Goal: Task Accomplishment & Management: Manage account settings

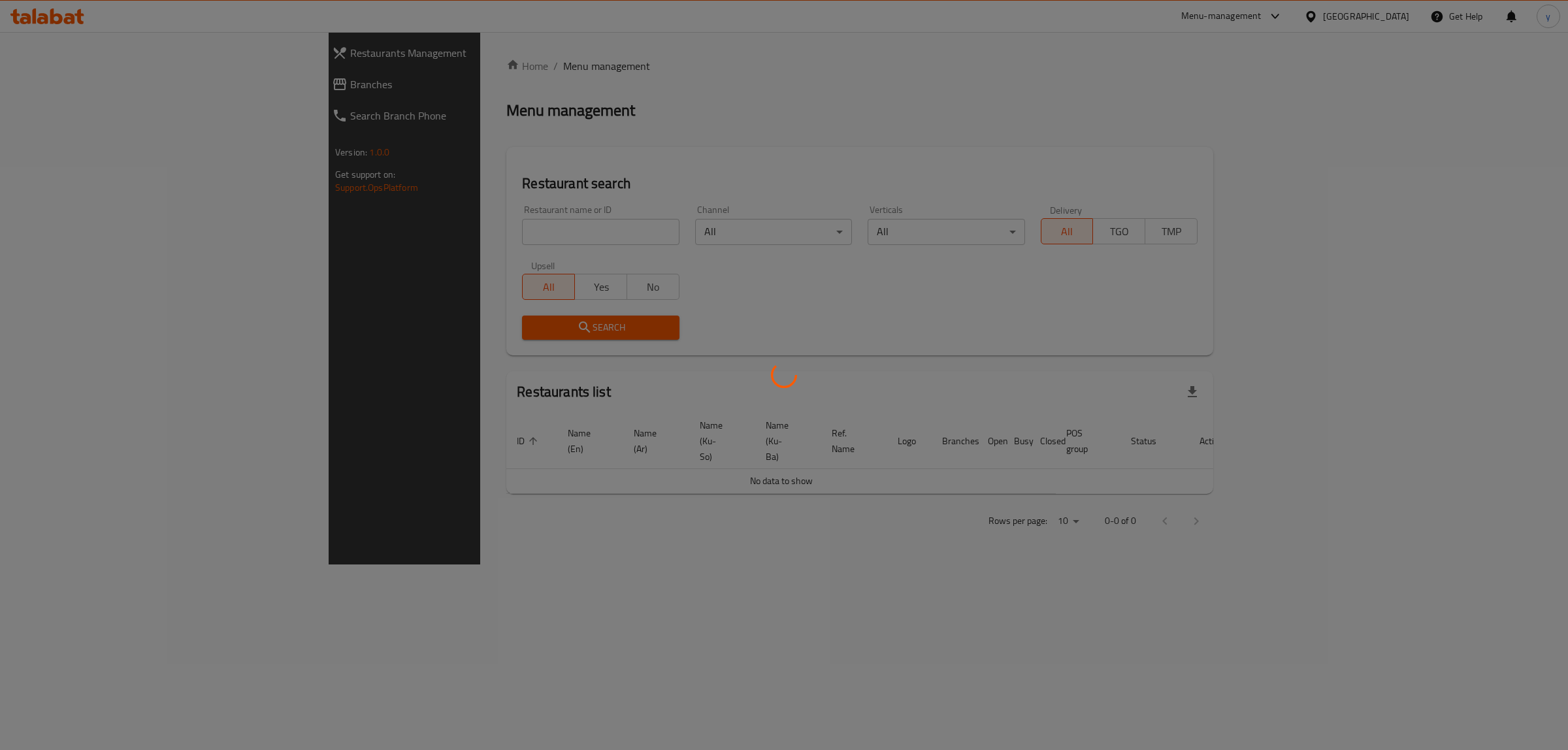
click at [370, 233] on div at bounding box center [784, 375] width 1568 height 750
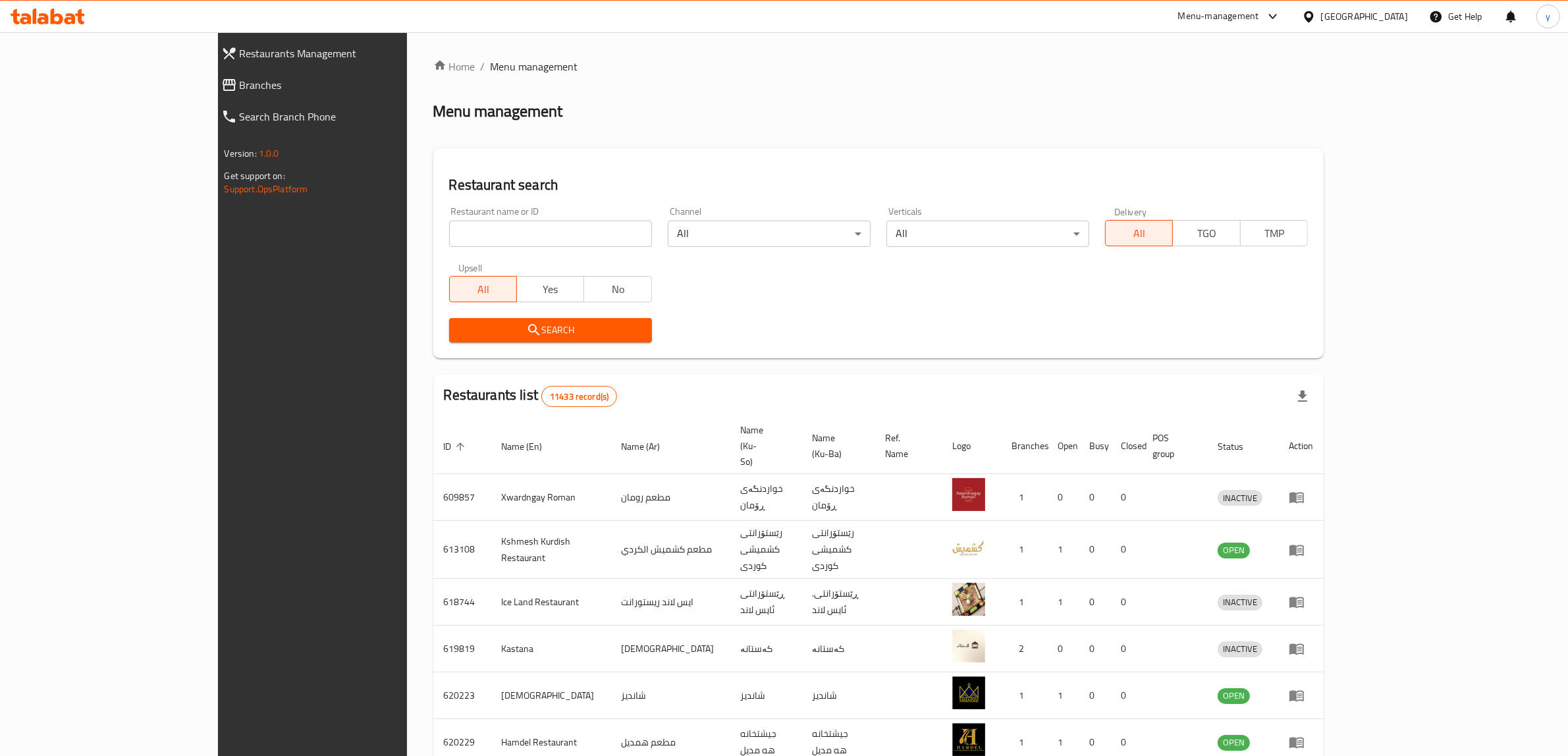
click at [433, 235] on div "Home / Menu management Menu management Restaurant search Restaurant name or ID …" at bounding box center [878, 529] width 890 height 940
drag, startPoint x: 0, startPoint y: 0, endPoint x: 373, endPoint y: 235, distance: 440.9
click at [449, 235] on input "search" at bounding box center [550, 234] width 203 height 26
paste input "736682"
type input "736682"
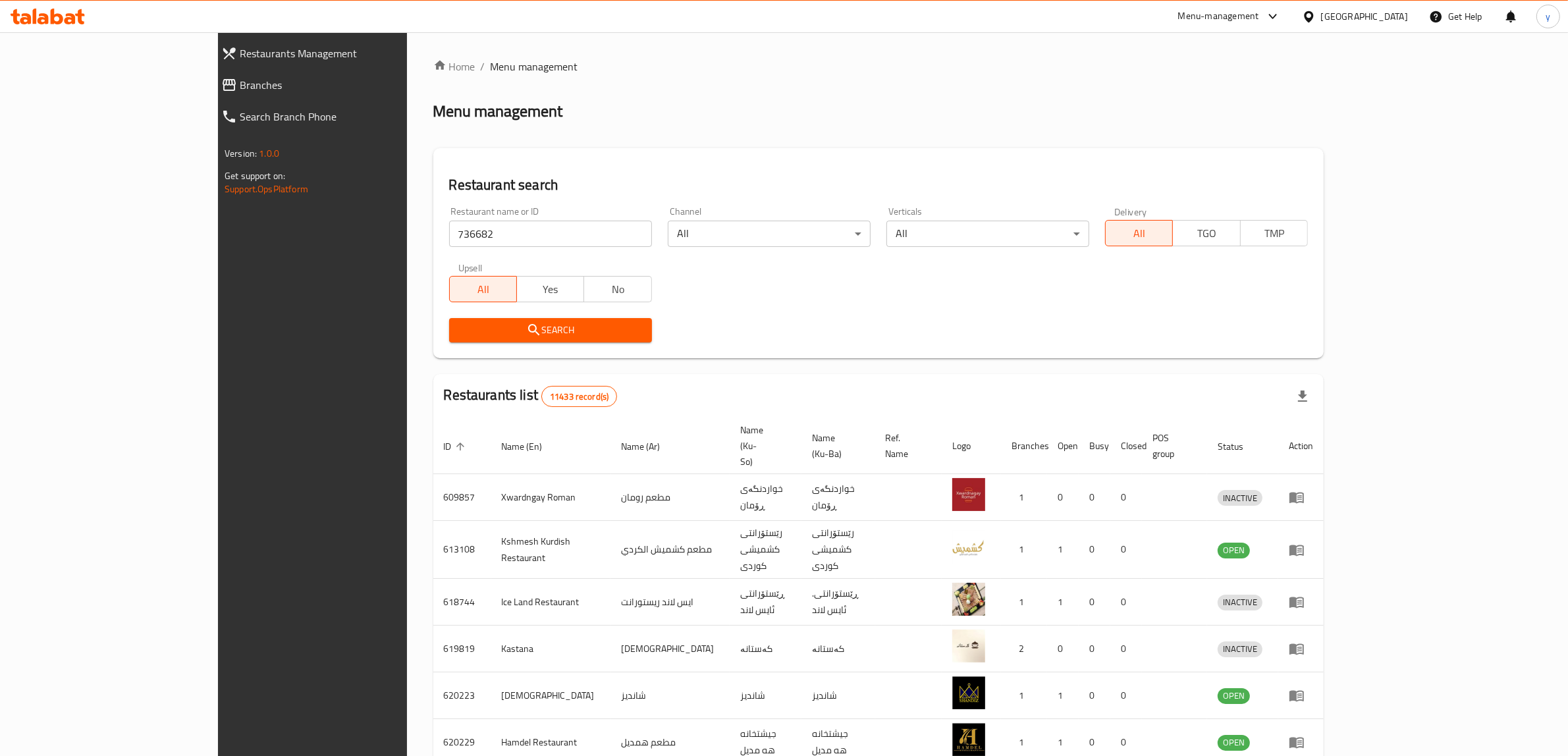
click at [526, 323] on icon "submit" at bounding box center [534, 330] width 16 height 16
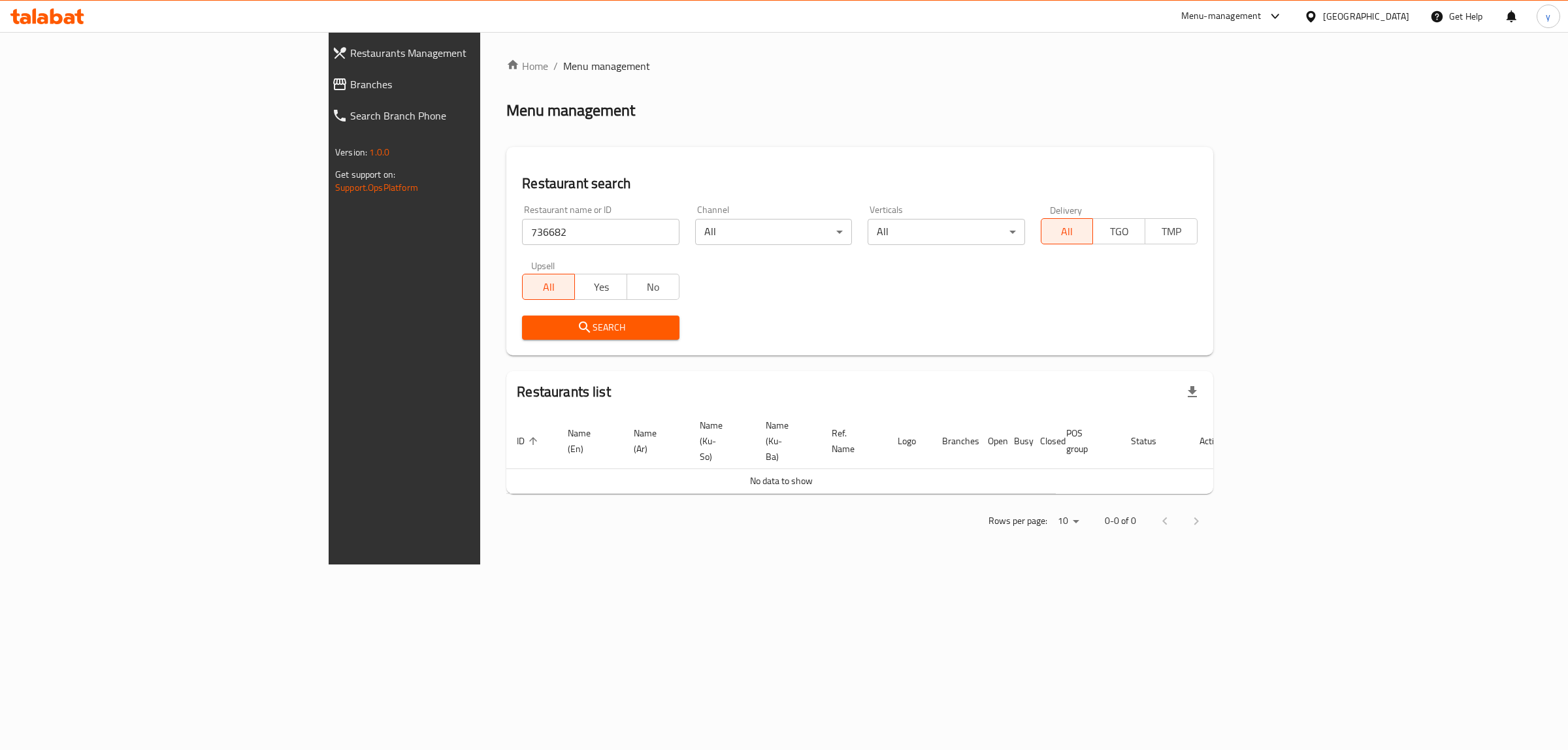
click at [350, 82] on span "Branches" at bounding box center [465, 84] width 230 height 15
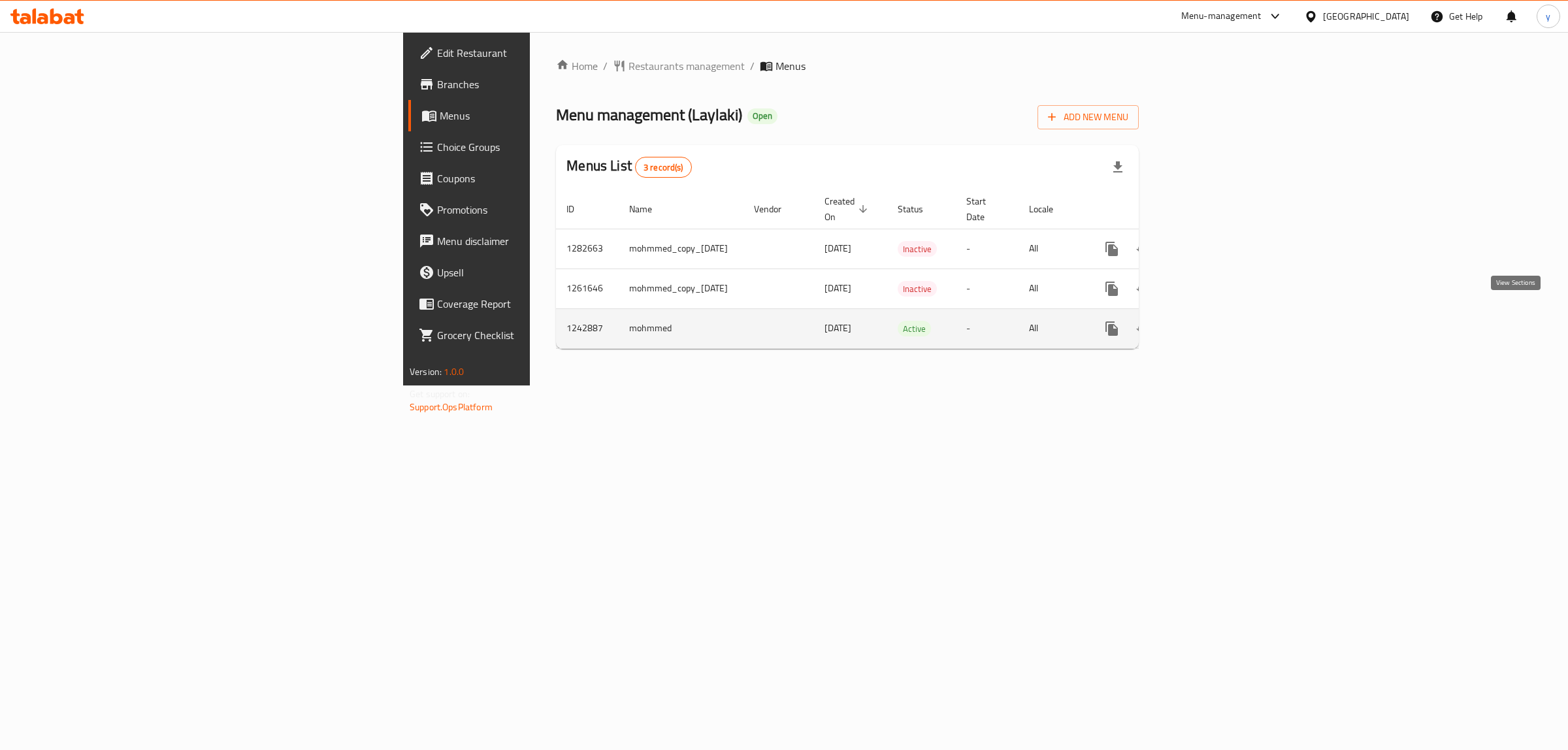
click at [1222, 313] on link "enhanced table" at bounding box center [1206, 329] width 31 height 31
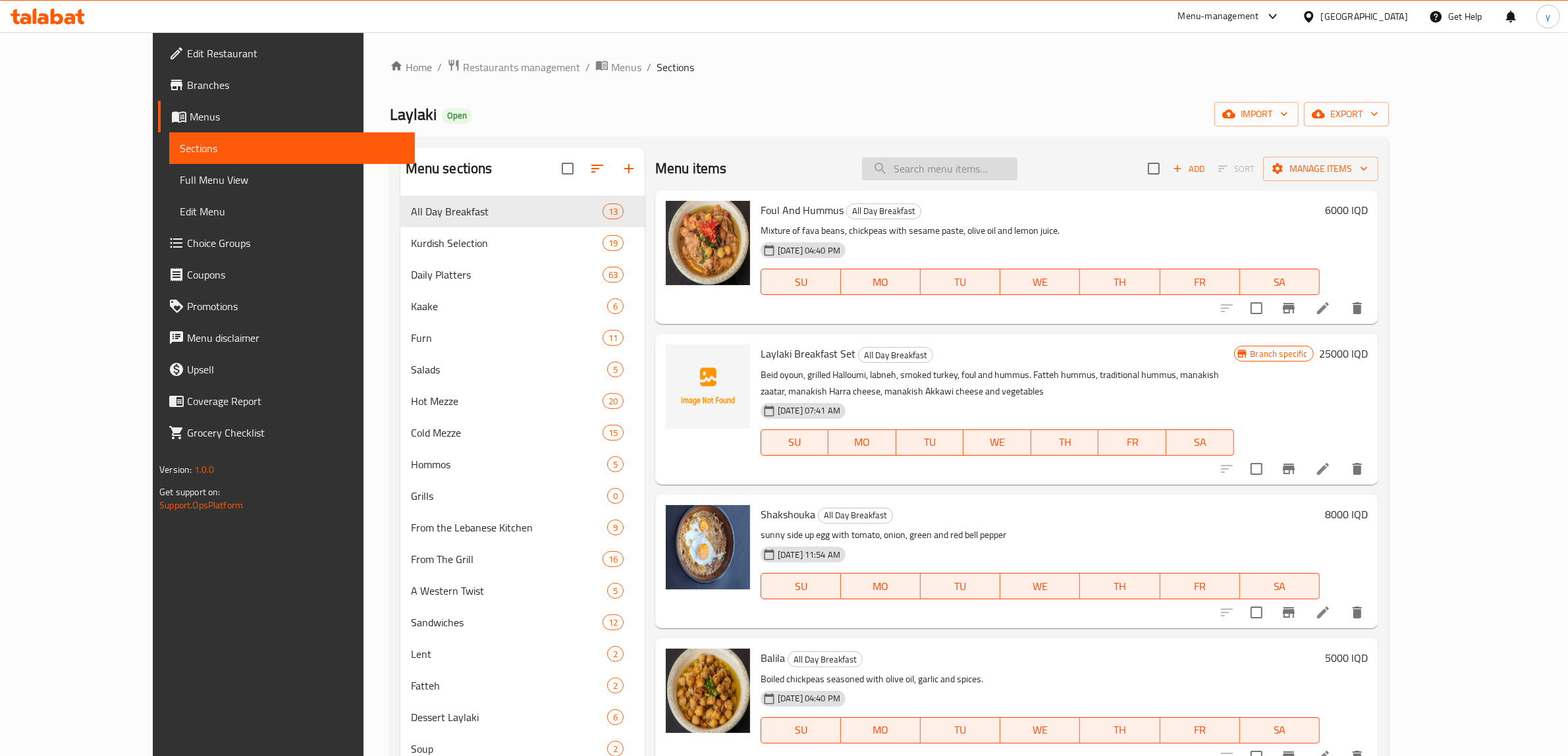
click at [1005, 163] on input "search" at bounding box center [940, 169] width 155 height 23
paste input "[PERSON_NAME]"
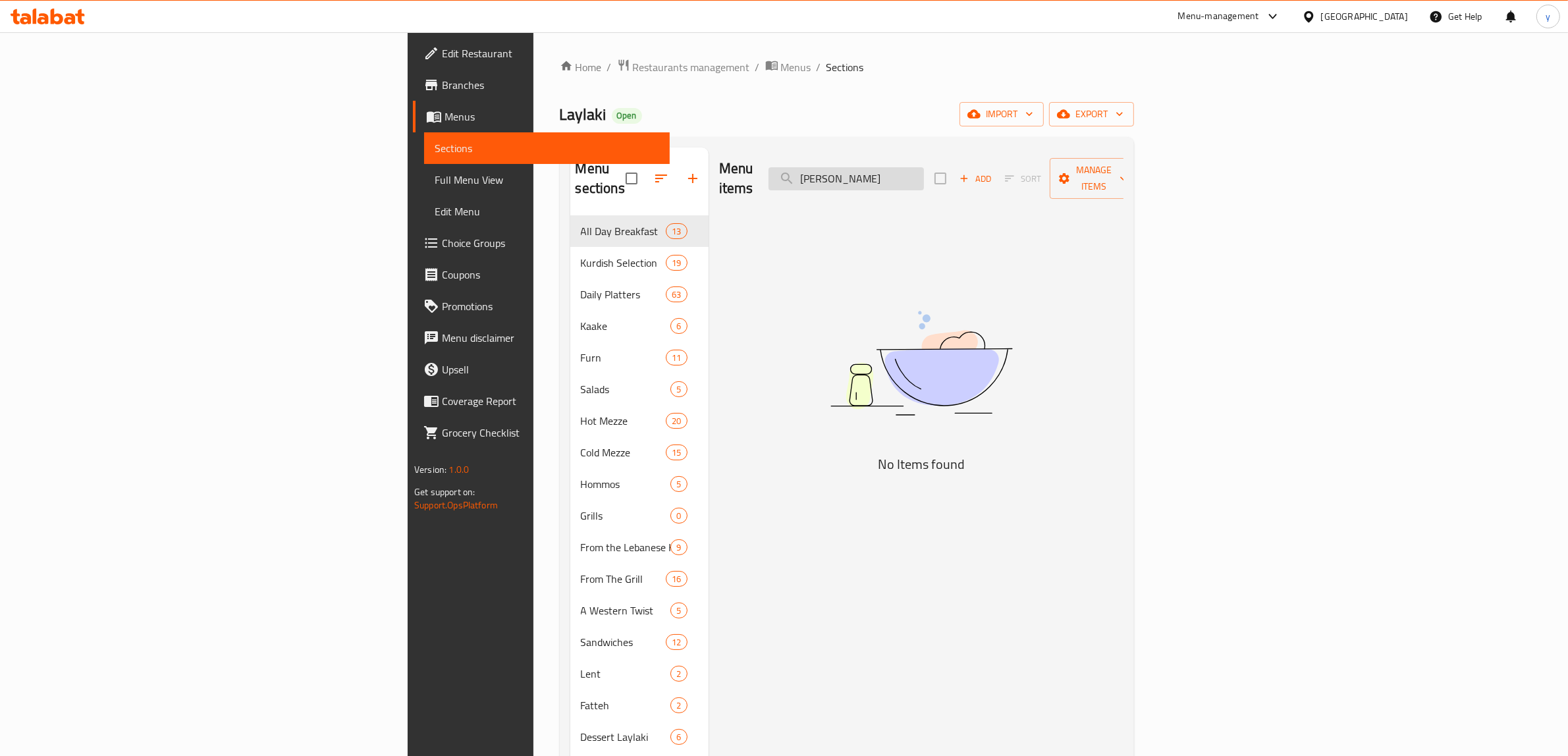
click at [924, 168] on input "[PERSON_NAME]" at bounding box center [846, 179] width 155 height 23
type input "[PERSON_NAME]"
click at [970, 173] on icon "button" at bounding box center [965, 179] width 12 height 12
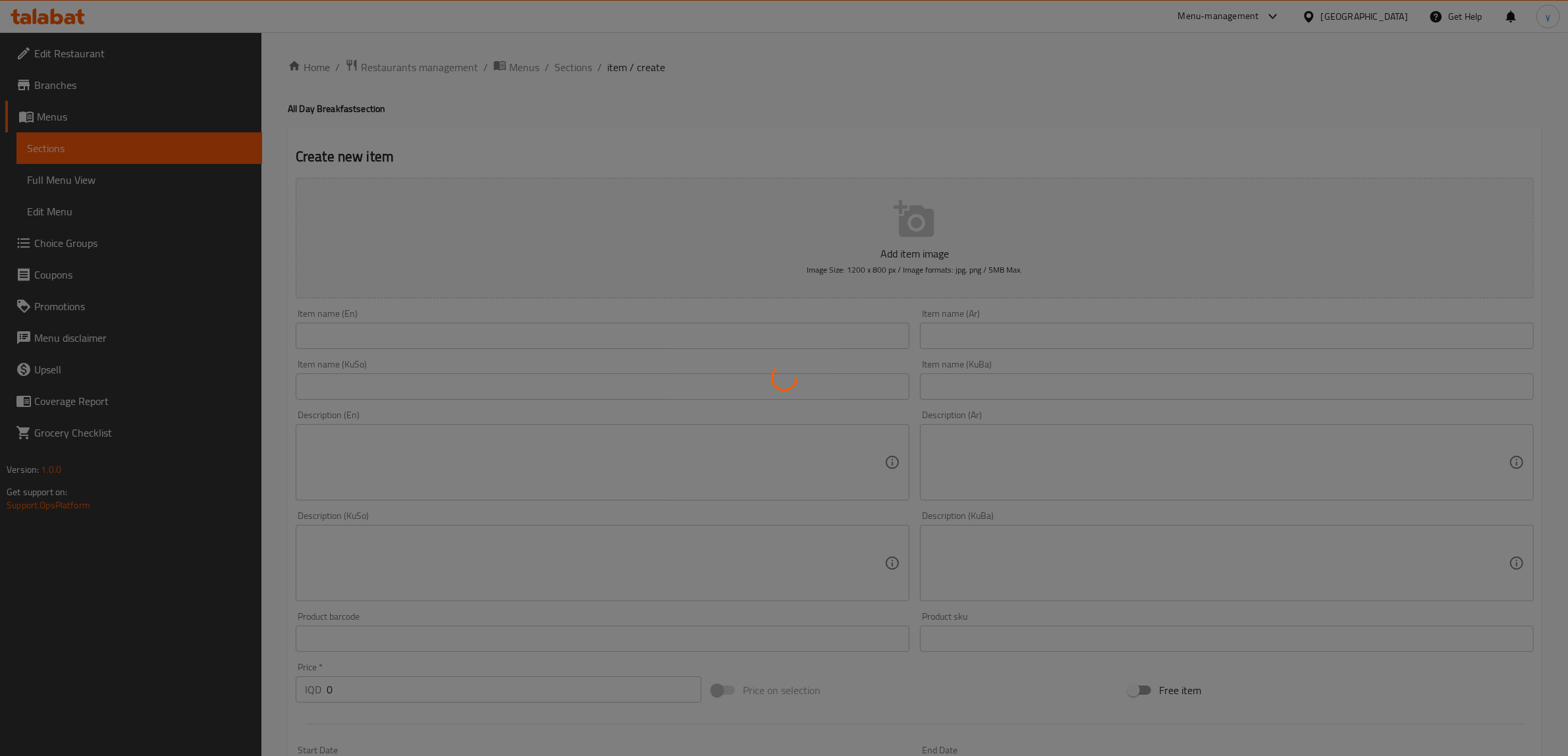
click at [642, 322] on div at bounding box center [784, 378] width 1568 height 756
click at [651, 342] on div at bounding box center [784, 378] width 1568 height 756
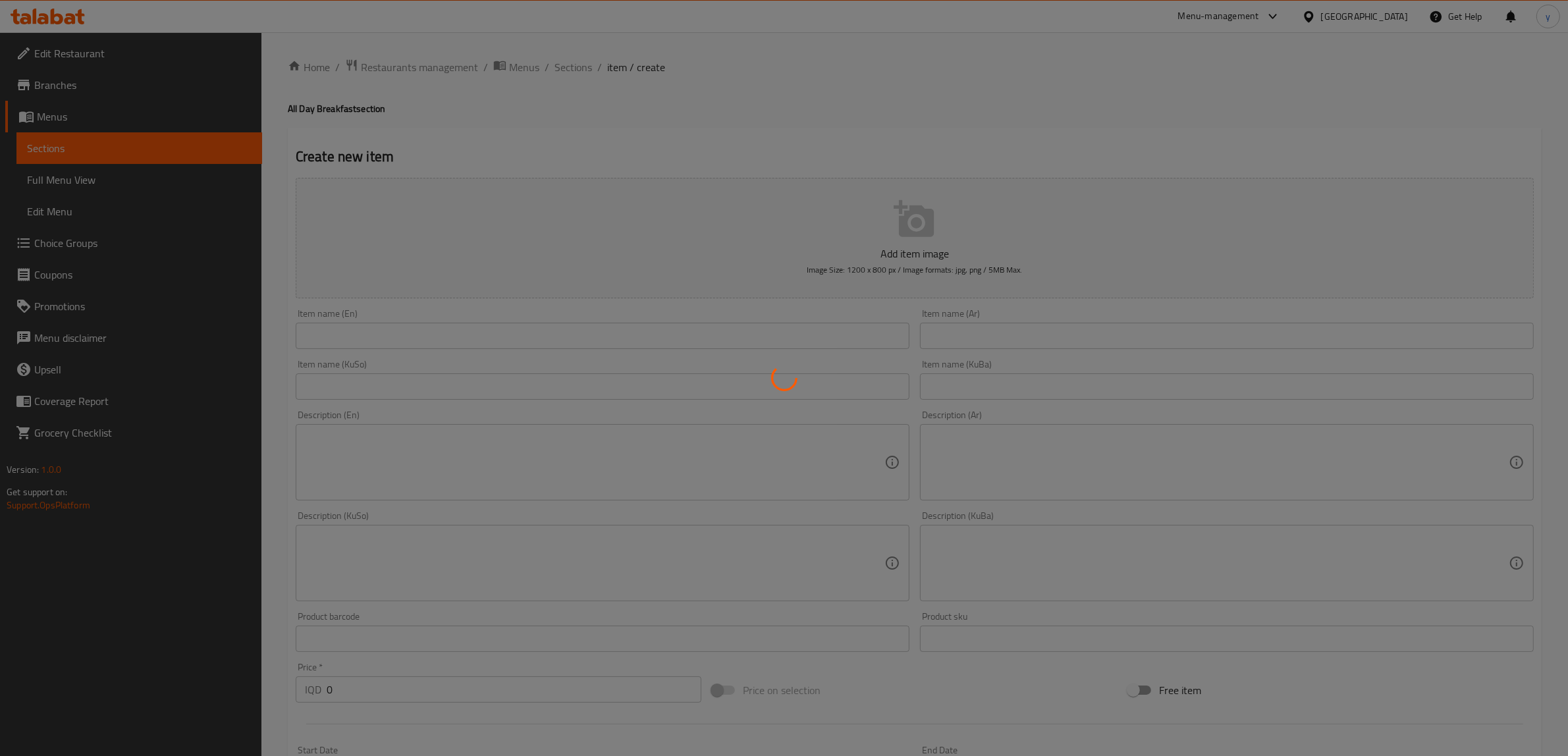
click at [651, 342] on div at bounding box center [784, 378] width 1568 height 756
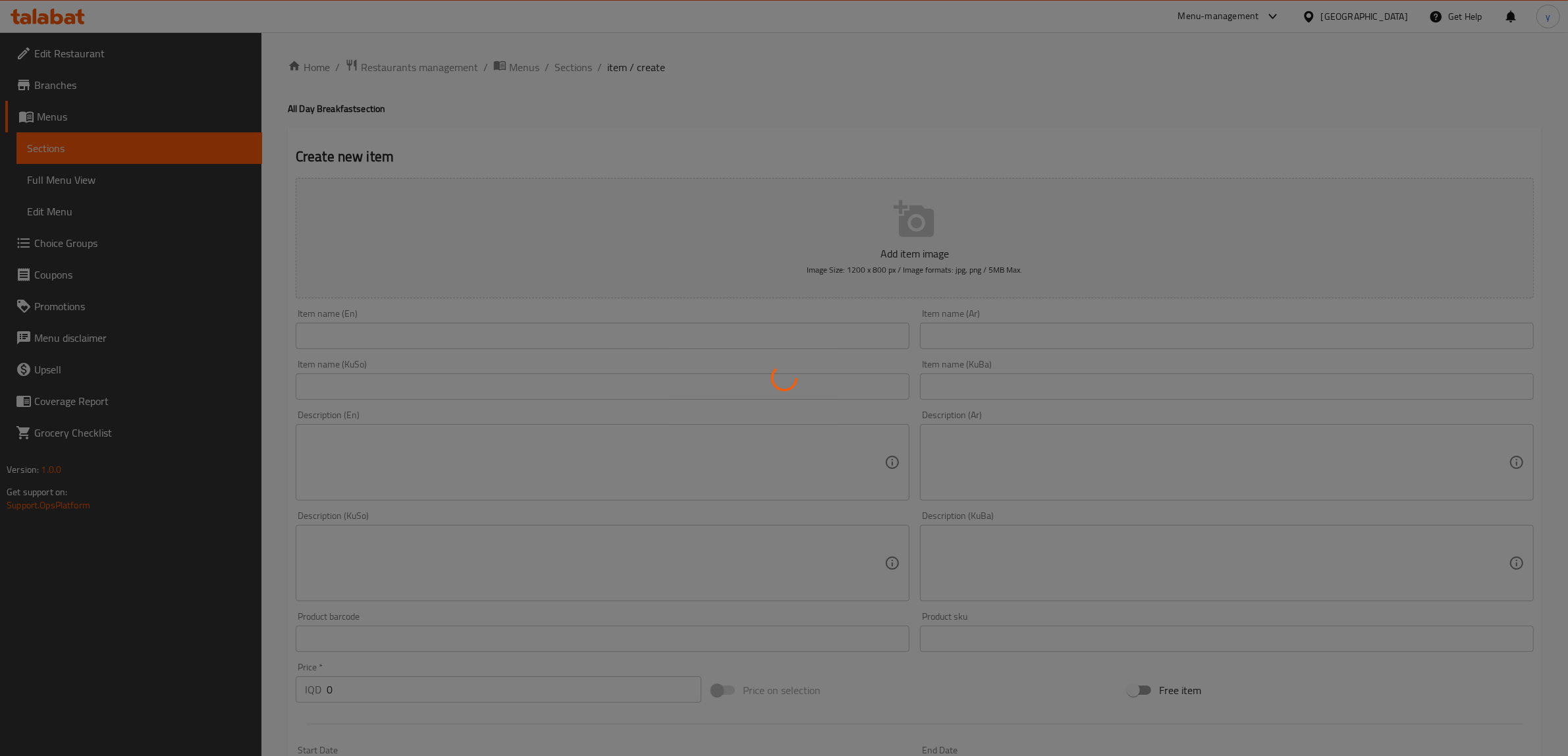
click at [651, 342] on div at bounding box center [784, 378] width 1568 height 756
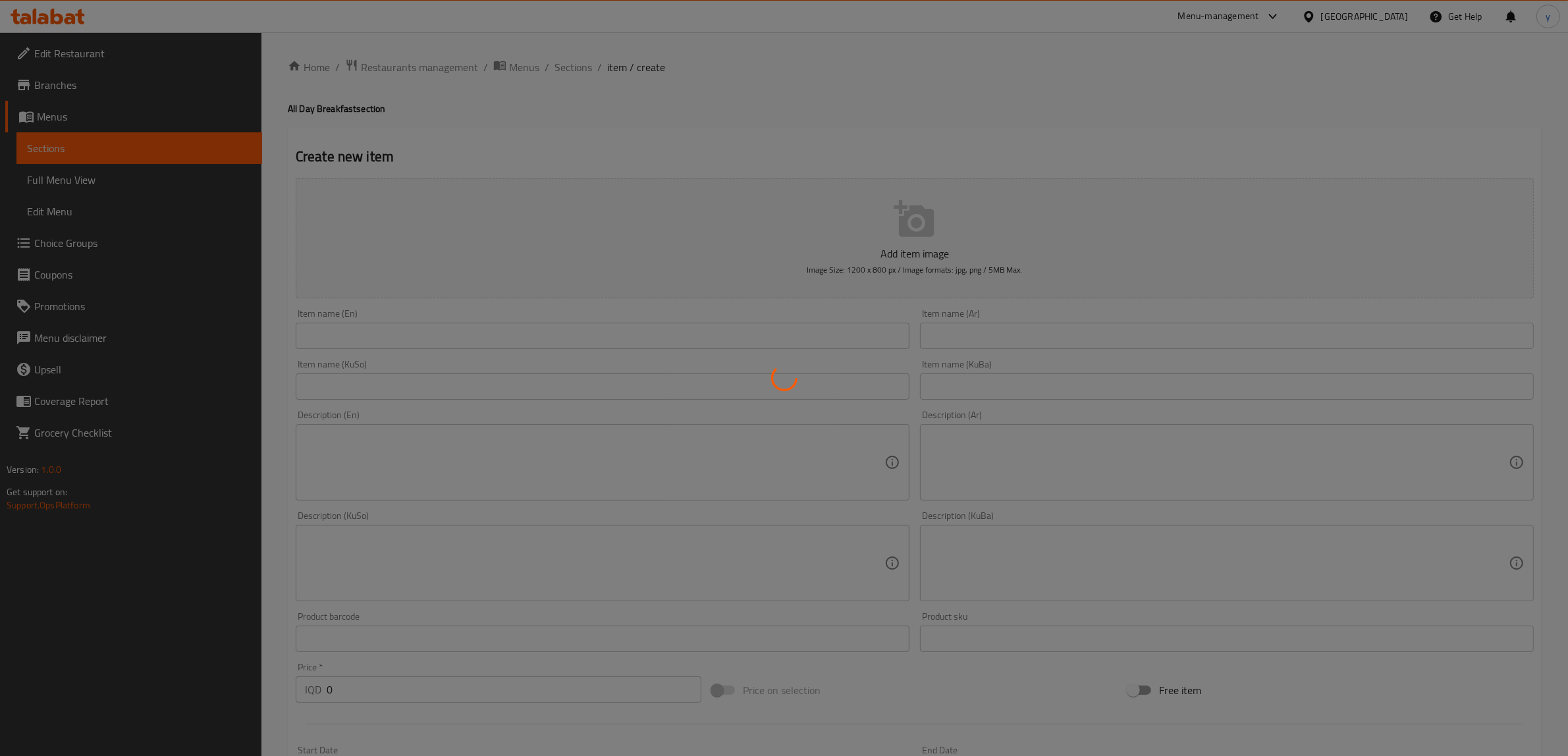
click at [562, 68] on div at bounding box center [784, 378] width 1568 height 756
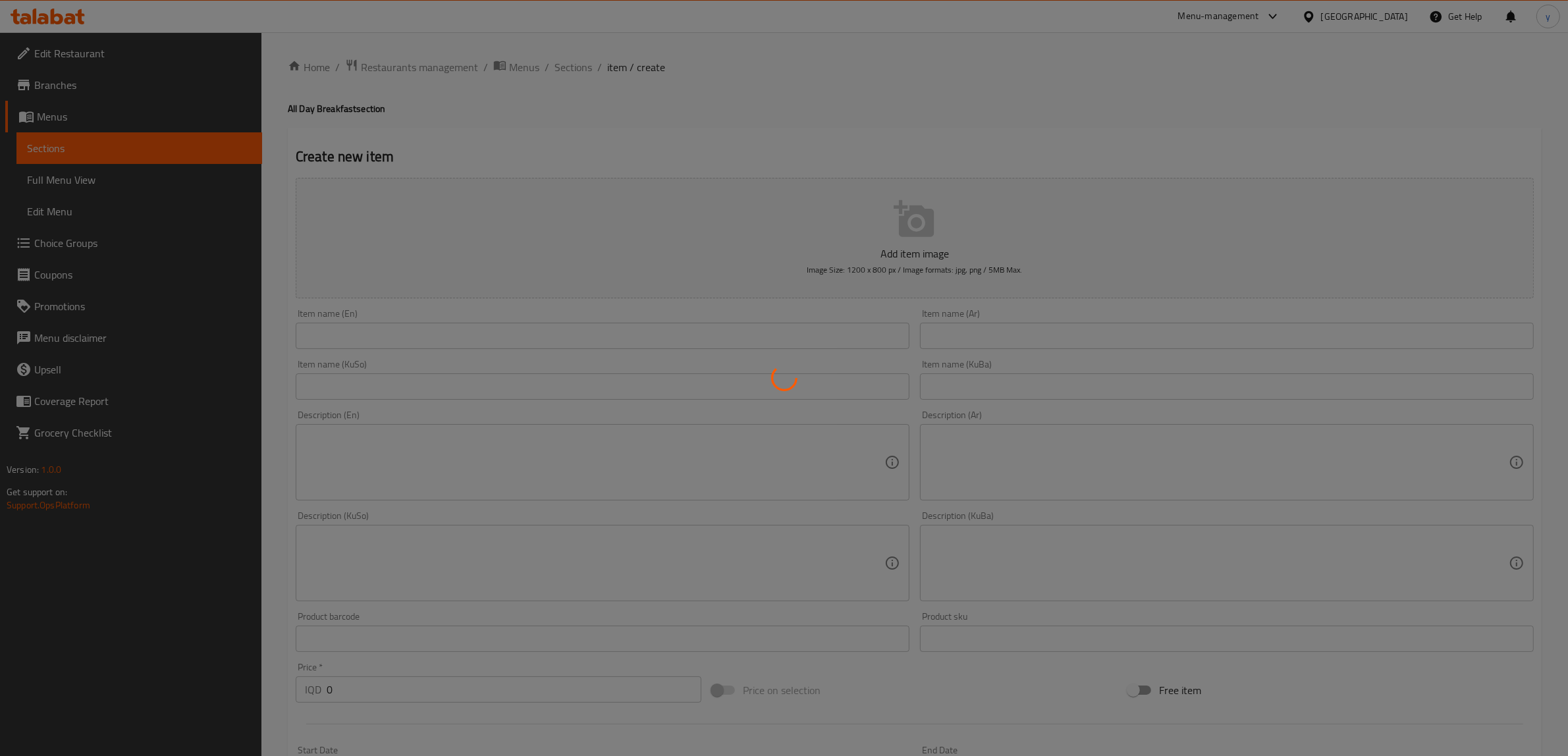
click at [562, 68] on div at bounding box center [784, 378] width 1568 height 756
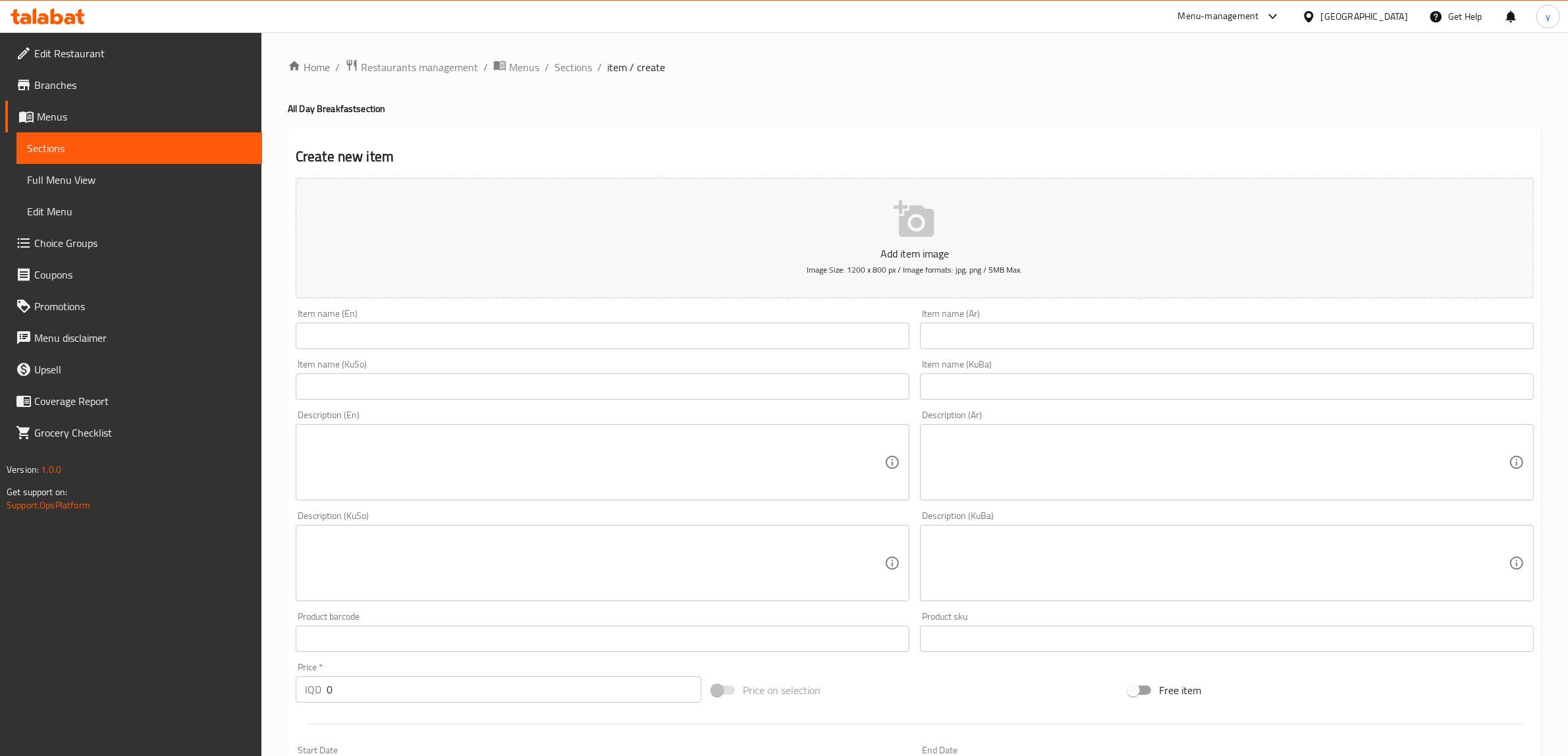
click at [562, 68] on span "Sections" at bounding box center [573, 67] width 37 height 16
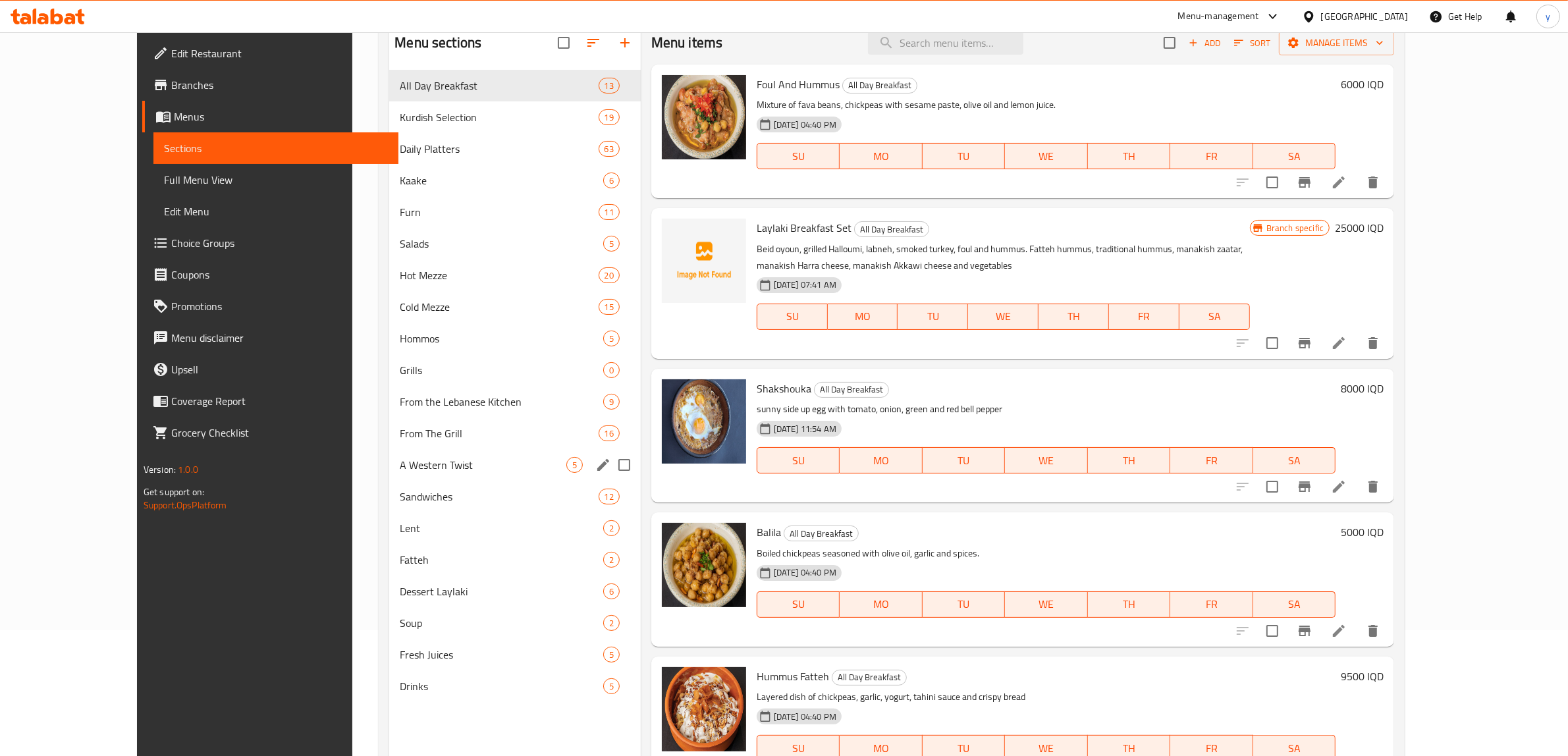
scroll to position [186, 0]
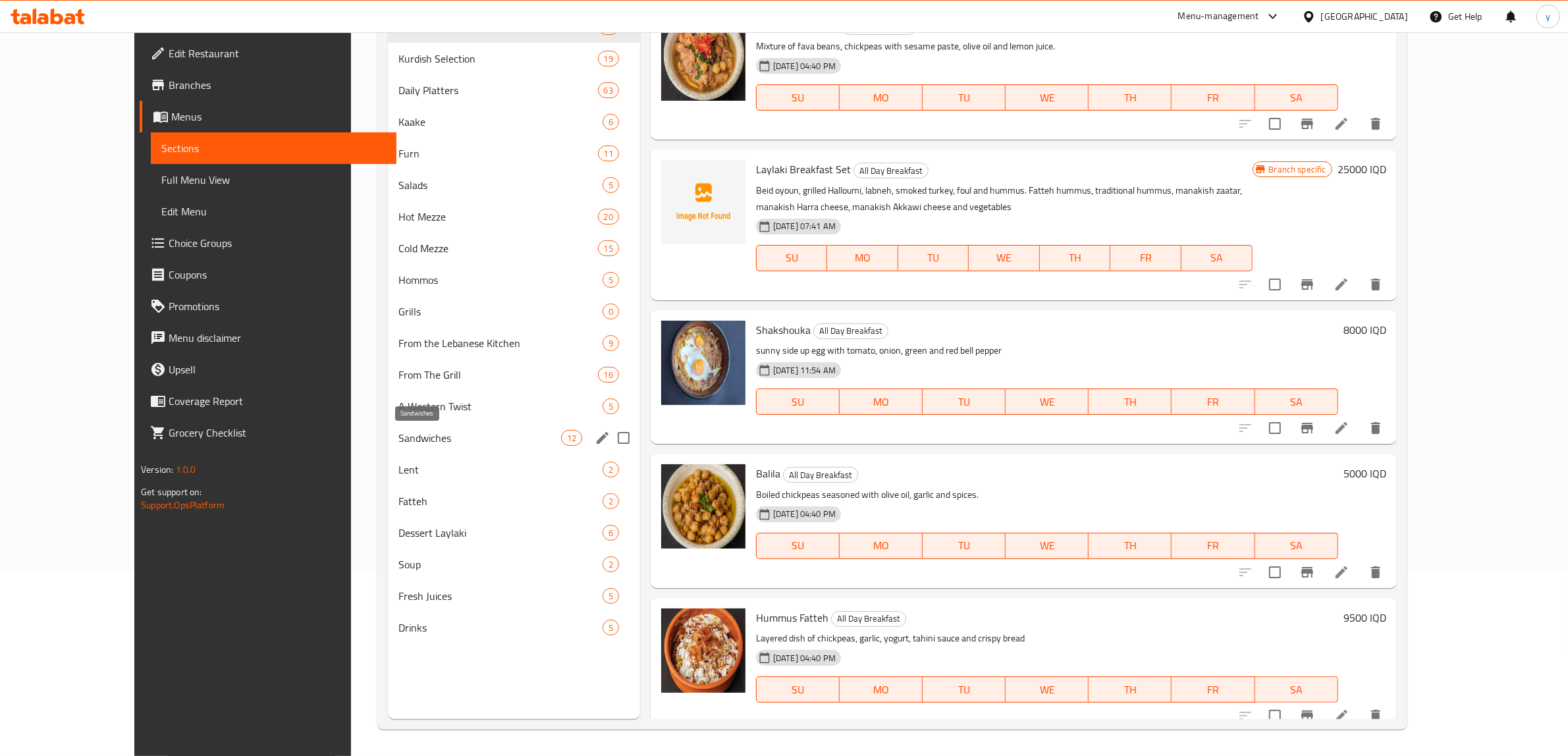
drag, startPoint x: 368, startPoint y: 439, endPoint x: 470, endPoint y: 399, distance: 109.6
click at [399, 438] on span "Sandwiches" at bounding box center [480, 438] width 163 height 16
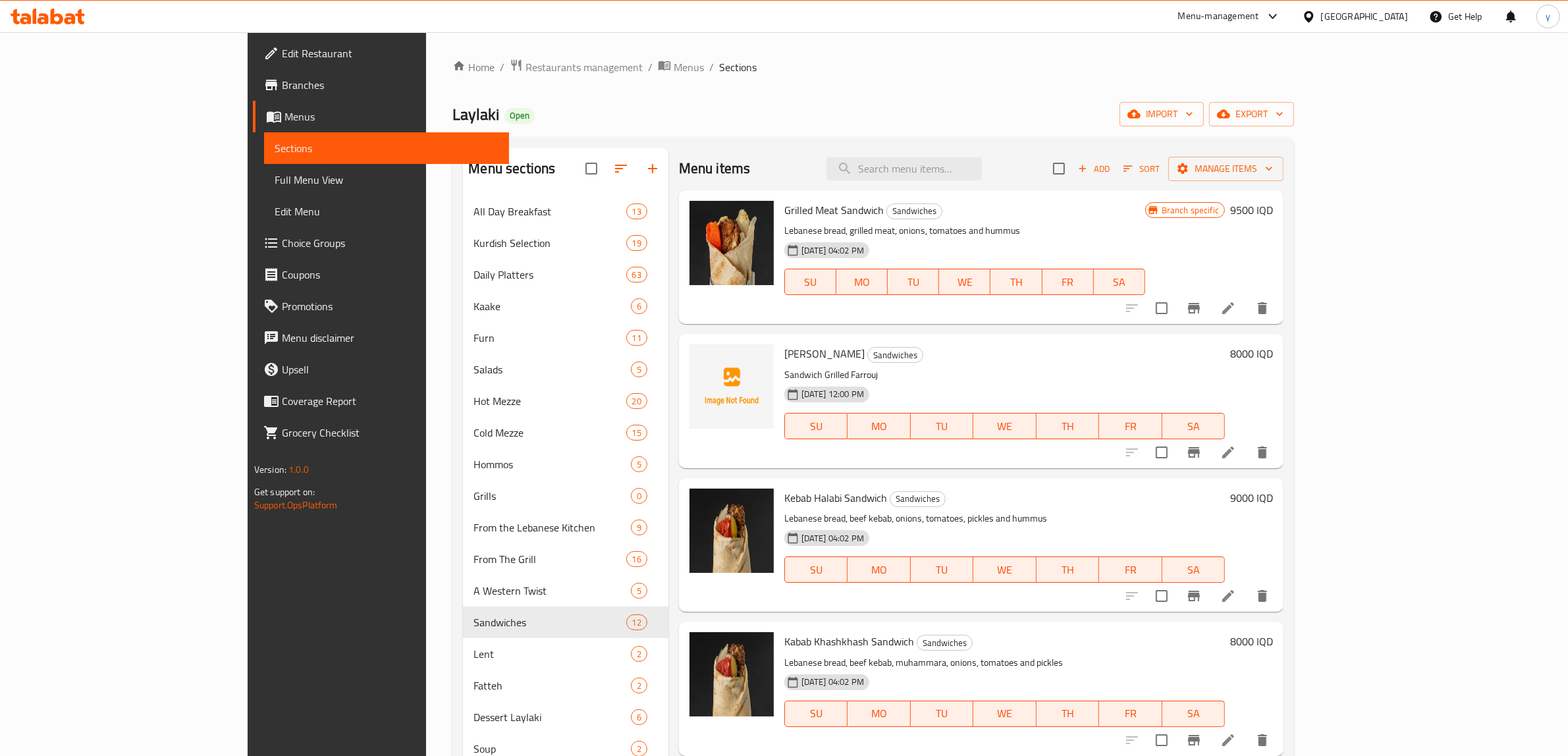
click at [1247, 446] on li at bounding box center [1228, 452] width 37 height 23
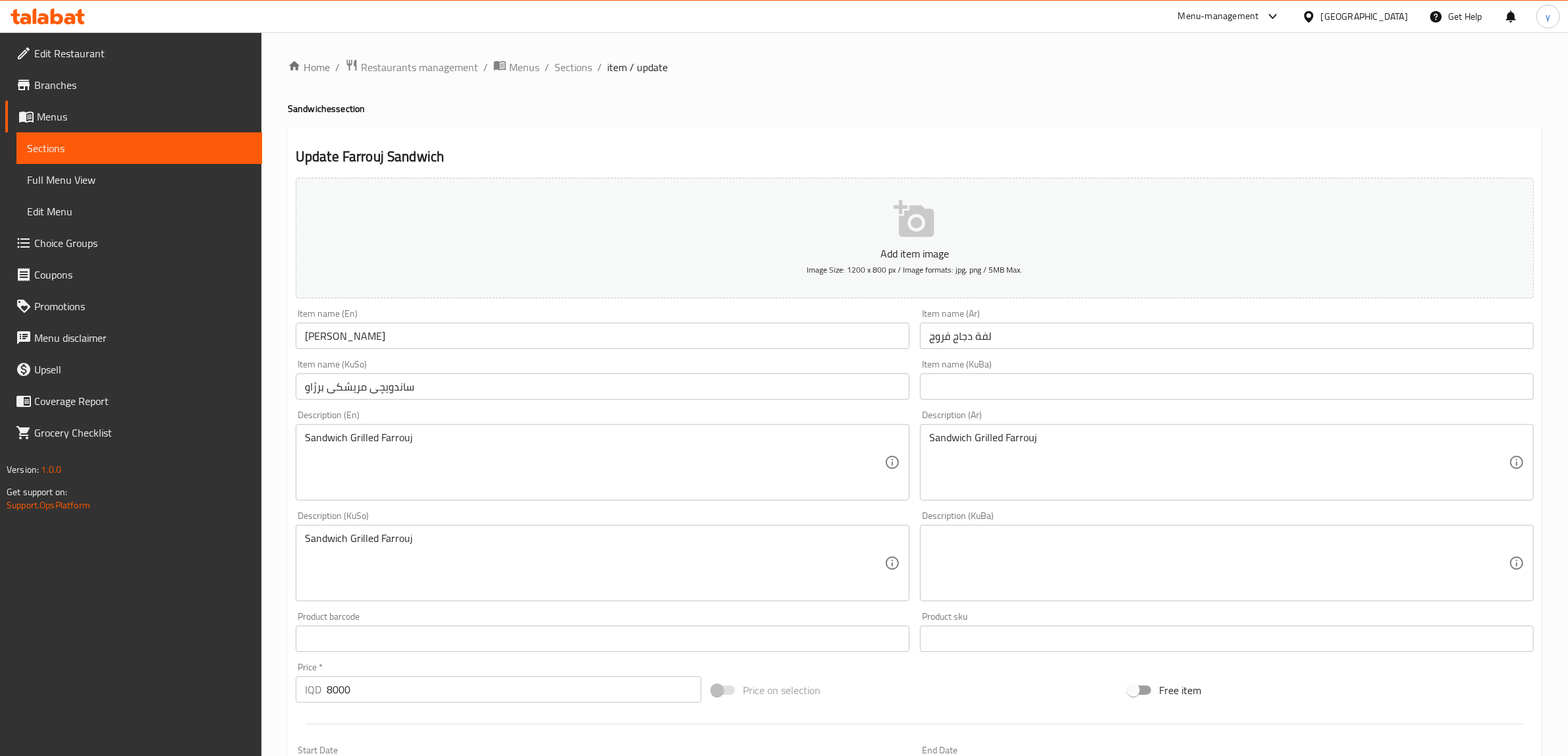
click at [490, 351] on div "Item name (En) Farrouj Sandwich Item name (En)" at bounding box center [602, 329] width 624 height 51
click at [490, 338] on input "Farrouj Sandwich" at bounding box center [602, 336] width 614 height 26
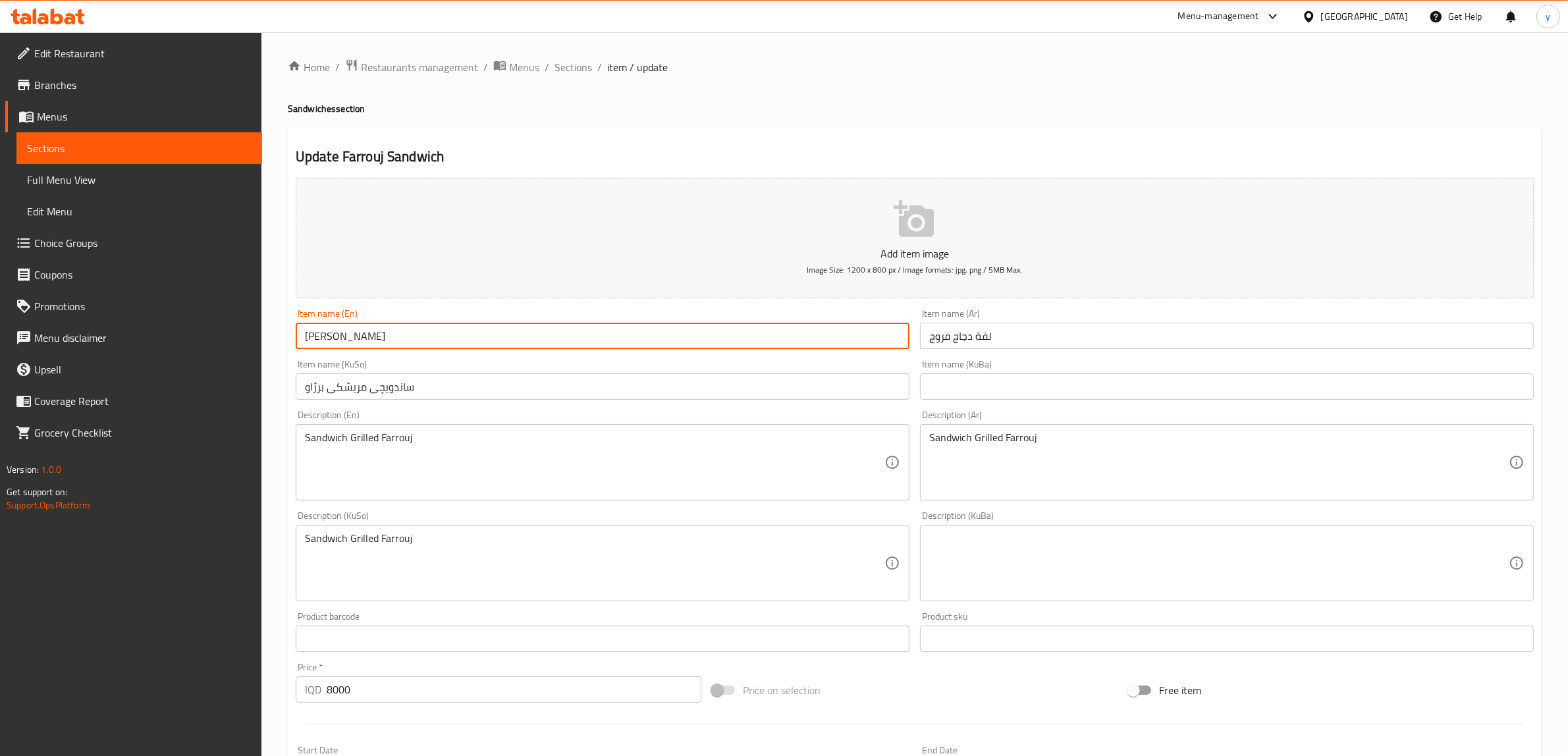
click at [490, 338] on input "Farrouj Sandwich" at bounding box center [602, 336] width 614 height 26
paste input "oo"
type input "Farooj Sandwich"
click at [960, 326] on input "لفة دجاج فروج" at bounding box center [1227, 336] width 614 height 26
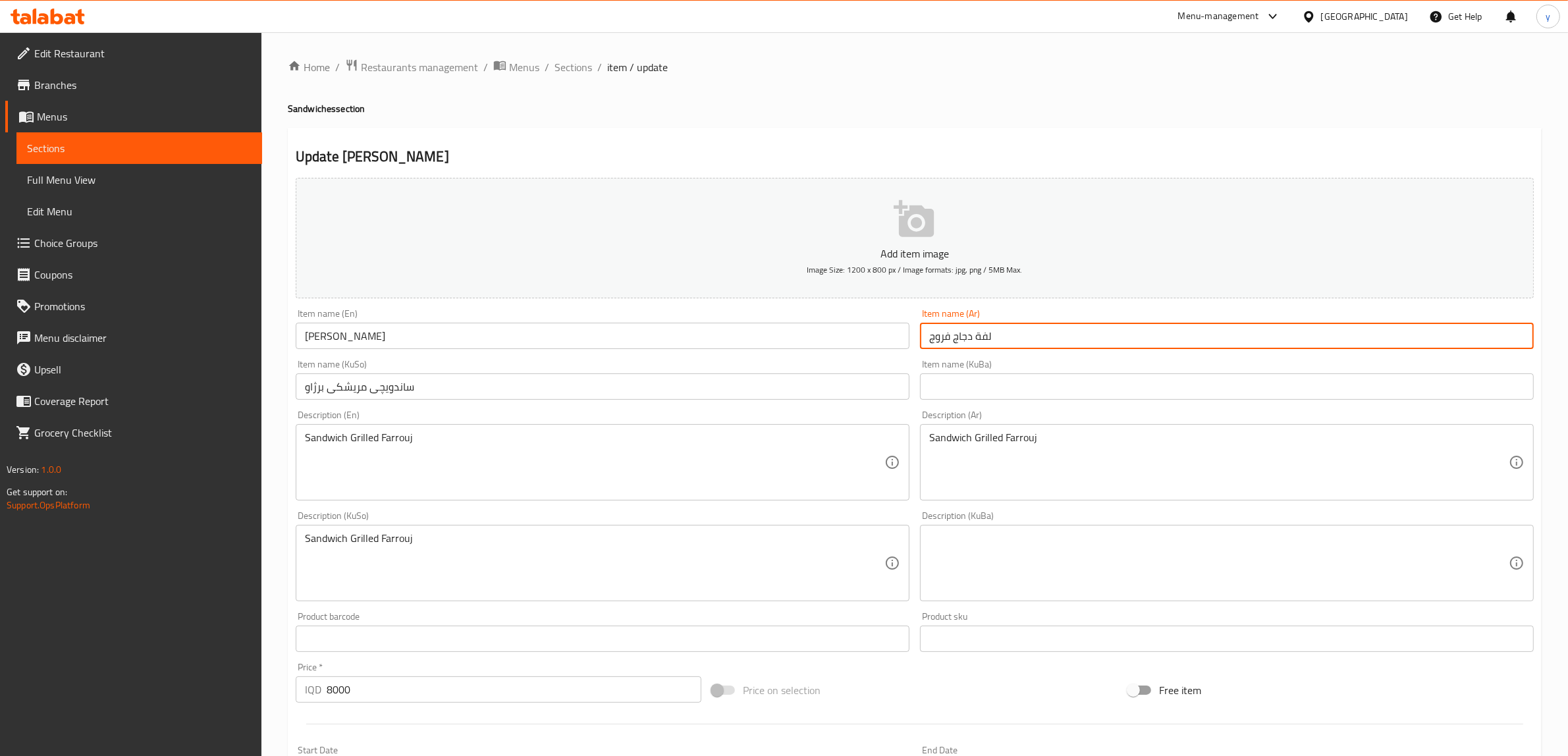
click at [960, 326] on input "لفة دجاج فروج" at bounding box center [1227, 336] width 614 height 26
paste input "text"
type input "لفة فروج"
click at [618, 386] on input "ساندویچی مریشکی برژاو" at bounding box center [602, 387] width 614 height 26
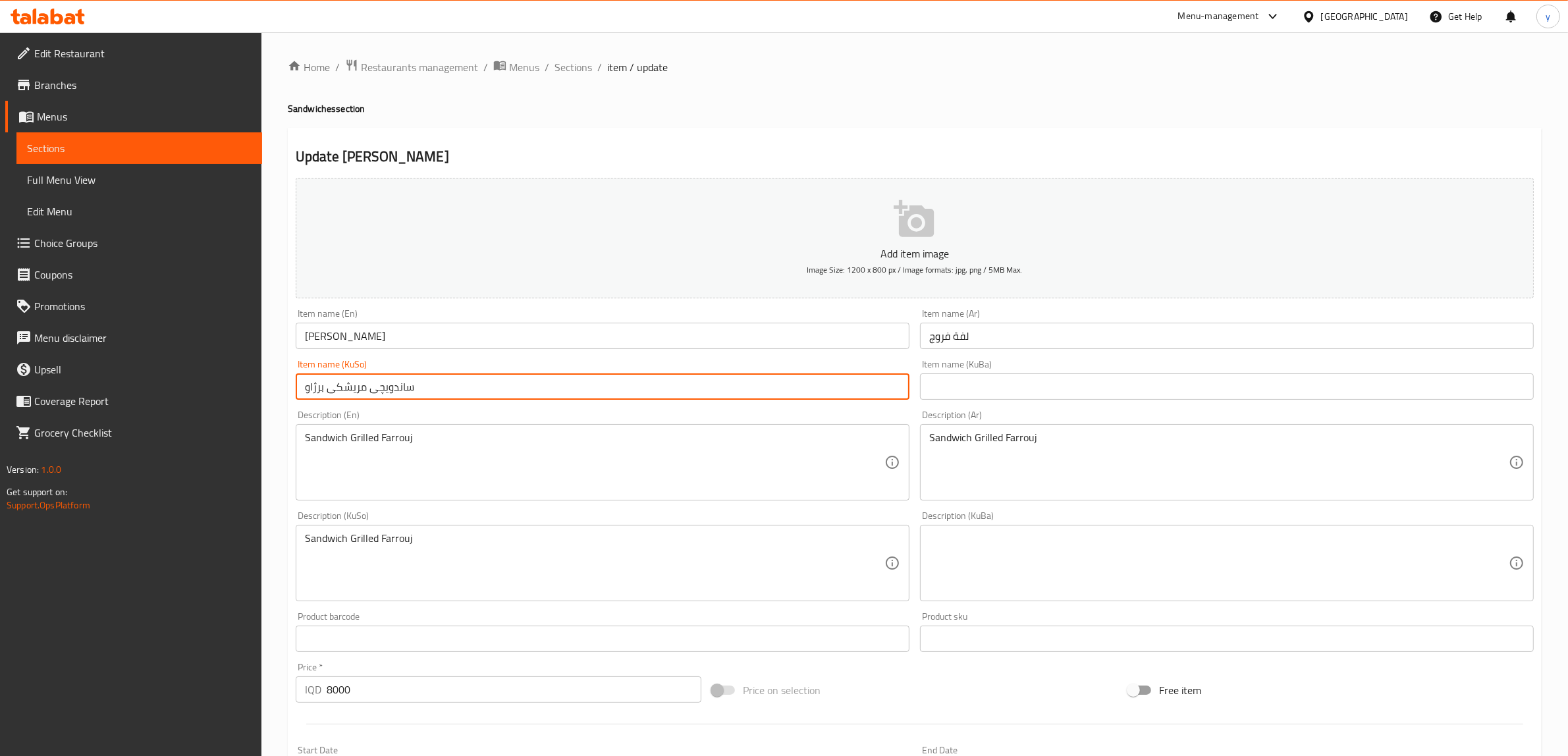
click at [618, 386] on input "ساندویچی مریشکی برژاو" at bounding box center [602, 387] width 614 height 26
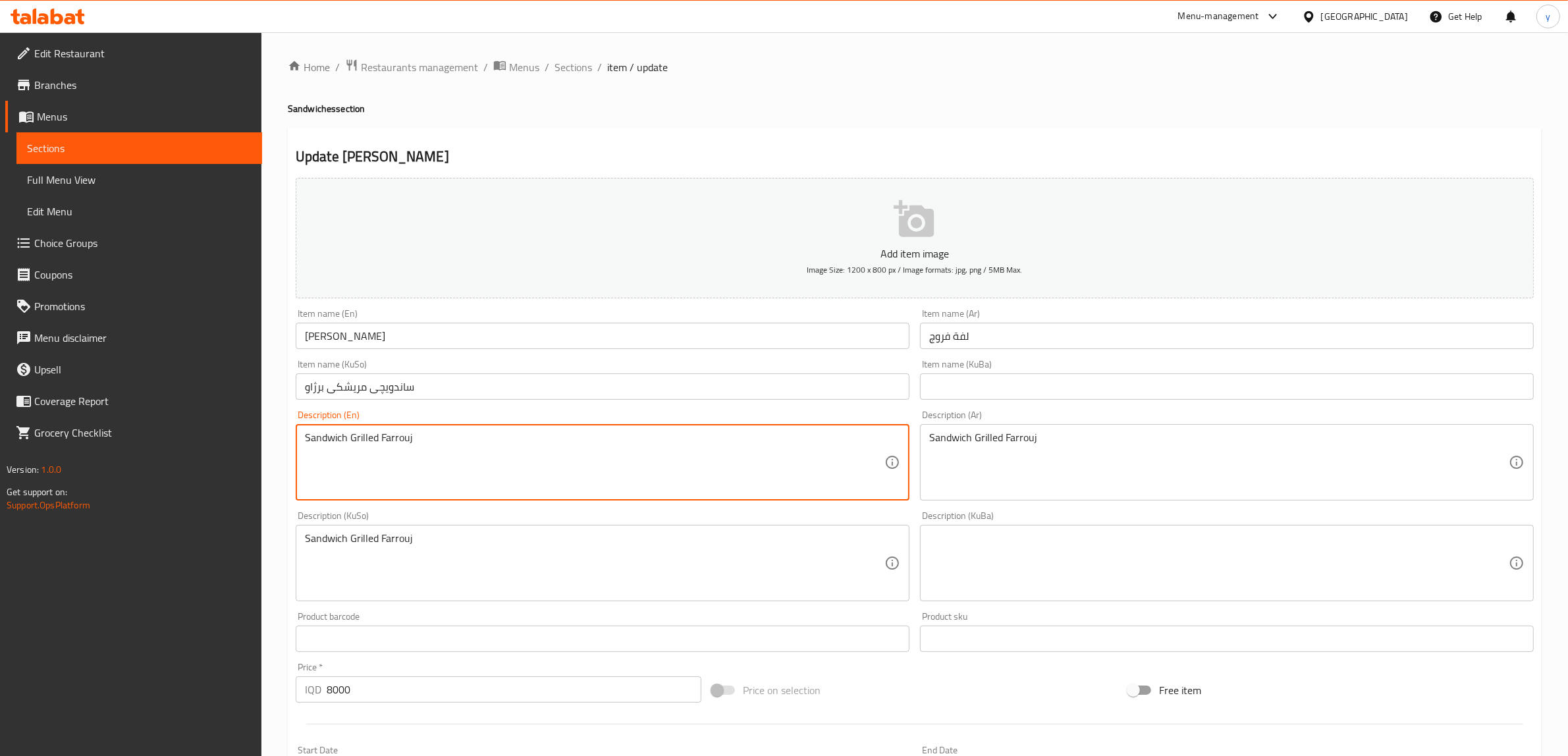
click at [603, 466] on textarea "Sandwich Grilled Farrouj" at bounding box center [595, 463] width 580 height 62
paste textarea "Grilled Farooj Sandwich"
type textarea "Grilled Farooj Sandwich"
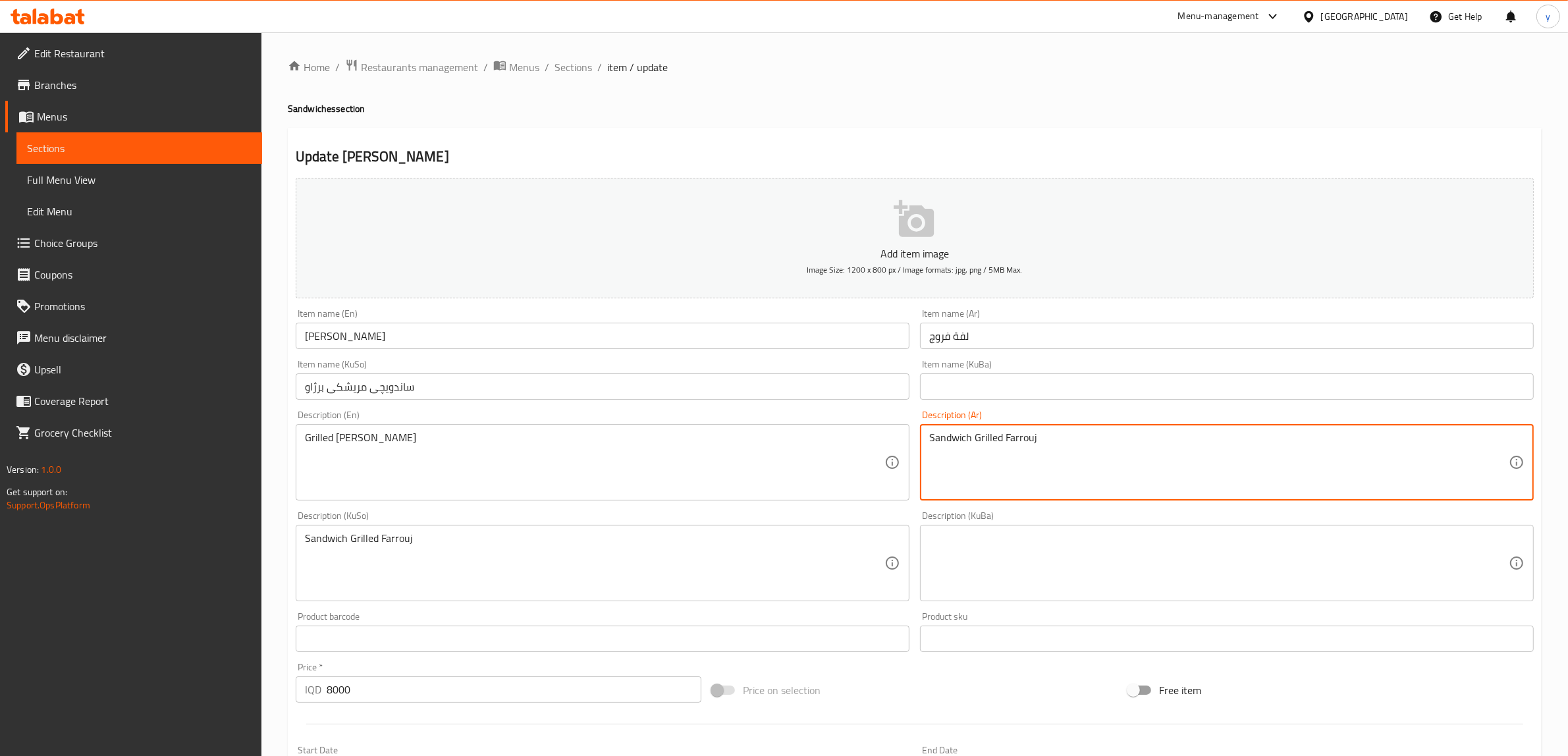
click at [946, 452] on textarea "Sandwich Grilled Farrouj" at bounding box center [1219, 463] width 580 height 62
paste textarea "سندويتش فروج مشوي"
type textarea "سندويتش فروج مشوي"
click at [539, 357] on div "Item name (KuSo) ساندویچی مریشکی برژاو Item name (KuSo)" at bounding box center [602, 380] width 624 height 51
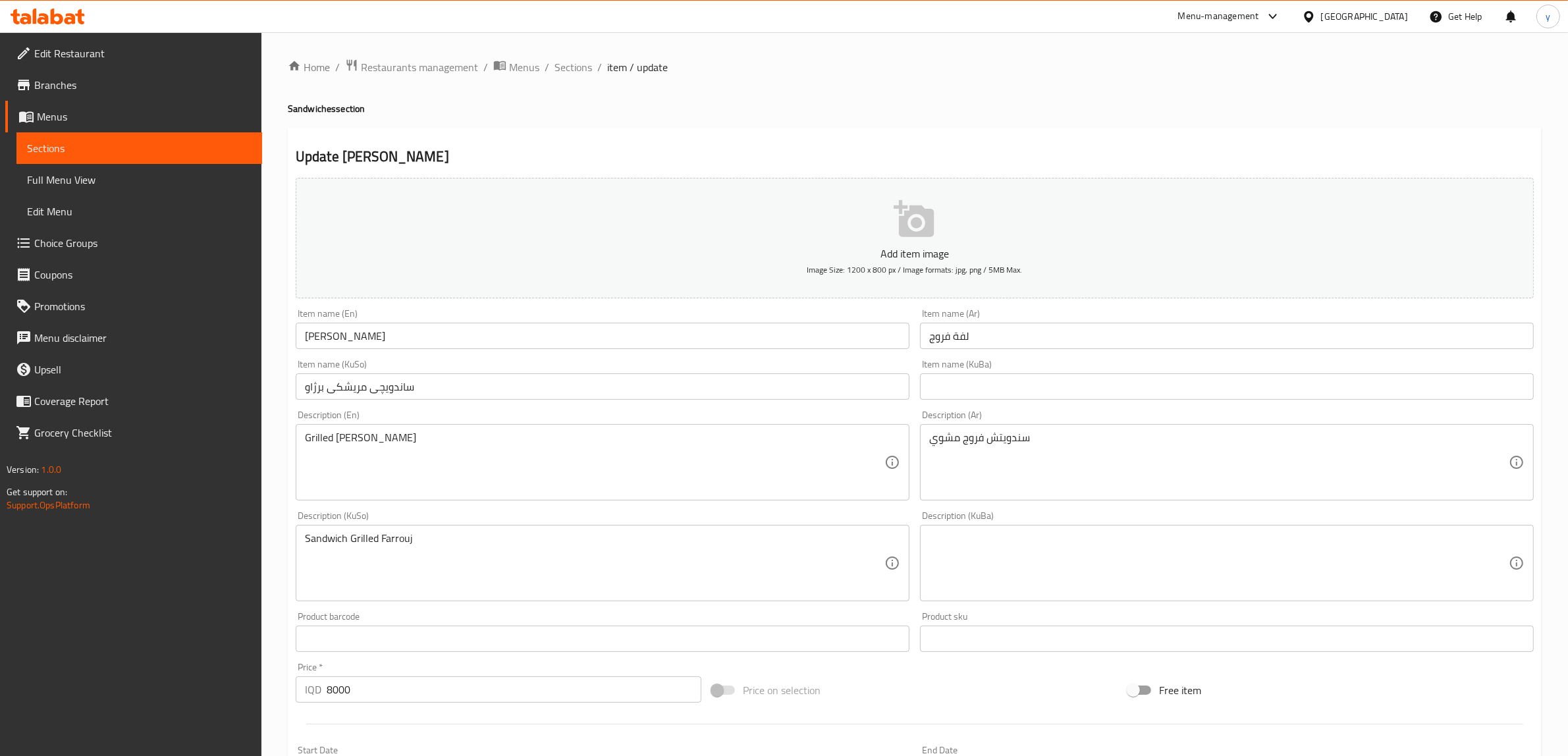
click at [539, 377] on input "ساندویچی مریشکی برژاو" at bounding box center [602, 387] width 614 height 26
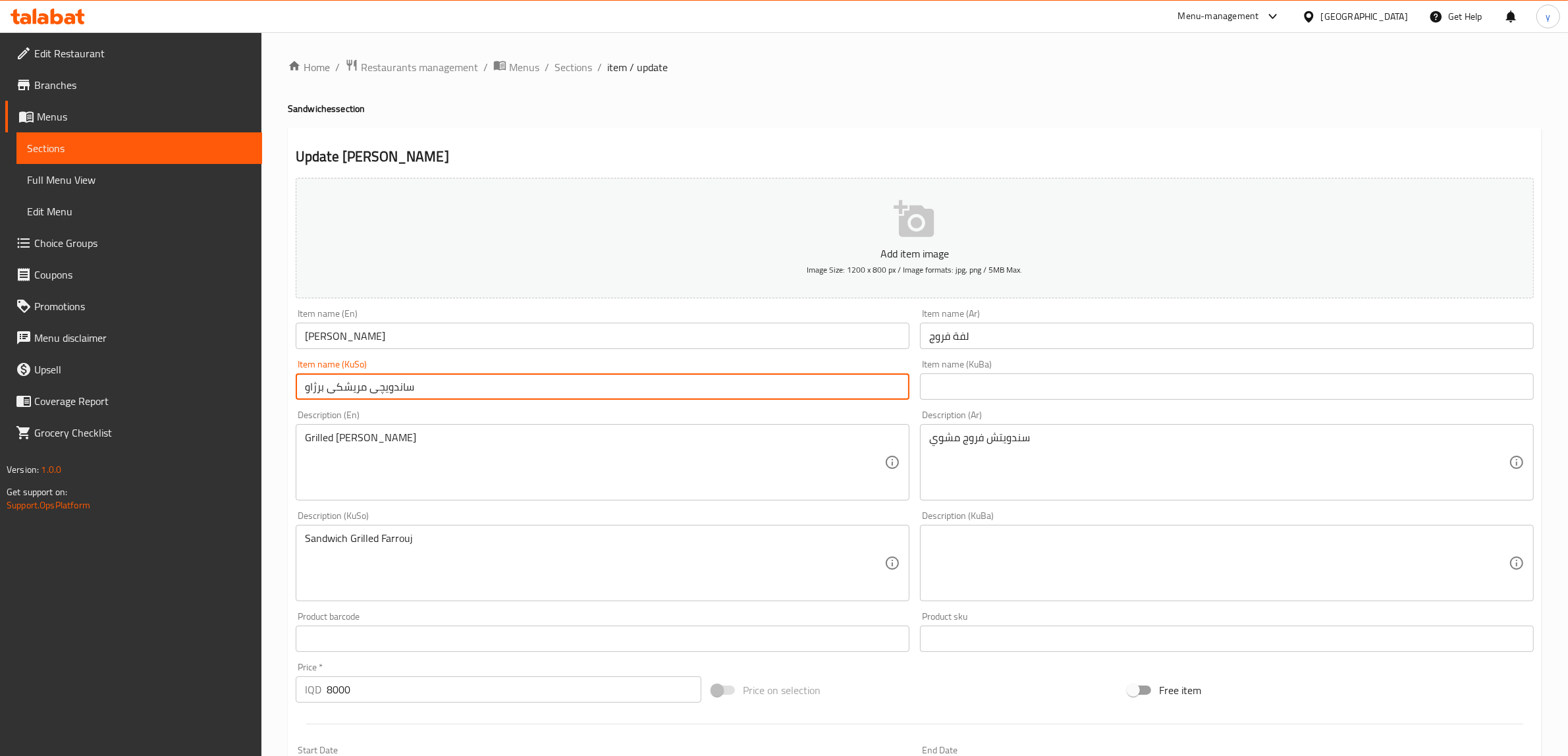
click at [539, 377] on input "ساندویچی مریشکی برژاو" at bounding box center [602, 387] width 614 height 26
type input "سەندویچی برژاو"
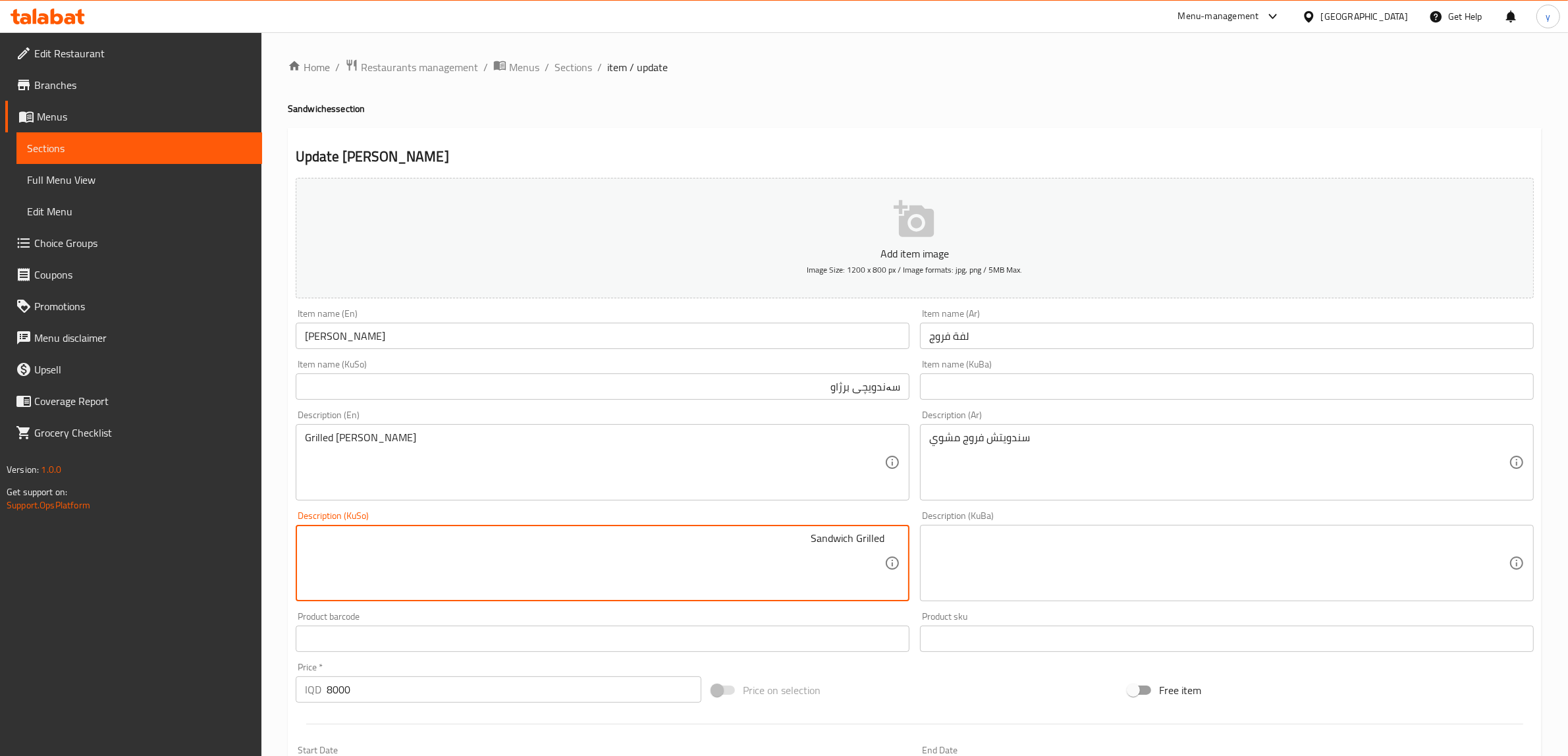
type textarea "Sandwich"
type textarea "سنەدویچی مریشکی برژاو"
click at [487, 330] on input "Farooj Sandwich" at bounding box center [602, 336] width 614 height 26
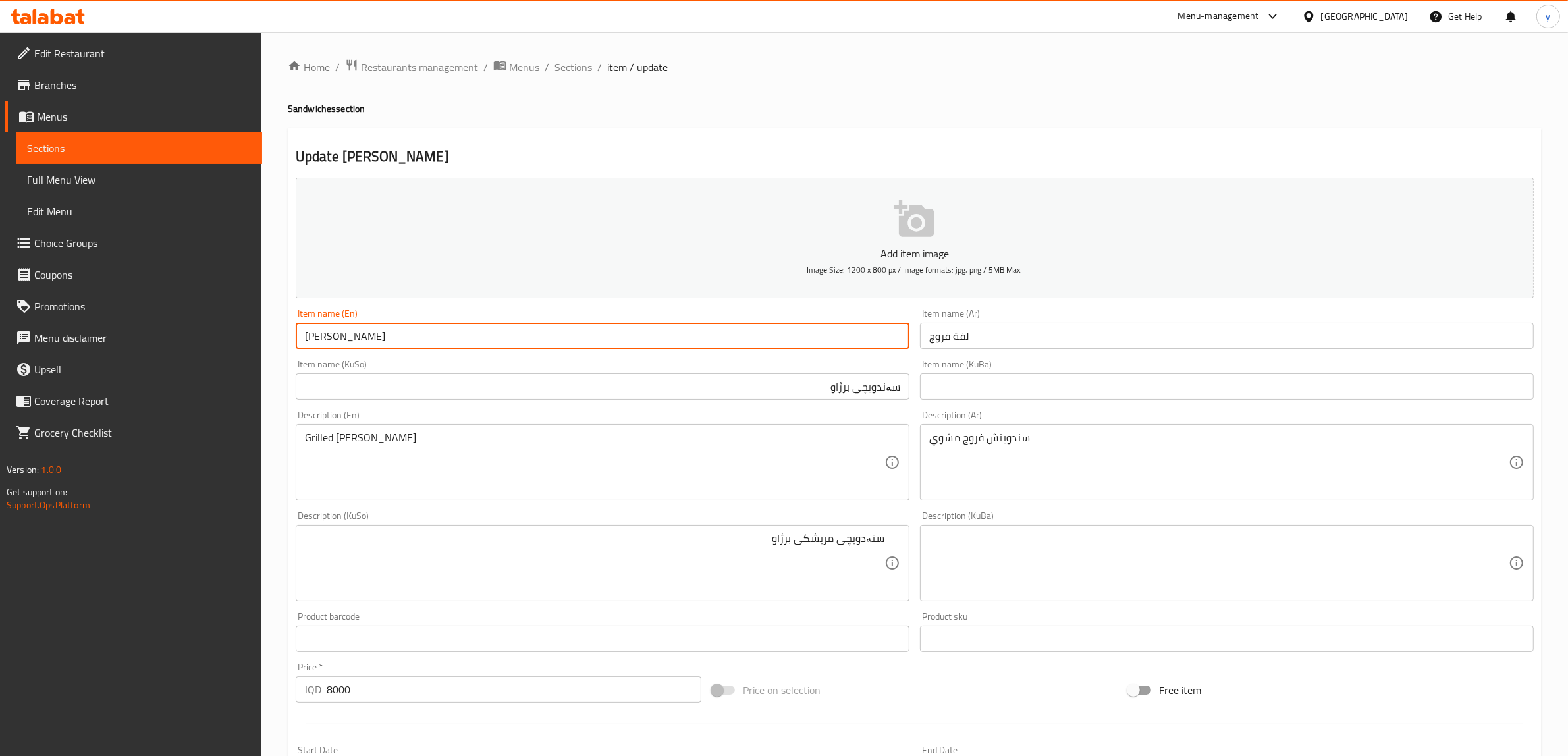
click at [487, 330] on input "Farooj Sandwich" at bounding box center [602, 336] width 614 height 26
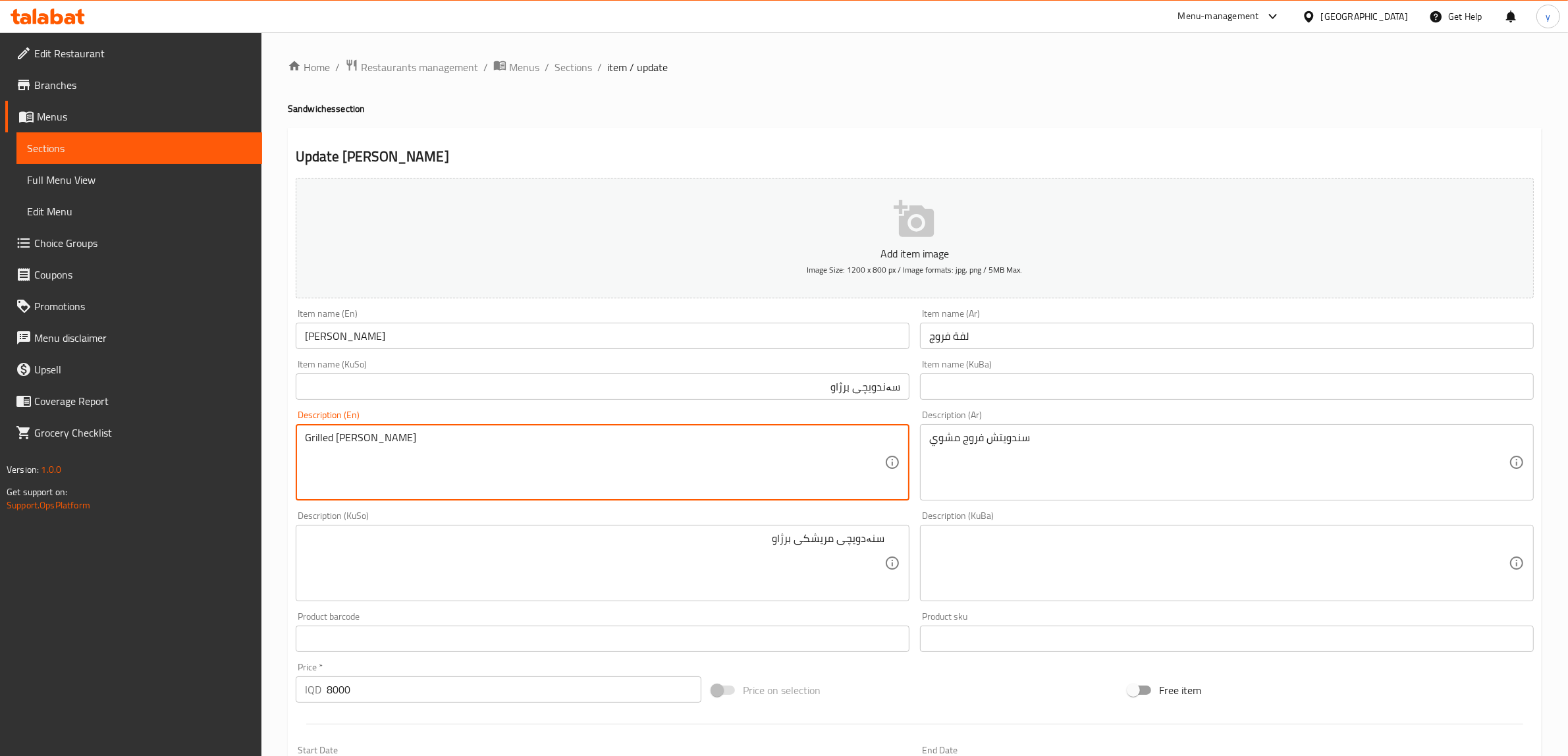
scroll to position [274, 0]
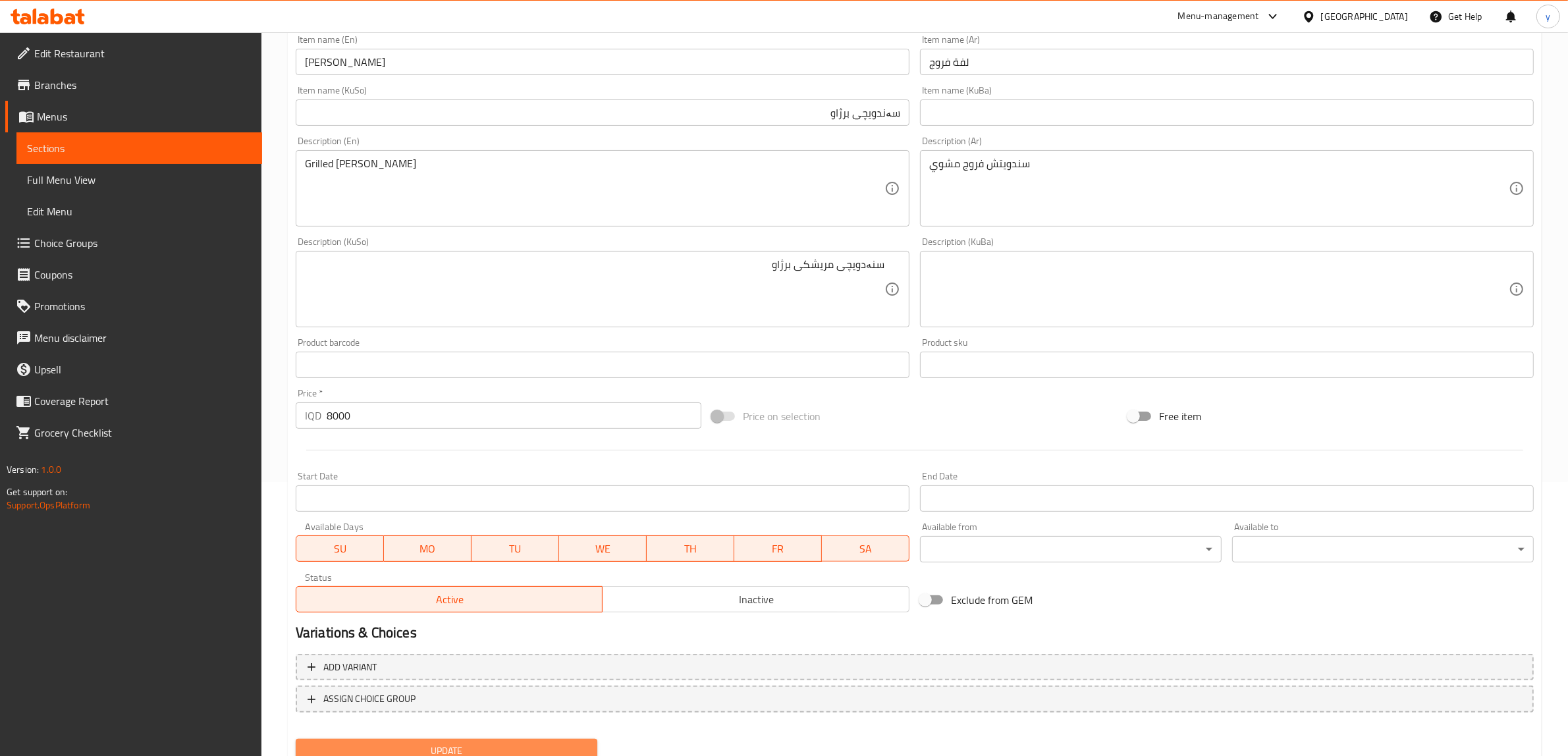
click at [469, 745] on span "Update" at bounding box center [446, 751] width 281 height 16
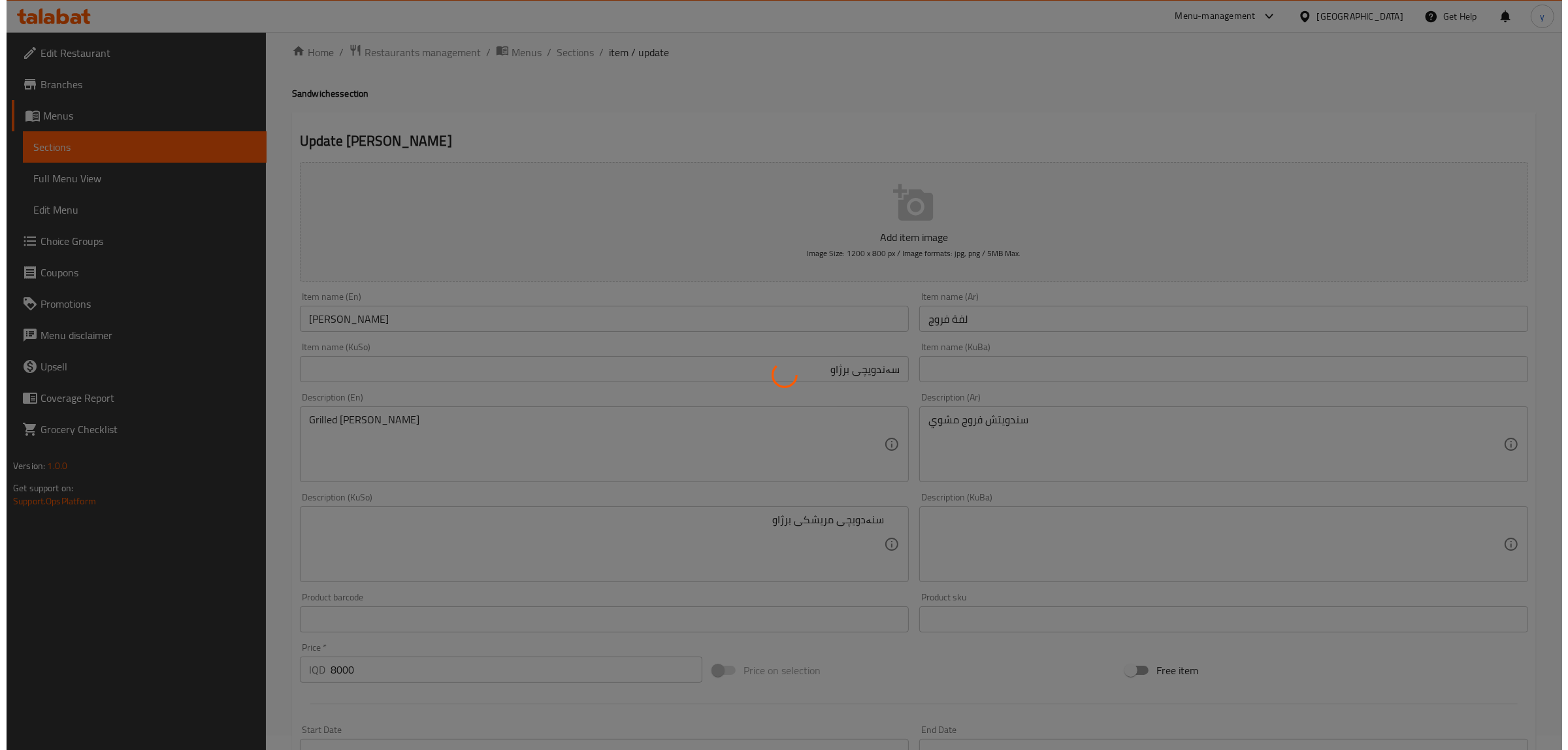
scroll to position [0, 0]
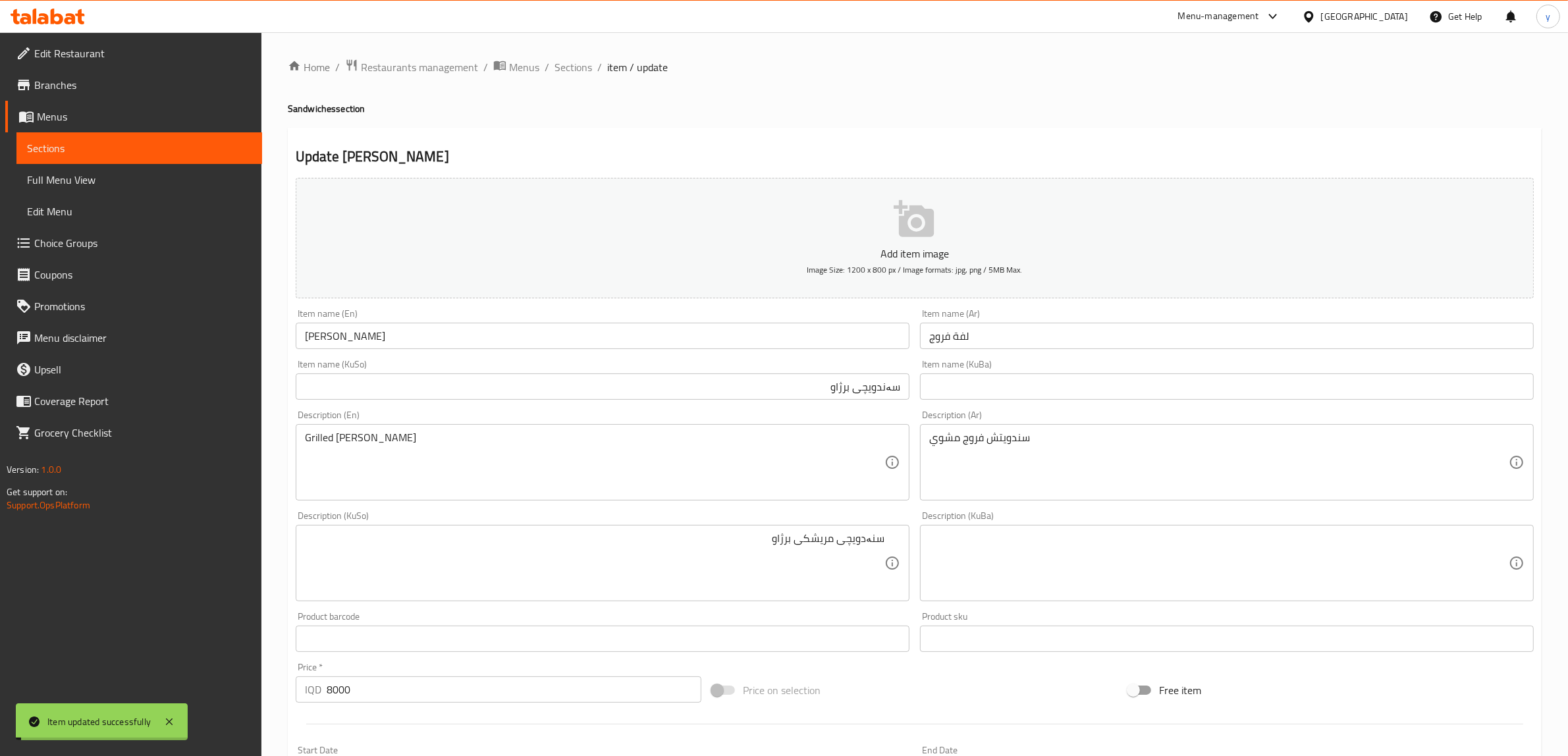
click at [172, 188] on link "Full Menu View" at bounding box center [139, 179] width 245 height 31
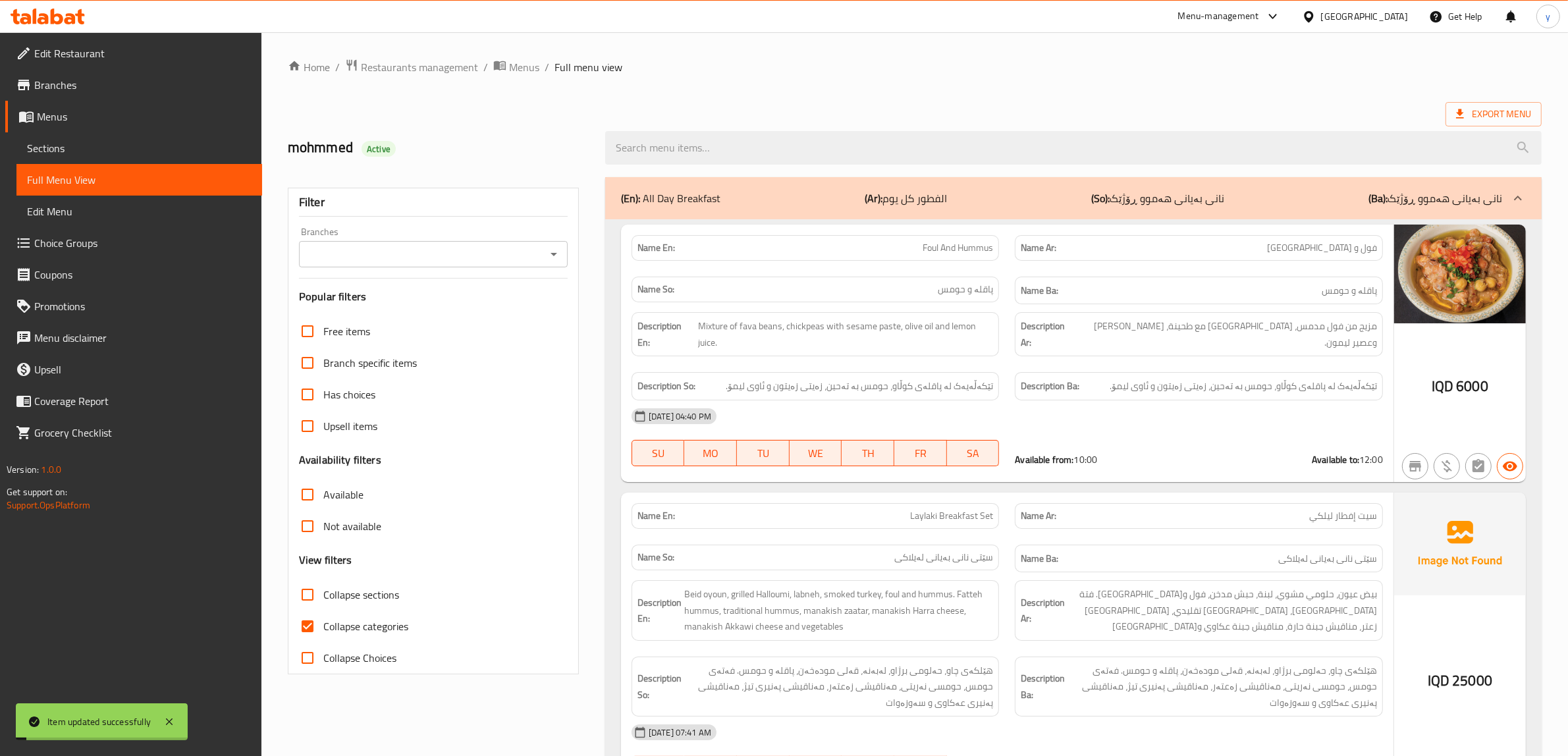
click at [558, 252] on icon "Open" at bounding box center [554, 254] width 16 height 16
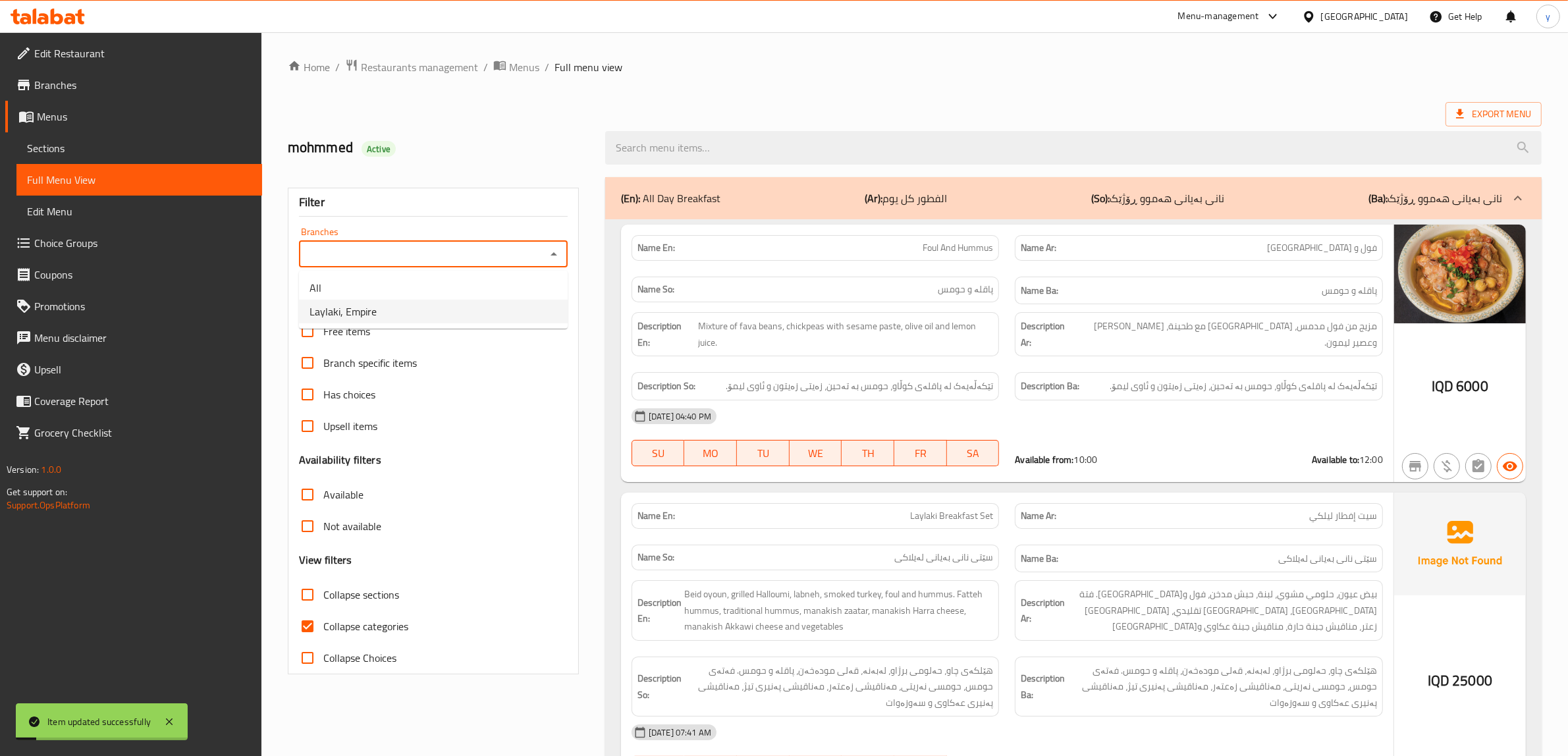
click at [473, 303] on li "Laylaki, Empire" at bounding box center [433, 311] width 269 height 23
type input "Laylaki, Empire"
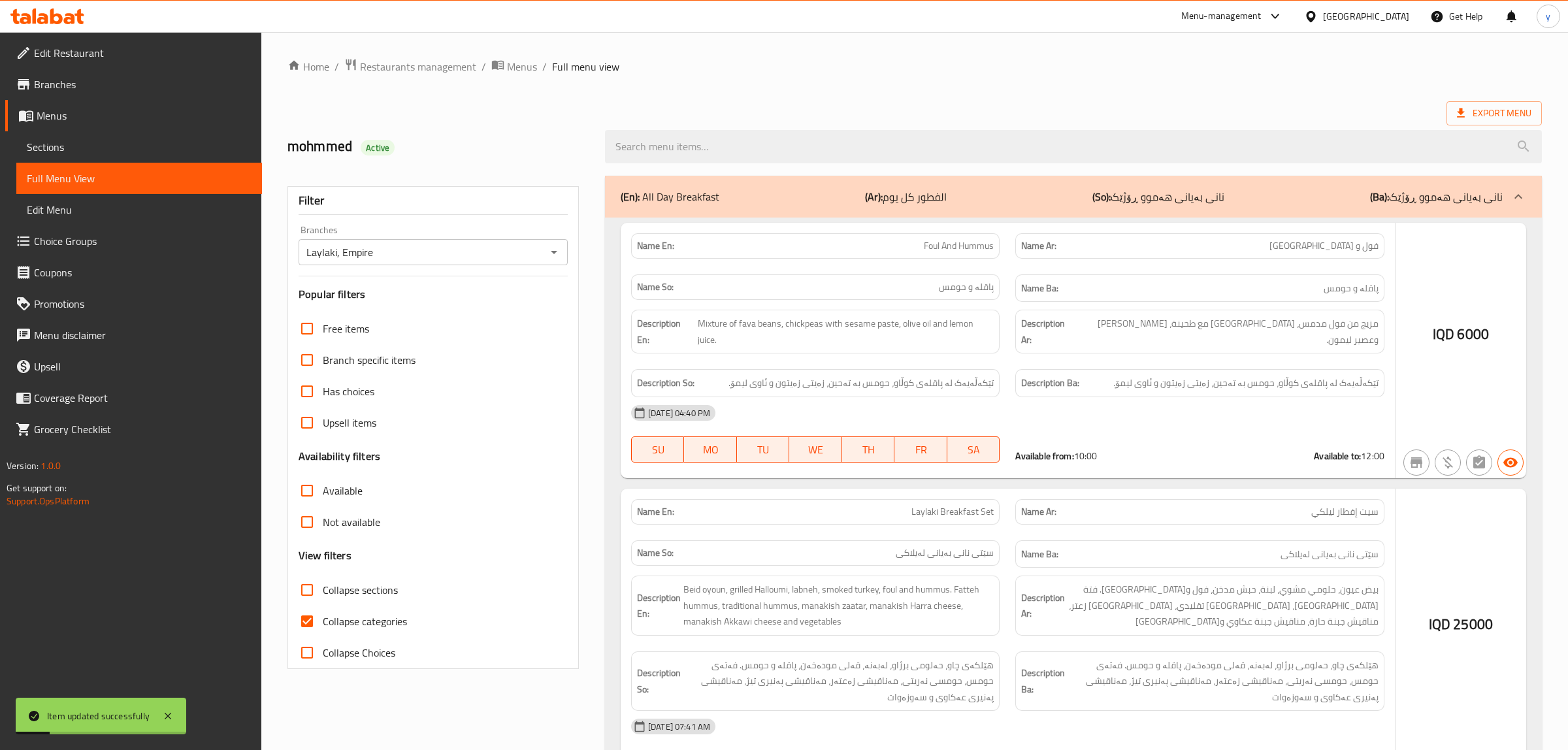
click at [307, 622] on div at bounding box center [784, 375] width 1568 height 750
click at [308, 622] on div at bounding box center [784, 375] width 1568 height 750
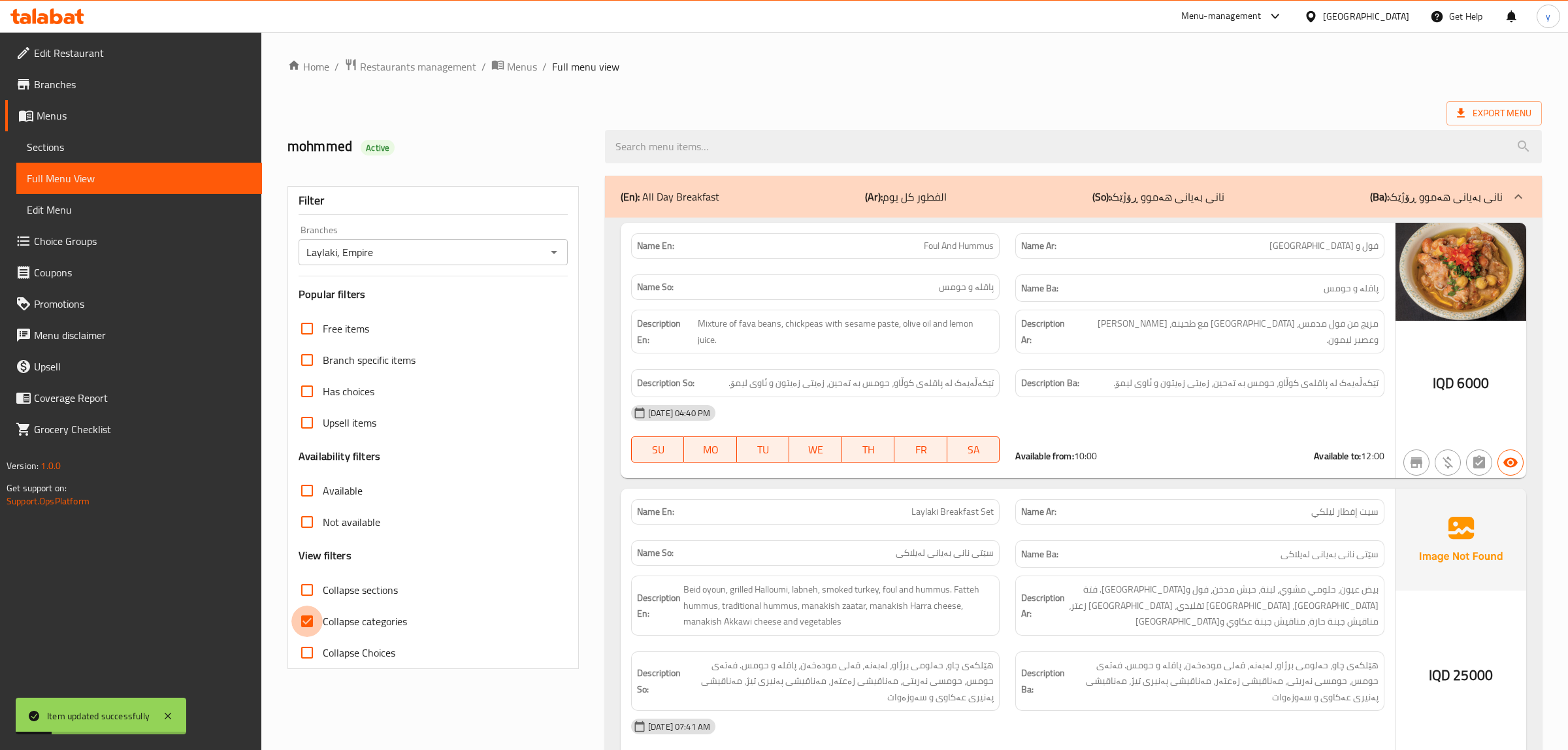
click at [308, 622] on input "Collapse categories" at bounding box center [307, 621] width 31 height 31
checkbox input "false"
click at [170, 712] on icon at bounding box center [168, 716] width 15 height 15
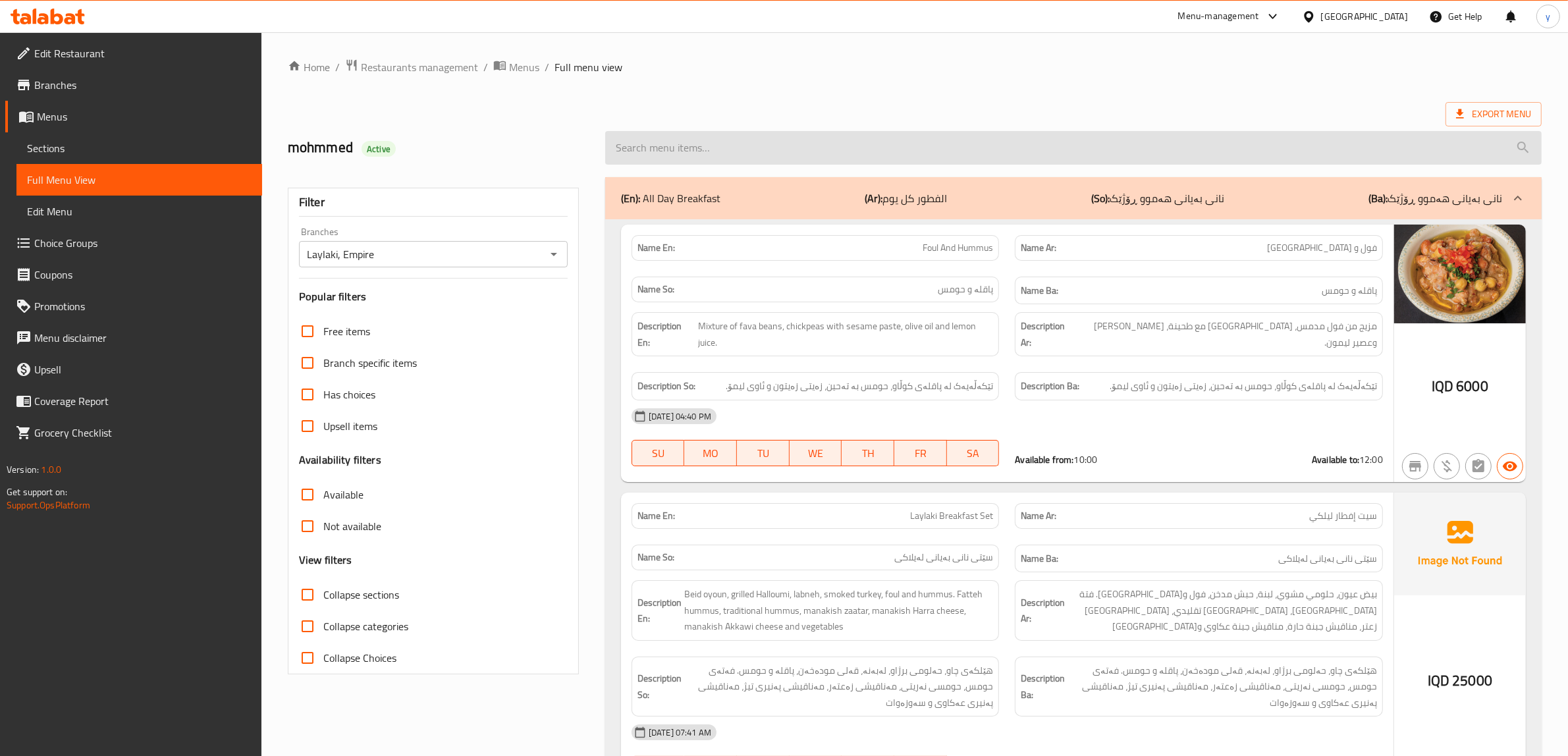
click at [718, 160] on input "search" at bounding box center [1073, 147] width 937 height 34
paste input "Farooj Sandwich"
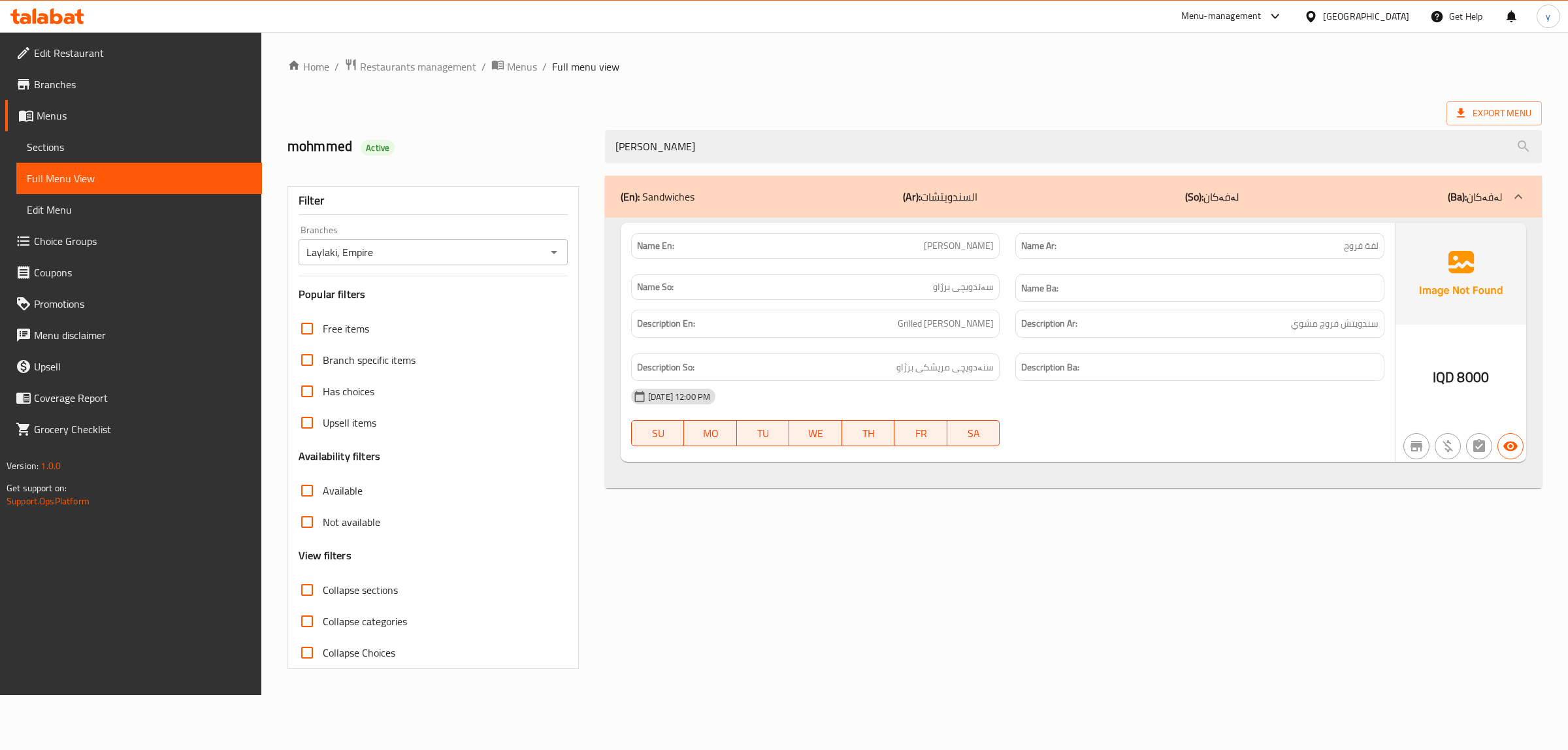
type input "Farooj Sandwich"
click at [126, 132] on link "Sections" at bounding box center [139, 147] width 246 height 31
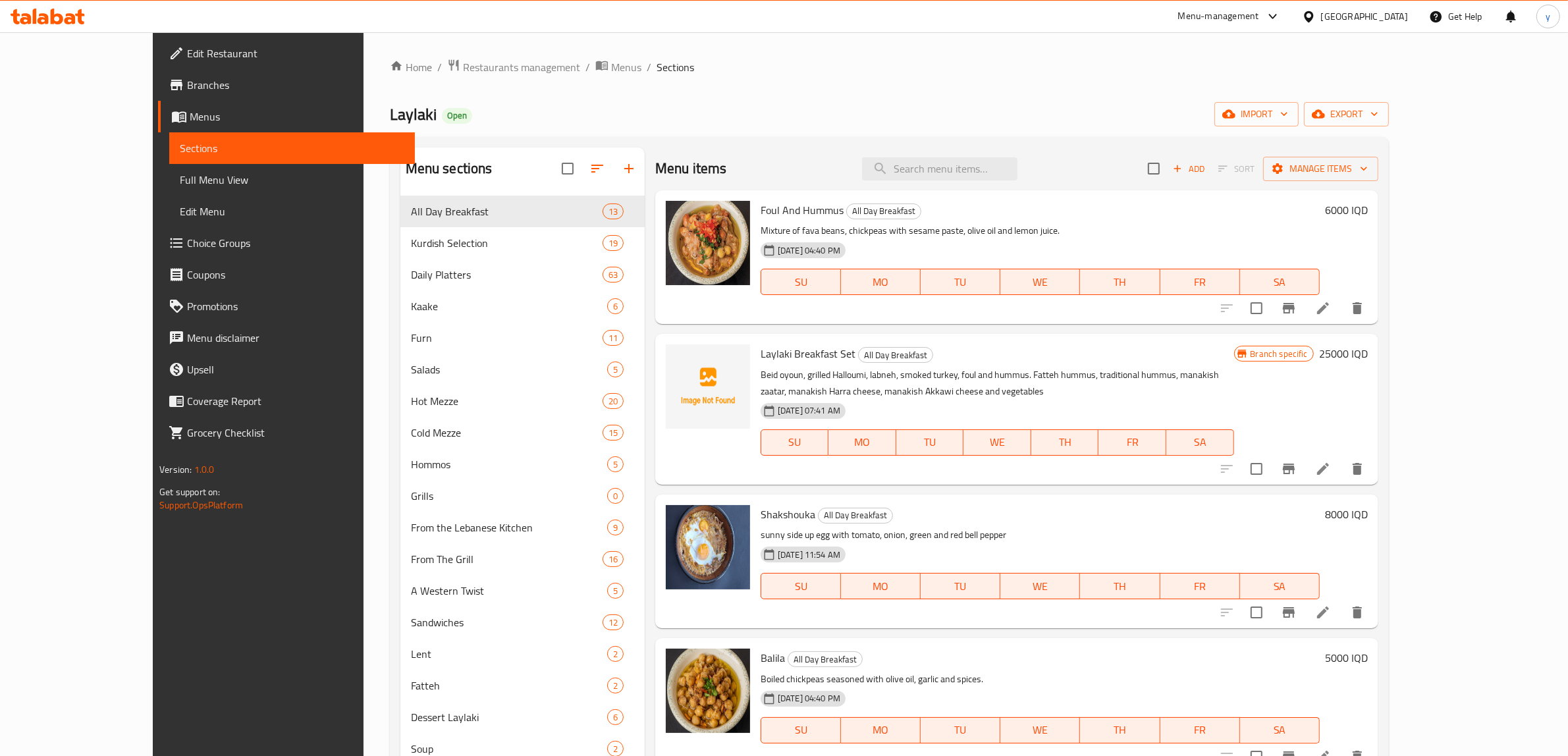
click at [986, 183] on div "Menu items Add Sort Manage items" at bounding box center [1017, 168] width 723 height 42
click at [986, 173] on input "search" at bounding box center [940, 169] width 155 height 23
paste input "Farooj Sandwich"
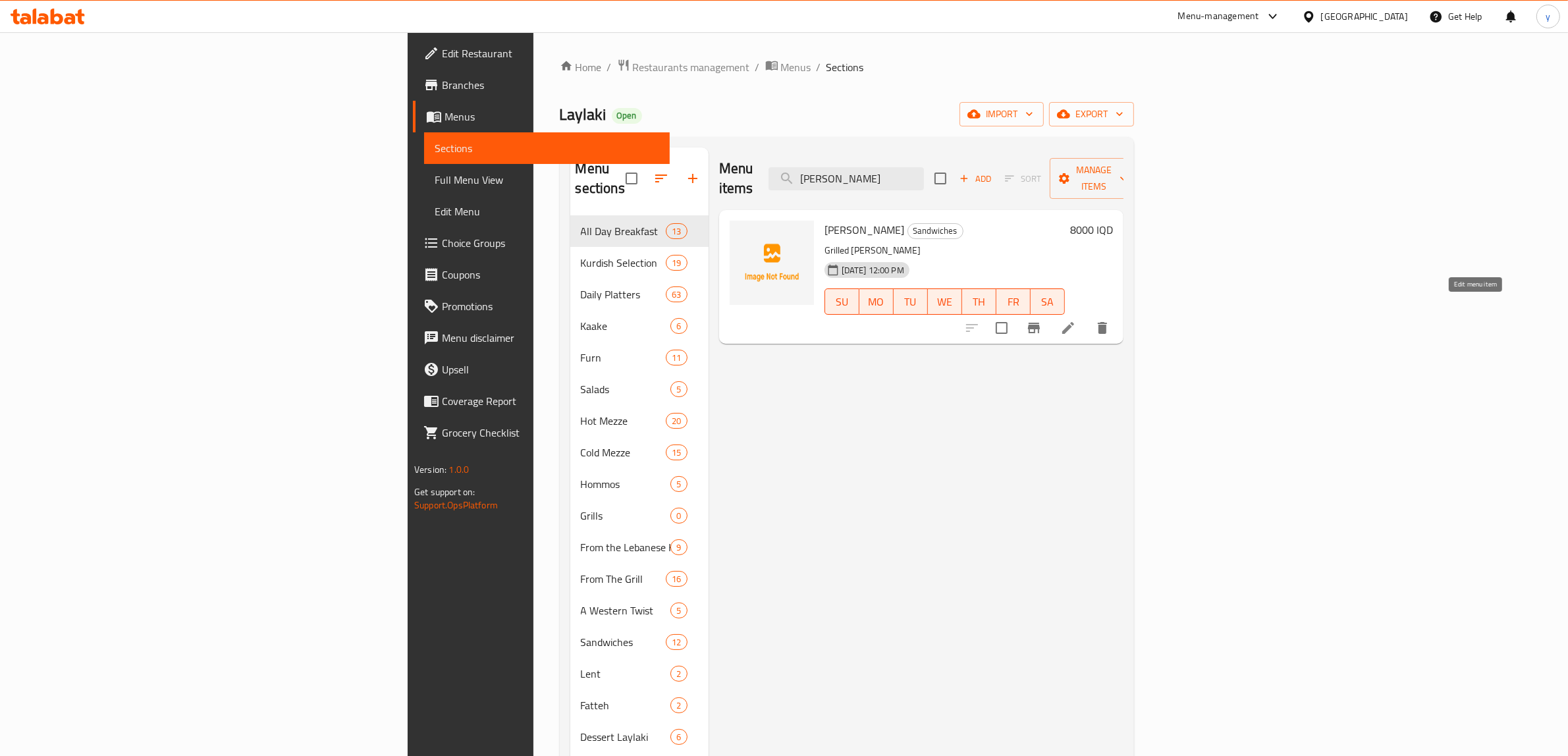
type input "Farooj Sandwich"
click at [1077, 320] on icon at bounding box center [1069, 328] width 16 height 16
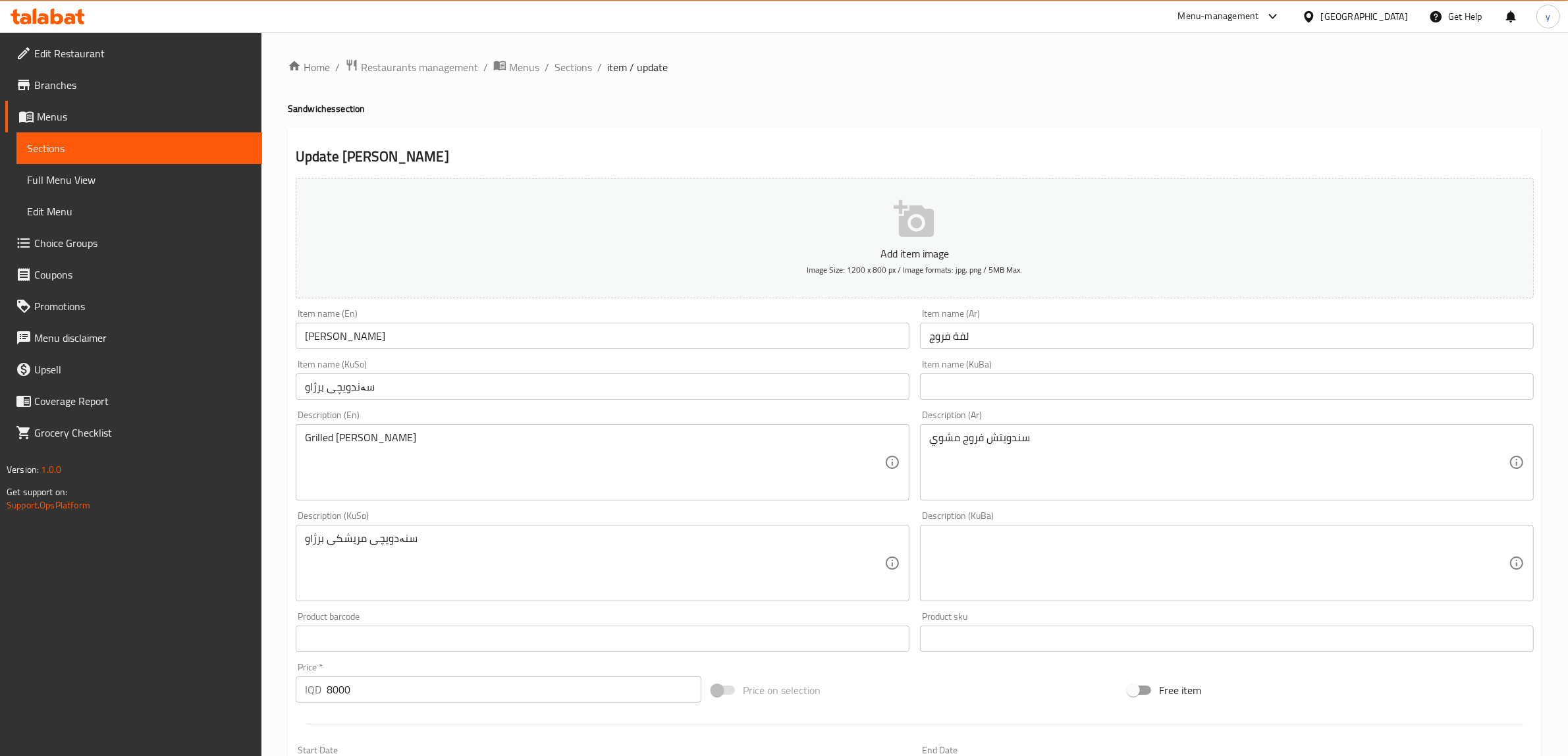
click at [706, 373] on div "Item name (KuSo) سەندویچی برژاو Item name (KuSo)" at bounding box center [602, 380] width 614 height 40
click at [706, 392] on input "سەندویچی برژاو" at bounding box center [602, 387] width 614 height 26
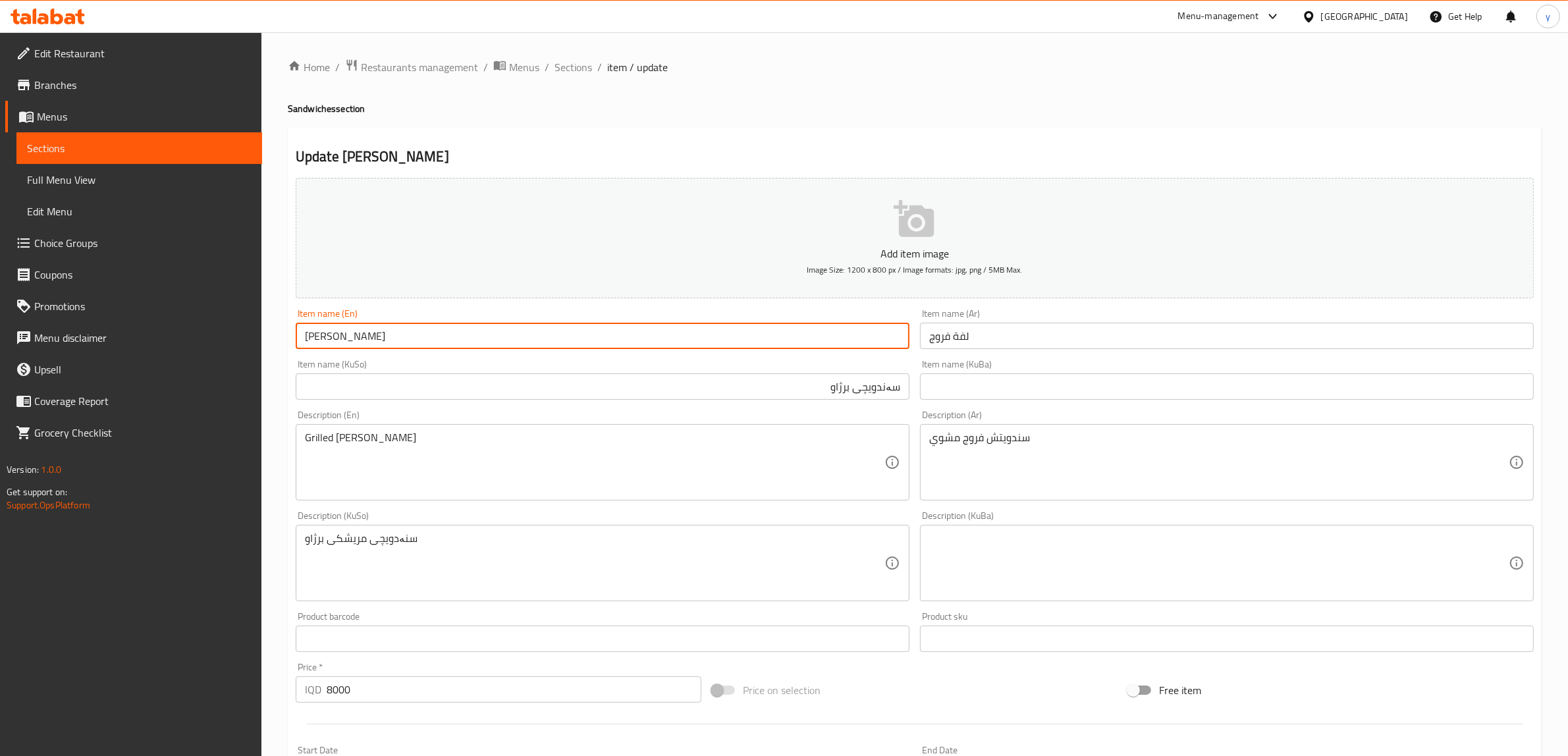
click at [328, 342] on input "Farooj Sandwich" at bounding box center [602, 336] width 614 height 26
click at [830, 397] on input "سەندویچی برژاو" at bounding box center [602, 387] width 614 height 26
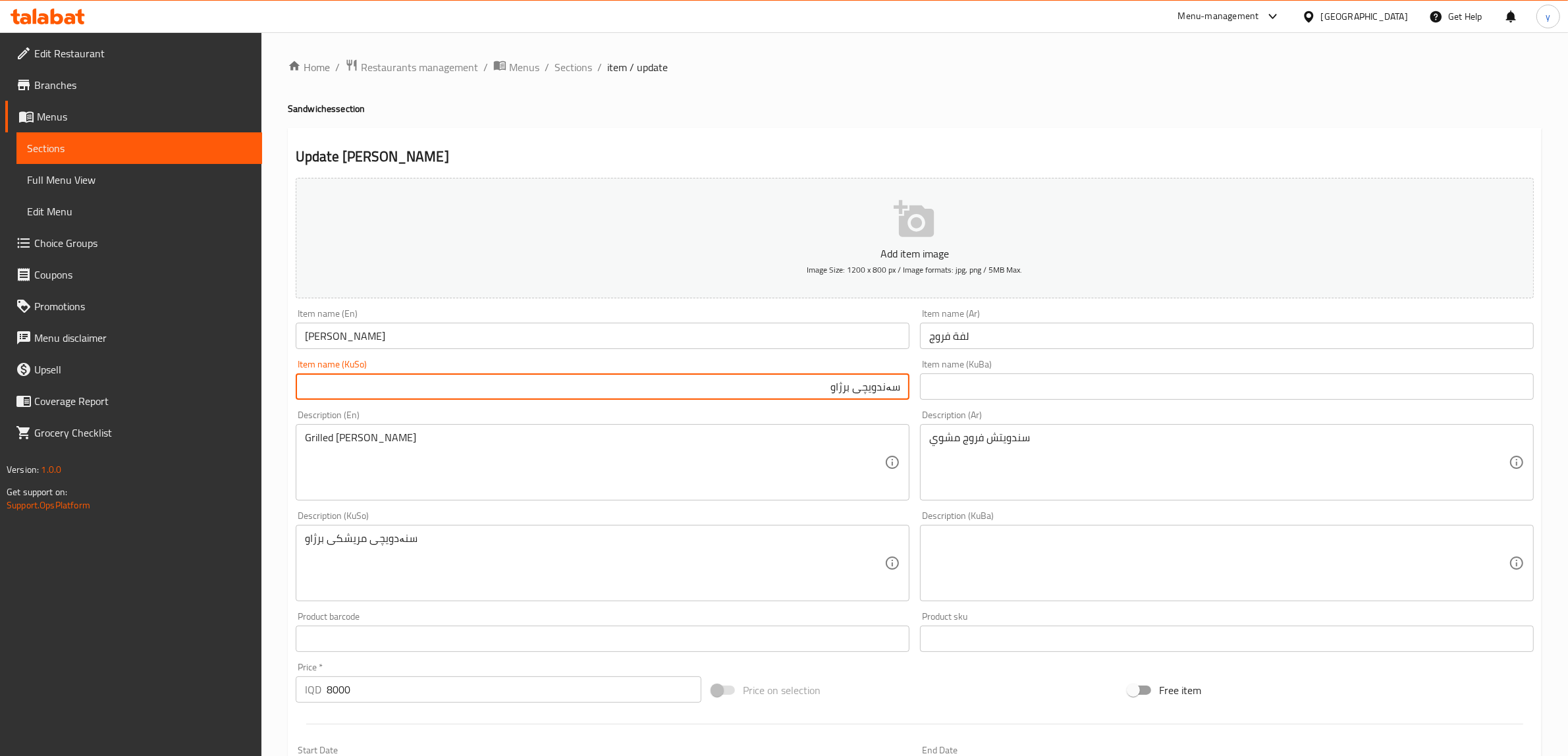
click at [830, 397] on input "سەندویچی برژاو" at bounding box center [602, 387] width 614 height 26
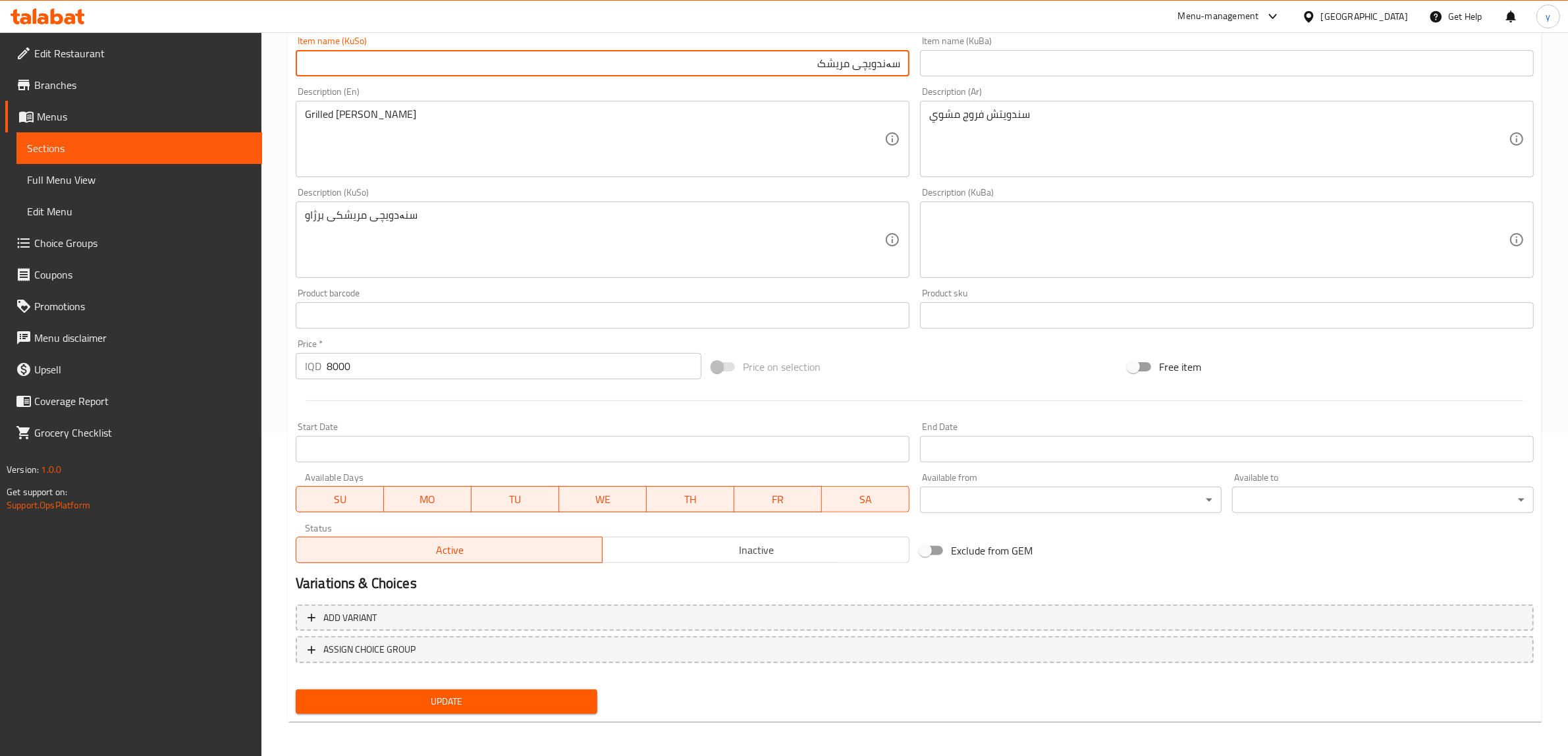
type input "سەندویچی مریشک"
click at [435, 696] on span "Update" at bounding box center [446, 701] width 281 height 16
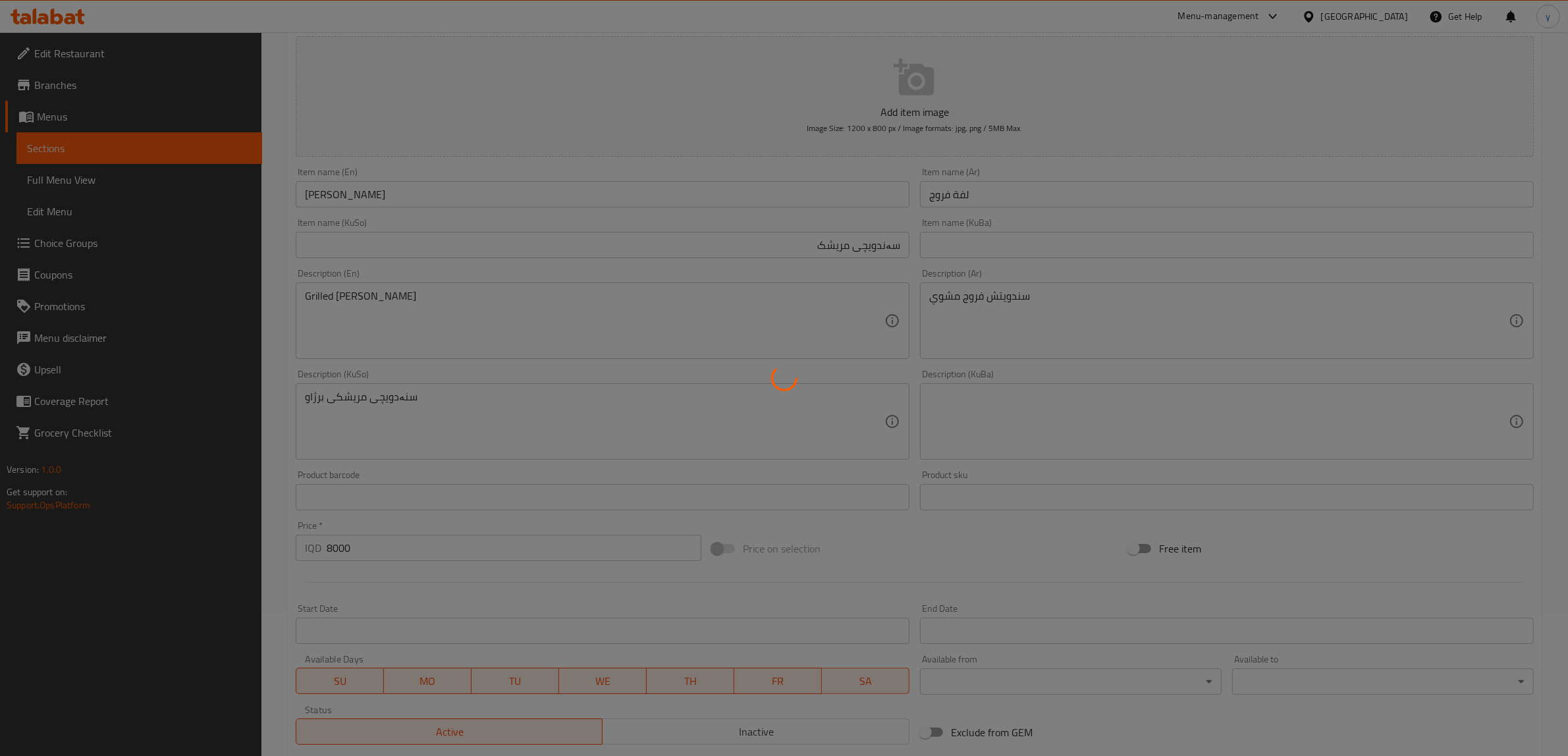
scroll to position [49, 0]
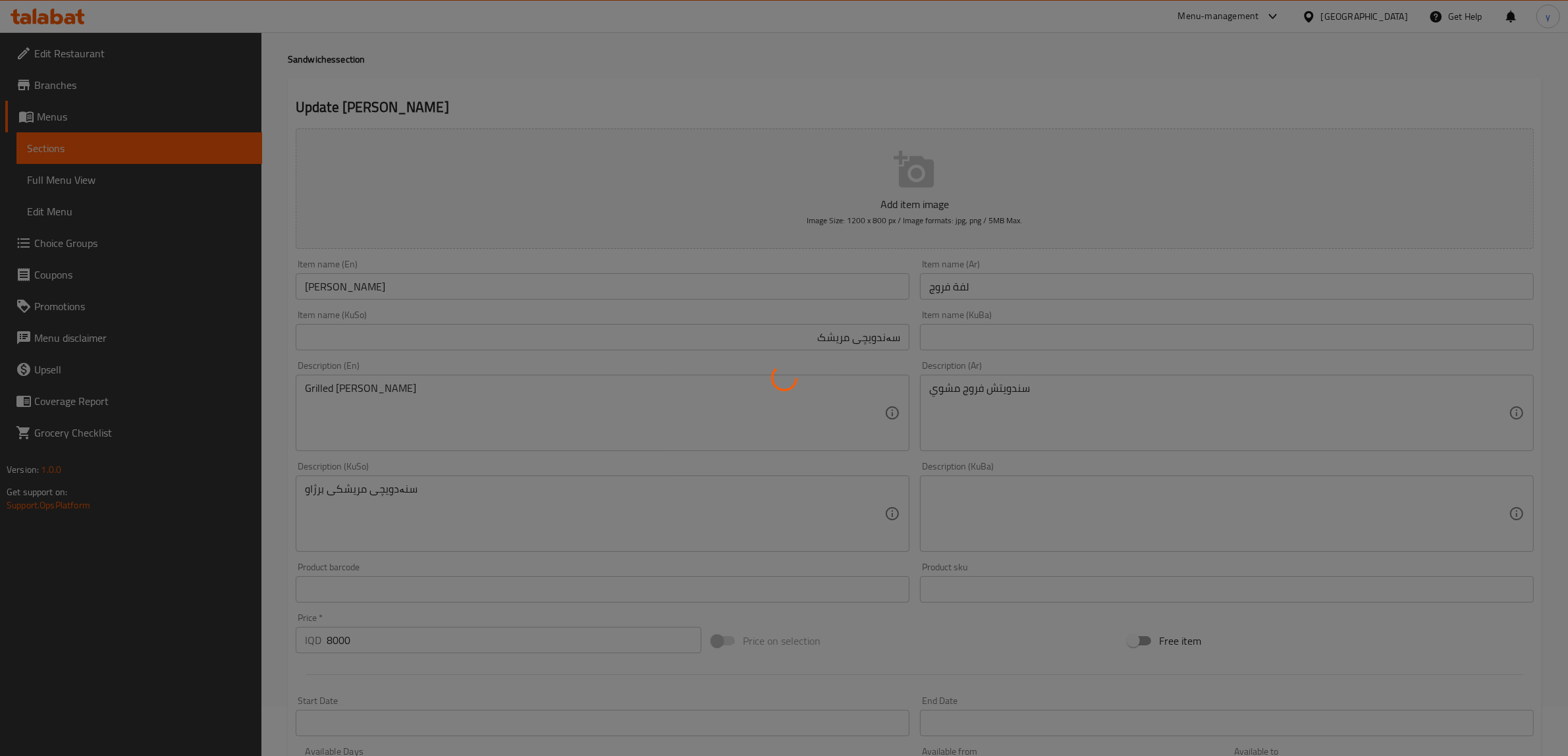
click at [342, 284] on div at bounding box center [784, 378] width 1568 height 756
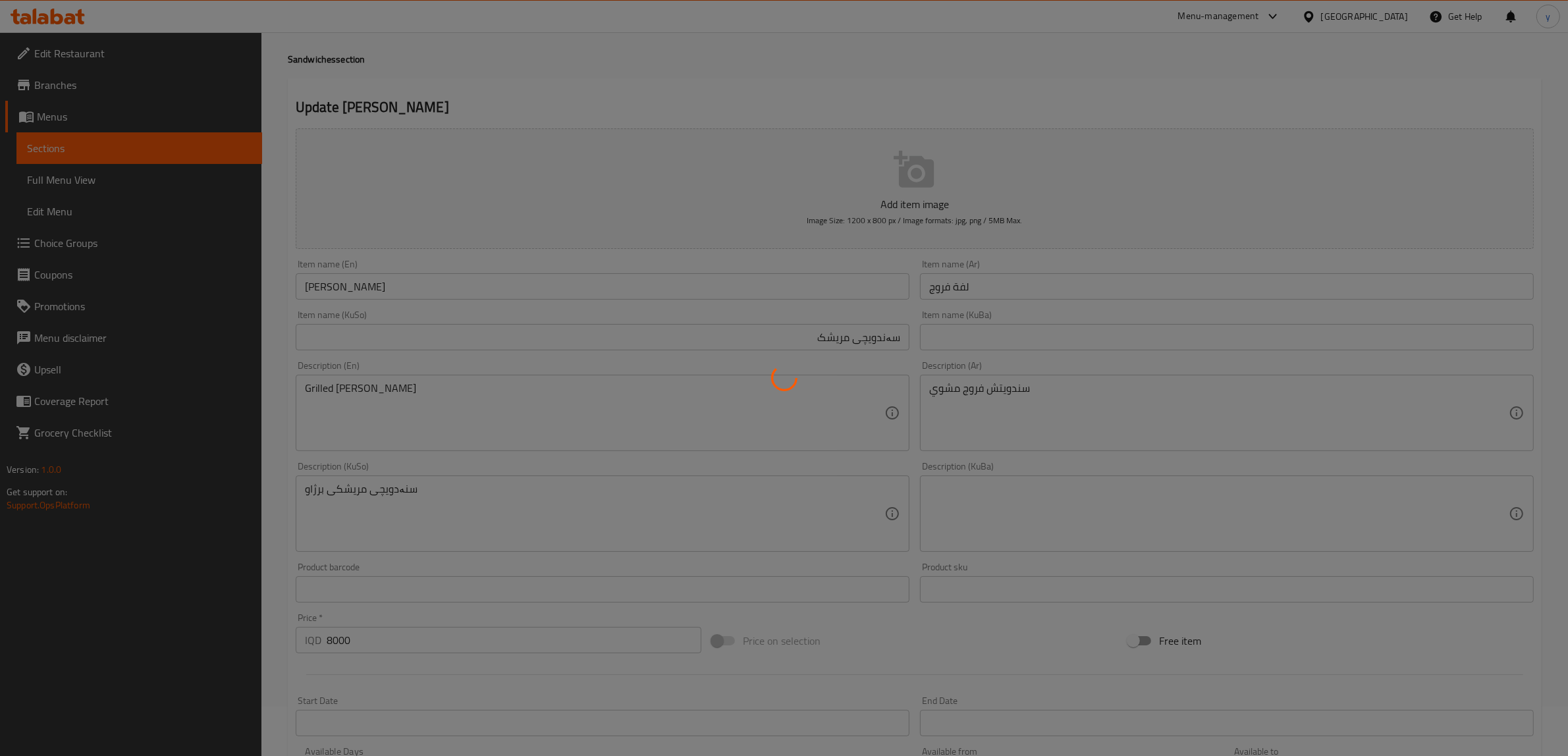
click at [342, 284] on div at bounding box center [784, 378] width 1568 height 756
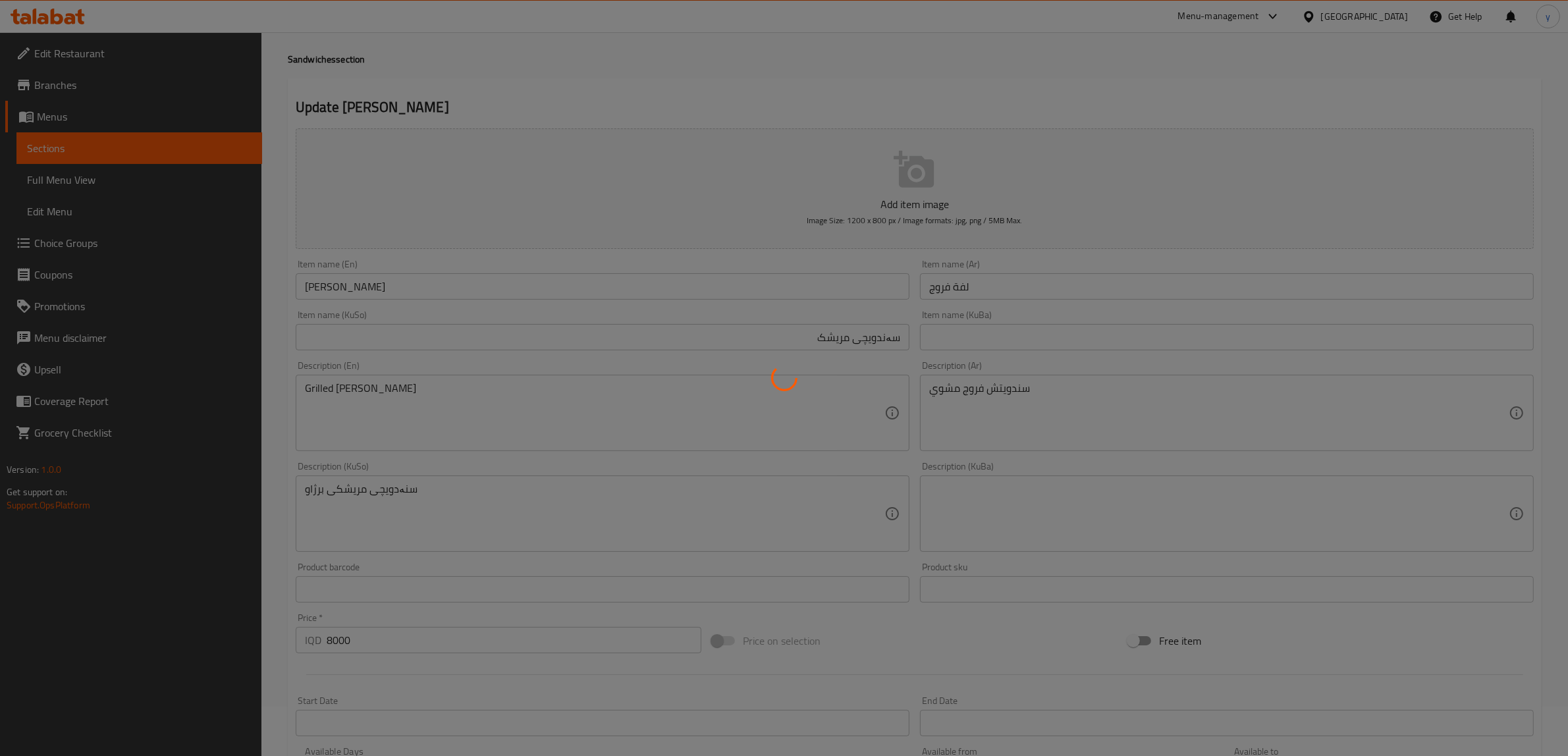
click at [342, 284] on div at bounding box center [784, 378] width 1568 height 756
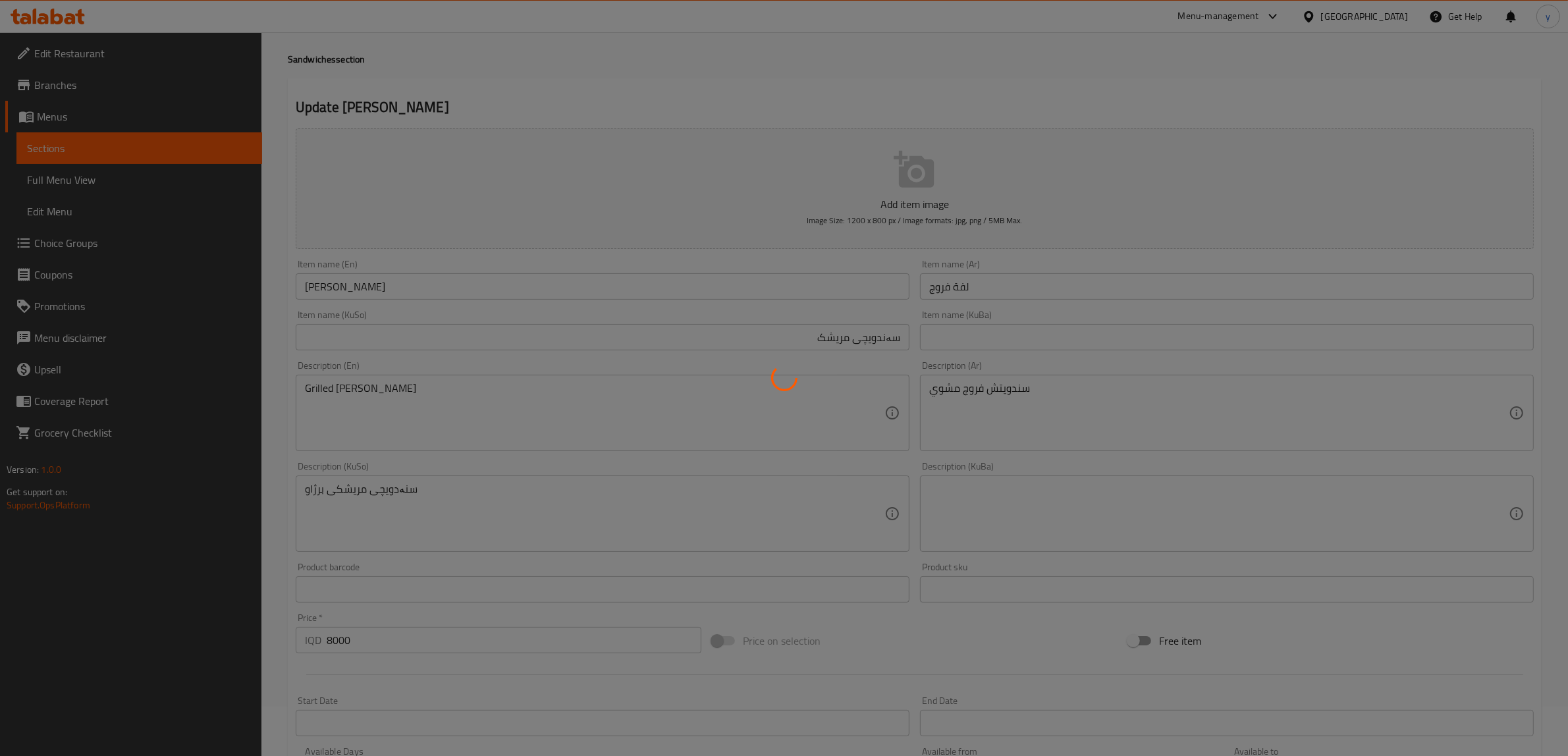
click at [342, 284] on div at bounding box center [784, 378] width 1568 height 756
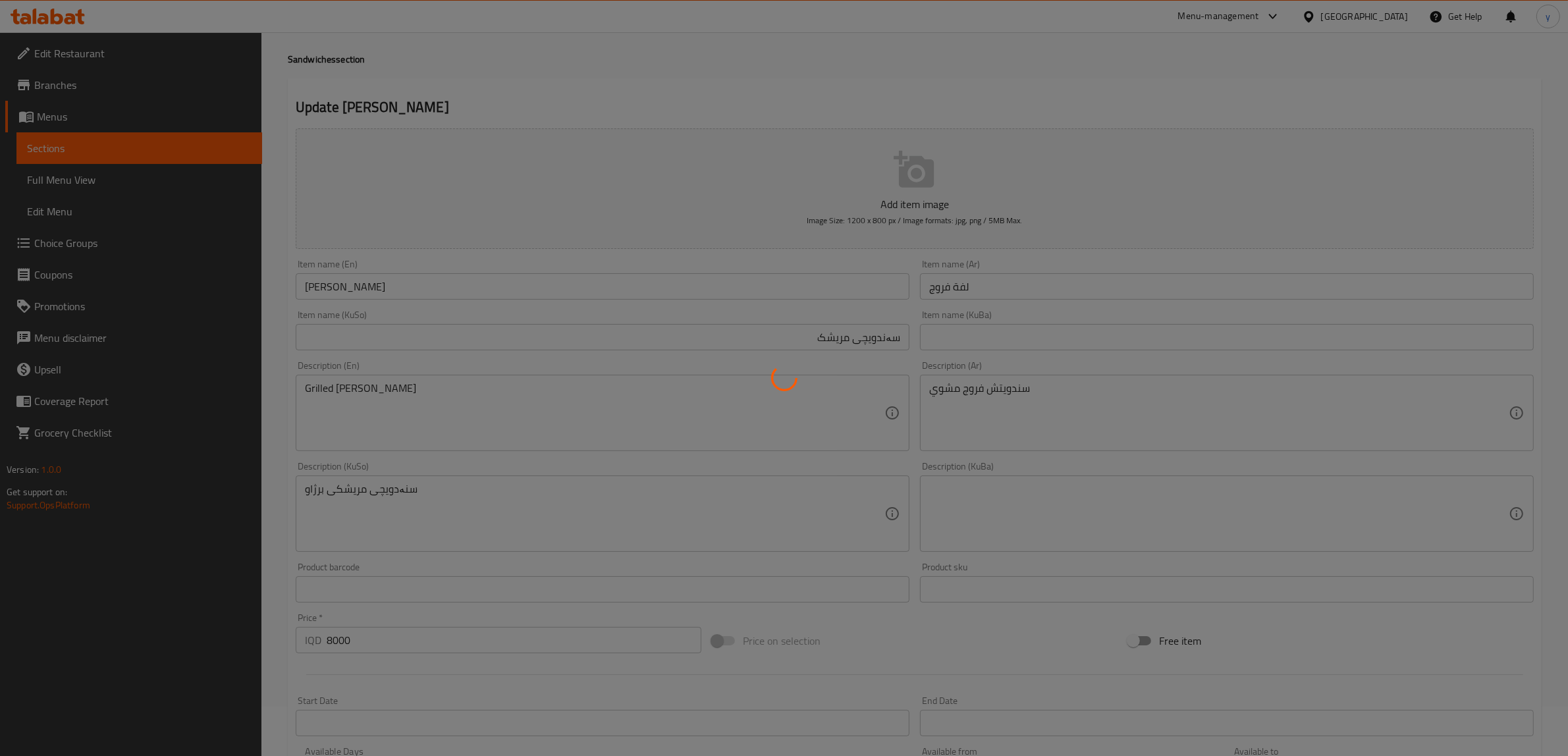
click at [342, 284] on div at bounding box center [784, 378] width 1568 height 756
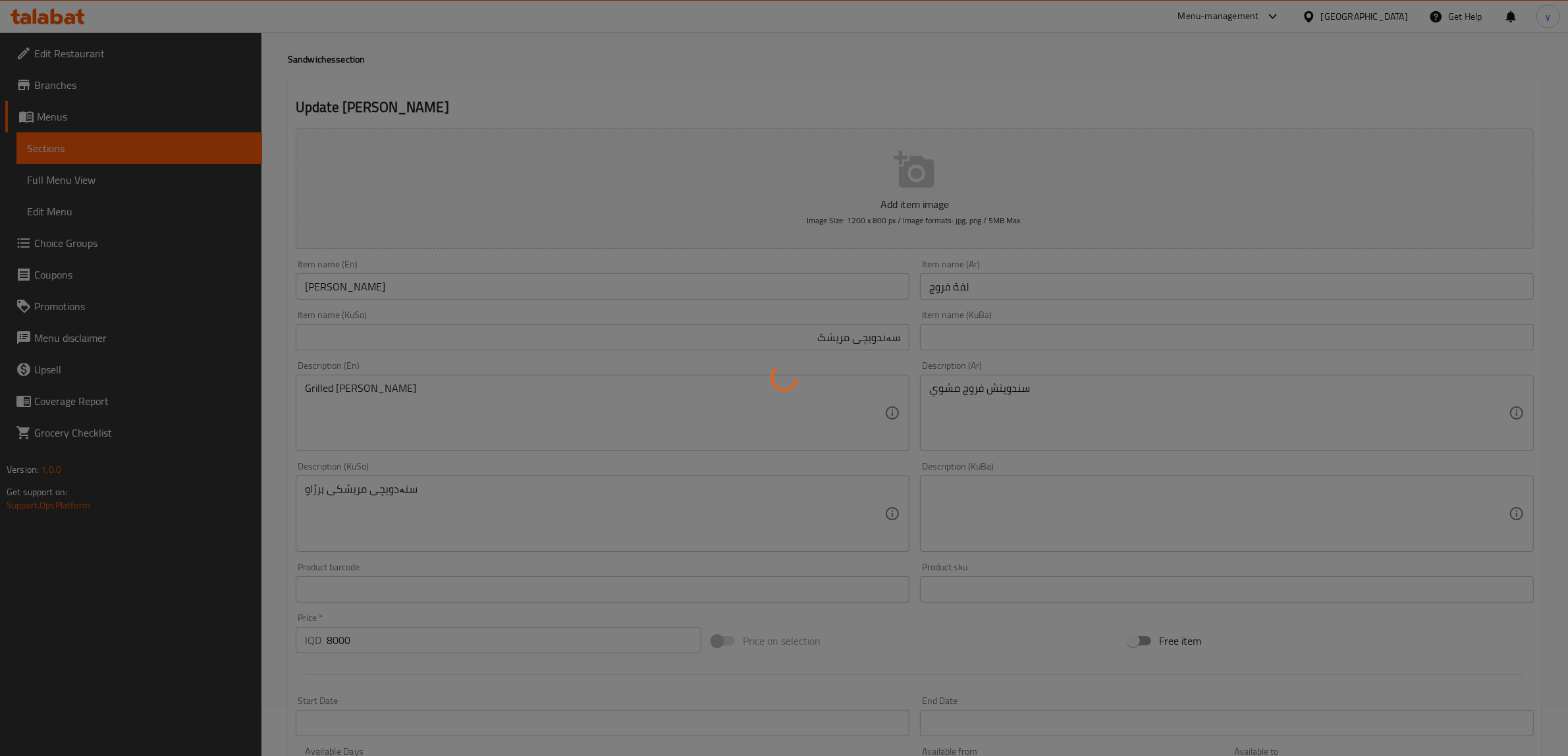
click at [342, 284] on div at bounding box center [784, 378] width 1568 height 756
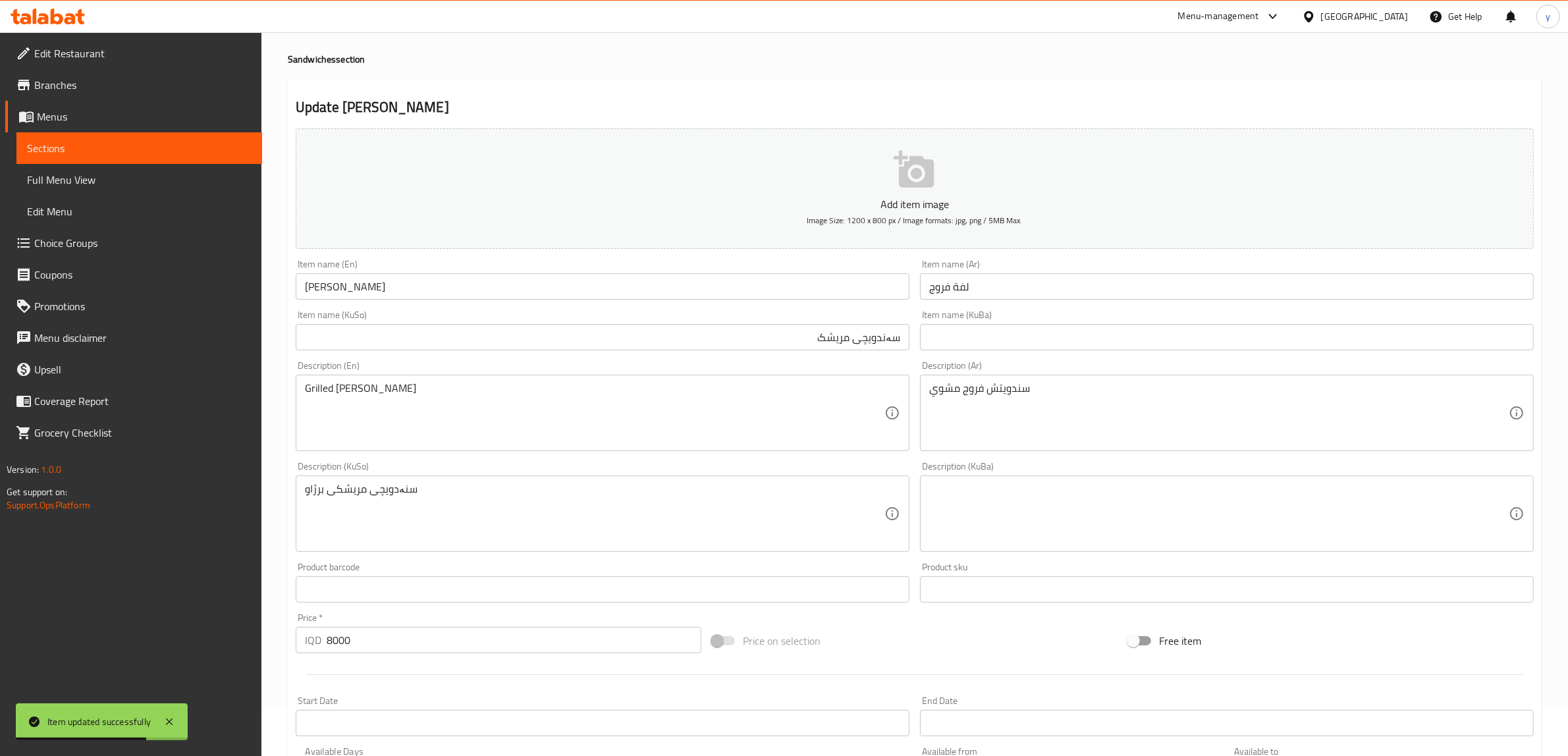
click at [342, 284] on input "Farooj Sandwich" at bounding box center [602, 286] width 614 height 26
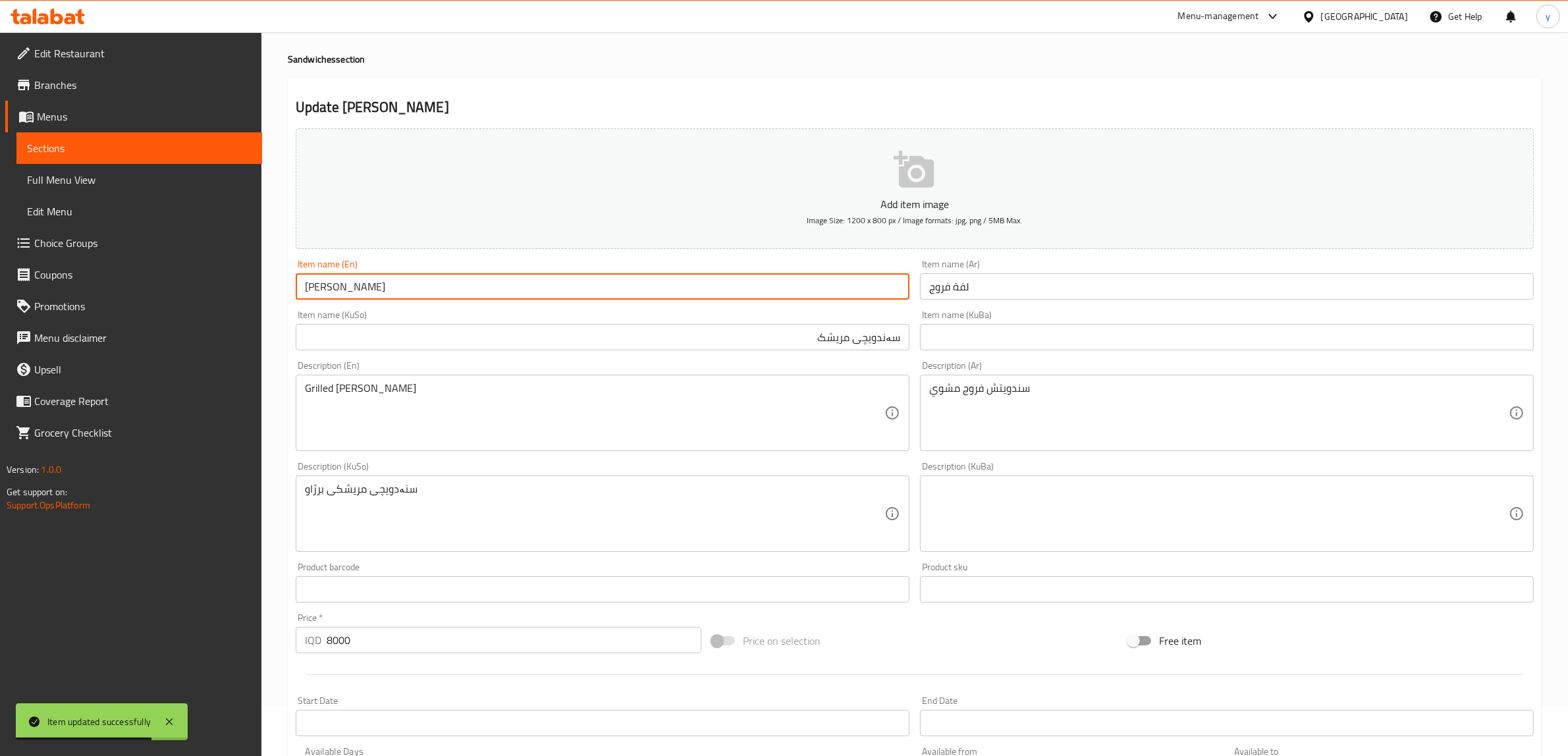
click at [342, 284] on input "Farooj Sandwich" at bounding box center [602, 286] width 614 height 26
click at [91, 172] on span "Full Menu View" at bounding box center [139, 179] width 224 height 16
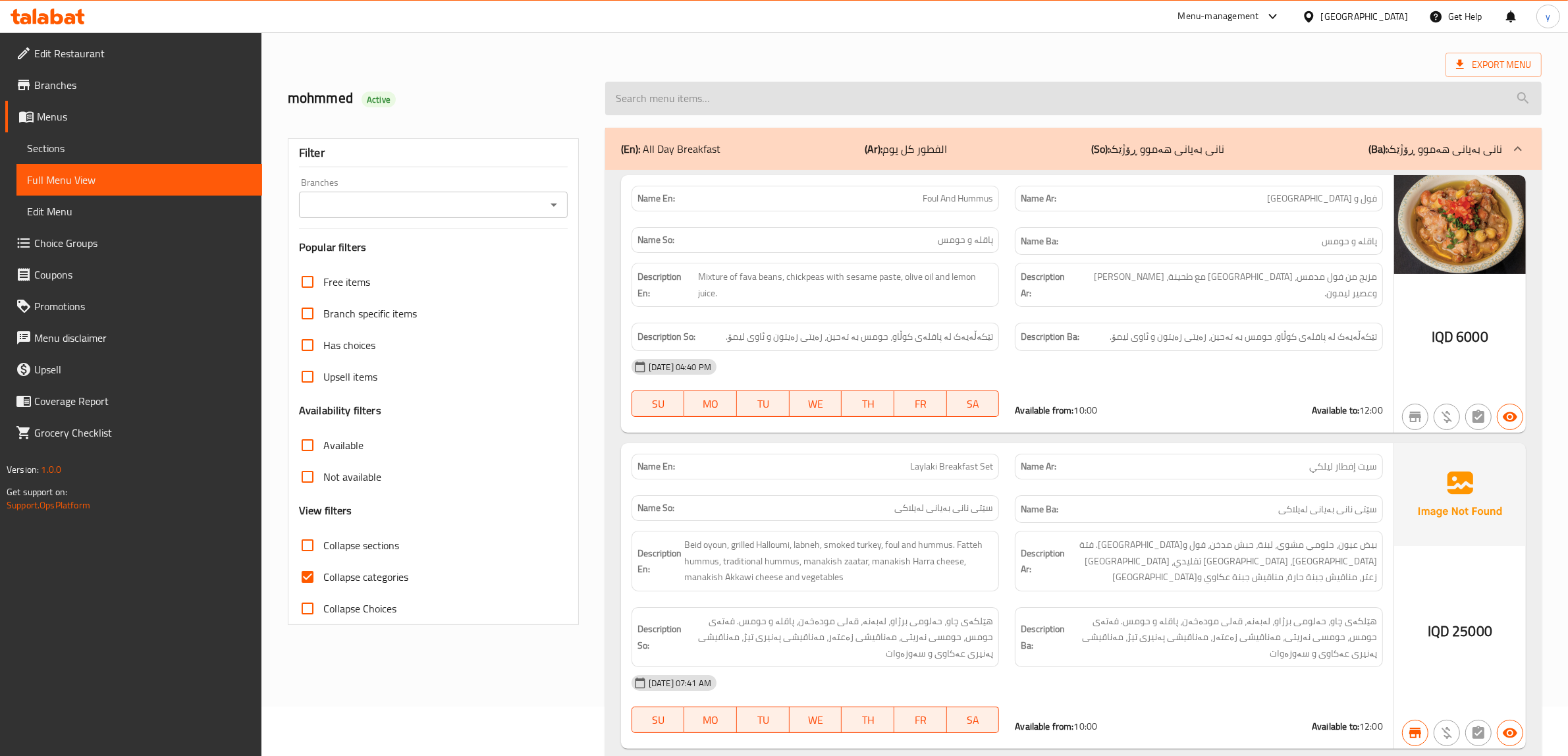
click at [758, 108] on input "search" at bounding box center [1073, 98] width 937 height 34
paste input "Farooj Sandwich"
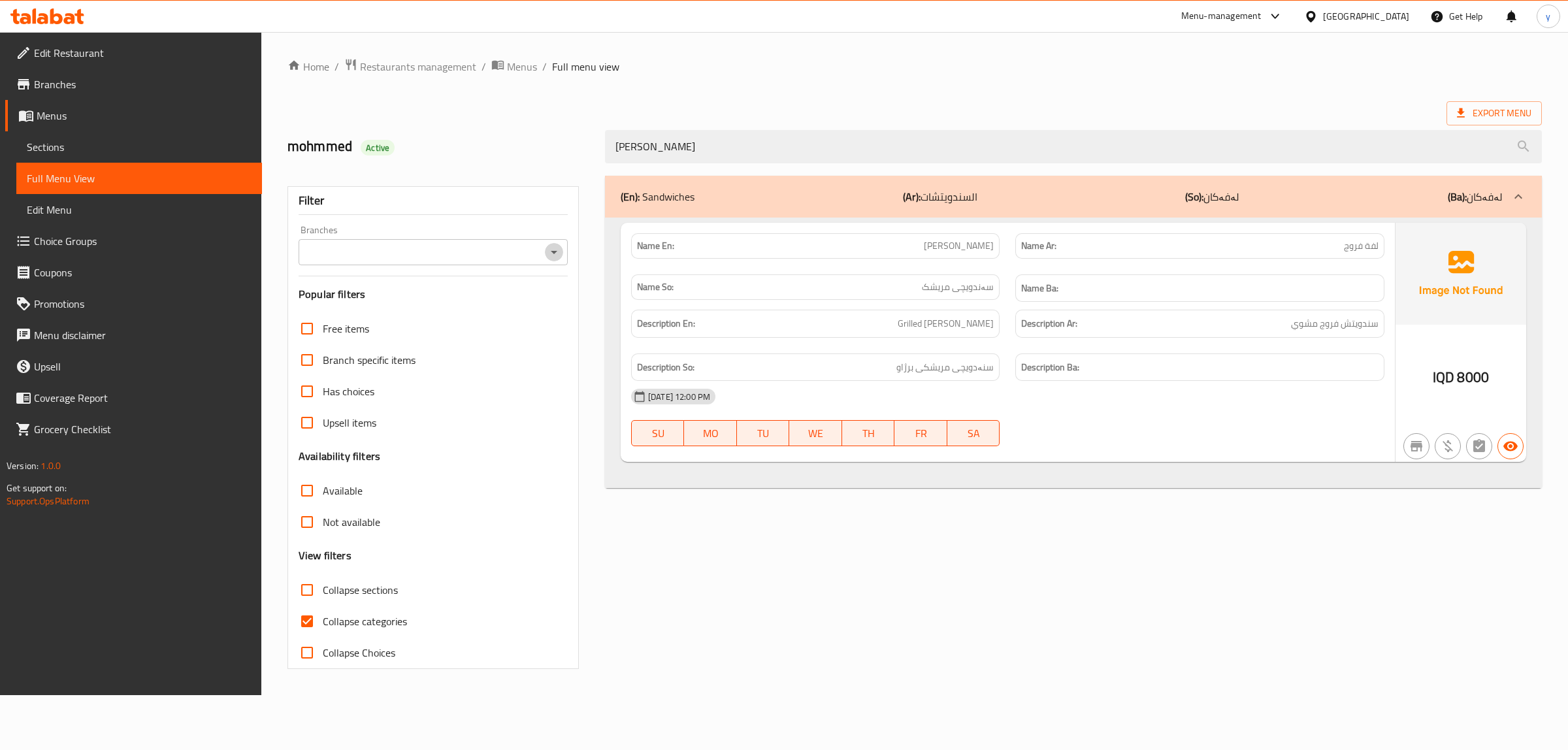
click at [555, 252] on icon "Open" at bounding box center [554, 253] width 7 height 3
type input "Farooj Sandwich"
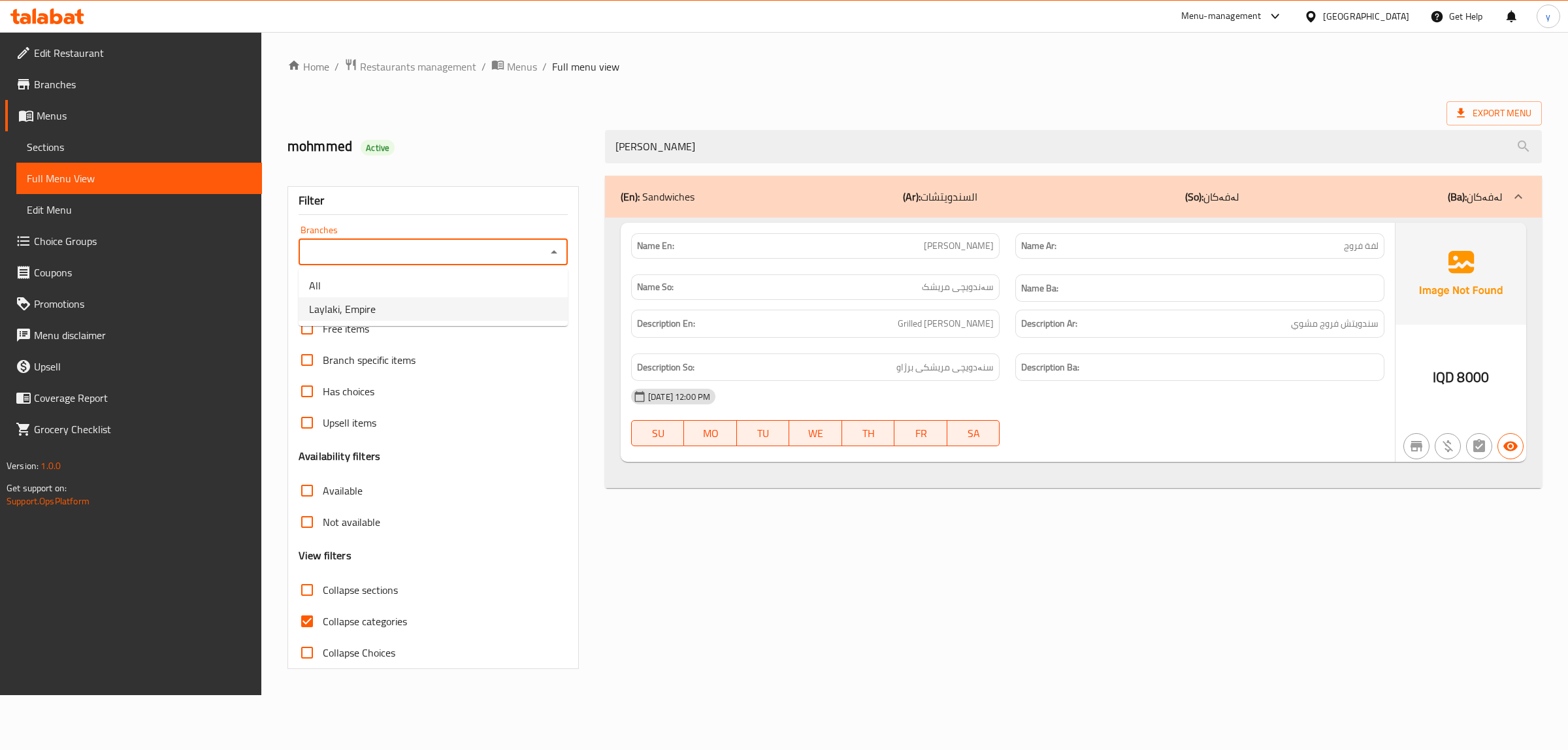
click at [492, 304] on li "Laylaki, Empire" at bounding box center [432, 309] width 269 height 23
type input "Laylaki, Empire"
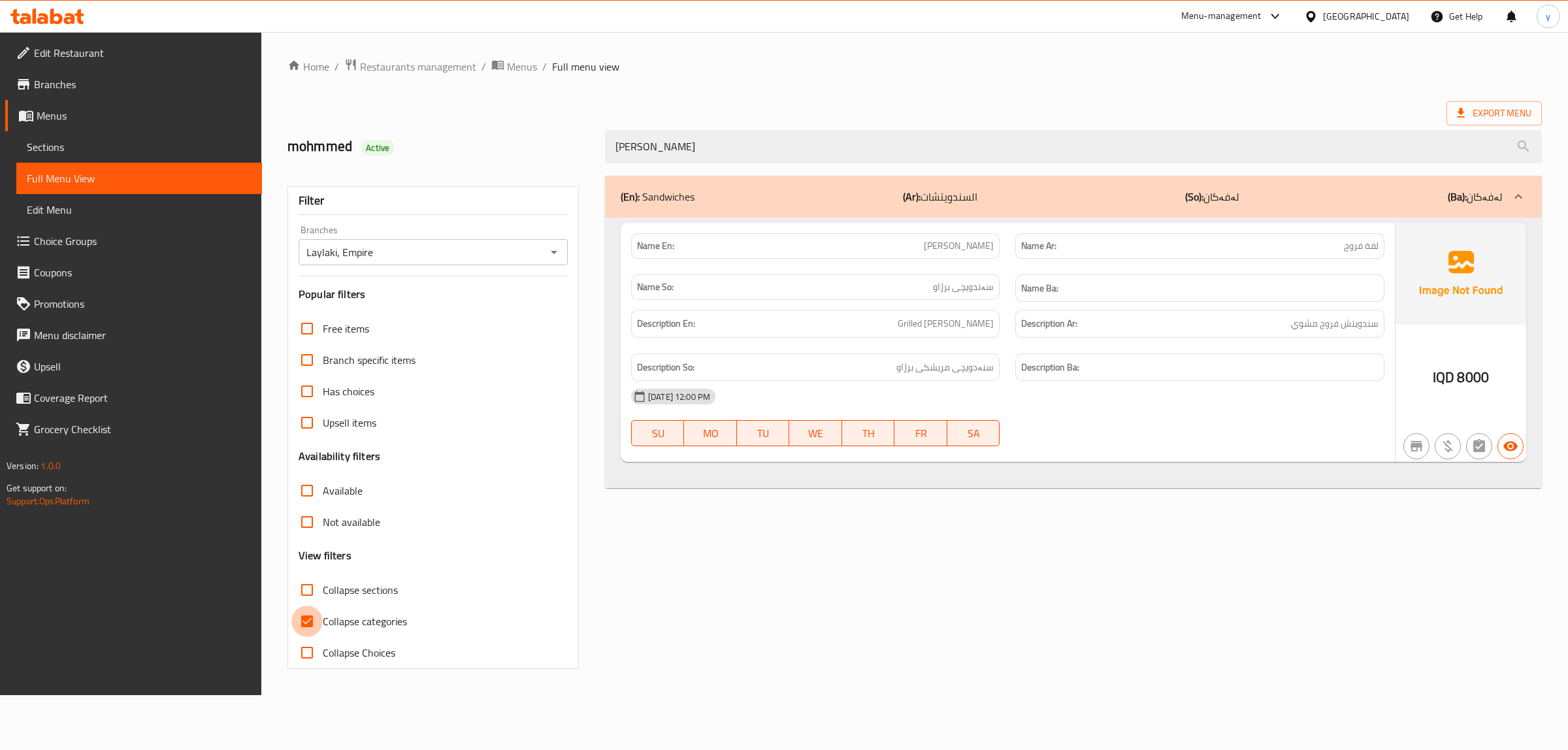
click at [306, 619] on input "Collapse categories" at bounding box center [307, 621] width 31 height 31
checkbox input "false"
click at [70, 4] on div at bounding box center [47, 16] width 95 height 26
click at [74, 14] on icon at bounding box center [47, 16] width 74 height 15
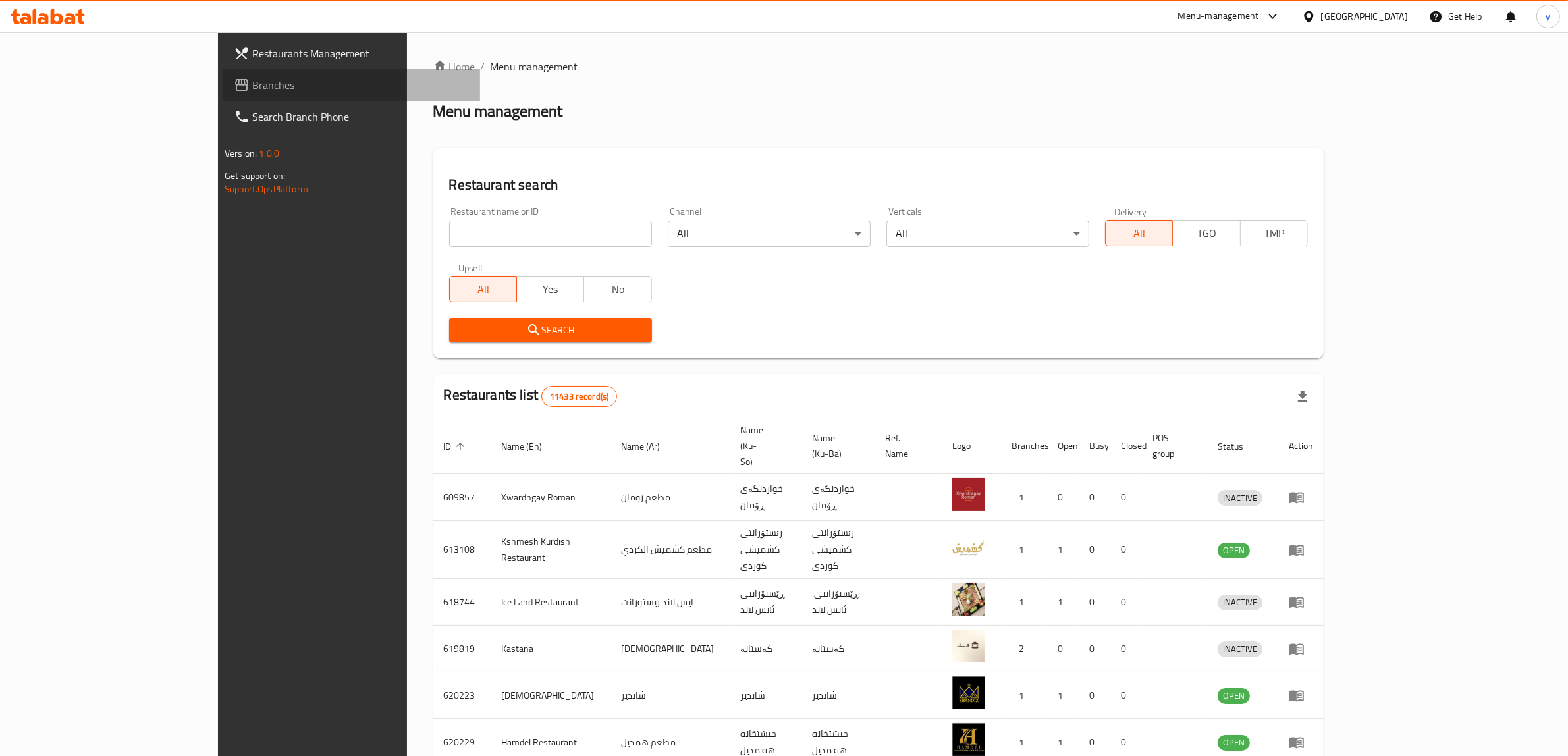
click at [224, 75] on link "Branches" at bounding box center [352, 85] width 257 height 31
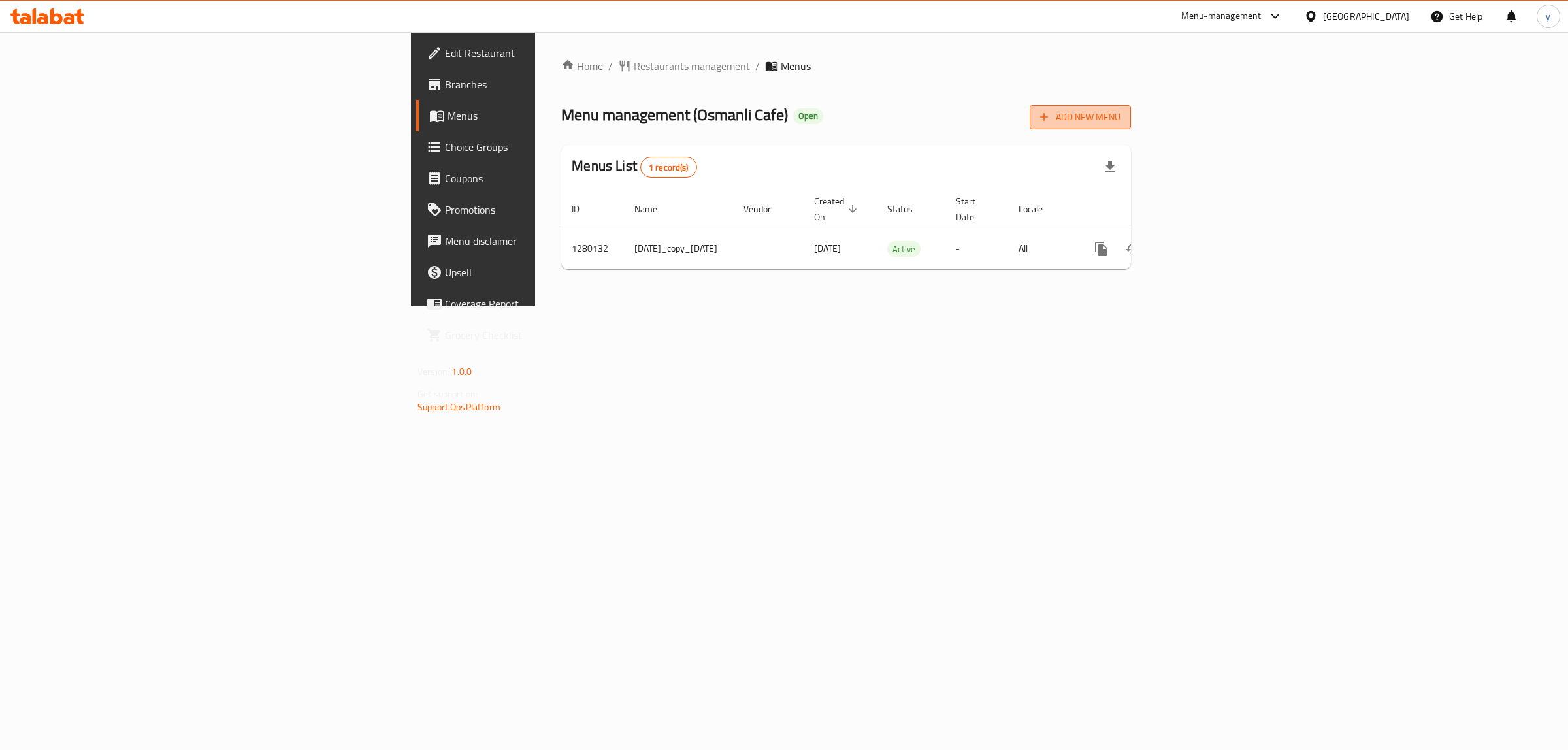
click at [1131, 115] on button "Add New Menu" at bounding box center [1081, 117] width 101 height 24
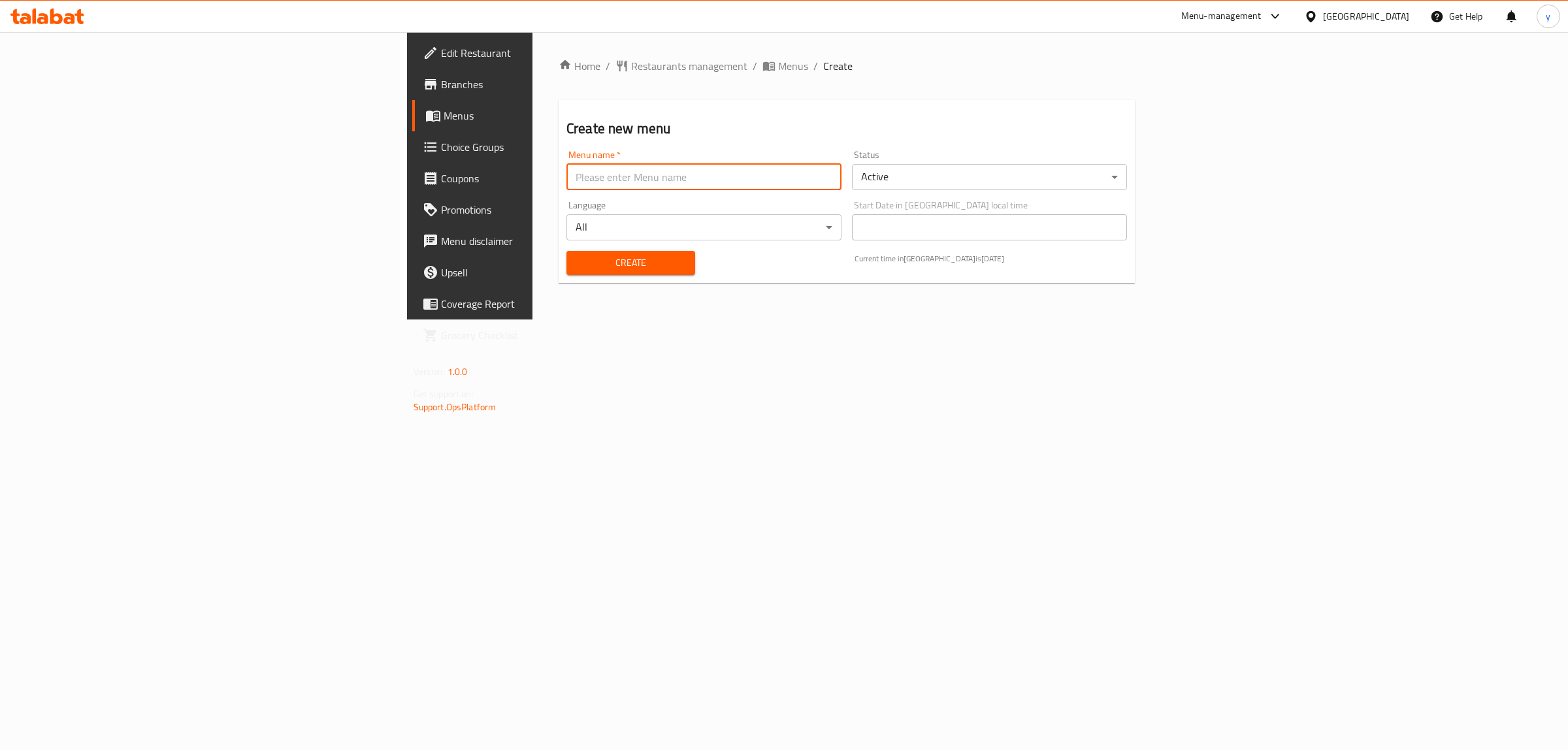
click at [579, 180] on input "text" at bounding box center [704, 177] width 275 height 26
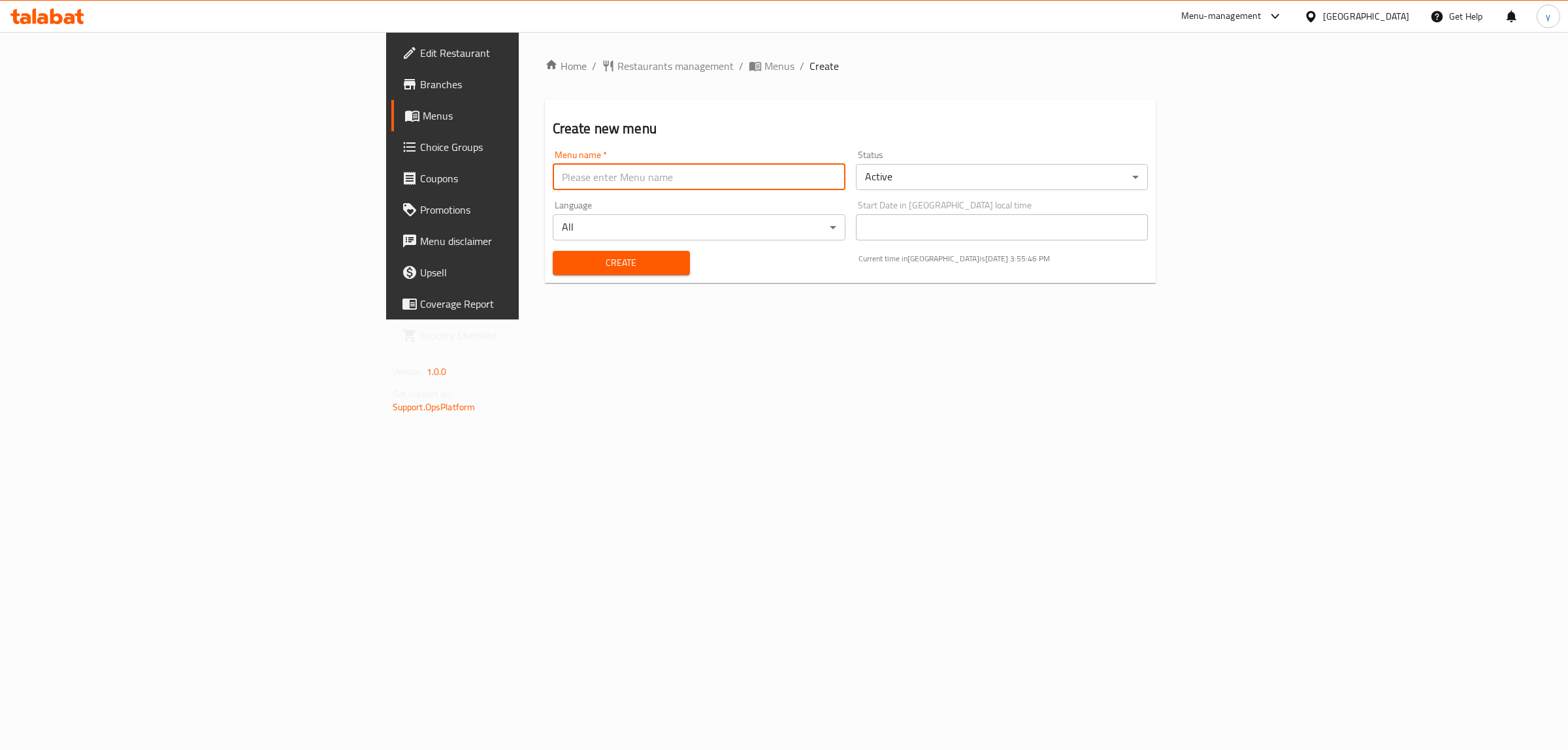
click at [579, 180] on input "text" at bounding box center [699, 177] width 292 height 26
click at [553, 176] on input "text" at bounding box center [699, 177] width 292 height 26
type input "New Menu"
click at [553, 273] on button "Create" at bounding box center [622, 263] width 138 height 24
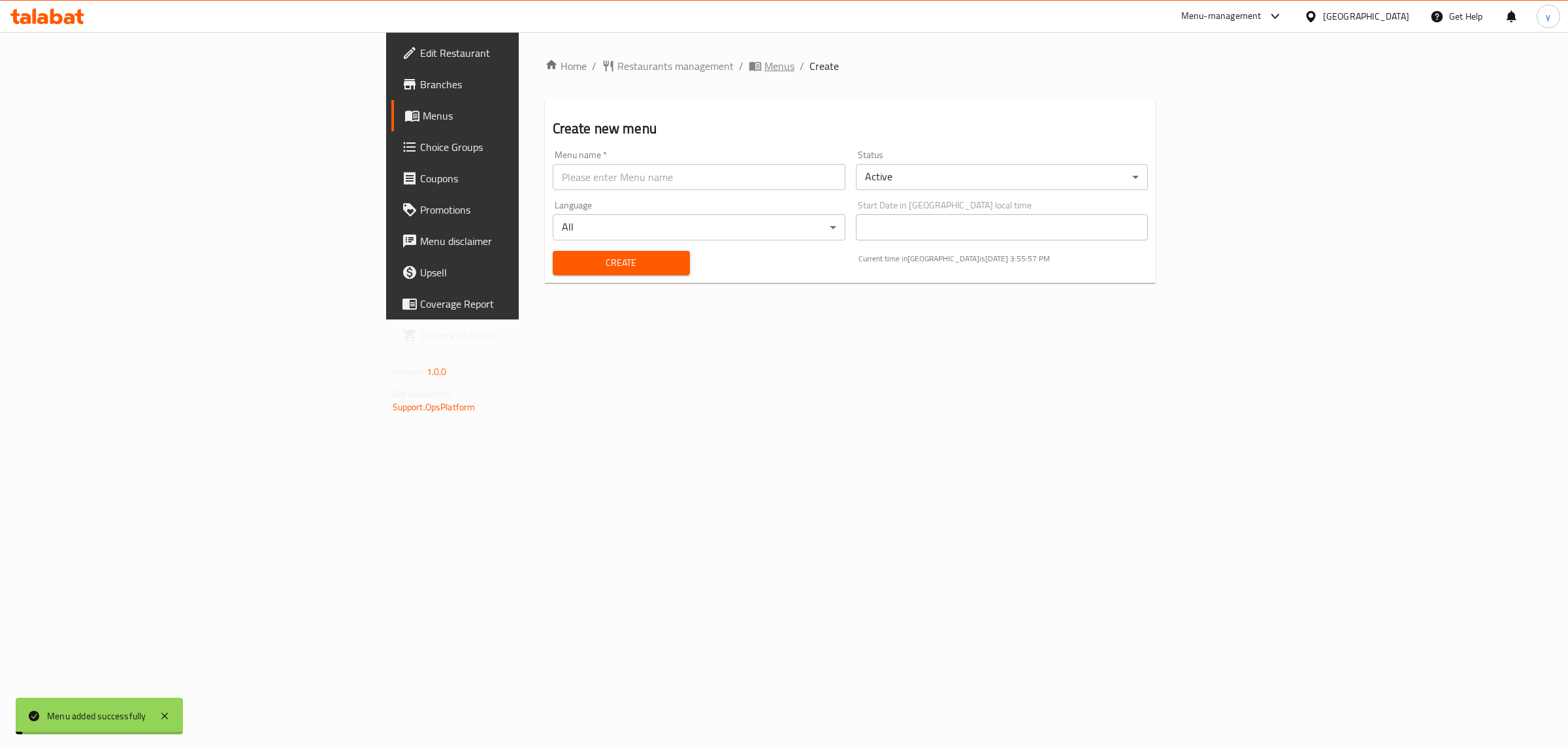
click at [764, 58] on span "Menus" at bounding box center [779, 66] width 30 height 15
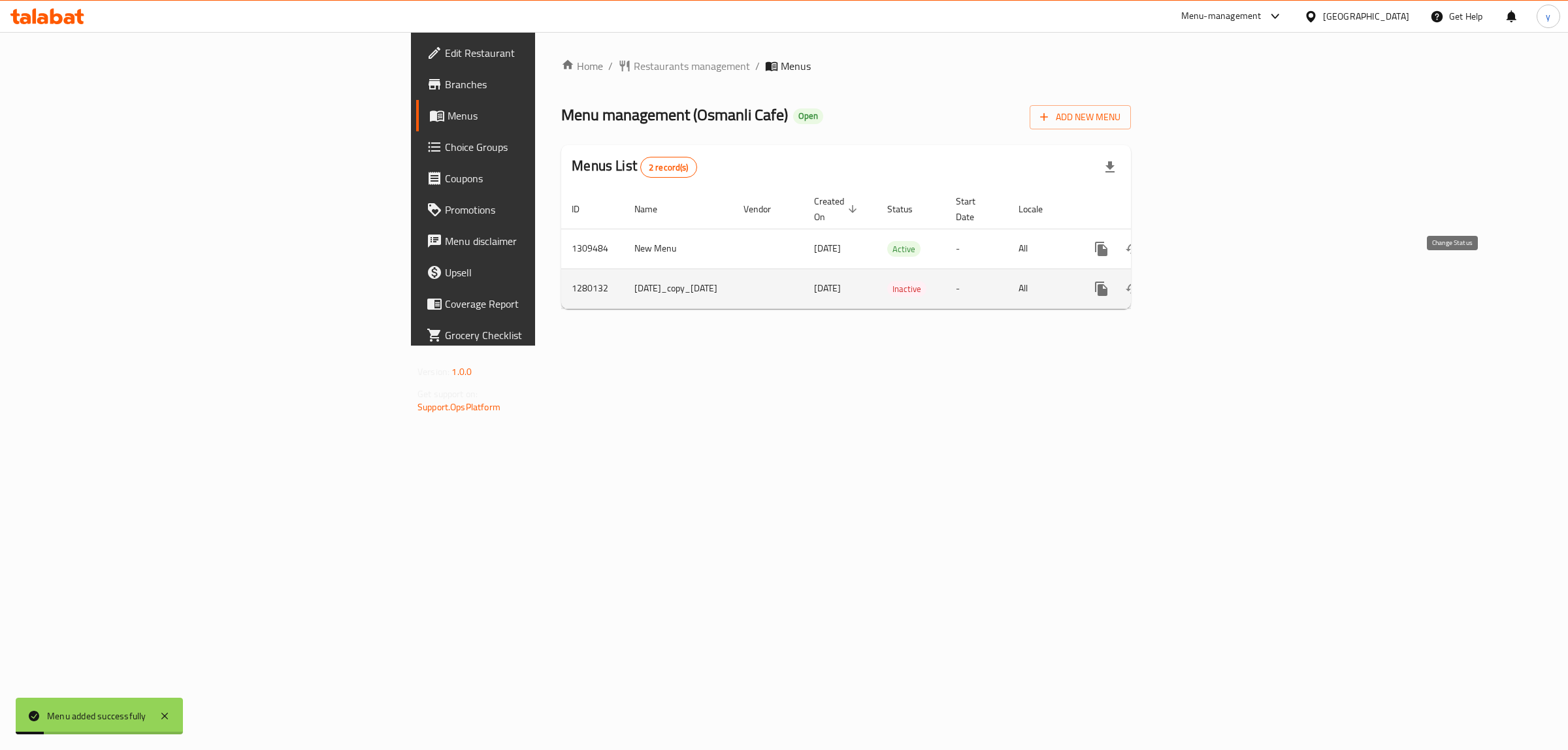
click at [1148, 285] on button "enhanced table" at bounding box center [1133, 289] width 31 height 31
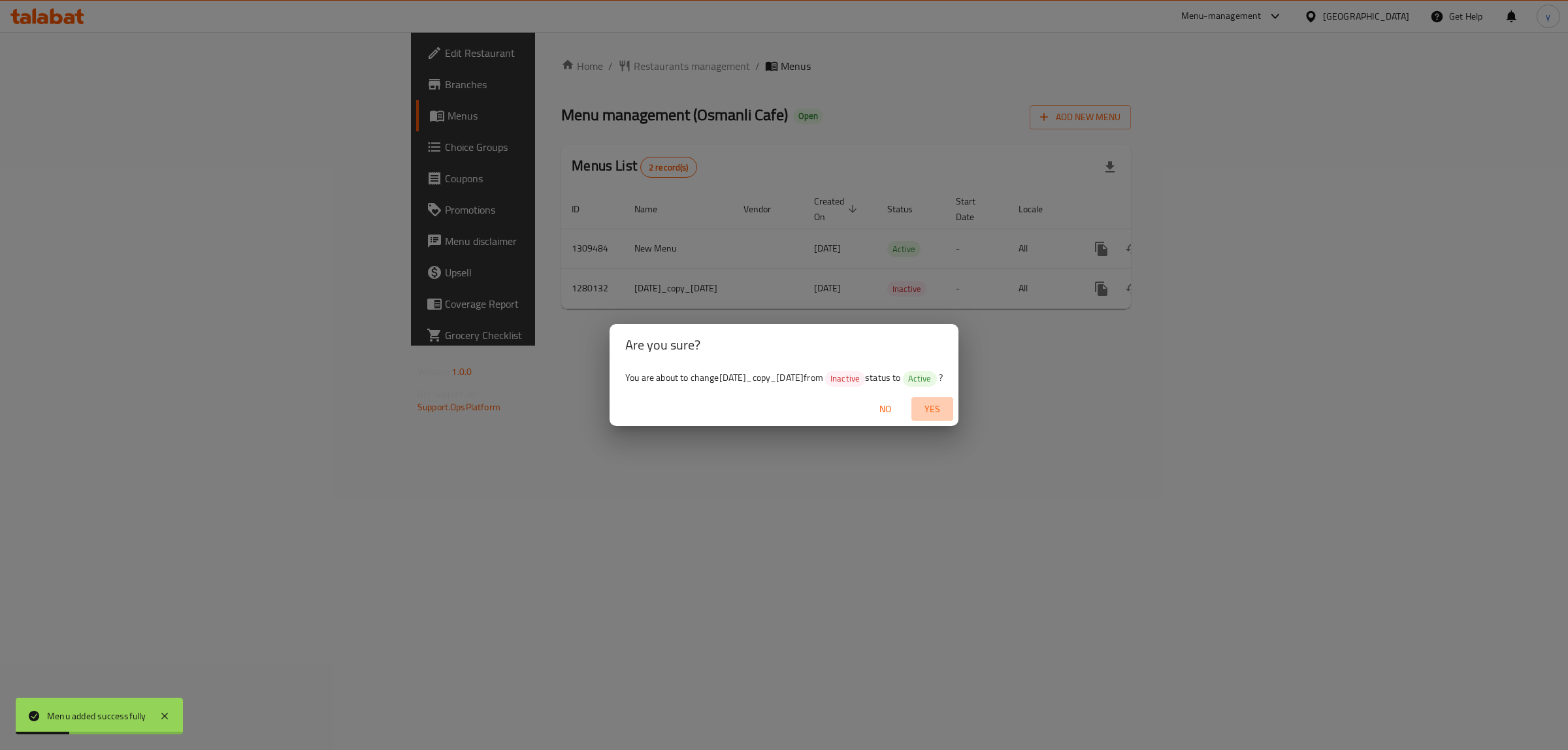
click at [948, 418] on span "Yes" at bounding box center [932, 409] width 31 height 16
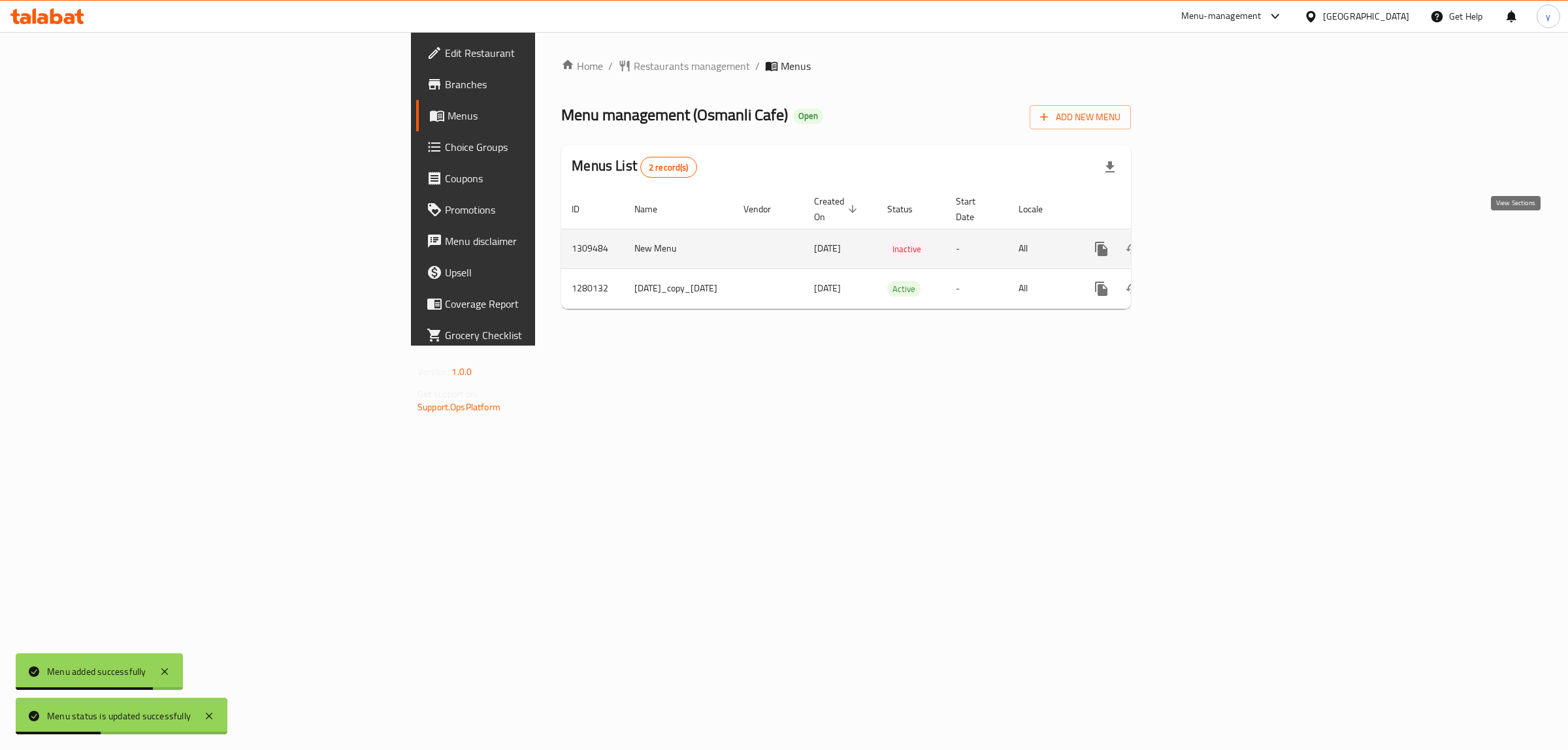
click at [1202, 243] on icon "enhanced table" at bounding box center [1196, 249] width 12 height 12
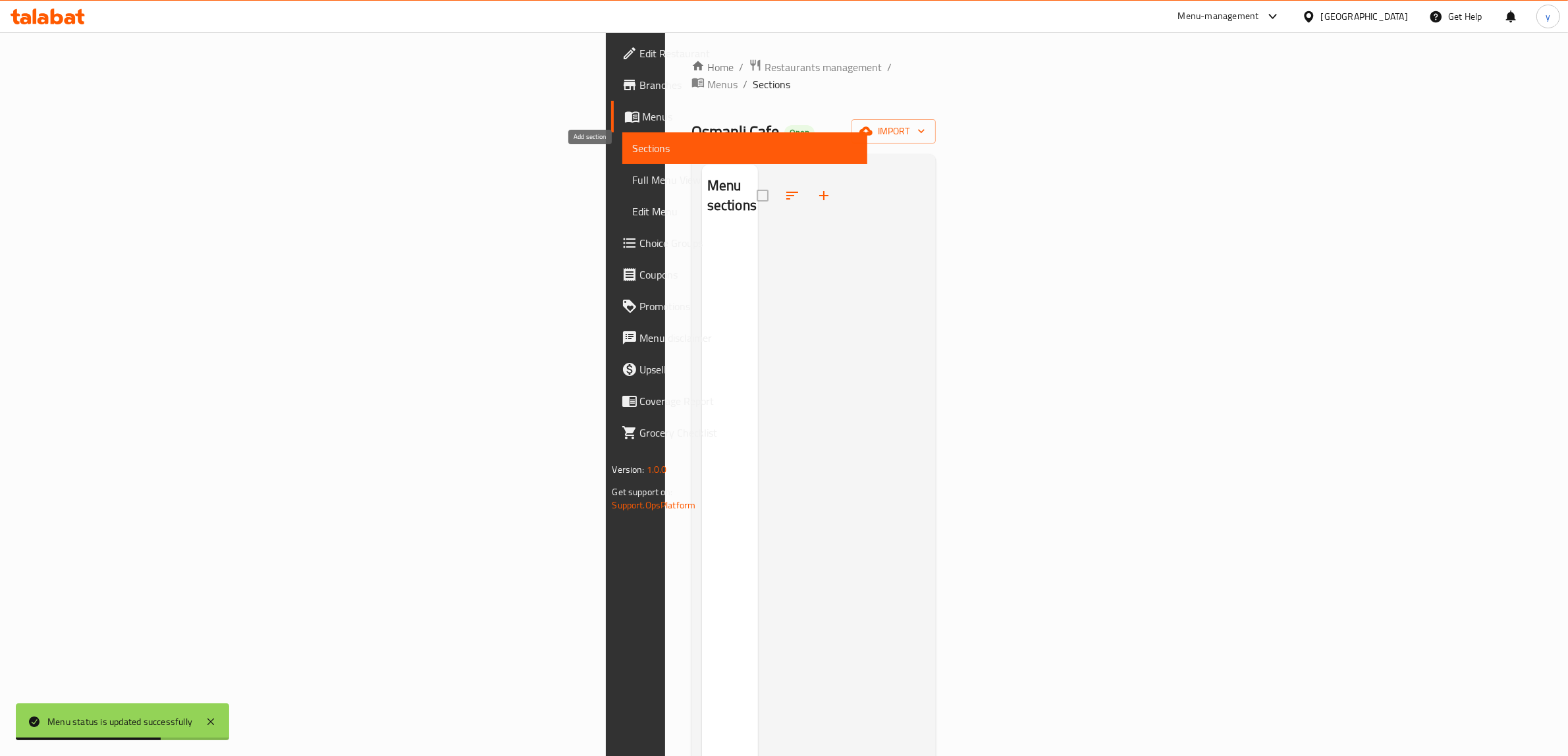
click at [808, 179] on button "button" at bounding box center [823, 195] width 31 height 31
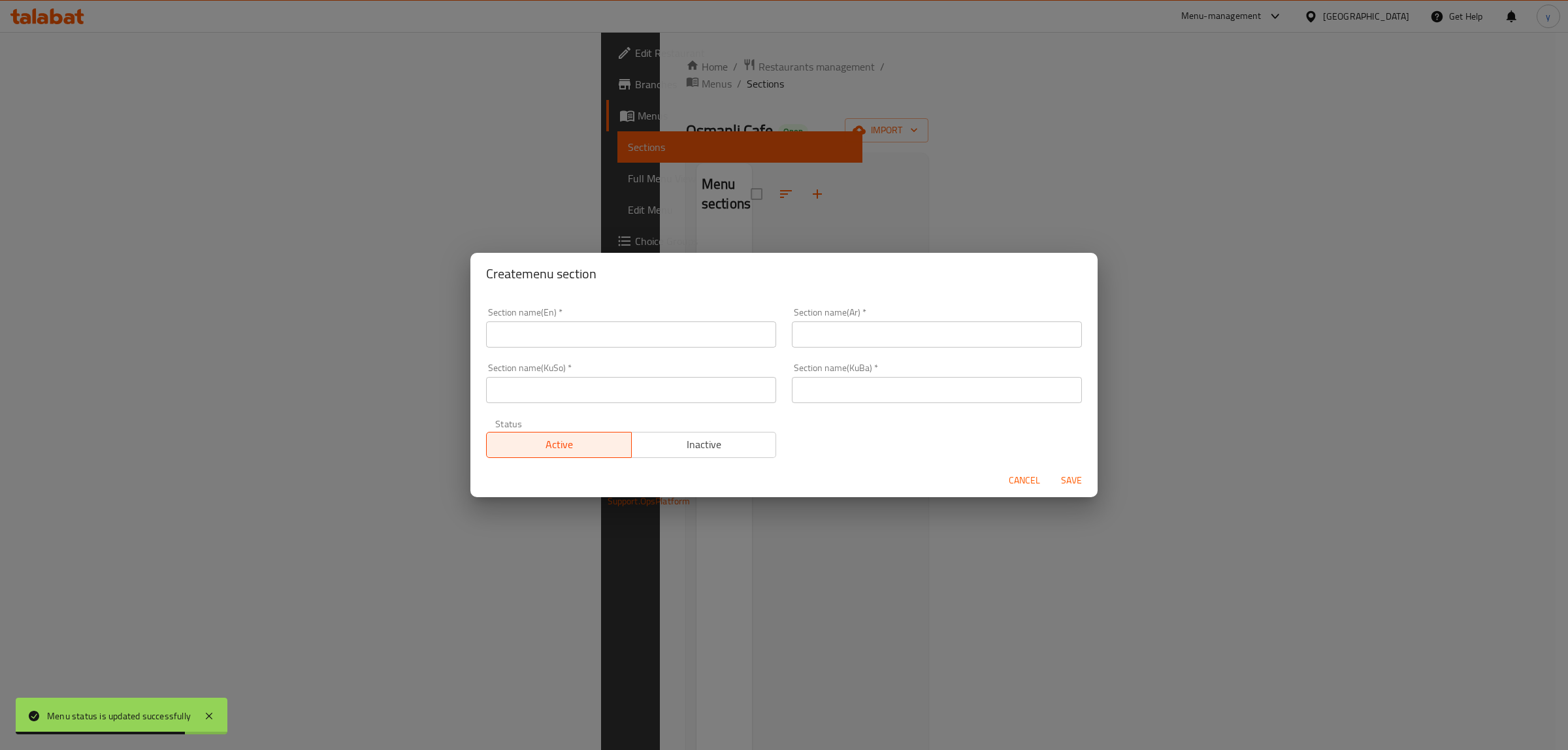
click at [581, 335] on input "text" at bounding box center [630, 335] width 290 height 26
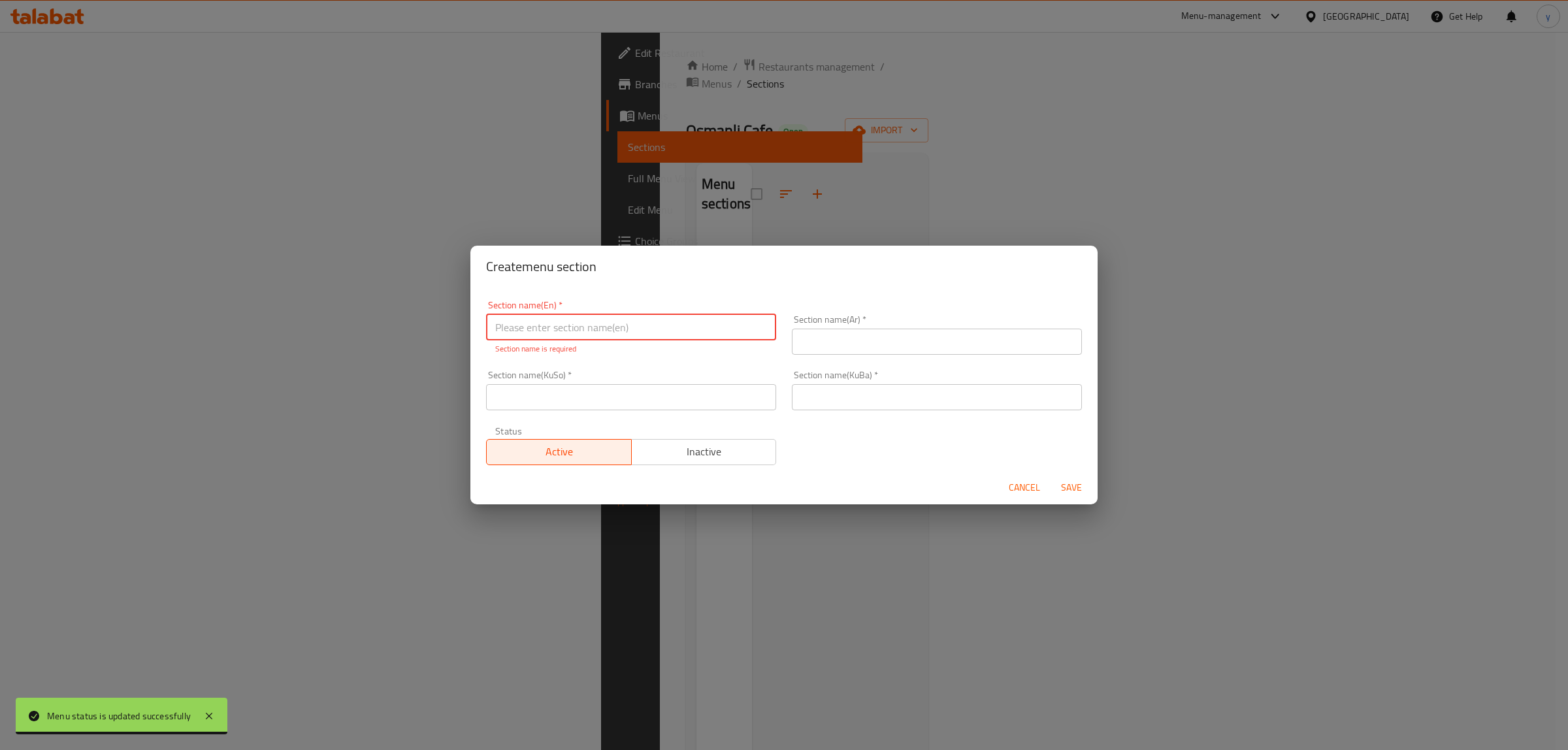
click at [800, 321] on div "Section name(Ar)   * Section name(Ar) *" at bounding box center [936, 335] width 290 height 40
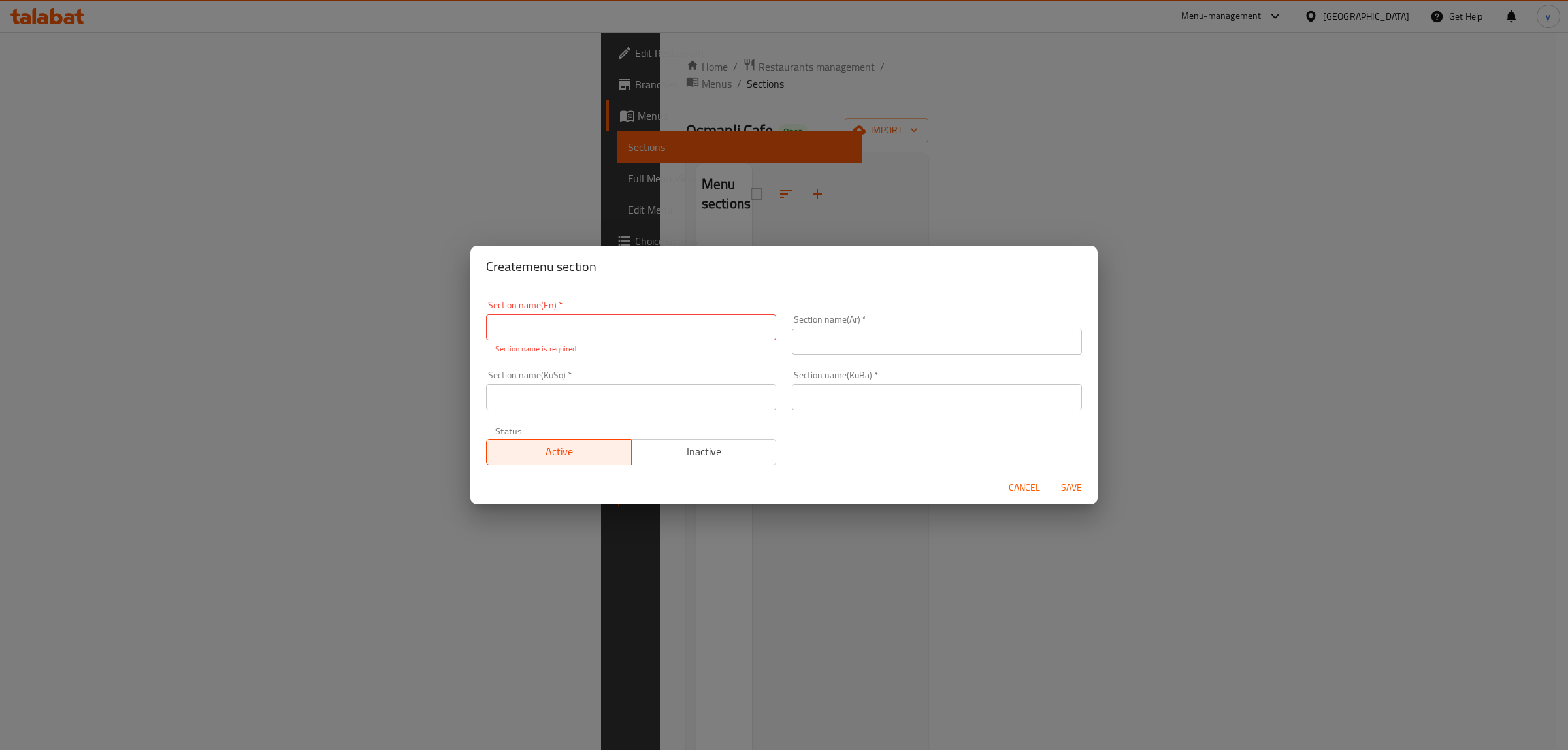
click at [818, 339] on input "text" at bounding box center [936, 341] width 290 height 26
paste input "الكنافة"
type input "الكنافة"
click at [700, 331] on input "text" at bounding box center [630, 328] width 290 height 26
type input "K"
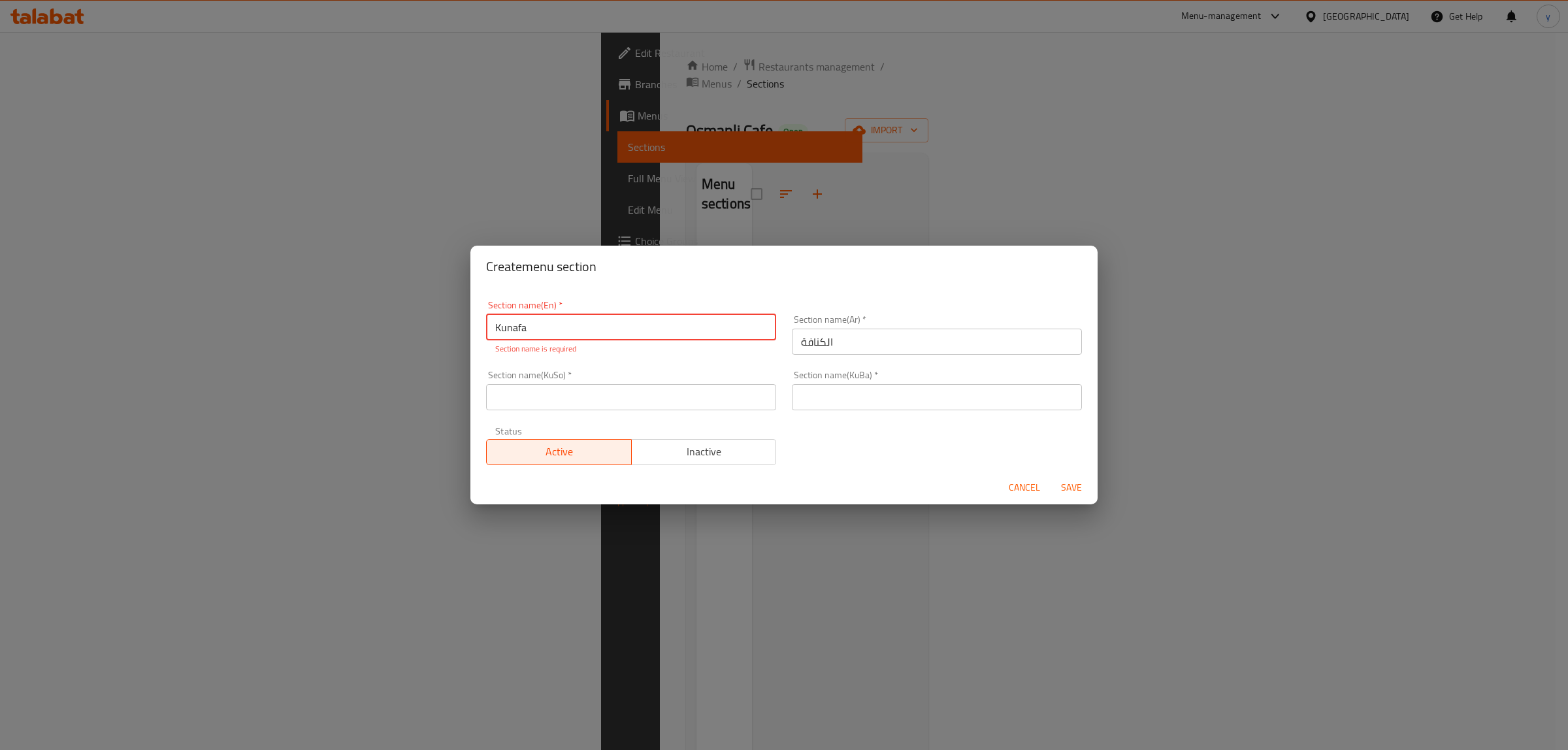
type input "Kunafa"
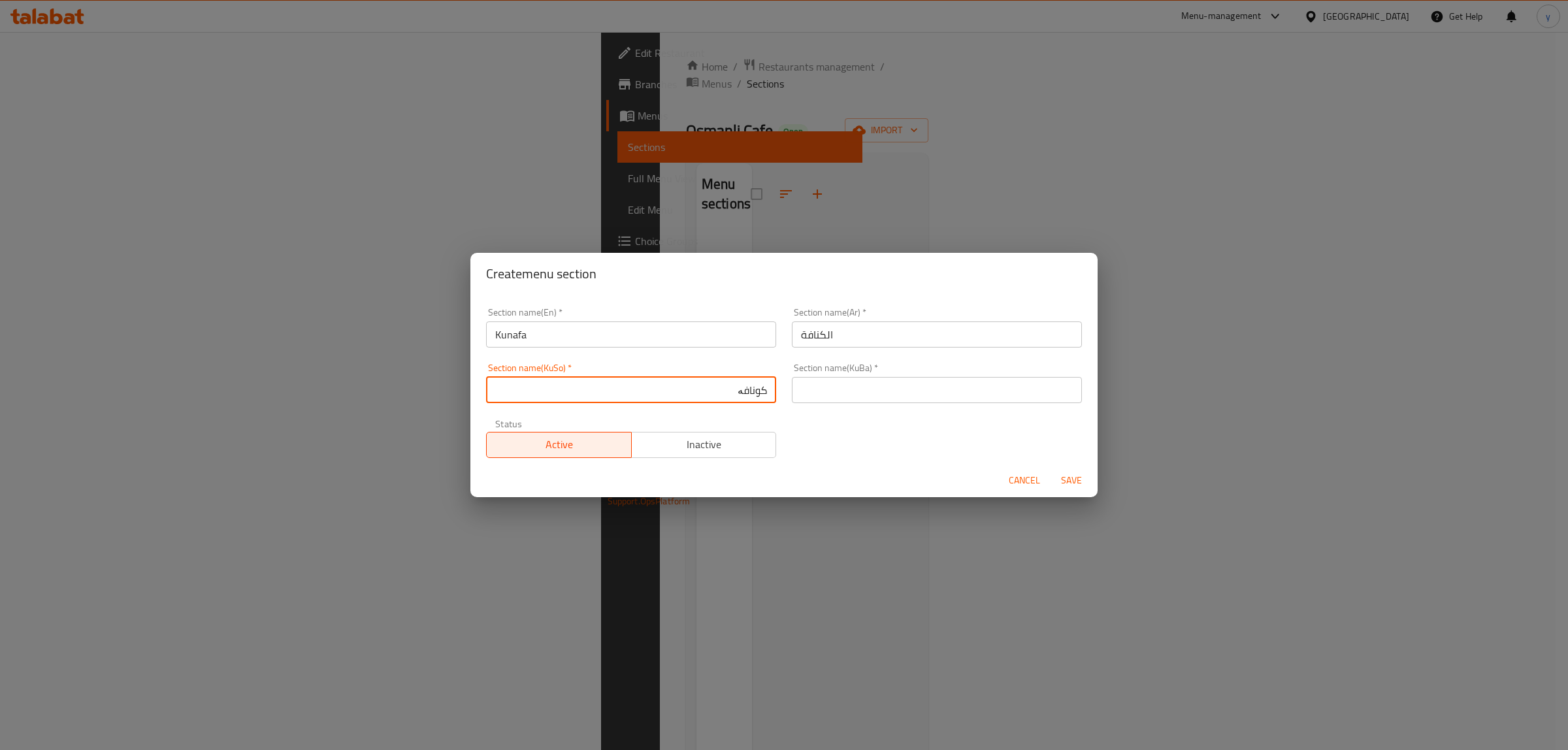
type input "کونافە"
click at [899, 384] on input "text" at bounding box center [936, 390] width 290 height 26
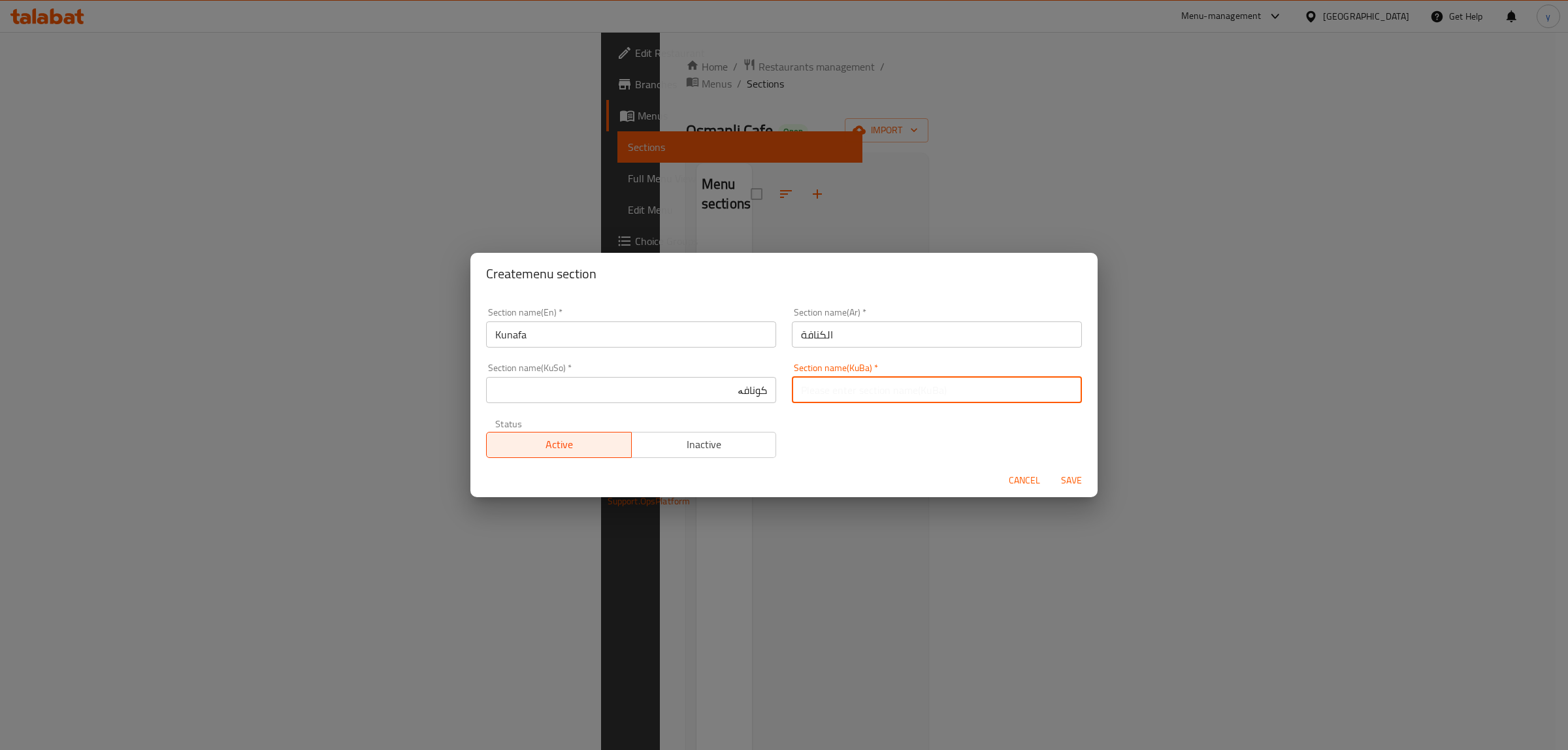
paste input "کونافە"
type input "کونافە"
click at [810, 464] on div "Cancel Save" at bounding box center [784, 481] width 628 height 34
click at [1076, 474] on span "Save" at bounding box center [1071, 480] width 31 height 16
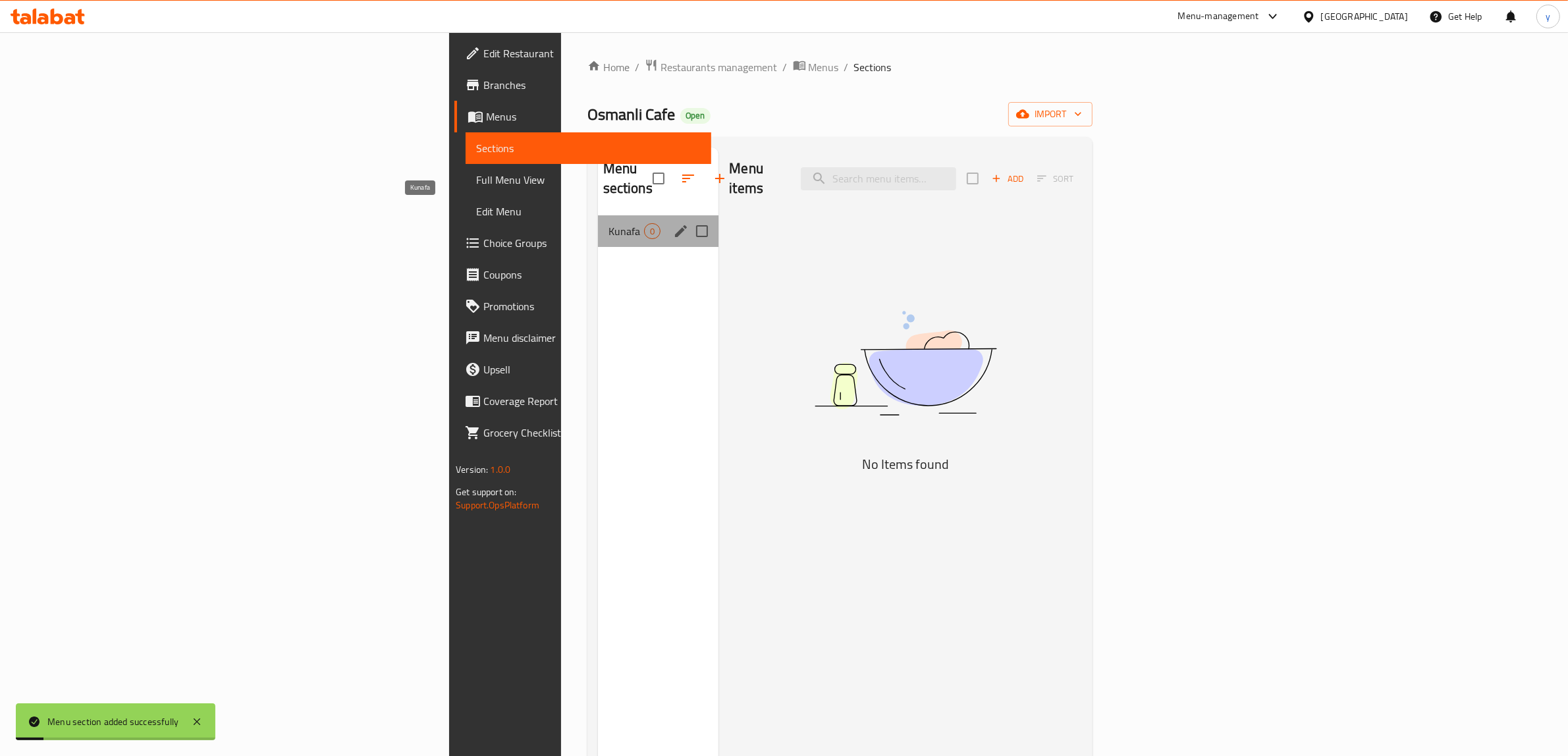
click at [608, 224] on span "Kunafa" at bounding box center [627, 231] width 36 height 16
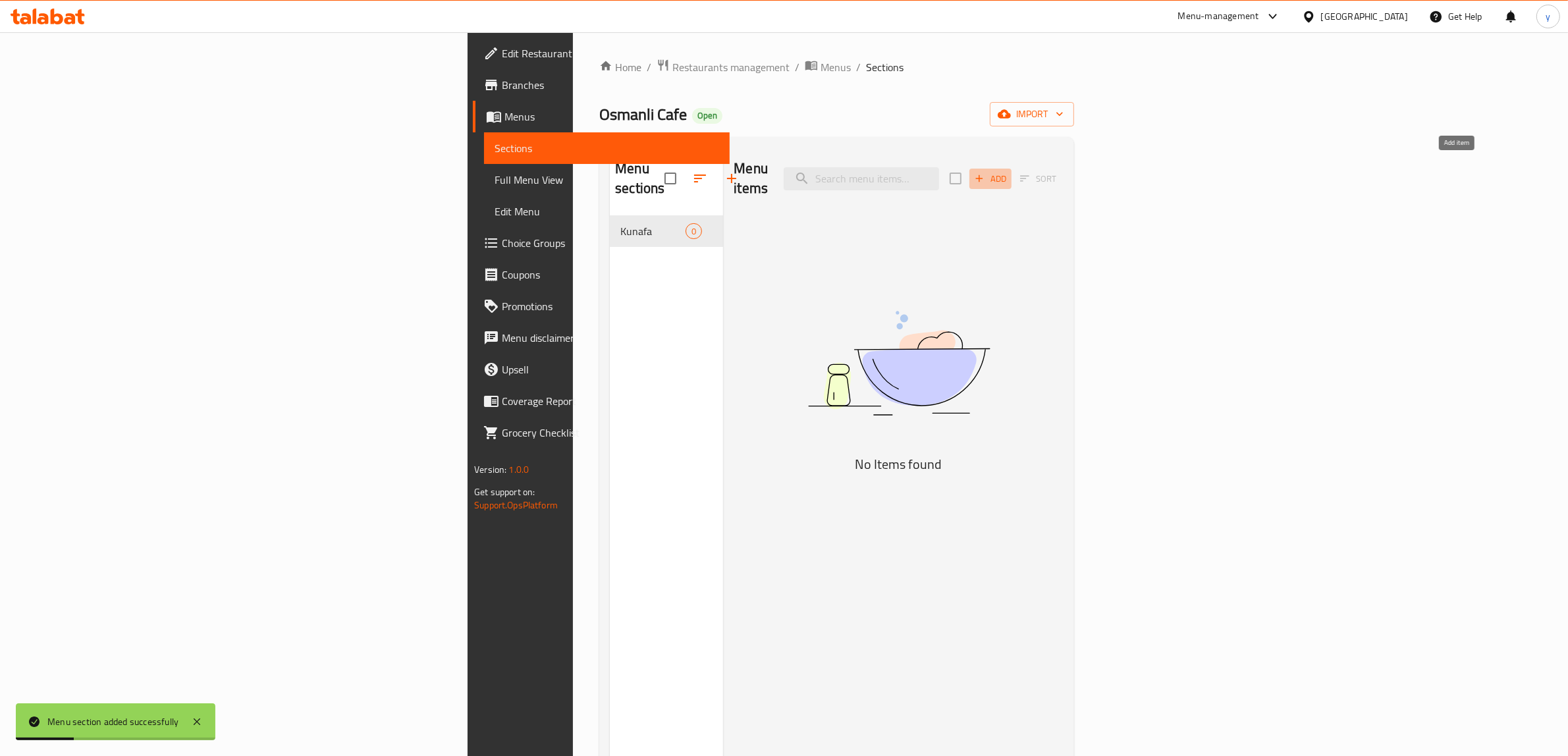
click at [1009, 176] on span "Add" at bounding box center [990, 179] width 36 height 15
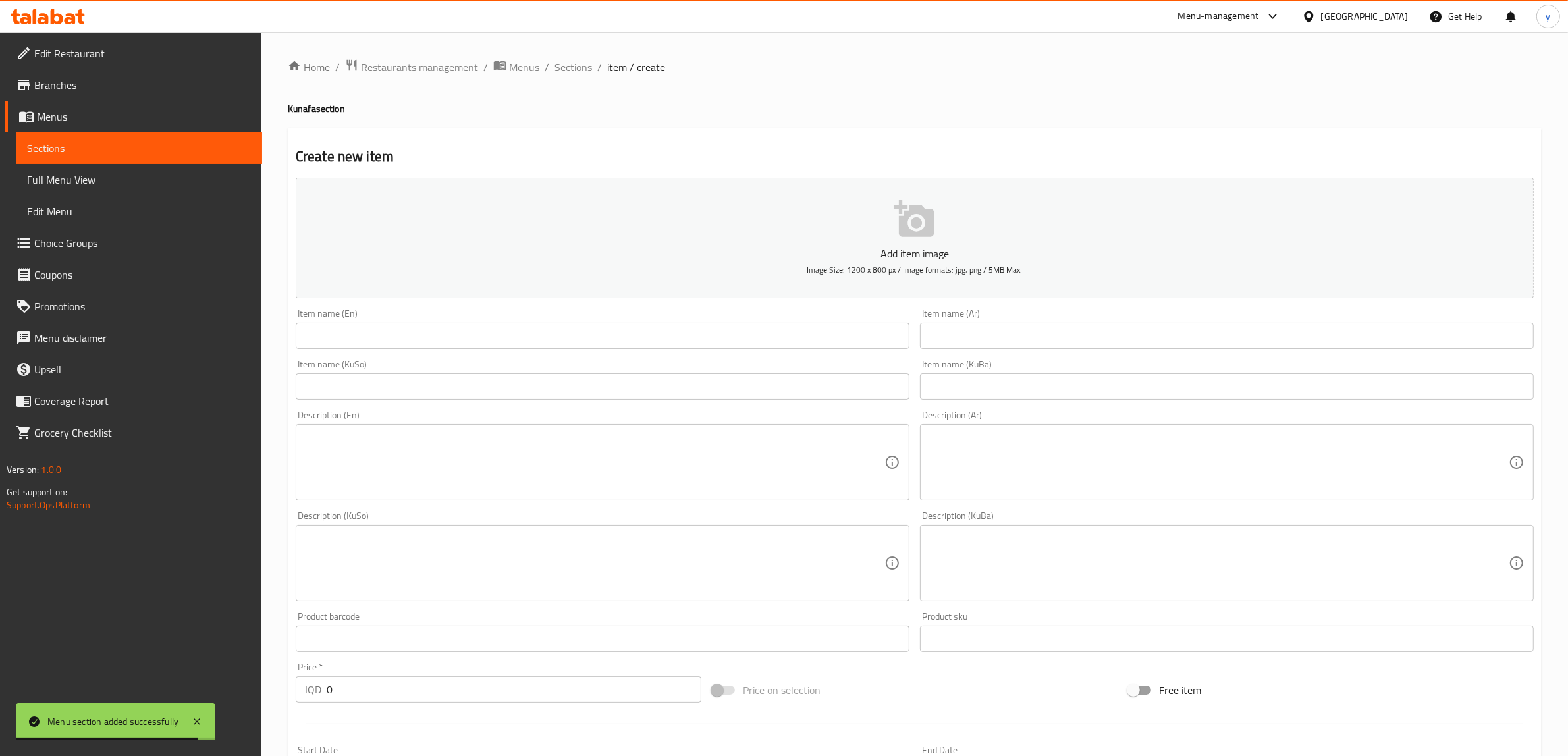
click at [577, 56] on div "Home / Restaurants management / Menus / Sections / item / create Kunafa section…" at bounding box center [915, 557] width 1307 height 1050
click at [571, 68] on span "Sections" at bounding box center [573, 67] width 37 height 16
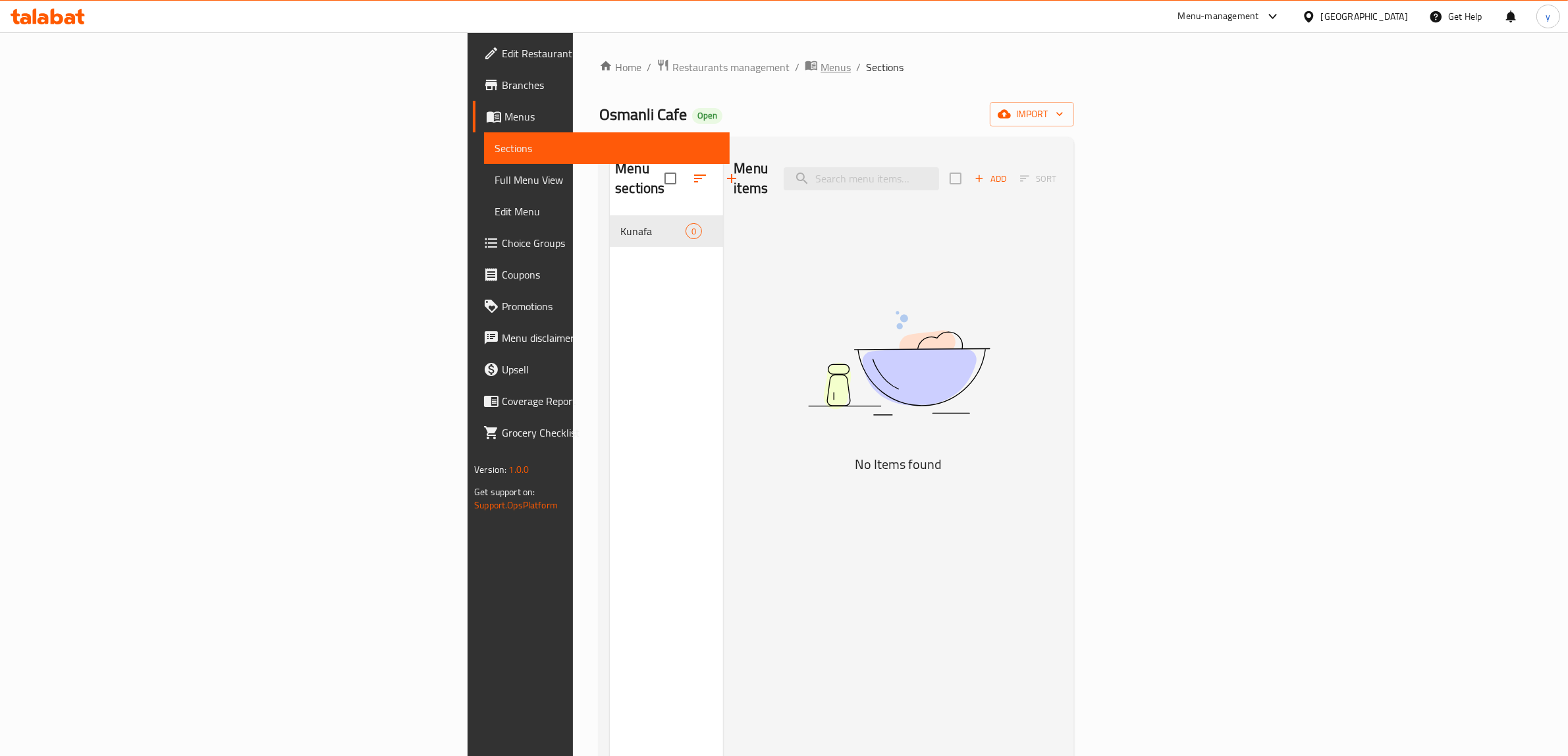
click at [821, 64] on span "Menus" at bounding box center [836, 67] width 30 height 16
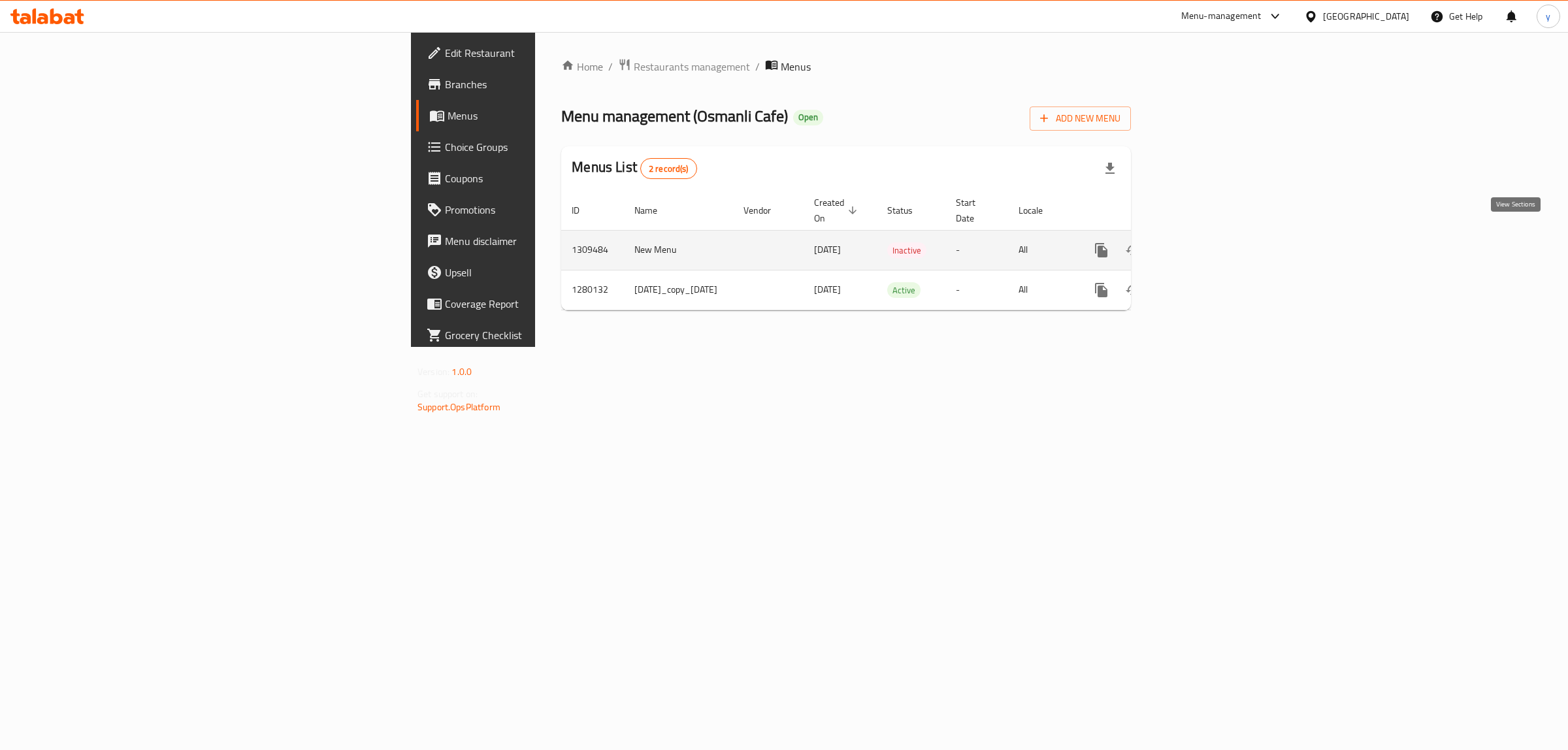
click at [1211, 235] on link "enhanced table" at bounding box center [1196, 250] width 31 height 31
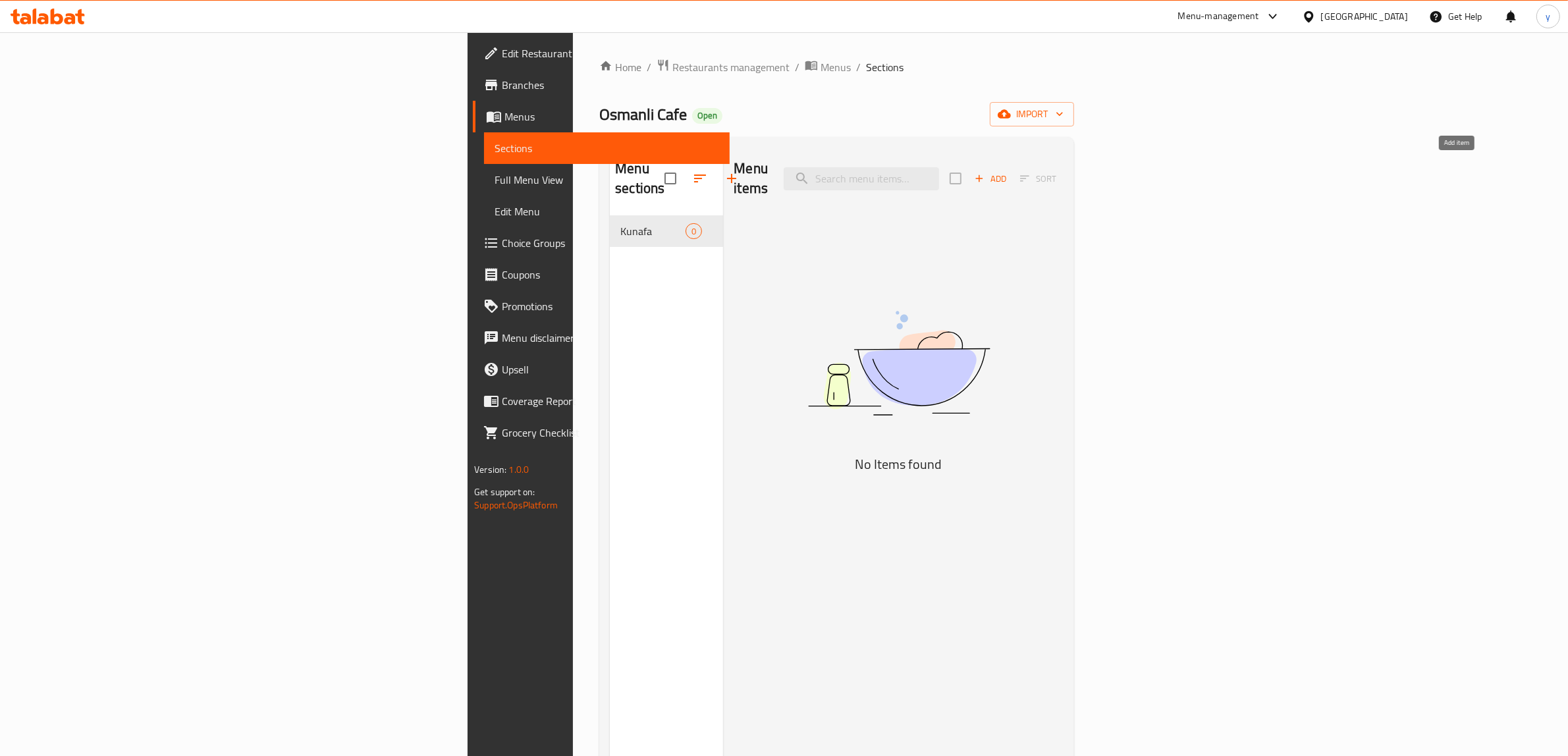
click at [1009, 172] on span "Add" at bounding box center [990, 179] width 36 height 15
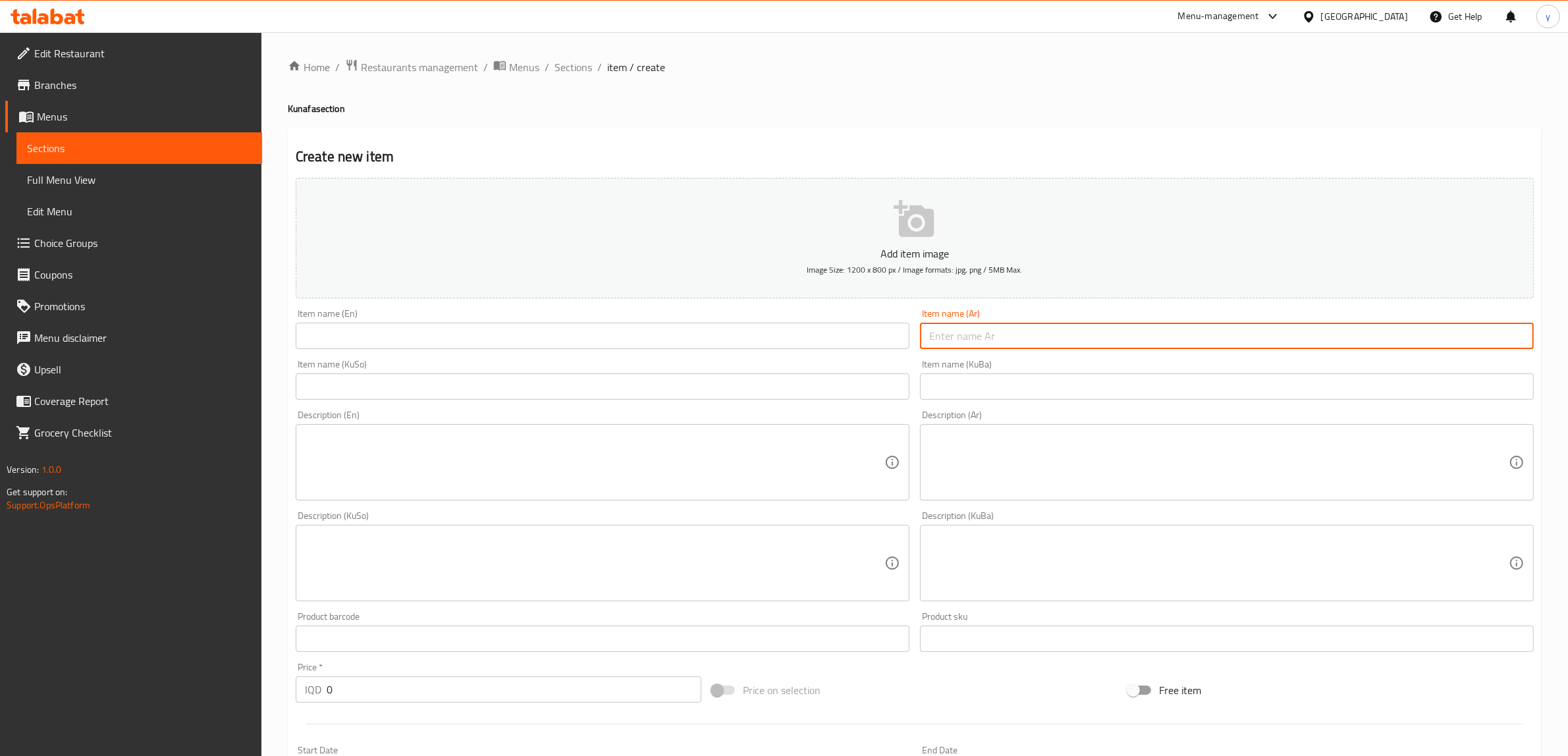
click at [943, 339] on input "text" at bounding box center [1227, 336] width 614 height 26
paste input "كنافه فستق زاده"
type input "كنافه فستق زاده"
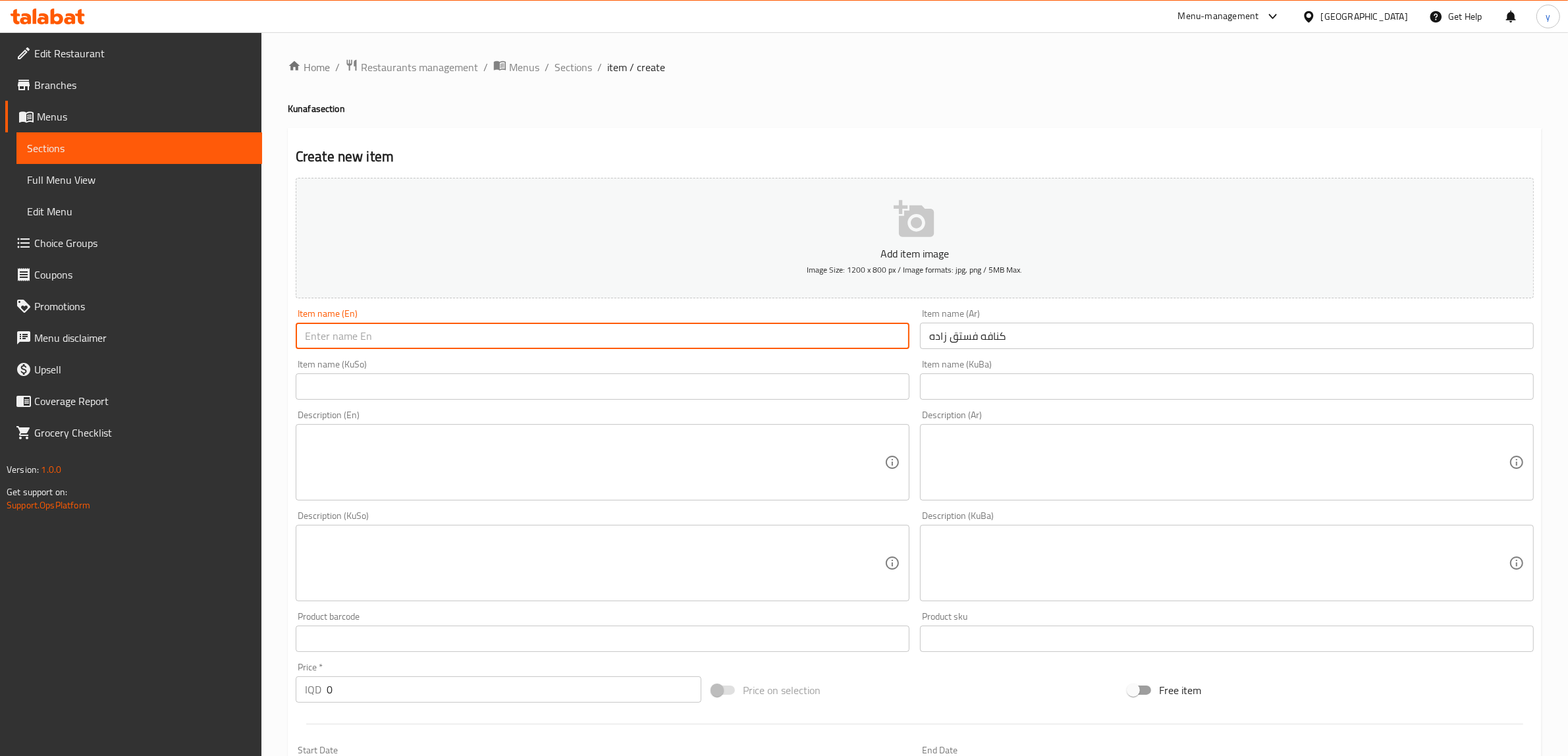
click at [861, 344] on input "text" at bounding box center [602, 336] width 614 height 26
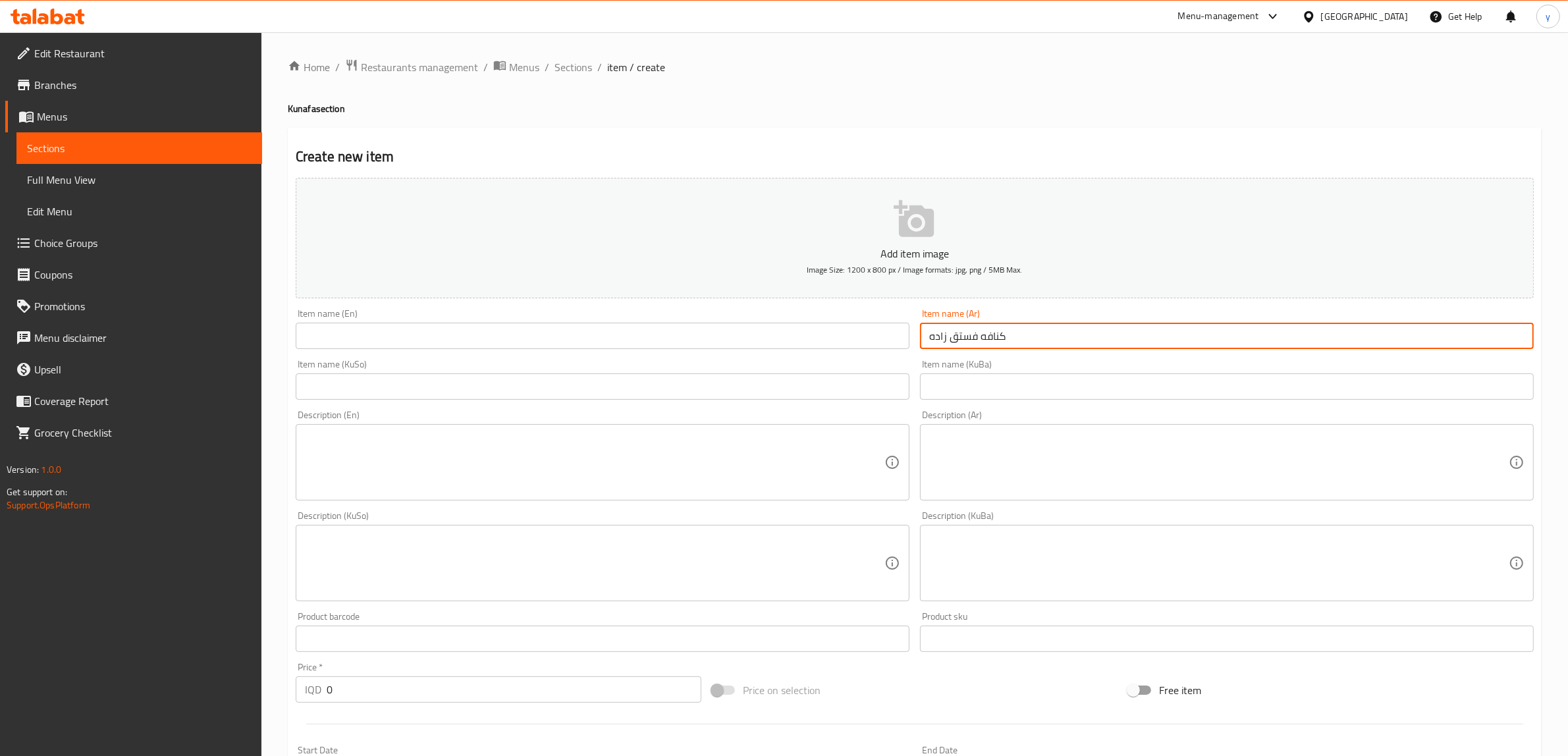
click at [939, 340] on input "كنافه فستق زاده" at bounding box center [1227, 336] width 614 height 26
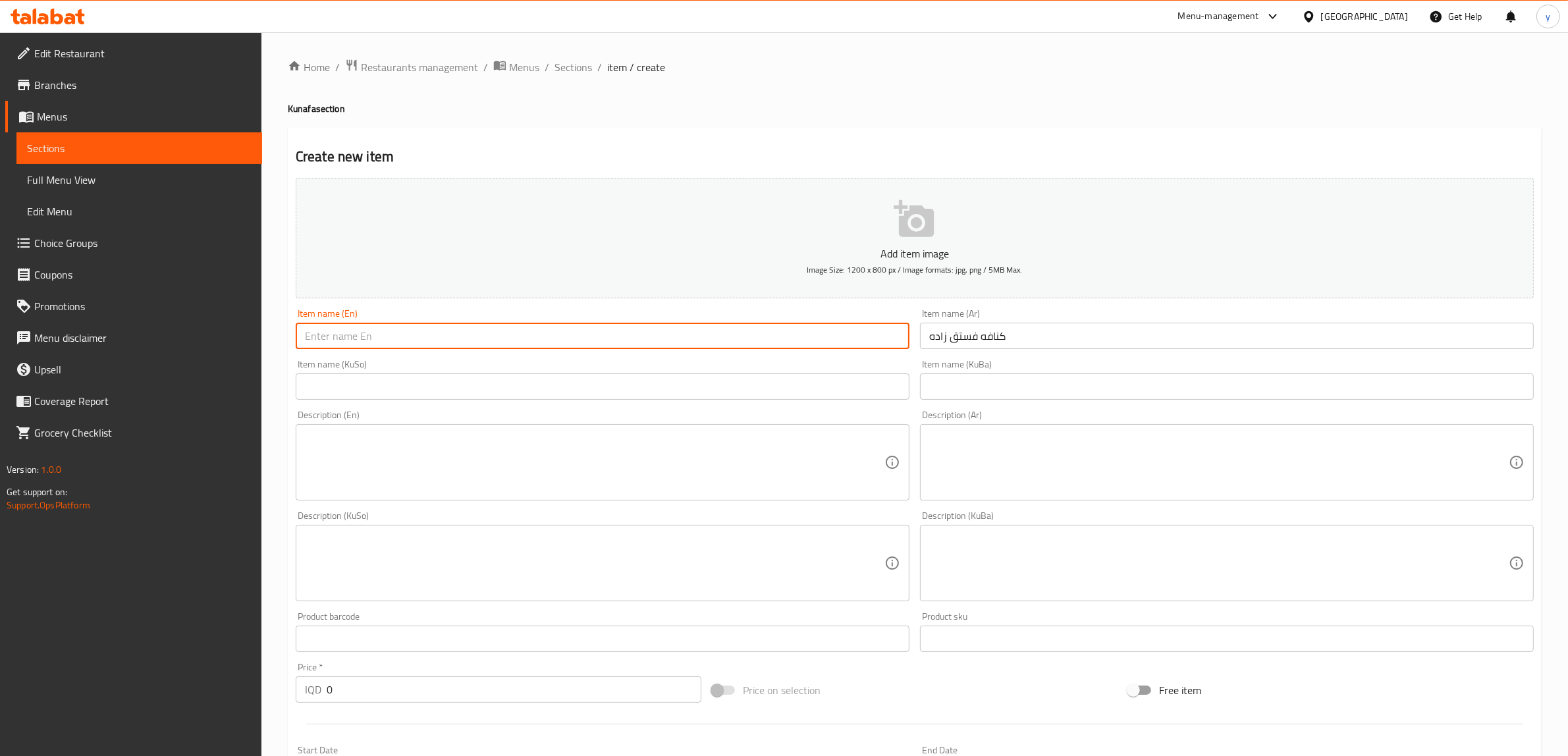
click at [856, 340] on input "text" at bounding box center [602, 336] width 614 height 26
type input "[PERSON_NAME]"
click at [498, 381] on input "text" at bounding box center [602, 387] width 614 height 26
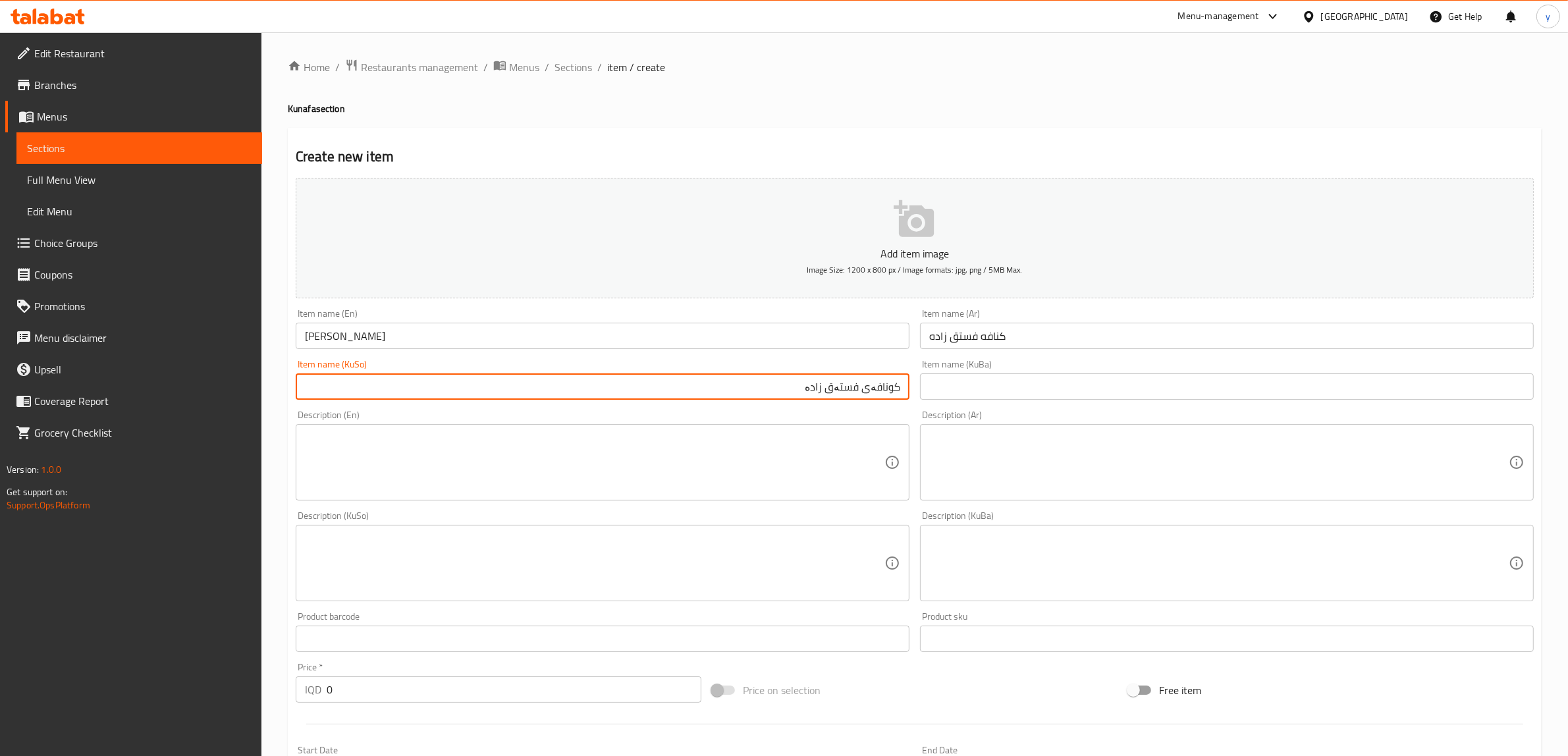
type input "کونافەی فستەق زادە"
click at [699, 445] on textarea at bounding box center [595, 463] width 580 height 62
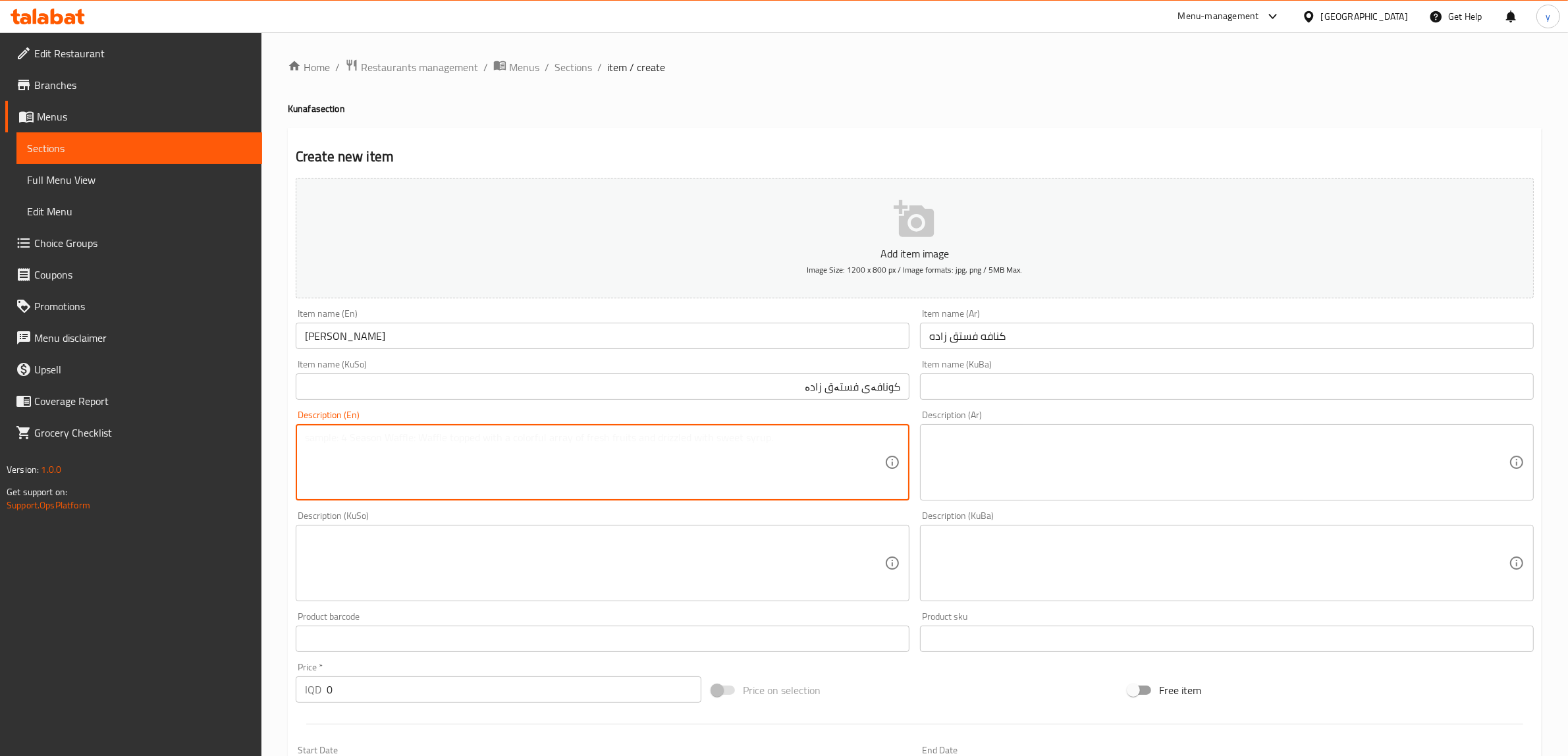
paste textarea "عجينة كنافة ناعمة، فستق حلبي، شيرة (قطر)"
type textarea "عجينة كنافة ناعمة، فستق حلبي، شيرة (قطر)"
click at [1051, 479] on textarea at bounding box center [1219, 463] width 580 height 62
paste textarea "عجينة كنافة ناعمة، فستق حلبي، شيرة (قطر)"
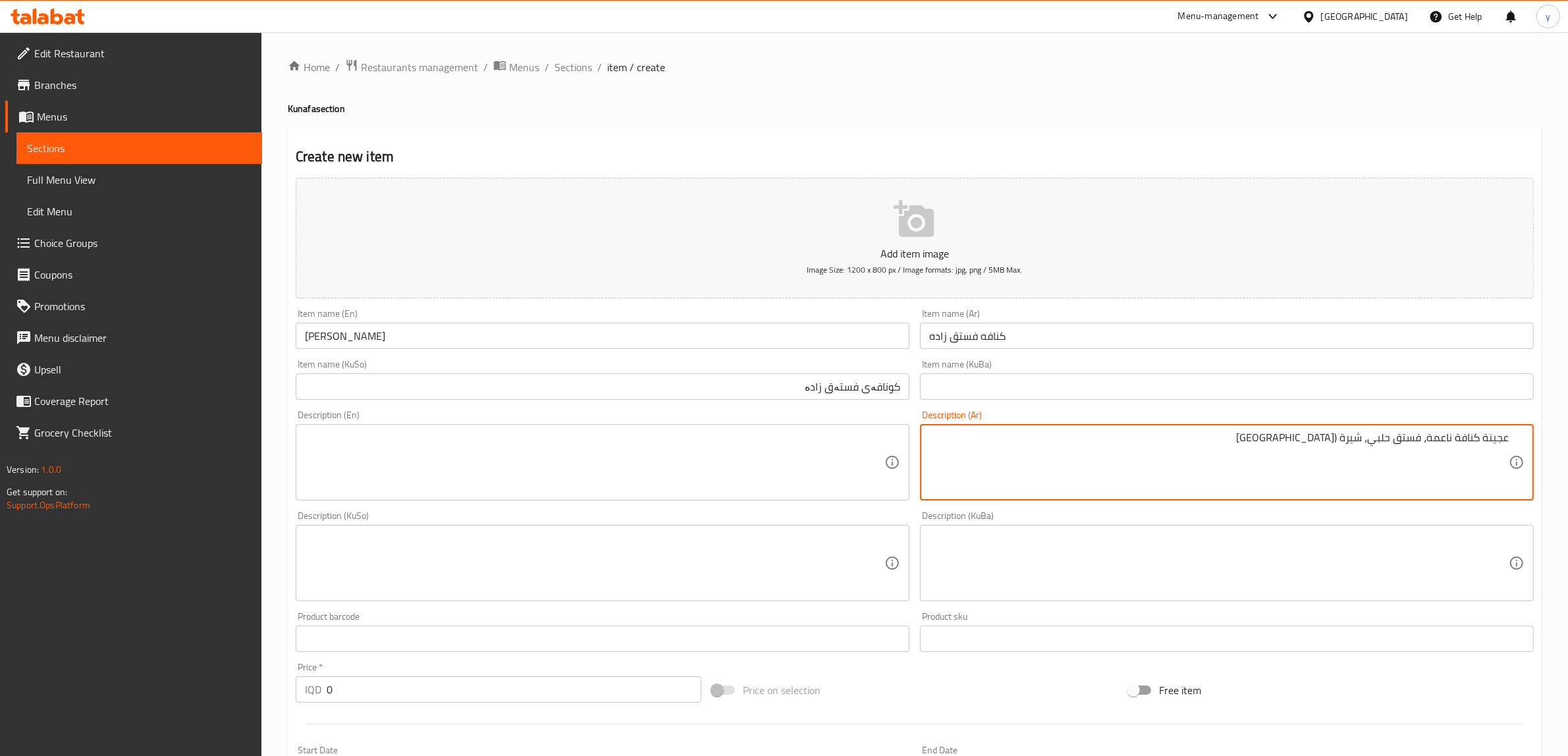
click at [1334, 438] on textarea "عجينة كنافة ناعمة، فستق حلبي، شيرة (قطر" at bounding box center [1219, 463] width 580 height 62
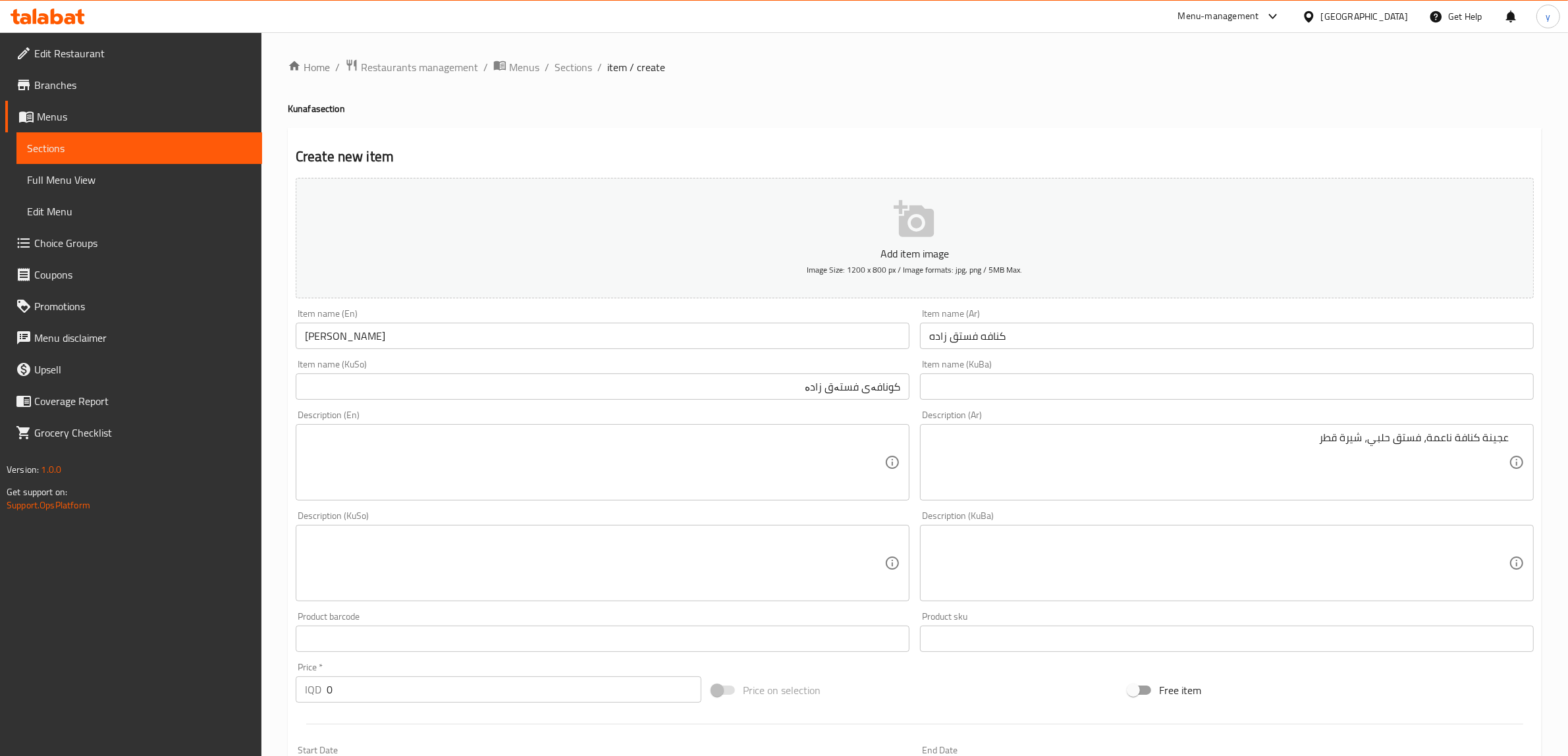
click at [1346, 430] on div "عجينة كنافة ناعمة، فستق حلبي، شيرة قطر Description (Ar)" at bounding box center [1227, 462] width 614 height 76
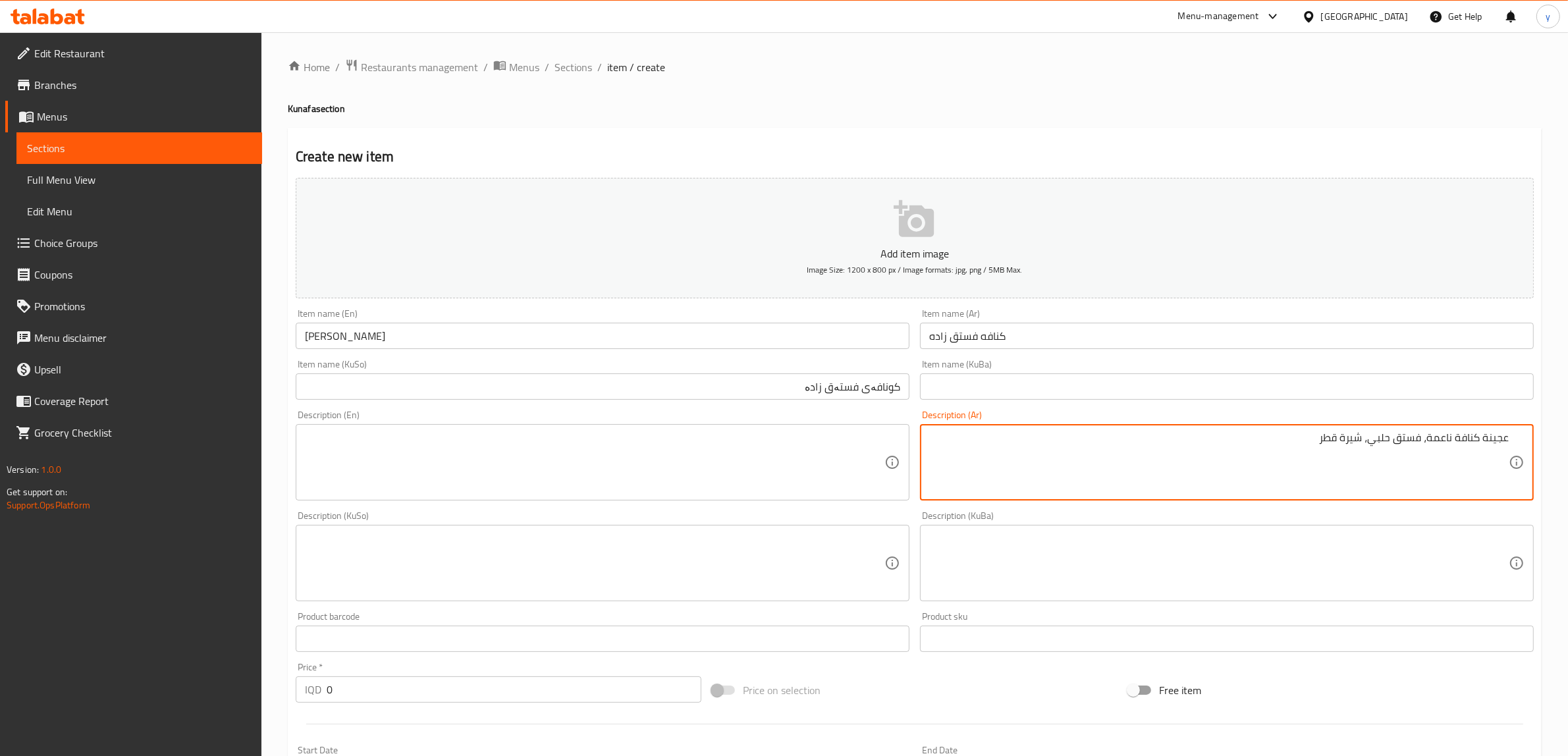
click at [1351, 442] on textarea "عجينة كنافة ناعمة، فستق حلبي، شيرة قطر" at bounding box center [1219, 463] width 580 height 62
click at [1423, 443] on textarea "عجينة كنافة ناعمة، فستق حلبي قطر" at bounding box center [1219, 463] width 580 height 62
click at [1368, 440] on textarea "عجينة كنافة ناعمة، فستق حلبي قطر" at bounding box center [1219, 463] width 580 height 62
click at [1275, 446] on textarea "عجينة كنافة ناعمة، فستق حلبي وقطر" at bounding box center [1219, 463] width 580 height 62
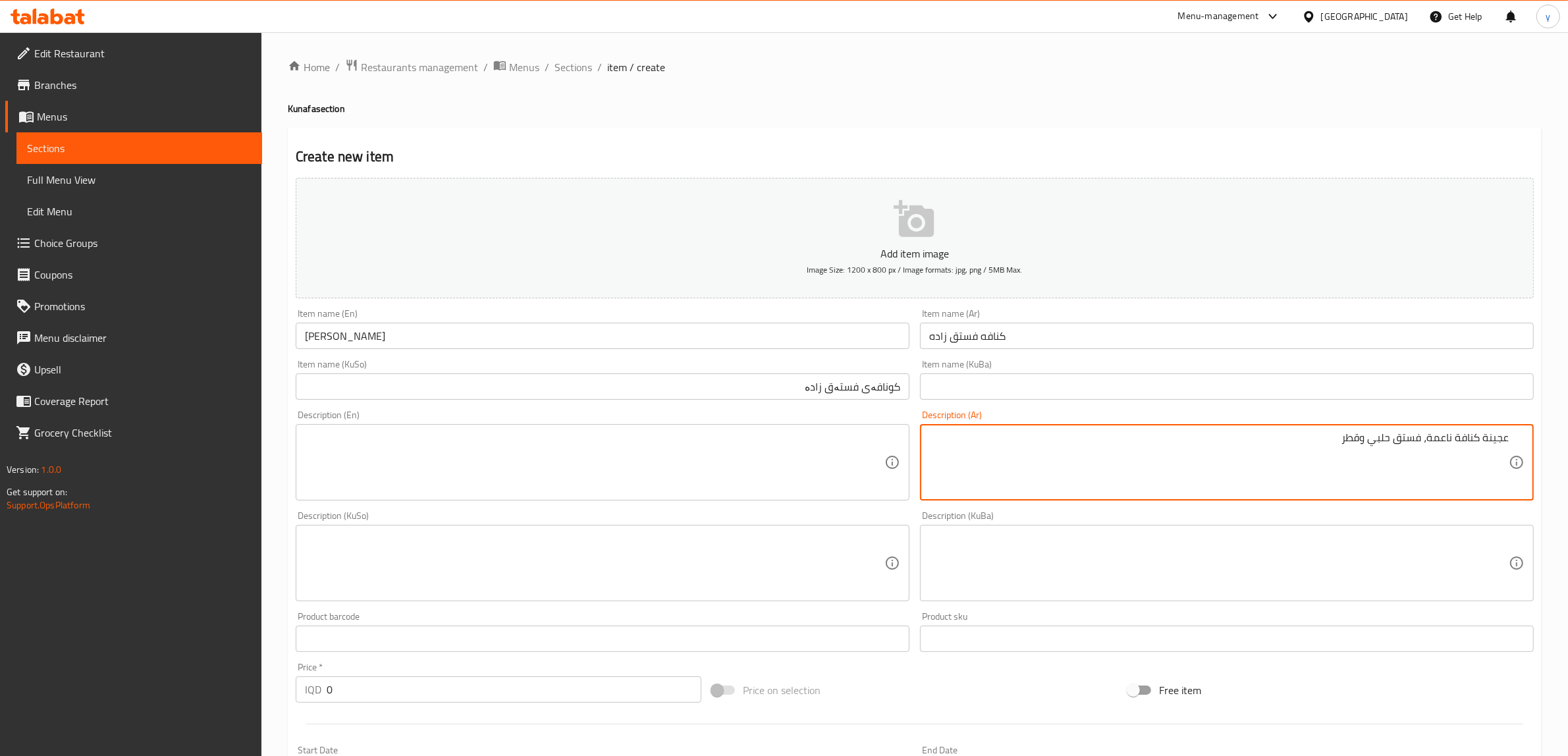
click at [1275, 446] on textarea "عجينة كنافة ناعمة، فستق حلبي وقطر" at bounding box center [1219, 463] width 580 height 62
type textarea "عجينة كنافة ناعمة، فستق حلبي وقطر"
click at [481, 455] on textarea at bounding box center [595, 463] width 580 height 62
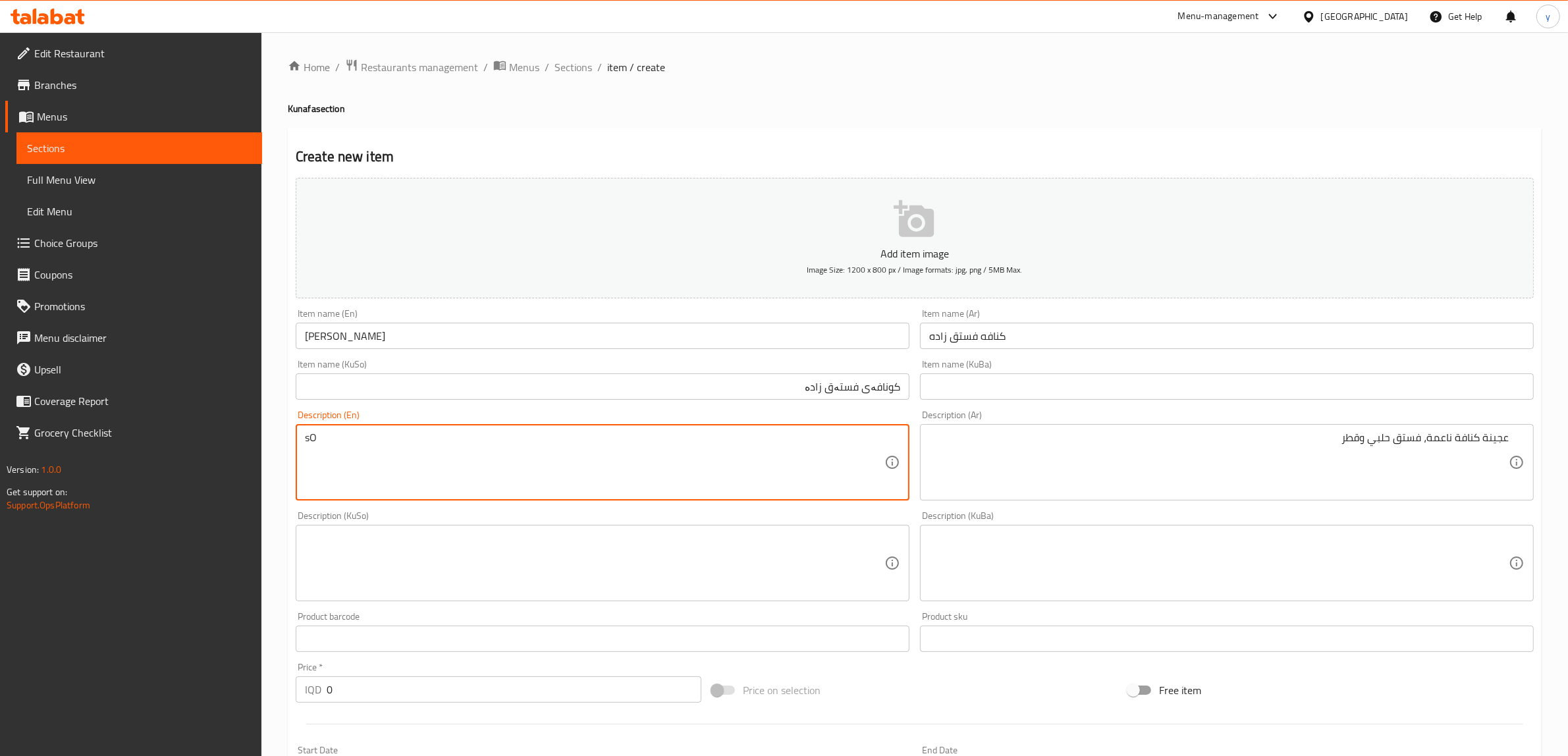
type textarea "s"
type textarea "Soft kunafa dough, Halabi pistachio and syrup"
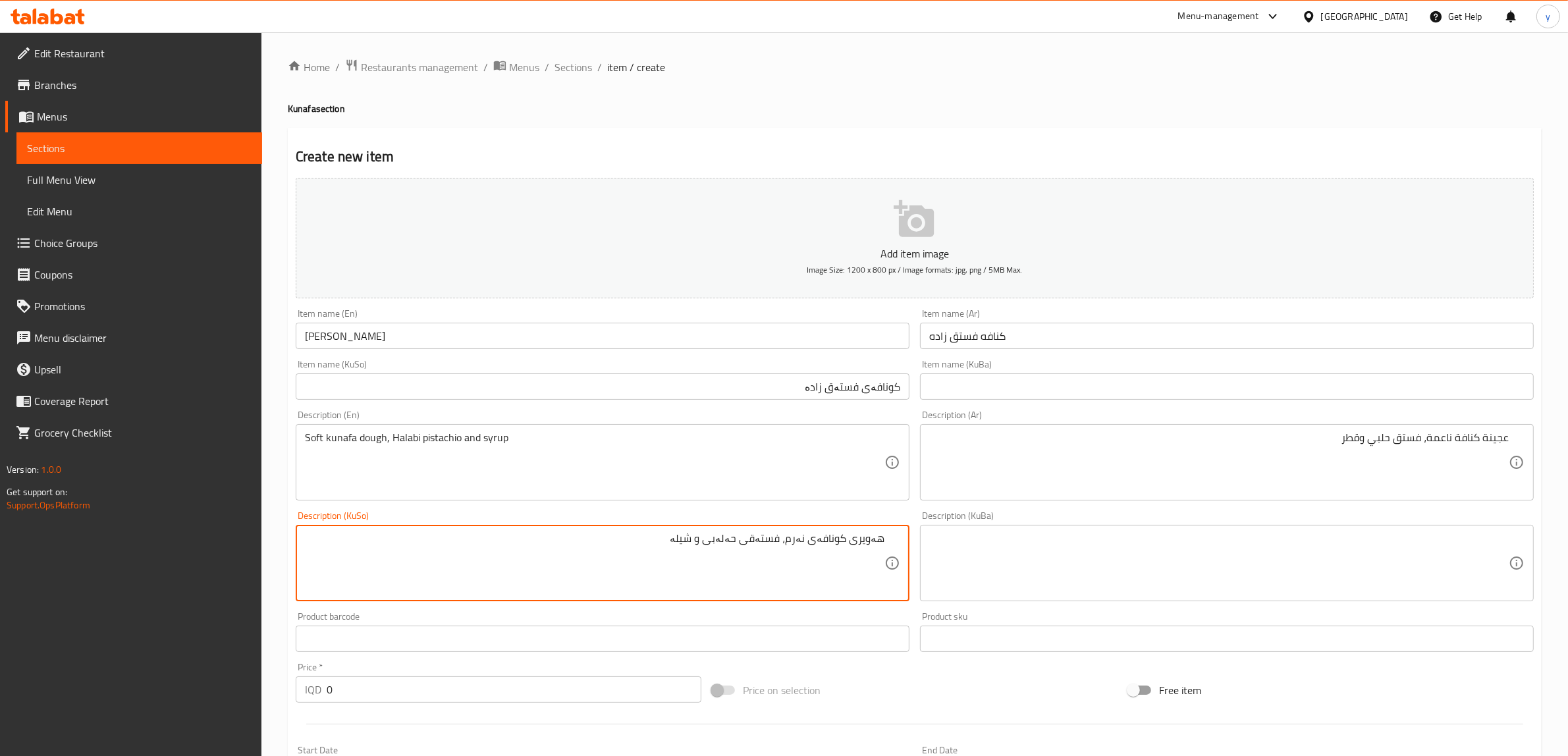
scroll to position [323, 0]
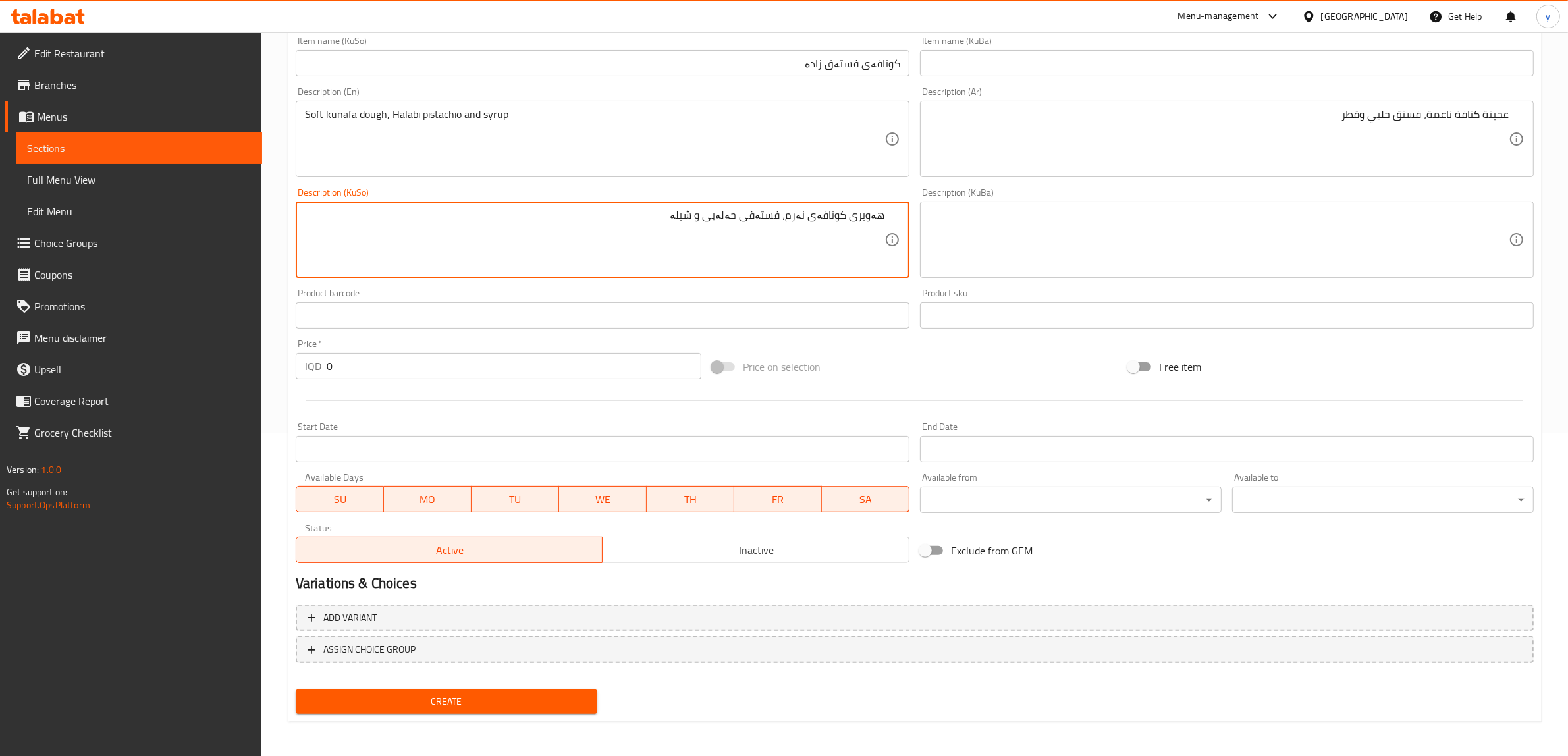
type textarea "هەویری کونافەی نەرم، فستەقی حەلەبی و شیلە"
click at [498, 696] on span "Create" at bounding box center [446, 701] width 281 height 16
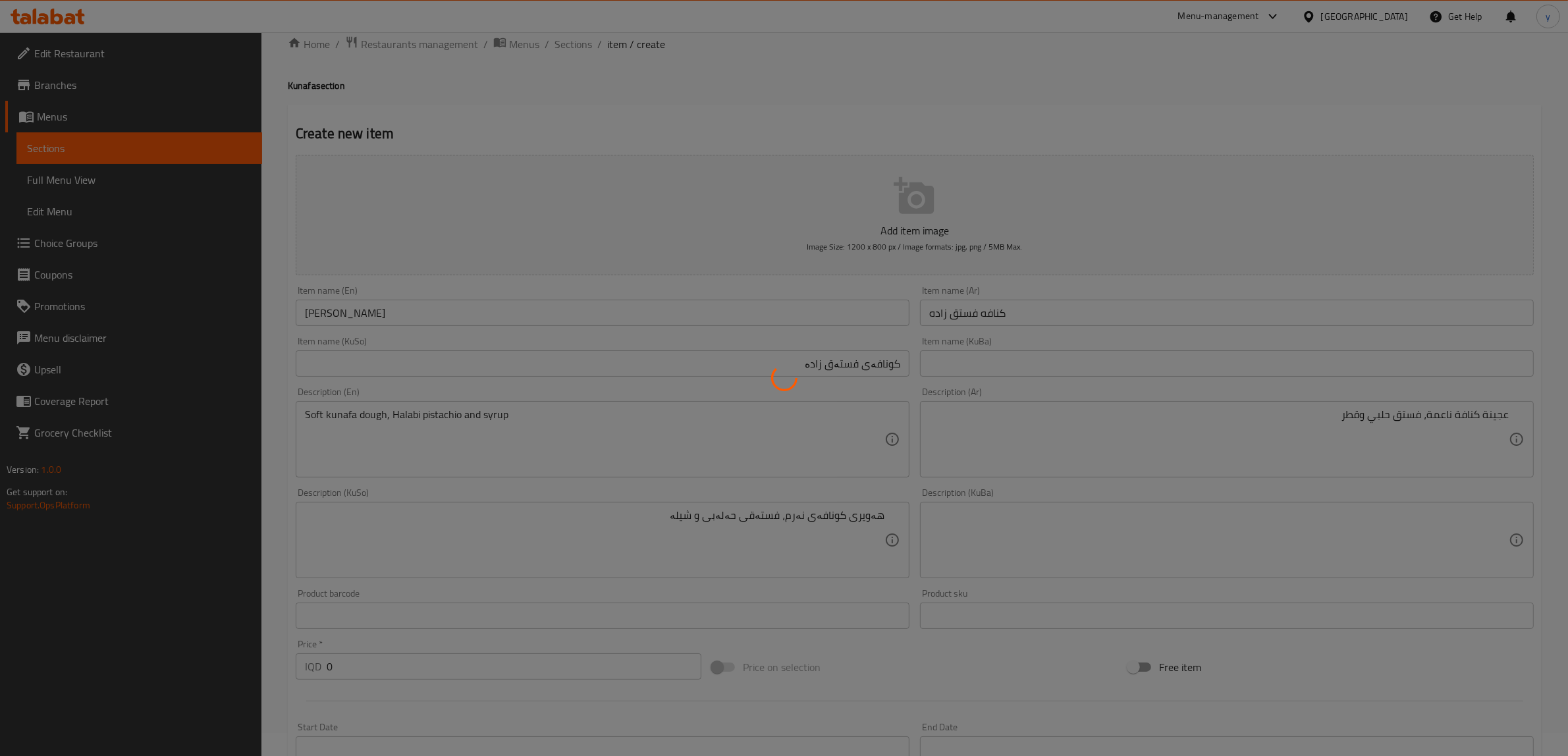
scroll to position [0, 0]
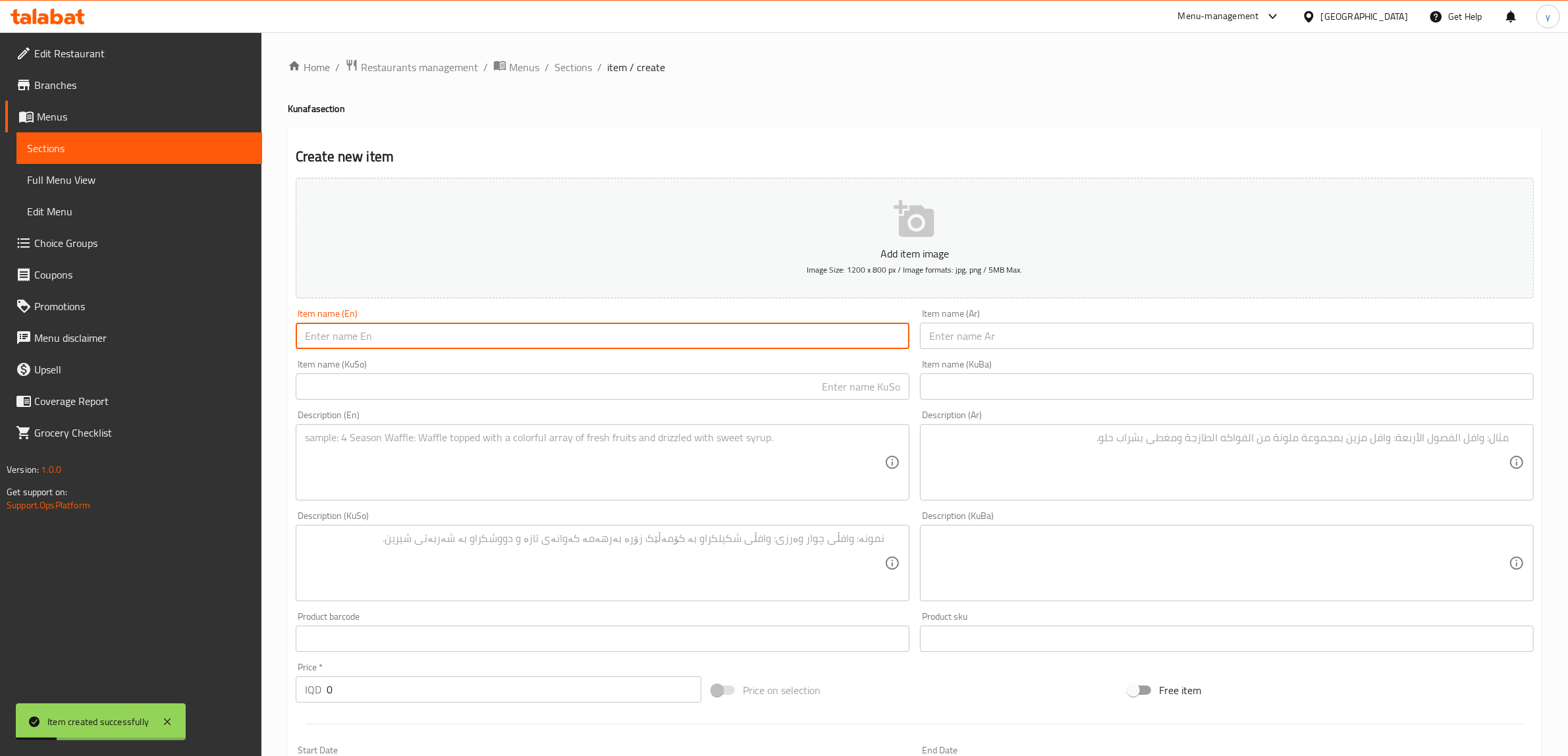
click at [397, 343] on input "text" at bounding box center [602, 336] width 614 height 26
paste input "[PERSON_NAME]"
type input "[PERSON_NAME]"
click at [1003, 327] on input "text" at bounding box center [1227, 336] width 614 height 26
paste input "[PERSON_NAME]"
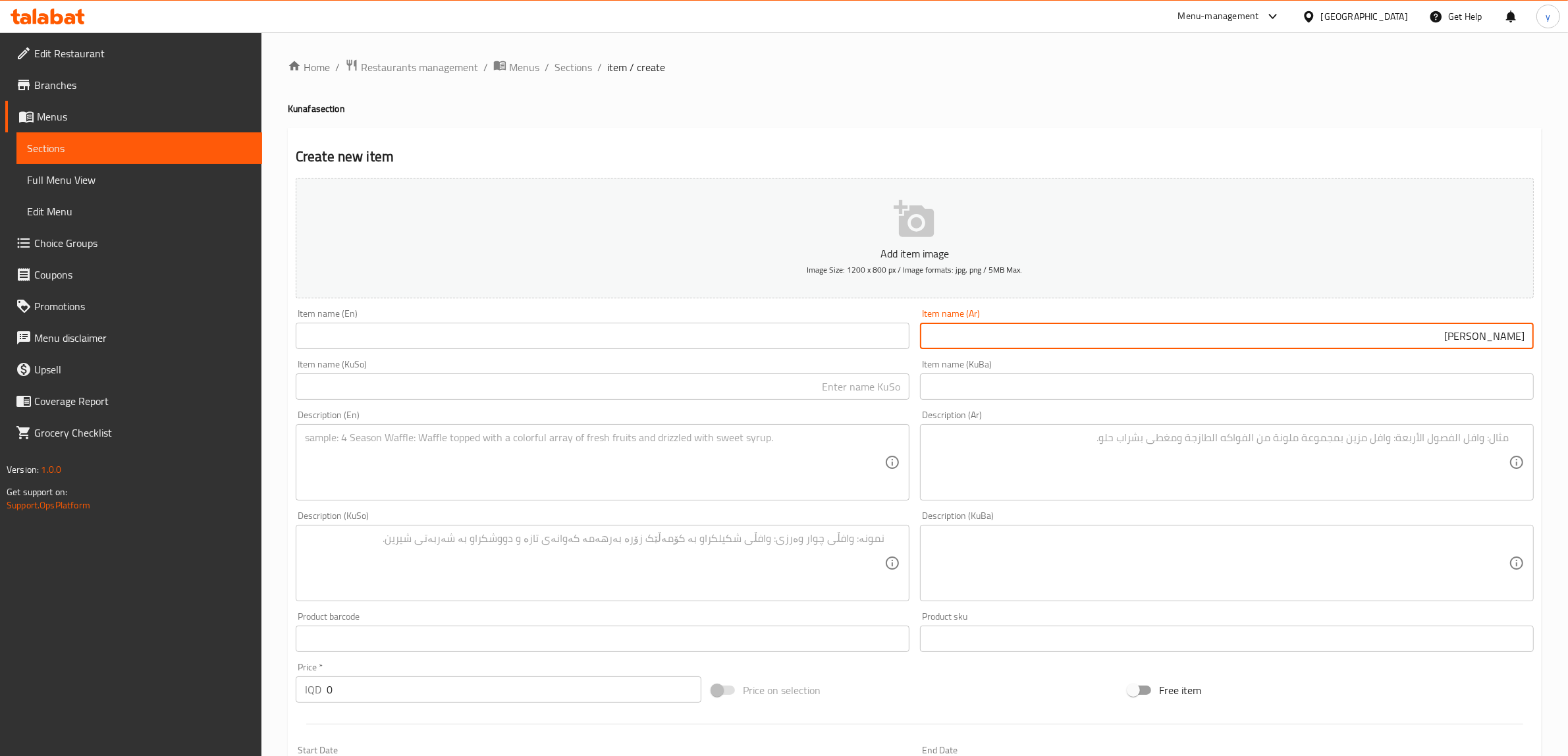
type input "[PERSON_NAME]"
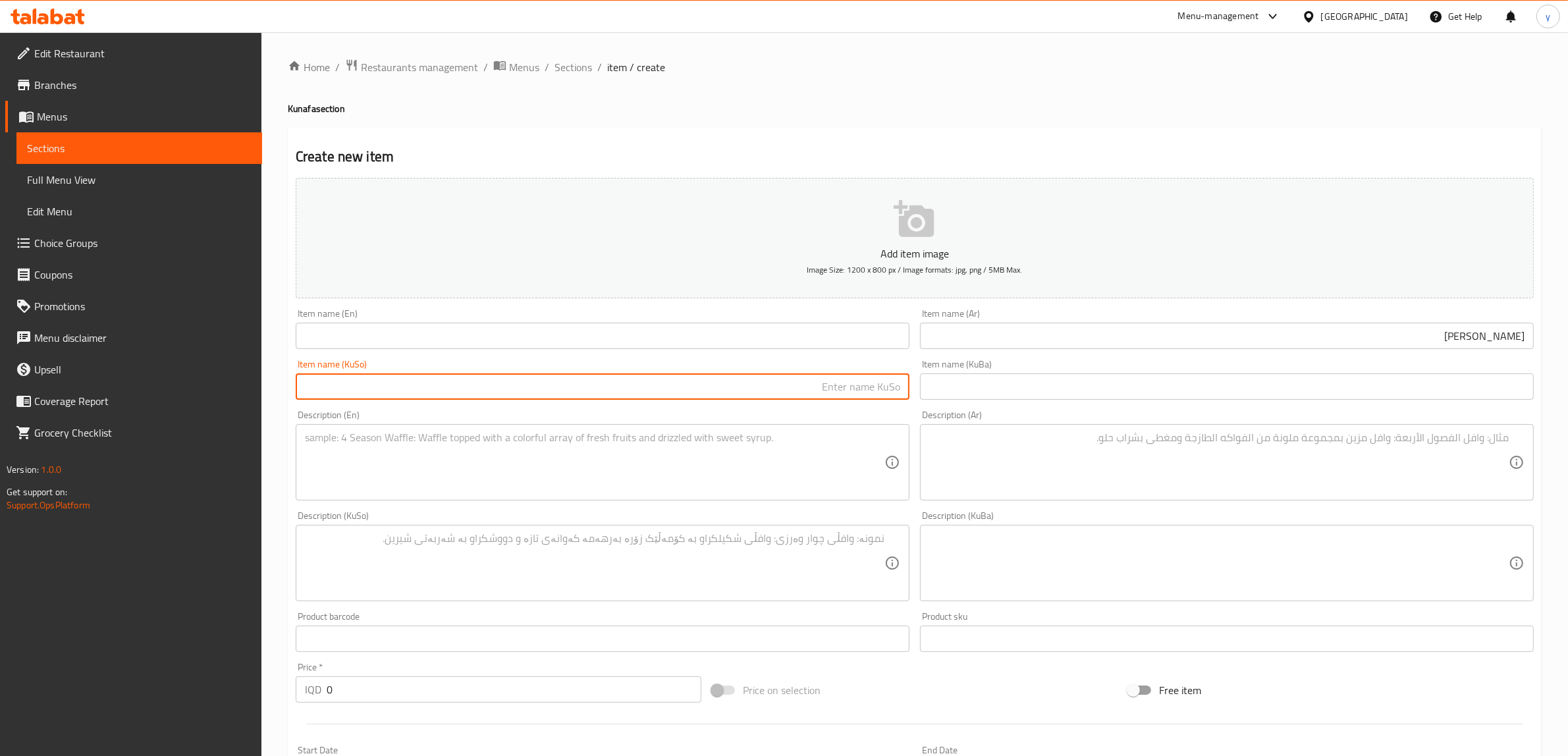
click at [784, 390] on input "text" at bounding box center [602, 387] width 614 height 26
type input "ح"
click at [824, 387] on input "عەسمەلی" at bounding box center [602, 387] width 614 height 26
click at [825, 387] on input "عەسمەلی" at bounding box center [602, 387] width 614 height 26
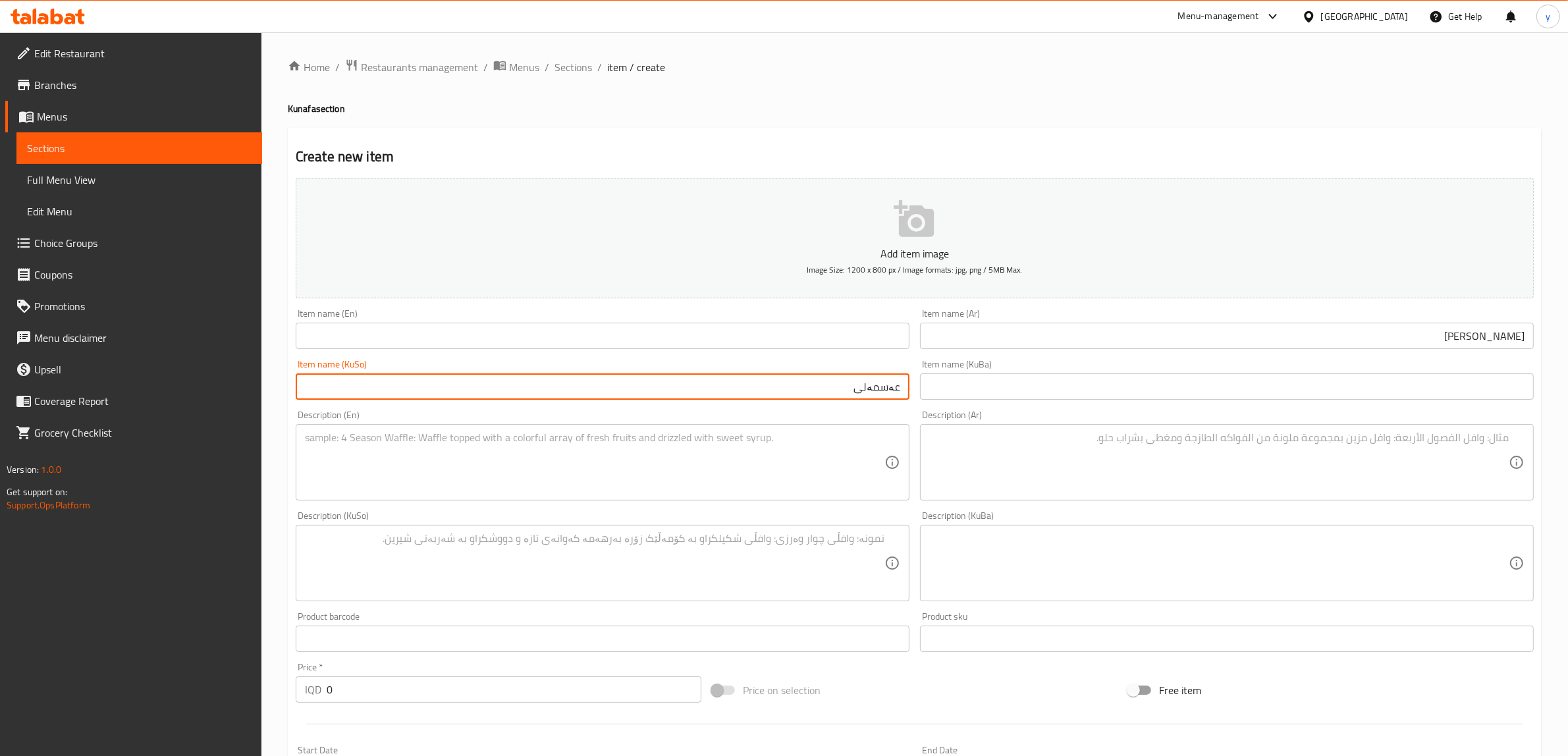
click at [940, 452] on textarea at bounding box center [1219, 463] width 580 height 62
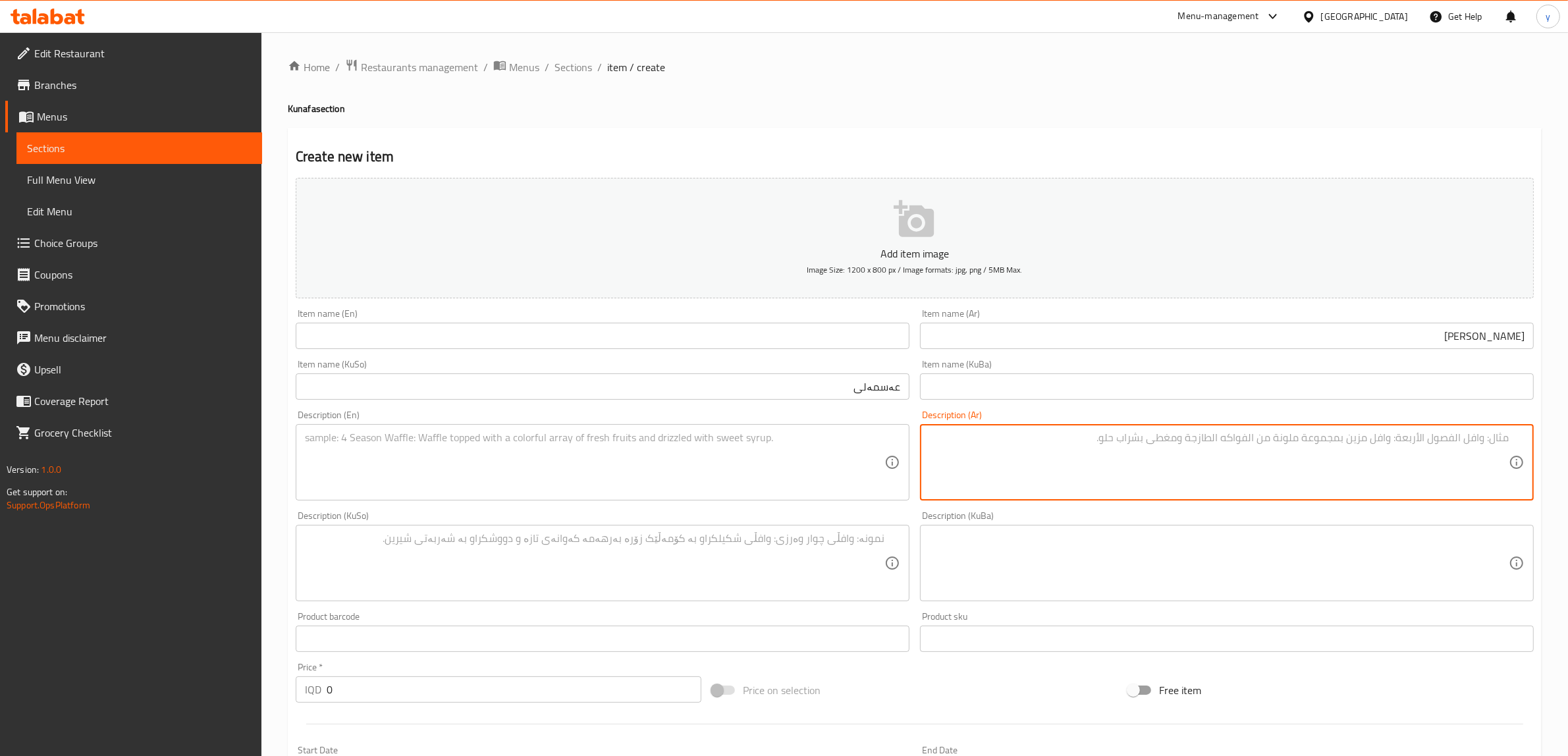
click at [840, 380] on input "عەسمەلی" at bounding box center [602, 387] width 614 height 26
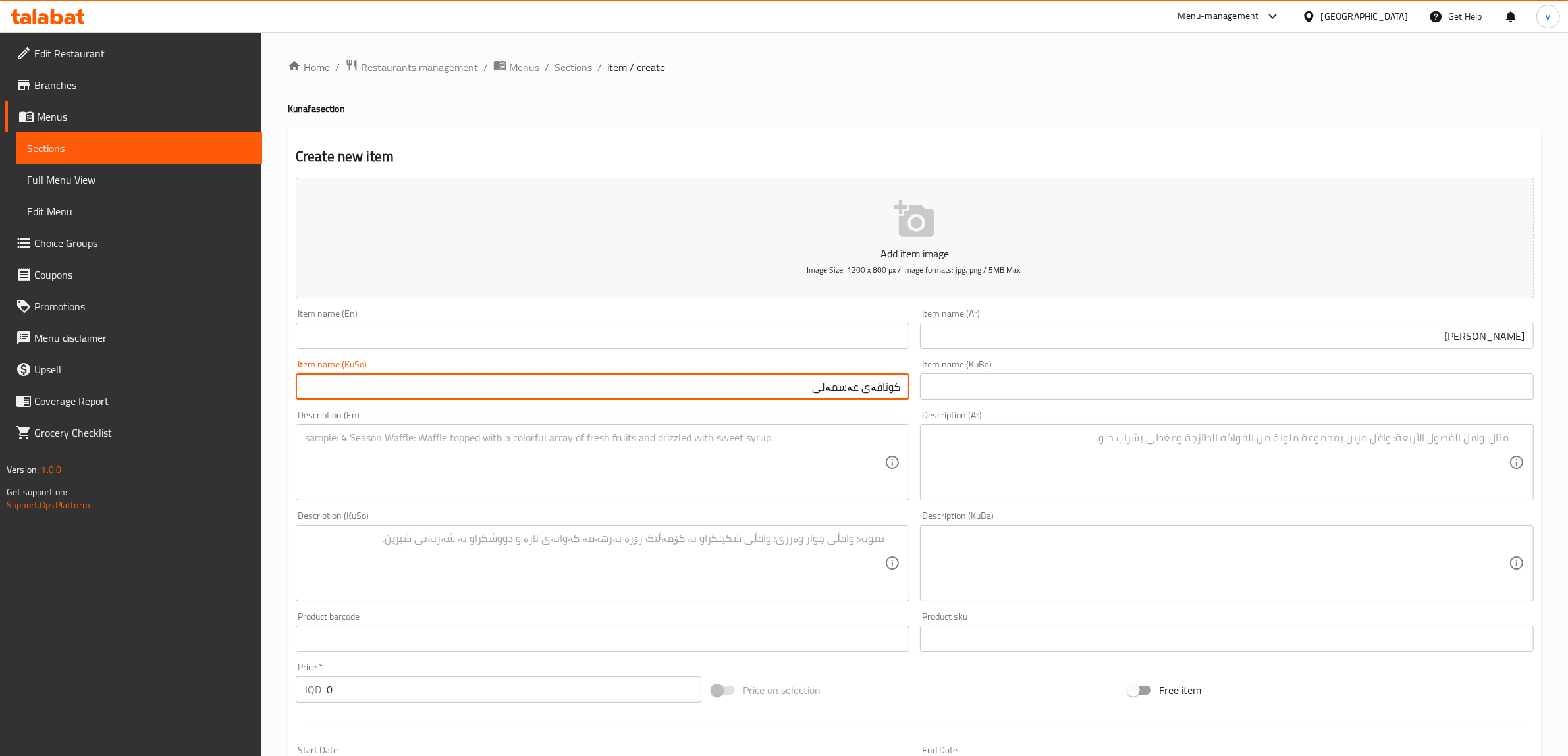
type input "کونافەی عەسمەلی"
click at [692, 320] on div "Item name (En) Item name (En)" at bounding box center [602, 329] width 614 height 40
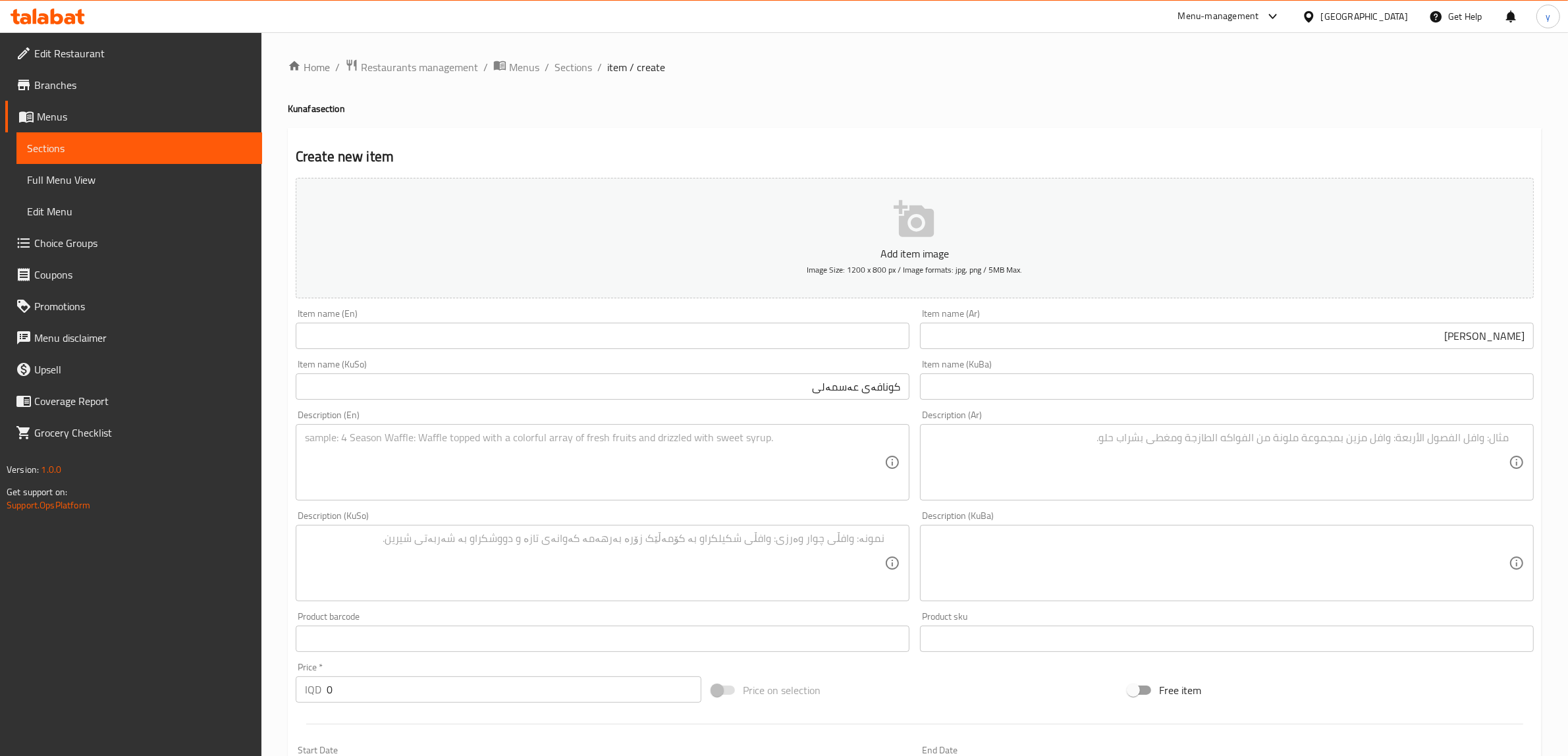
click at [690, 322] on div "Item name (En) Item name (En)" at bounding box center [602, 329] width 614 height 40
click at [688, 331] on input "text" at bounding box center [602, 336] width 614 height 26
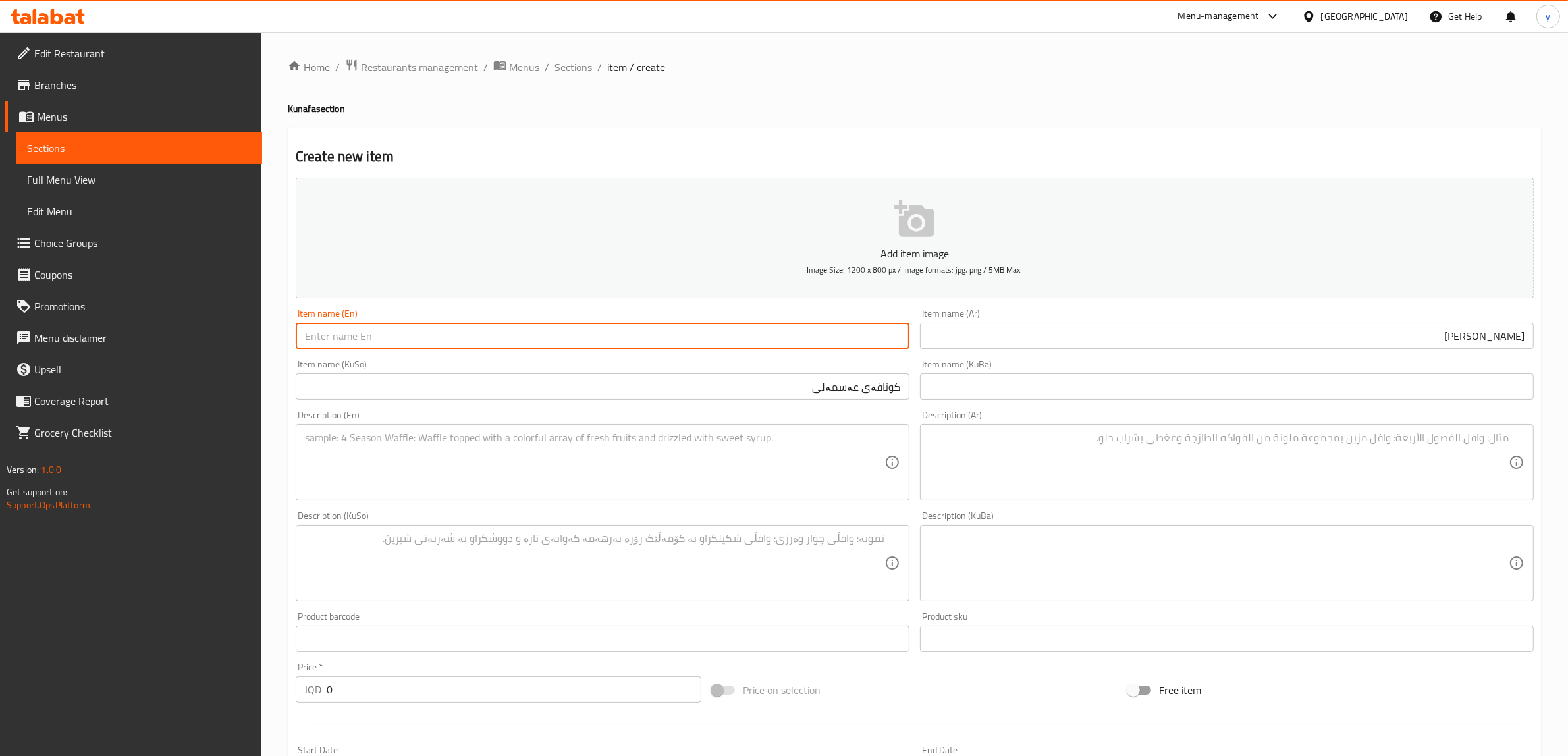
click at [682, 342] on input "text" at bounding box center [602, 336] width 614 height 26
click at [682, 346] on input "text" at bounding box center [602, 336] width 614 height 26
click at [726, 399] on input "کونافەی عەسمەلی" at bounding box center [602, 387] width 614 height 26
click at [730, 334] on input "text" at bounding box center [602, 336] width 614 height 26
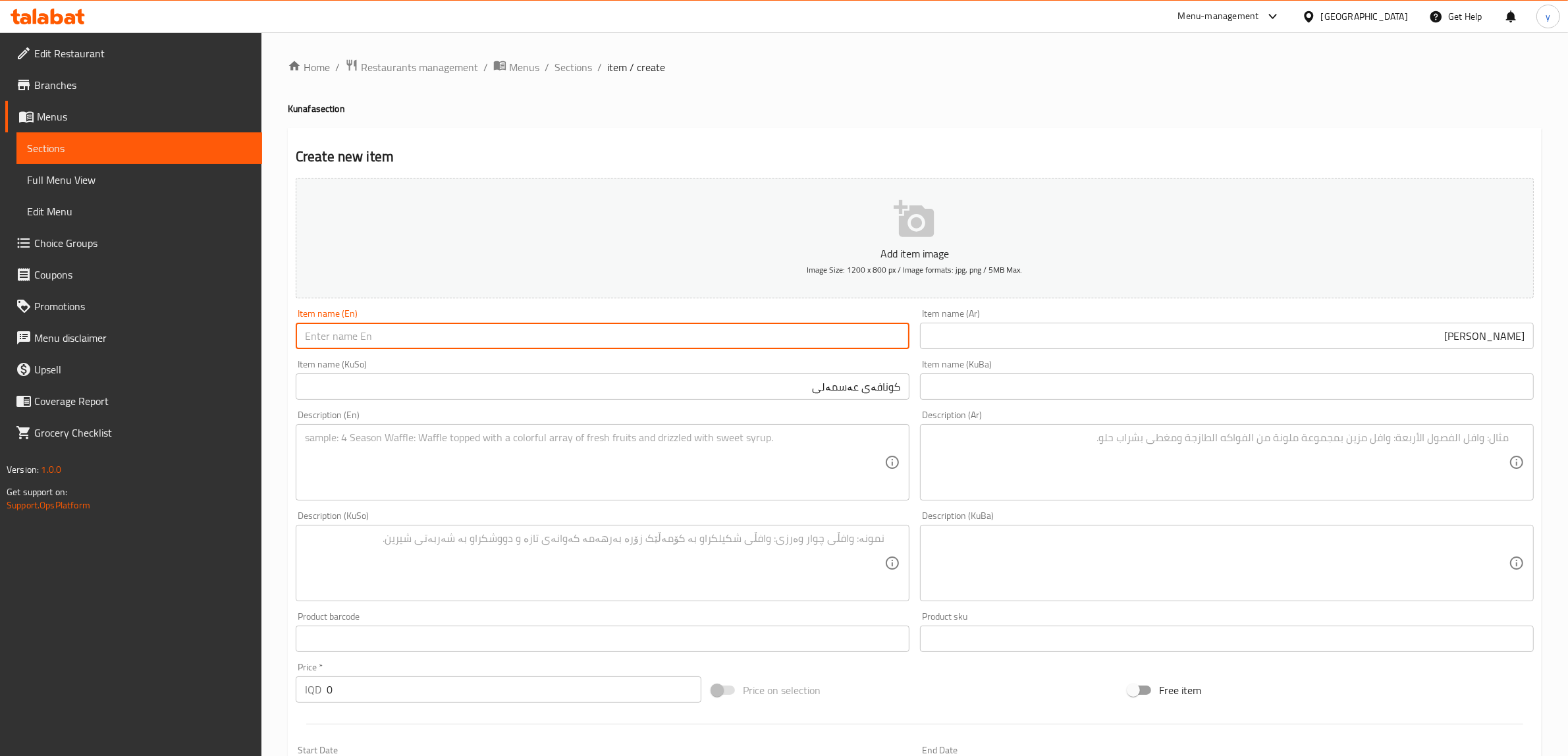
click at [1513, 330] on input "[PERSON_NAME]" at bounding box center [1227, 336] width 614 height 26
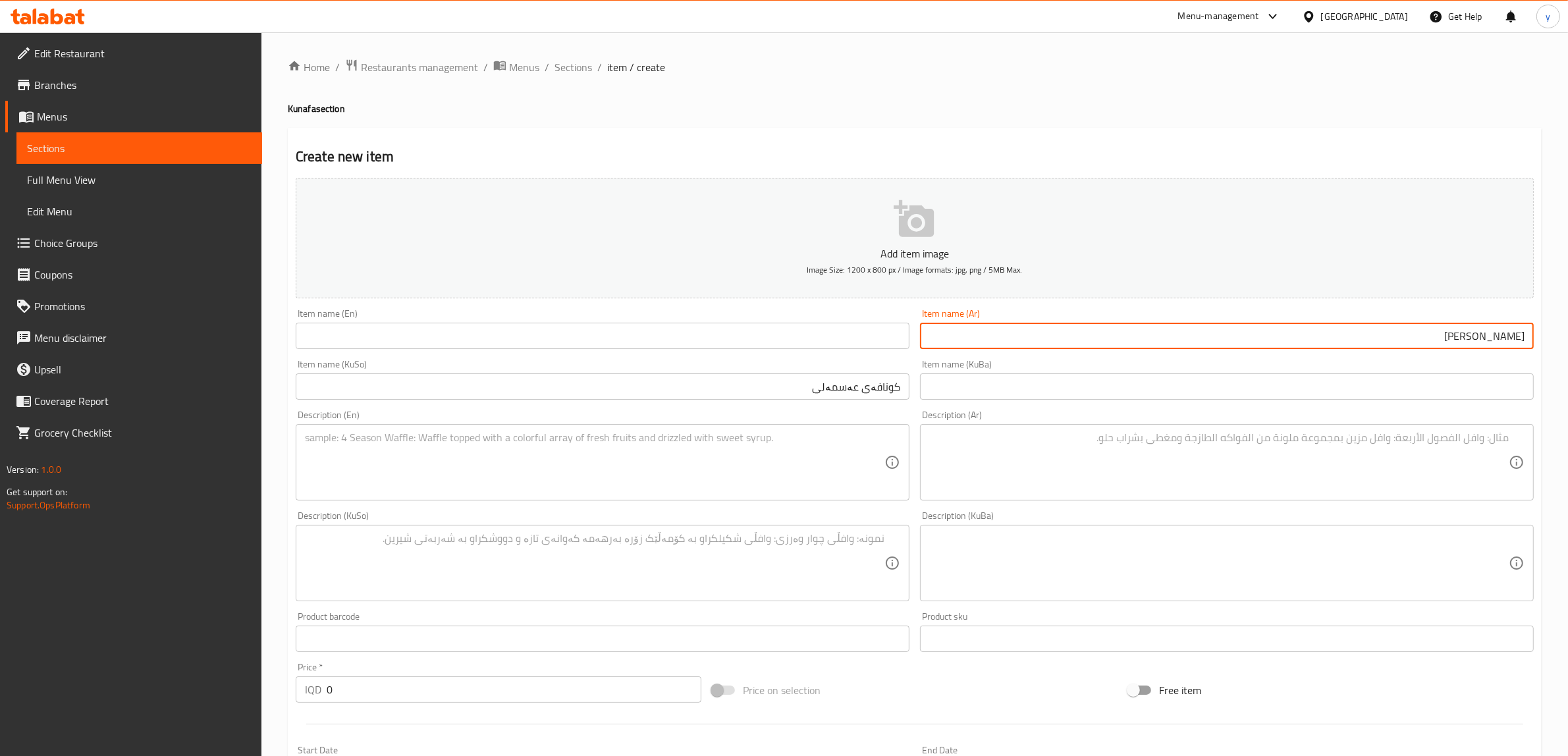
click at [1513, 330] on input "[PERSON_NAME]" at bounding box center [1227, 336] width 614 height 26
click at [1332, 346] on input "[PERSON_NAME]" at bounding box center [1227, 336] width 614 height 26
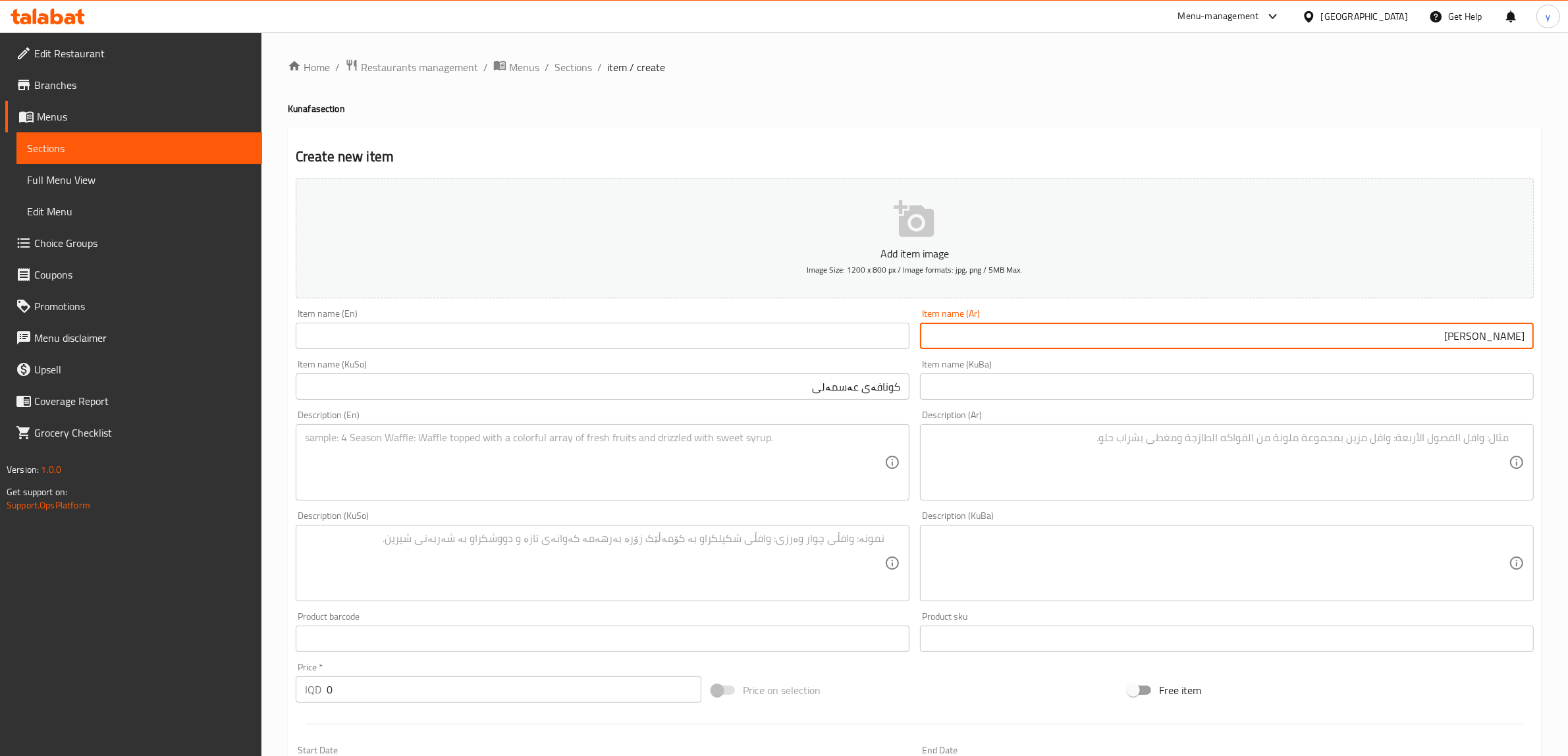
click at [1332, 346] on input "[PERSON_NAME]" at bounding box center [1227, 336] width 614 height 26
drag, startPoint x: 1299, startPoint y: 386, endPoint x: 1301, endPoint y: 355, distance: 31.1
click at [1299, 386] on input "text" at bounding box center [1227, 387] width 614 height 26
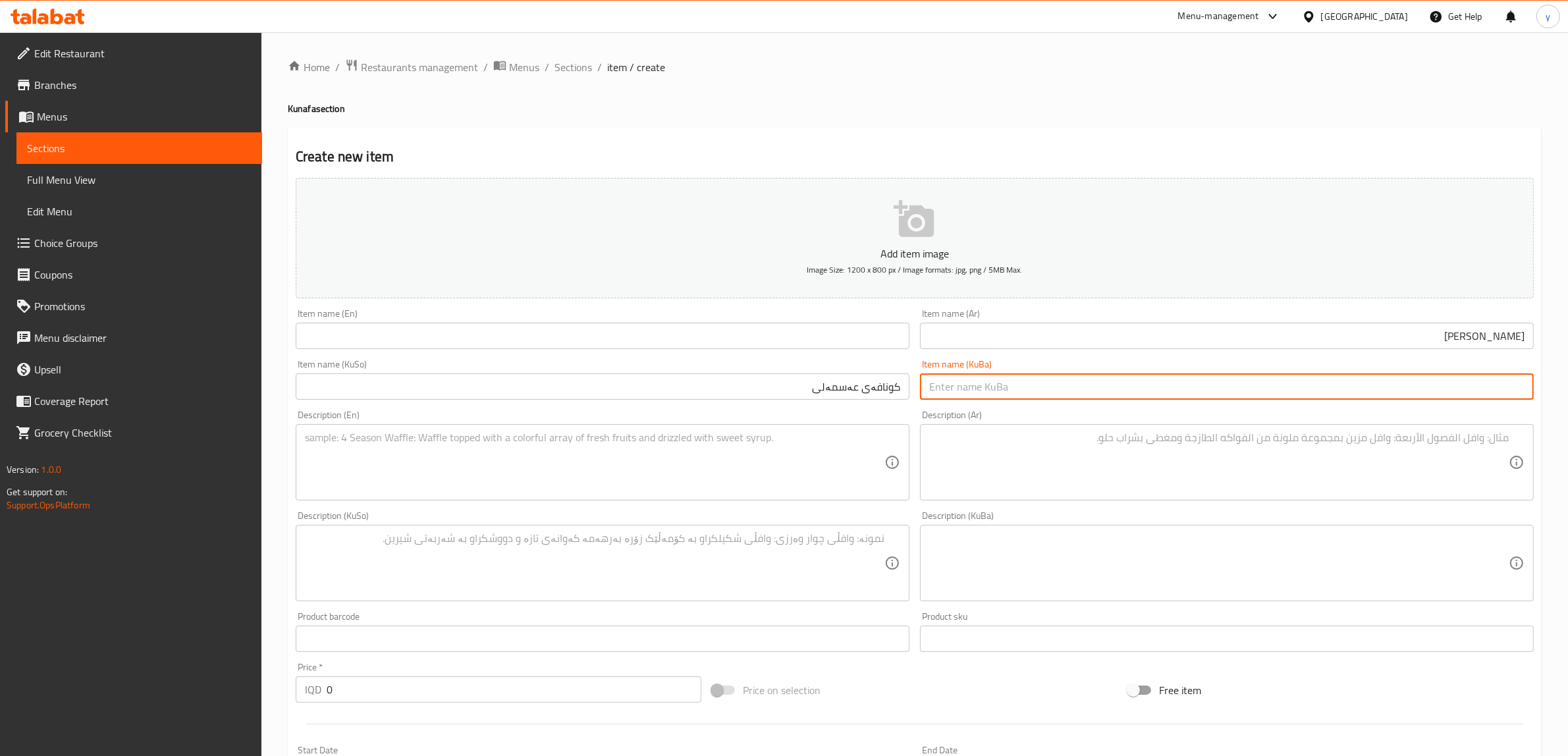
click at [1301, 355] on div "Item name (KuBa) Item name (KuBa)" at bounding box center [1227, 380] width 624 height 51
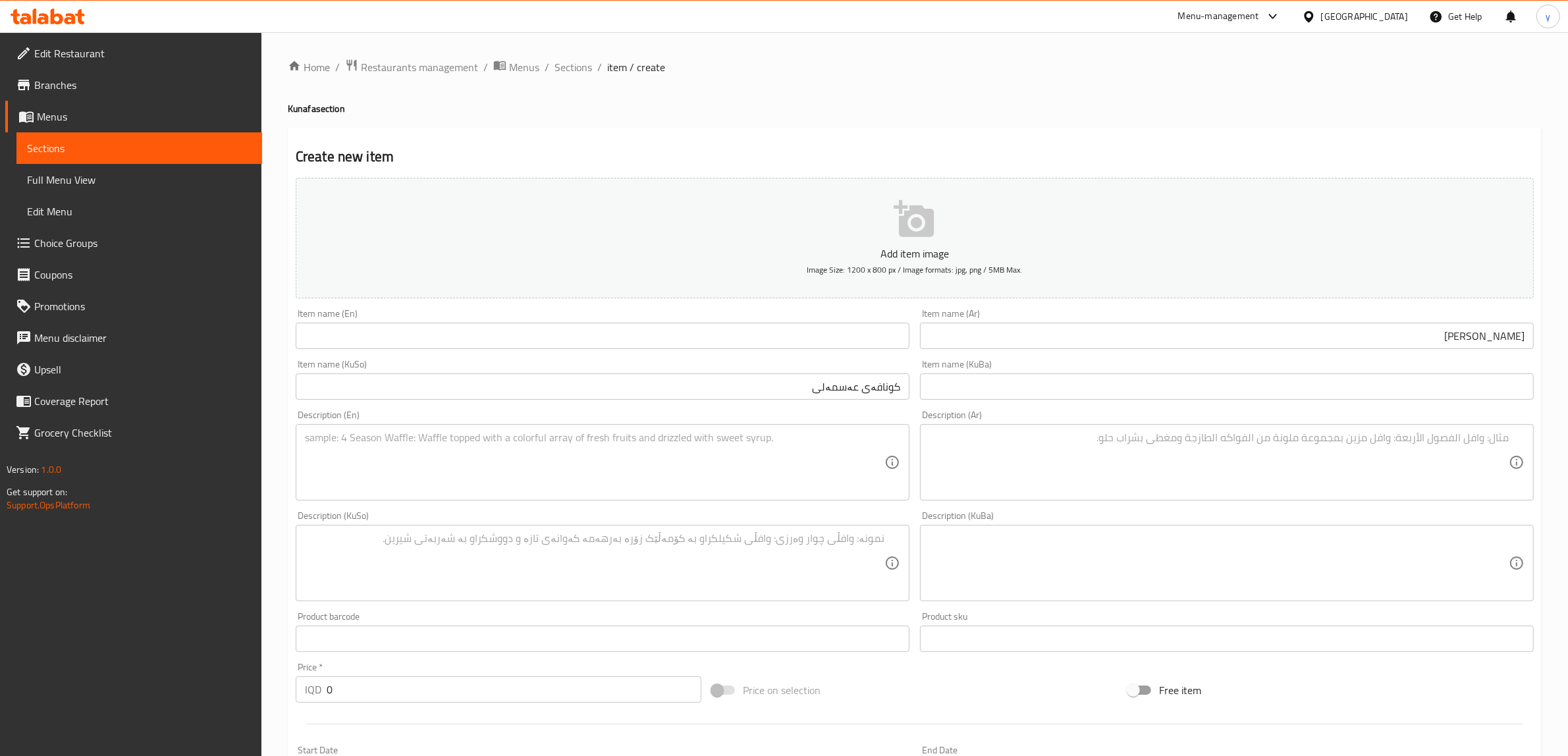
click at [1302, 353] on div "Item name (Ar) عصملي كنافه Item name (Ar)" at bounding box center [1227, 329] width 624 height 51
click at [1308, 340] on input "[PERSON_NAME]" at bounding box center [1227, 336] width 614 height 26
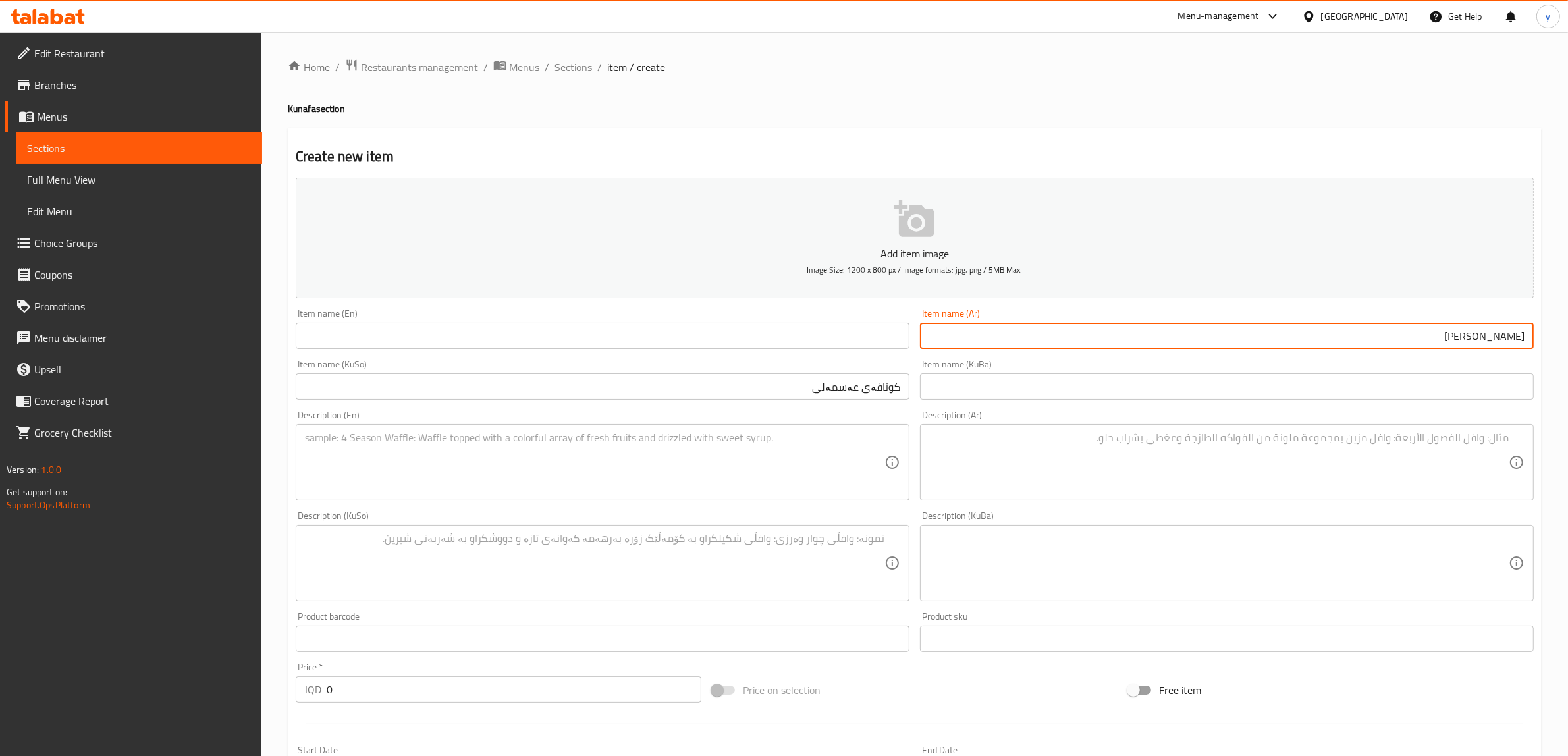
click at [1308, 340] on input "[PERSON_NAME]" at bounding box center [1227, 336] width 614 height 26
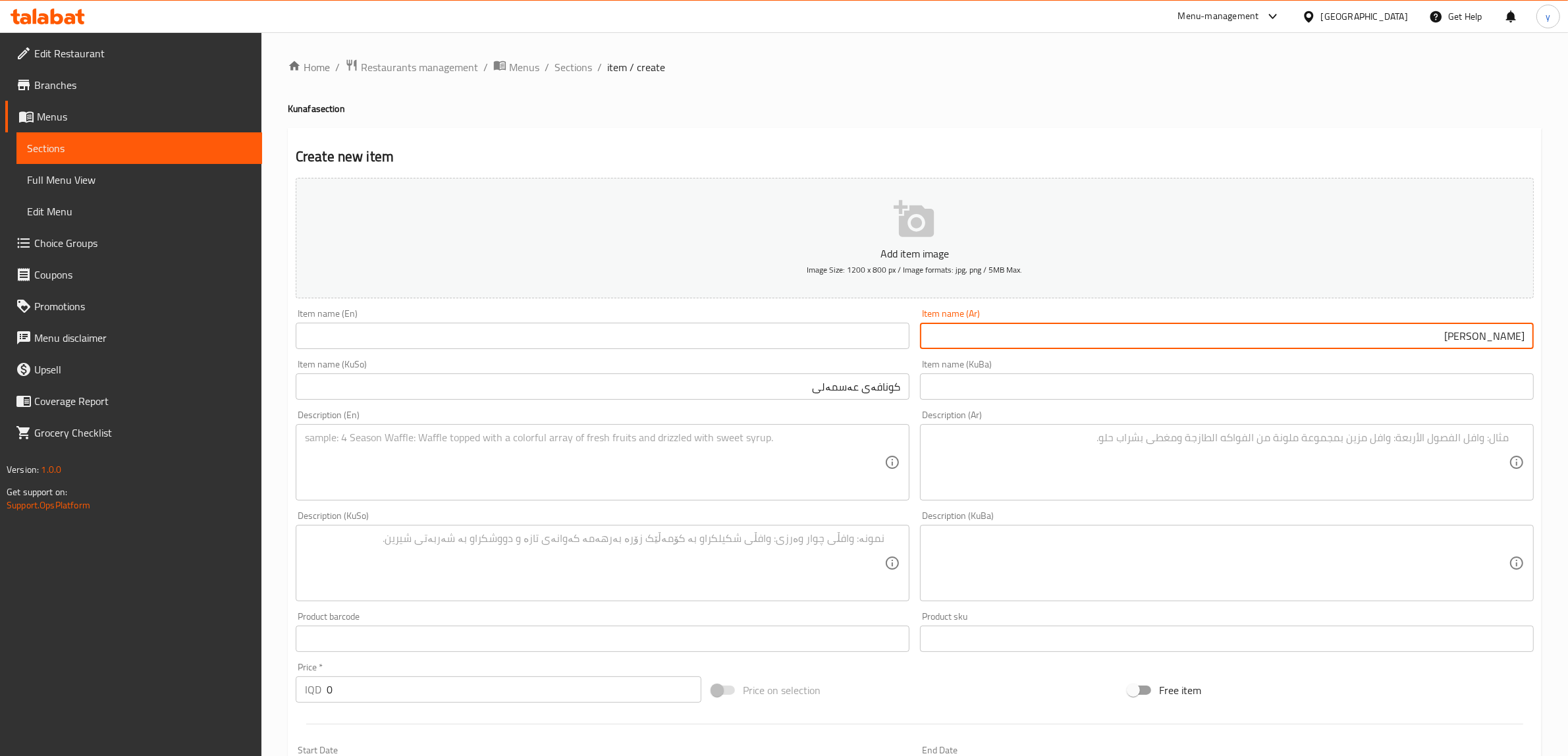
click at [1308, 340] on input "[PERSON_NAME]" at bounding box center [1227, 336] width 614 height 26
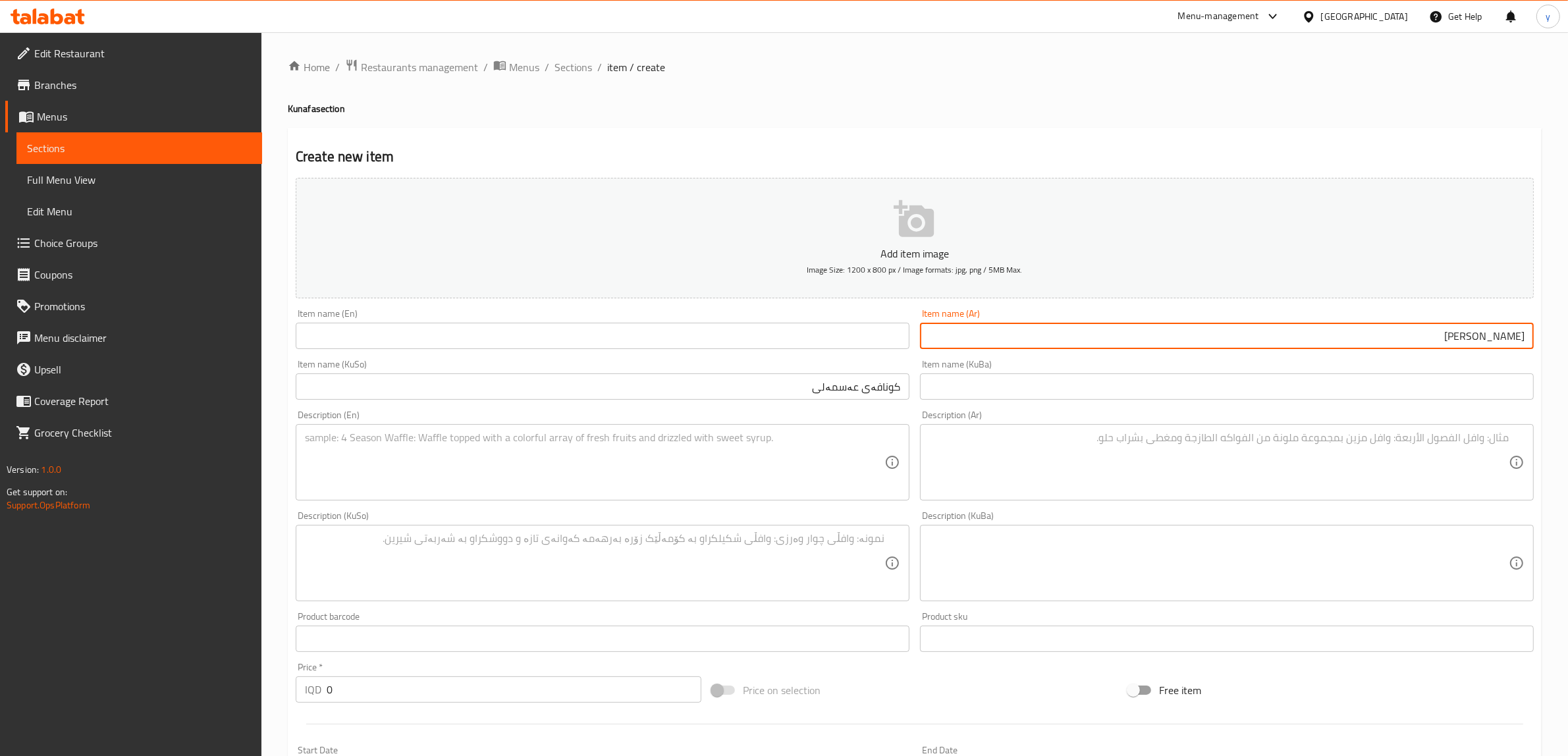
click at [1308, 340] on input "[PERSON_NAME]" at bounding box center [1227, 336] width 614 height 26
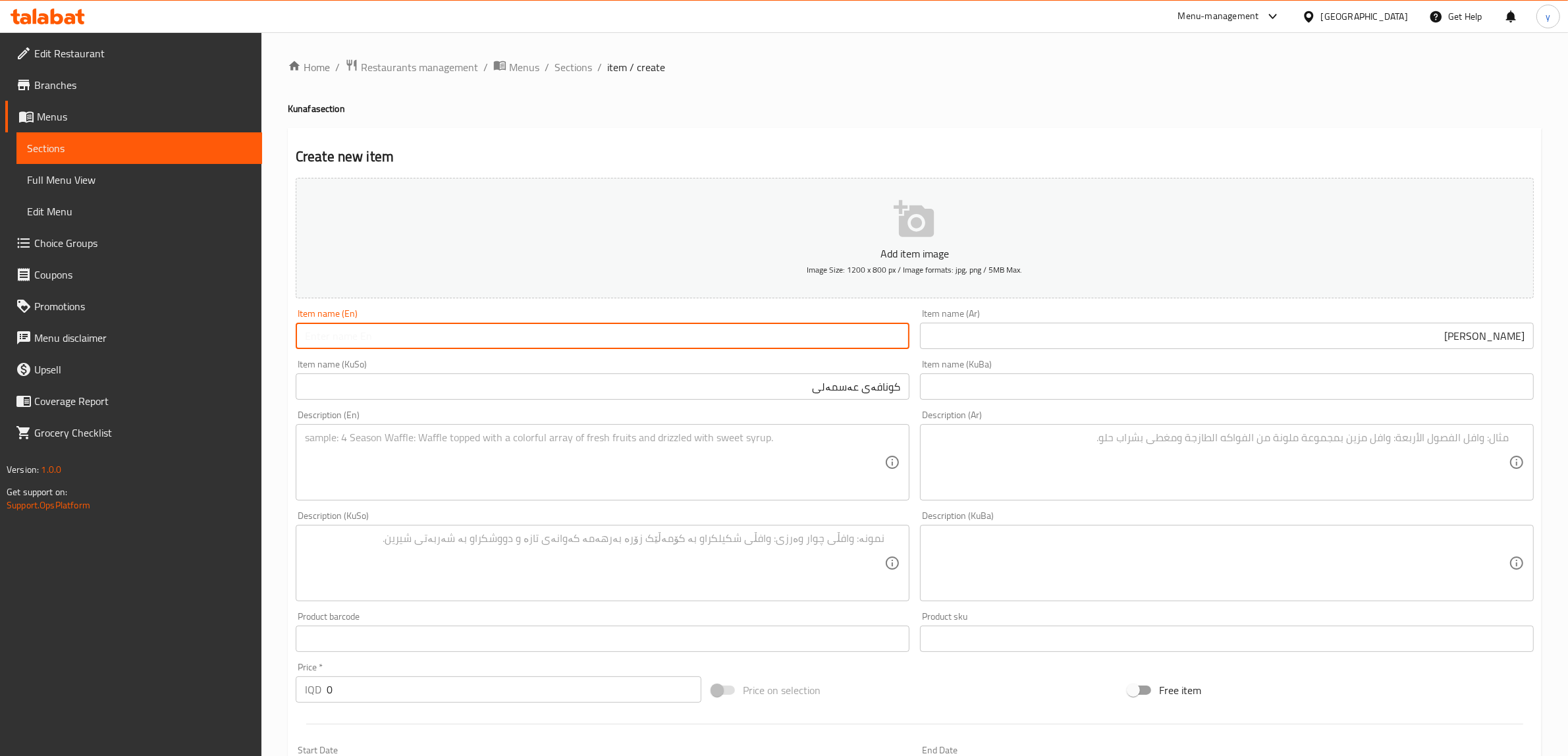
click at [739, 336] on input "text" at bounding box center [602, 336] width 614 height 26
paste input "Asmeli kunafa"
click at [357, 346] on input "Asmeli kunafa" at bounding box center [602, 336] width 614 height 26
drag, startPoint x: 357, startPoint y: 346, endPoint x: 452, endPoint y: 160, distance: 208.9
click at [357, 344] on input "Asmeli kunafa" at bounding box center [602, 336] width 614 height 26
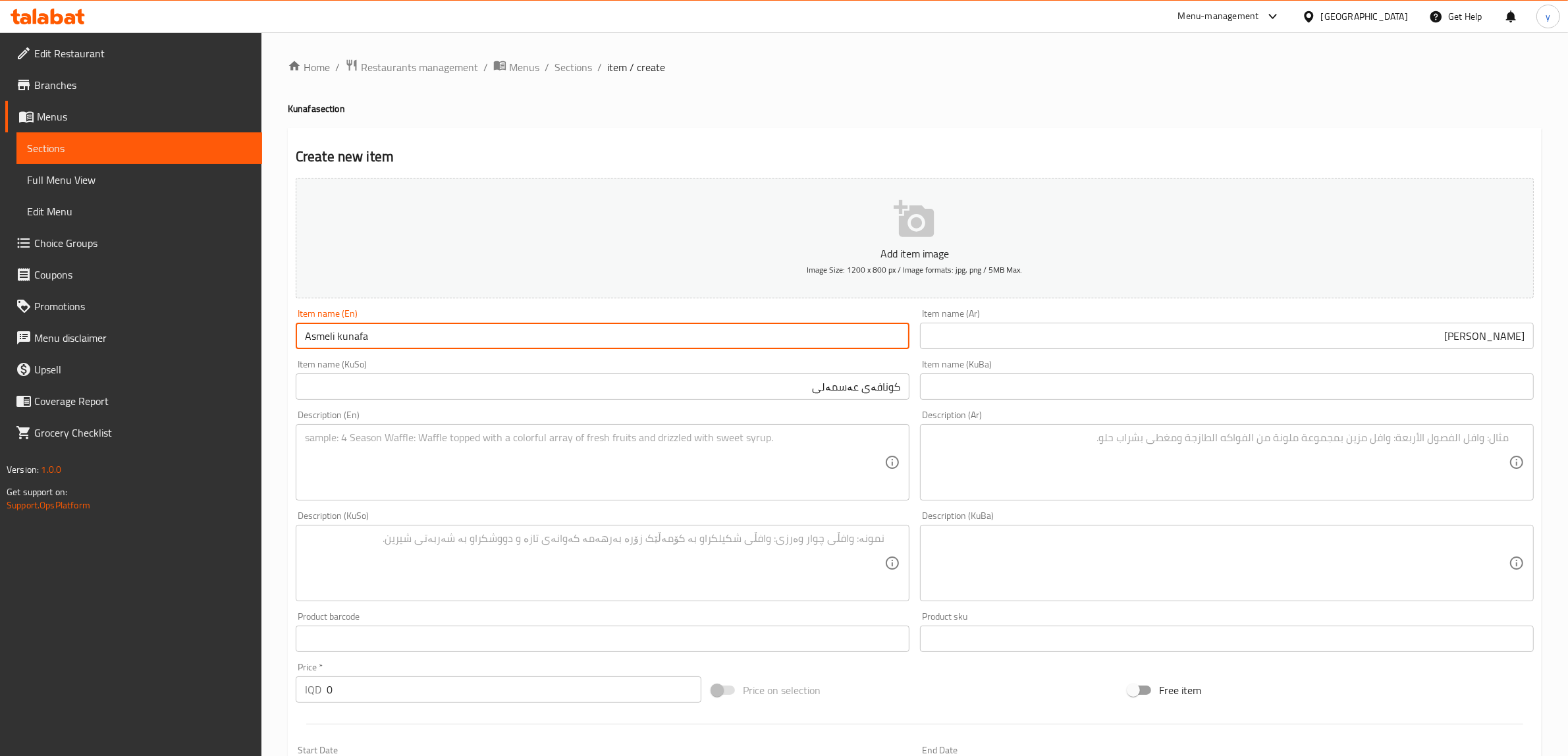
type input "Asmeli kunafa"
click at [478, 402] on div "Item name (KuSo) کونافەی عەسمەلی Item name (KuSo)" at bounding box center [602, 380] width 624 height 51
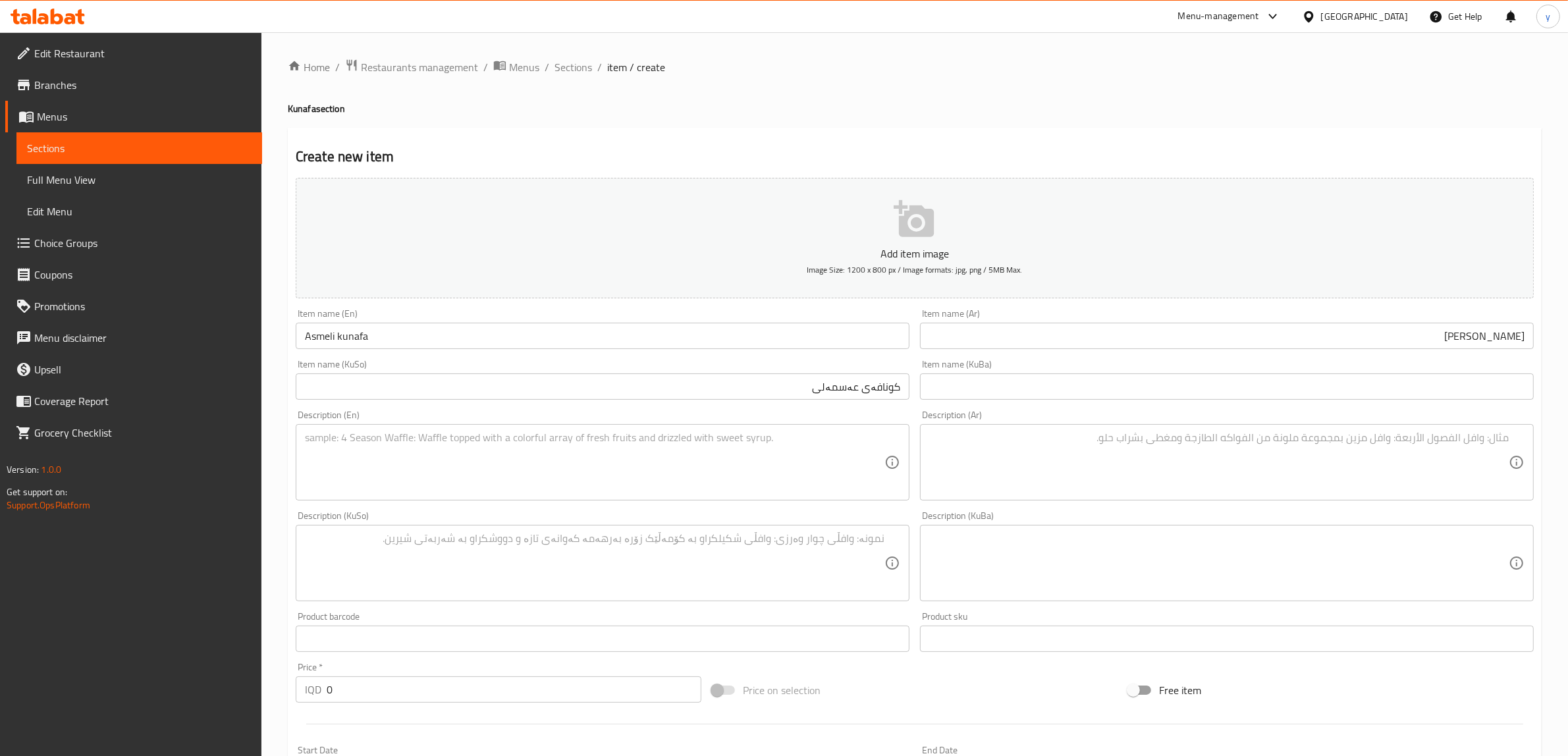
click at [1513, 336] on input "[PERSON_NAME]" at bounding box center [1227, 336] width 614 height 26
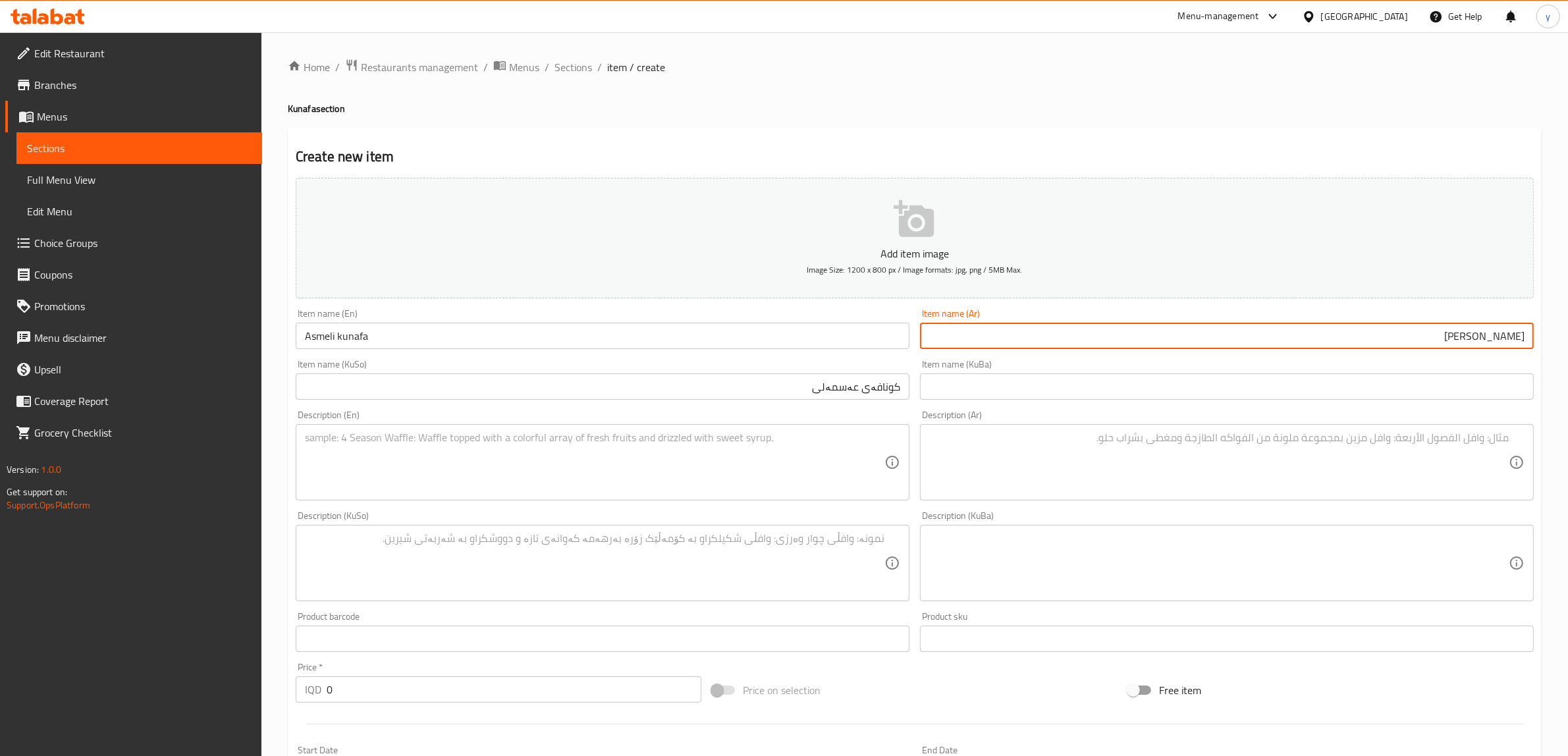
click at [1513, 336] on input "[PERSON_NAME]" at bounding box center [1227, 336] width 614 height 26
click at [1042, 427] on div "Description (Ar)" at bounding box center [1227, 462] width 614 height 76
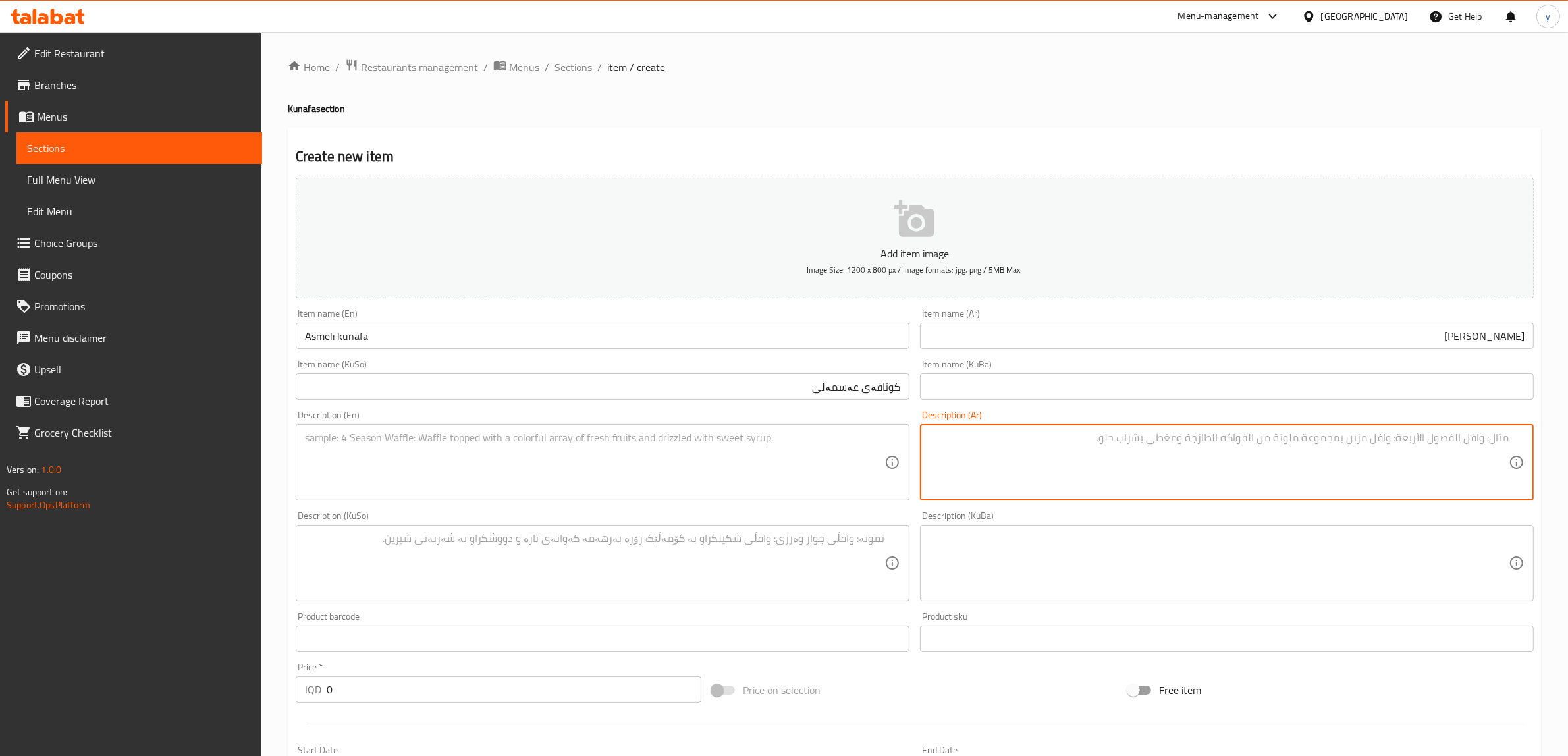
click at [654, 453] on textarea at bounding box center [595, 463] width 580 height 62
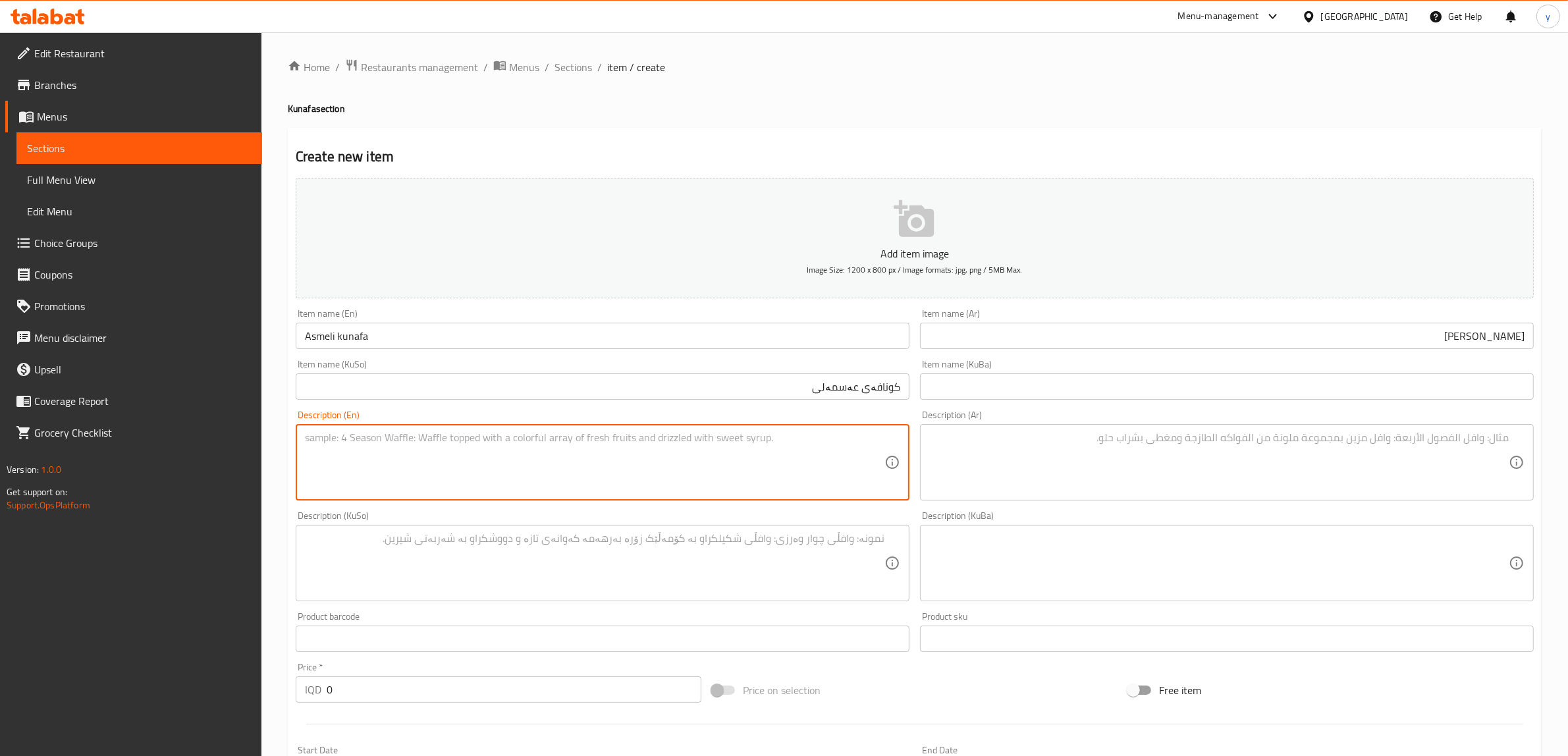
click at [723, 472] on textarea at bounding box center [595, 463] width 580 height 62
paste textarea "خيوط كنافة، قشطة، فستق، شيرة (قطر)"
type textarea "خيوط كنافة، قشطة، فستق، شيرة (قطر)"
click at [1038, 466] on textarea at bounding box center [1219, 463] width 580 height 62
click at [364, 454] on textarea "خيوط كنافة، قشطة، فستق، شيرة (قطر)" at bounding box center [595, 463] width 580 height 62
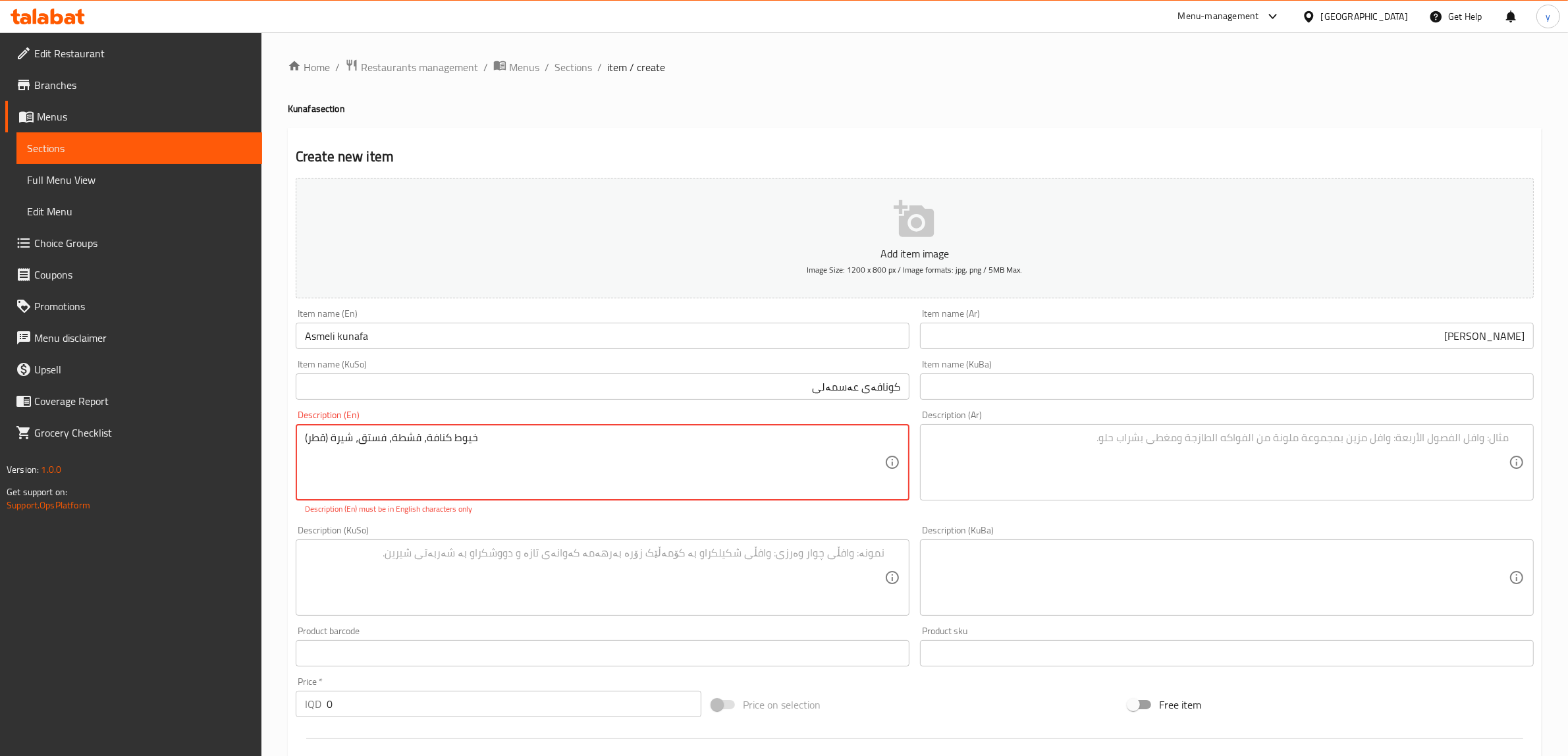
click at [364, 454] on textarea "خيوط كنافة، قشطة، فستق، شيرة (قطر)" at bounding box center [595, 463] width 580 height 62
paste textarea "خيوط كنافة، قشطة، فستق وقطر"
type textarea "خيوط كنافة، قشطة، فستق وقطر"
click at [1045, 472] on textarea at bounding box center [1219, 463] width 580 height 62
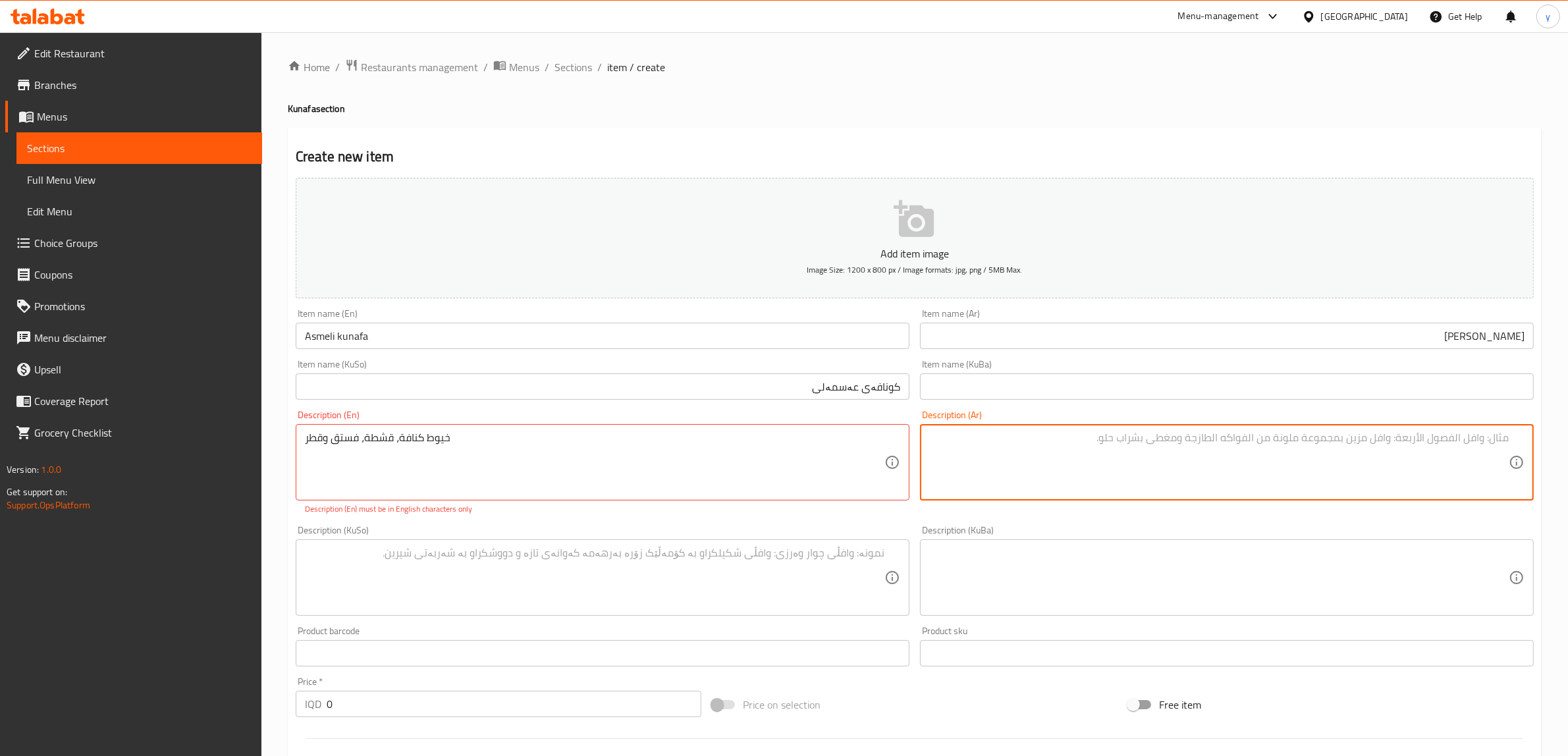
paste textarea "خيوط كنافة، قشطة، فستق وقطر"
type textarea "خيوط كنافة، قشطة، فستق وقطر"
click at [600, 499] on div "خيوط كنافة، قشطة، فستق وقطر Description (En)" at bounding box center [602, 462] width 614 height 76
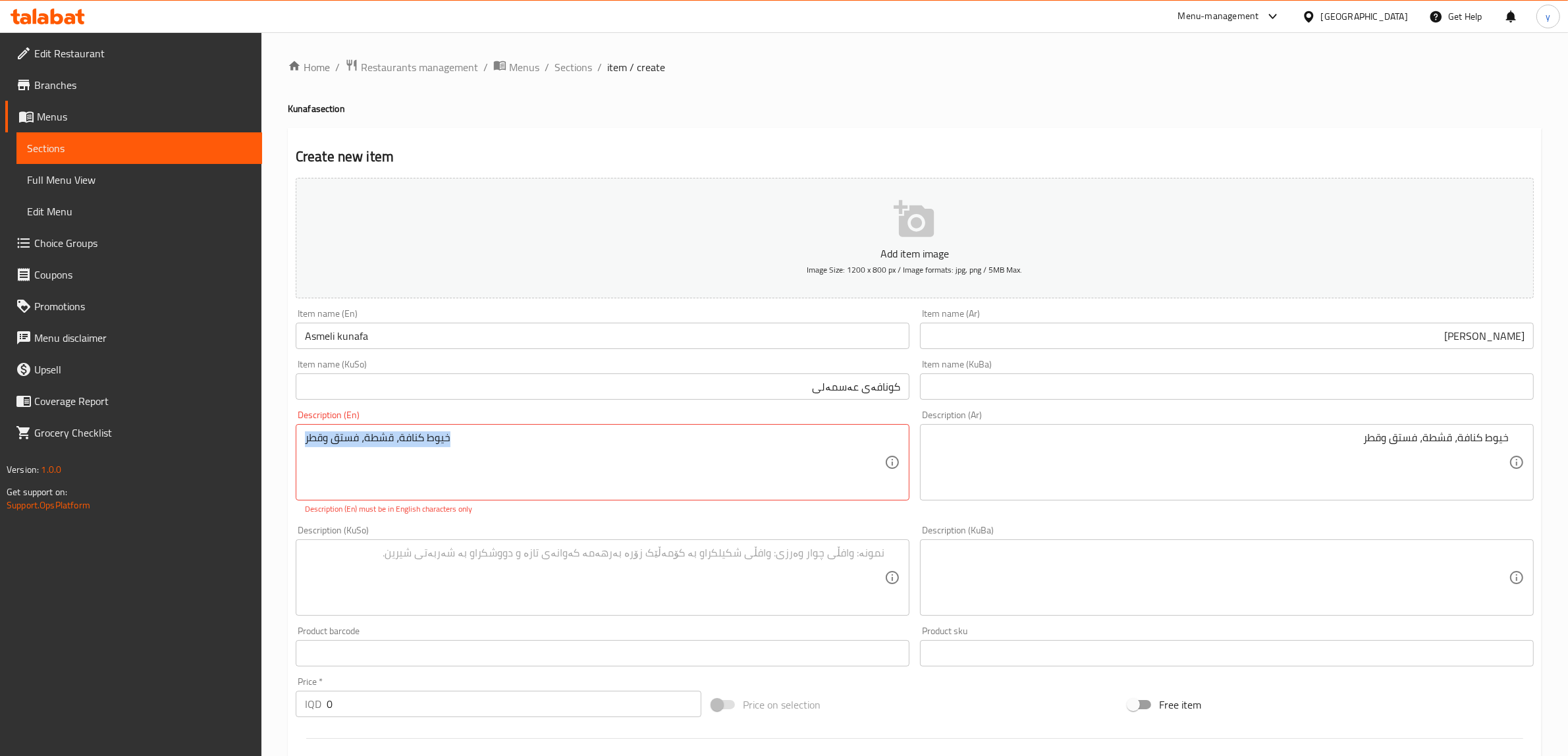
click at [600, 499] on div "خيوط كنافة، قشطة، فستق وقطر Description (En)" at bounding box center [602, 462] width 614 height 76
click at [640, 448] on textarea "خيوط كنافة، قشطة، فستق وقطر" at bounding box center [595, 463] width 580 height 62
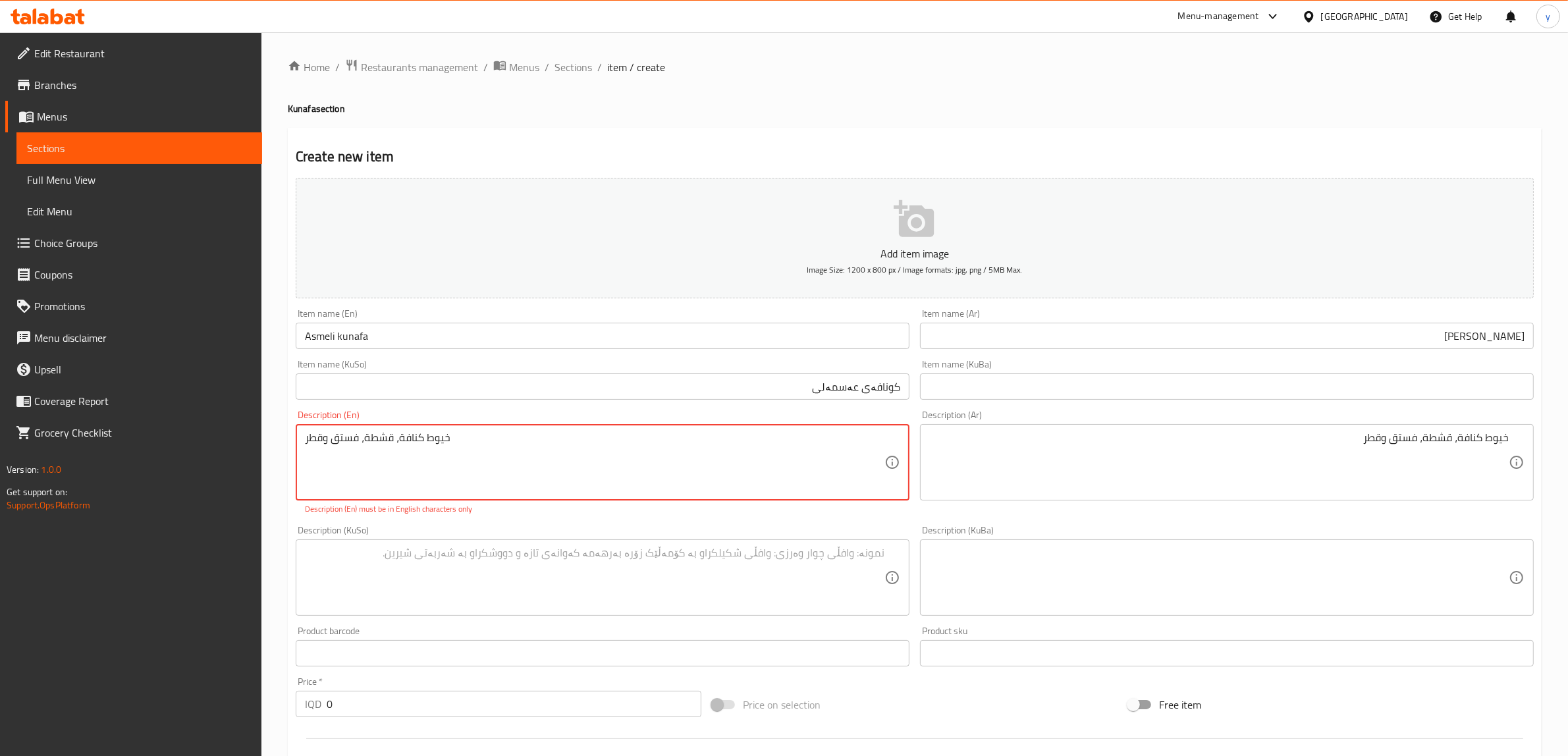
paste textarea "Kunafa strands, cream, pistachios and syrup"
click at [816, 525] on div "Description (KuSo)" at bounding box center [602, 564] width 614 height 76
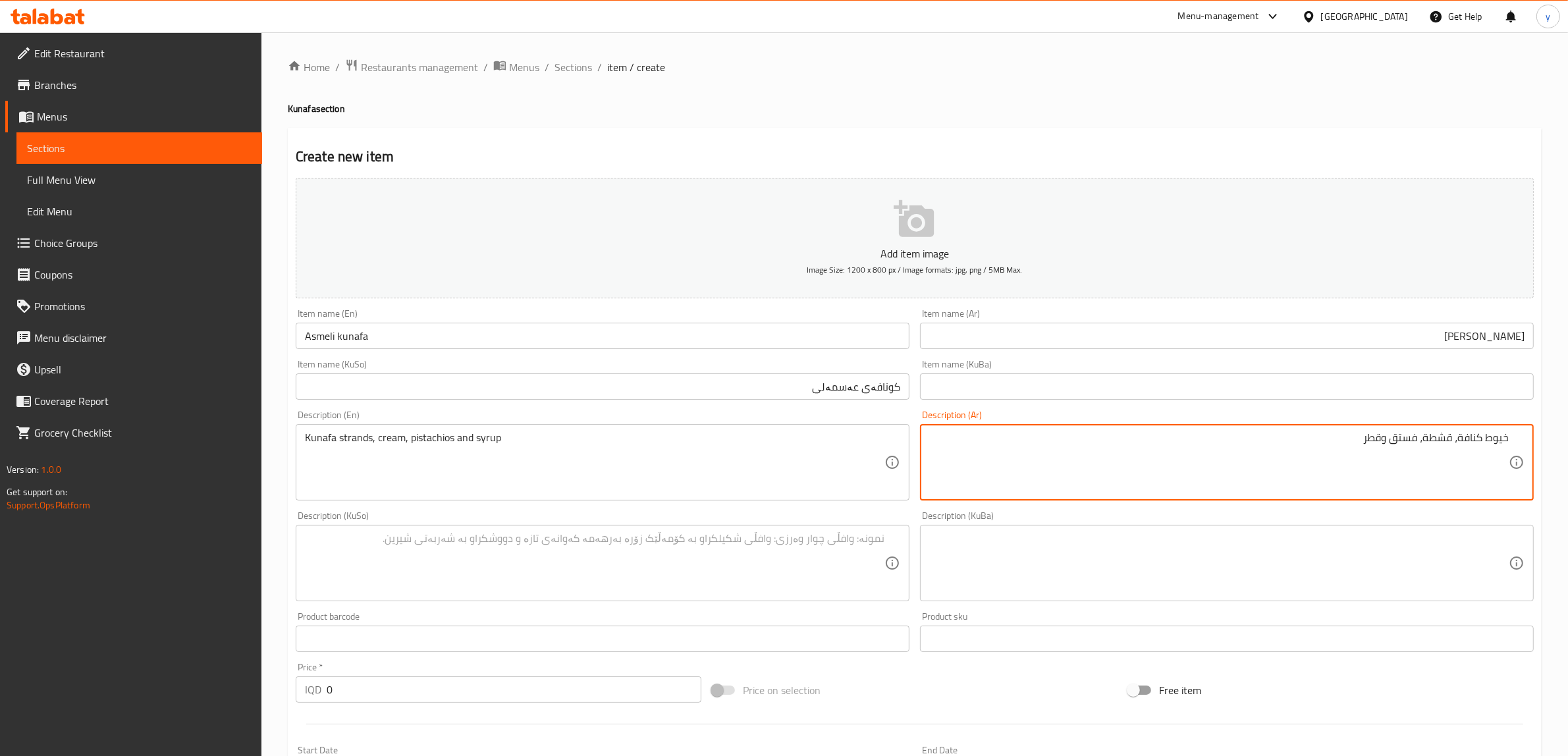
click at [1506, 440] on textarea "خيوط كنافة، قشطة، فستق وقطر" at bounding box center [1219, 463] width 580 height 62
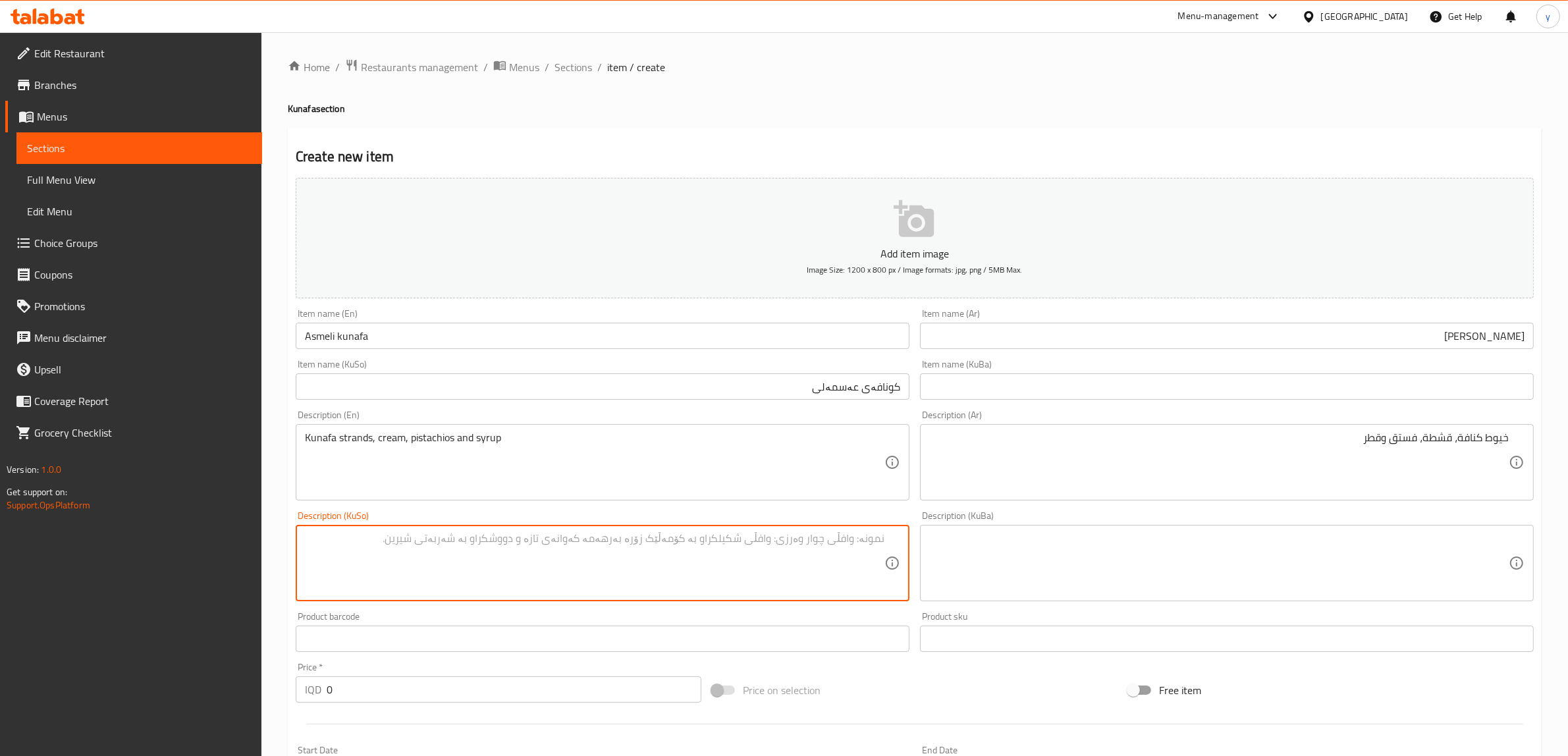
click at [861, 557] on textarea at bounding box center [595, 564] width 580 height 62
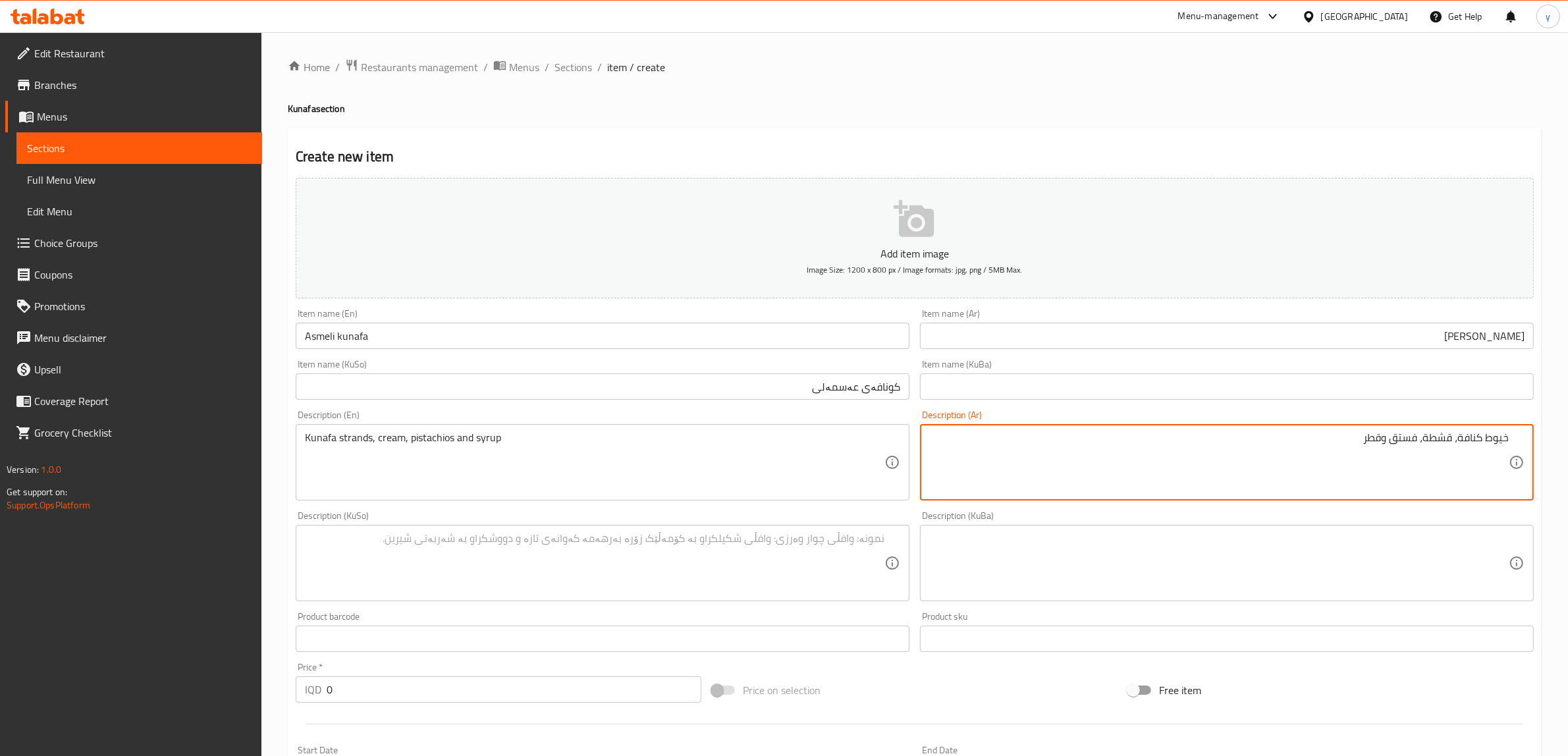
click at [1492, 439] on textarea "خيوط كنافة، قشطة، فستق وقطر" at bounding box center [1219, 463] width 580 height 62
drag, startPoint x: 1181, startPoint y: 468, endPoint x: 1579, endPoint y: 489, distance: 398.6
click at [1568, 489] on html "​ Menu-management Iraq Get Help y Edit Restaurant Branches Menus Sections Full …" at bounding box center [784, 378] width 1568 height 756
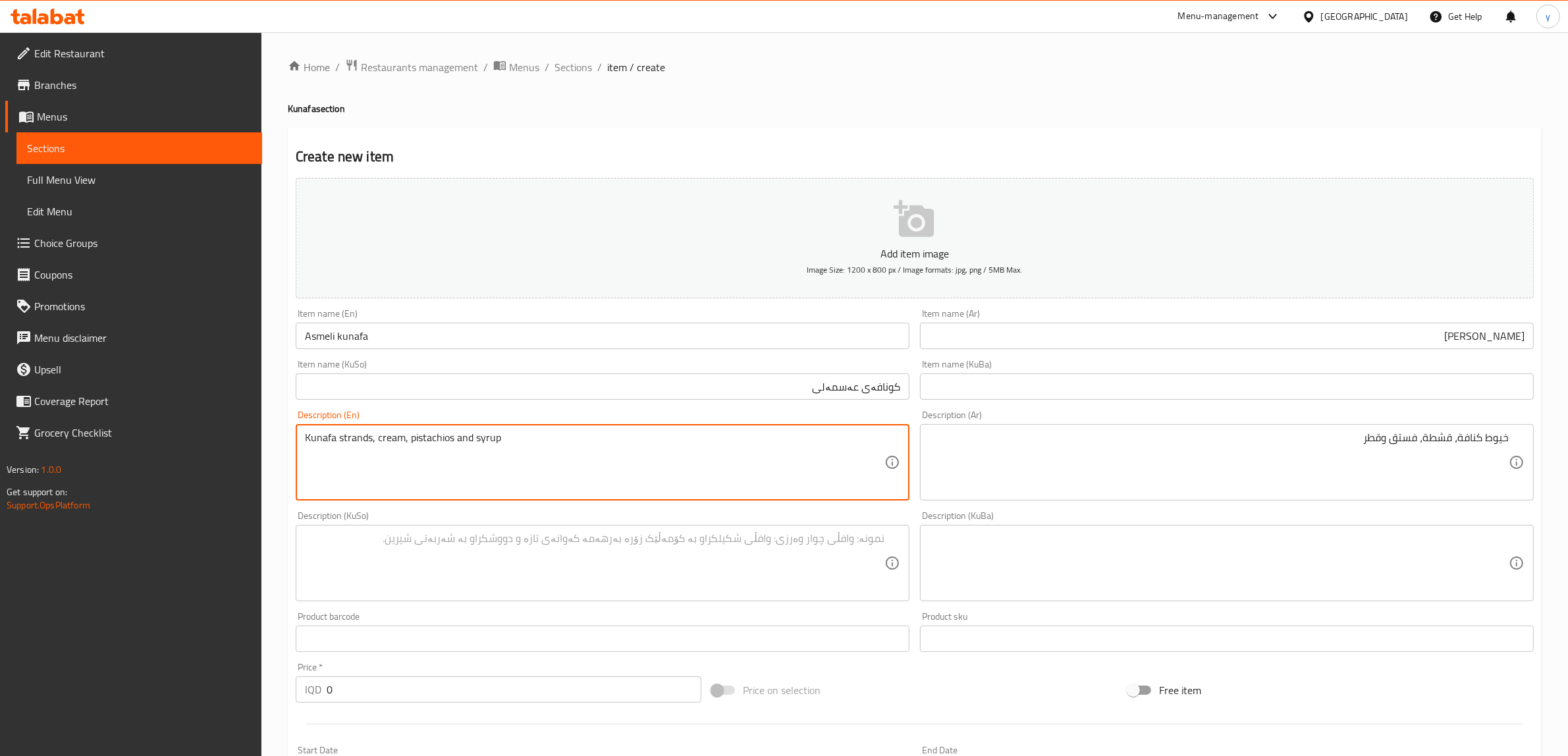
click at [485, 483] on textarea "Kunafa strands, cream, pistachios and syrup" at bounding box center [595, 463] width 580 height 62
paste textarea "threa"
type textarea "Kunafa threads, cream, pistachios and syrup"
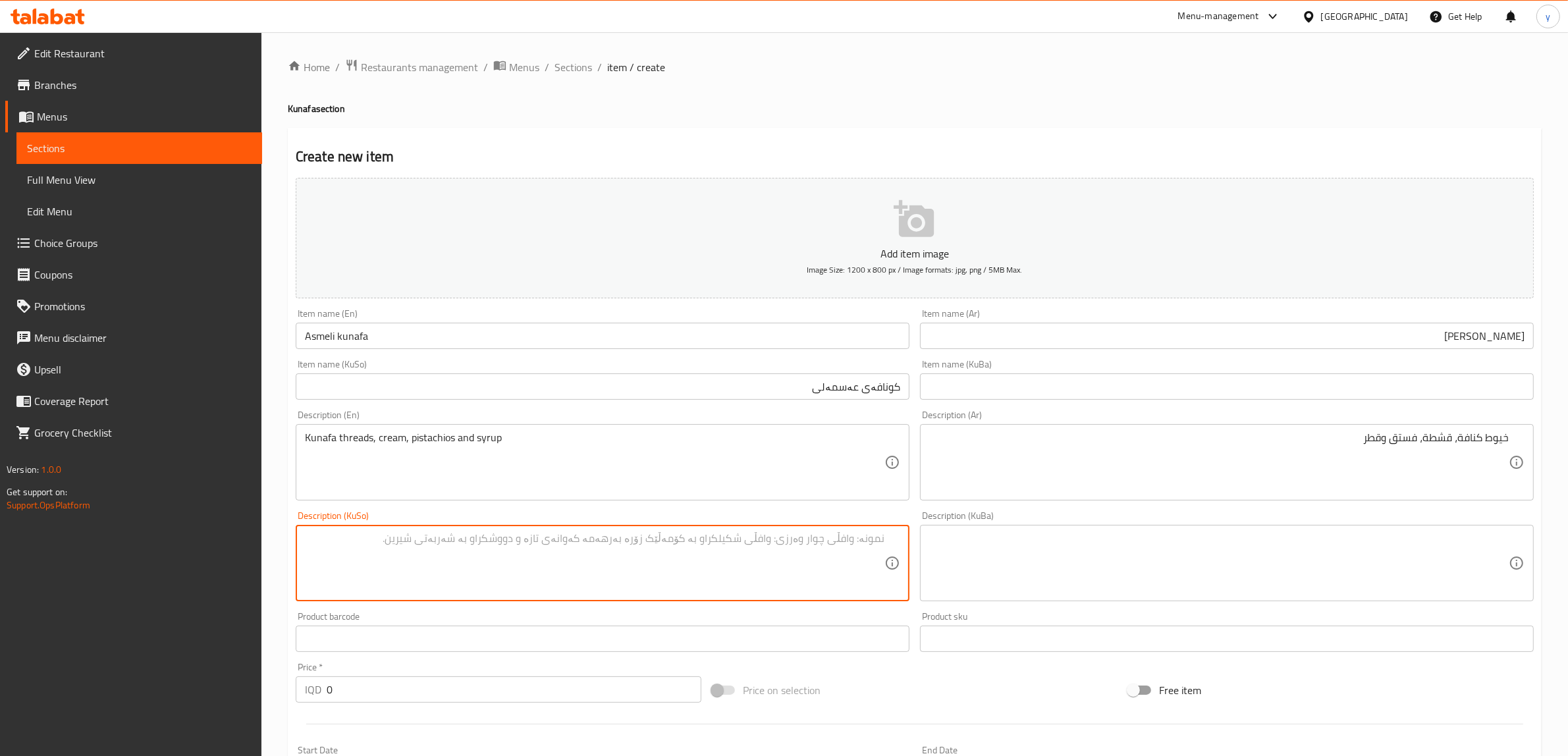
click at [465, 551] on textarea at bounding box center [595, 564] width 580 height 62
type textarea "خێتی کونافە، کرێم، فستەق و شیلە"
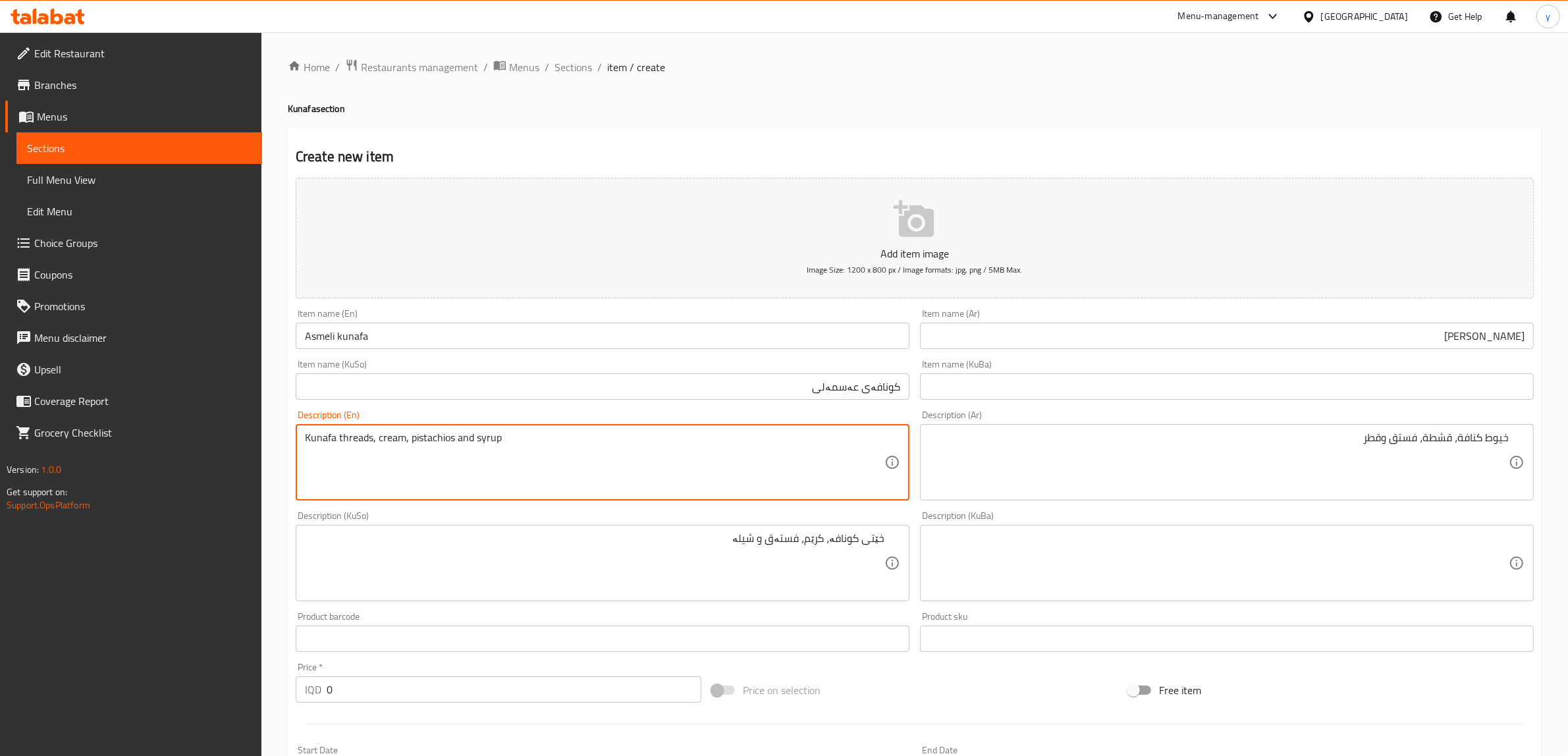
click at [567, 462] on textarea "Kunafa threads, cream, pistachios and syrup" at bounding box center [595, 463] width 580 height 62
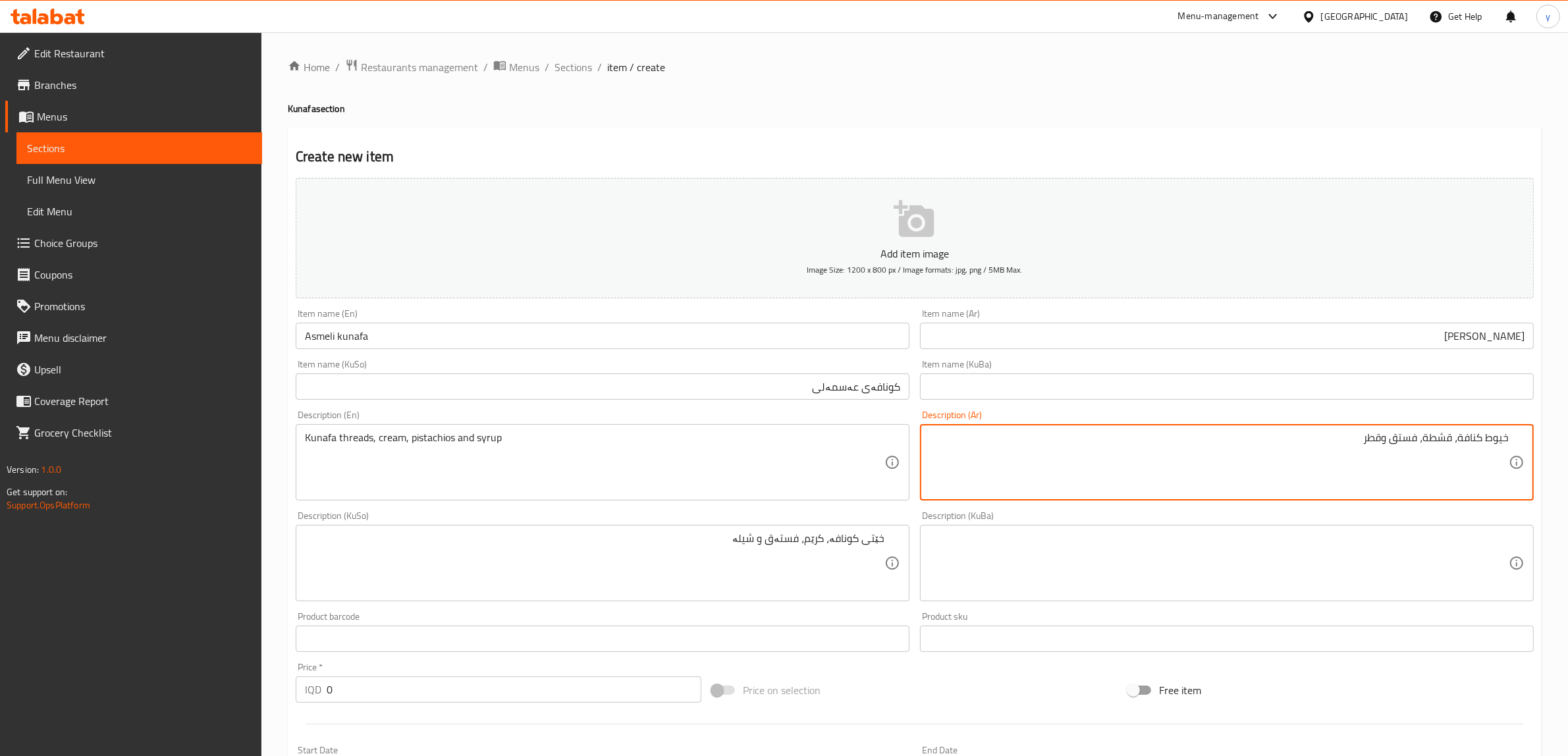
click at [1141, 492] on textarea "خيوط كنافة، قشطة، فستق وقطر" at bounding box center [1219, 463] width 580 height 62
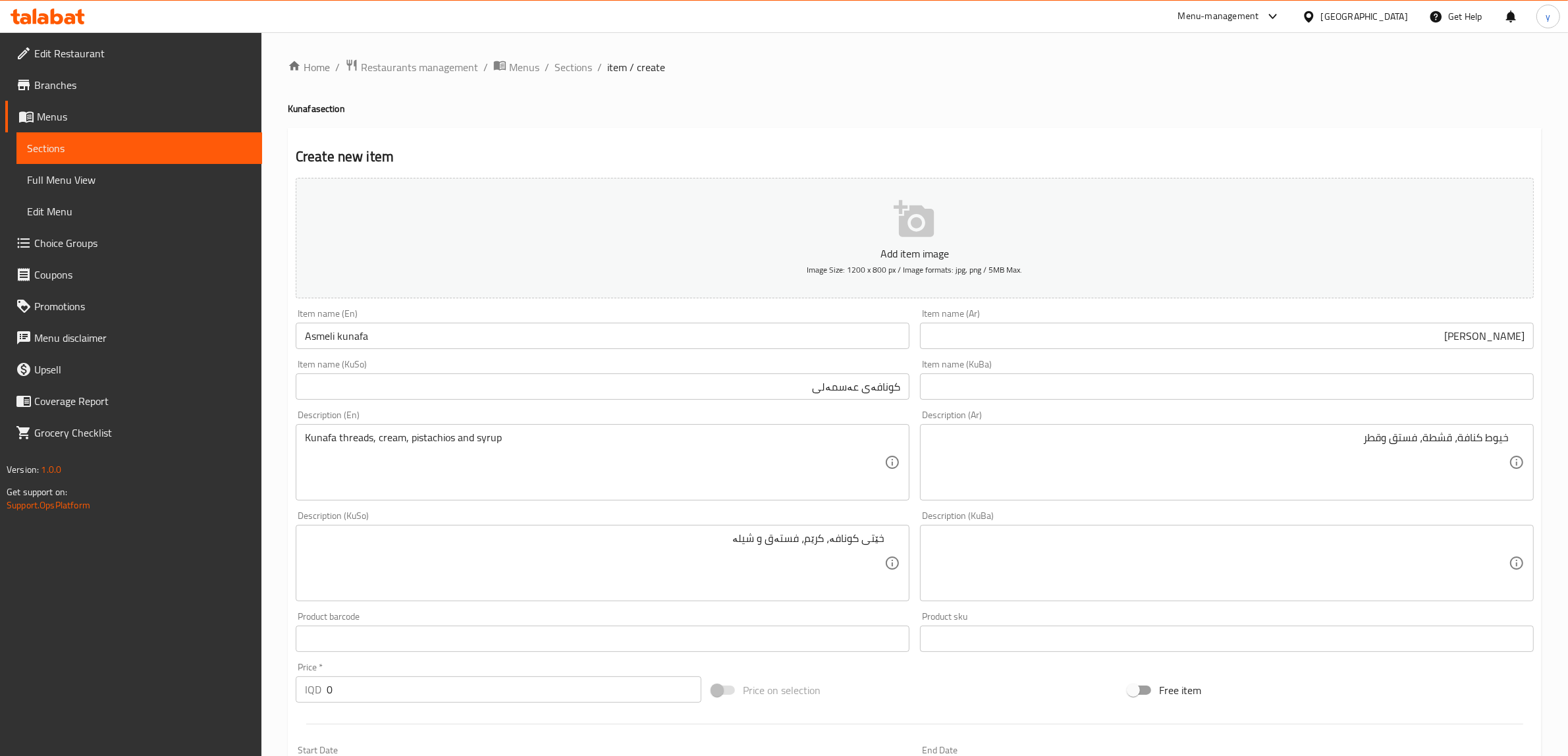
click at [473, 655] on div "Product barcode Product barcode" at bounding box center [602, 632] width 624 height 51
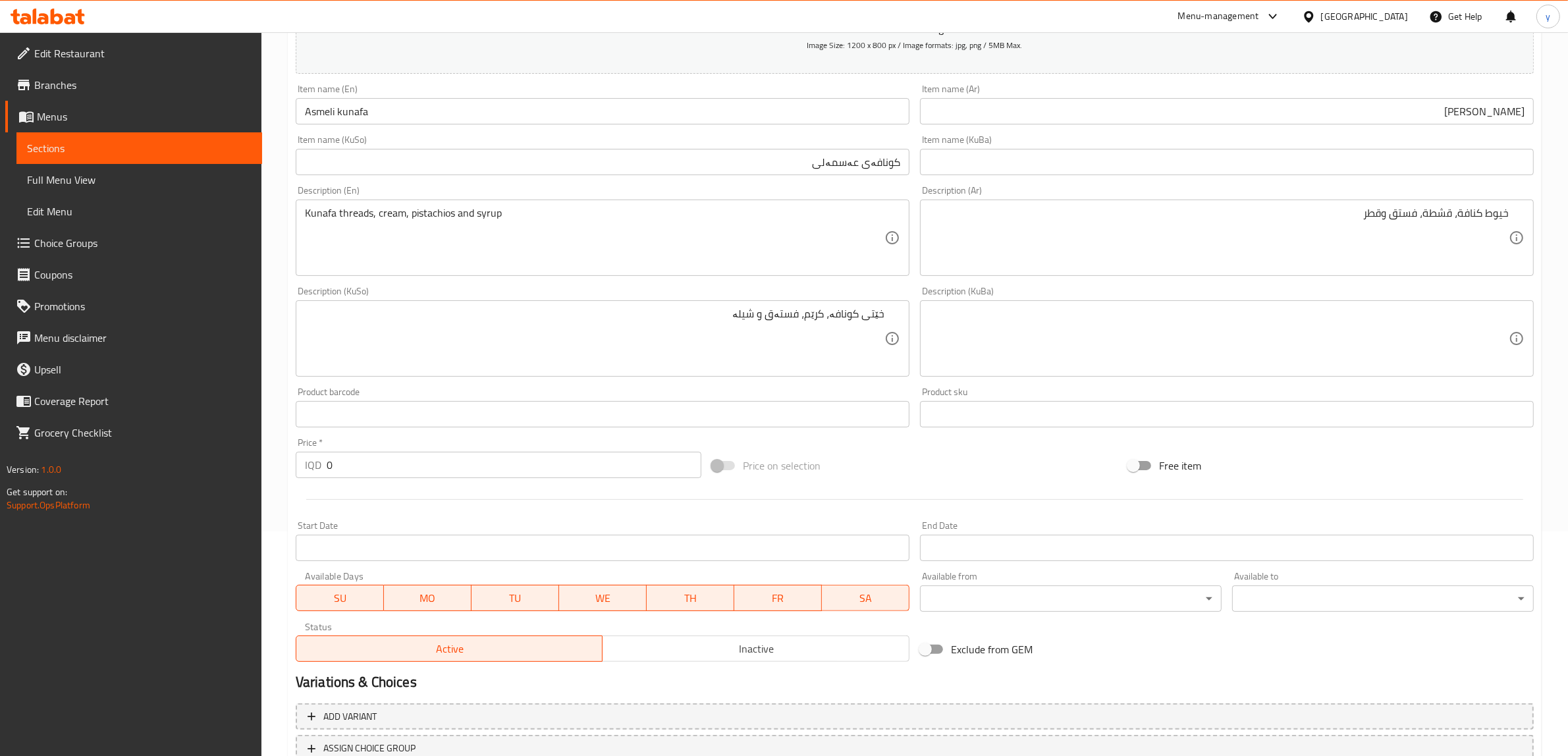
scroll to position [323, 0]
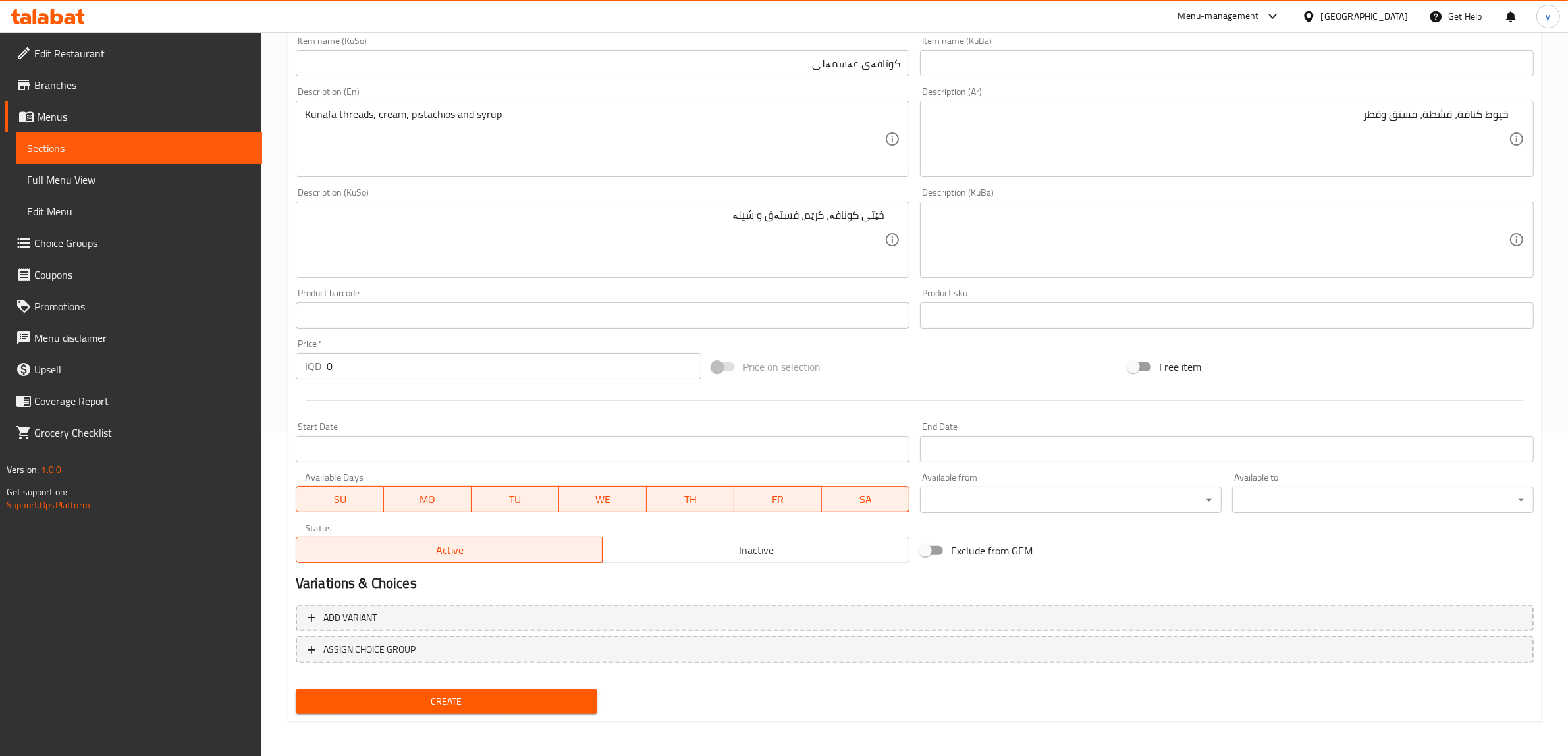
click at [441, 694] on span "Create" at bounding box center [446, 701] width 281 height 16
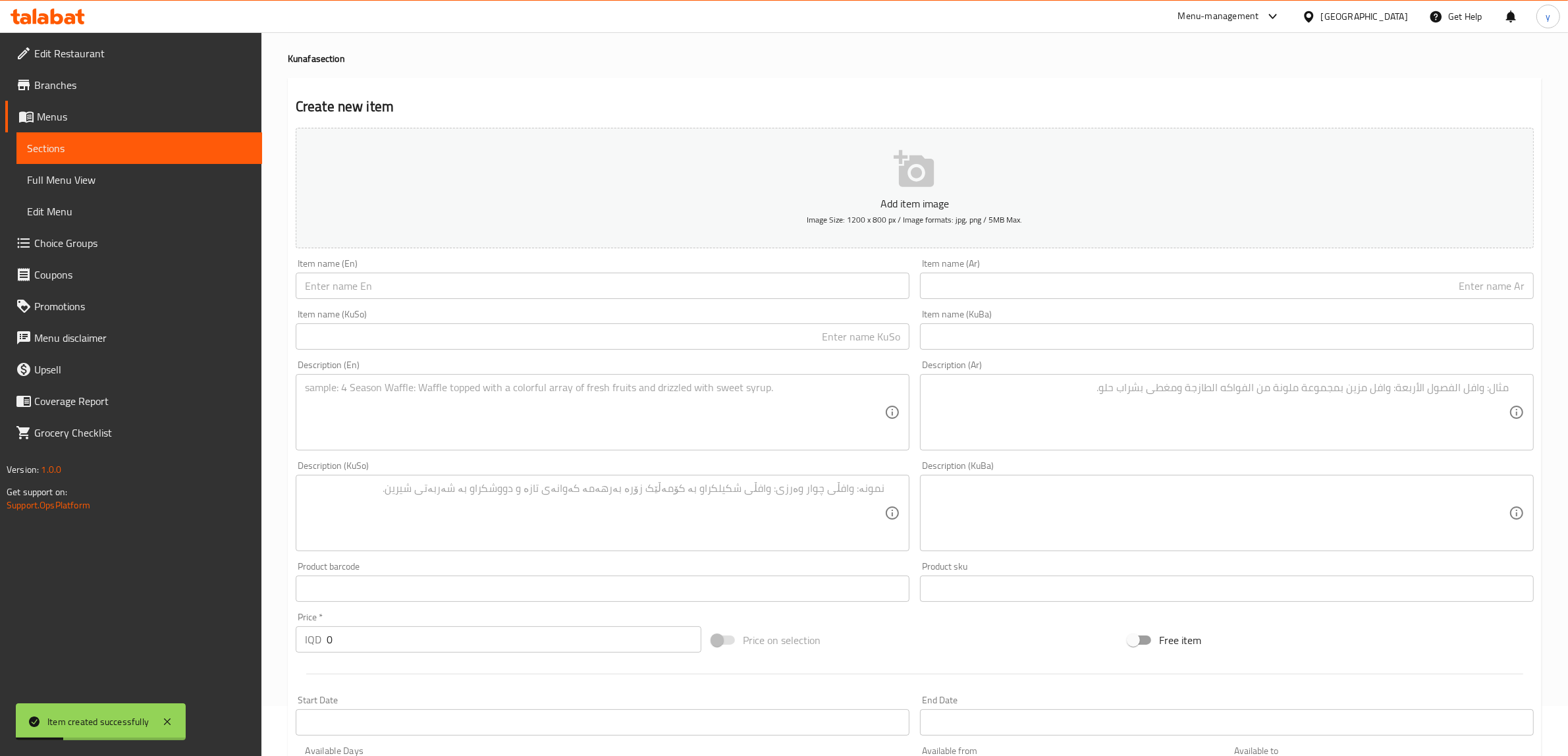
scroll to position [49, 0]
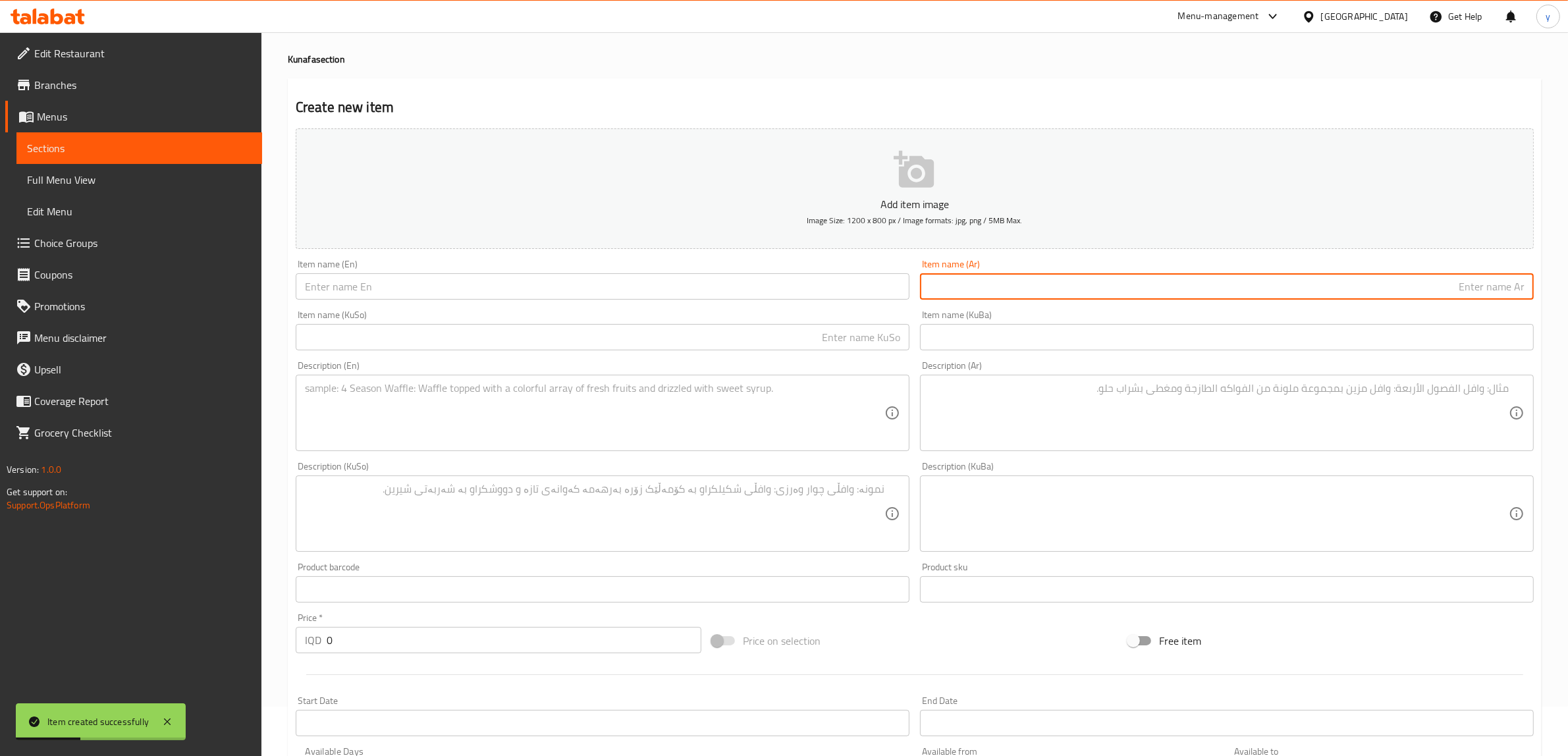
click at [986, 275] on input "text" at bounding box center [1227, 286] width 614 height 26
paste input "كنافة الخوص"
click at [1495, 284] on input "كنافة الخوص" at bounding box center [1227, 286] width 614 height 26
click at [1491, 288] on input "كنافة الخوص" at bounding box center [1227, 286] width 614 height 26
type input "كنافة الخوص"
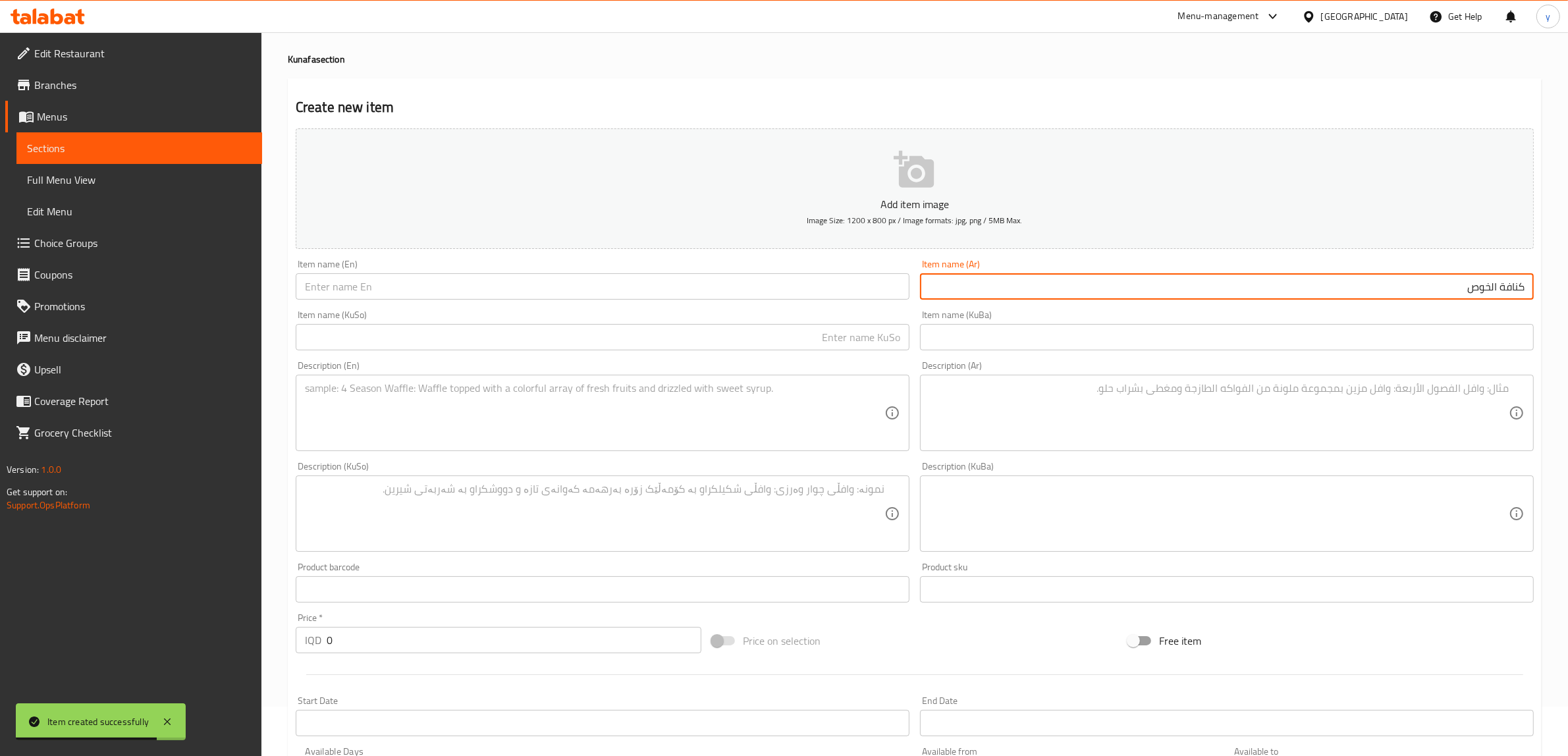
click at [736, 300] on input "text" at bounding box center [602, 286] width 614 height 26
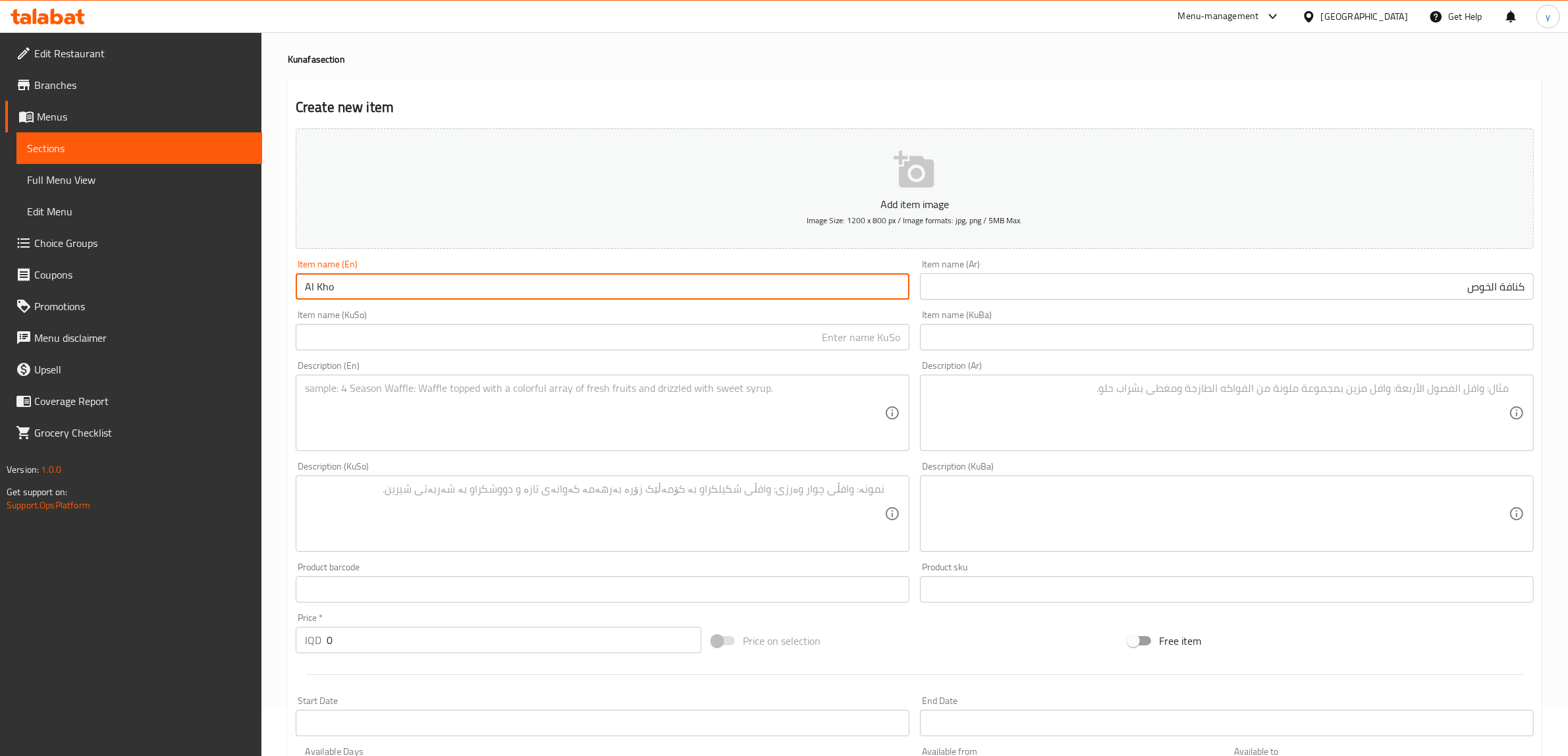
click at [1202, 317] on div "Item name (KuBa) Item name (KuBa)" at bounding box center [1227, 330] width 614 height 40
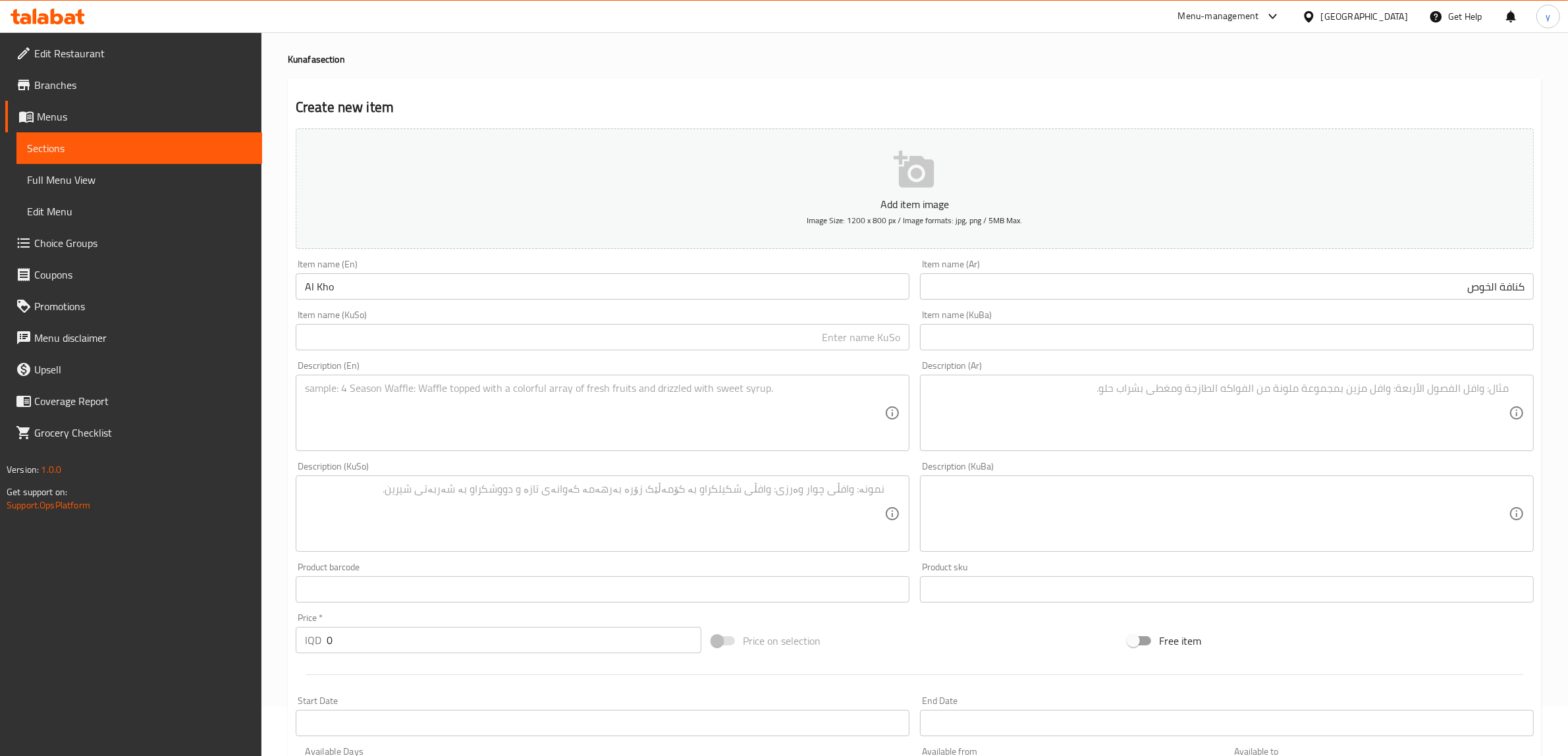
click at [1212, 302] on div "Item name (Ar) كنافة الخوص Item name (Ar)" at bounding box center [1227, 279] width 624 height 51
copy div "Item name (Ar)"
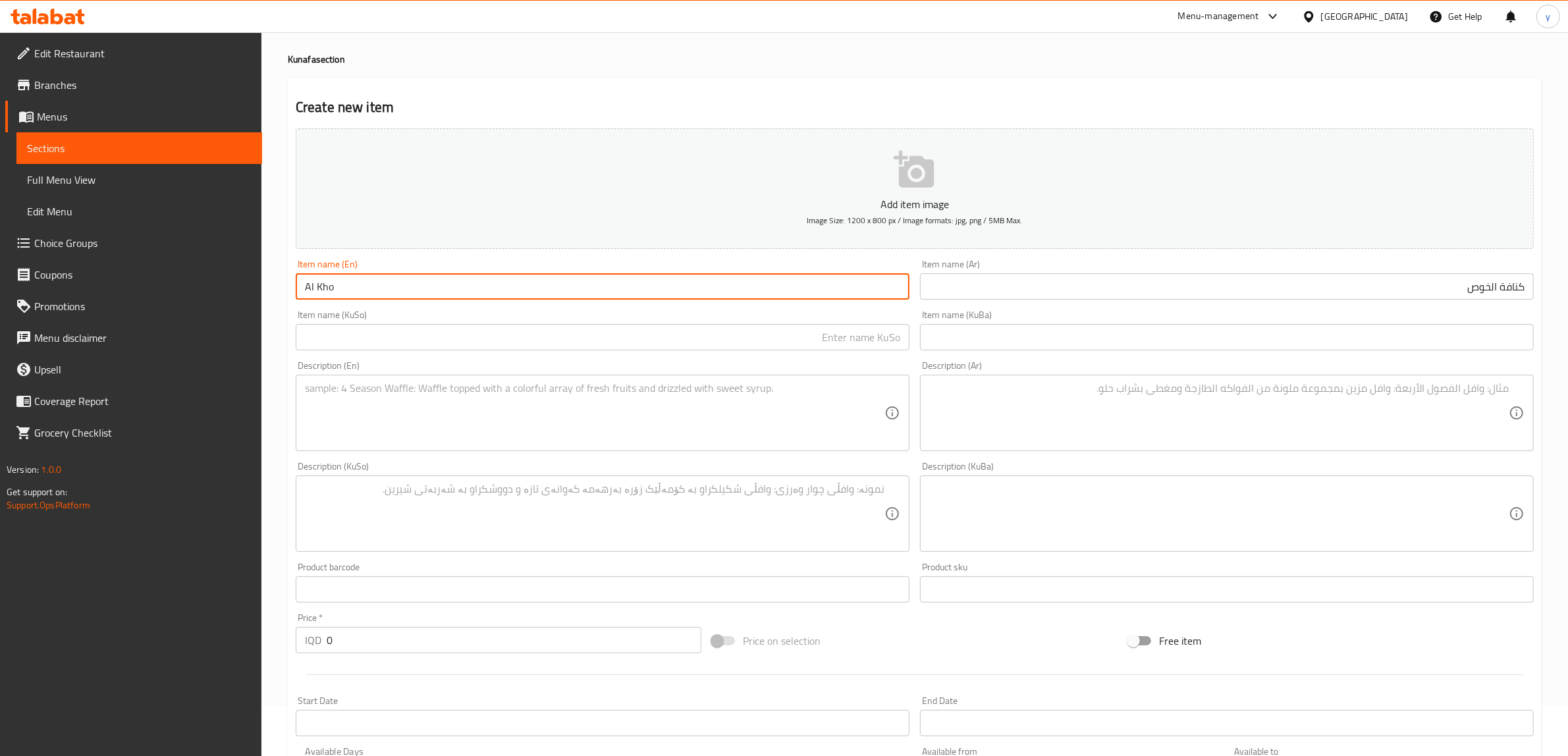
click at [376, 287] on input "Al Kho" at bounding box center [602, 286] width 614 height 26
paste input "Kunafa al-Khus"
drag, startPoint x: 338, startPoint y: 282, endPoint x: 424, endPoint y: 284, distance: 86.0
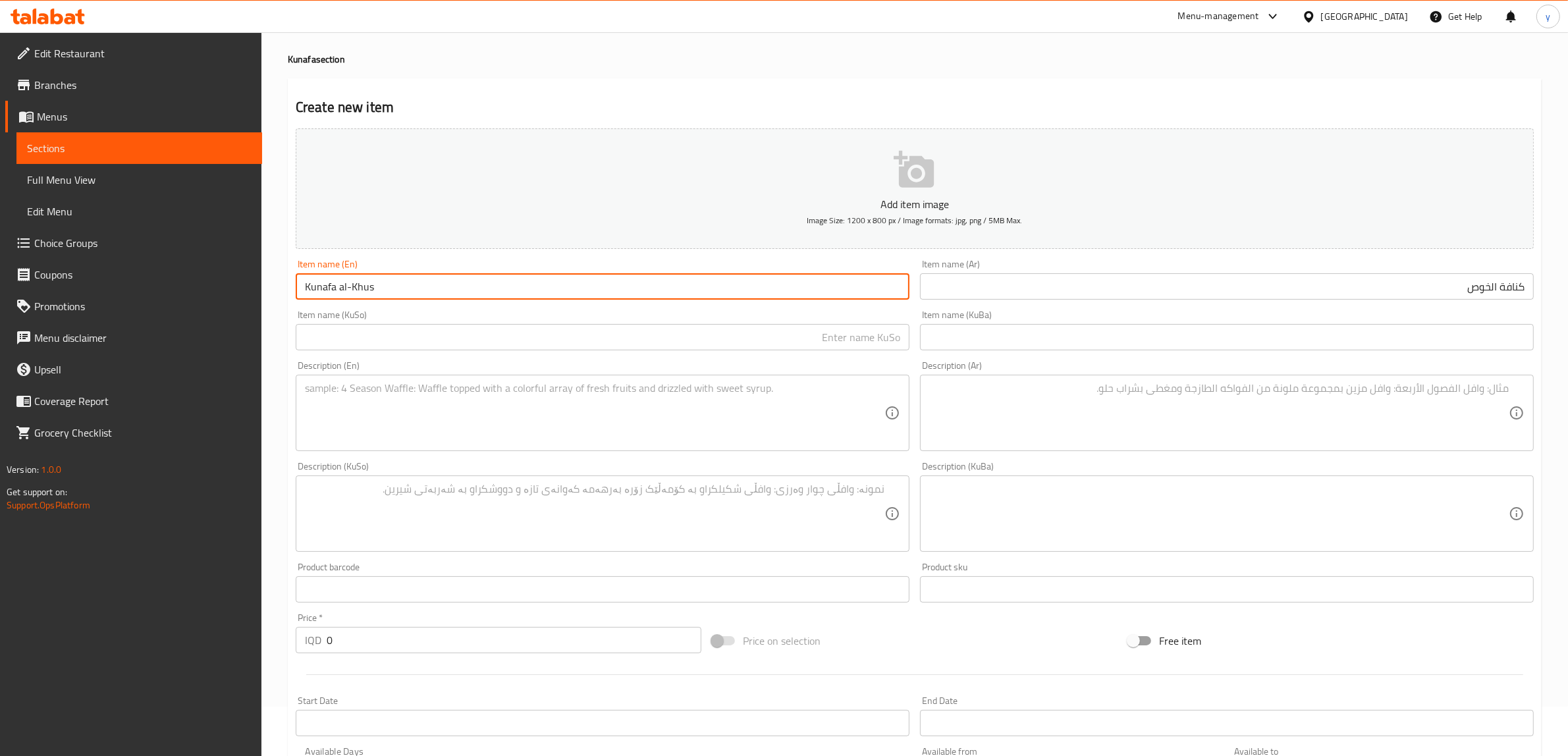
click at [424, 284] on input "Kunafa al-Khus" at bounding box center [602, 286] width 614 height 26
click at [367, 288] on input "Al Kho" at bounding box center [602, 286] width 614 height 26
type input "A"
type input "كنافة الخوص"
click at [396, 289] on input "text" at bounding box center [602, 286] width 614 height 26
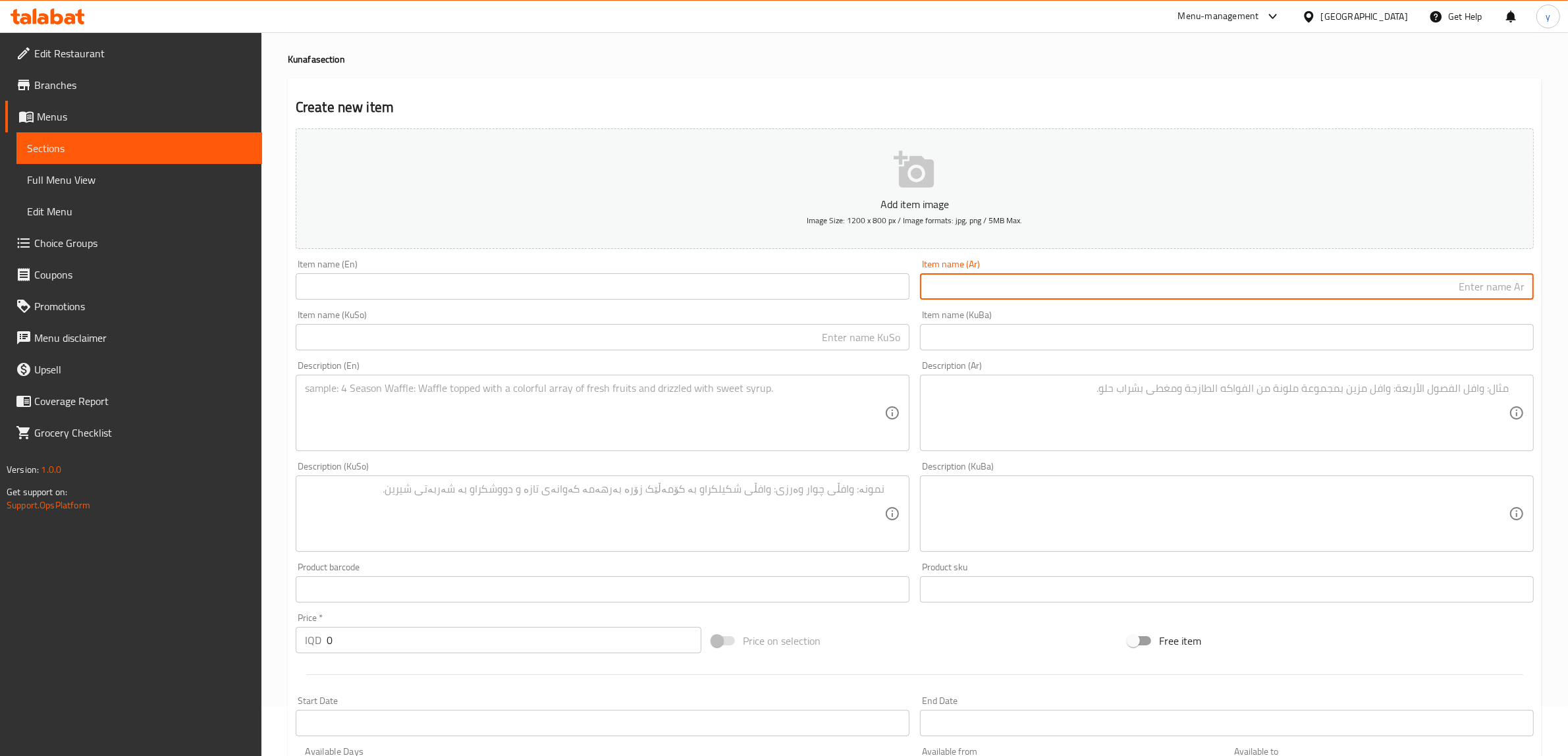
click at [1014, 281] on input "text" at bounding box center [1227, 286] width 614 height 26
paste input "كنافة الخوص"
drag, startPoint x: 1519, startPoint y: 282, endPoint x: 1579, endPoint y: 287, distance: 60.2
click at [1568, 287] on html "​ Menu-management Iraq Get Help y Edit Restaurant Branches Menus Sections Full …" at bounding box center [784, 329] width 1568 height 756
click at [1401, 289] on input "كنافة الخوص" at bounding box center [1227, 286] width 614 height 26
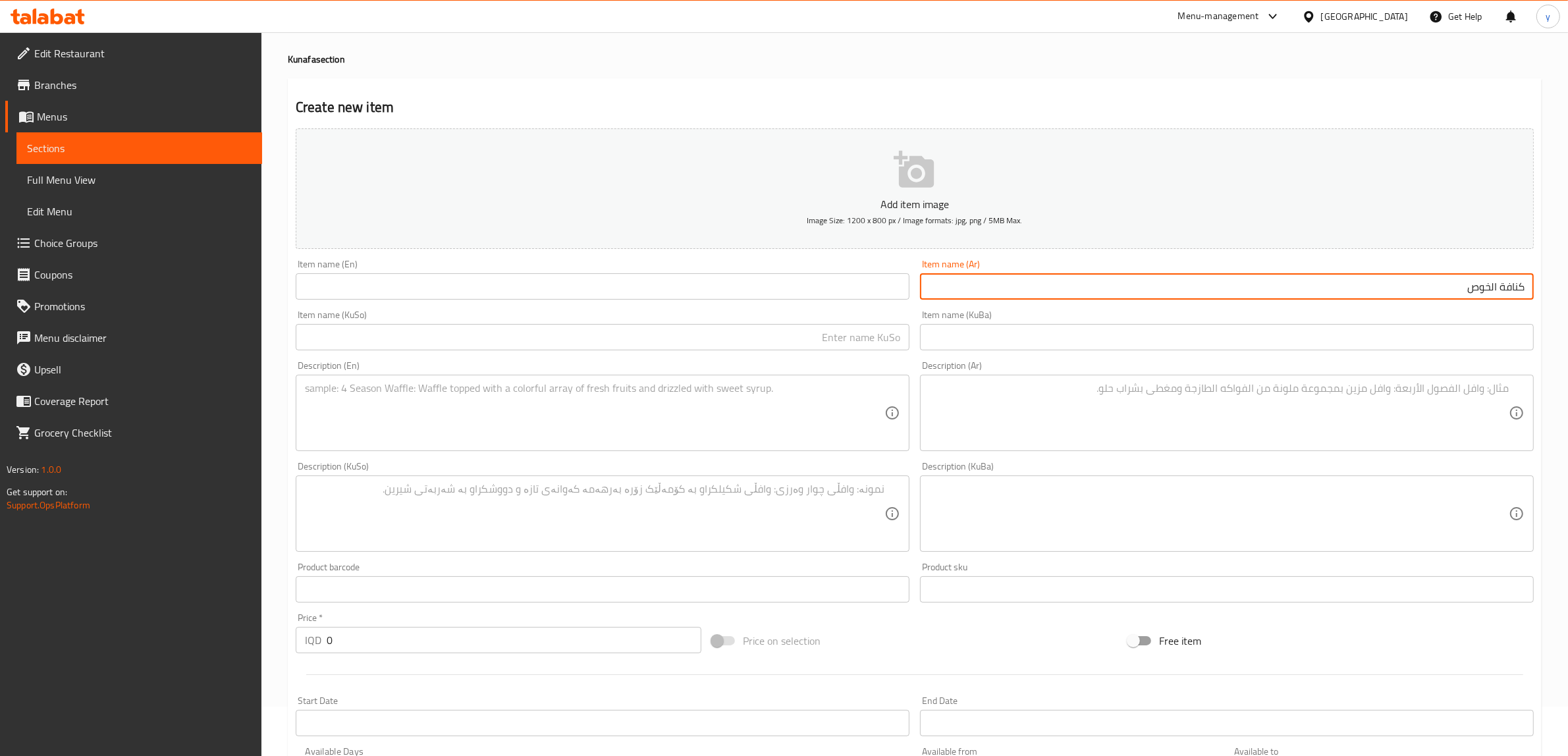
type input "كنافة الخوص"
click at [608, 297] on input "text" at bounding box center [602, 286] width 614 height 26
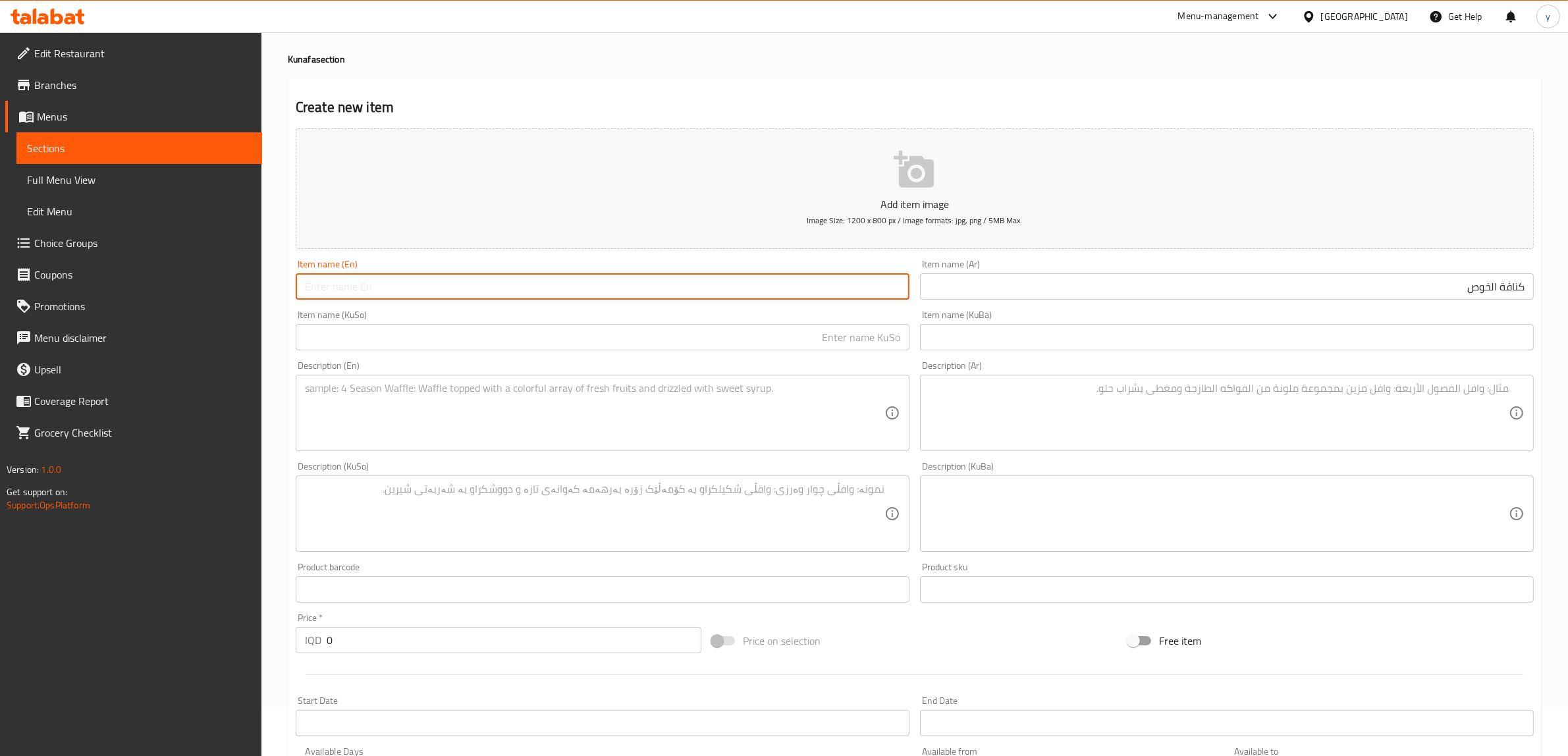
paste input "Kunafa al-Khus"
drag, startPoint x: 336, startPoint y: 295, endPoint x: 420, endPoint y: 290, distance: 84.1
click at [420, 290] on input "Kunafa al-Khus" at bounding box center [602, 286] width 614 height 26
click at [305, 288] on input "Kunafa" at bounding box center [602, 286] width 614 height 26
paste input "al-Khus"
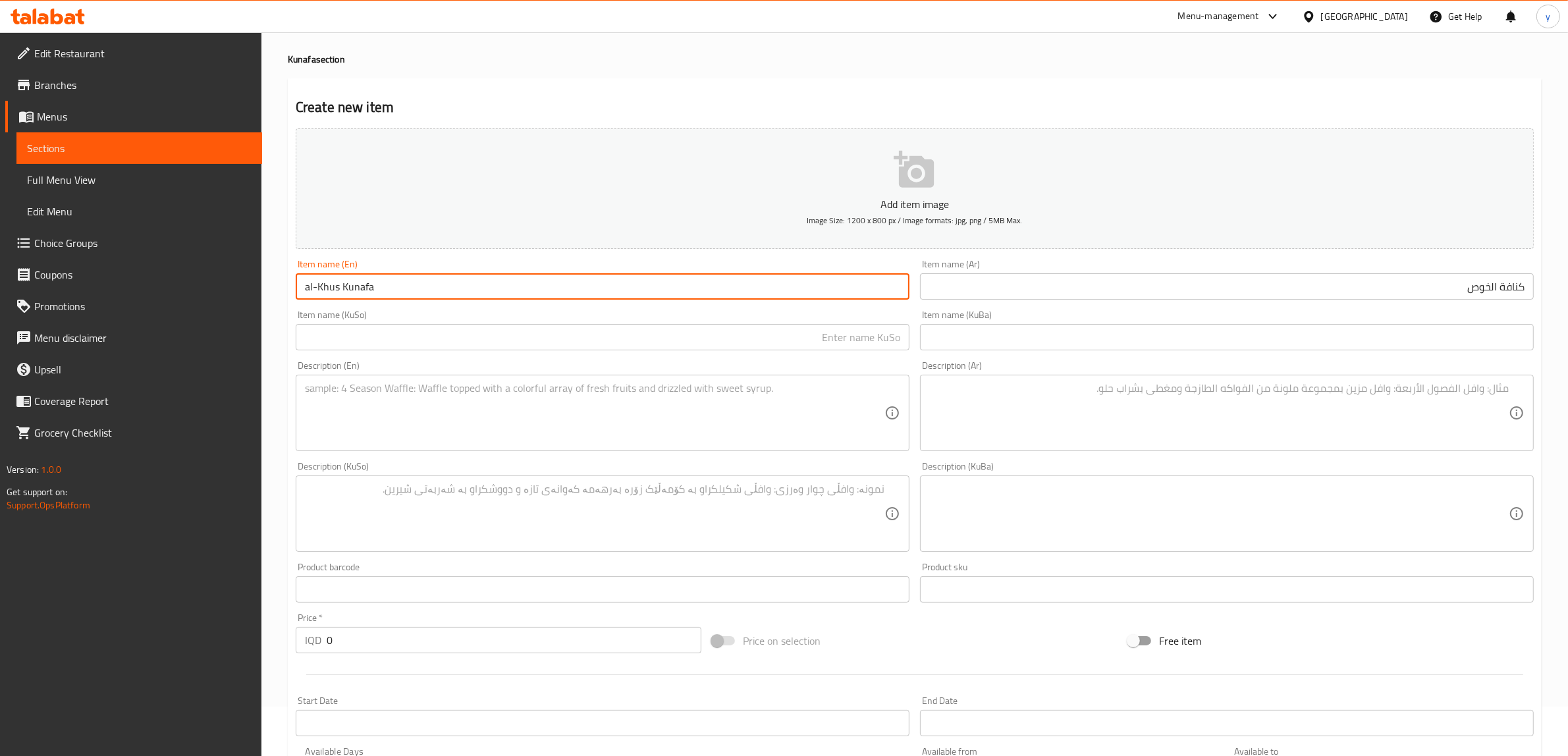
click at [315, 290] on input "al-Khus Kunafa" at bounding box center [602, 286] width 614 height 26
click at [309, 292] on input "al Khus Kunafa" at bounding box center [602, 286] width 614 height 26
click at [308, 305] on div "Item name (KuSo) Item name (KuSo)" at bounding box center [602, 330] width 624 height 51
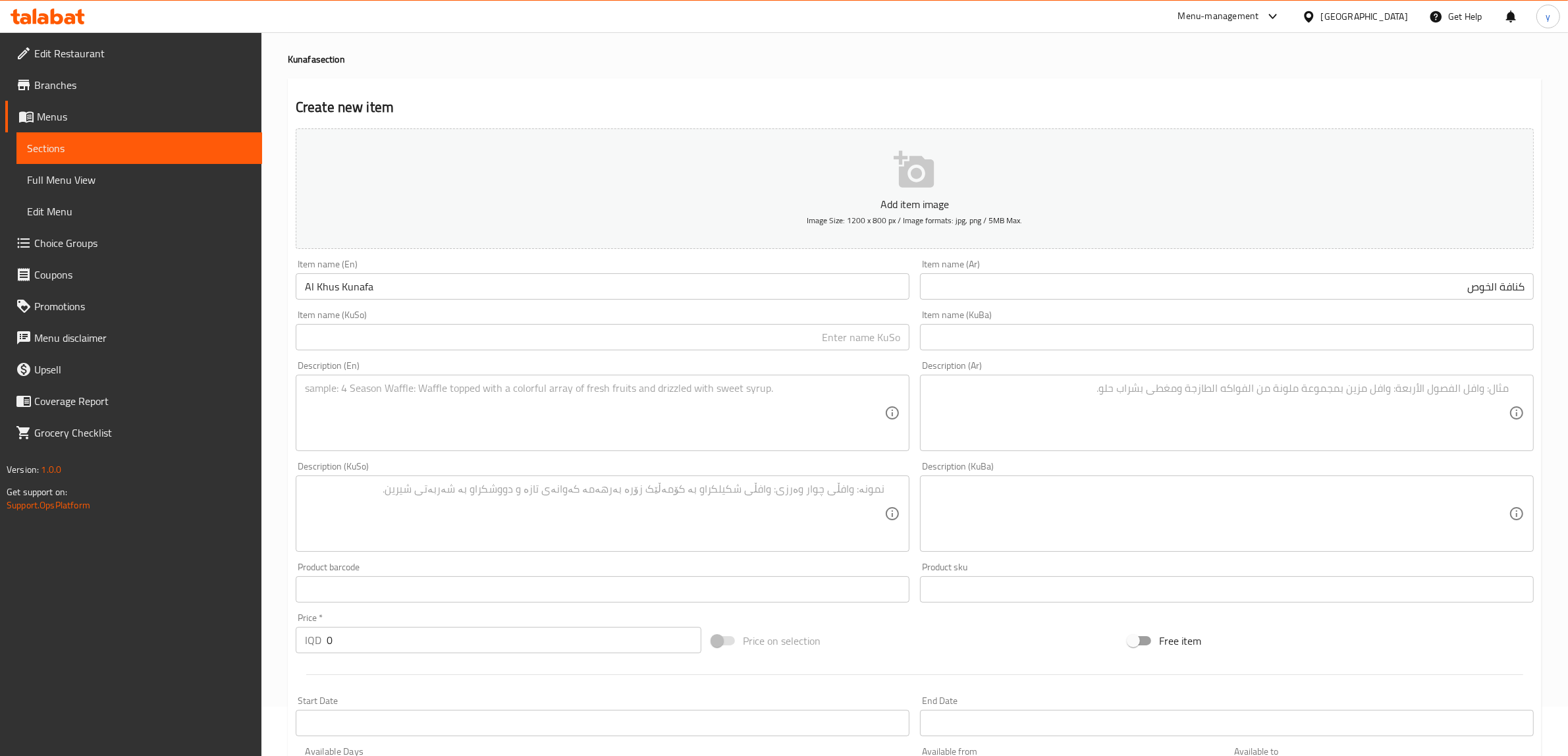
click at [309, 287] on input "Al Khus Kunafa" at bounding box center [602, 286] width 614 height 26
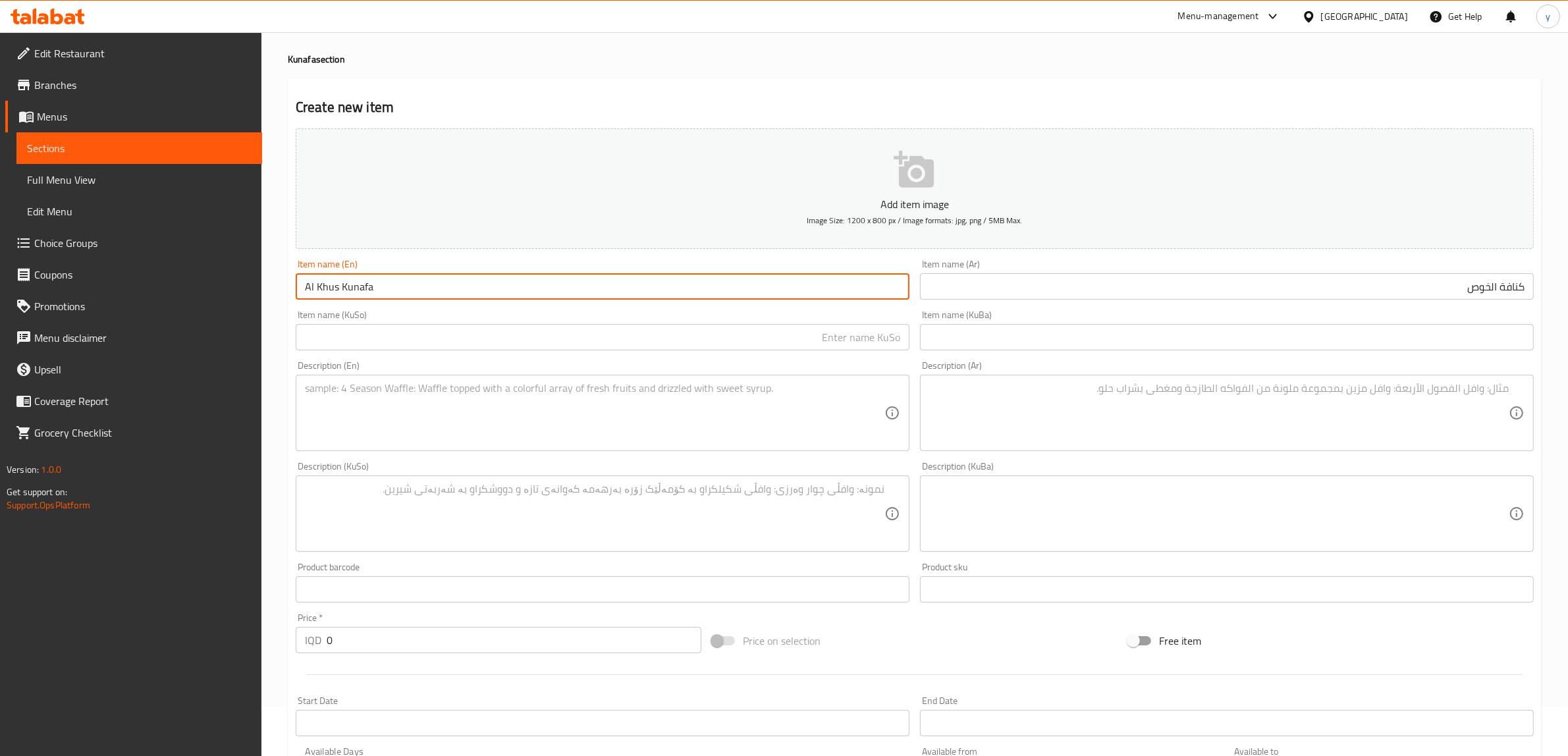
click at [309, 287] on input "Al Khus Kunafa" at bounding box center [602, 286] width 614 height 26
click at [302, 287] on input "Al Khus Kunafa" at bounding box center [602, 286] width 614 height 26
drag, startPoint x: 310, startPoint y: 285, endPoint x: 301, endPoint y: 295, distance: 13.5
click at [301, 295] on input "Al Khus Kunafa" at bounding box center [602, 286] width 614 height 26
click at [327, 285] on input "Al Khus Kunafa" at bounding box center [602, 286] width 614 height 26
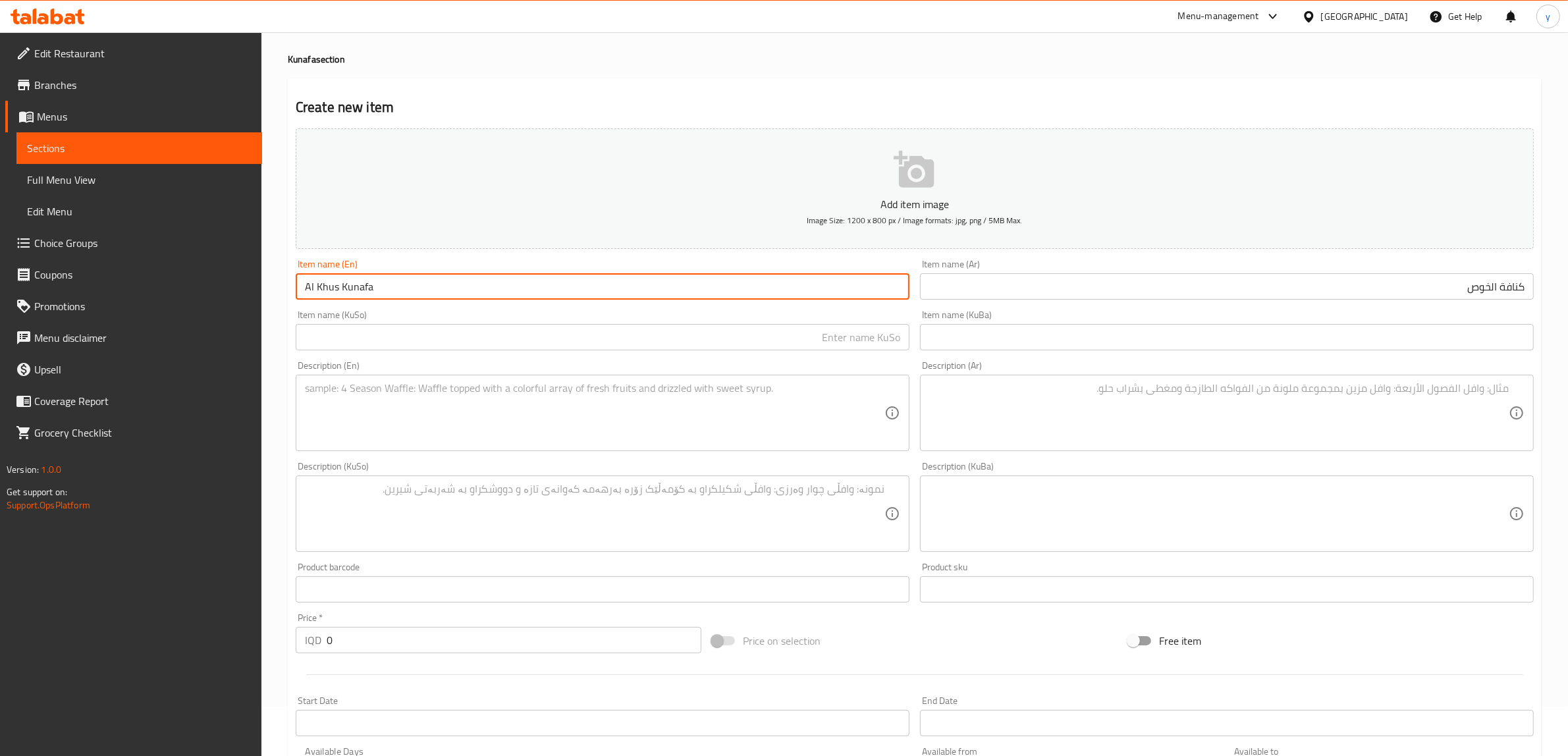
drag, startPoint x: 308, startPoint y: 291, endPoint x: 297, endPoint y: 295, distance: 11.7
click at [297, 295] on input "Al Khus Kunafa" at bounding box center [602, 286] width 614 height 26
click at [441, 295] on input "Al Khus Kunafa" at bounding box center [602, 286] width 614 height 26
type input "Al Khus Kunafa"
click at [495, 331] on input "text" at bounding box center [602, 337] width 614 height 26
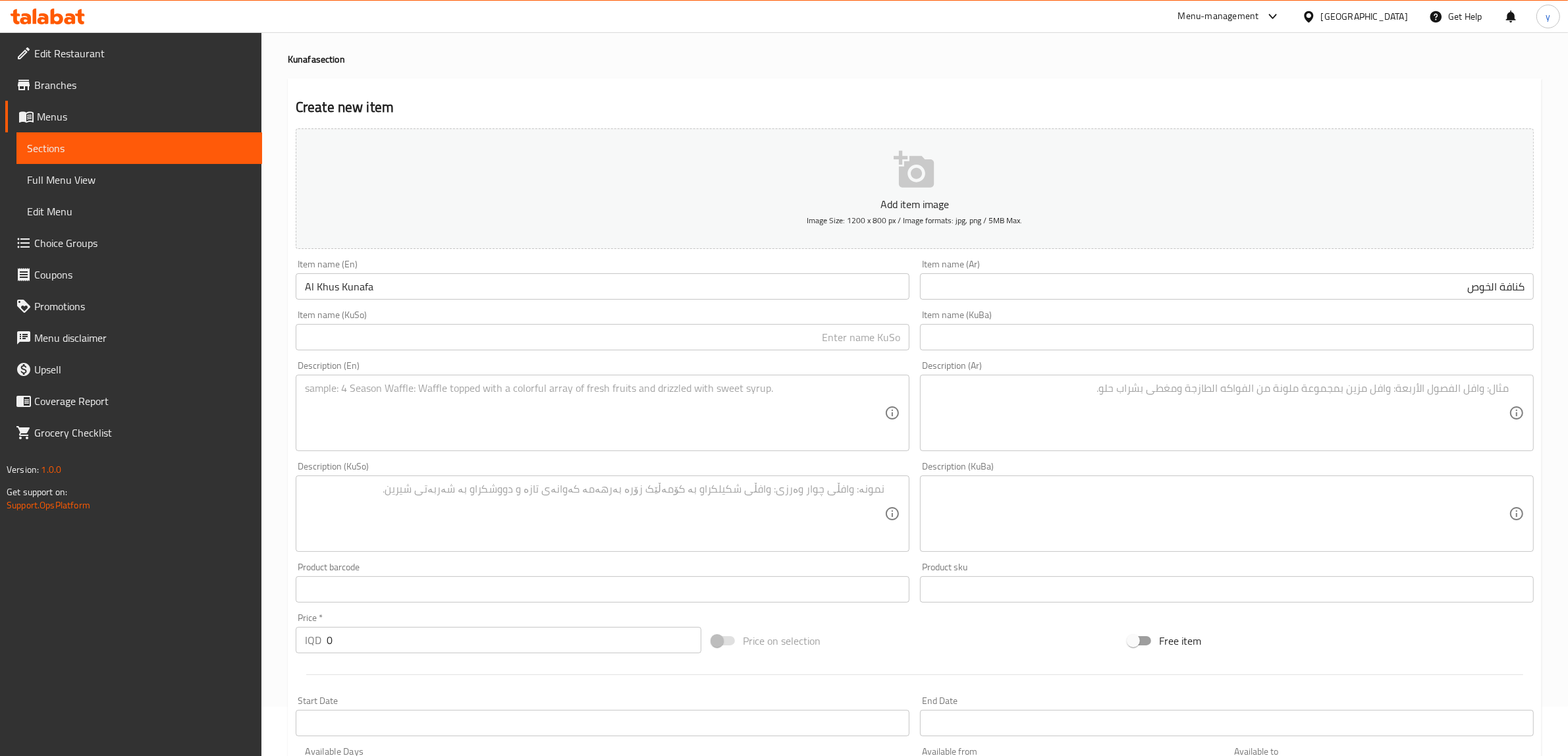
click at [522, 328] on input "text" at bounding box center [602, 337] width 614 height 26
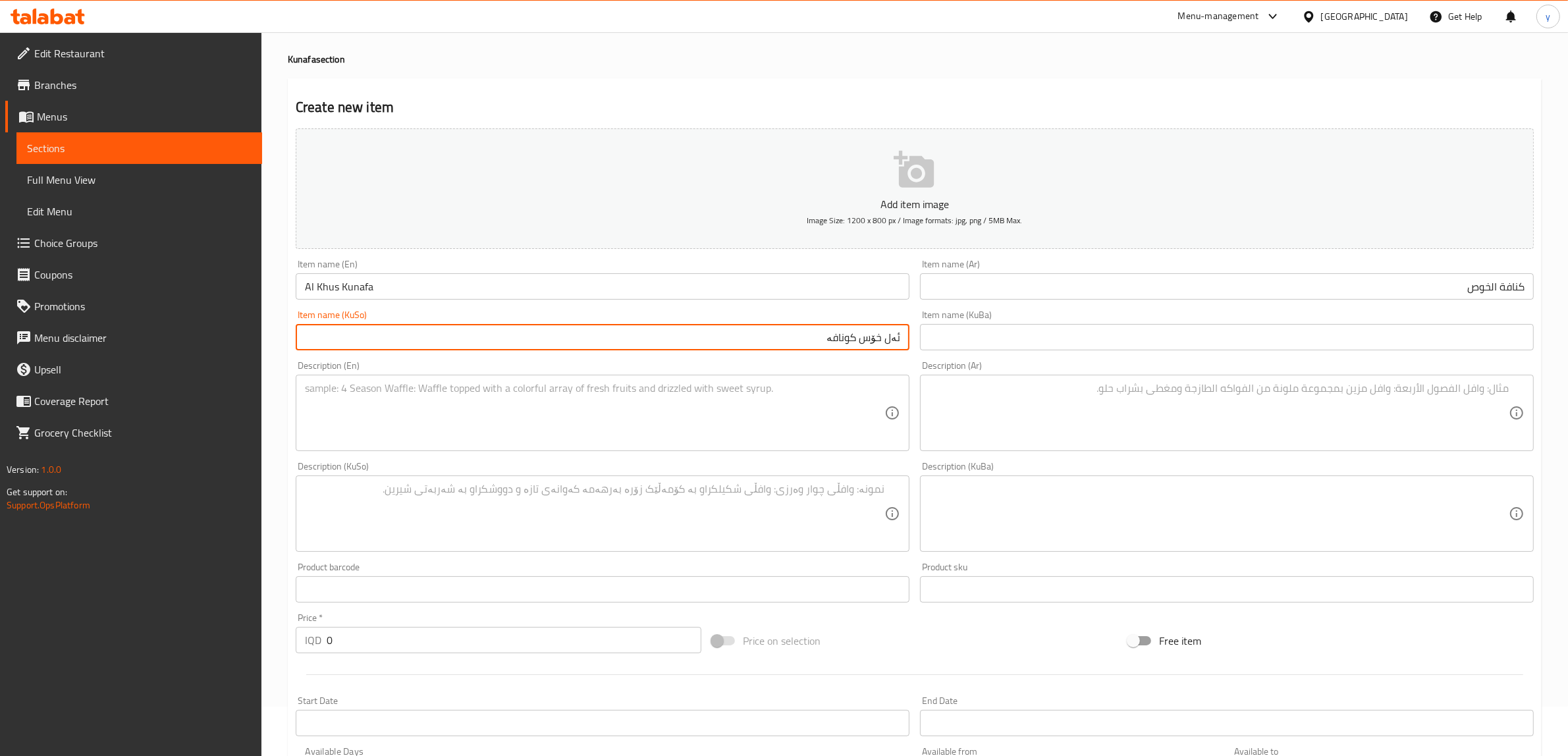
type input "ئەل خۆس کونافە"
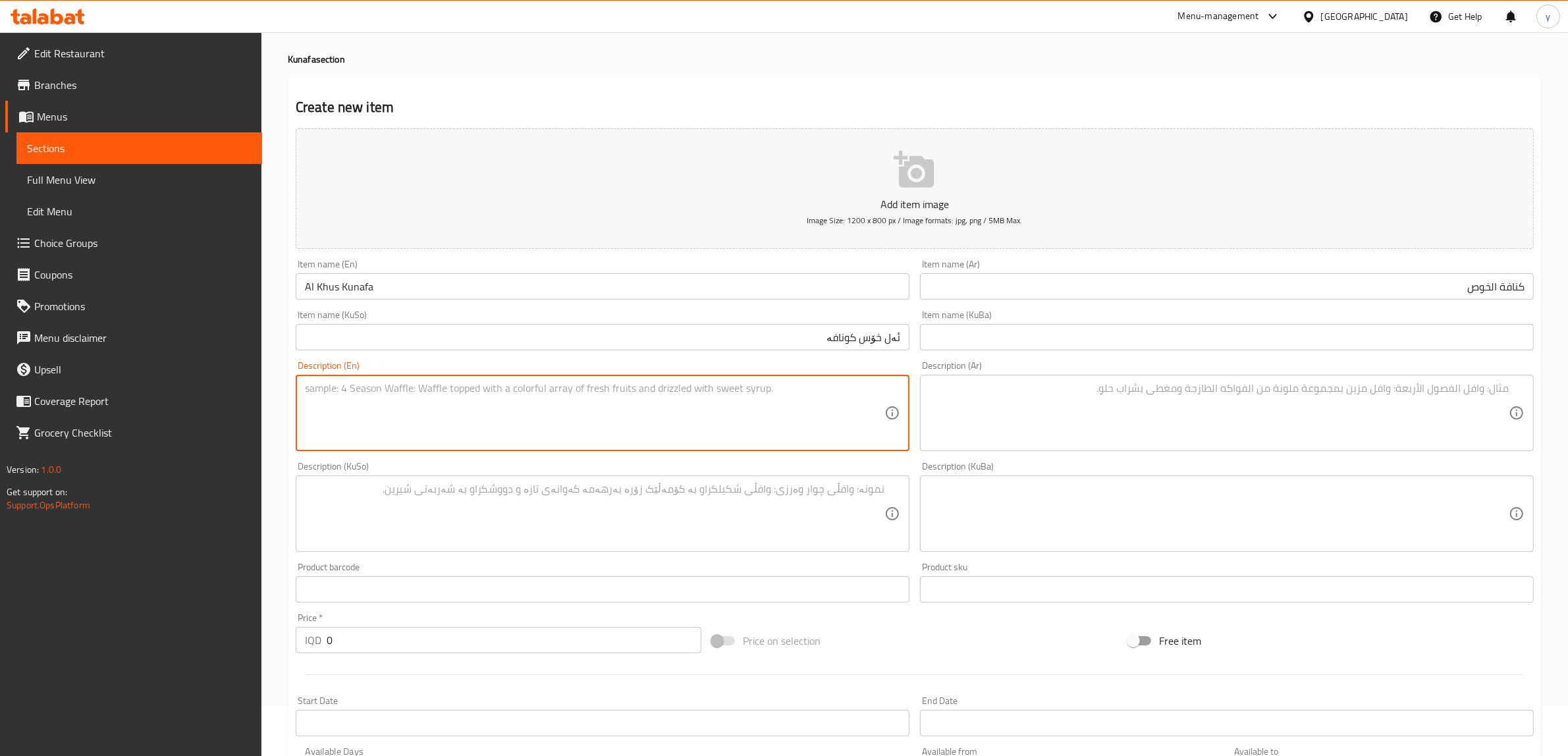
click at [693, 406] on textarea at bounding box center [595, 414] width 580 height 62
click at [1000, 295] on input "كنافة الخوص" at bounding box center [1227, 286] width 614 height 26
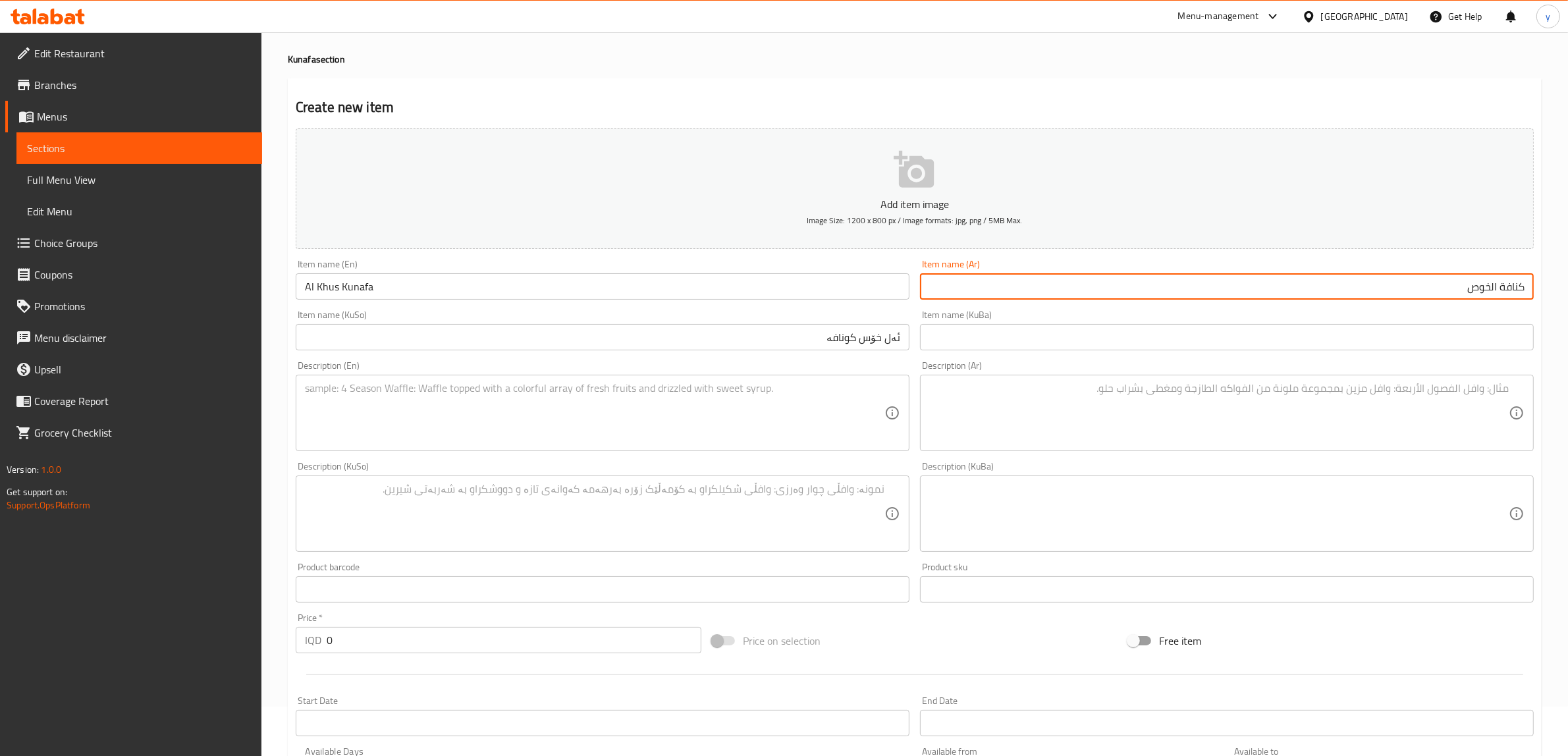
paste input "كنافة ملفوفة، قشطة أو جبنة وقطر"
type input "كنافة الخوص"
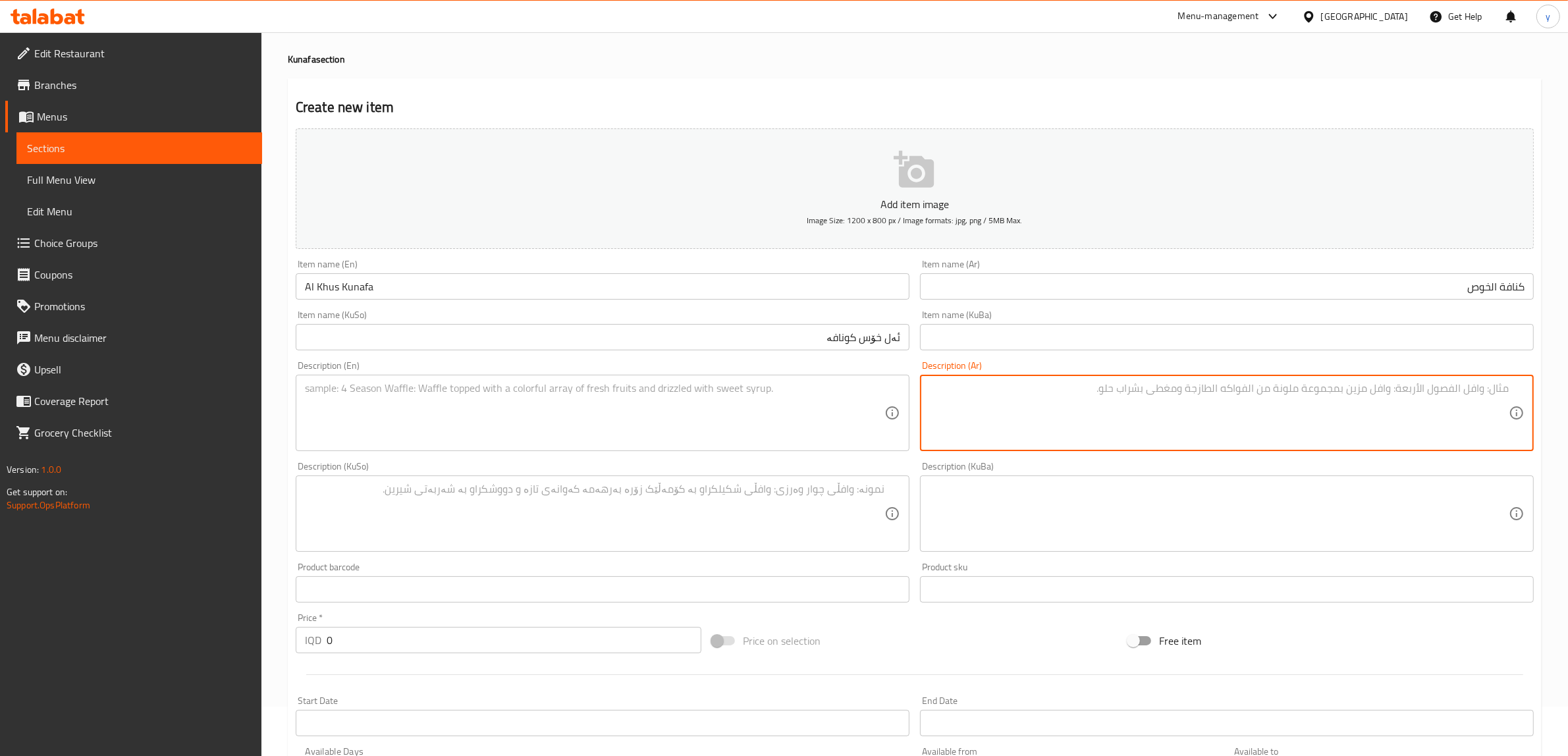
click at [1075, 403] on textarea at bounding box center [1219, 414] width 580 height 62
paste textarea "كنافة ملفوفة، قشطة أو جبنة وقطر"
type textarea "كنافة ملفوفة، قشطة أو جبنة وقطر"
click at [725, 448] on div "Description (En)" at bounding box center [602, 413] width 614 height 76
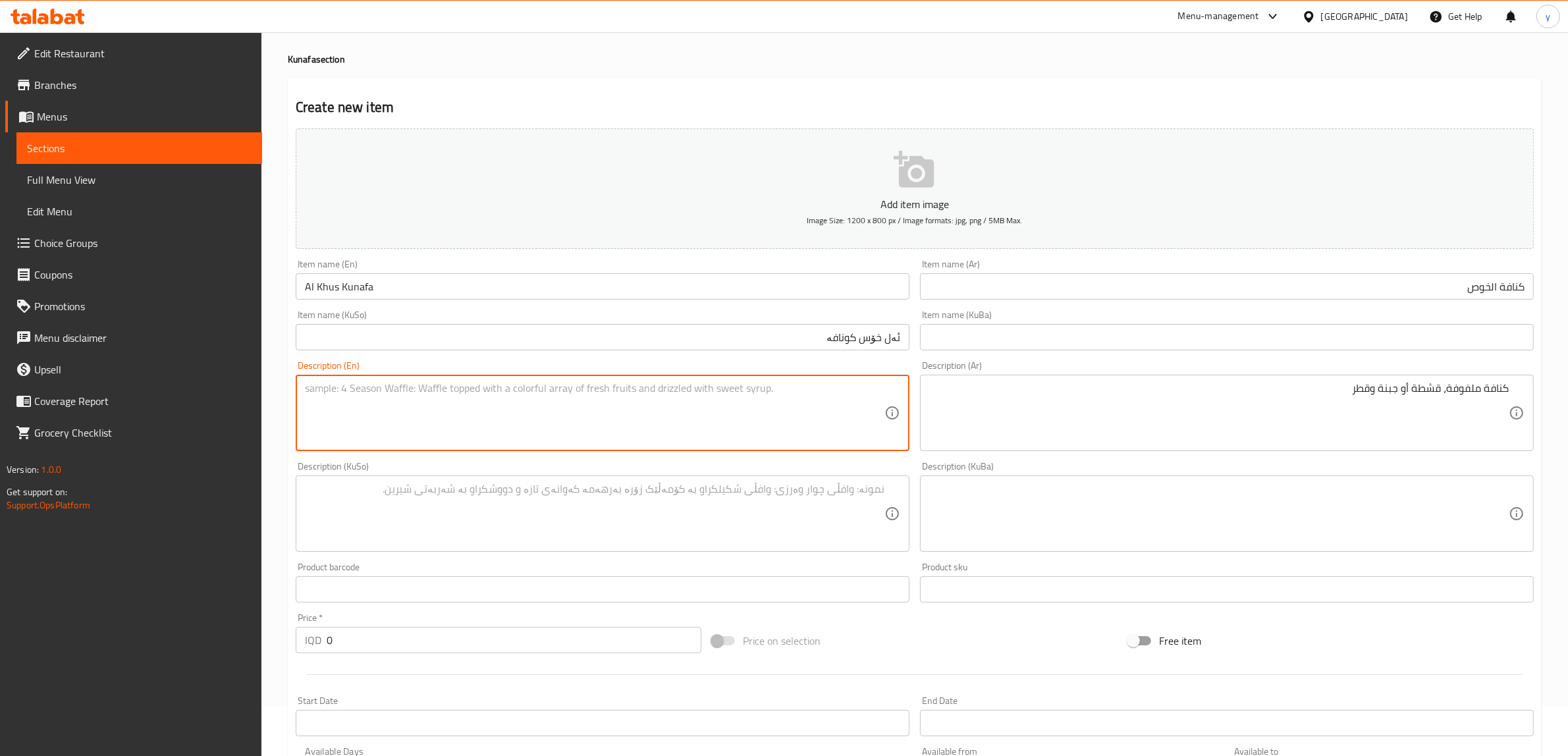
paste textarea "Kunafa roll, cream or cheese and syrup"
type textarea "Kunafa roll, cream or cheese and syrup"
click at [545, 515] on textarea at bounding box center [595, 514] width 580 height 62
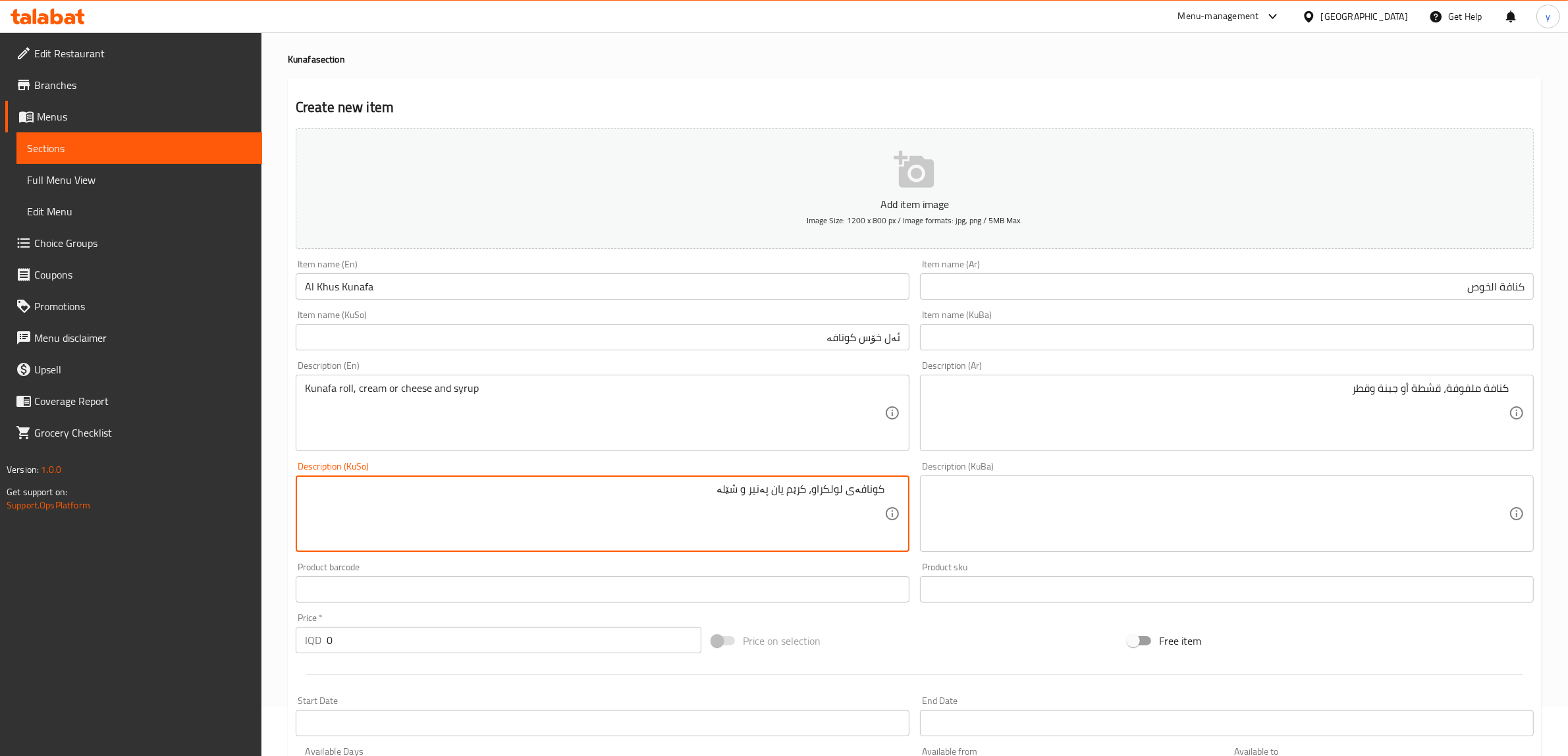
click at [734, 489] on textarea "کونافەی لولکراو، کرێم یان پەنیر و شێلە" at bounding box center [595, 514] width 580 height 62
type textarea "کونافەی لولکراو، کرێم یان پەنیر و شیلە"
click at [738, 569] on div "Product barcode Product barcode" at bounding box center [602, 583] width 614 height 40
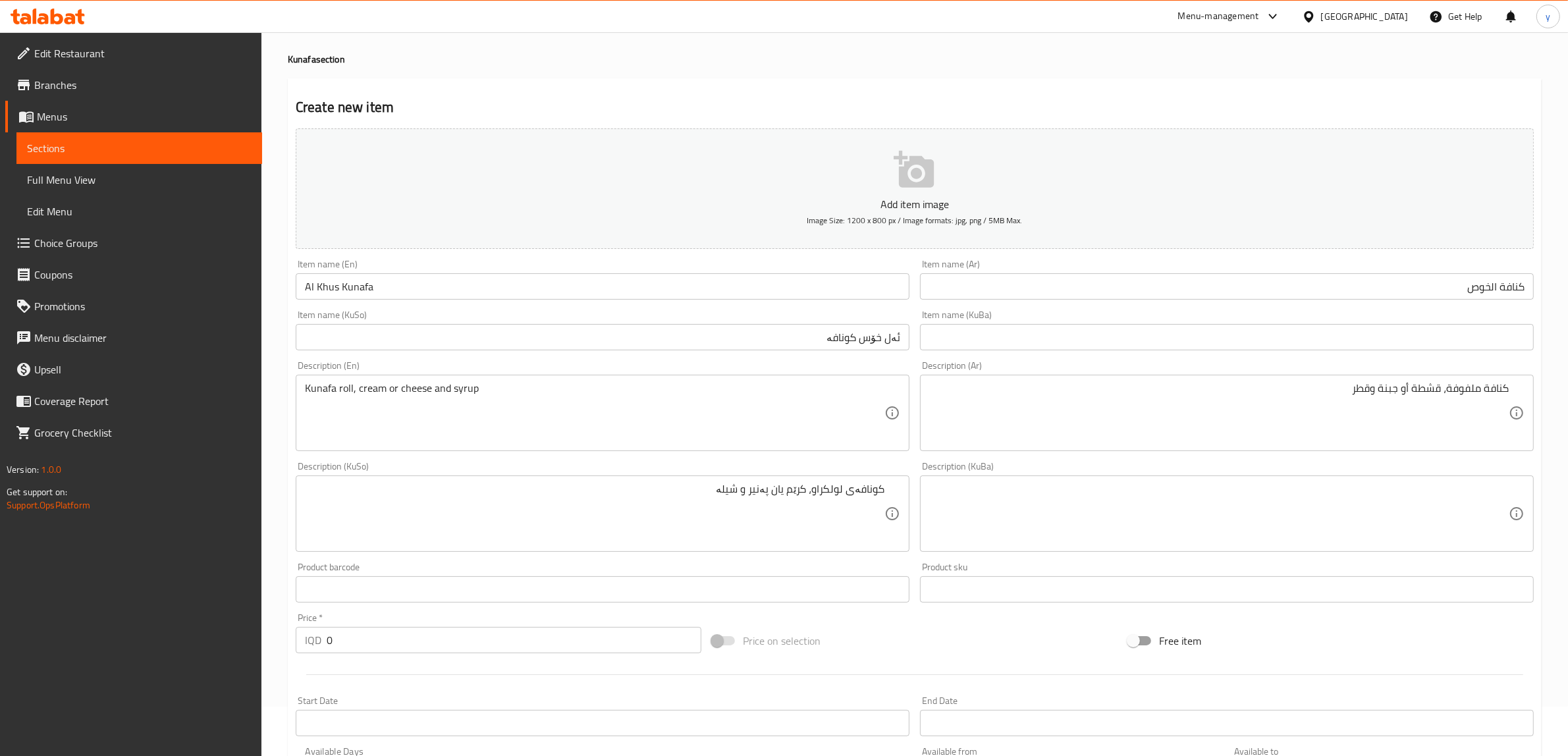
scroll to position [323, 0]
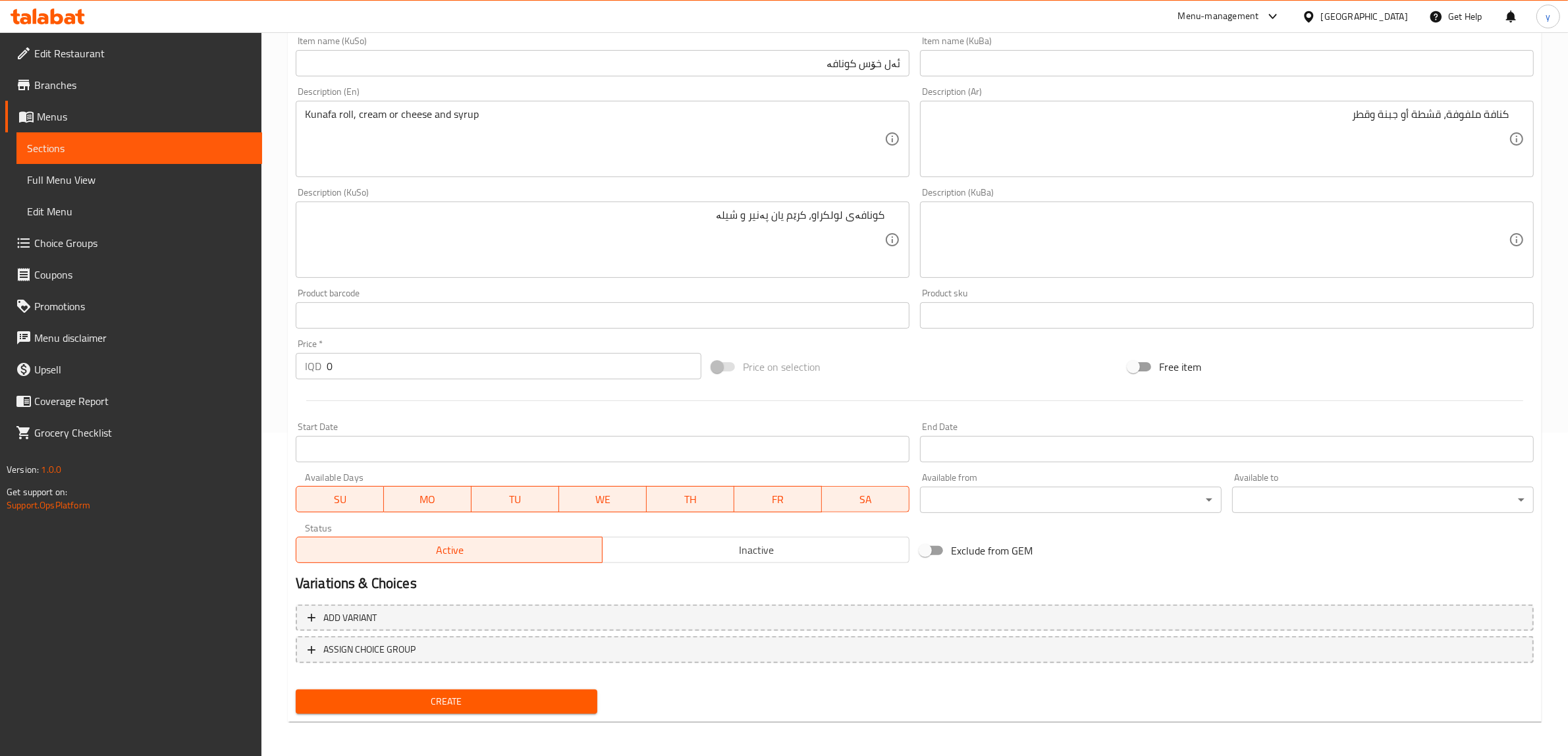
click at [446, 707] on span "Create" at bounding box center [446, 701] width 281 height 16
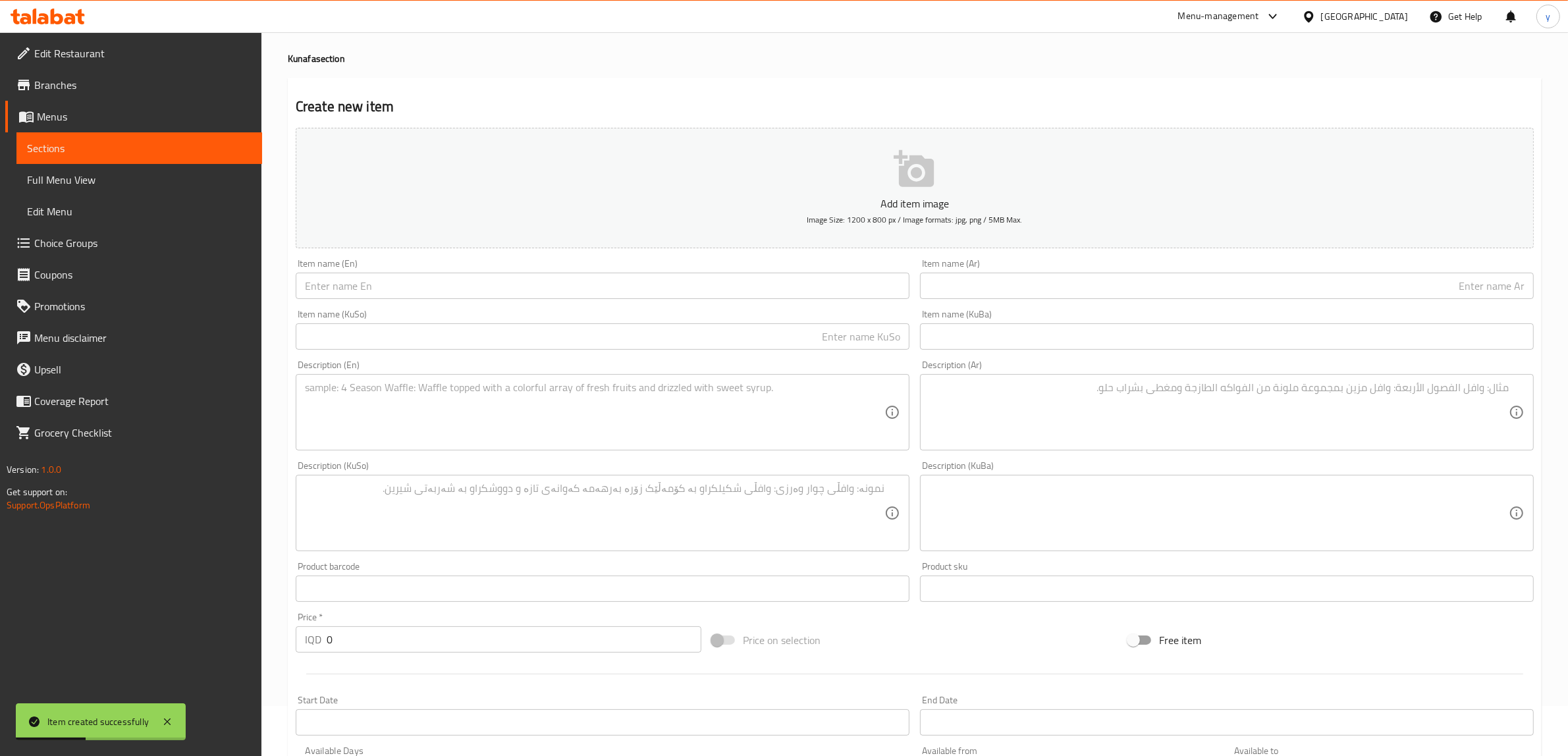
scroll to position [49, 0]
click at [1006, 311] on div "Item name (KuBa) Item name (KuBa)" at bounding box center [1227, 330] width 614 height 40
click at [1009, 292] on input "text" at bounding box center [1227, 286] width 614 height 26
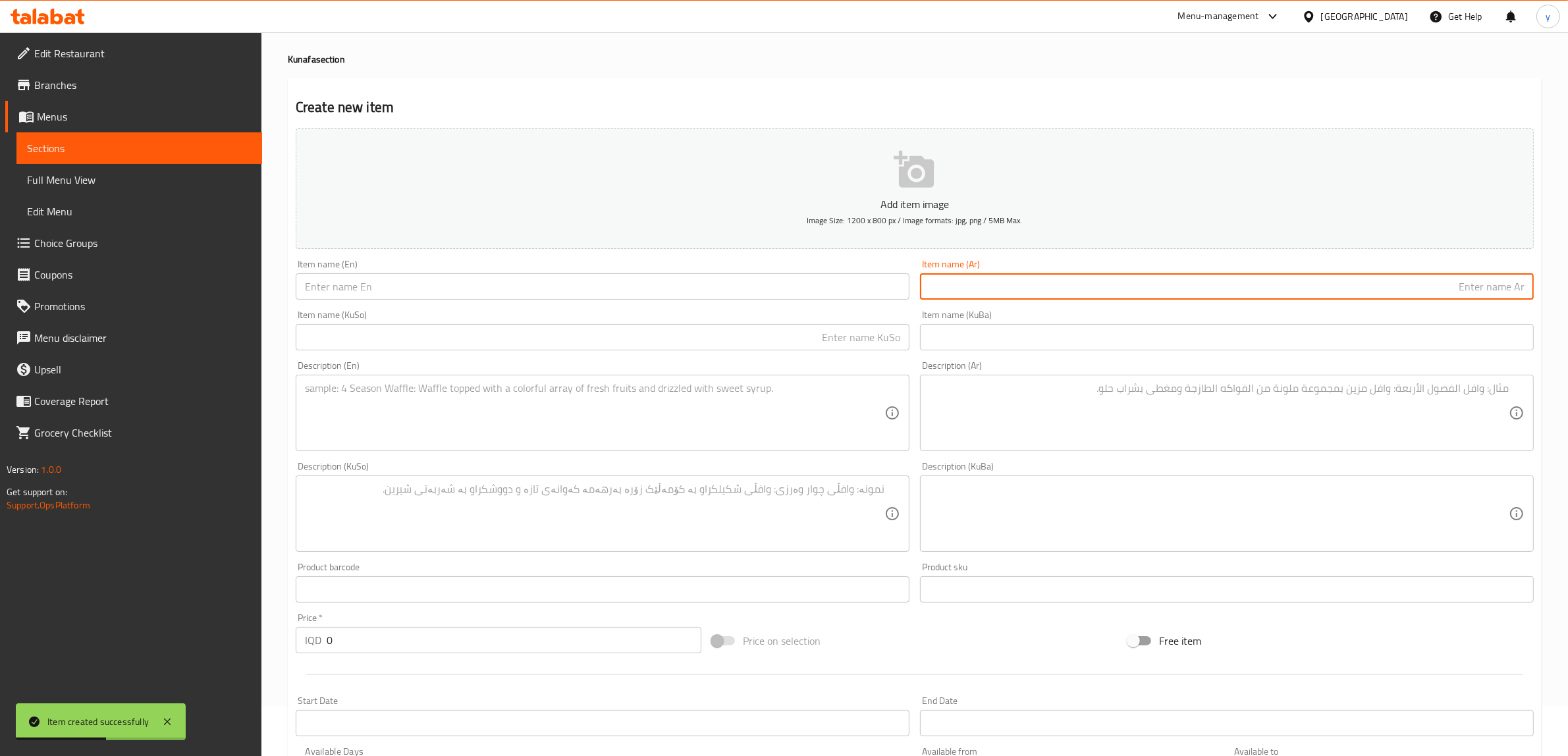
paste input "كنافة الباشا"
type input "كنافة الباشا"
click at [864, 291] on input "text" at bounding box center [602, 286] width 614 height 26
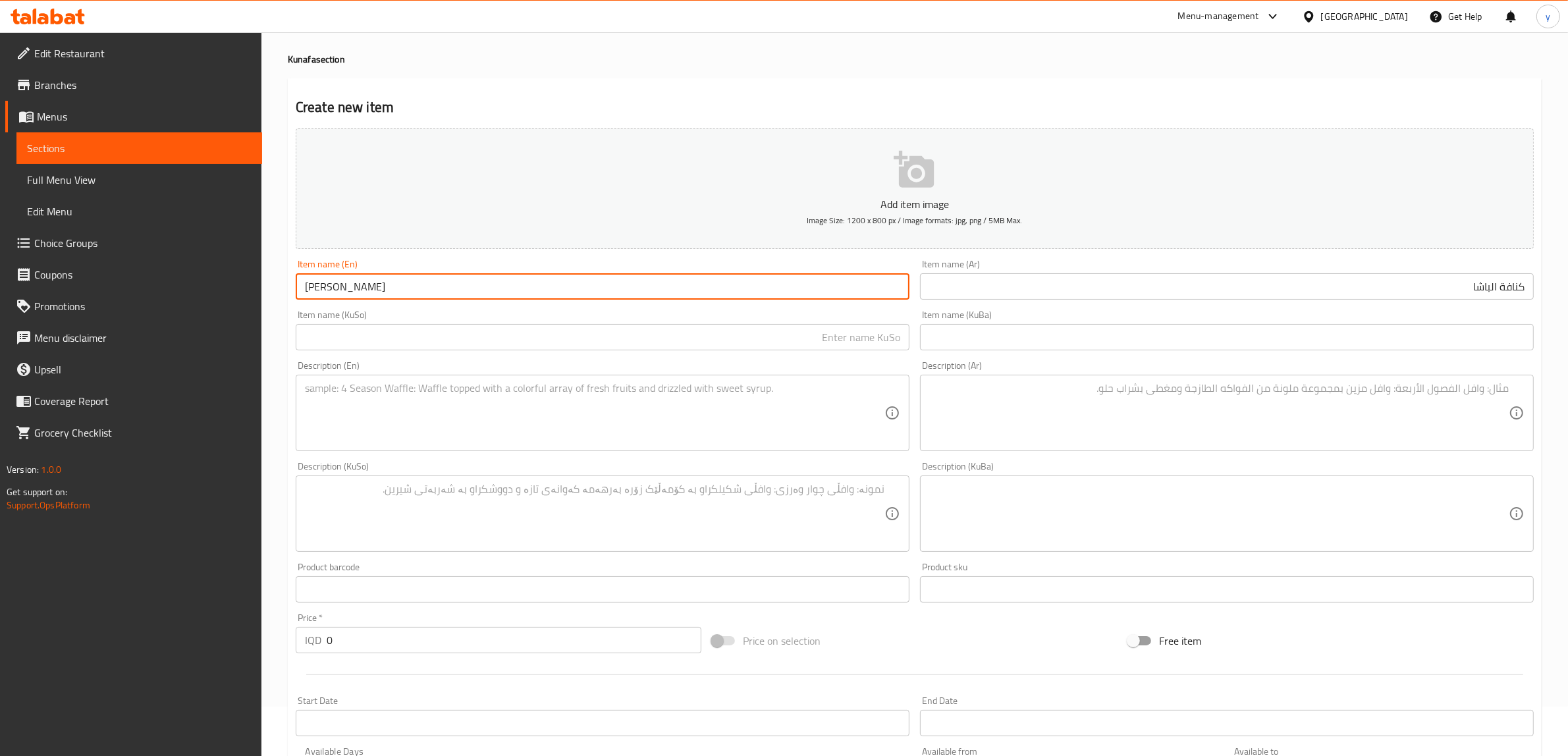
type input "[PERSON_NAME]"
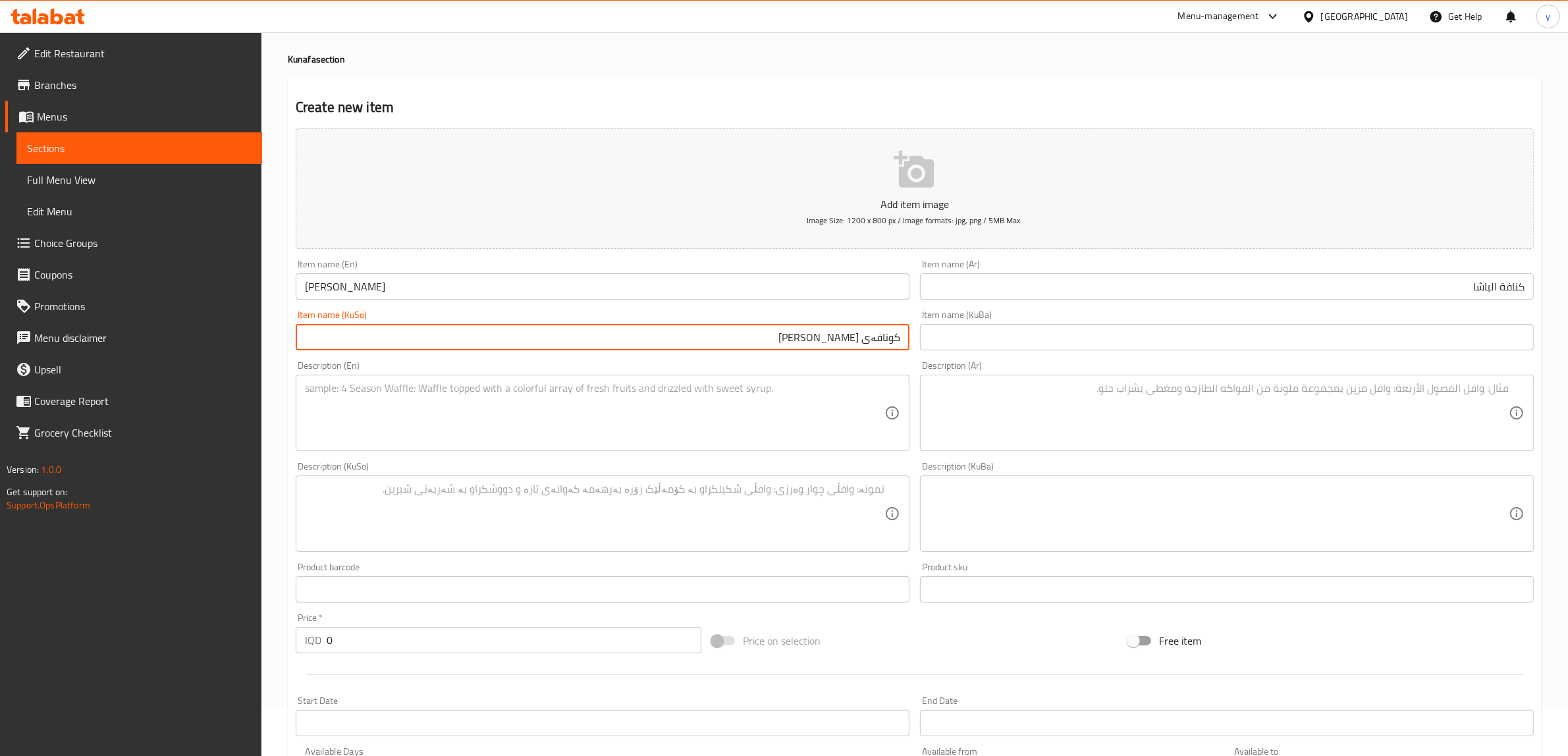
drag, startPoint x: 847, startPoint y: 342, endPoint x: 841, endPoint y: 342, distance: 6.0
click at [841, 342] on input "کونافەی ئەل پاشا" at bounding box center [602, 337] width 614 height 26
click at [849, 340] on input "کونافەی ئەلباشا" at bounding box center [602, 337] width 614 height 26
type input "کونافەی [PERSON_NAME]"
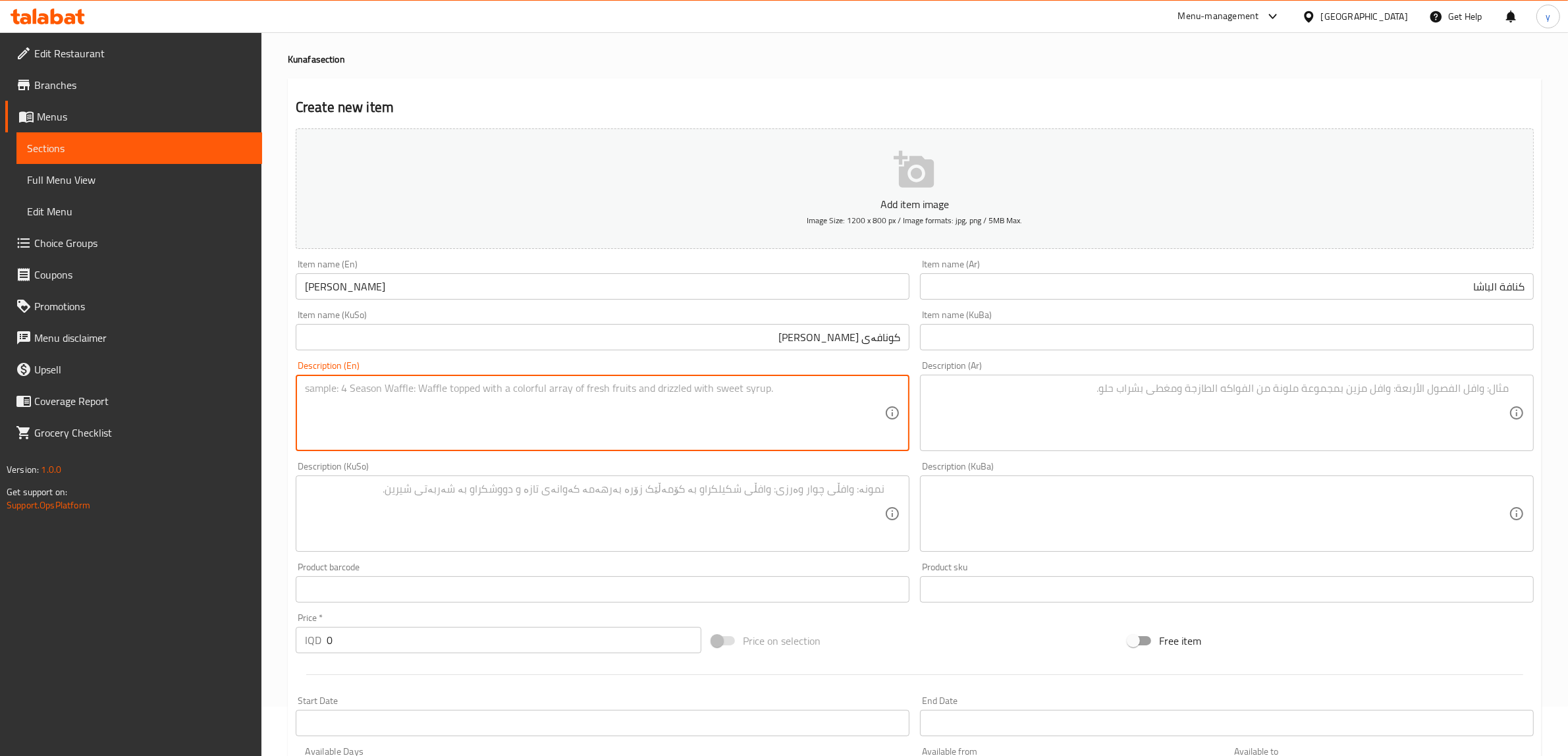
click at [863, 383] on textarea at bounding box center [595, 414] width 580 height 62
click at [1163, 394] on textarea at bounding box center [1219, 414] width 580 height 62
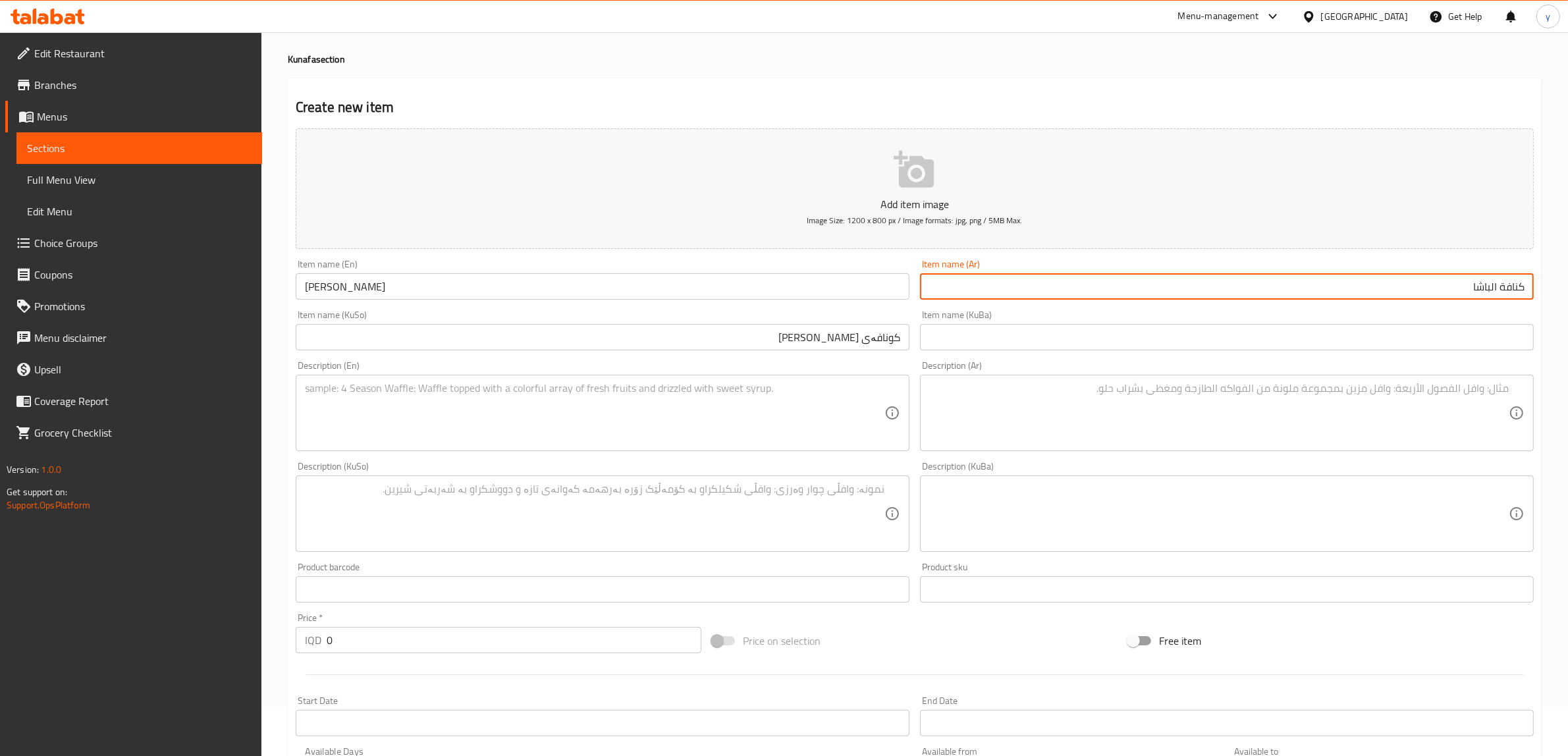
click at [1017, 287] on input "كنافة الباشا" at bounding box center [1227, 286] width 614 height 26
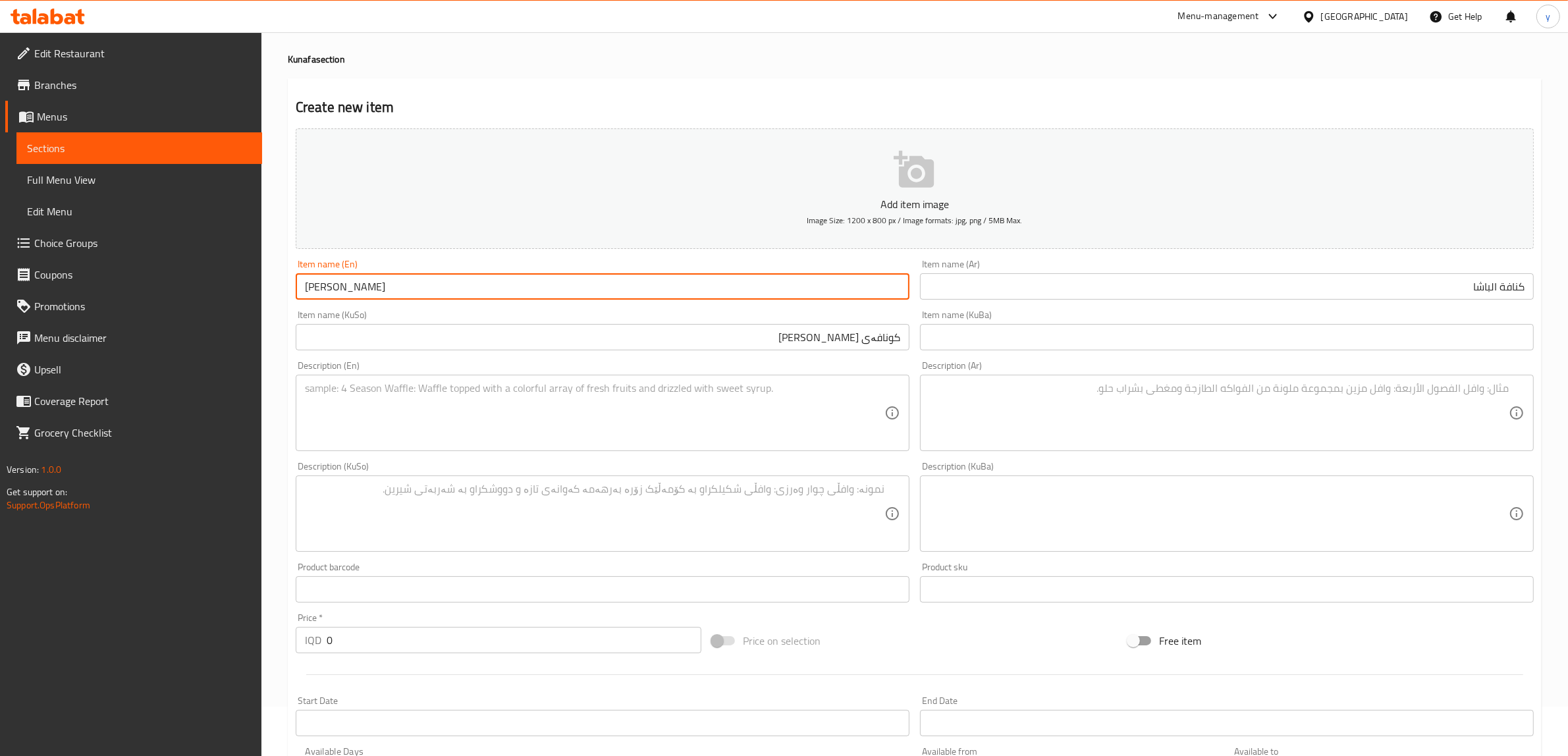
click at [626, 274] on input "[PERSON_NAME]" at bounding box center [602, 286] width 614 height 26
click at [565, 396] on textarea at bounding box center [595, 414] width 580 height 62
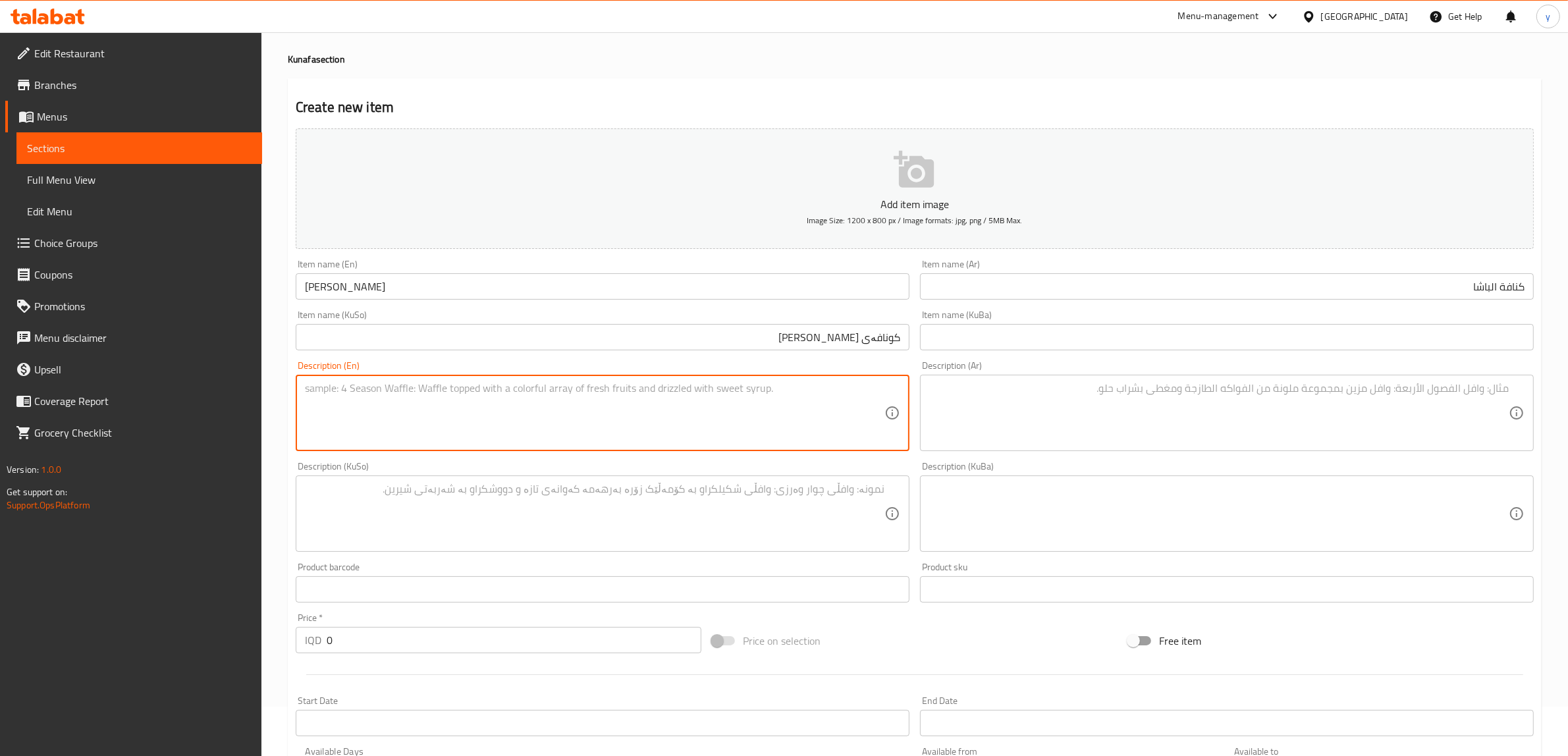
paste textarea "طبقات كنافة رقيقة، جبنة وقطر"
type textarea "طبقات كنافة رقيقة، جبنة وقطر"
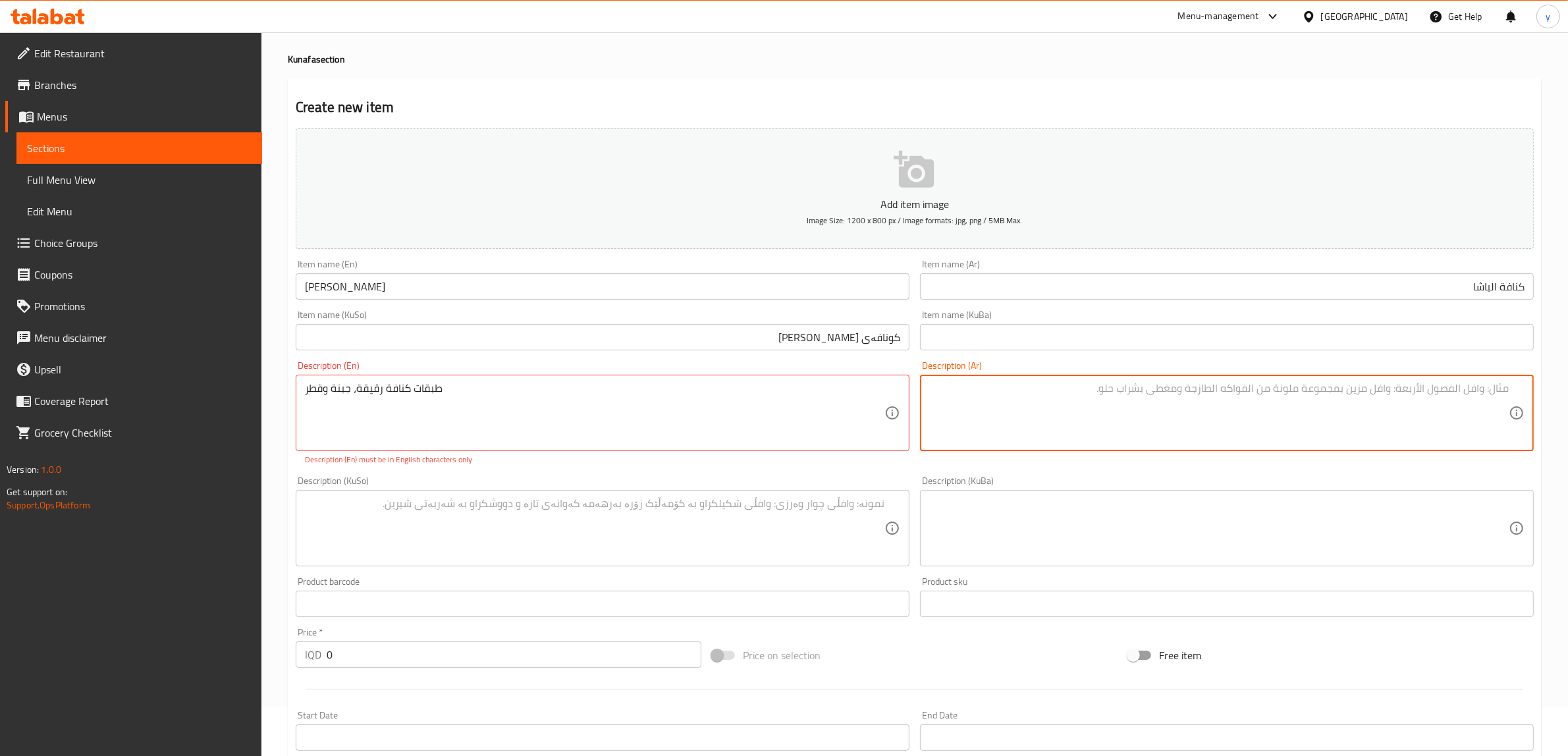
click at [1071, 388] on textarea at bounding box center [1219, 414] width 580 height 62
click at [1065, 407] on textarea at bounding box center [1219, 414] width 580 height 62
paste textarea "طبقات كنافة رقيقة، جبنة وقطر"
type textarea "طبقات كنافة رقيقة، جبنة وقطر"
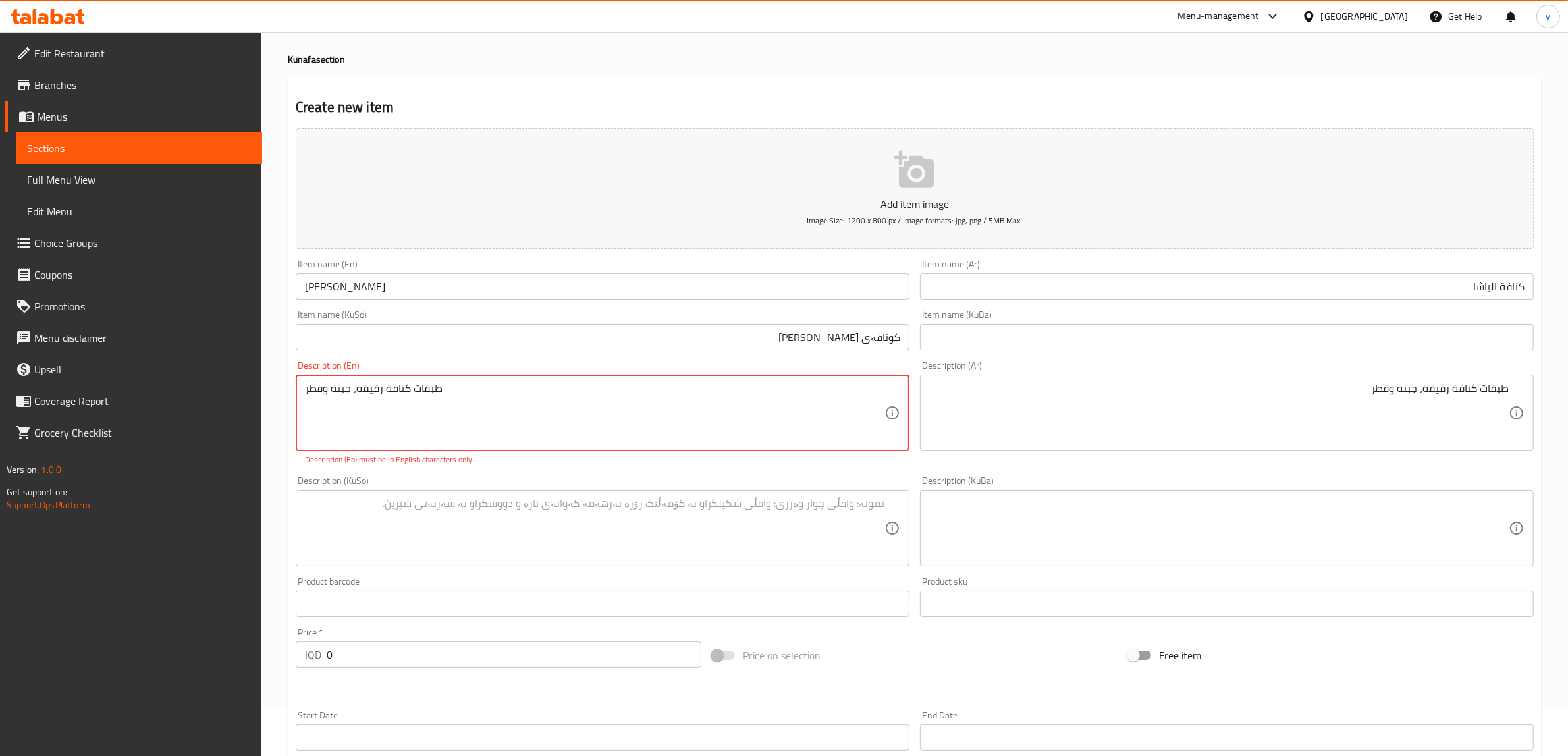
click at [722, 394] on textarea "طبقات كنافة رقيقة، جبنة وقطر" at bounding box center [595, 414] width 580 height 62
paste textarea "Thin kunafa layers, cheese and syrup"
type textarea "Thin kunafa layers, cheese and syrup"
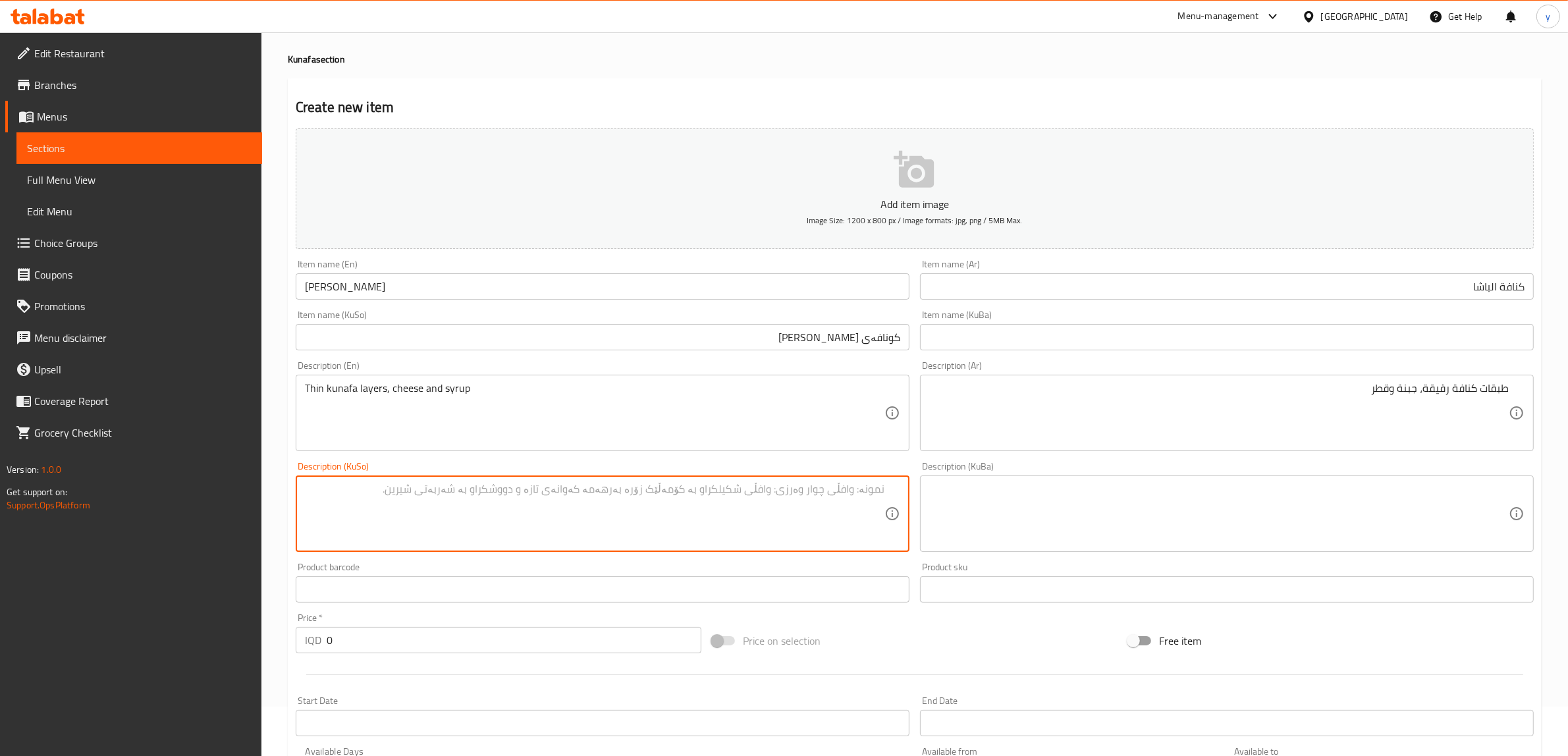
click at [594, 518] on textarea at bounding box center [595, 514] width 580 height 62
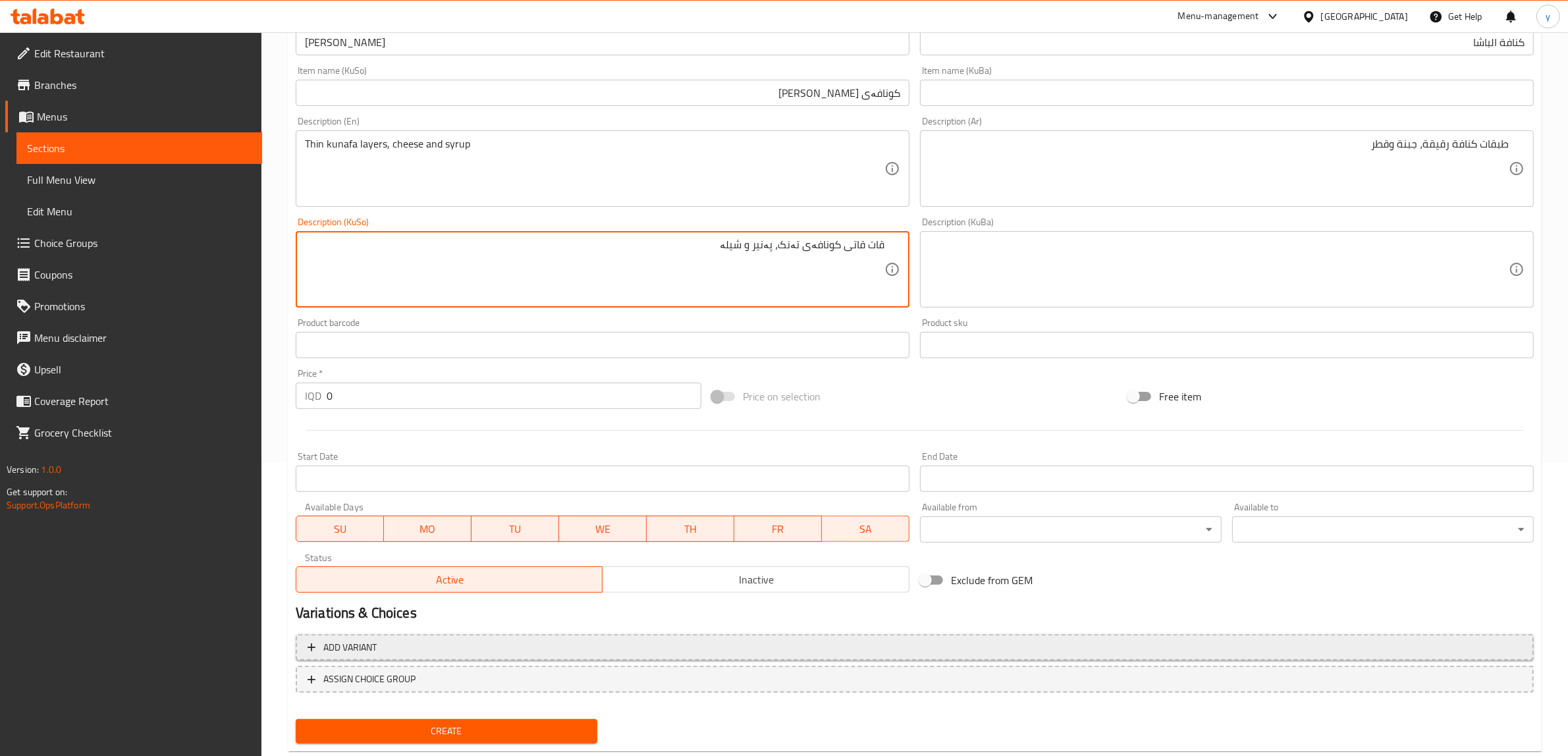
scroll to position [323, 0]
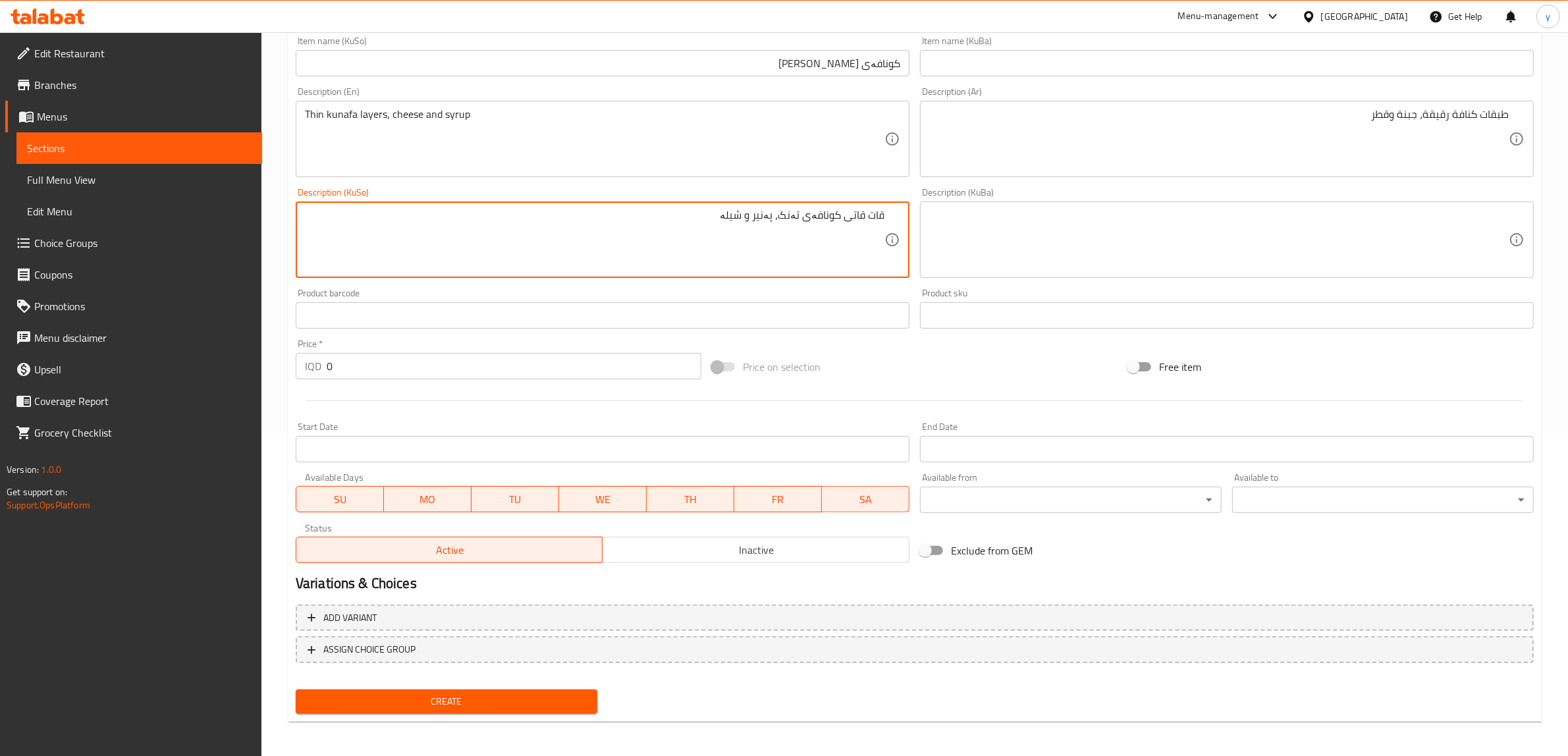
type textarea "قات قاتی کونافەی تەنک، پەنیر و شیلە"
click at [437, 700] on span "Create" at bounding box center [446, 701] width 281 height 16
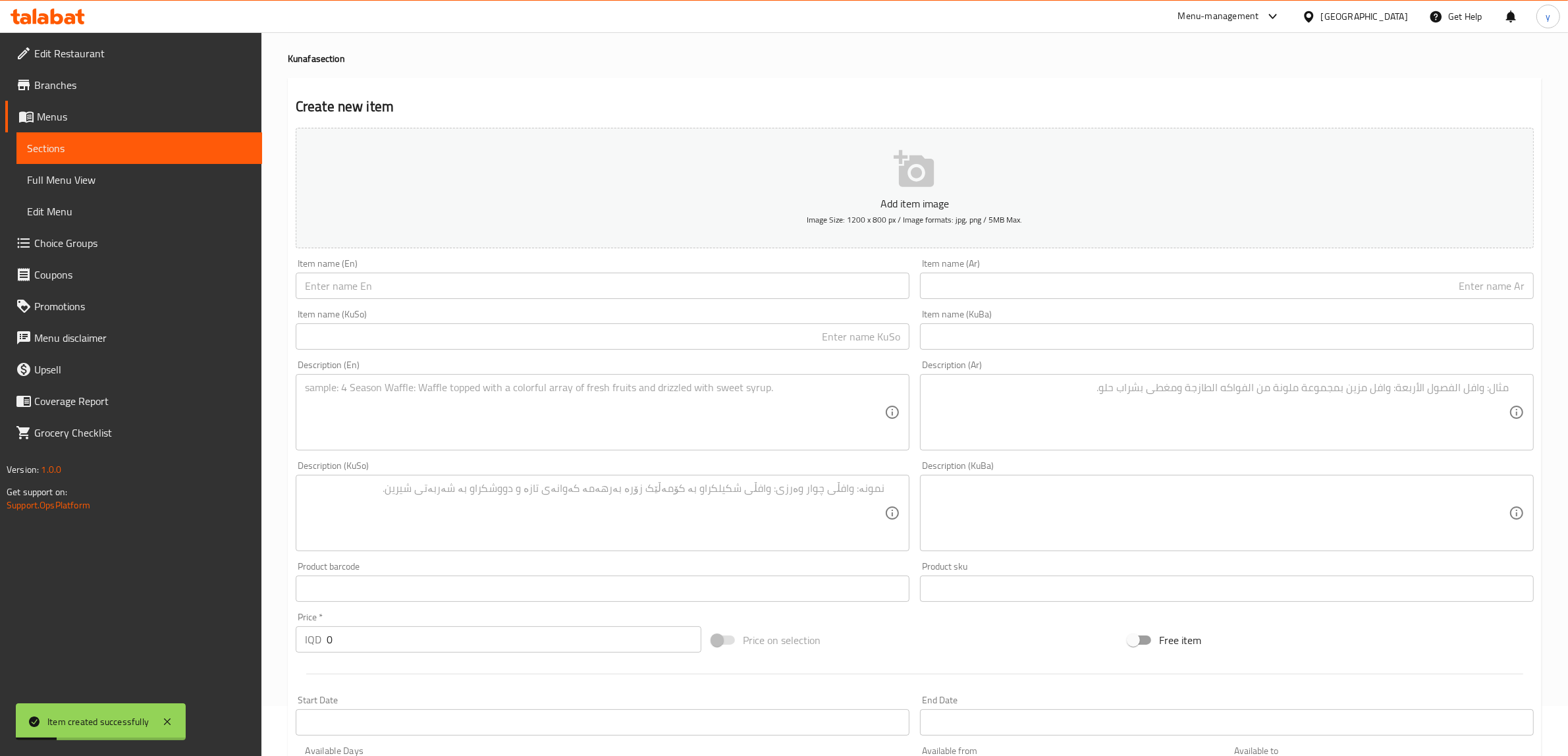
scroll to position [49, 0]
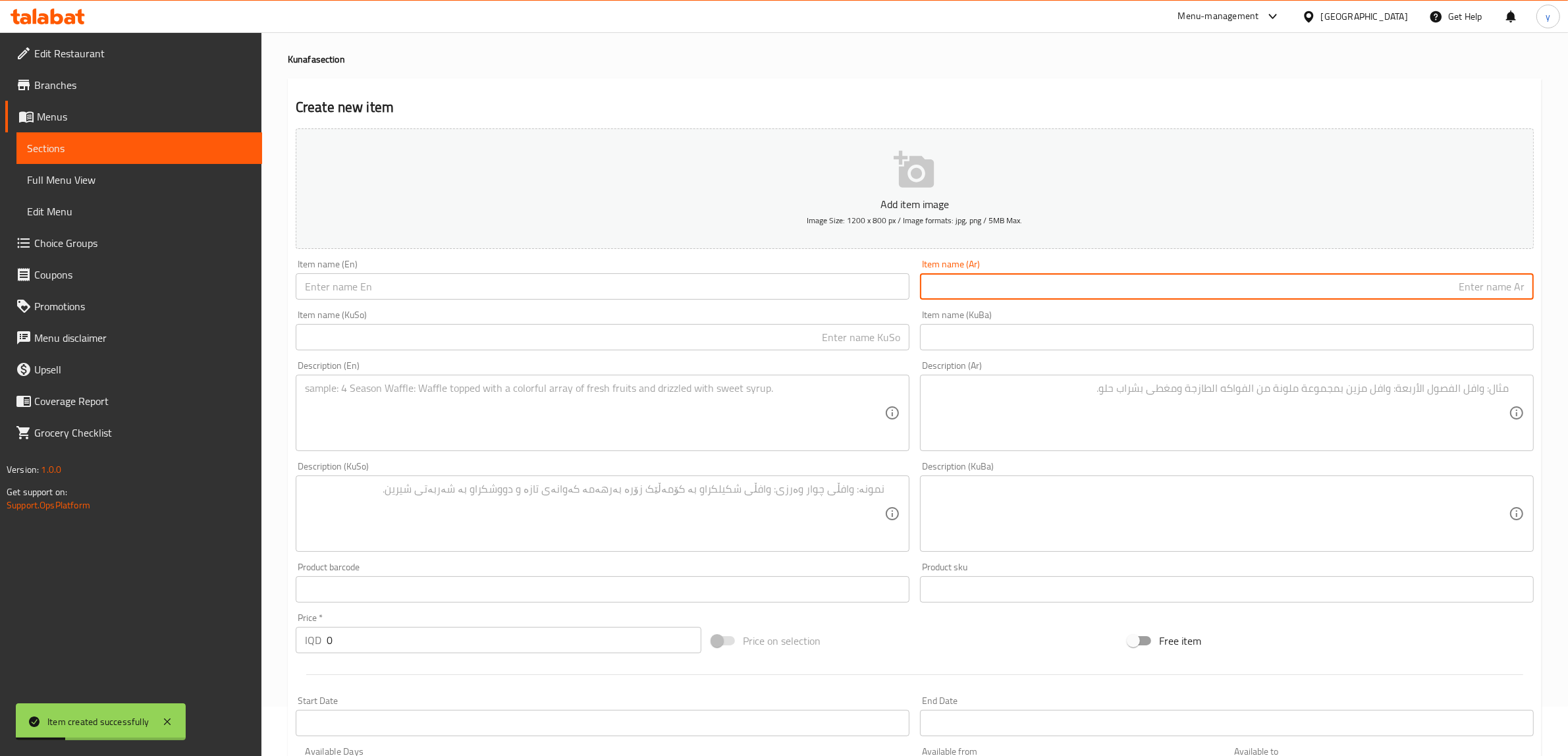
drag, startPoint x: 1077, startPoint y: 277, endPoint x: 1069, endPoint y: 297, distance: 21.5
click at [1077, 277] on input "text" at bounding box center [1227, 286] width 614 height 26
paste input "كنافة سوبر"
type input "كنافة سوبر"
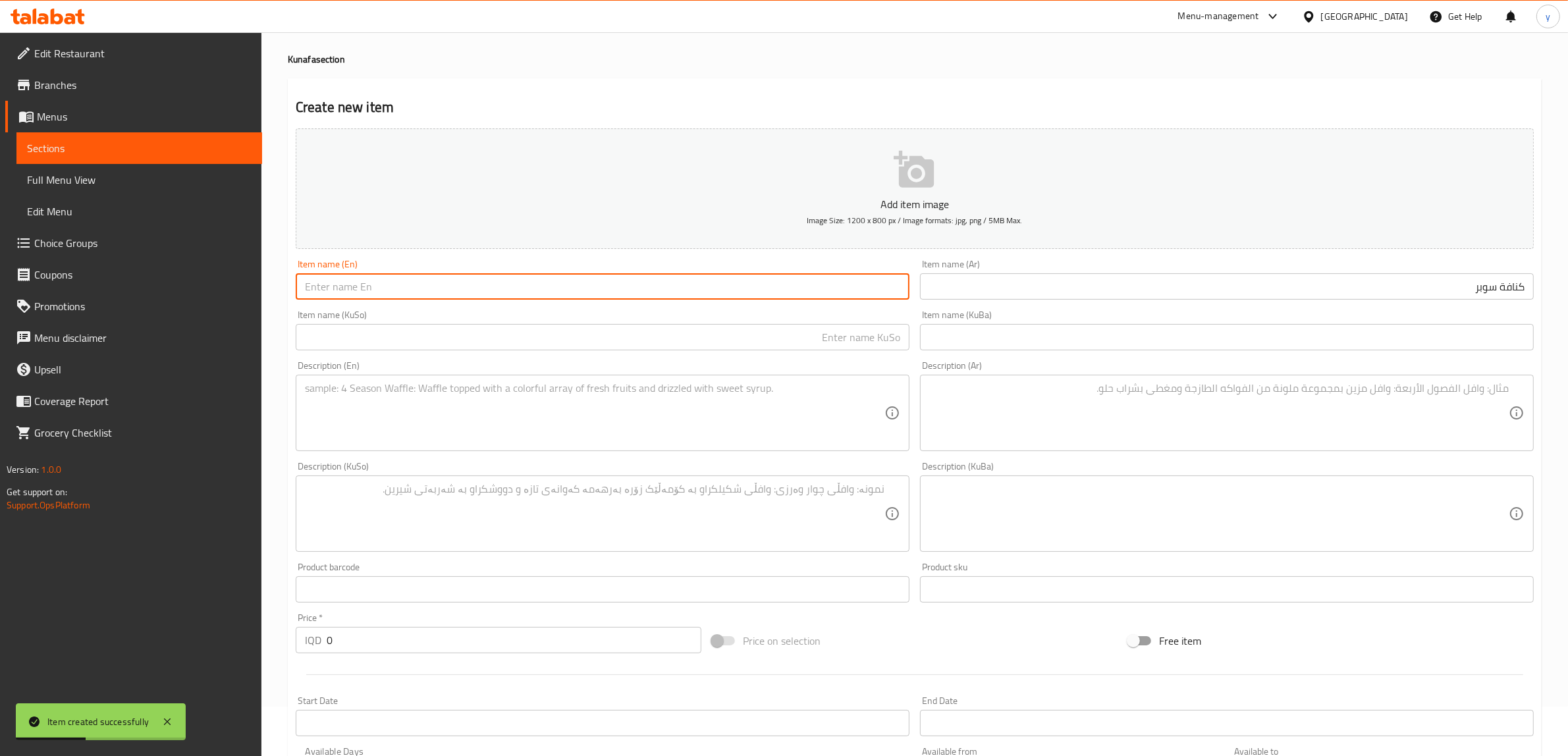
click at [660, 284] on input "text" at bounding box center [602, 286] width 614 height 26
click at [333, 294] on input "Super Junafa" at bounding box center [602, 286] width 614 height 26
type input "Super Kunafa"
drag, startPoint x: 387, startPoint y: 333, endPoint x: 417, endPoint y: 341, distance: 31.0
click at [387, 333] on input "text" at bounding box center [602, 337] width 614 height 26
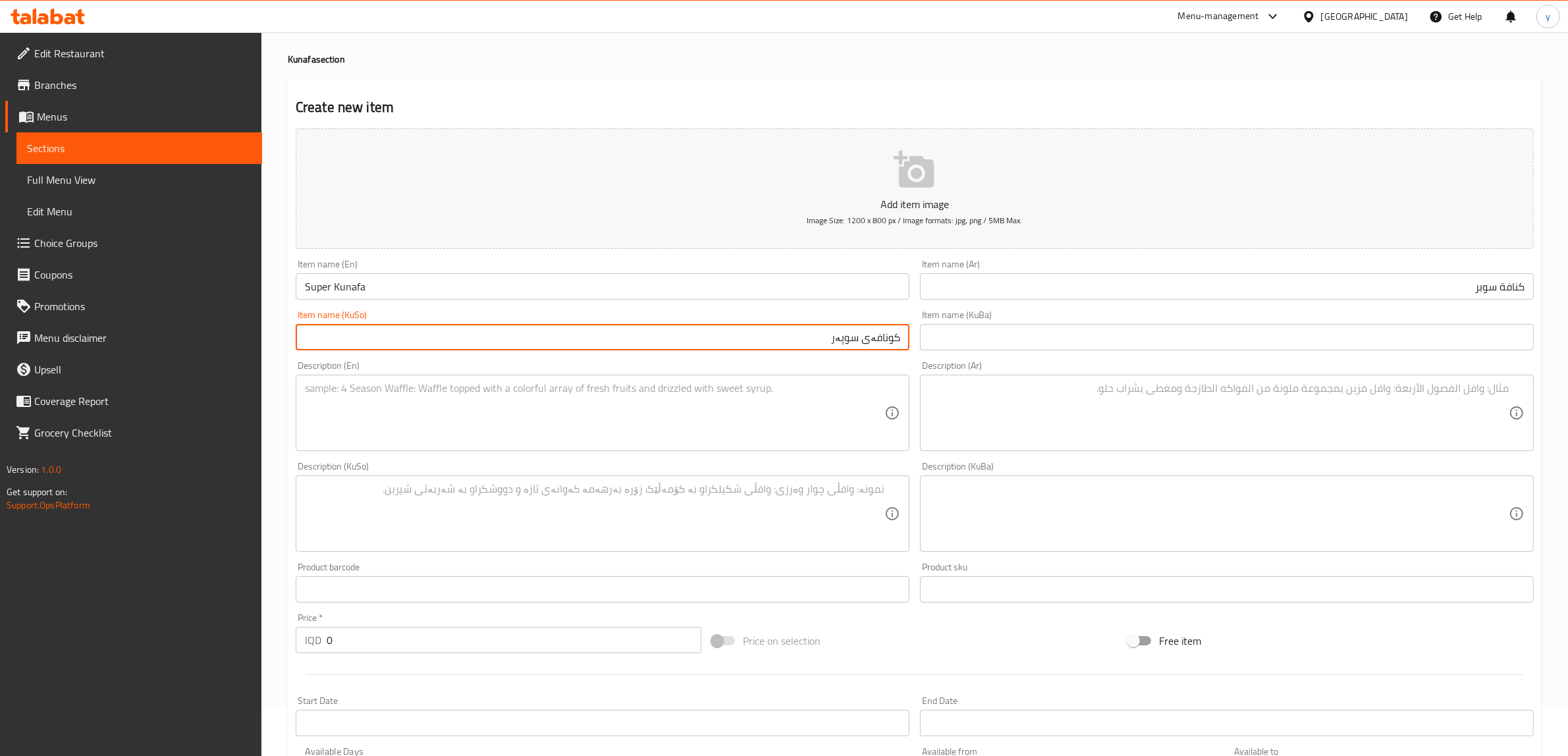
type input "کونافەی سوپەر"
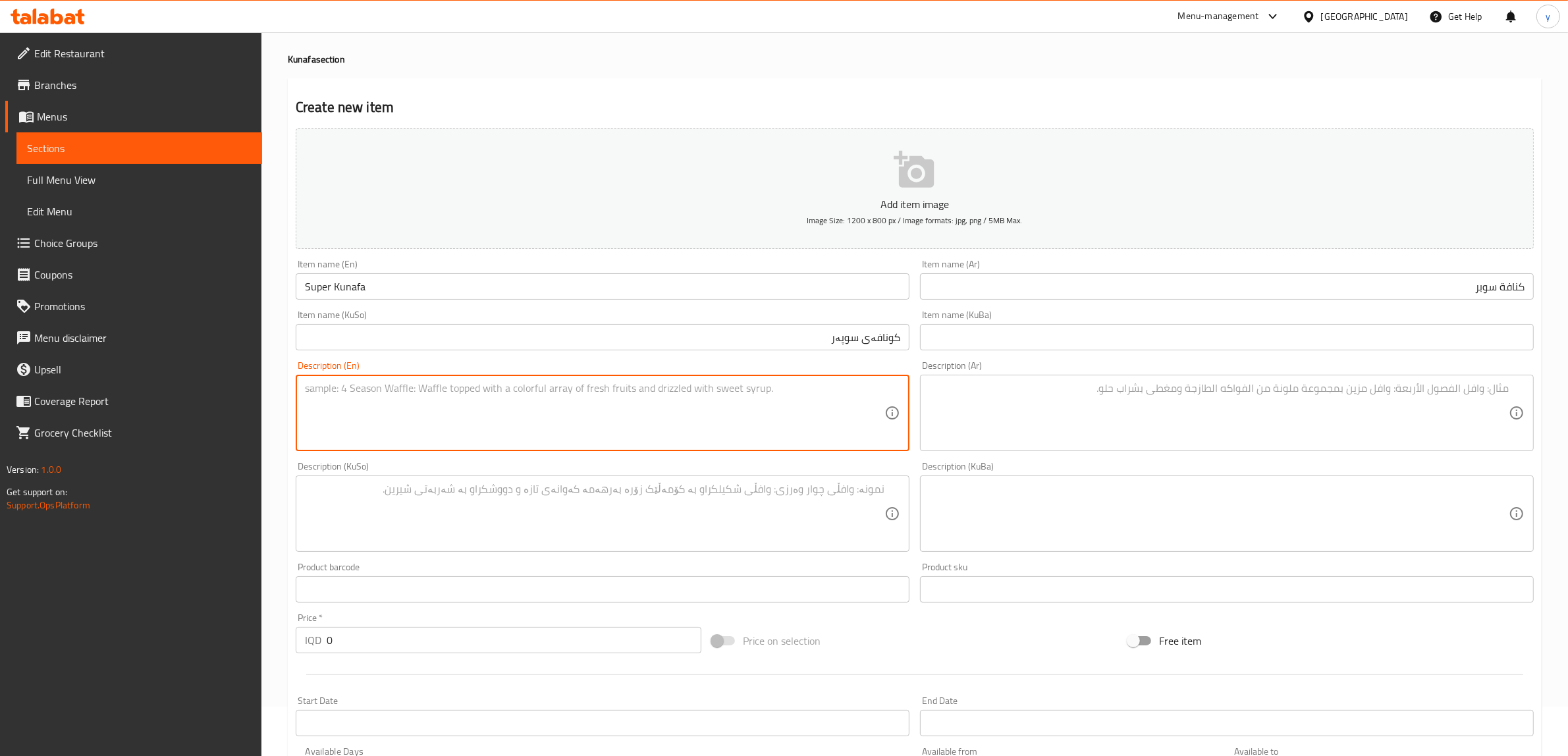
click at [1142, 443] on textarea at bounding box center [1219, 414] width 580 height 62
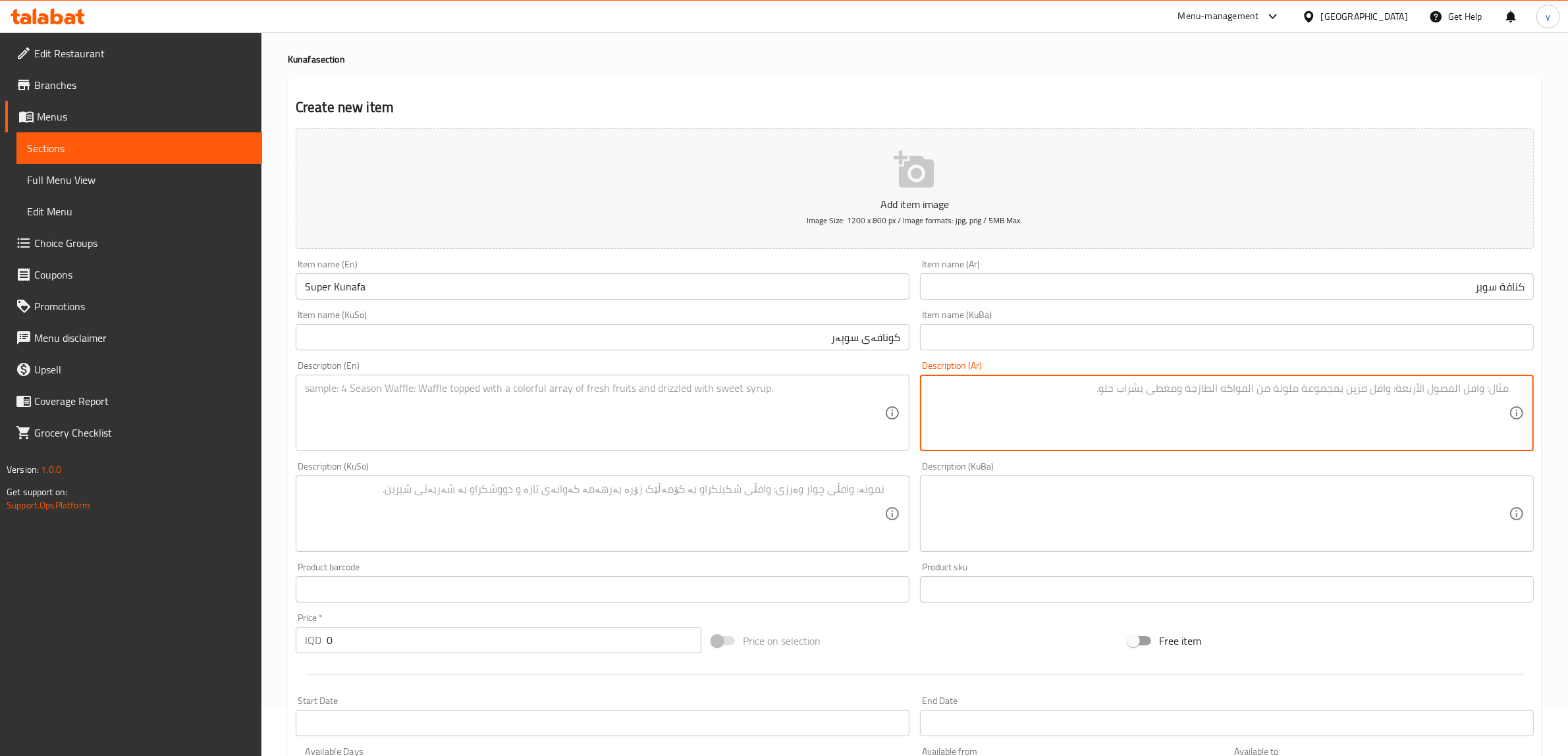
paste textarea "كنافة، جبنة، قشطة، فستق وقطر"
type textarea "كنافة، جبنة، قشطة، فستق وقطر"
click at [642, 433] on textarea at bounding box center [595, 414] width 580 height 62
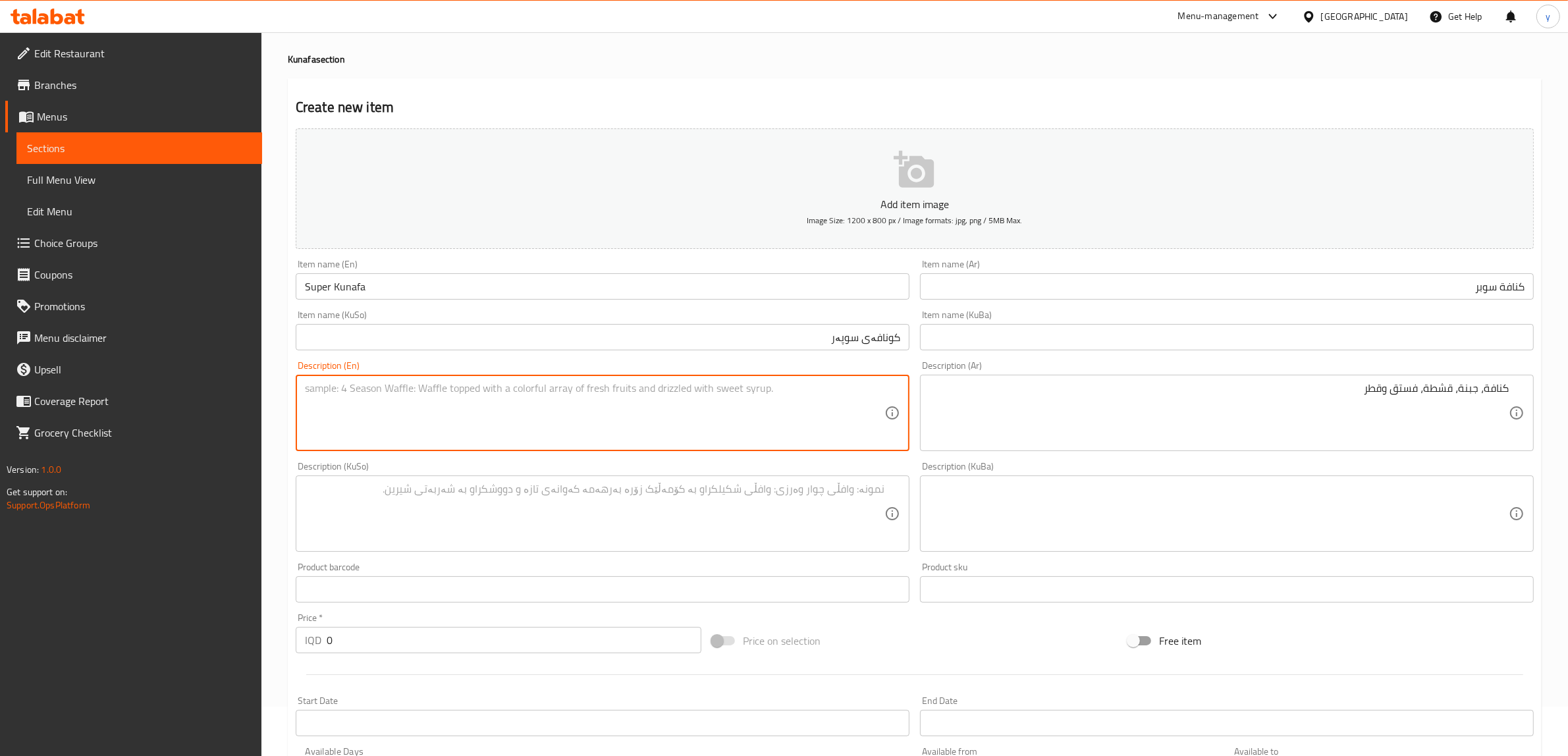
click at [561, 433] on textarea at bounding box center [595, 414] width 580 height 62
paste textarea "Kunafa, cheese, cream, pistachio and syrup"
type textarea "Kunafa, cheese, cream, pistachio and syrup"
click at [631, 514] on textarea at bounding box center [595, 514] width 580 height 62
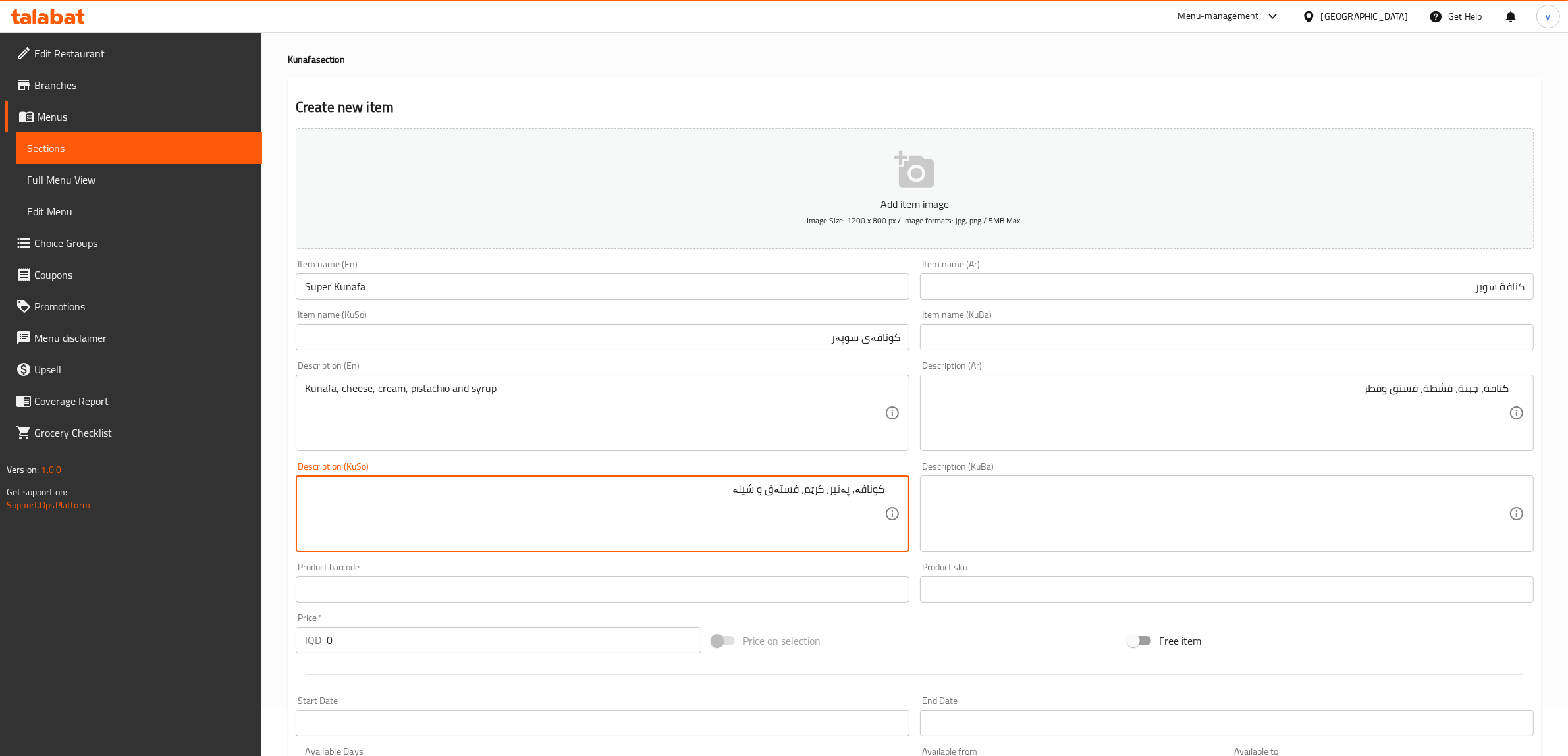
scroll to position [323, 0]
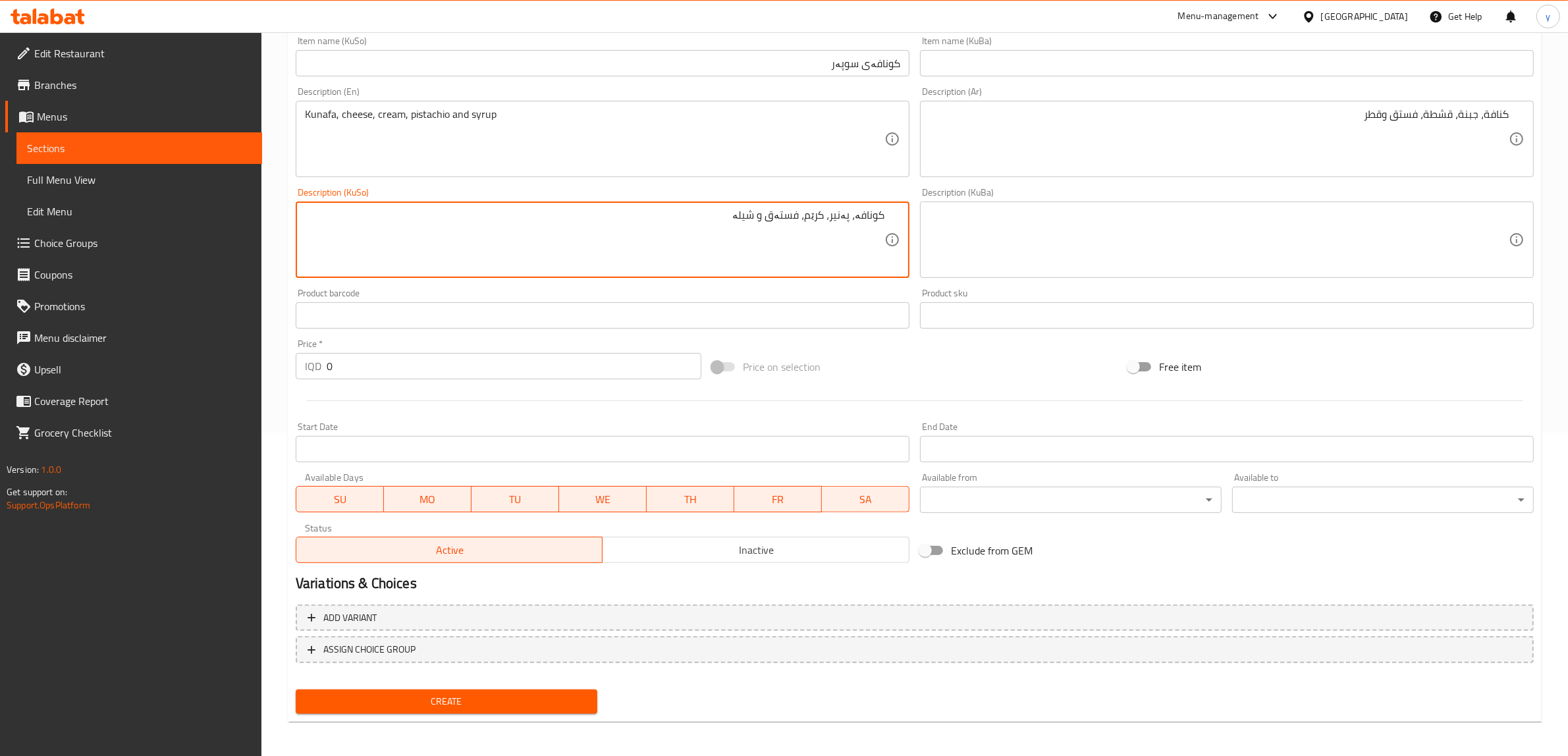
type textarea "کونافە، پەنیر، کرێم، فستەق و شیلە"
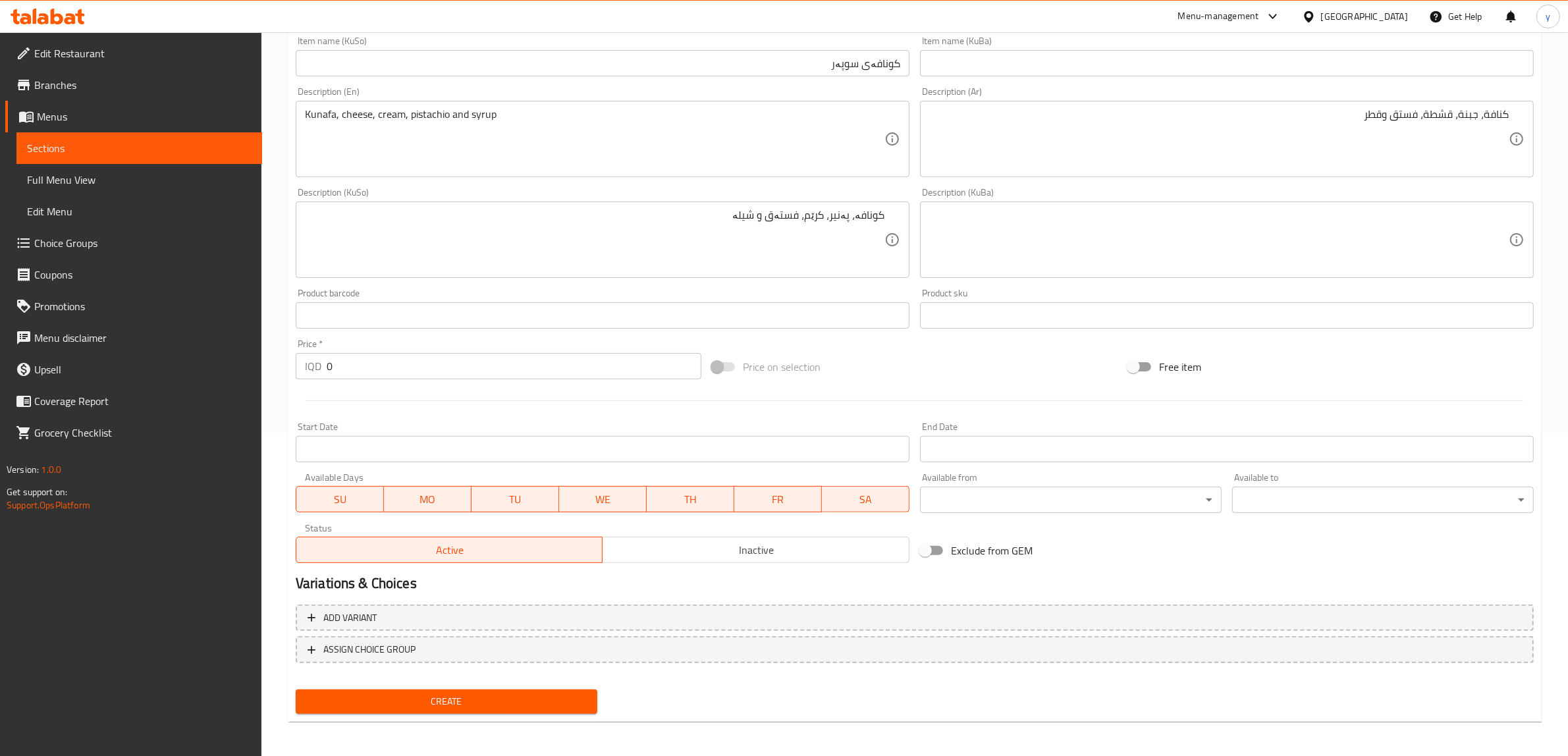
click at [574, 685] on div "Create" at bounding box center [446, 702] width 312 height 35
click at [571, 690] on button "Create" at bounding box center [446, 702] width 302 height 24
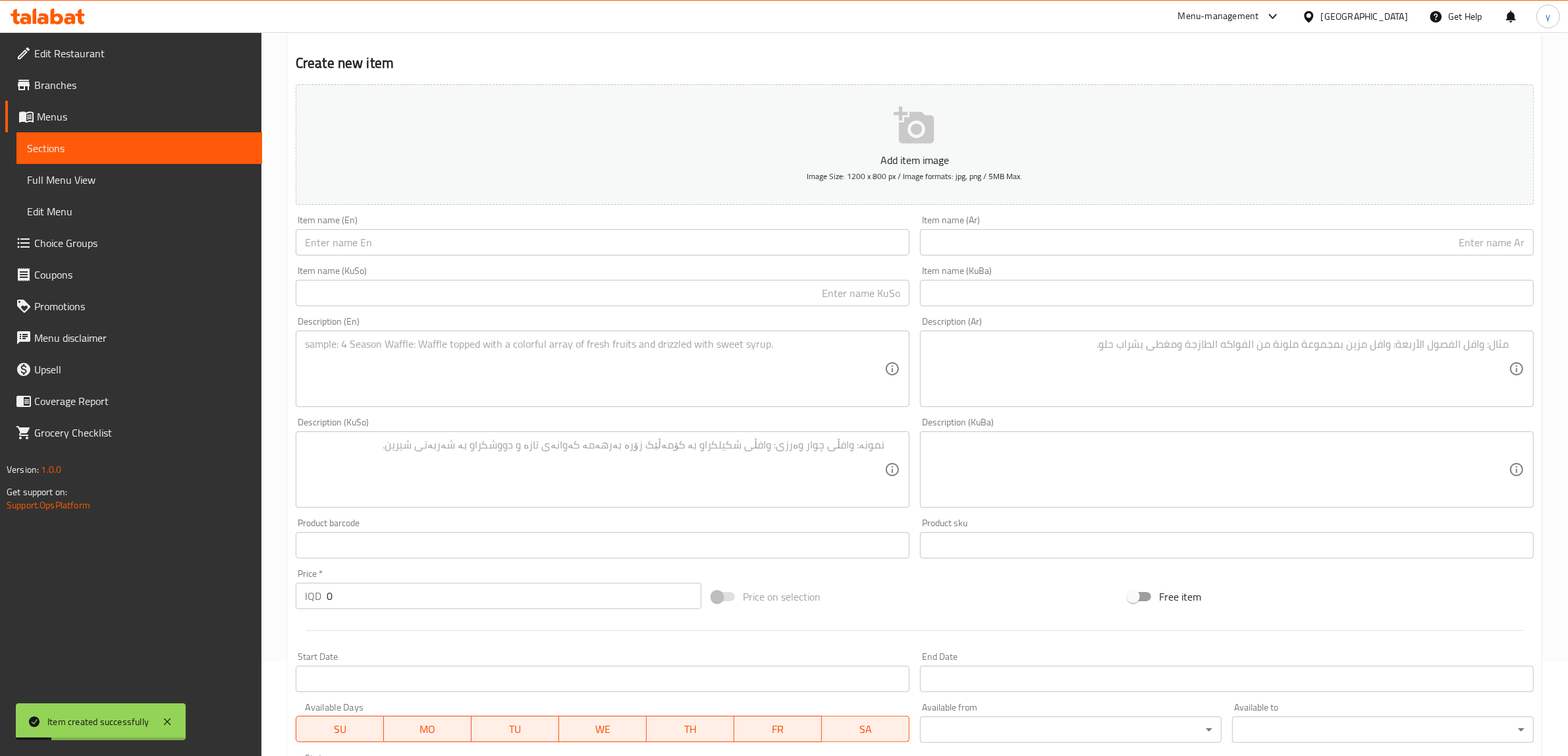
scroll to position [49, 0]
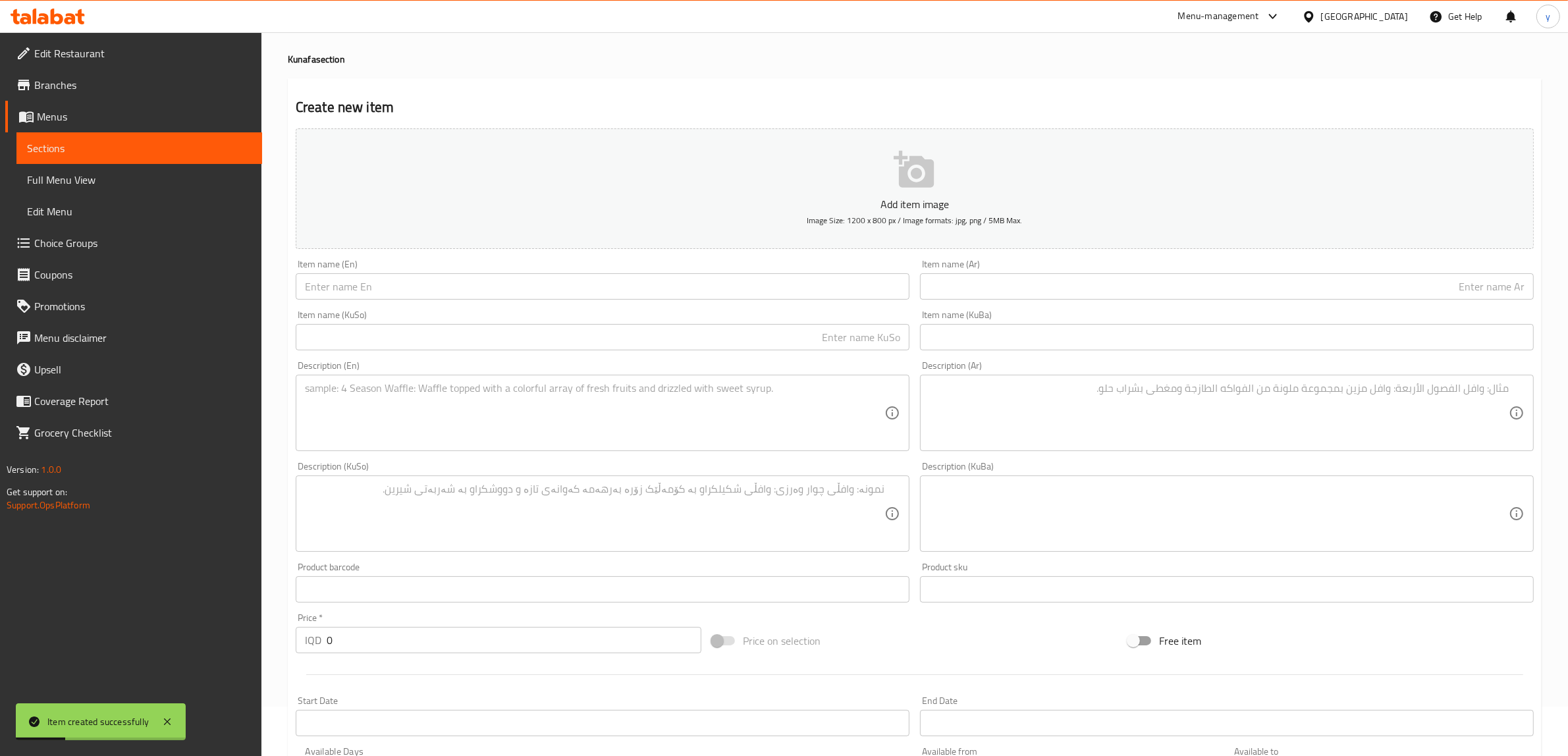
drag, startPoint x: 440, startPoint y: 290, endPoint x: 465, endPoint y: 300, distance: 26.9
click at [440, 290] on input "text" at bounding box center [602, 286] width 614 height 26
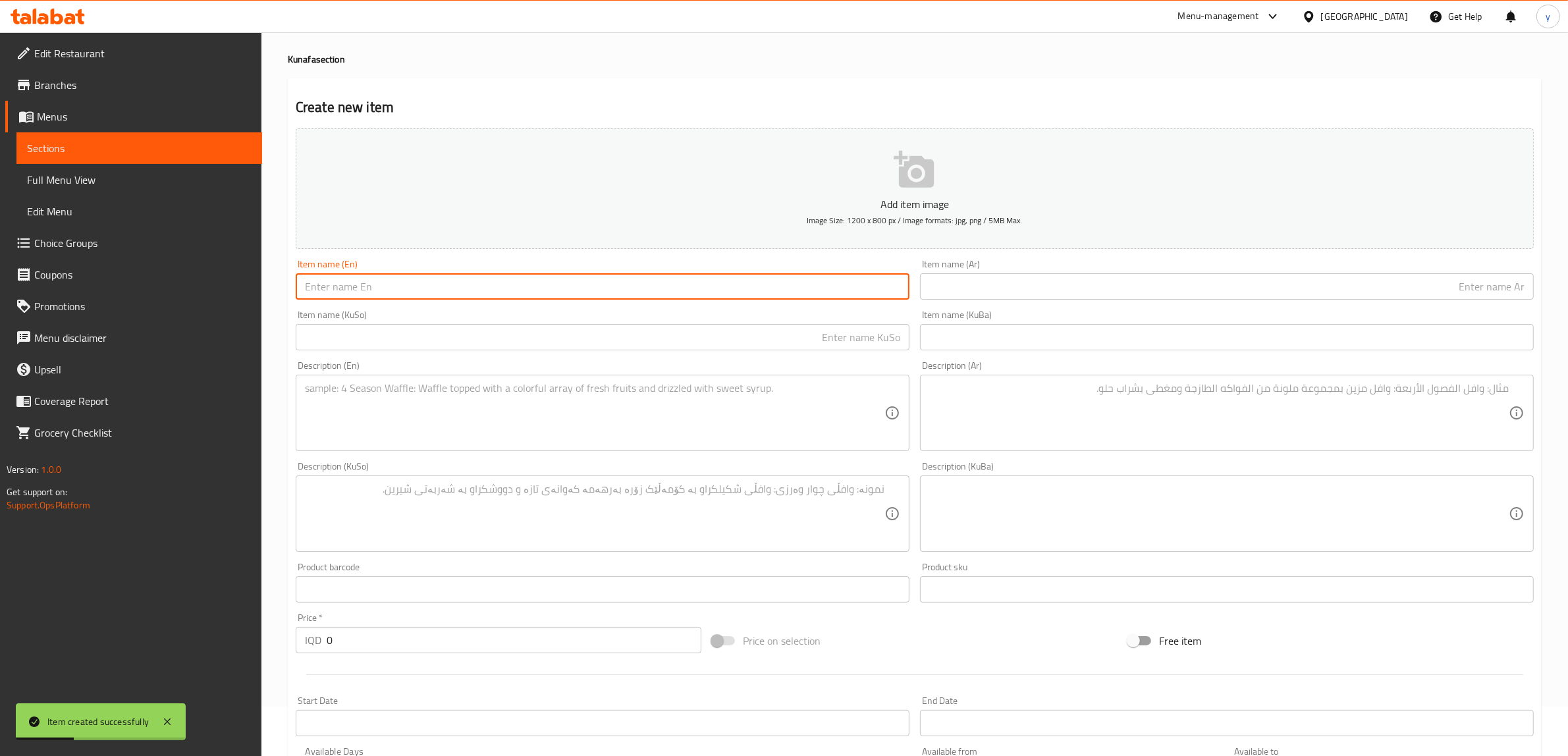
click at [1154, 295] on input "text" at bounding box center [1227, 286] width 614 height 26
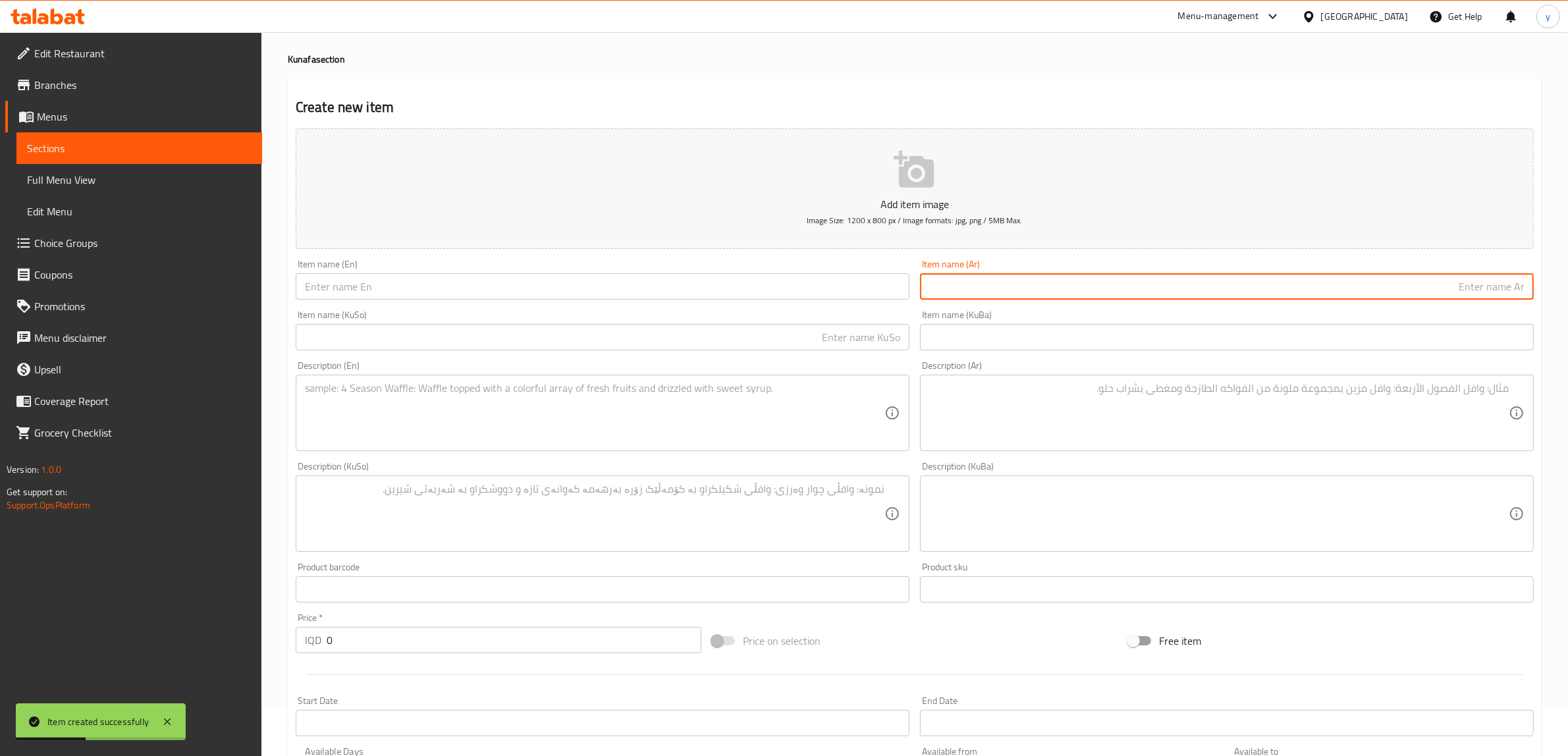
paste input "بركر كنافة"
drag, startPoint x: 1519, startPoint y: 284, endPoint x: 1512, endPoint y: 287, distance: 7.6
click at [1512, 287] on input "بركر كنافة" at bounding box center [1227, 286] width 614 height 26
type input "برجر كنافة"
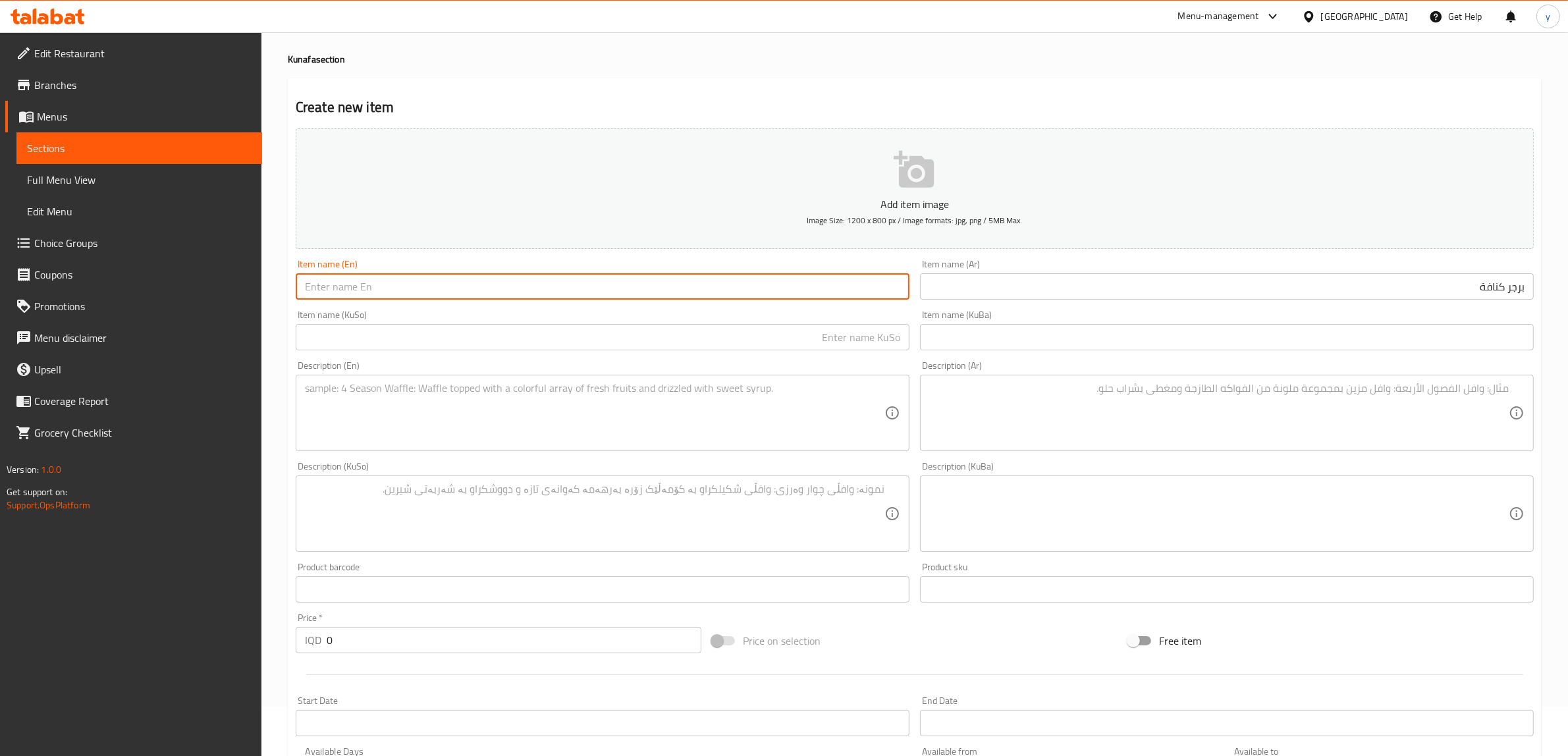
click at [789, 292] on input "text" at bounding box center [602, 286] width 614 height 26
type input "B"
type input "Burger Kunafa"
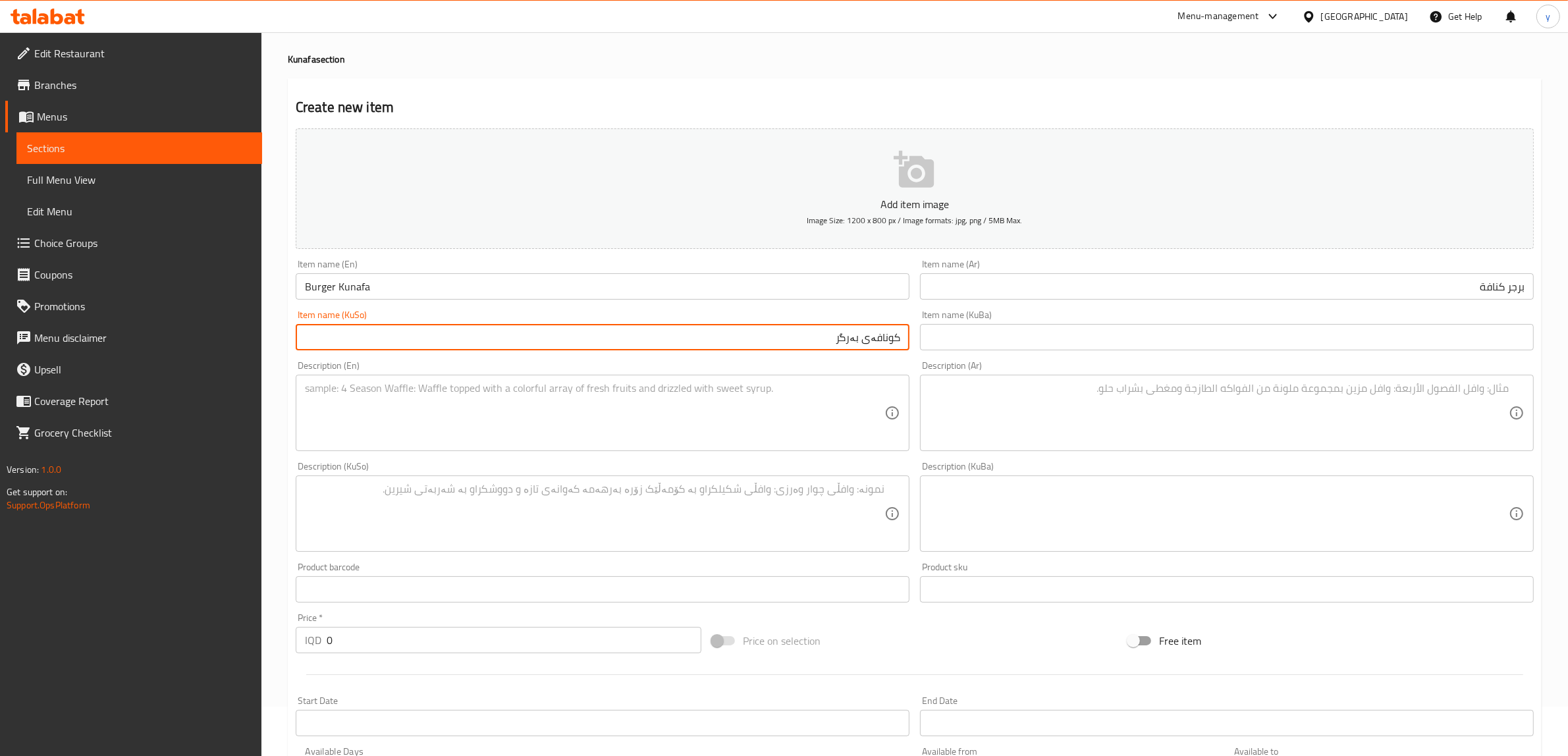
type input "کونافەی بەرگر"
click at [754, 425] on textarea at bounding box center [595, 414] width 580 height 62
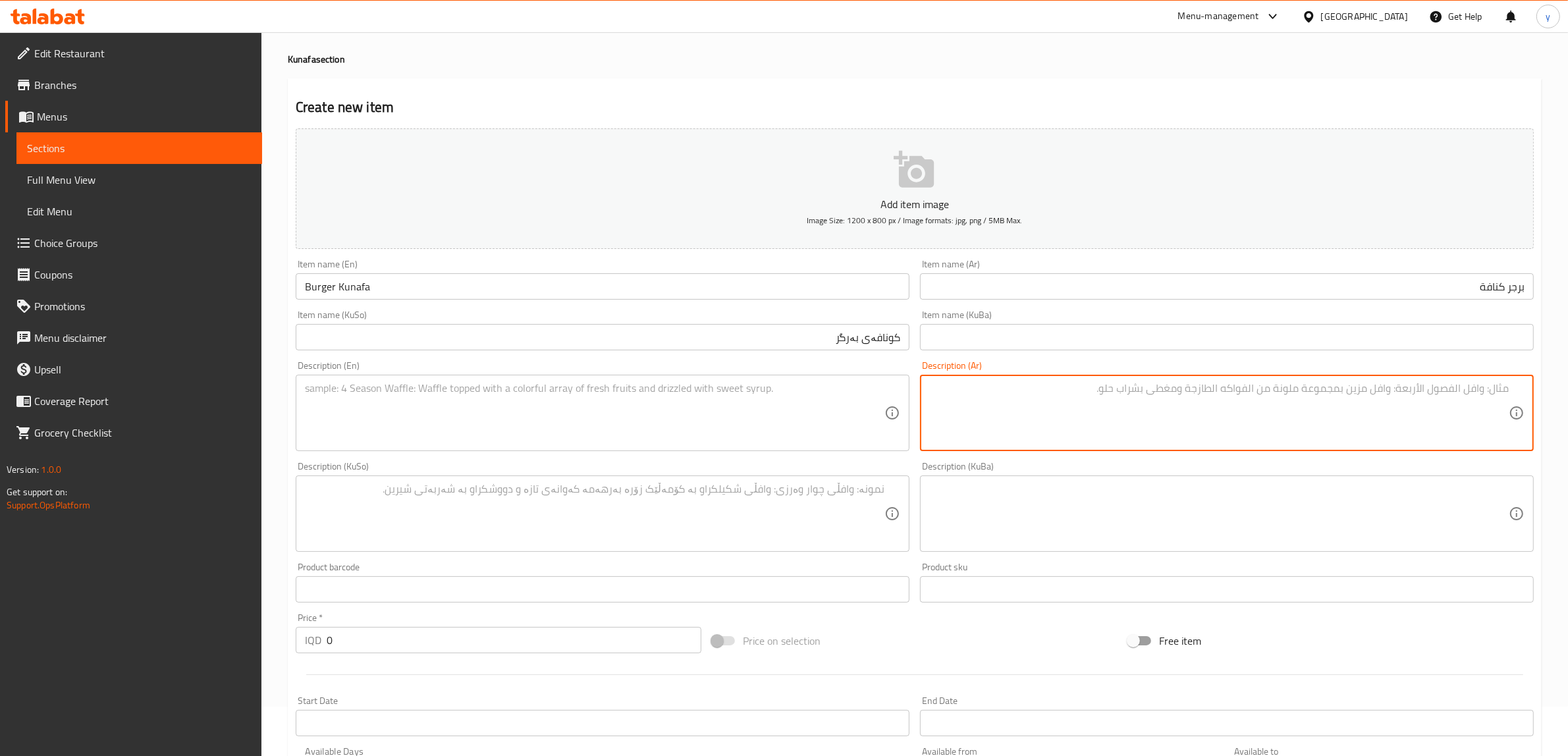
click at [1044, 433] on textarea at bounding box center [1219, 414] width 580 height 62
paste textarea "أقراص كنافة، [GEOGRAPHIC_DATA]، قشطة وقطر"
type textarea "أقراص كنافة، [GEOGRAPHIC_DATA]، قشطة وقطر"
click at [832, 413] on textarea at bounding box center [595, 414] width 580 height 62
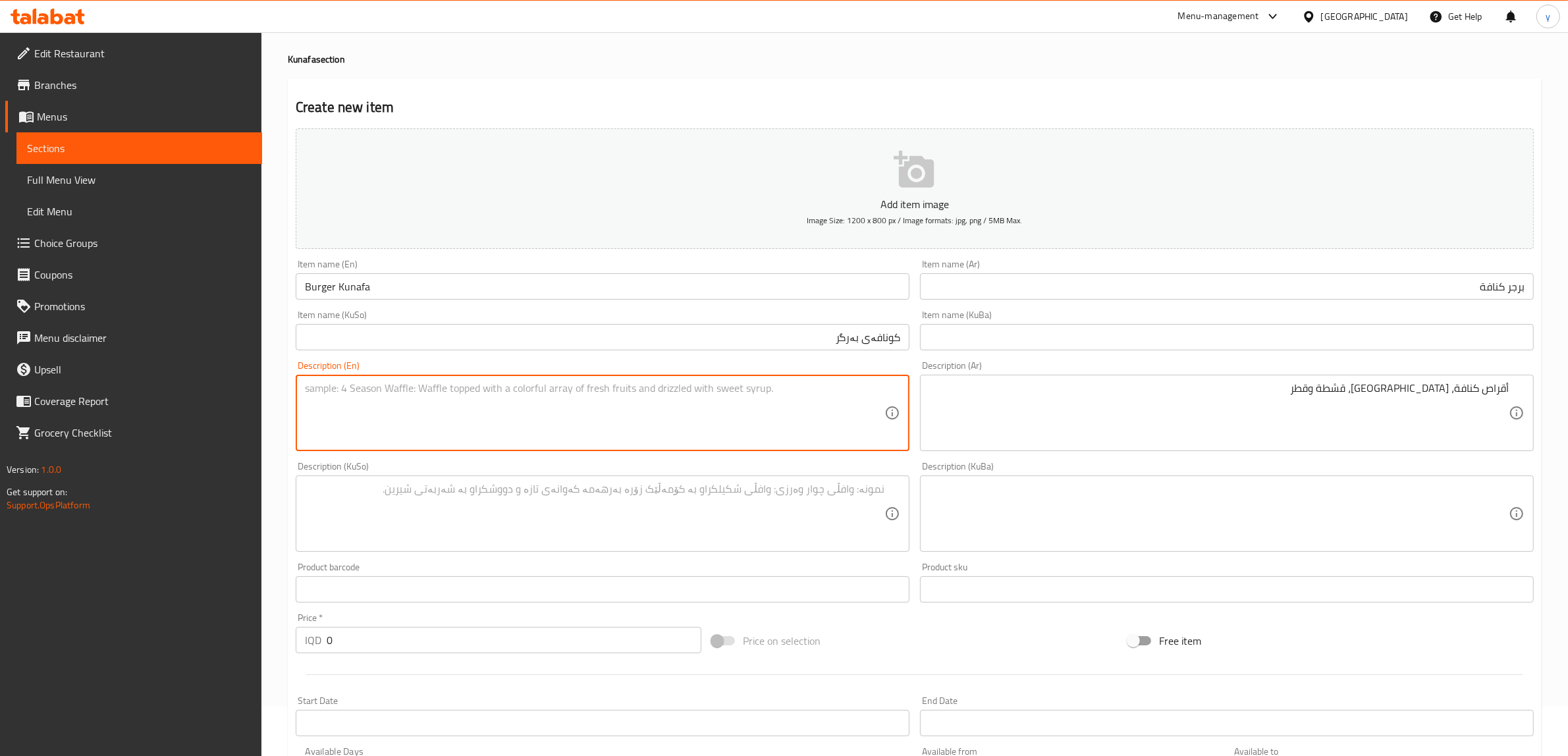
paste textarea "Kunafa disks, cheese, cream and syrup"
click at [355, 392] on textarea "Kunafa disks, cheese, cream and syrup" at bounding box center [595, 414] width 580 height 62
paste textarea "Pattie"
click at [341, 387] on textarea "Kunafa Patties, cheese, cream and syrup" at bounding box center [595, 414] width 580 height 62
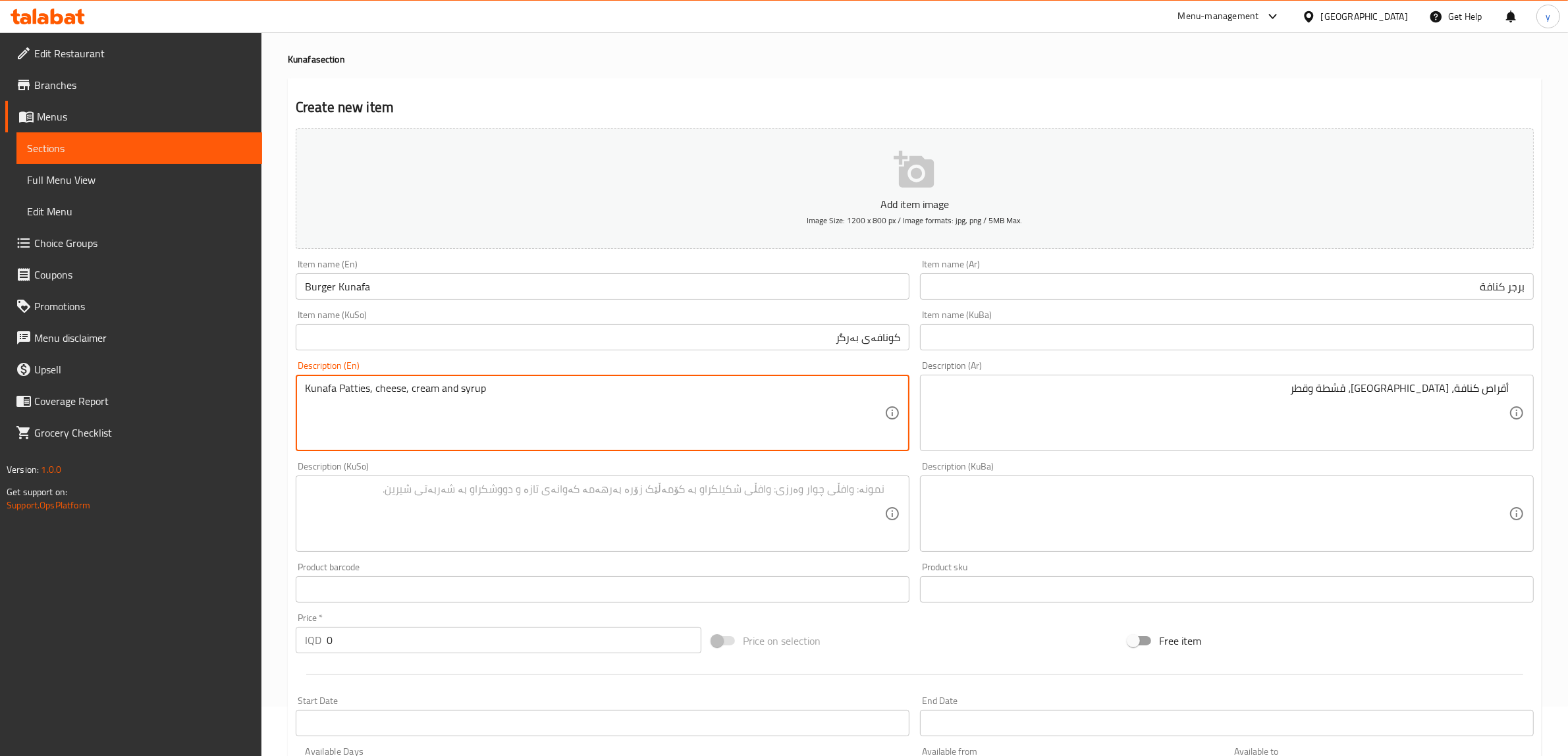
click at [344, 407] on textarea "Kunafa Patties, cheese, cream and syrup" at bounding box center [595, 414] width 580 height 62
click at [343, 391] on textarea "Kunafa Patties, cheese, cream and syrup" at bounding box center [595, 414] width 580 height 62
click at [370, 407] on textarea "Kunafa patties, cheese, cream and syrup" at bounding box center [595, 414] width 580 height 62
type textarea "Kunafa patties, cheese, cream and syrup"
click at [702, 522] on textarea at bounding box center [595, 514] width 580 height 62
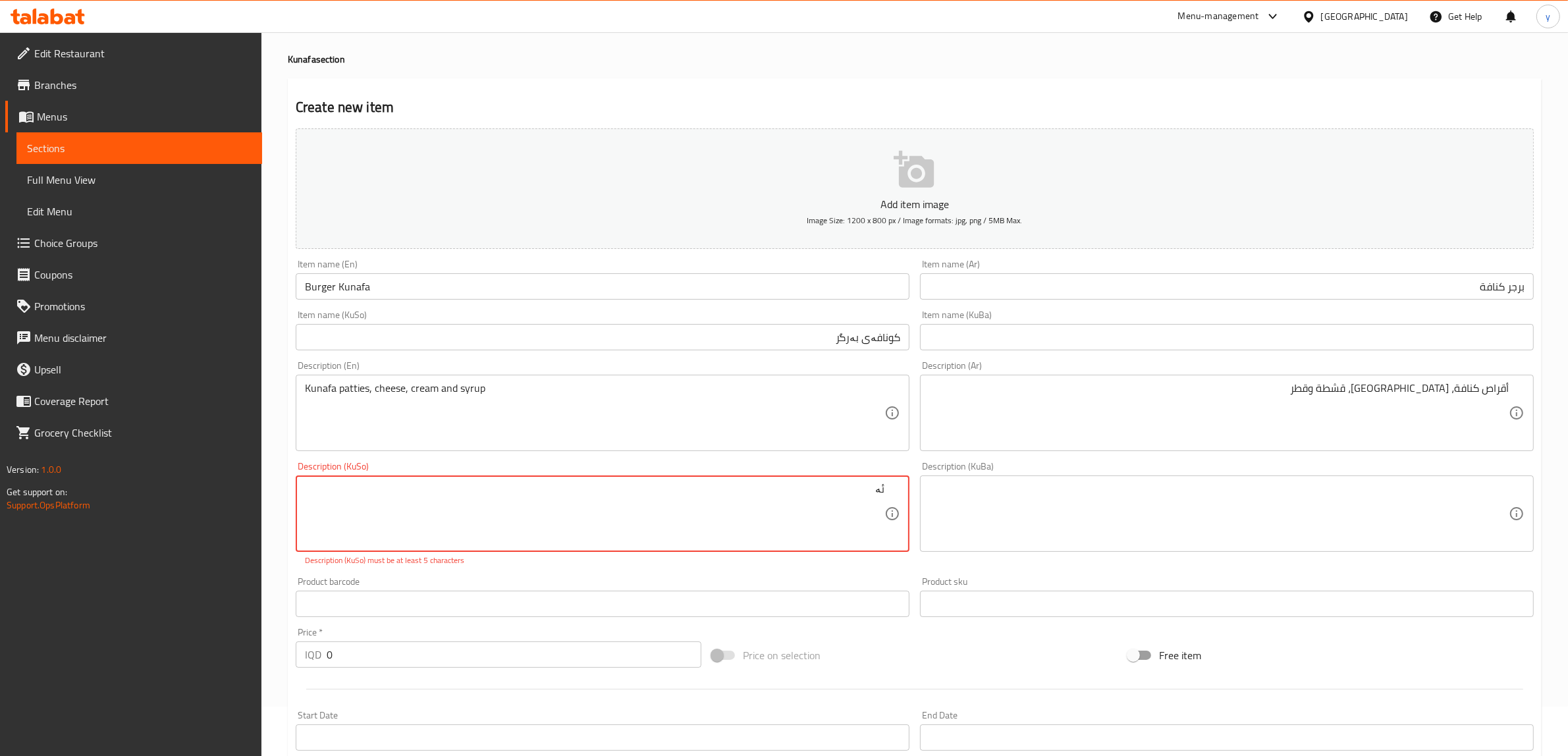
click at [743, 494] on textarea "ئە" at bounding box center [595, 514] width 580 height 62
paste textarea "ڵقەی"
type textarea "ئەڵقەی کونافە، پەنیر، کرێم و شیلە"
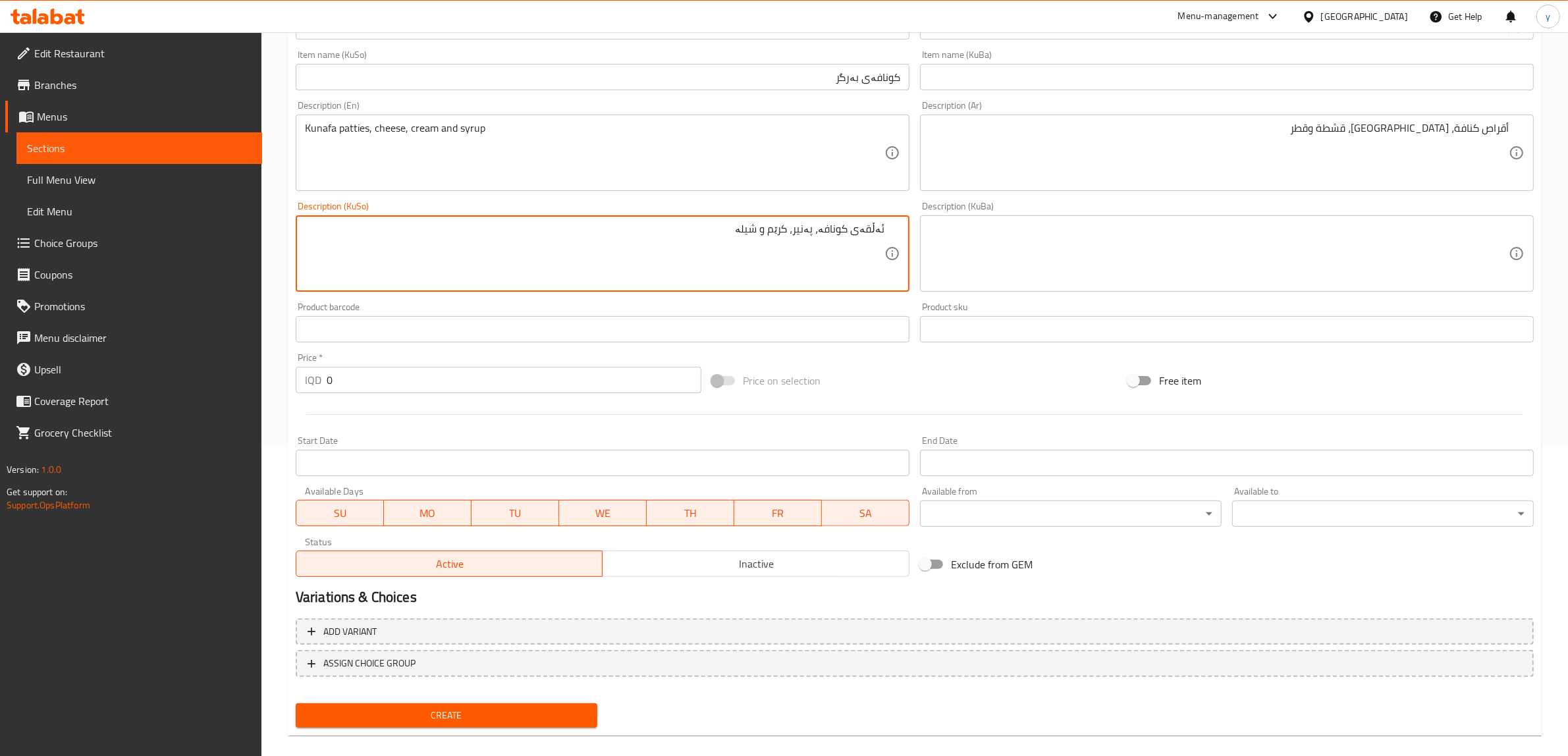
scroll to position [323, 0]
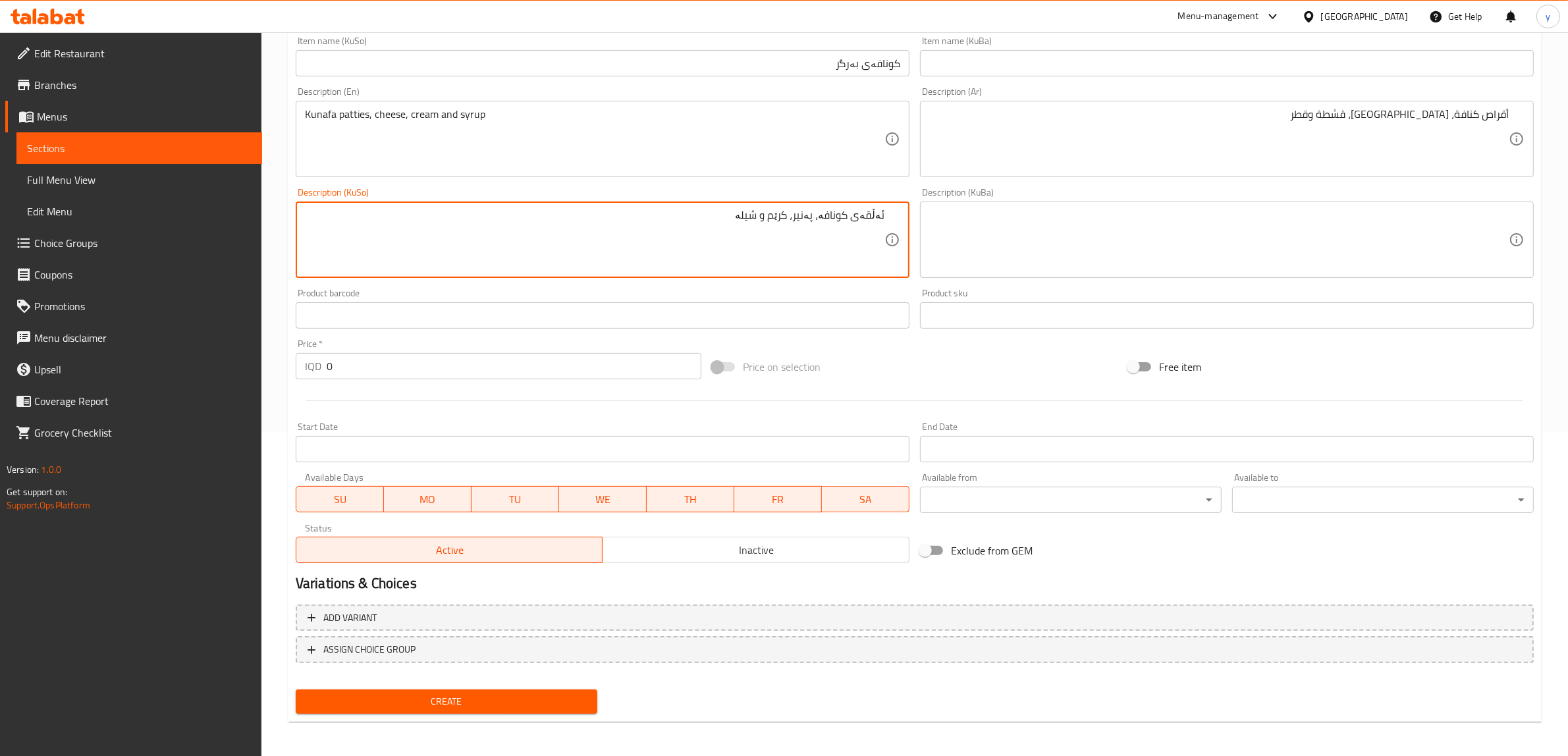
click at [508, 699] on span "Create" at bounding box center [446, 701] width 281 height 16
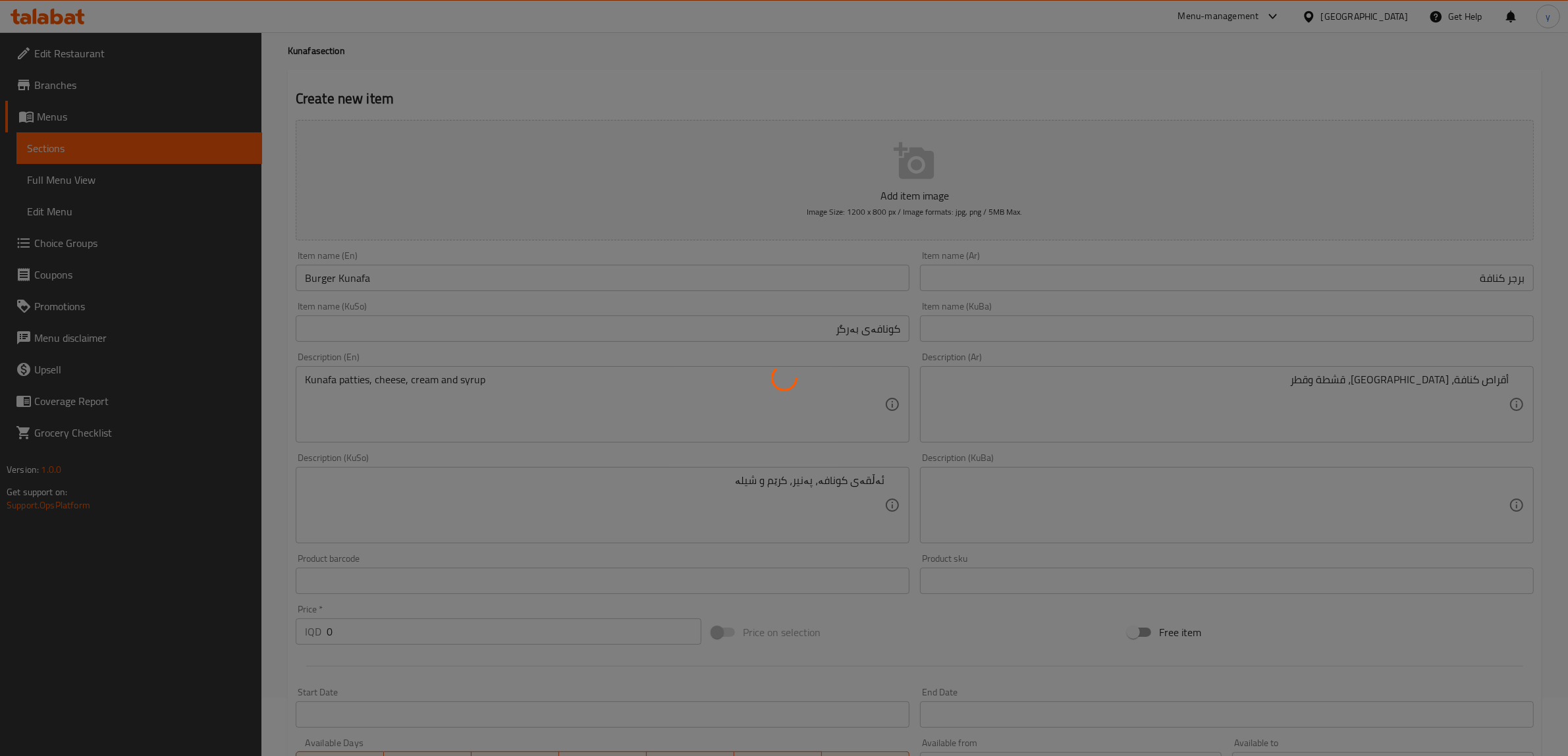
scroll to position [0, 0]
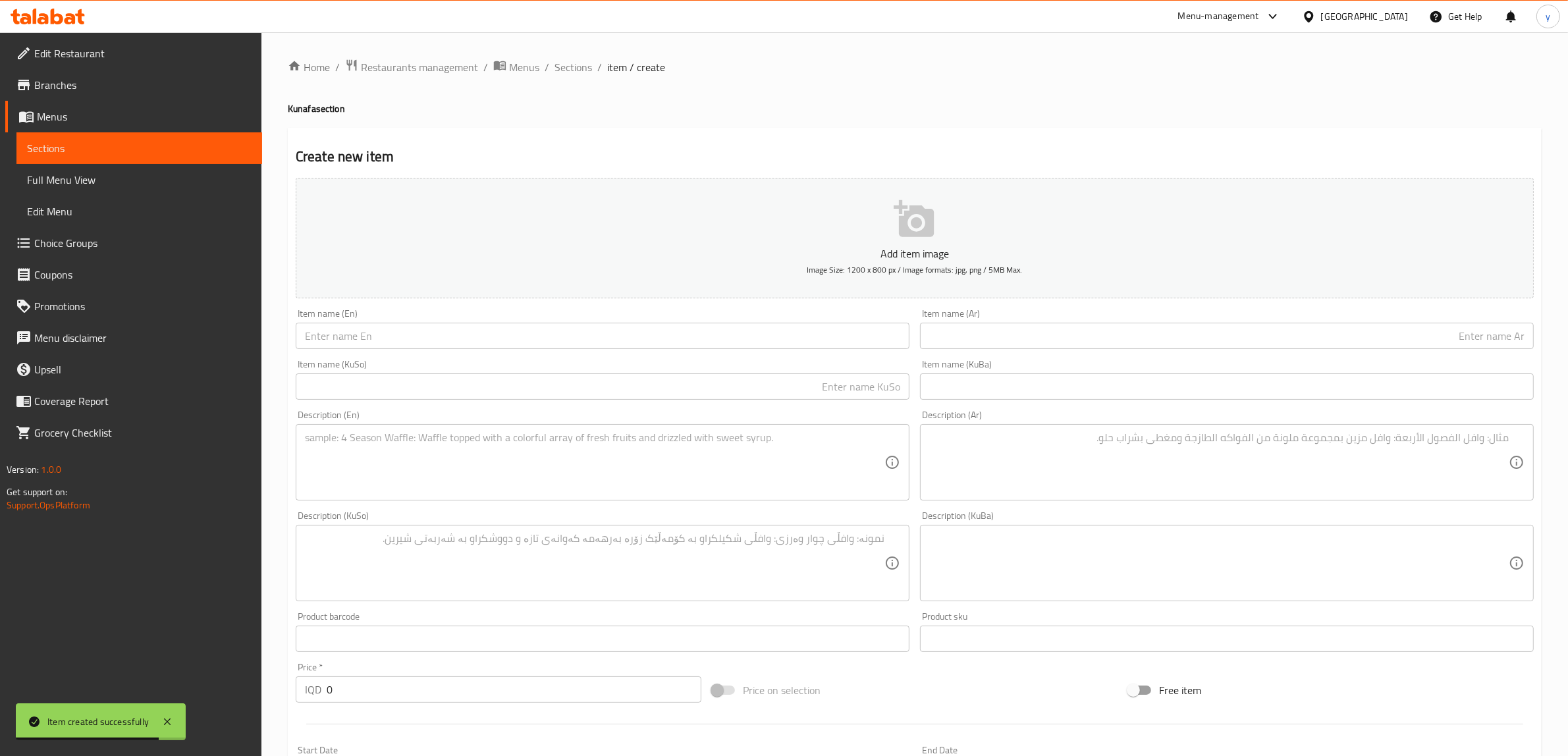
click at [148, 243] on span "Choice Groups" at bounding box center [143, 243] width 218 height 16
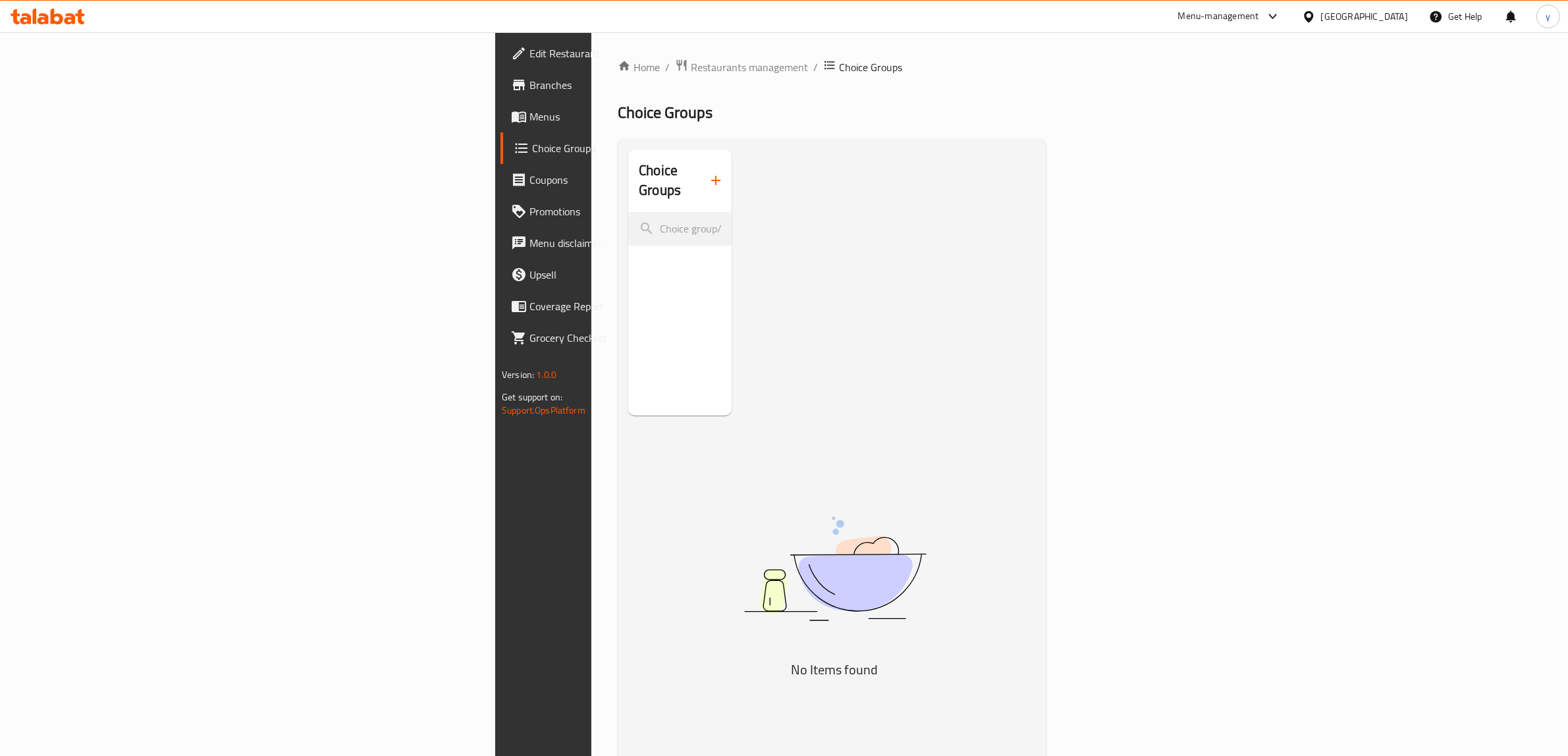
click at [618, 173] on div "Home / Restaurants management / Choice Groups Choice Groups Choice Groups No It…" at bounding box center [832, 487] width 429 height 857
click at [708, 173] on icon "button" at bounding box center [716, 180] width 16 height 16
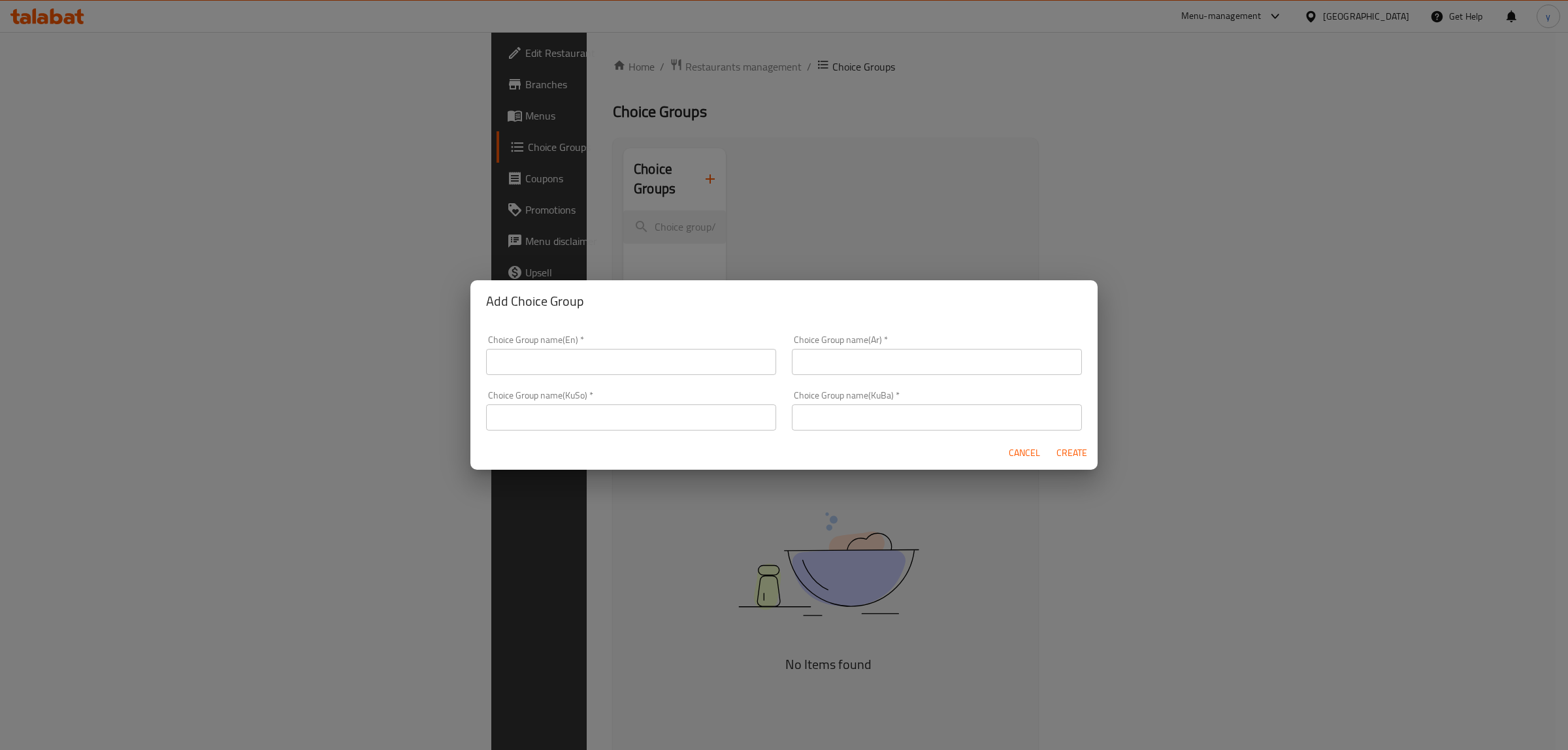
click at [666, 378] on div "Choice Group name(En)   * Choice Group name(En) *" at bounding box center [631, 355] width 306 height 56
click at [641, 368] on input "text" at bounding box center [630, 362] width 290 height 26
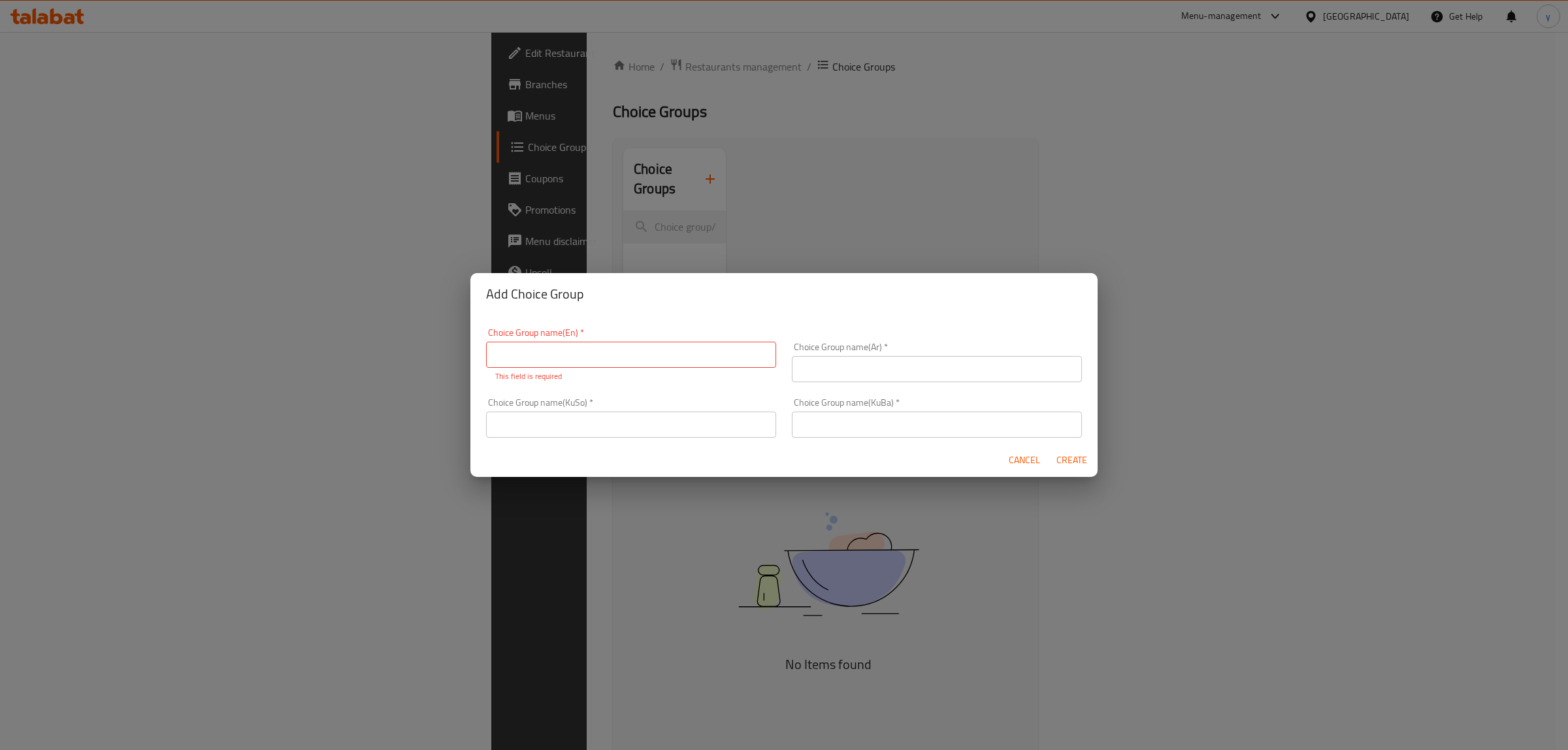
click at [711, 440] on div "Choice Group name(KuSo)   * Choice Group name(KuSo) *" at bounding box center [631, 418] width 306 height 56
click at [731, 426] on input "text" at bounding box center [630, 425] width 290 height 26
paste input "هەڵبژاردنت لە قەبارە:"
type input "هەڵبژاردنت لە قەبارە:"
click at [885, 410] on div "Choice Group name(KuBa)   * Choice Group name(KuBa) *" at bounding box center [936, 418] width 290 height 40
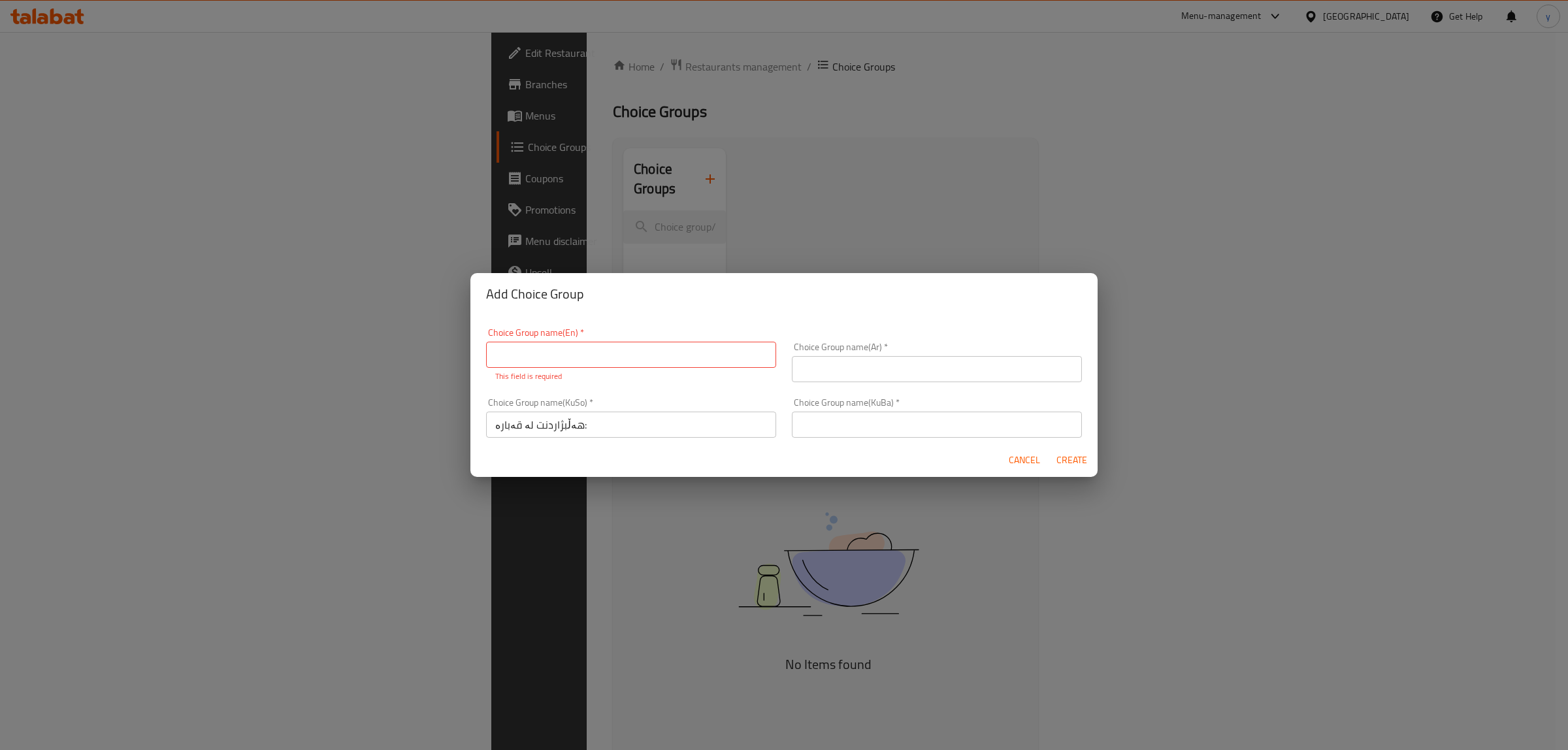
click at [897, 421] on input "text" at bounding box center [936, 425] width 290 height 26
paste input "هەڵبژاردنت لە قەبارە:"
type input "هەڵبژاردنت لە قەبارە:"
click at [898, 361] on input "text" at bounding box center [936, 369] width 290 height 26
click at [849, 366] on input "ڤ" at bounding box center [936, 369] width 290 height 26
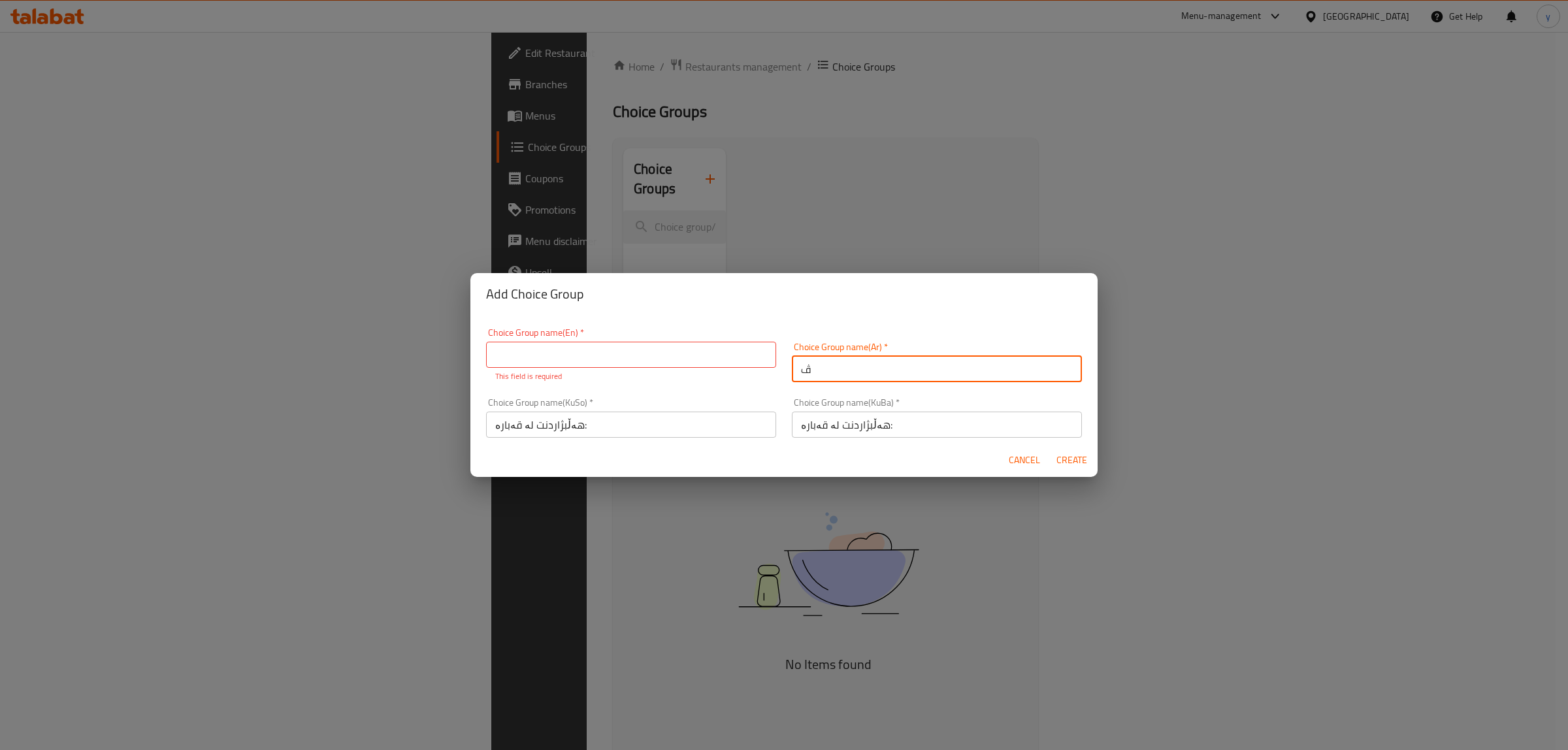
click at [849, 366] on input "ڤ" at bounding box center [936, 369] width 290 height 26
paste input "إختيارك من الحجم:"
type input "إختيارك من الحجم:"
click at [674, 361] on input "text" at bounding box center [630, 354] width 290 height 26
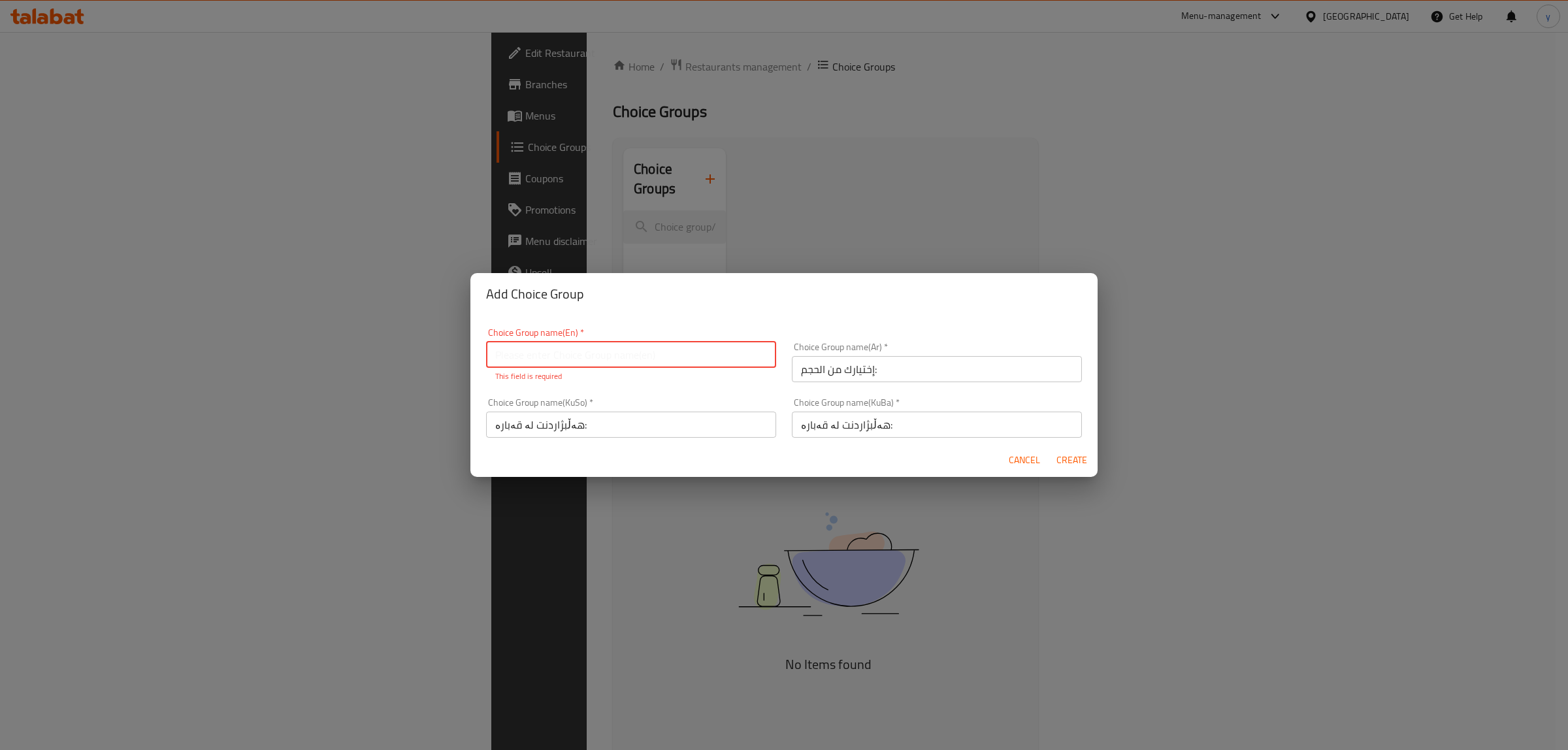
paste input "Your Choice Of Size:"
type input "Your Choice Of Size:"
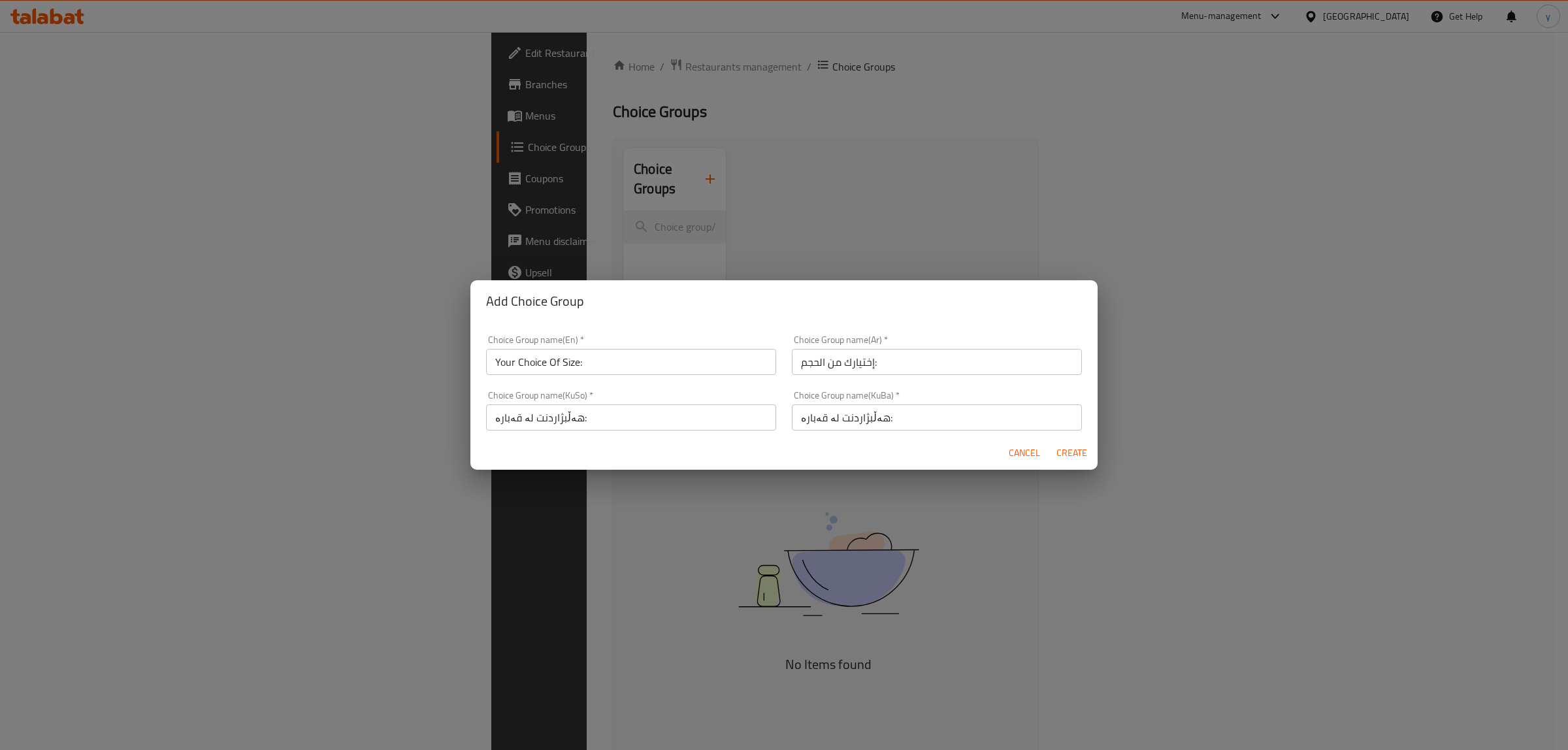
click at [846, 439] on form "Choice Group name(En)   * Your Choice Of Size: Choice Group name(En) * Choice G…" at bounding box center [784, 397] width 628 height 149
click at [1087, 446] on span "Create" at bounding box center [1071, 453] width 31 height 16
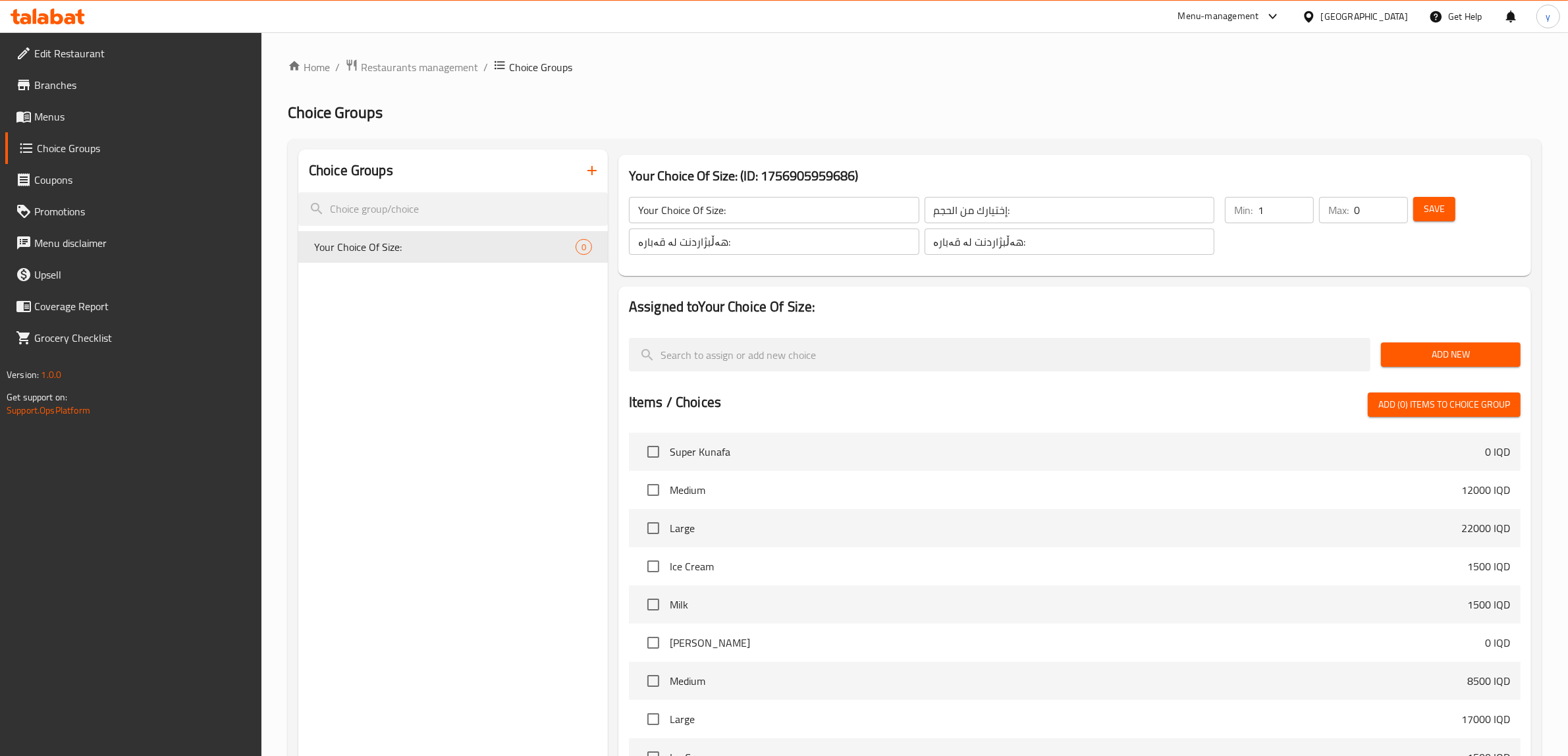
type input "1"
click at [1302, 207] on input "1" at bounding box center [1286, 210] width 56 height 26
click at [1403, 206] on input "0" at bounding box center [1381, 210] width 54 height 26
click at [1400, 205] on input "0" at bounding box center [1381, 210] width 54 height 26
type input "1"
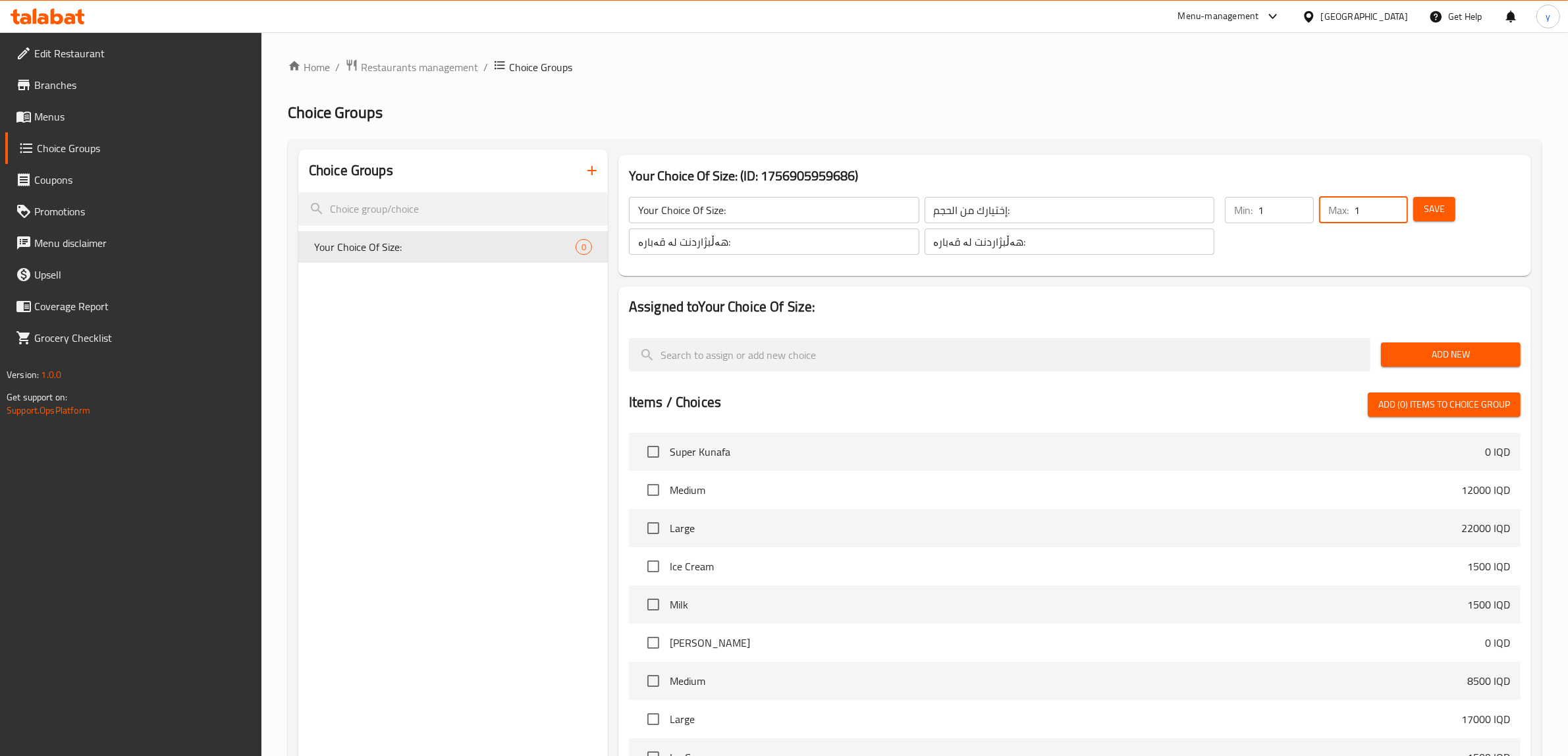
click at [1394, 205] on input "1" at bounding box center [1381, 210] width 54 height 26
click at [1411, 203] on div "Save" at bounding box center [1460, 225] width 97 height 63
click at [1422, 218] on button "Save" at bounding box center [1435, 209] width 42 height 24
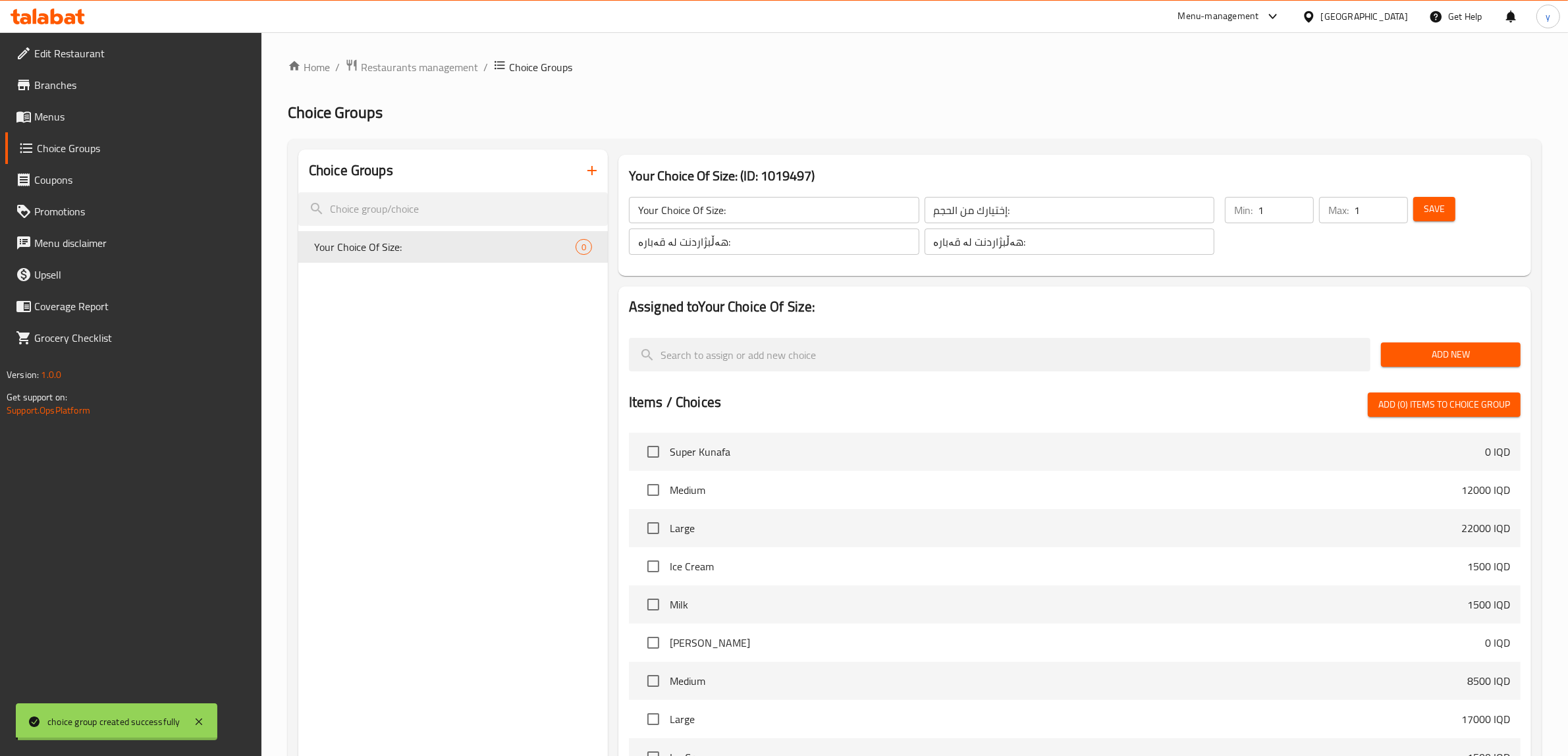
click at [1448, 350] on span "Add New" at bounding box center [1451, 355] width 119 height 16
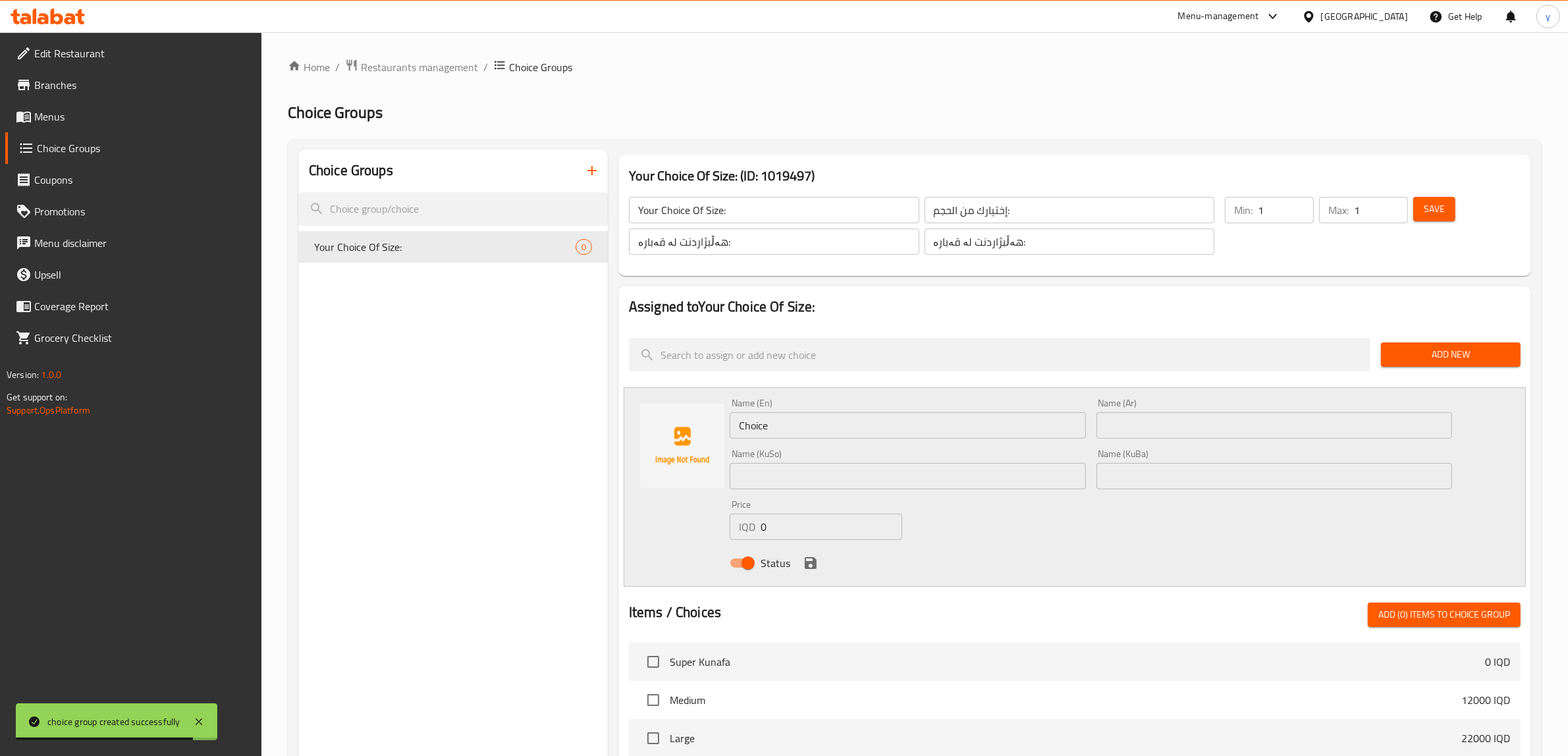
click at [904, 463] on input "text" at bounding box center [908, 476] width 356 height 26
paste input "گەورە"
type input "گەورە"
click at [1157, 429] on input "text" at bounding box center [1274, 426] width 356 height 26
paste input "كبير"
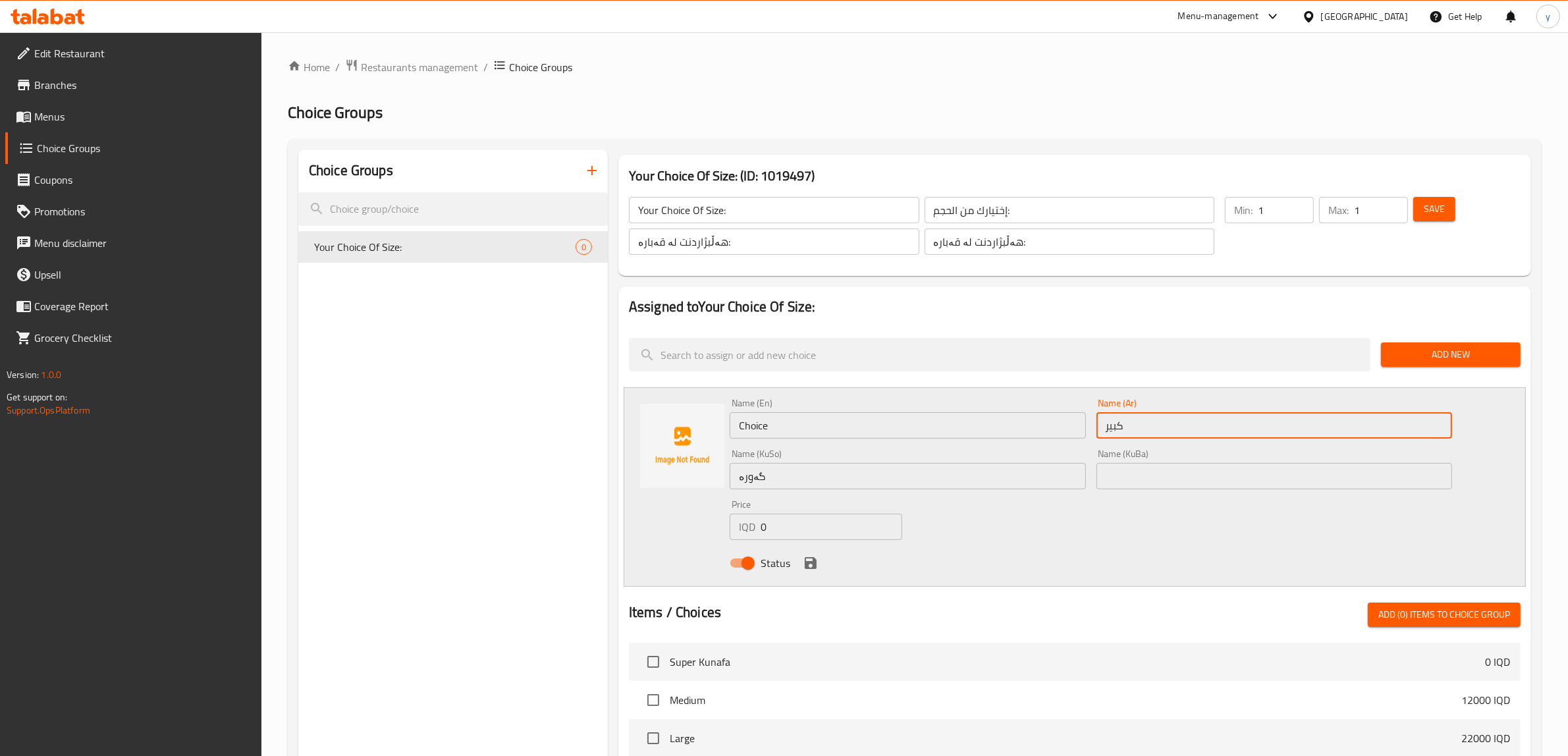
type input "كبير"
click at [766, 412] on div "Name (En) Choice Name (En)" at bounding box center [908, 419] width 356 height 40
click at [771, 427] on input "Choice" at bounding box center [908, 426] width 356 height 26
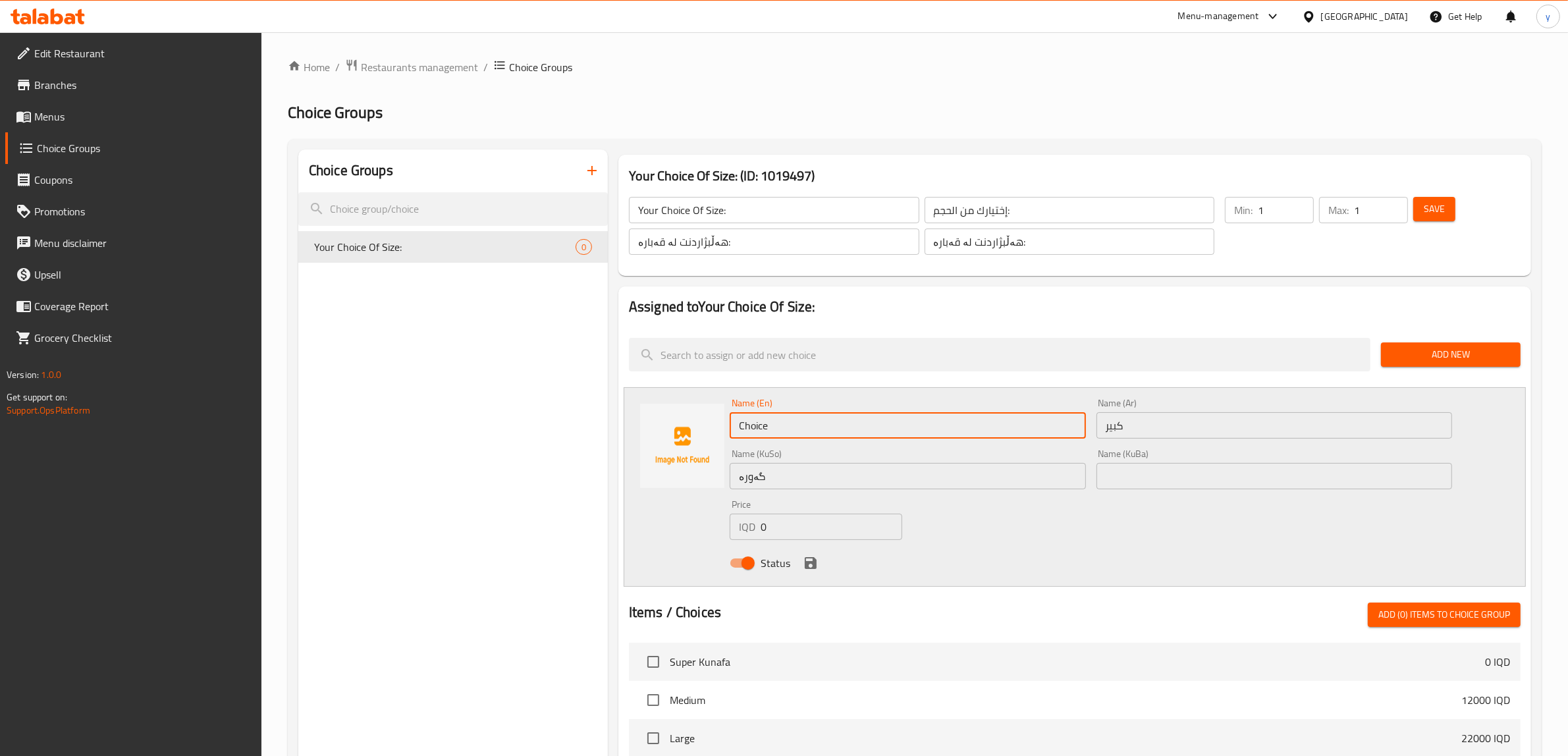
click at [771, 427] on input "Choice" at bounding box center [908, 426] width 356 height 26
paste input "Larg"
type input "Large"
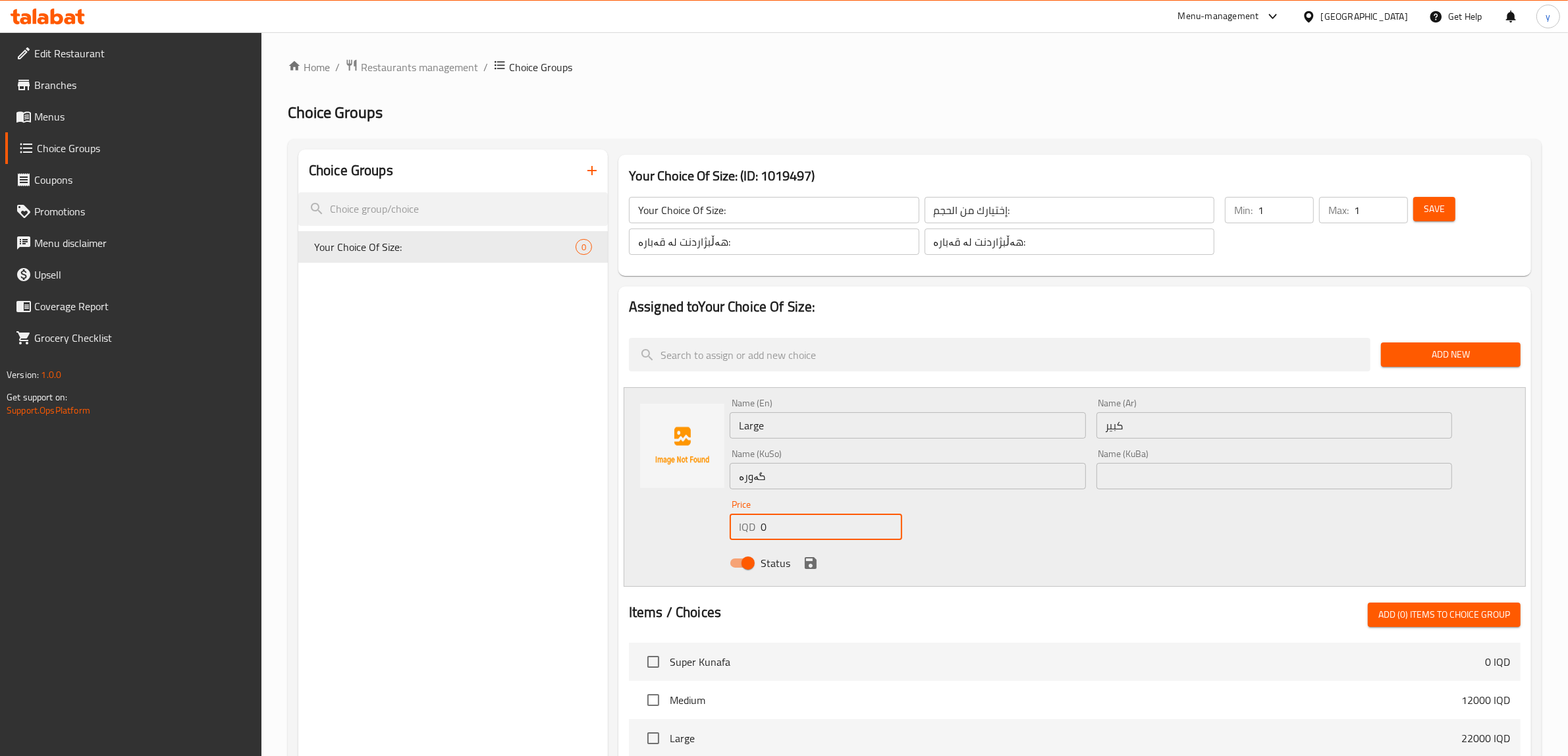
drag, startPoint x: 794, startPoint y: 528, endPoint x: 718, endPoint y: 549, distance: 78.8
click at [718, 549] on div "Name (En) Large Name (En) Name (Ar) كبير Name (Ar) Name (KuSo) گەورە Name (KuSo…" at bounding box center [1075, 487] width 902 height 199
type input "28000"
click at [808, 551] on div "Status" at bounding box center [1091, 563] width 733 height 36
click at [820, 556] on div "Status" at bounding box center [1091, 563] width 733 height 36
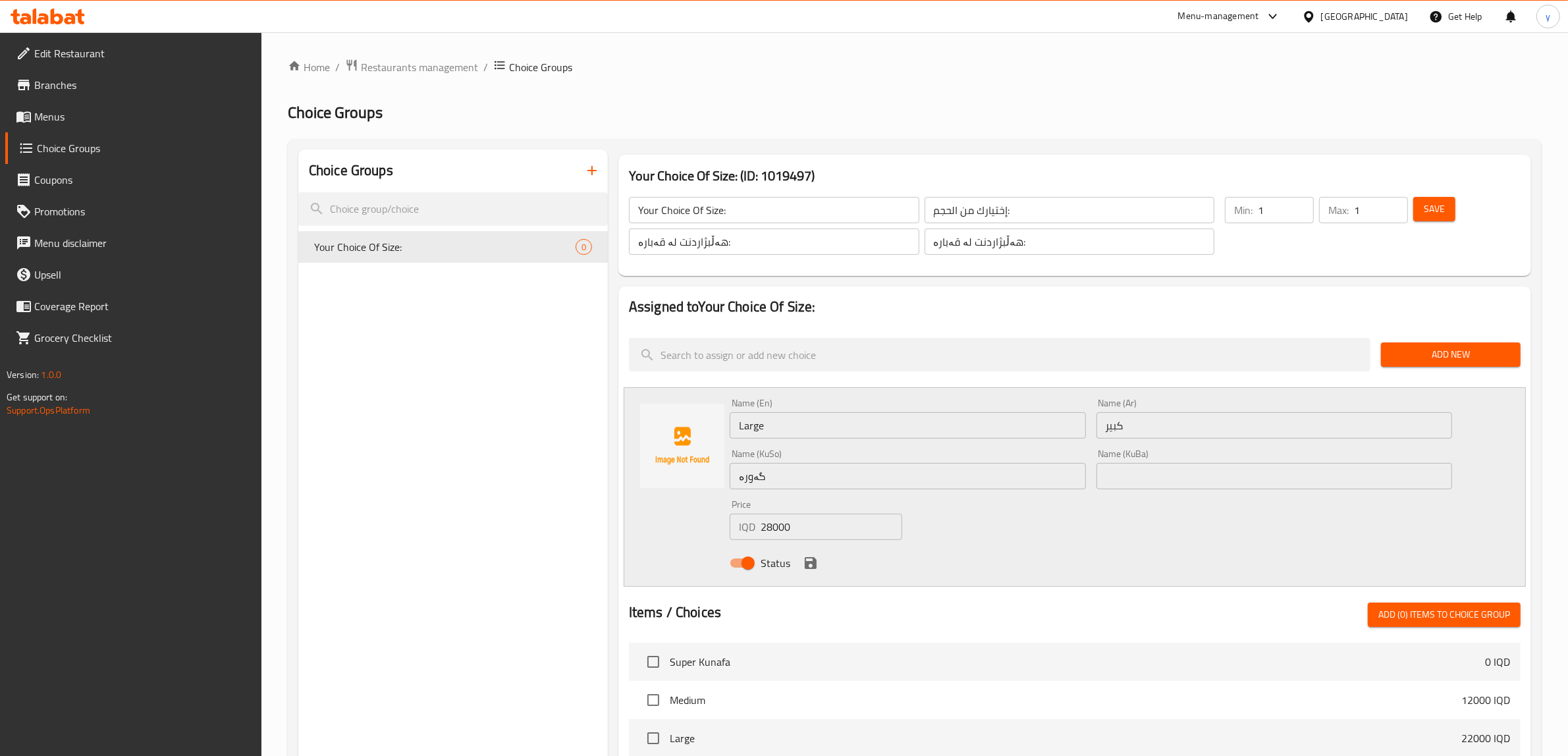
click at [808, 558] on icon "save" at bounding box center [810, 564] width 16 height 16
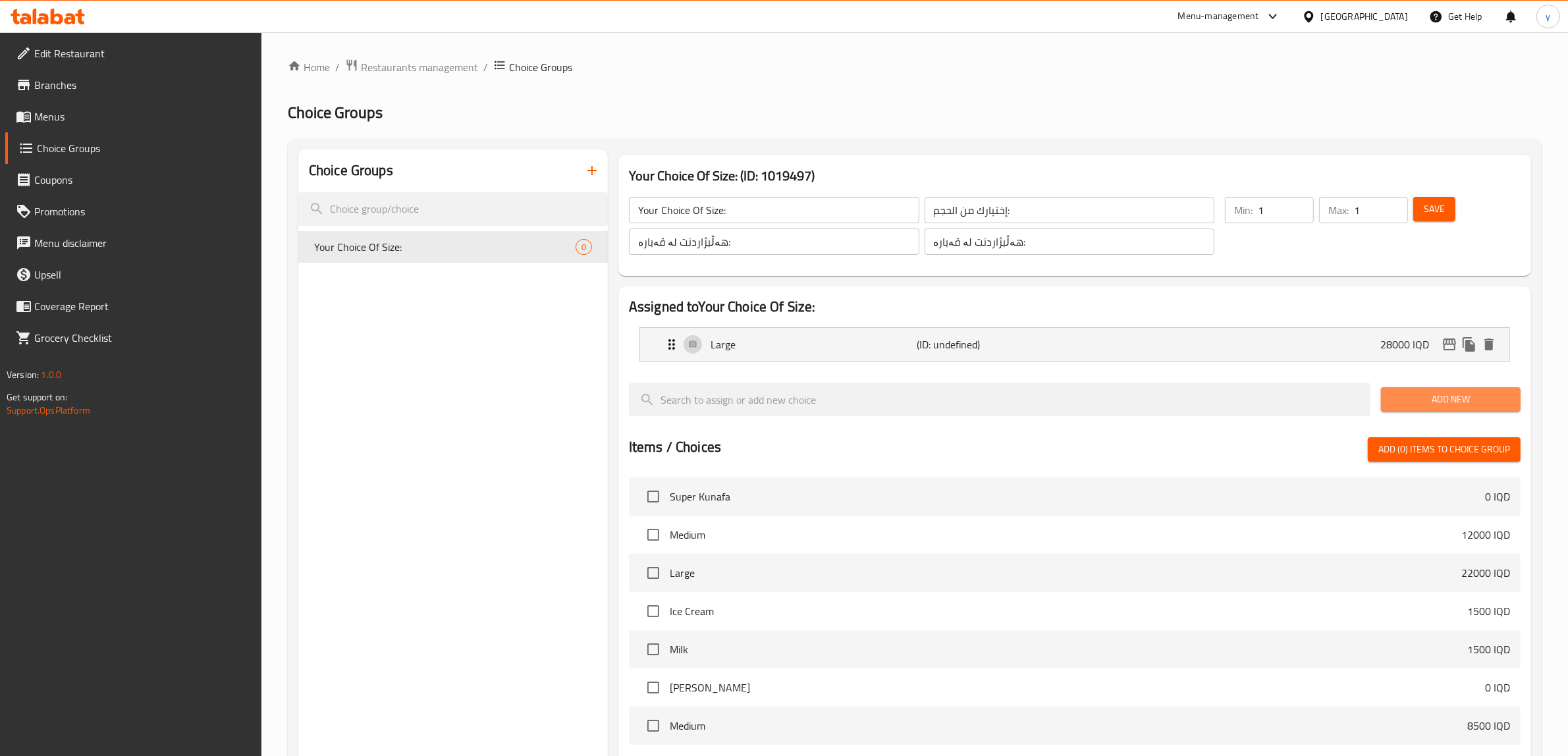
click at [1416, 394] on span "Add New" at bounding box center [1451, 399] width 119 height 16
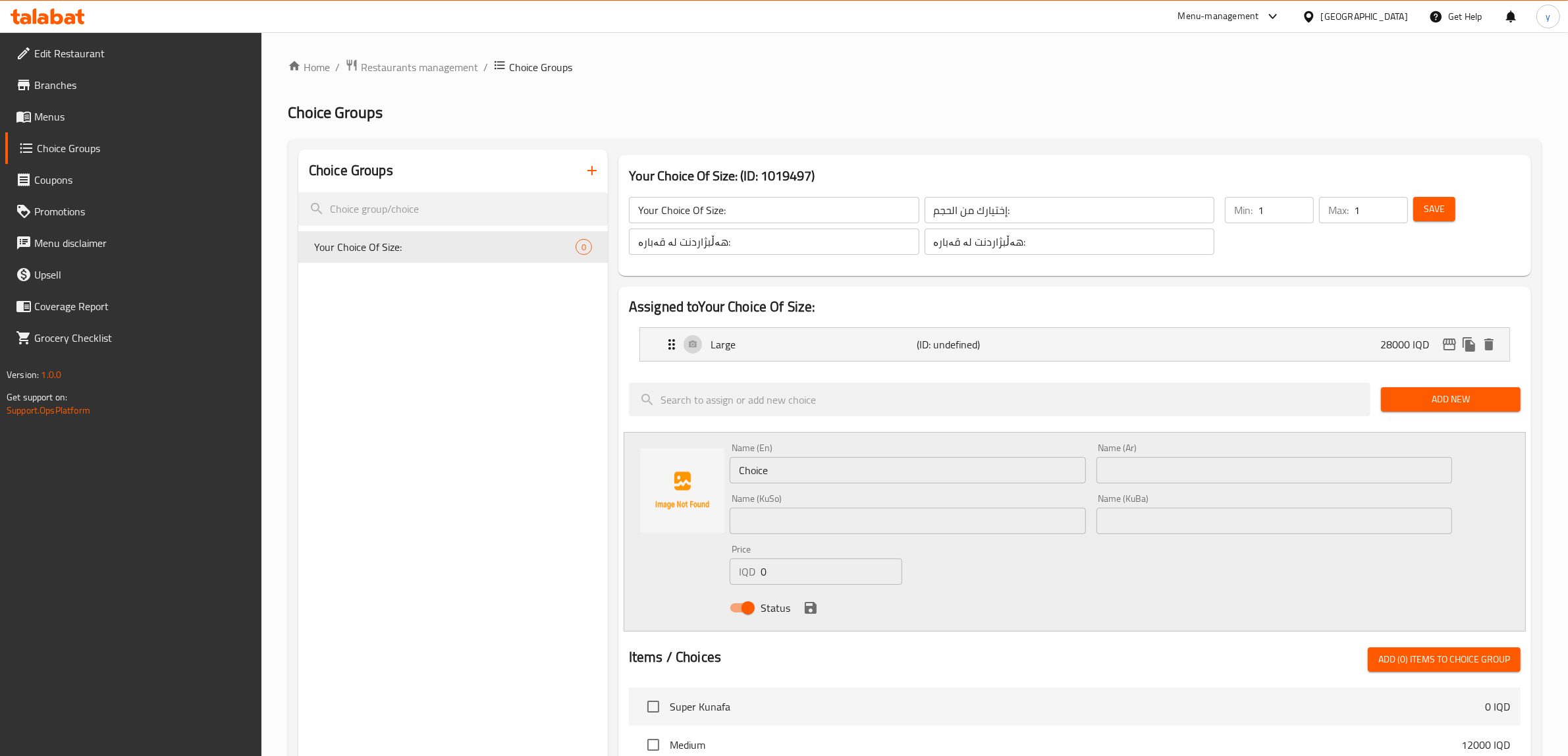
click at [841, 532] on input "text" at bounding box center [908, 521] width 356 height 26
paste input "ناوەند"
type input "ناوەند"
drag, startPoint x: 1127, startPoint y: 488, endPoint x: 1141, endPoint y: 461, distance: 30.4
click at [1127, 488] on div "Name (Ar) Name (Ar)" at bounding box center [1274, 463] width 367 height 51
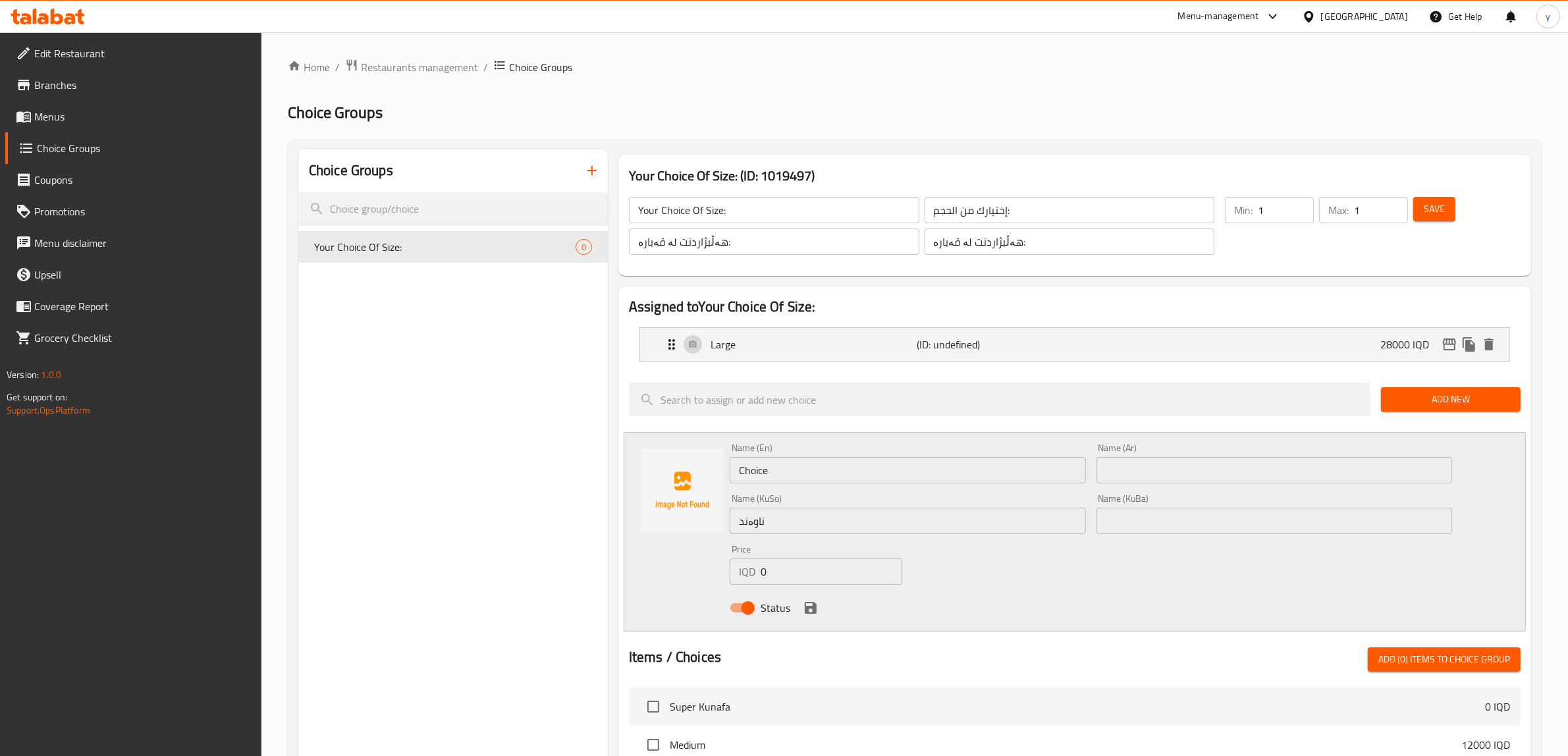
click at [1144, 452] on div "Name (Ar) Name (Ar)" at bounding box center [1274, 463] width 356 height 40
click at [1226, 463] on input "text" at bounding box center [1274, 470] width 356 height 26
paste input "وسط"
type input "وسط"
click at [890, 476] on input "Choice" at bounding box center [908, 470] width 356 height 26
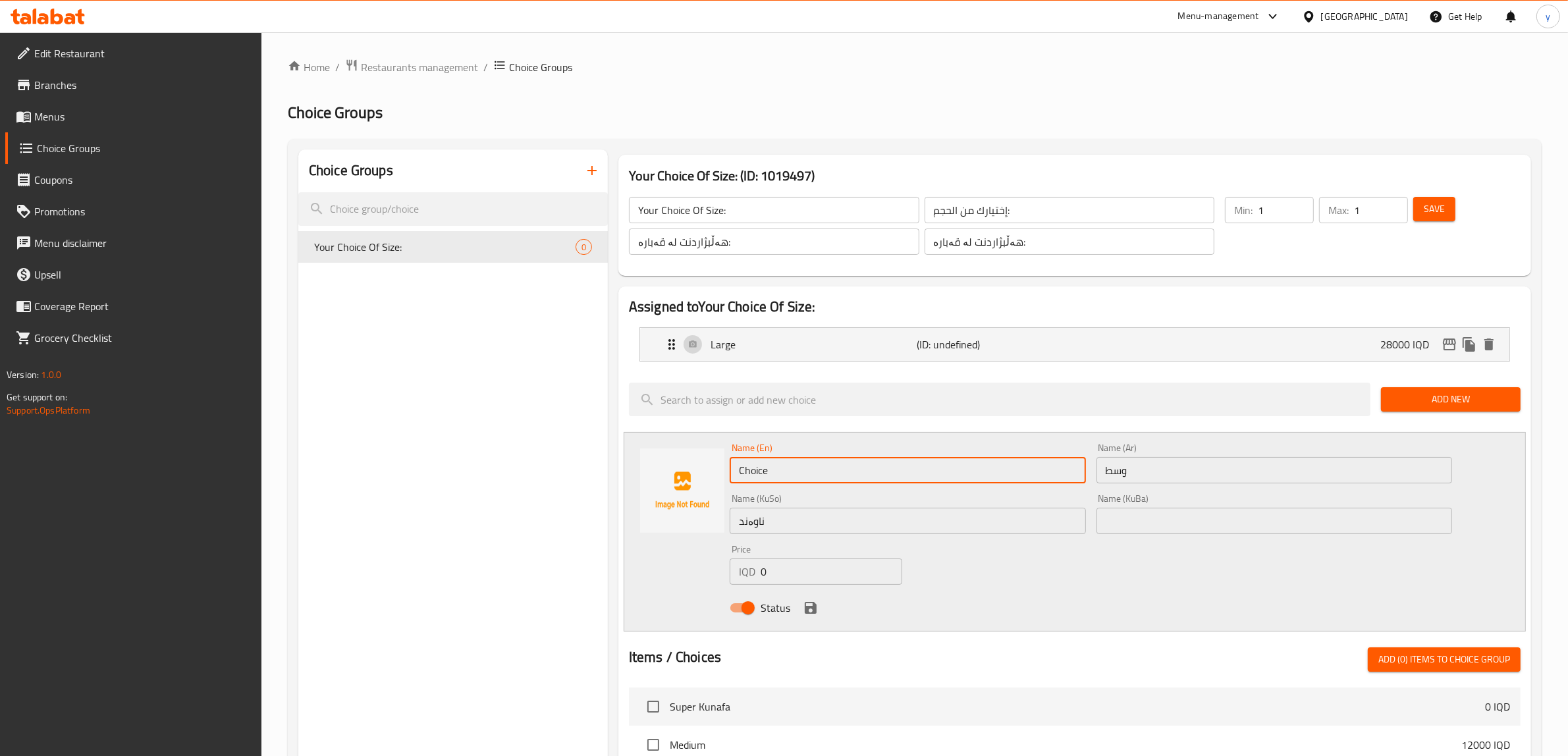
click at [890, 476] on input "Choice" at bounding box center [908, 470] width 356 height 26
paste input "Medium"
type input "Medium"
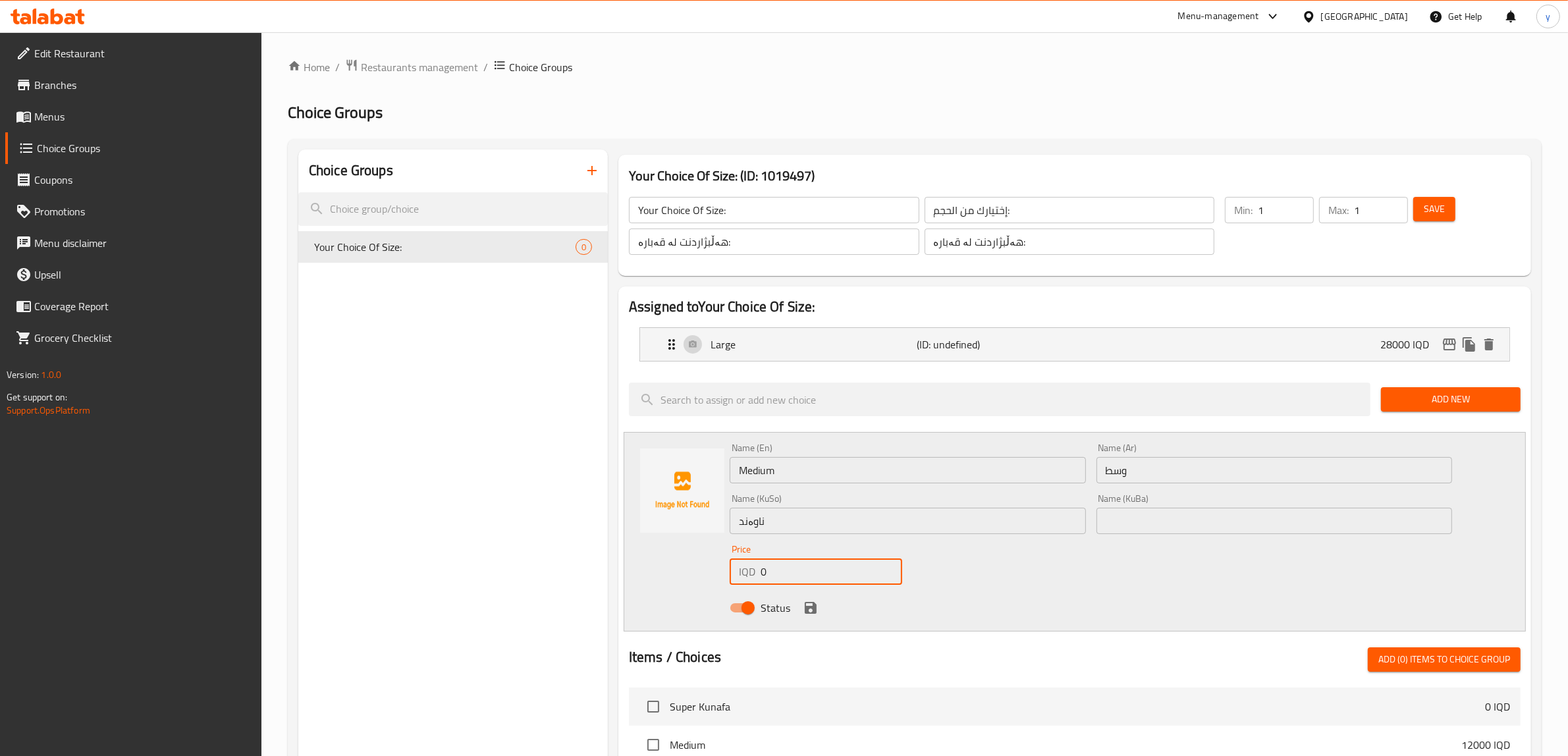
drag, startPoint x: 811, startPoint y: 568, endPoint x: 758, endPoint y: 578, distance: 53.9
click at [758, 578] on div "IQD 0 Price" at bounding box center [816, 571] width 172 height 26
type input "15000"
click at [810, 609] on icon "save" at bounding box center [810, 608] width 16 height 16
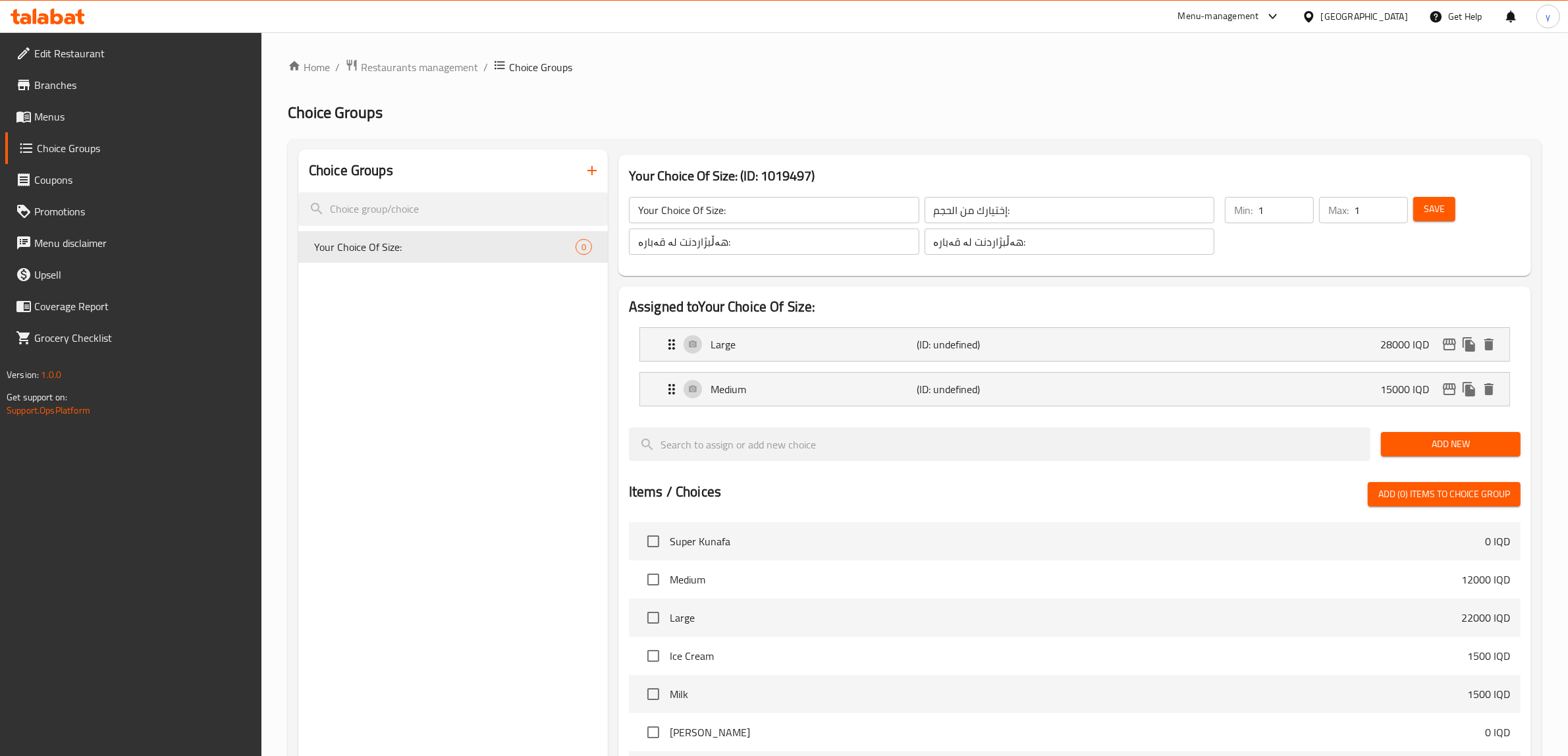
click at [1478, 419] on div at bounding box center [1075, 422] width 892 height 10
click at [1476, 430] on div "Add New" at bounding box center [1451, 444] width 150 height 44
click at [1385, 446] on button "Add New" at bounding box center [1451, 445] width 140 height 24
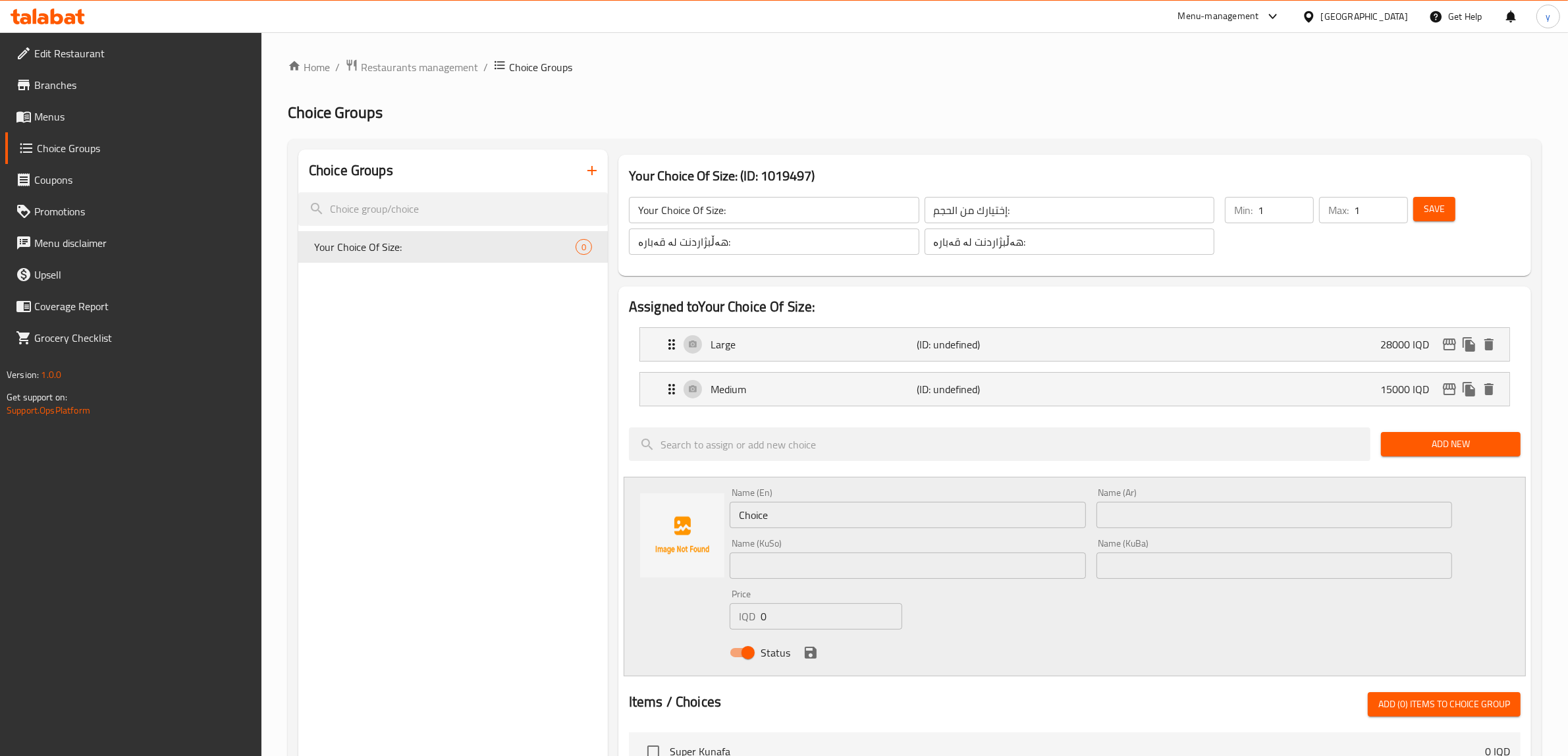
click at [870, 516] on input "Choice" at bounding box center [908, 515] width 356 height 26
click at [962, 573] on input "text" at bounding box center [908, 566] width 356 height 26
paste input "بچووک"
type input "بچووک"
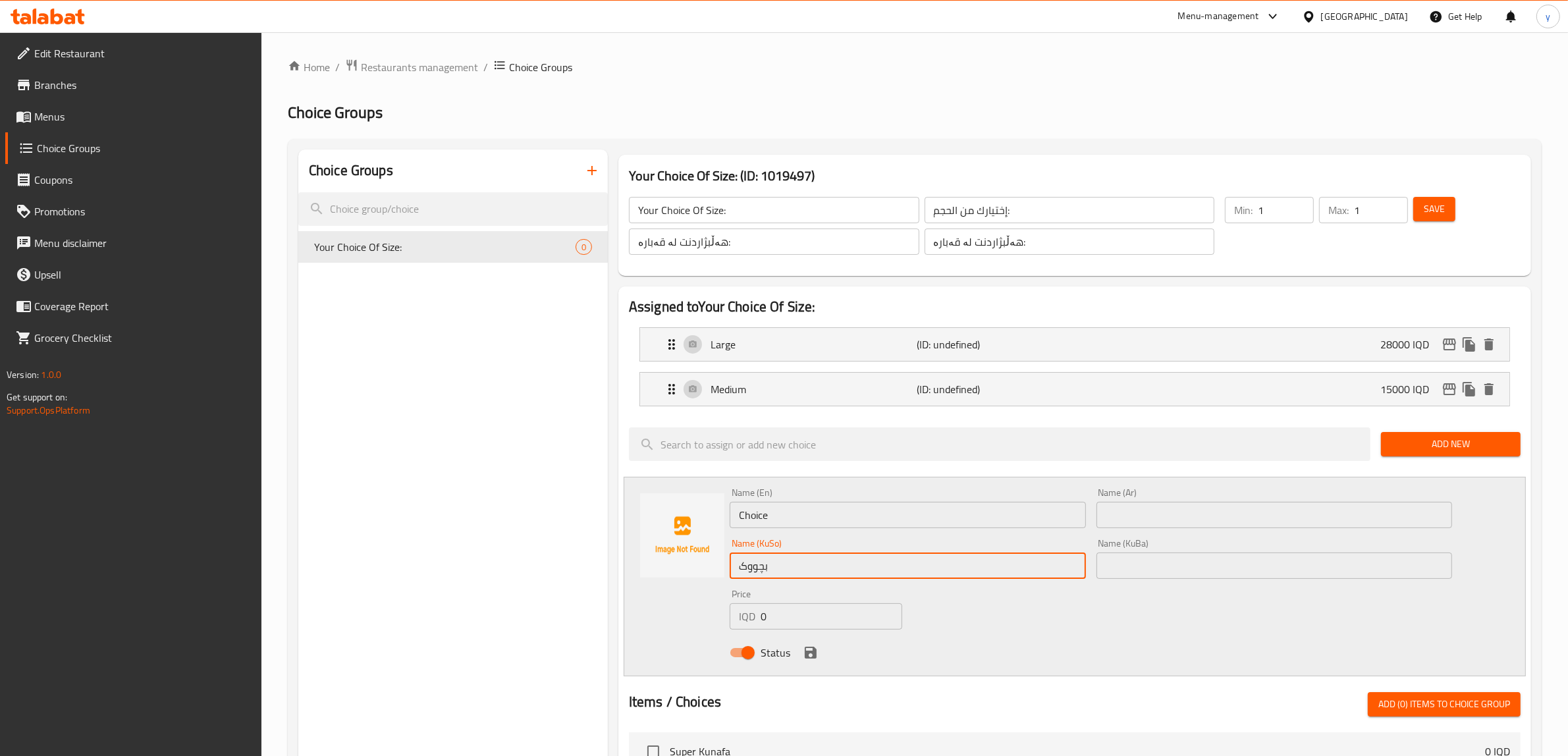
click at [1194, 518] on input "text" at bounding box center [1274, 515] width 356 height 26
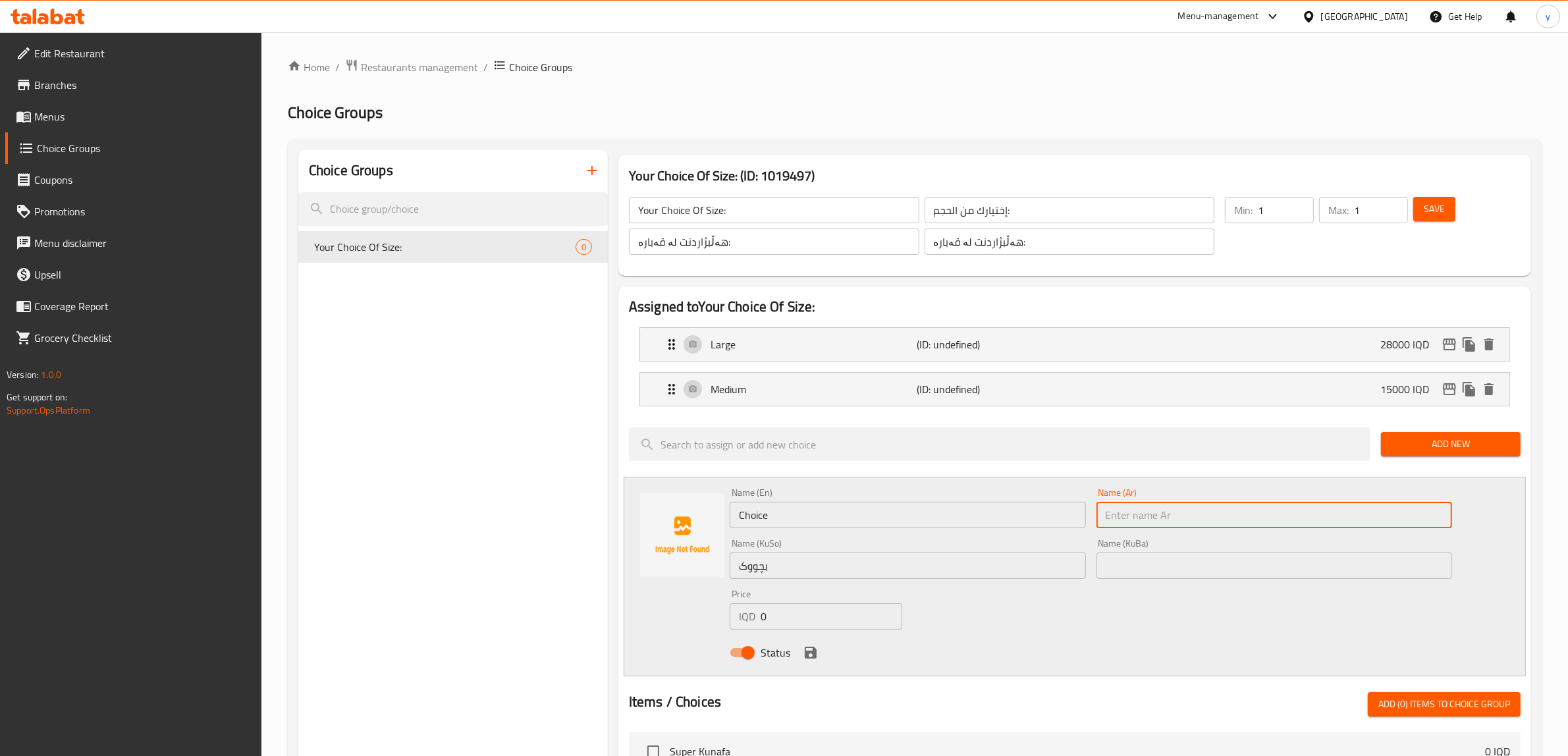
paste input "صغير"
type input "صغير"
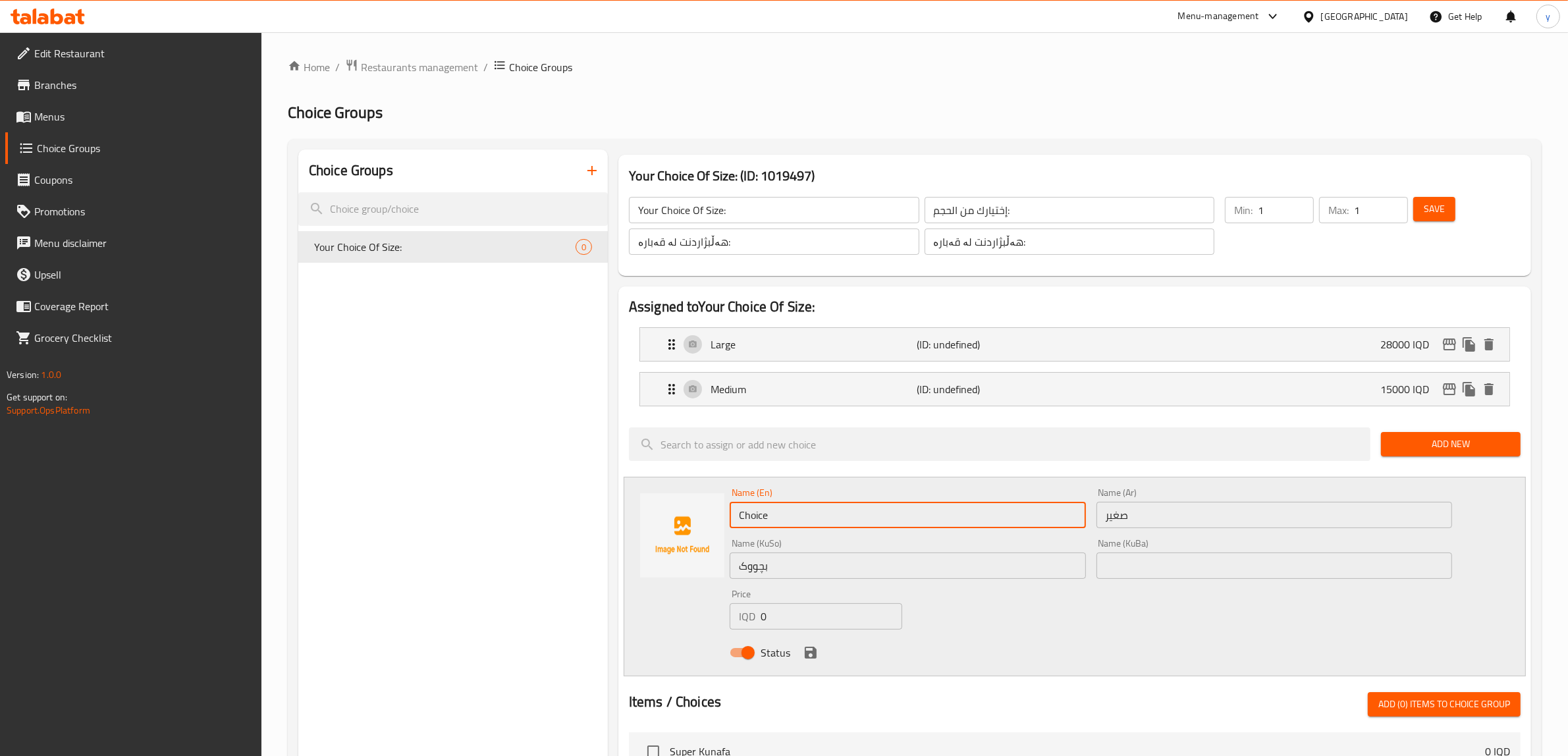
drag, startPoint x: 863, startPoint y: 515, endPoint x: 697, endPoint y: 525, distance: 166.3
click at [697, 525] on div "Name (En) Choice Name (En) Name (Ar) صغير Name (Ar) Name (KuSo) بچووک Name (KuS…" at bounding box center [1075, 577] width 902 height 199
paste input "Small"
type input "Small"
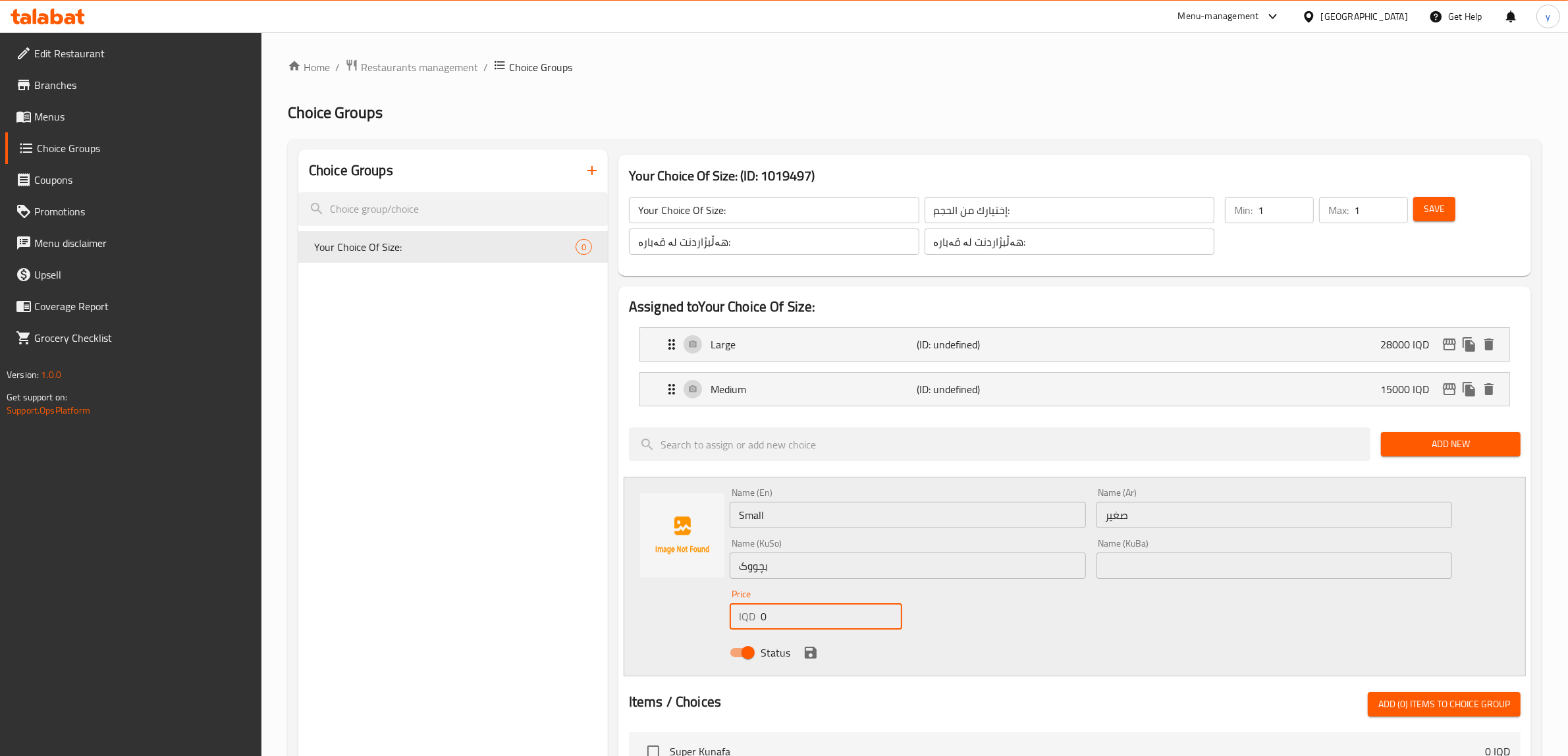
drag, startPoint x: 777, startPoint y: 609, endPoint x: 746, endPoint y: 622, distance: 33.6
click at [746, 624] on div "IQD 0 Price" at bounding box center [816, 616] width 172 height 26
type input "8500"
click at [814, 655] on icon "save" at bounding box center [811, 653] width 12 height 12
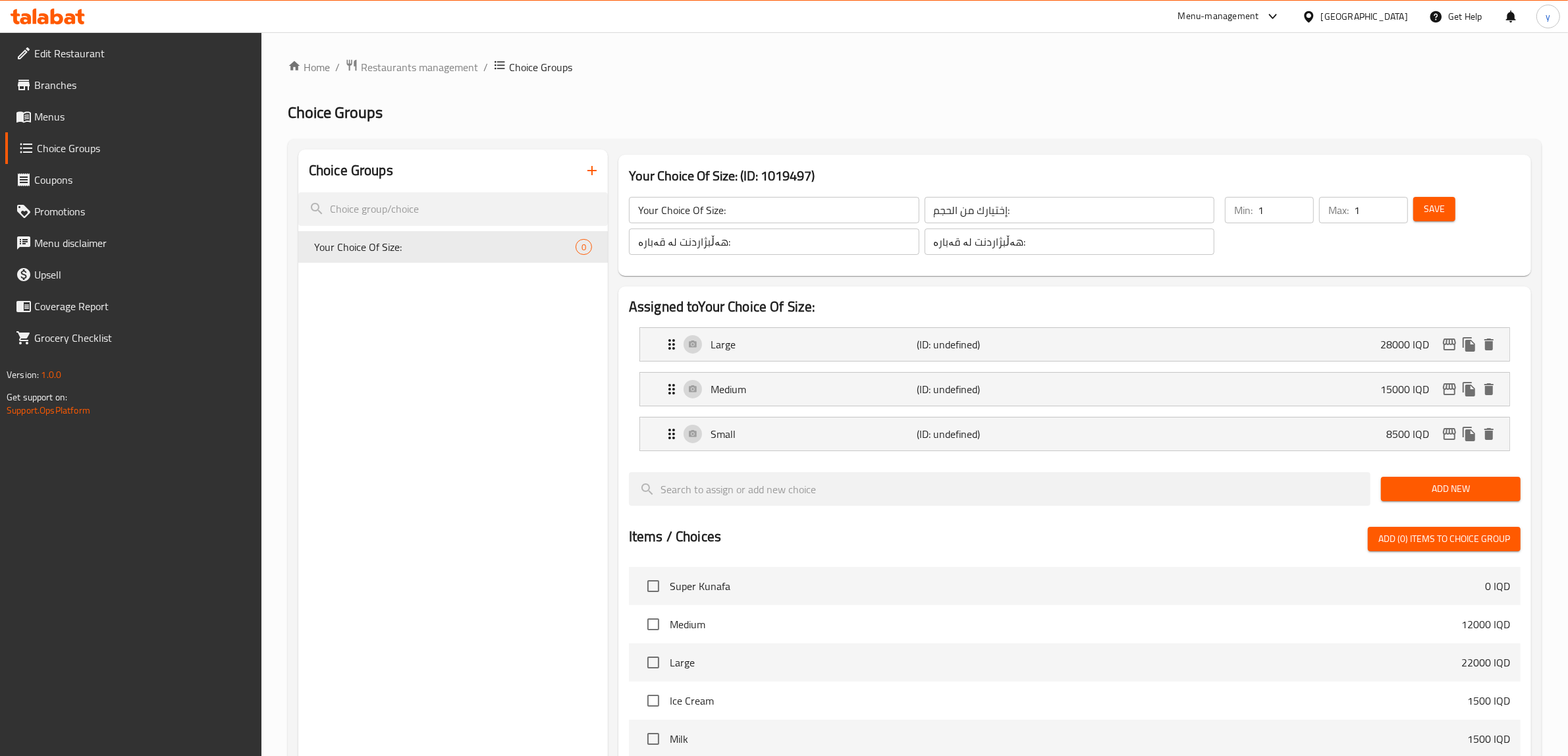
click at [1427, 225] on div "Save" at bounding box center [1460, 225] width 97 height 63
click at [1433, 214] on span "Save" at bounding box center [1435, 209] width 21 height 16
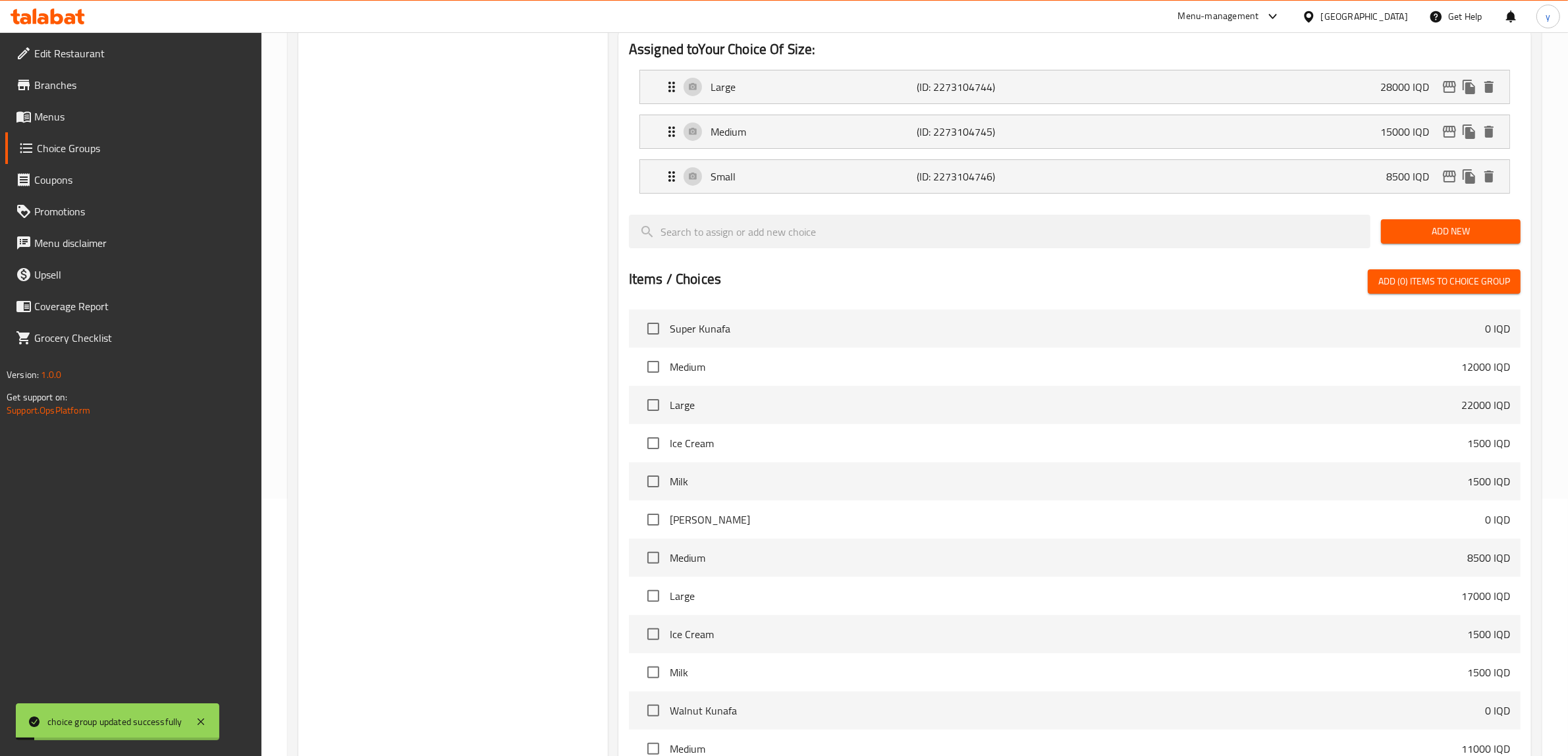
scroll to position [405, 0]
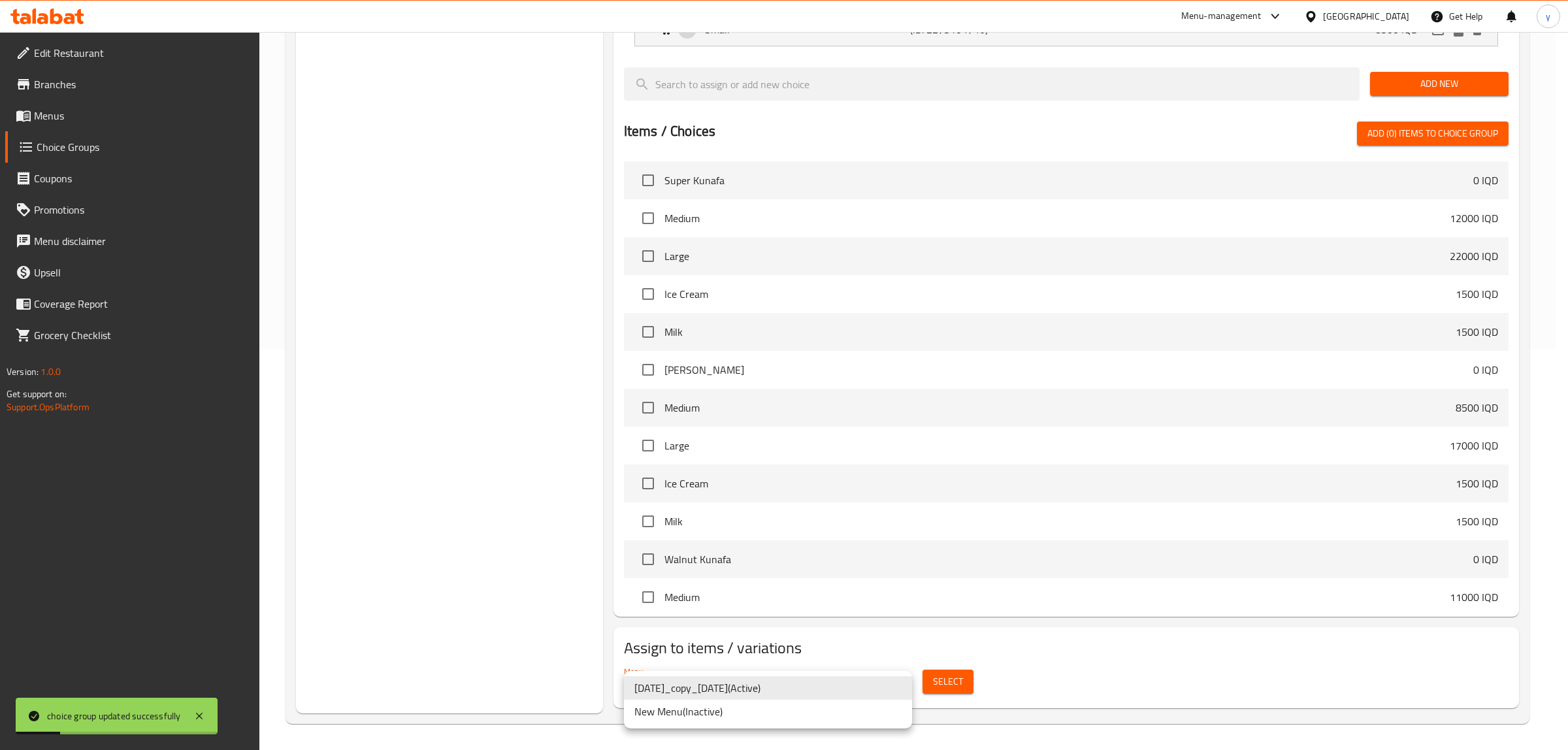
click at [1014, 644] on div at bounding box center [784, 375] width 1568 height 750
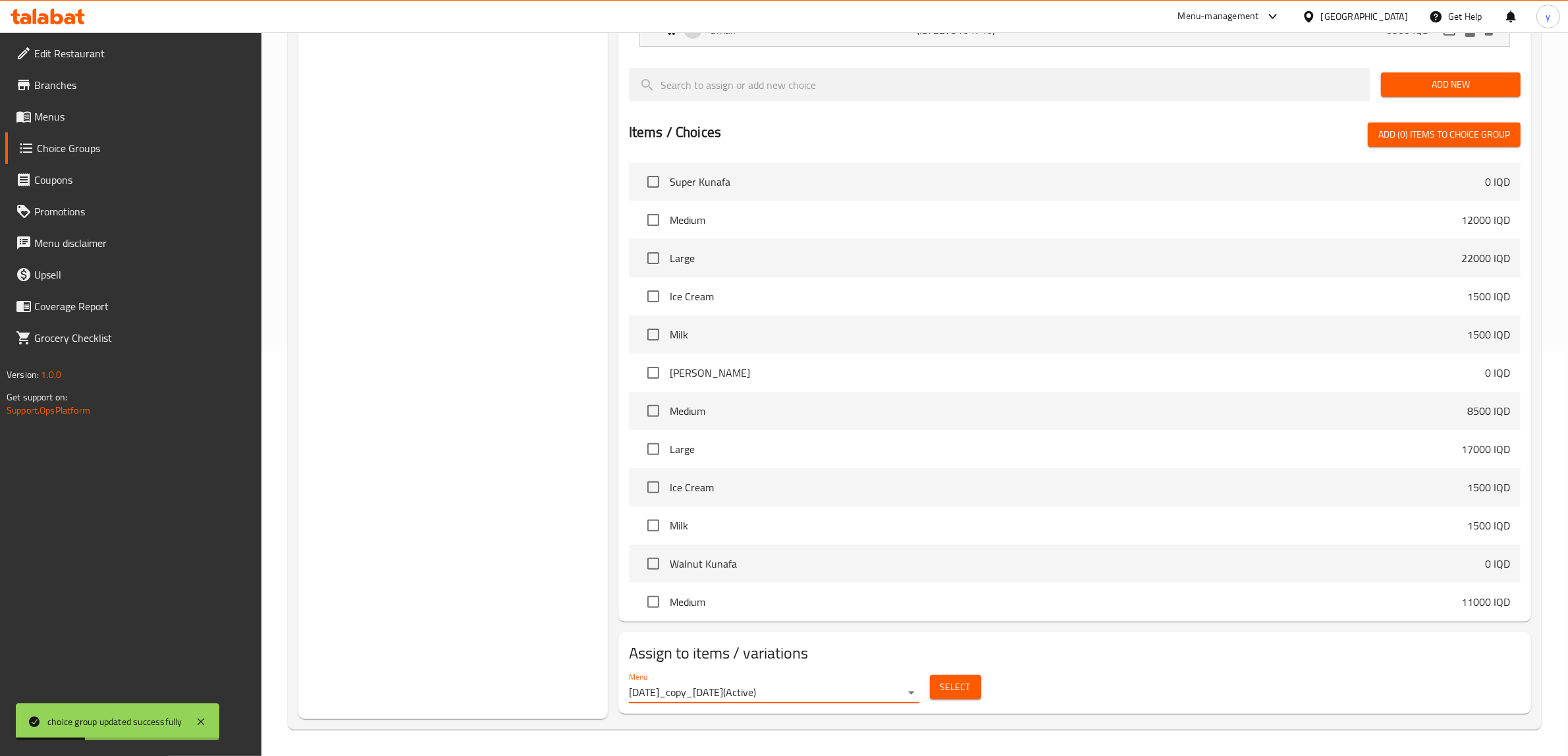
click at [934, 683] on button "Select" at bounding box center [955, 688] width 51 height 24
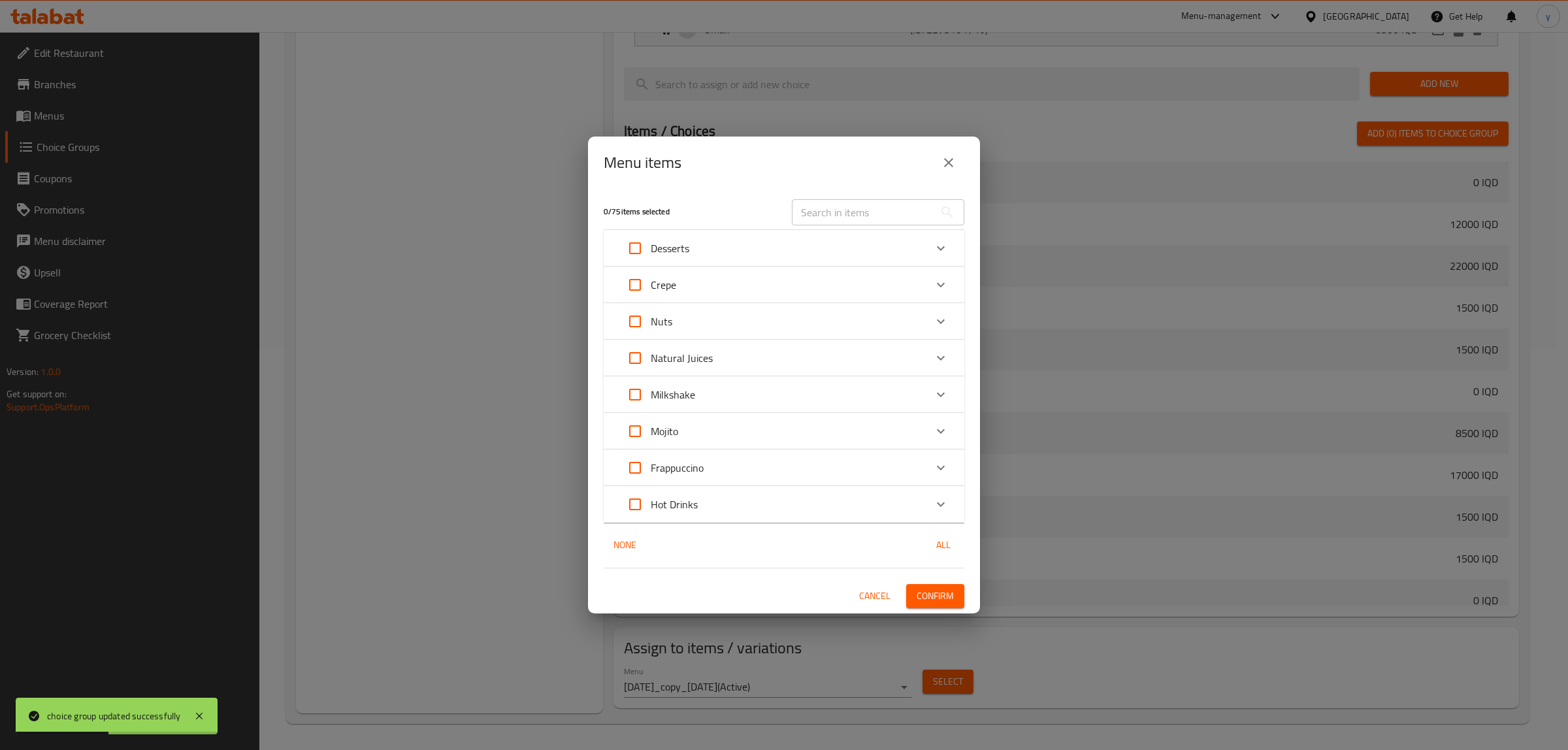
click at [942, 188] on div "0 / 75 items selected ​" at bounding box center [784, 212] width 377 height 52
click at [949, 163] on icon "close" at bounding box center [948, 163] width 9 height 9
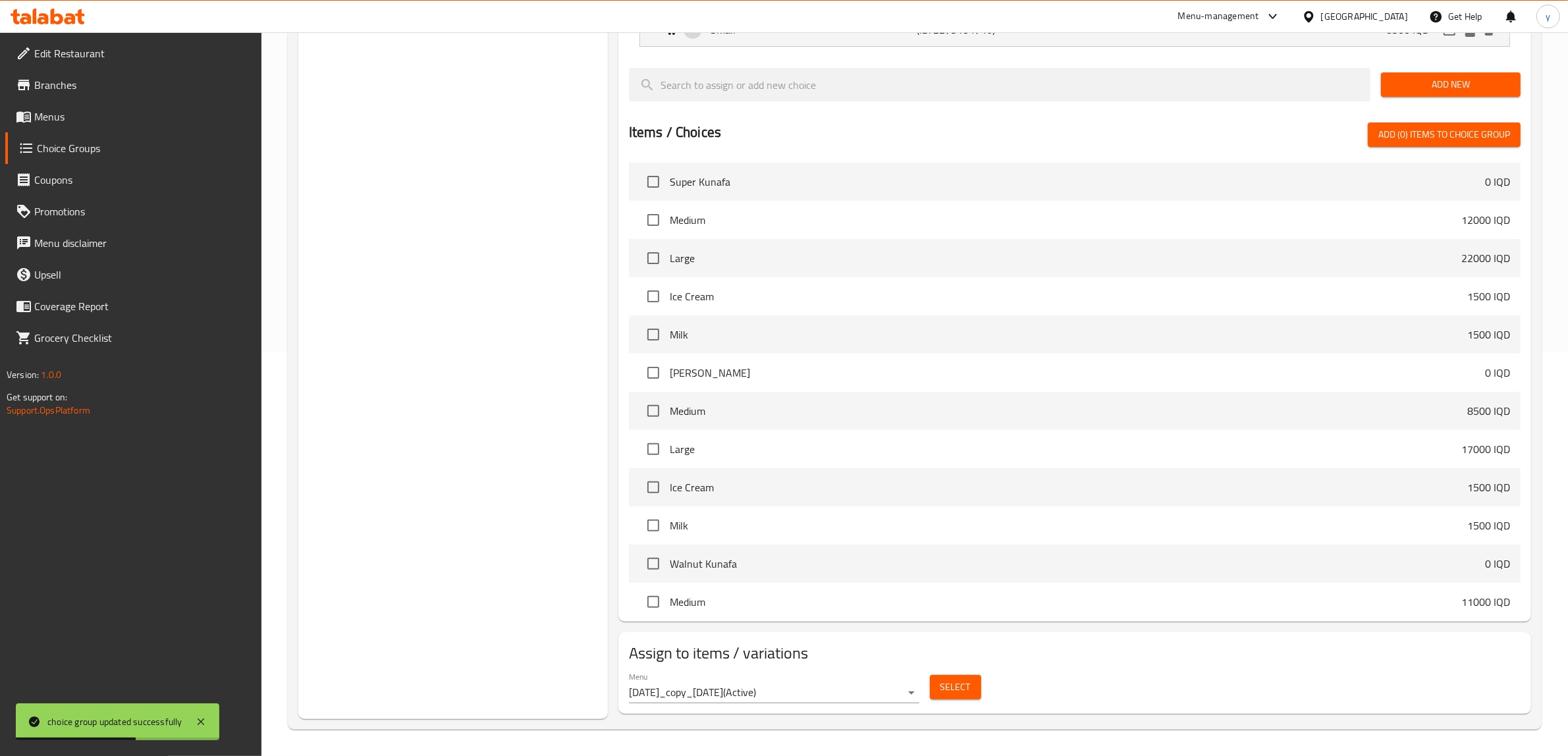
click at [823, 682] on div "Menu 26/02/2022_copy_13/03/2025 ( Active )" at bounding box center [774, 688] width 290 height 31
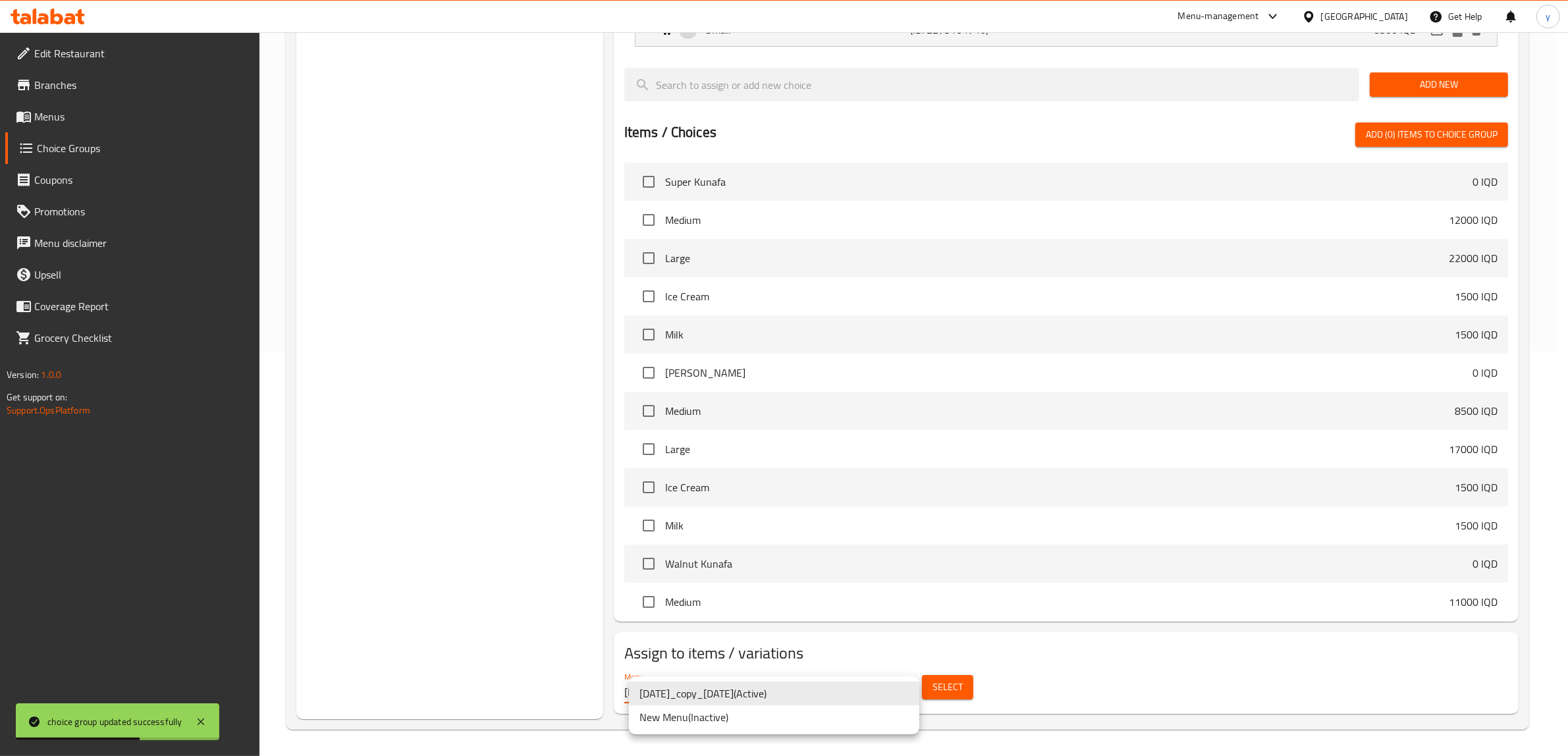
click at [706, 723] on li "New Menu ( Inactive )" at bounding box center [774, 717] width 290 height 23
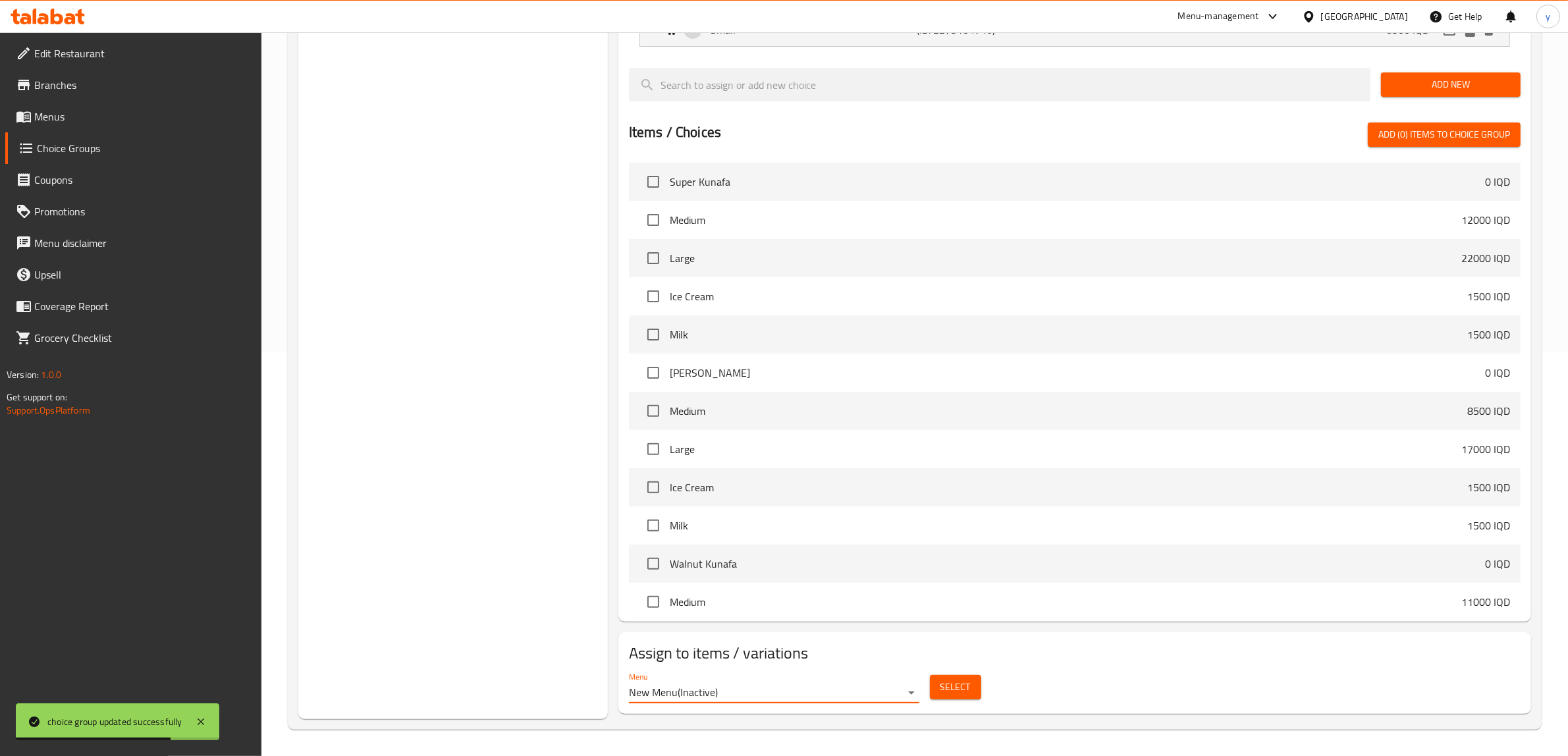
click at [936, 682] on button "Select" at bounding box center [955, 688] width 51 height 24
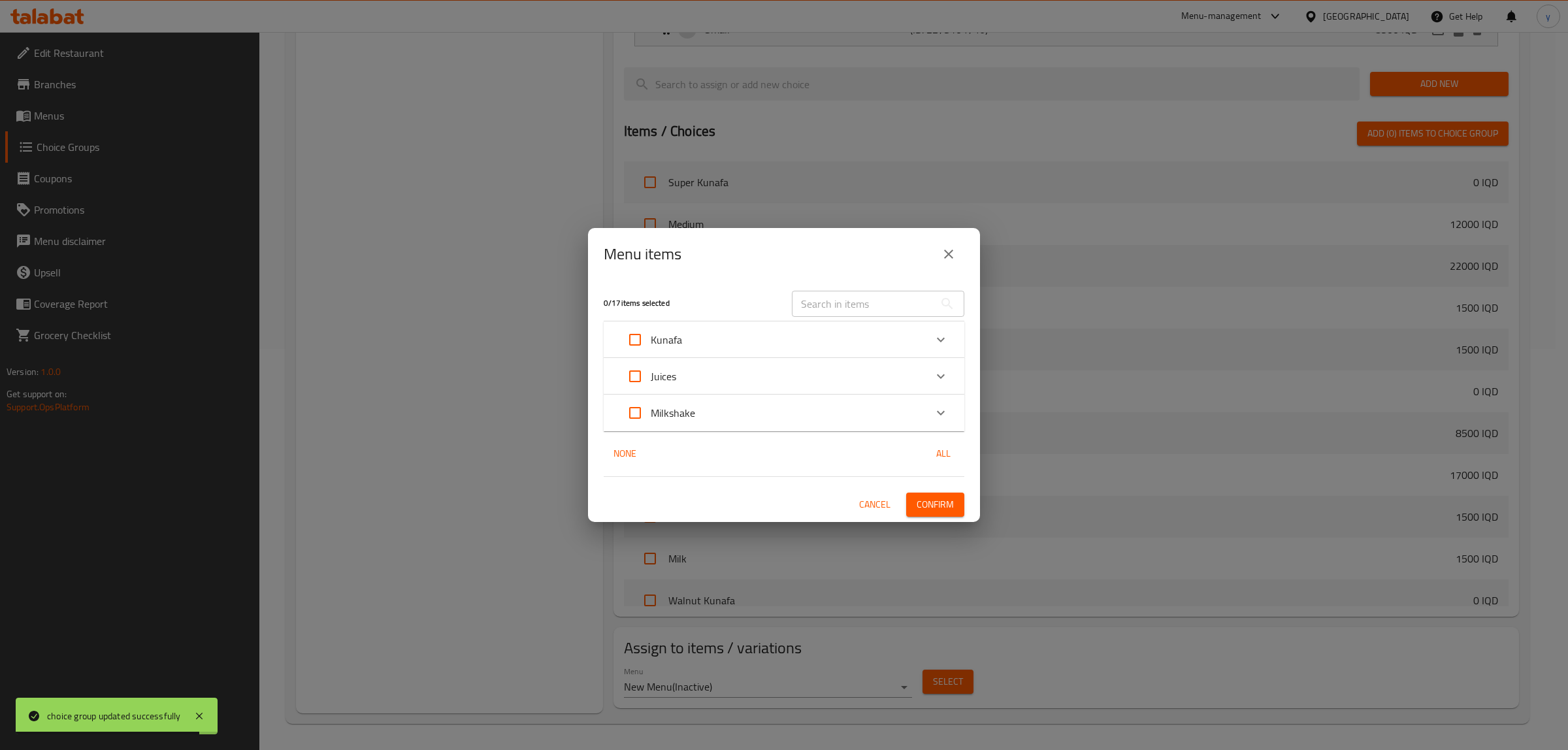
click at [677, 334] on p "Kunafa" at bounding box center [666, 340] width 31 height 15
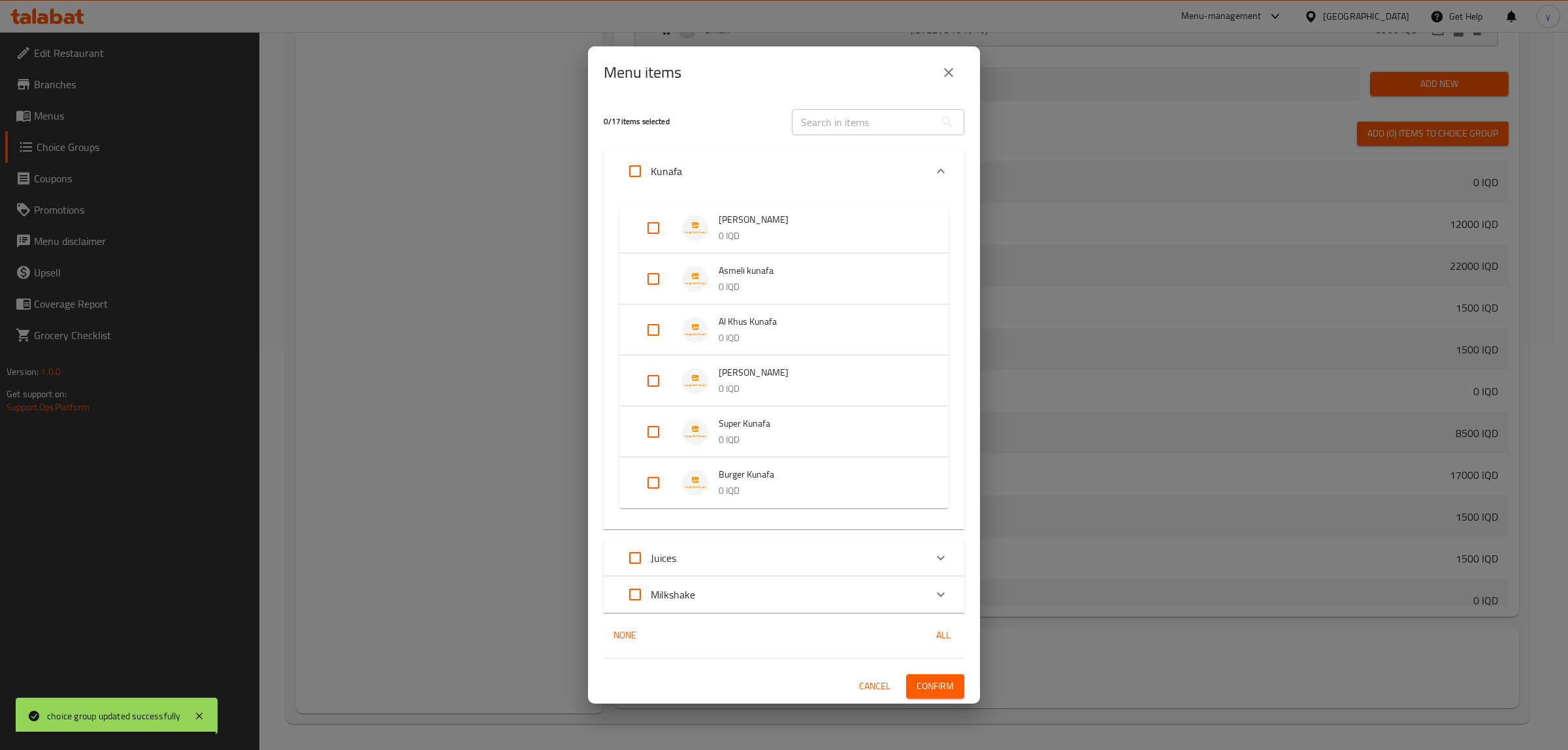
click at [649, 227] on input "Expand" at bounding box center [653, 228] width 31 height 31
checkbox input "true"
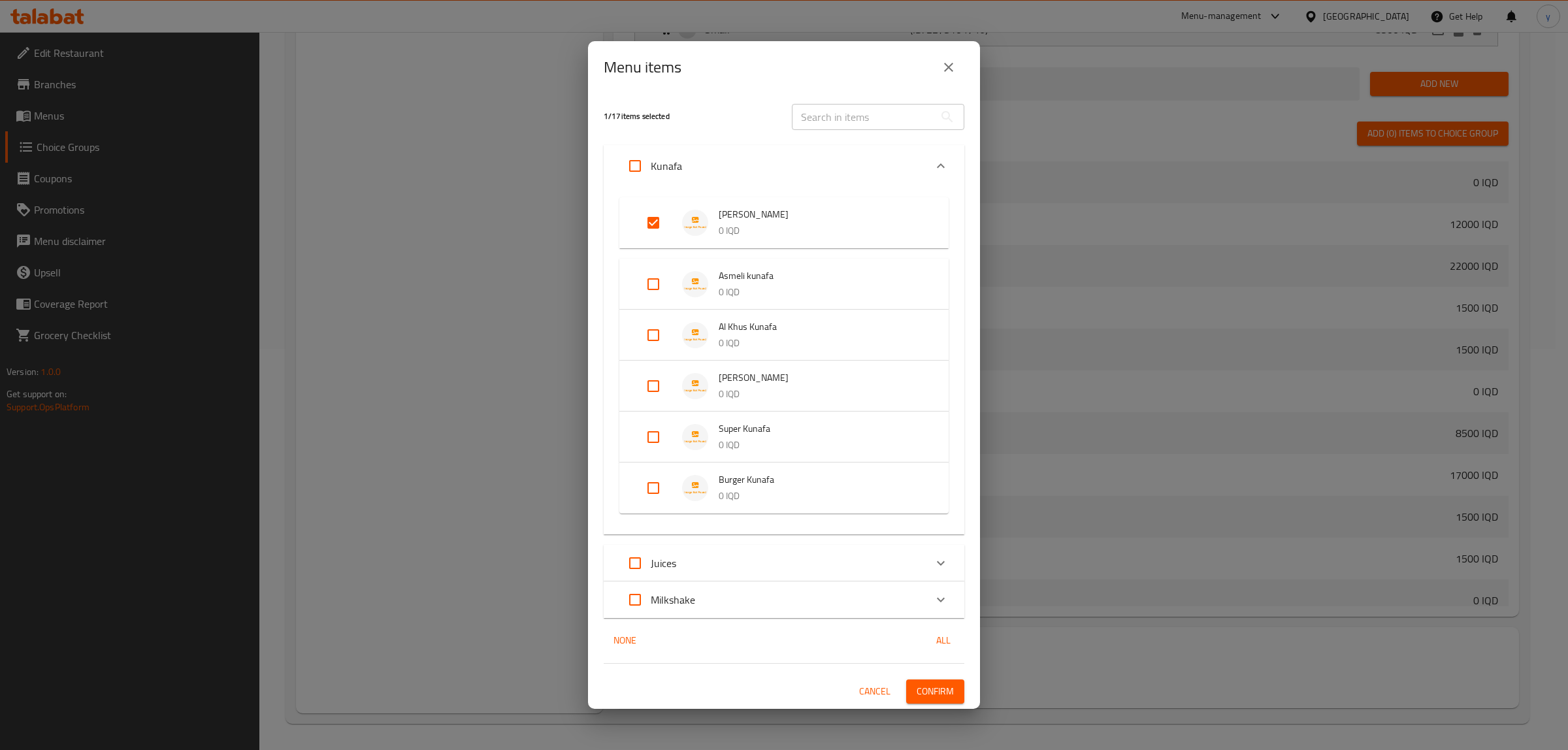
click at [657, 294] on input "Expand" at bounding box center [653, 284] width 31 height 31
checkbox input "true"
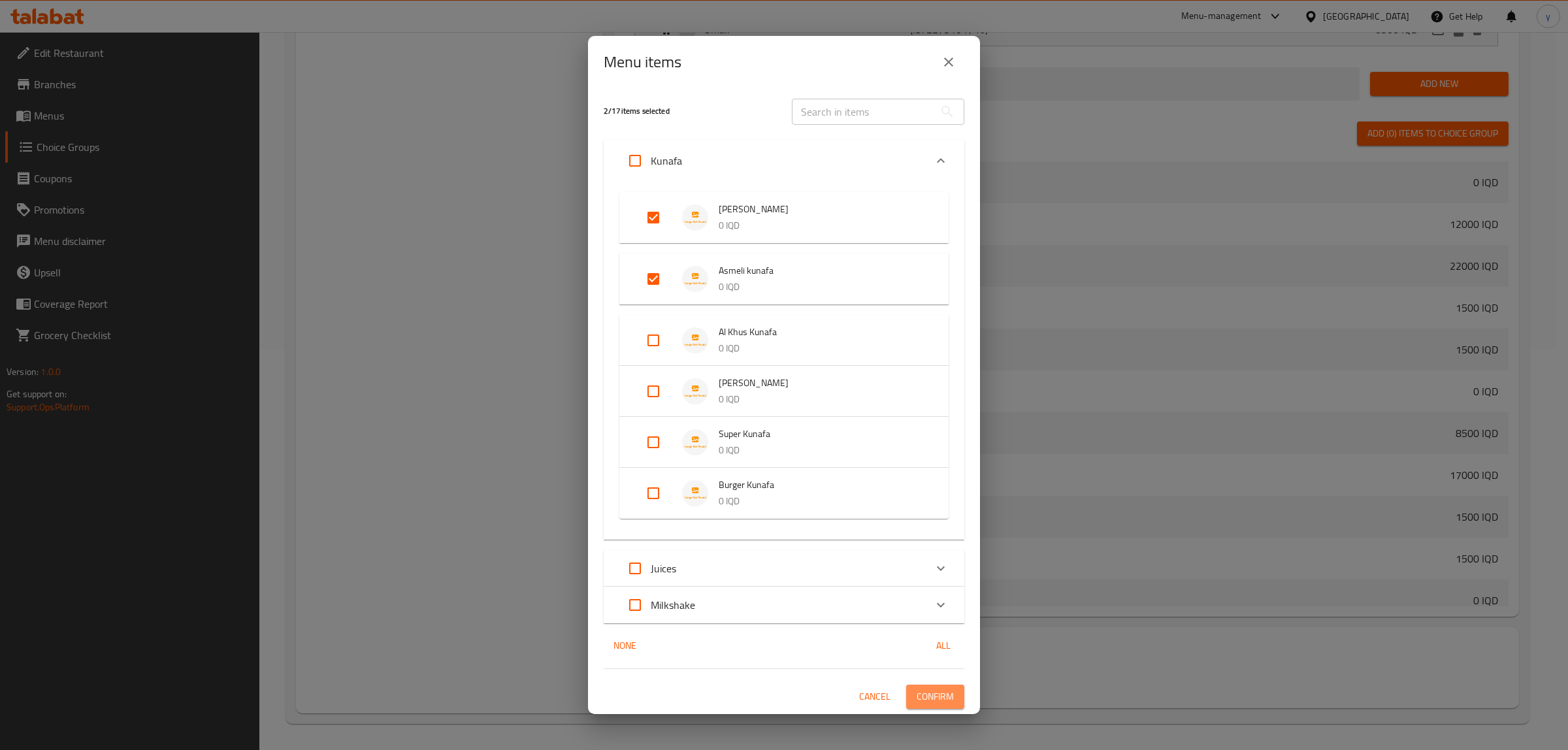
click at [913, 695] on button "Confirm" at bounding box center [935, 697] width 58 height 24
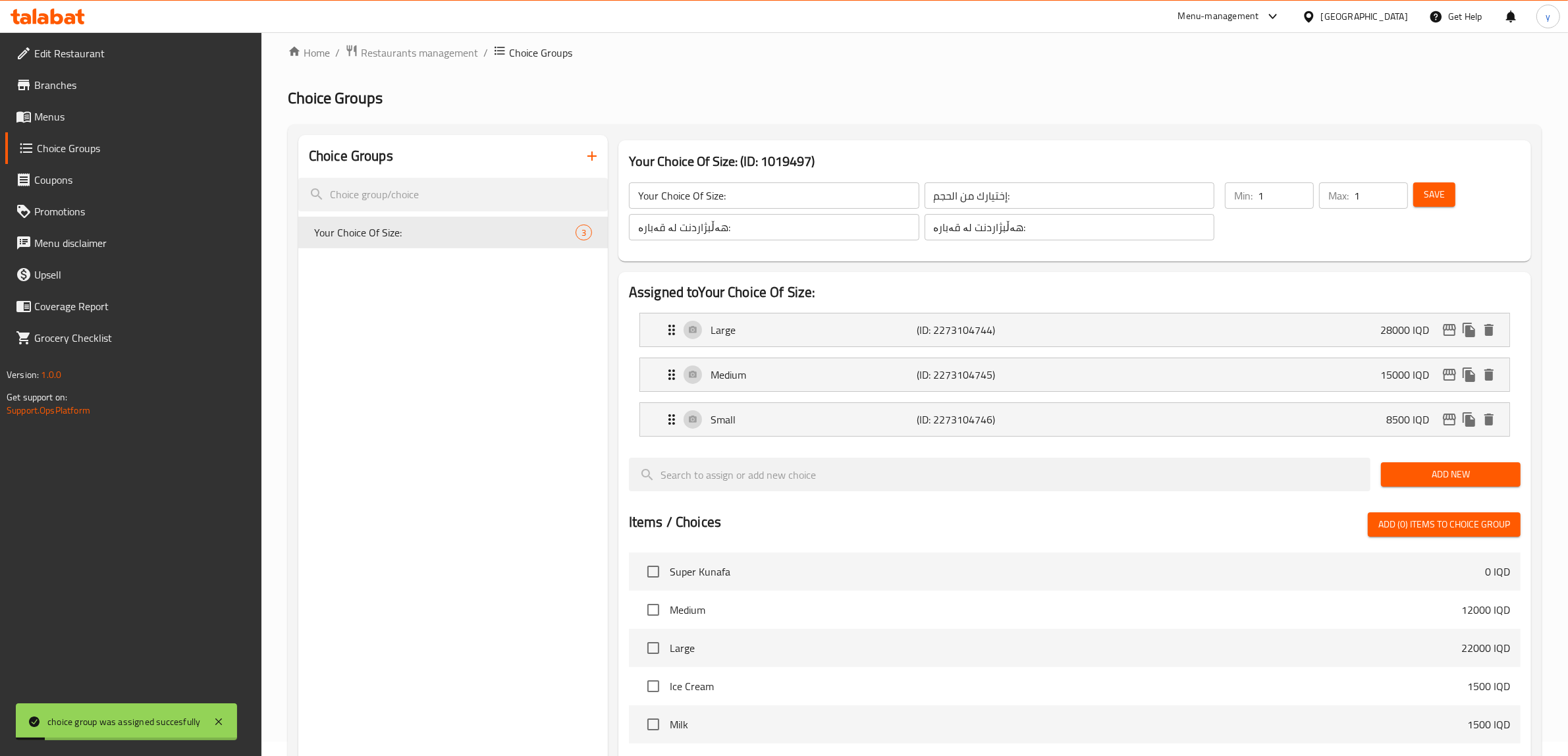
scroll to position [0, 0]
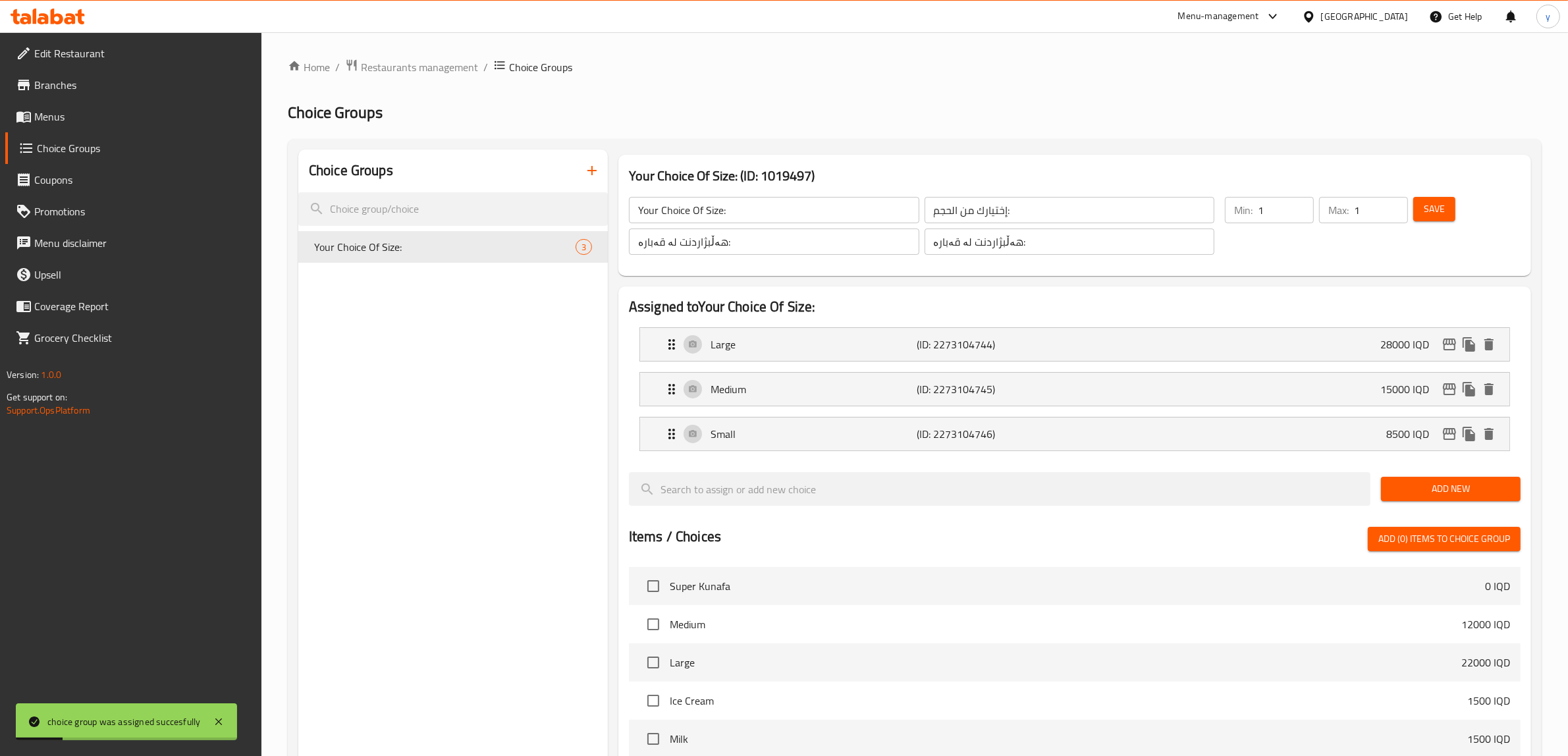
click at [696, 216] on input "Your Choice Of Size:" at bounding box center [774, 210] width 290 height 26
click at [995, 206] on input "إختيارك من الحجم:" at bounding box center [1070, 210] width 290 height 26
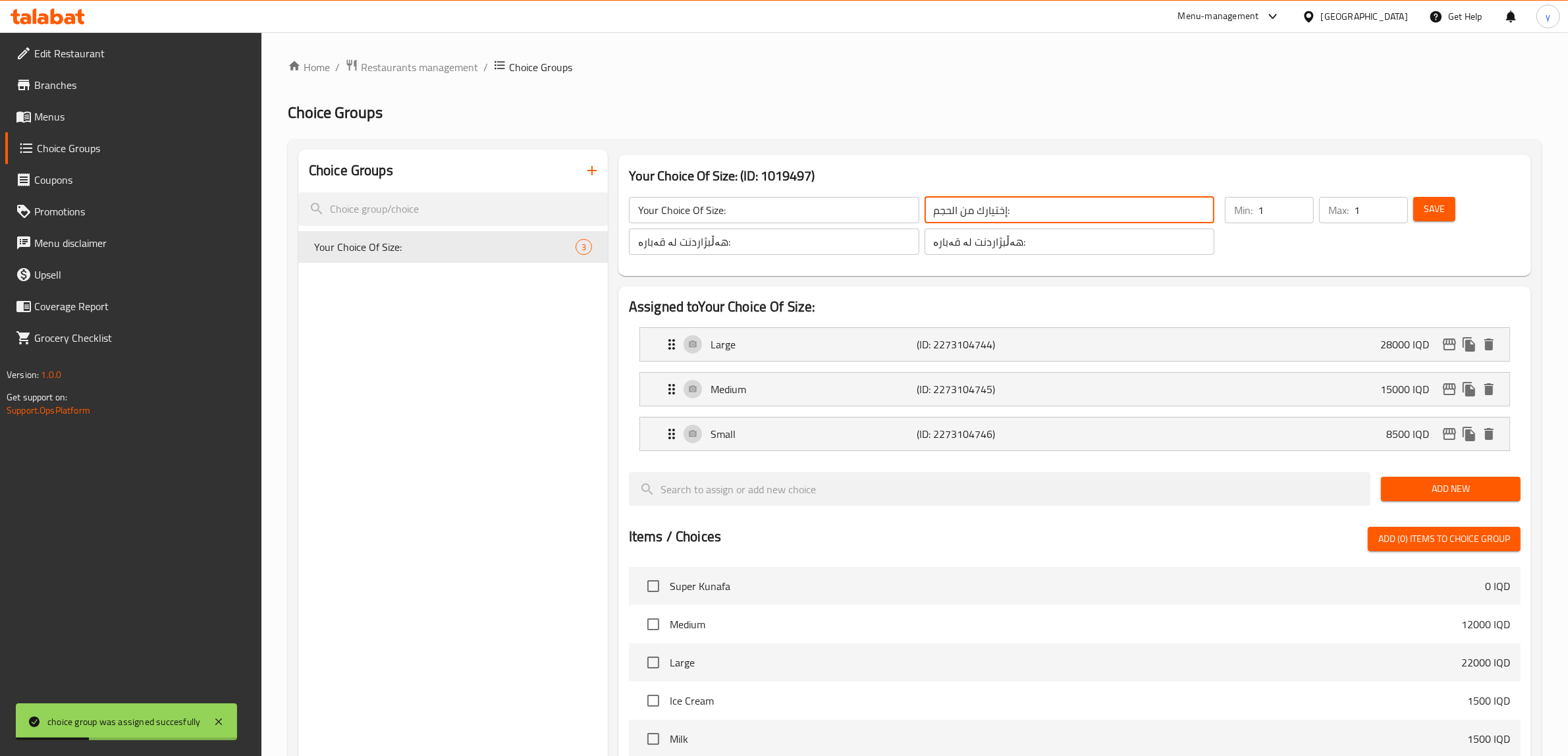
click at [995, 206] on input "إختيارك من الحجم:" at bounding box center [1070, 210] width 290 height 26
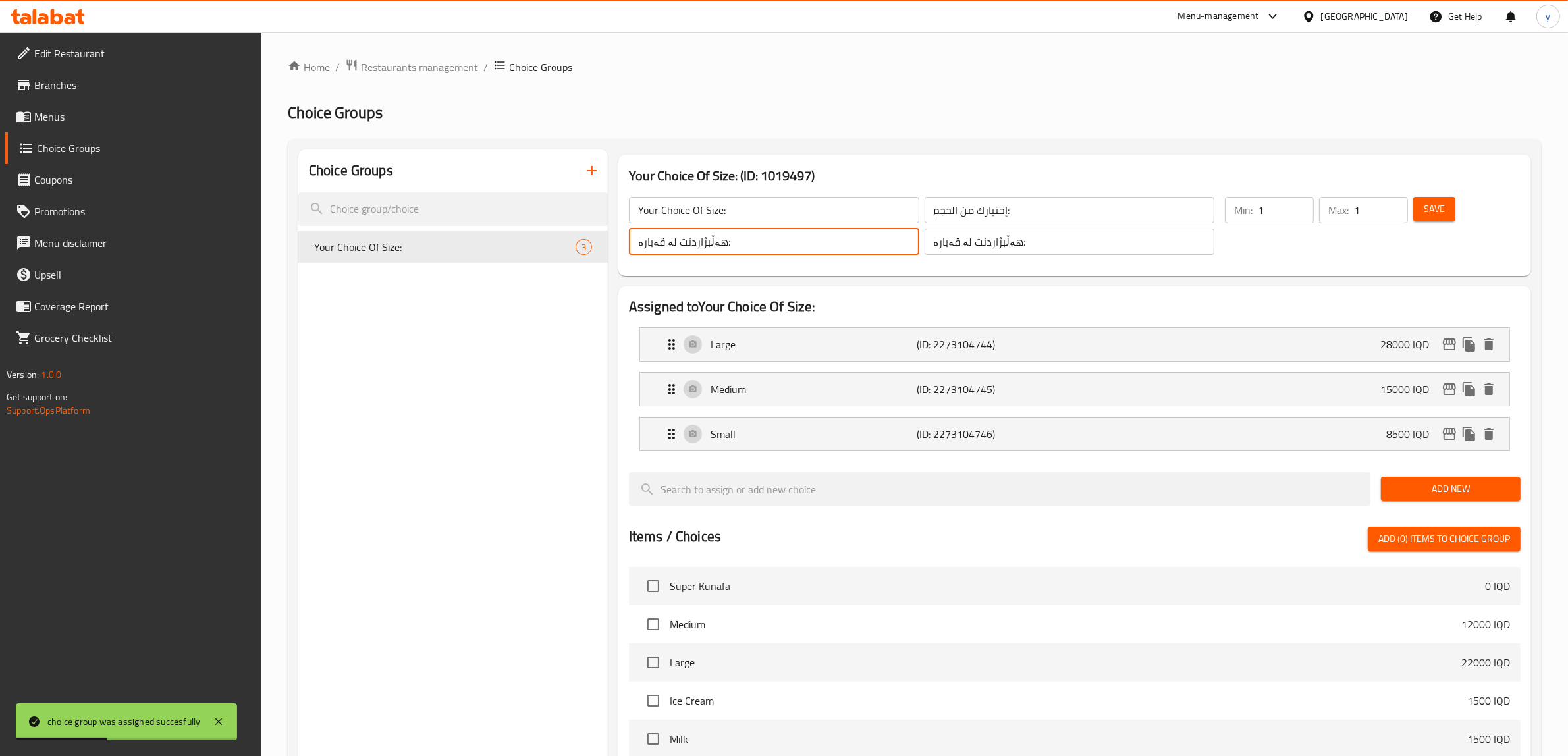
click at [682, 239] on input "هەڵبژاردنت لە قەبارە:" at bounding box center [774, 242] width 290 height 26
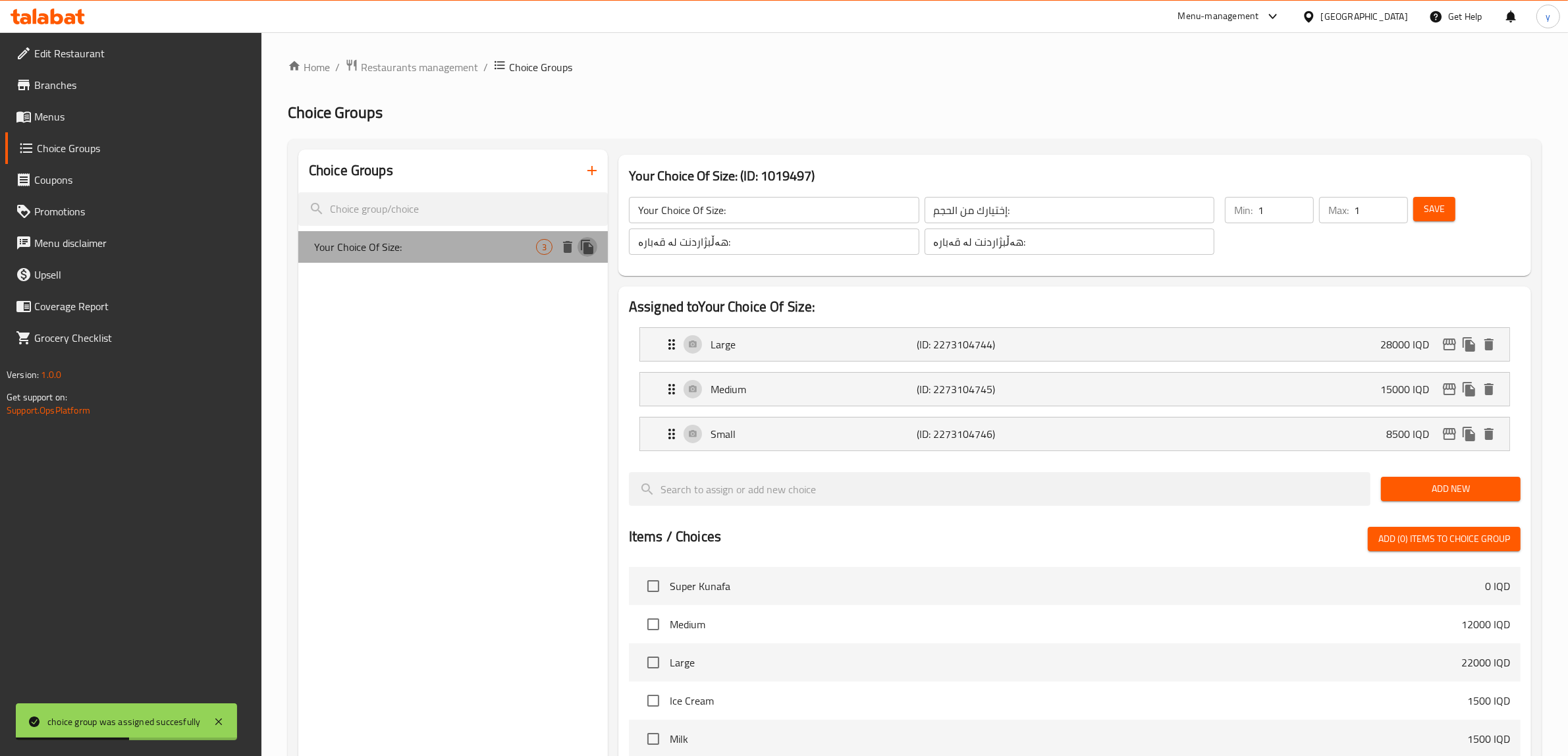
click at [586, 254] on icon "duplicate" at bounding box center [588, 247] width 16 height 16
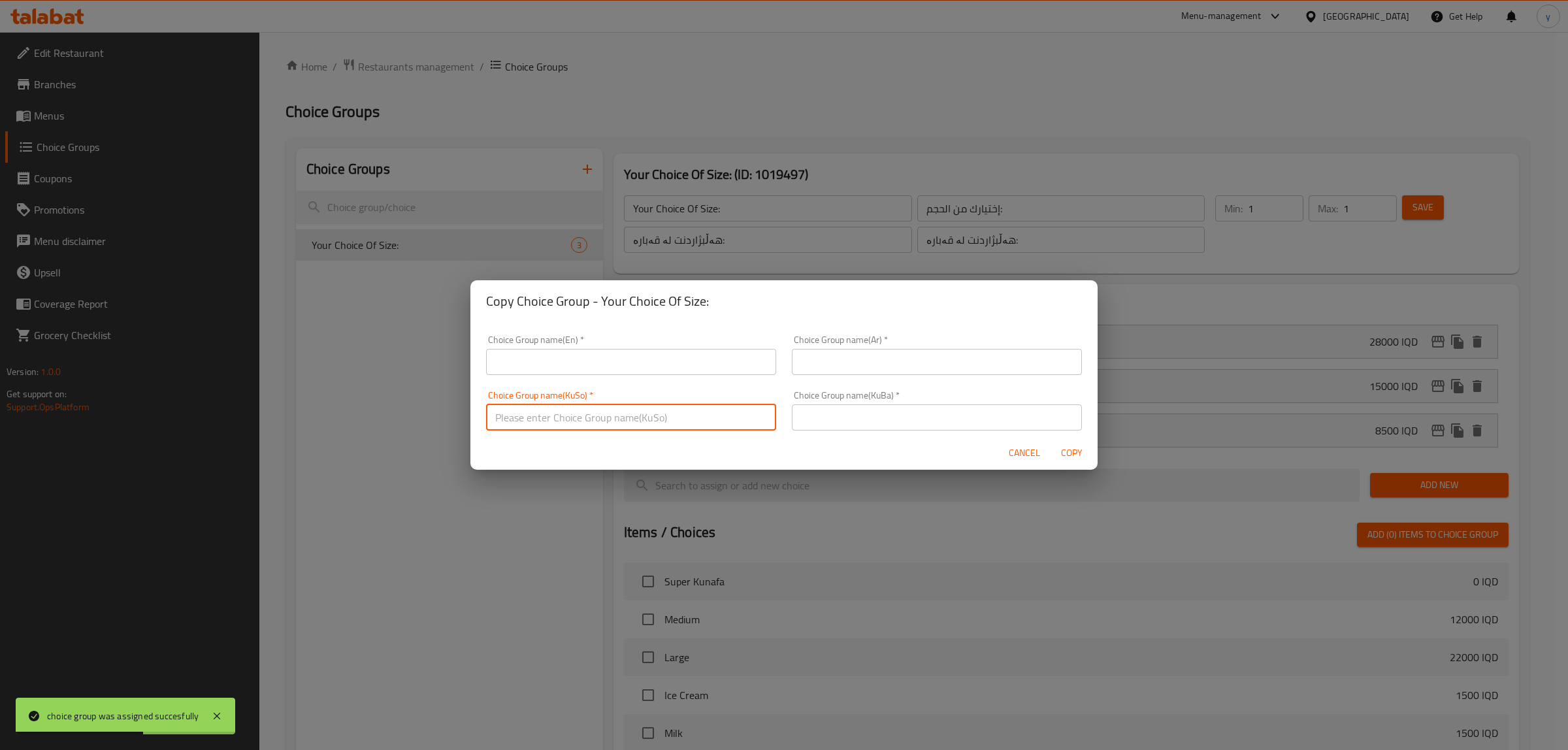
click at [641, 406] on input "text" at bounding box center [630, 417] width 290 height 26
paste input "هەڵبژاردنت لە قەبارە:"
type input "هەڵبژاردنت لە قەبارە:"
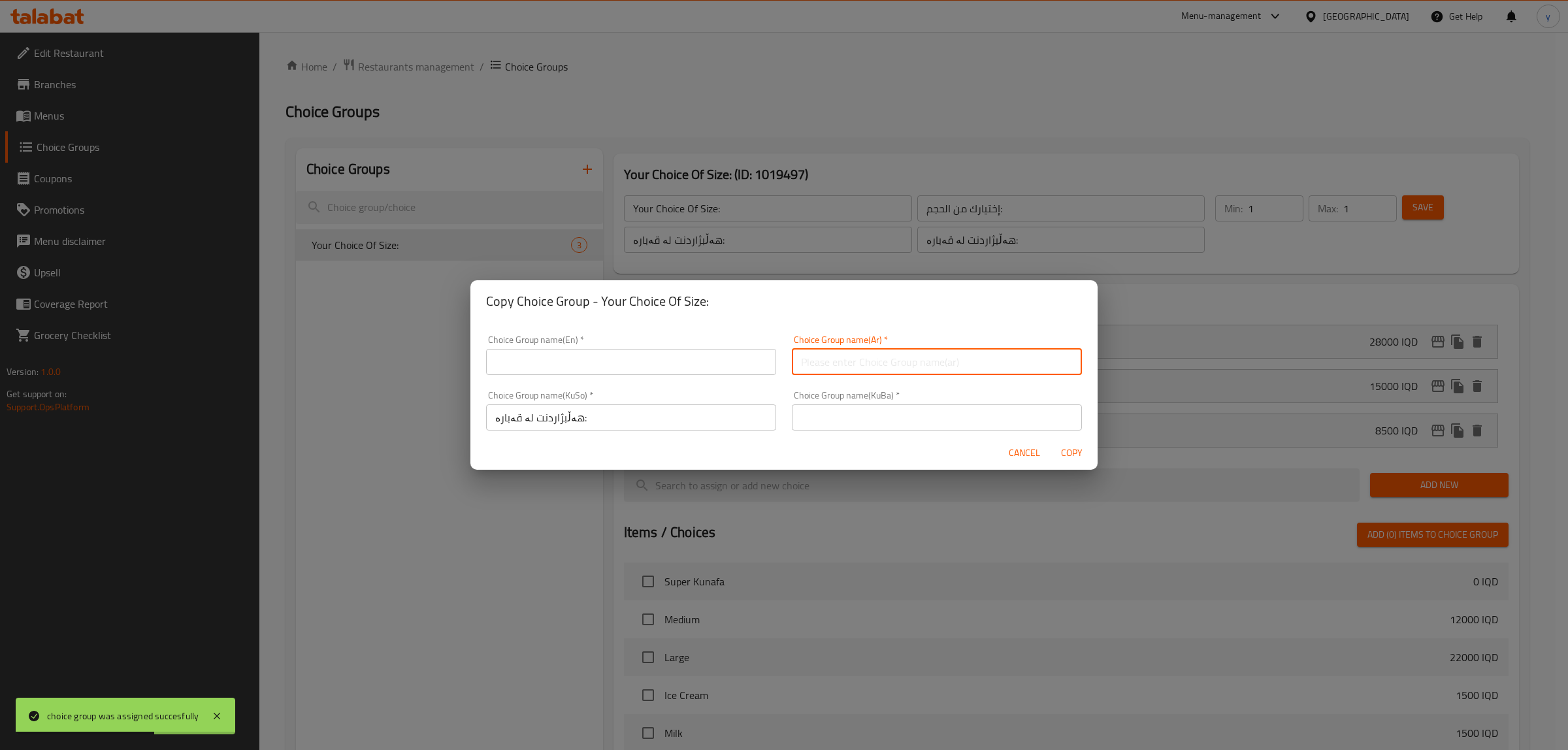
click at [818, 354] on input "text" at bounding box center [936, 362] width 290 height 26
paste input "إختيارك من الحجم:"
type input "إختيارك من الحجم:"
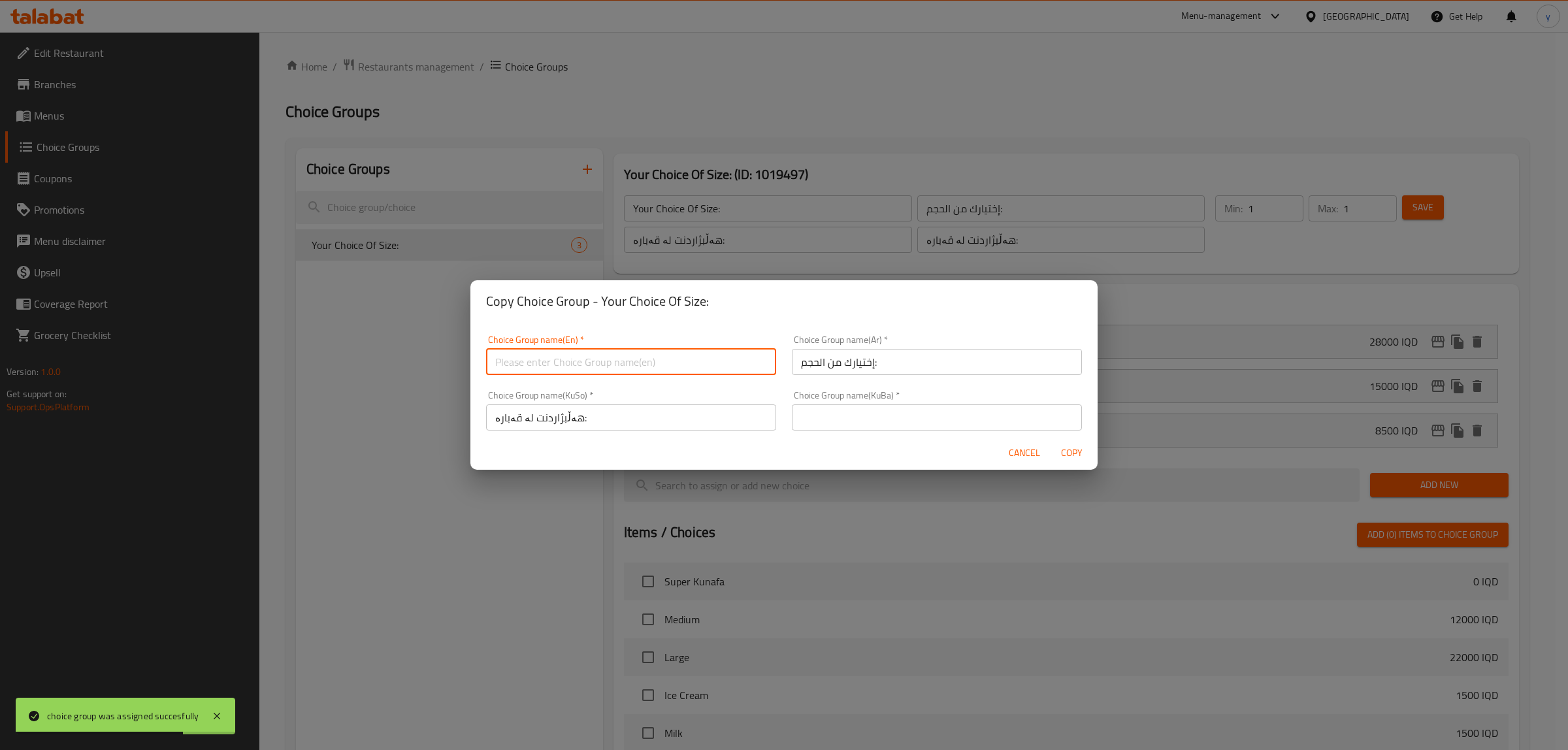
click at [711, 371] on input "text" at bounding box center [630, 362] width 290 height 26
paste input "Your Choice Of Size:"
type input "Your Choice Of Size:"
click at [952, 430] on input "text" at bounding box center [936, 417] width 290 height 26
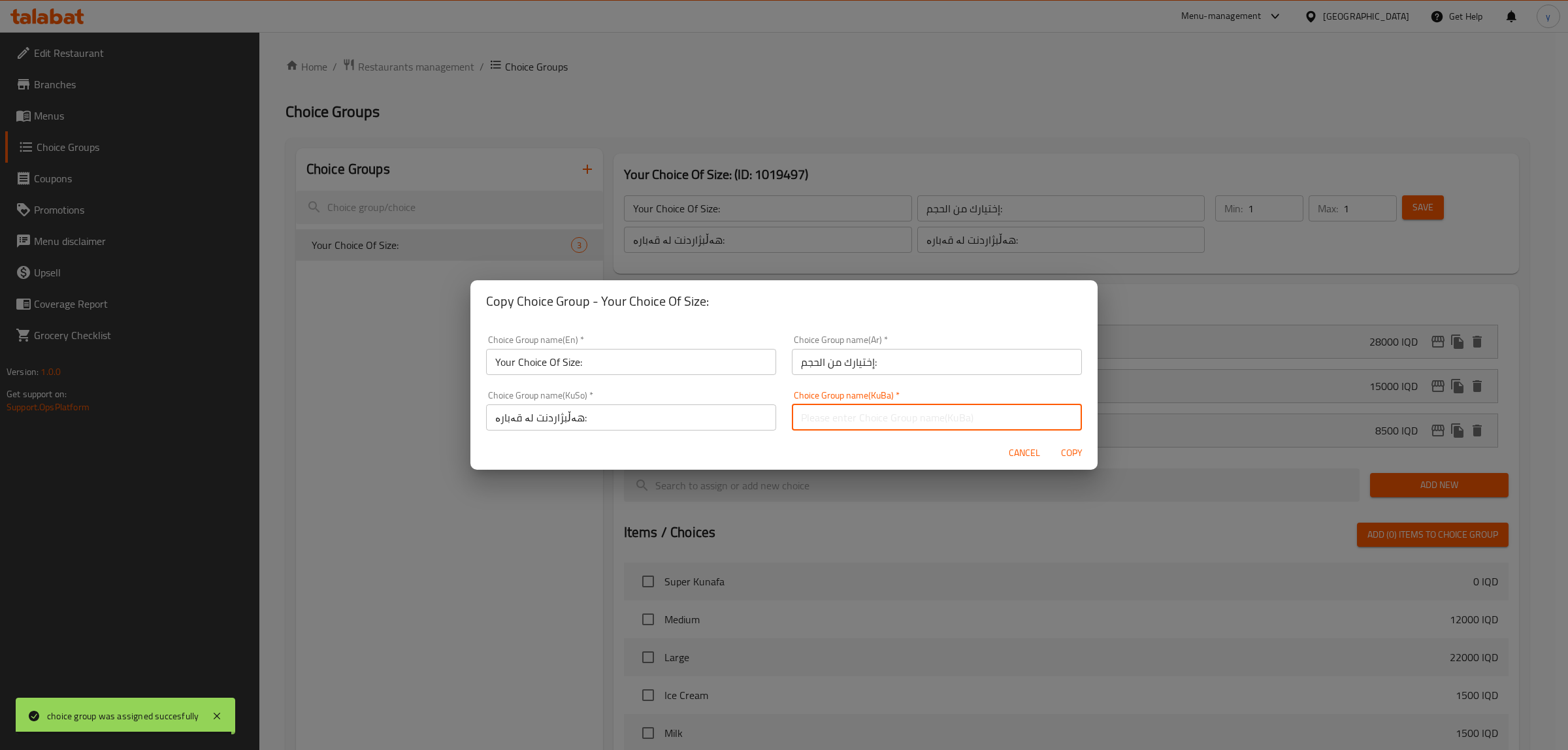
click at [546, 413] on input "هەڵبژاردنت لە قەبارە:" at bounding box center [630, 417] width 290 height 26
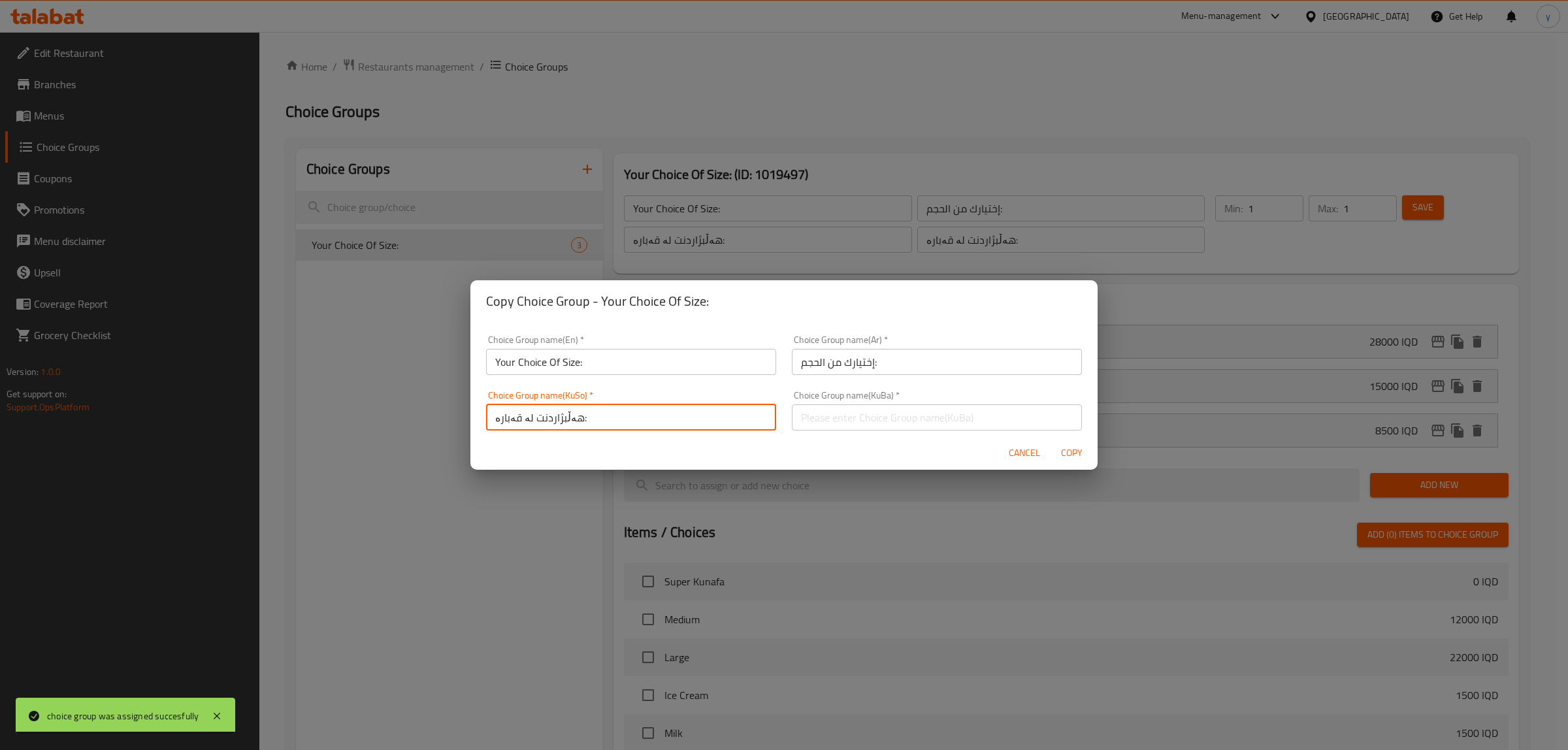
click at [546, 413] on input "هەڵبژاردنت لە قەبارە:" at bounding box center [630, 417] width 290 height 26
click at [851, 410] on input "text" at bounding box center [936, 417] width 290 height 26
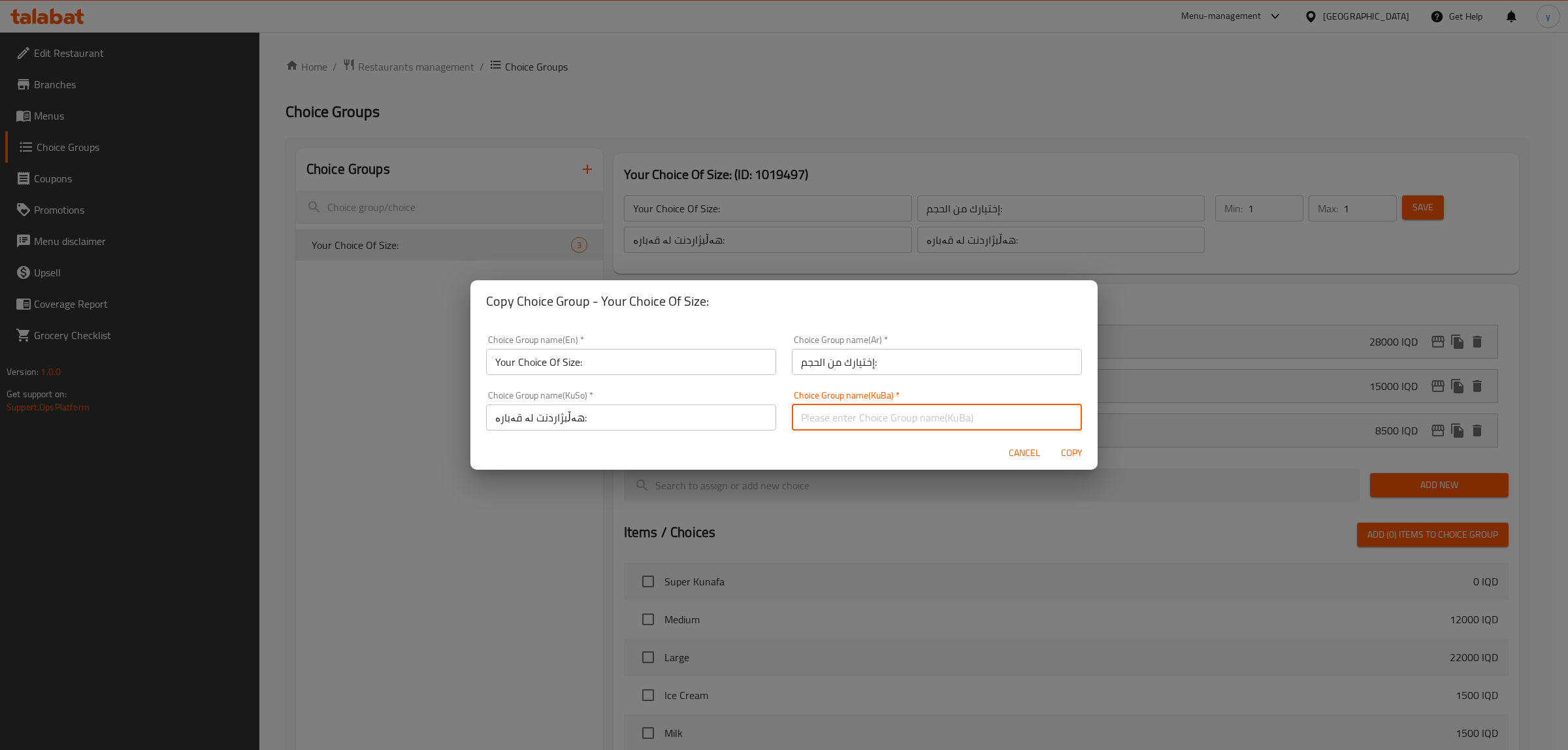
paste input "هەڵبژاردنت لە قەبارە:"
type input "هەڵبژاردنت لە قەبارە:"
click at [1075, 452] on span "Copy" at bounding box center [1071, 453] width 31 height 16
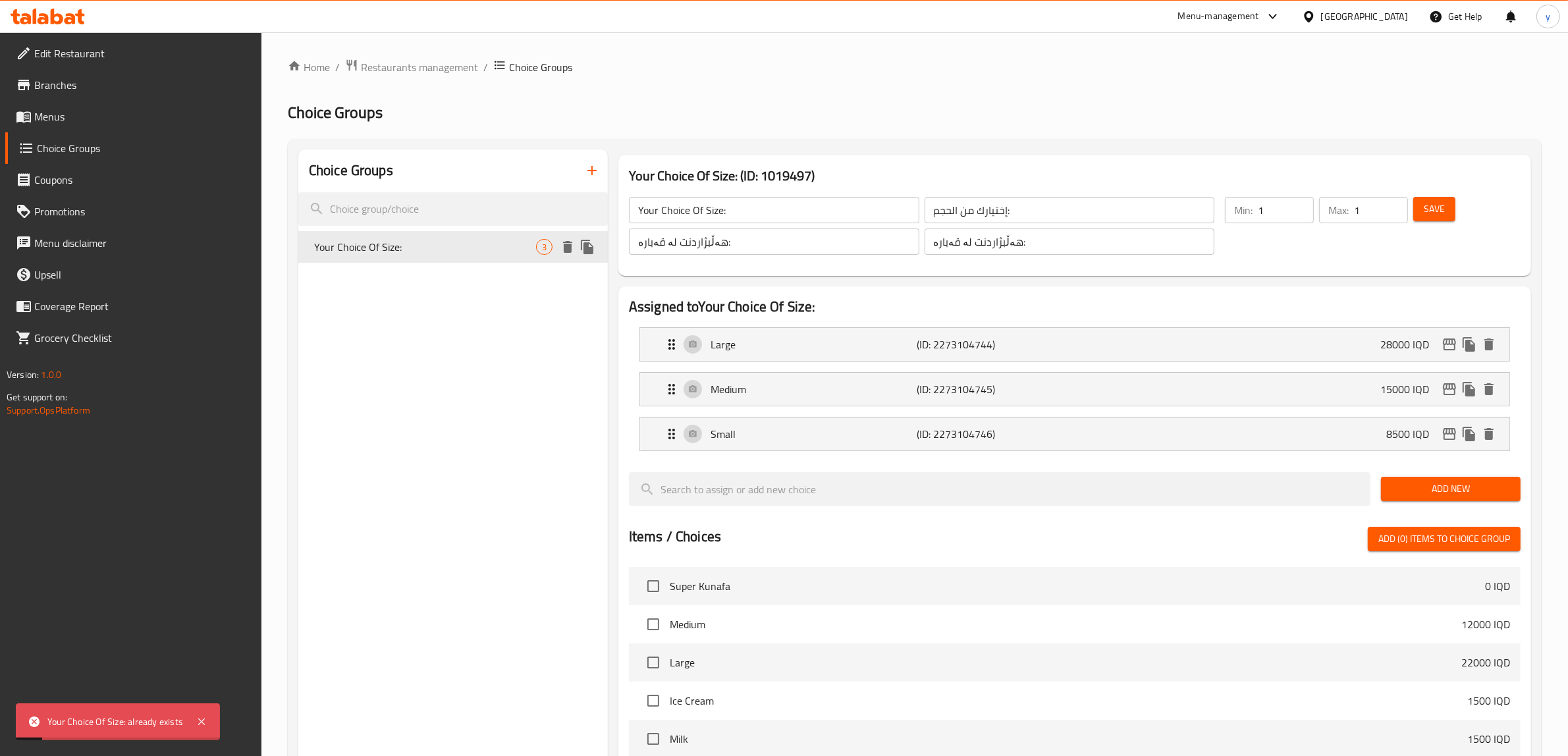
click at [586, 236] on div "Your Choice Of Size: 3" at bounding box center [452, 247] width 309 height 31
click at [595, 241] on icon "duplicate" at bounding box center [588, 247] width 16 height 16
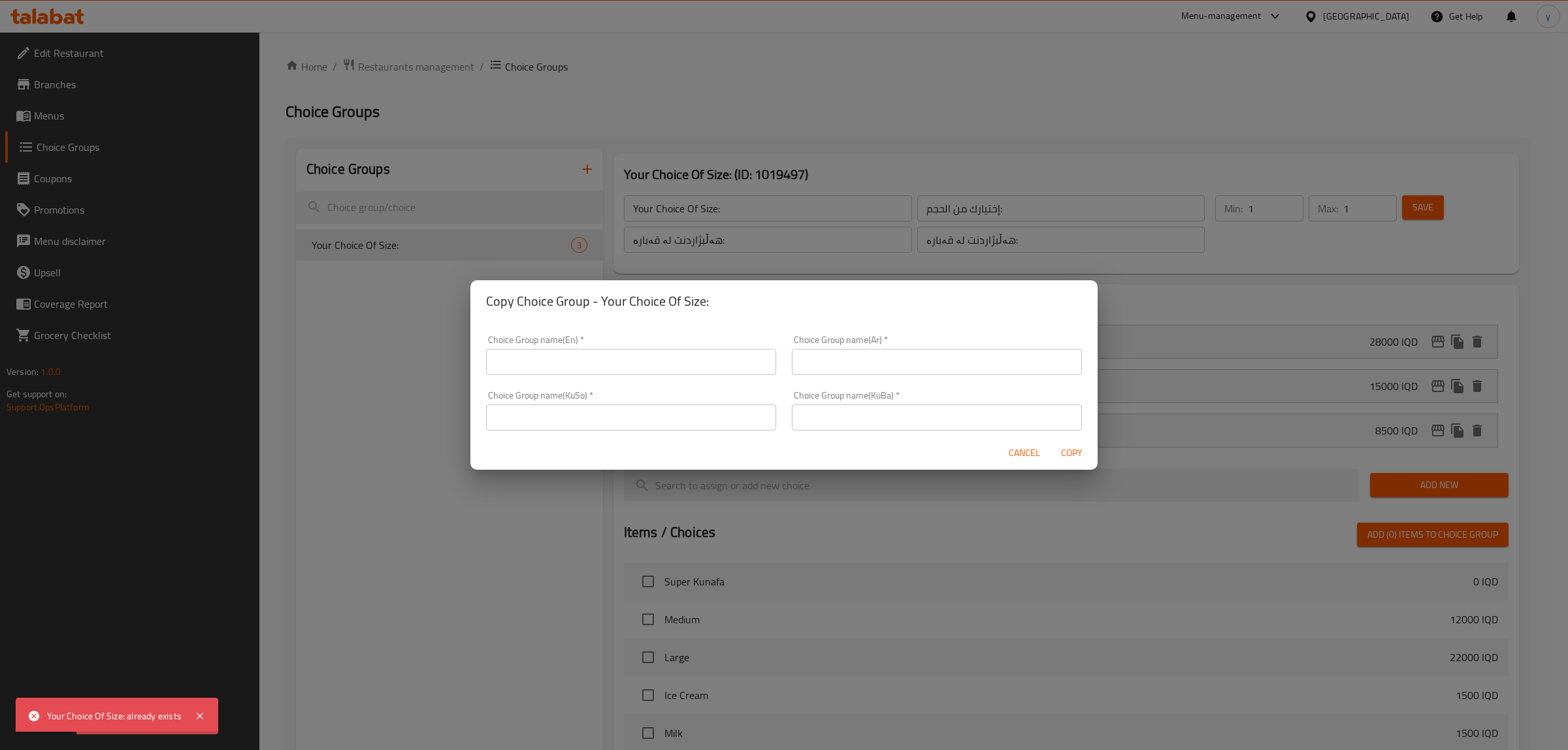
click at [601, 396] on div "Choice Group name(KuSo)   * Choice Group name(KuSo) *" at bounding box center [630, 410] width 290 height 40
click at [629, 422] on input "text" at bounding box center [630, 417] width 290 height 26
paste input "هەڵبژاردنت لە قەبارە:"
type input "هەڵبژاردنت لە قەبارە:"
drag, startPoint x: 842, startPoint y: 414, endPoint x: 842, endPoint y: 406, distance: 8.0
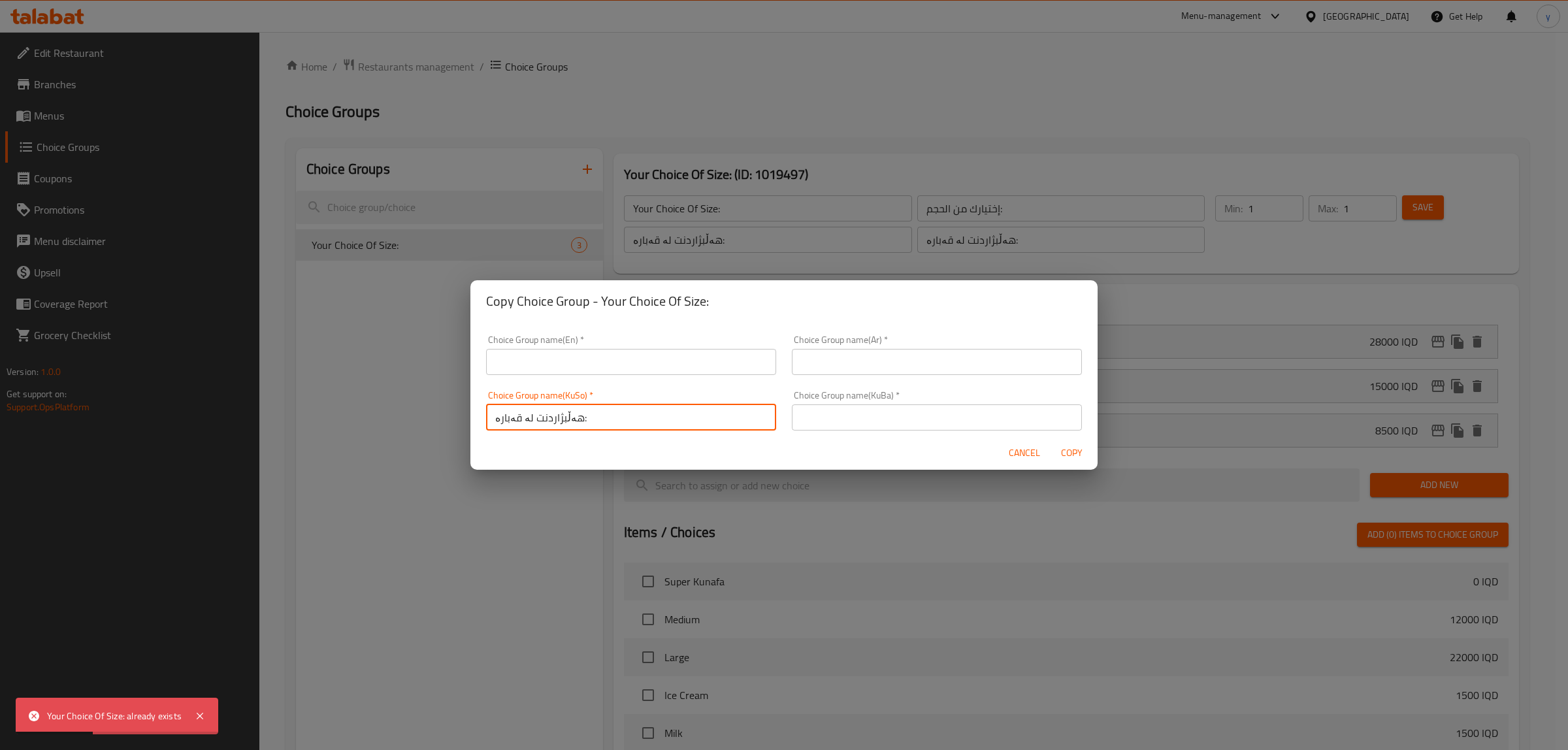
click at [842, 414] on input "text" at bounding box center [936, 417] width 290 height 26
paste input "هەڵبژاردنت لە قەبارە:"
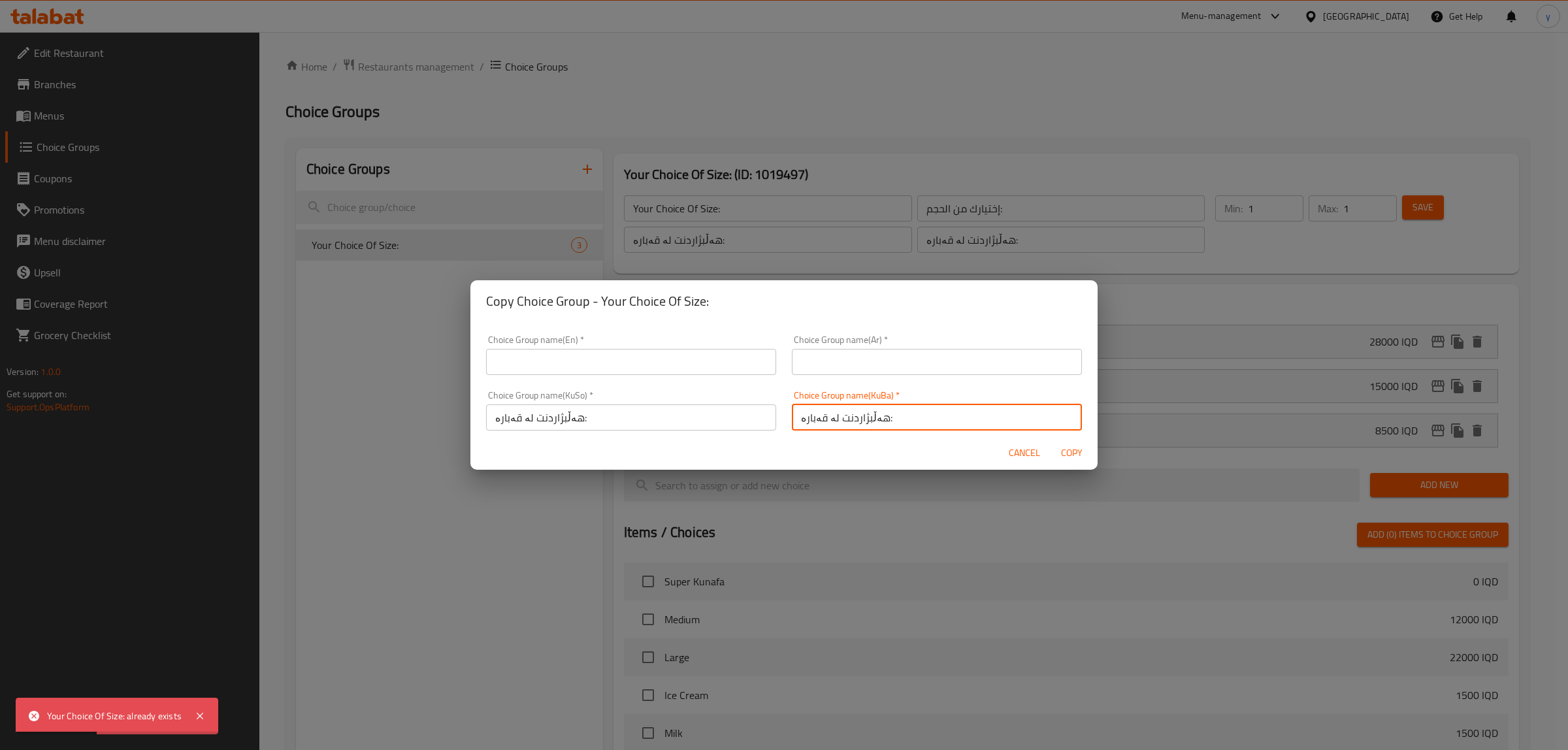
type input "هەڵبژاردنت لە قەبارە:"
click at [847, 378] on div "Choice Group name(Ar)   * Choice Group name(Ar) *" at bounding box center [937, 355] width 306 height 56
drag, startPoint x: 847, startPoint y: 353, endPoint x: 847, endPoint y: 368, distance: 15.0
click at [847, 357] on input "text" at bounding box center [936, 362] width 290 height 26
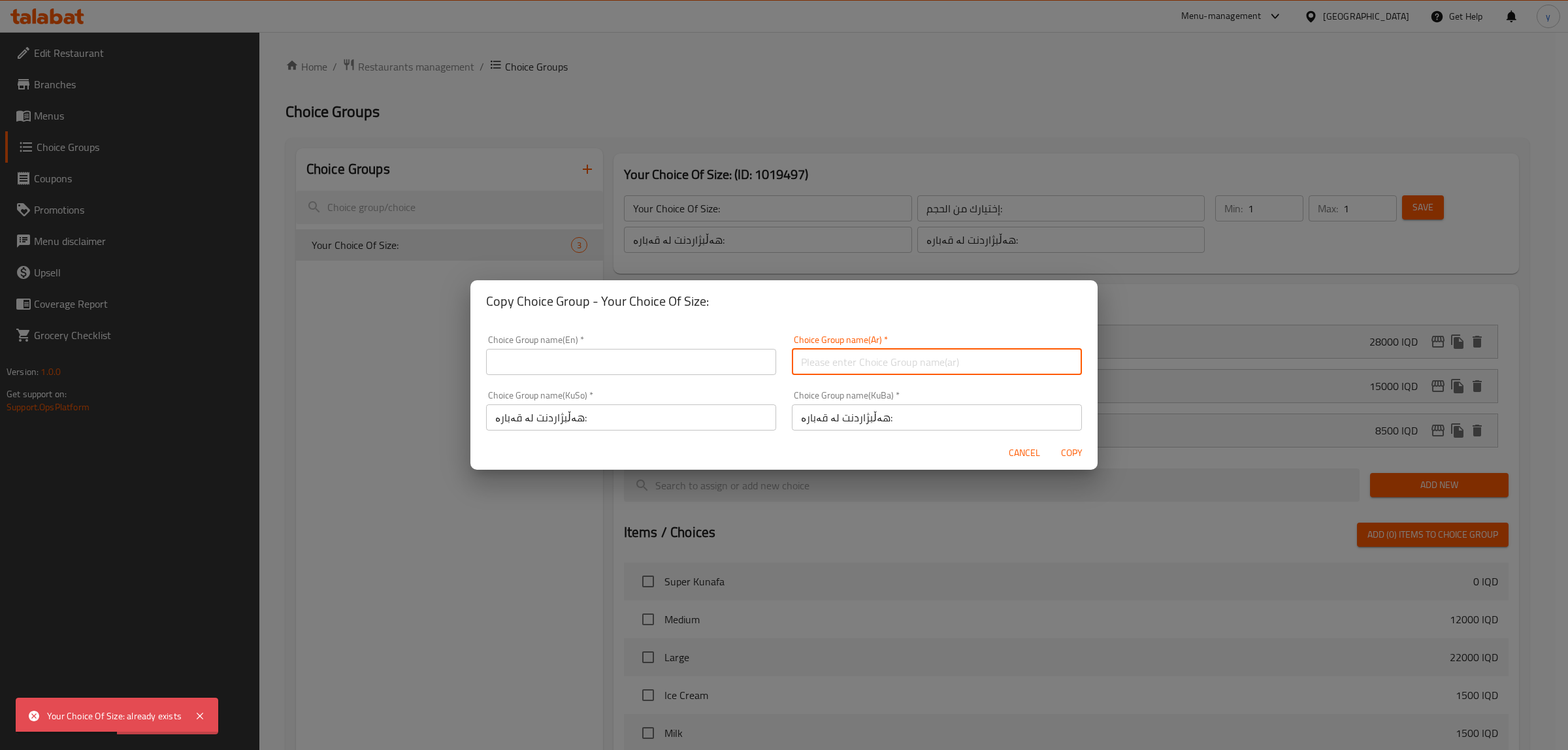
paste input "إختيارك من الحجم:"
type input "إختيارك من الحجم:"
drag, startPoint x: 658, startPoint y: 355, endPoint x: 645, endPoint y: 371, distance: 20.6
click at [658, 355] on input "text" at bounding box center [630, 362] width 290 height 26
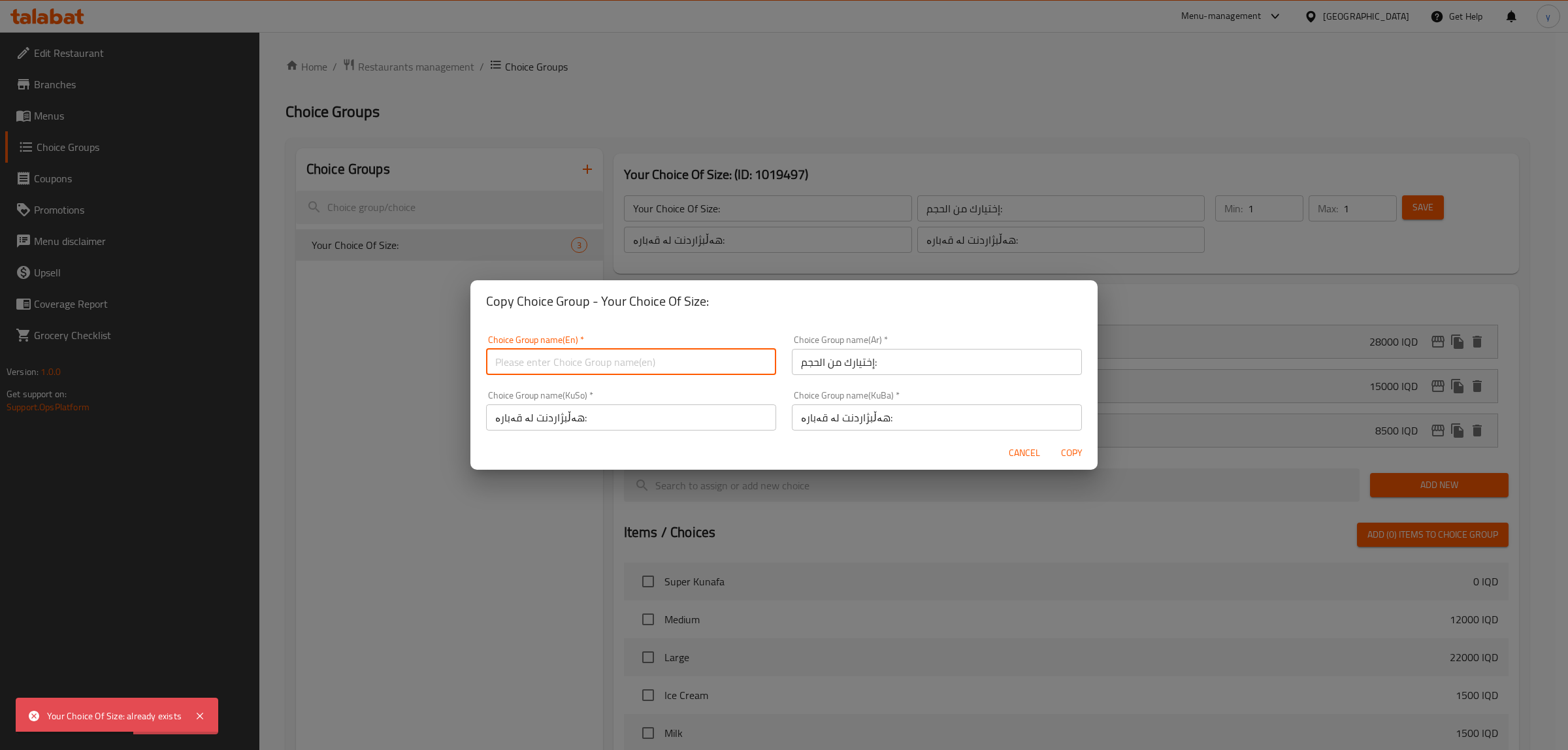
paste input "Your Choice Of Size:"
type input "Your Choice Of Size:"
click at [1070, 458] on span "Copy" at bounding box center [1071, 453] width 31 height 16
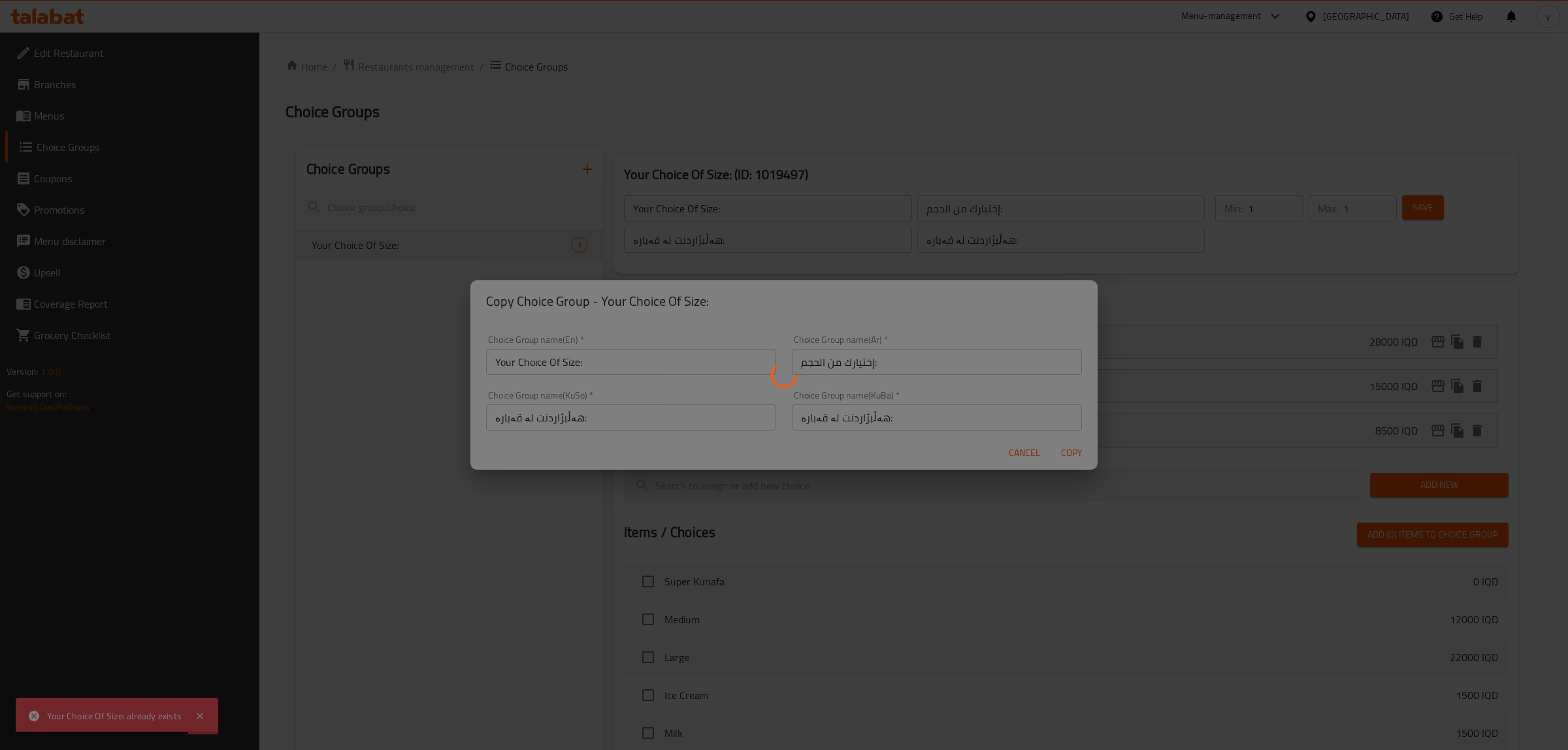
type input "Your Choice Of Size:"
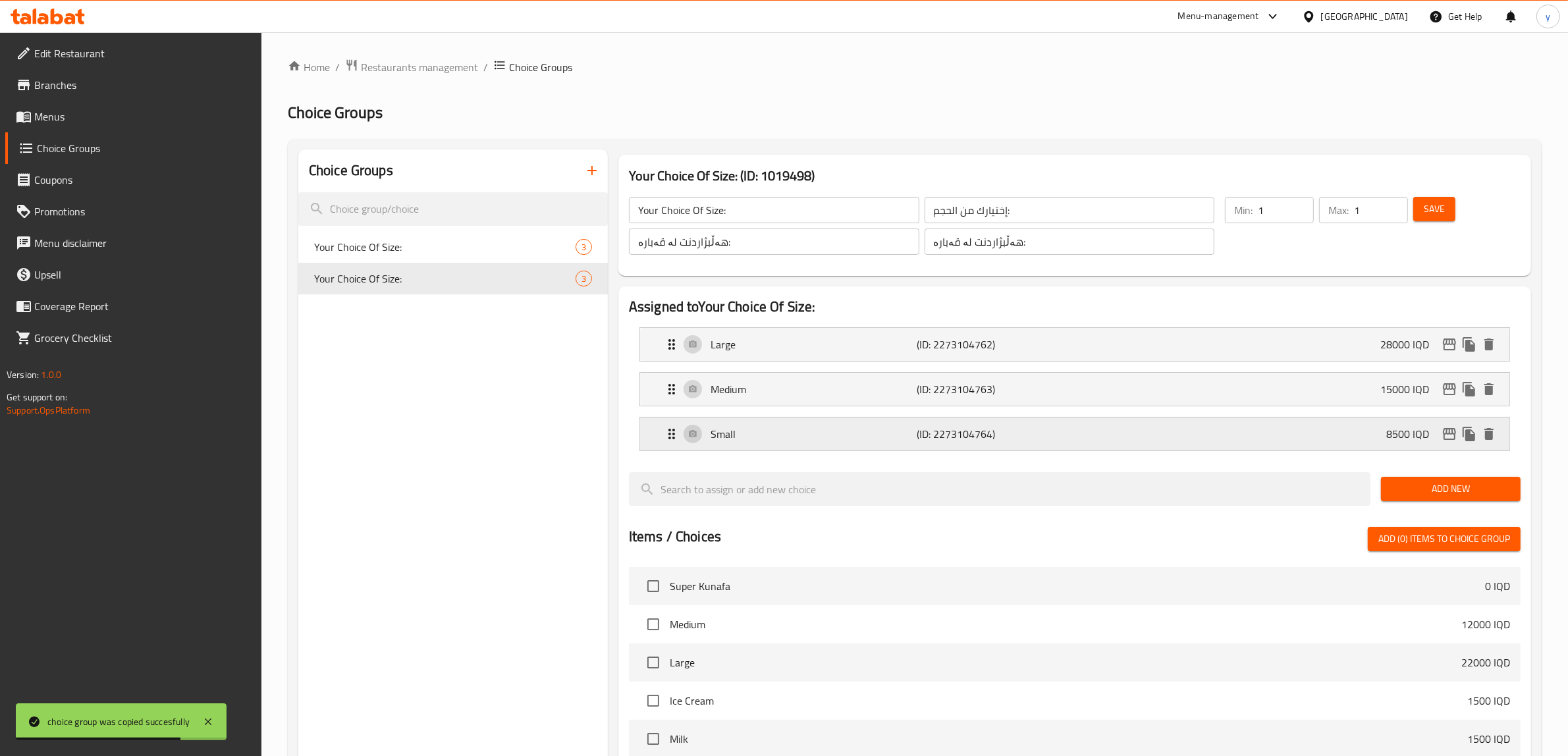
click at [1096, 430] on div "Small (ID: 2273104764) 8500 IQD" at bounding box center [1079, 434] width 830 height 33
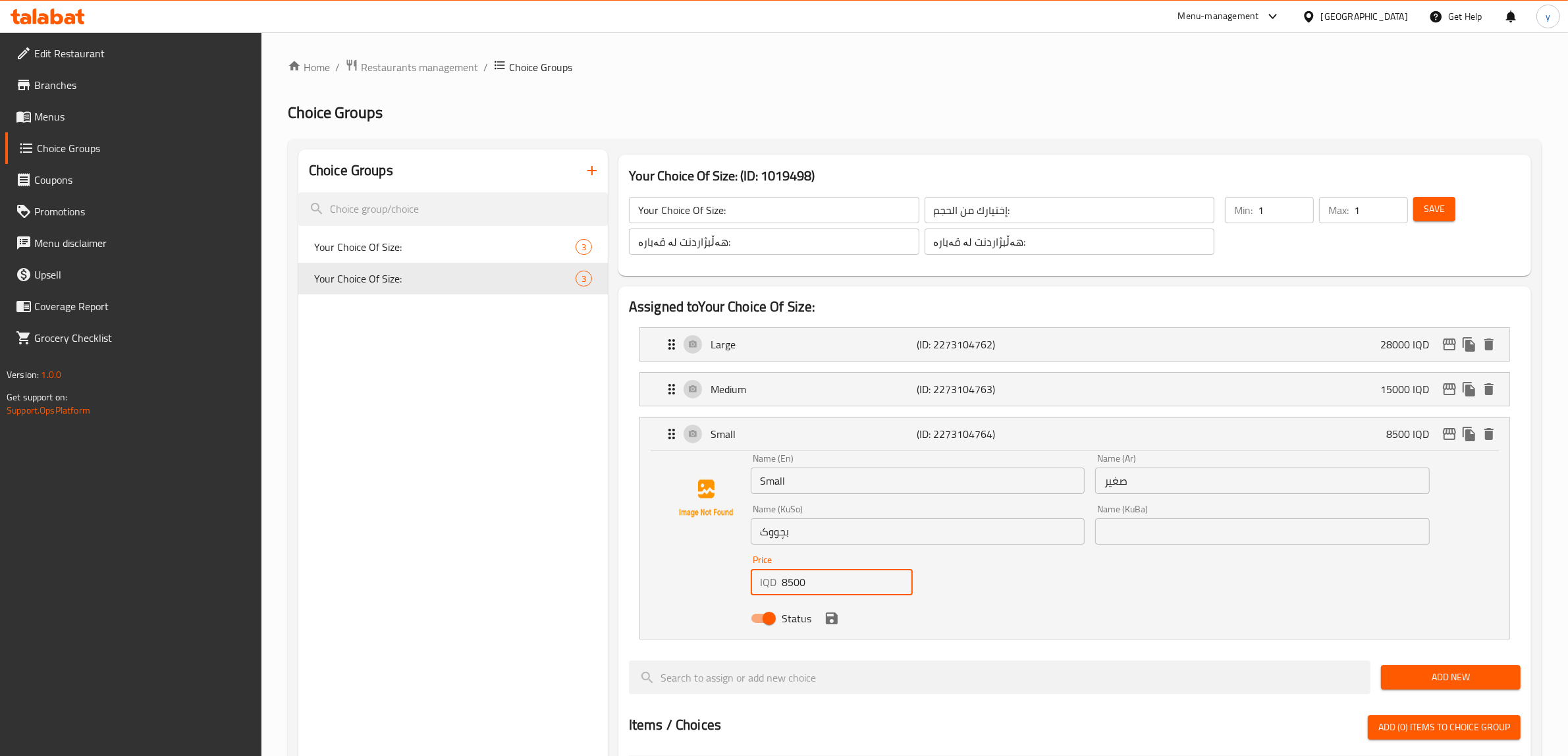
drag, startPoint x: 795, startPoint y: 581, endPoint x: 789, endPoint y: 589, distance: 10.0
click at [789, 589] on input "8500" at bounding box center [847, 583] width 131 height 26
click at [835, 615] on icon "save" at bounding box center [832, 619] width 12 height 12
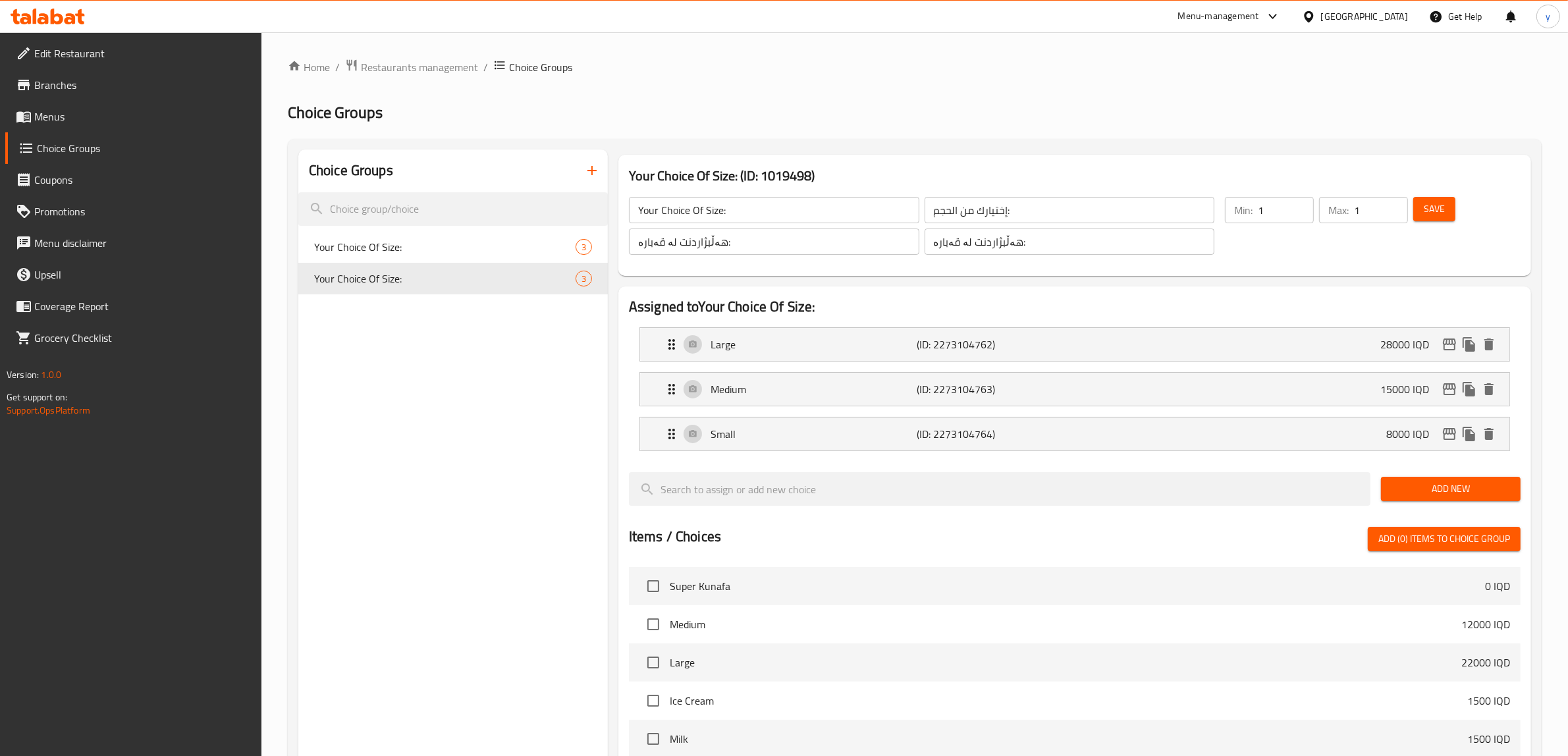
type input "8000"
click at [847, 399] on div "Medium (ID: 2273104763) 15000 IQD" at bounding box center [1079, 389] width 830 height 33
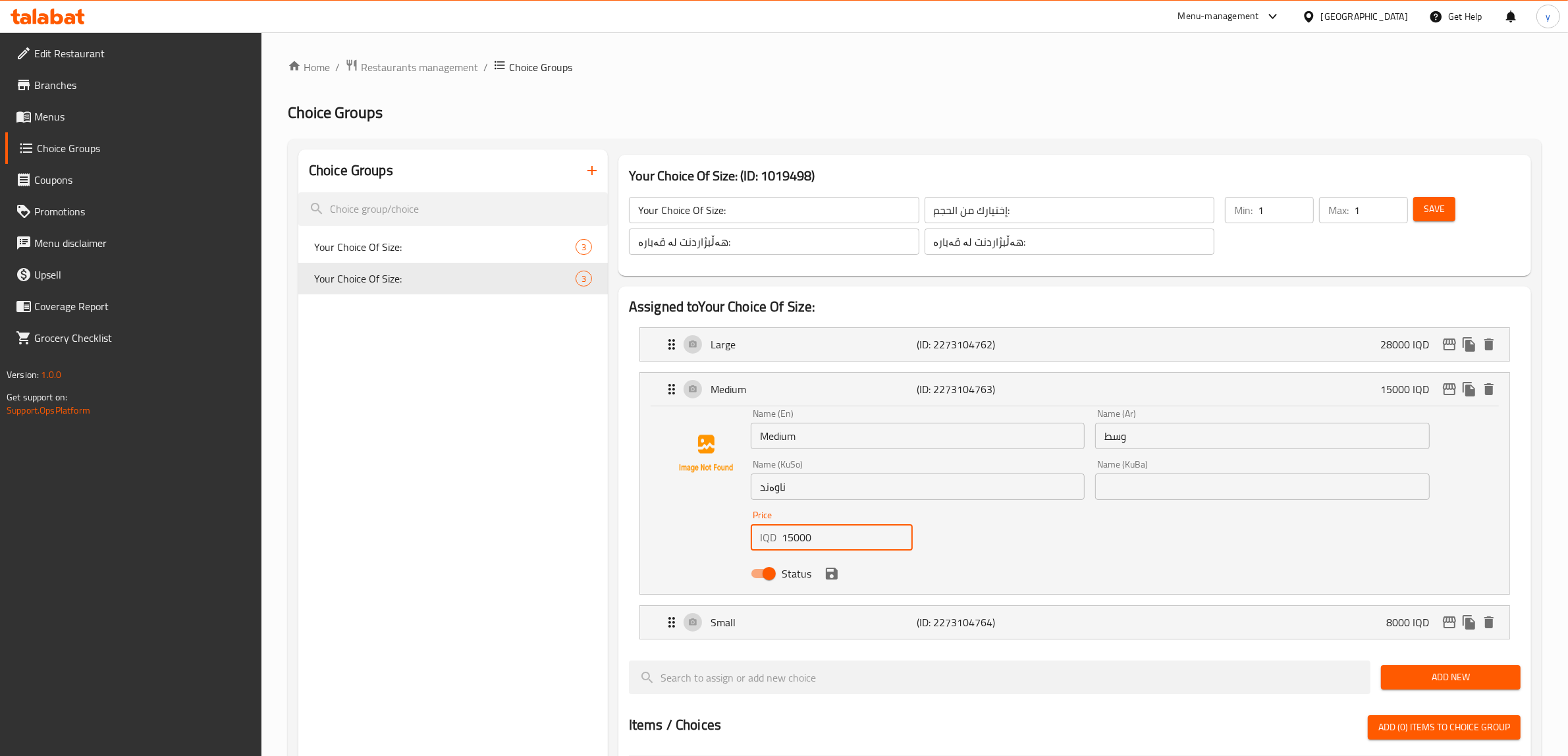
drag, startPoint x: 797, startPoint y: 537, endPoint x: 786, endPoint y: 541, distance: 11.7
click at [786, 541] on input "15000" at bounding box center [847, 538] width 131 height 26
click at [824, 571] on icon "save" at bounding box center [832, 574] width 16 height 16
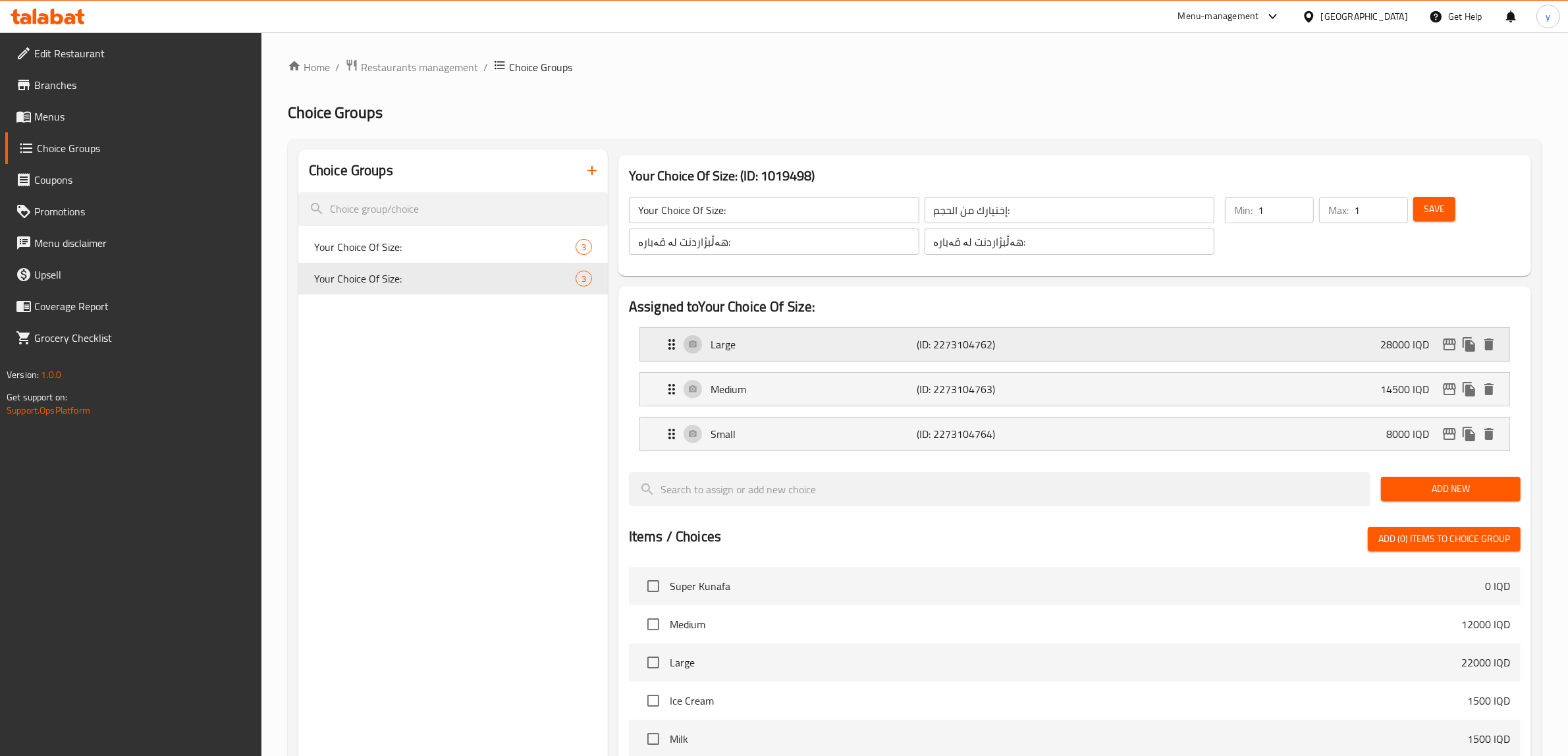
type input "14500"
click at [1275, 334] on div "Large (ID: 2273104762) 28000 IQD" at bounding box center [1079, 344] width 830 height 33
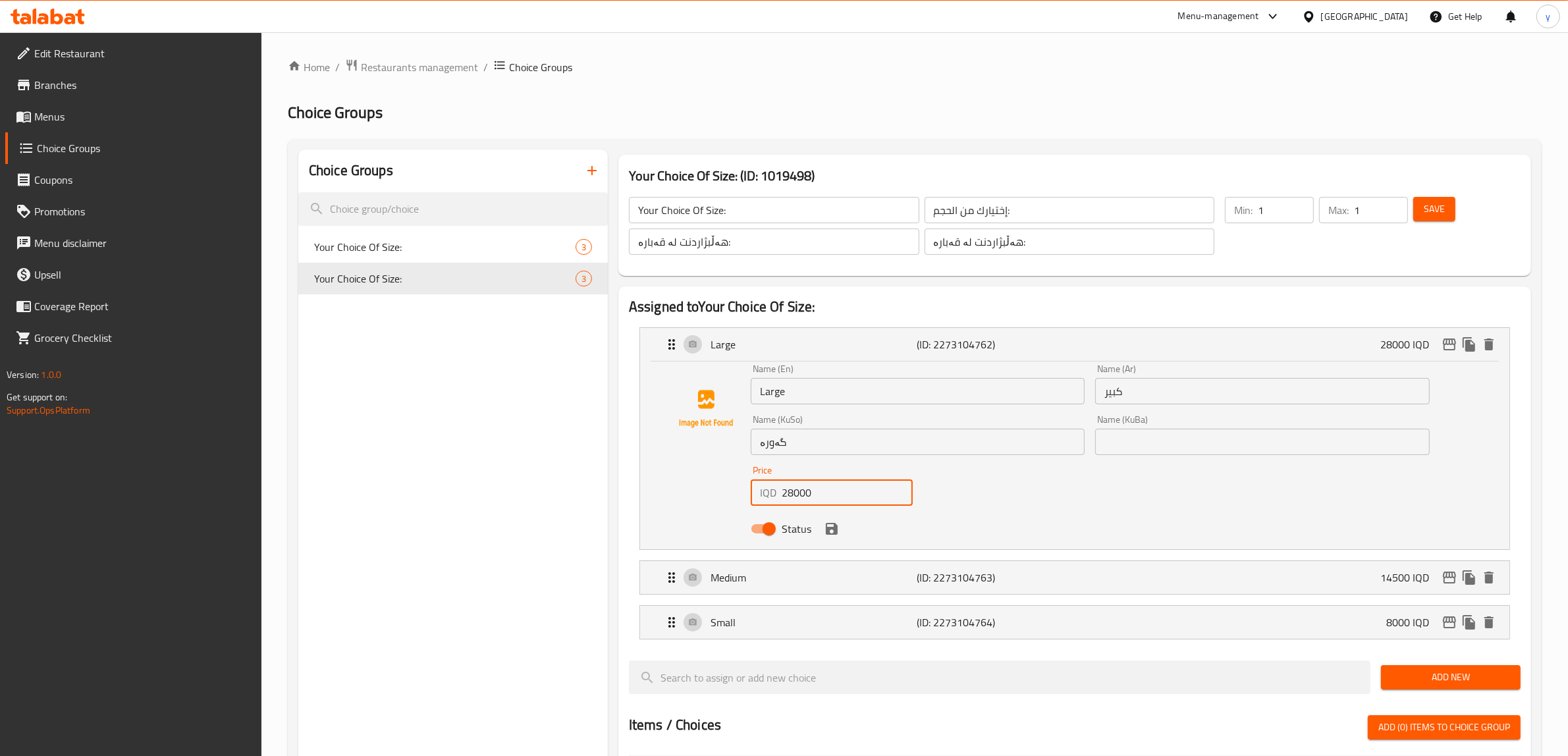
drag, startPoint x: 791, startPoint y: 499, endPoint x: 791, endPoint y: 505, distance: 6.0
click at [791, 505] on input "28000" at bounding box center [847, 492] width 131 height 26
click at [828, 524] on icon "save" at bounding box center [832, 529] width 12 height 12
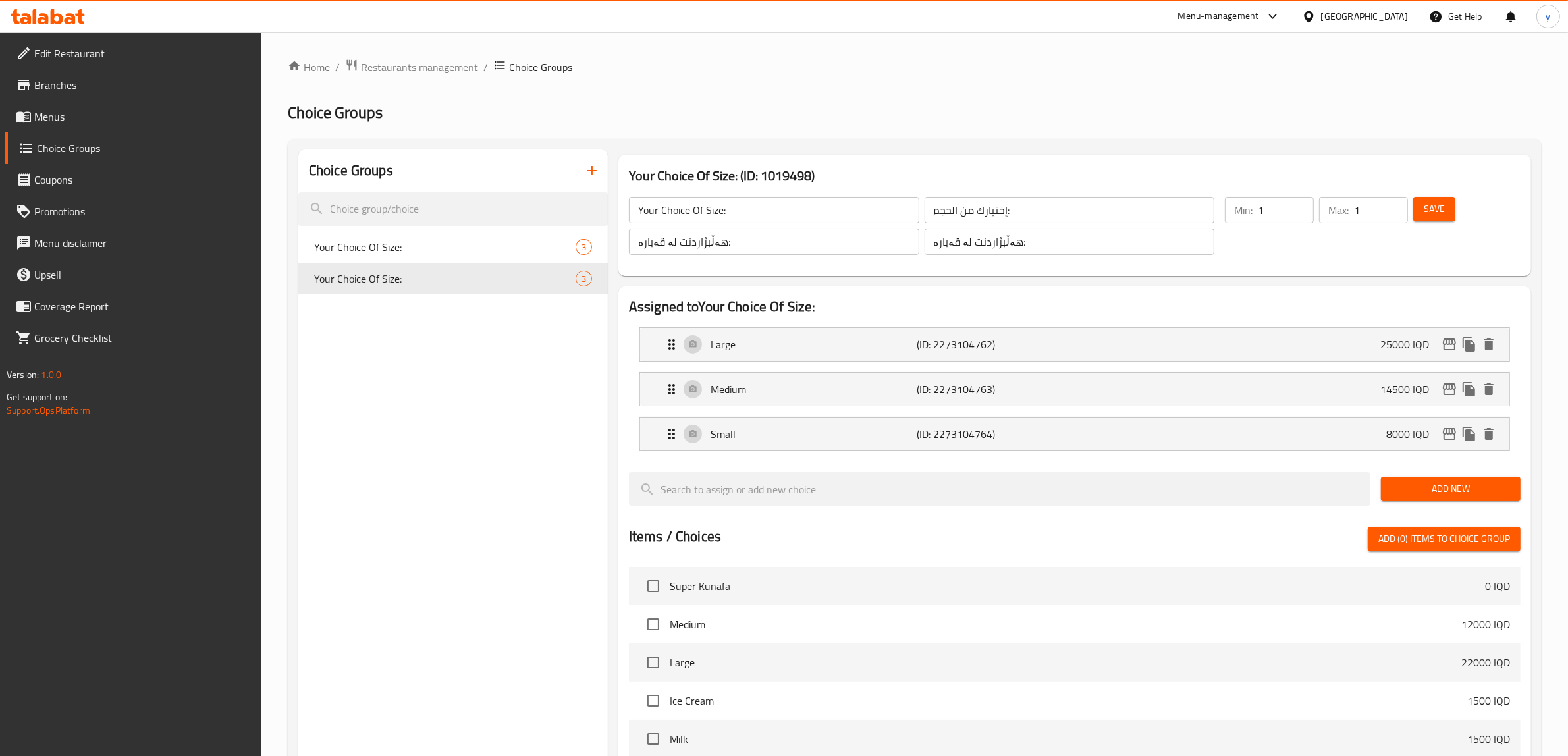
type input "25000"
click at [1450, 203] on button "Save" at bounding box center [1435, 209] width 42 height 24
click at [1448, 342] on icon "edit" at bounding box center [1450, 344] width 16 height 16
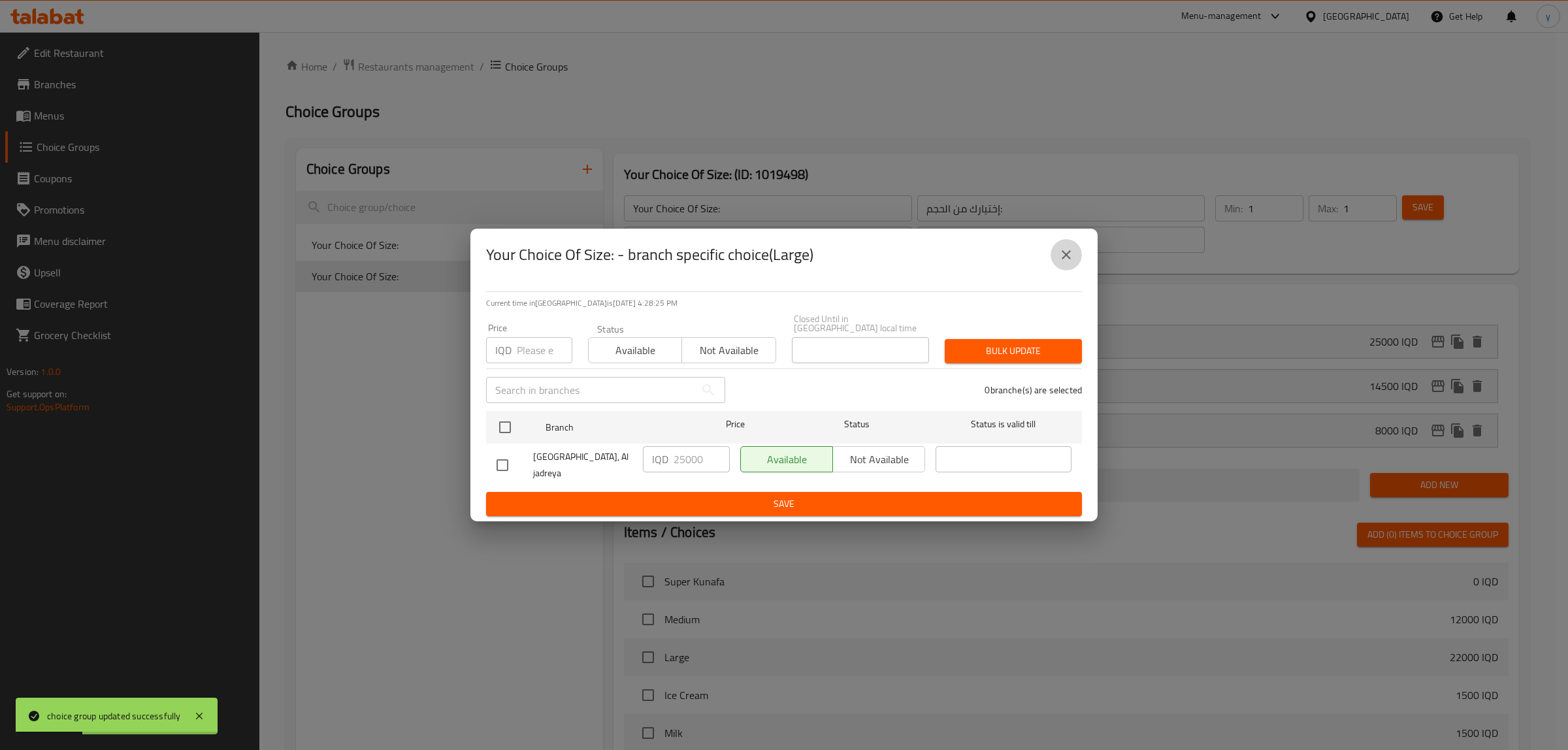
click at [1062, 263] on icon "close" at bounding box center [1066, 255] width 15 height 15
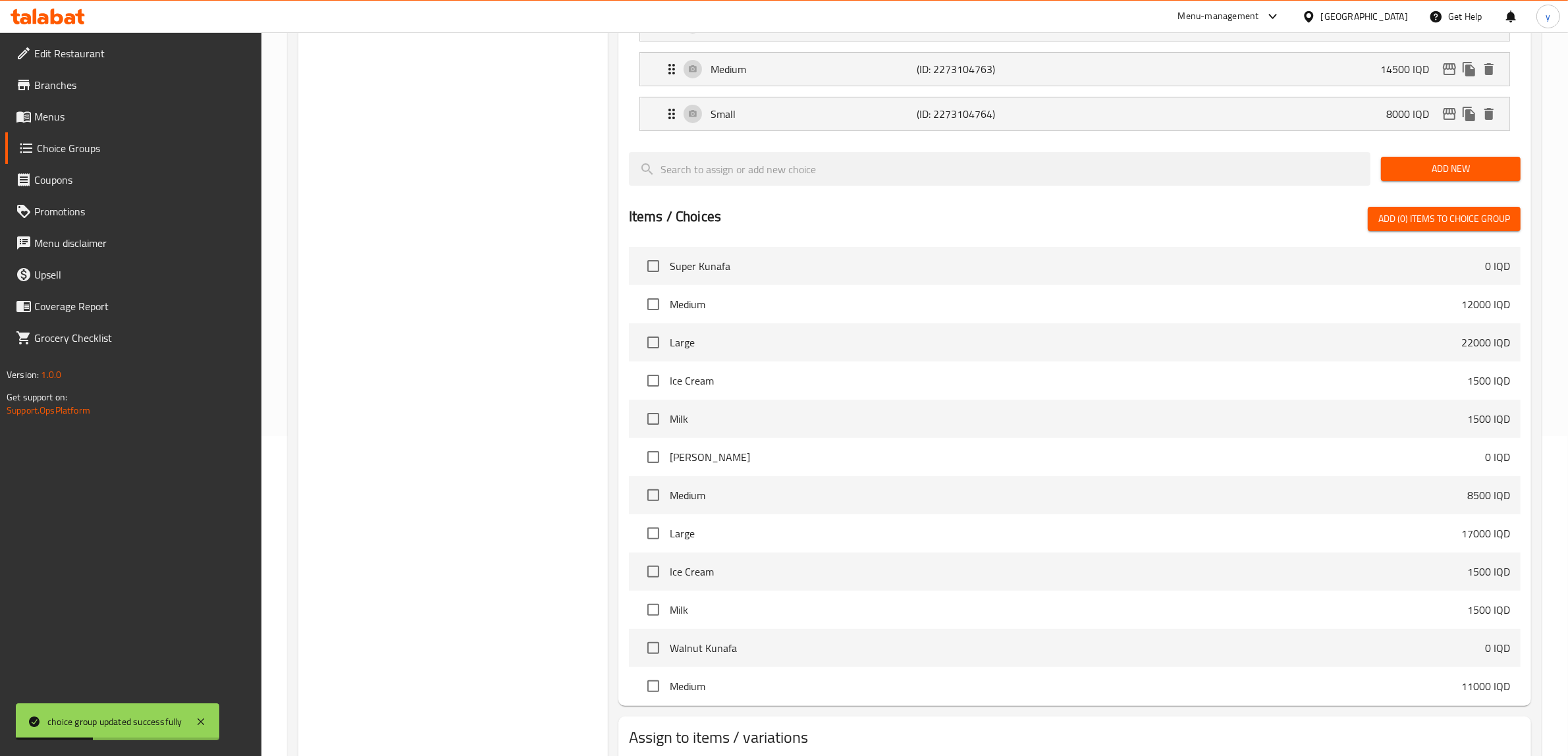
scroll to position [405, 0]
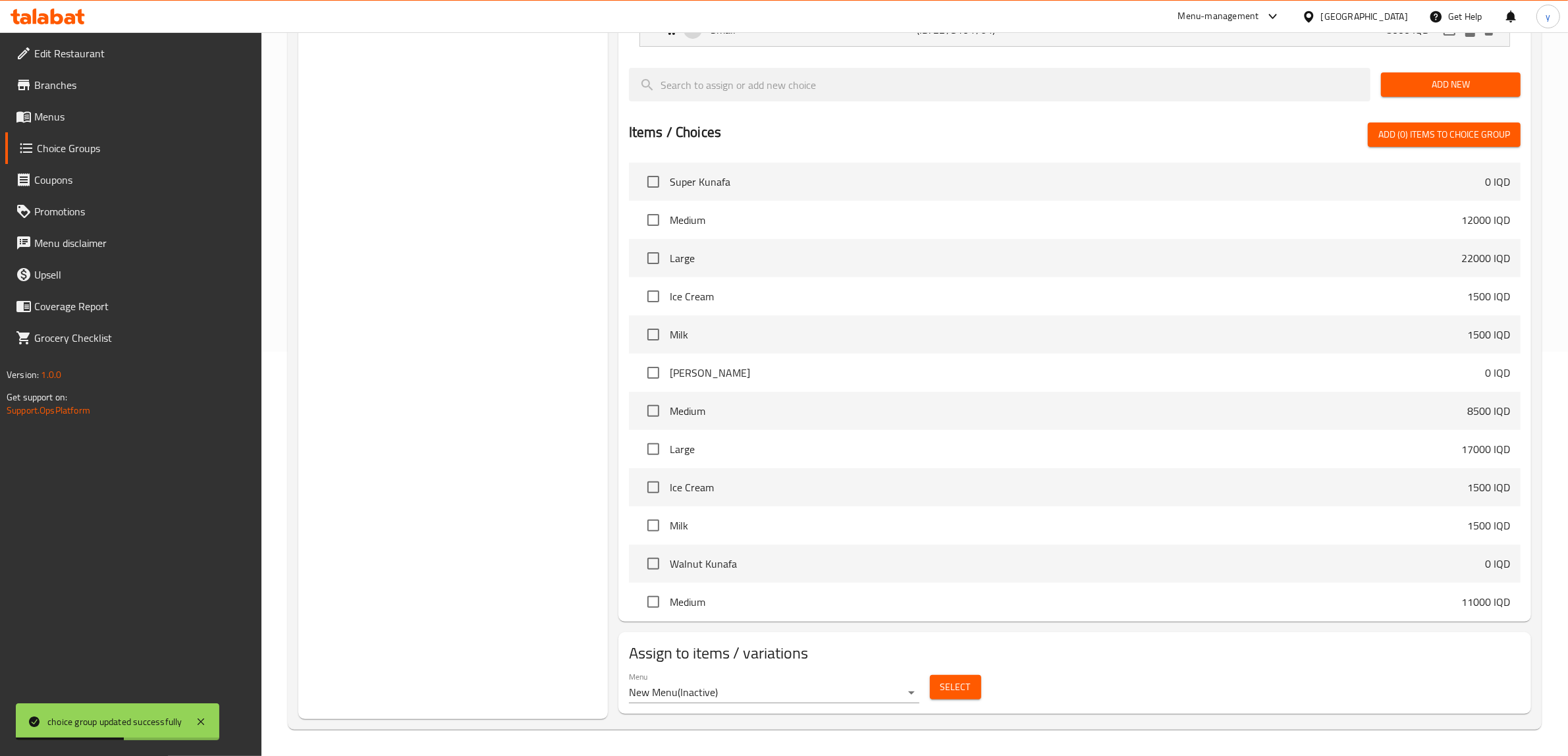
click at [960, 680] on span "Select" at bounding box center [955, 688] width 30 height 16
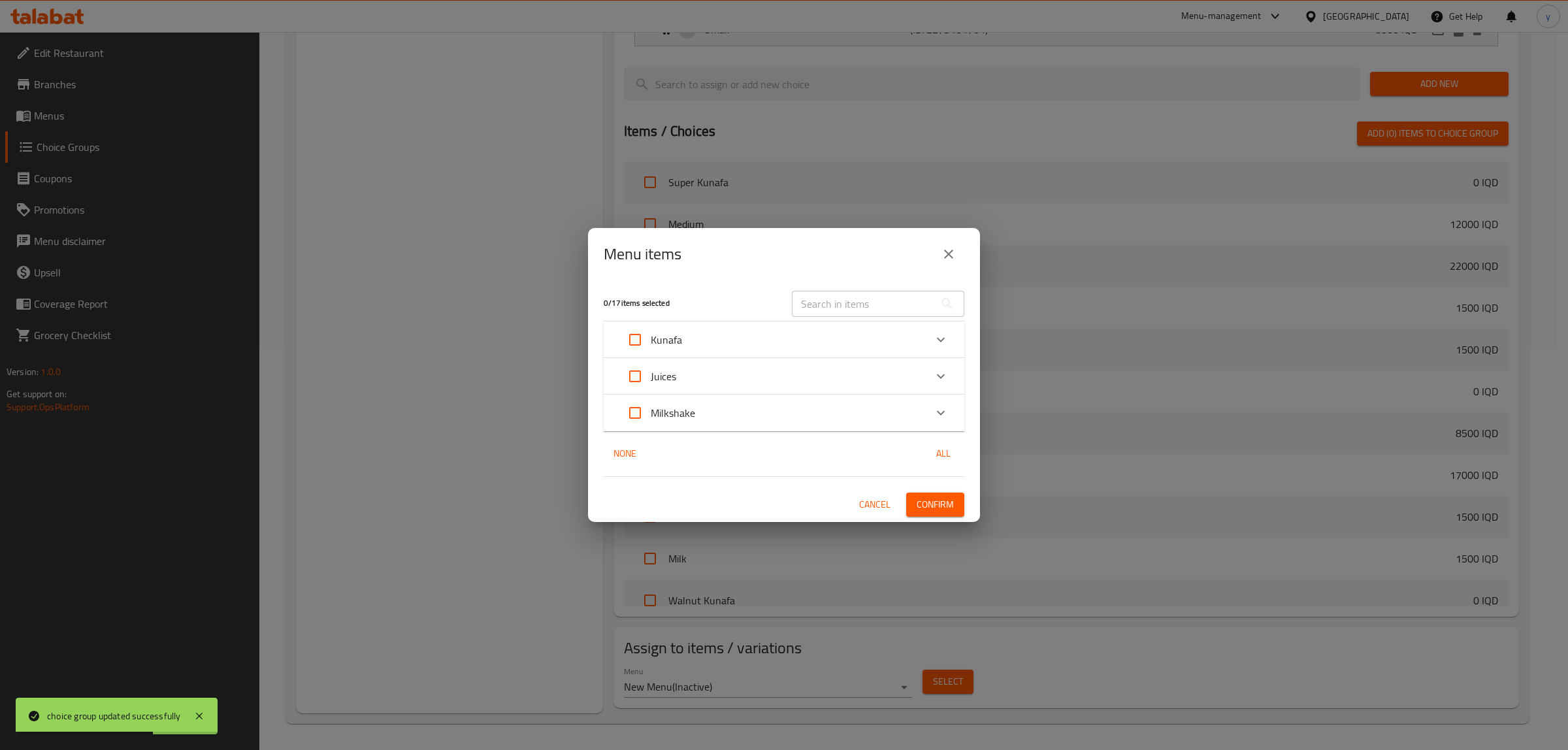
click at [706, 334] on div "Kunafa" at bounding box center [772, 340] width 306 height 31
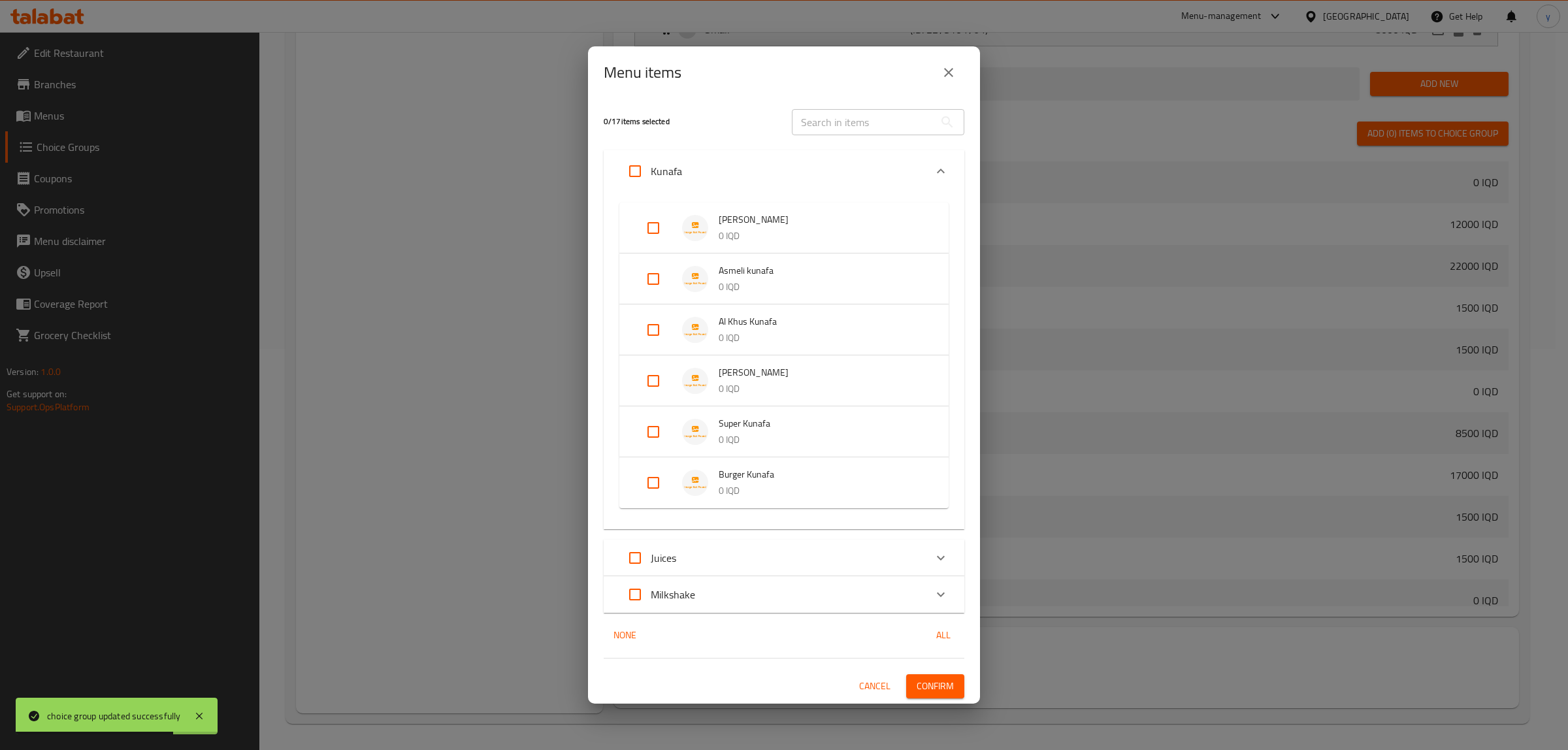
click at [645, 323] on input "Expand" at bounding box center [653, 330] width 31 height 31
checkbox input "true"
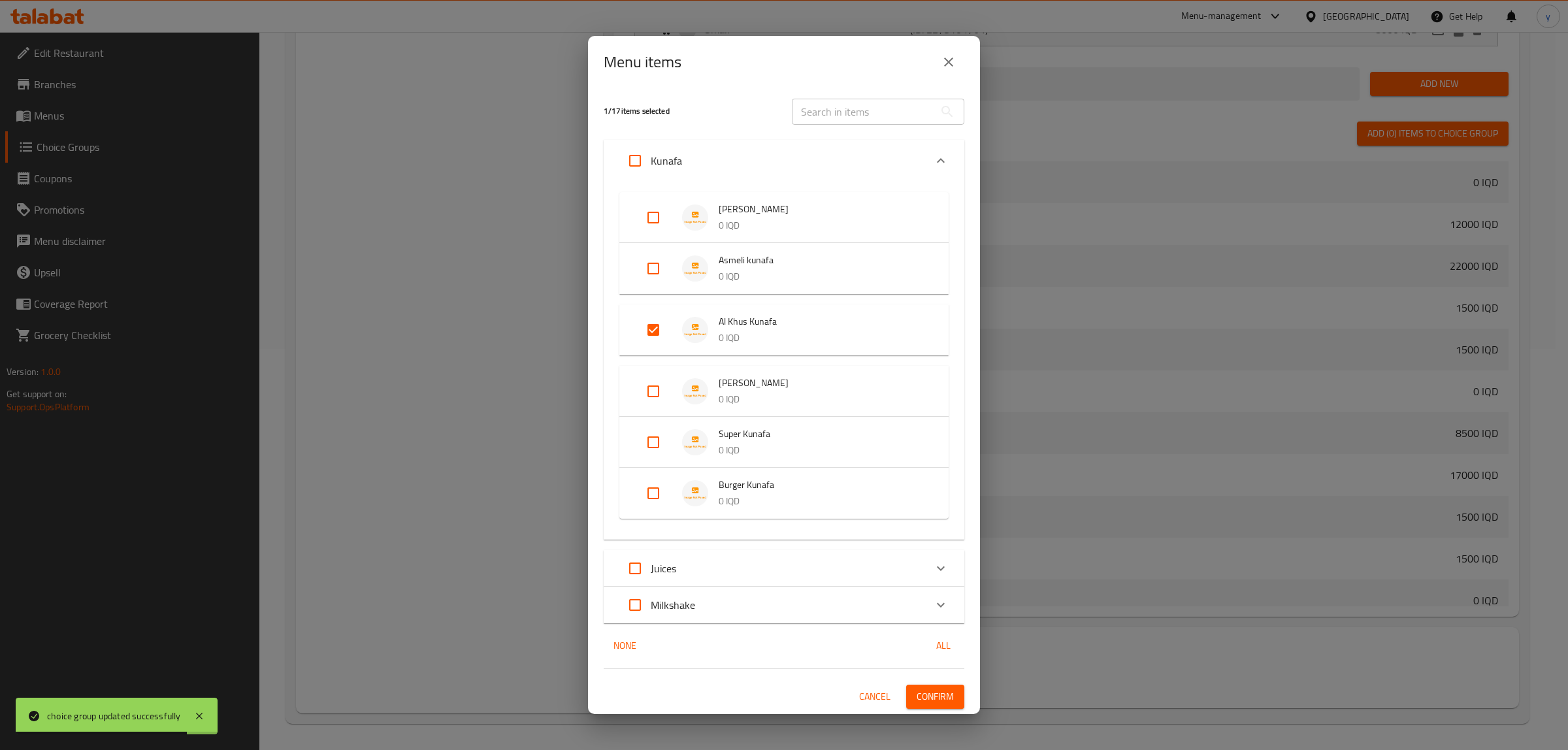
click at [948, 692] on span "Confirm" at bounding box center [934, 697] width 37 height 16
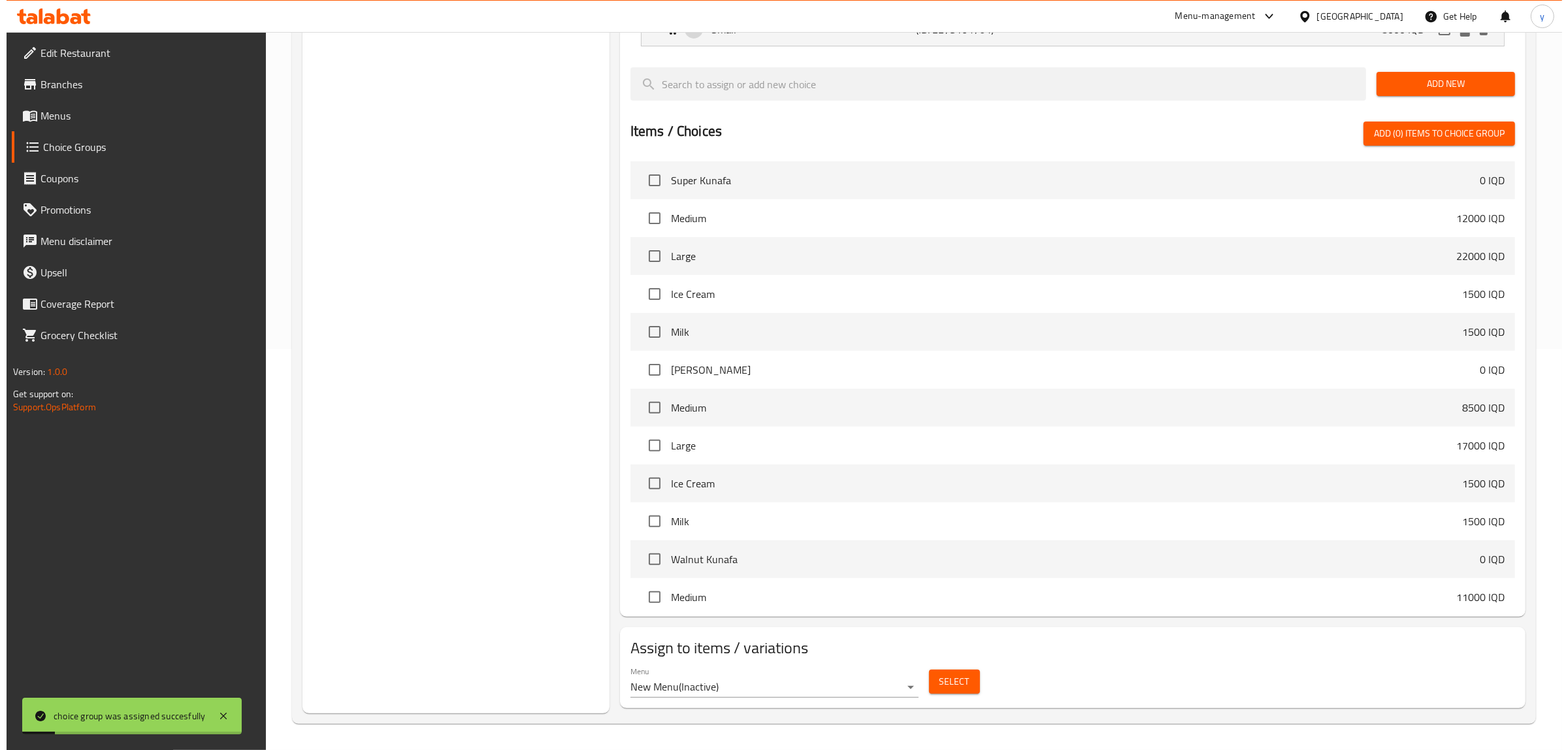
scroll to position [0, 0]
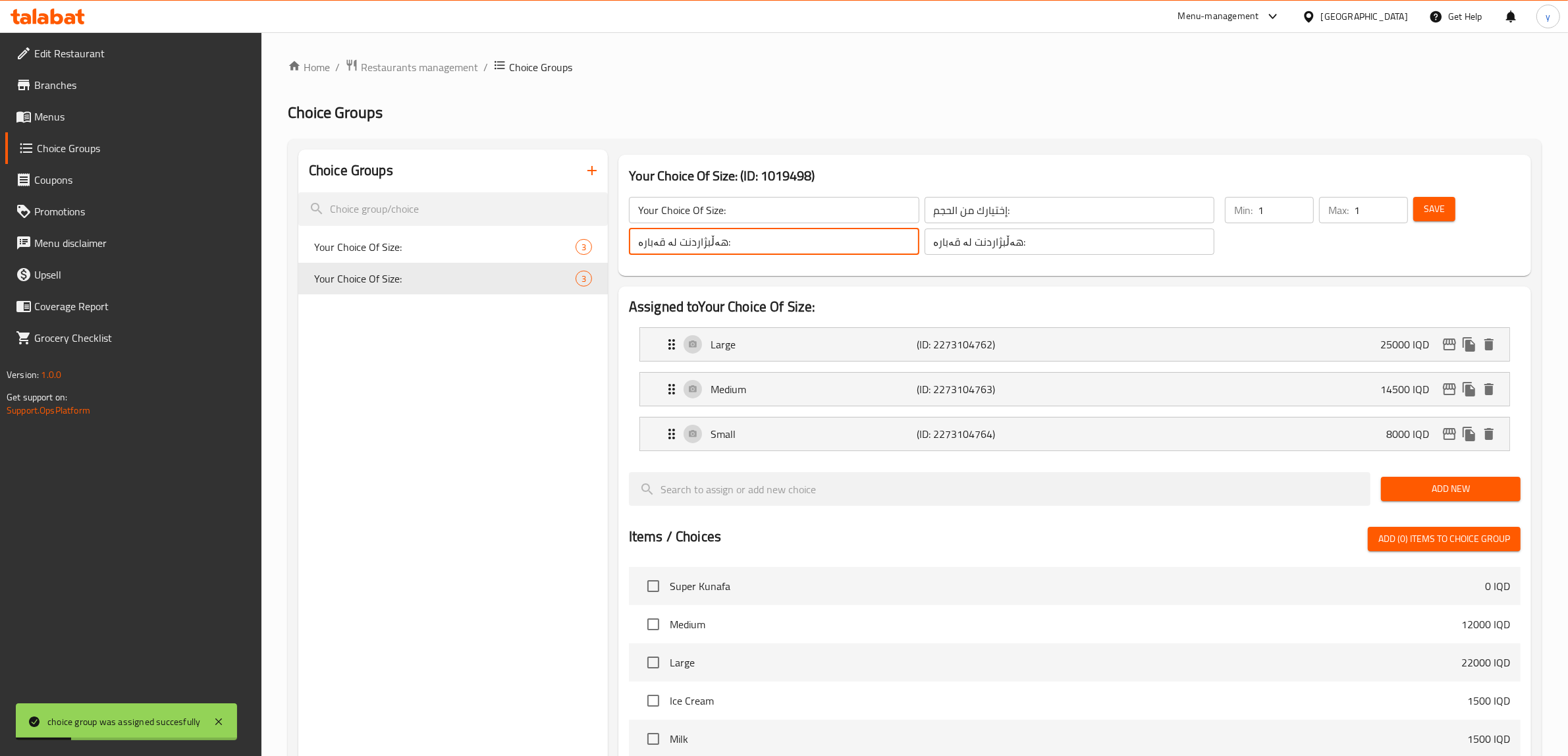
click at [738, 232] on input "هەڵبژاردنت لە قەبارە:" at bounding box center [774, 242] width 290 height 26
click at [730, 206] on input "Your Choice Of Size:" at bounding box center [774, 210] width 290 height 26
click at [742, 205] on input "Your Choice Of Size:" at bounding box center [774, 210] width 290 height 26
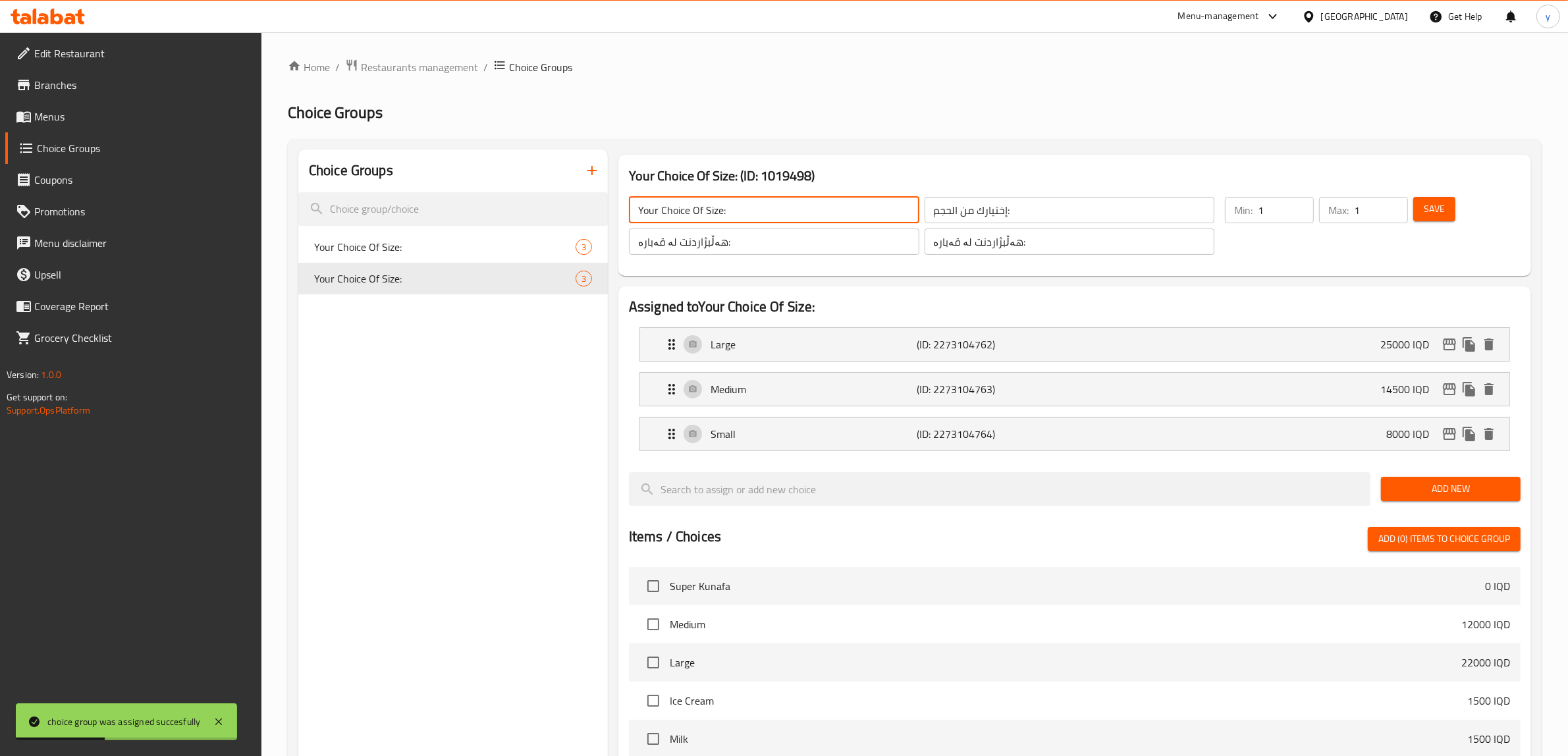
click at [742, 205] on input "Your Choice Of Size:" at bounding box center [774, 210] width 290 height 26
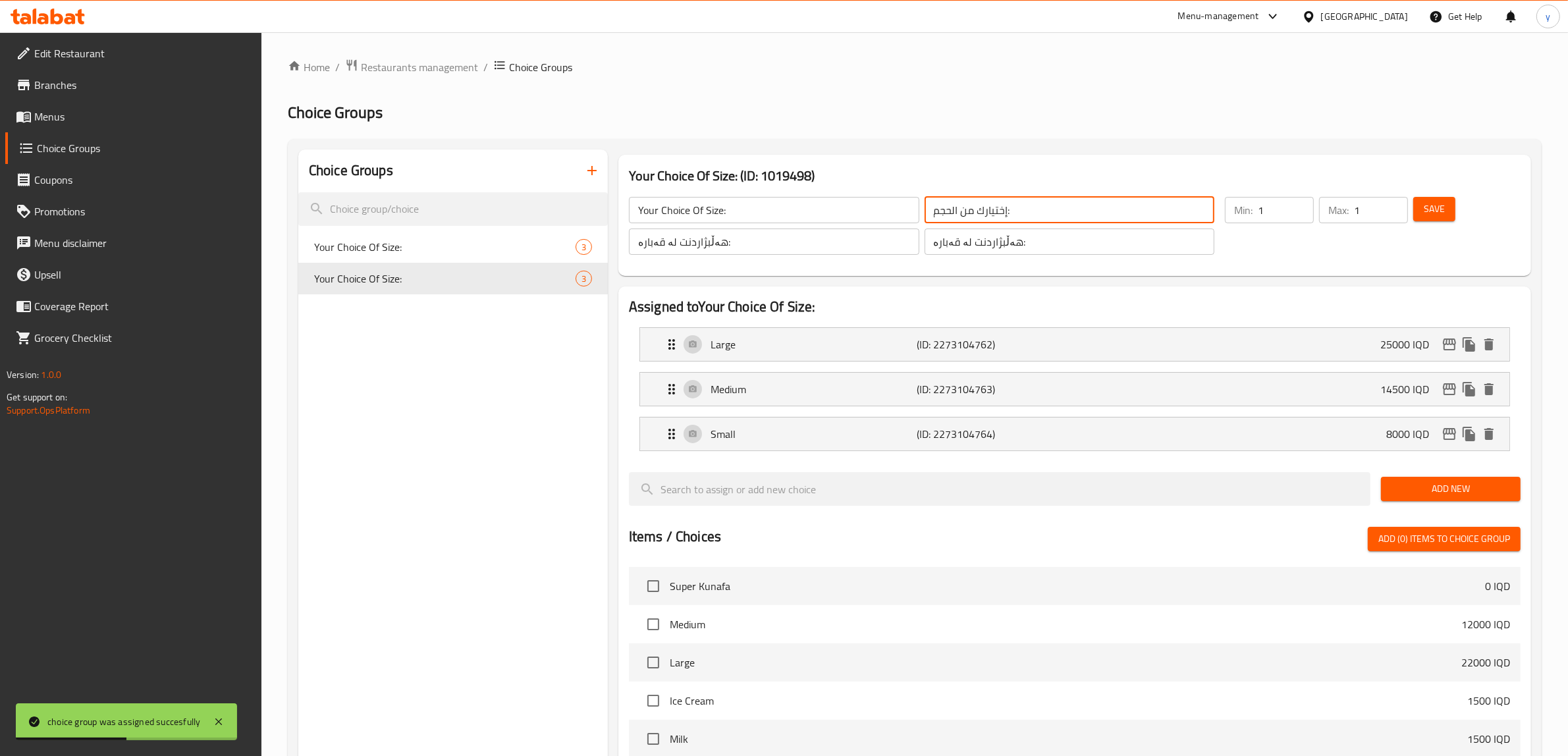
click at [947, 205] on input "إختيارك من الحجم:" at bounding box center [1070, 210] width 290 height 26
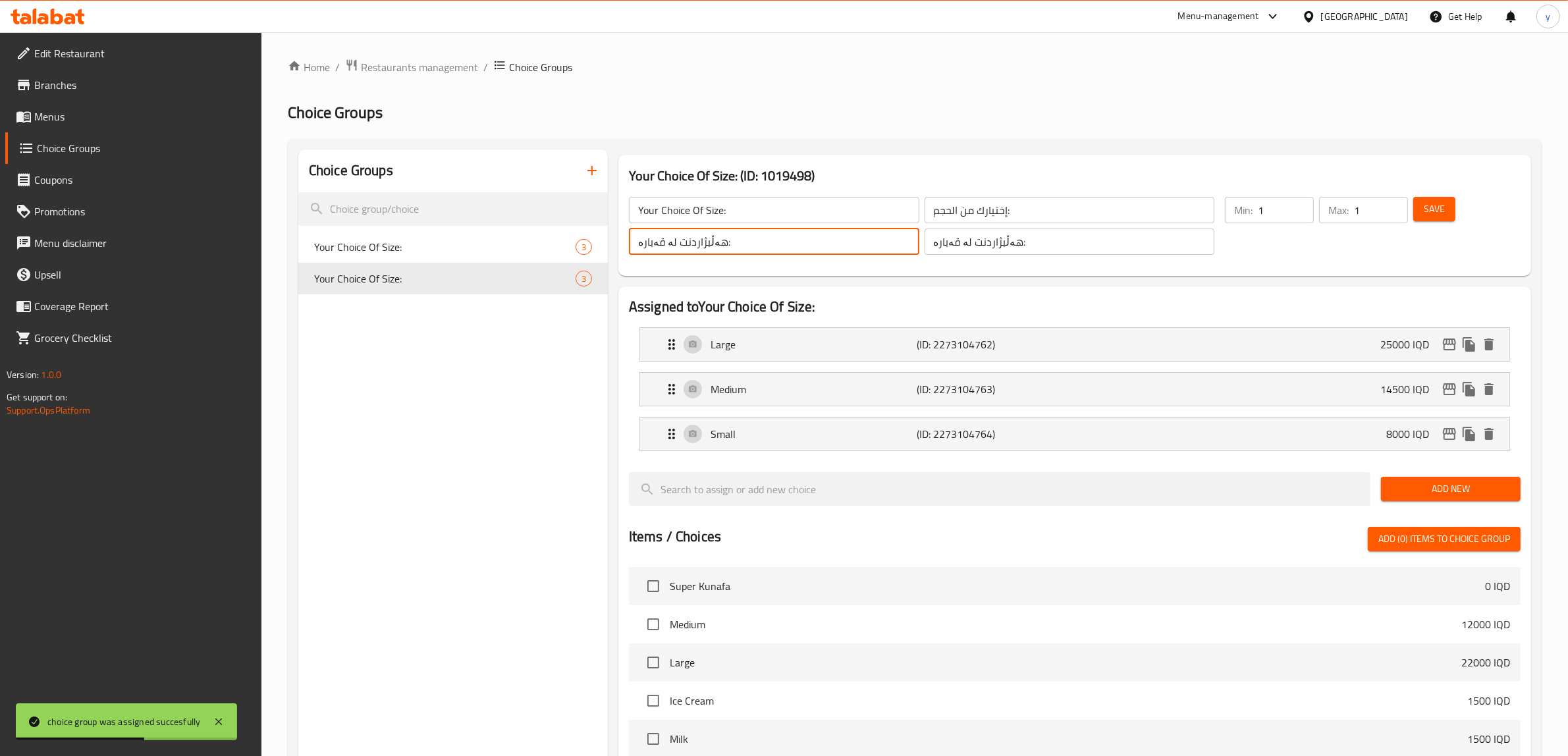
click at [805, 238] on input "هەڵبژاردنت لە قەبارە:" at bounding box center [774, 242] width 290 height 26
click at [593, 251] on icon "duplicate" at bounding box center [587, 247] width 12 height 15
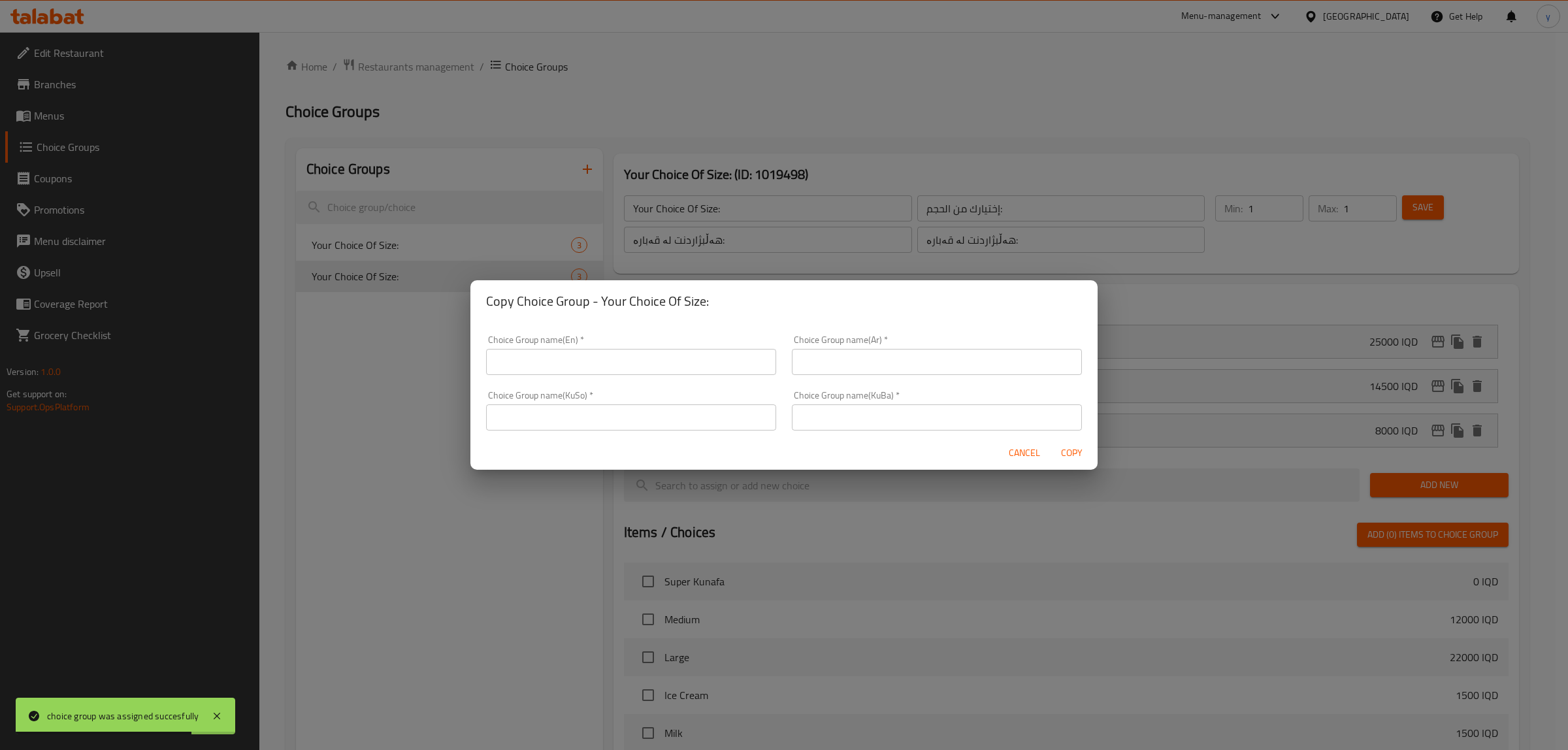
drag, startPoint x: 628, startPoint y: 413, endPoint x: 677, endPoint y: 413, distance: 49.0
click at [628, 413] on input "text" at bounding box center [630, 417] width 290 height 26
paste input "هەڵبژاردنت لە قەبارە:"
type input "هەڵبژاردنت لە قەبارە:"
click at [864, 421] on input "text" at bounding box center [936, 417] width 290 height 26
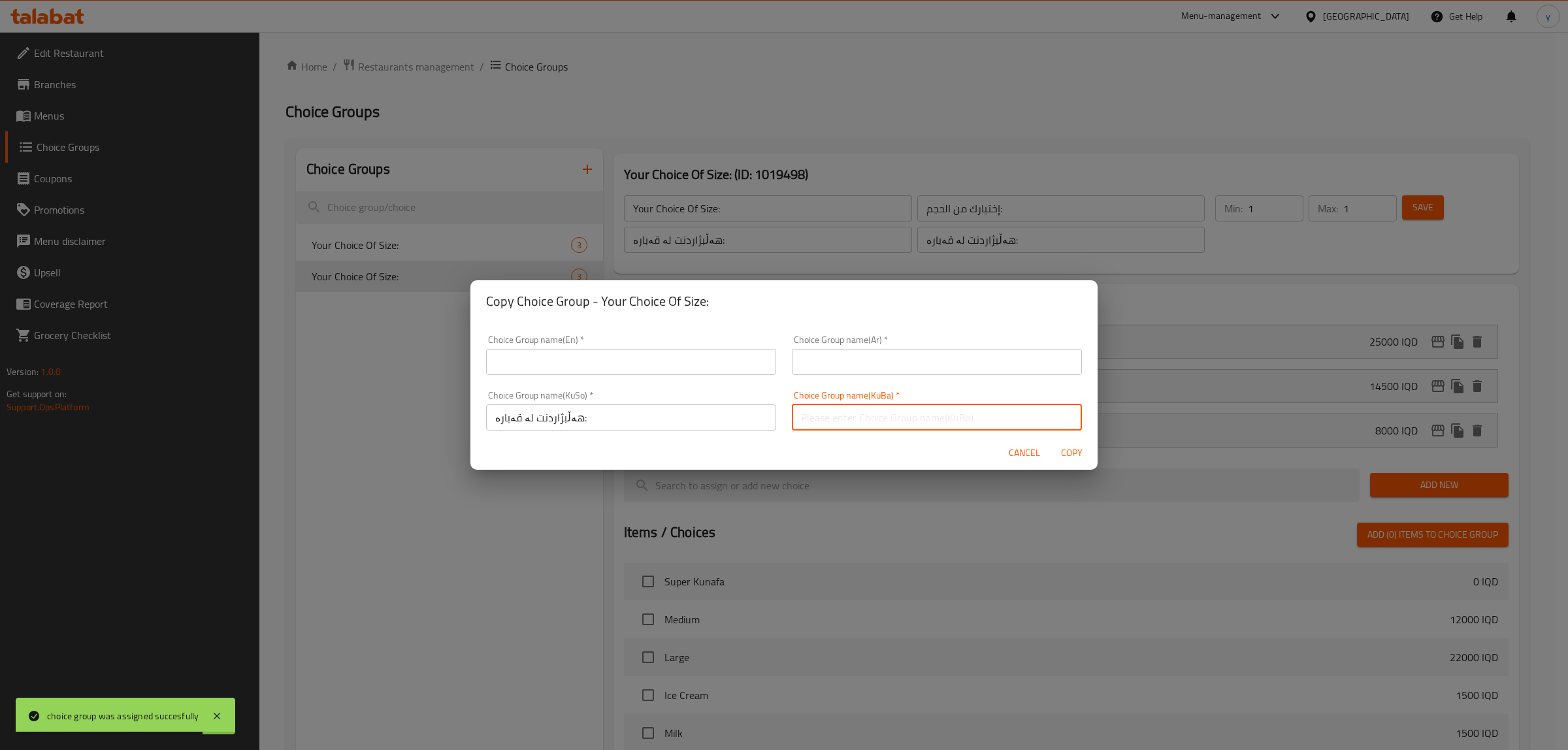
paste input "هەڵبژاردنت لە قەبارە:"
type input "هەڵبژاردنت لە قەبارە:"
click at [867, 384] on div "Choice Group name(KuBa)   * هەڵبژاردنت لە قەبارە: Choice Group name(KuBa) *" at bounding box center [937, 410] width 306 height 56
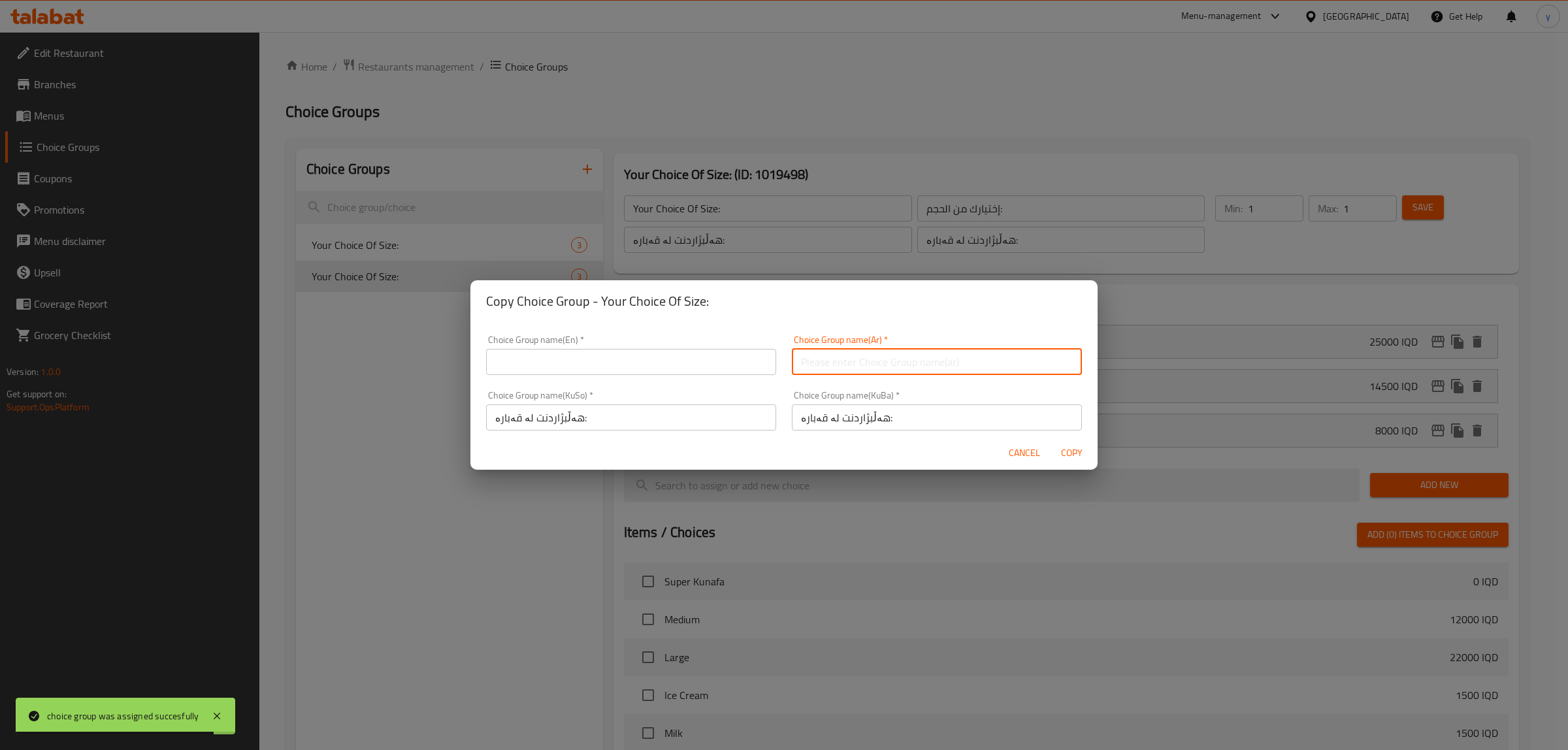
click at [856, 363] on input "text" at bounding box center [936, 362] width 290 height 26
paste input "إختيارك من الحجم:"
type input "إختيارك من الحجم:"
click at [609, 350] on input "text" at bounding box center [630, 362] width 290 height 26
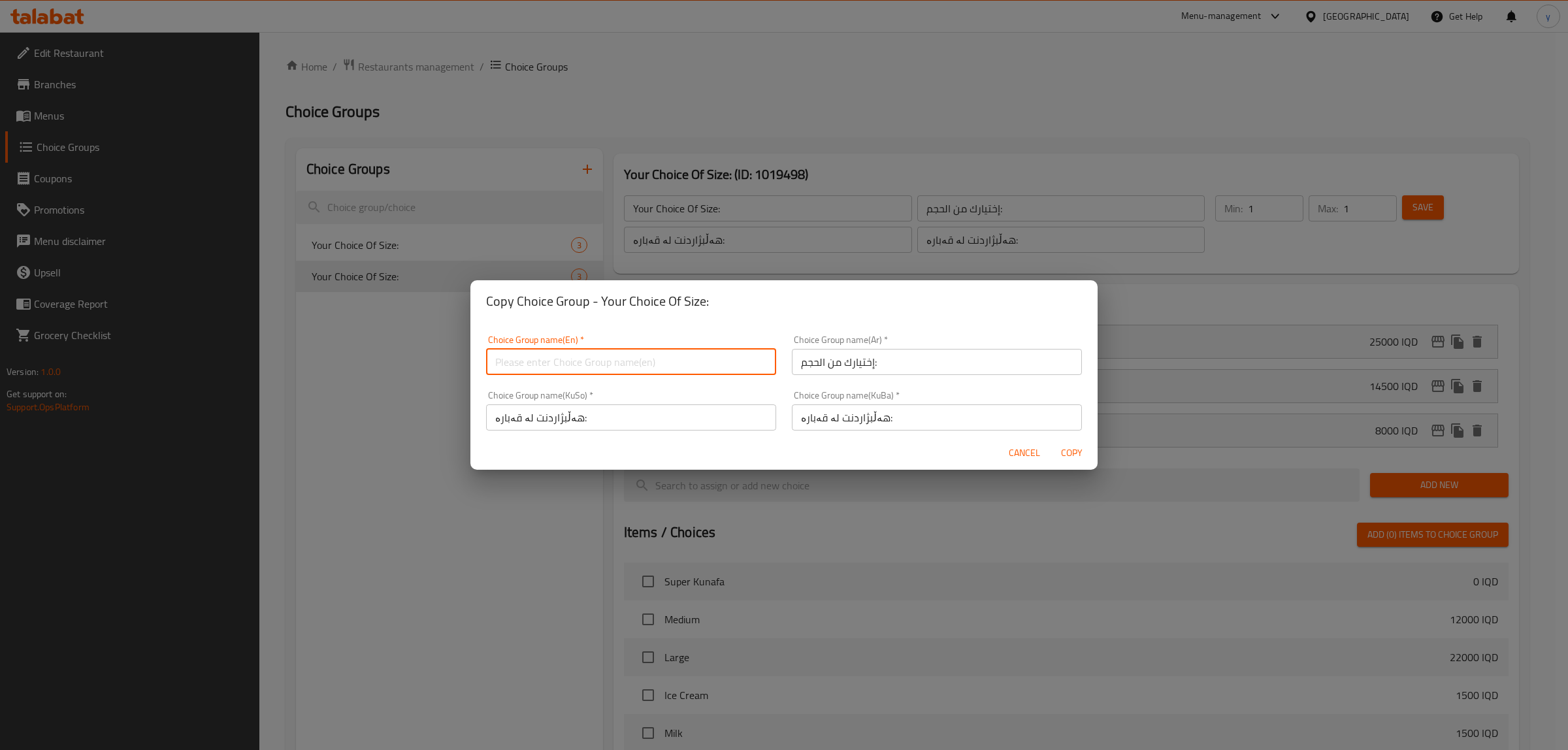
paste input "Your Choice Of Size:"
type input "Your Choice Of Size:"
click at [1060, 458] on span "Copy" at bounding box center [1071, 453] width 31 height 16
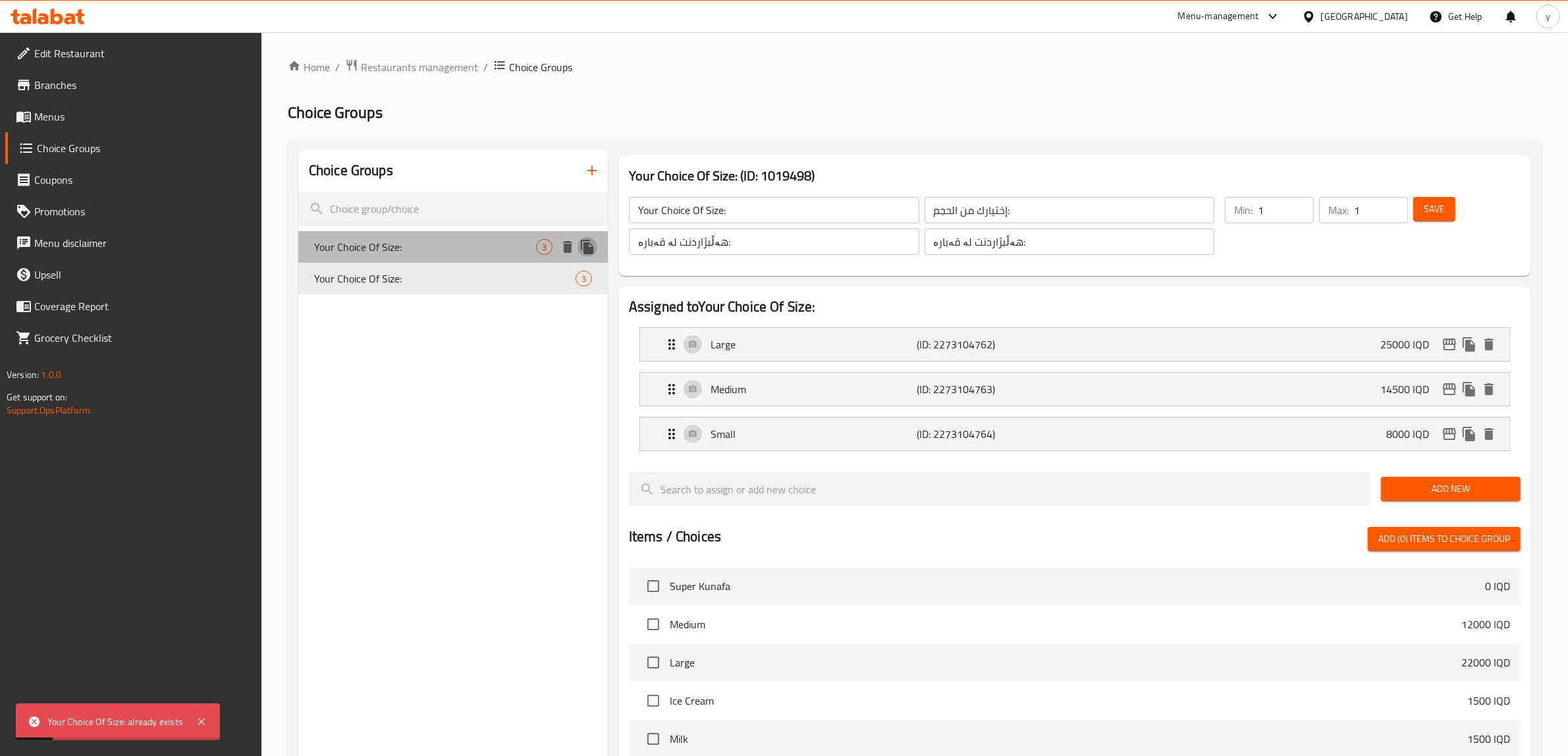
click at [594, 243] on icon "duplicate" at bounding box center [588, 247] width 16 height 16
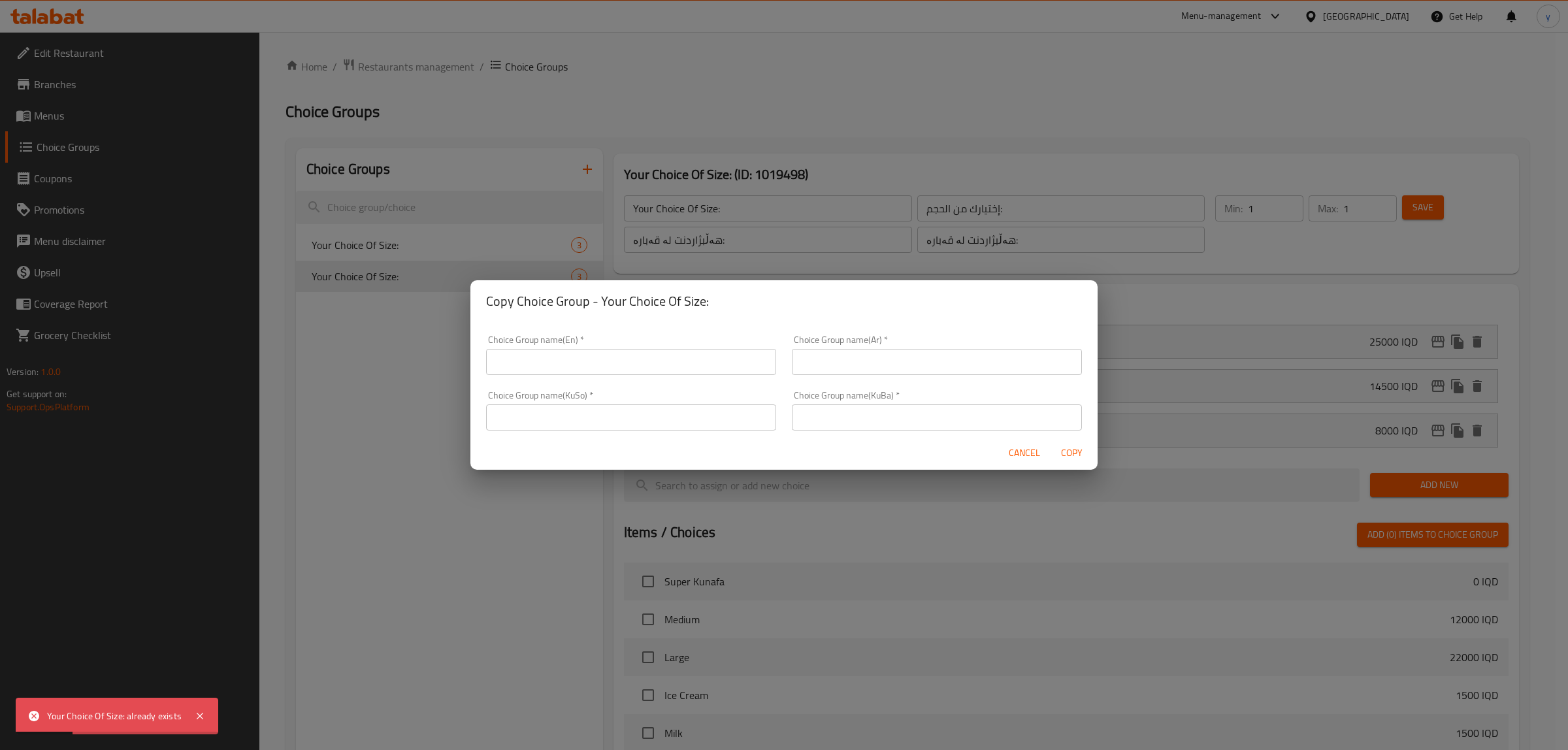
drag, startPoint x: 687, startPoint y: 423, endPoint x: 746, endPoint y: 419, distance: 59.1
click at [687, 423] on input "text" at bounding box center [630, 417] width 290 height 26
click at [688, 369] on input "text" at bounding box center [630, 362] width 290 height 26
paste input "Your Choice Of Size:"
type input "Your Choice Of Size:"
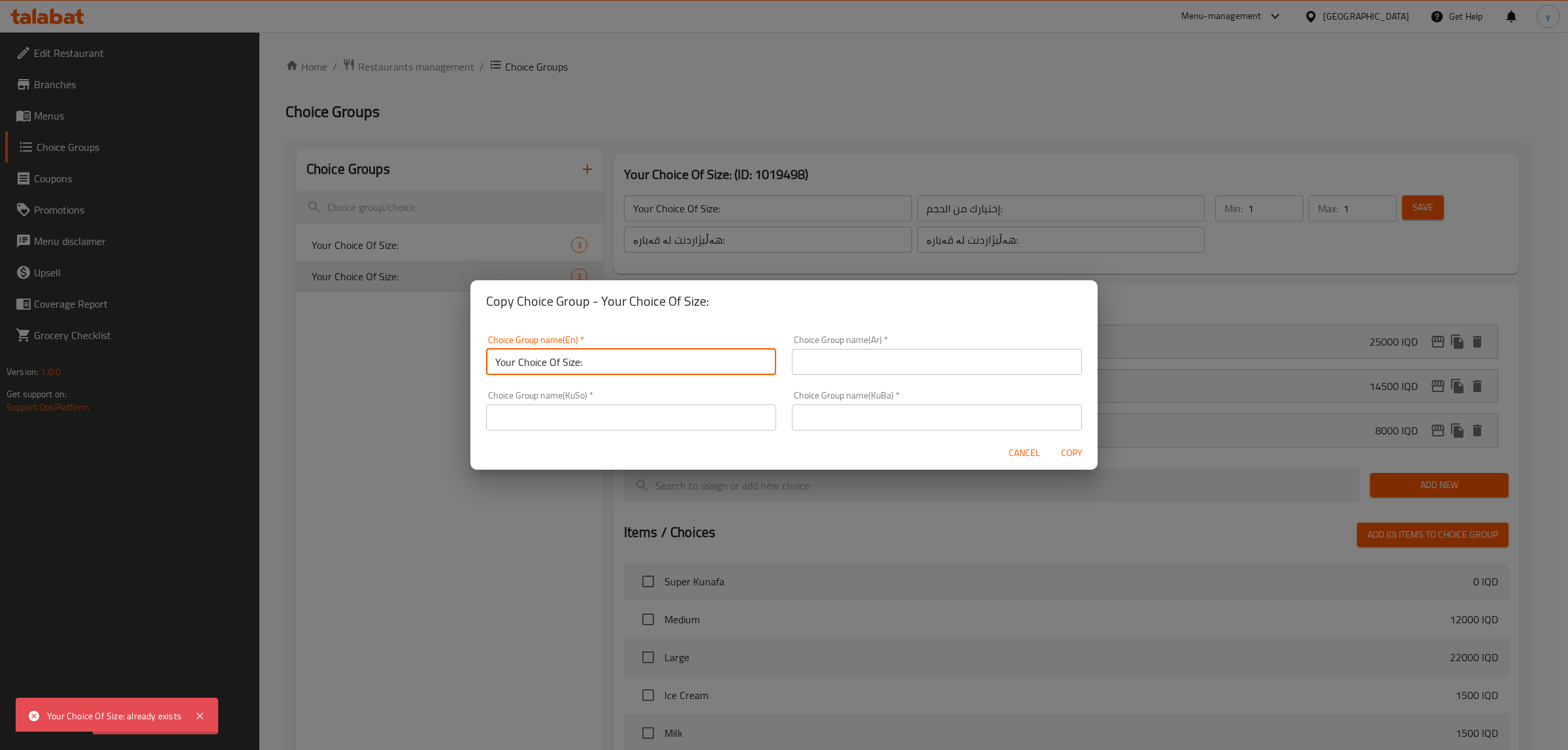
click at [854, 358] on input "text" at bounding box center [936, 362] width 290 height 26
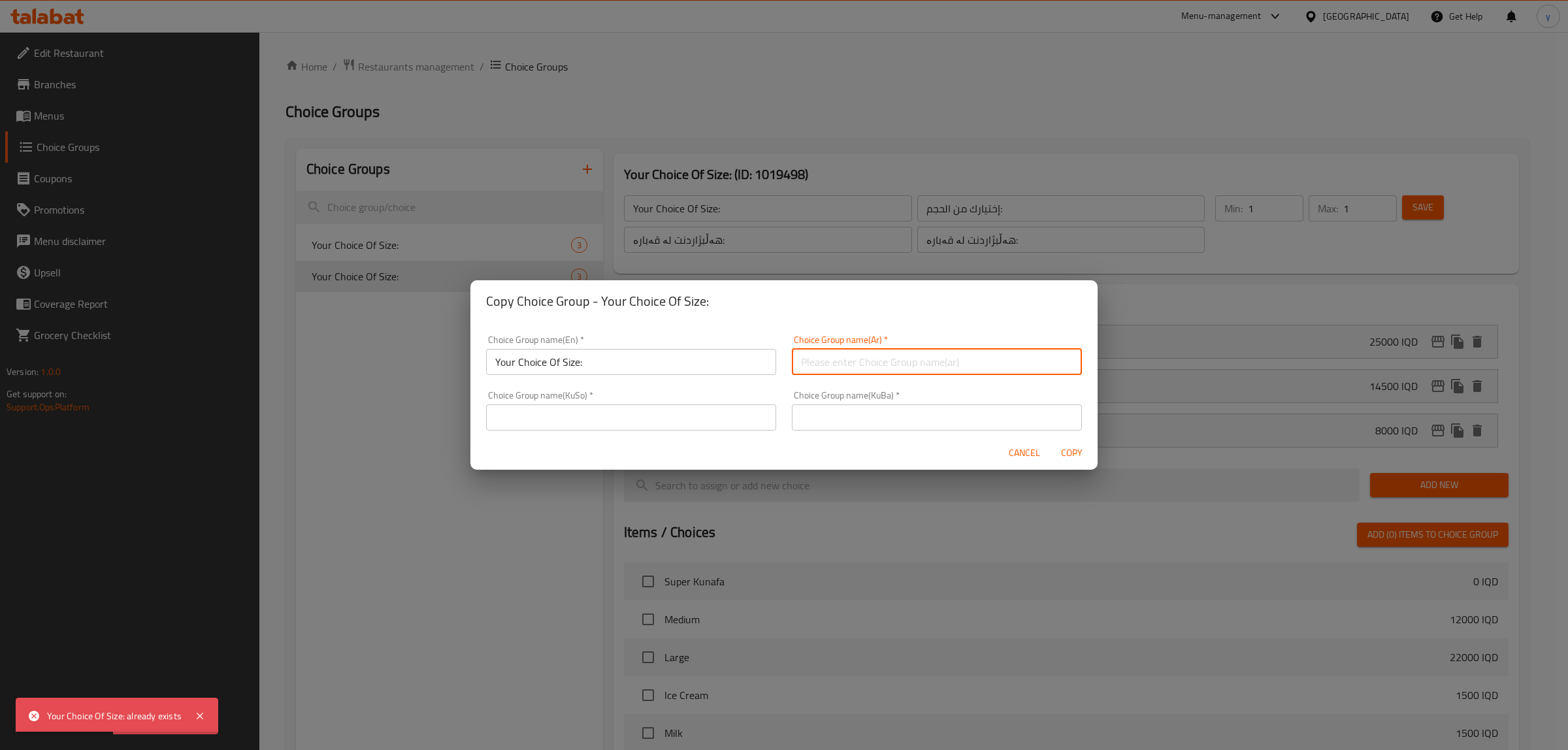
click at [824, 352] on input "text" at bounding box center [936, 362] width 290 height 26
paste input "إختيارك من الحجم:"
type input "إختيارك من الحجم:"
drag, startPoint x: 700, startPoint y: 410, endPoint x: 675, endPoint y: 421, distance: 27.3
click at [700, 410] on input "text" at bounding box center [630, 417] width 290 height 26
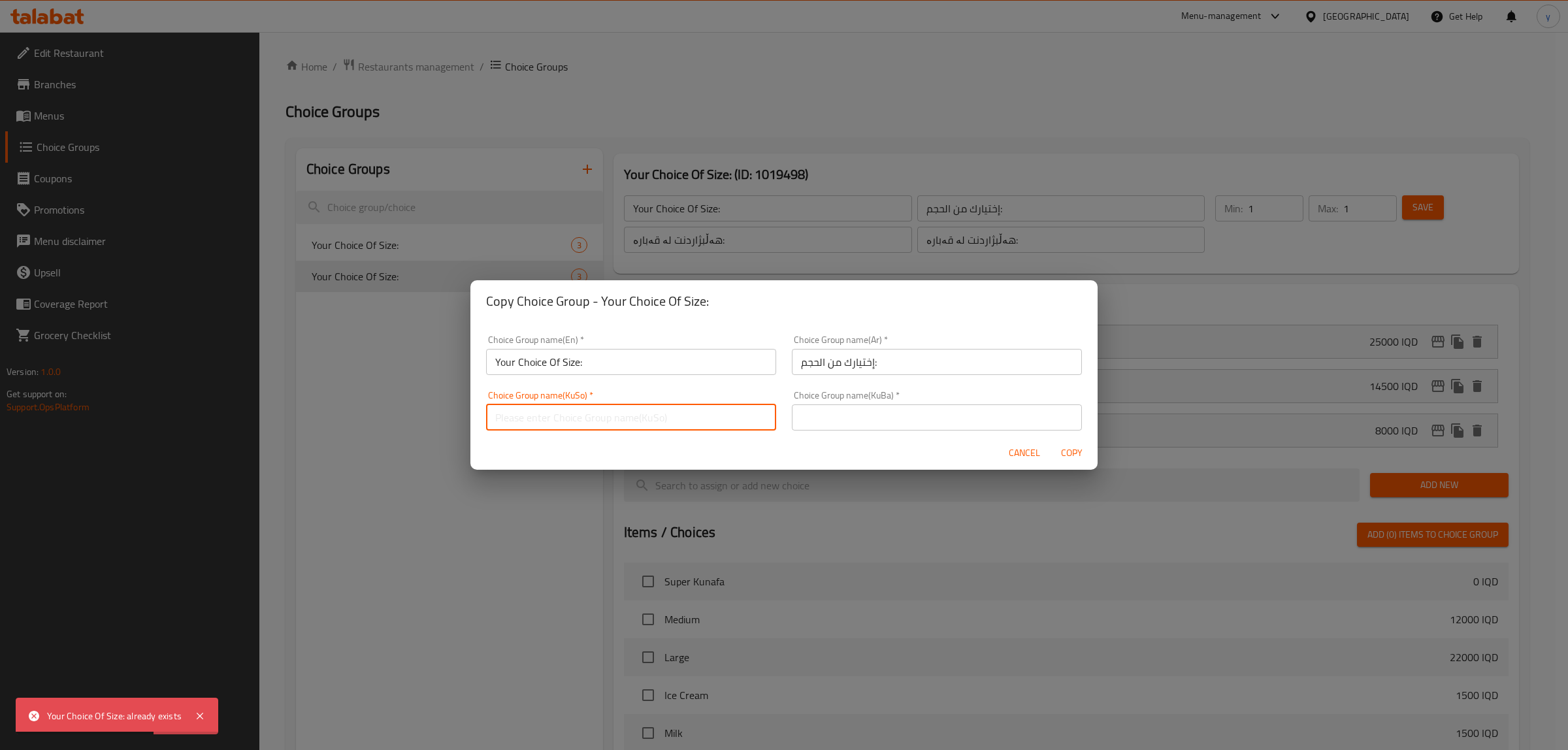
paste input "هەڵبژاردنت لە قەبارە:"
type input "هەڵبژاردنت لە قەبارە:"
click at [867, 420] on input "text" at bounding box center [936, 417] width 290 height 26
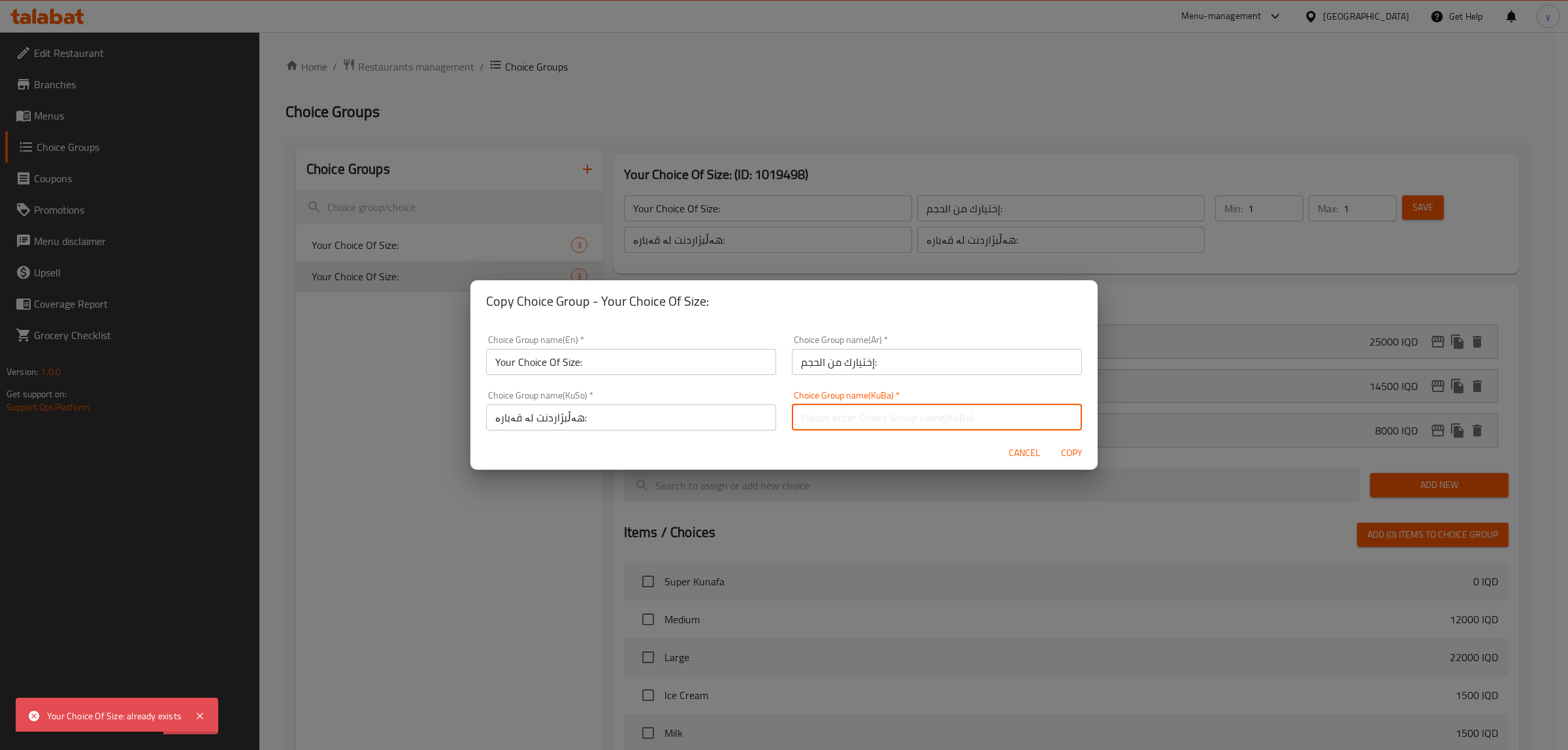
paste input "هەڵبژاردنت لە قەبارە:"
type input "هەڵبژاردنت لە قەبارە:"
click at [694, 372] on input "Your Choice Of Size:" at bounding box center [630, 362] width 290 height 26
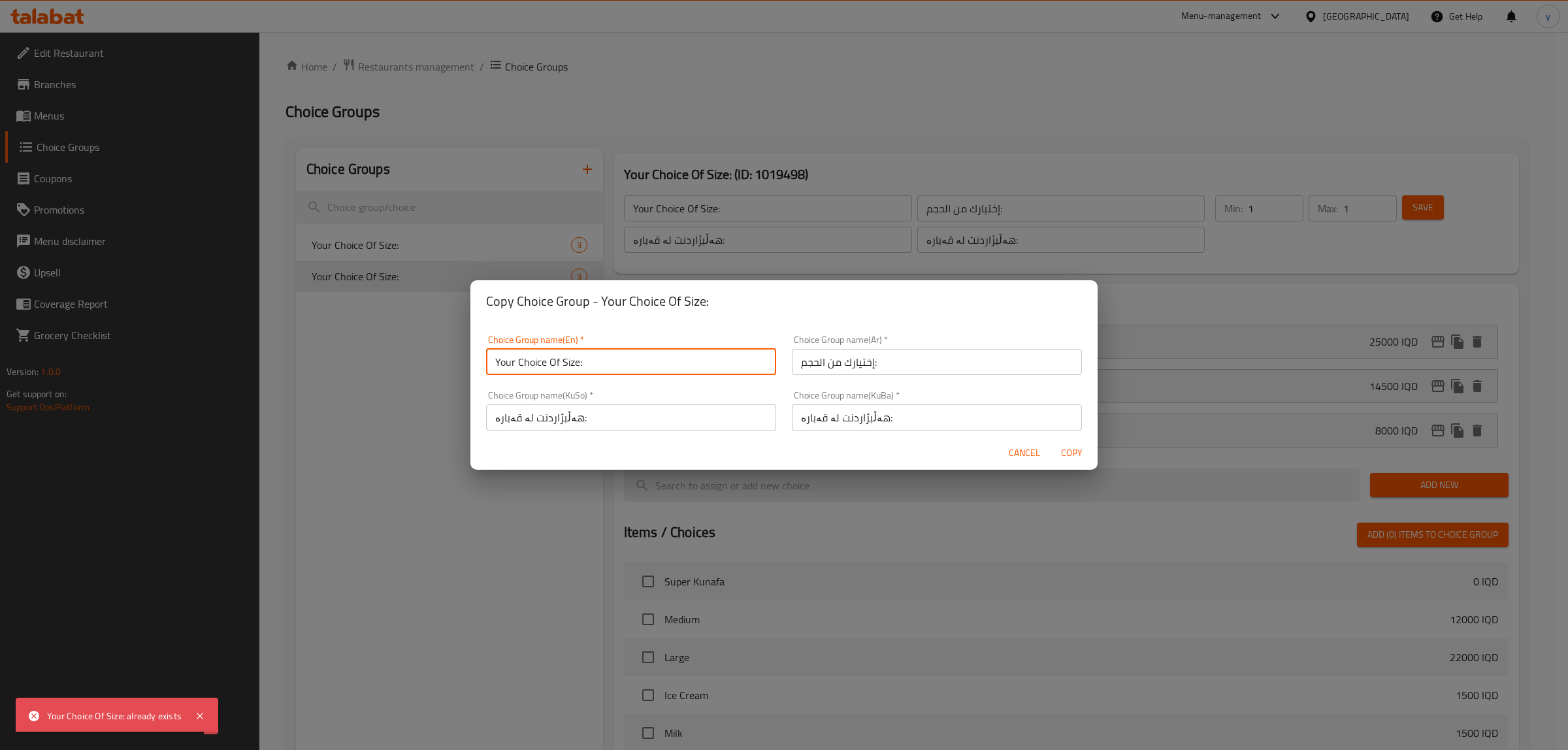
type input "Your Choice Of Size:"
click at [1076, 451] on span "Copy" at bounding box center [1071, 453] width 31 height 16
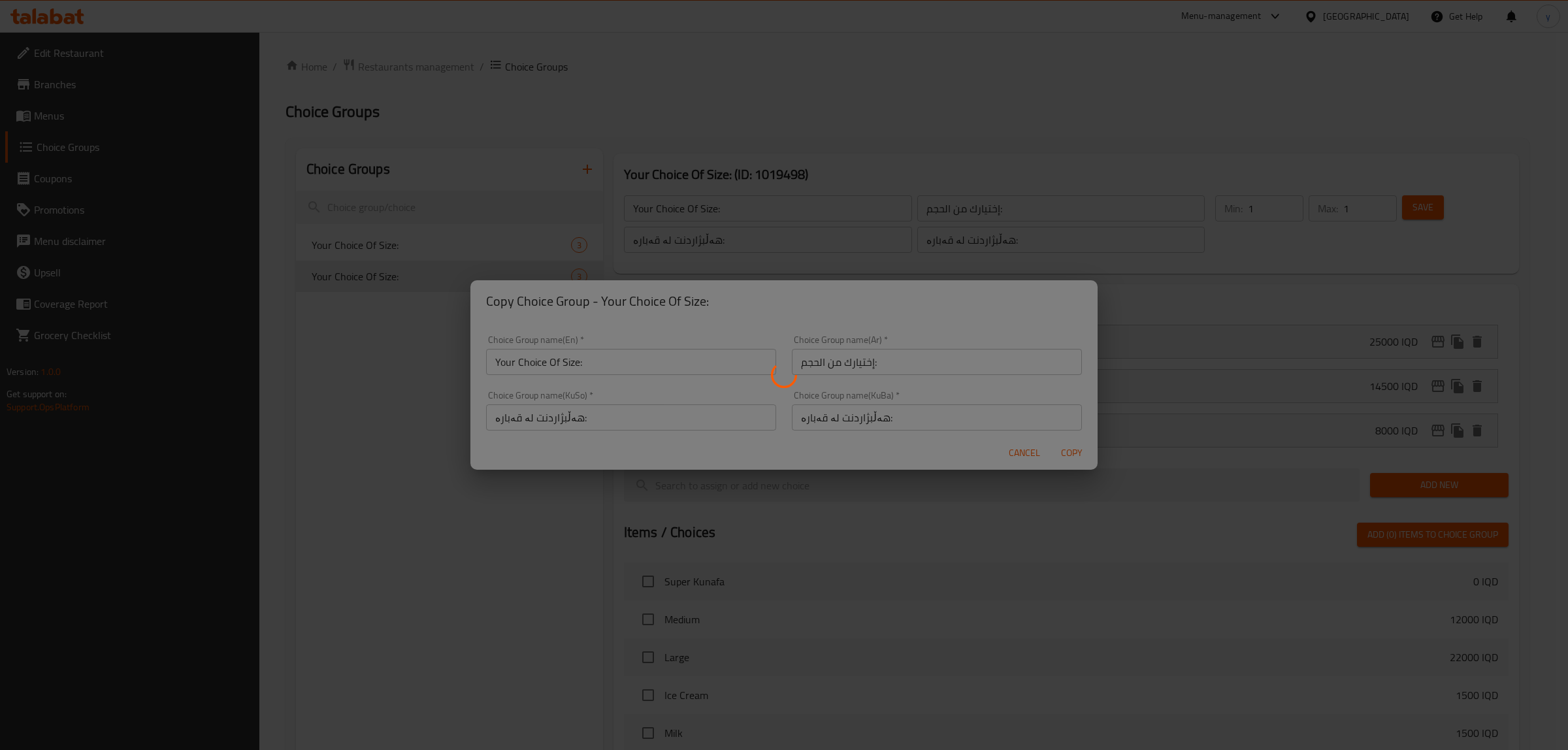
type input "Your Choice Of Size:"
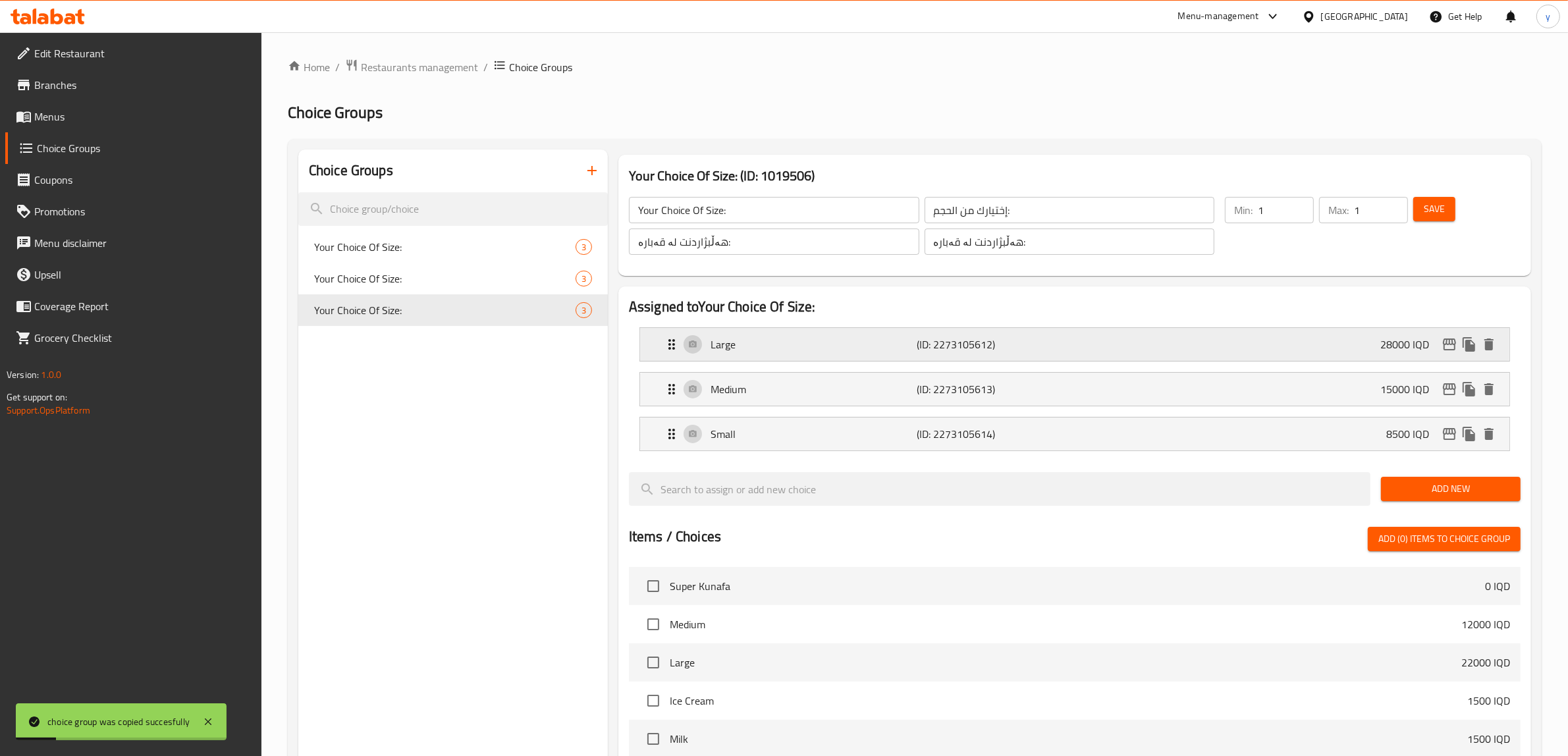
click at [1453, 349] on icon "edit" at bounding box center [1450, 344] width 16 height 16
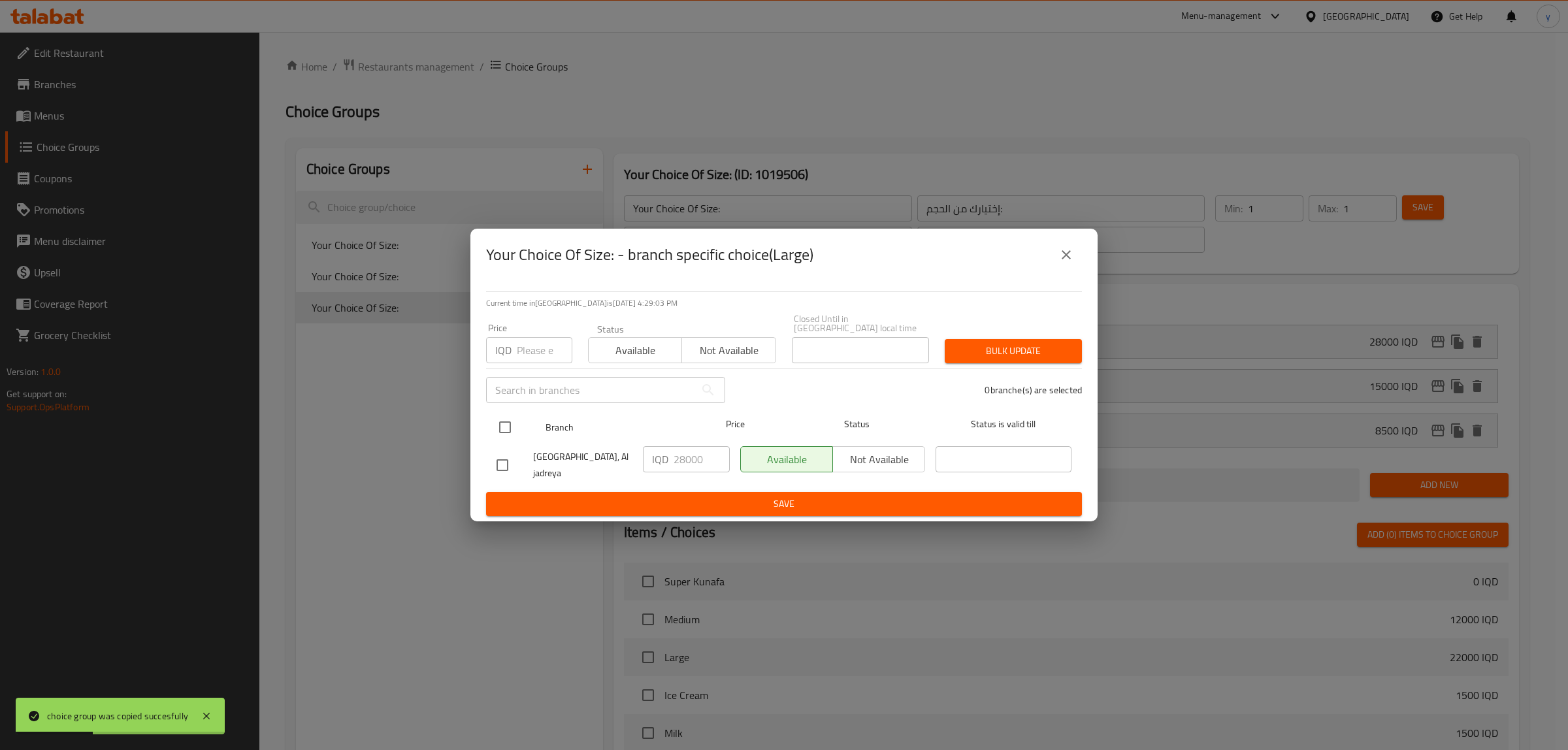
click at [506, 423] on input "checkbox" at bounding box center [505, 427] width 28 height 28
checkbox input "true"
drag, startPoint x: 683, startPoint y: 458, endPoint x: 680, endPoint y: 465, distance: 7.6
click at [680, 465] on input "28000" at bounding box center [701, 459] width 56 height 26
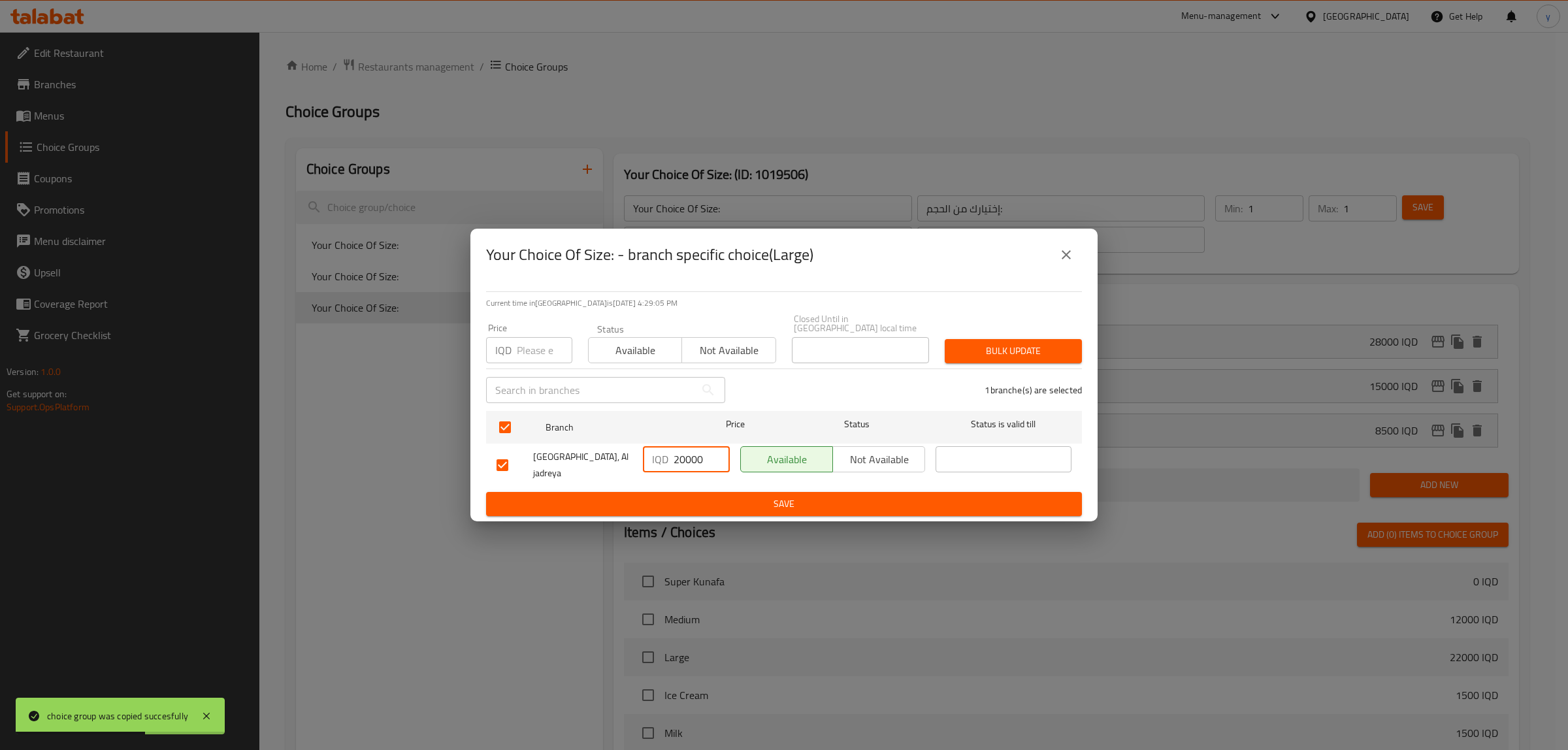
type input "20000"
click at [697, 496] on span "Save" at bounding box center [784, 504] width 575 height 16
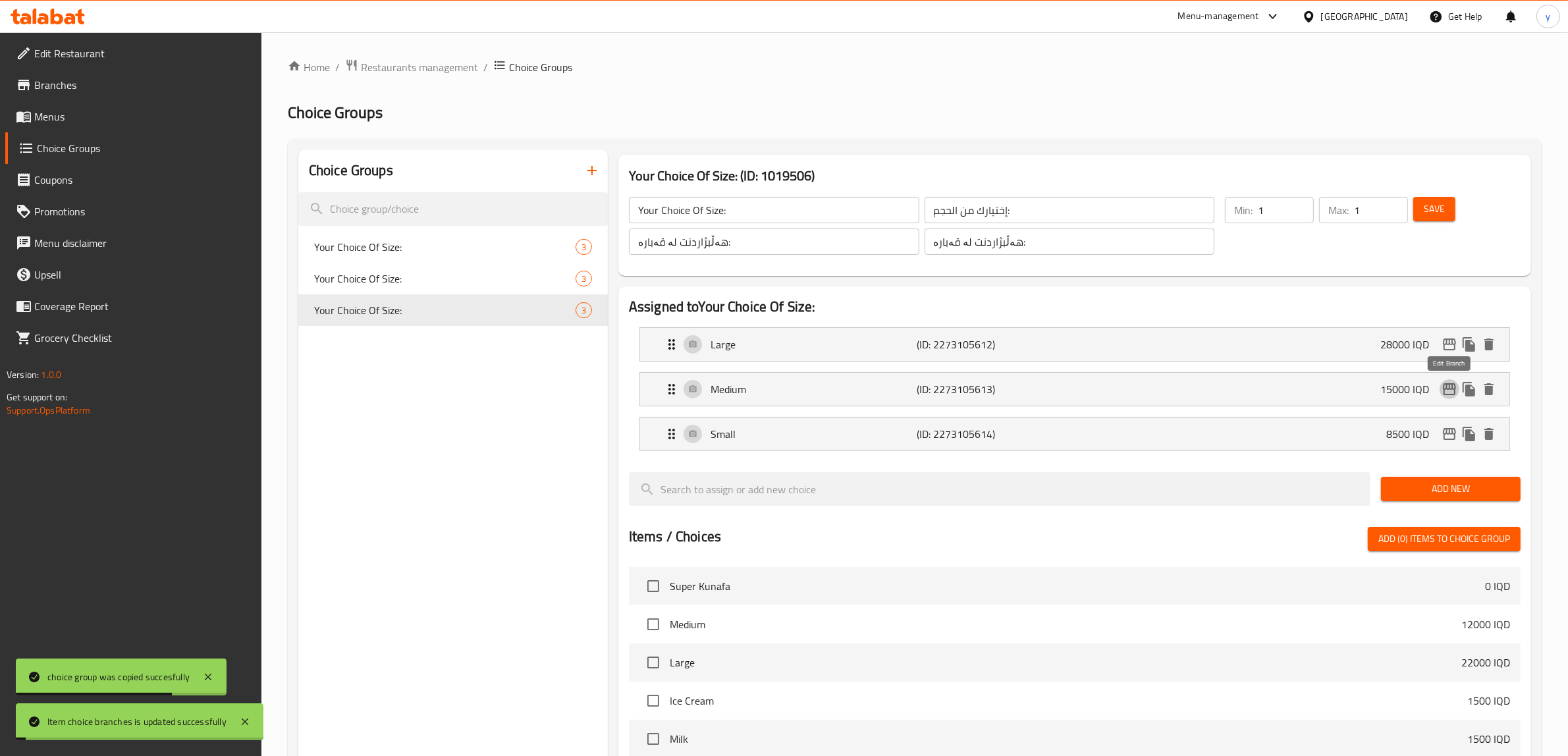
click at [1444, 390] on icon "edit" at bounding box center [1449, 389] width 13 height 12
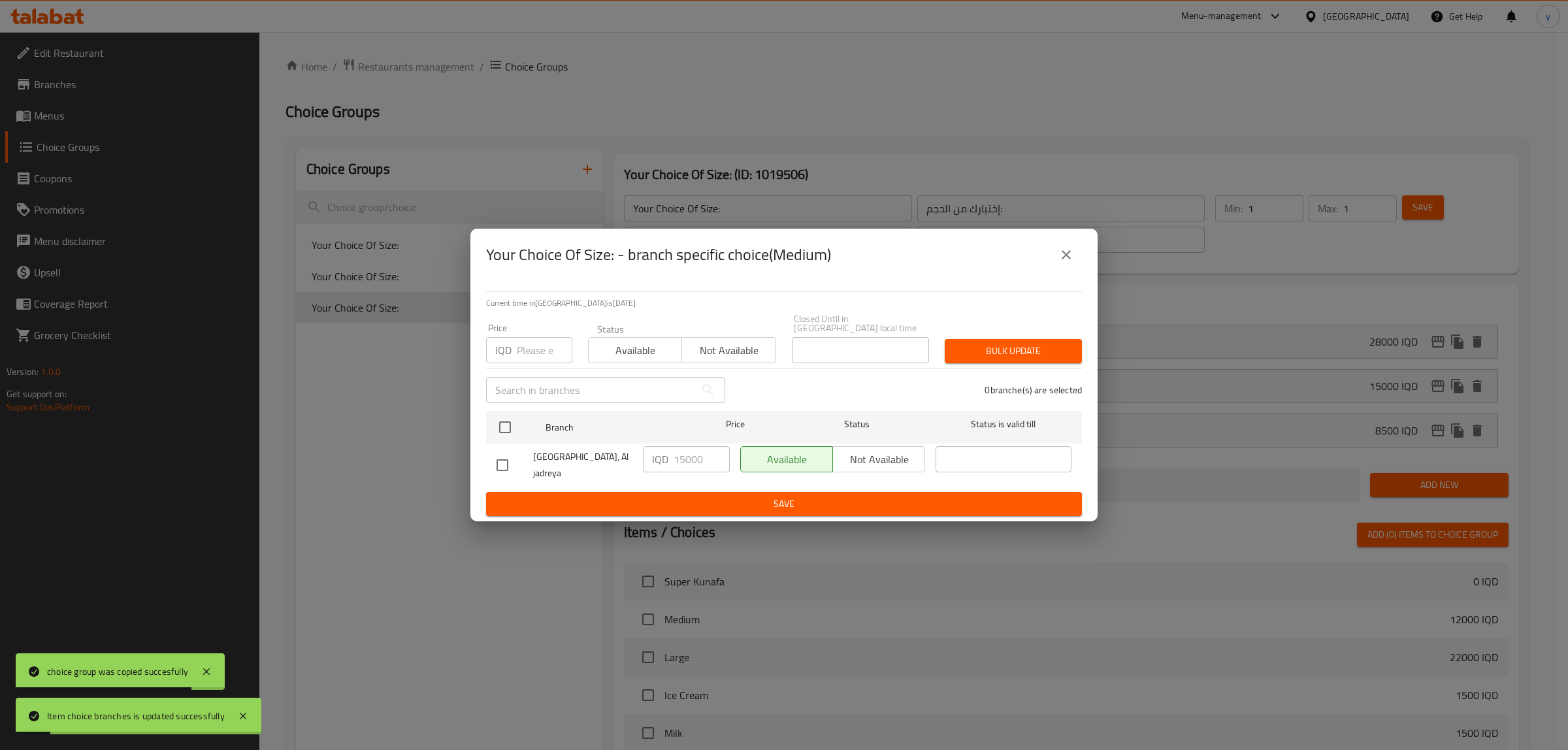
click at [671, 456] on div "IQD 15000 ​" at bounding box center [686, 459] width 87 height 26
click at [497, 427] on input "checkbox" at bounding box center [505, 427] width 28 height 28
checkbox input "true"
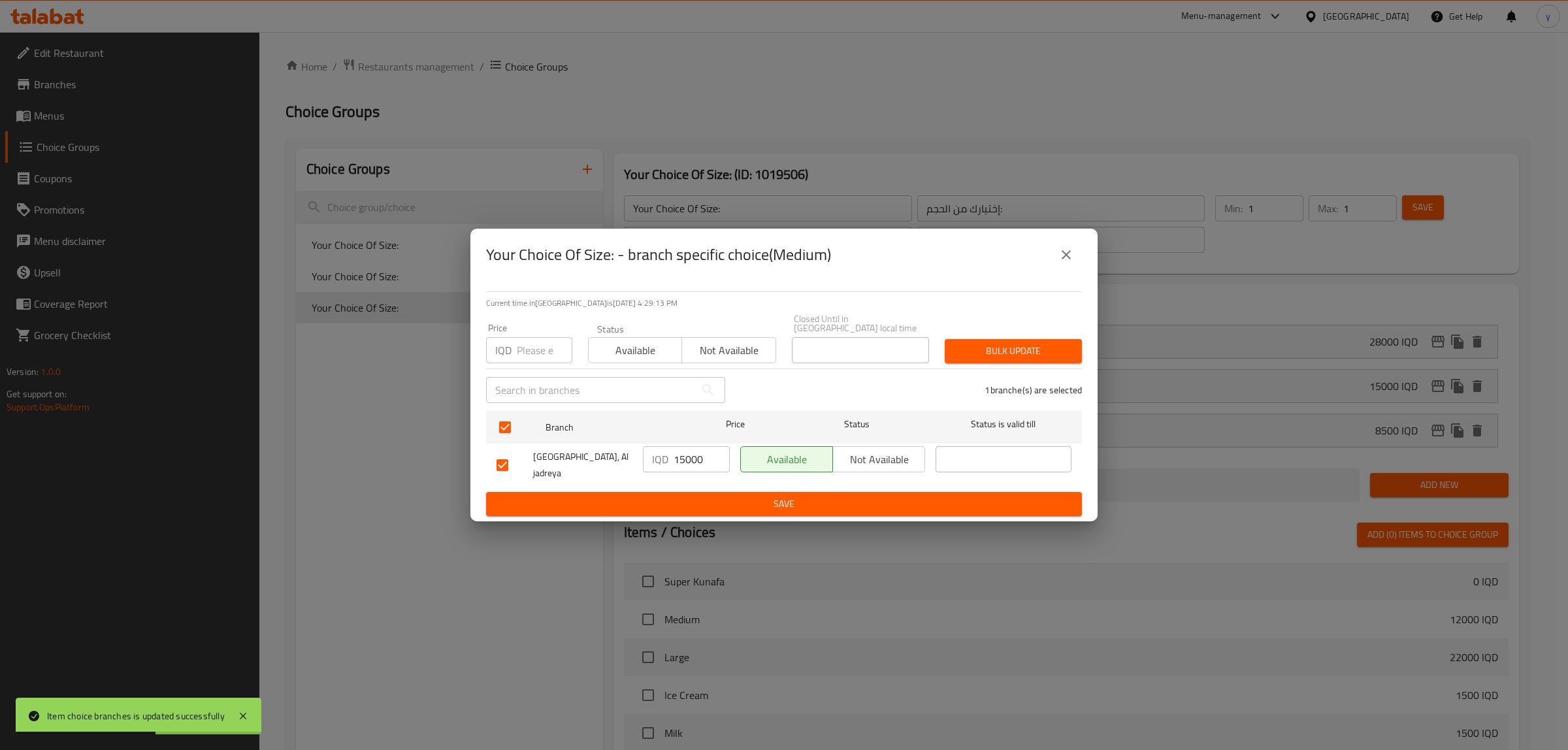
click at [1067, 261] on icon "close" at bounding box center [1066, 255] width 15 height 15
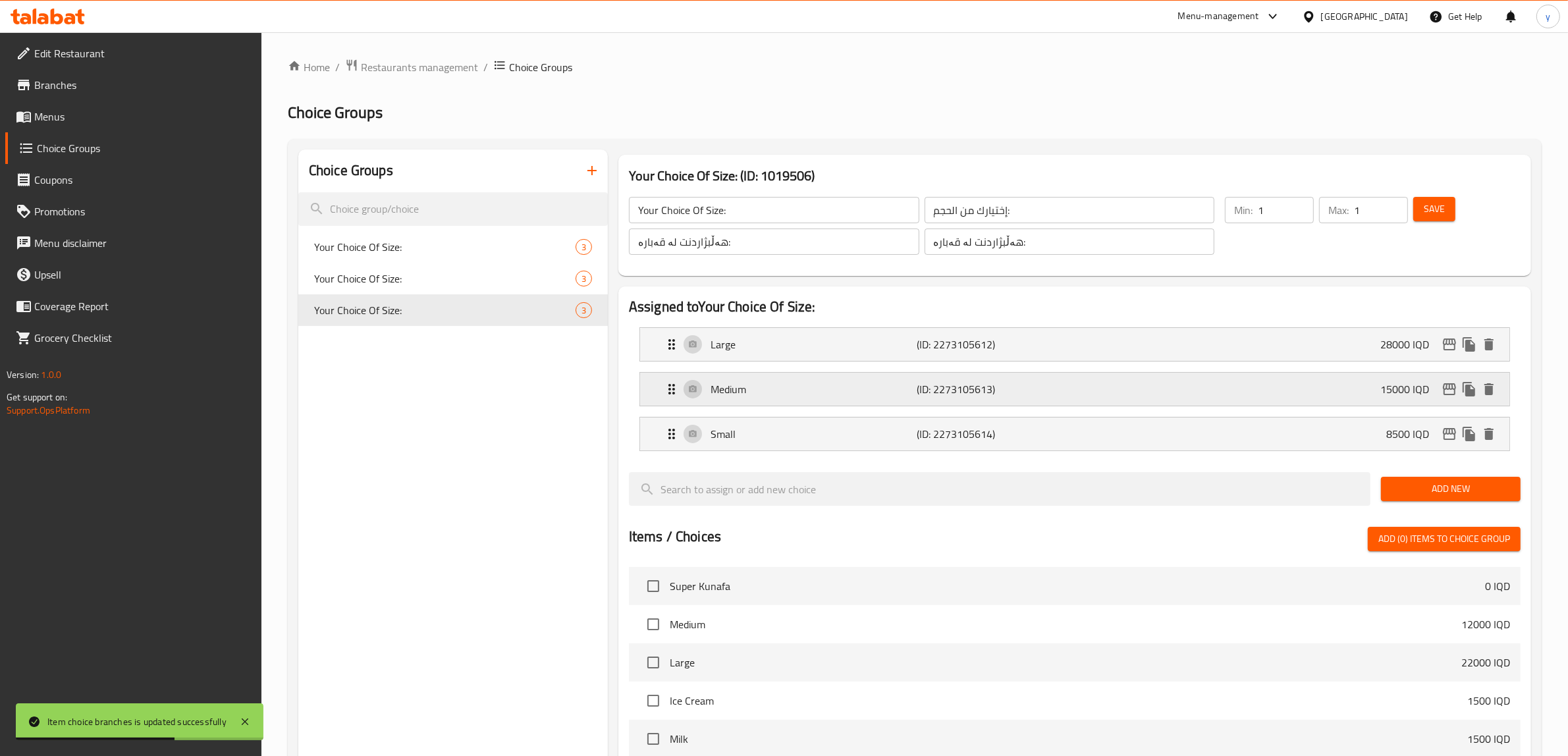
click at [1202, 386] on div "Medium (ID: 2273105613) 15000 IQD" at bounding box center [1079, 389] width 830 height 33
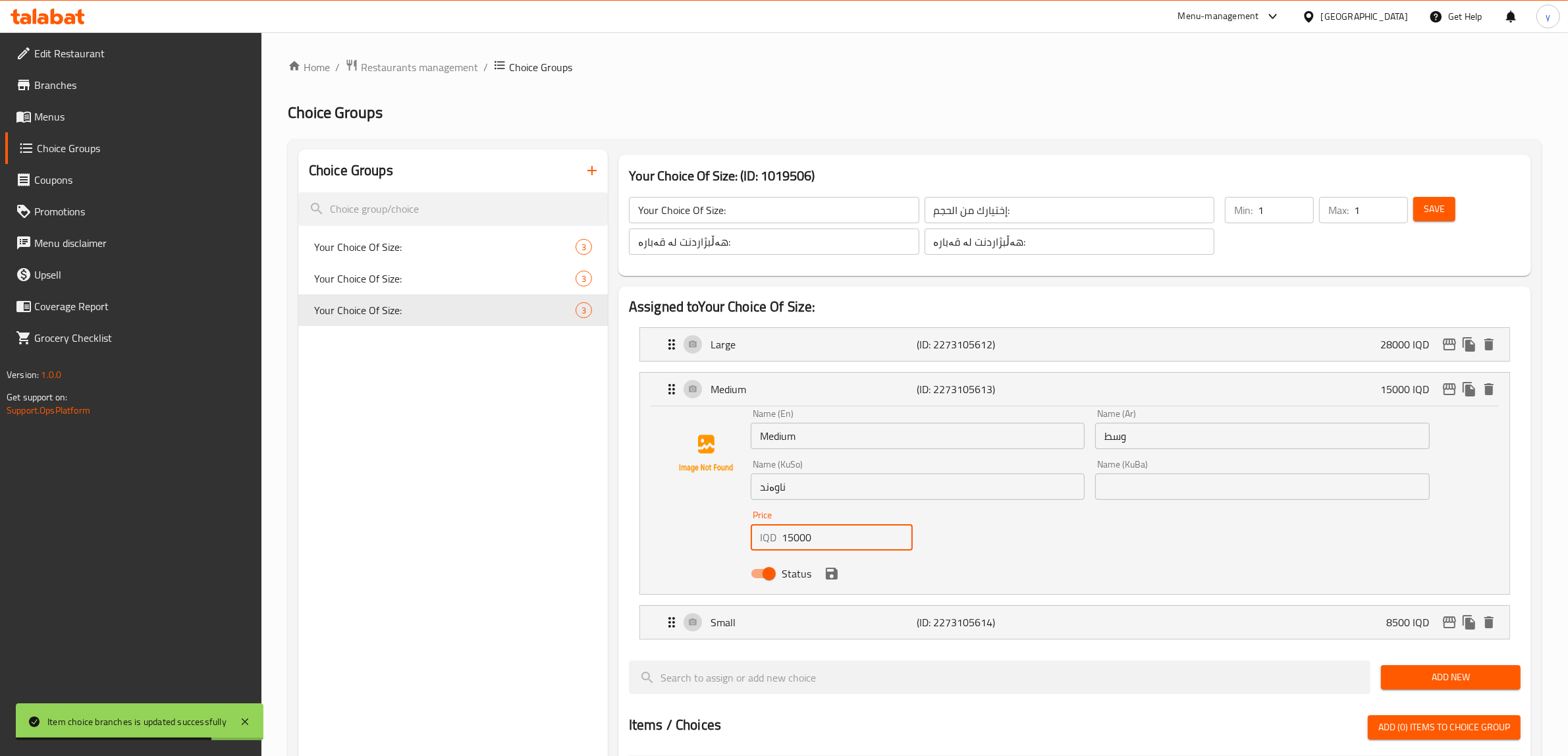
drag, startPoint x: 796, startPoint y: 538, endPoint x: 789, endPoint y: 544, distance: 9.2
click at [789, 544] on input "15000" at bounding box center [847, 538] width 131 height 26
click at [835, 570] on icon "save" at bounding box center [832, 574] width 12 height 12
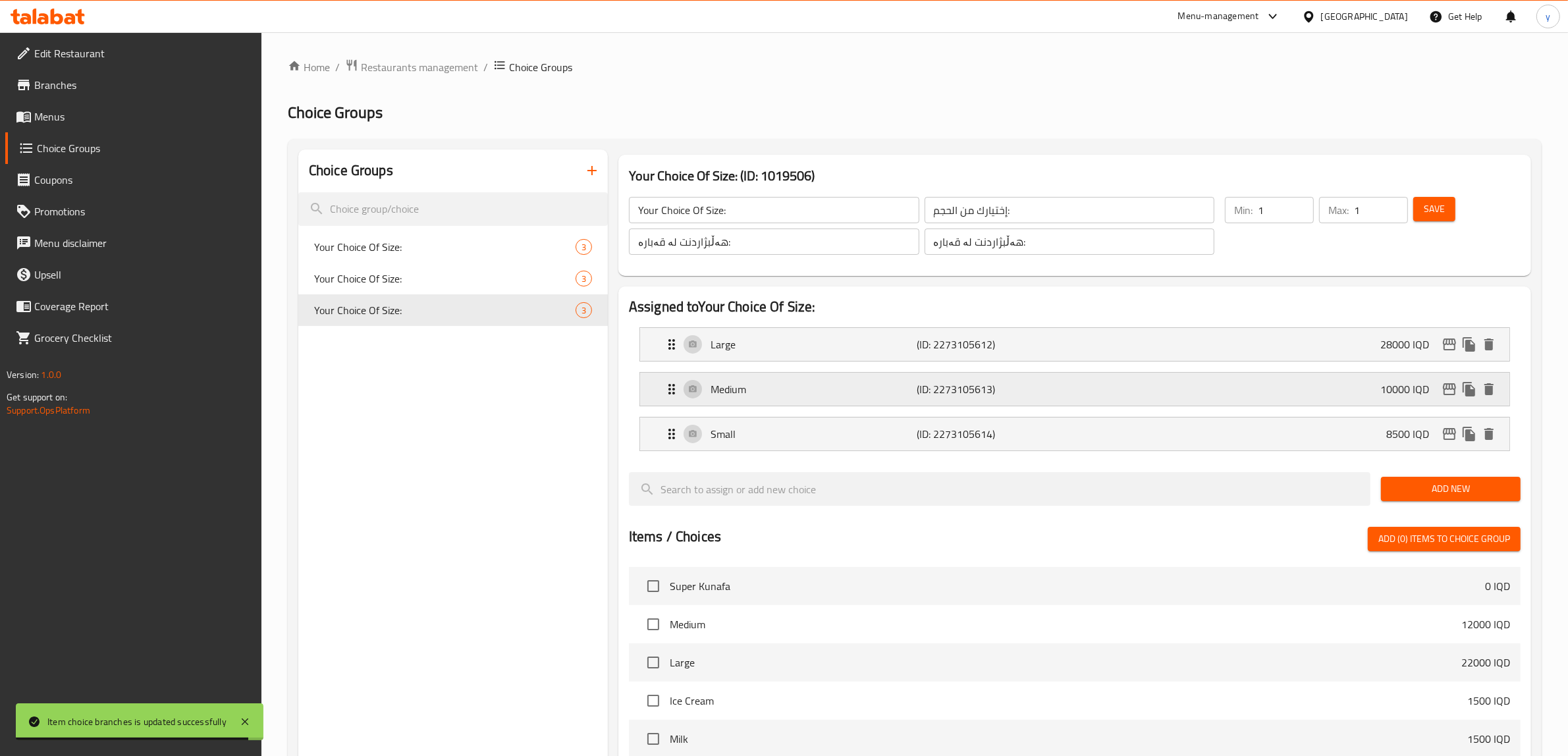
click at [770, 386] on p "Medium" at bounding box center [814, 389] width 207 height 16
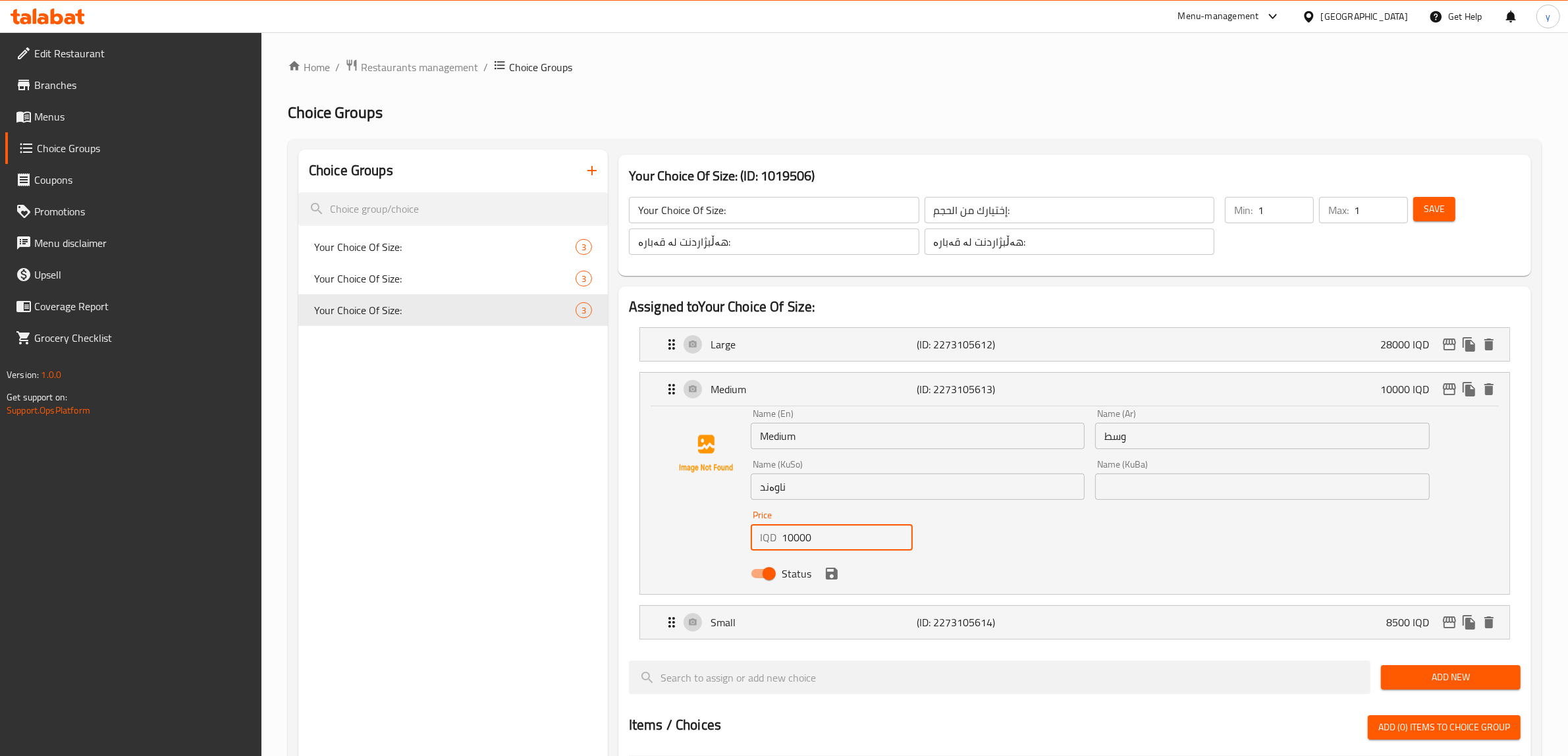
click at [787, 542] on input "10000" at bounding box center [847, 538] width 131 height 26
click at [827, 564] on div "Status" at bounding box center [1090, 573] width 690 height 36
click at [831, 568] on icon "save" at bounding box center [832, 574] width 16 height 16
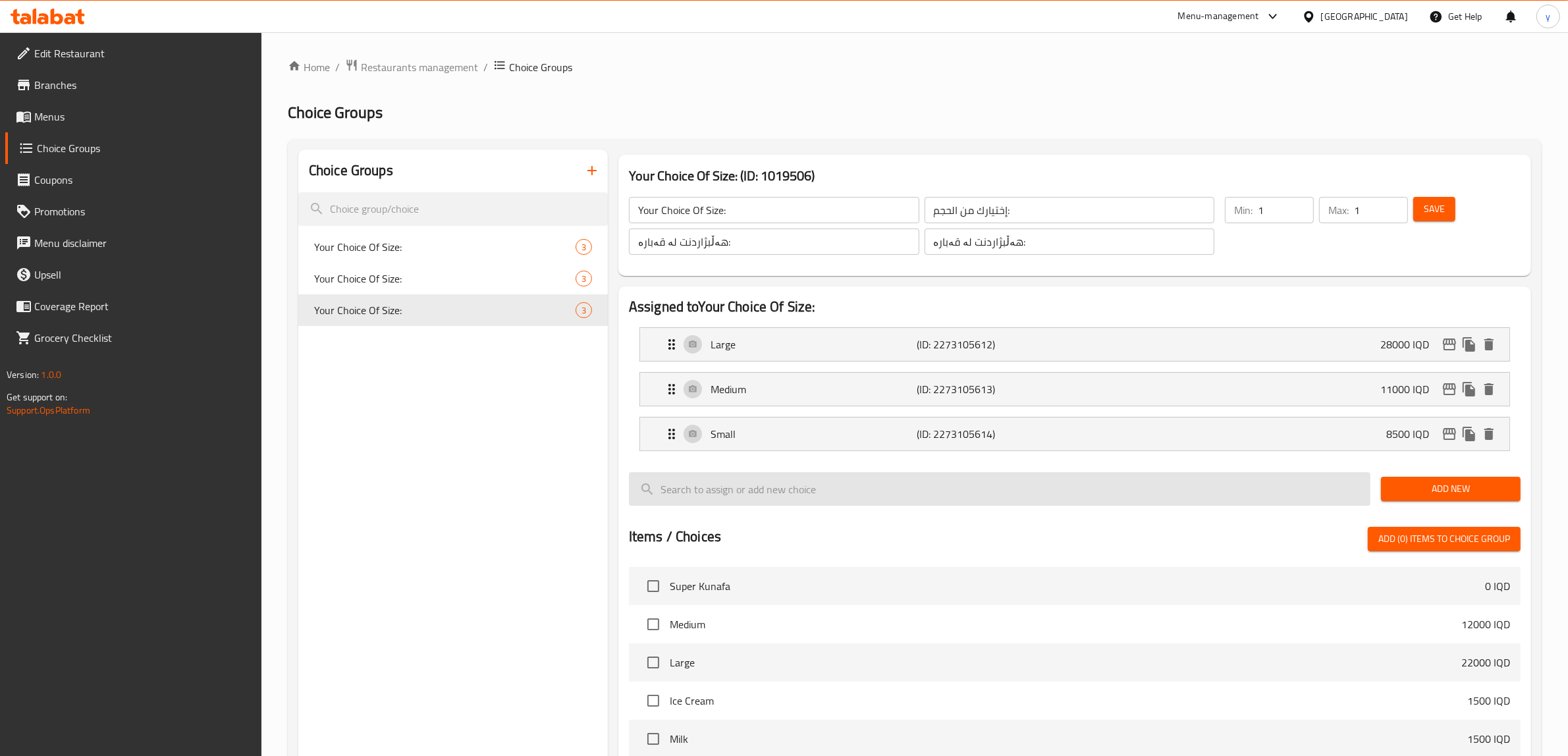
type input "11000"
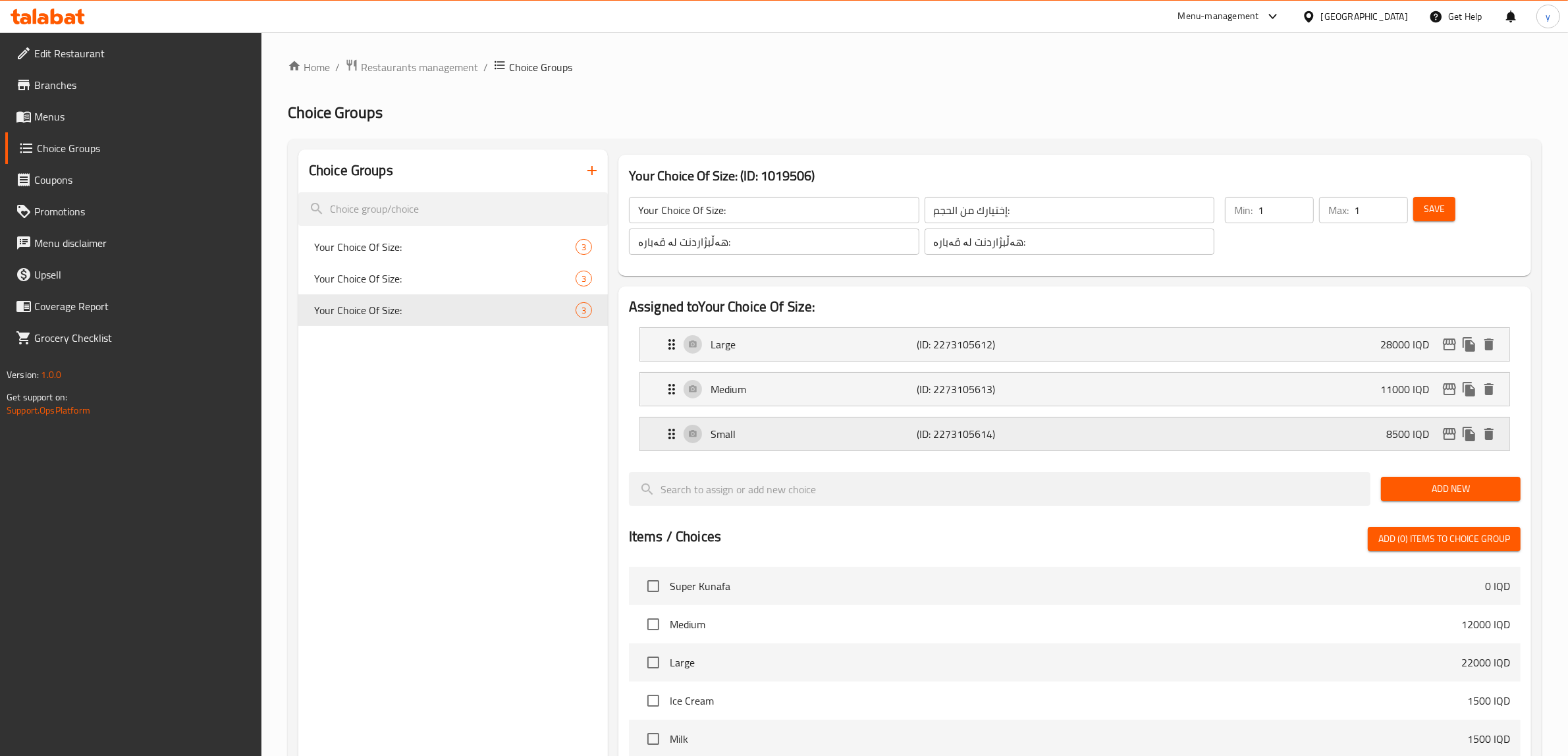
click at [847, 446] on div "Small (ID: 2273105614) 8500 IQD" at bounding box center [1079, 434] width 830 height 33
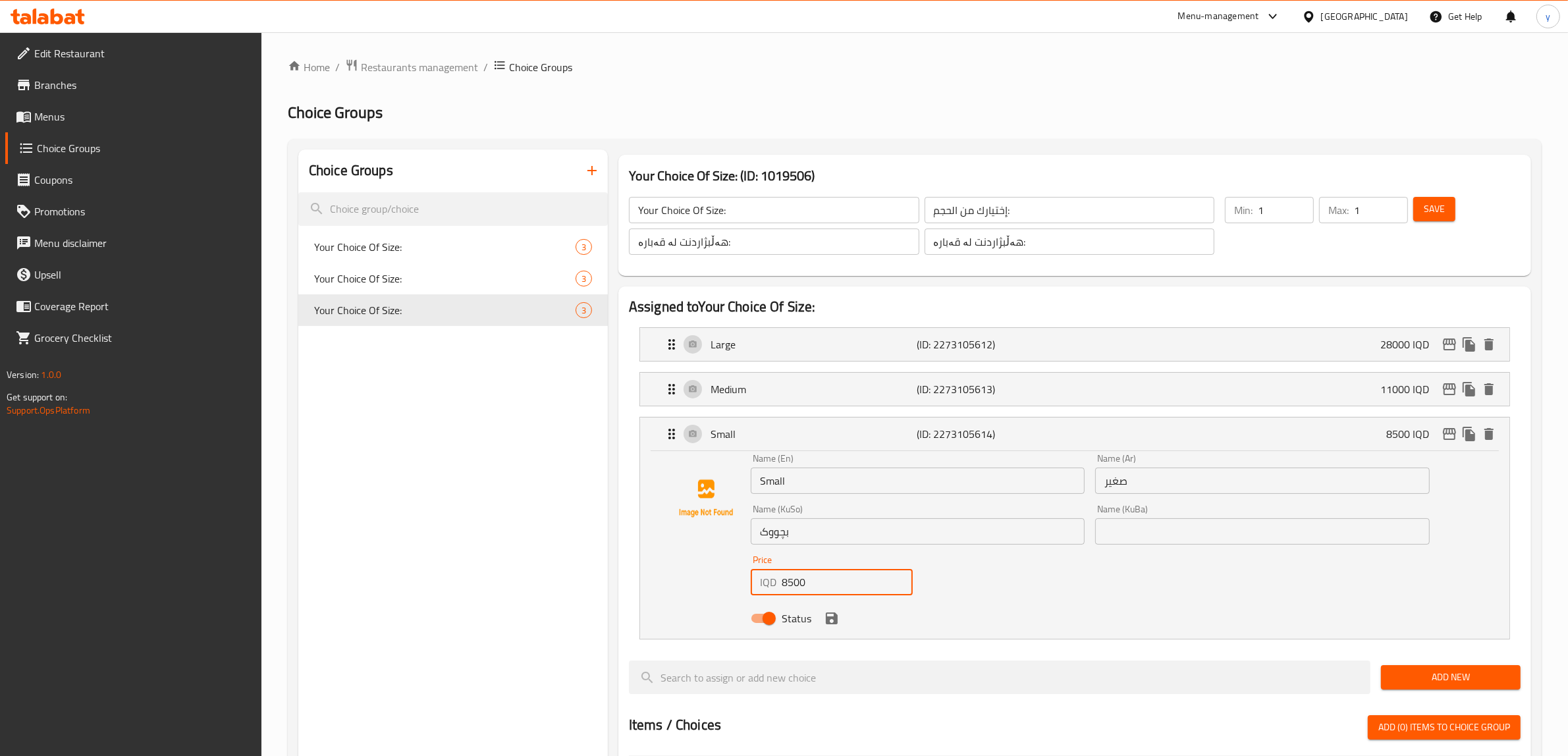
drag, startPoint x: 787, startPoint y: 581, endPoint x: 781, endPoint y: 587, distance: 8.5
click at [781, 587] on div "IQD 8500 Price" at bounding box center [831, 583] width 162 height 26
click at [835, 615] on icon "save" at bounding box center [832, 619] width 12 height 12
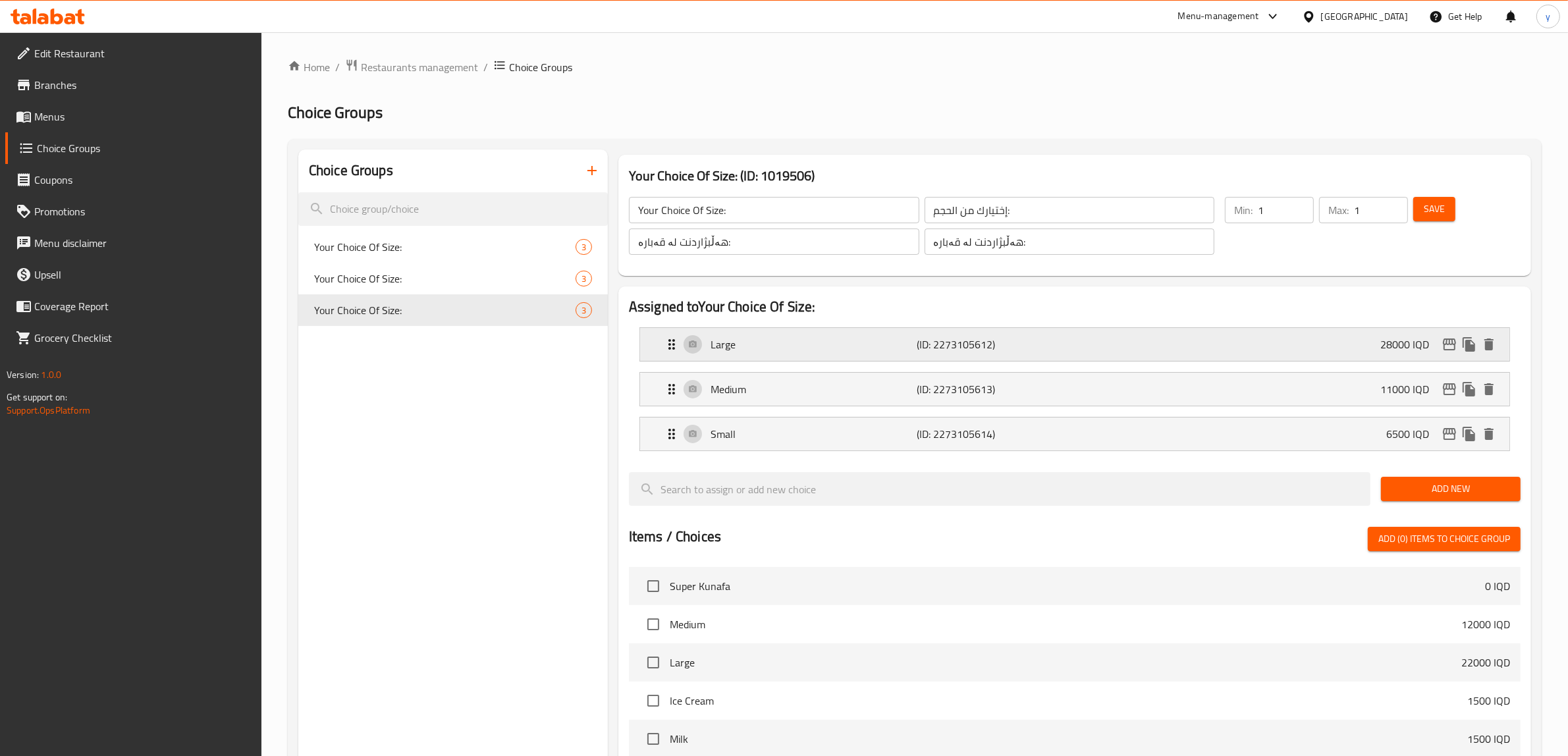
type input "6500"
click at [1436, 209] on span "Save" at bounding box center [1435, 209] width 21 height 16
click at [1451, 392] on icon "edit" at bounding box center [1450, 389] width 16 height 16
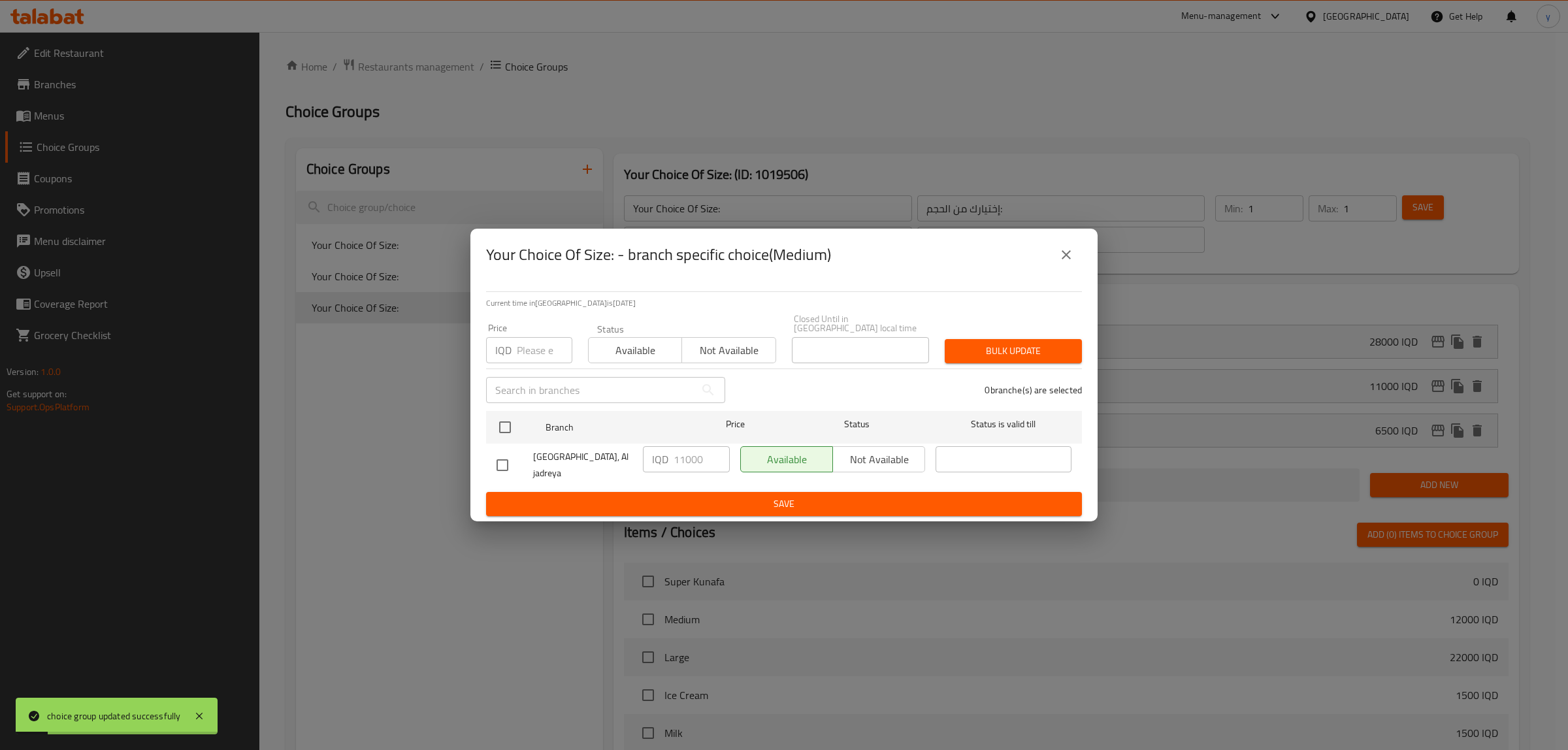
drag, startPoint x: 1059, startPoint y: 267, endPoint x: 1150, endPoint y: 281, distance: 92.1
click at [1059, 263] on icon "close" at bounding box center [1066, 255] width 15 height 15
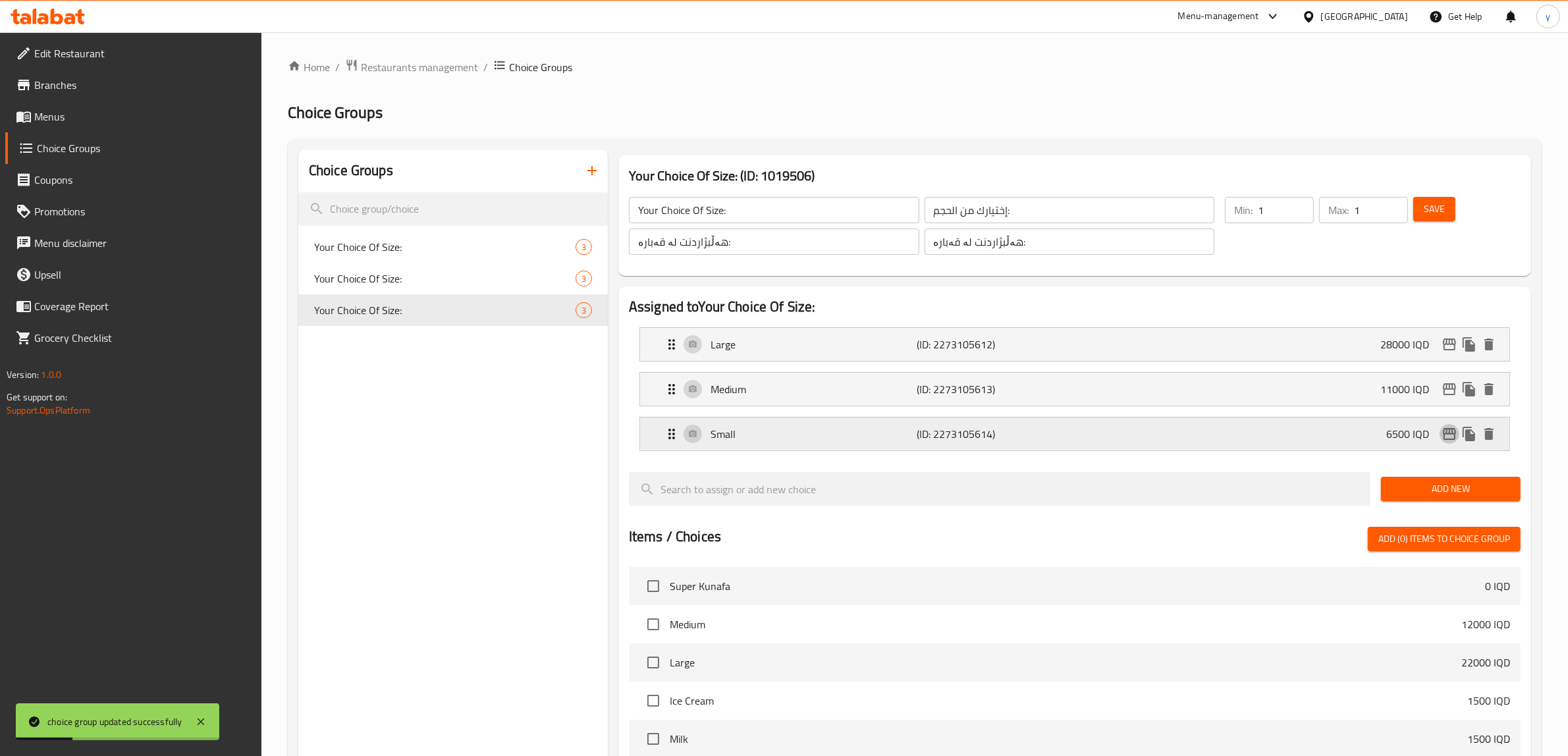
click at [1448, 443] on button "edit" at bounding box center [1449, 433] width 20 height 20
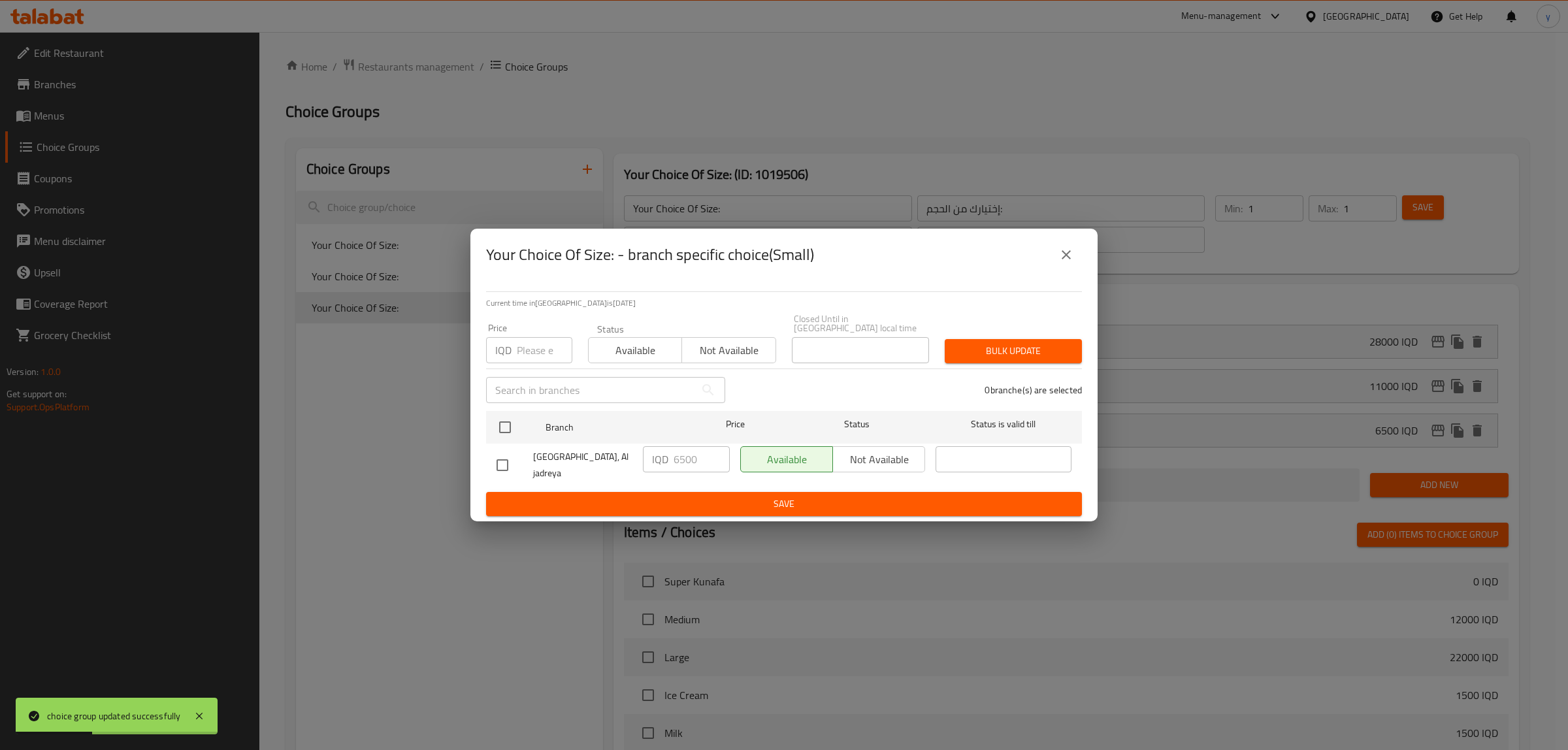
click at [1059, 259] on icon "close" at bounding box center [1066, 255] width 15 height 15
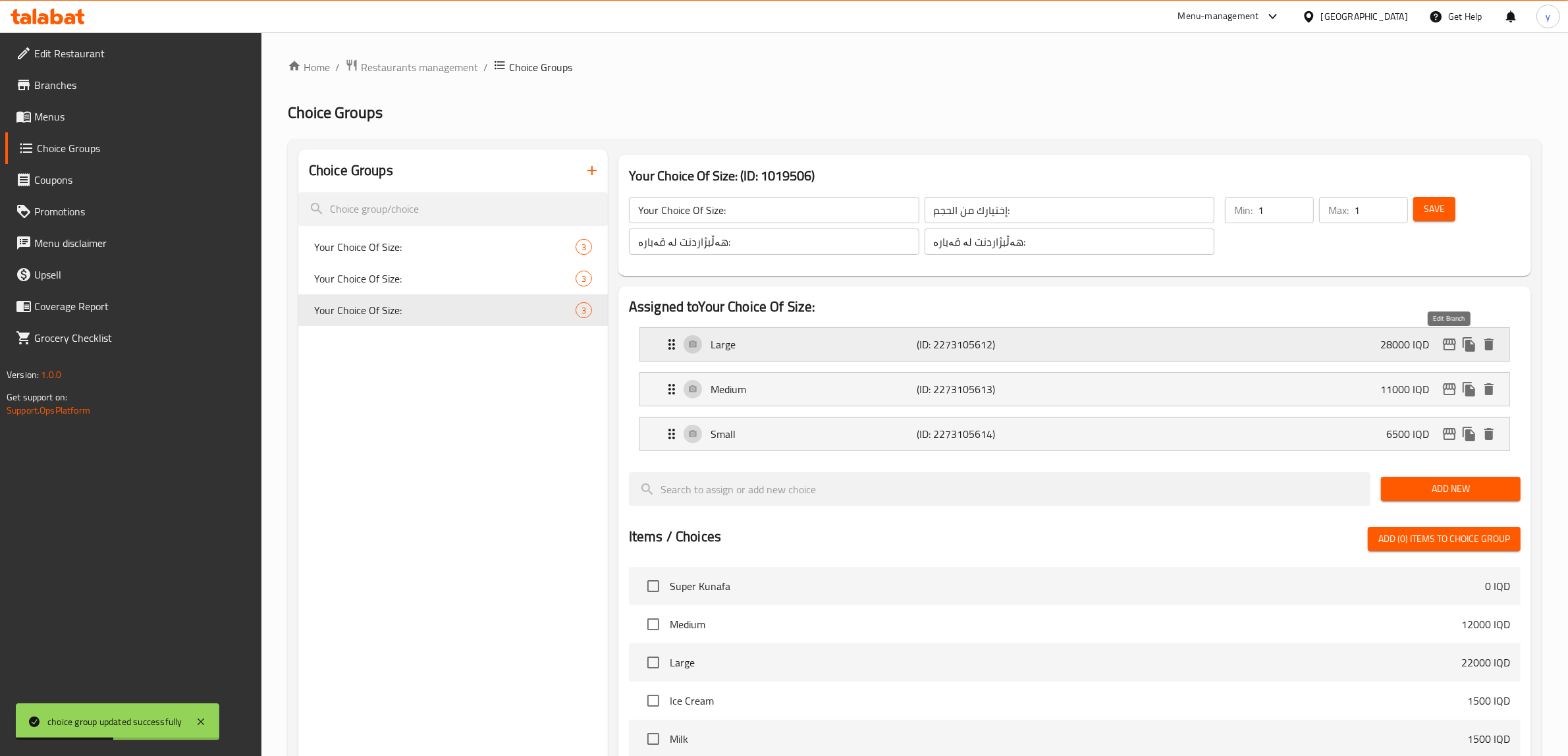
click at [1448, 346] on icon "edit" at bounding box center [1450, 344] width 16 height 16
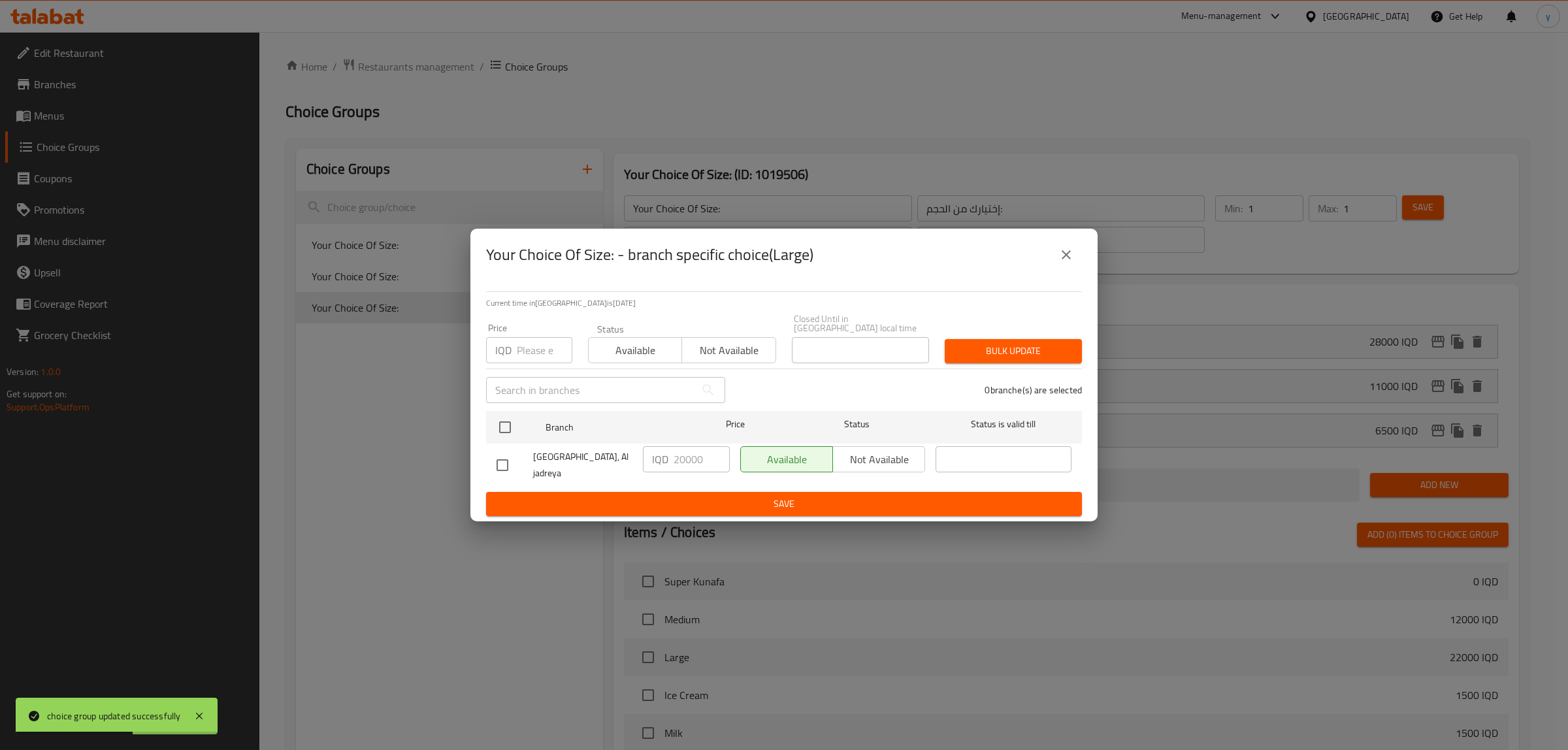
click at [1069, 260] on icon "close" at bounding box center [1066, 255] width 9 height 9
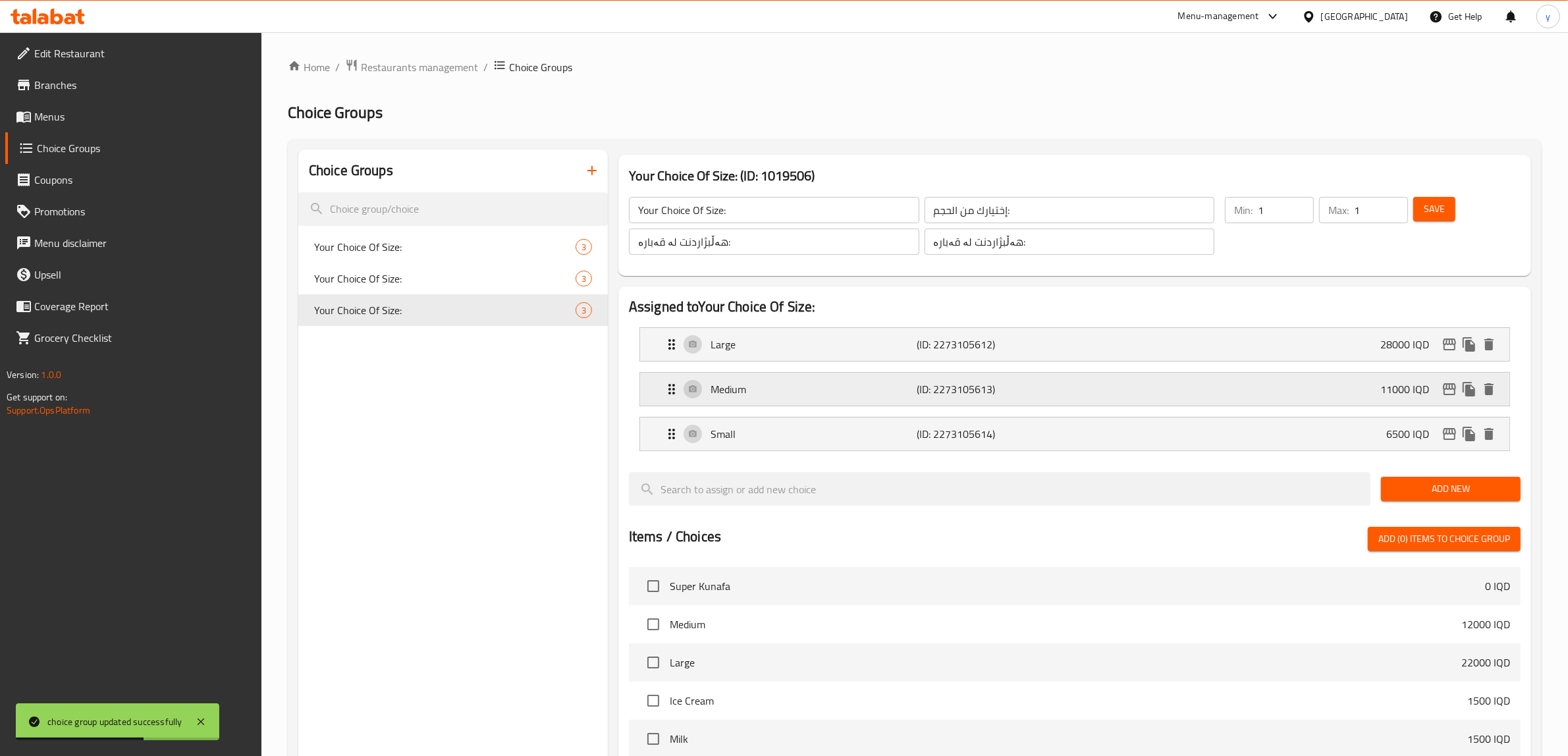
click at [914, 343] on nav "Large (ID: 2273105612) 28000 IQD Name (En) Large Name (En) Name (Ar) كبير Name …" at bounding box center [1075, 389] width 892 height 145
click at [805, 338] on p "Large" at bounding box center [814, 344] width 207 height 16
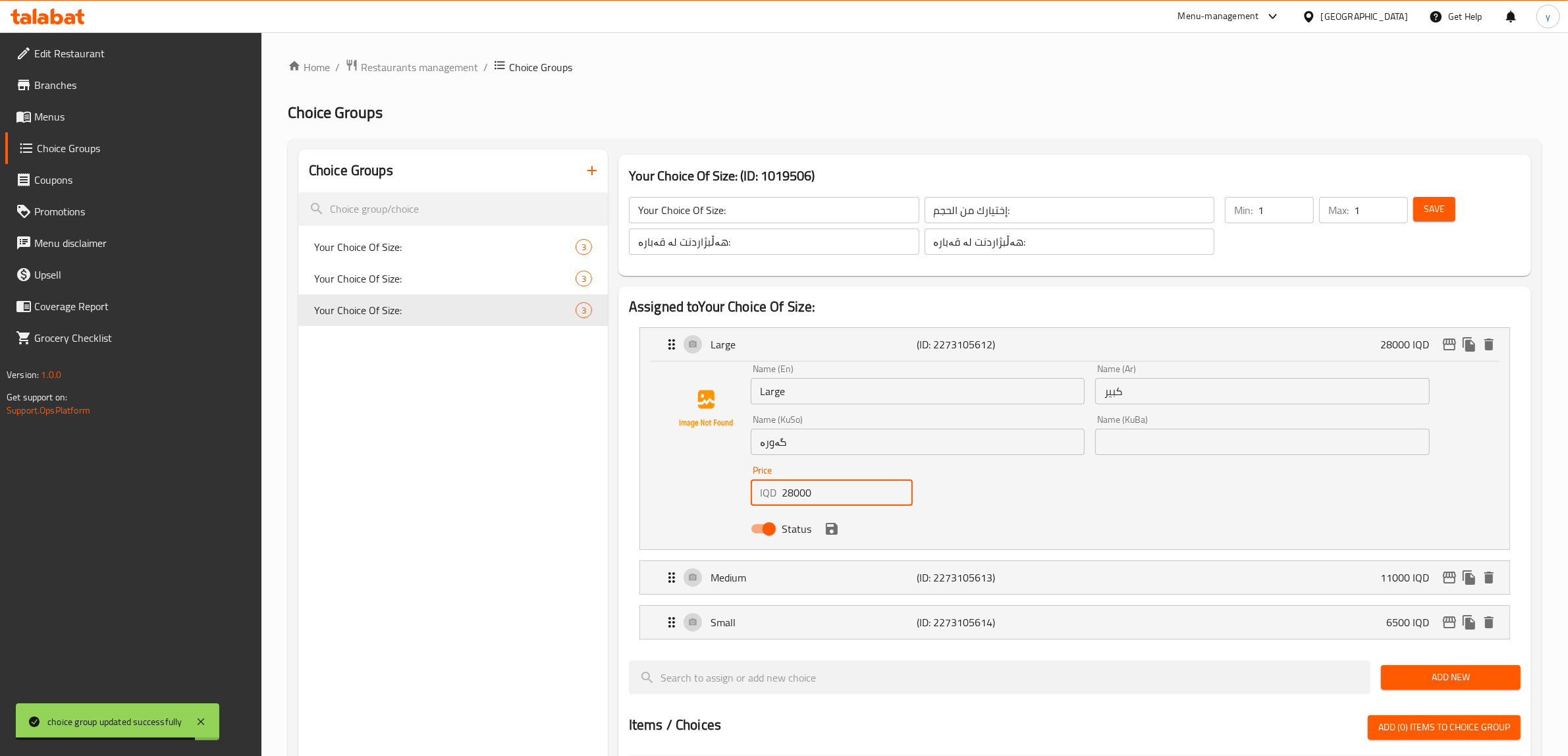
click at [788, 504] on input "28000" at bounding box center [847, 492] width 131 height 26
click at [836, 524] on icon "save" at bounding box center [832, 529] width 16 height 16
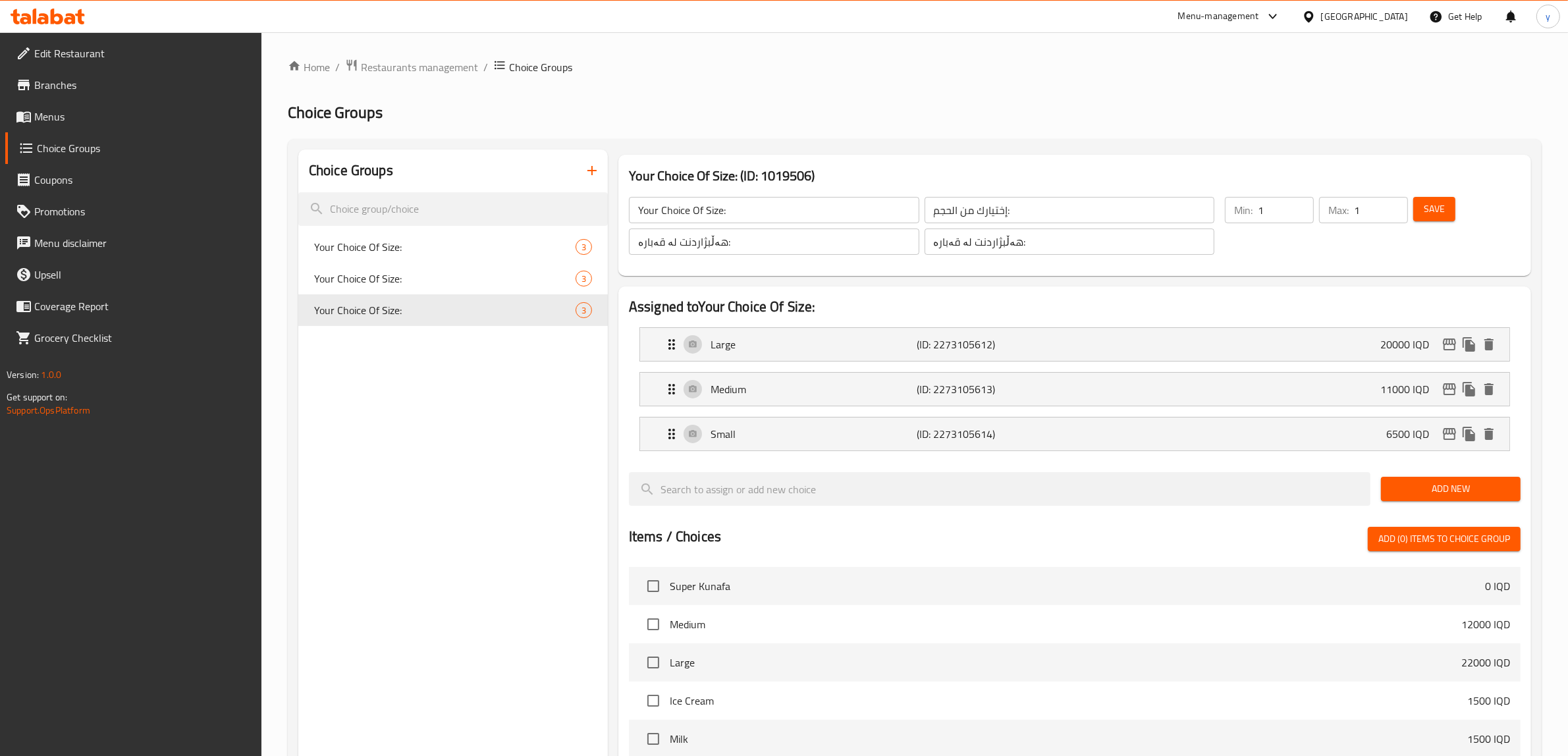
type input "20000"
click at [1425, 203] on span "Save" at bounding box center [1435, 209] width 21 height 16
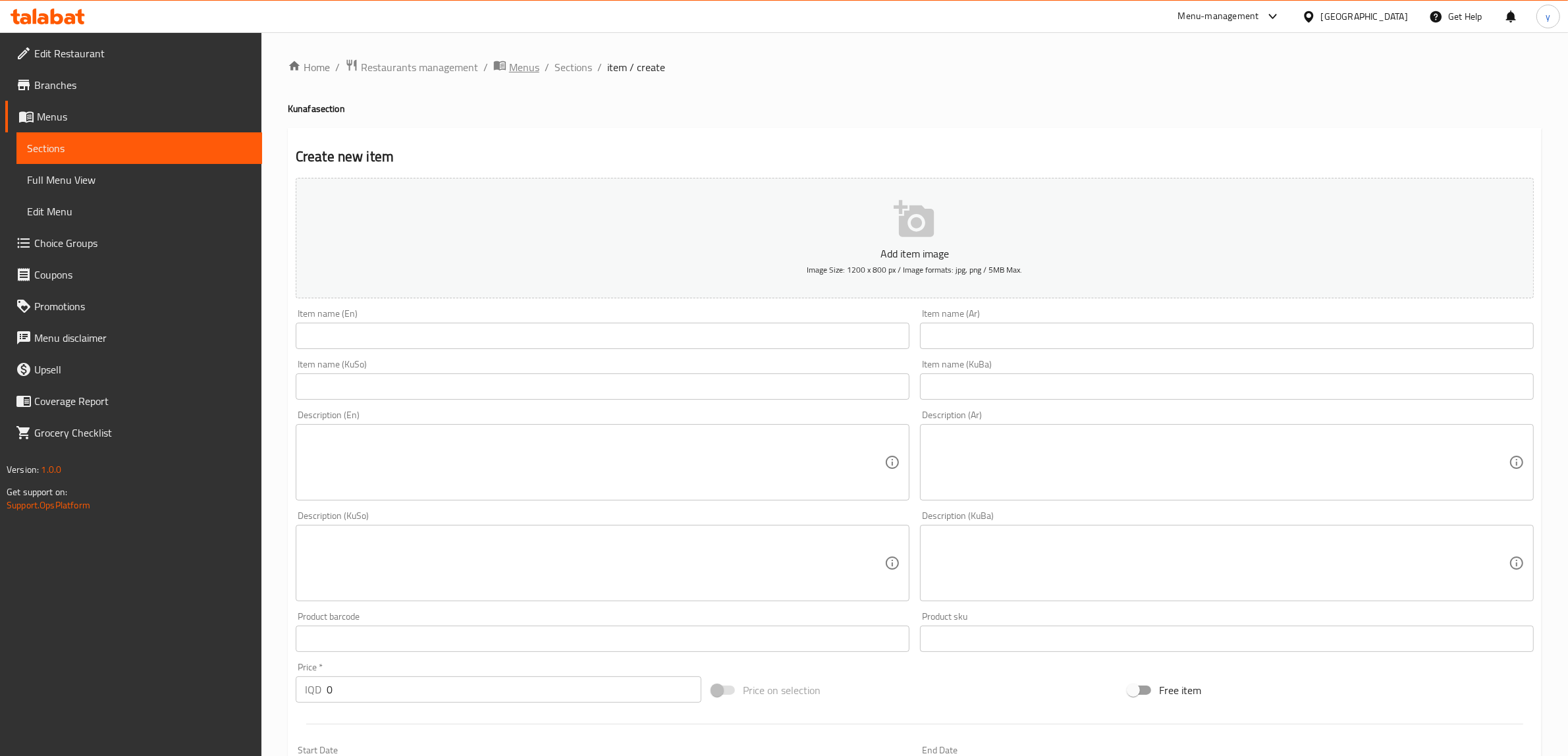
click at [517, 75] on span "Menus" at bounding box center [524, 67] width 30 height 16
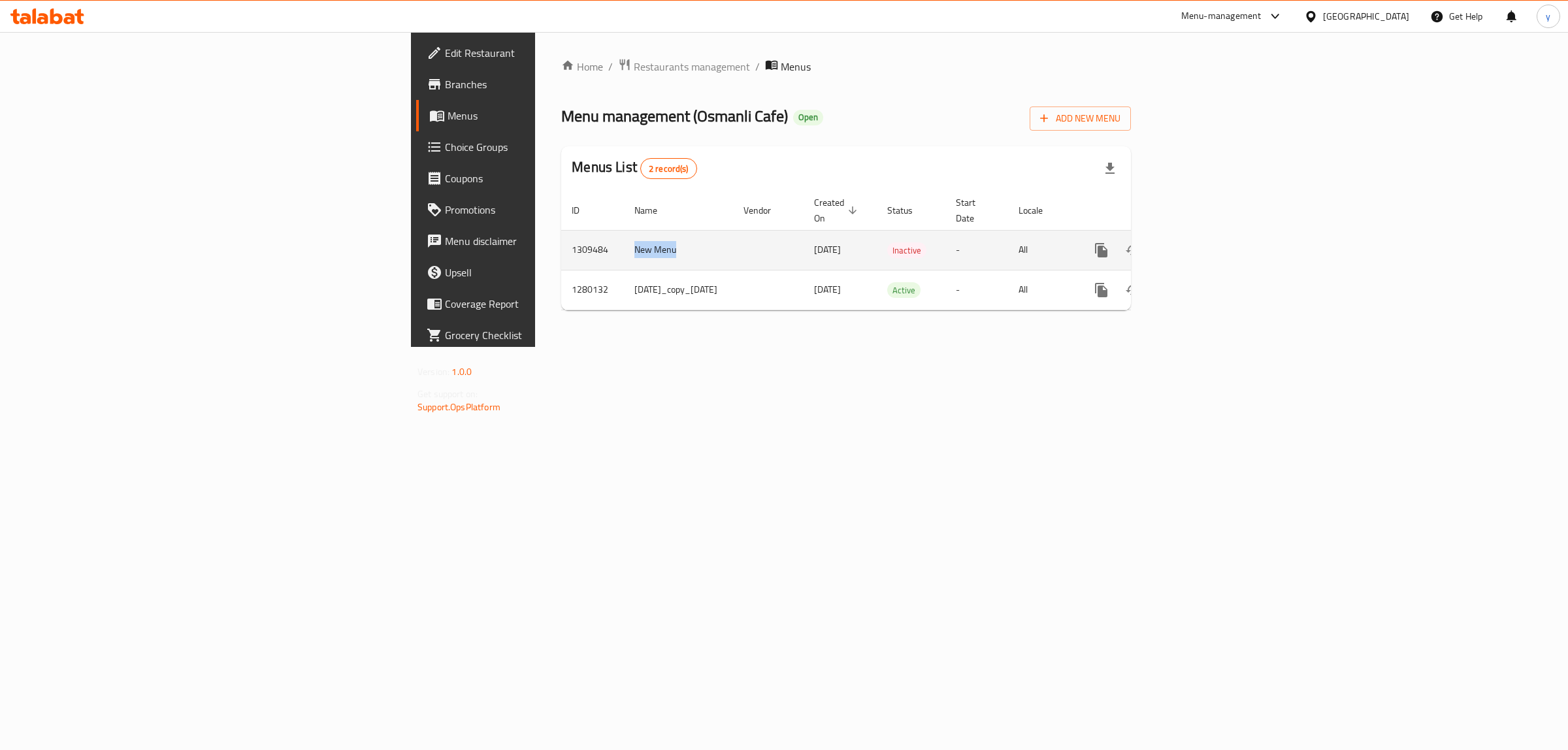
drag, startPoint x: 358, startPoint y: 230, endPoint x: 1020, endPoint y: 224, distance: 662.0
click at [565, 237] on tr "1309484 New Menu 03/09/2025 Inactive - All" at bounding box center [891, 250] width 660 height 40
click at [1211, 246] on link "enhanced table" at bounding box center [1196, 250] width 31 height 31
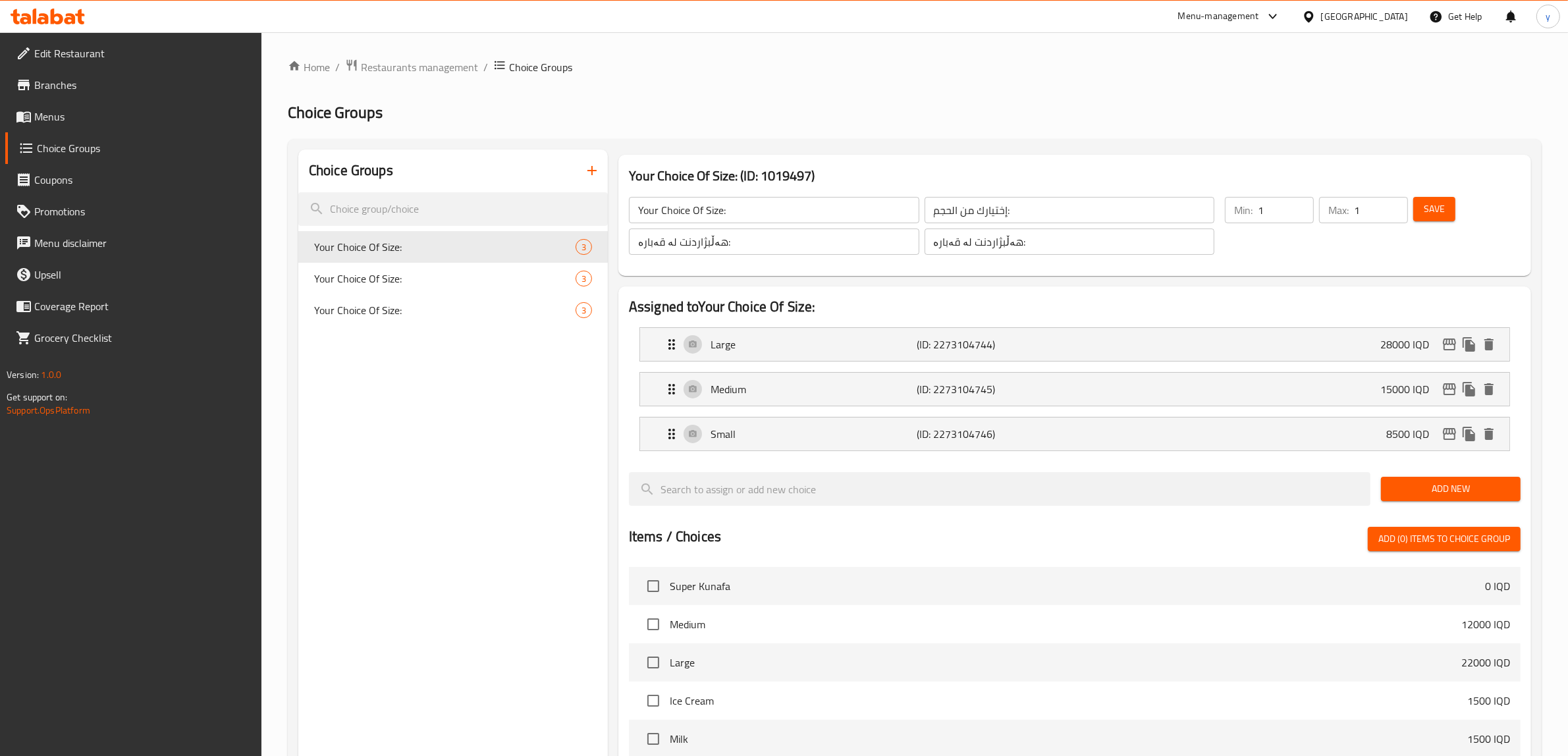
click at [679, 216] on input "Your Choice Of Size:" at bounding box center [774, 210] width 290 height 26
click at [986, 202] on input "إختيارك من الحجم:" at bounding box center [1070, 210] width 290 height 26
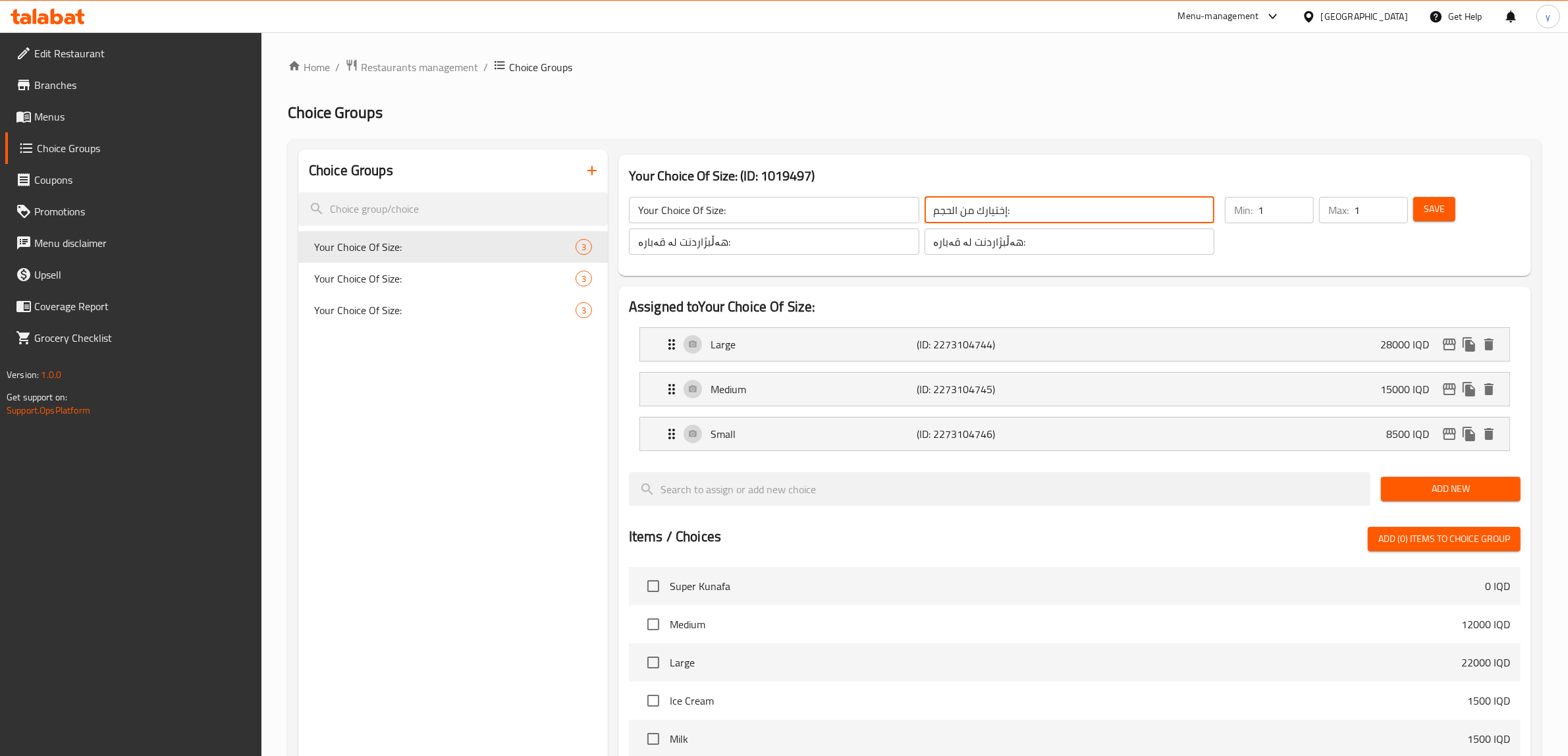
click at [986, 202] on input "إختيارك من الحجم:" at bounding box center [1070, 210] width 290 height 26
click at [745, 236] on input "هەڵبژاردنت لە قەبارە:" at bounding box center [774, 242] width 290 height 26
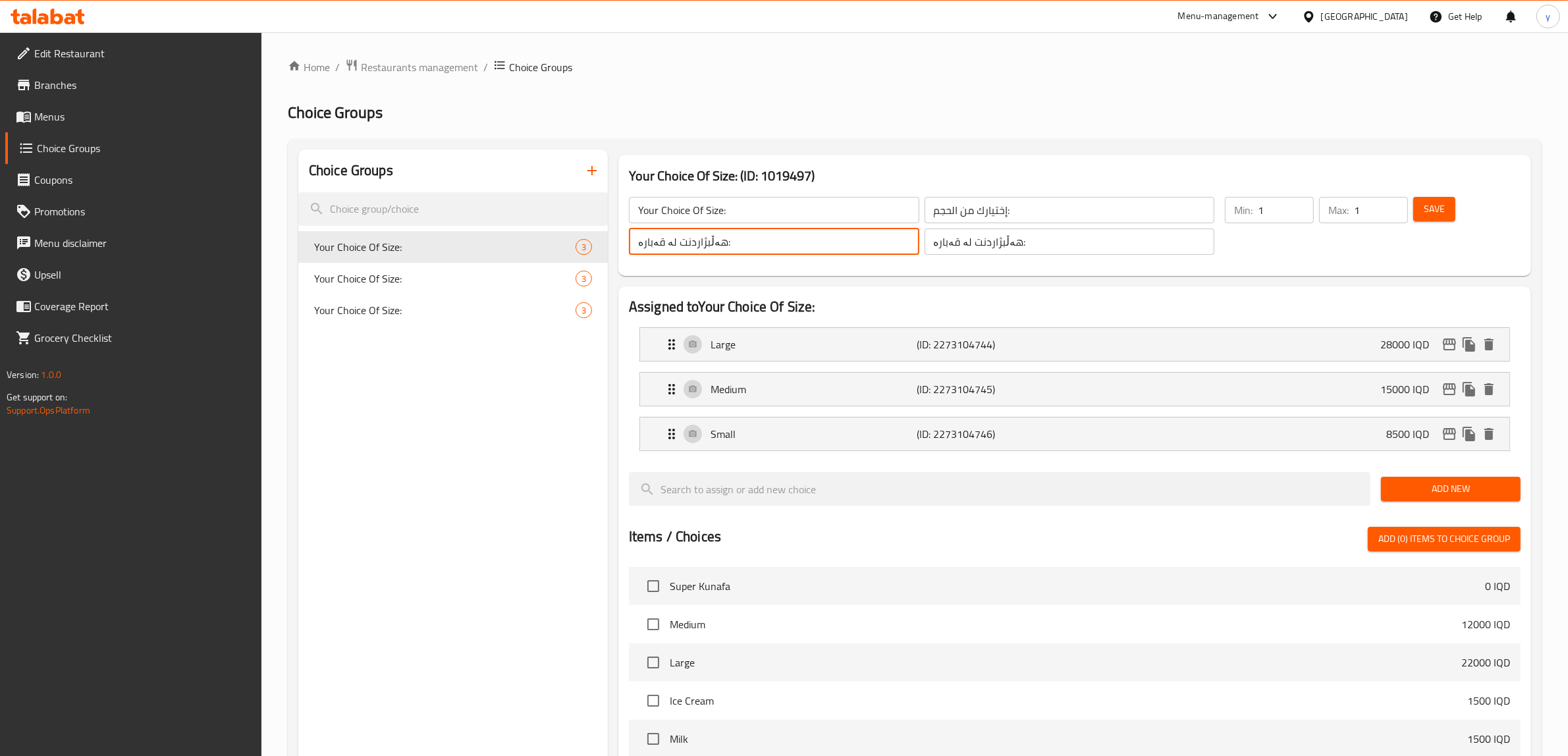
click at [745, 236] on input "هەڵبژاردنت لە قەبارە:" at bounding box center [774, 242] width 290 height 26
click at [587, 251] on icon "duplicate" at bounding box center [587, 247] width 12 height 15
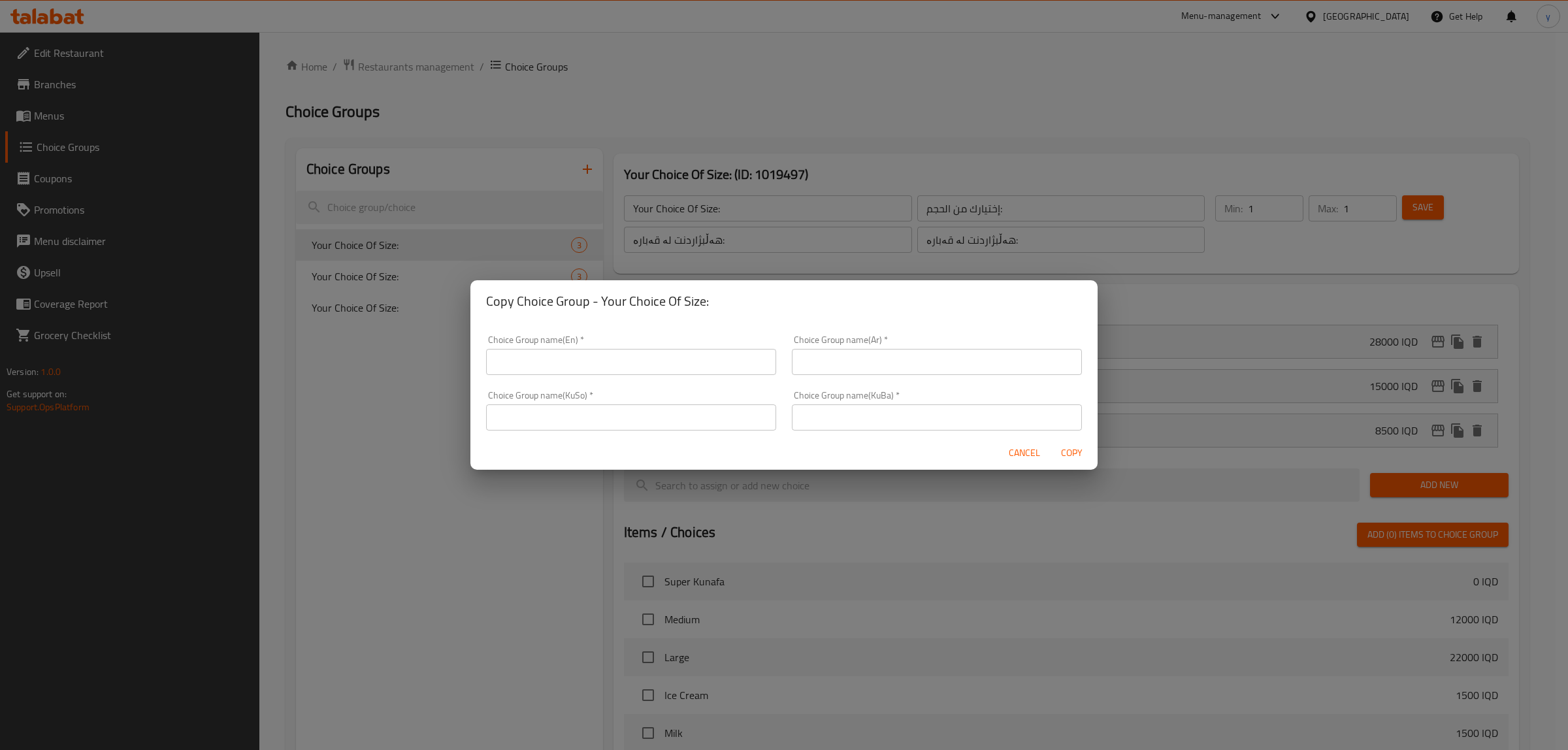
click at [674, 419] on input "text" at bounding box center [630, 417] width 290 height 26
paste input "هەڵبژاردنت لە قەبارە:"
type input "هەڵبژاردنت لە قەبارە:"
click at [792, 405] on input "text" at bounding box center [936, 417] width 290 height 26
paste input "هەڵبژاردنت لە قەبارە:"
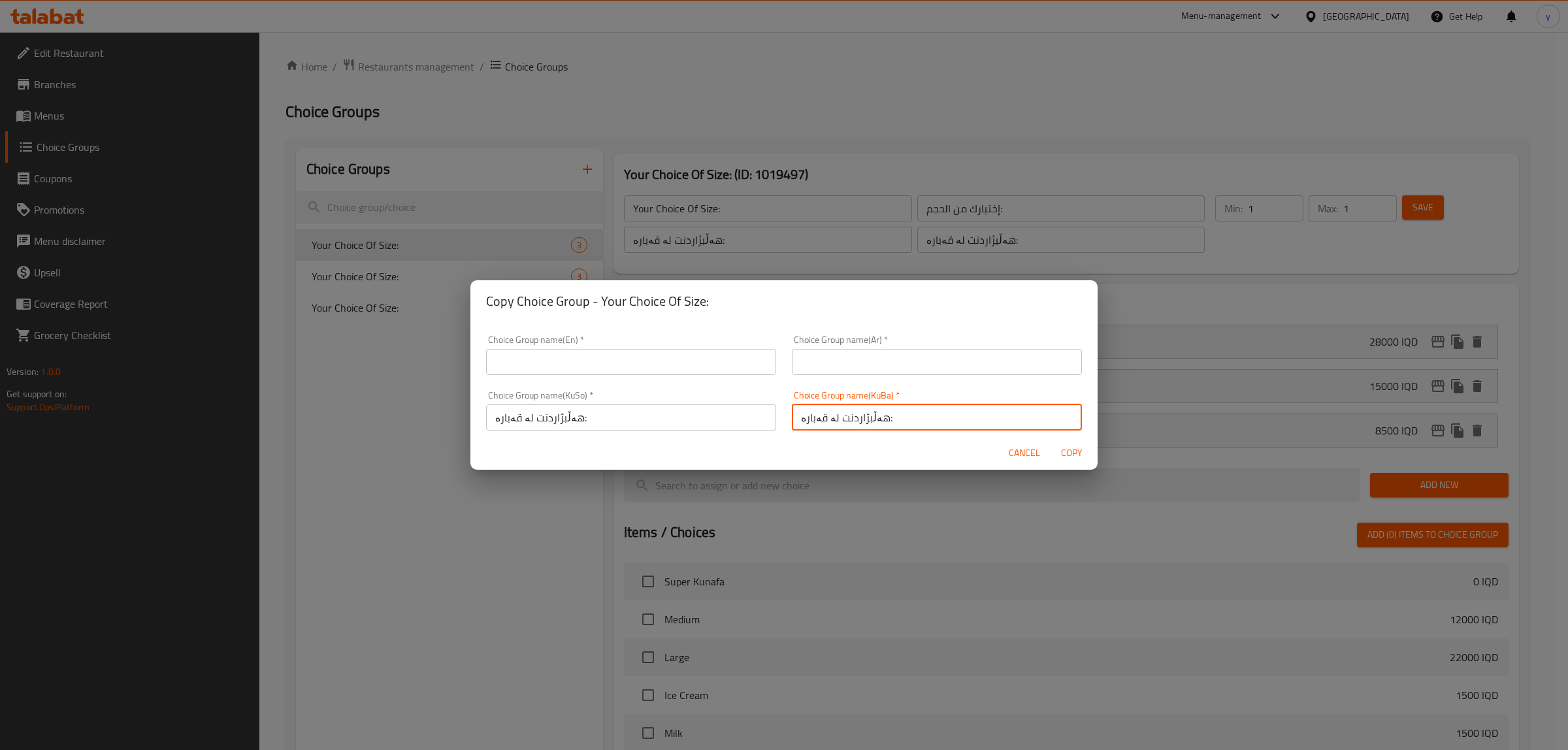
type input "هەڵبژاردنت لە قەبارە:"
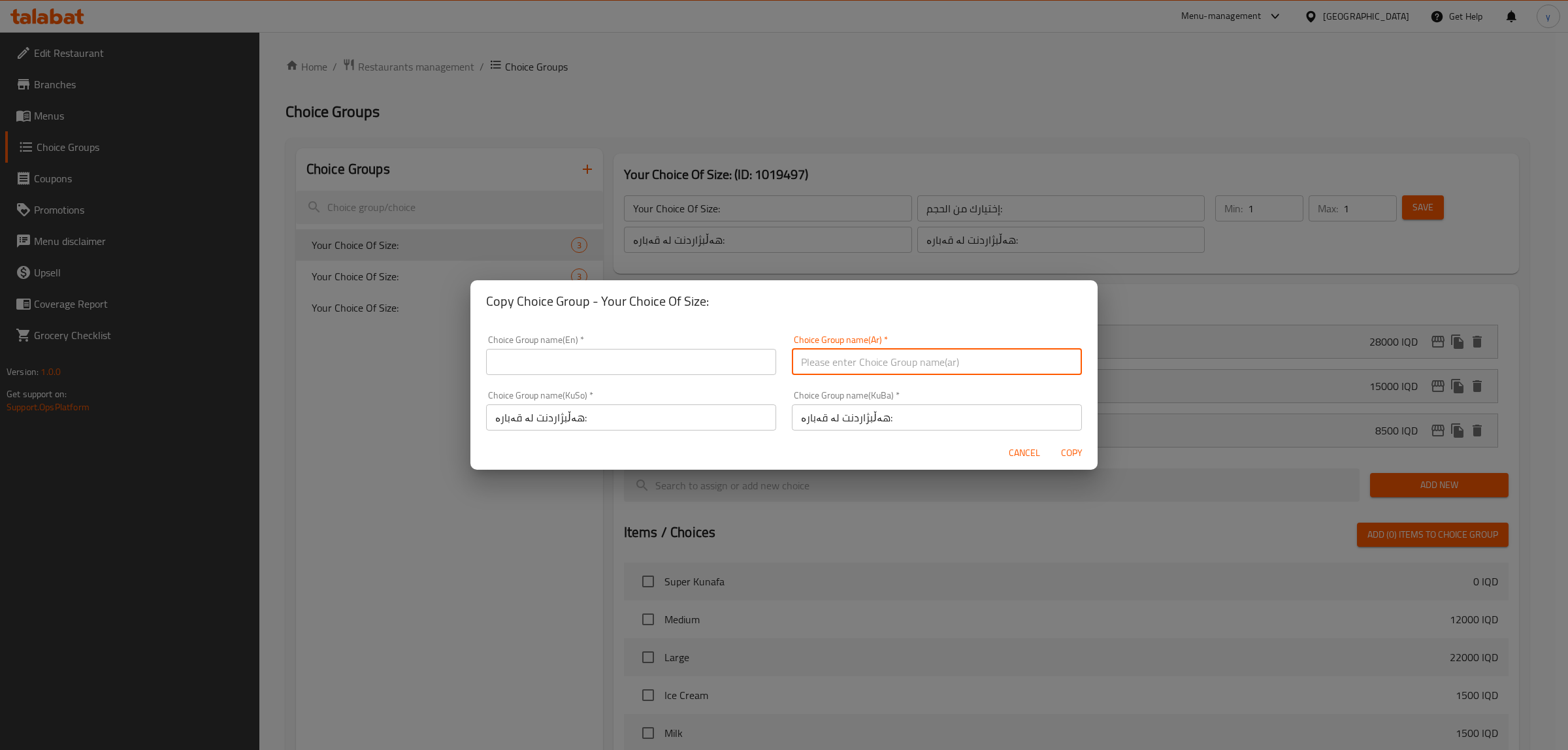
click at [808, 361] on input "text" at bounding box center [936, 362] width 290 height 26
paste input "إختيارك من الحجم:"
type input "إختيارك من الحجم:"
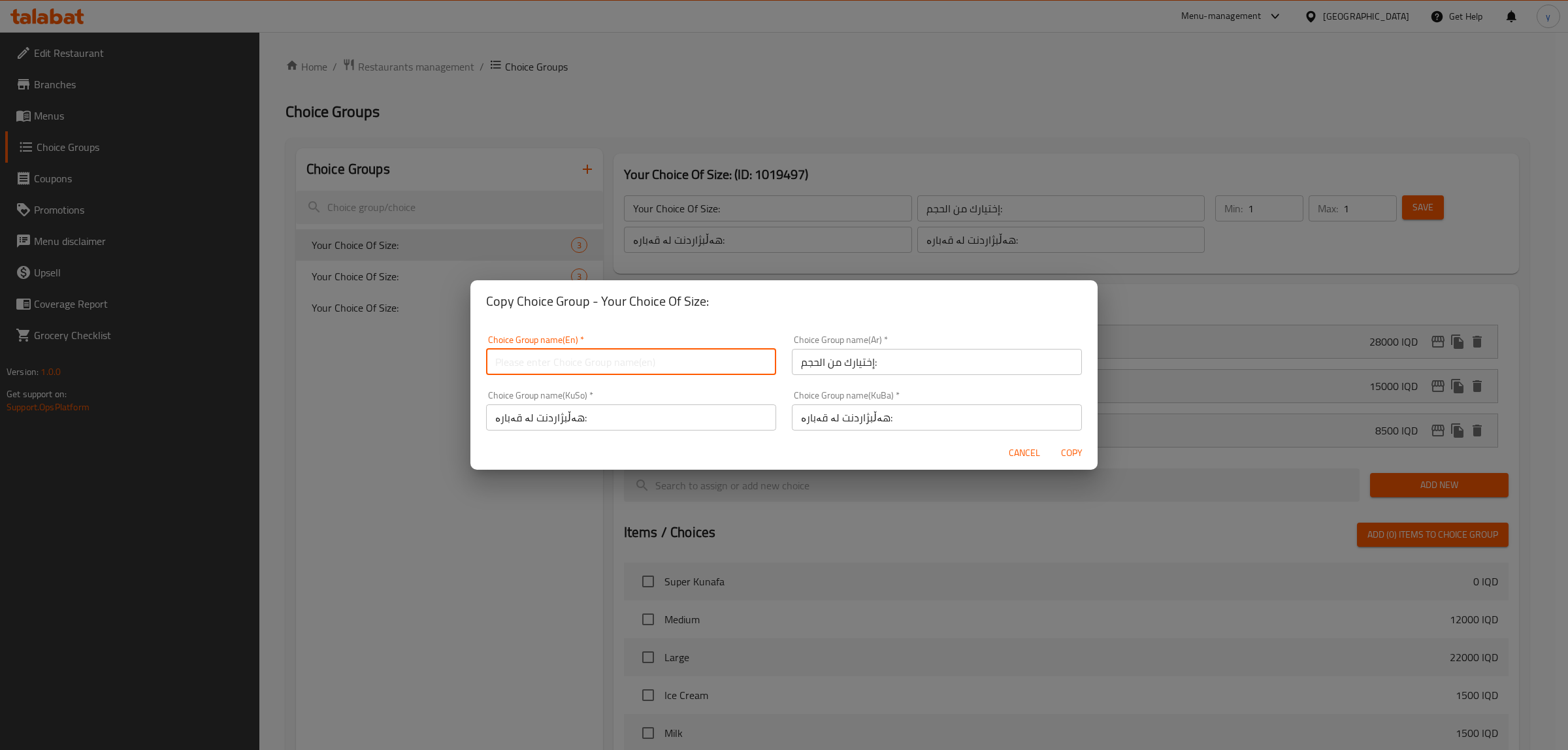
drag, startPoint x: 707, startPoint y: 370, endPoint x: 699, endPoint y: 376, distance: 10.0
click at [707, 370] on input "text" at bounding box center [630, 362] width 290 height 26
paste input "Your Choice Of Size:"
type input "Your Choice Of Size:"
click at [1081, 446] on span "Copy" at bounding box center [1071, 453] width 31 height 16
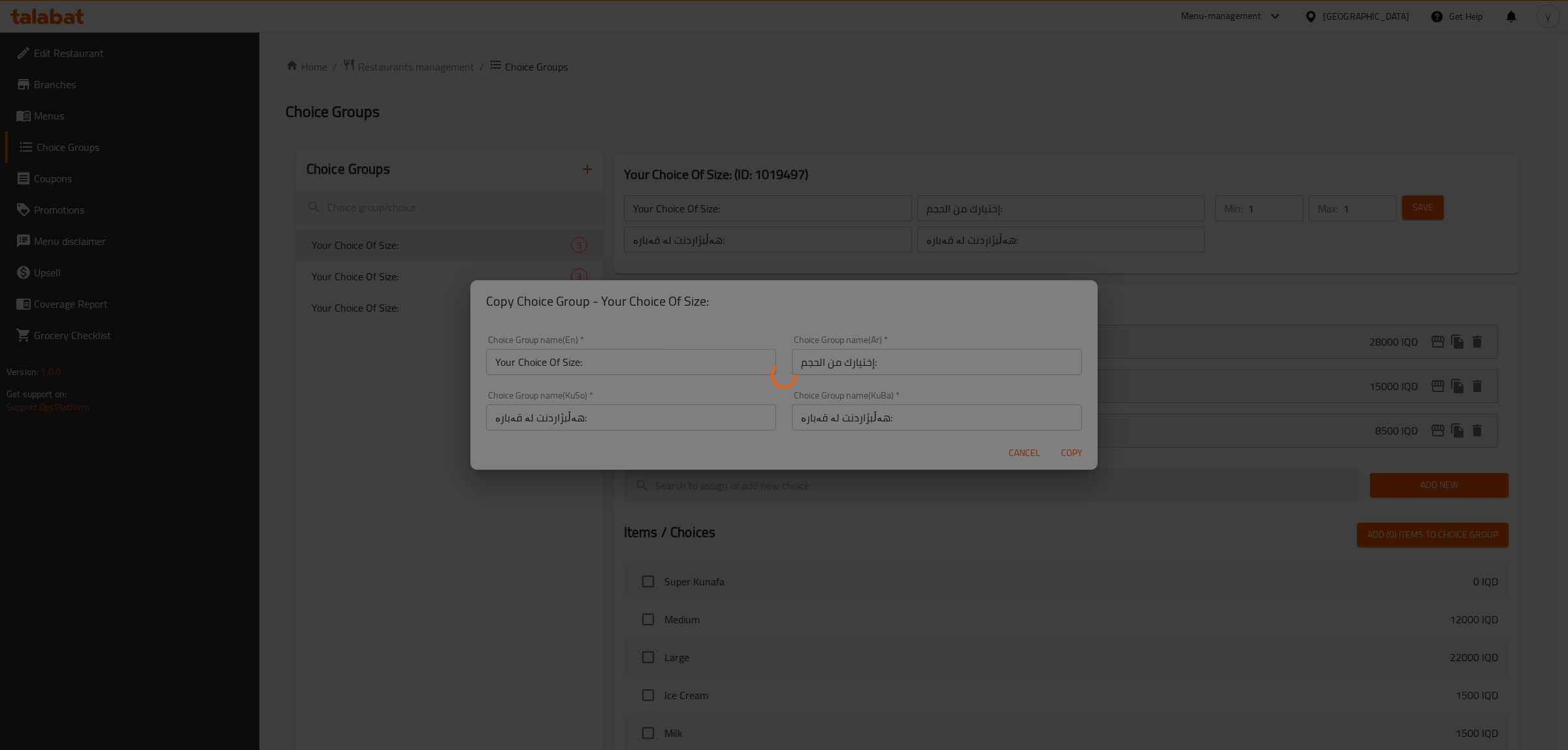
type input "Your Choice Of Size:"
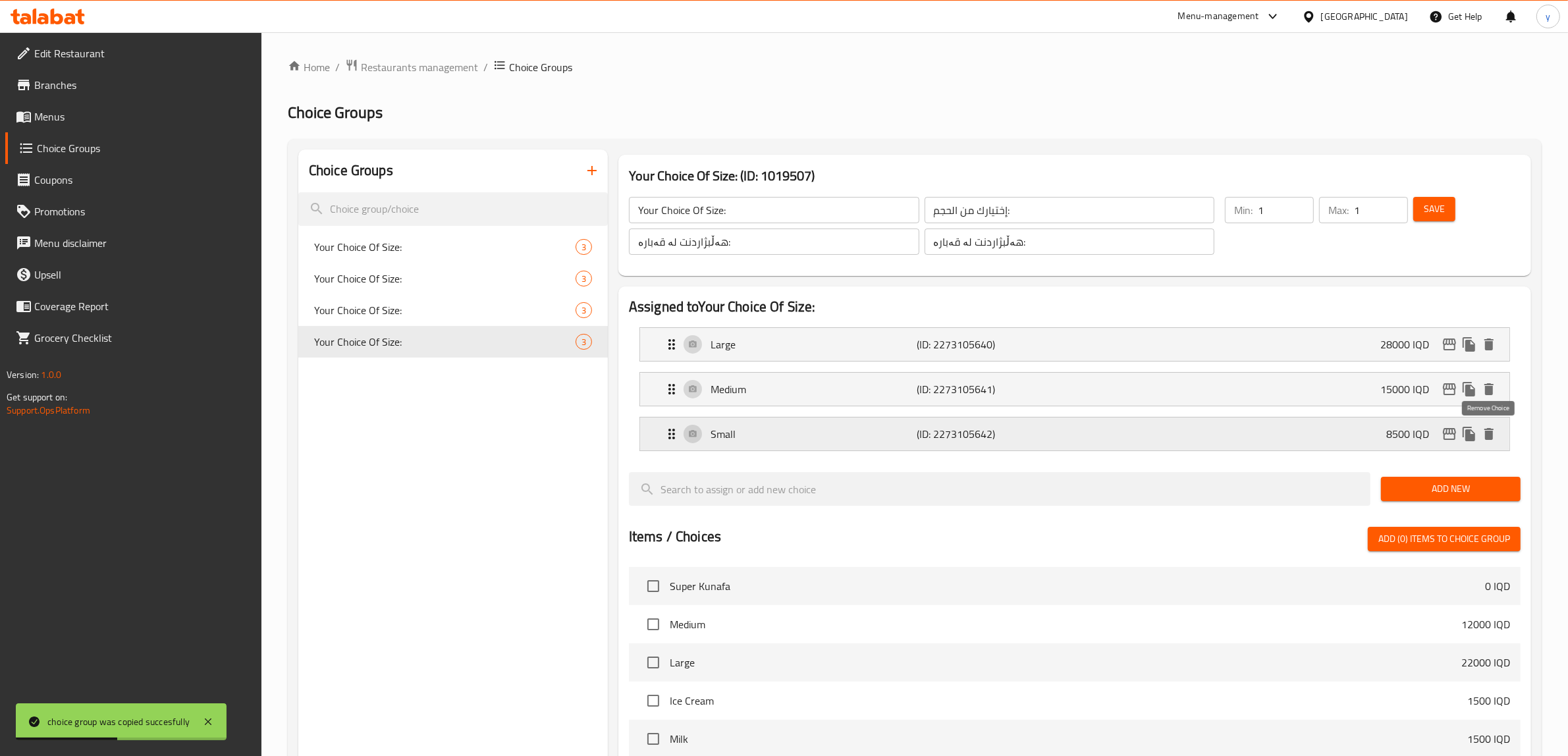
click at [1491, 435] on icon "delete" at bounding box center [1489, 434] width 10 height 12
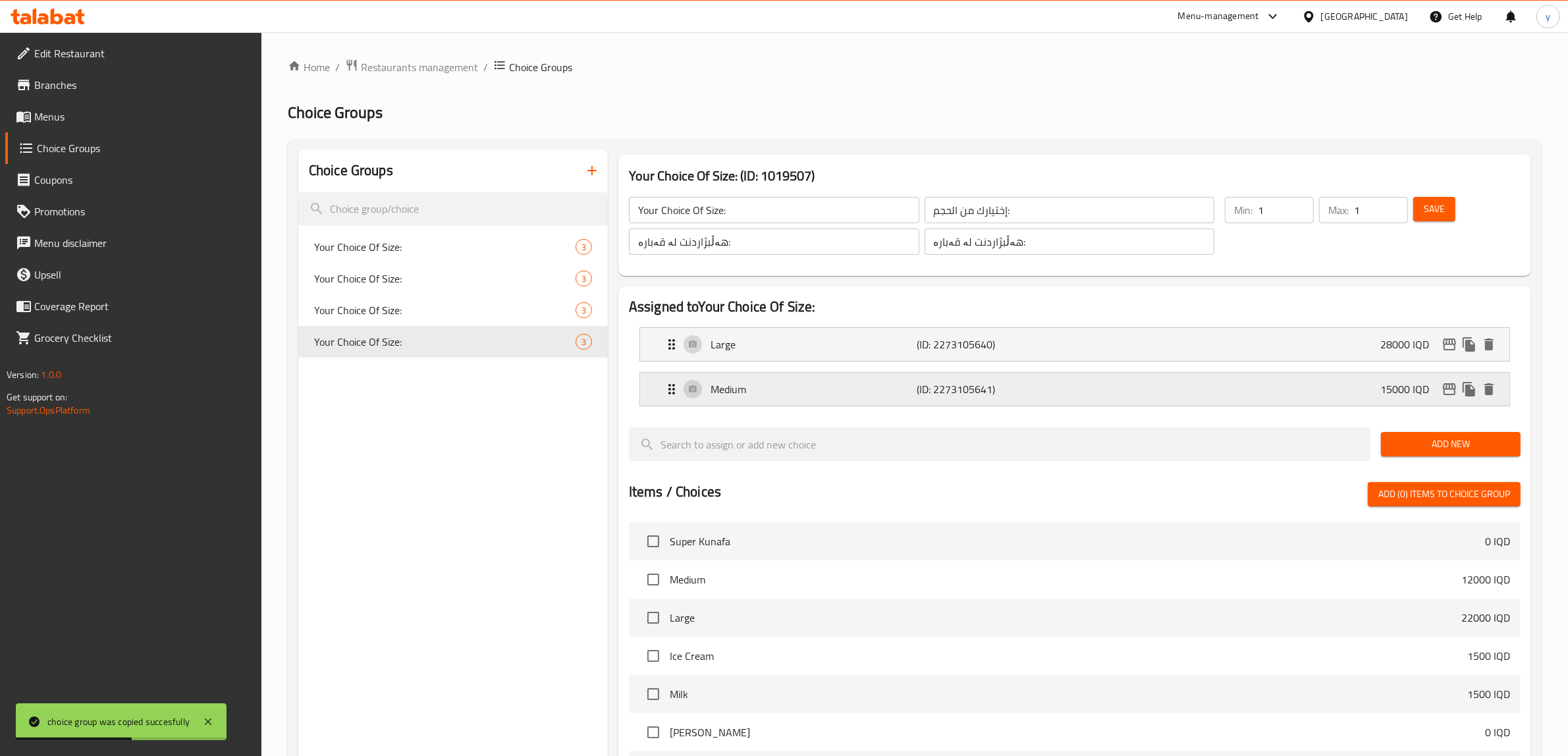
click at [1377, 400] on div "Medium (ID: 2273105641) 15000 IQD" at bounding box center [1079, 389] width 830 height 33
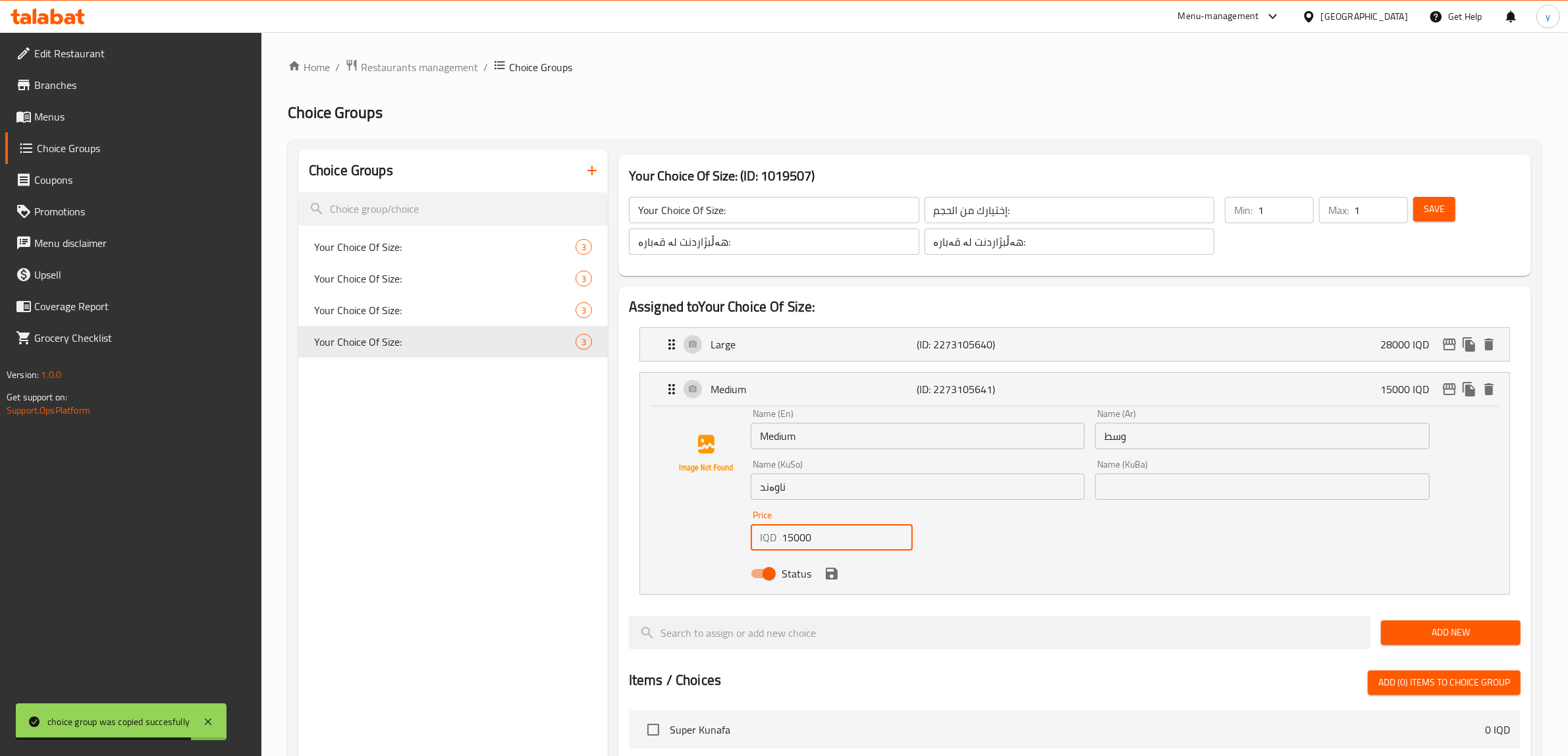
drag, startPoint x: 795, startPoint y: 535, endPoint x: 786, endPoint y: 542, distance: 11.4
click at [786, 542] on input "15000" at bounding box center [847, 538] width 131 height 26
click at [836, 575] on icon "save" at bounding box center [832, 574] width 12 height 12
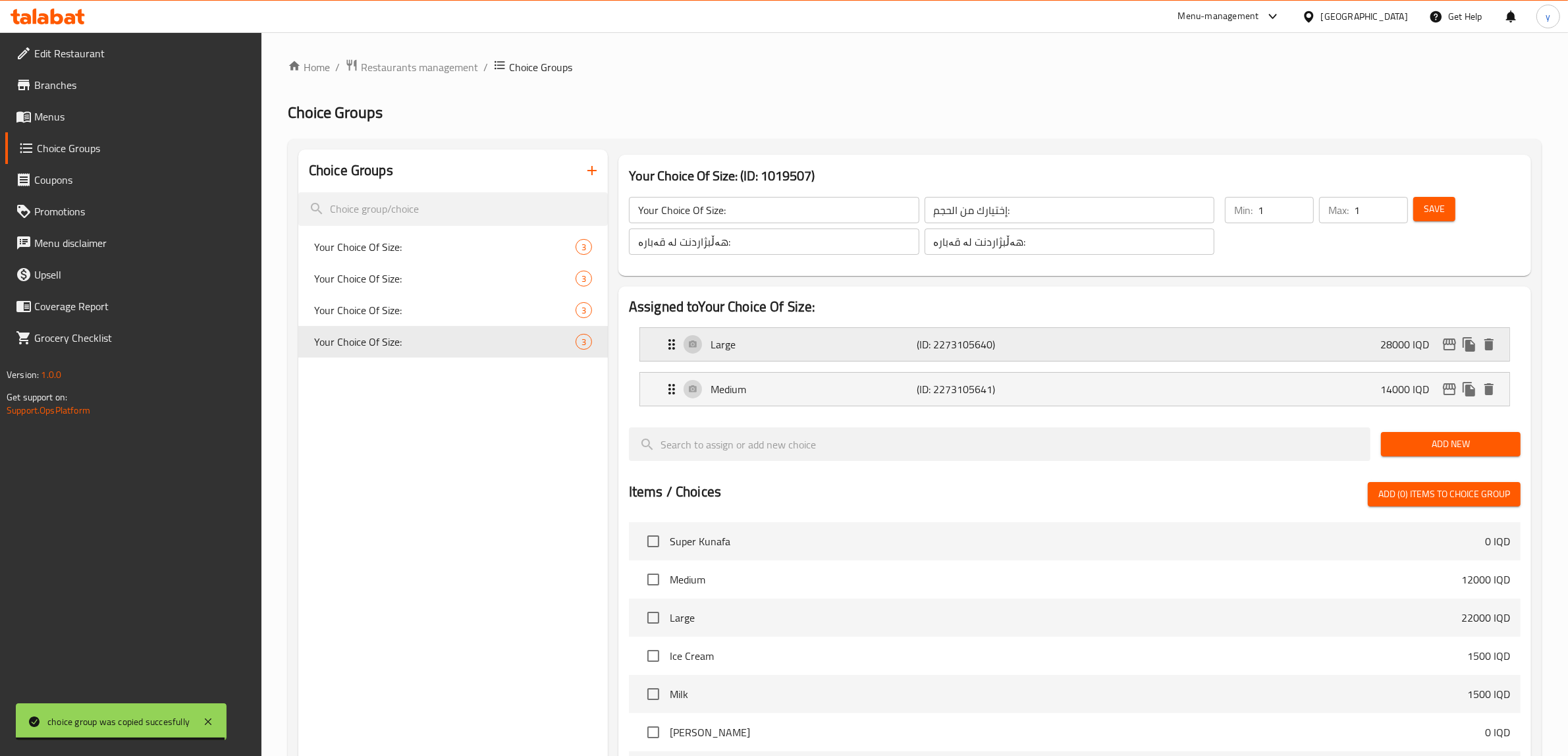
type input "14000"
click at [774, 349] on p "Large" at bounding box center [814, 344] width 207 height 16
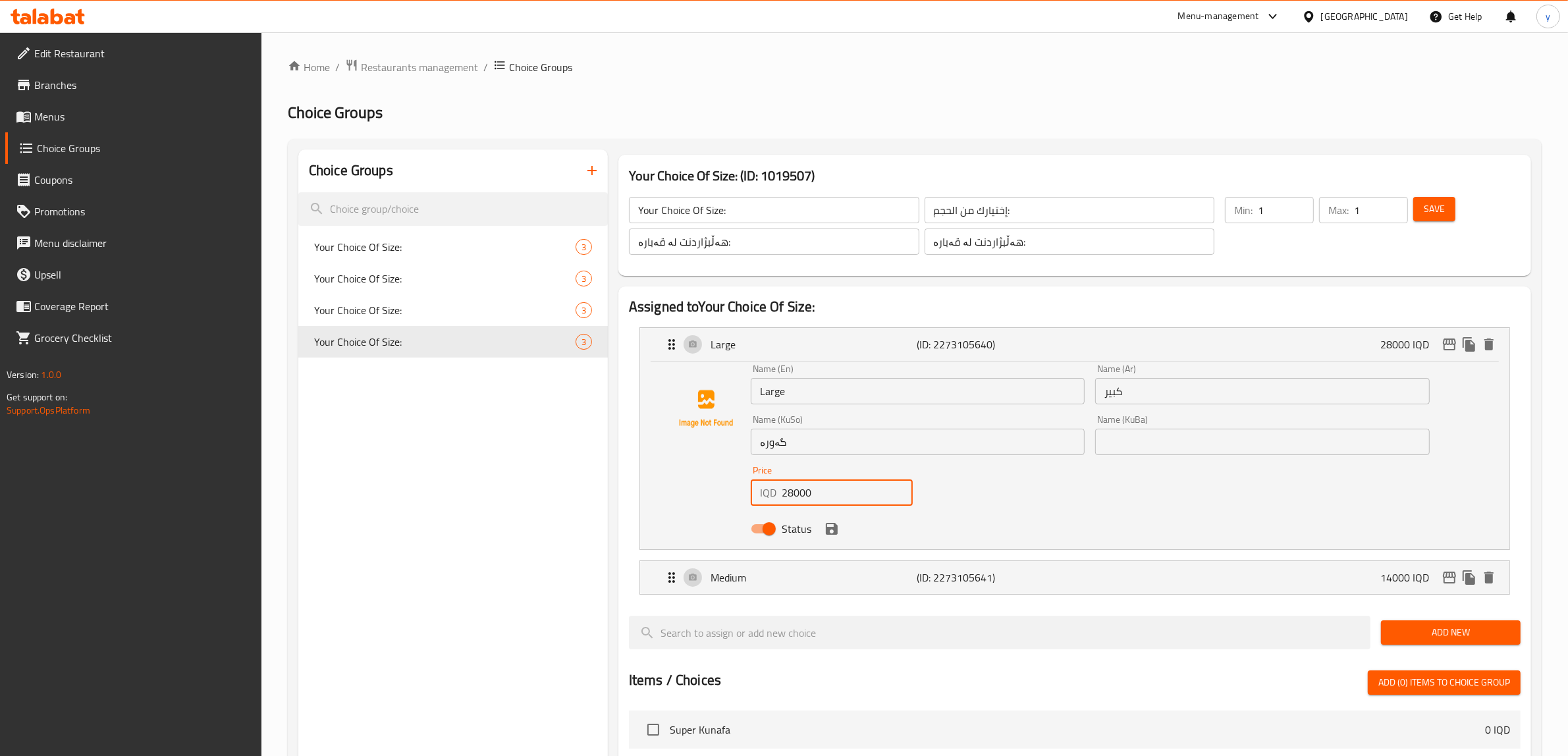
drag, startPoint x: 787, startPoint y: 491, endPoint x: 795, endPoint y: 492, distance: 8.1
click at [795, 492] on input "28000" at bounding box center [847, 492] width 131 height 26
click at [828, 525] on icon "save" at bounding box center [832, 529] width 16 height 16
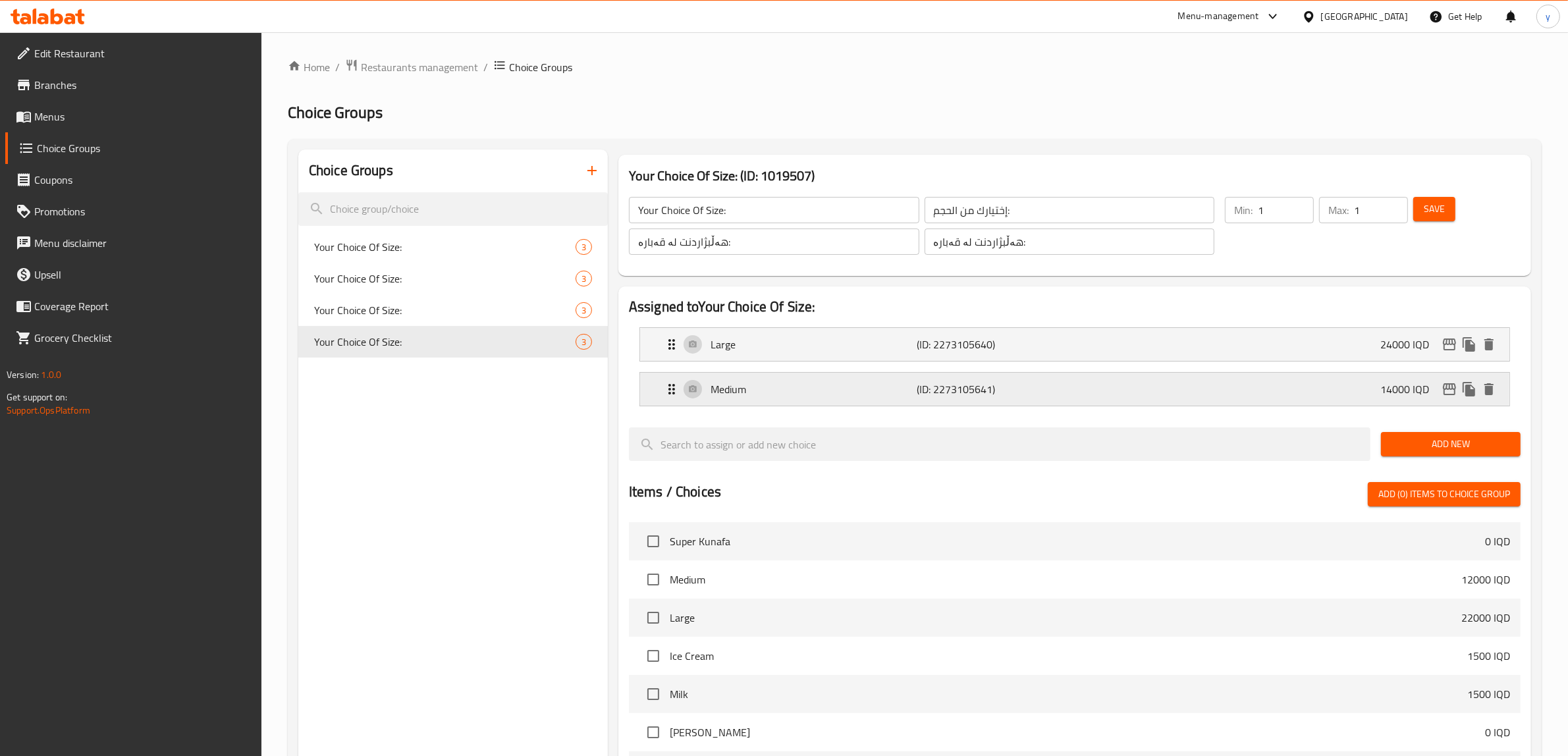
type input "24000"
click at [1453, 208] on button "Save" at bounding box center [1435, 209] width 42 height 24
click at [1456, 342] on icon "edit" at bounding box center [1450, 344] width 16 height 16
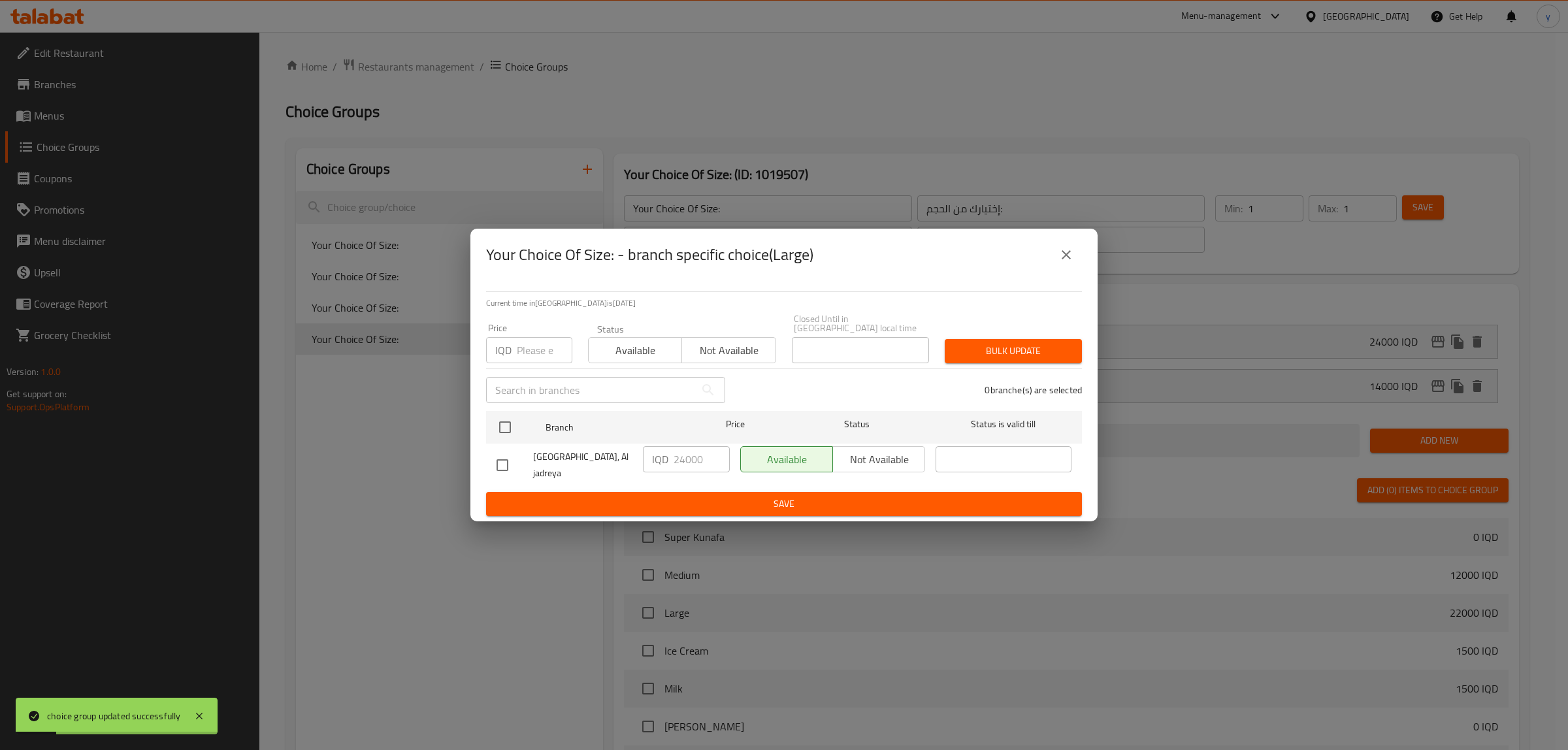
click at [1066, 260] on icon "close" at bounding box center [1066, 255] width 15 height 15
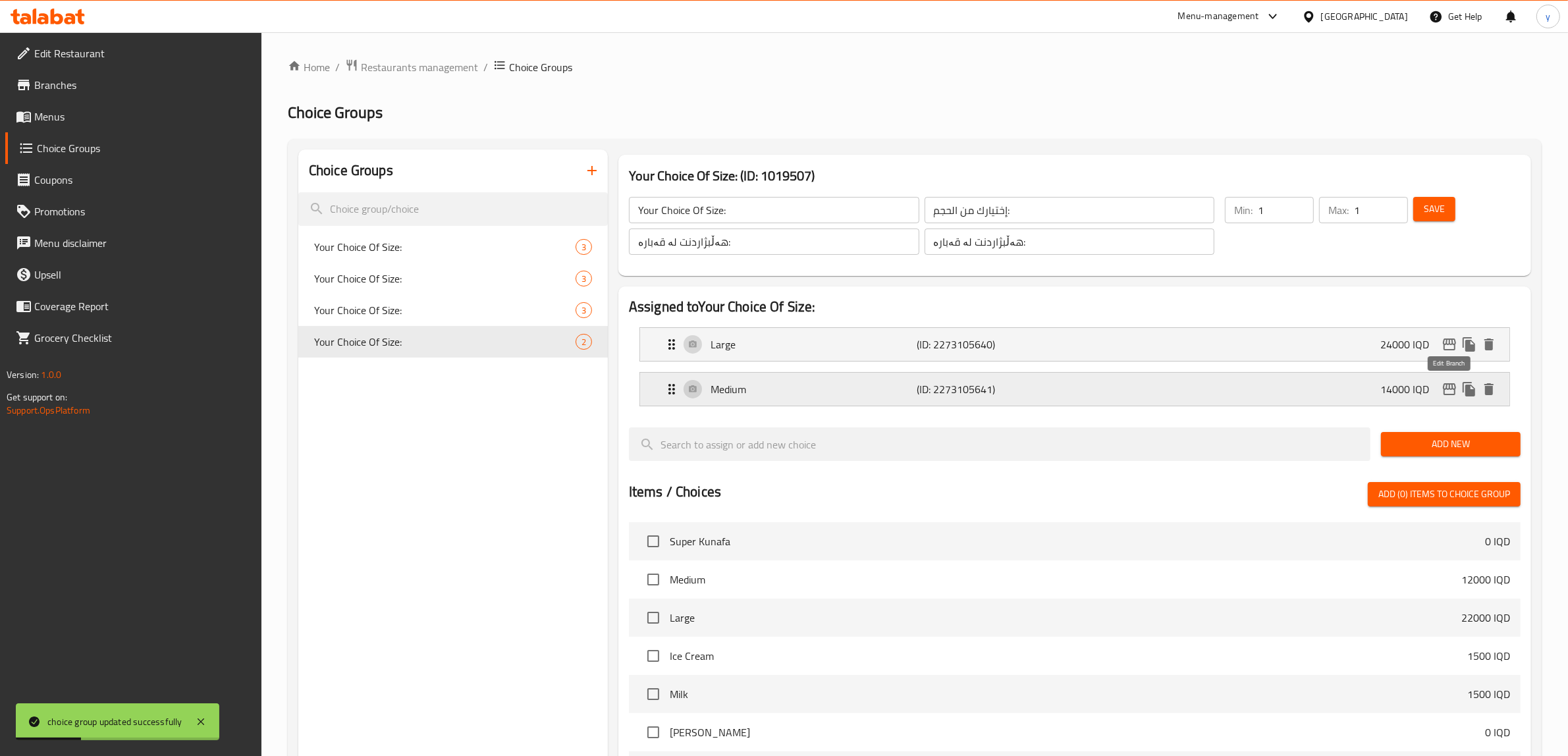
click at [1453, 393] on icon "edit" at bounding box center [1450, 389] width 16 height 16
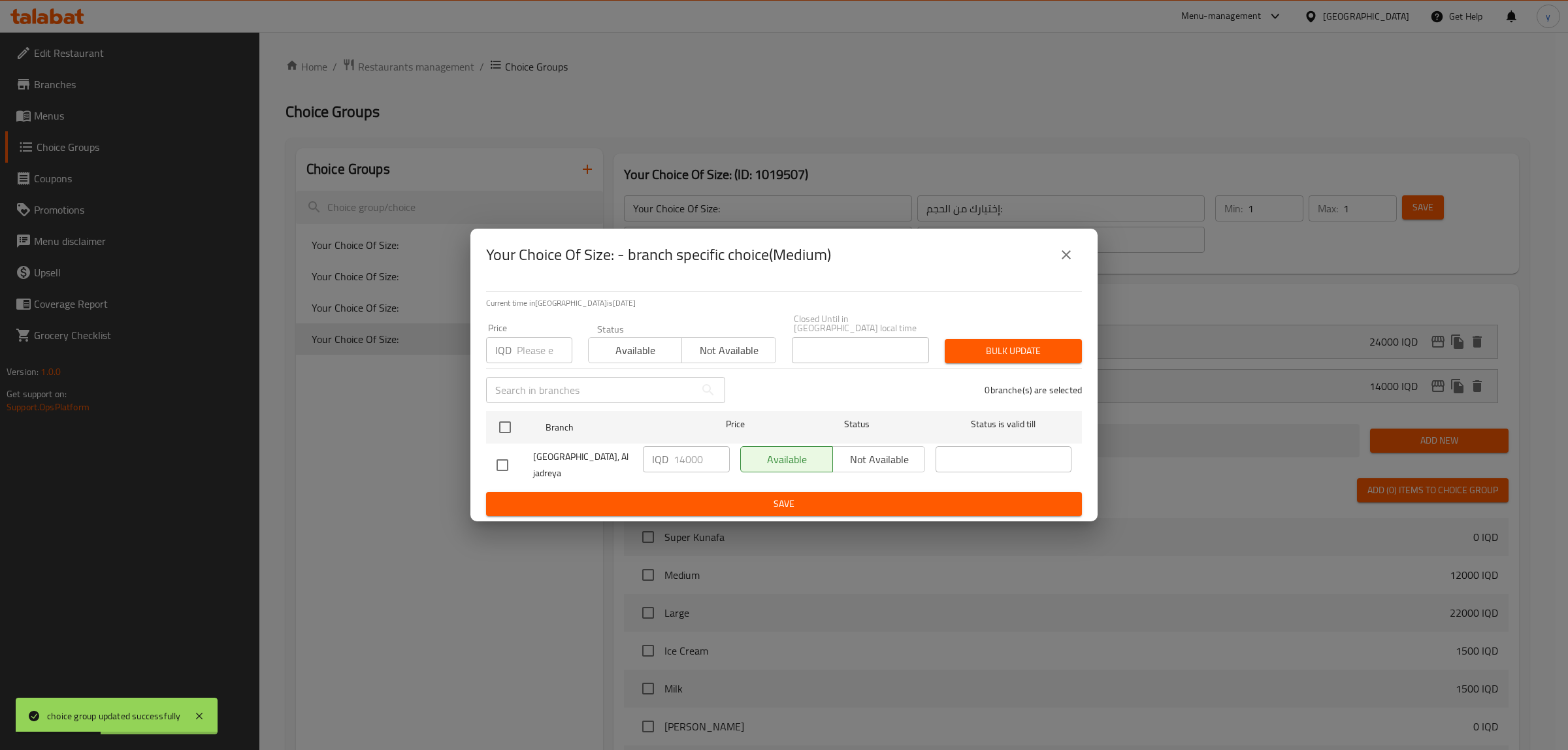
click at [1060, 261] on icon "close" at bounding box center [1066, 255] width 15 height 15
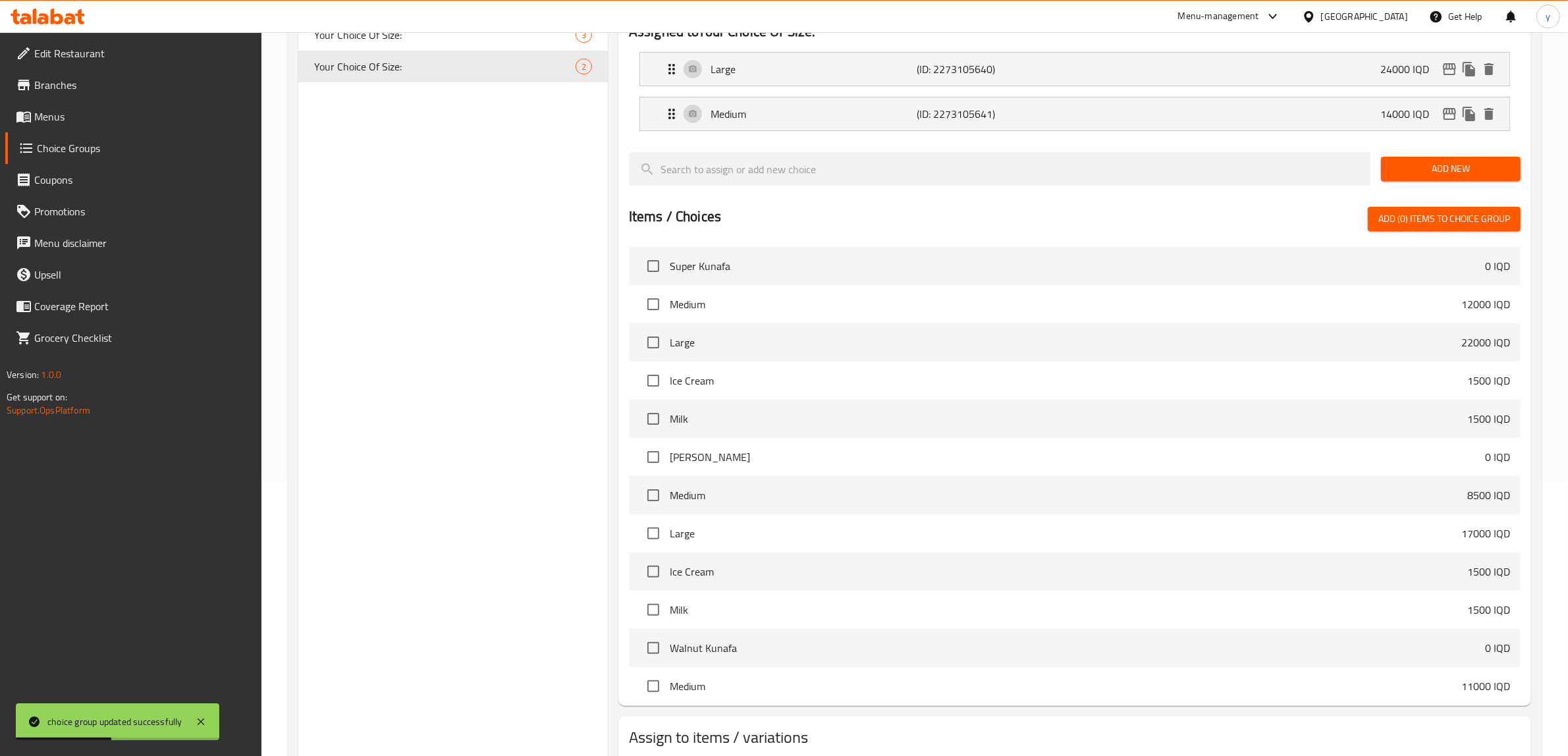
scroll to position [360, 0]
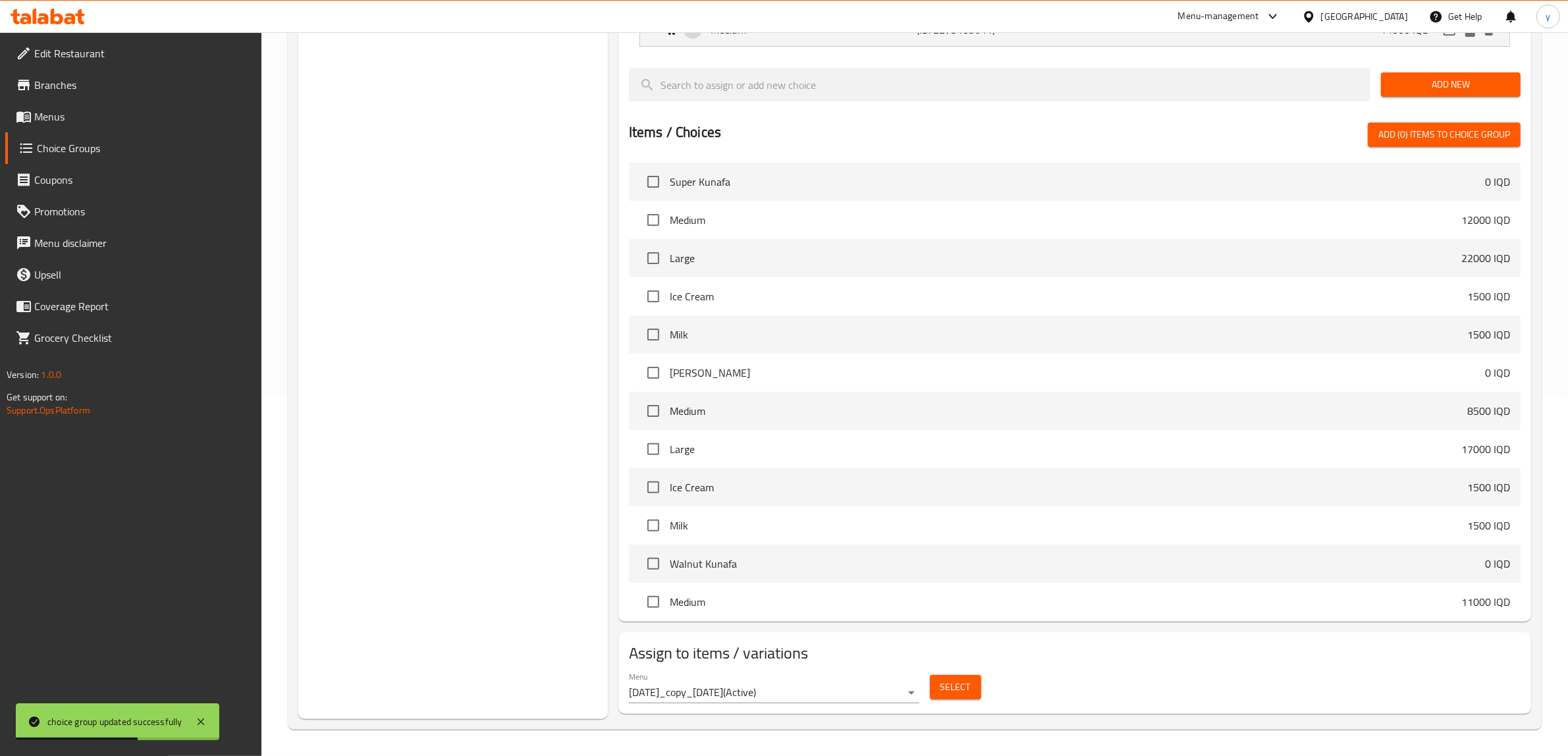
click at [889, 397] on body "choice group updated successfully ​ Menu-management [GEOGRAPHIC_DATA] Get Help …" at bounding box center [784, 34] width 1568 height 724
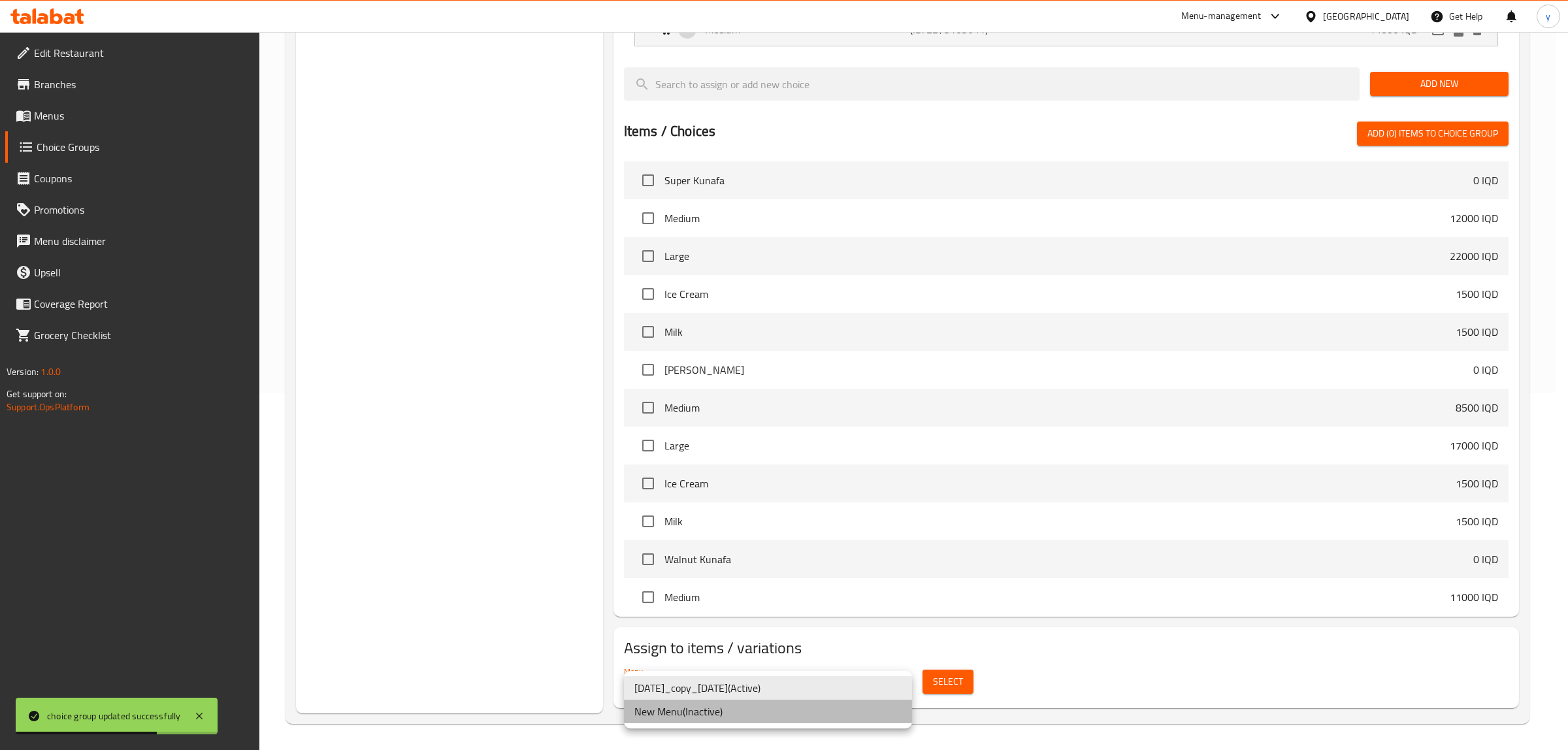
click at [867, 712] on li "New Menu ( Inactive )" at bounding box center [768, 711] width 288 height 23
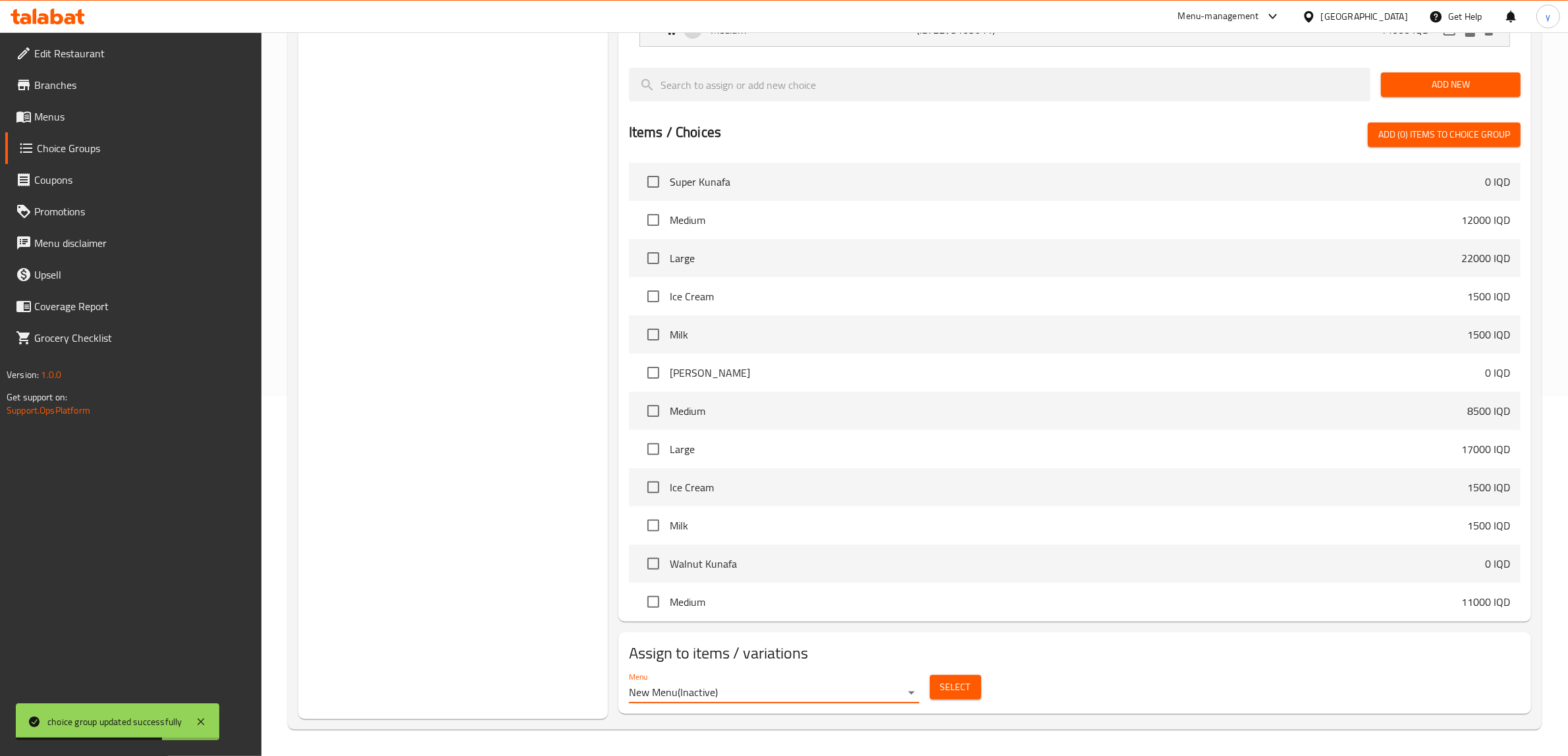
click at [946, 686] on span "Select" at bounding box center [955, 688] width 30 height 16
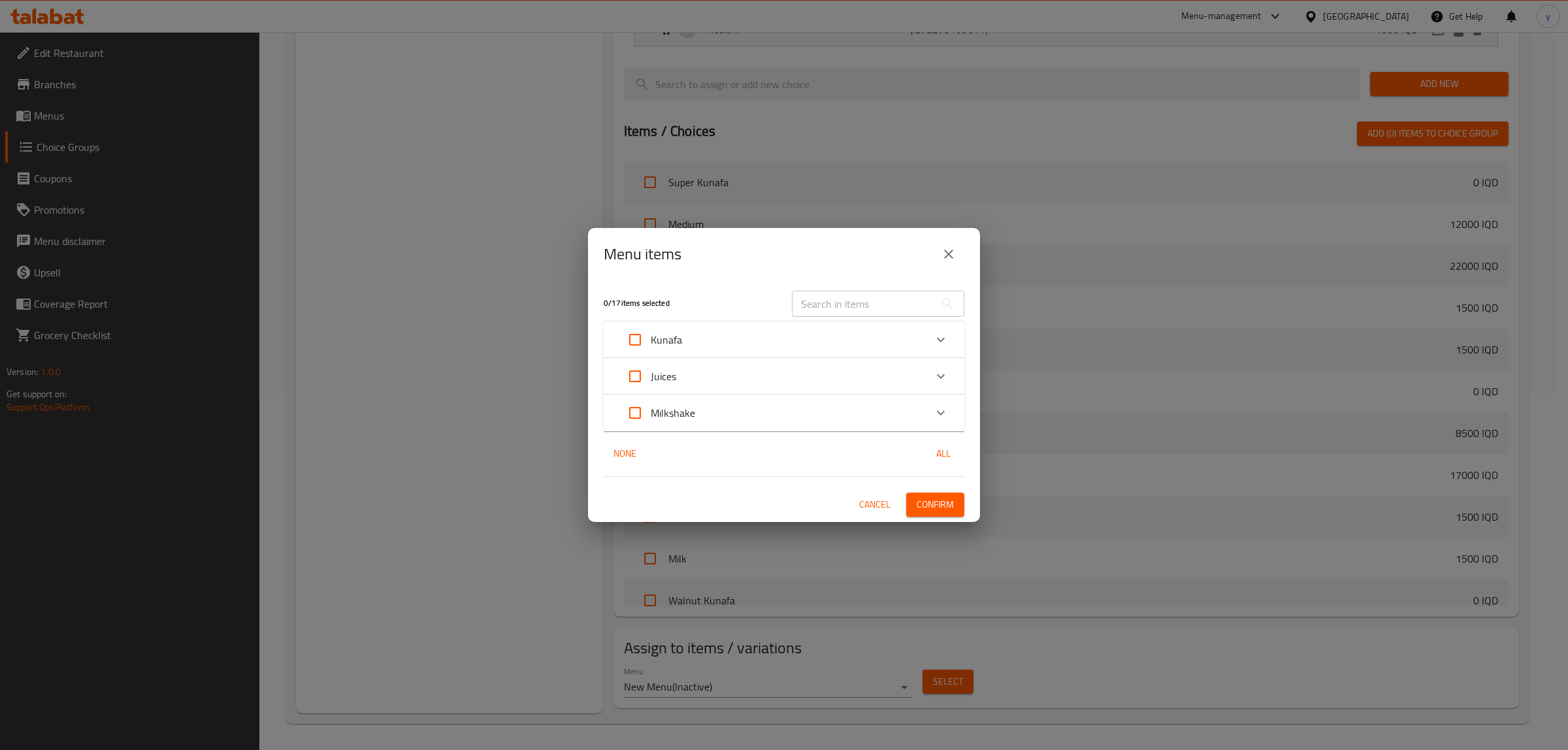
click at [727, 335] on div "Kunafa" at bounding box center [772, 340] width 306 height 31
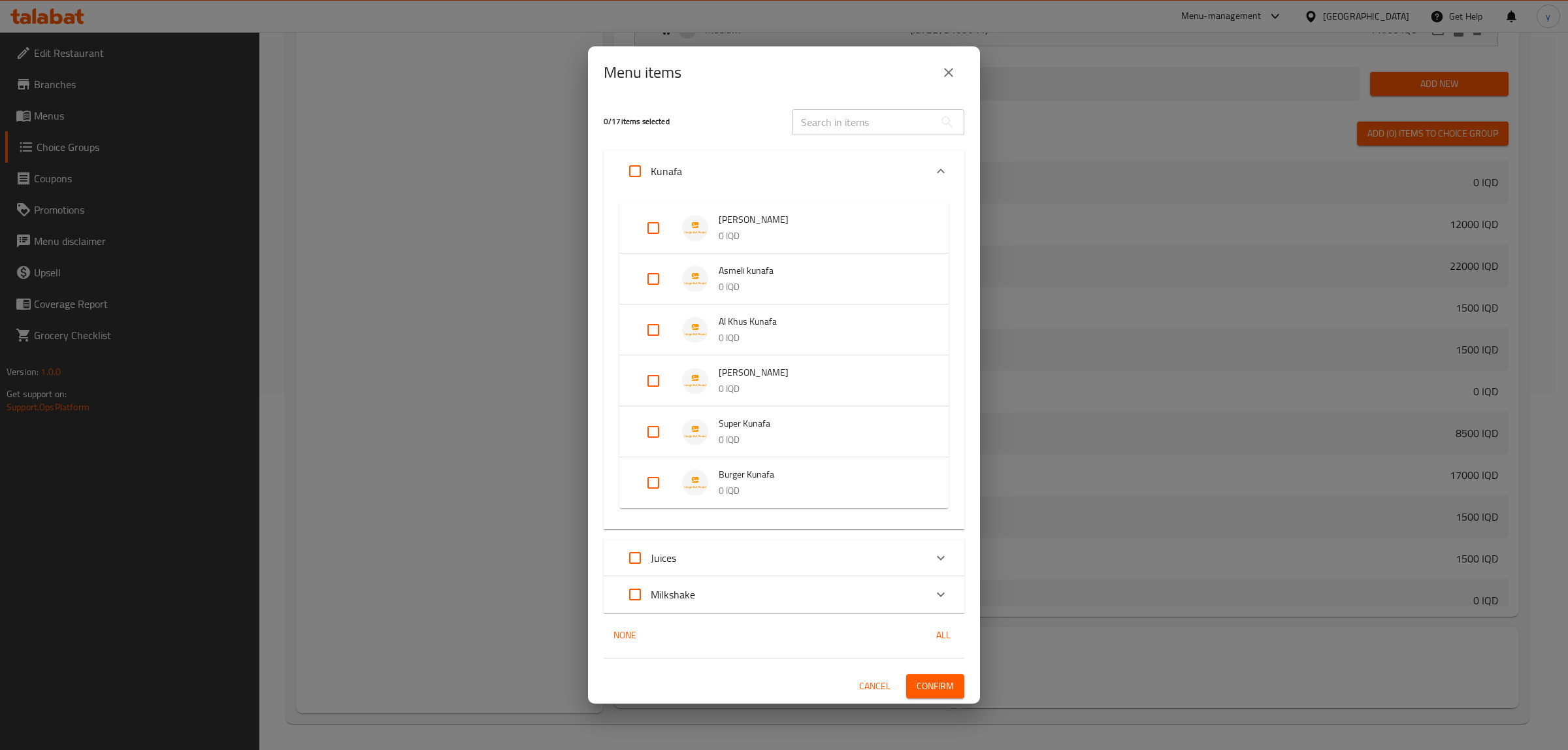
click at [658, 439] on input "Expand" at bounding box center [653, 432] width 31 height 31
checkbox input "true"
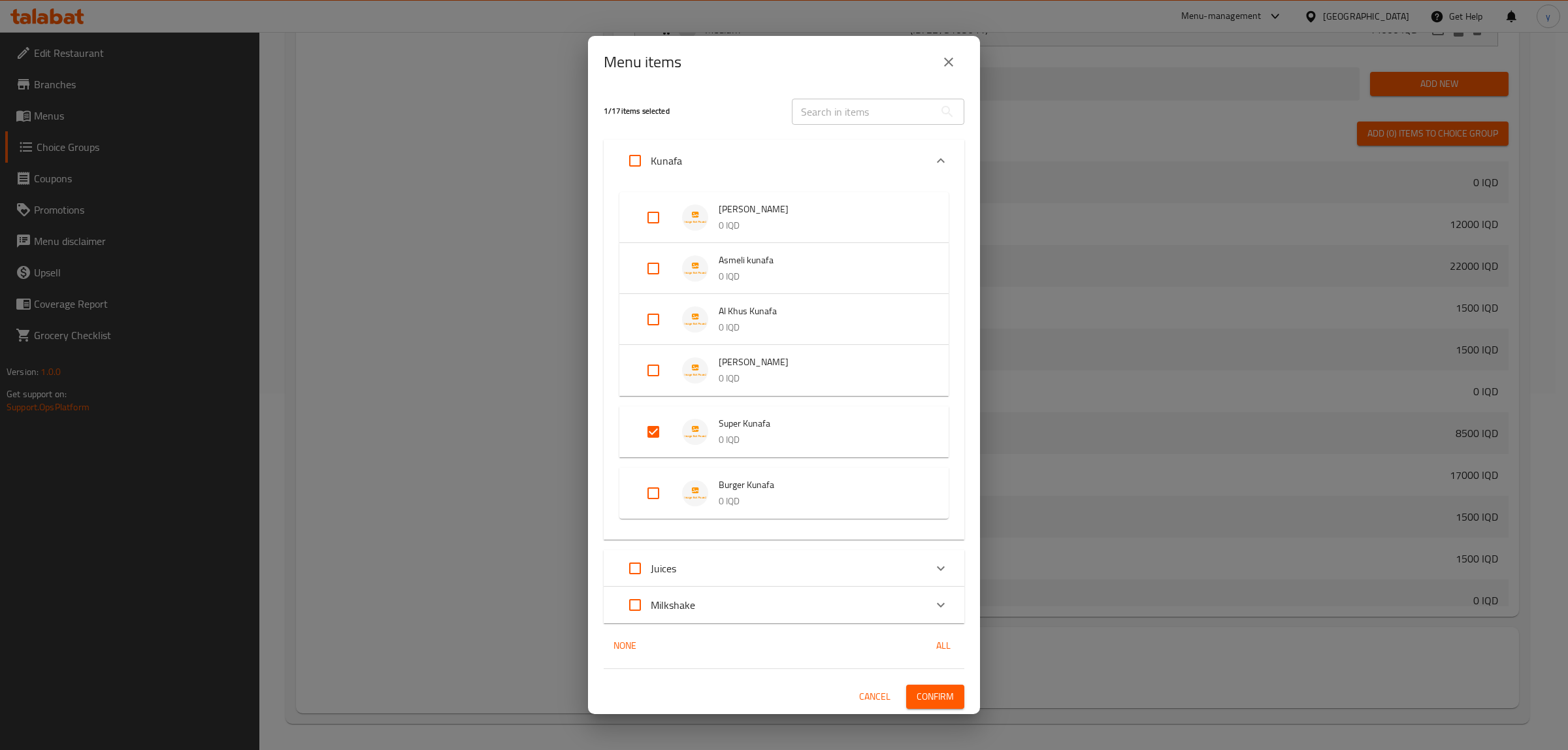
click at [964, 716] on div "Menu items 1 / 17 items selected ​ Kunafa [PERSON_NAME] Pistachio Kunafa 0 IQD …" at bounding box center [784, 375] width 1568 height 750
click at [954, 704] on span "Confirm" at bounding box center [934, 697] width 37 height 16
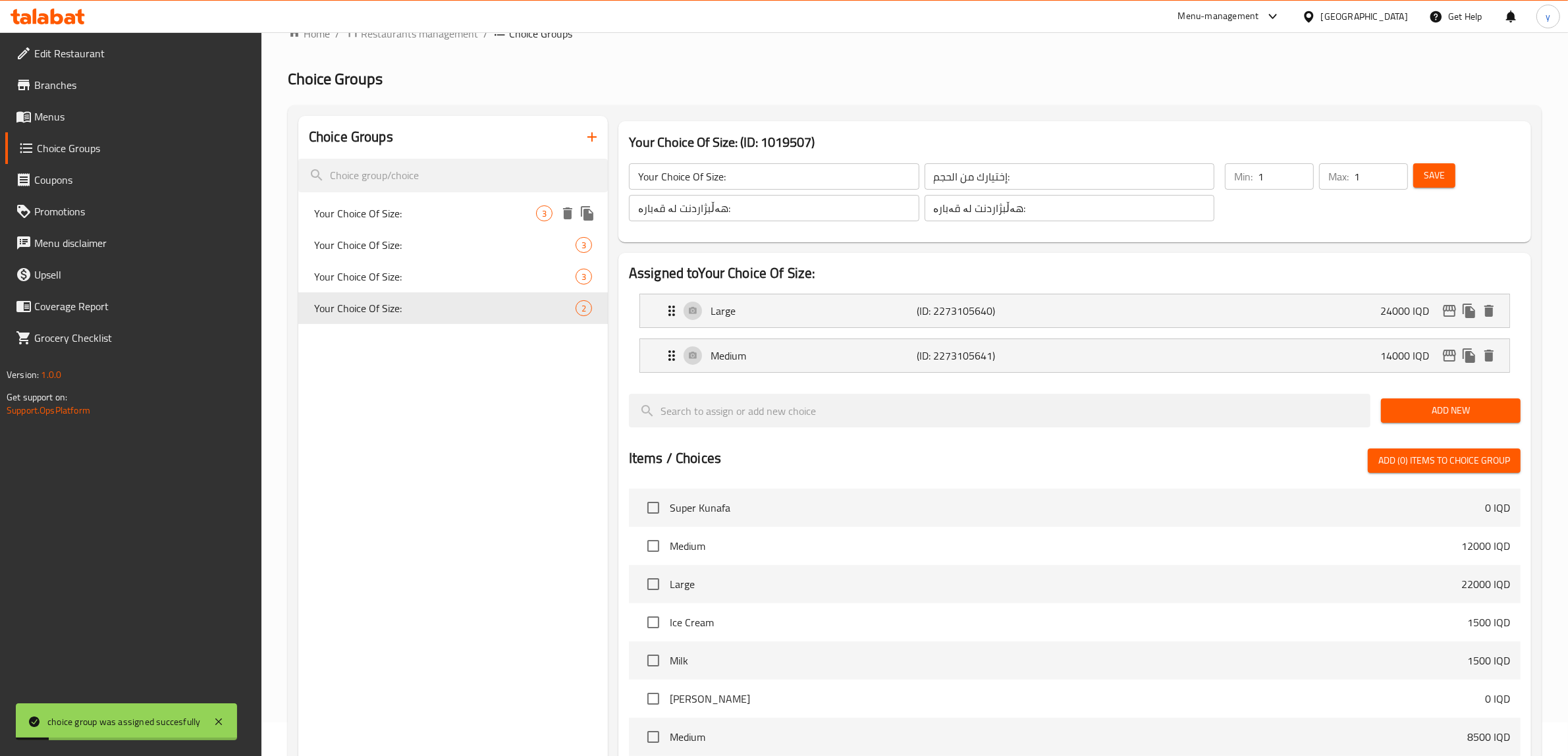
scroll to position [0, 0]
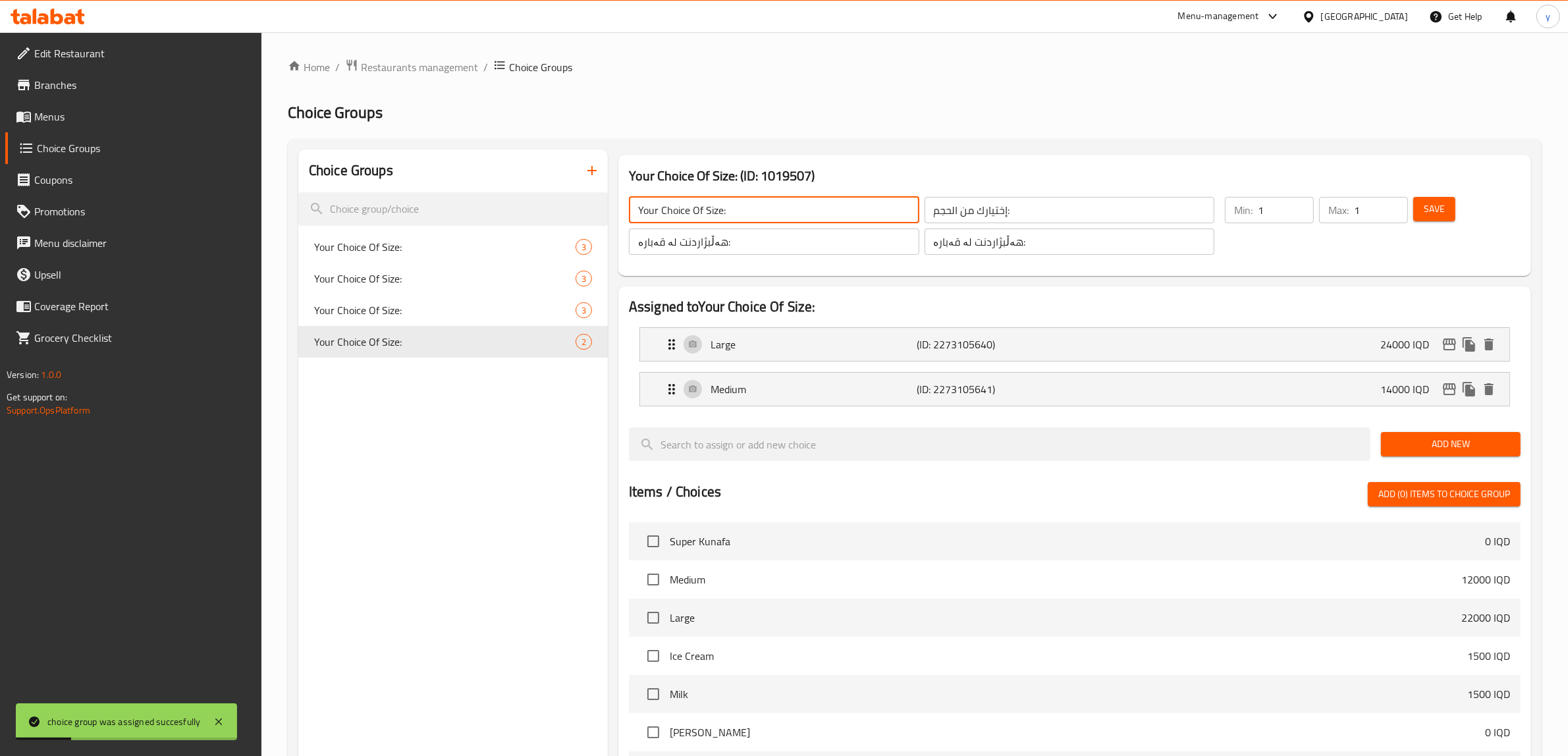
click at [758, 207] on input "Your Choice Of Size:" at bounding box center [774, 210] width 290 height 26
click at [1025, 216] on input "إختيارك من الحجم:" at bounding box center [1070, 210] width 290 height 26
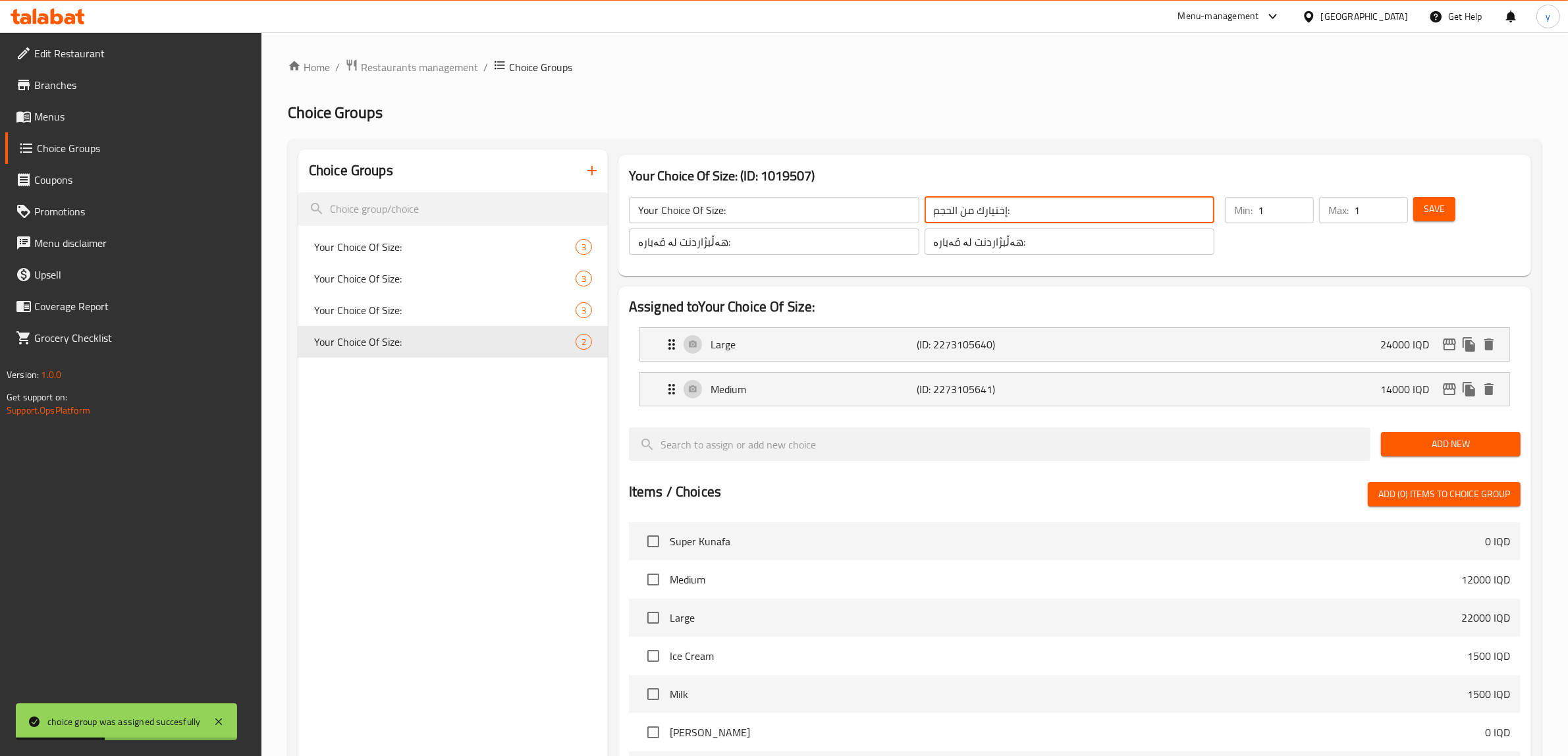
click at [1025, 216] on input "إختيارك من الحجم:" at bounding box center [1070, 210] width 290 height 26
click at [767, 239] on input "هەڵبژاردنت لە قەبارە:" at bounding box center [774, 242] width 290 height 26
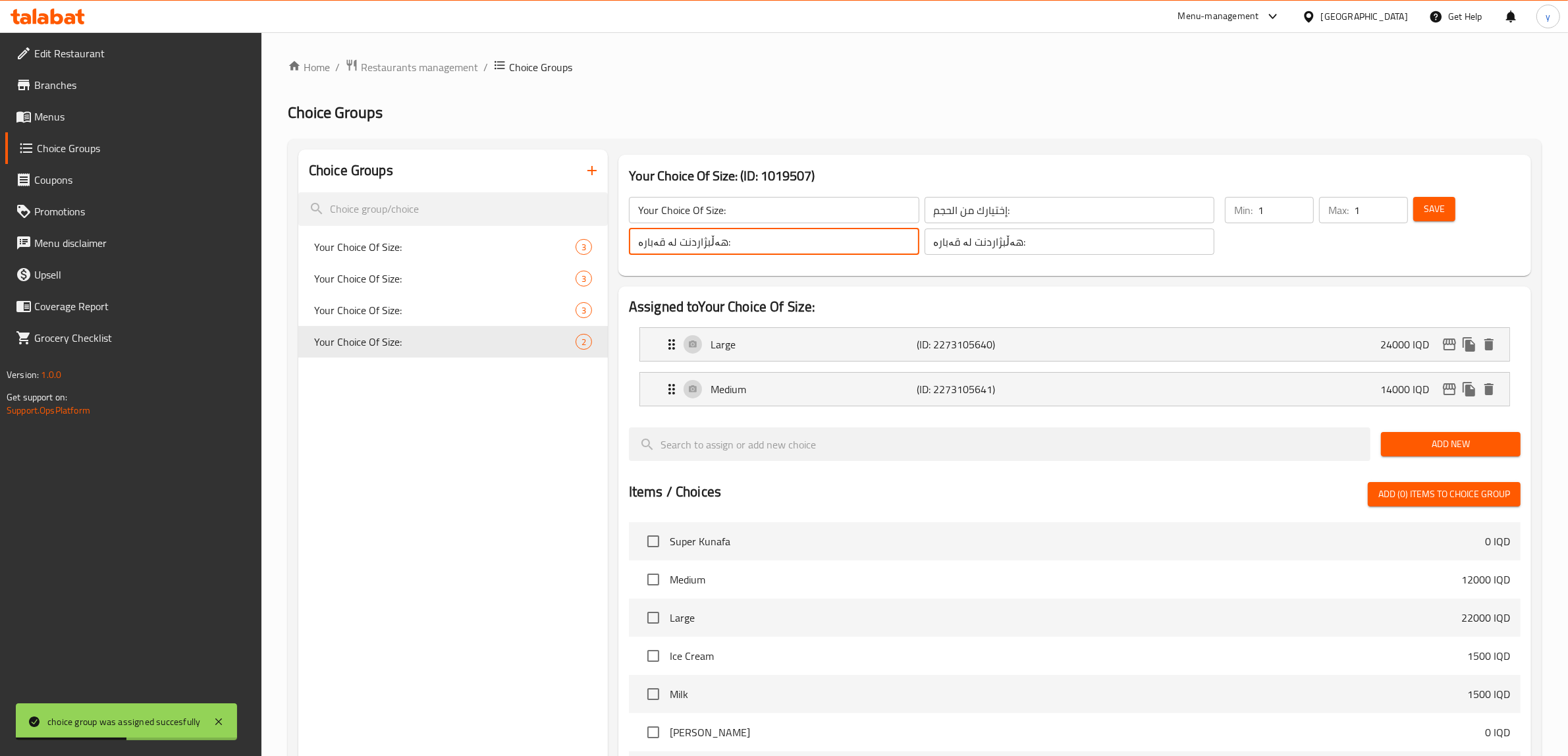
click at [767, 239] on input "هەڵبژاردنت لە قەبارە:" at bounding box center [774, 242] width 290 height 26
click at [591, 249] on icon "duplicate" at bounding box center [587, 247] width 12 height 15
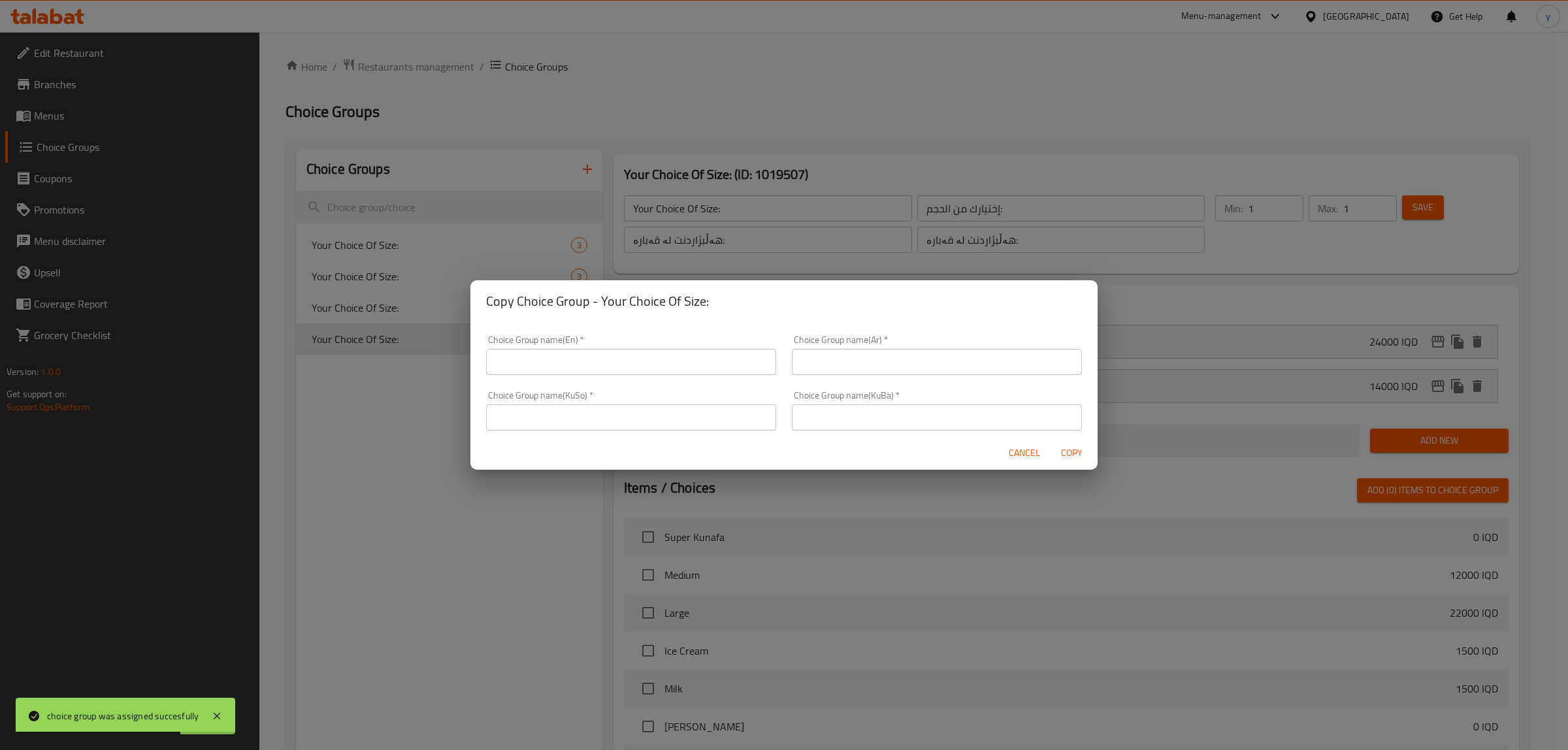
click at [680, 397] on div "Choice Group name(KuSo)   * Choice Group name(KuSo) *" at bounding box center [630, 410] width 290 height 40
click at [707, 409] on input "text" at bounding box center [630, 417] width 290 height 26
paste input "هەڵبژاردنت لە قەبارە:"
type input "هەڵبژاردنت لە قەبارە:"
click at [824, 405] on input "text" at bounding box center [936, 417] width 290 height 26
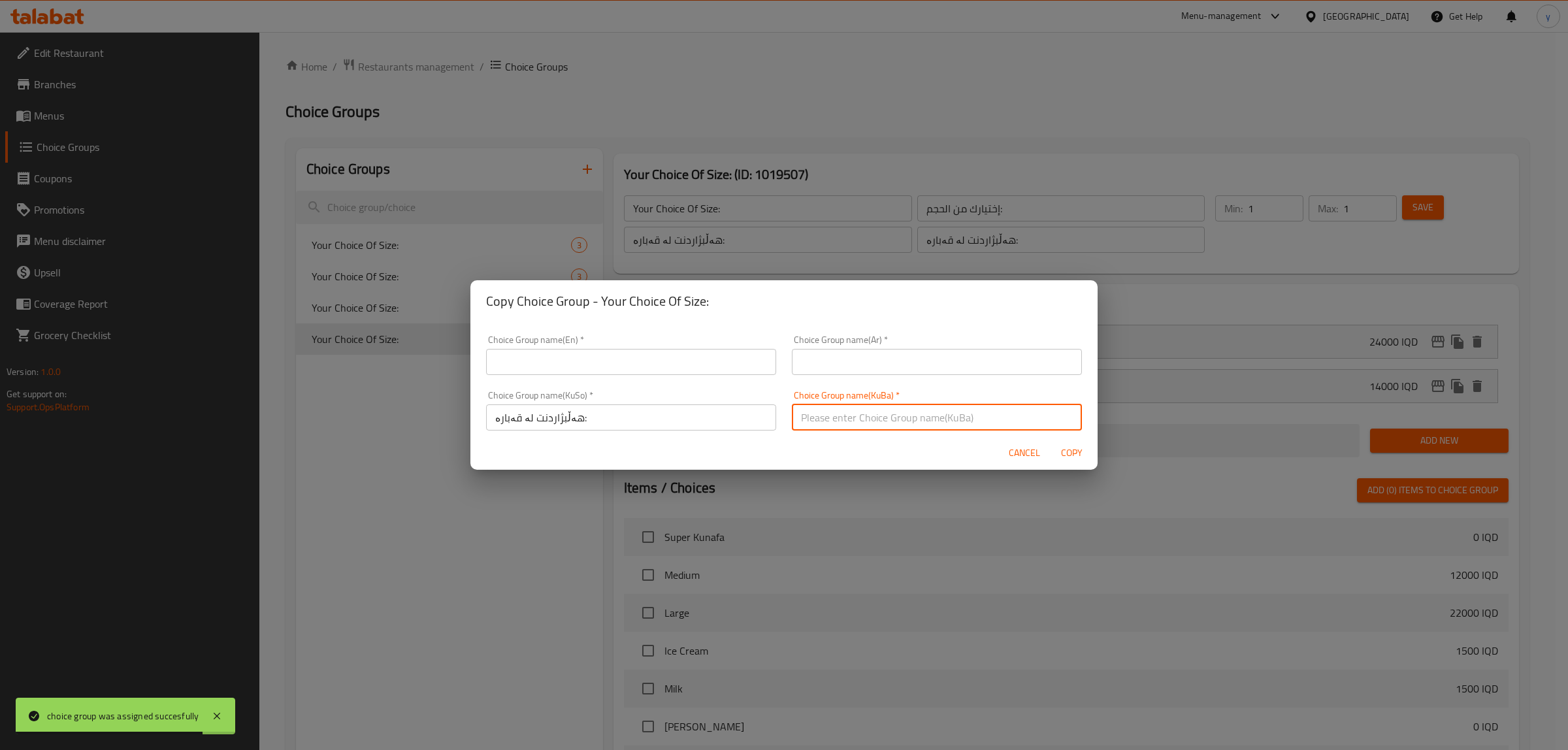
paste input "هەڵبژاردنت لە قەبارە:"
type input "هەڵبژاردنت لە قەبارە:"
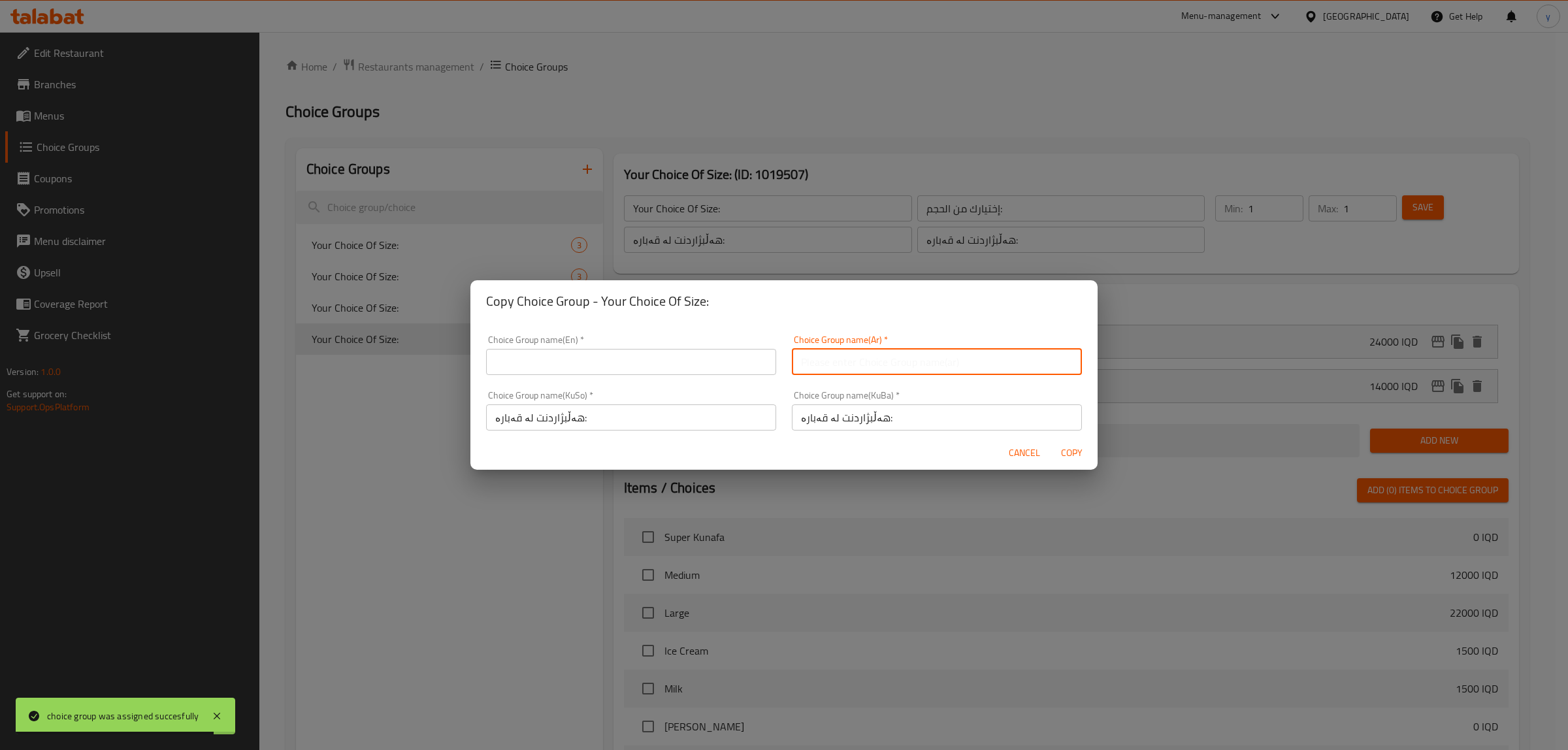
click at [831, 373] on input "text" at bounding box center [936, 362] width 290 height 26
paste input "إختيارك من الحجم:"
type input "إختيارك من الحجم:"
click at [684, 366] on input "text" at bounding box center [630, 362] width 290 height 26
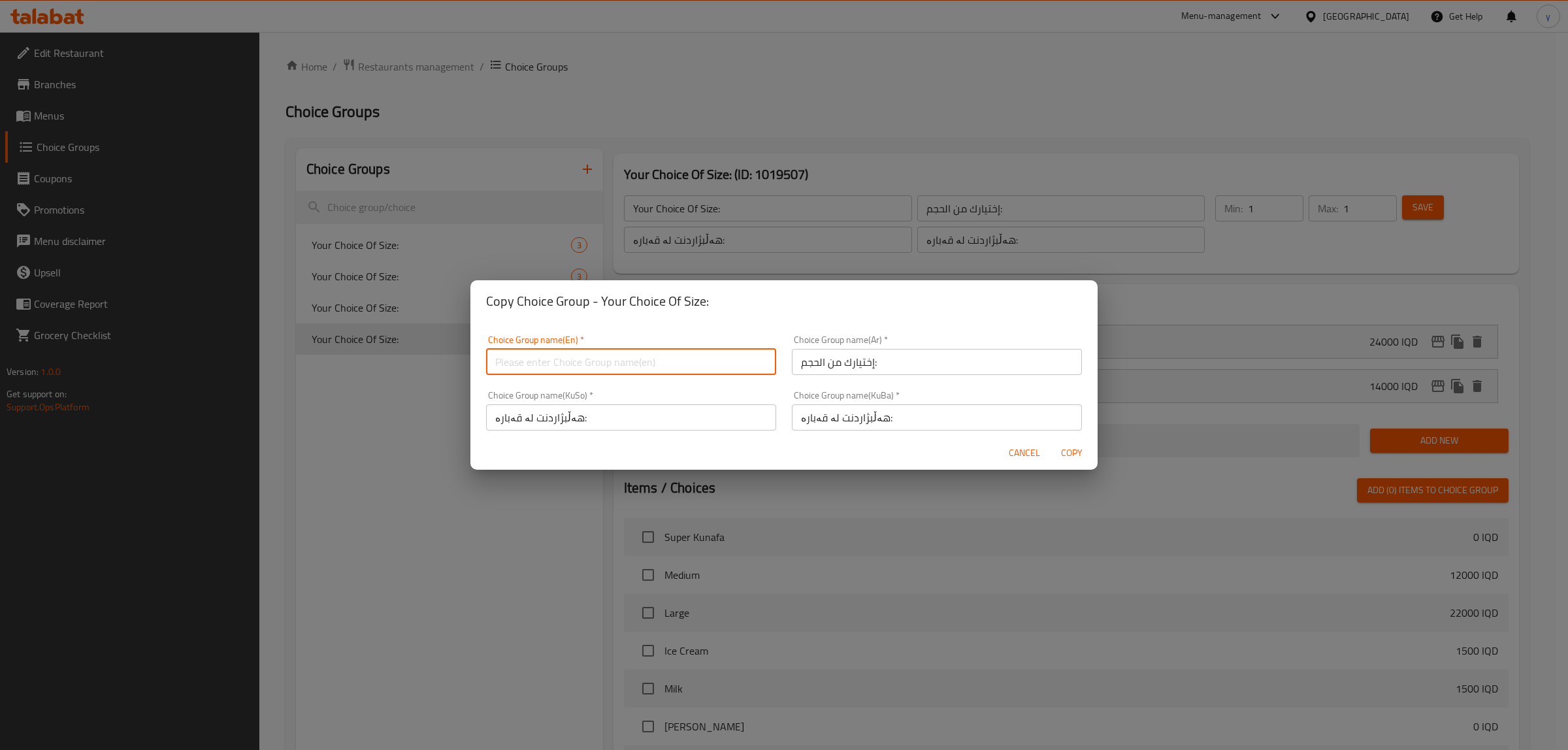
paste input "Your Choice Of Size:"
type input "Your Choice Of Size:"
click at [1056, 446] on span "Copy" at bounding box center [1071, 453] width 31 height 16
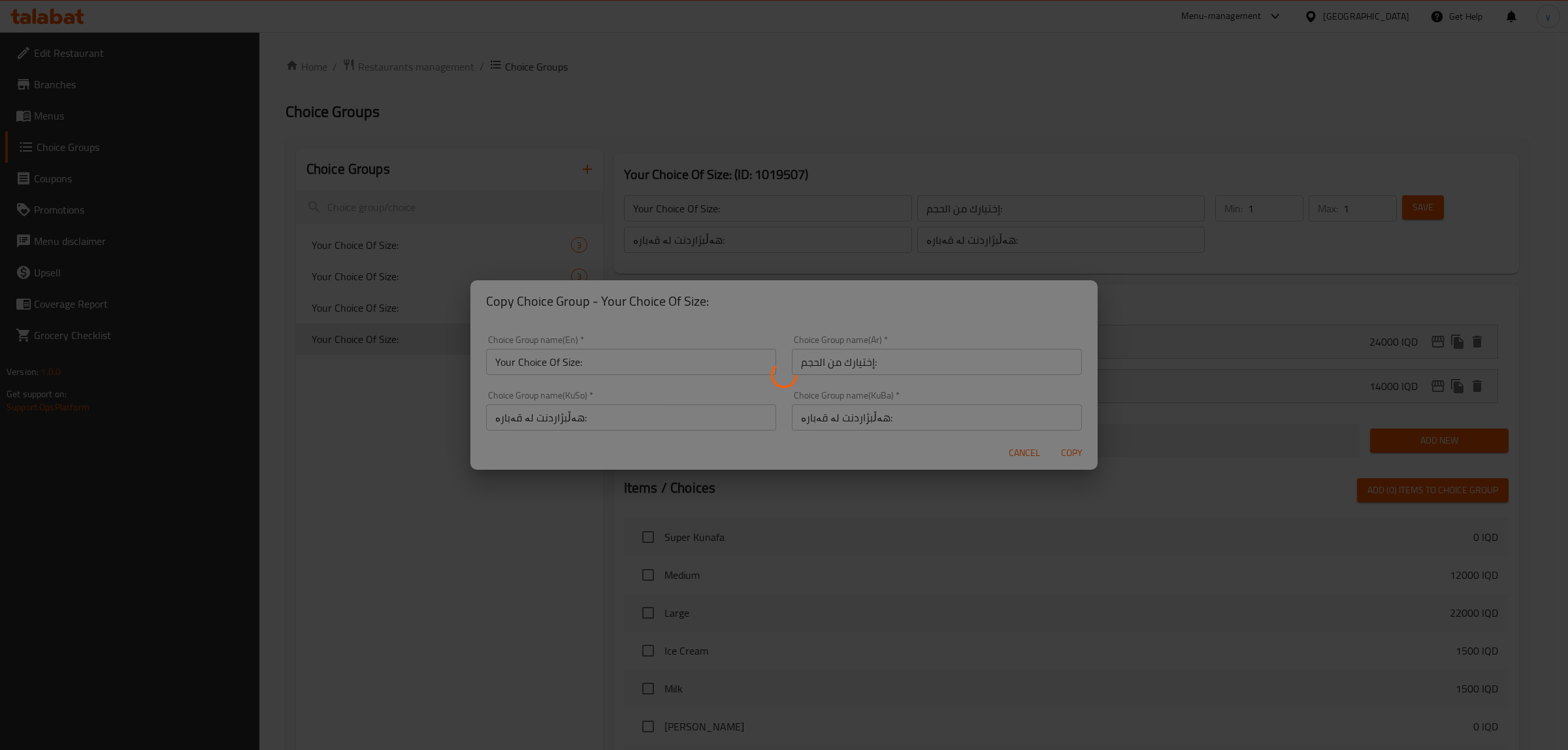
type input "Your Choice Of Size:"
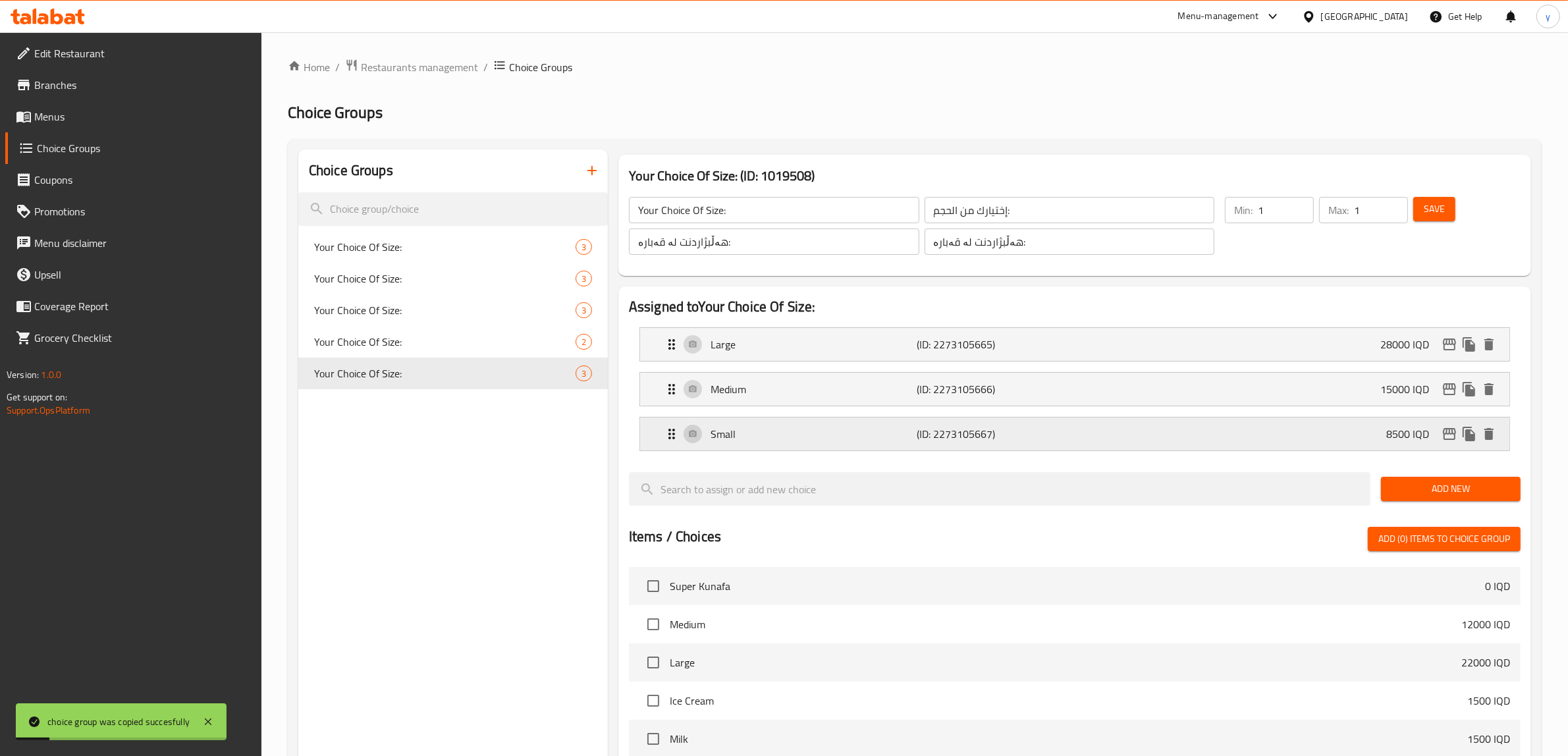
click at [992, 421] on div "Small (ID: 2273105667) 8500 IQD" at bounding box center [1079, 434] width 830 height 33
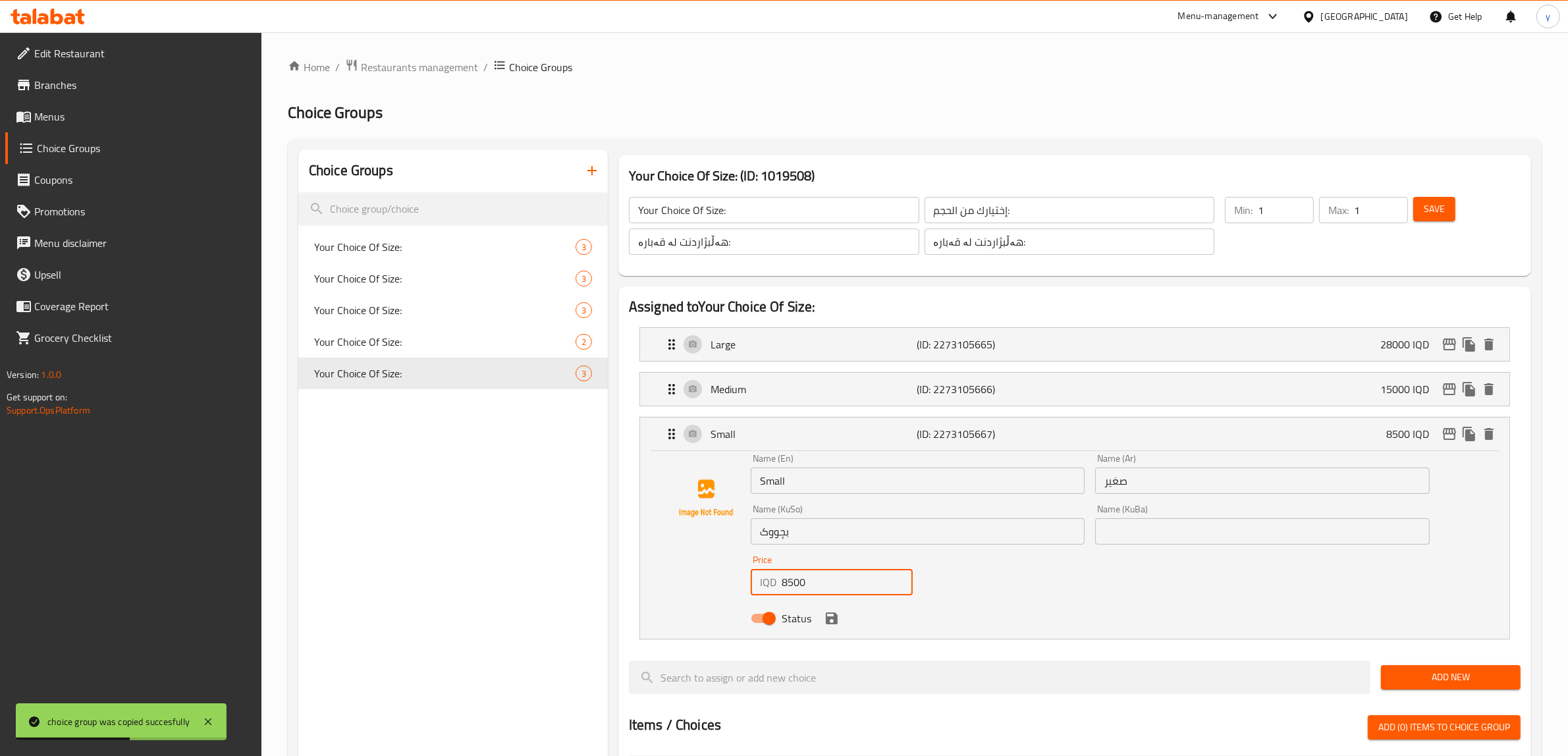
drag, startPoint x: 791, startPoint y: 583, endPoint x: 778, endPoint y: 588, distance: 13.9
click at [778, 588] on div "IQD 8500 Price" at bounding box center [831, 583] width 162 height 26
click at [830, 621] on icon "save" at bounding box center [832, 618] width 16 height 16
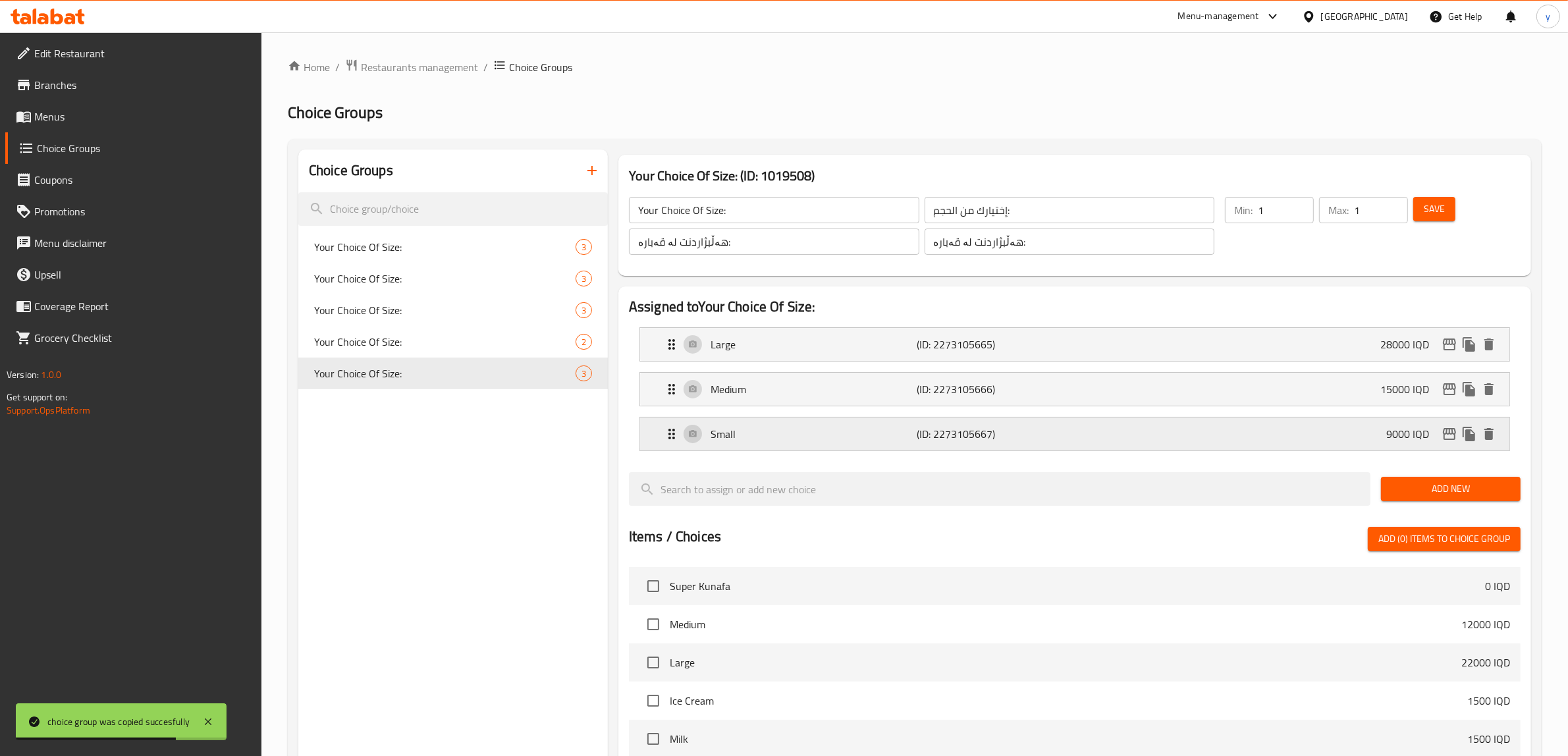
type input "9000"
click at [815, 406] on div "Medium (ID: 2273105666) 15000 IQD" at bounding box center [1079, 389] width 830 height 33
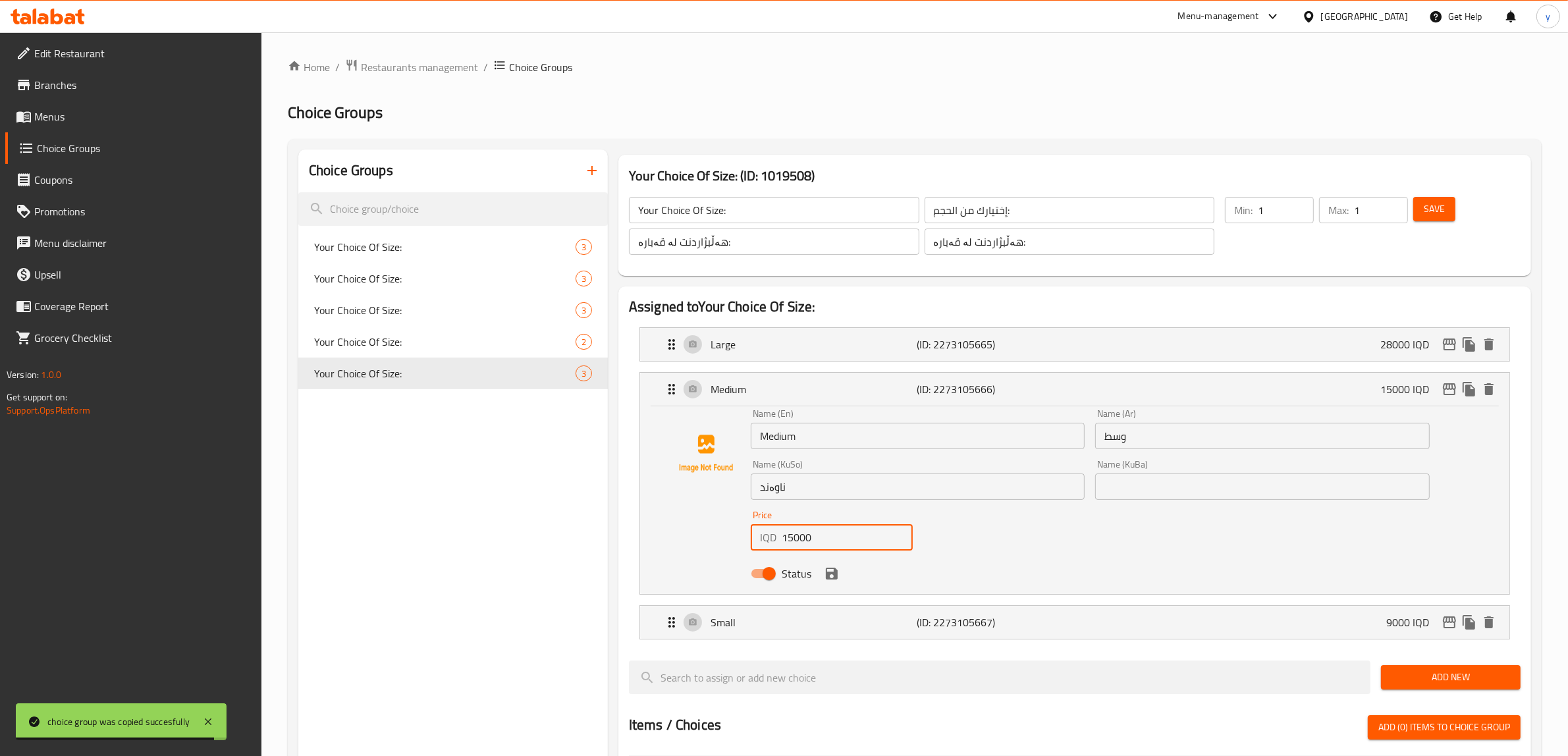
click at [791, 542] on input "15000" at bounding box center [847, 538] width 131 height 26
drag, startPoint x: 791, startPoint y: 542, endPoint x: 789, endPoint y: 531, distance: 11.2
click at [791, 542] on input "15000" at bounding box center [847, 538] width 131 height 26
click at [789, 531] on input "15000" at bounding box center [847, 538] width 131 height 26
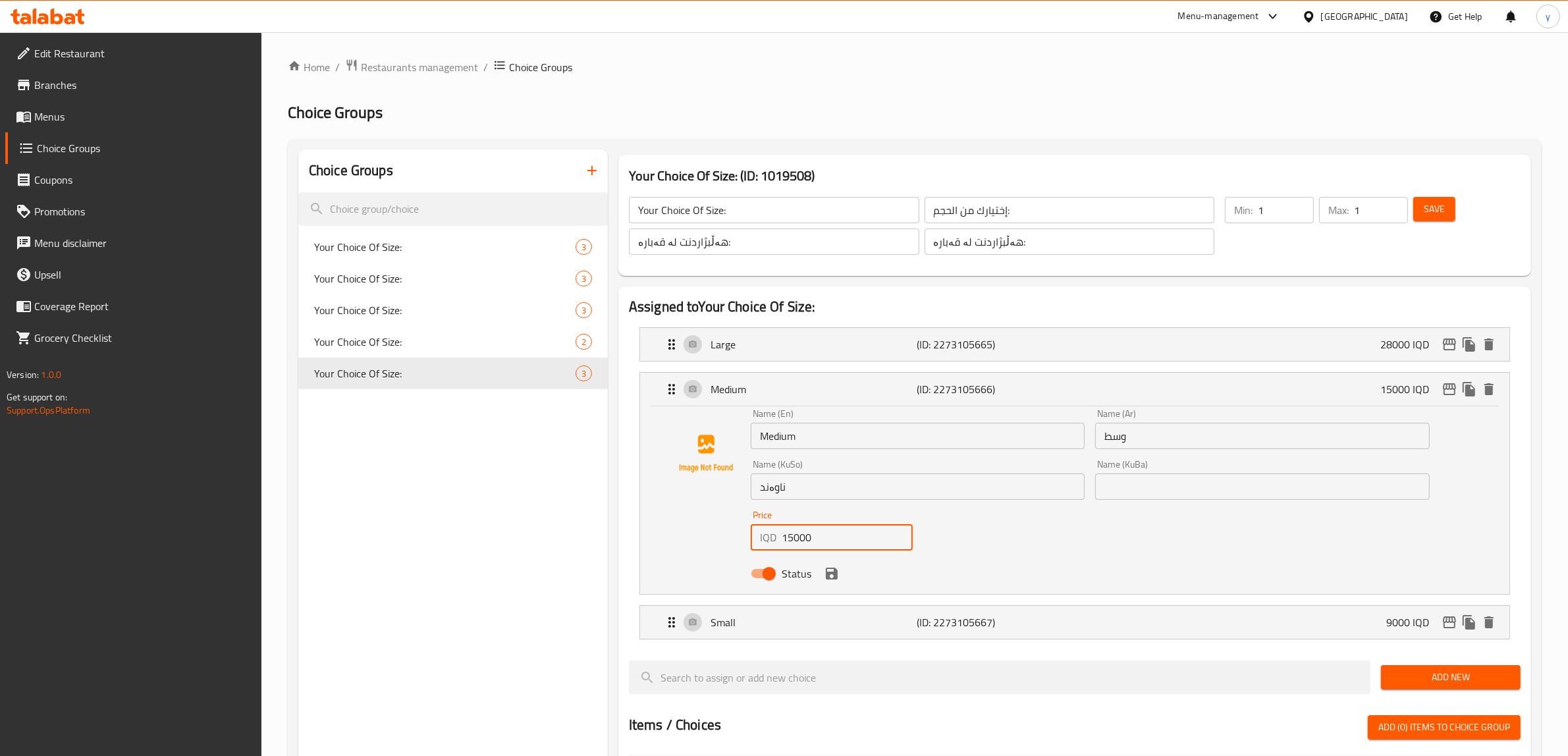
drag, startPoint x: 792, startPoint y: 538, endPoint x: 787, endPoint y: 544, distance: 7.8
click at [787, 544] on input "15000" at bounding box center [847, 538] width 131 height 26
click at [828, 567] on icon "save" at bounding box center [832, 574] width 16 height 16
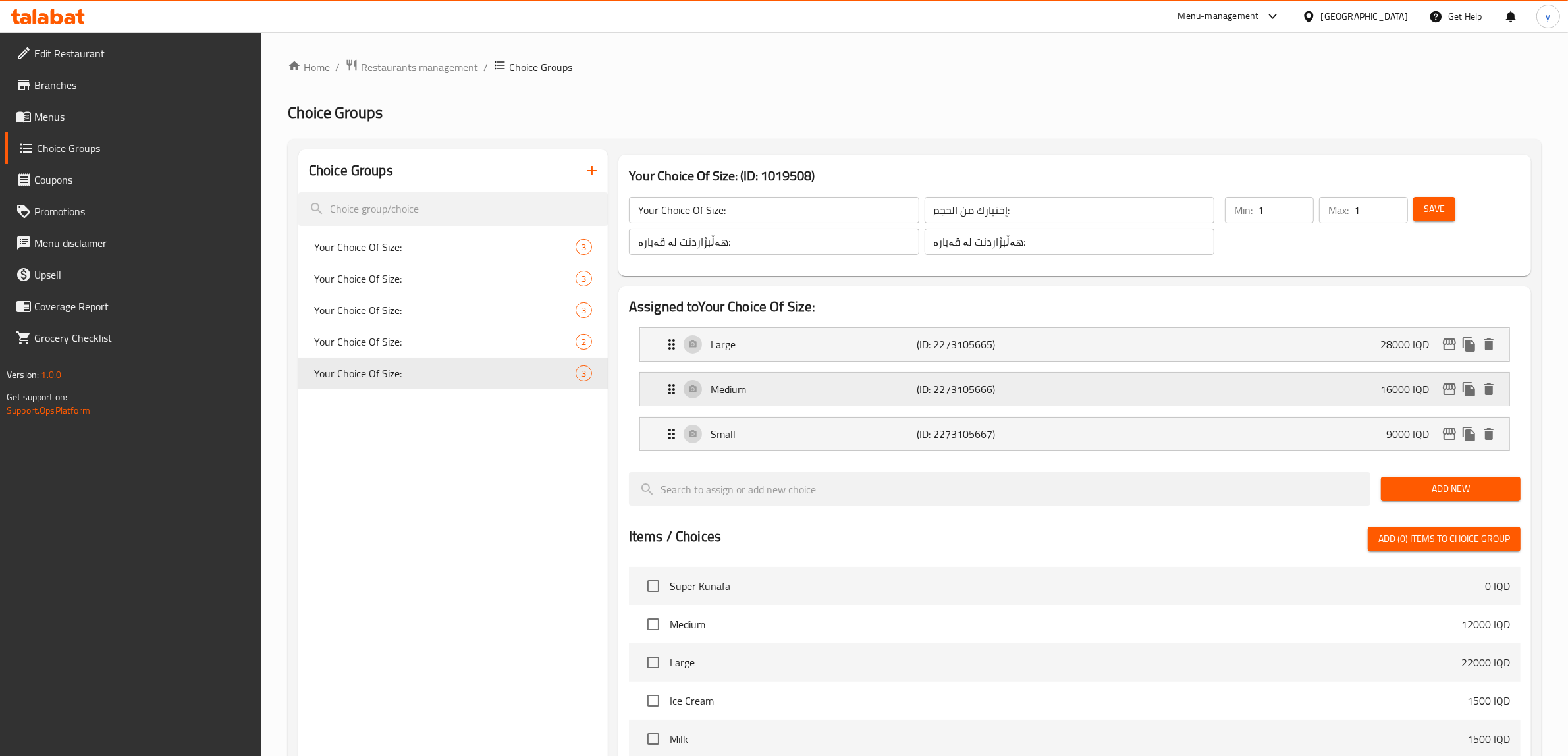
type input "16000"
click at [835, 331] on div "Large (ID: 2273105665) 28000 IQD" at bounding box center [1079, 344] width 830 height 33
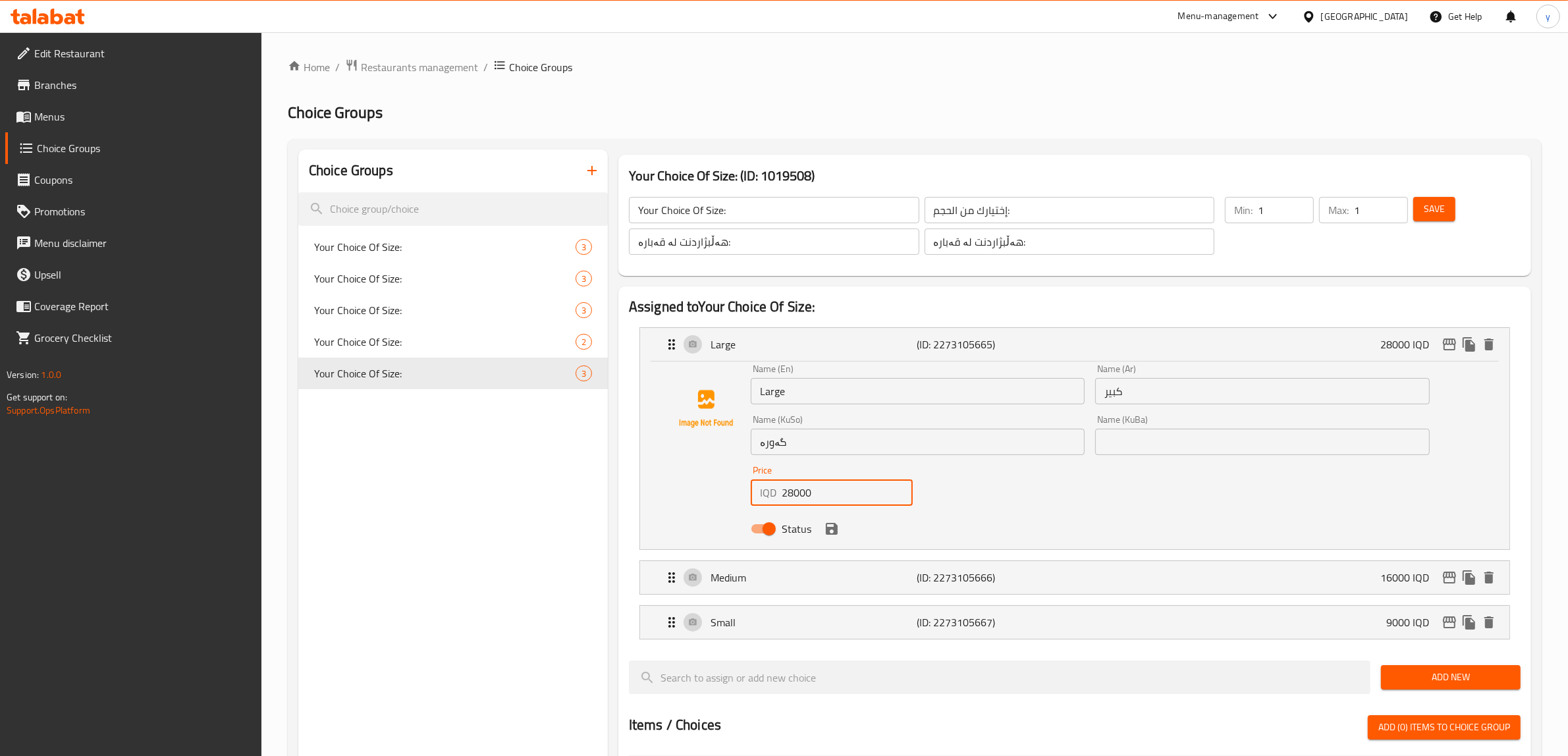
drag, startPoint x: 791, startPoint y: 489, endPoint x: 783, endPoint y: 496, distance: 10.6
click at [783, 496] on input "28000" at bounding box center [847, 492] width 131 height 26
click at [824, 522] on icon "save" at bounding box center [832, 529] width 16 height 16
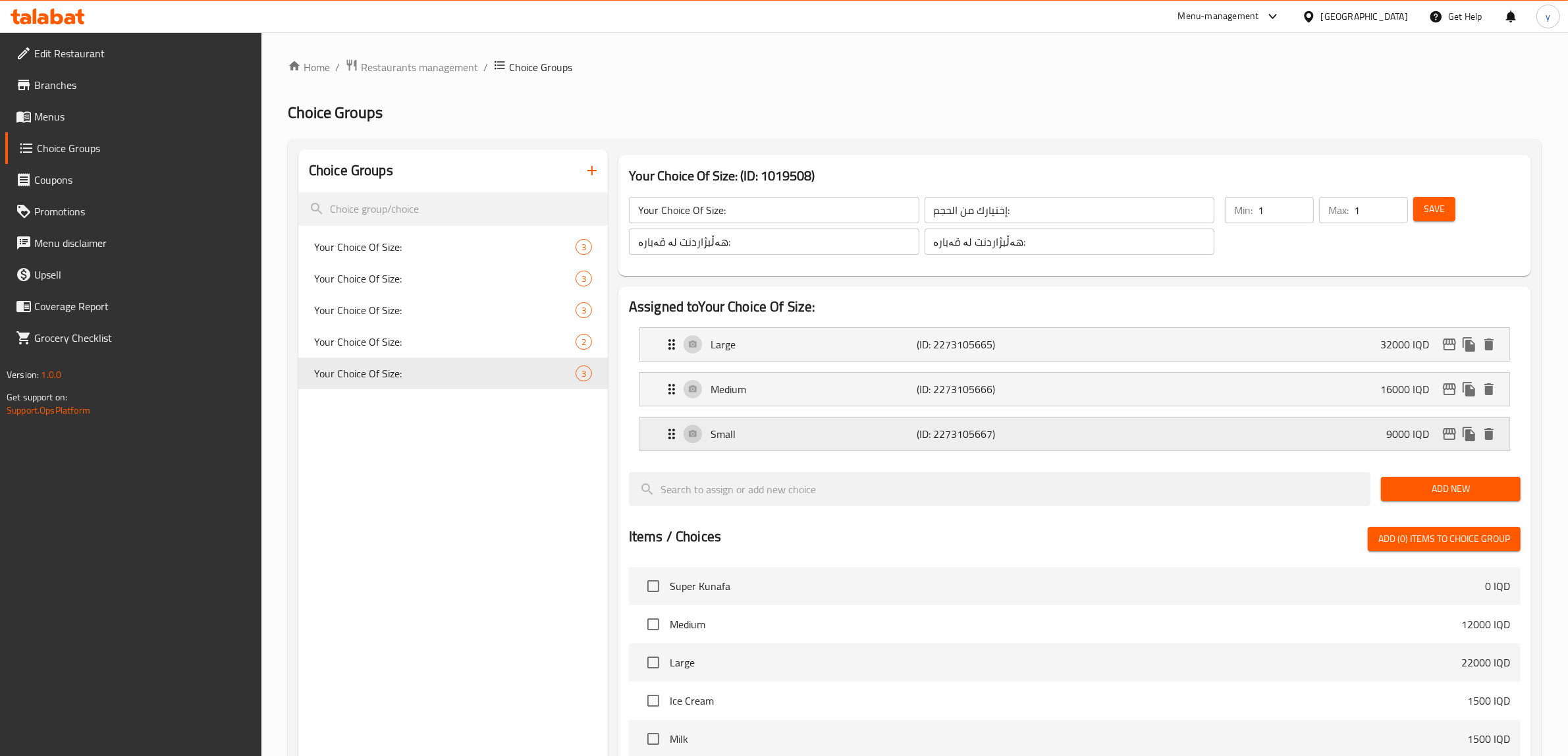
type input "32000"
click at [1459, 202] on div "Save" at bounding box center [1460, 225] width 97 height 63
click at [1450, 203] on button "Save" at bounding box center [1435, 209] width 42 height 24
click at [1453, 343] on div "Home / Restaurants management / Choice Groups Choice Groups Choice Groups Your …" at bounding box center [914, 596] width 1254 height 1076
click at [1453, 343] on icon "edit" at bounding box center [1449, 345] width 13 height 12
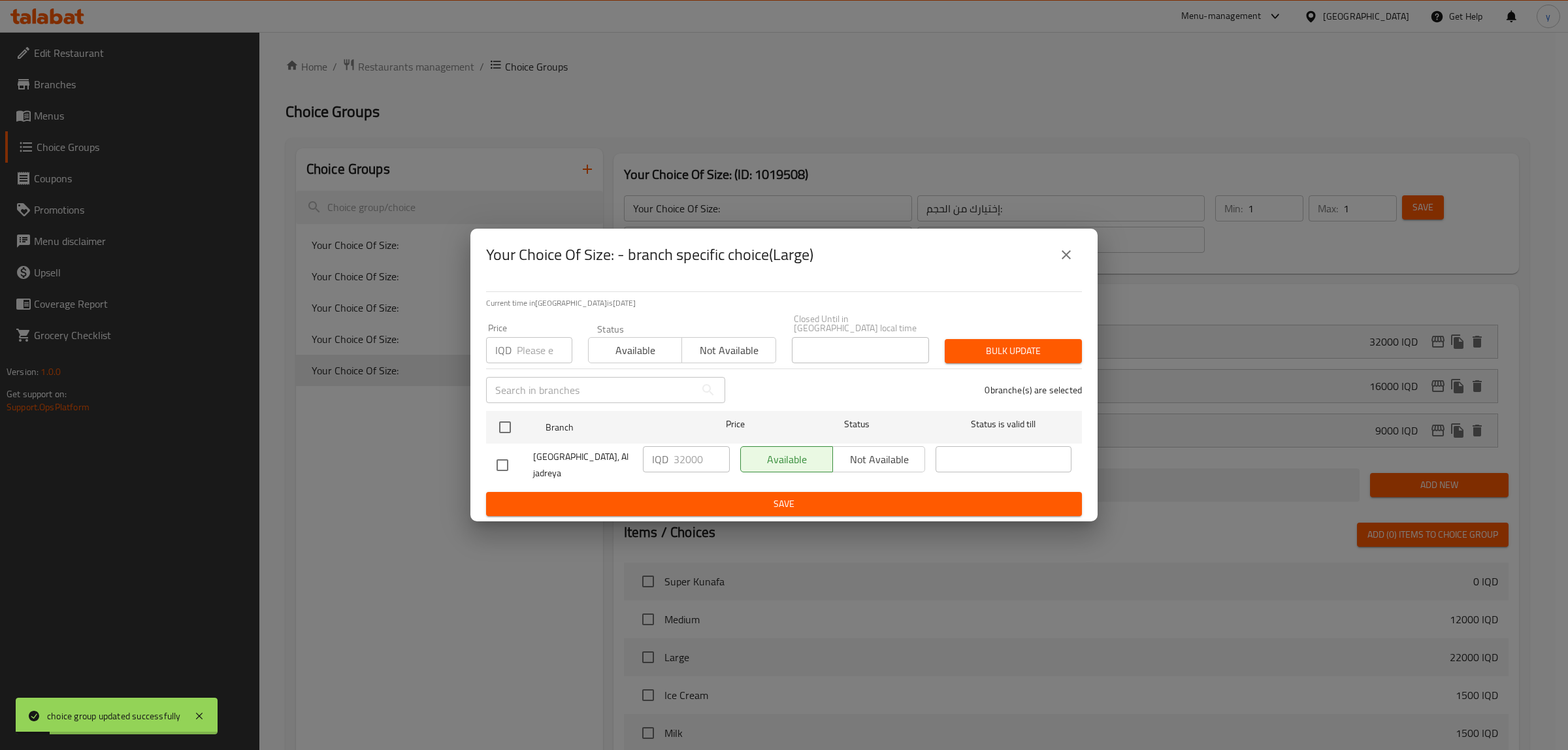
click at [1082, 262] on div "Your Choice Of Size: - branch specific choice(Large)" at bounding box center [784, 255] width 628 height 52
click at [1072, 262] on icon "close" at bounding box center [1066, 255] width 15 height 15
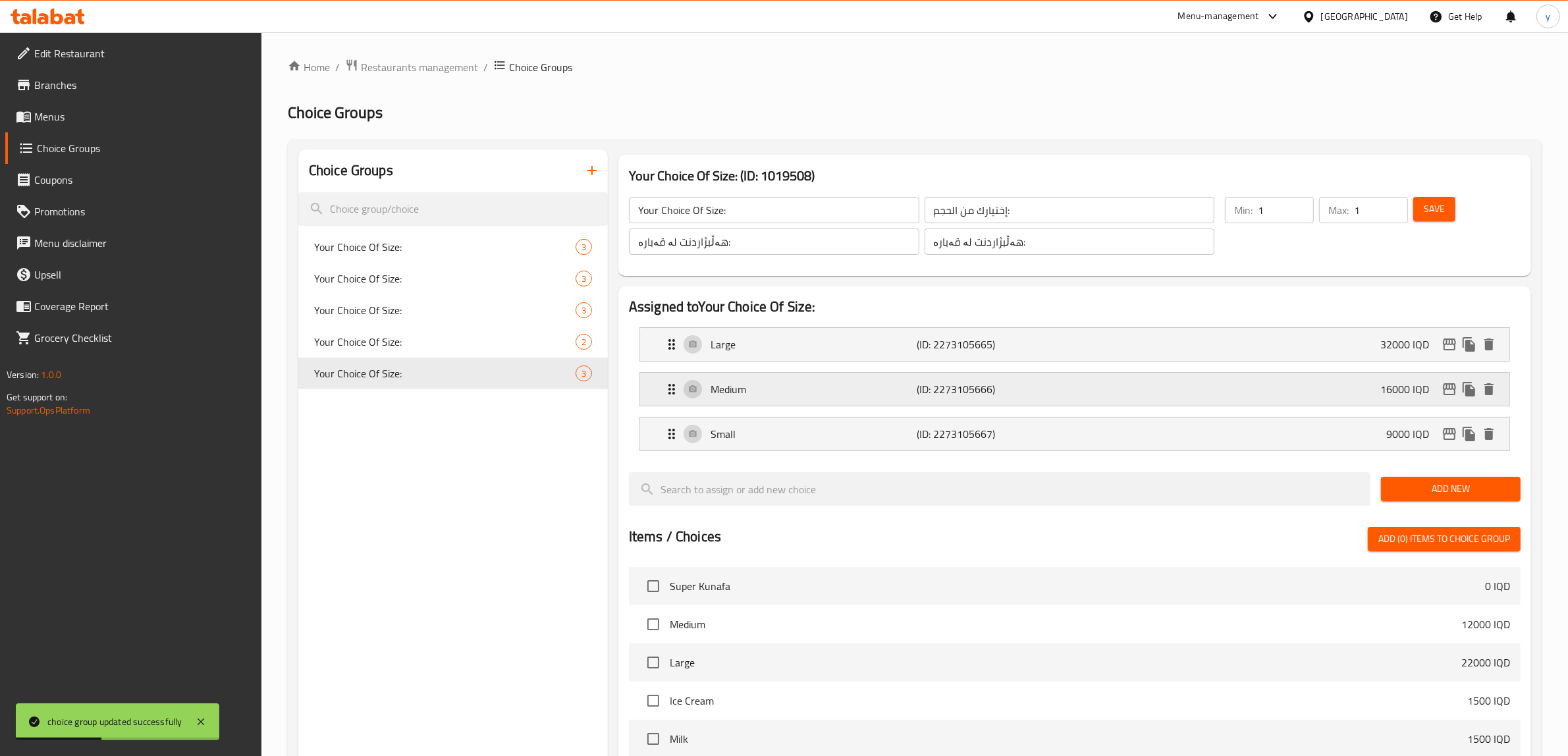
click at [1442, 389] on icon "edit" at bounding box center [1450, 389] width 16 height 16
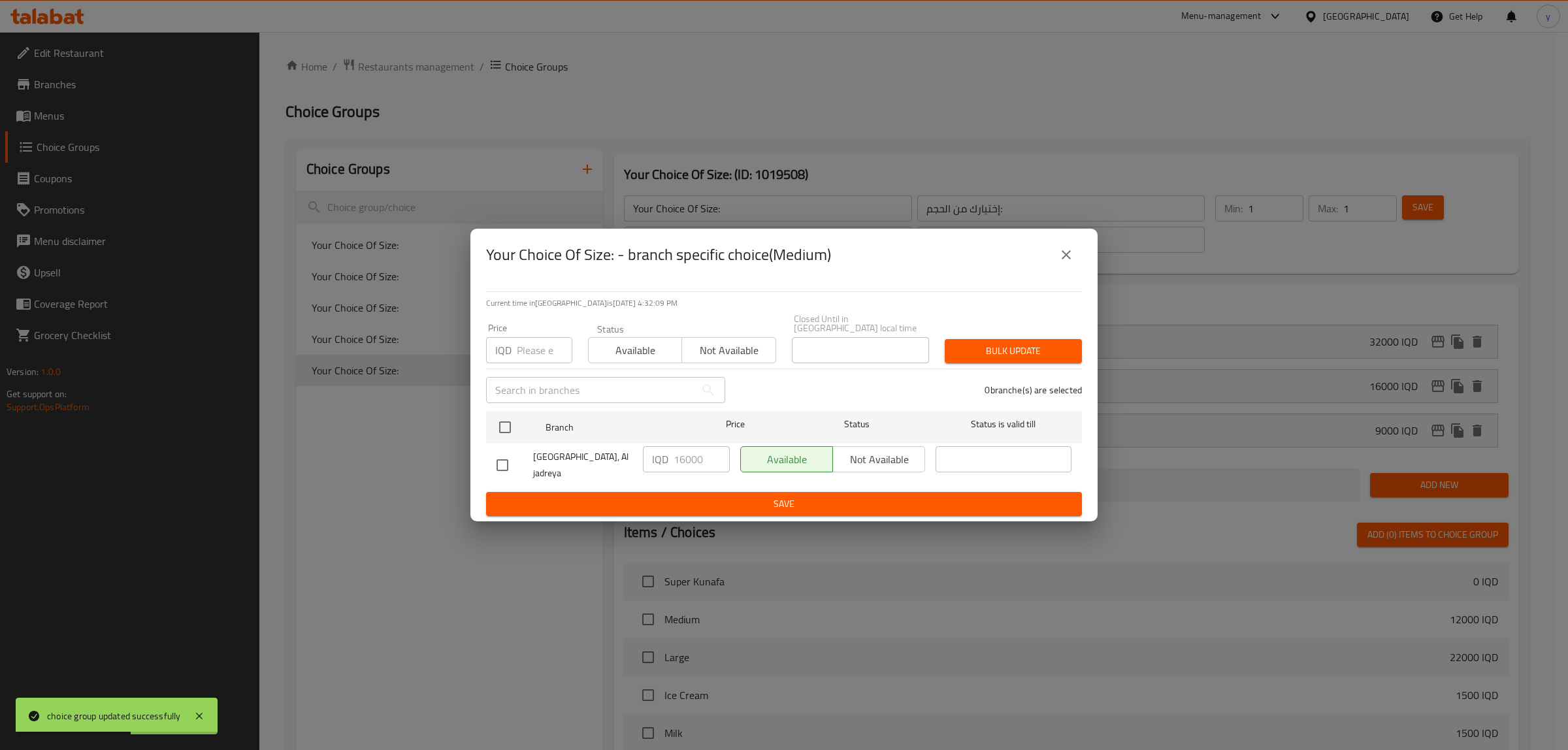
click at [1076, 271] on button "close" at bounding box center [1066, 255] width 31 height 31
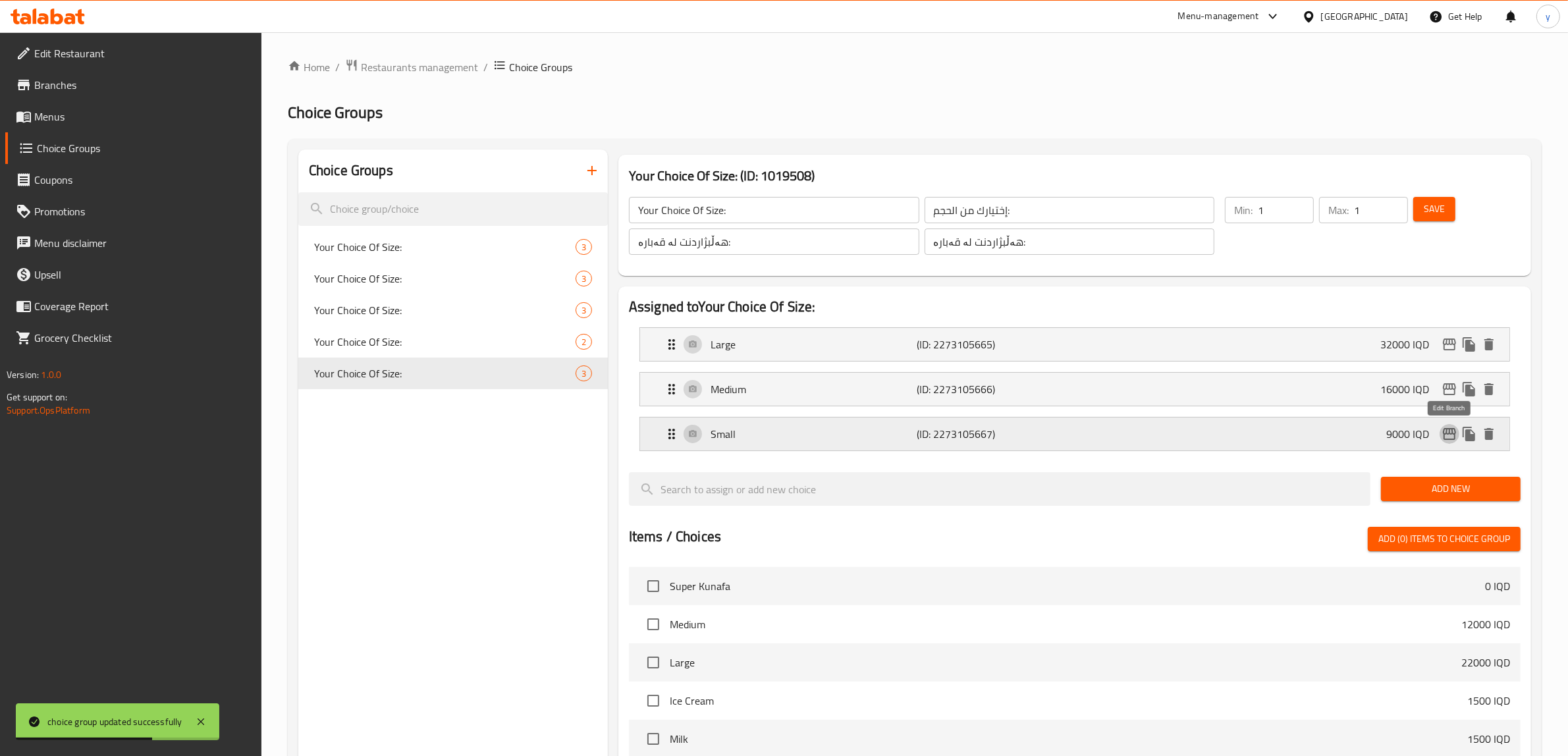
click at [1451, 437] on icon "edit" at bounding box center [1450, 434] width 16 height 16
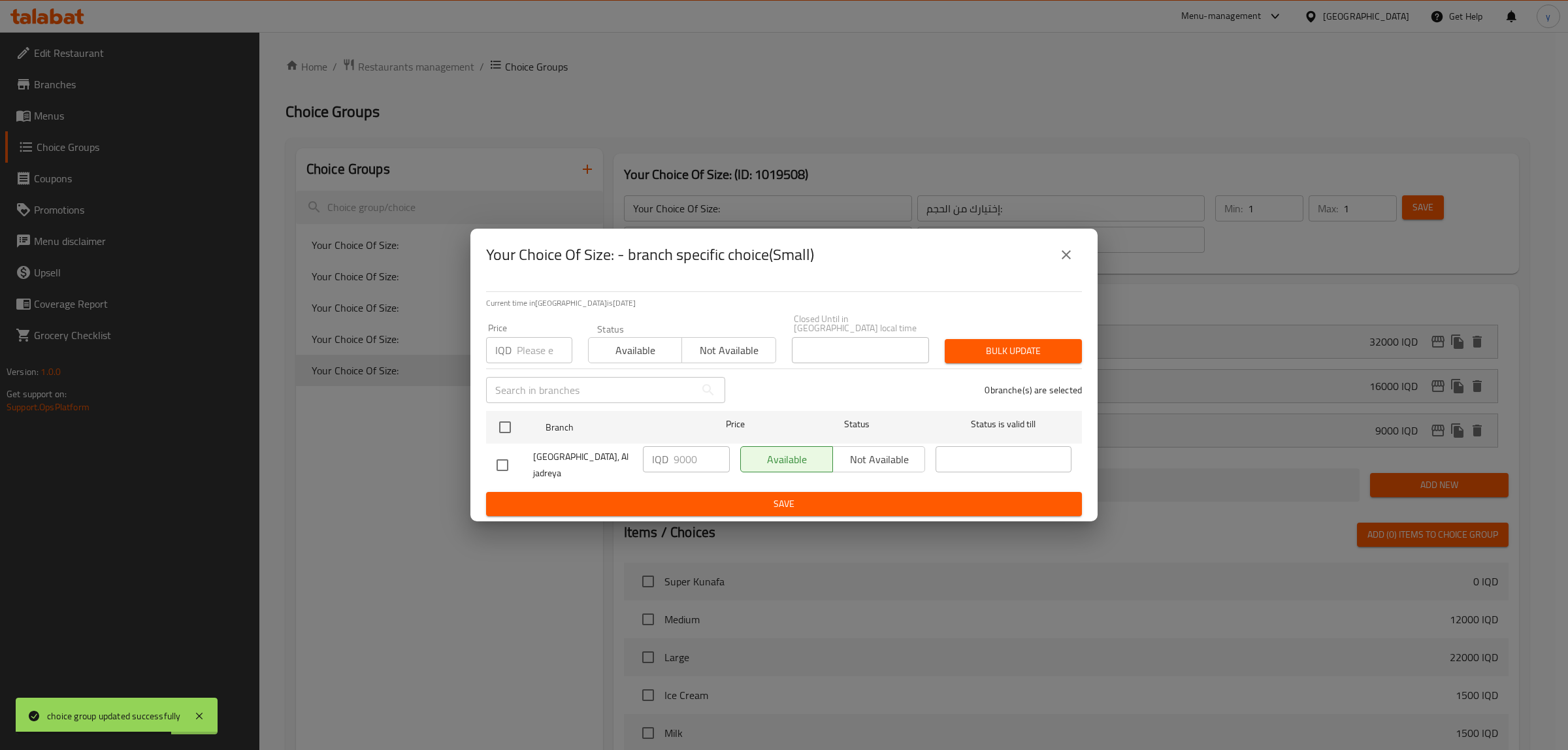
click at [1069, 260] on icon "close" at bounding box center [1066, 255] width 9 height 9
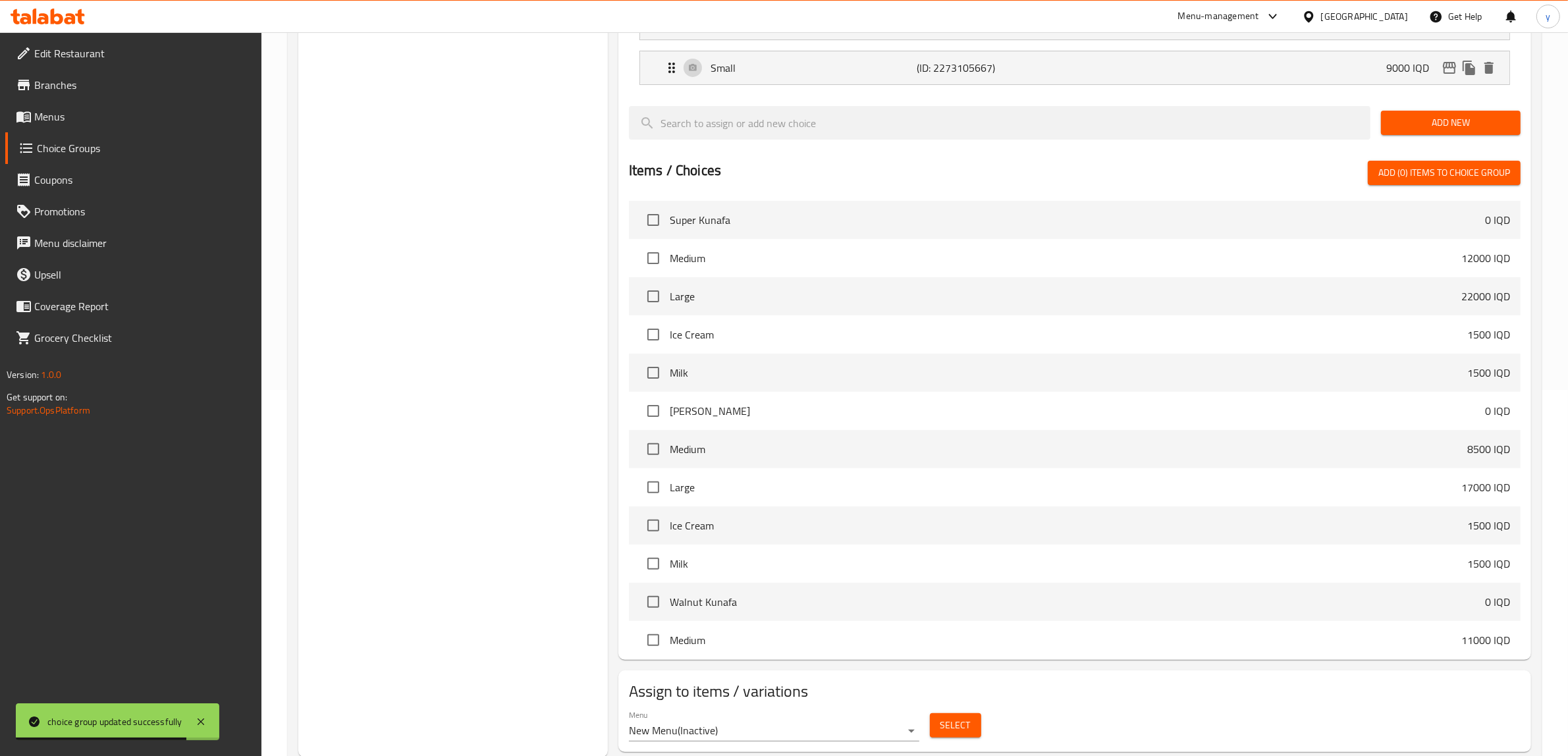
scroll to position [405, 0]
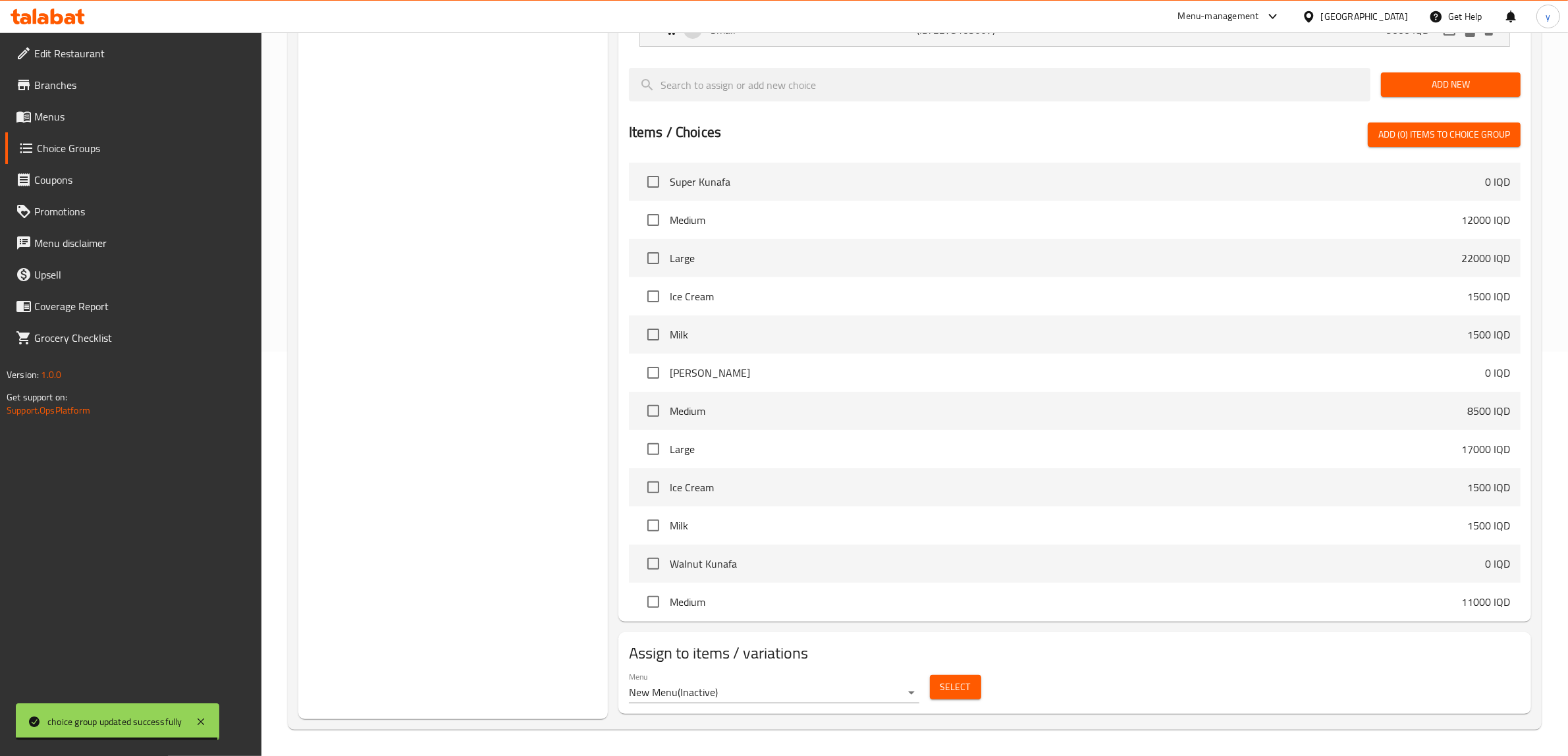
click at [979, 690] on button "Select" at bounding box center [955, 688] width 51 height 24
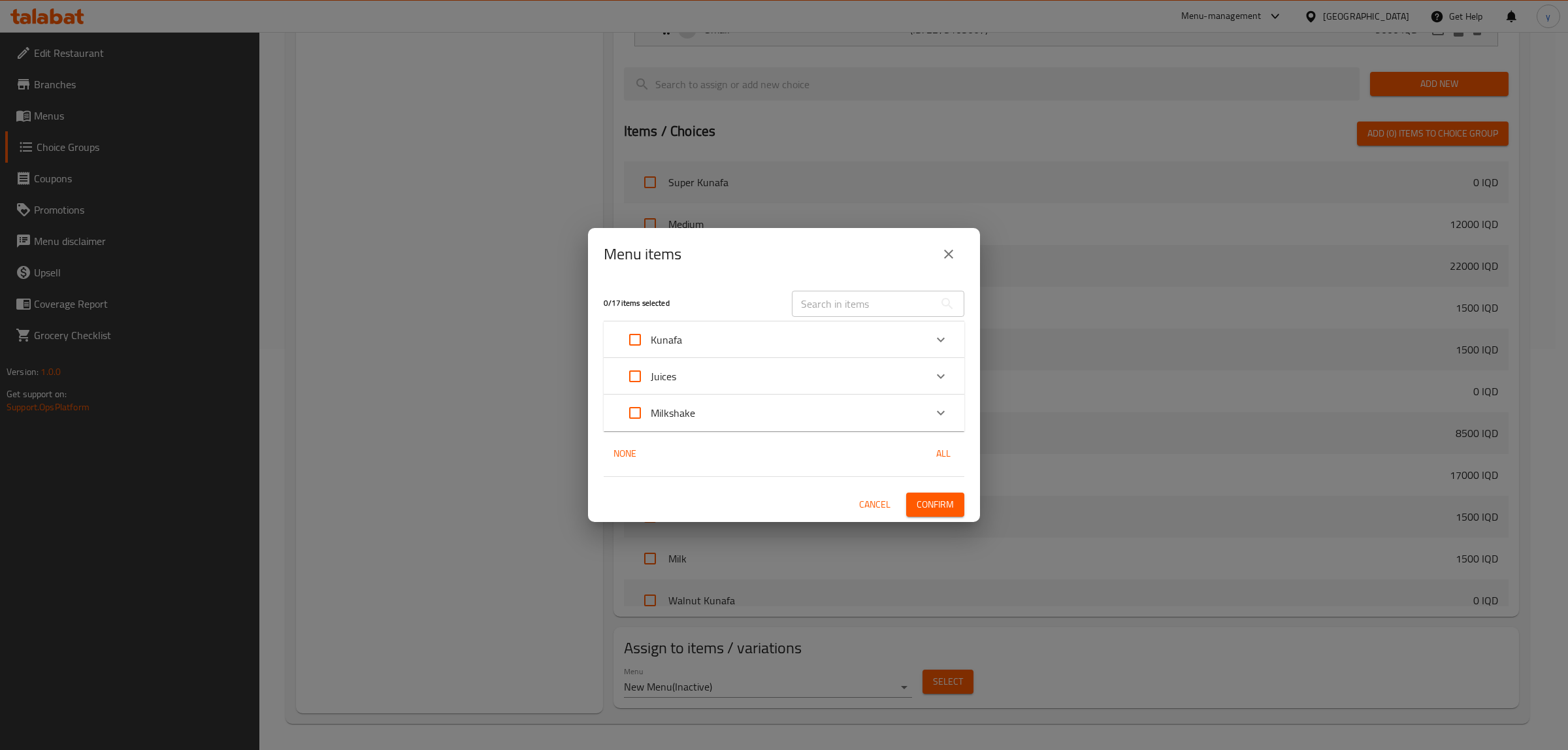
click at [781, 345] on div "Kunafa" at bounding box center [772, 340] width 306 height 31
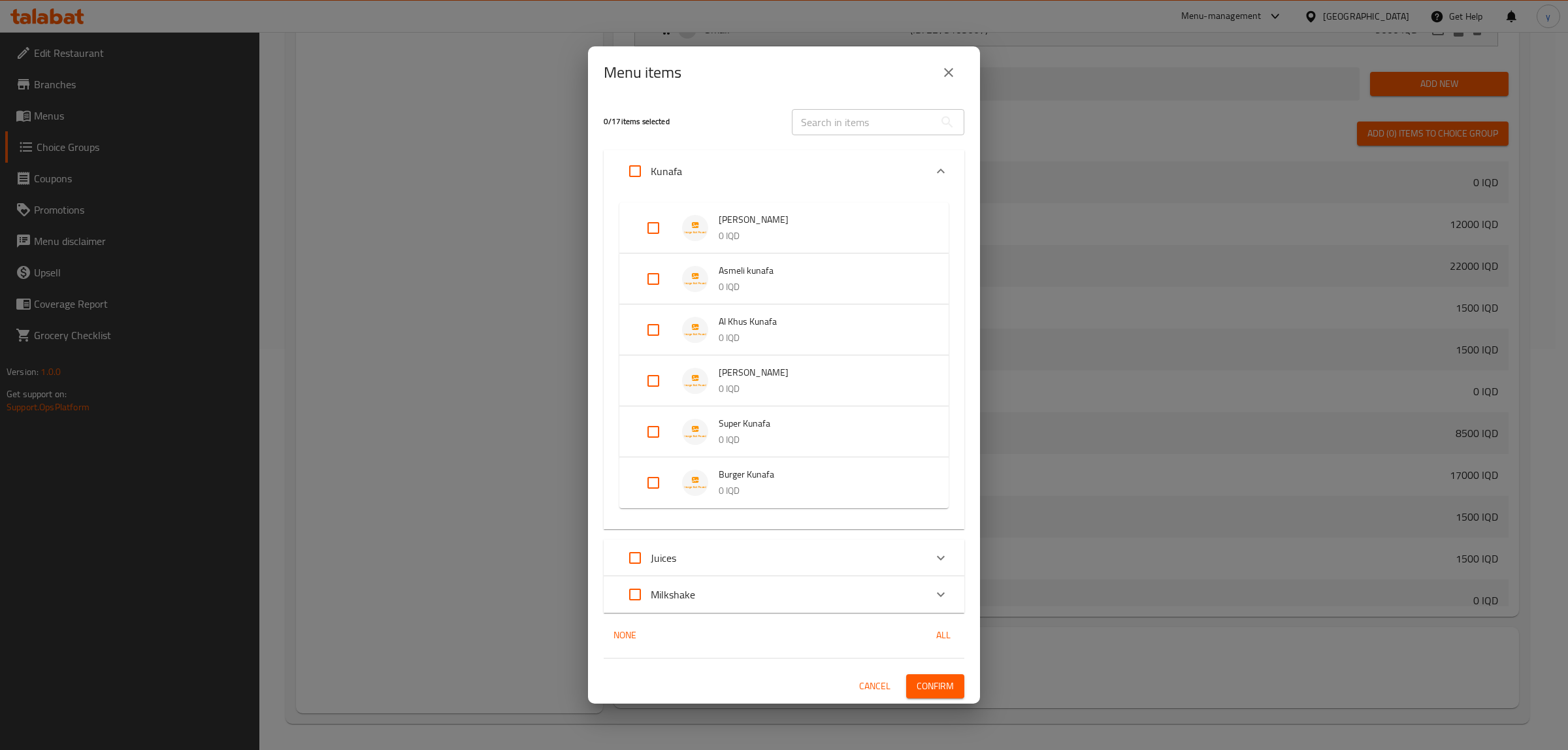
click at [648, 489] on input "Expand" at bounding box center [653, 483] width 31 height 31
checkbox input "true"
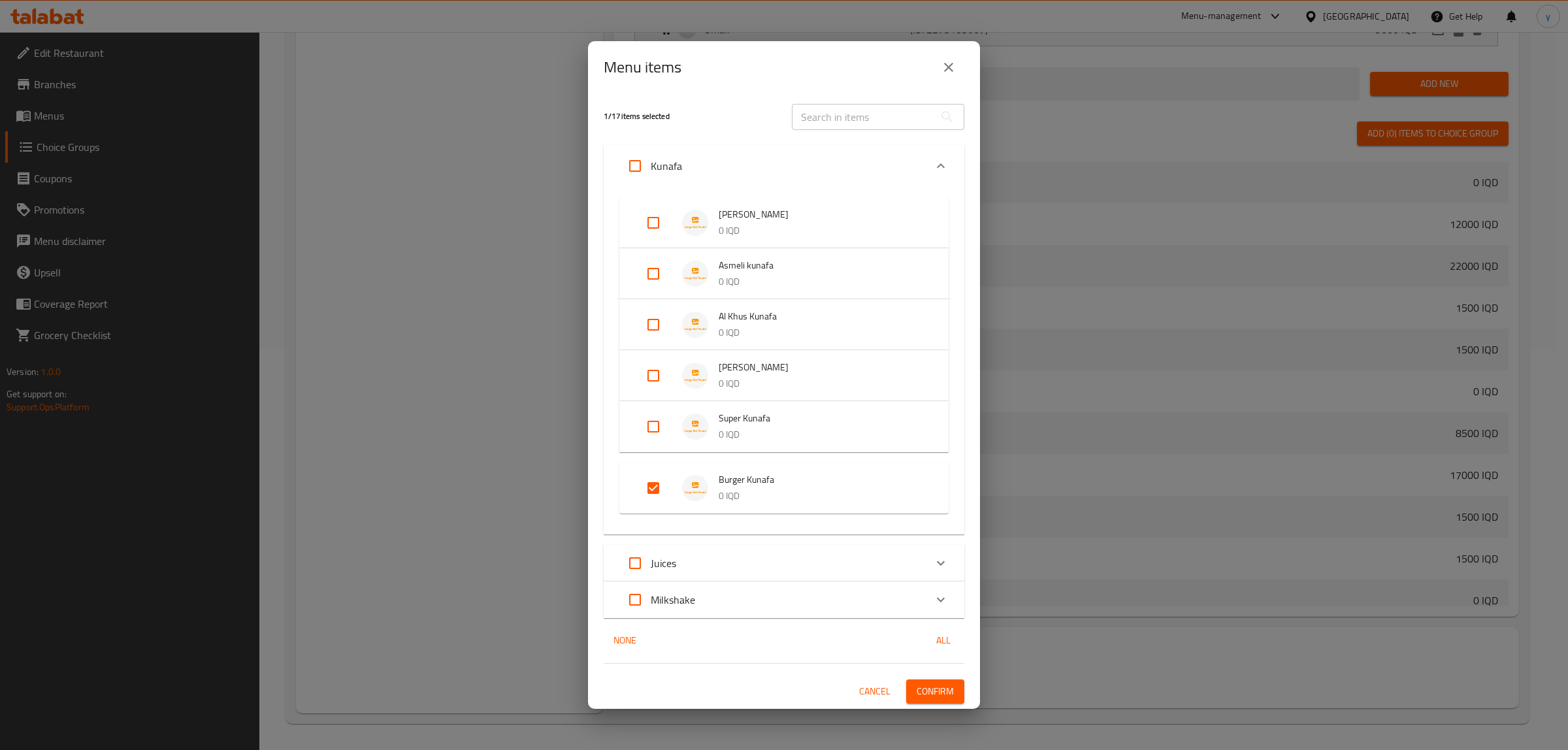
click at [962, 685] on button "Confirm" at bounding box center [935, 692] width 58 height 24
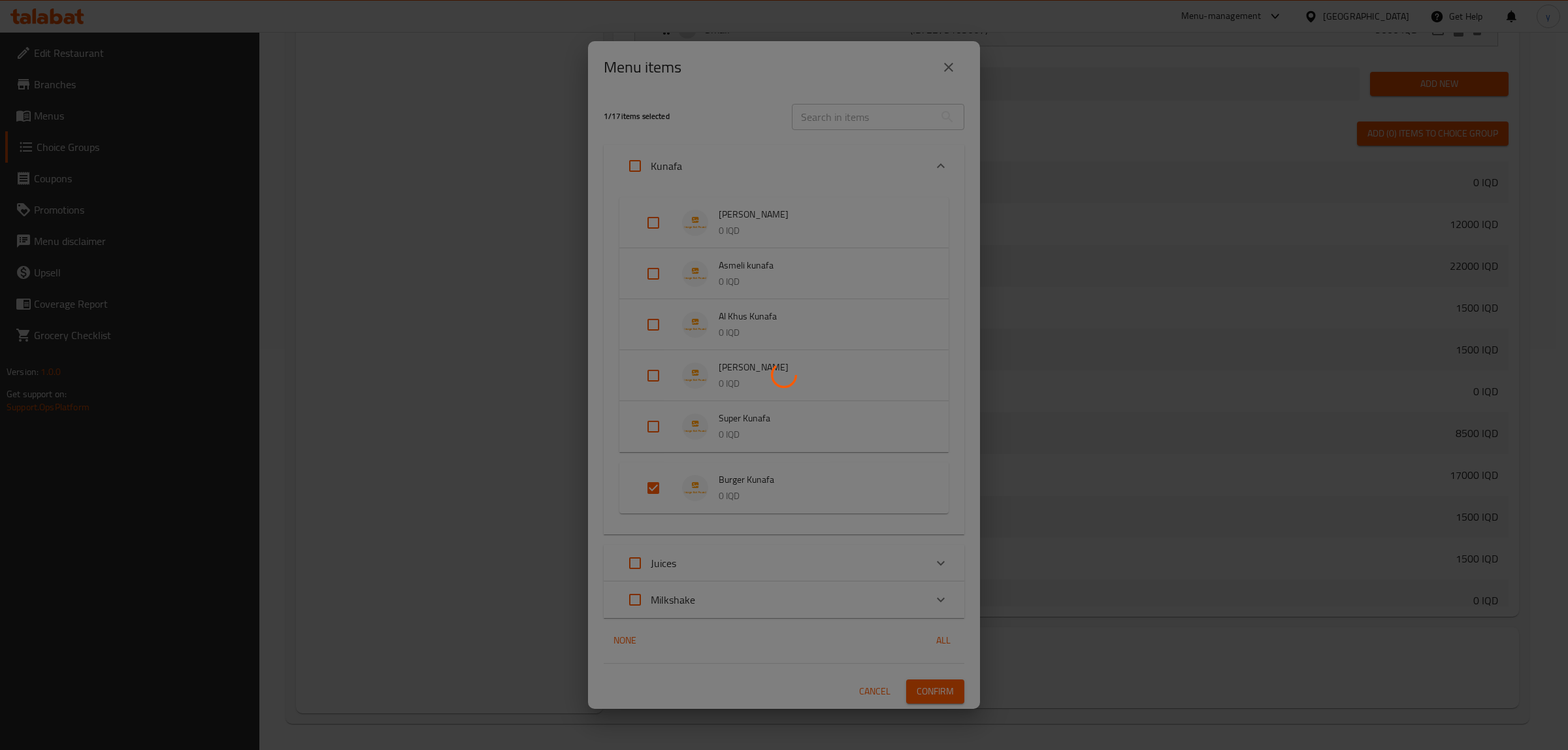
click at [101, 122] on div at bounding box center [784, 375] width 1568 height 750
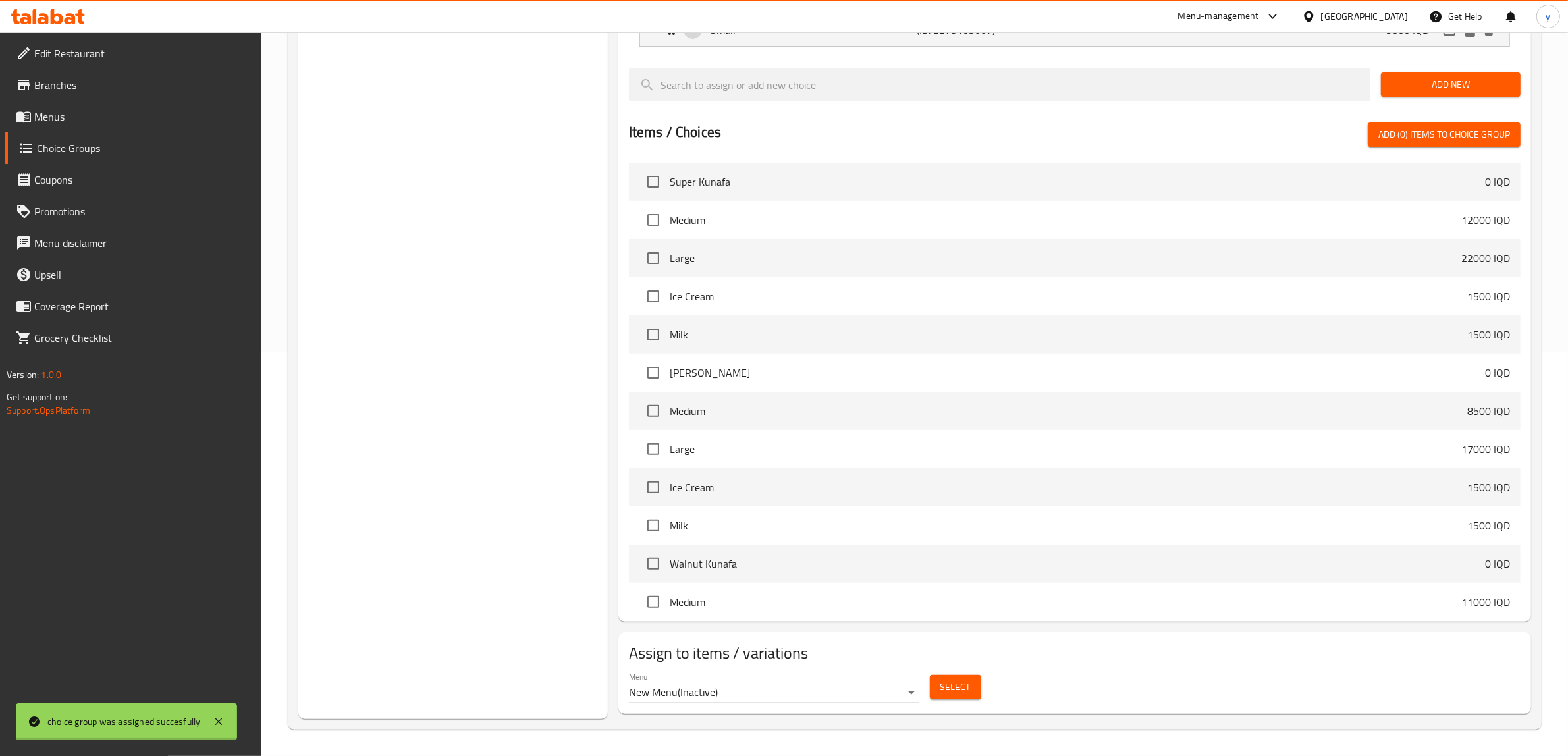
click at [102, 123] on span "Menus" at bounding box center [143, 116] width 218 height 16
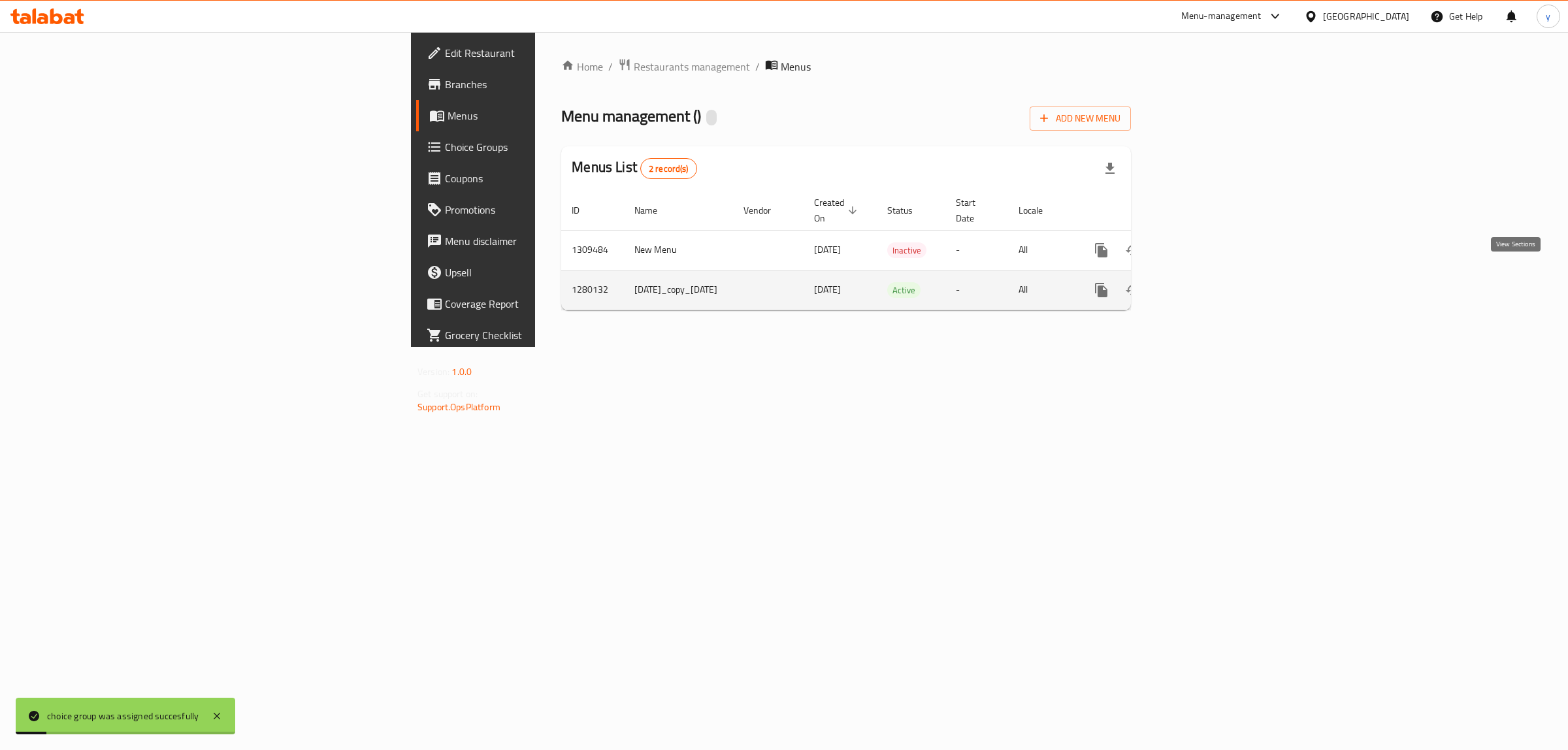
click at [1204, 282] on icon "enhanced table" at bounding box center [1196, 290] width 15 height 15
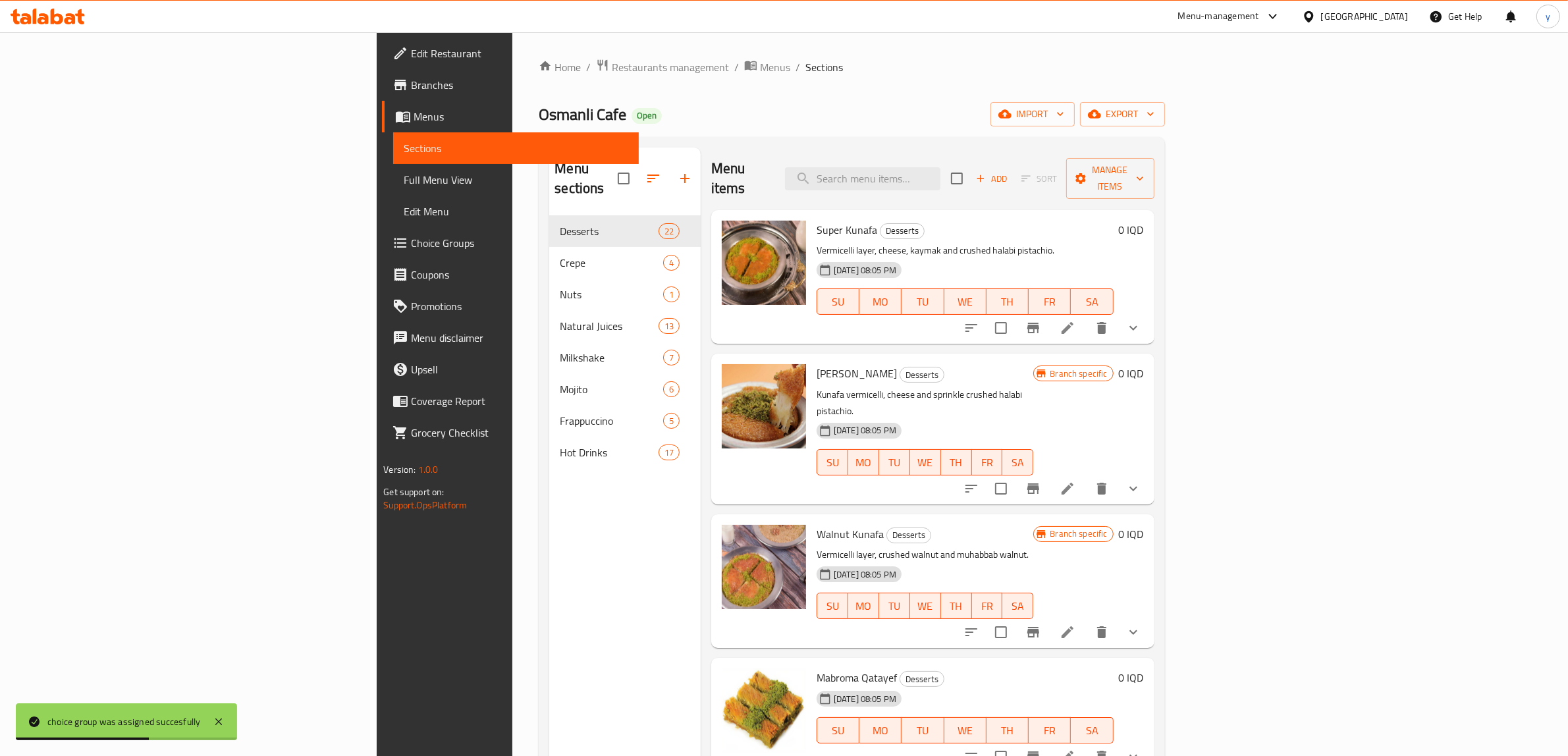
click at [539, 76] on div "Home / Restaurants management / Menus / Sections Osmanli Cafe Open import expor…" at bounding box center [852, 486] width 626 height 856
click at [539, 77] on div "Home / Restaurants management / Menus / Sections Osmanli Cafe Open import expor…" at bounding box center [852, 486] width 626 height 856
click at [745, 71] on icon "breadcrumb" at bounding box center [751, 65] width 13 height 13
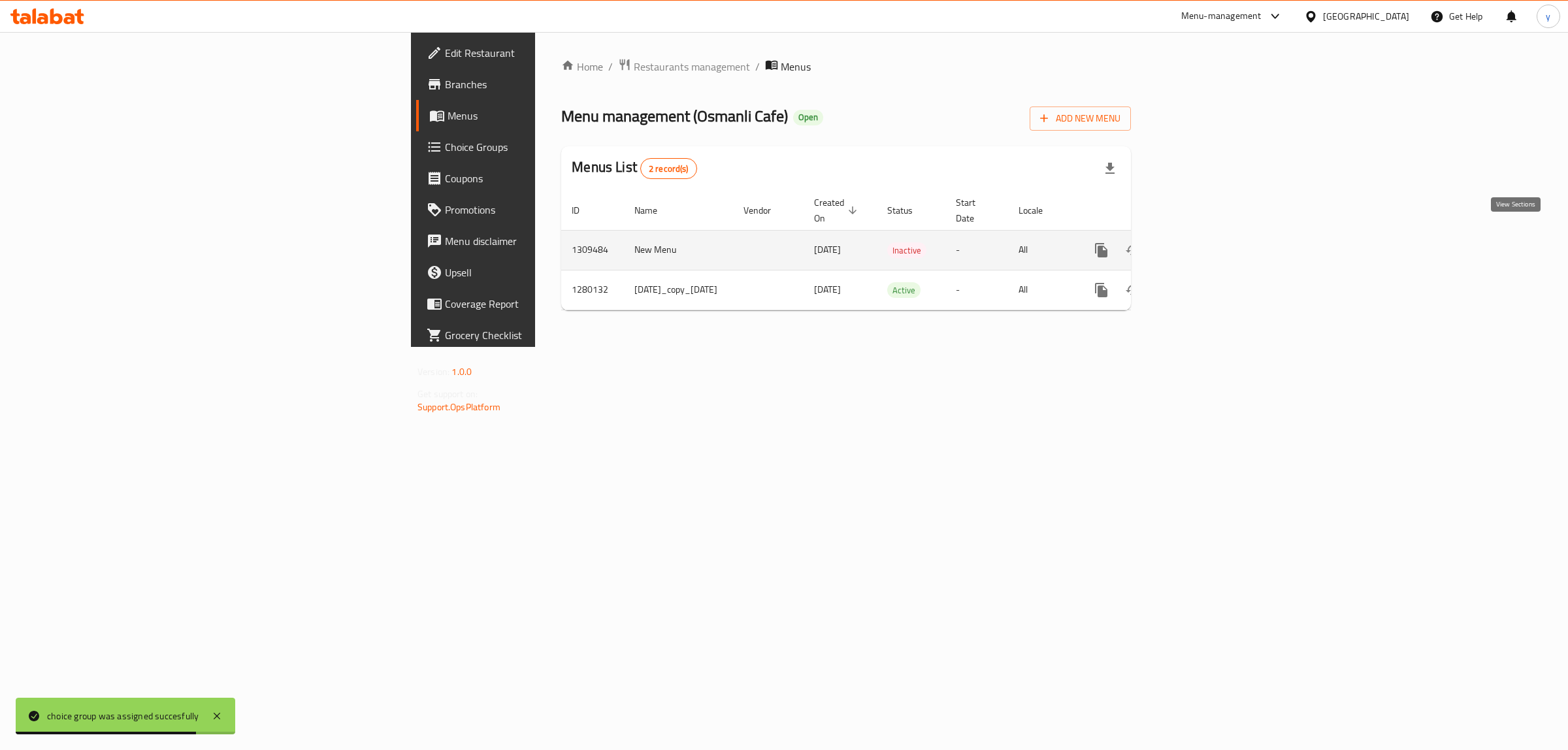
click at [1211, 235] on link "enhanced table" at bounding box center [1196, 250] width 31 height 31
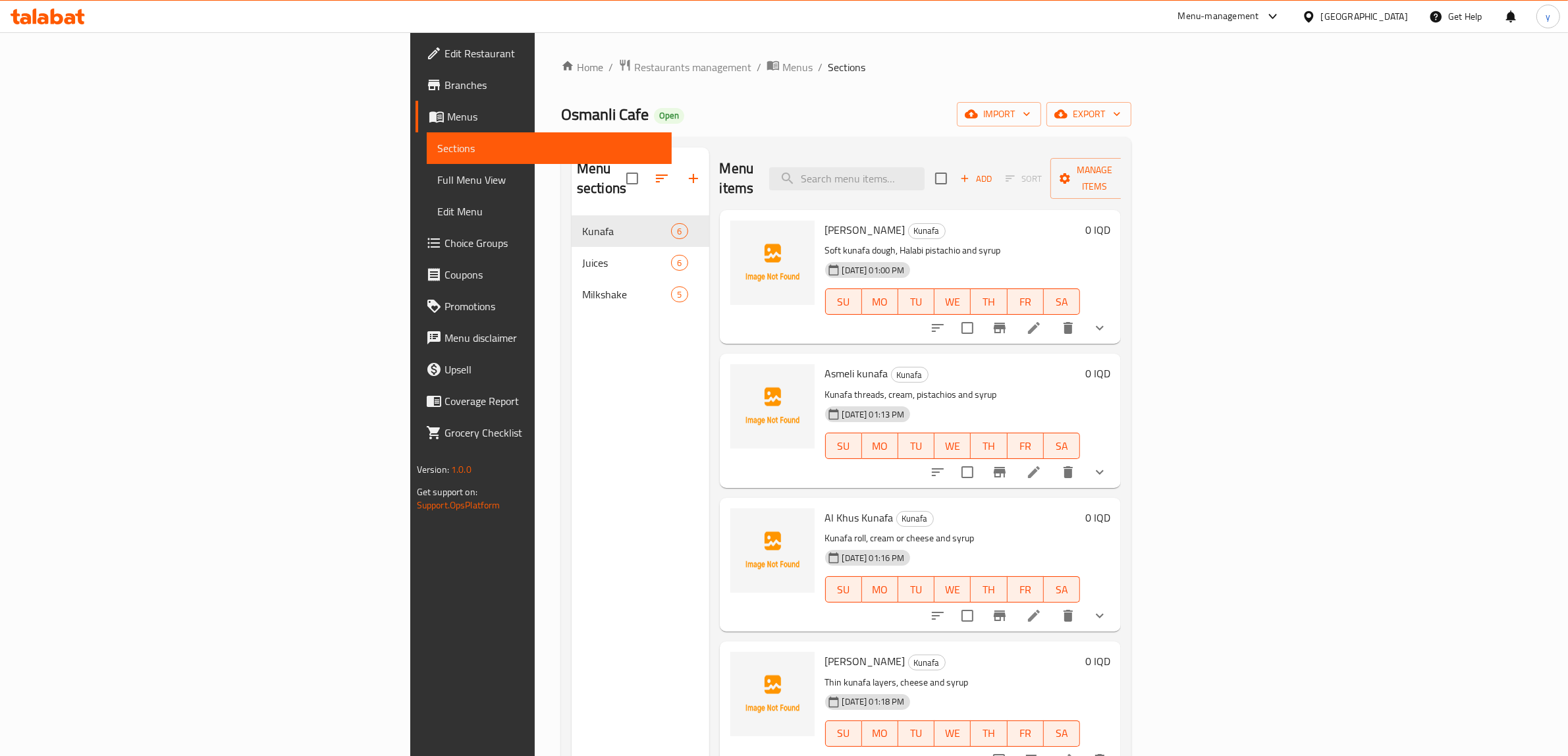
click at [971, 173] on icon "button" at bounding box center [966, 179] width 12 height 12
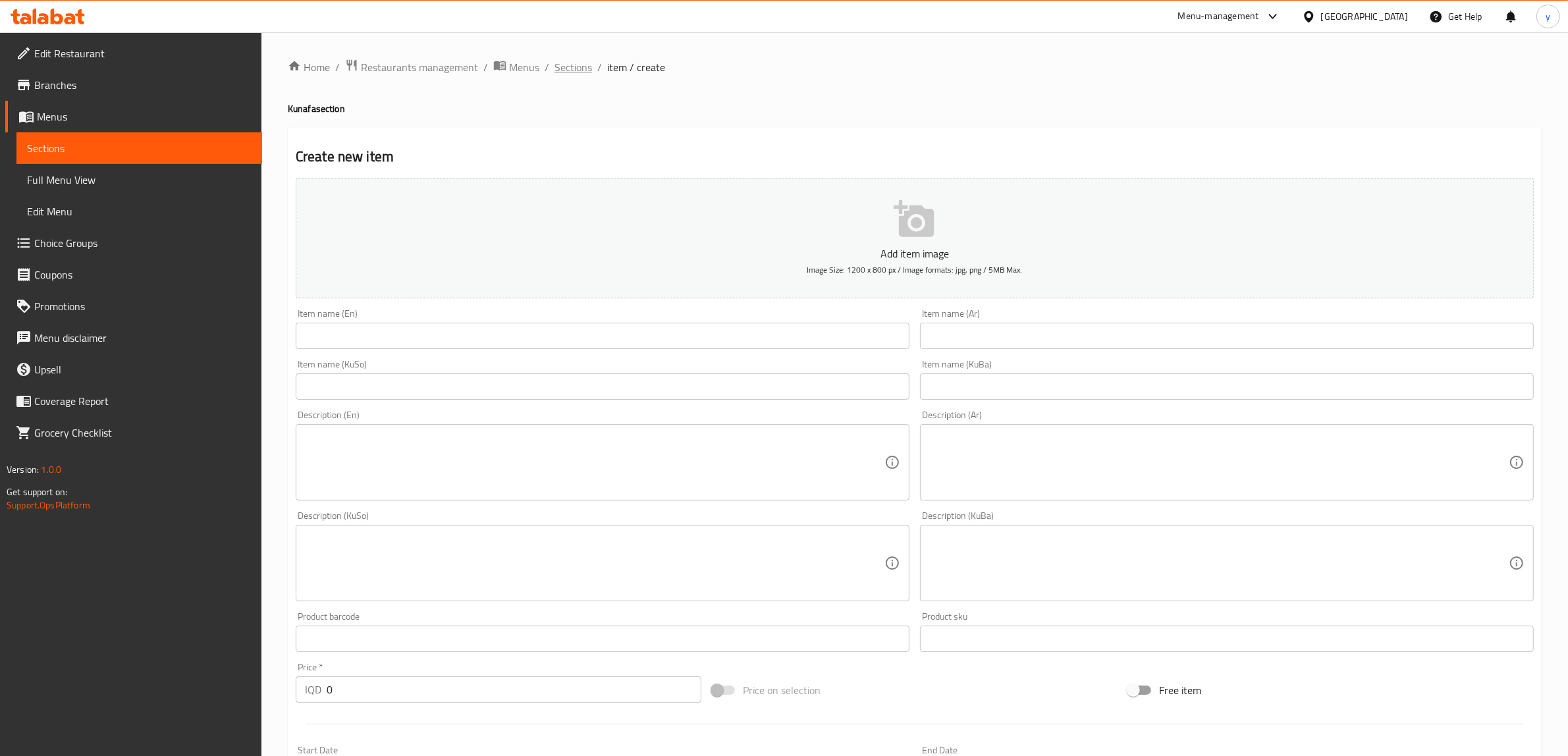
click at [589, 62] on span "Sections" at bounding box center [573, 67] width 37 height 16
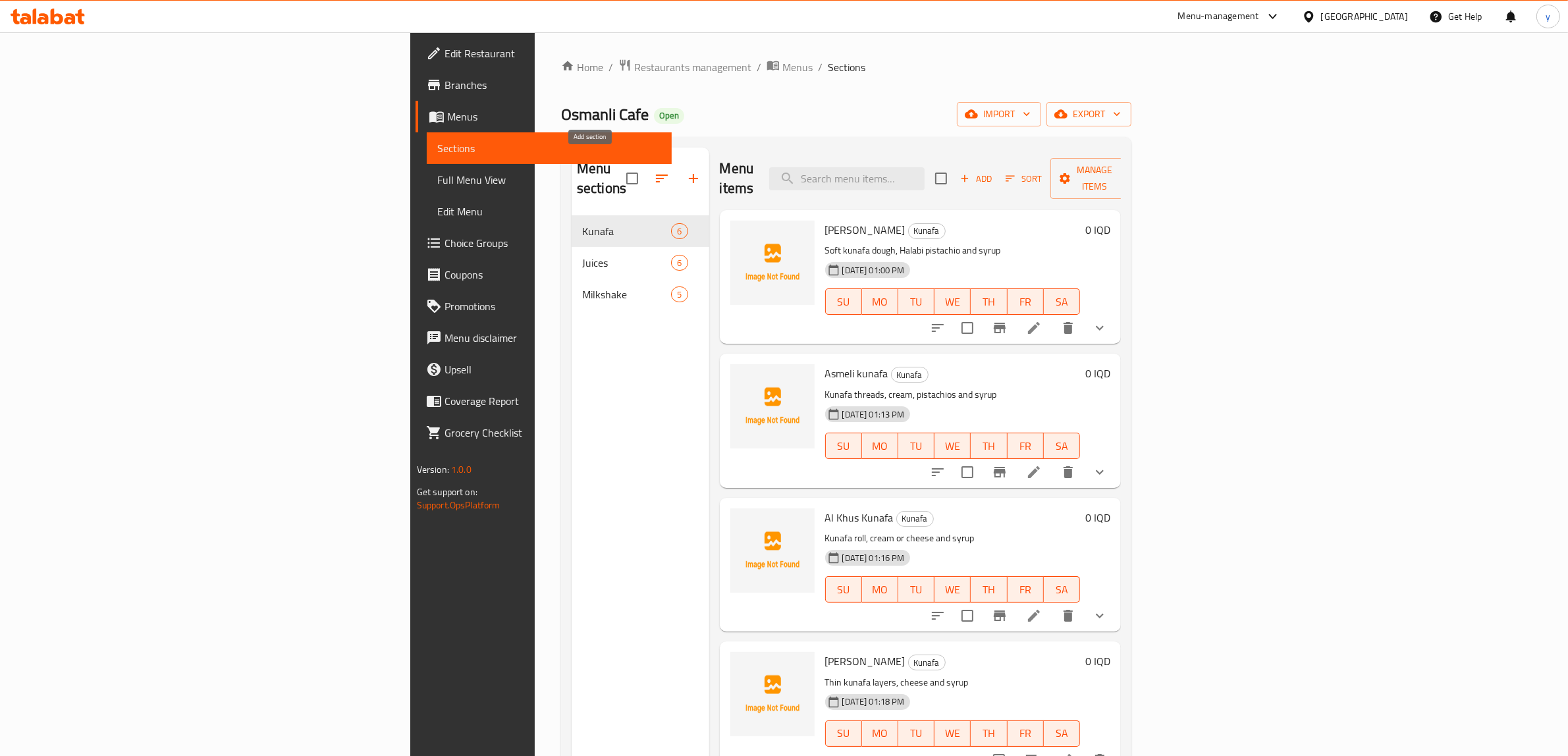
click at [689, 174] on icon "button" at bounding box center [693, 179] width 10 height 10
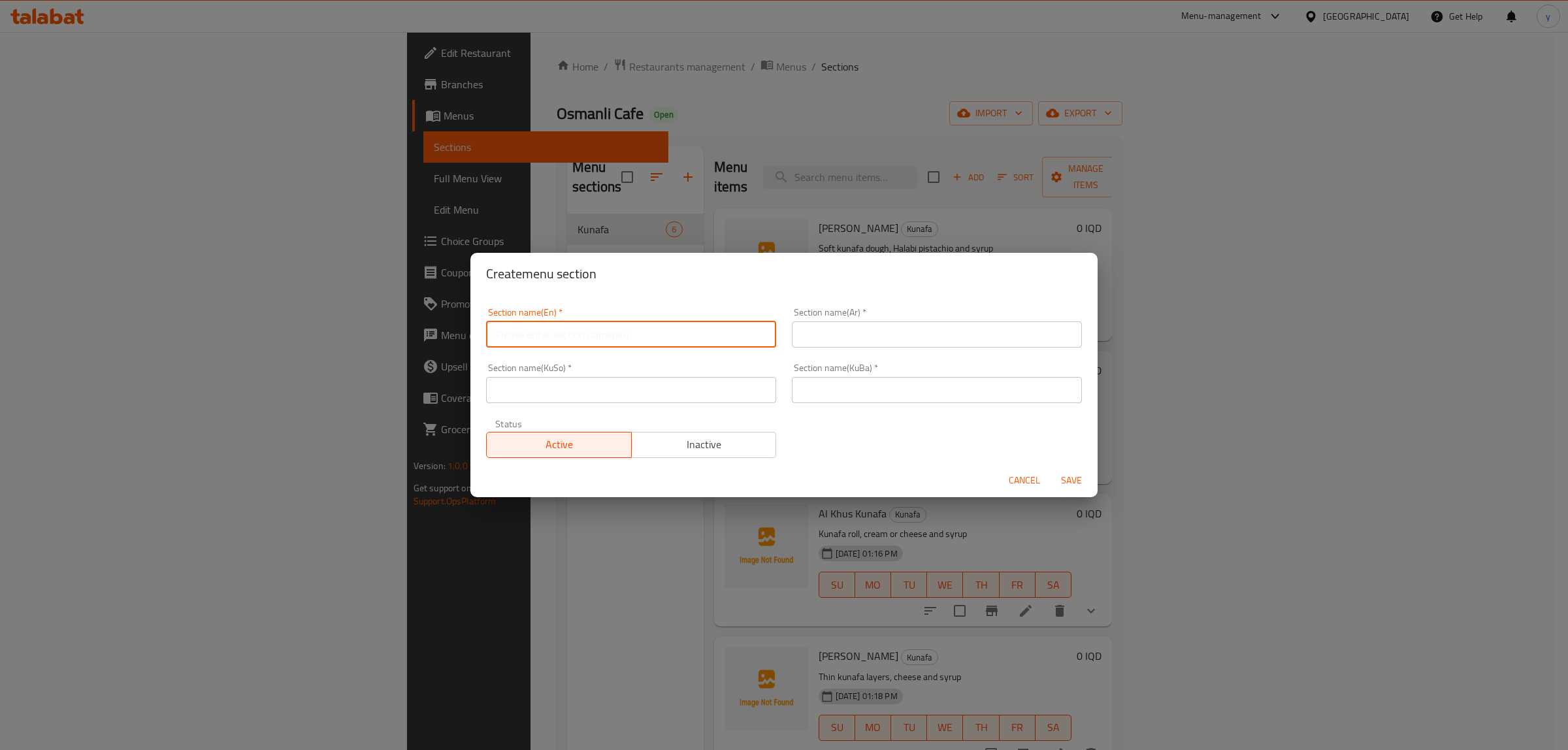
drag, startPoint x: 586, startPoint y: 329, endPoint x: 786, endPoint y: 329, distance: 200.0
click at [586, 329] on input "text" at bounding box center [630, 335] width 290 height 26
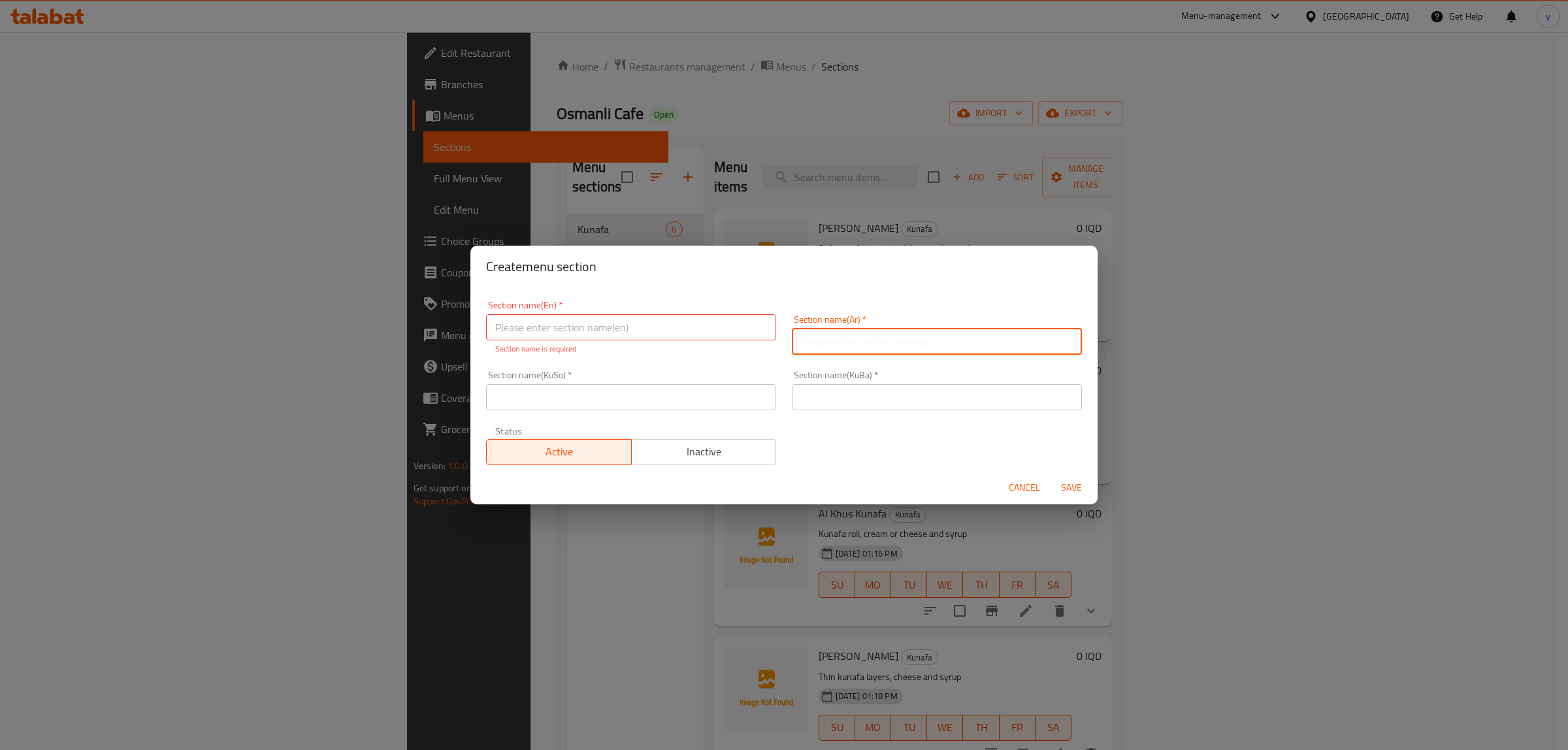
drag, startPoint x: 894, startPoint y: 332, endPoint x: 840, endPoint y: 356, distance: 59.1
click at [894, 332] on input "text" at bounding box center [936, 341] width 290 height 26
paste input "البقلاوة والحلويات"
type input "البقلاوة والحلويات"
click at [719, 317] on input "text" at bounding box center [630, 328] width 290 height 26
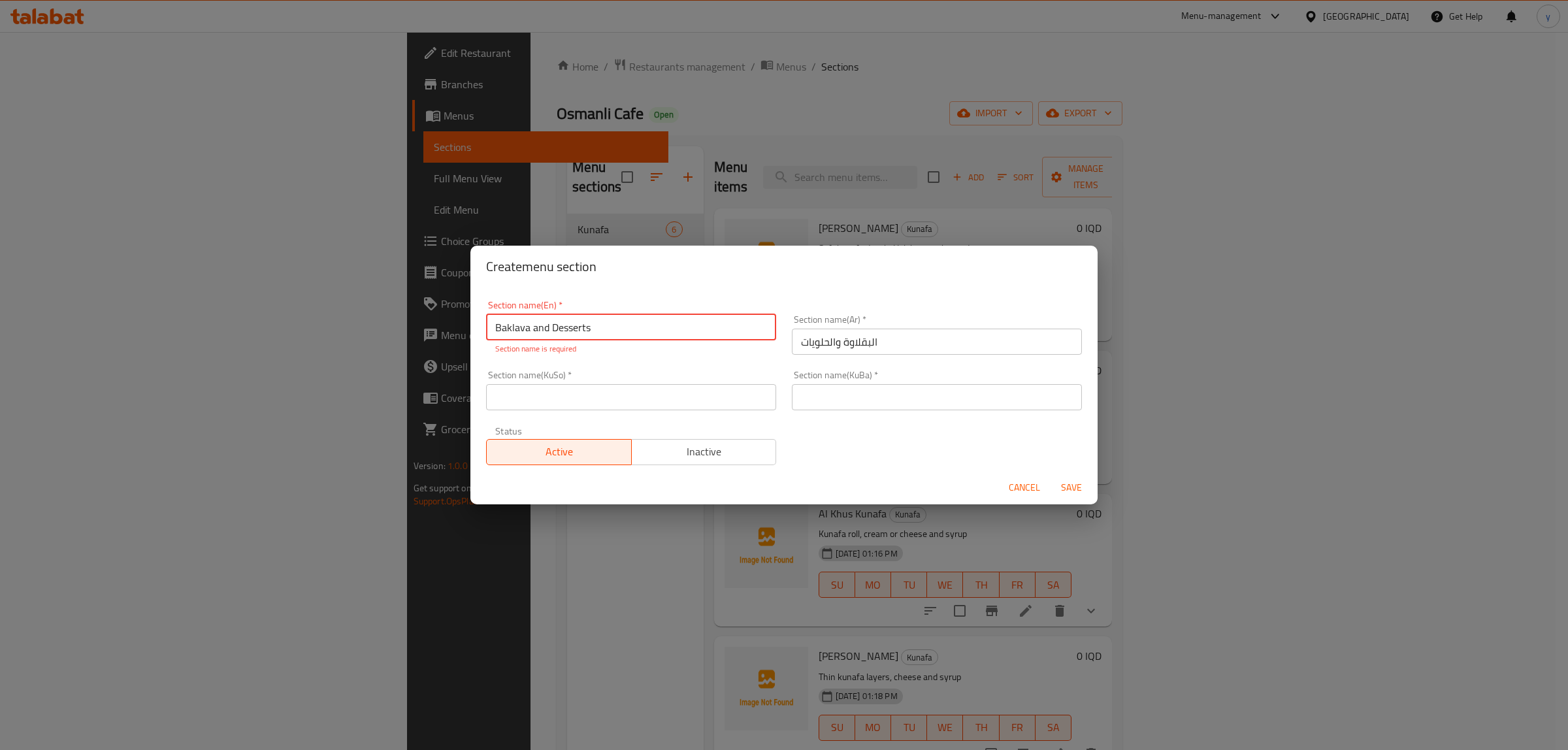
type input "Baklava and Desserts"
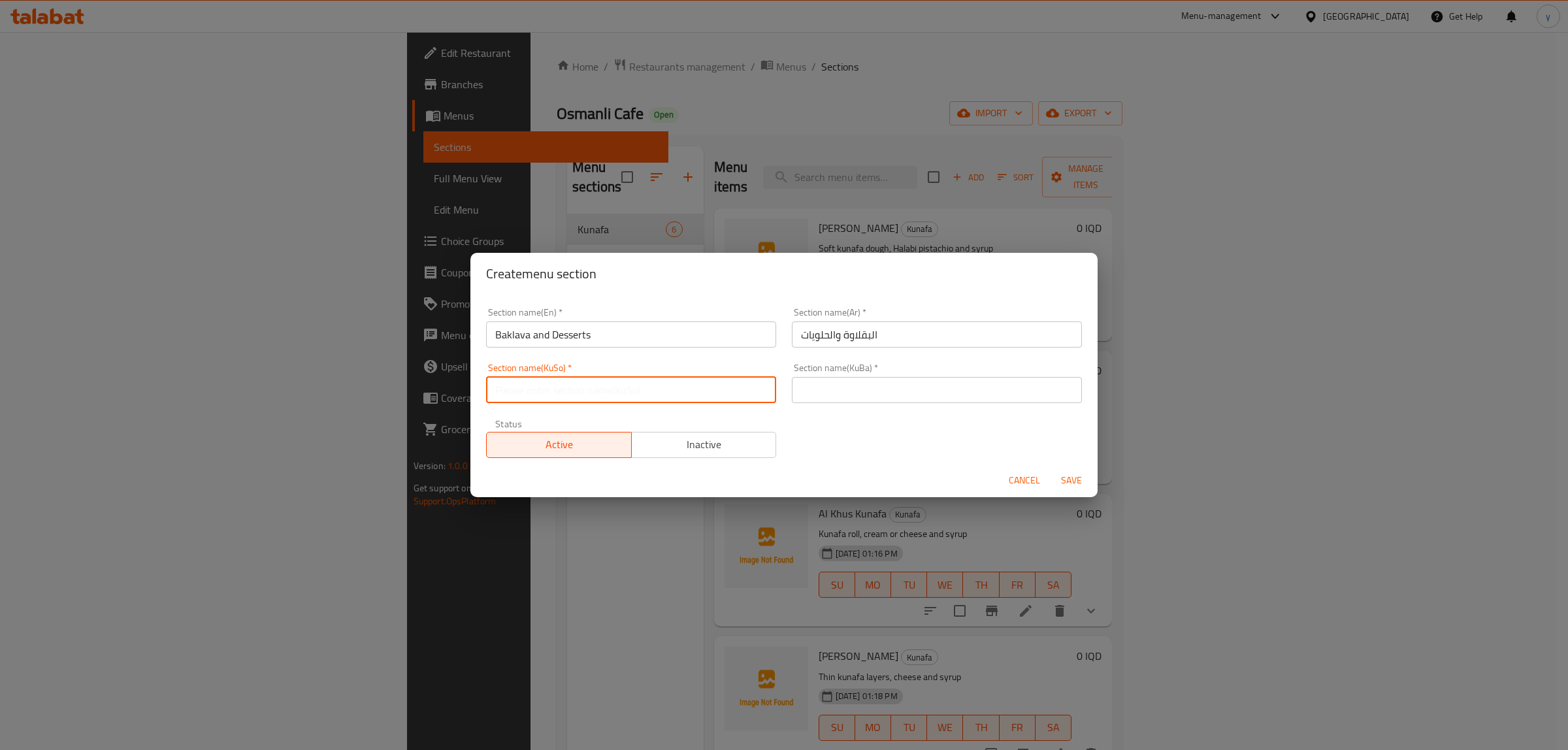
click at [683, 407] on div "Section name(KuSo)   * Section name(KuSo) *" at bounding box center [631, 383] width 306 height 56
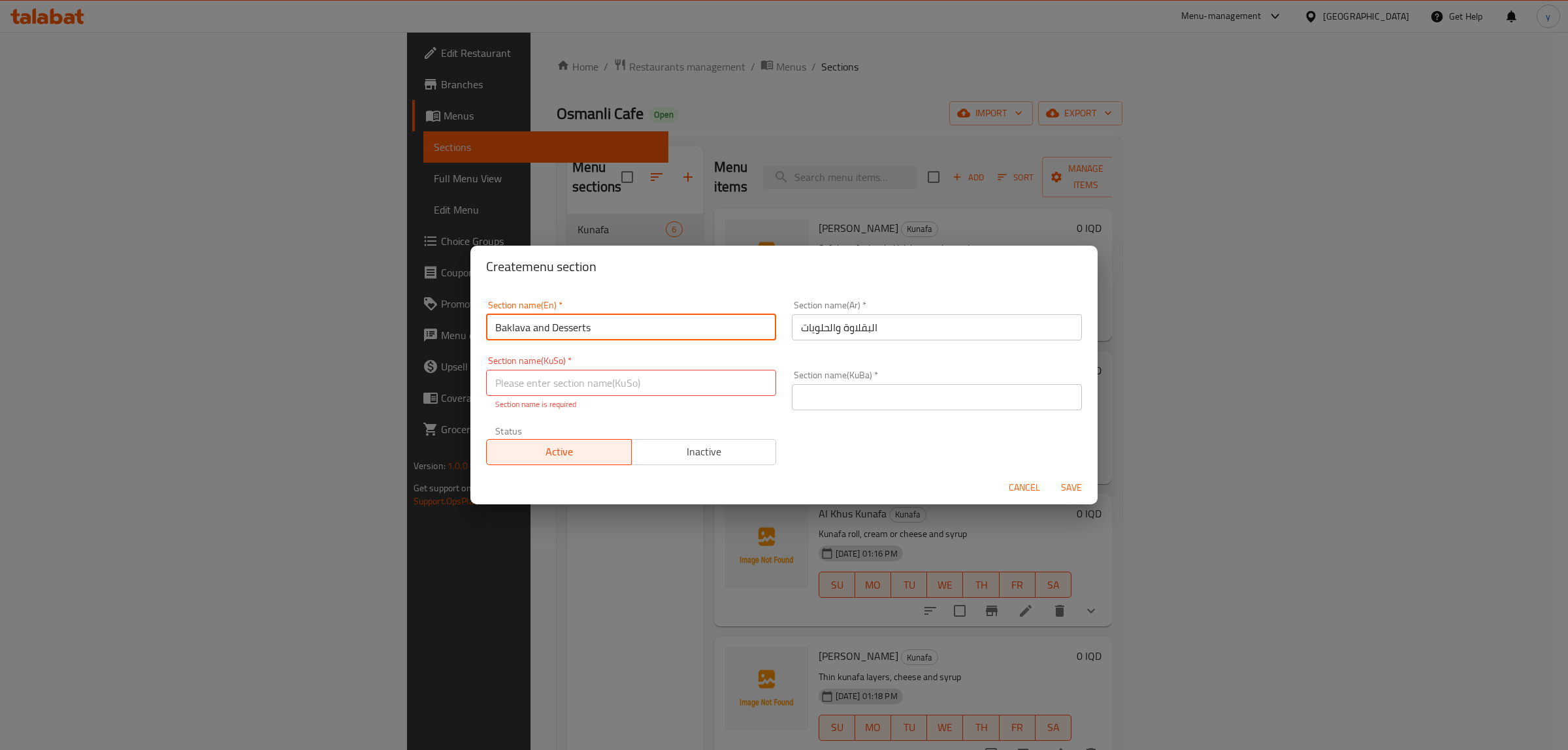
drag, startPoint x: 494, startPoint y: 332, endPoint x: 472, endPoint y: 353, distance: 30.4
click at [474, 354] on div "Section name(En)   * Baklava and Desserts Section name(En) * Section name(Ar)  …" at bounding box center [784, 378] width 628 height 183
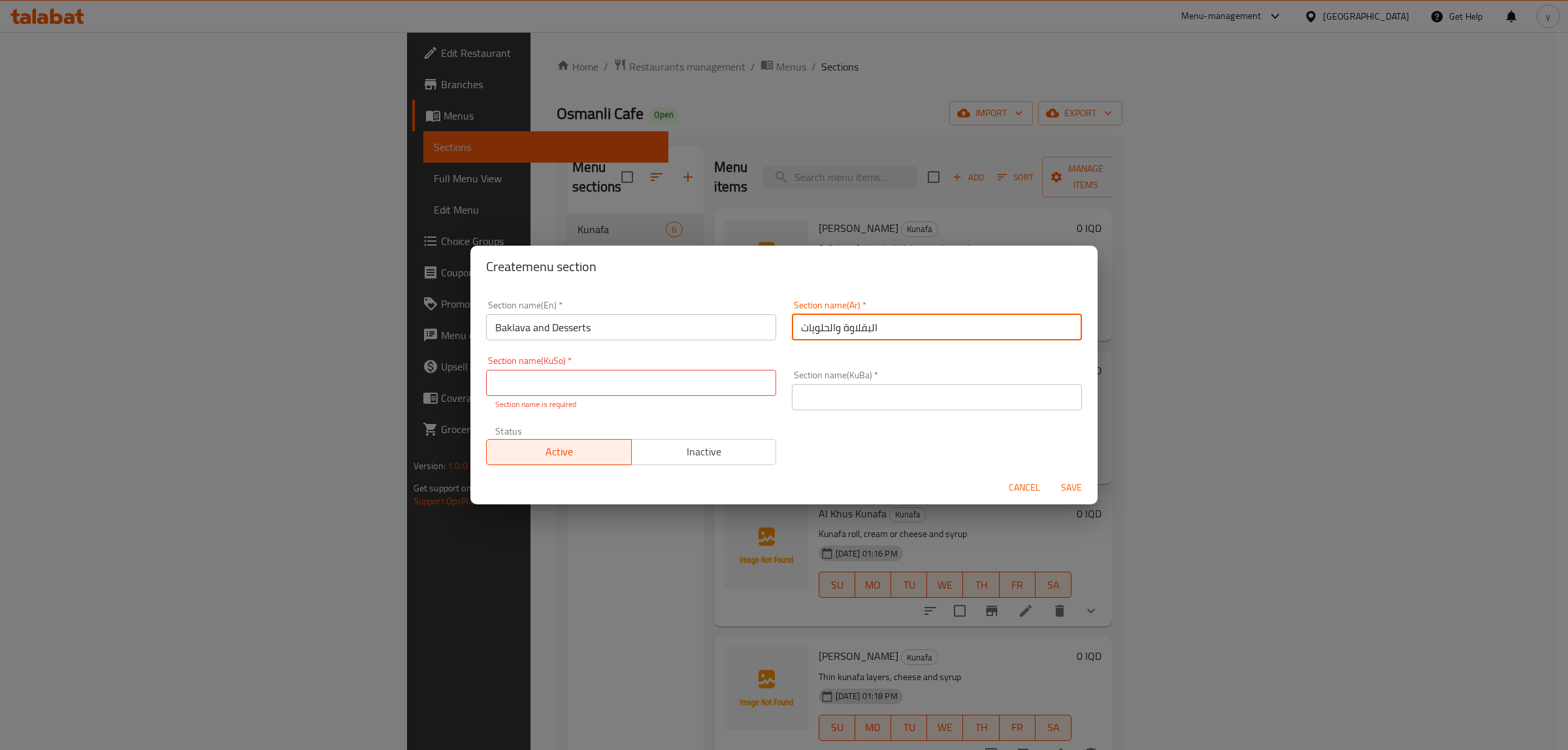
click at [908, 329] on input "البقلاوة والحلويات" at bounding box center [936, 328] width 290 height 26
click at [1063, 335] on input "البقلاوة والحلويات" at bounding box center [936, 328] width 290 height 26
click at [611, 389] on input "text" at bounding box center [630, 383] width 290 height 26
type input "پاقلاوە و شیرینی"
click at [837, 396] on input "text" at bounding box center [936, 397] width 290 height 26
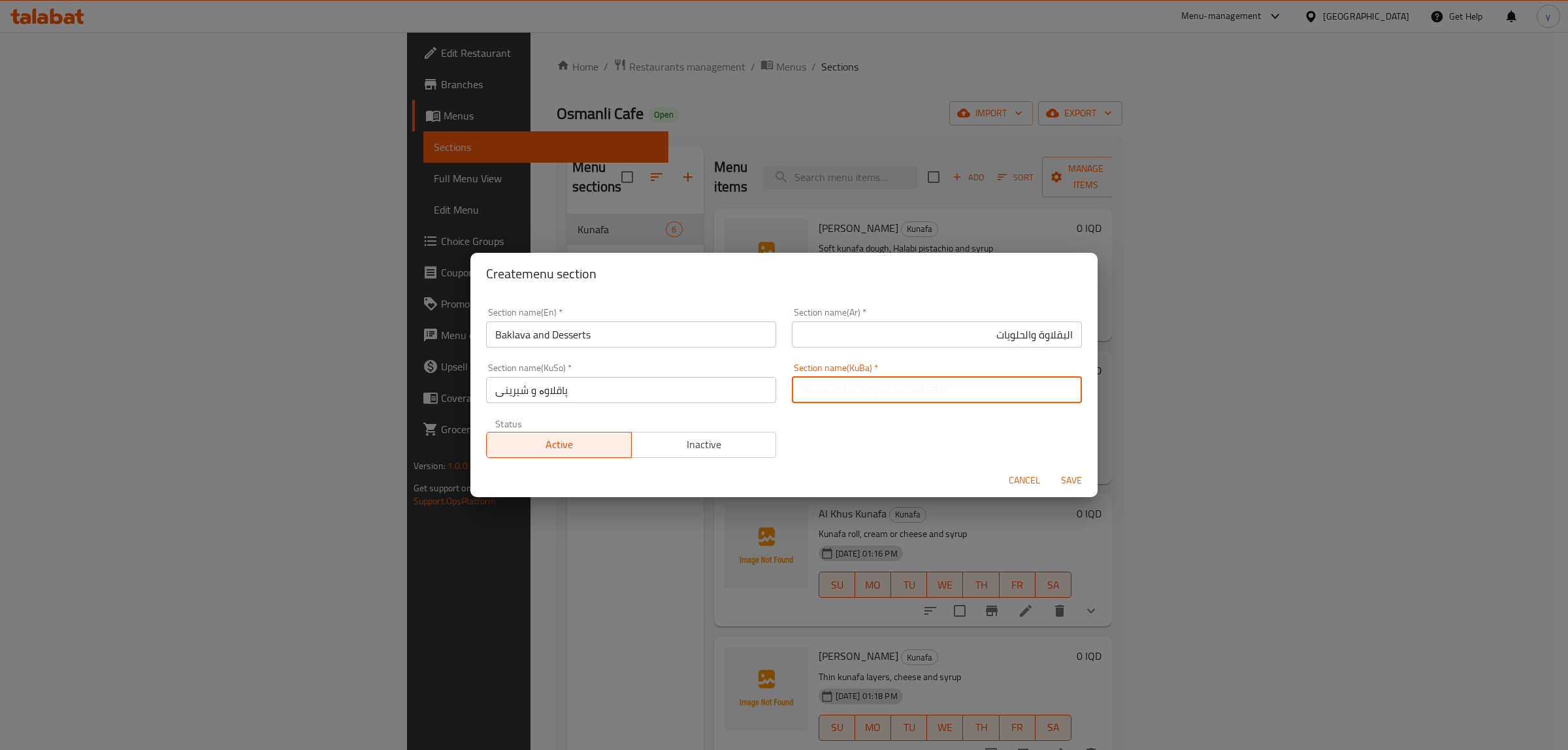
paste input "پاقلاوە و شیرینی"
type input "پاقلاوە و شیرینی"
click at [1066, 472] on span "Save" at bounding box center [1071, 480] width 31 height 16
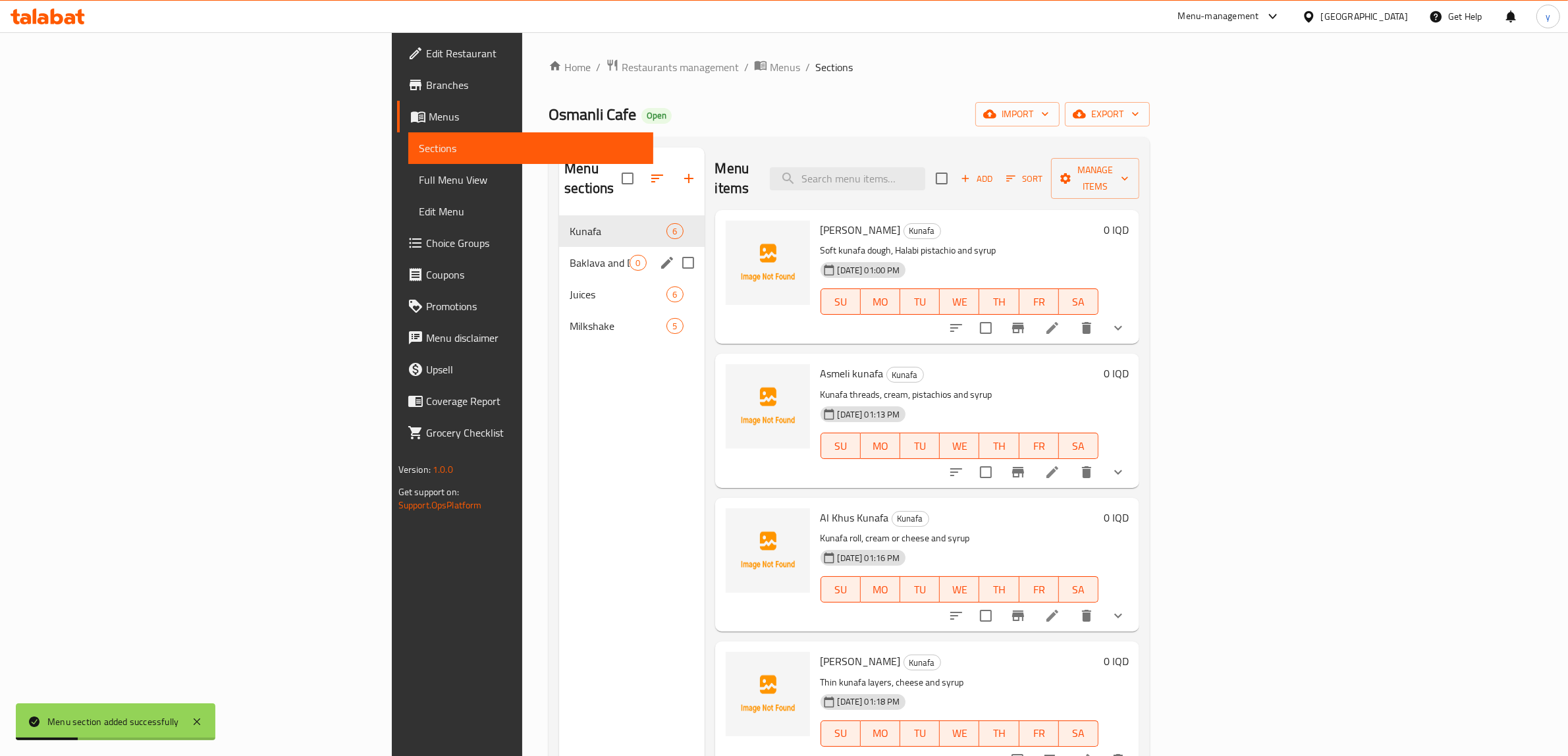
click at [569, 255] on span "Baklava and Desserts" at bounding box center [599, 263] width 60 height 16
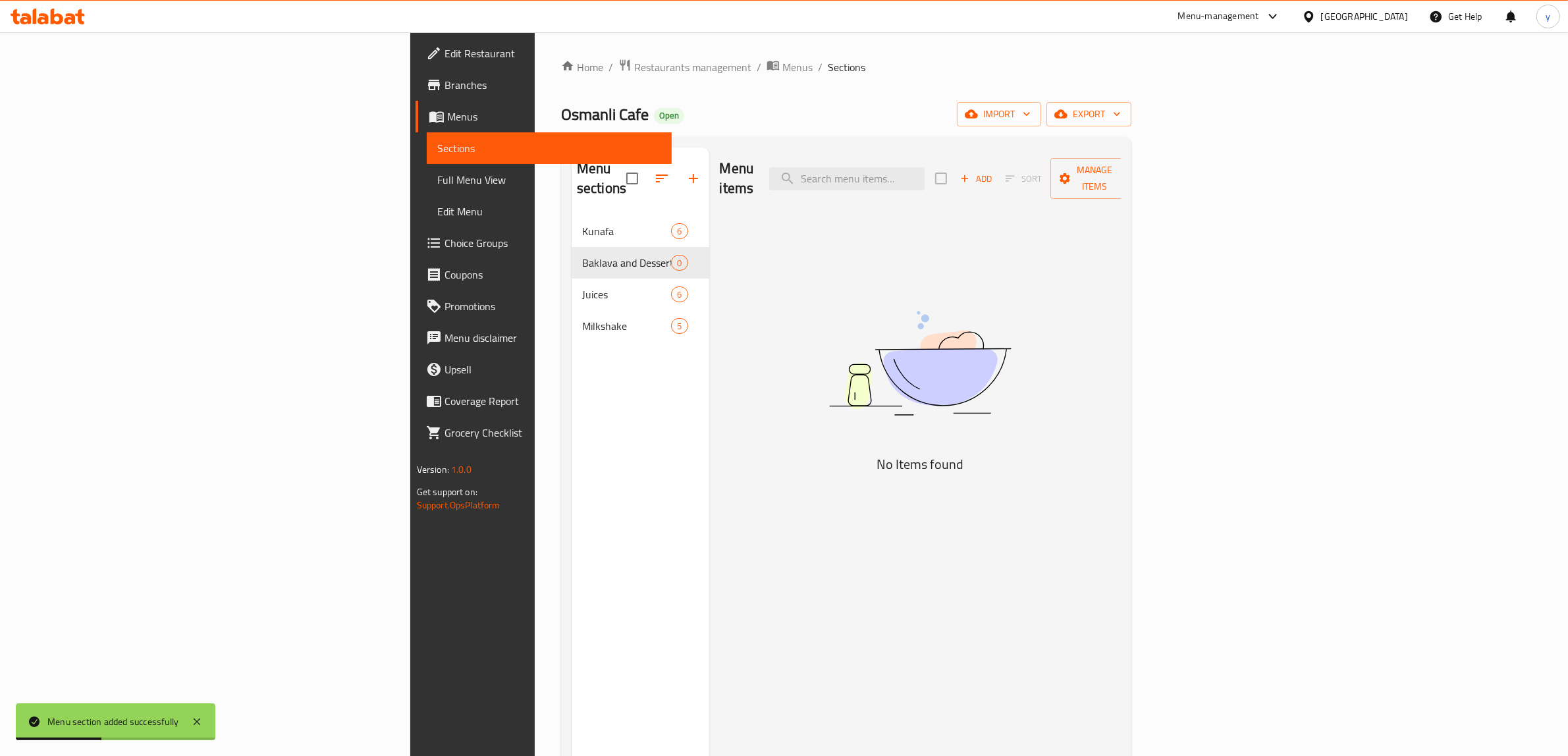
click at [998, 174] on button "Add" at bounding box center [976, 179] width 42 height 21
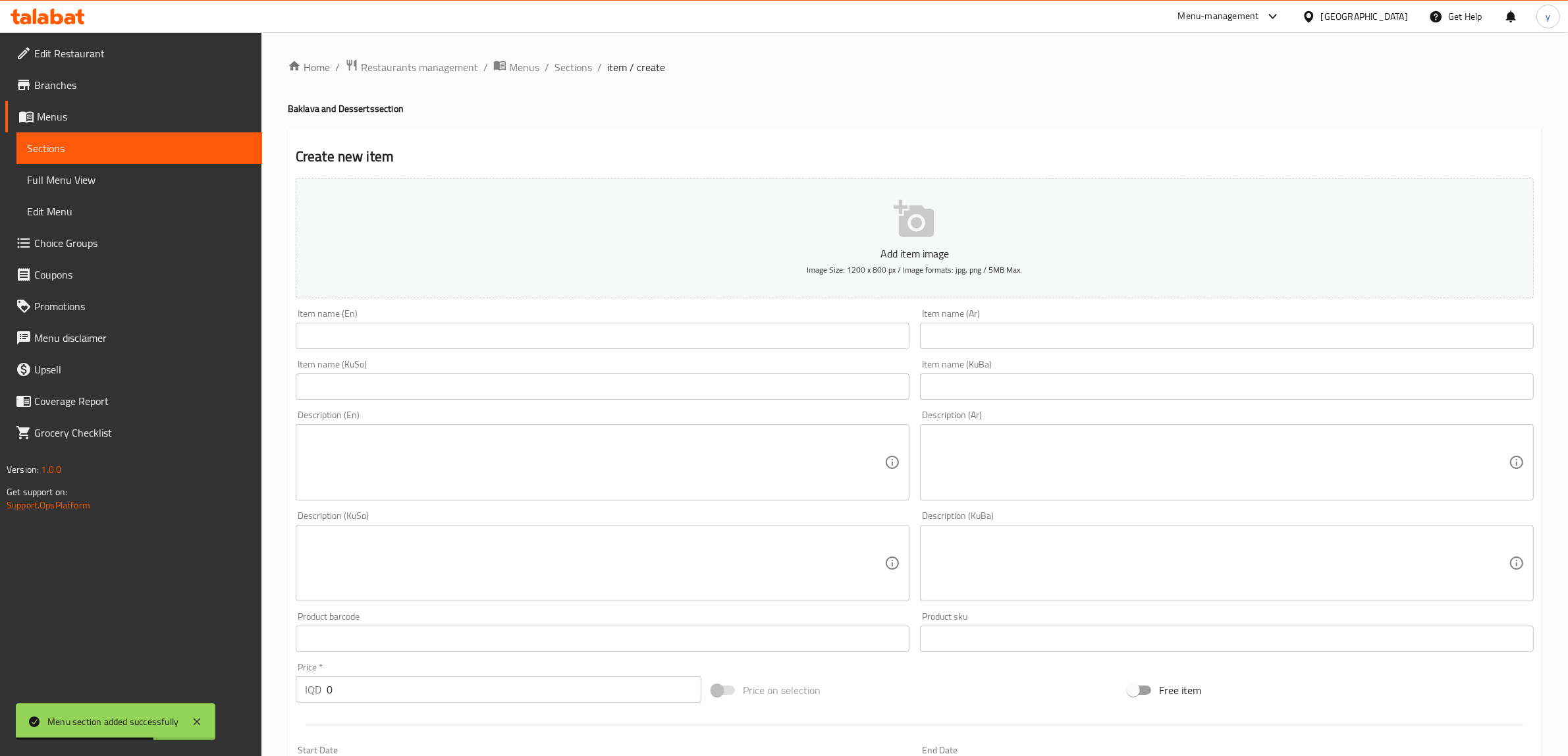
scroll to position [274, 0]
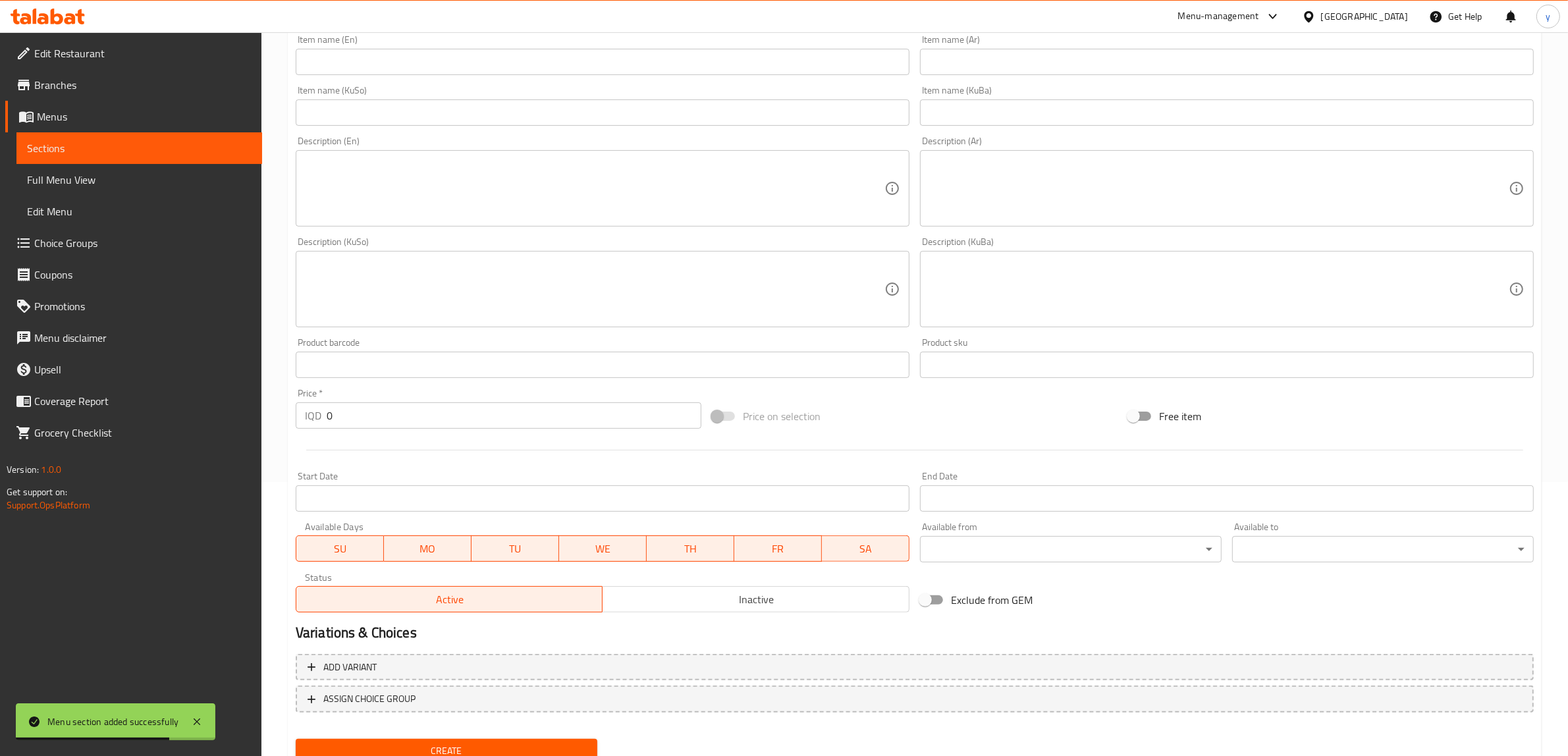
drag, startPoint x: 341, startPoint y: 420, endPoint x: 355, endPoint y: 424, distance: 14.6
click at [302, 423] on div "IQD 0 Price *" at bounding box center [498, 415] width 406 height 26
paste input "900"
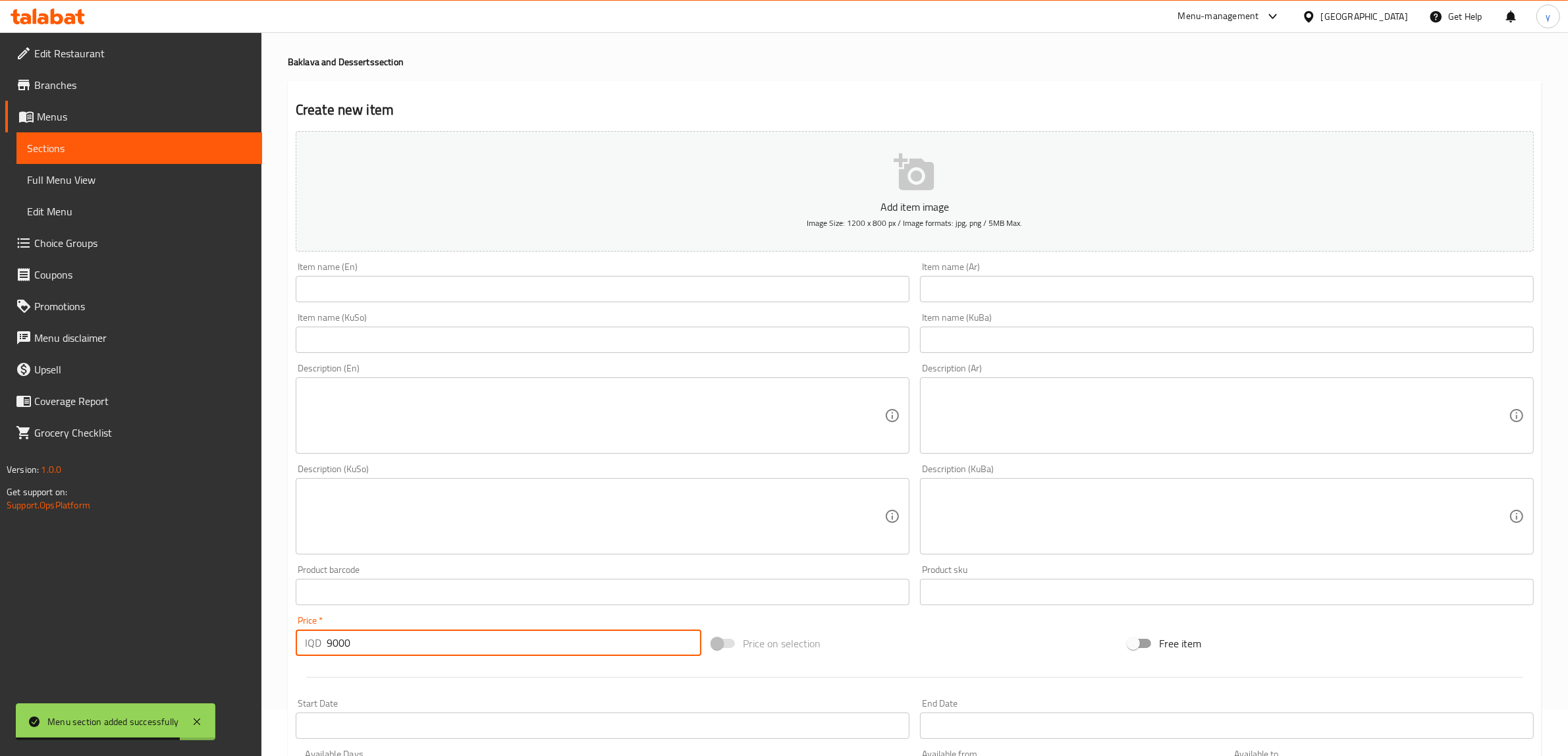
scroll to position [0, 0]
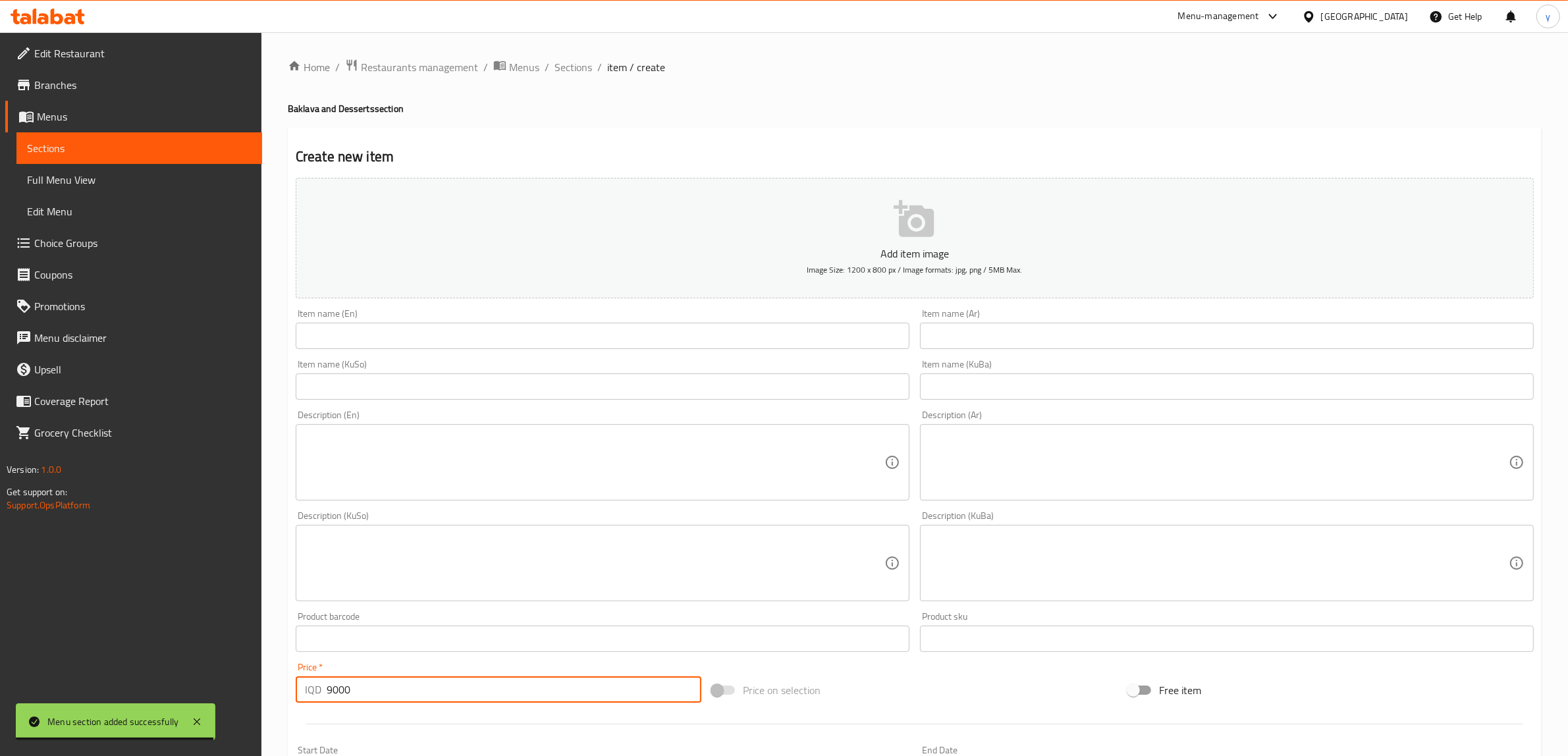
type input "9000"
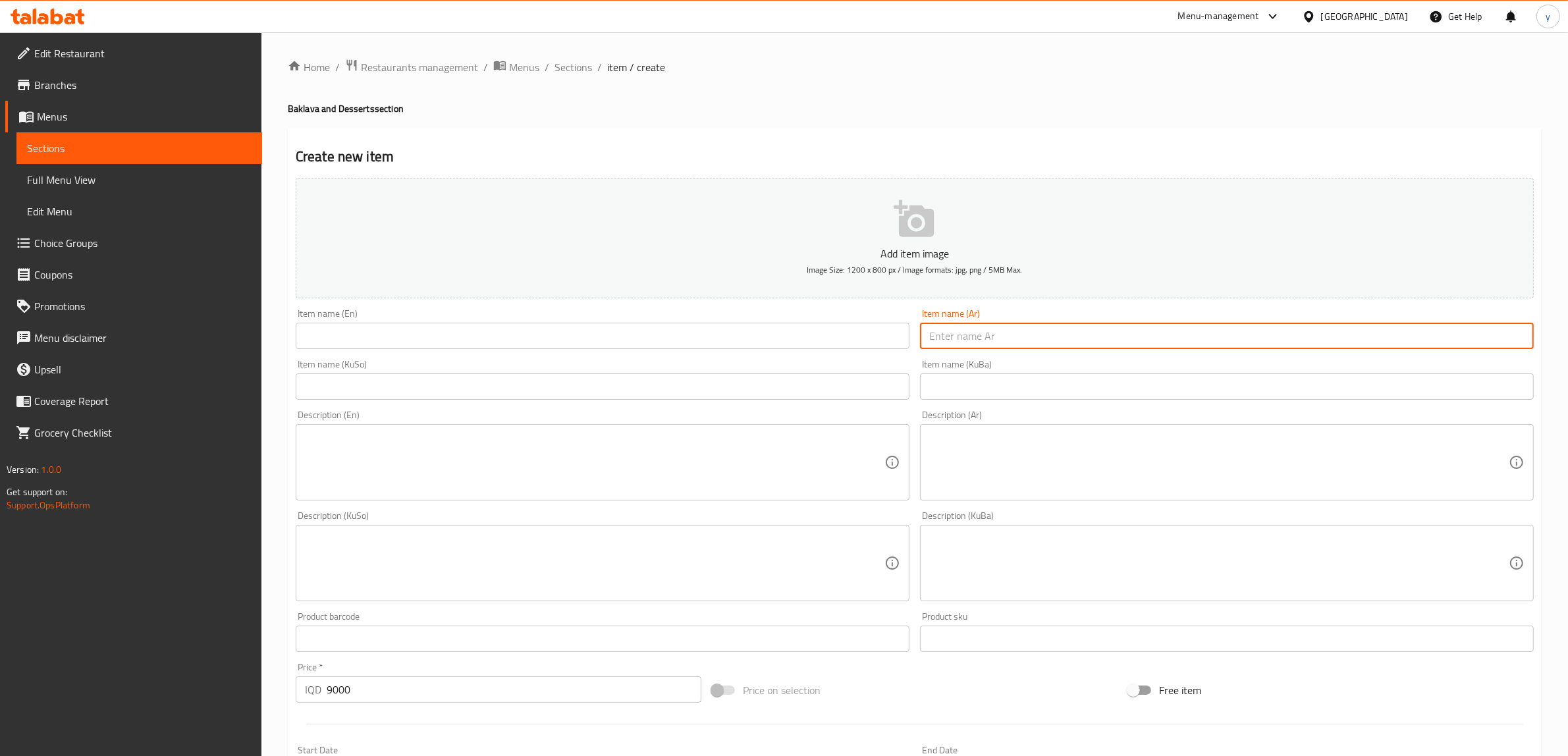
click at [1022, 346] on input "text" at bounding box center [1227, 336] width 614 height 26
drag, startPoint x: 979, startPoint y: 474, endPoint x: 889, endPoint y: 470, distance: 90.1
click at [979, 474] on textarea at bounding box center [1219, 463] width 580 height 62
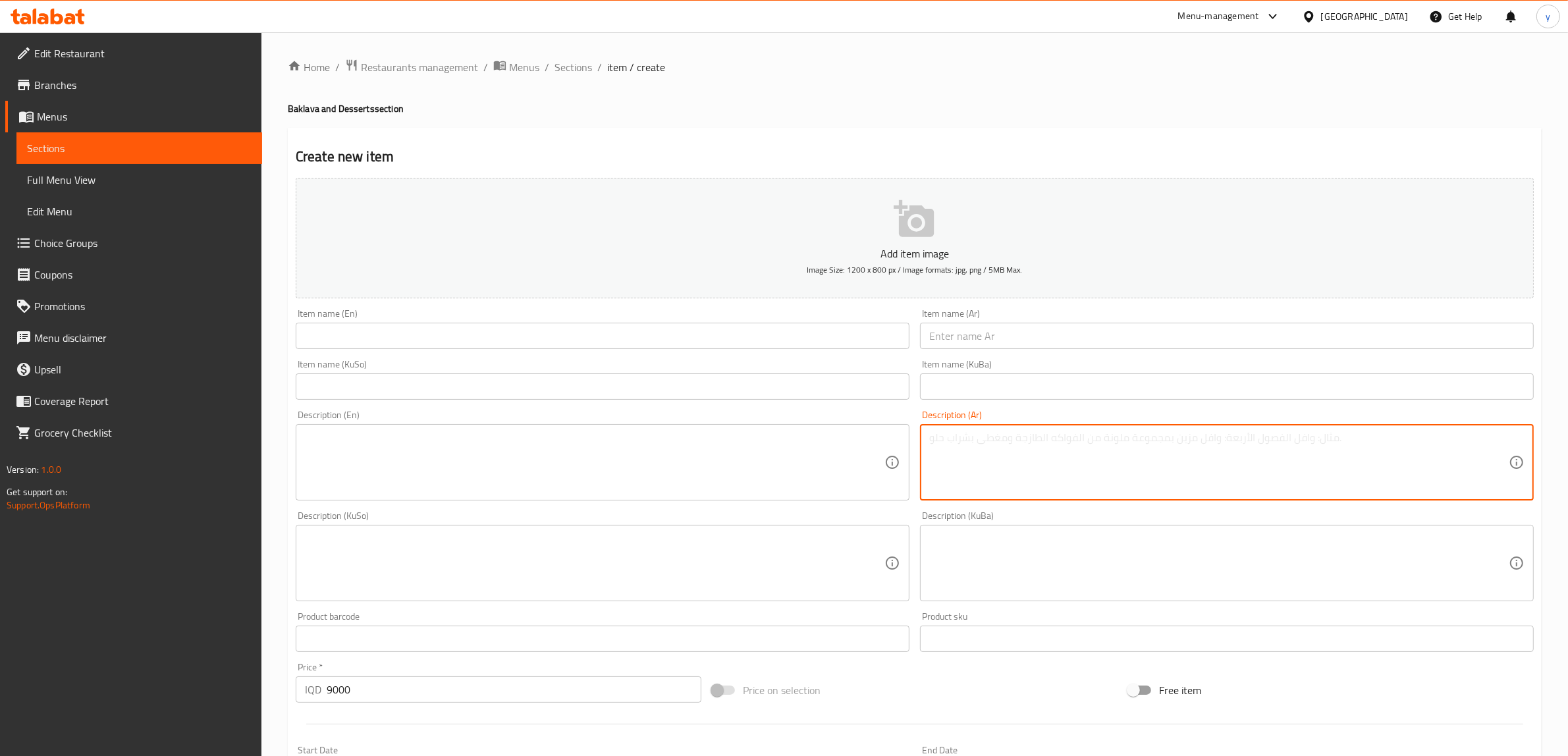
paste textarea "عجينة فيلو، مكسرات متنوعة وقطر"
type textarea "عجينة فيلو، مكسرات متنوعة وقطر"
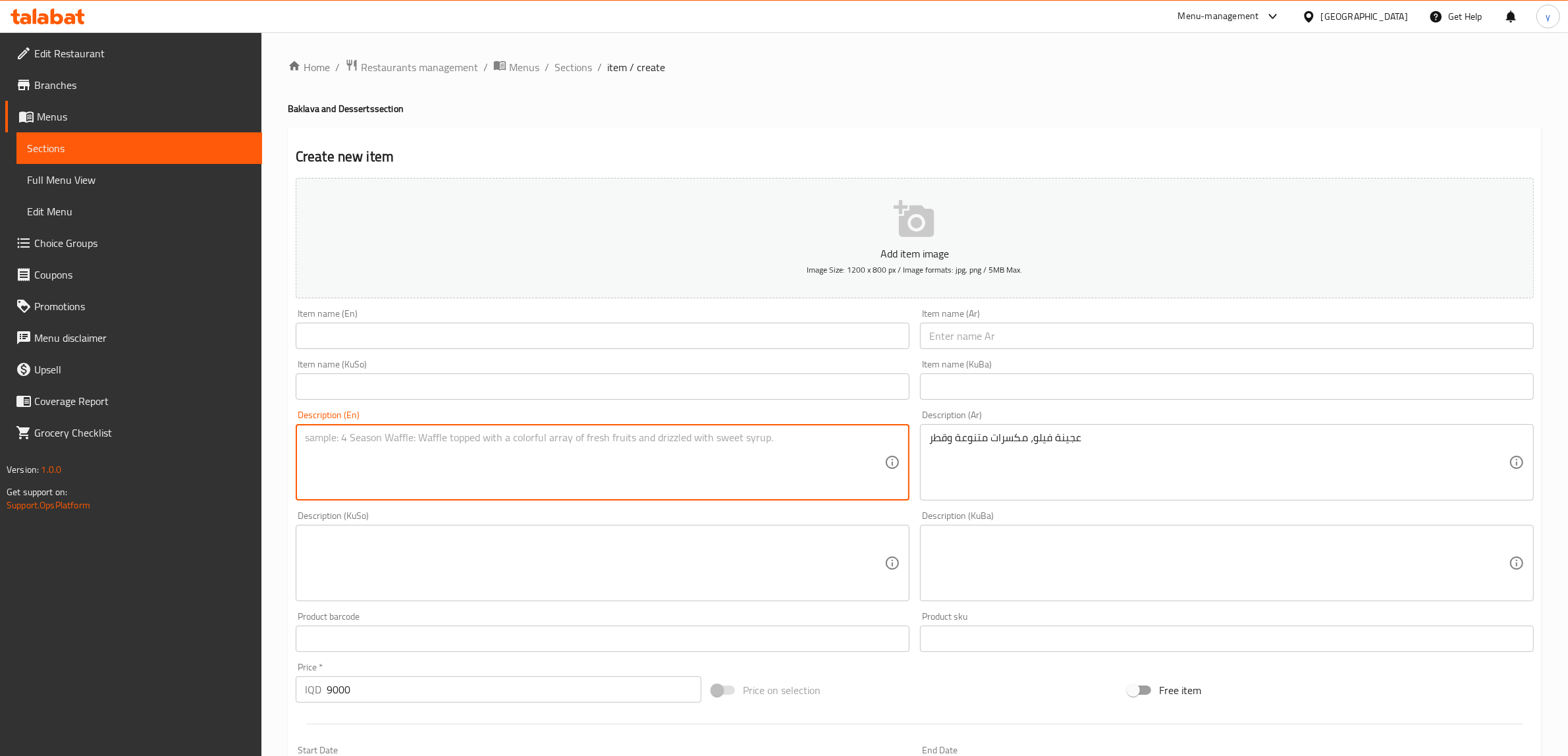
click at [693, 449] on textarea at bounding box center [595, 463] width 580 height 62
paste textarea "Filo dough, assorted nuts and syrup"
type textarea "Filo dough, assorted nuts and syrup"
drag, startPoint x: 1091, startPoint y: 334, endPoint x: 1091, endPoint y: 344, distance: 10.0
click at [1091, 334] on input "text" at bounding box center [1227, 336] width 614 height 26
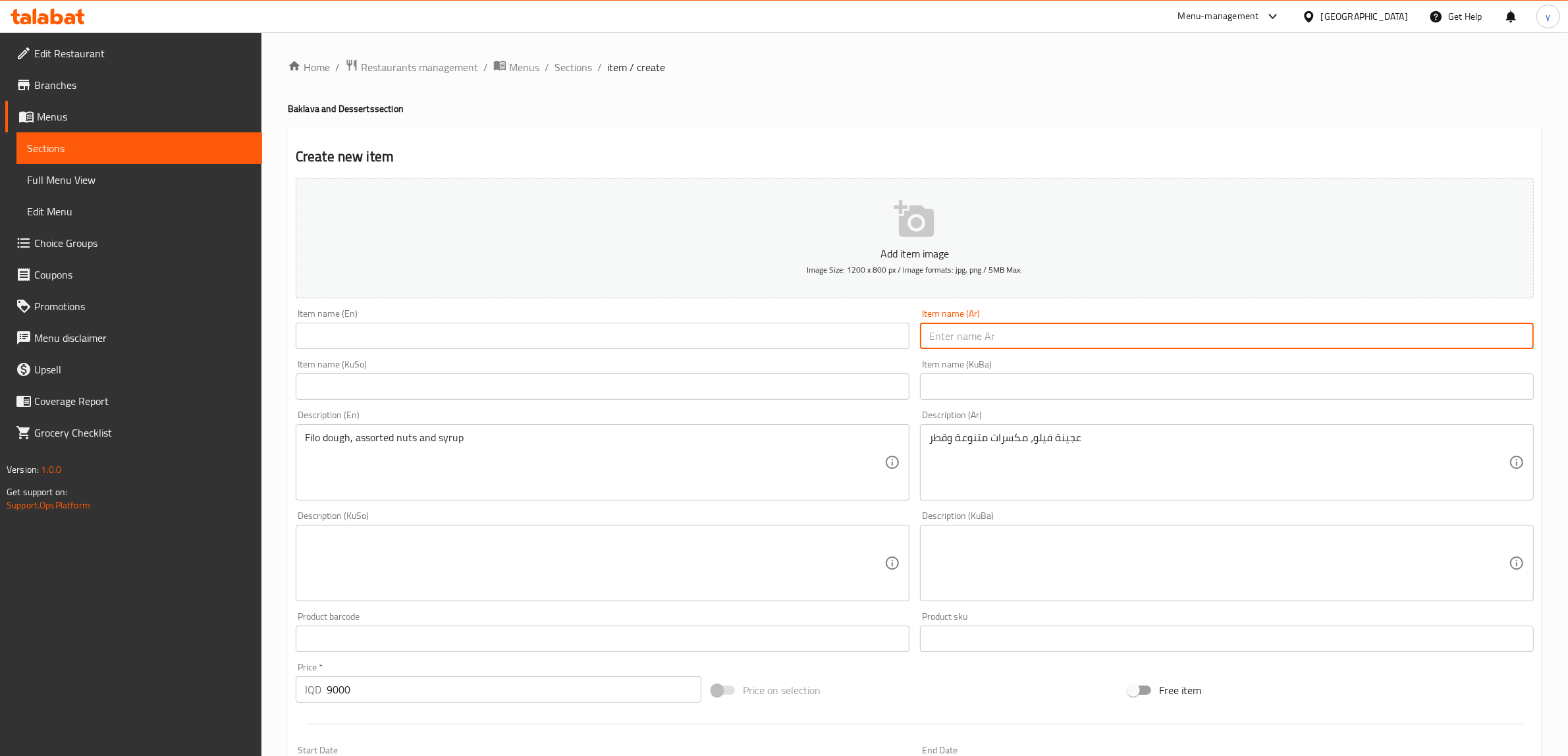
paste input "تشكيلة بقلاوه"
type input "تشكيلة بقلاوه"
click at [853, 342] on input "text" at bounding box center [602, 336] width 614 height 26
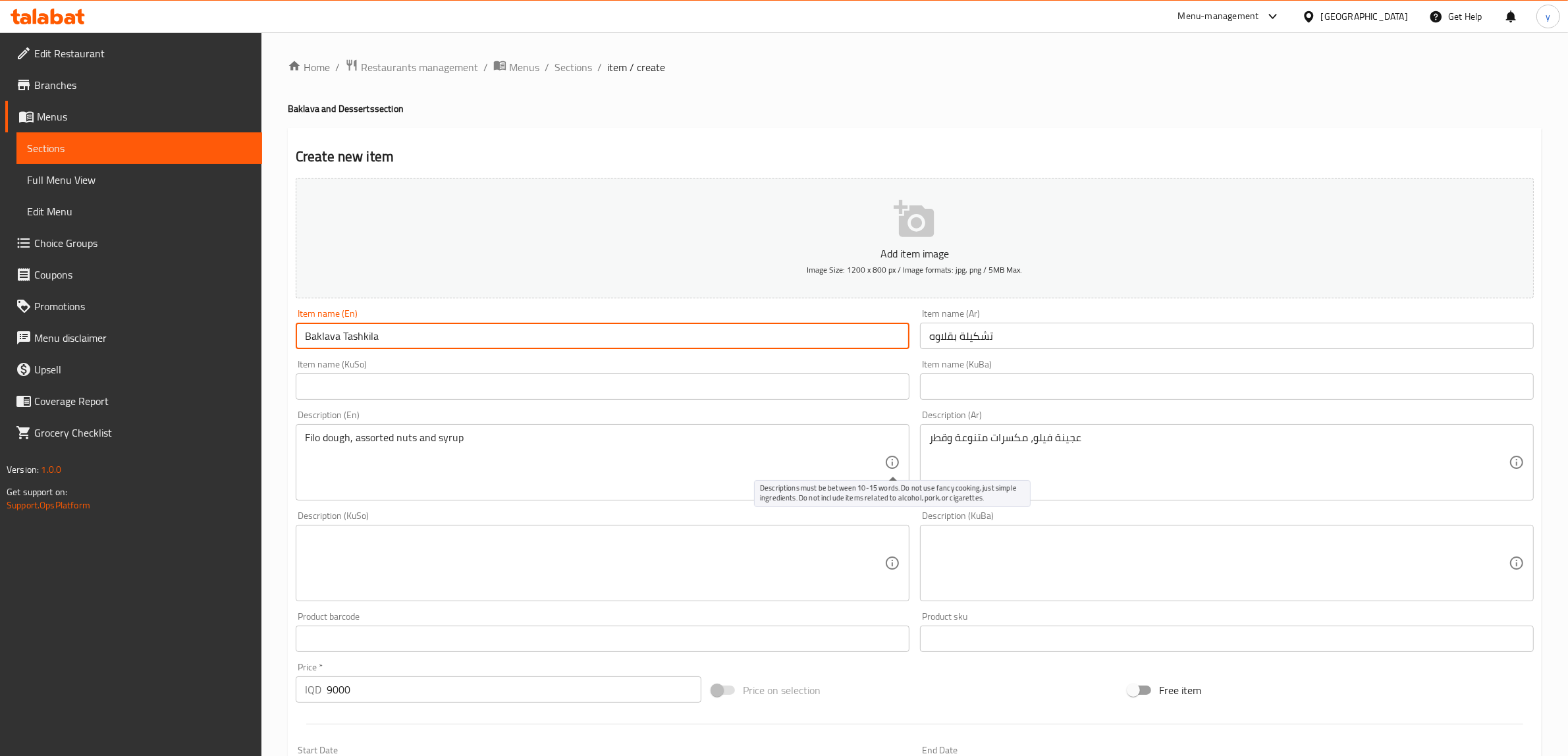
type input "Baklava Tashkila"
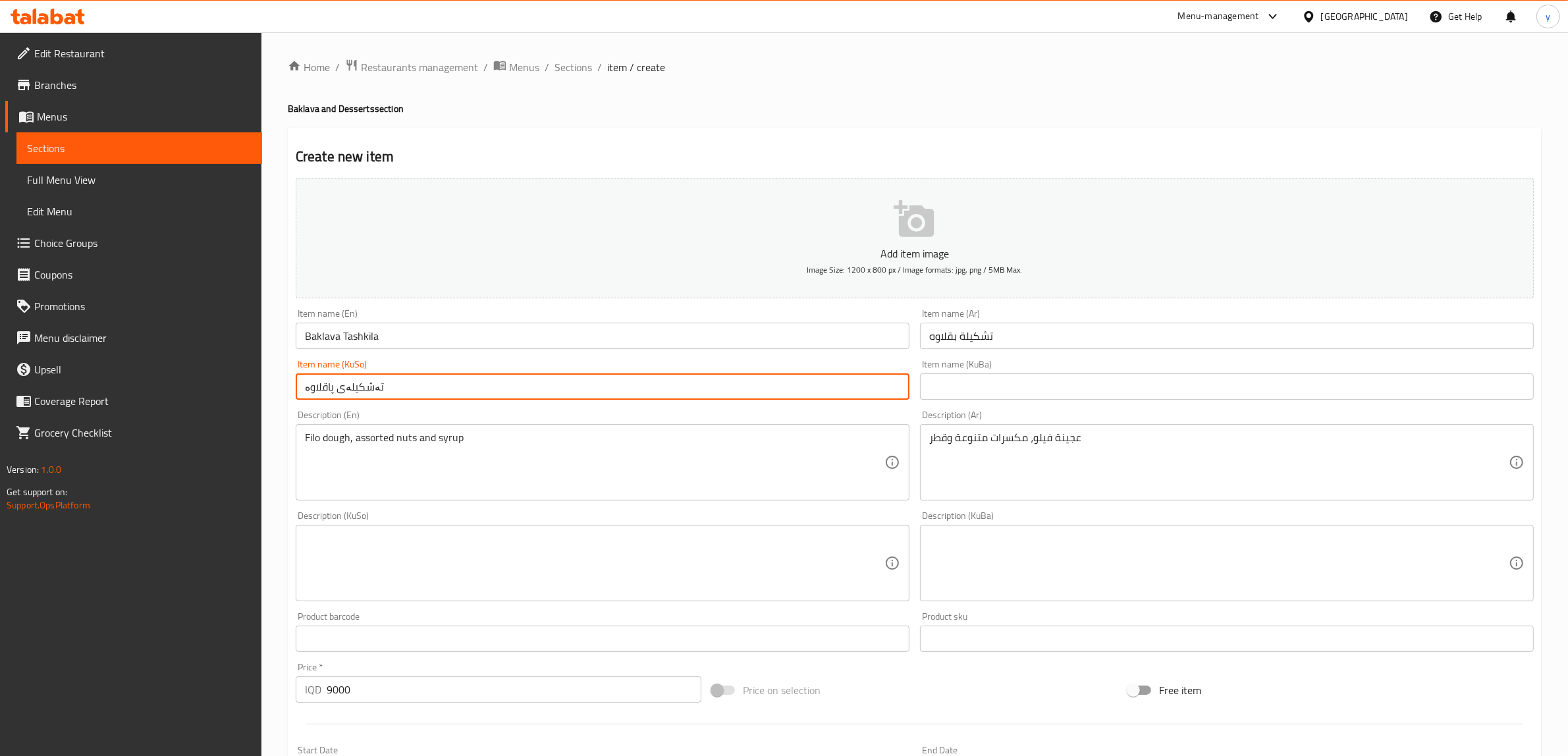
type input "تەشکیلەی پاقلاوە"
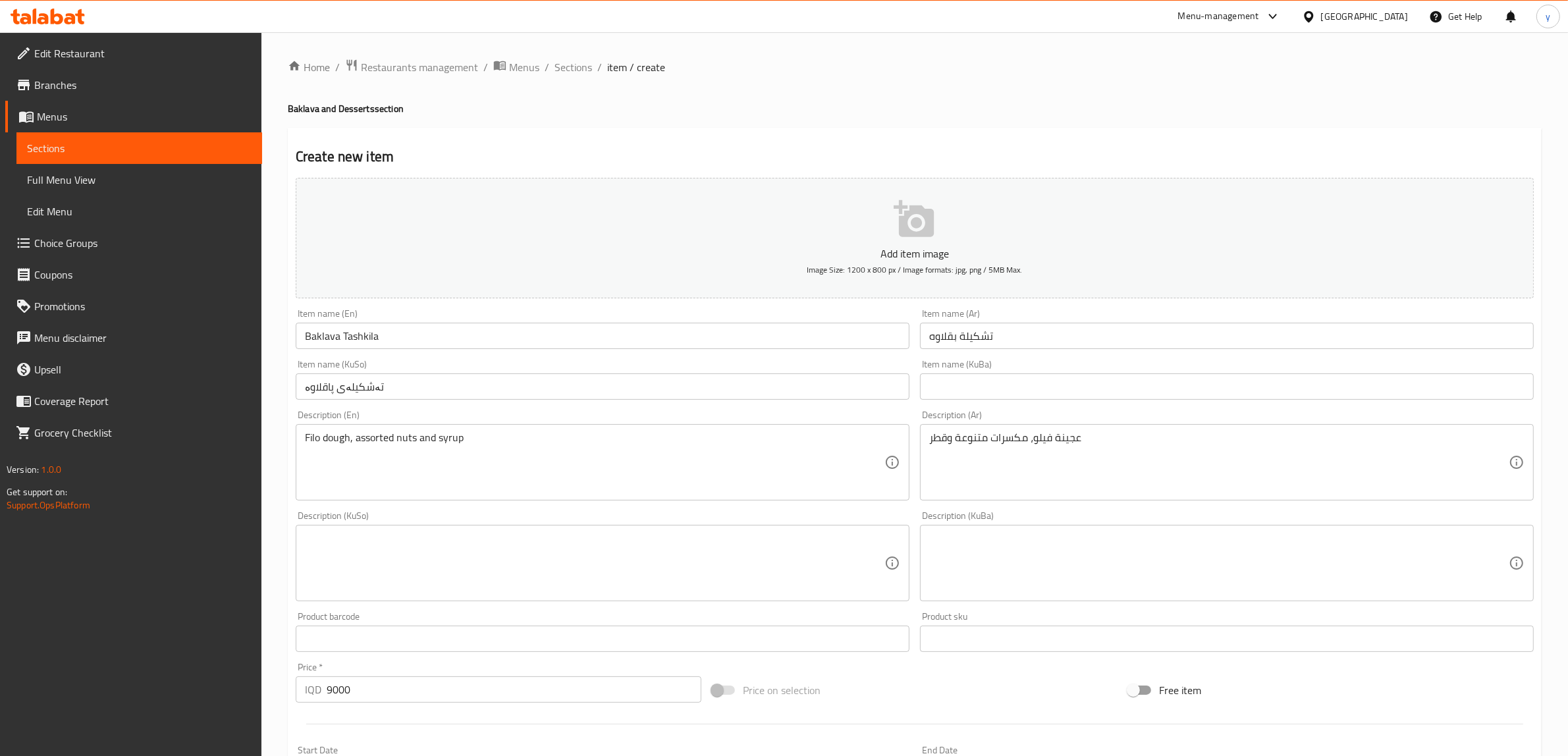
click at [849, 595] on div "Description (KuSo)" at bounding box center [602, 564] width 614 height 76
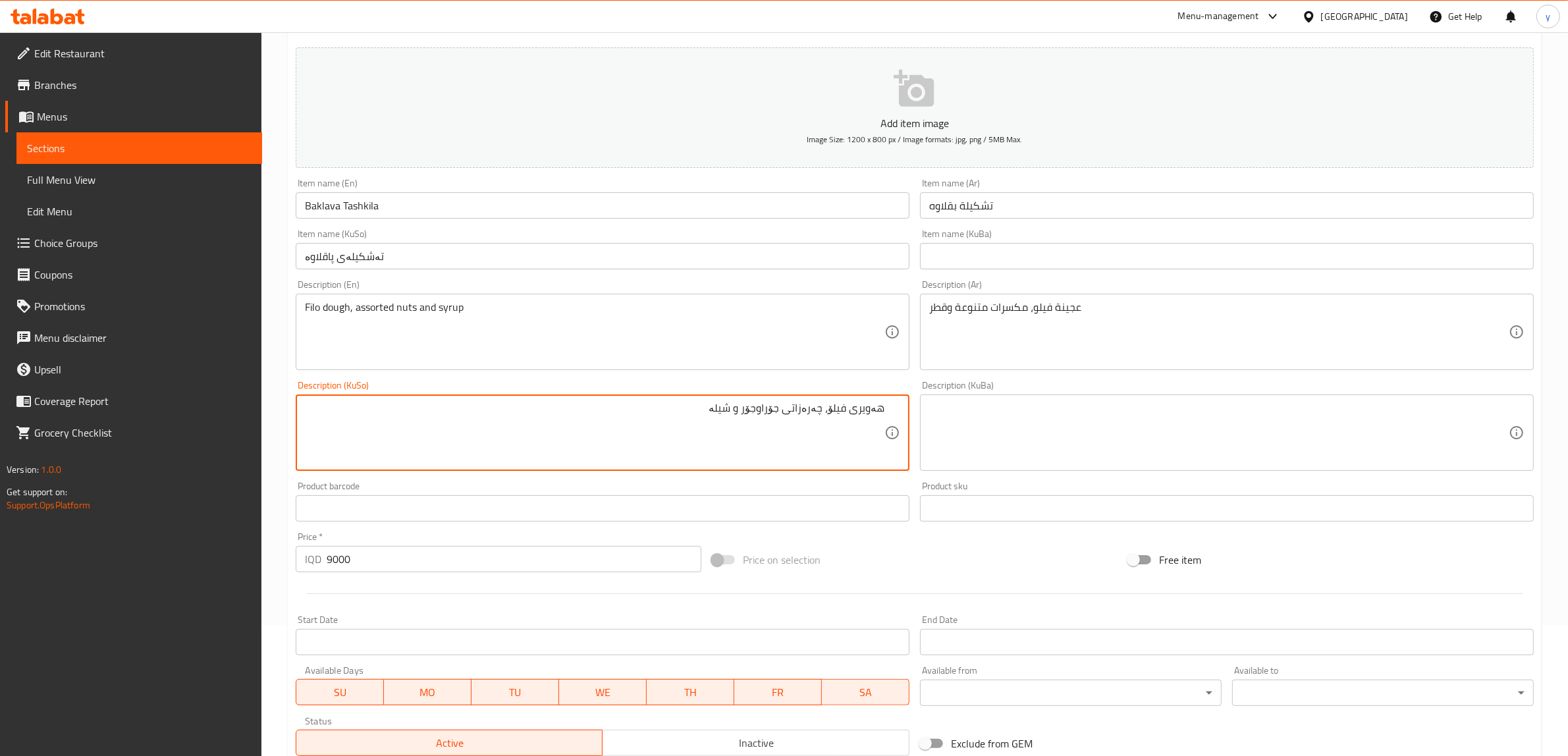
scroll to position [274, 0]
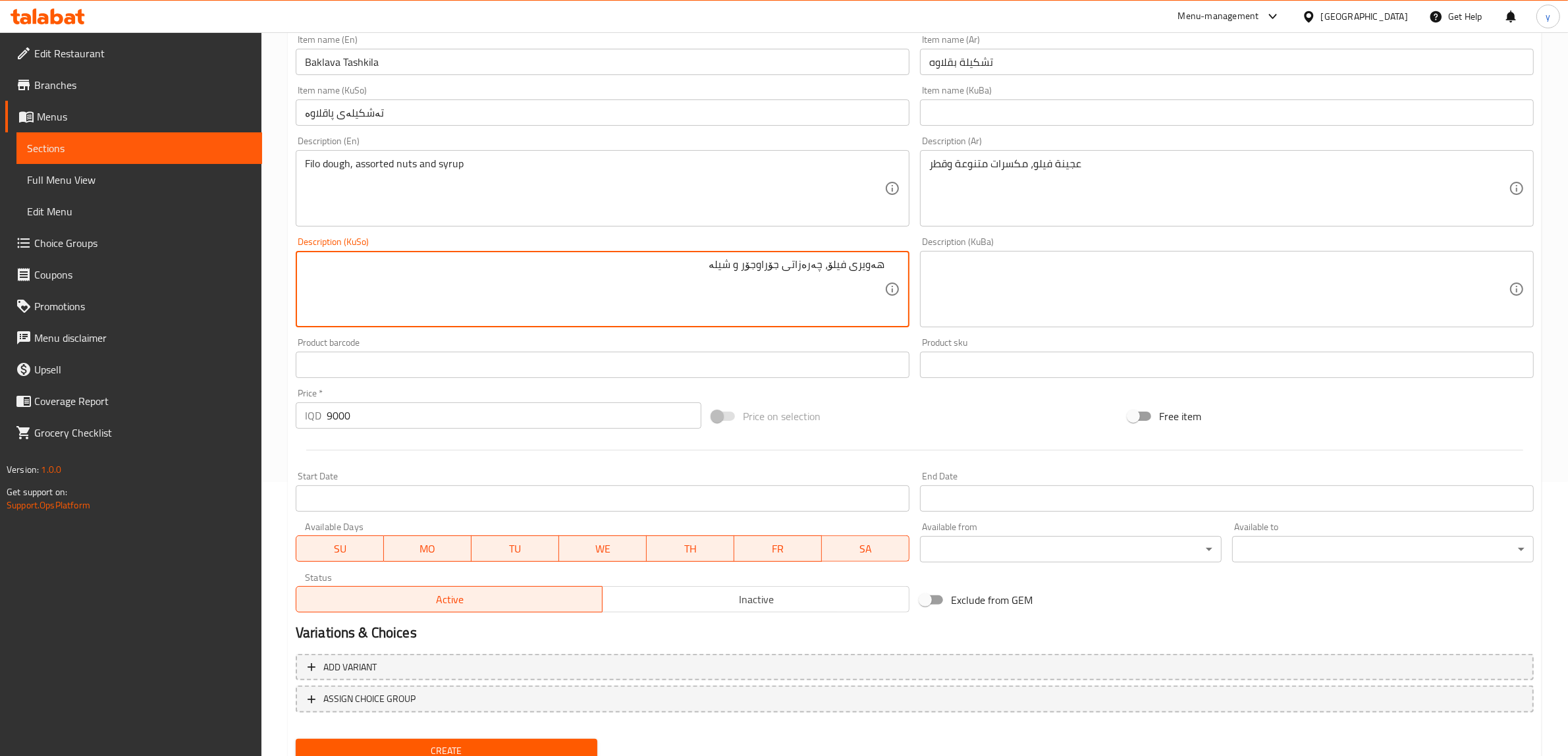
type textarea "هەویری فیلۆ، چەرەزاتی جۆراوجۆر و شیلە"
click at [495, 748] on span "Create" at bounding box center [446, 751] width 281 height 16
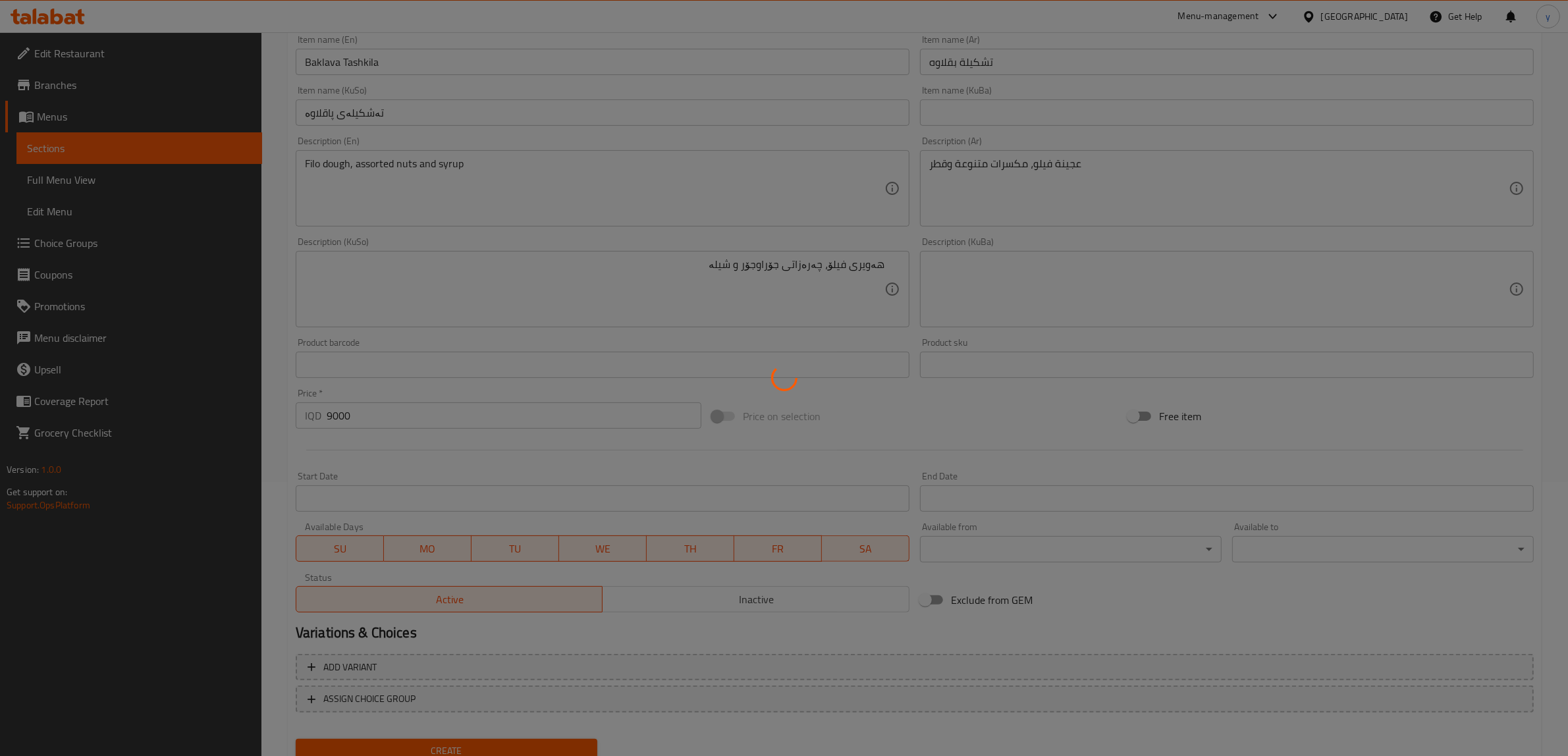
type input "0"
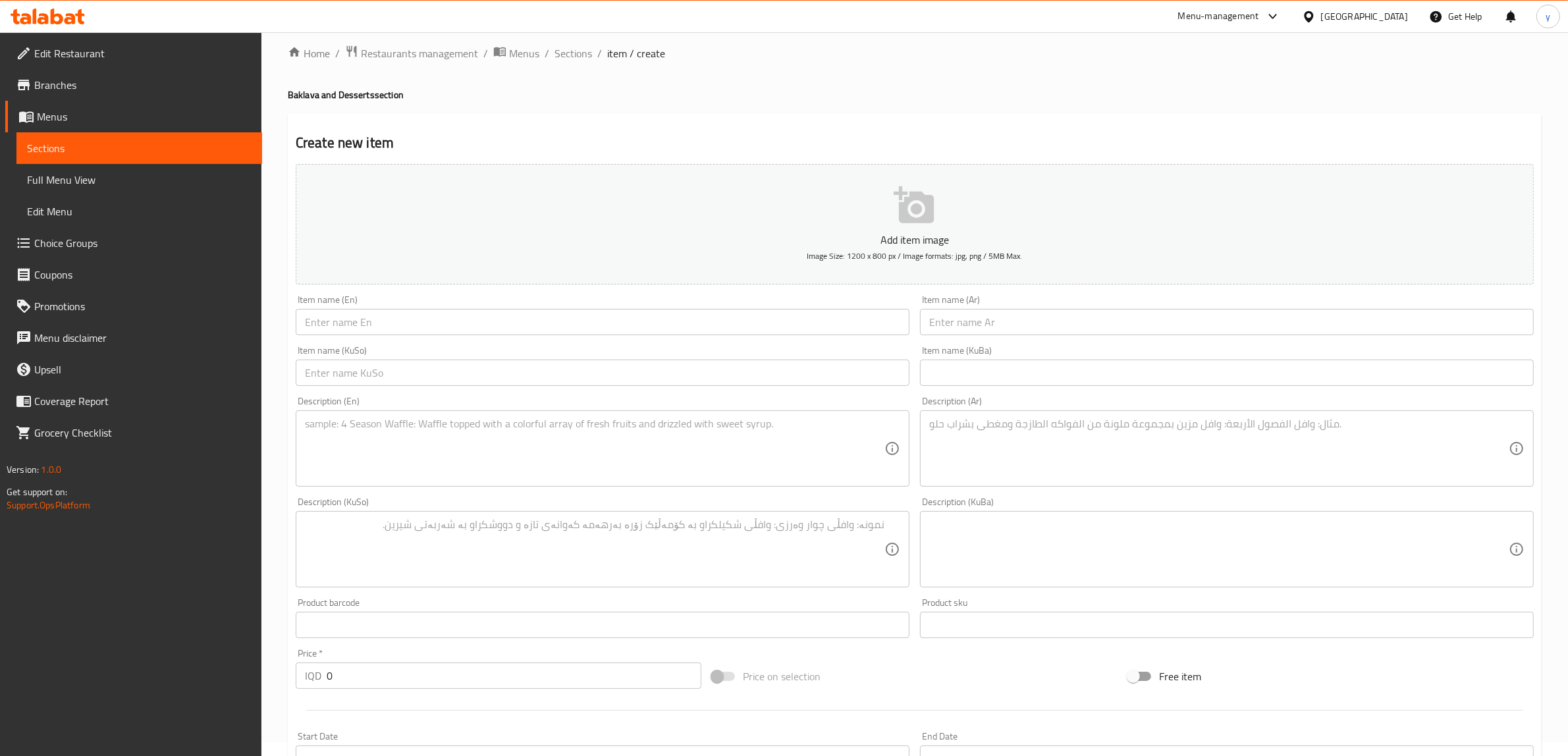
scroll to position [0, 0]
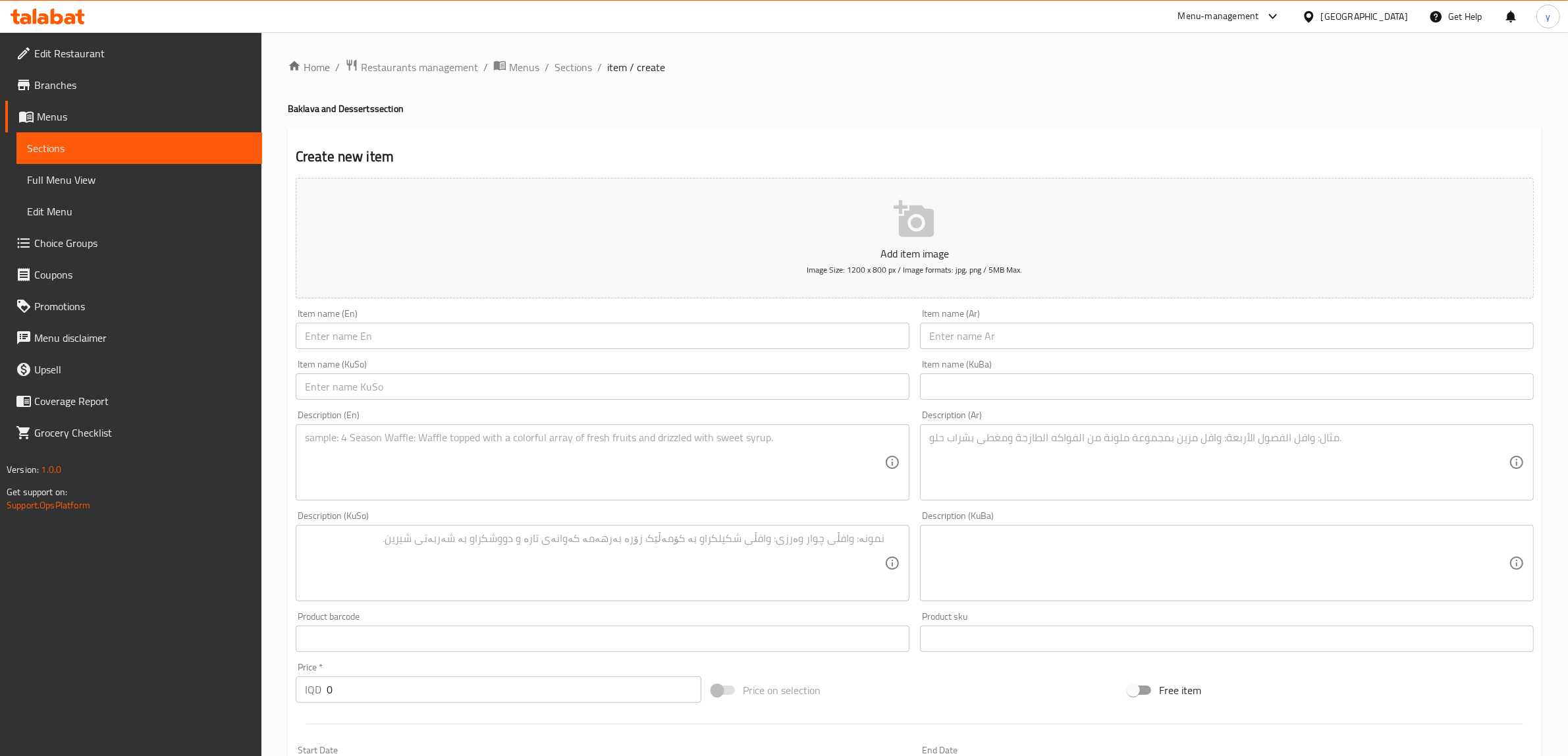
click at [1012, 342] on input "text" at bounding box center [1227, 336] width 614 height 26
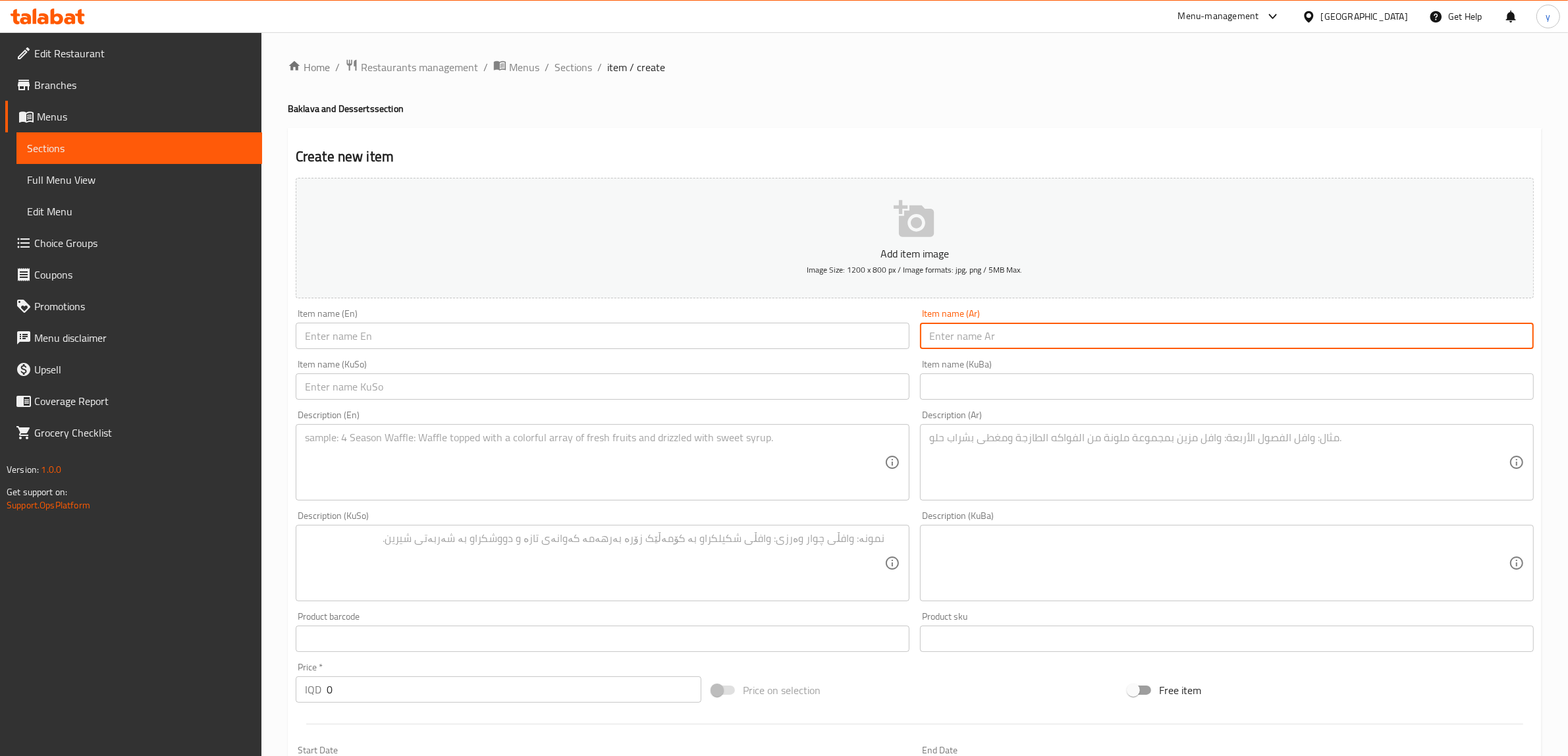
paste input "بقلاوة عنتاب"
type input "بقلاوة عنتاب"
click at [1005, 440] on textarea at bounding box center [1219, 463] width 580 height 62
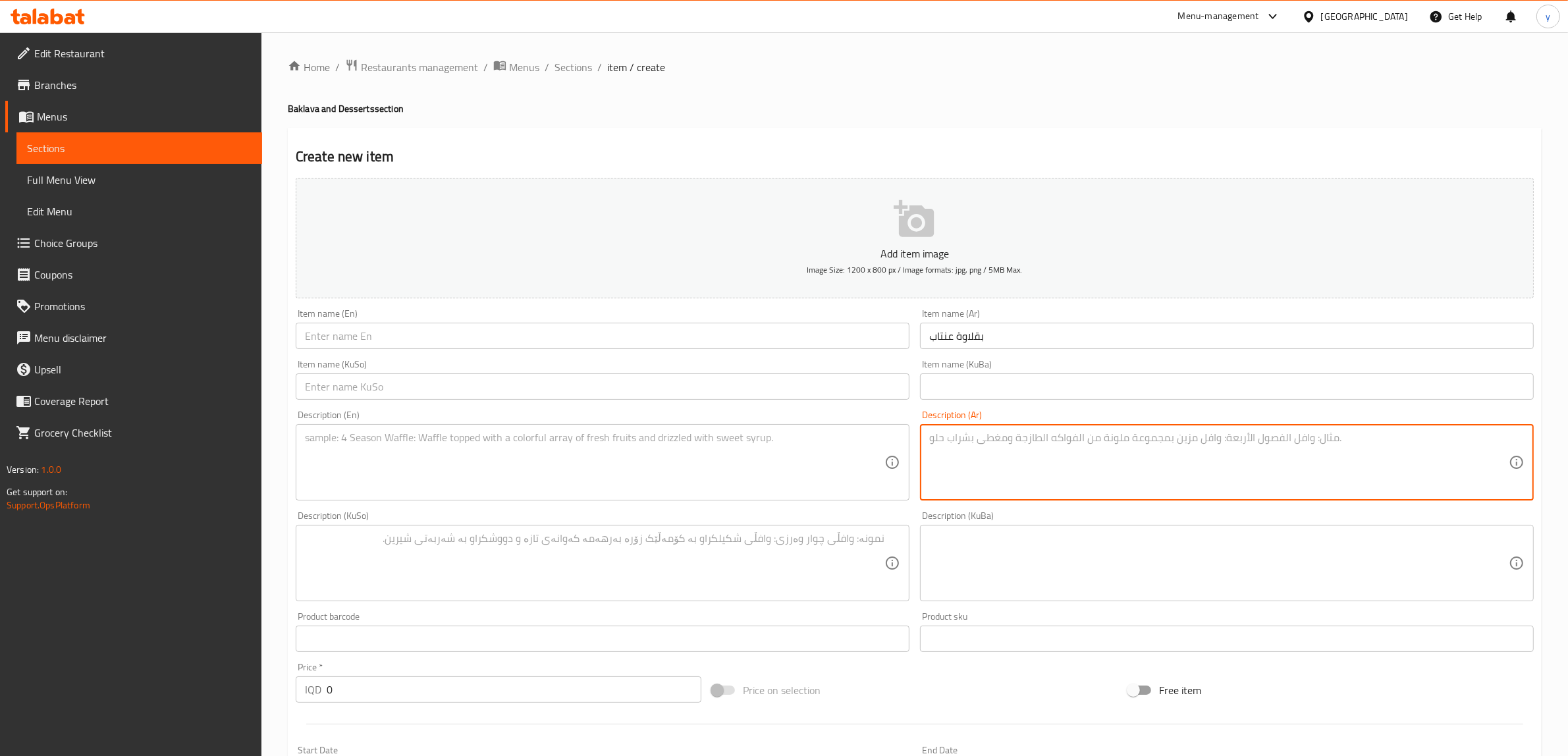
paste textarea "عجينة فيلو رقيقة، فستق عنتابي وقطر"
type textarea "عجينة فيلو رقيقة، فستق عنتابي وقطر"
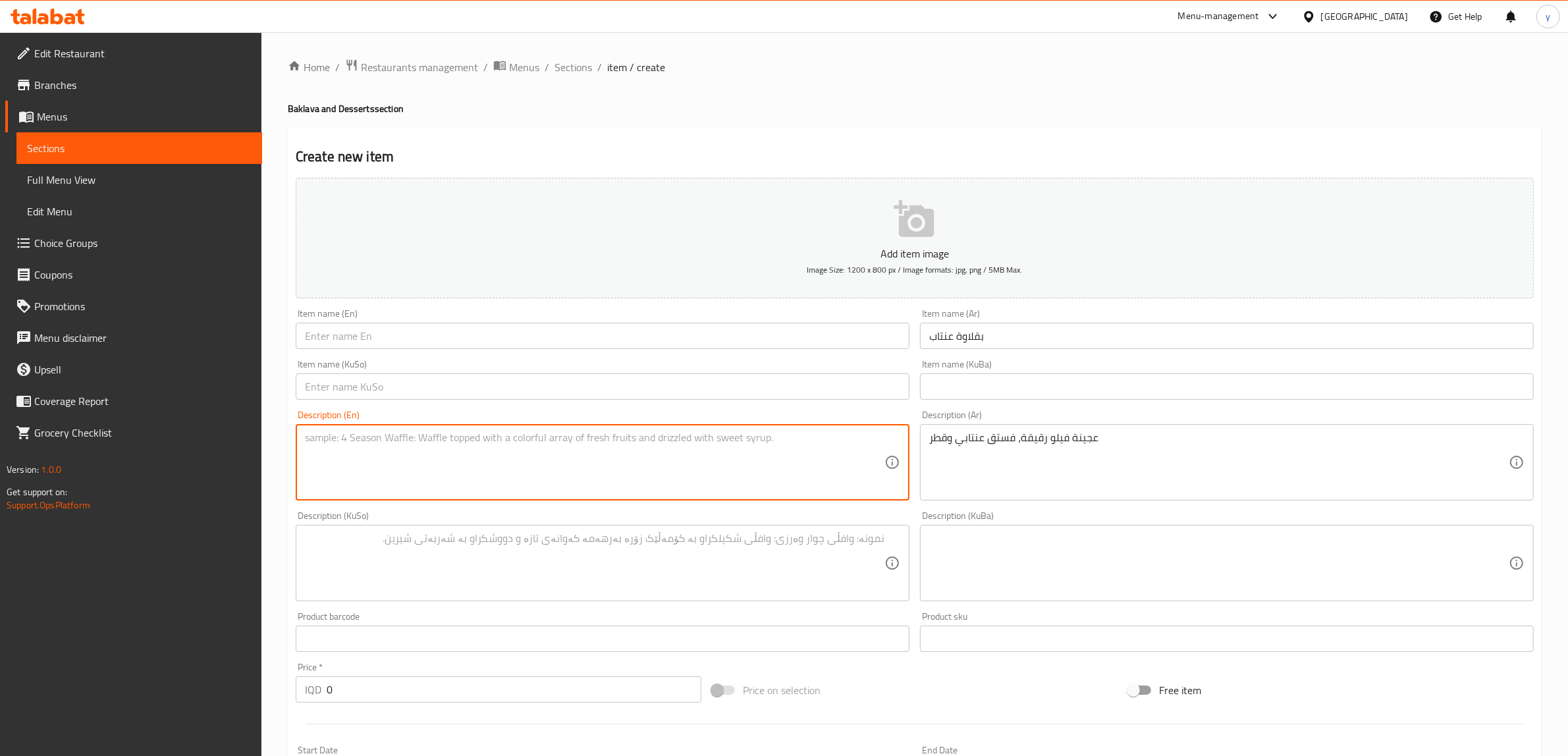
click at [696, 488] on textarea at bounding box center [595, 463] width 580 height 62
paste textarea "Thin filo dough, Antep pistachios and syrup"
type textarea "Thin filo dough, Antep pistachios and syrup"
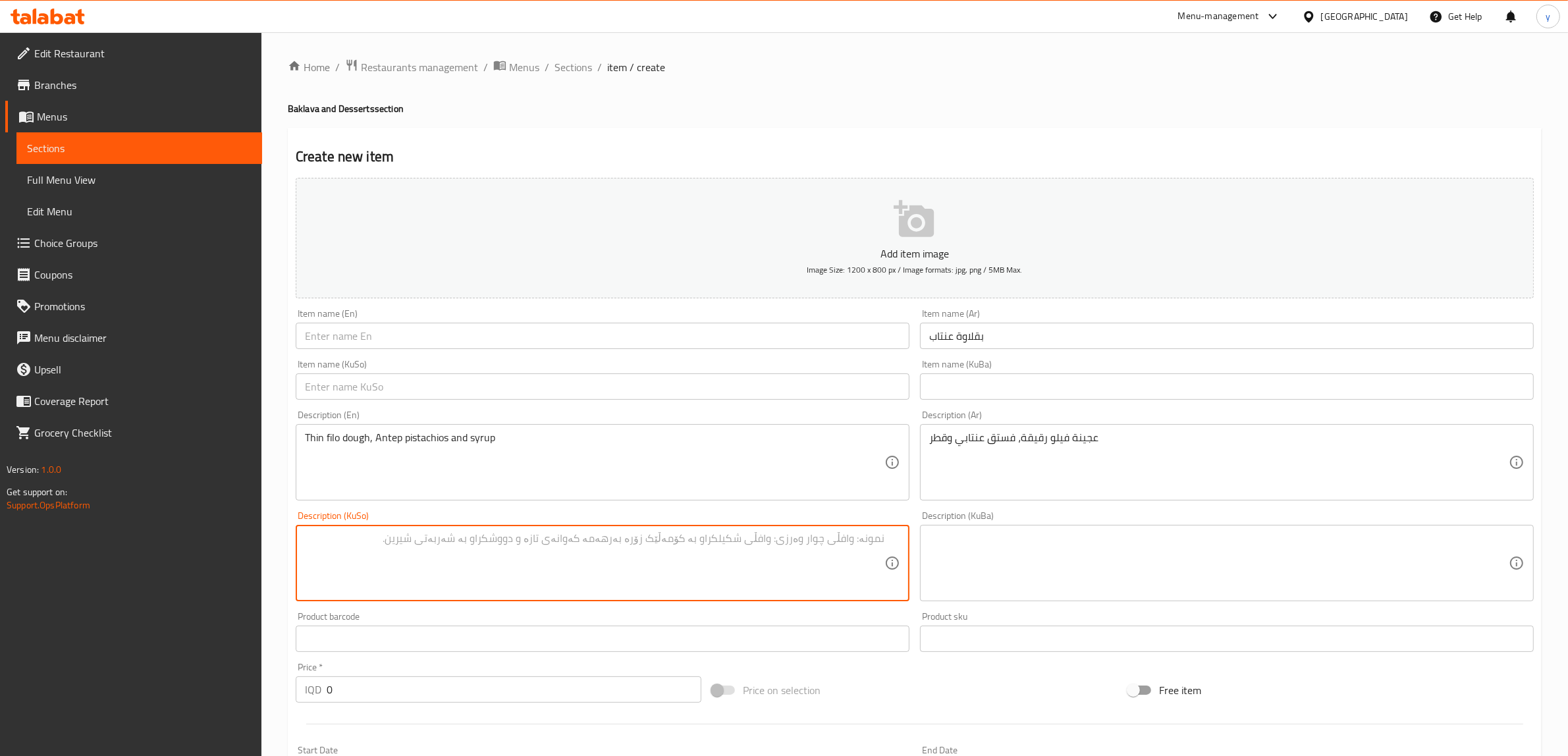
click at [588, 560] on textarea at bounding box center [595, 564] width 580 height 62
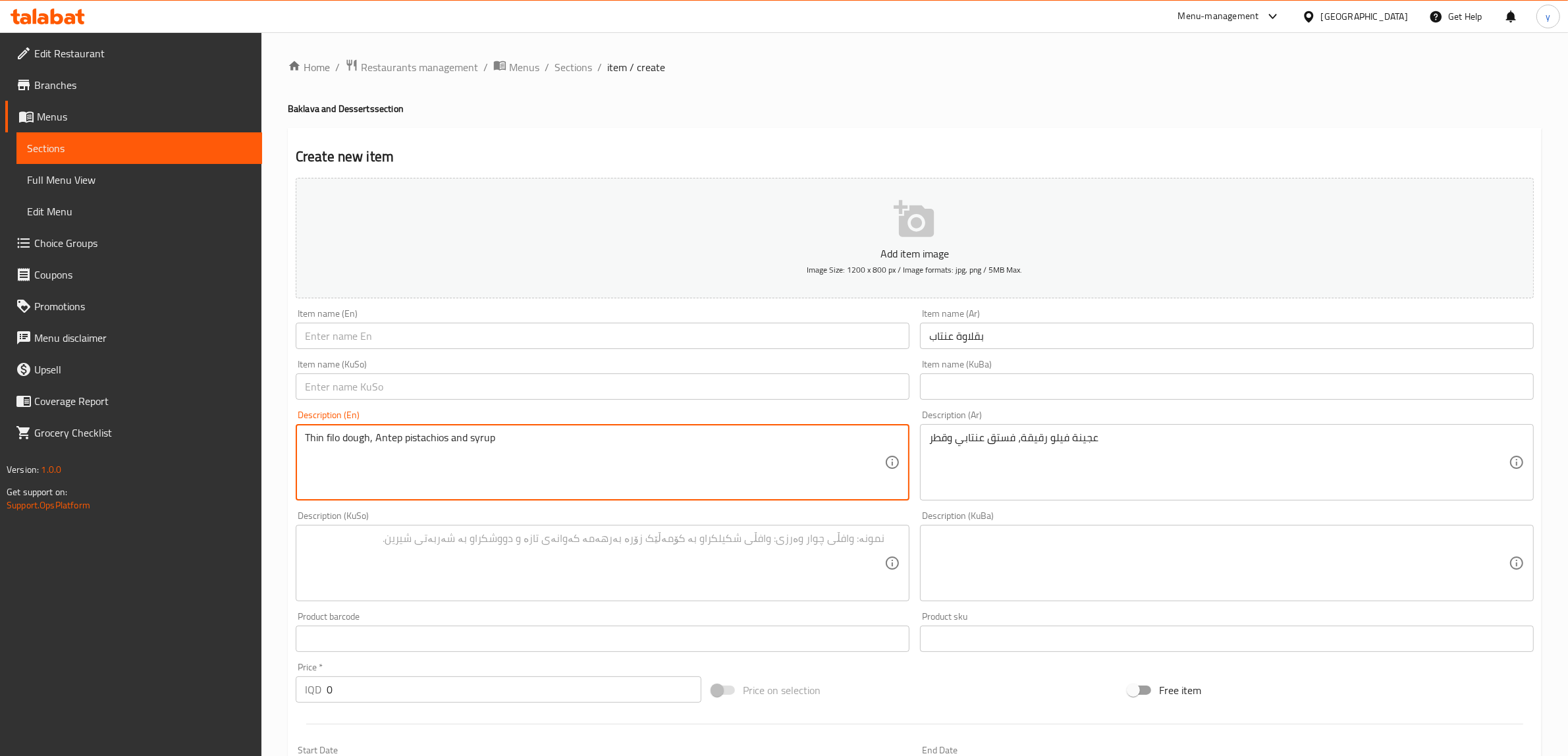
drag, startPoint x: 402, startPoint y: 426, endPoint x: 387, endPoint y: 437, distance: 18.6
drag, startPoint x: 387, startPoint y: 437, endPoint x: 693, endPoint y: 570, distance: 333.7
click at [693, 570] on textarea at bounding box center [595, 564] width 580 height 62
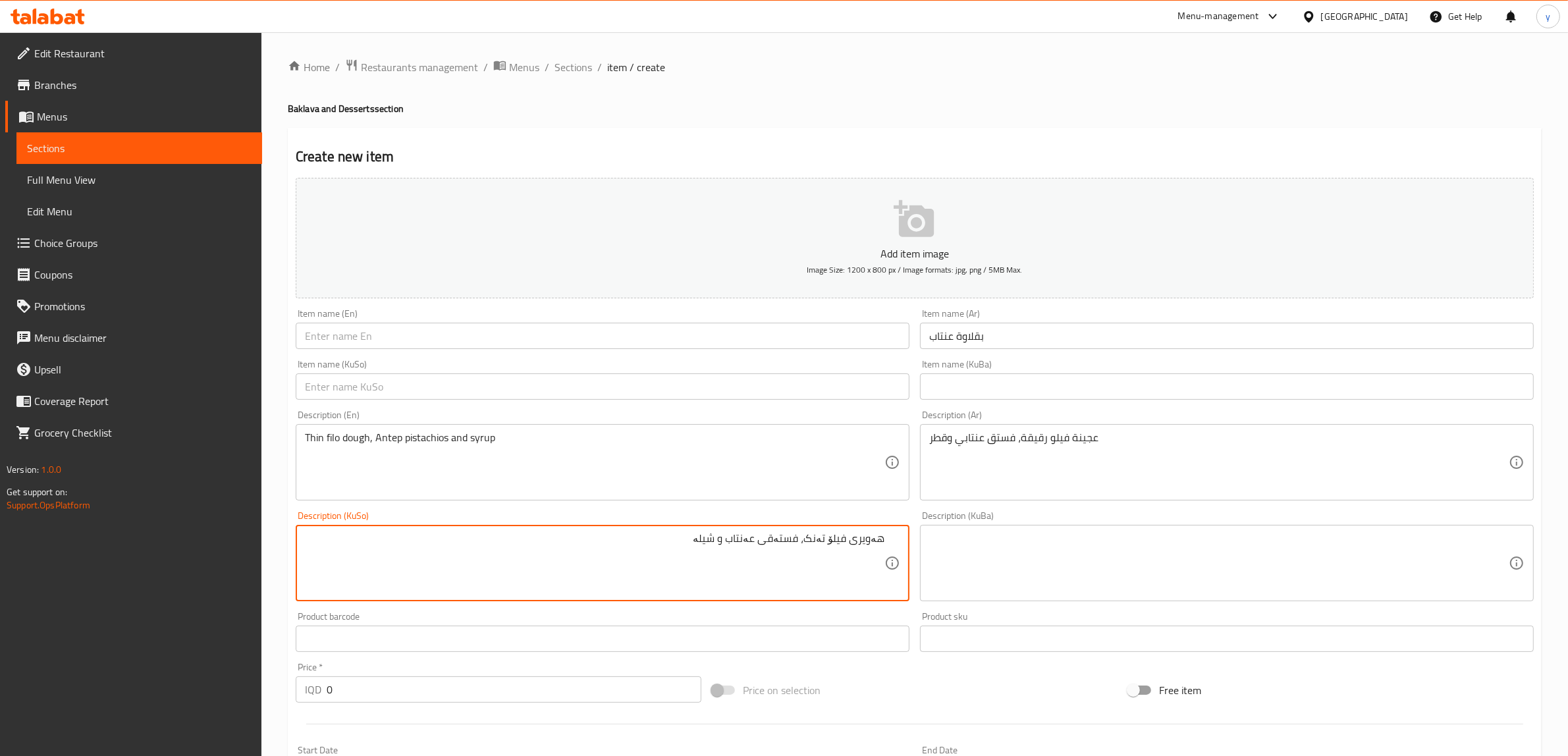
click at [832, 542] on textarea "هەویری فیلۆ تەنک، فستەقی عەنتاب و شیلە" at bounding box center [595, 564] width 580 height 62
type textarea "هەویری فیلۆی تەنک، فستەقی عەنتاب و شیلە"
click at [693, 363] on div "Item name (KuSo) Item name (KuSo)" at bounding box center [602, 380] width 614 height 40
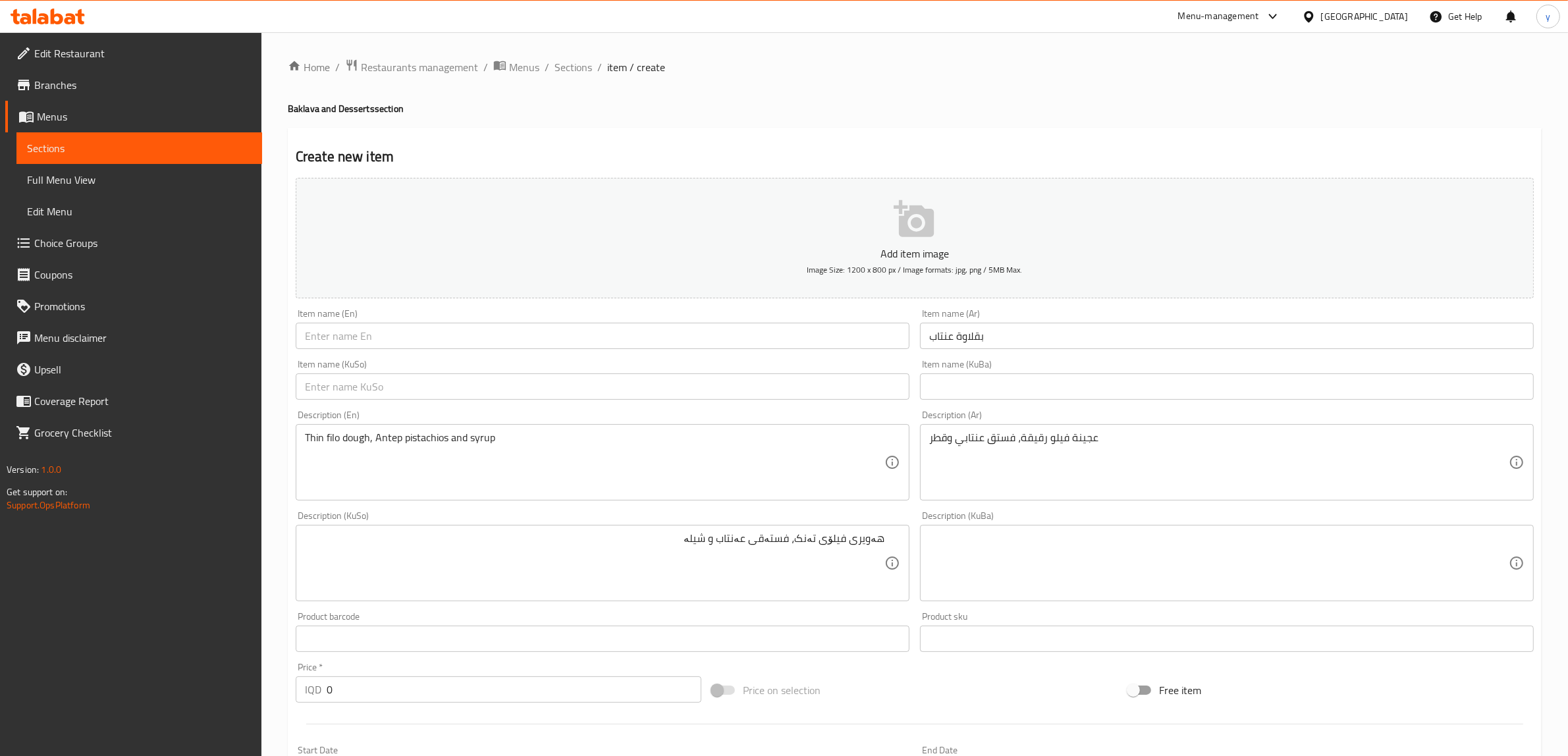
click at [696, 375] on input "text" at bounding box center [602, 387] width 614 height 26
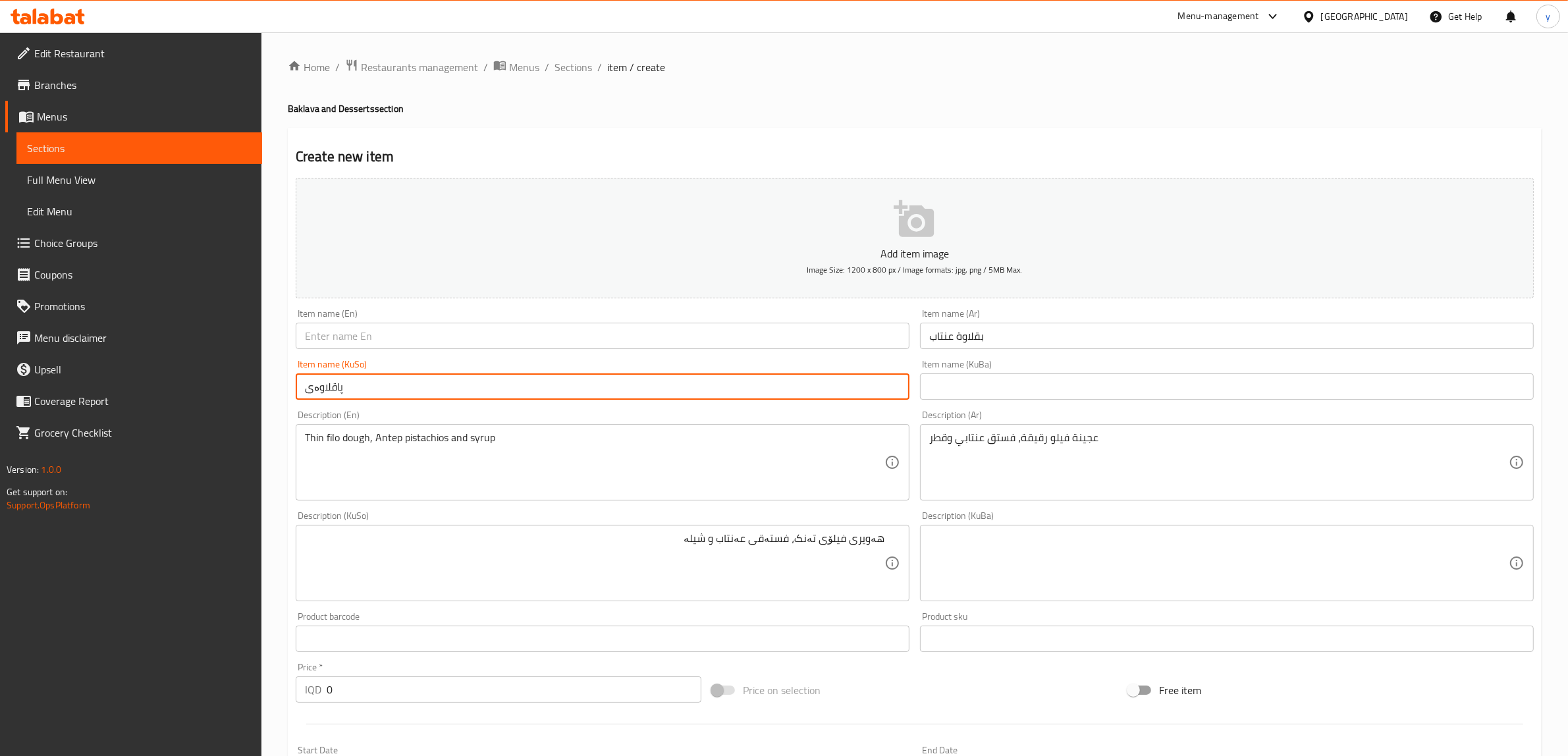
type input "پاقلاوەی"
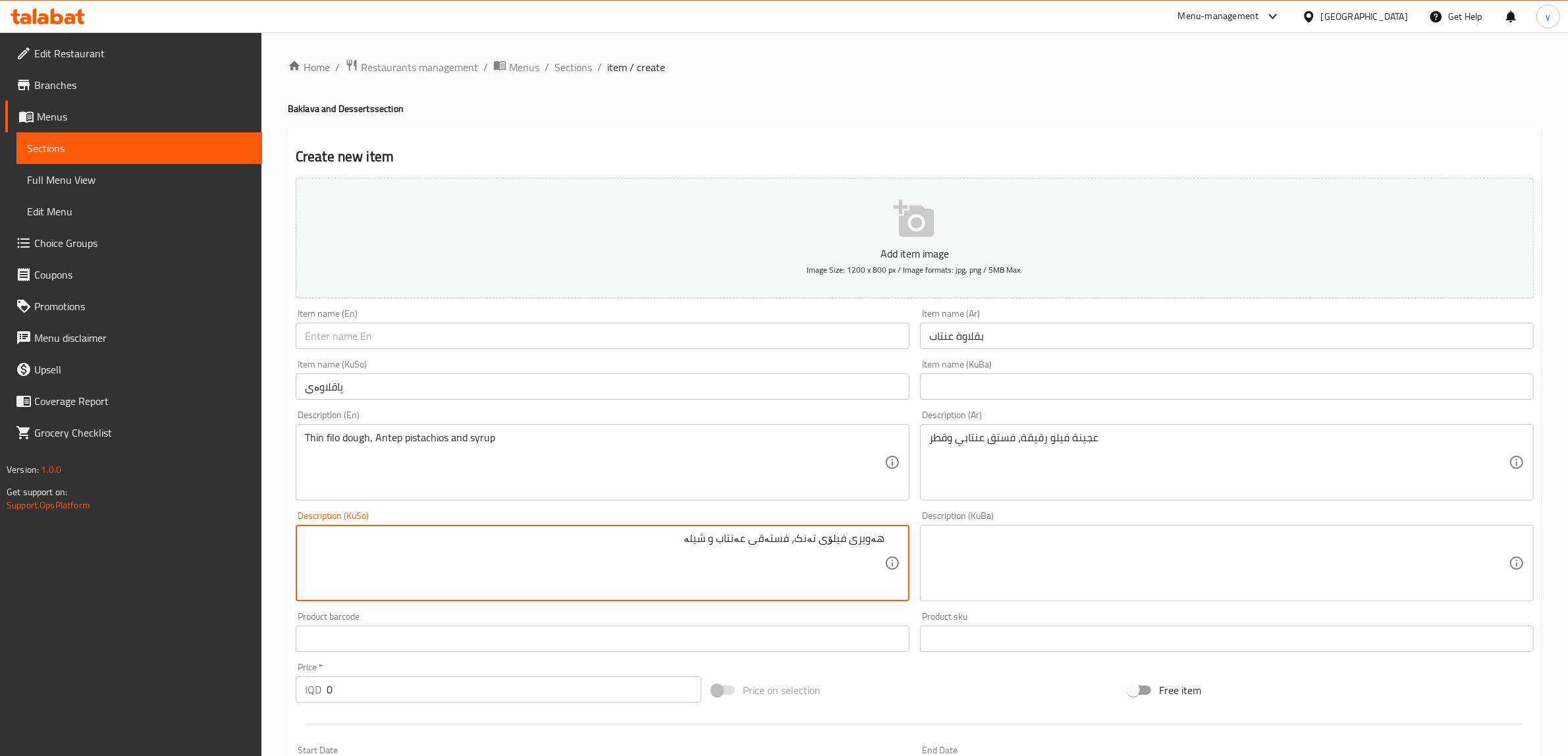
click at [748, 536] on textarea "هەویری فیلۆی تەنک، فستەقی عەنتاب و شیلە" at bounding box center [595, 564] width 580 height 62
click at [469, 374] on input "پاقلاوەی" at bounding box center [602, 387] width 614 height 26
type textarea "هەویری فیلۆی تەنک، فستەقی عەنتاب و شیلە"
click at [644, 402] on div "Item name (KuSo) پاقلاوەی Item name ([GEOGRAPHIC_DATA])" at bounding box center [602, 380] width 624 height 51
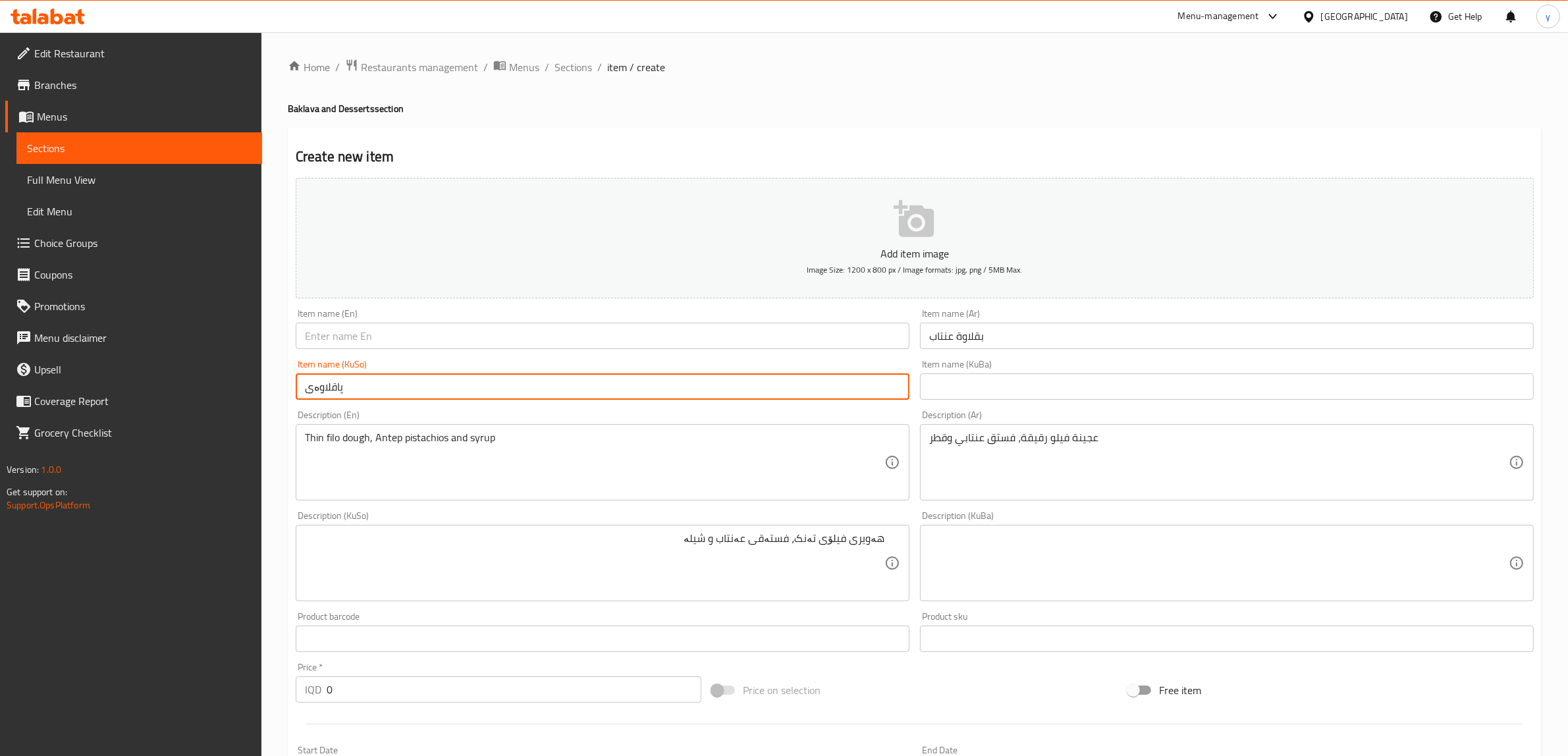
click at [655, 382] on input "پاقلاوەی" at bounding box center [602, 387] width 614 height 26
paste input "عەنتاب"
type input "پاقلاوەی عەنتاب"
click at [635, 334] on input "text" at bounding box center [602, 336] width 614 height 26
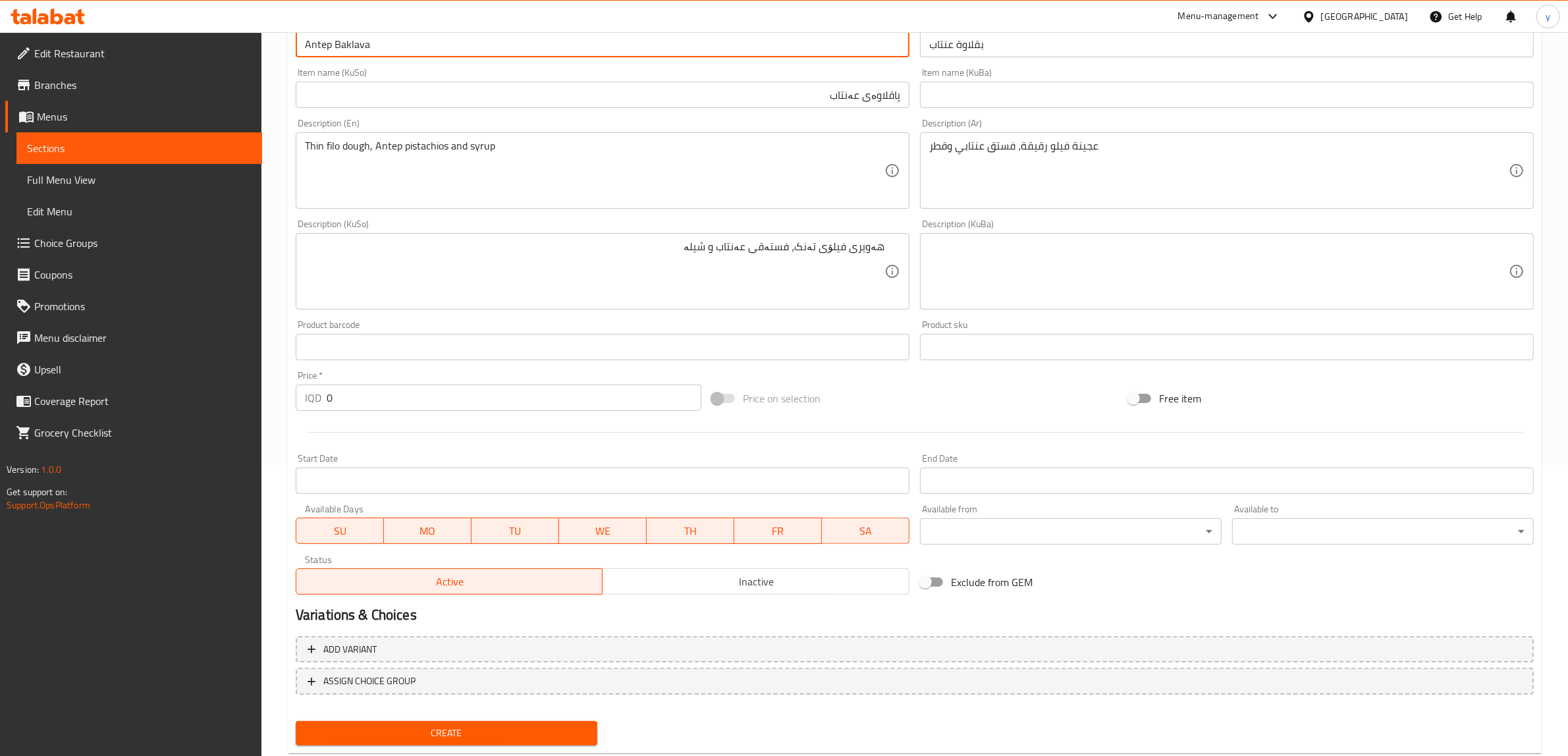
scroll to position [323, 0]
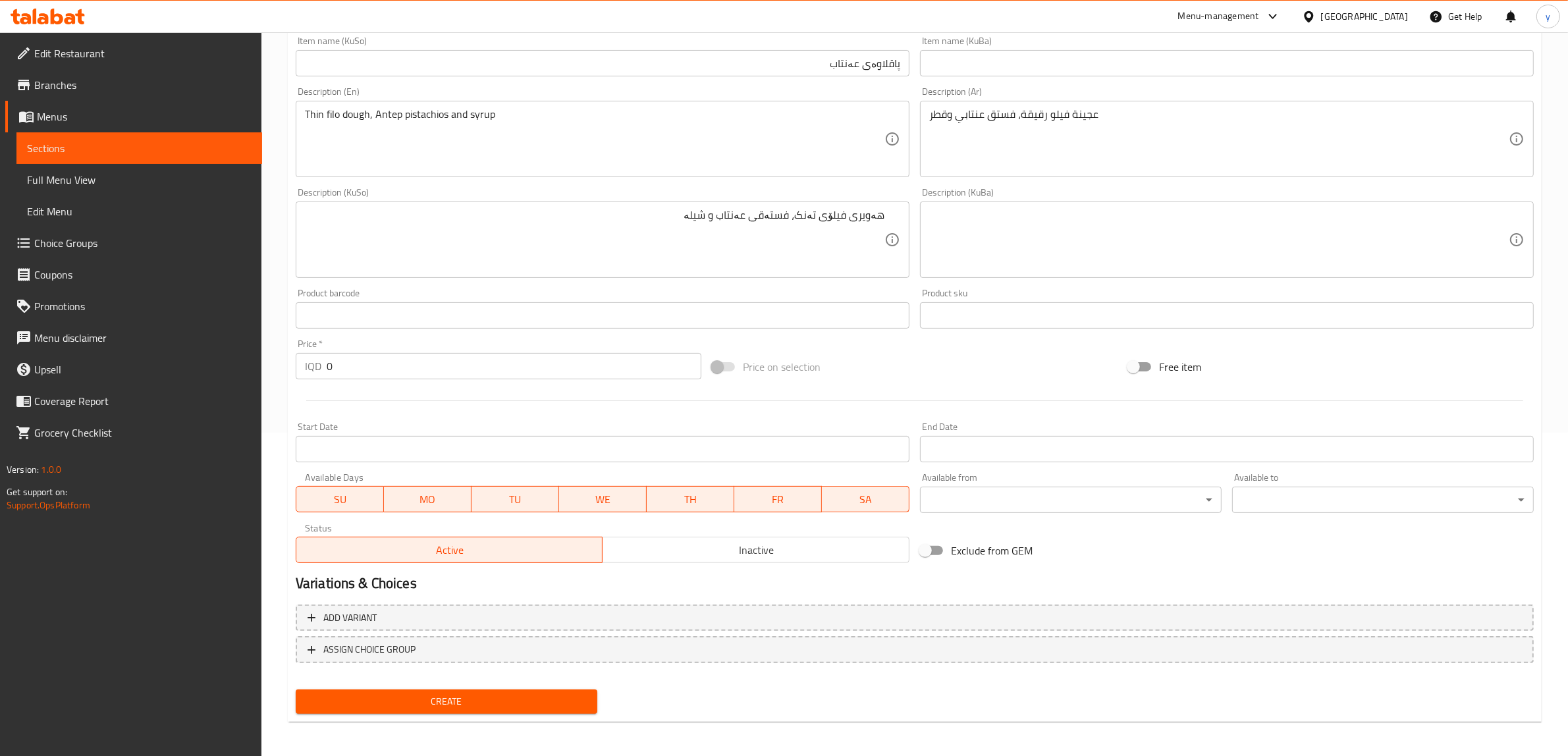
type input "Antep Baklava"
click at [479, 700] on span "Create" at bounding box center [446, 701] width 281 height 16
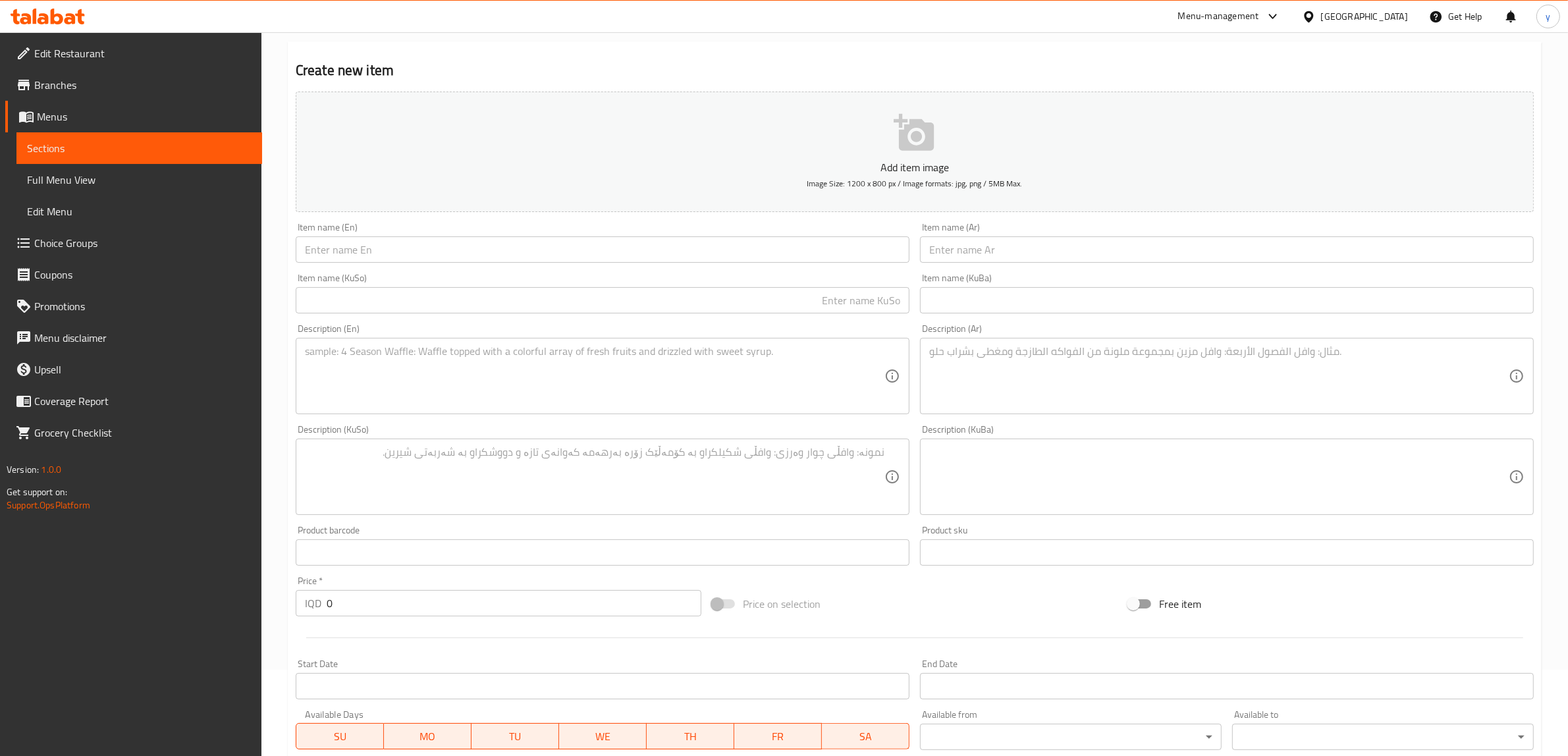
scroll to position [49, 0]
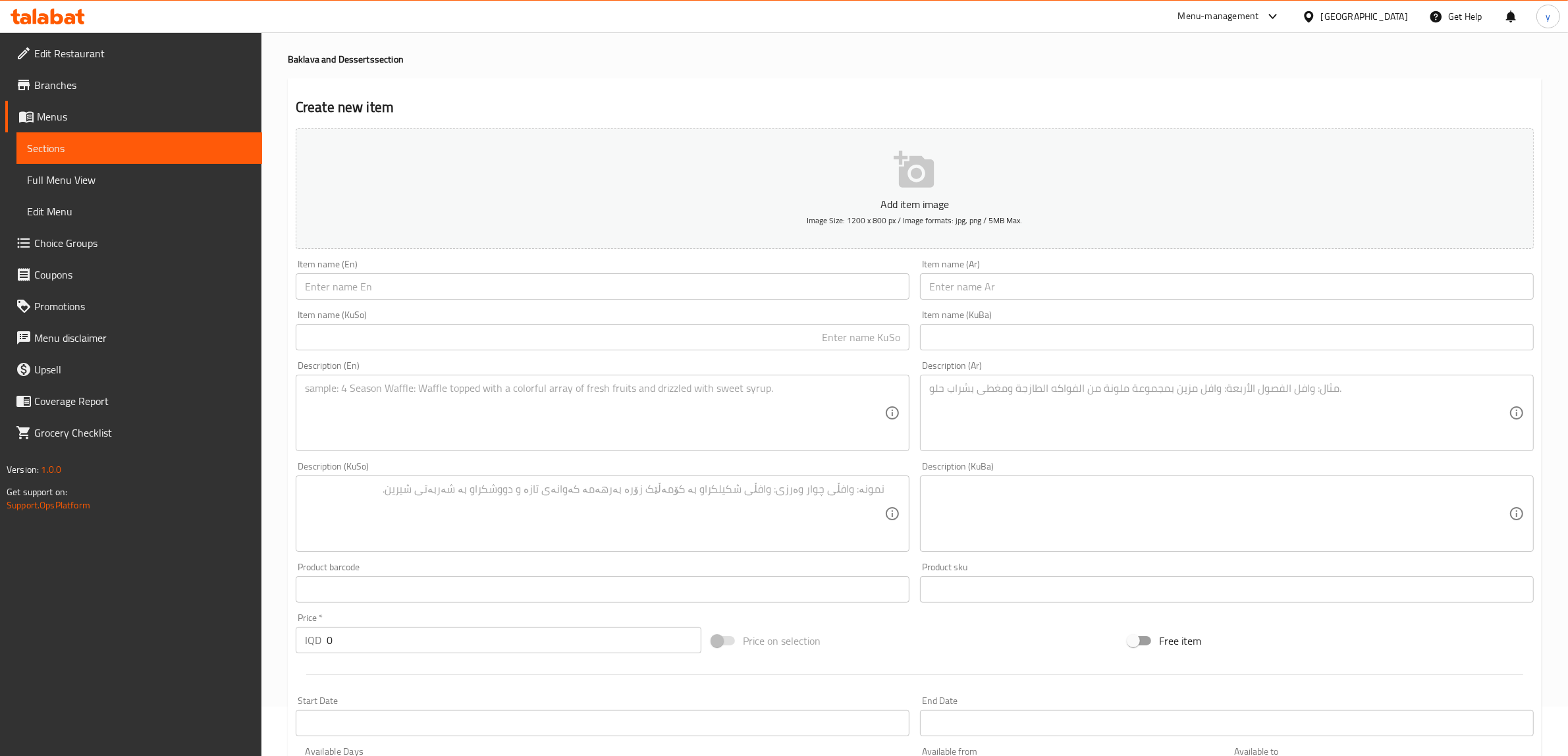
click at [1028, 269] on div "Item name (Ar) Item name (Ar)" at bounding box center [1227, 279] width 614 height 40
drag, startPoint x: 1031, startPoint y: 287, endPoint x: 951, endPoint y: 317, distance: 85.4
click at [1031, 287] on input "text" at bounding box center [1227, 286] width 614 height 26
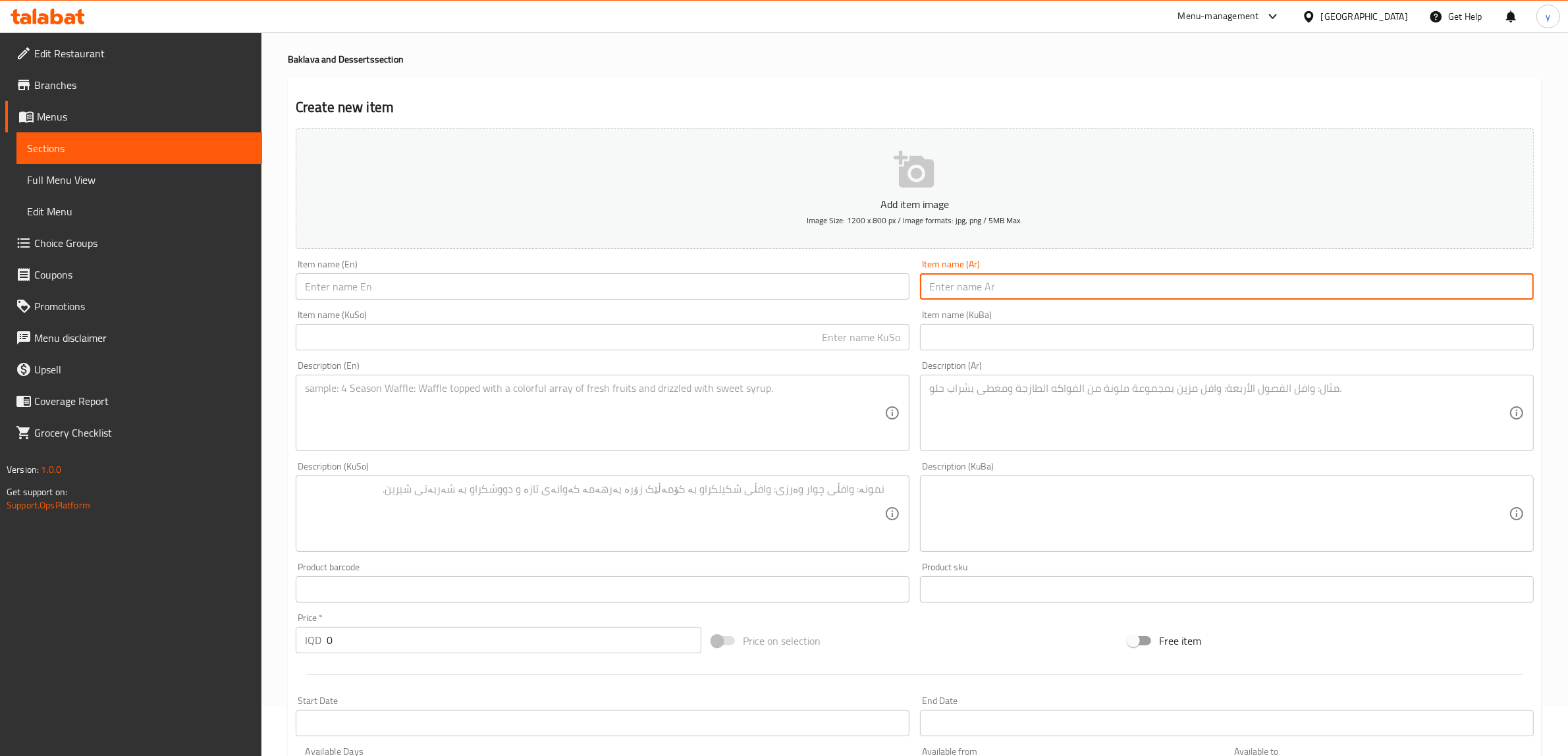
paste input "بقلاوة تركية"
type input "بقلاوة تركية"
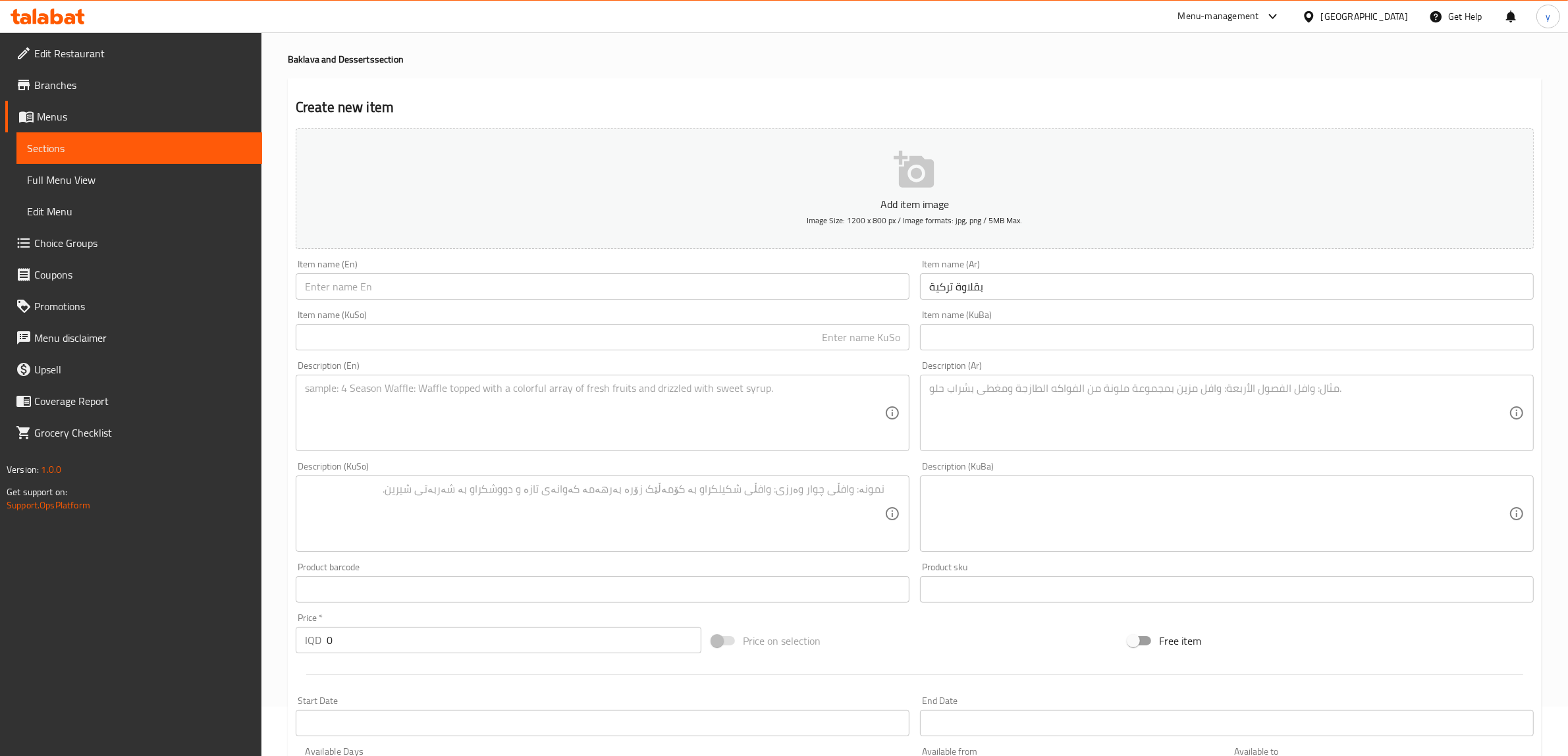
click at [771, 304] on div "Item name (En) Item name (En)" at bounding box center [602, 279] width 624 height 51
click at [777, 291] on input "text" at bounding box center [602, 286] width 614 height 26
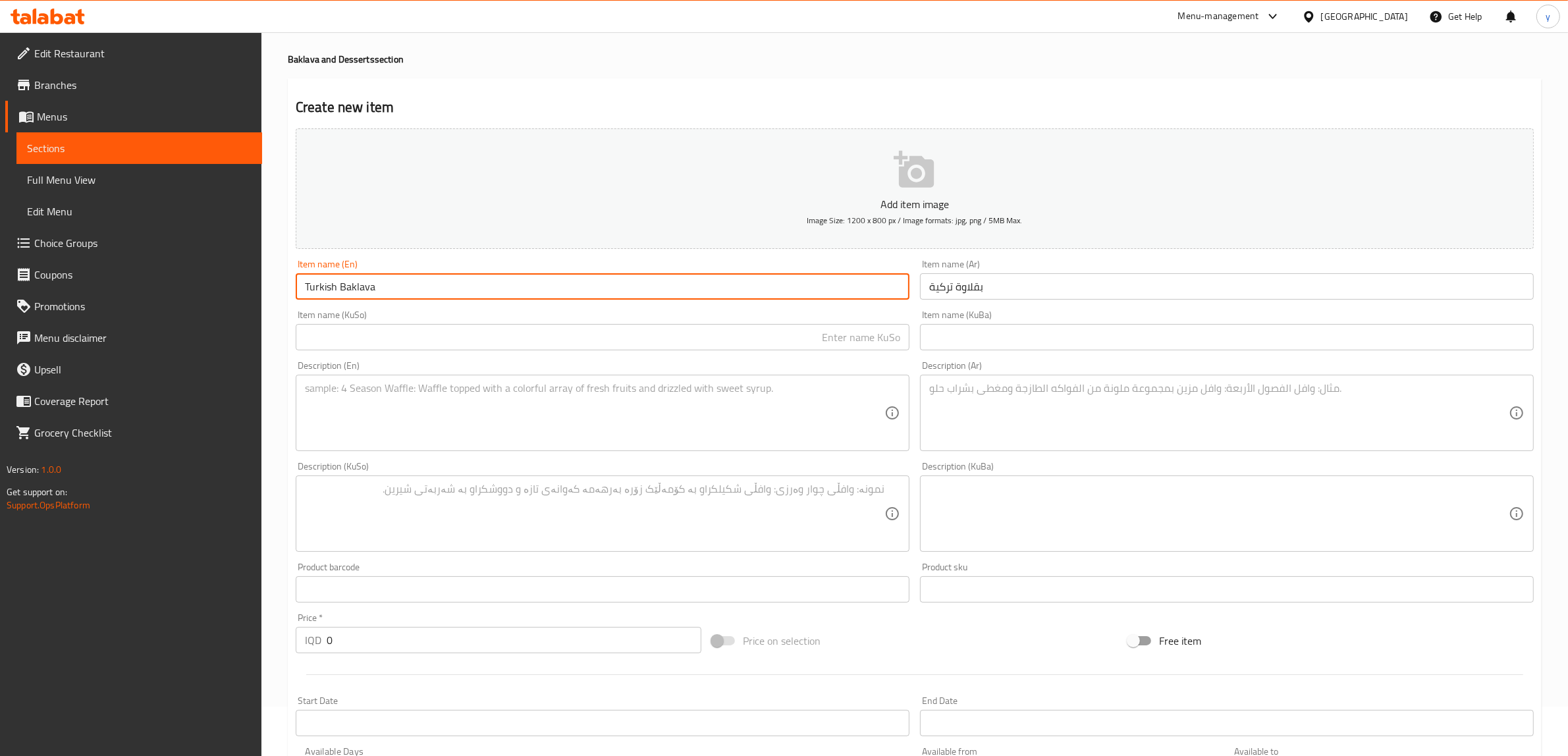
type input "Turkish Baklava"
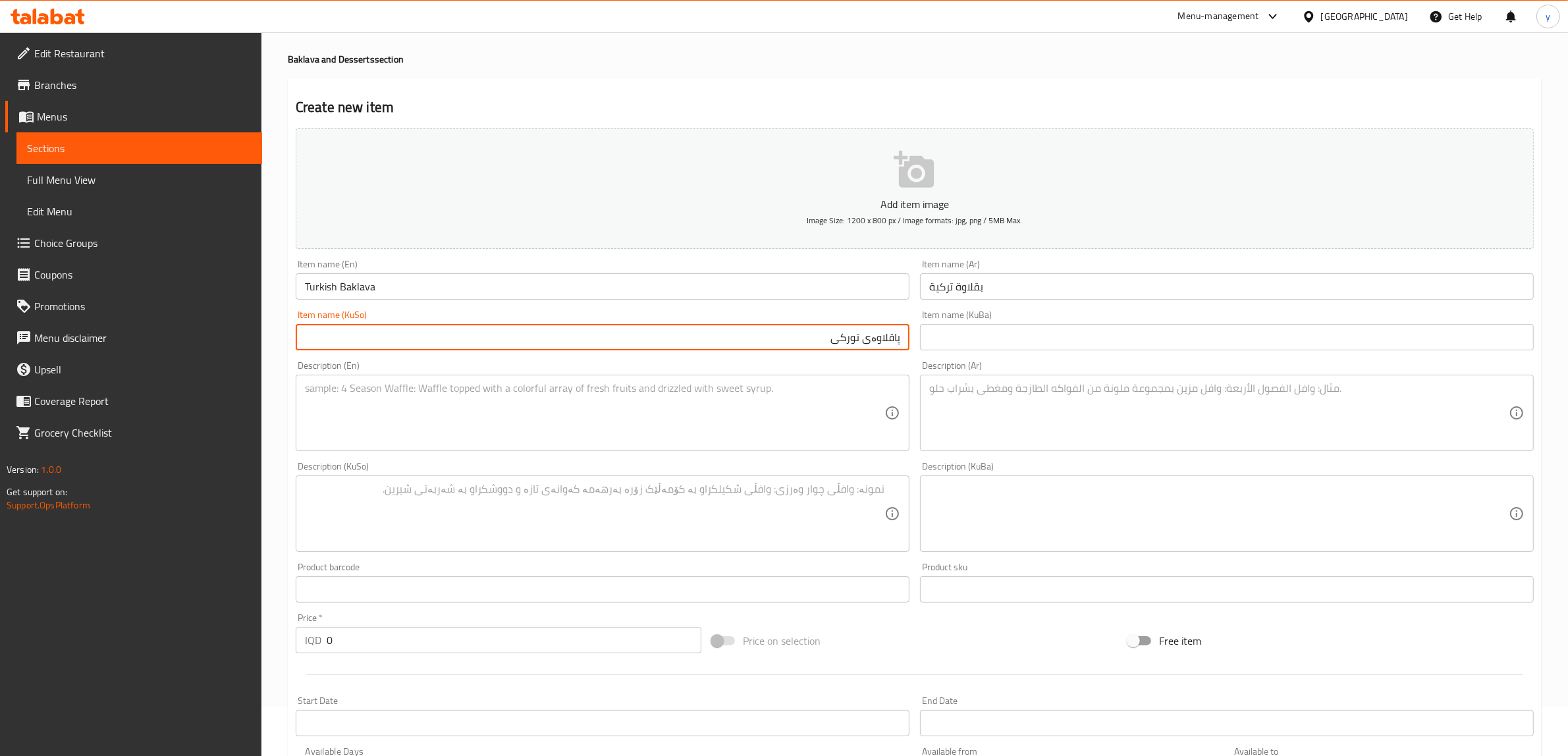
type input "پاقلاوەی تورکی"
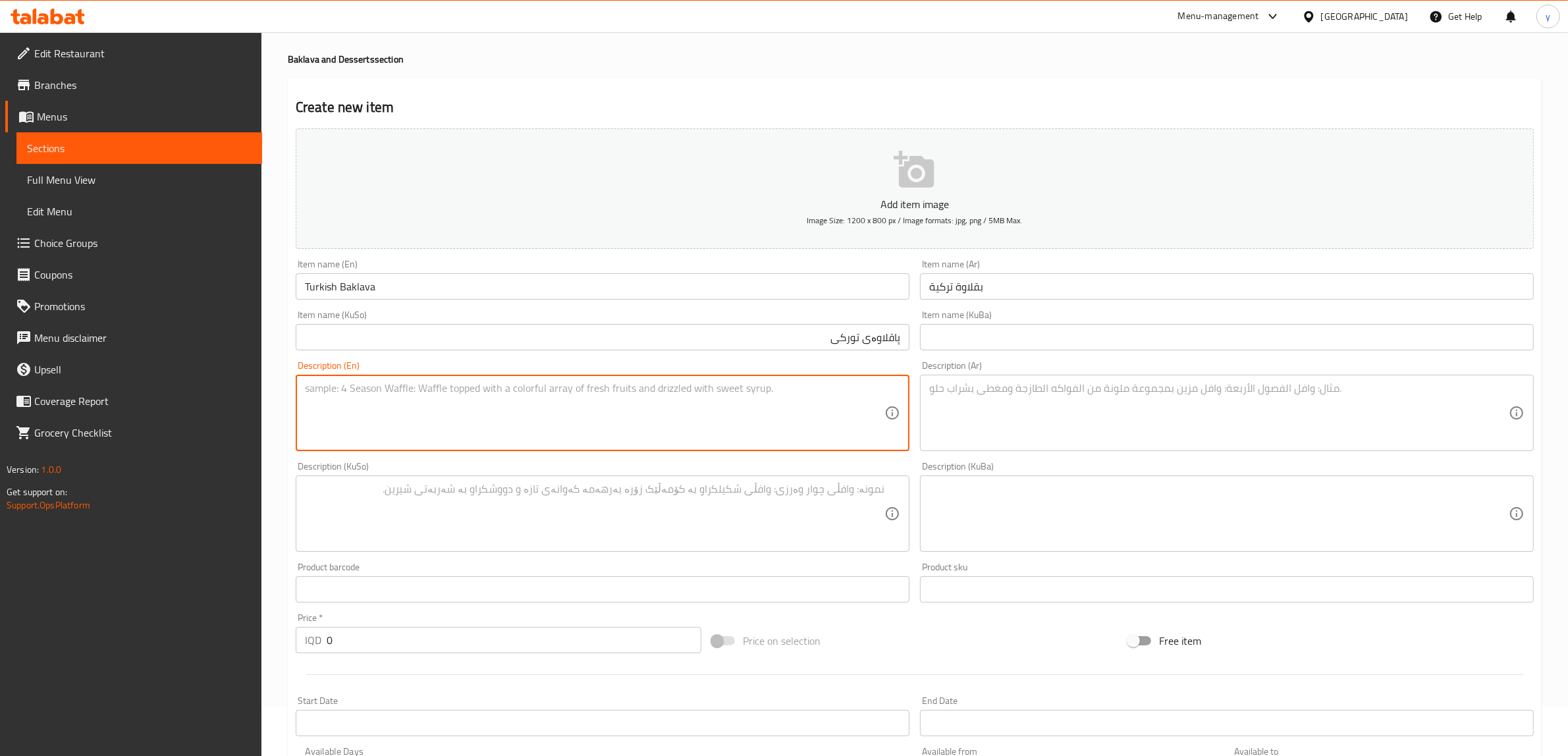
paste textarea "Filo pastry, nuts and syrup"
type textarea "Filo pastry, nuts and syrup"
click at [1038, 427] on textarea at bounding box center [1219, 414] width 580 height 62
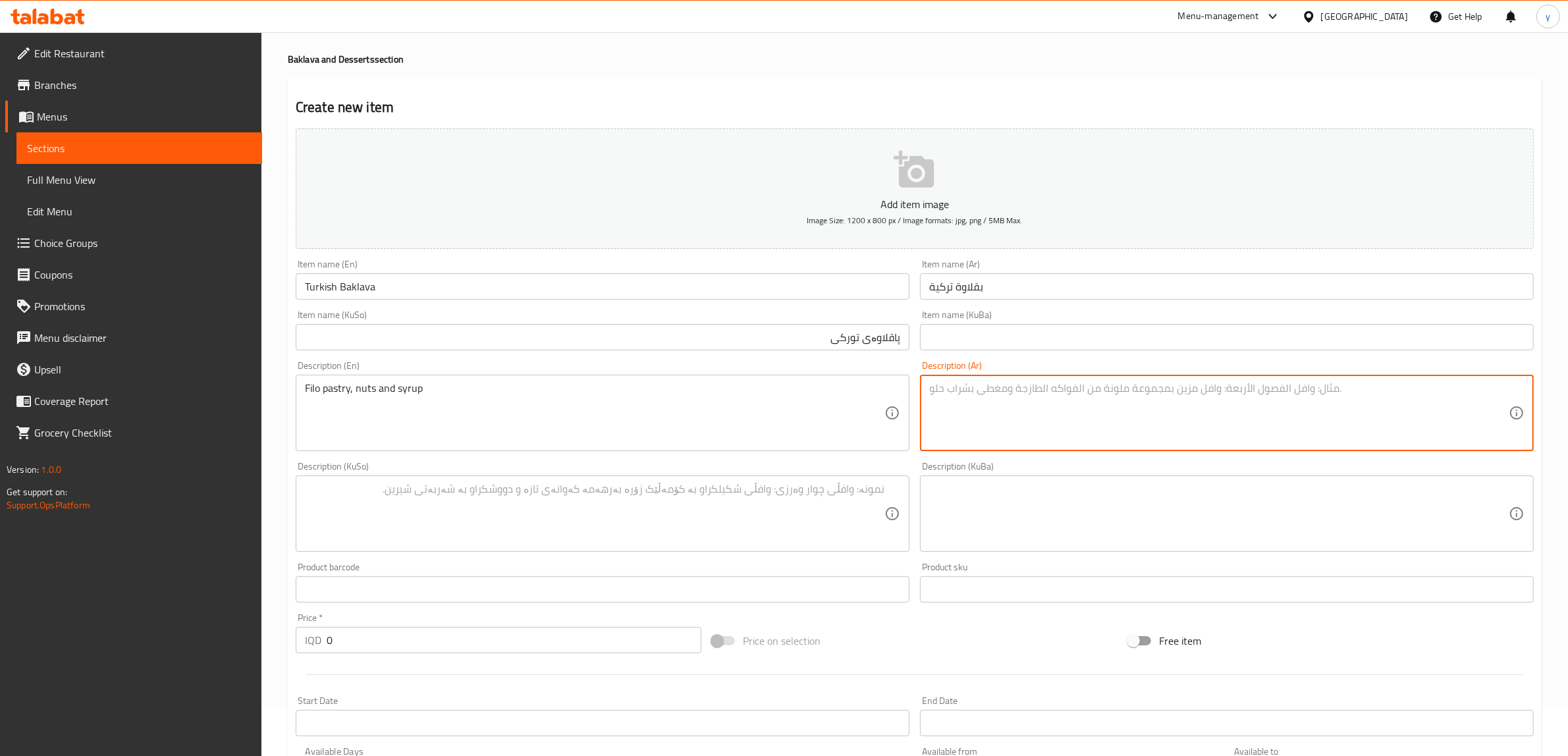
paste textarea "عجينة فيلو، مكسرات وقطر"
type textarea "عجينة فيلو، مكسرات وقطر"
click at [765, 554] on div "Description (KuSo) Description (KuSo)" at bounding box center [602, 507] width 624 height 101
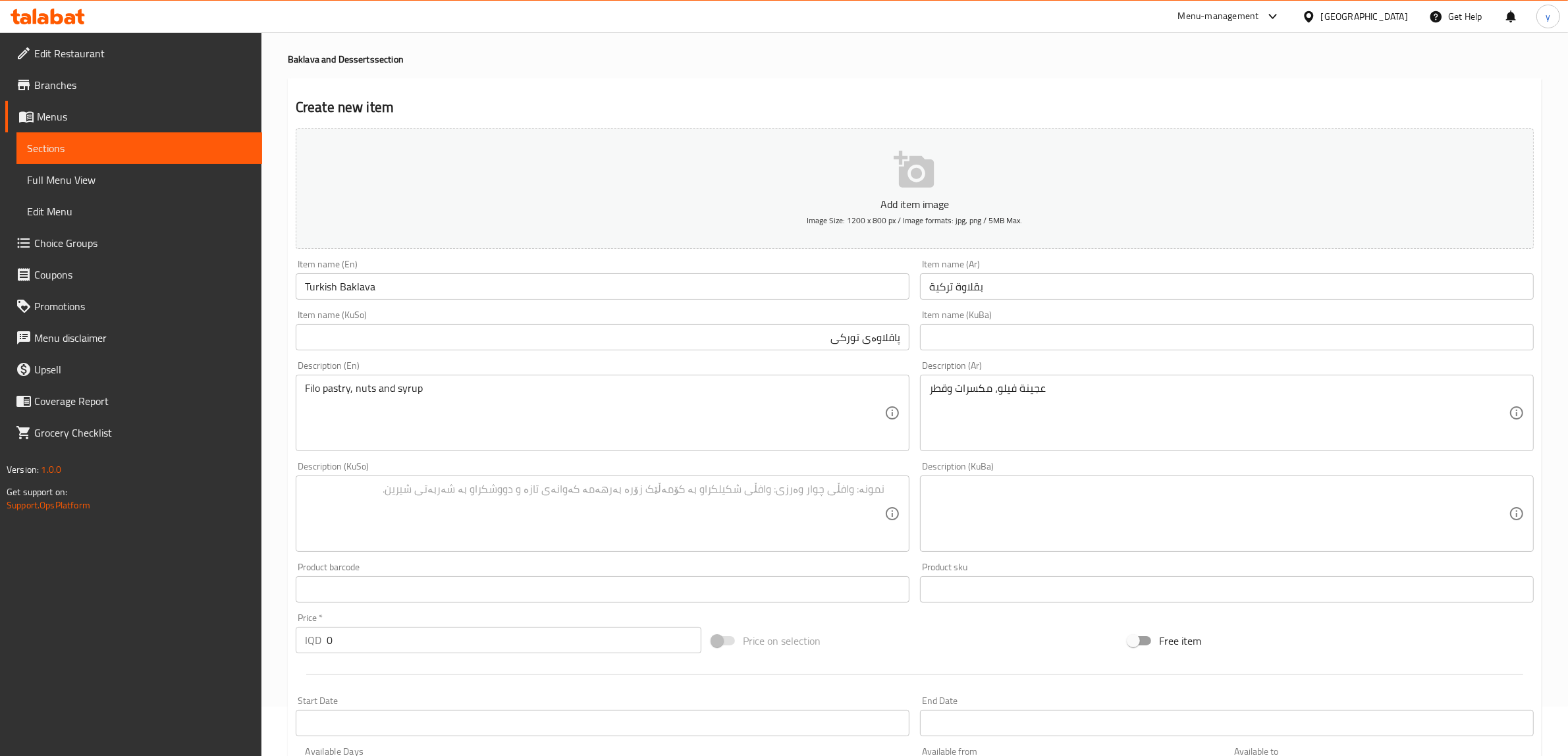
click at [781, 522] on textarea at bounding box center [595, 514] width 580 height 62
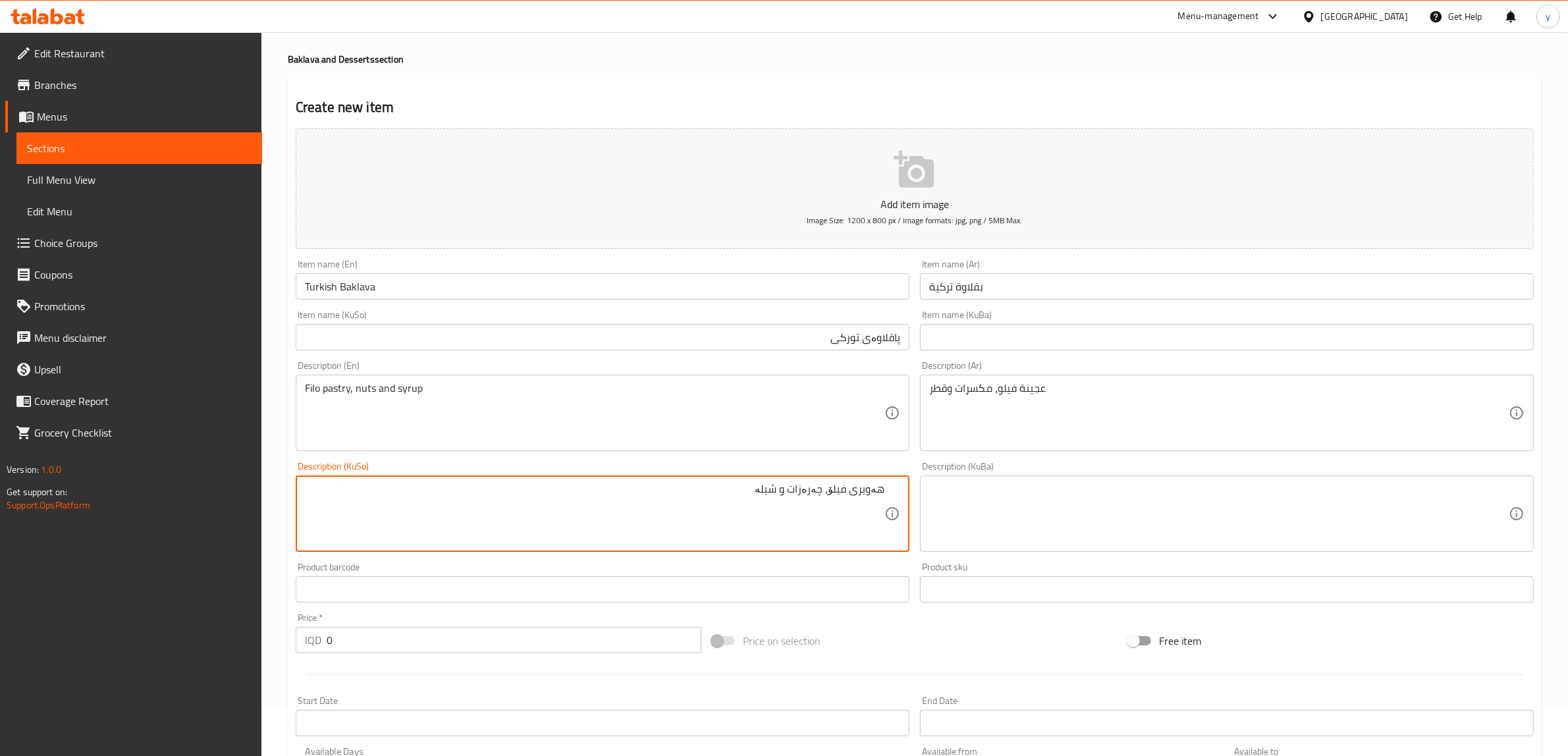
click at [820, 492] on textarea "هەویری فیلۆ، چەرەزات و شیلە" at bounding box center [595, 514] width 580 height 62
type textarea "هەویری فیلۆ، چەرەزات و شیلە"
click at [960, 496] on textarea at bounding box center [1219, 514] width 580 height 62
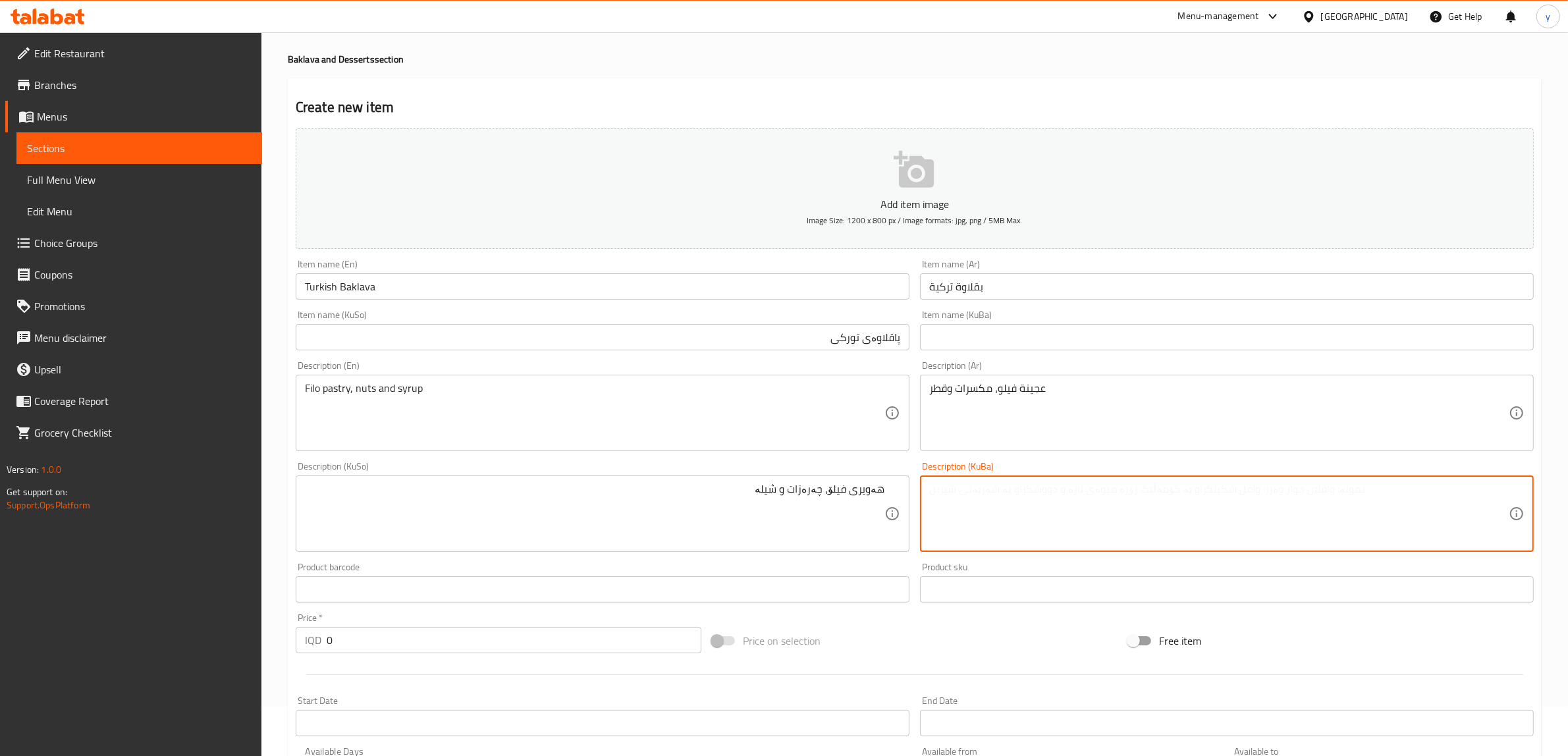
scroll to position [323, 0]
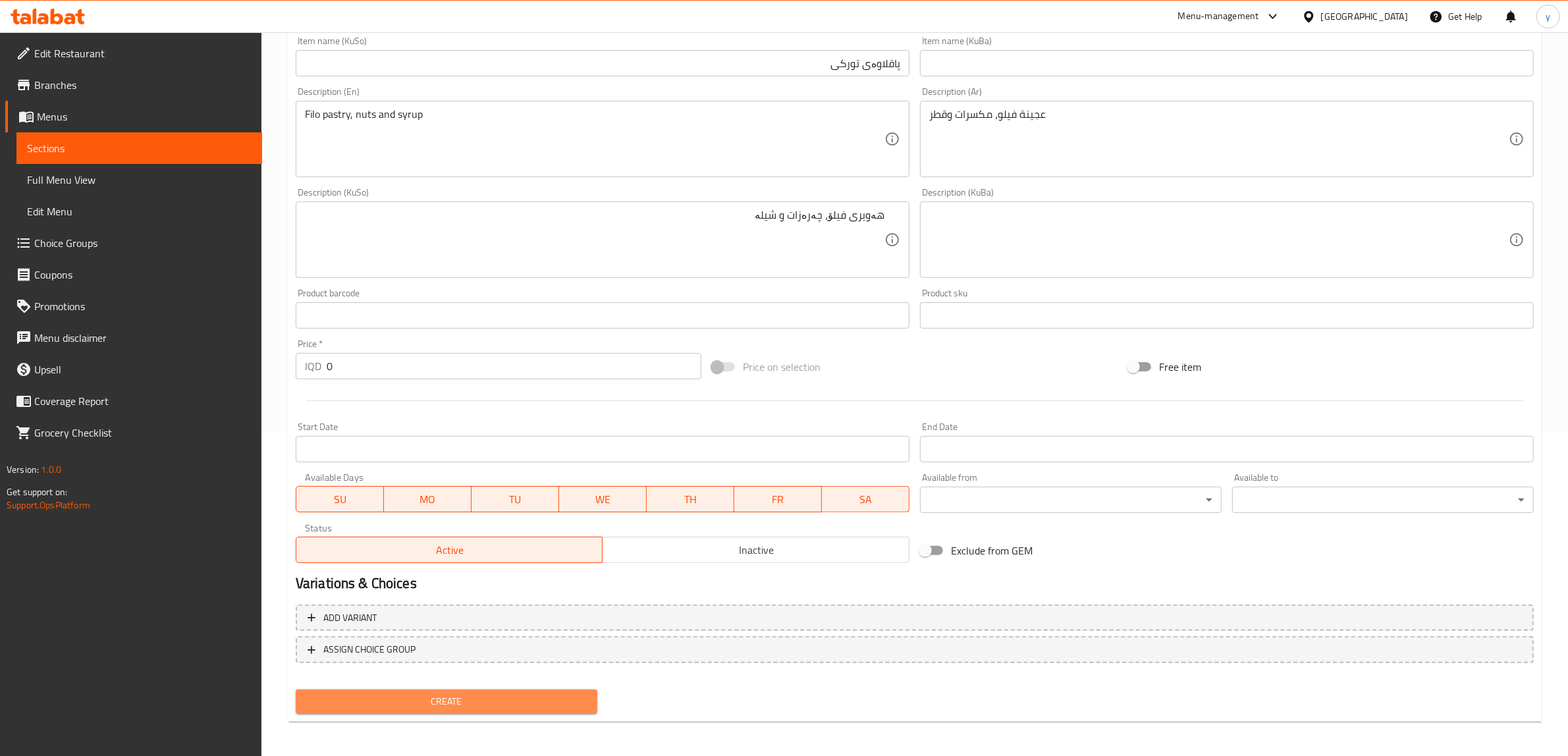
click at [446, 697] on span "Create" at bounding box center [446, 701] width 281 height 16
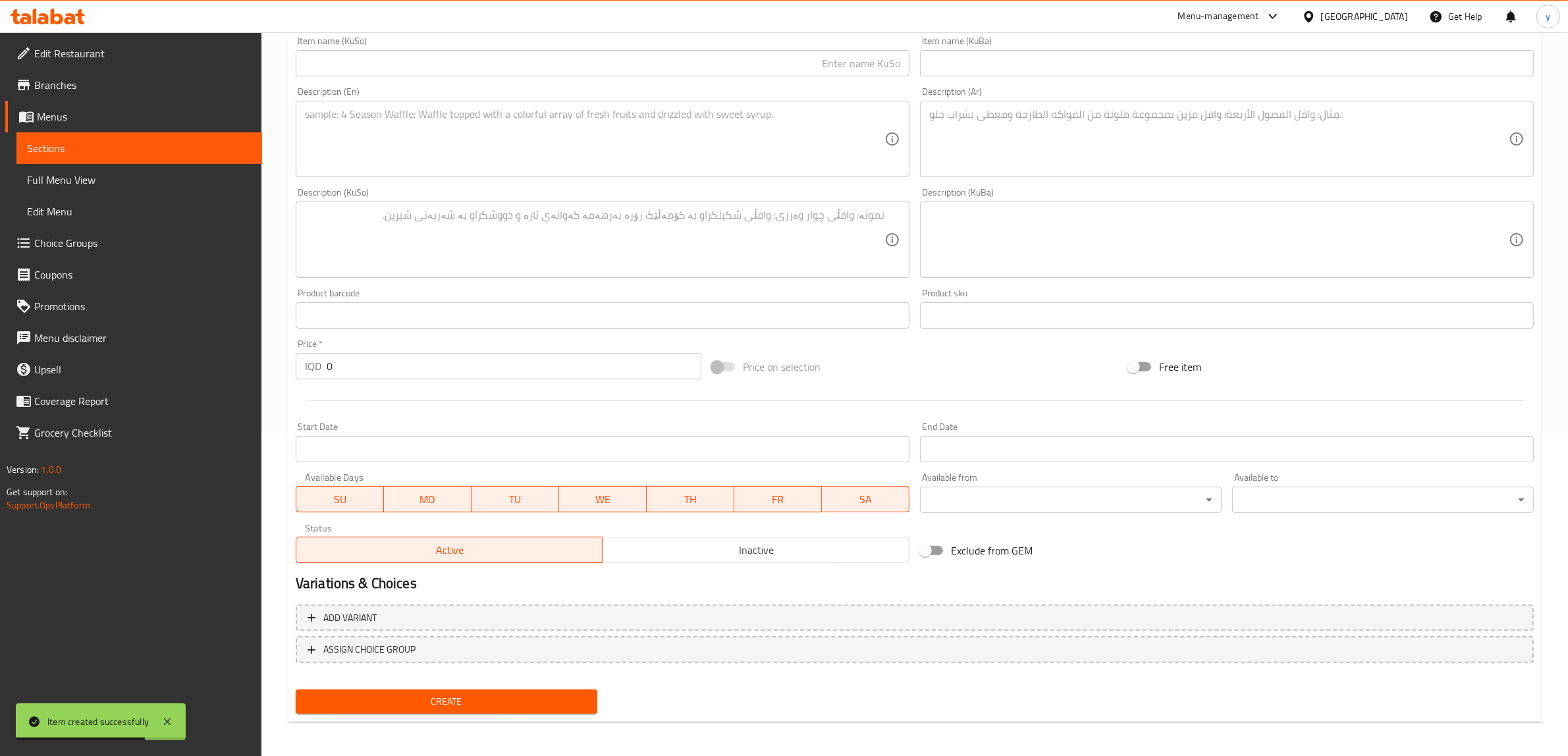
scroll to position [49, 0]
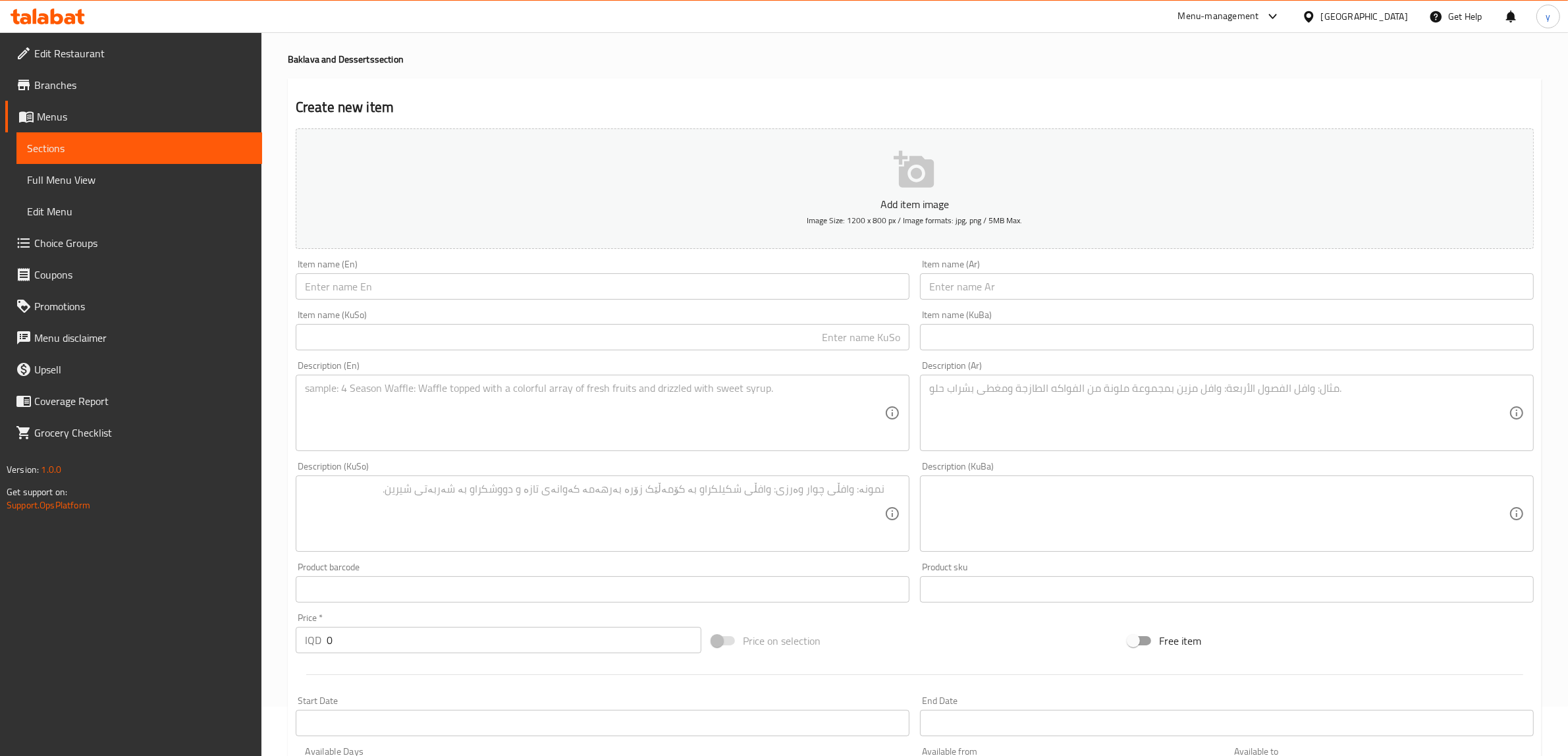
click at [785, 428] on textarea at bounding box center [595, 414] width 580 height 62
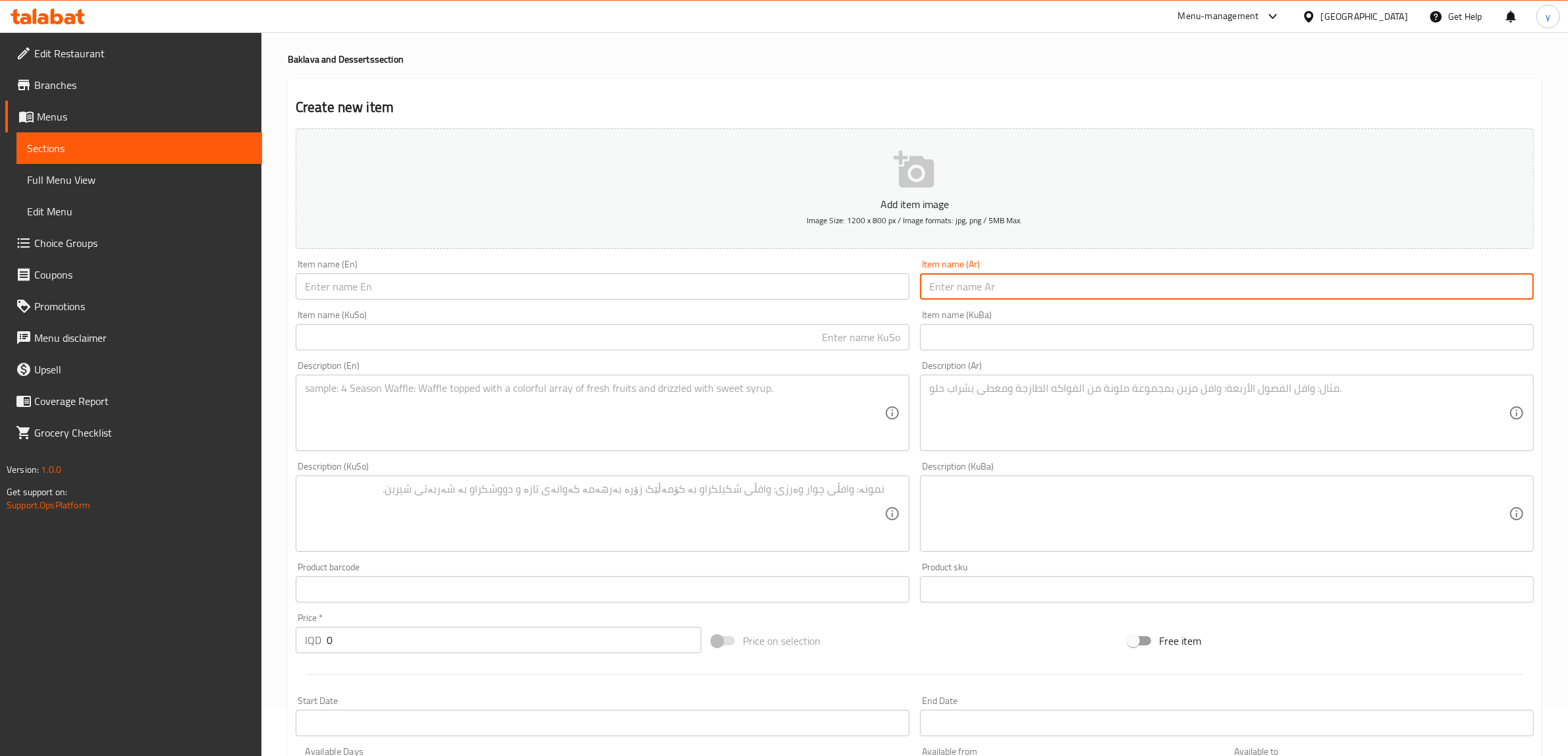
click at [1021, 275] on input "text" at bounding box center [1227, 286] width 614 height 26
paste input "دولمه"
type input "دولمه"
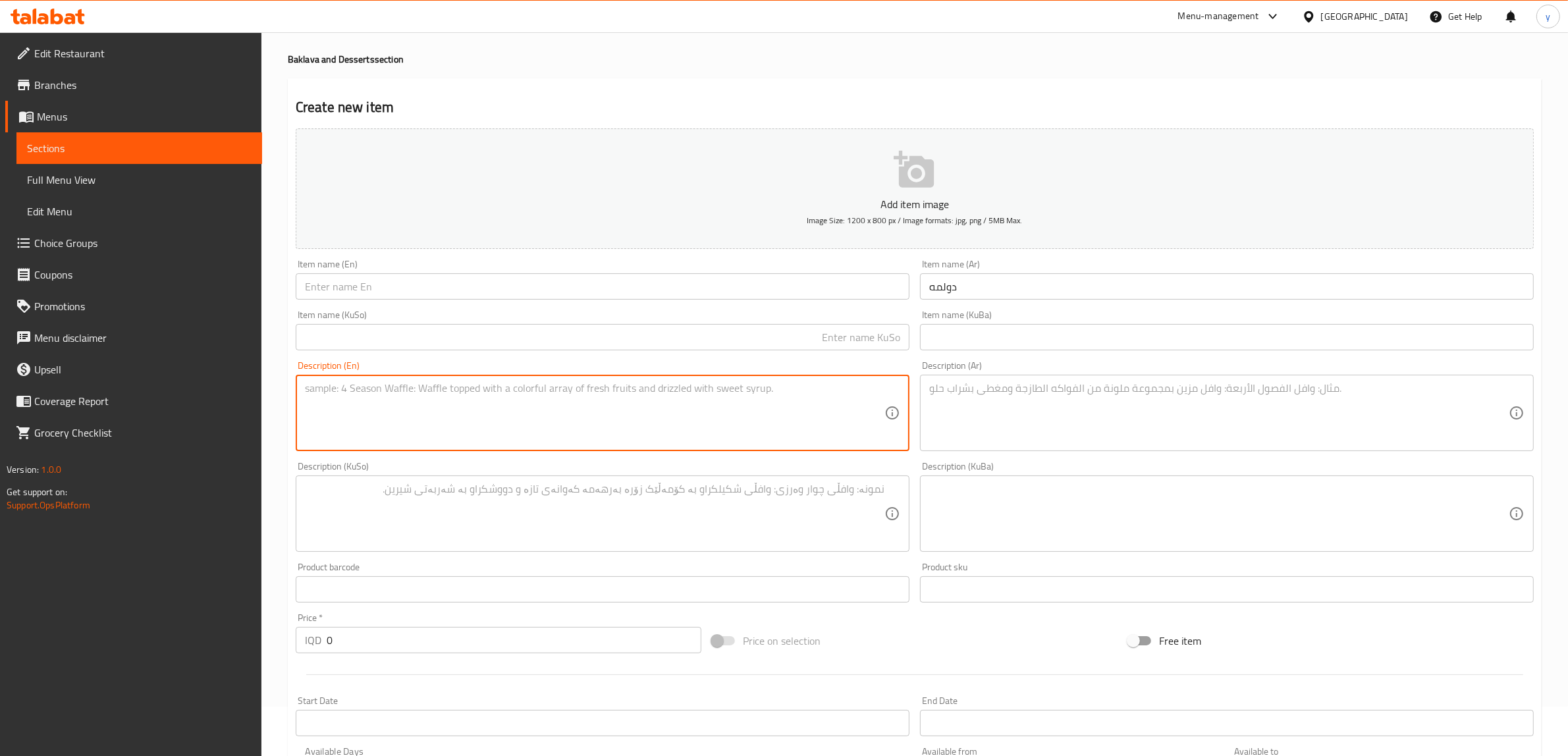
click at [844, 405] on textarea at bounding box center [595, 414] width 580 height 62
click at [1063, 402] on textarea at bounding box center [1219, 414] width 580 height 62
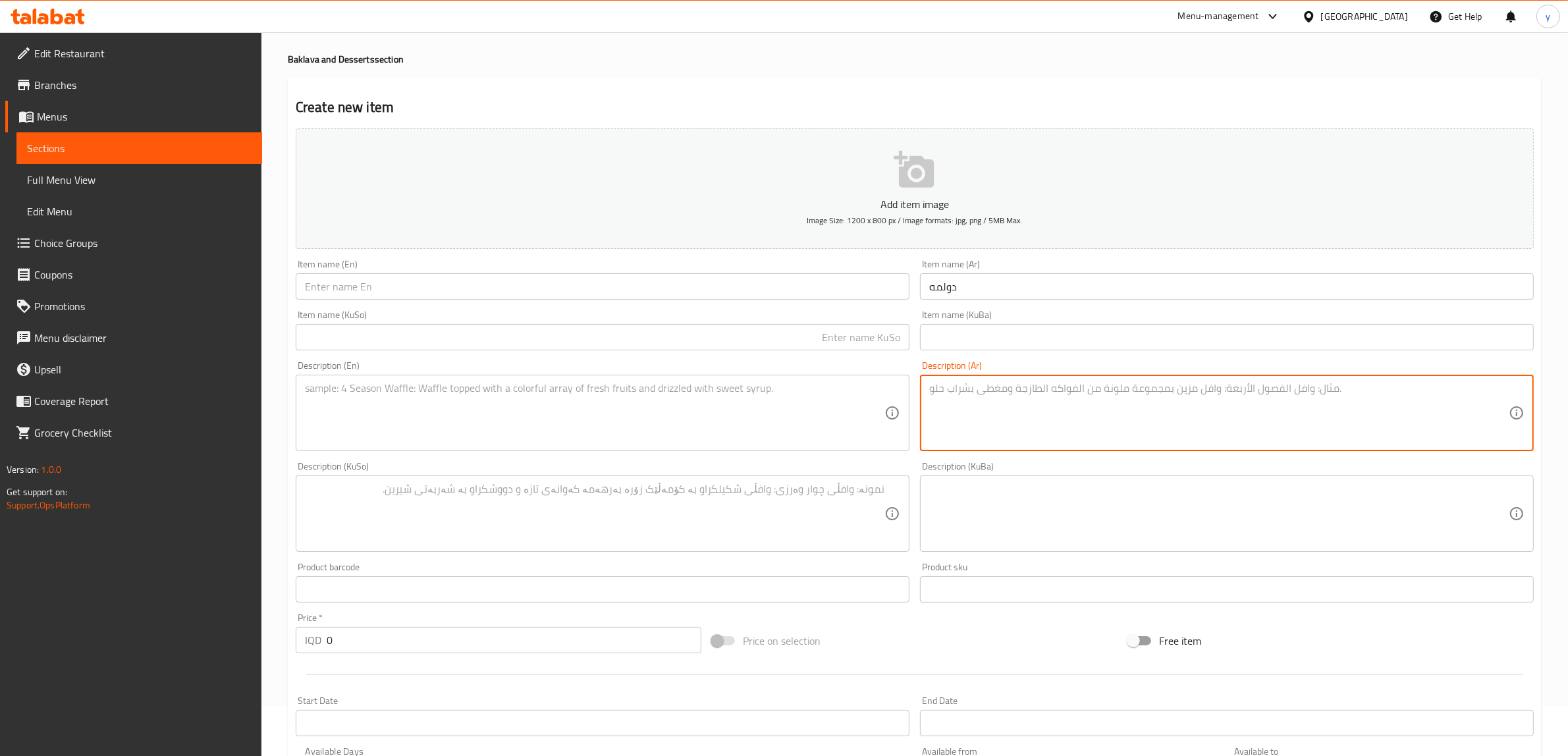
paste textarea "عجينة بقلاوة، مكسرات، شيرة ([GEOGRAPHIC_DATA])"
click at [1018, 415] on textarea "عجينة بقلاوة، مكسرات، شيرة ([GEOGRAPHIC_DATA])" at bounding box center [1219, 414] width 580 height 62
paste textarea "وقطر"
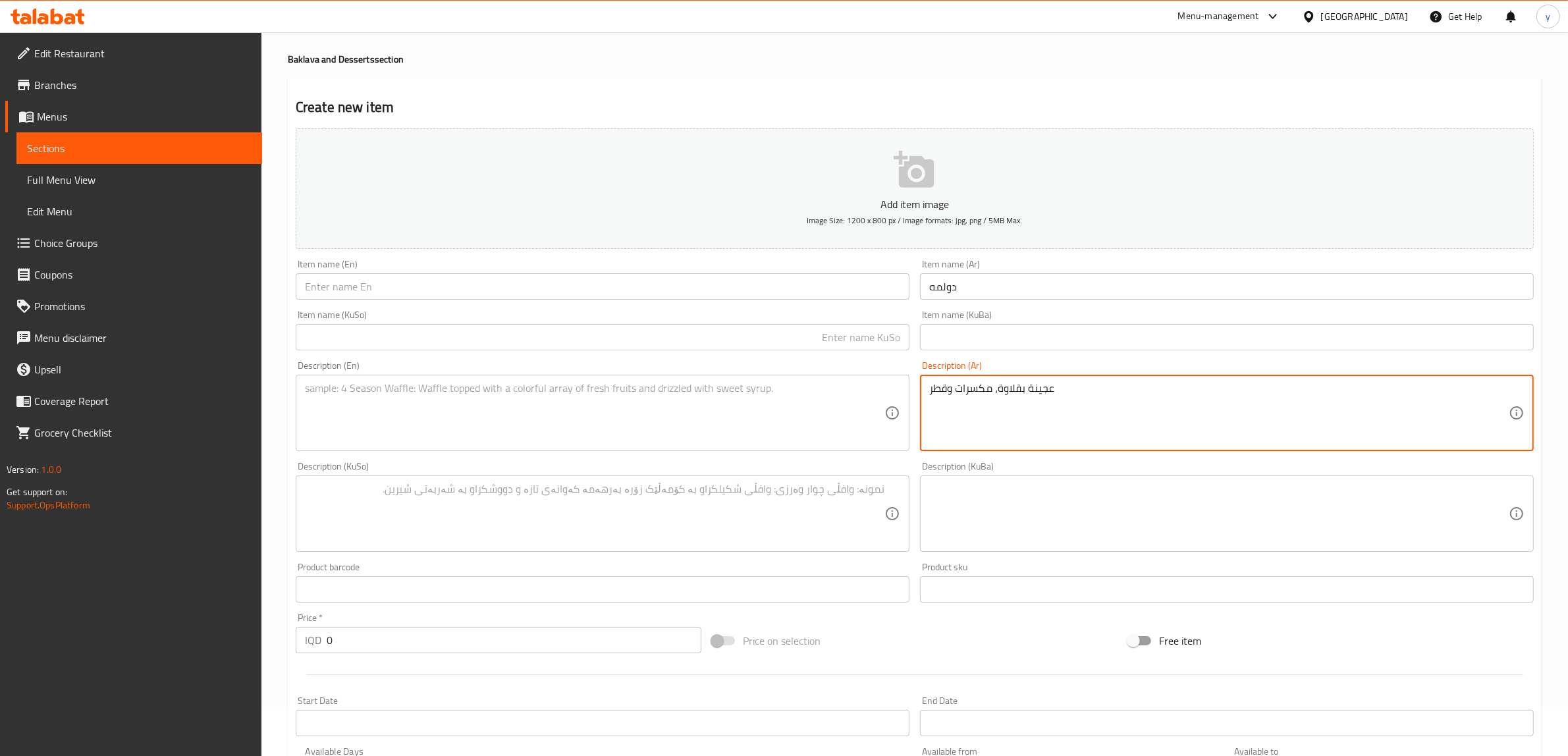
type textarea "عجينة بقلاوة، مكسرات وقطر"
click at [835, 412] on textarea at bounding box center [595, 414] width 580 height 62
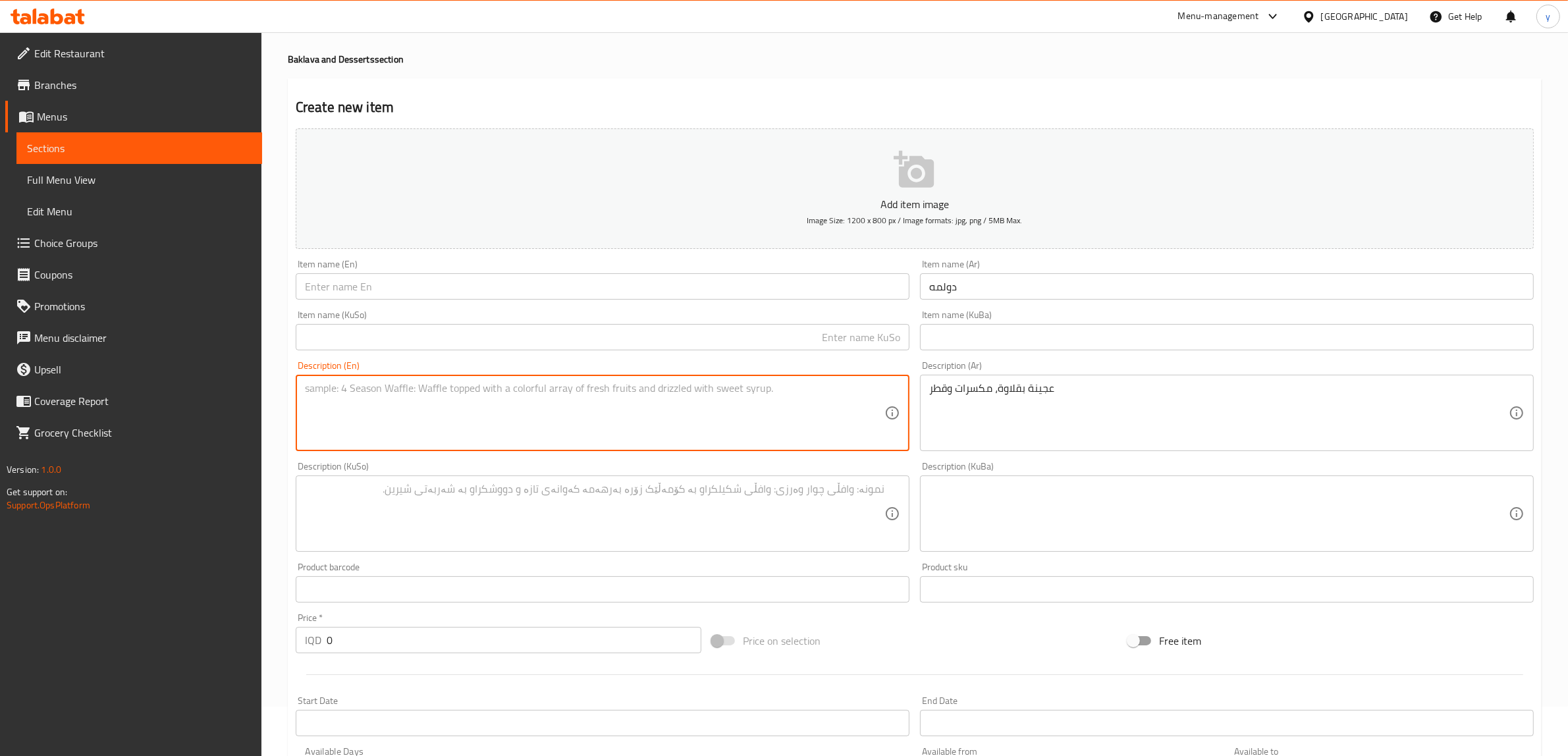
paste textarea "Baklava dough, nuts and syrup"
type textarea "Baklava dough, nuts and syrup"
click at [459, 303] on div "Item name (En) Item name (En)" at bounding box center [602, 279] width 624 height 51
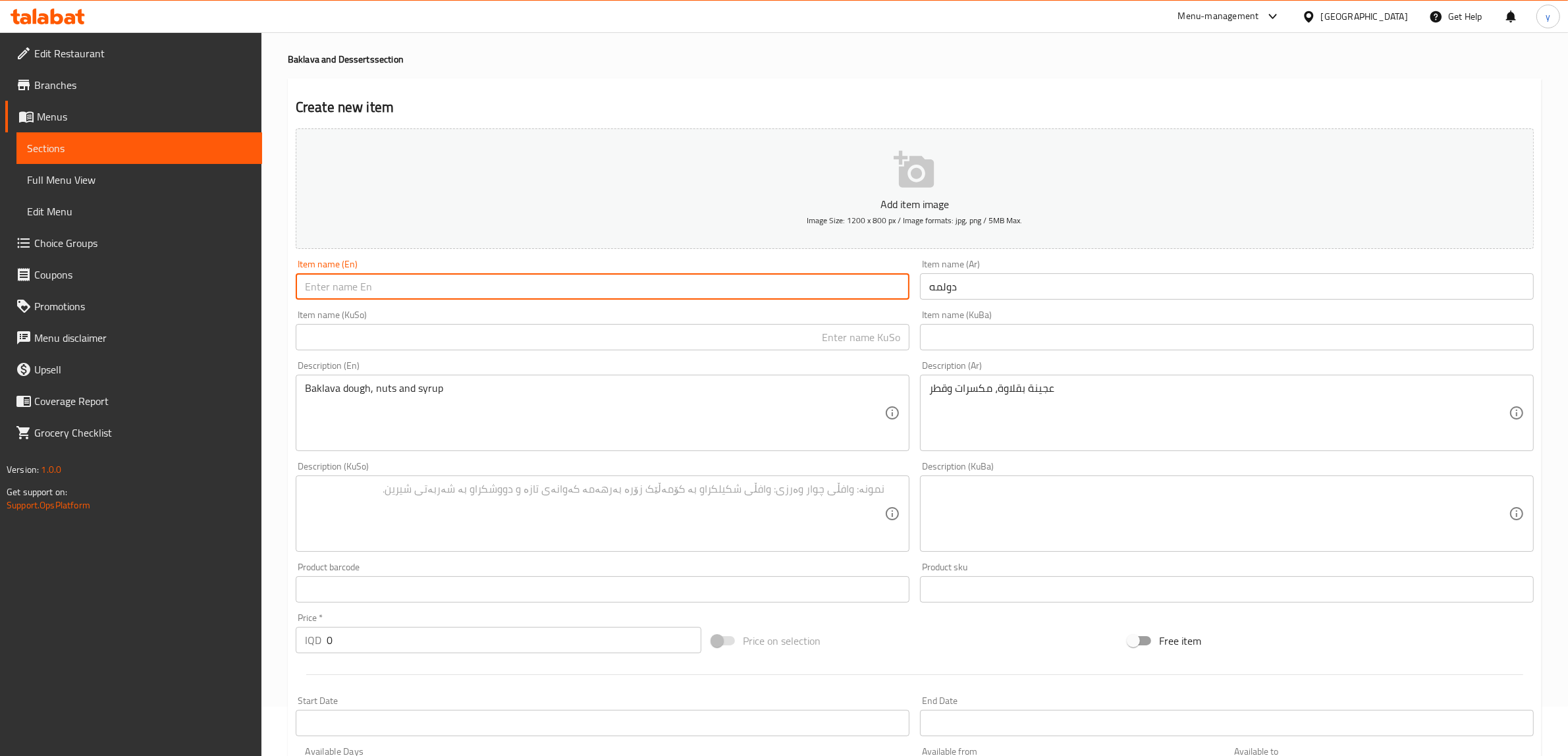
click at [473, 295] on input "text" at bounding box center [602, 286] width 614 height 26
type input "Dolma Baklava"
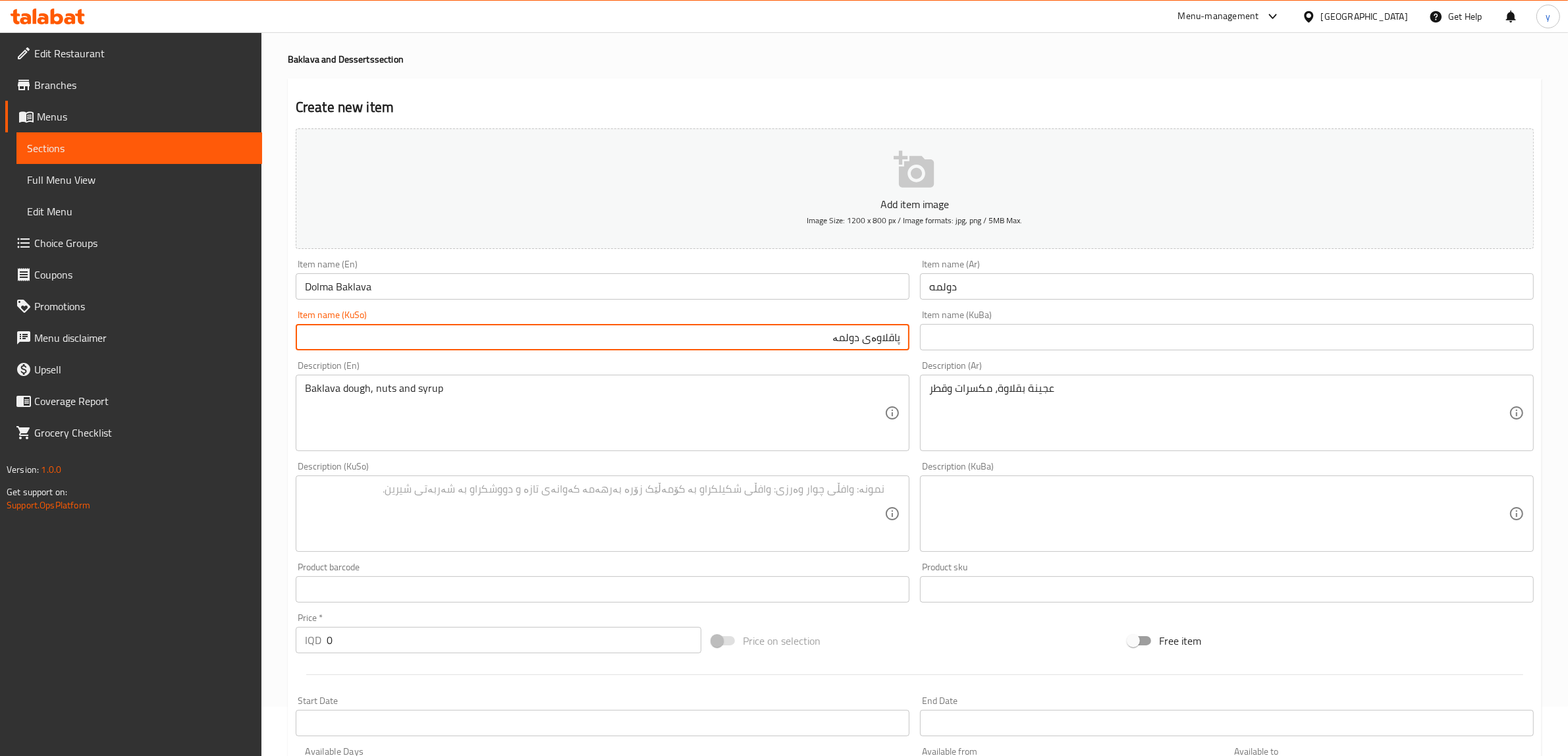
type input "پاقلاوەی دولمە"
click at [976, 304] on div "Item name (Ar) دولمه Item name (Ar)" at bounding box center [1227, 279] width 624 height 51
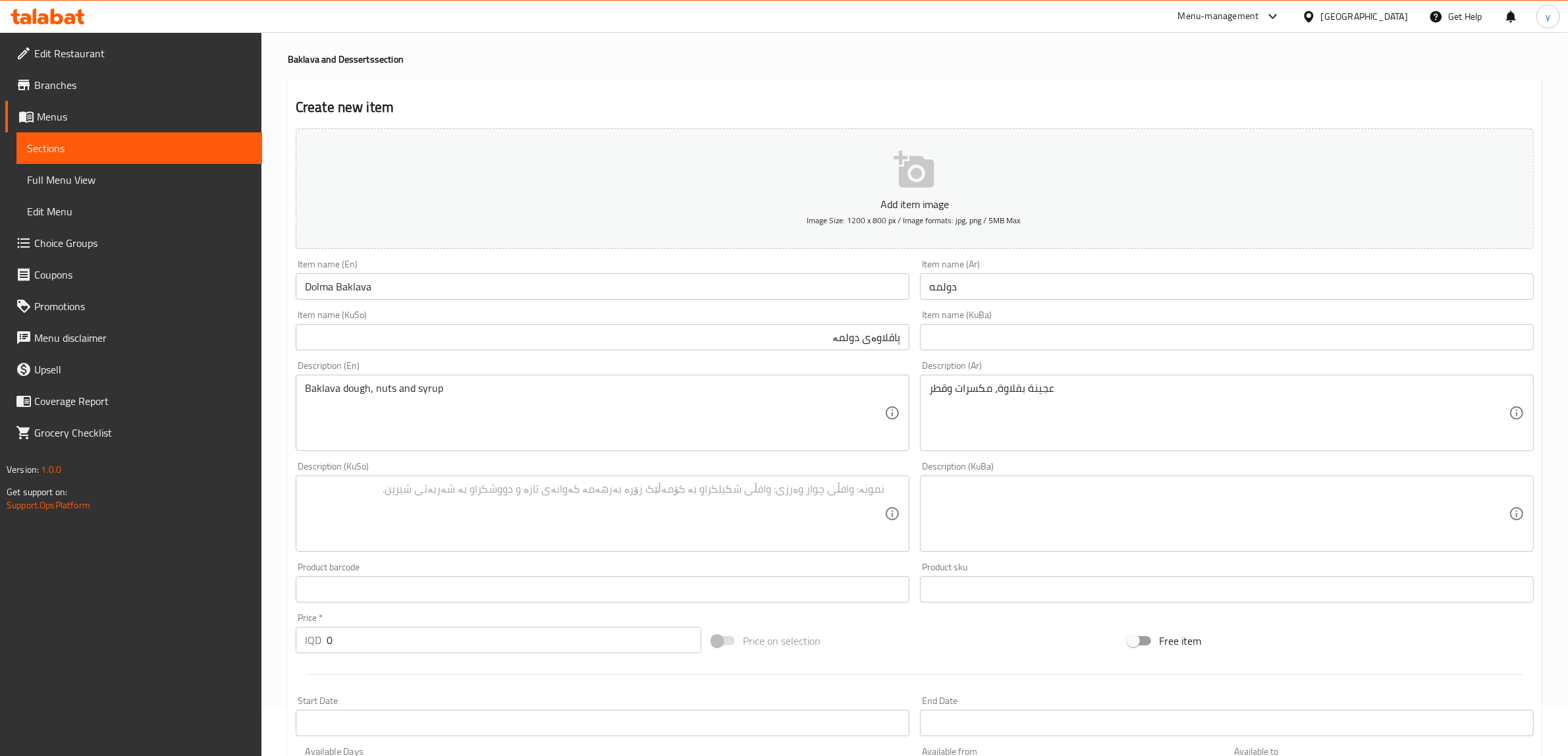
click at [979, 290] on input "دولمه" at bounding box center [1227, 286] width 614 height 26
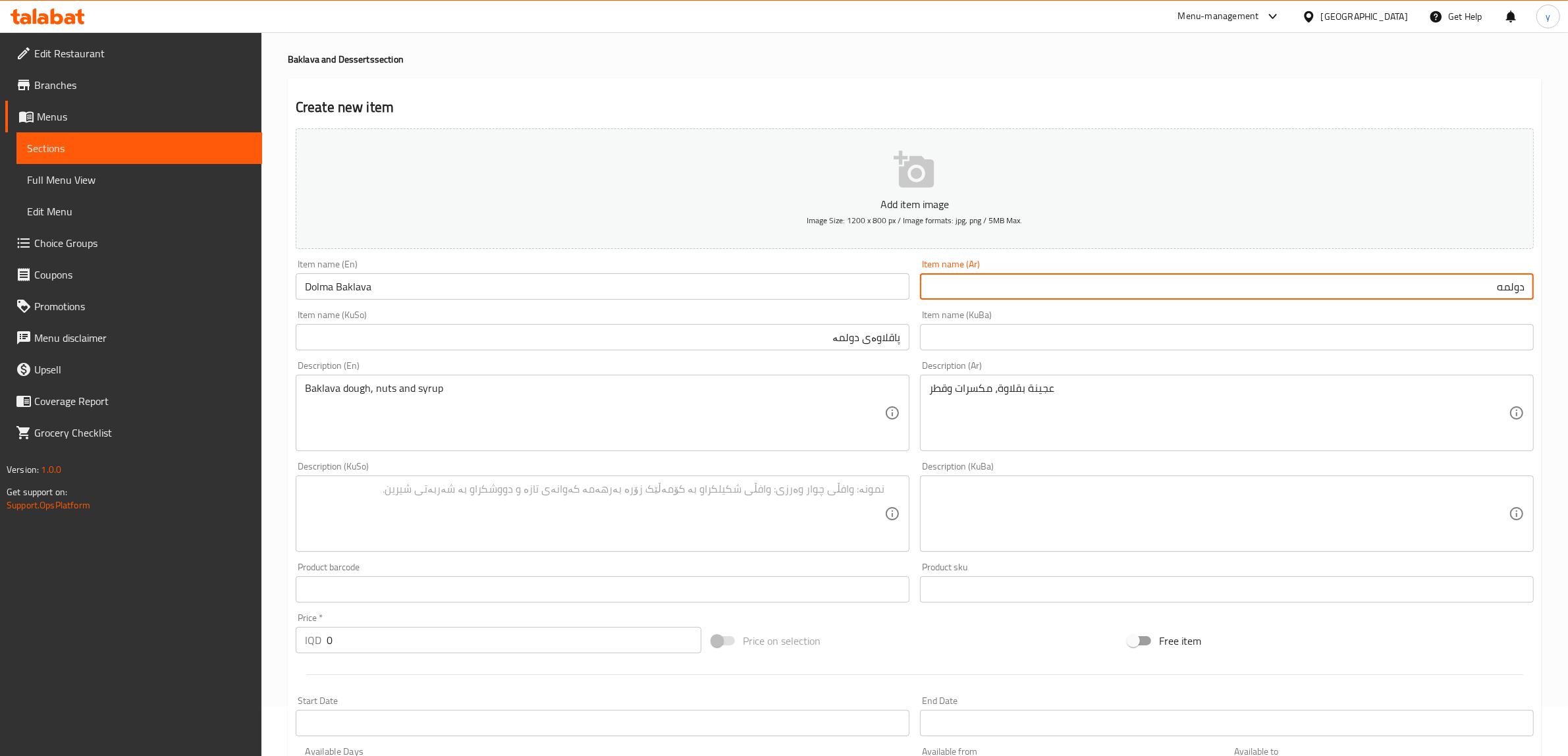
click at [1502, 290] on input "دولمه" at bounding box center [1227, 286] width 614 height 26
click at [1526, 287] on input "دولمة" at bounding box center [1227, 286] width 614 height 26
click at [1480, 284] on input "دولمة" at bounding box center [1227, 286] width 614 height 26
click at [1522, 297] on input "دولمة" at bounding box center [1227, 286] width 614 height 26
click at [1532, 294] on input "دولمة" at bounding box center [1227, 286] width 614 height 26
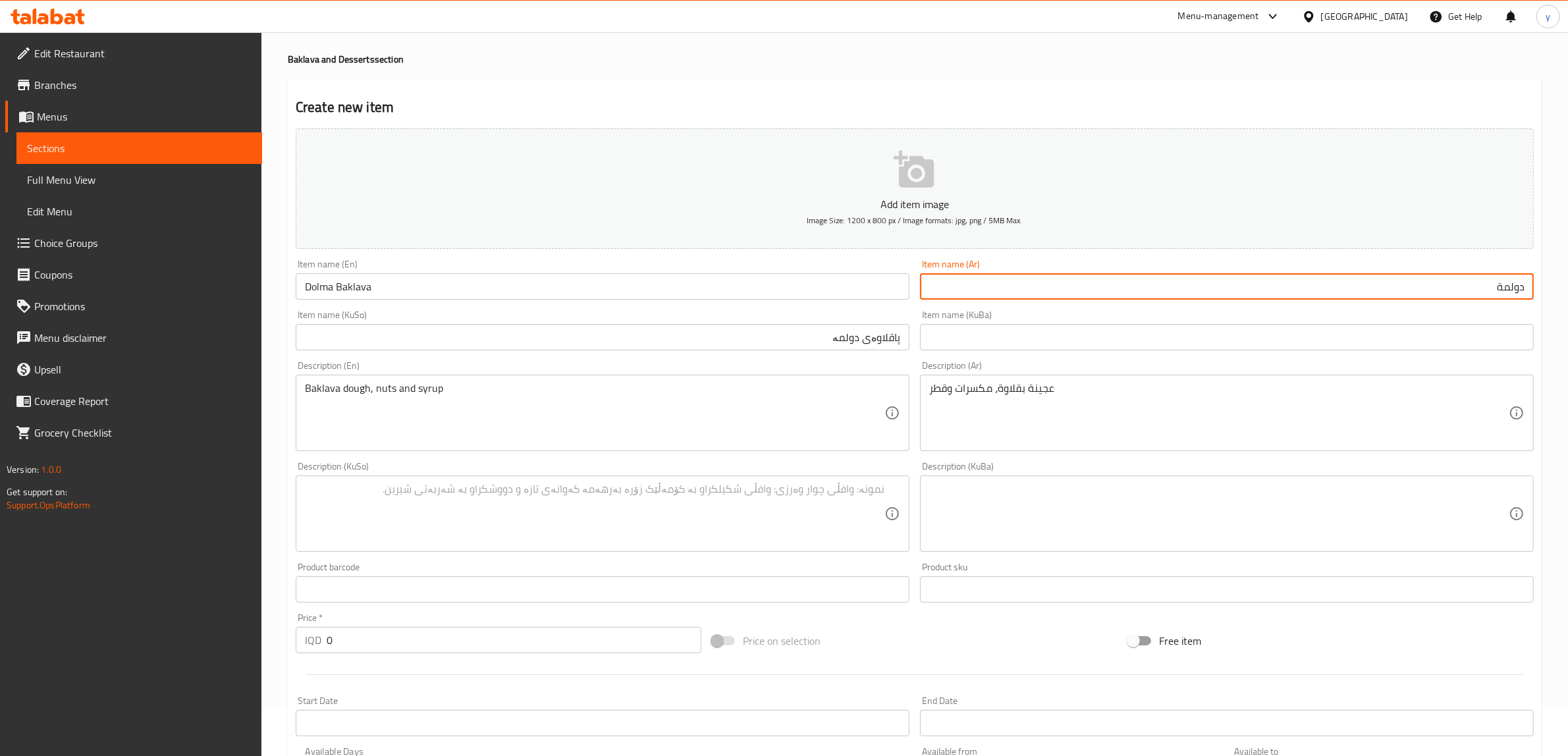
click at [1474, 290] on input "دولمة" at bounding box center [1227, 286] width 614 height 26
click at [1524, 282] on input "دولمة" at bounding box center [1227, 286] width 614 height 26
click at [1417, 292] on input "بقلاوة دولمة" at bounding box center [1227, 286] width 614 height 26
type input "بقلاوة دولمة"
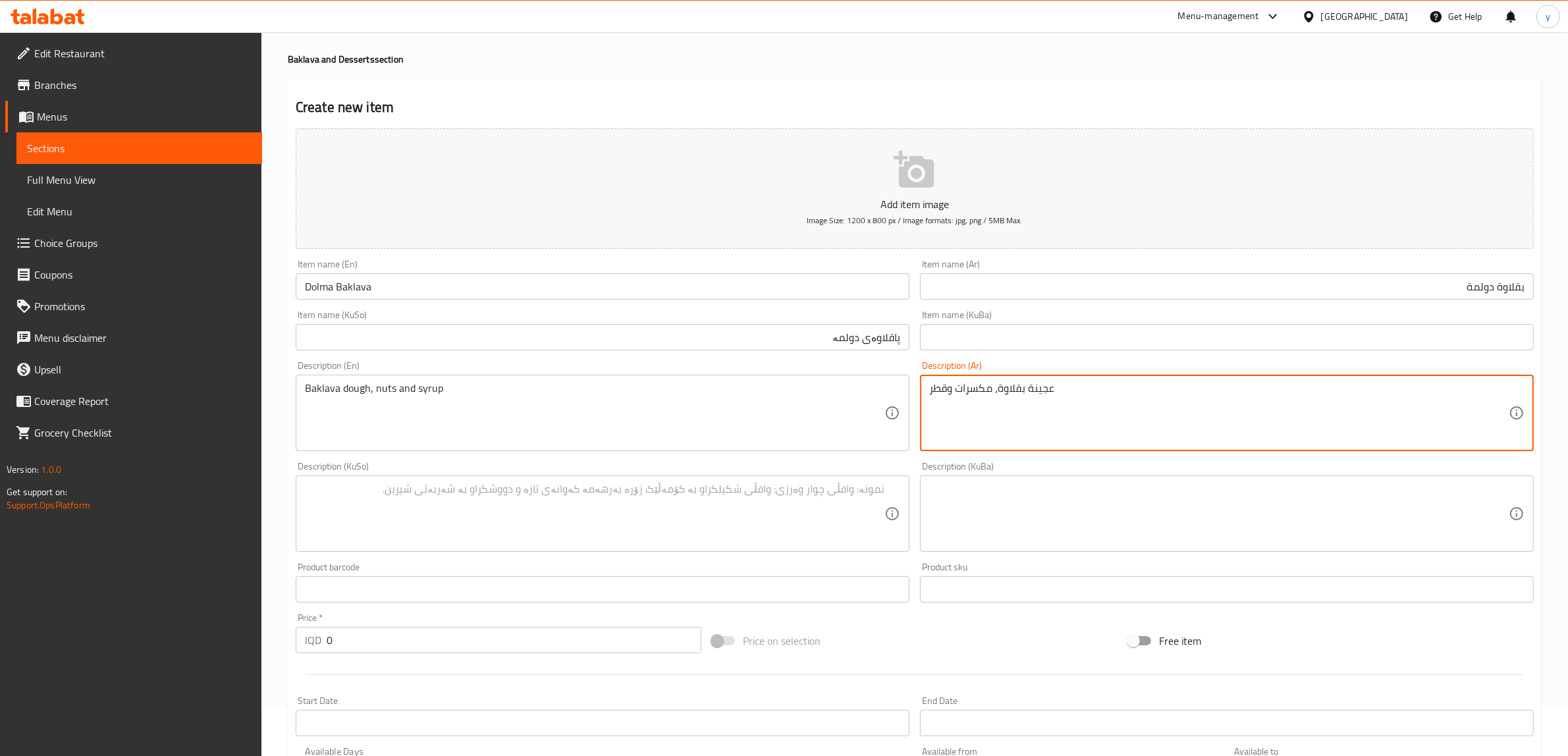
click at [814, 507] on textarea at bounding box center [595, 514] width 580 height 62
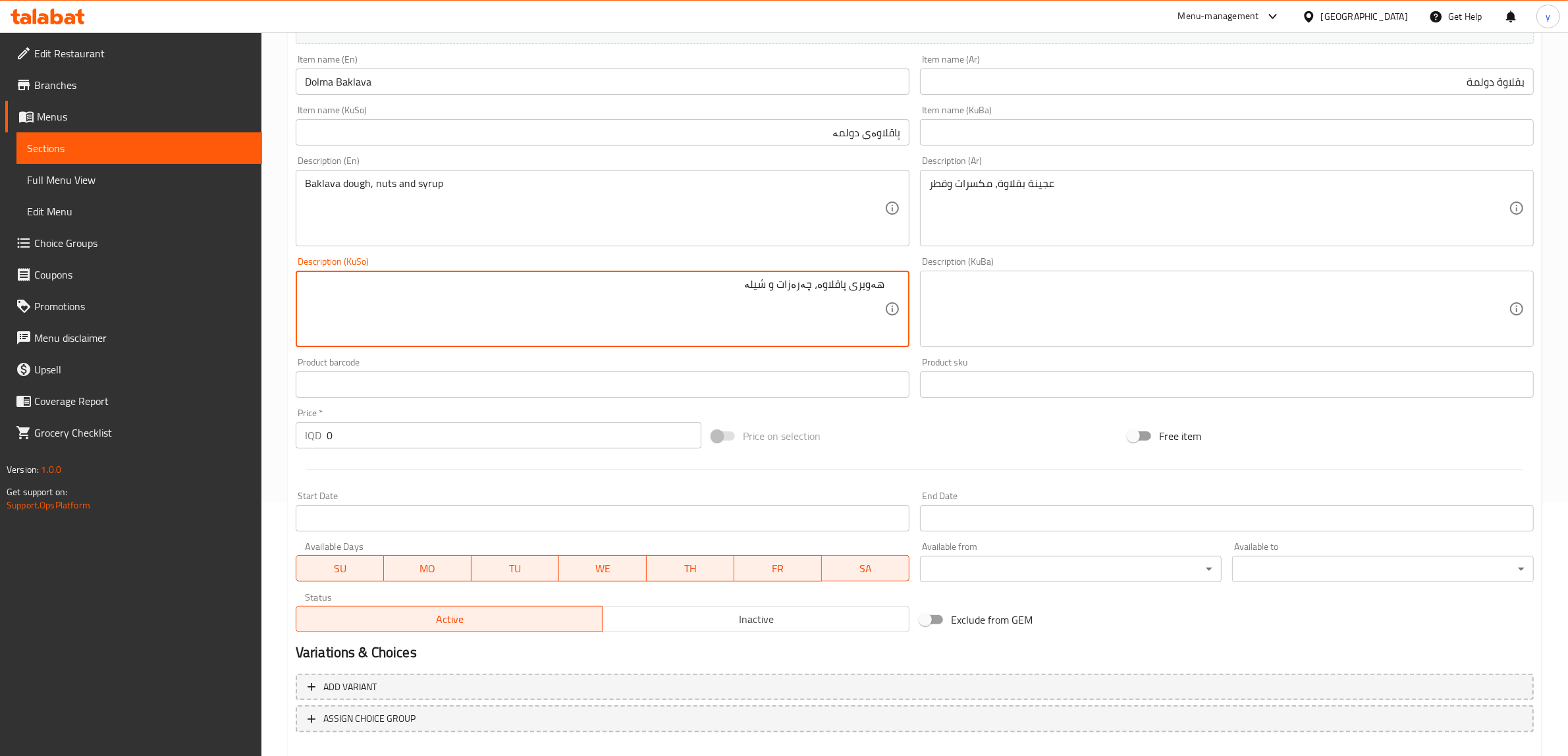
scroll to position [323, 0]
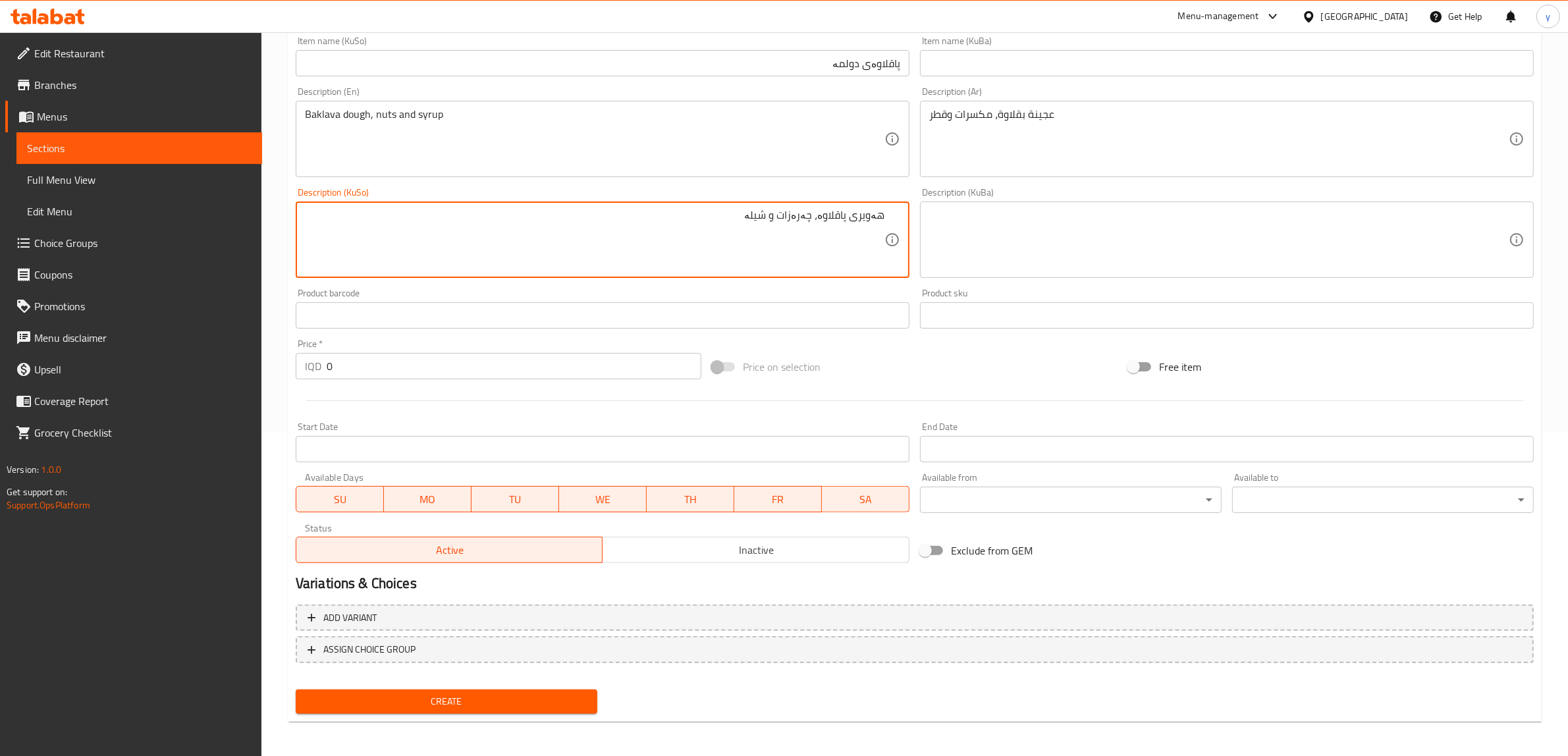
type textarea "هەویری پاقلاوە، چەرەزات و شیلە"
click at [410, 694] on span "Create" at bounding box center [446, 701] width 281 height 16
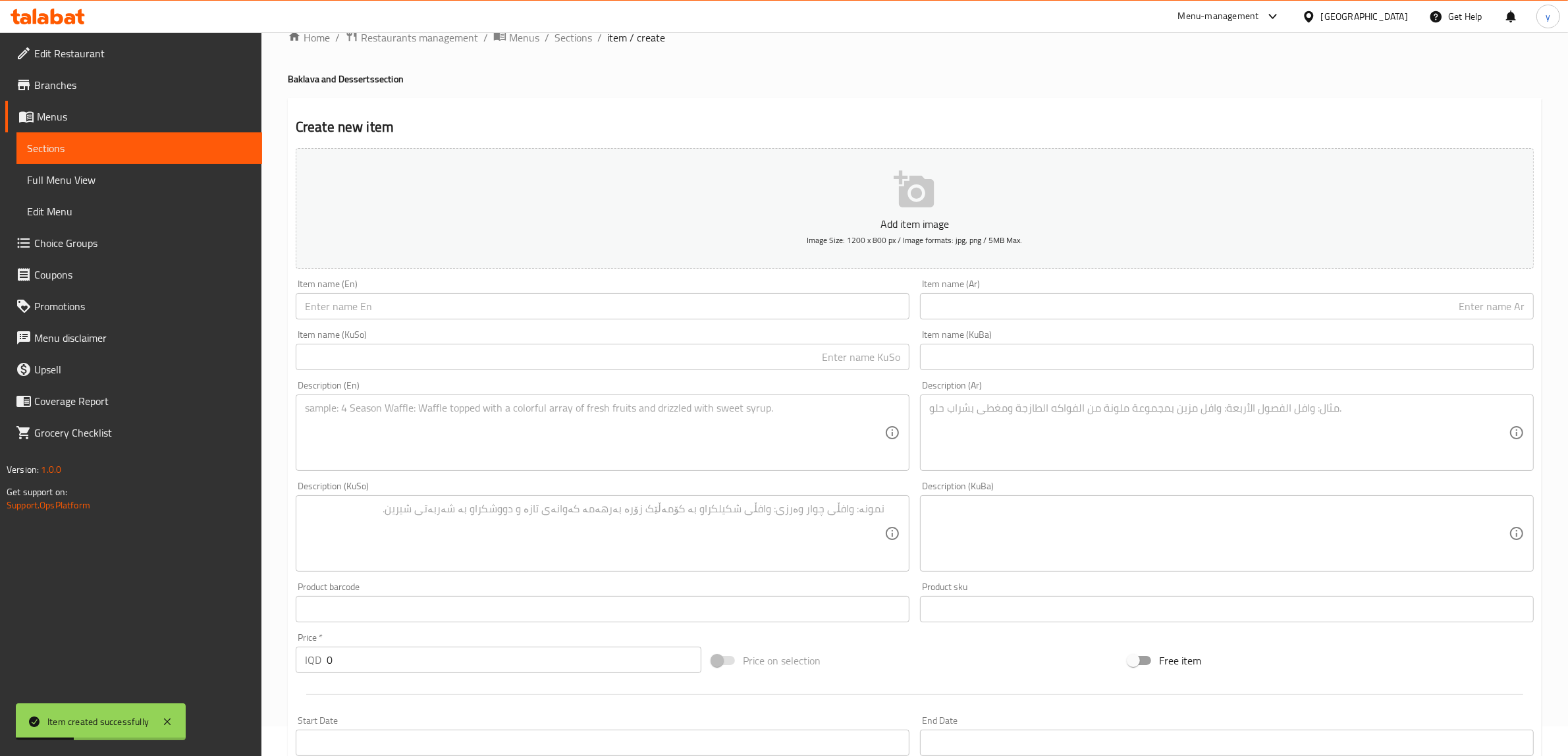
scroll to position [0, 0]
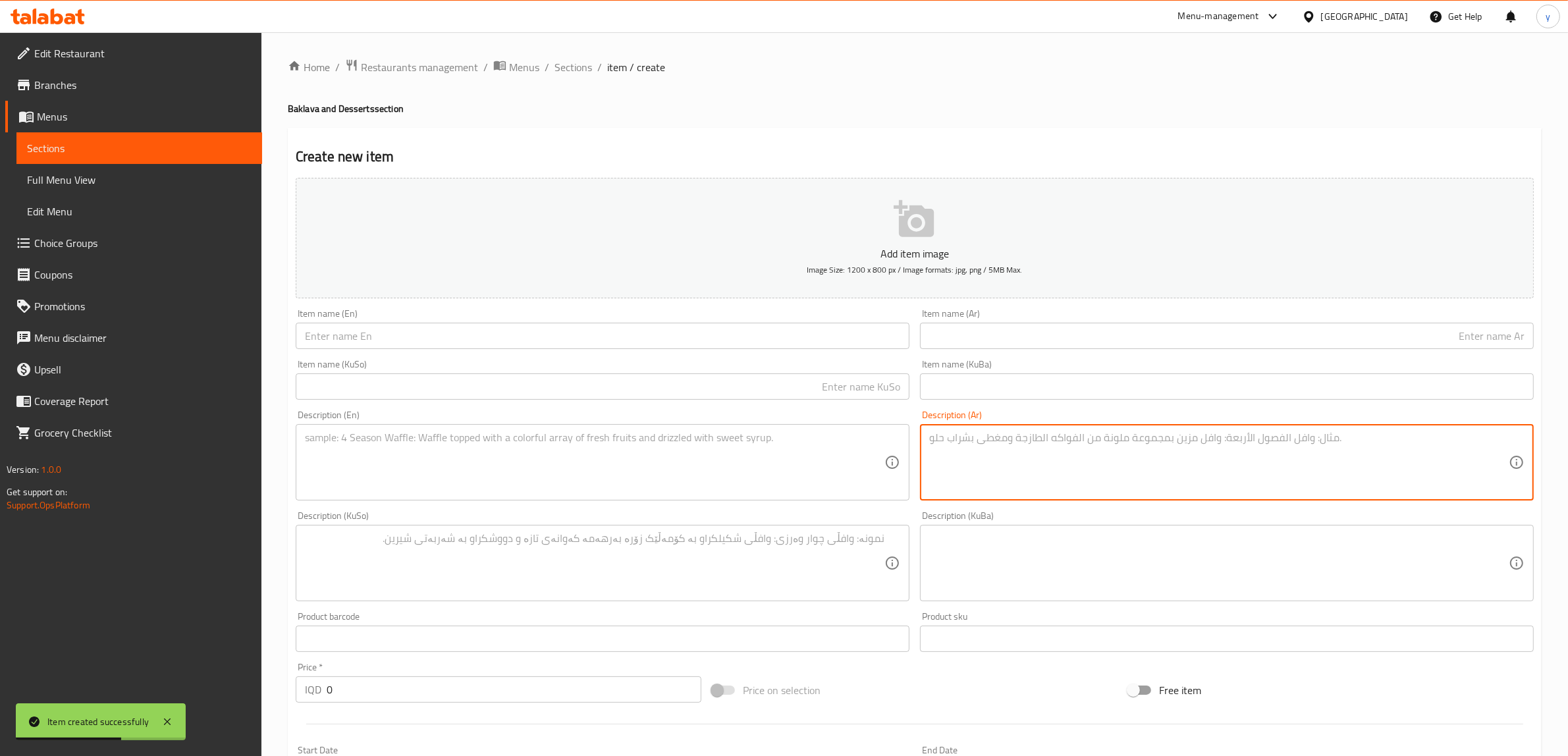
click at [992, 468] on textarea at bounding box center [1219, 463] width 580 height 62
click at [979, 334] on input "text" at bounding box center [1227, 336] width 614 height 26
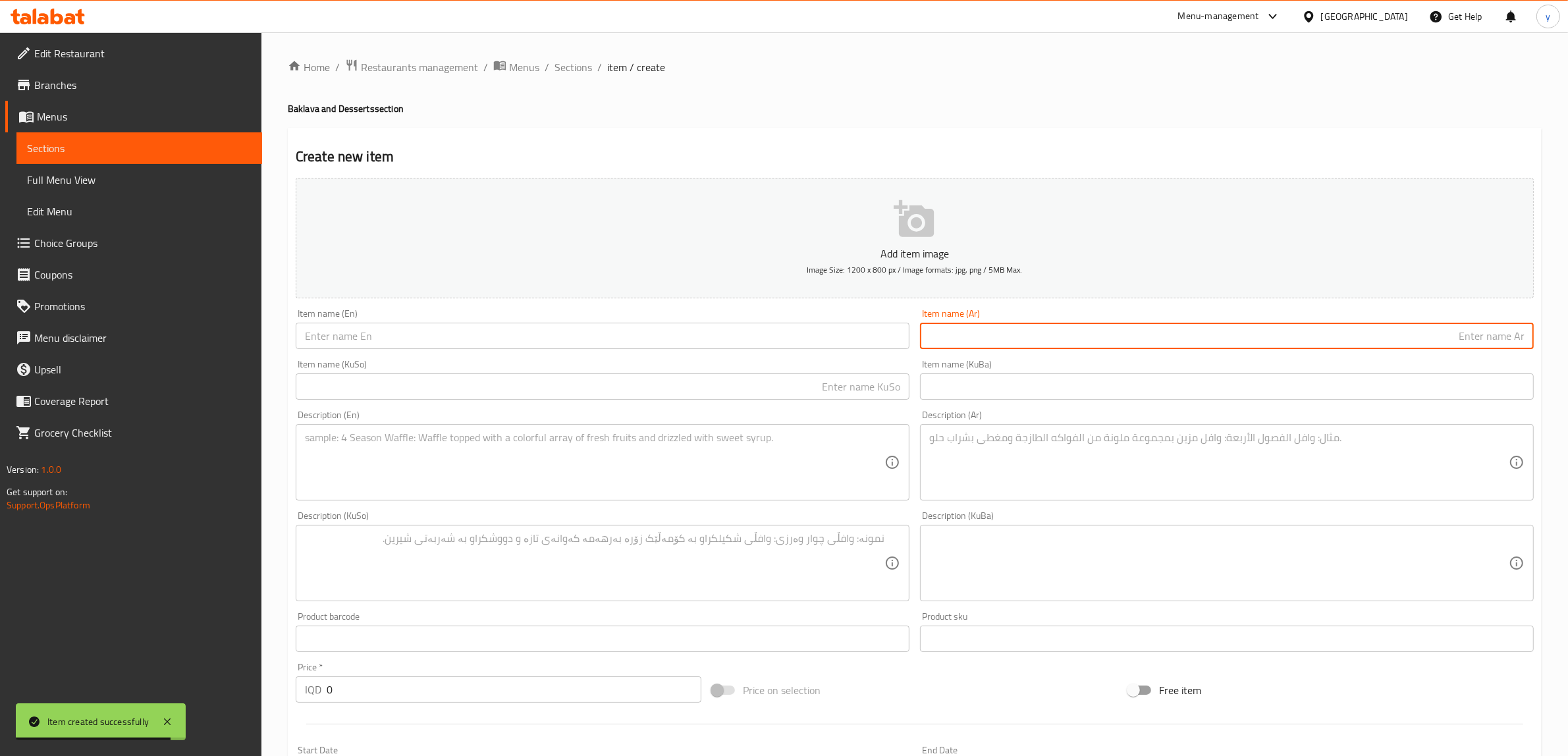
paste input "سمينه"
click at [1516, 337] on input "سمينه" at bounding box center [1227, 336] width 614 height 26
click at [1520, 337] on input "سمينه" at bounding box center [1227, 336] width 614 height 26
type input "بقلاوة سمينه"
click at [890, 343] on input "text" at bounding box center [602, 336] width 614 height 26
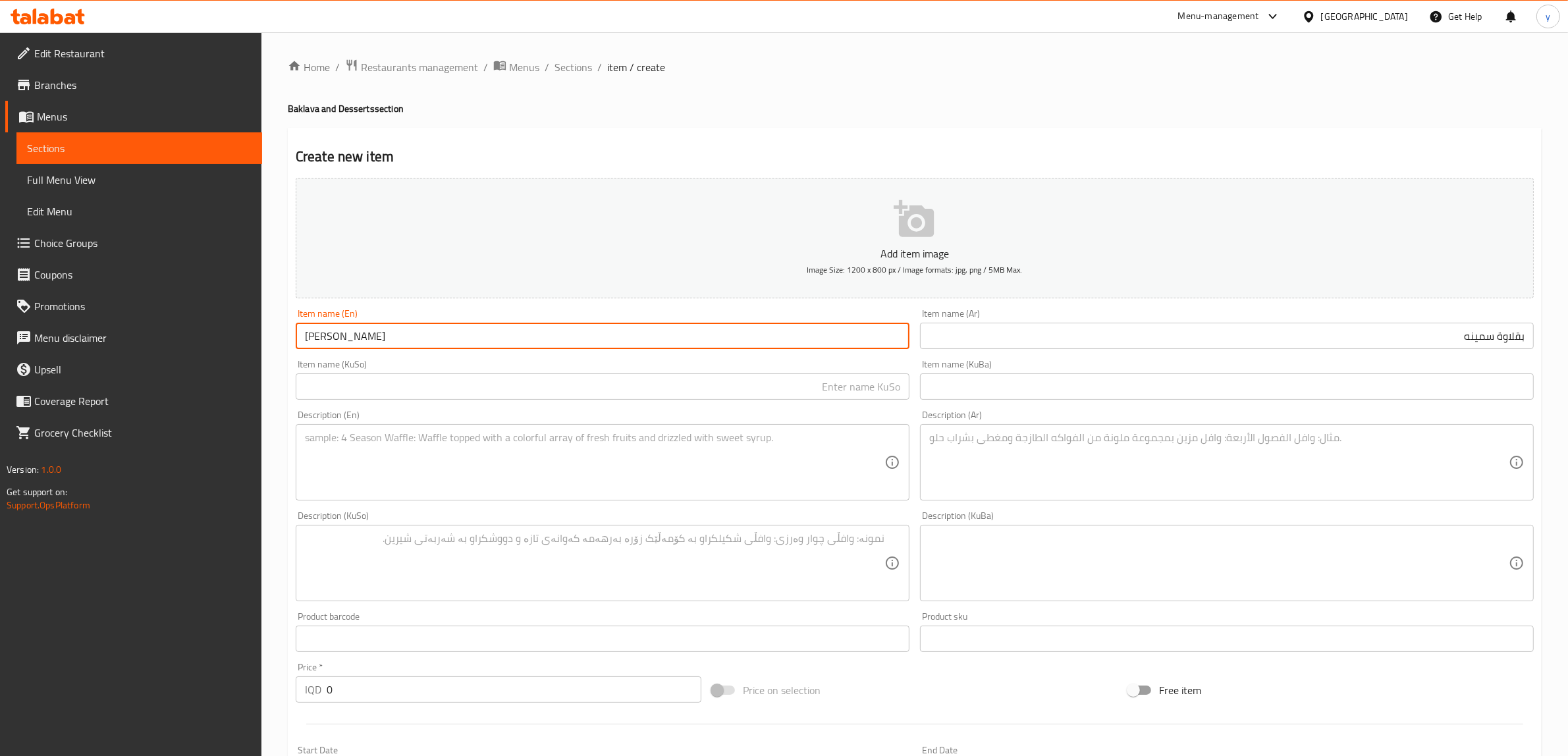
type input "[PERSON_NAME]"
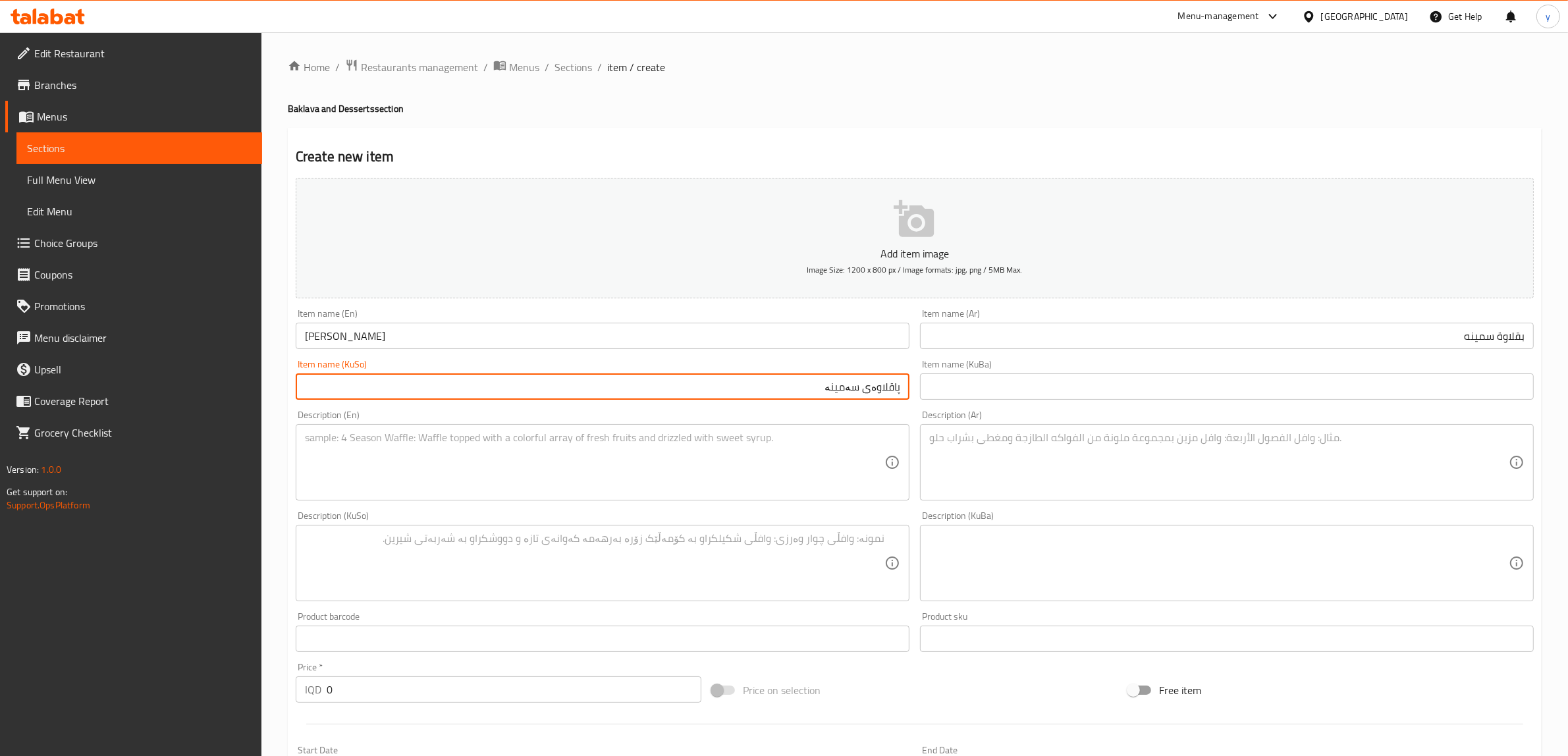
type input "پاقلاوەی سەمینە"
click at [860, 453] on textarea at bounding box center [595, 463] width 580 height 62
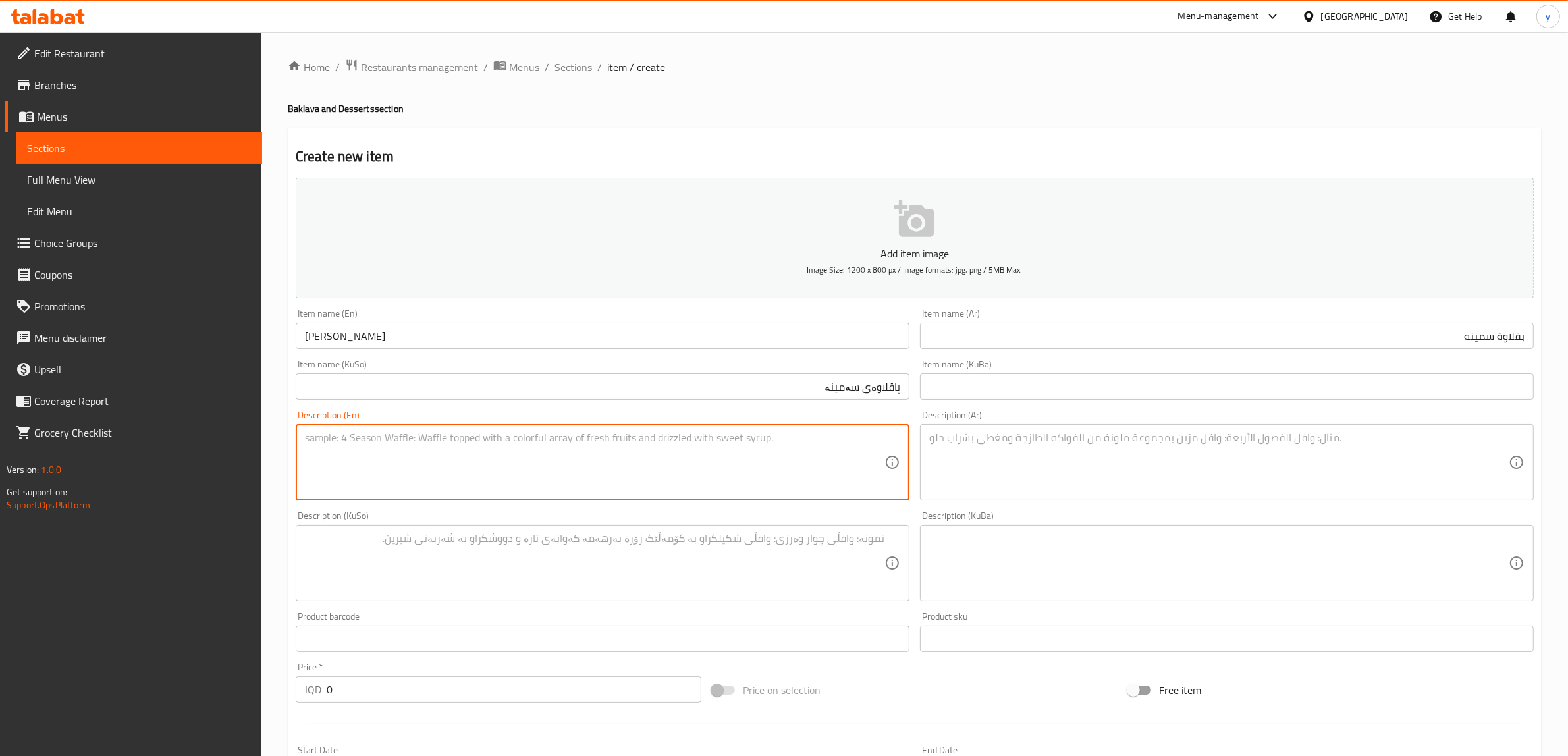
click at [1018, 485] on textarea at bounding box center [1219, 463] width 580 height 62
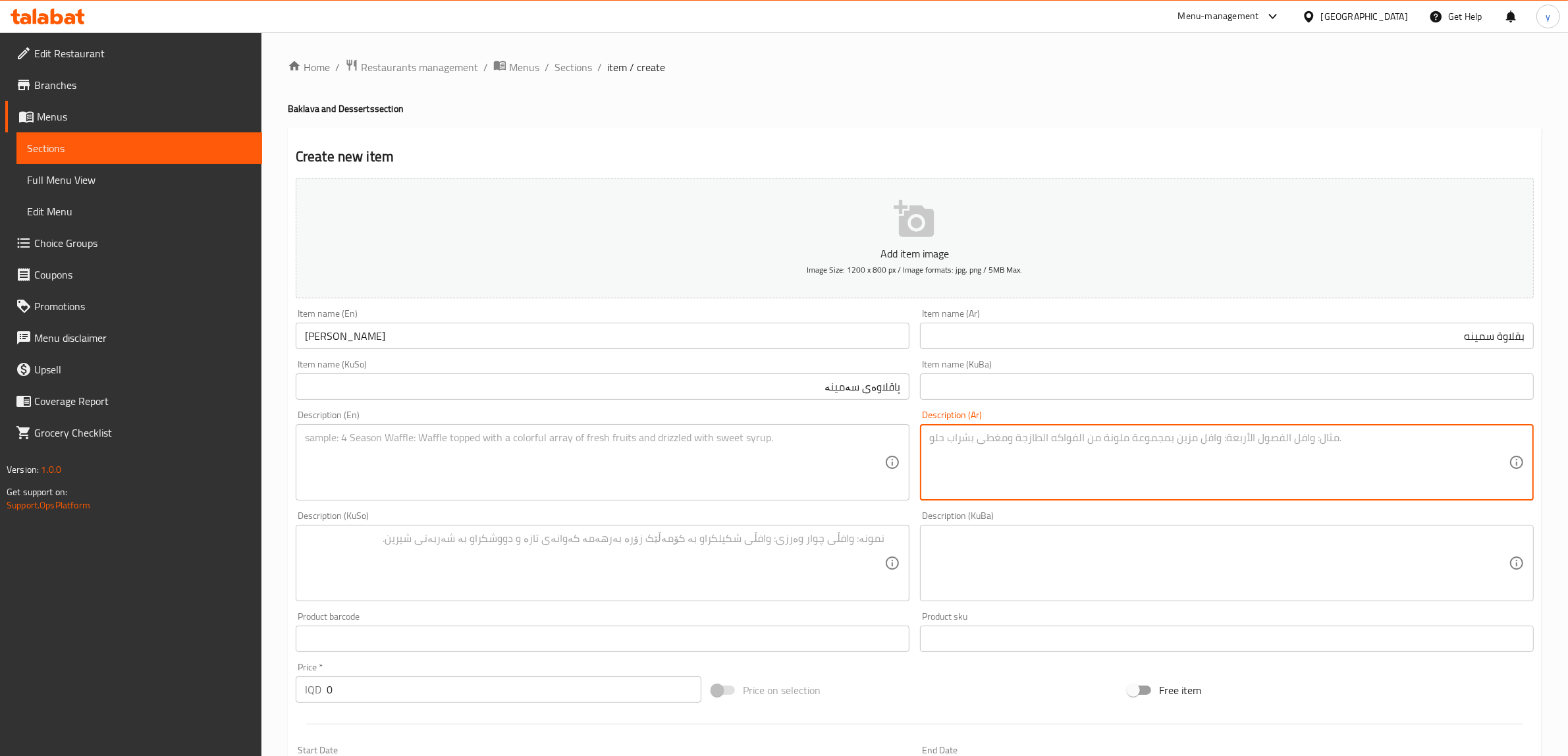
paste textarea "سمن، عجينة ومكسرات"
type textarea "سمن، عجينة ومكسرات"
click at [759, 462] on textarea at bounding box center [595, 463] width 580 height 62
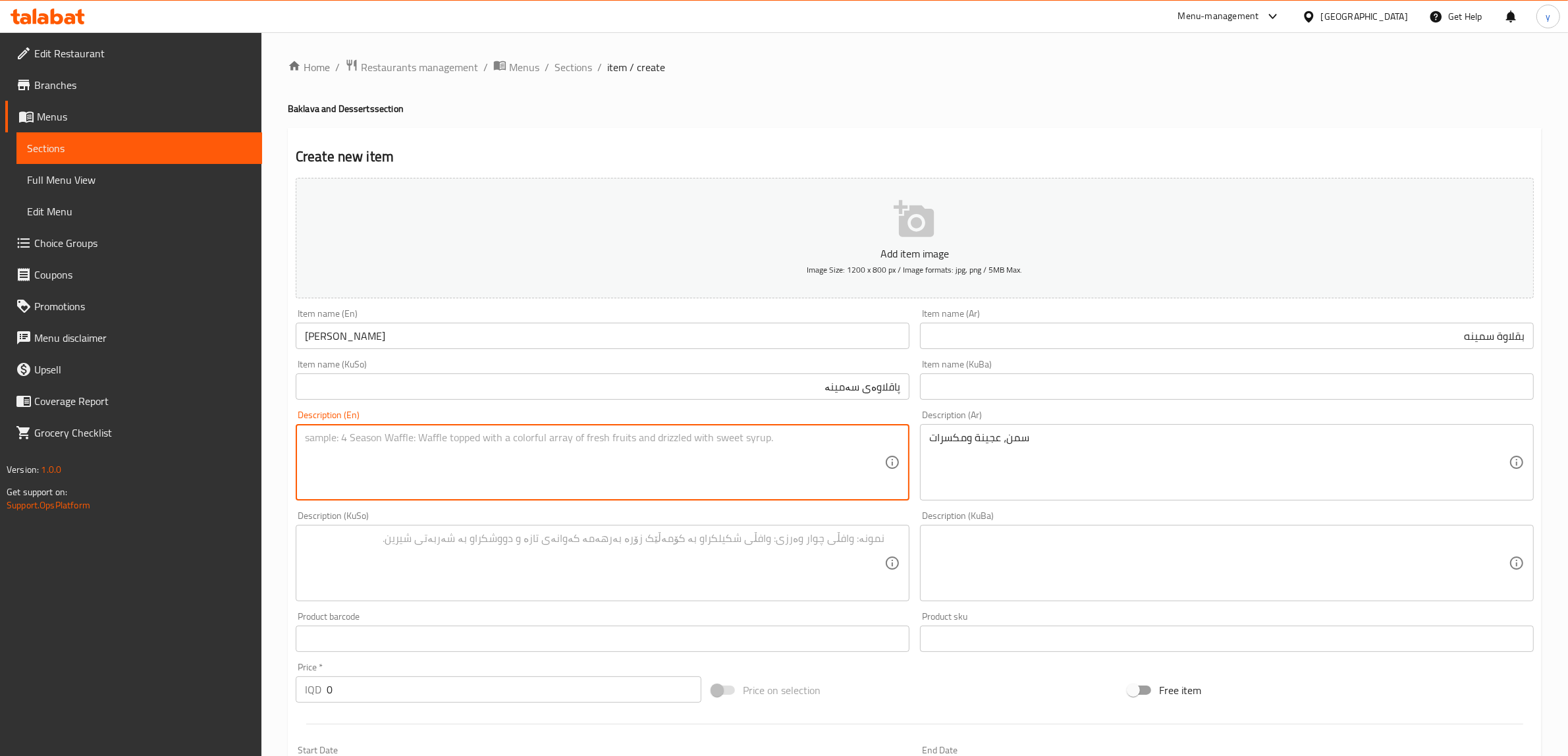
paste textarea "Ghee, dough and nuts"
type textarea "Ghee, dough and nuts"
click at [537, 561] on textarea at bounding box center [595, 564] width 580 height 62
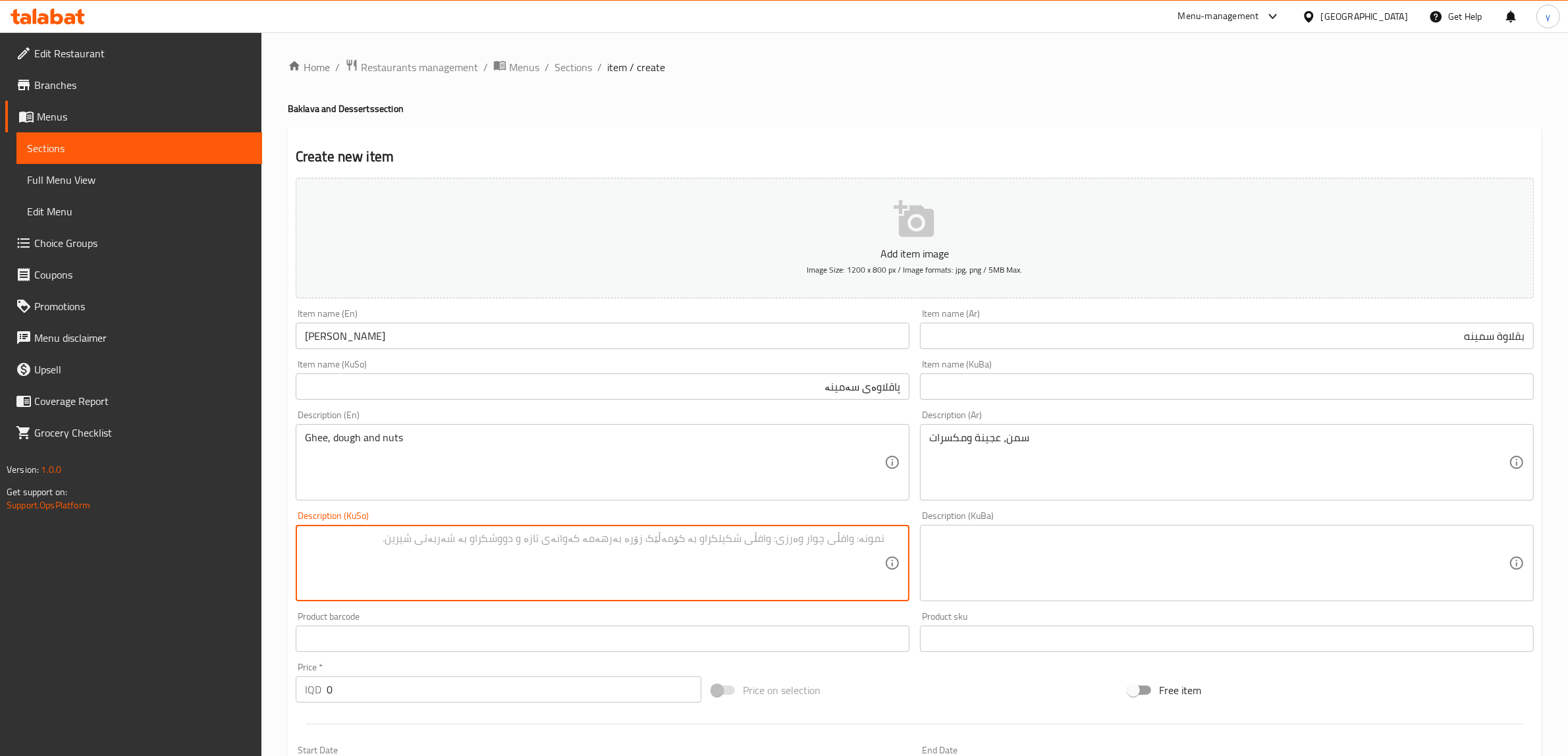
click at [831, 564] on textarea at bounding box center [595, 564] width 580 height 62
paste textarea "ڕۆنی خۆماڵی"
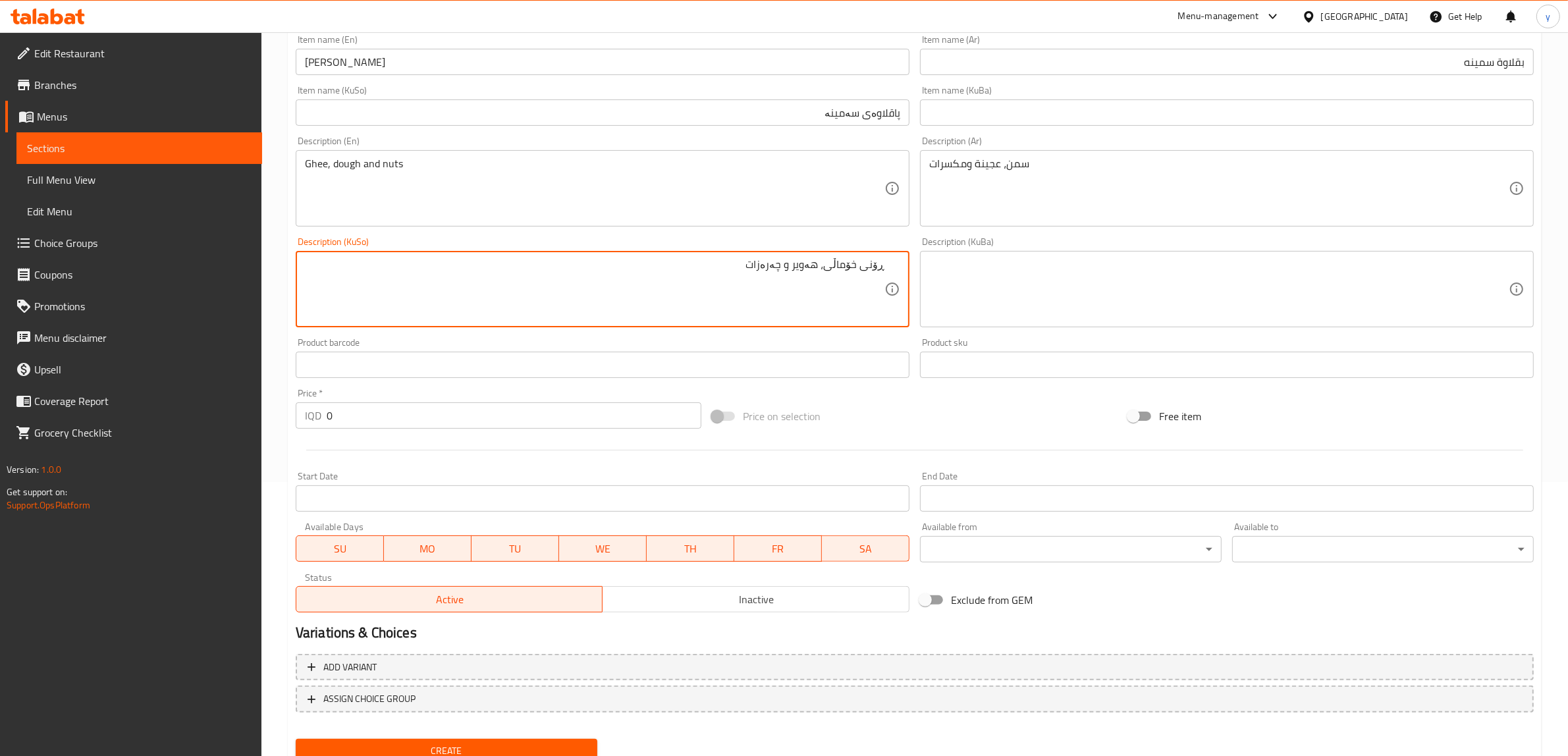
type textarea "ڕۆنی خۆماڵی، هەویر و چەرەزات"
click at [535, 743] on span "Create" at bounding box center [446, 751] width 281 height 16
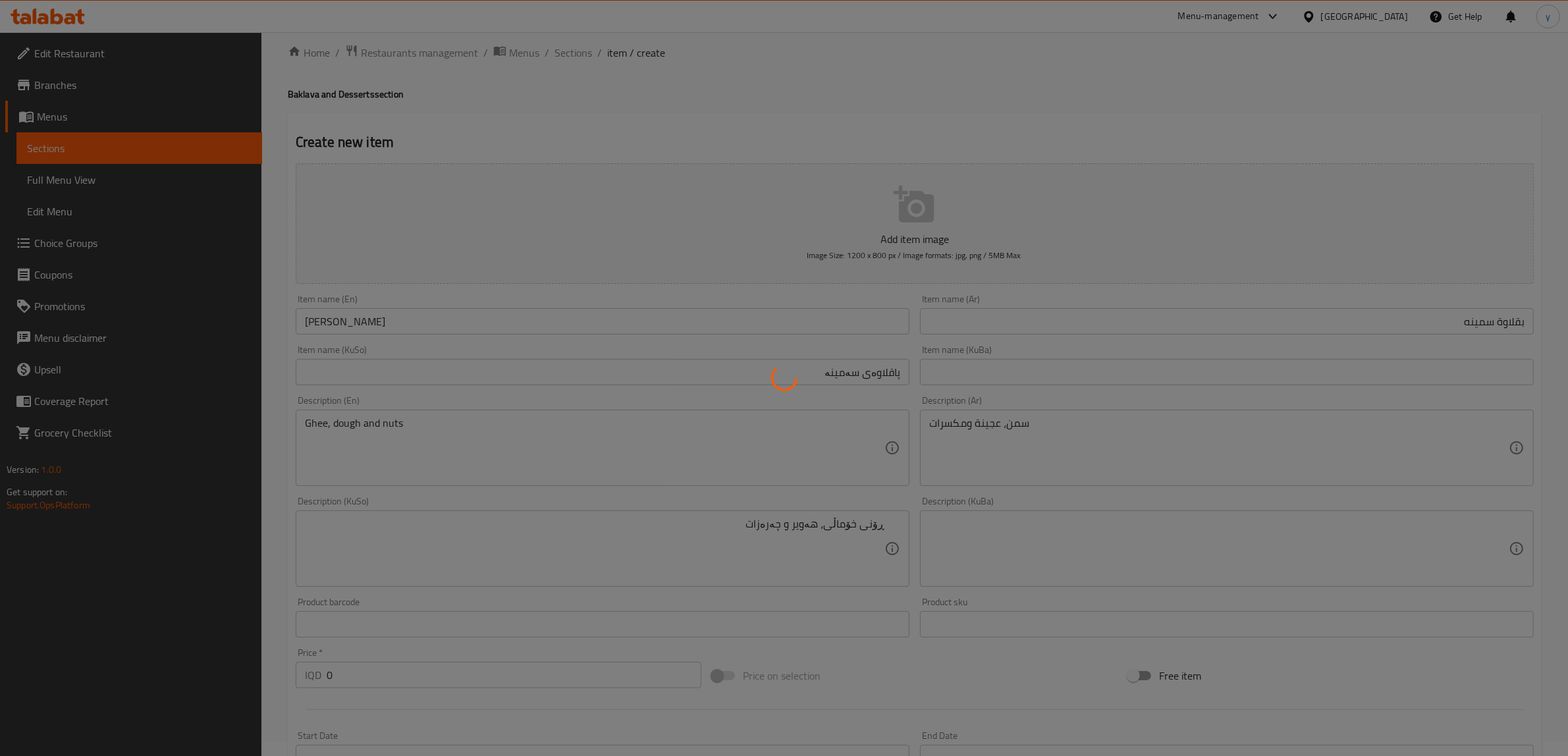
scroll to position [0, 0]
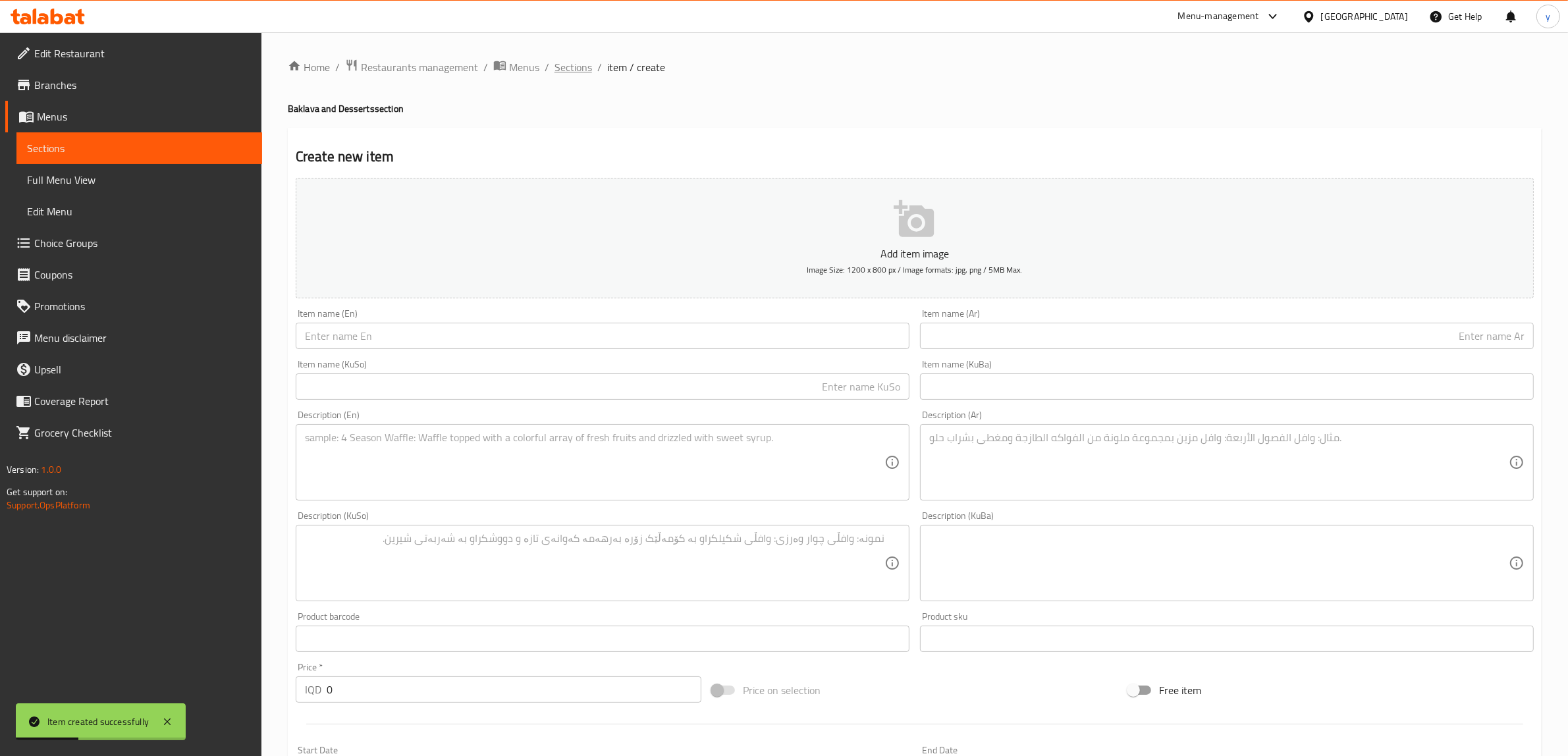
click at [568, 64] on span "Sections" at bounding box center [573, 67] width 37 height 16
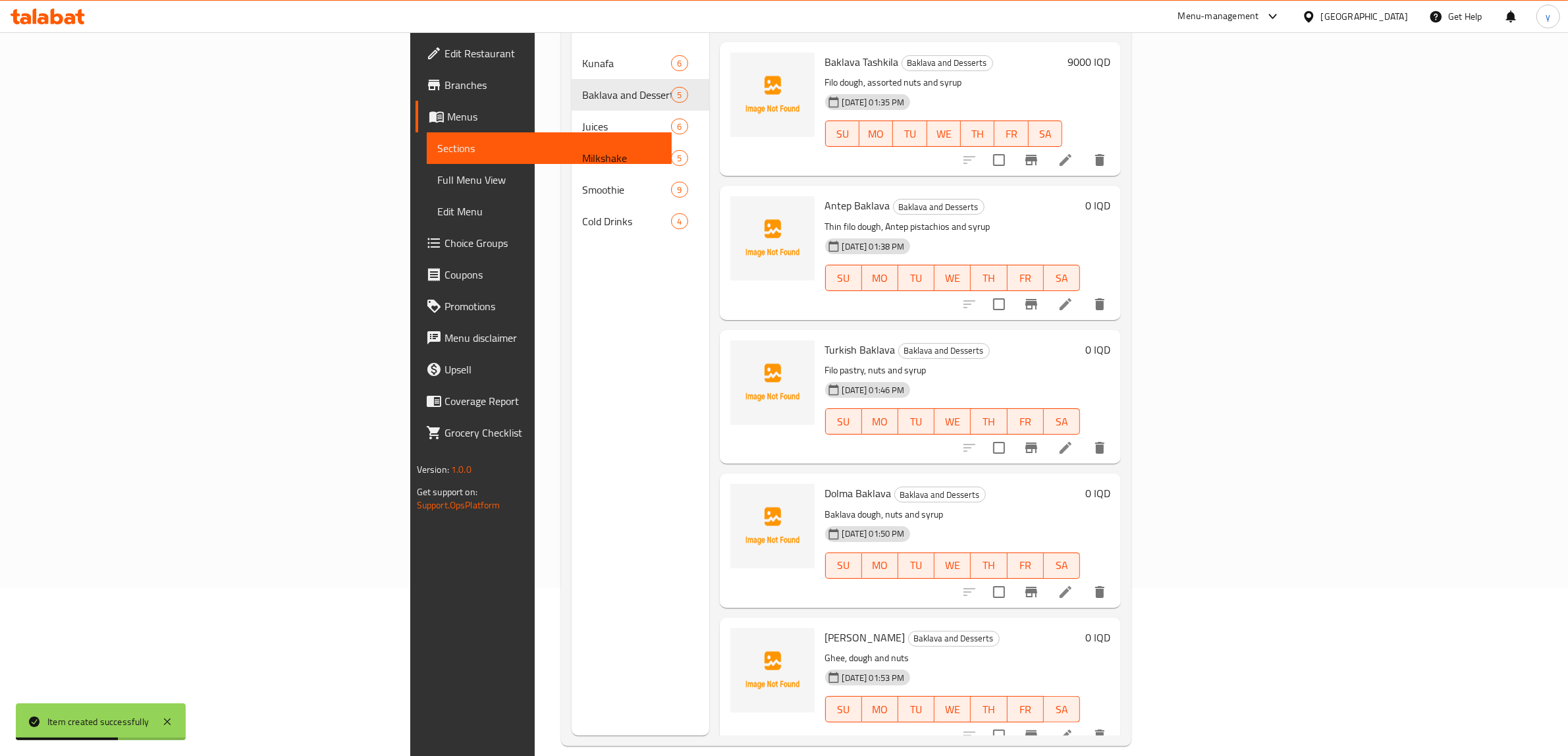
scroll to position [186, 0]
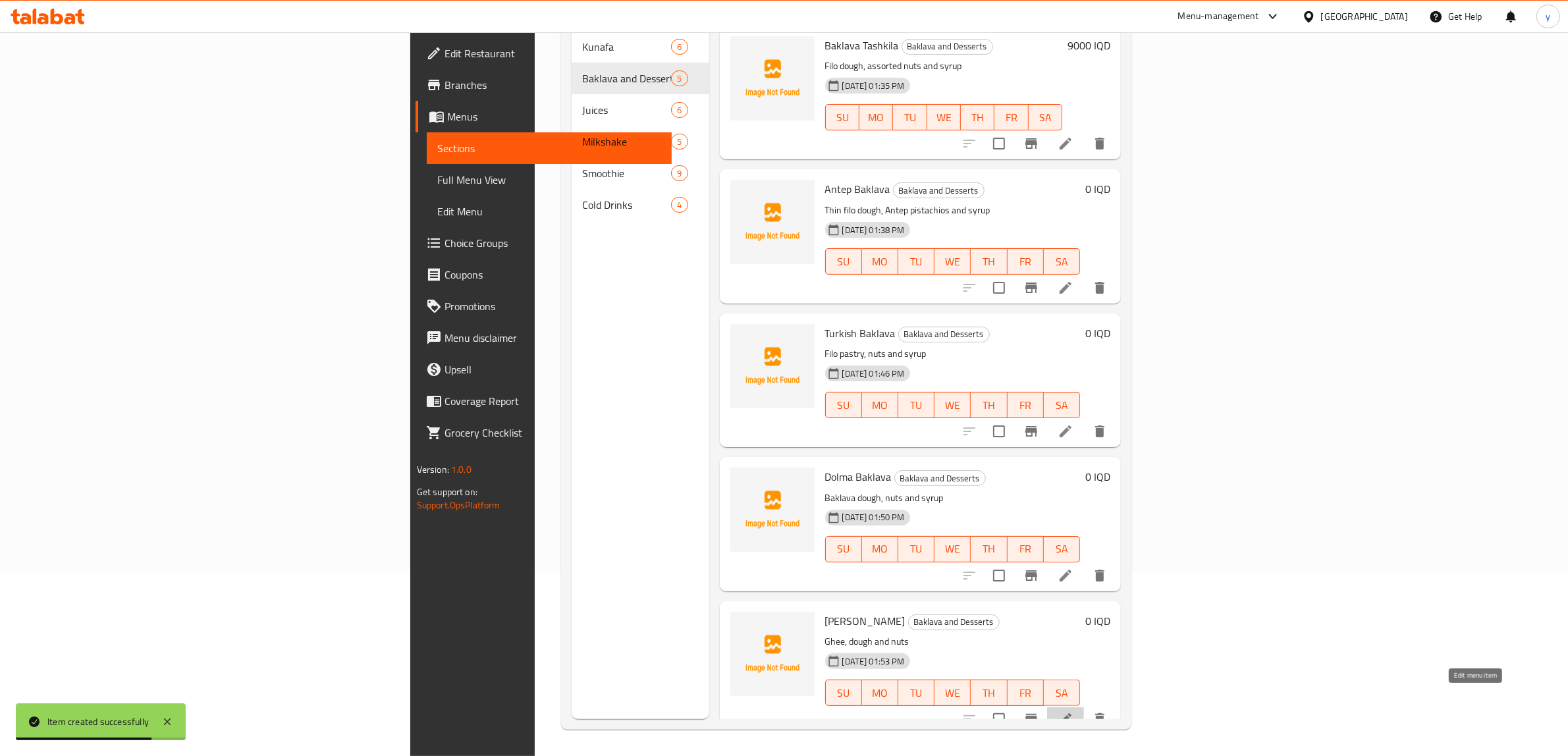
click at [1074, 712] on icon at bounding box center [1066, 720] width 16 height 16
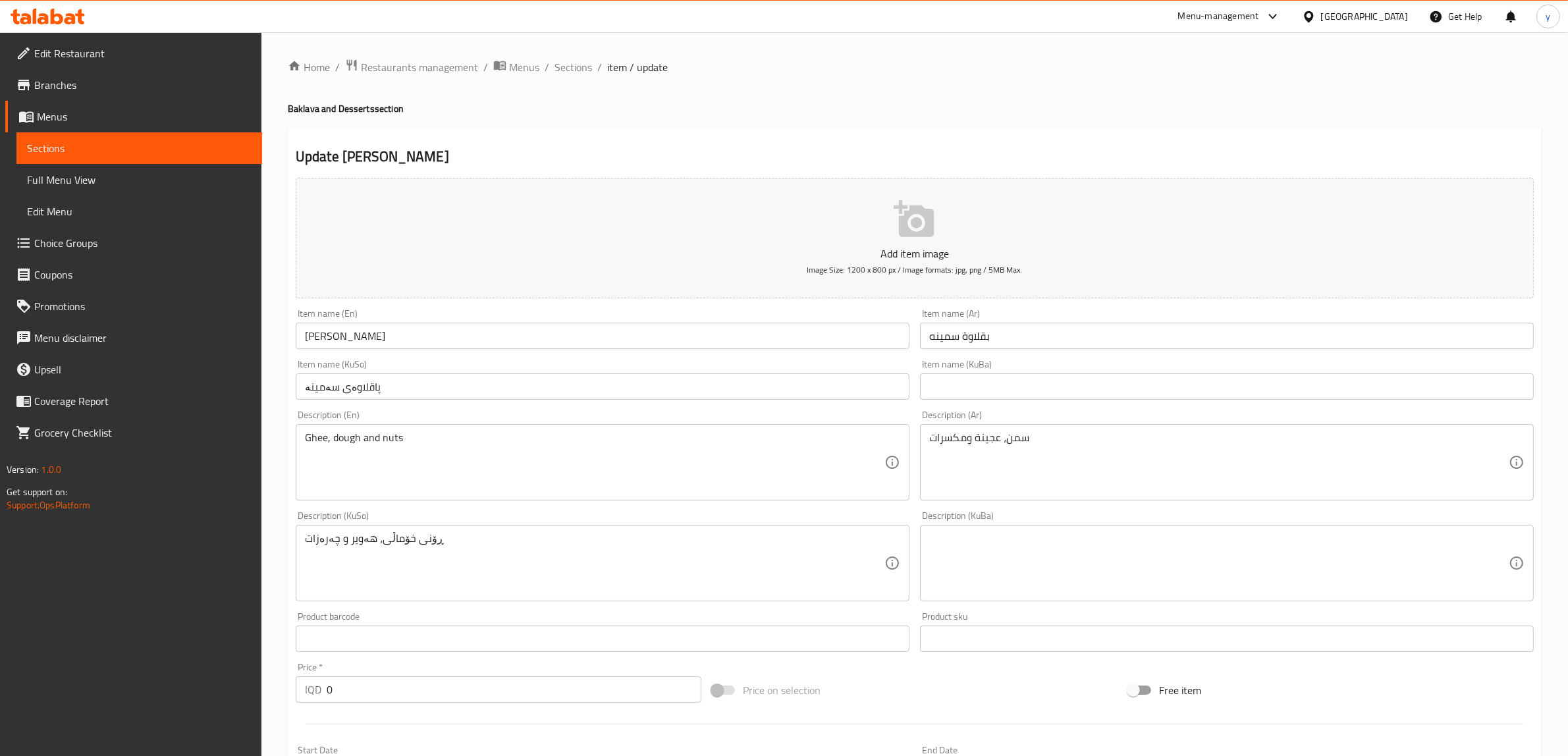
click at [313, 333] on input "[PERSON_NAME]" at bounding box center [602, 336] width 614 height 26
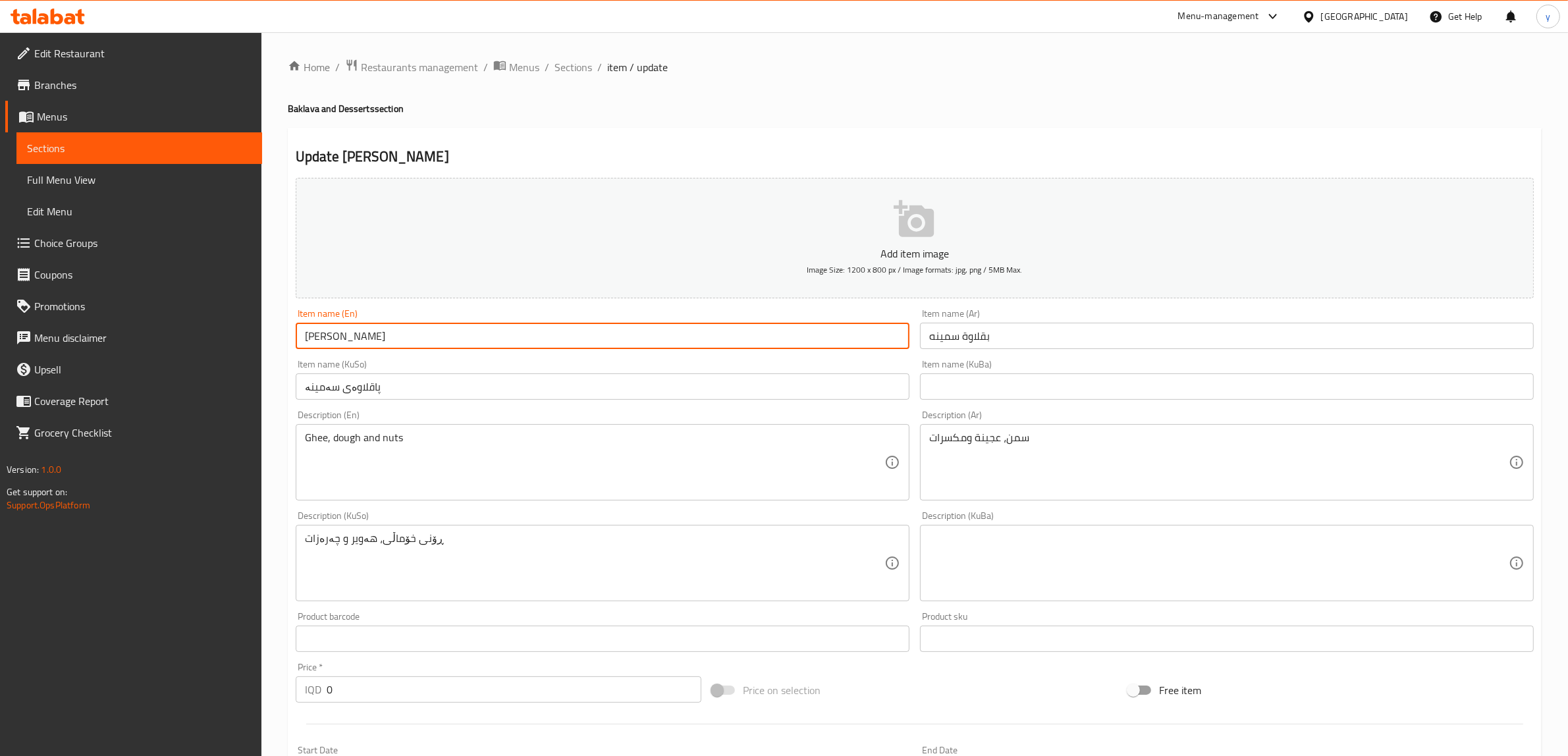
click at [313, 333] on input "[PERSON_NAME]" at bounding box center [602, 336] width 614 height 26
click at [334, 386] on input "پاقلاوەی سەمینە" at bounding box center [602, 387] width 614 height 26
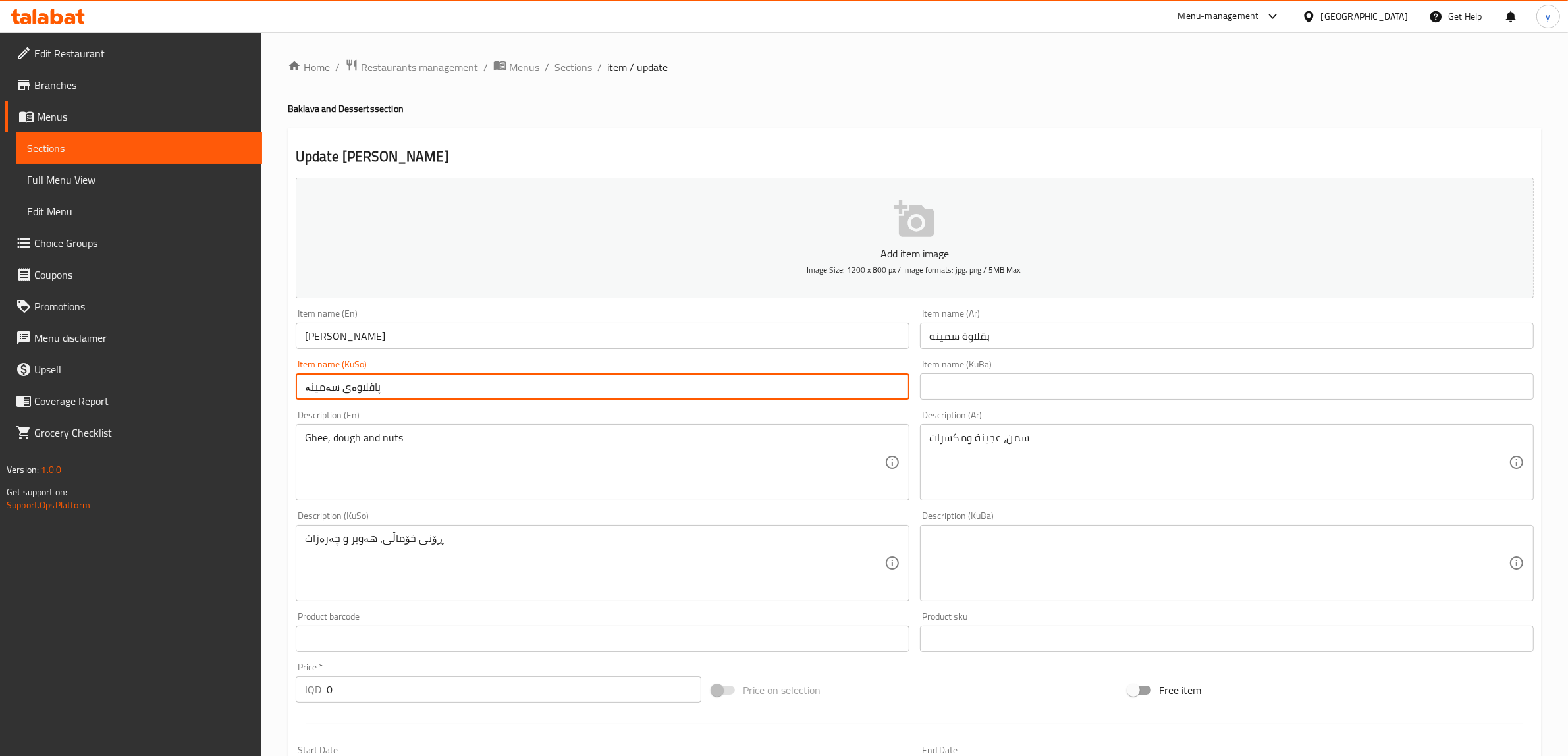
click at [334, 386] on input "پاقلاوەی سەمینە" at bounding box center [602, 387] width 614 height 26
paste input "ڕۆنی خۆماڵی"
type input "پاقلاوەی ڕۆنی خۆماڵی"
click at [953, 343] on input "بقلاوة سمينه" at bounding box center [1227, 336] width 614 height 26
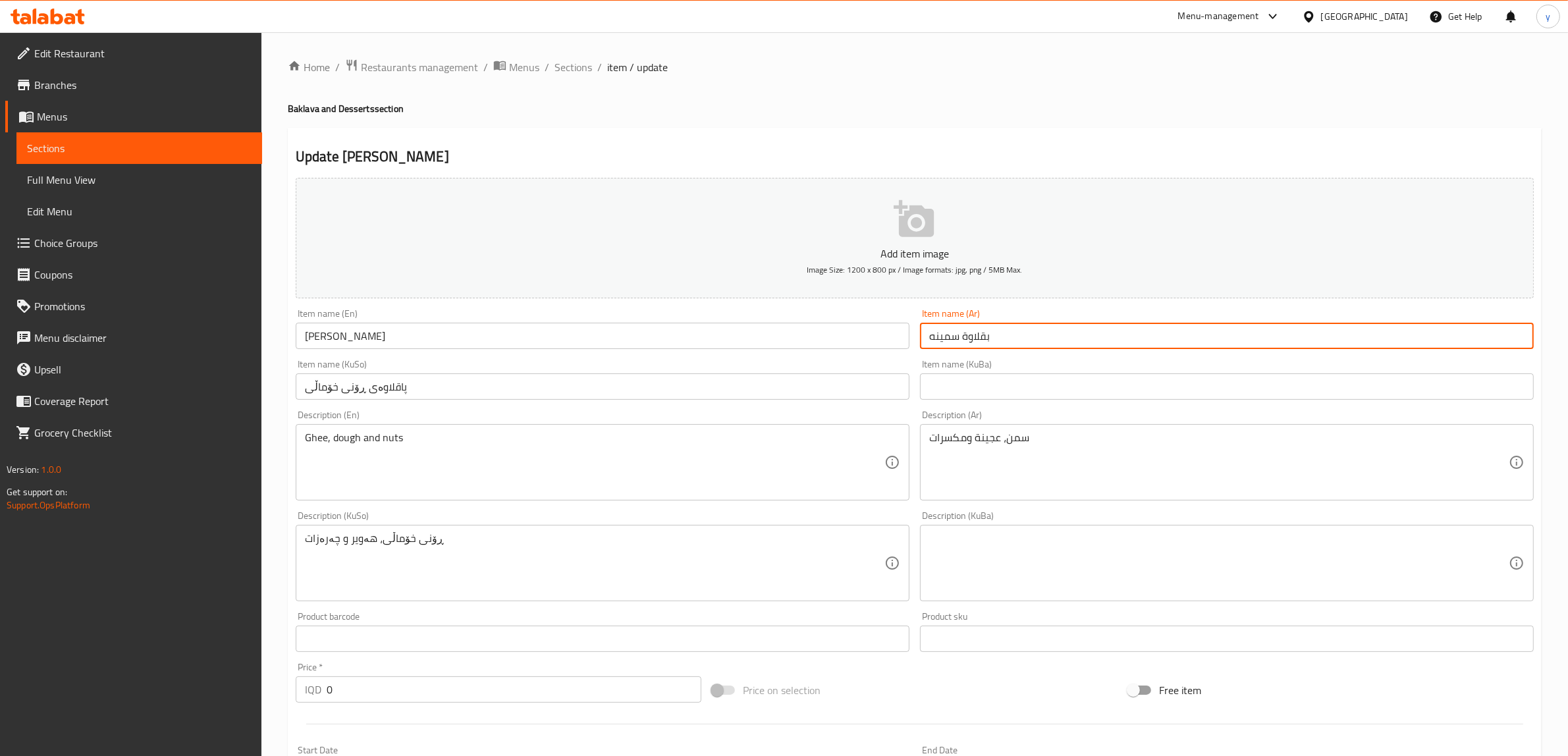
click at [953, 343] on input "بقلاوة سمينه" at bounding box center [1227, 336] width 614 height 26
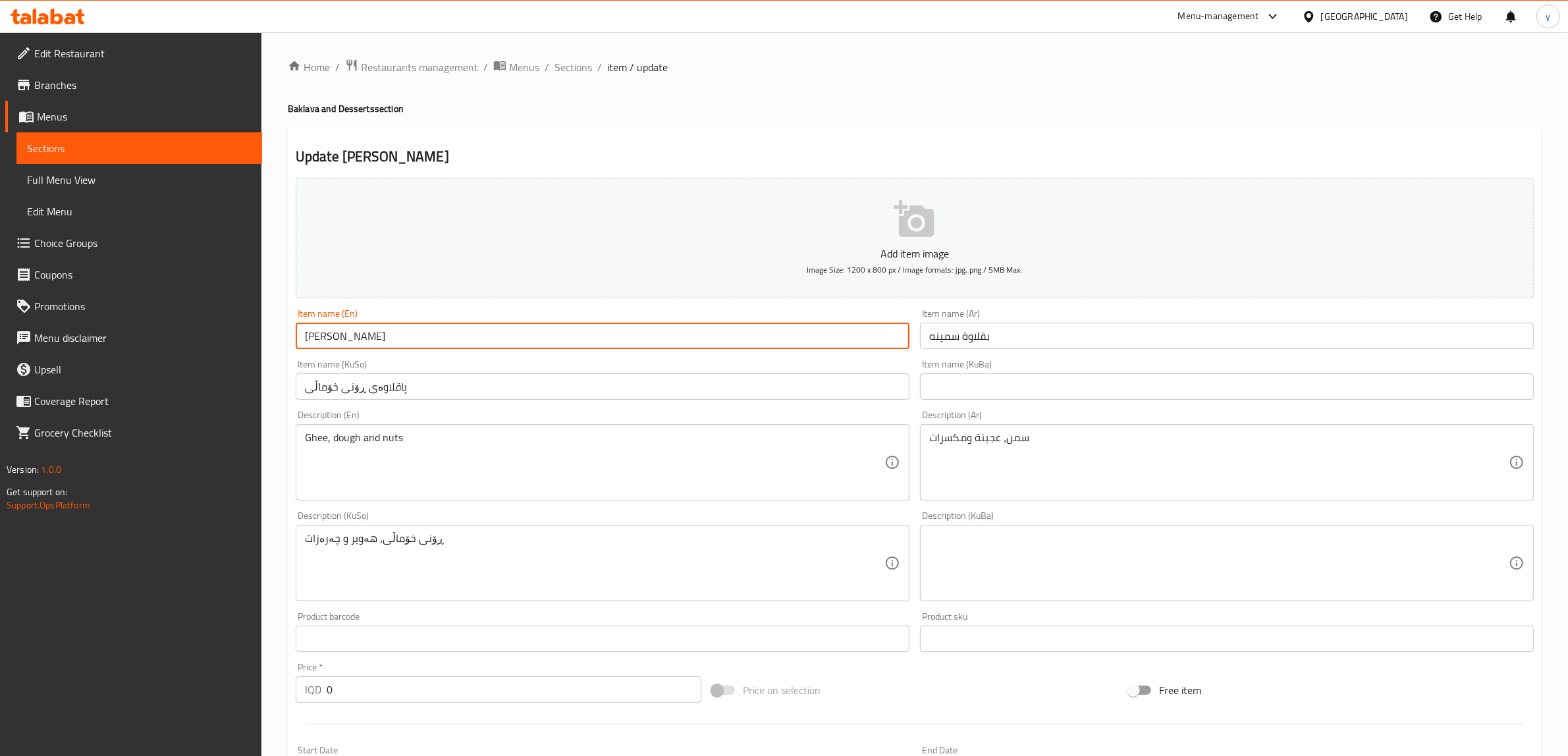
click at [316, 329] on input "[PERSON_NAME]" at bounding box center [602, 336] width 614 height 26
click at [316, 330] on input "[PERSON_NAME]" at bounding box center [602, 336] width 614 height 26
paste input "Ghee"
type input "[PERSON_NAME]"
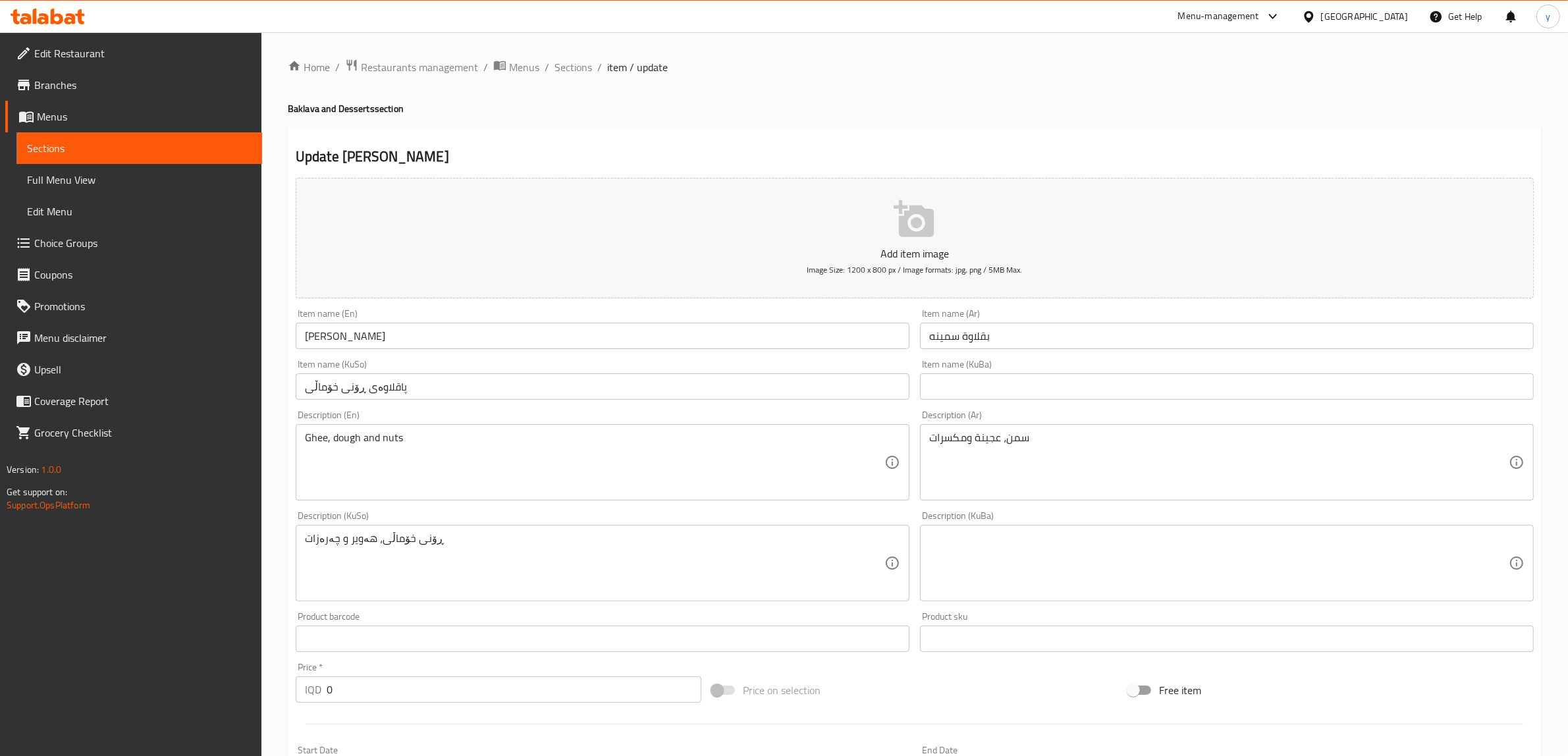
click at [511, 415] on div "Description (En) Ghee, dough and nuts Description (En)" at bounding box center [602, 455] width 614 height 90
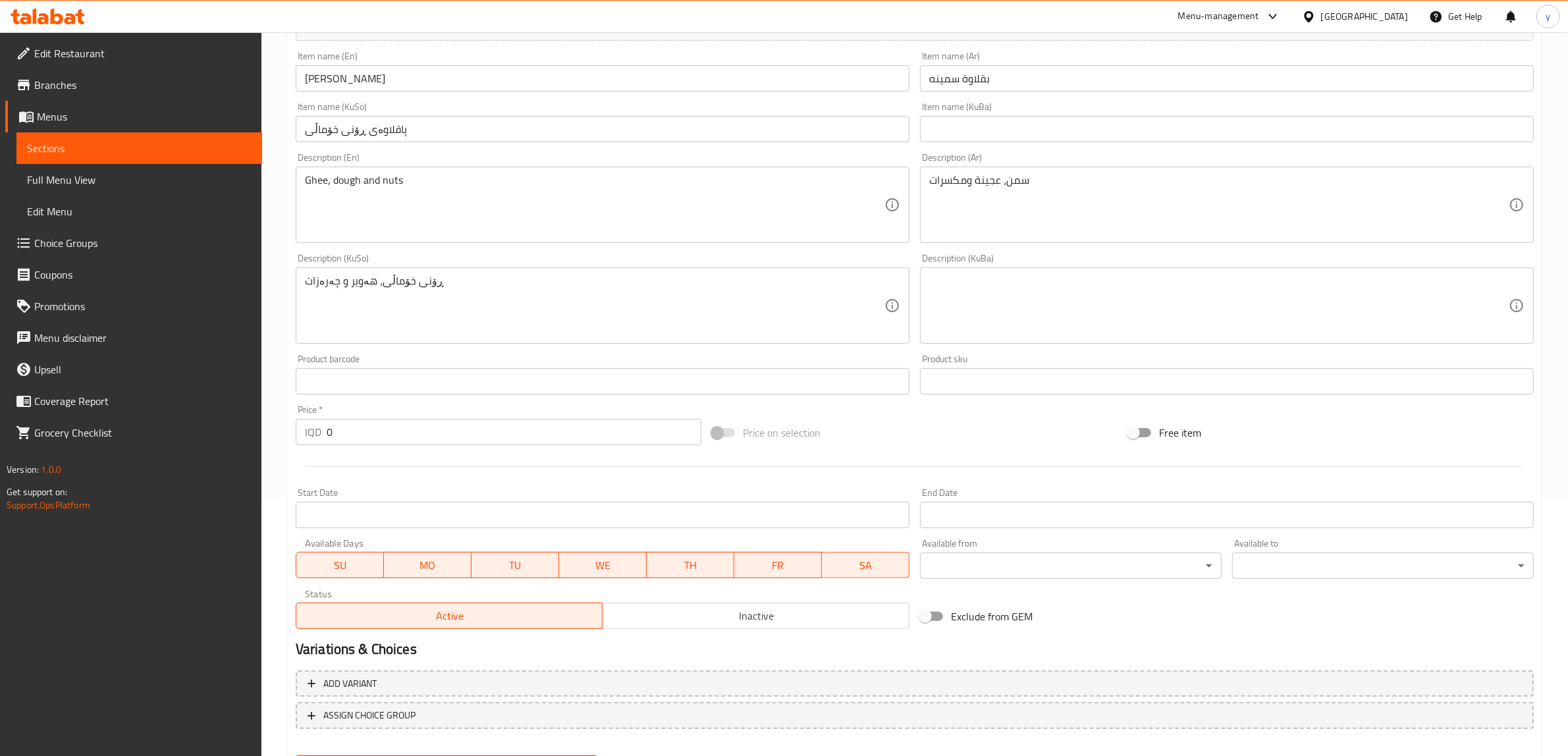
scroll to position [323, 0]
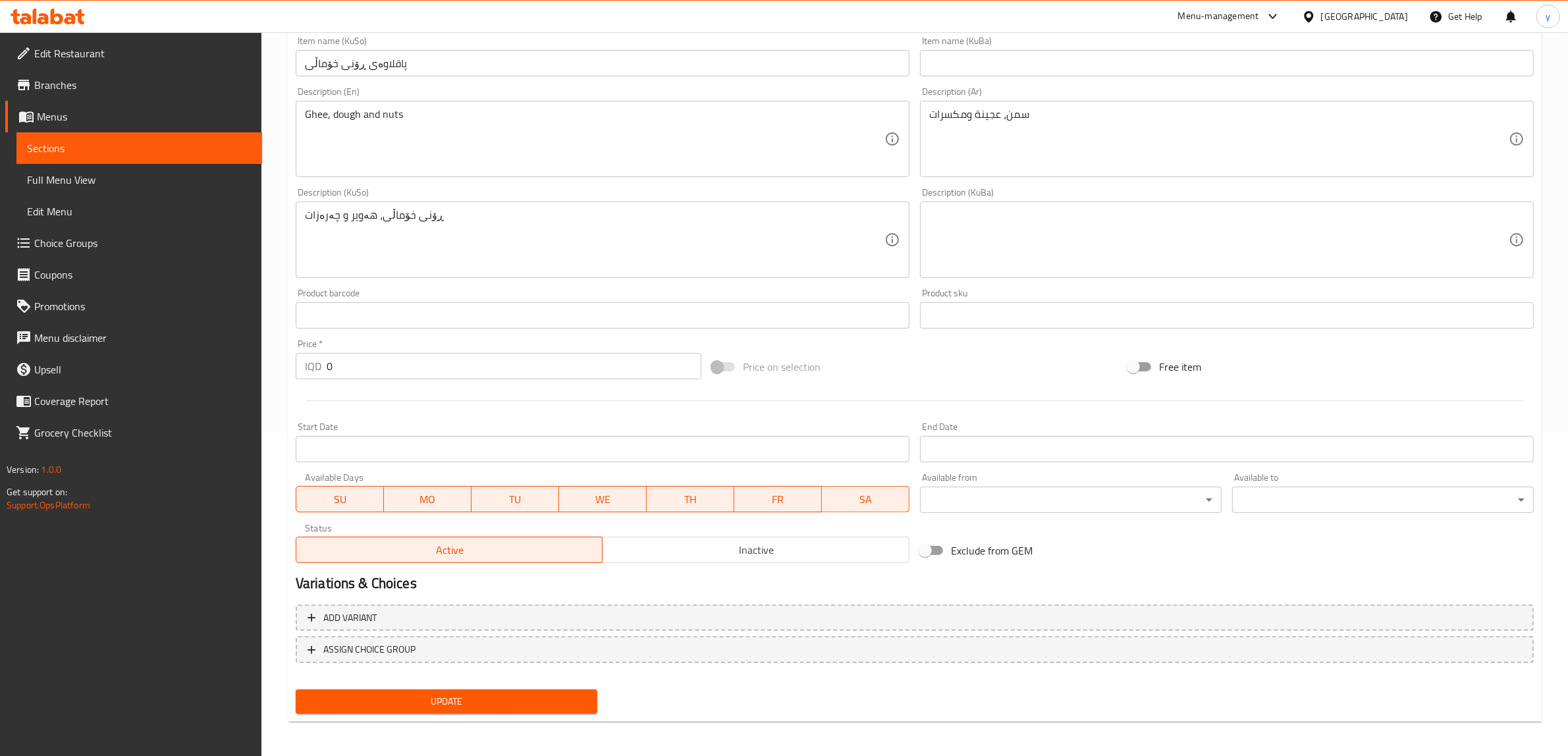
click at [472, 685] on div "Update" at bounding box center [446, 702] width 312 height 35
click at [479, 694] on span "Update" at bounding box center [446, 701] width 281 height 16
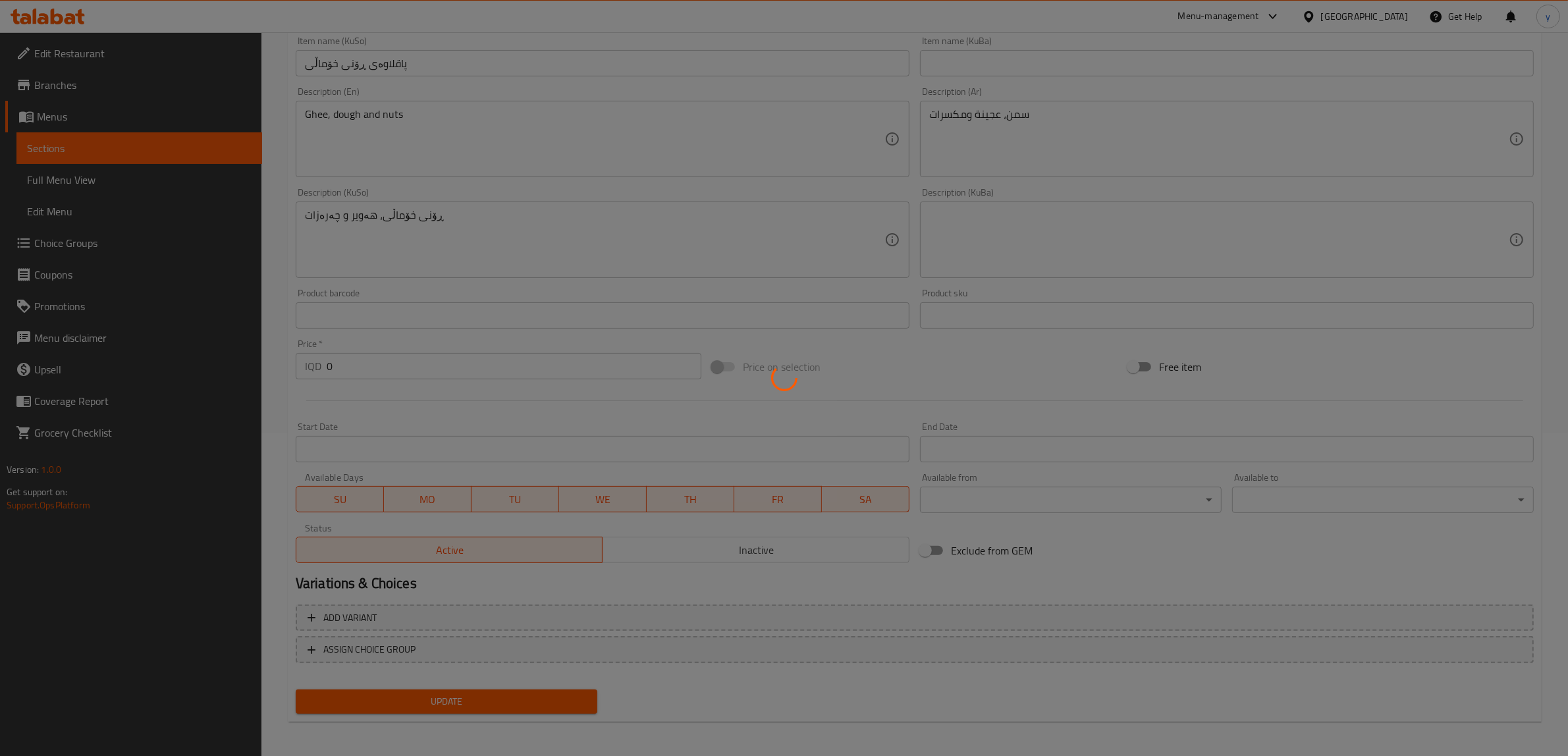
scroll to position [0, 0]
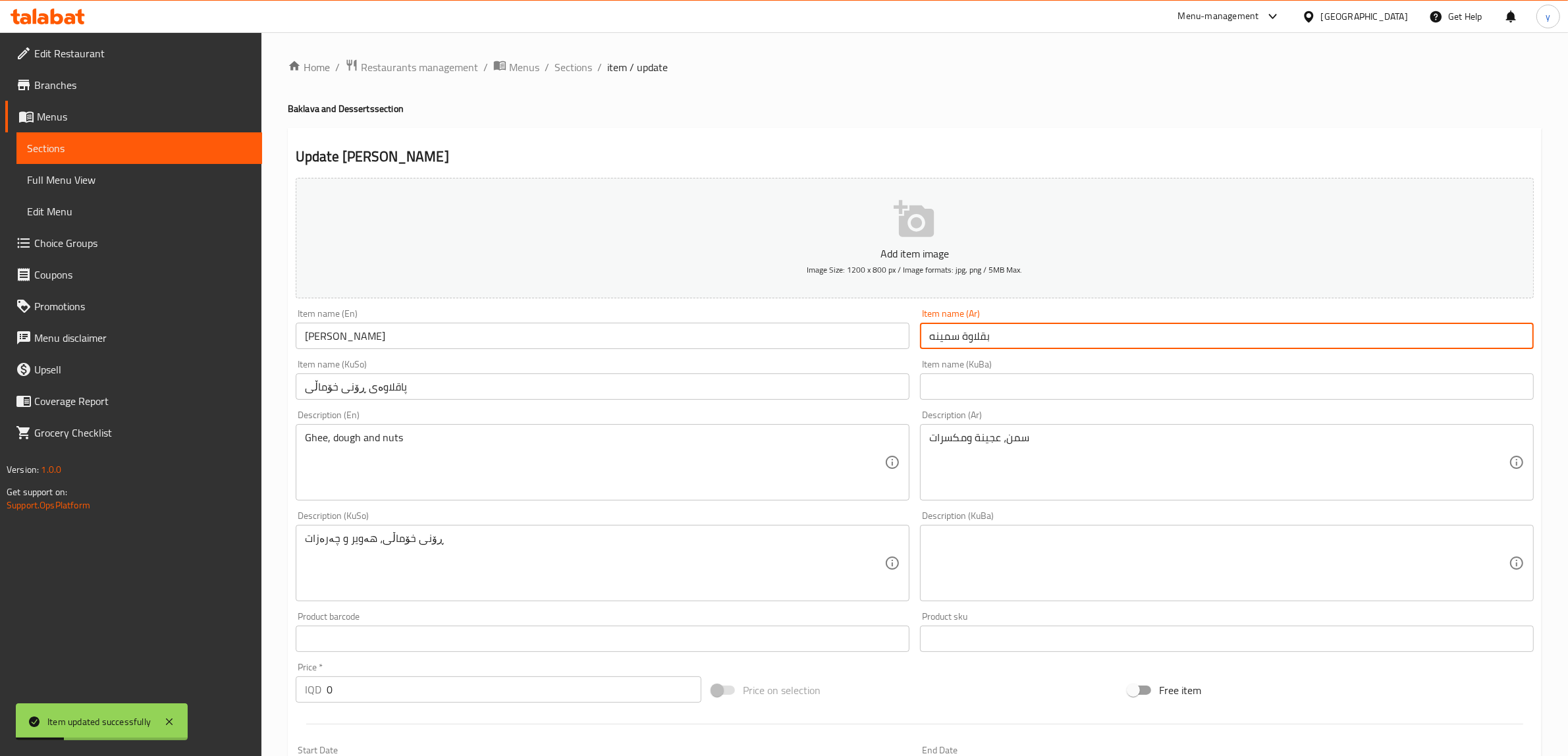
drag, startPoint x: 934, startPoint y: 336, endPoint x: 923, endPoint y: 342, distance: 12.5
click at [923, 342] on input "بقلاوة سمينه" at bounding box center [1227, 336] width 614 height 26
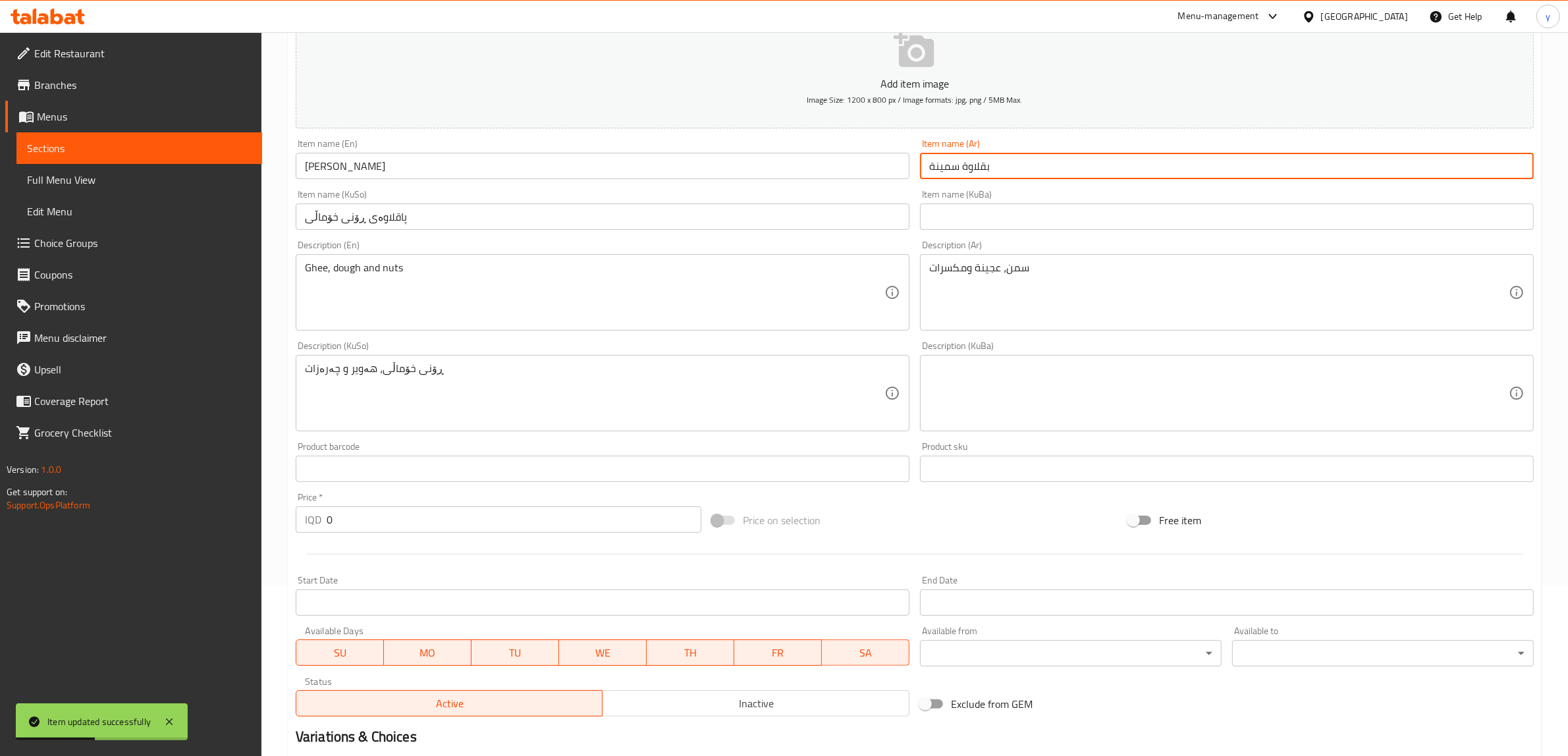
scroll to position [323, 0]
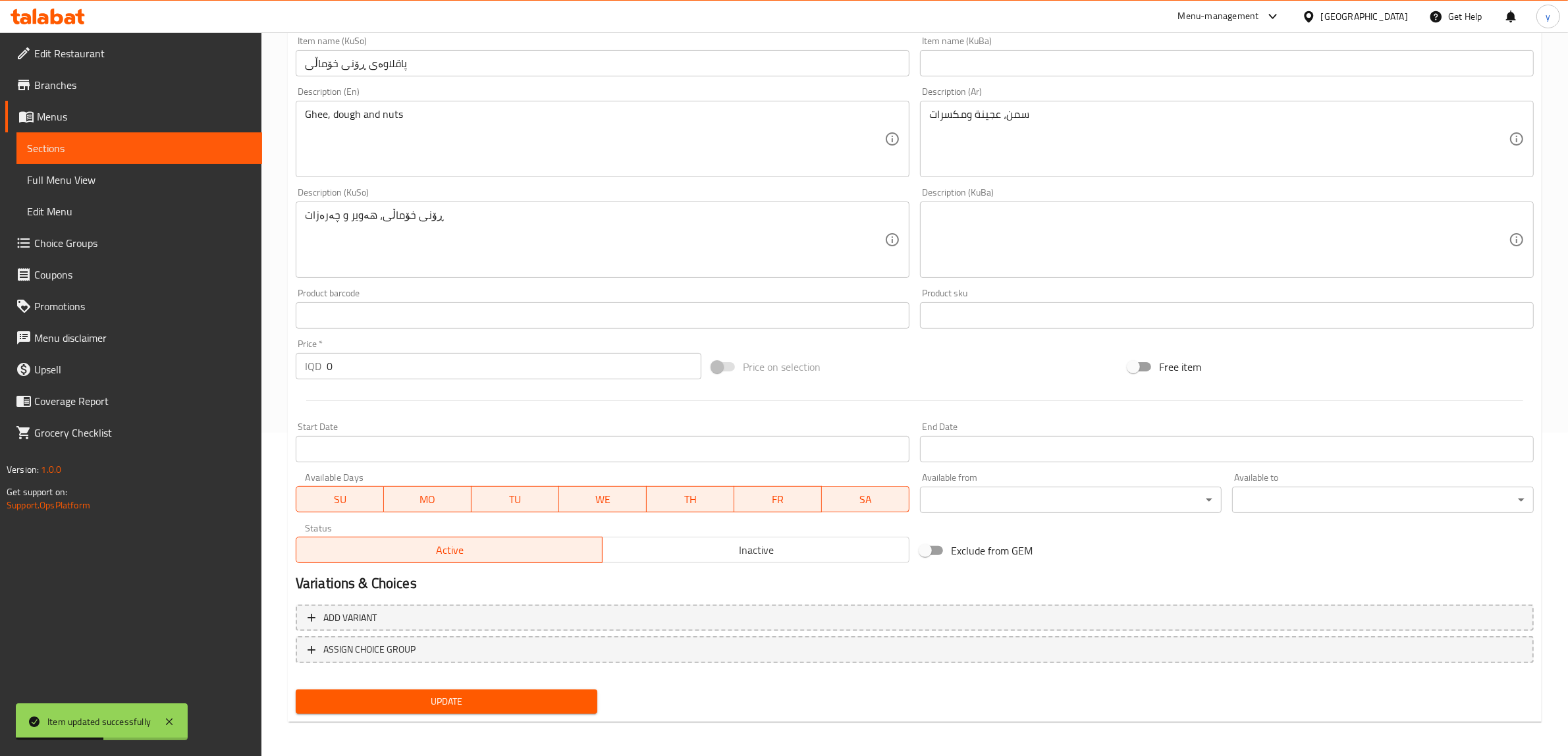
type input "بقلاوة سمينة"
click at [474, 707] on span "Update" at bounding box center [446, 701] width 281 height 16
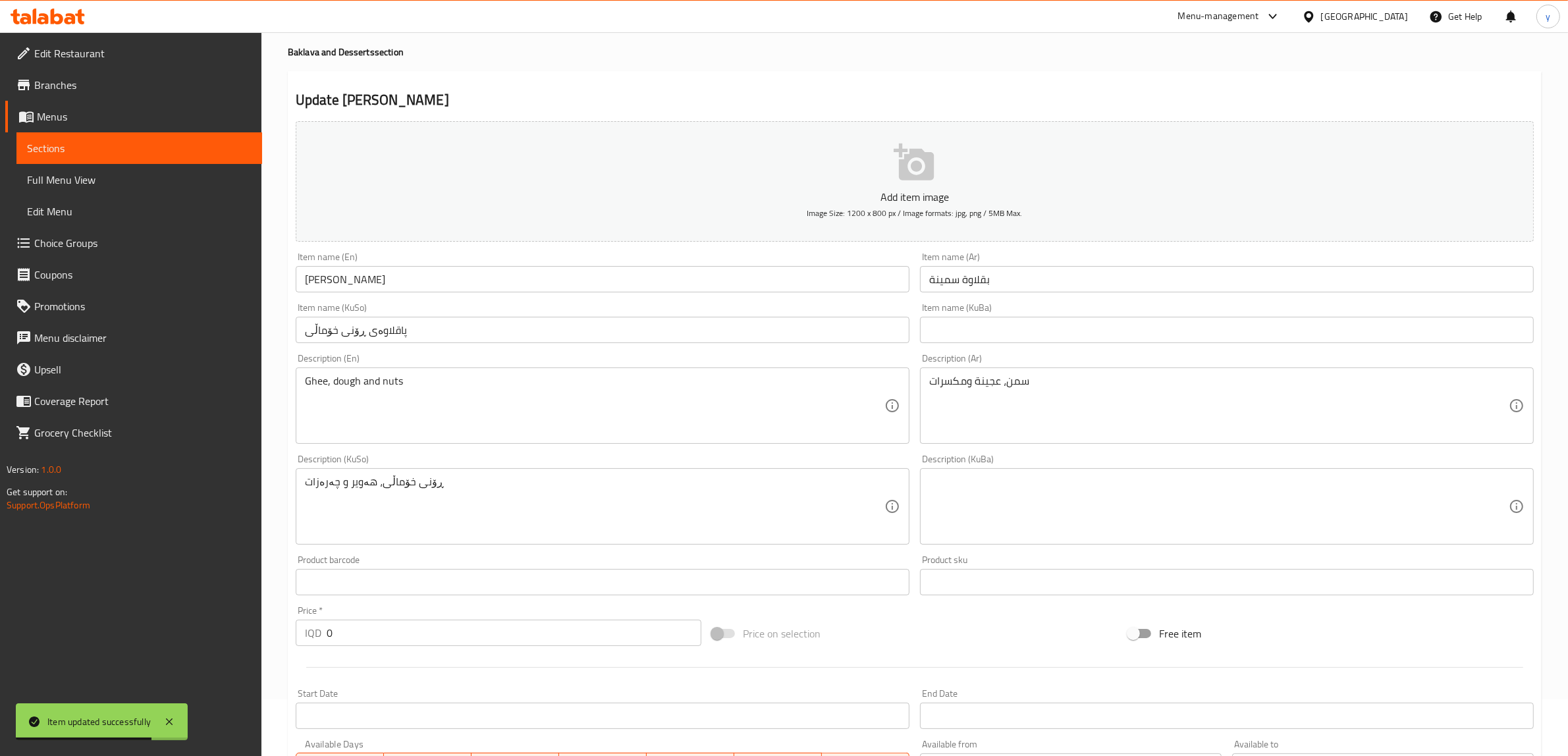
scroll to position [0, 0]
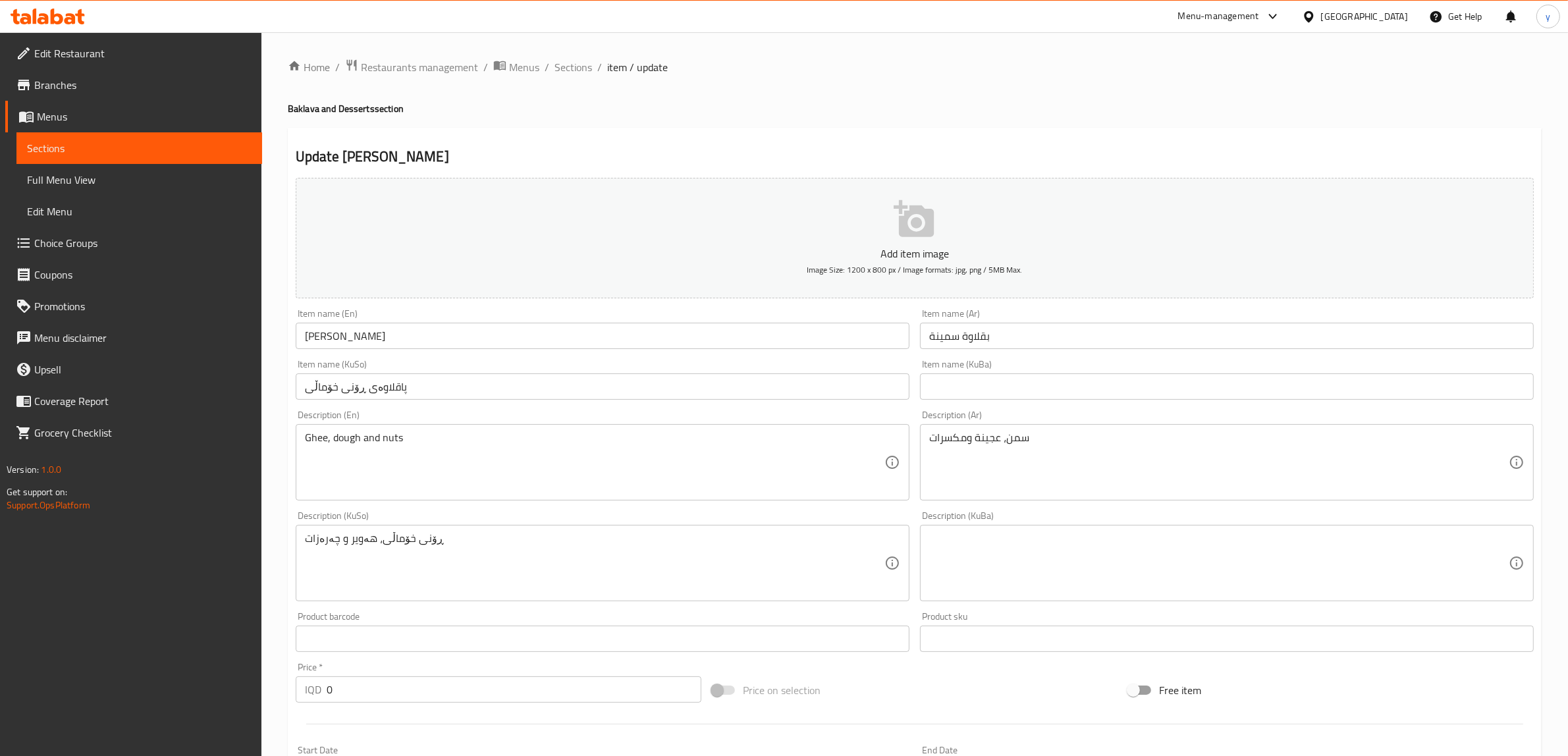
click at [575, 56] on div "Home / Restaurants management / Menus / Sections / item / update Baklava and De…" at bounding box center [915, 557] width 1307 height 1050
click at [581, 68] on span "Sections" at bounding box center [573, 67] width 37 height 16
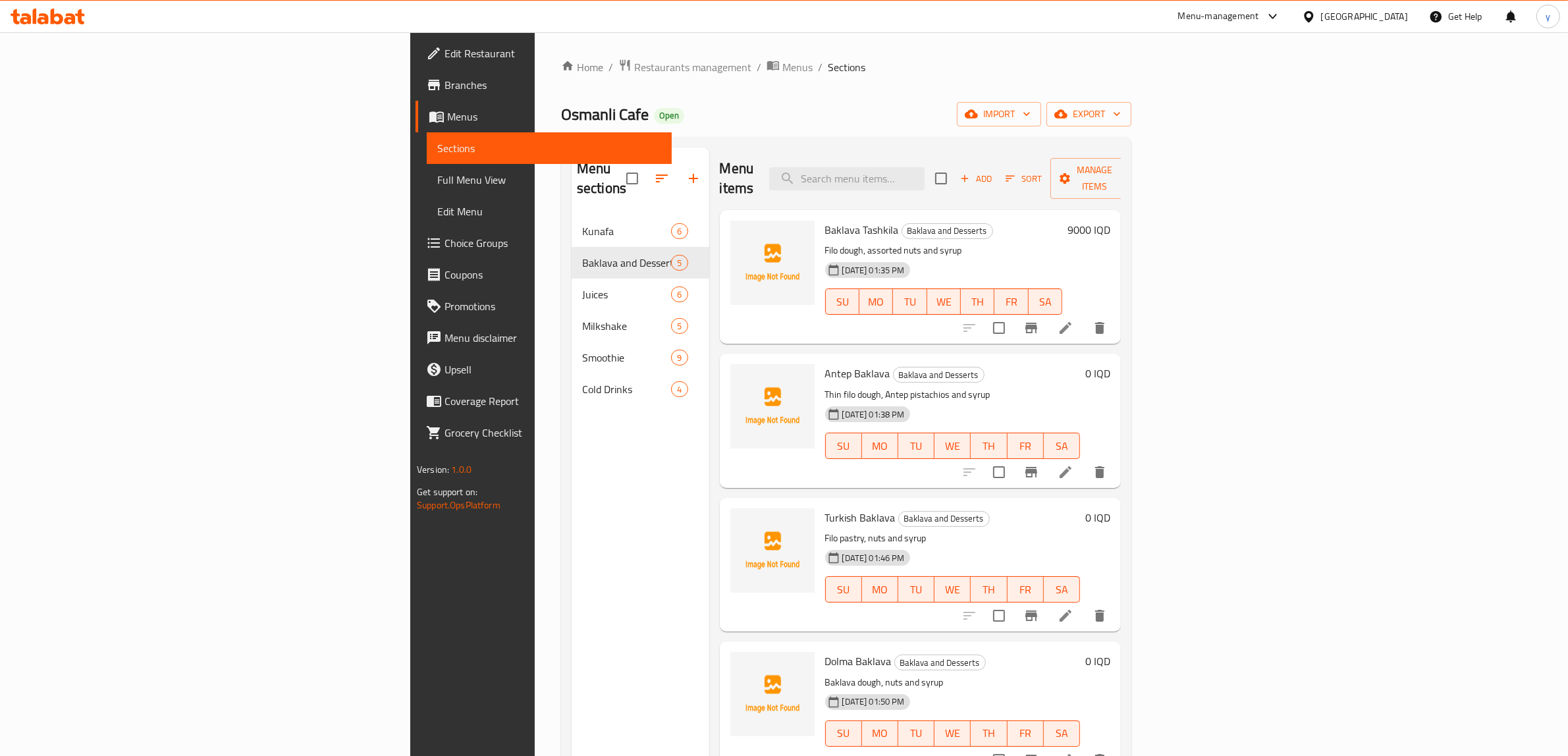
click at [994, 174] on span "Add" at bounding box center [976, 179] width 36 height 15
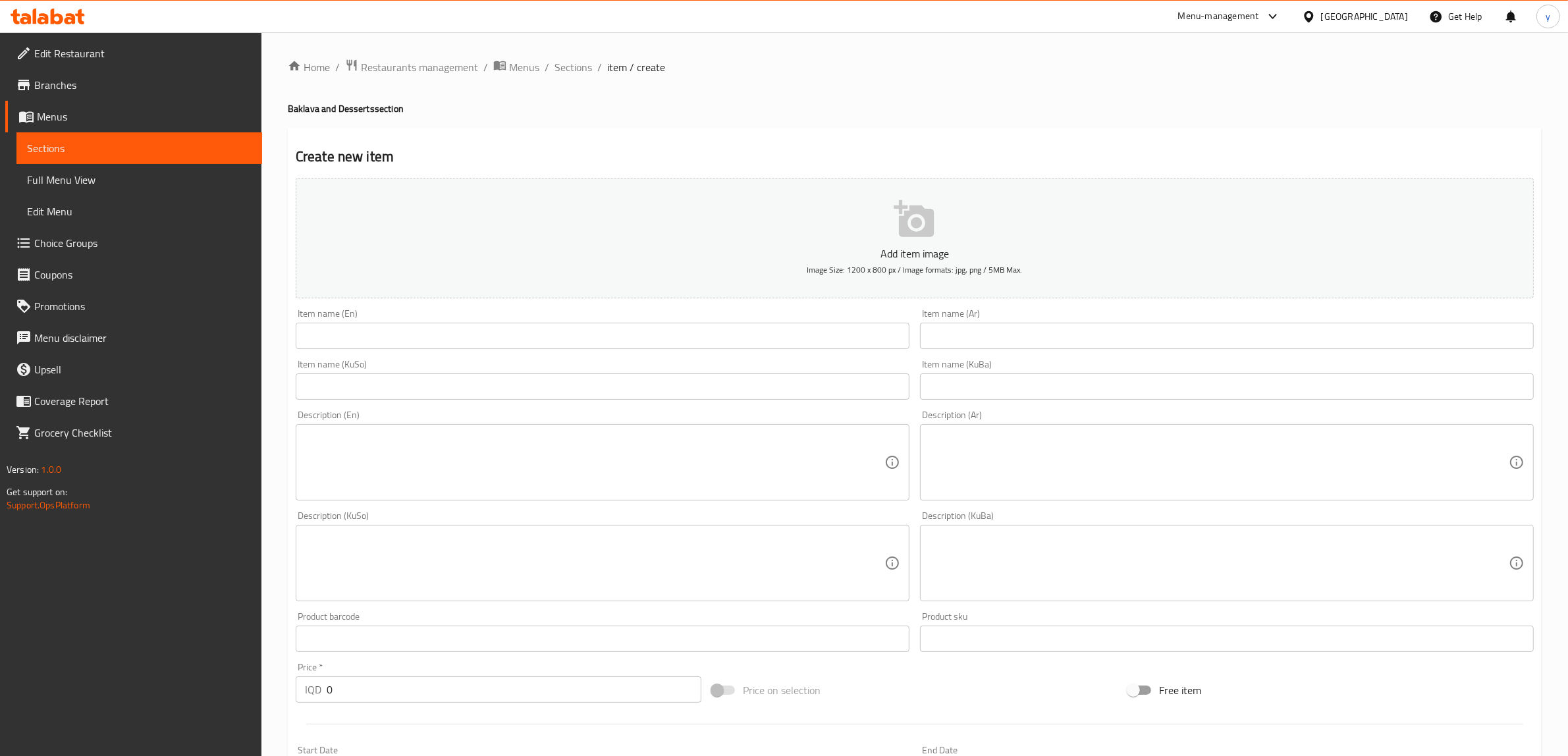
click at [1111, 485] on textarea at bounding box center [1219, 463] width 580 height 62
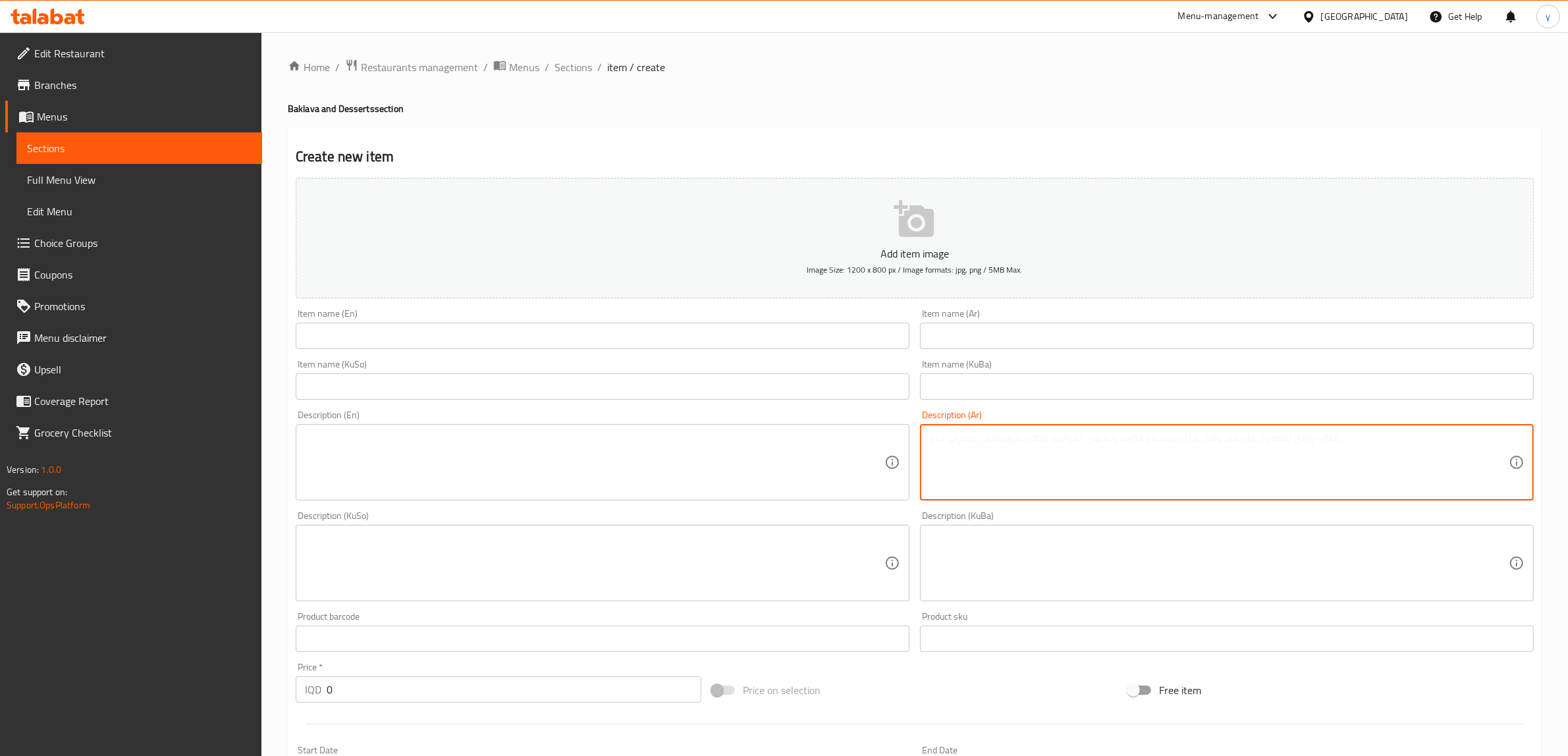
paste textarea "عجينة كنافة شعرية، مكسرات، شيرة (قطر)"
type textarea "عجينة كنافة شعرية، مكسرات، شيرة (قطر)"
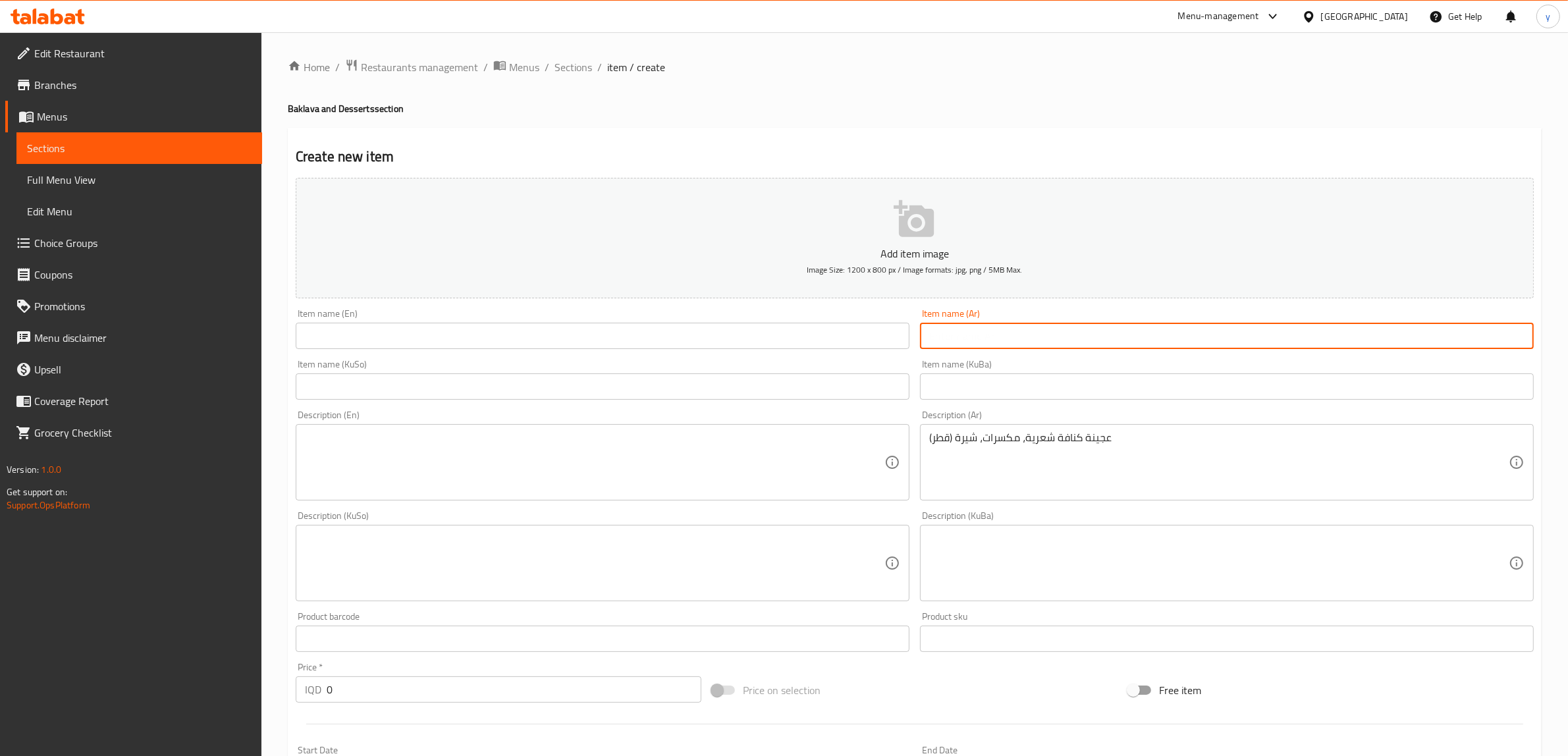
click at [1036, 331] on input "text" at bounding box center [1227, 336] width 614 height 26
paste input "بقلاوة شعرية"
click at [960, 337] on input "بقلاوة شعرية" at bounding box center [1227, 336] width 614 height 26
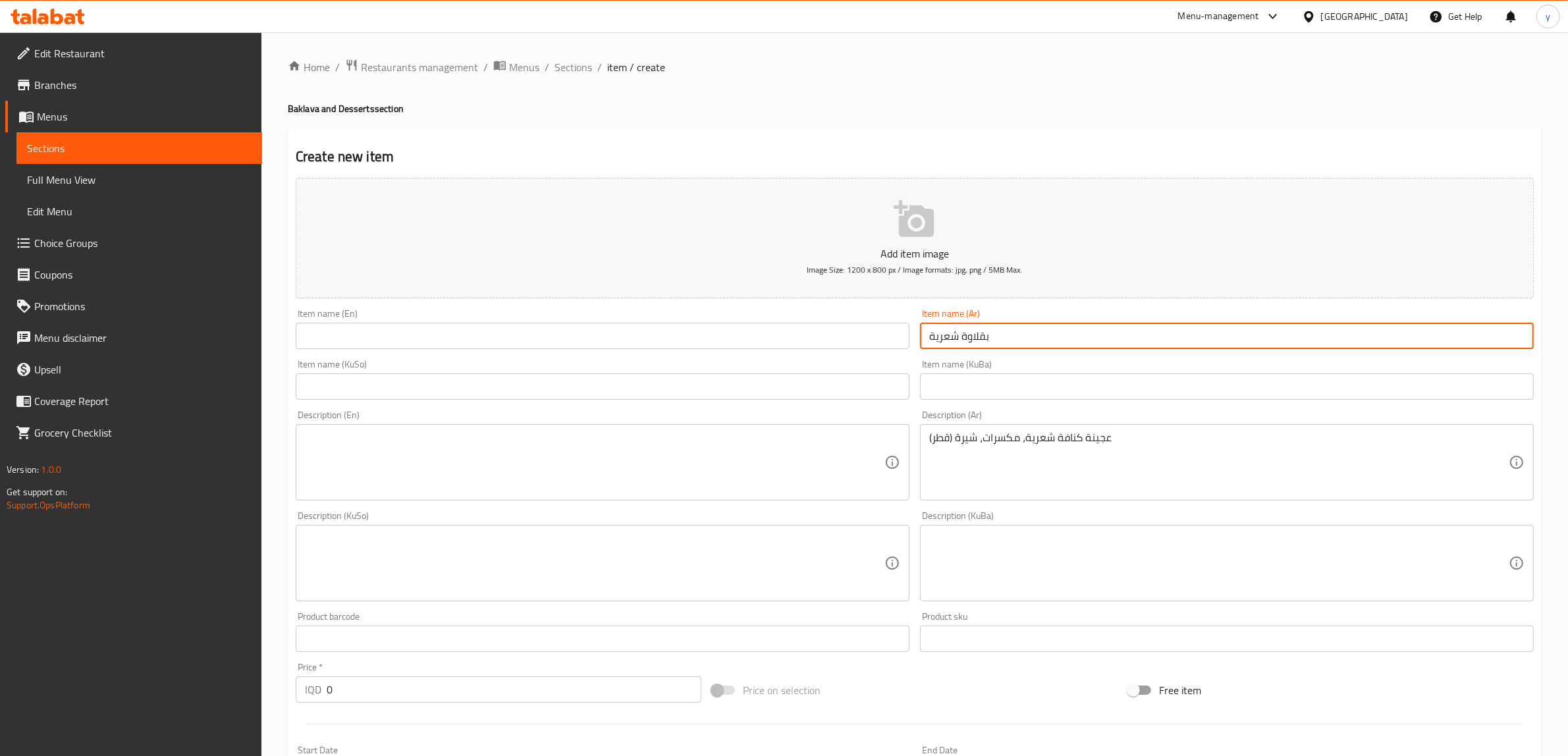
click at [946, 335] on input "بقلاوة شعرية" at bounding box center [1227, 336] width 614 height 26
type input "بقلاوة شعرية"
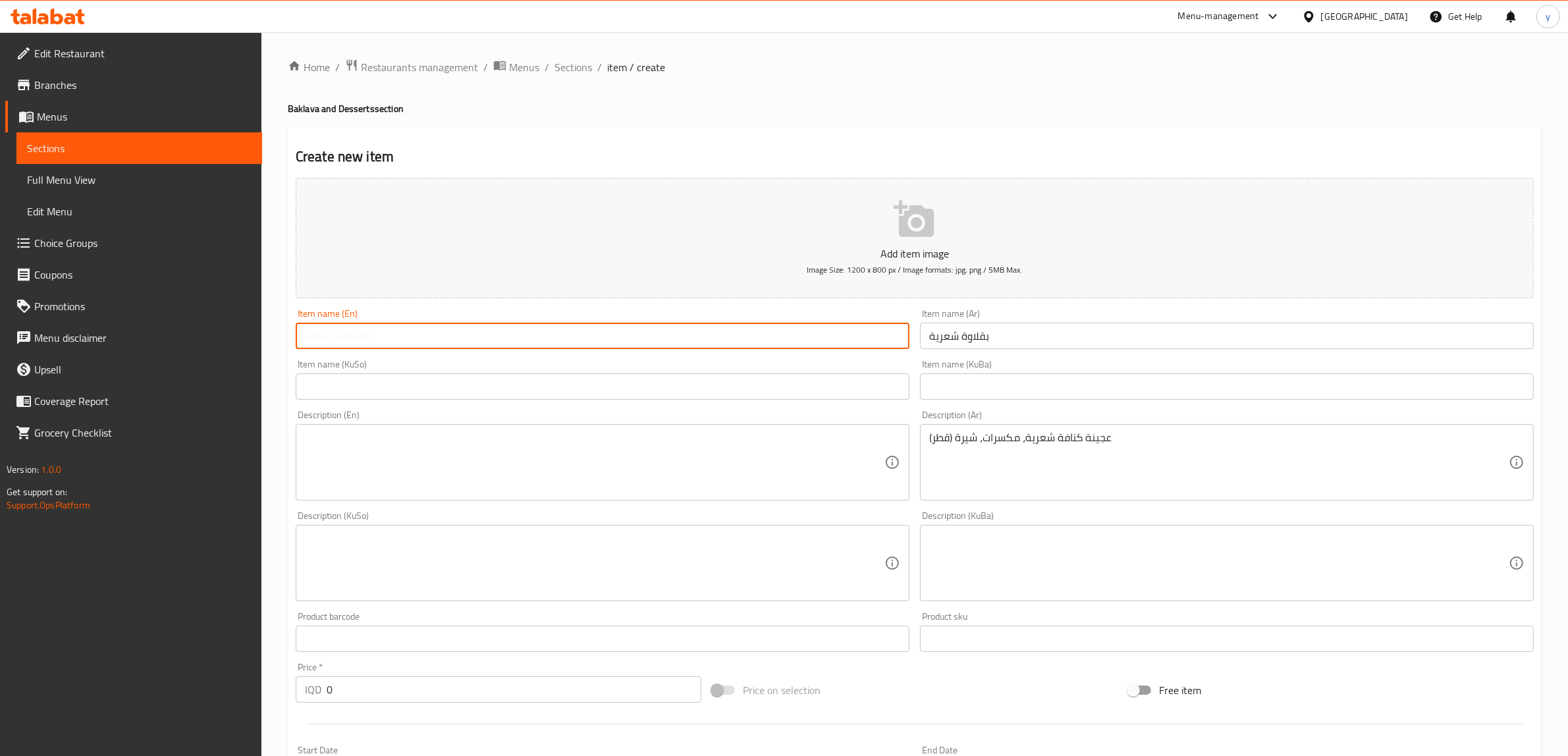
click at [715, 349] on input "text" at bounding box center [602, 336] width 614 height 26
paste input "Vermicelli"
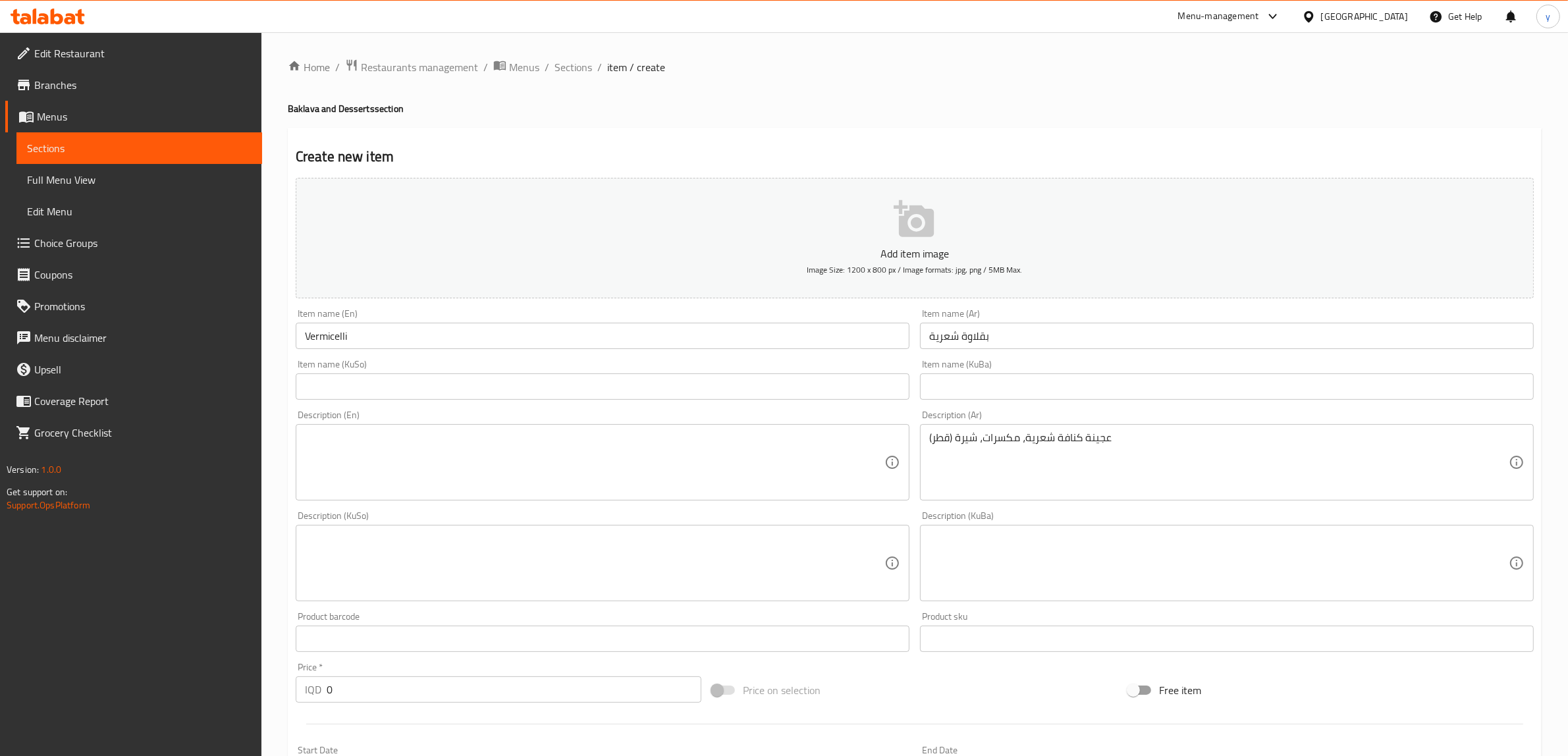
click at [660, 375] on input "text" at bounding box center [602, 387] width 614 height 26
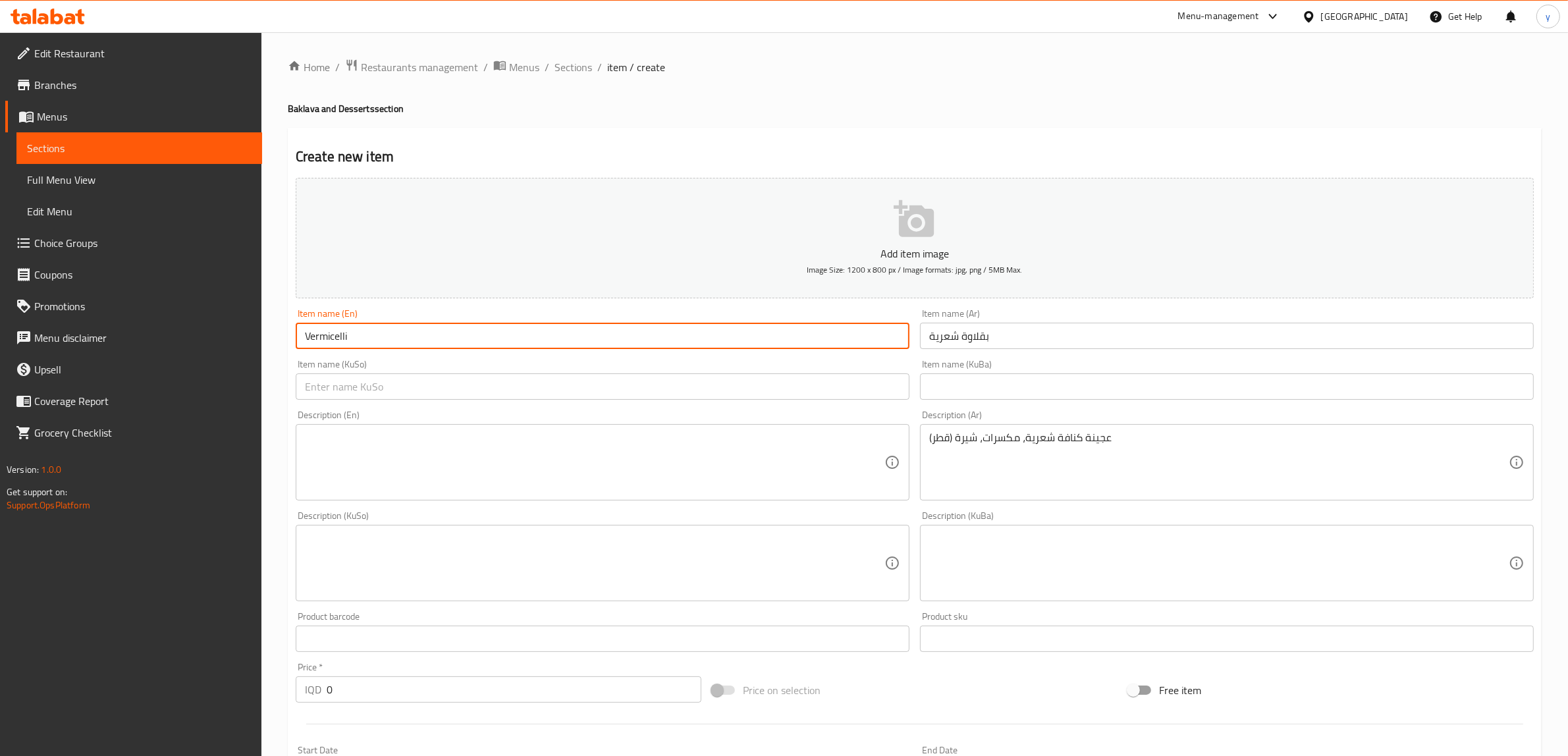
click at [672, 334] on input "Vermicelli" at bounding box center [602, 336] width 614 height 26
type input "Vermicelli Baklava"
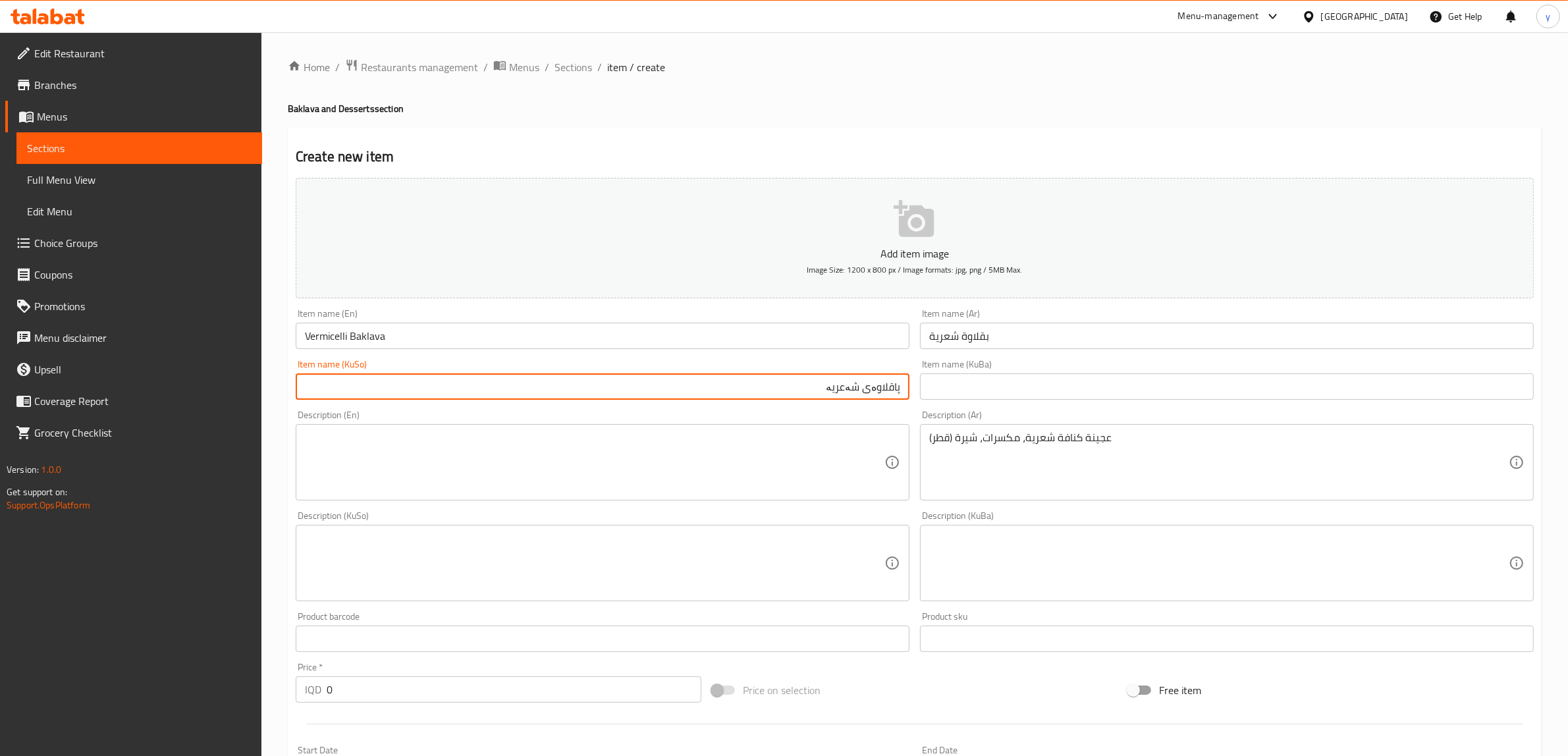
type input "پاقلاوەی شەعریە"
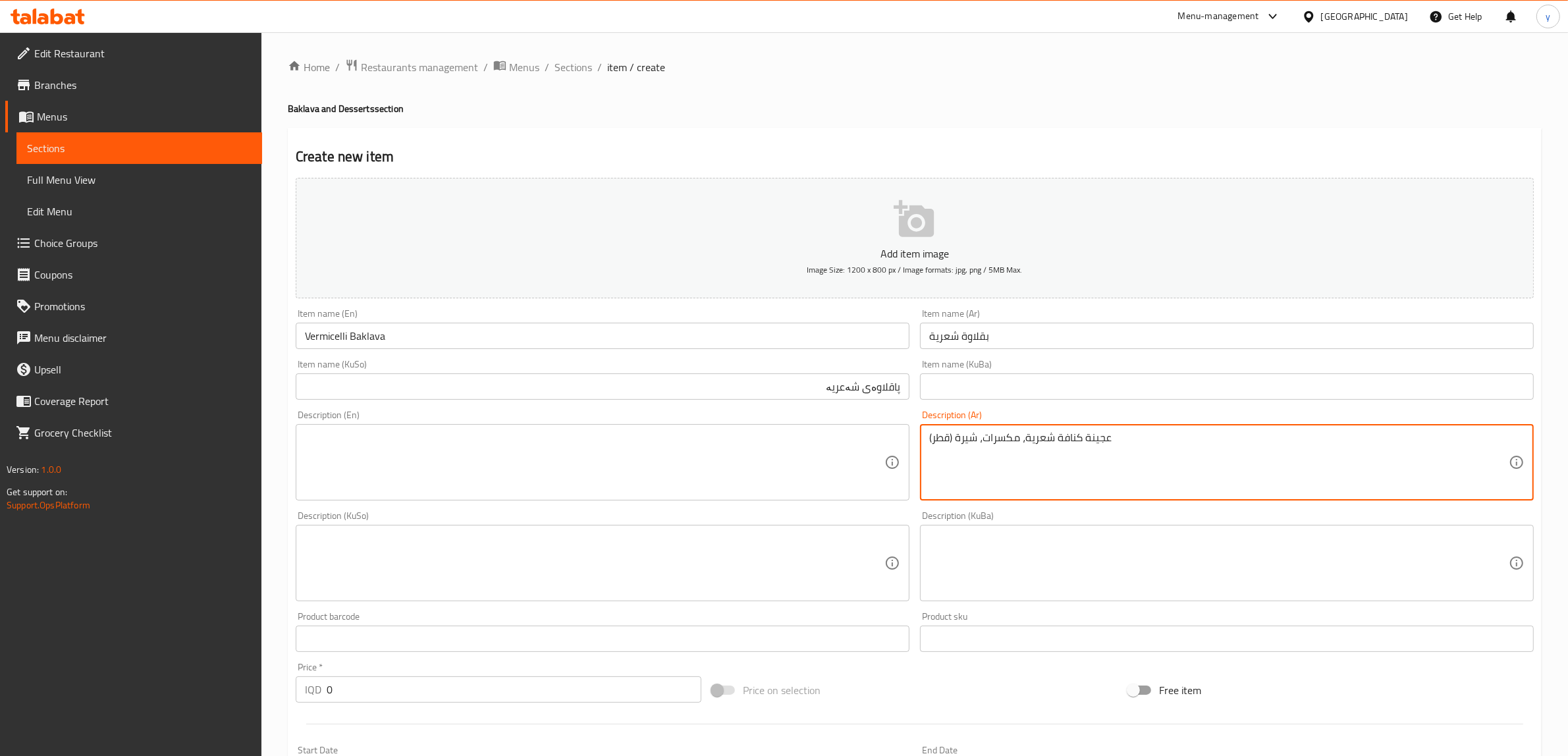
click at [949, 470] on textarea "عجينة كنافة شعرية، مكسرات، شيرة (قطر)" at bounding box center [1219, 463] width 580 height 62
paste textarea "وقطر"
type textarea "عجينة كنافة شعرية، مكسرات وقطر"
click at [769, 494] on textarea at bounding box center [595, 463] width 580 height 62
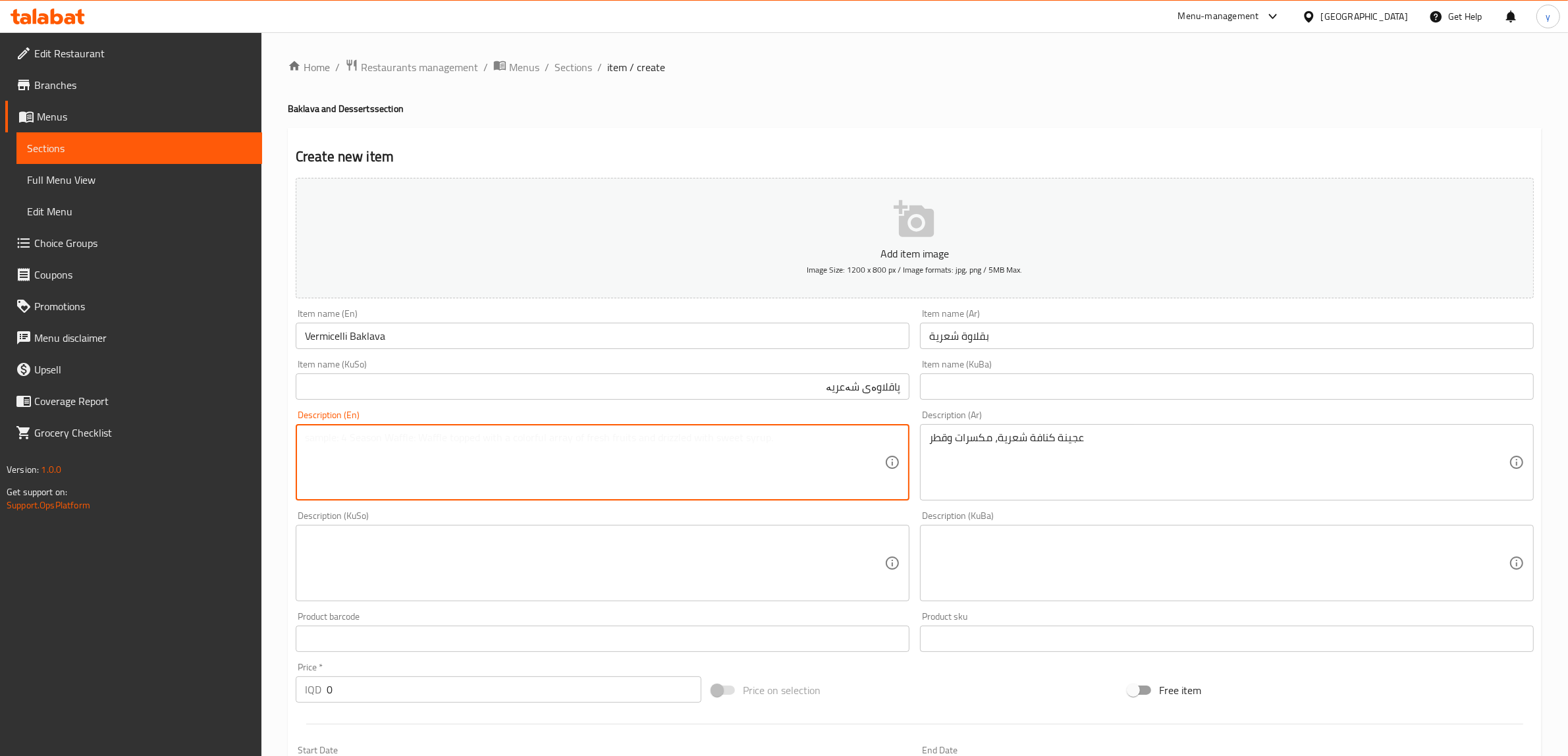
paste textarea "Vermicelli kunafa dough, nuts and syrup"
type textarea "Vermicelli kunafa dough, nuts and syrup"
click at [581, 518] on div "Description (KuSo) Description (KuSo)" at bounding box center [602, 557] width 614 height 90
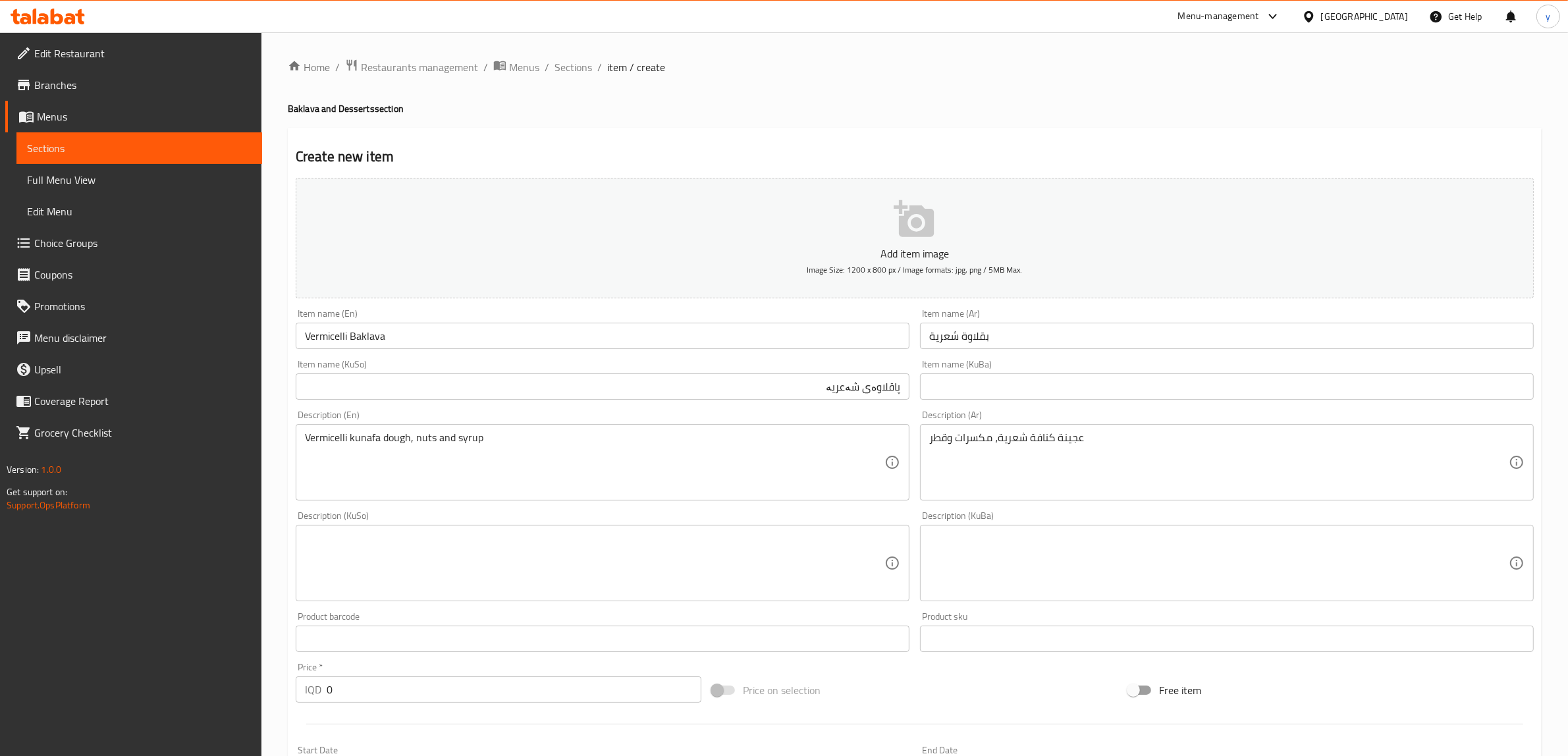
click at [652, 545] on textarea at bounding box center [595, 564] width 580 height 62
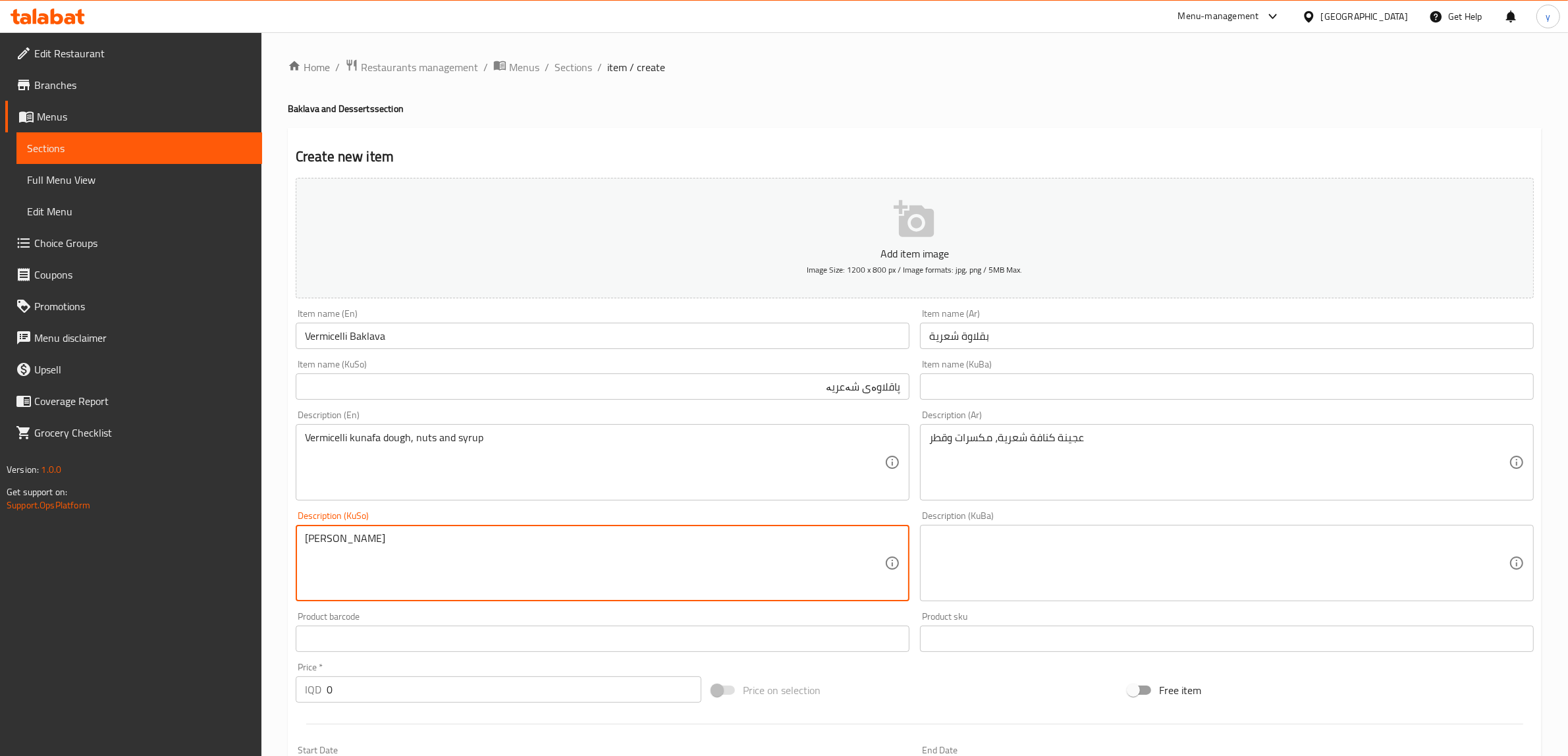
click at [844, 387] on input "پاقلاوەی شەعریە" at bounding box center [602, 387] width 614 height 26
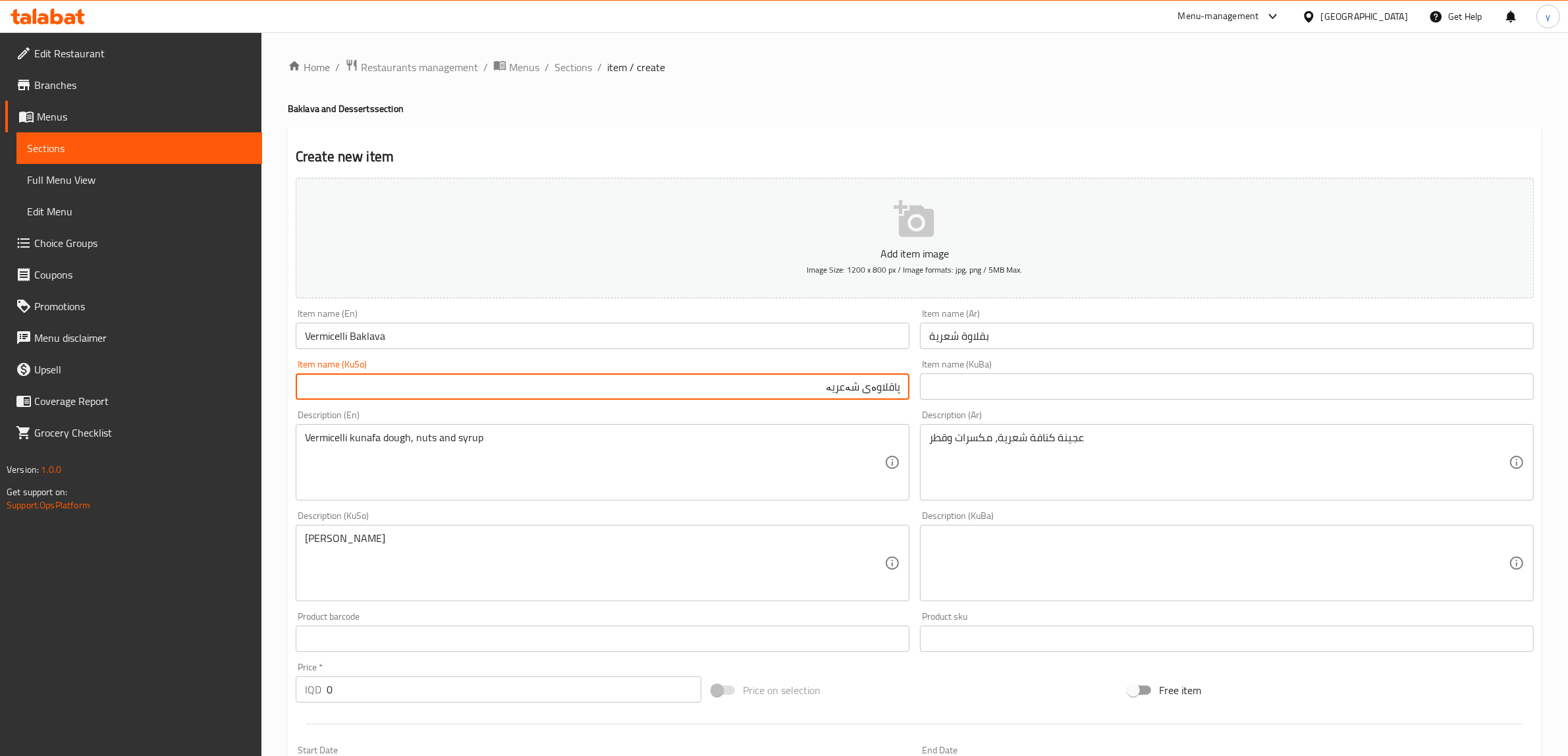
click at [844, 387] on input "پاقلاوەی شەعریە" at bounding box center [602, 387] width 614 height 26
click at [631, 523] on div "Description (KuSo) هەویری کونافەی Description (KuSo)" at bounding box center [602, 557] width 614 height 90
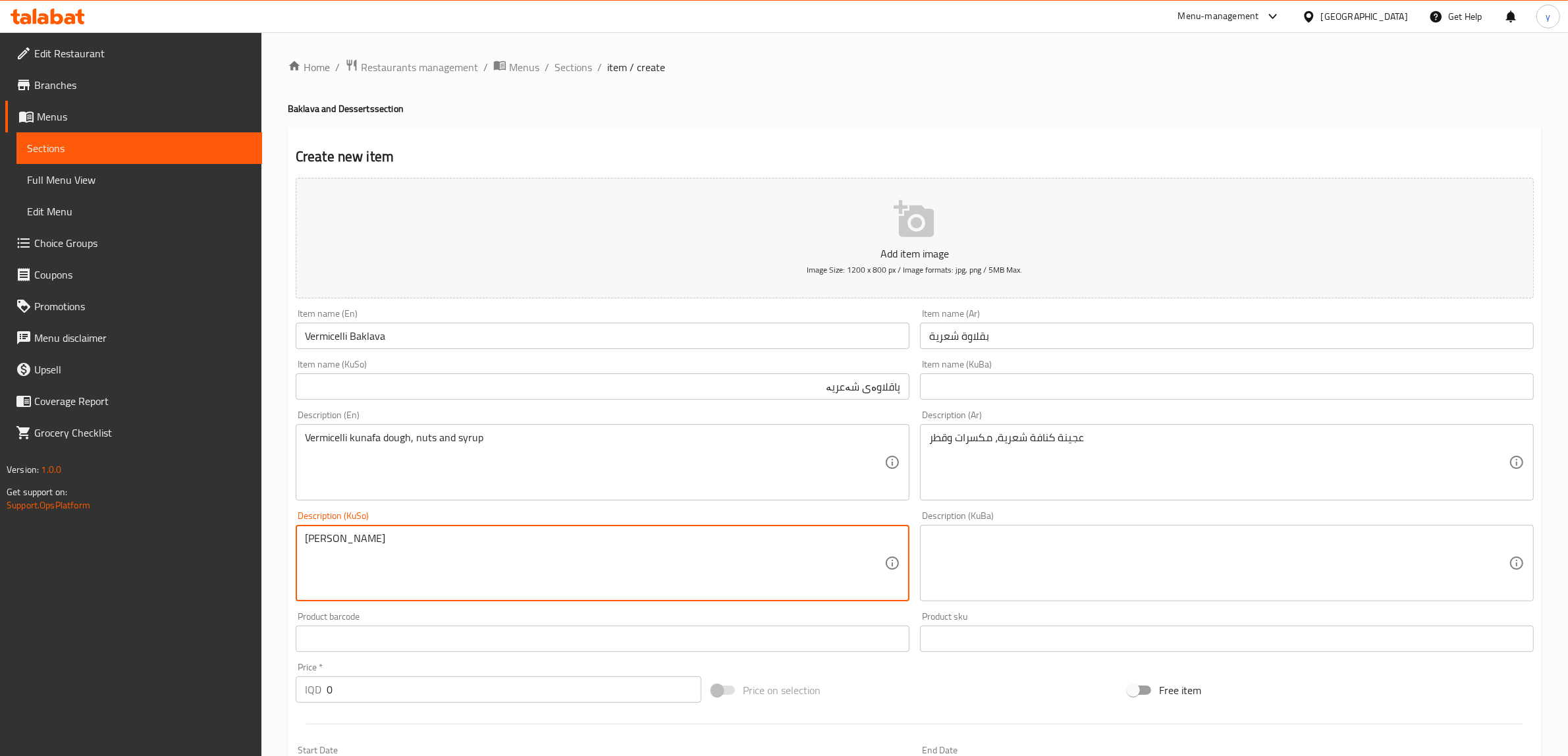
paste textarea "شەعریە"
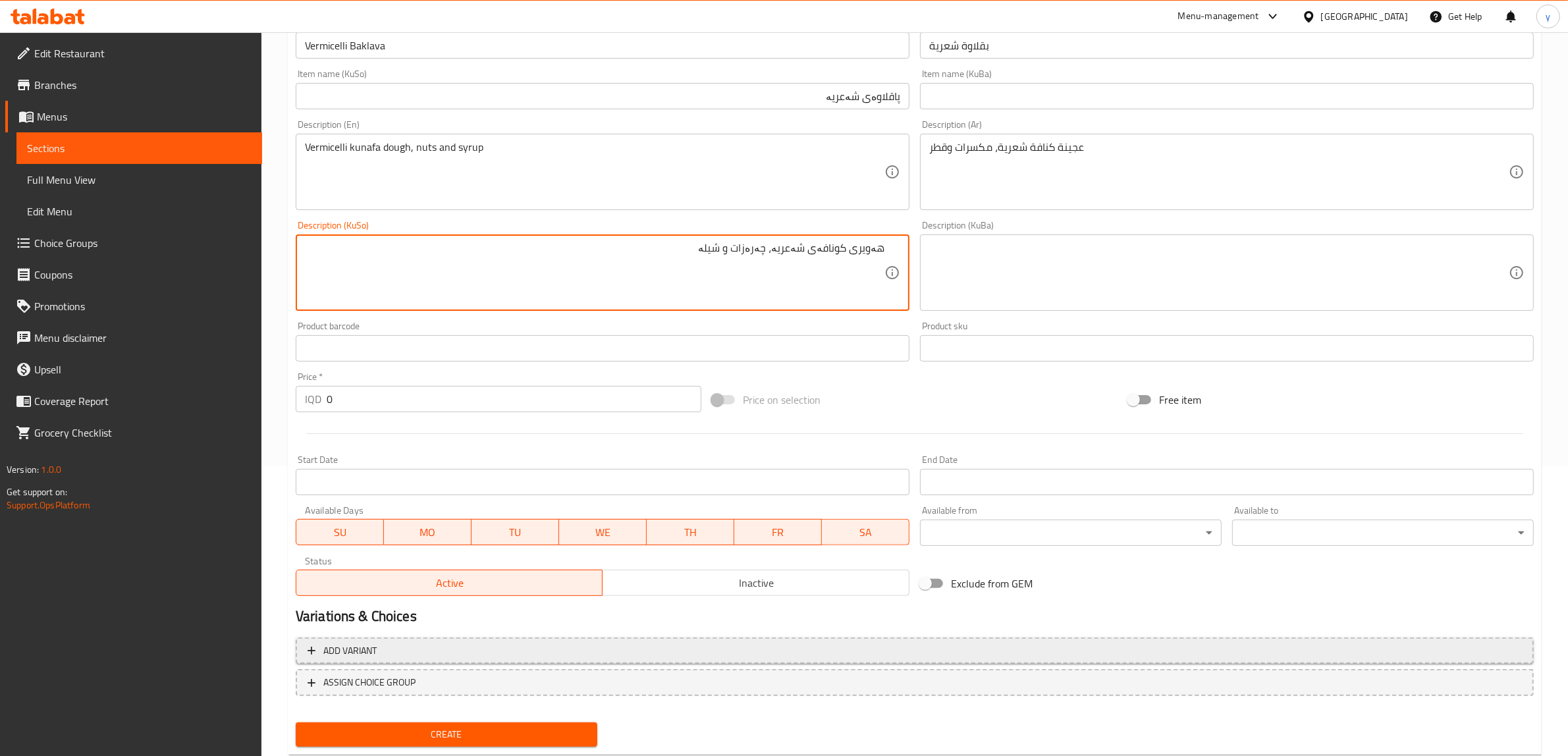
scroll to position [323, 0]
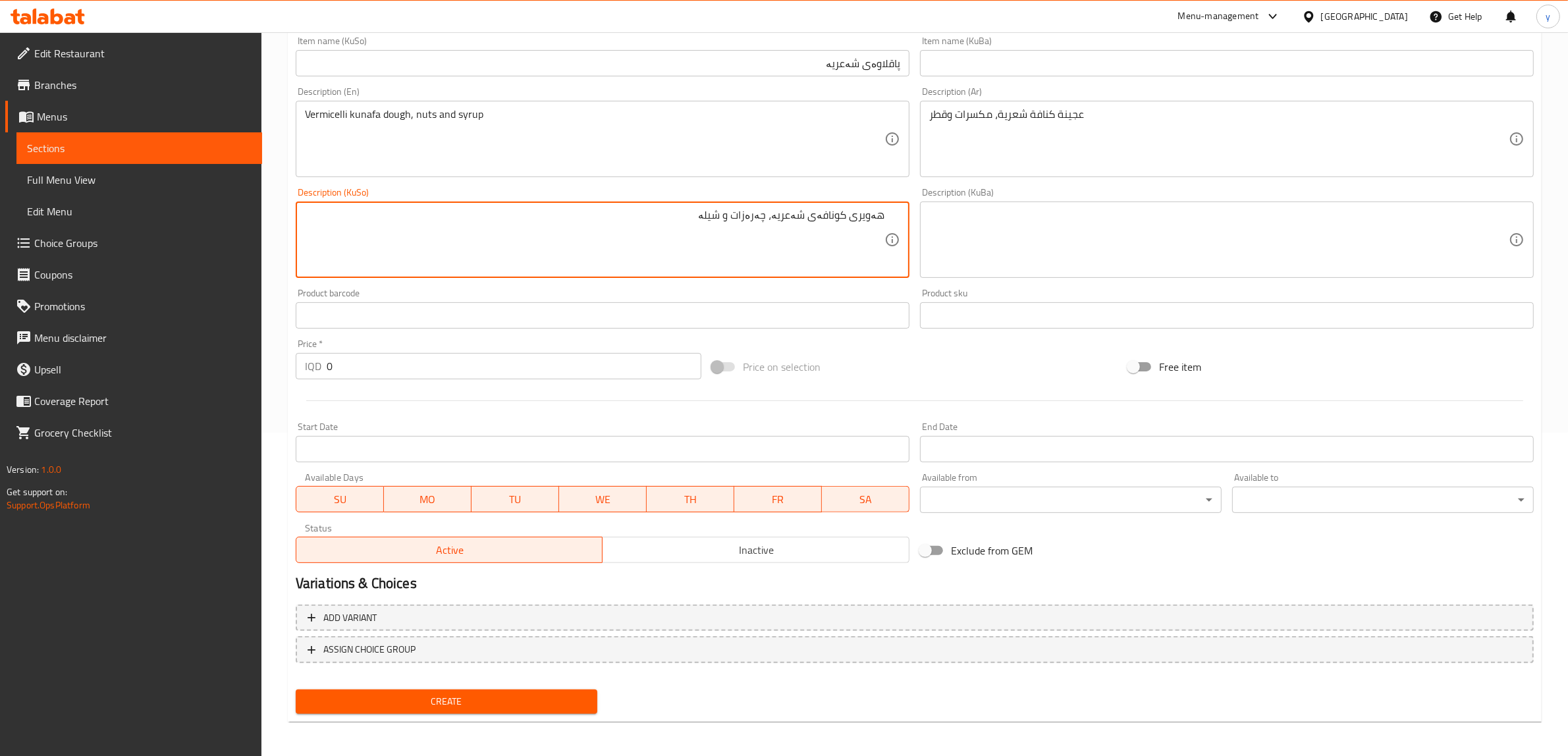
type textarea "هەویری کونافەی شەعریە، چەرەزات و شیلە"
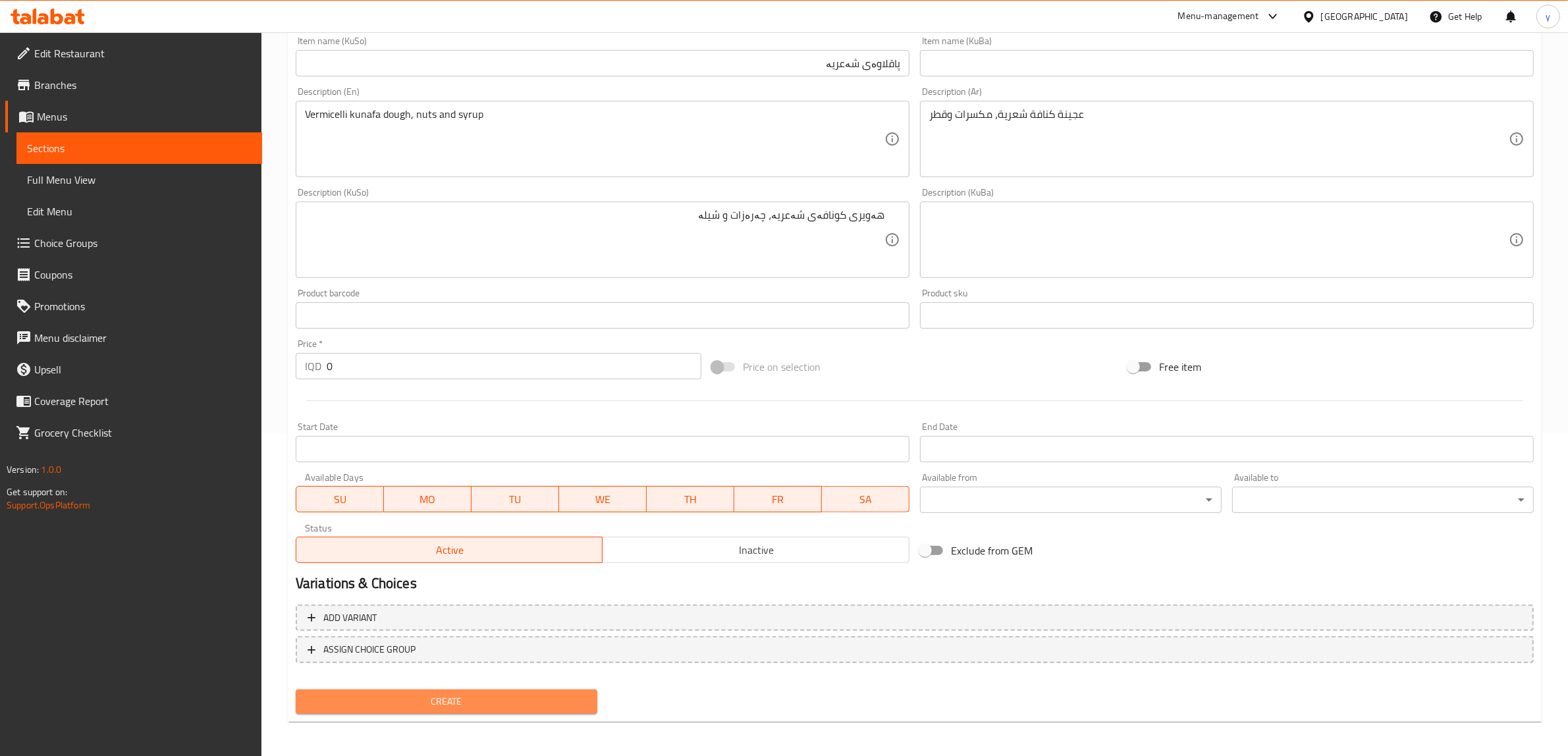
click at [442, 704] on span "Create" at bounding box center [446, 701] width 281 height 16
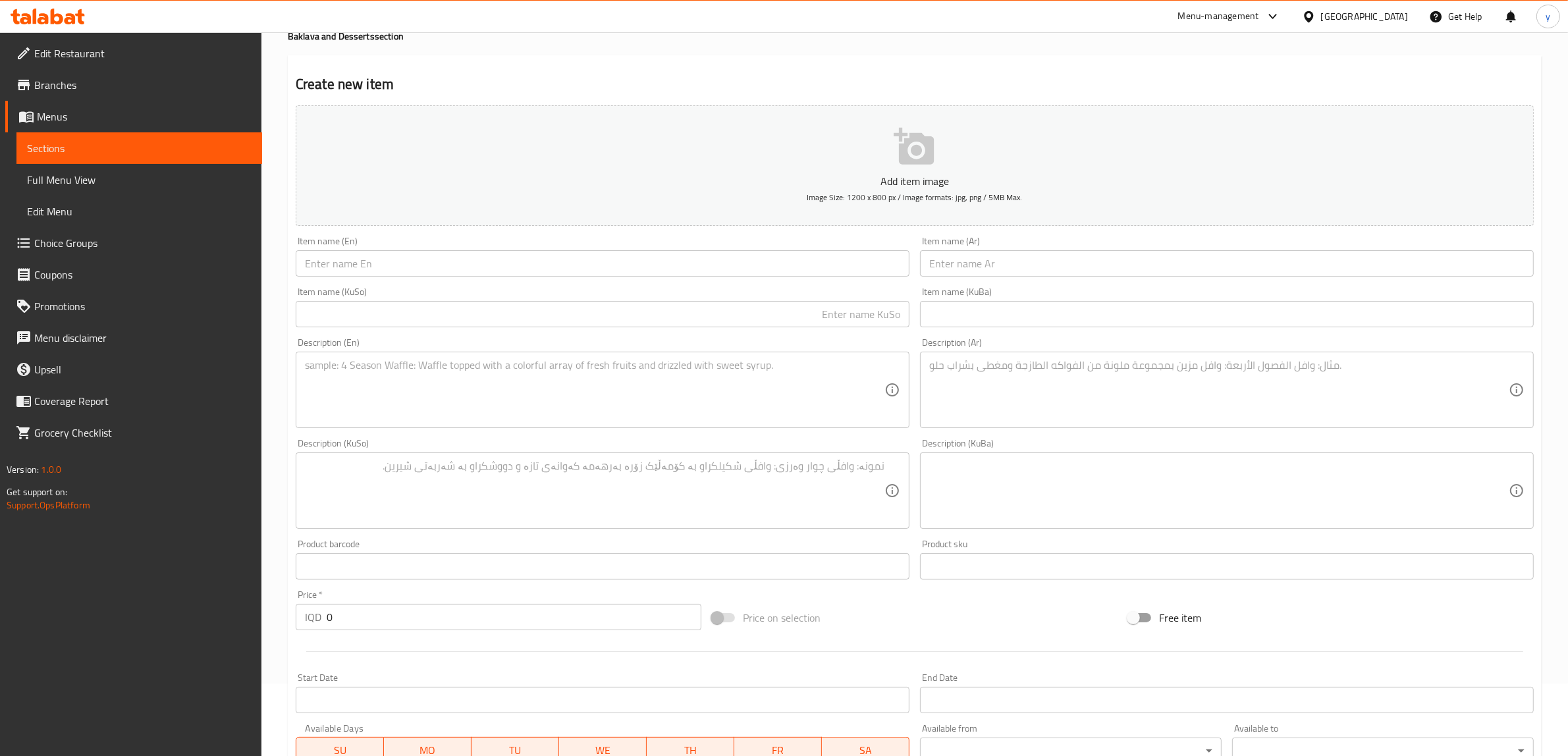
scroll to position [0, 0]
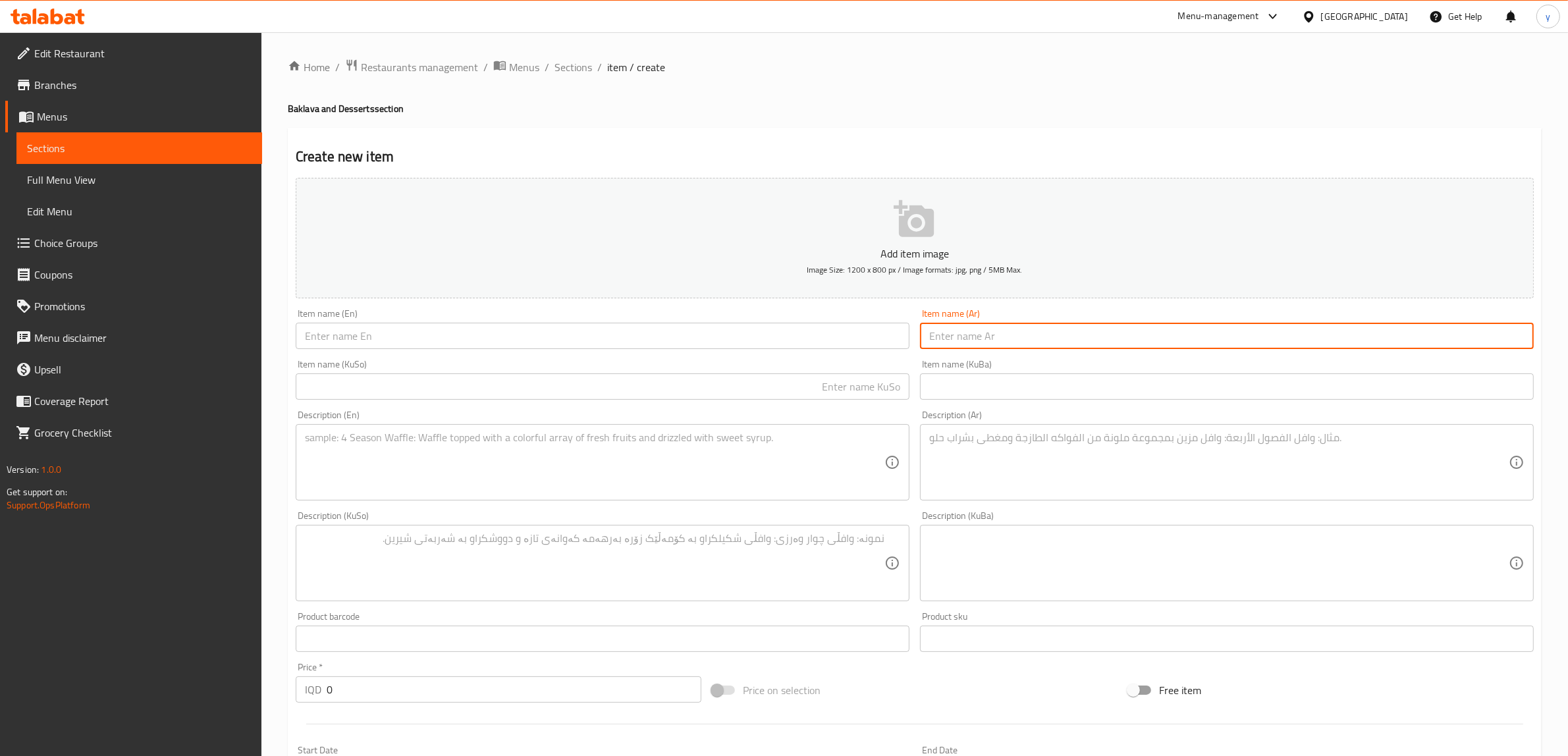
click at [947, 336] on input "text" at bounding box center [1227, 336] width 614 height 26
paste input "تريليتشا"
type input "تريليتشا"
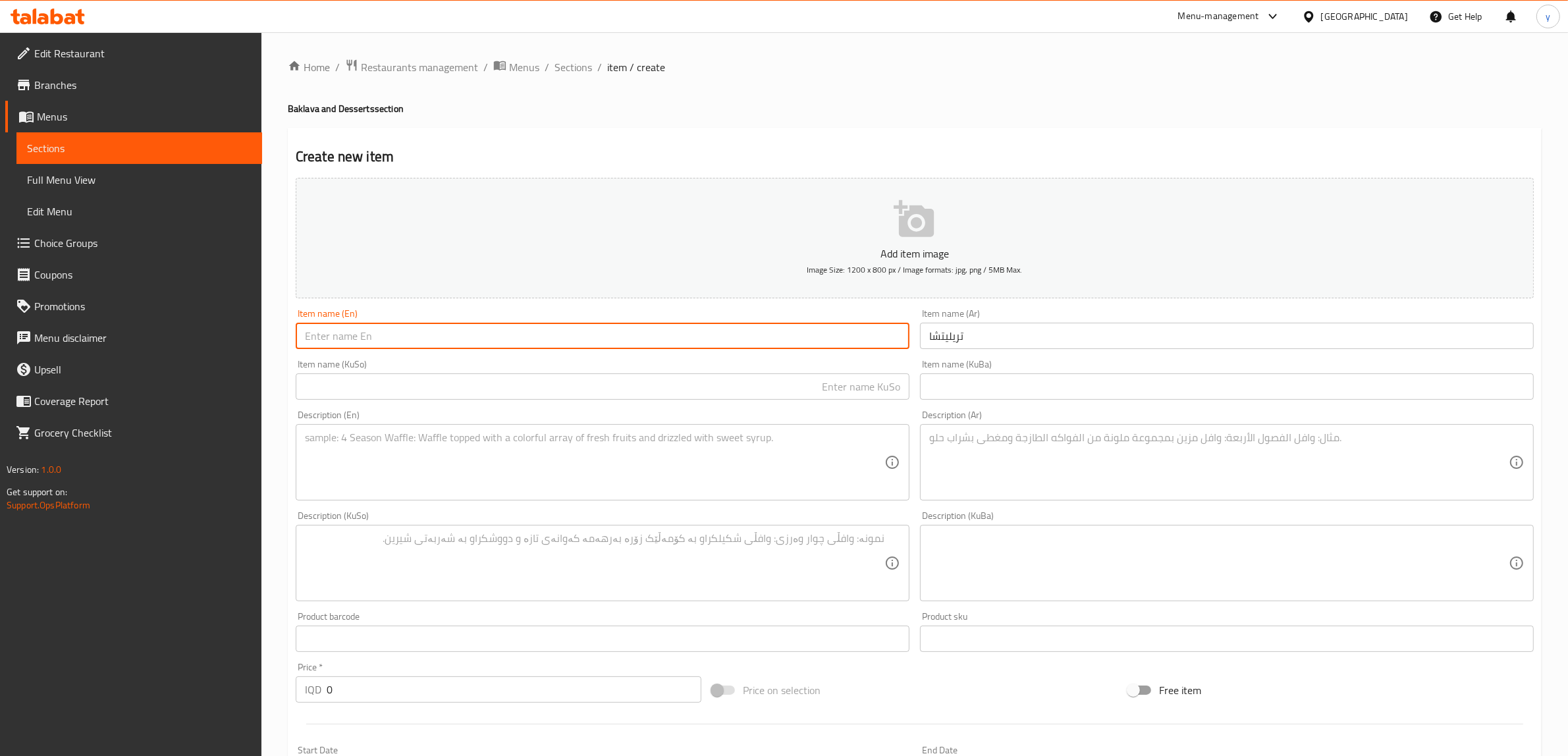
click at [822, 347] on input "text" at bounding box center [602, 336] width 614 height 26
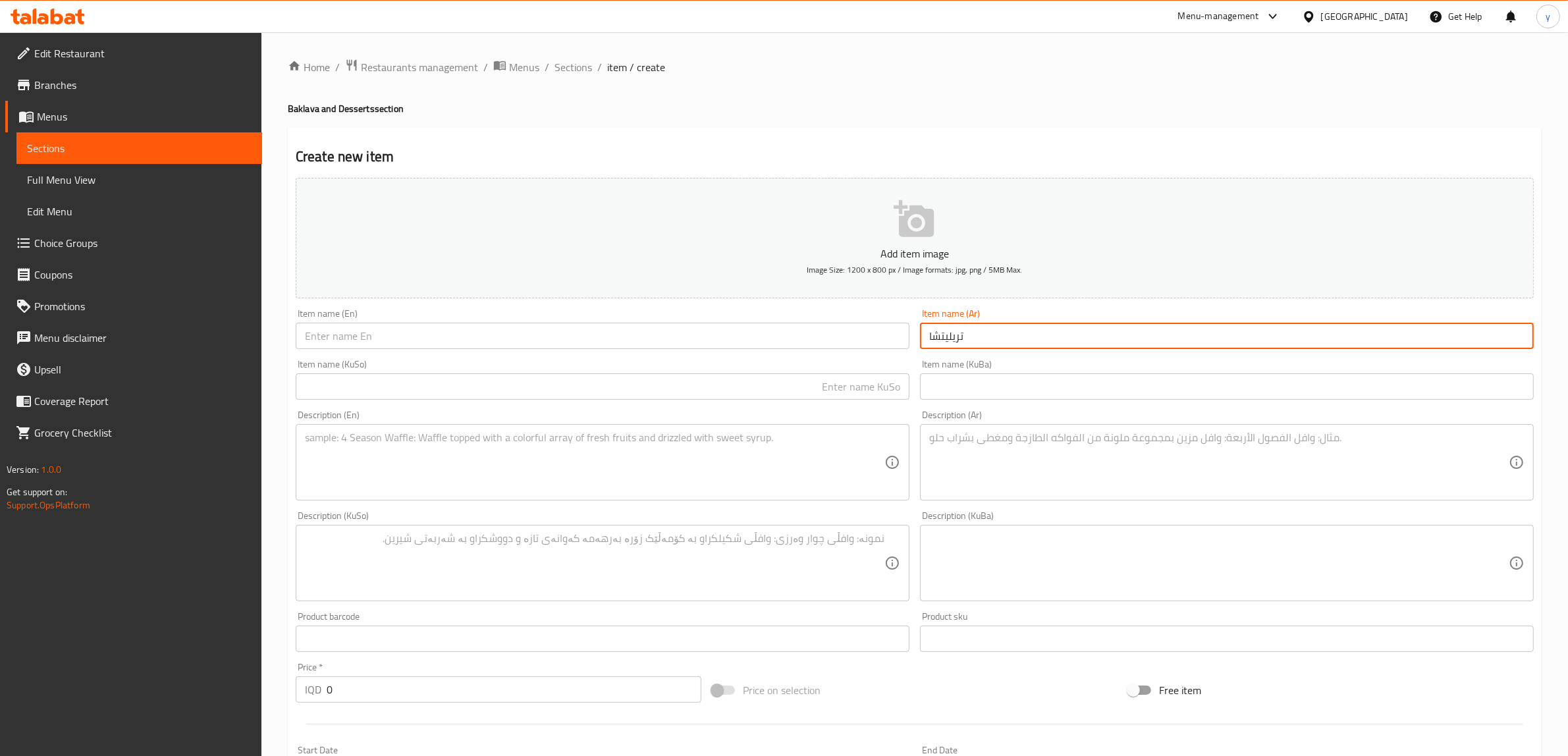
click at [973, 331] on input "تريليتشا" at bounding box center [1227, 336] width 614 height 26
click at [962, 333] on input "تريليتشا" at bounding box center [1227, 336] width 614 height 26
drag, startPoint x: 851, startPoint y: 397, endPoint x: 808, endPoint y: 377, distance: 47.4
click at [851, 397] on input "text" at bounding box center [602, 387] width 614 height 26
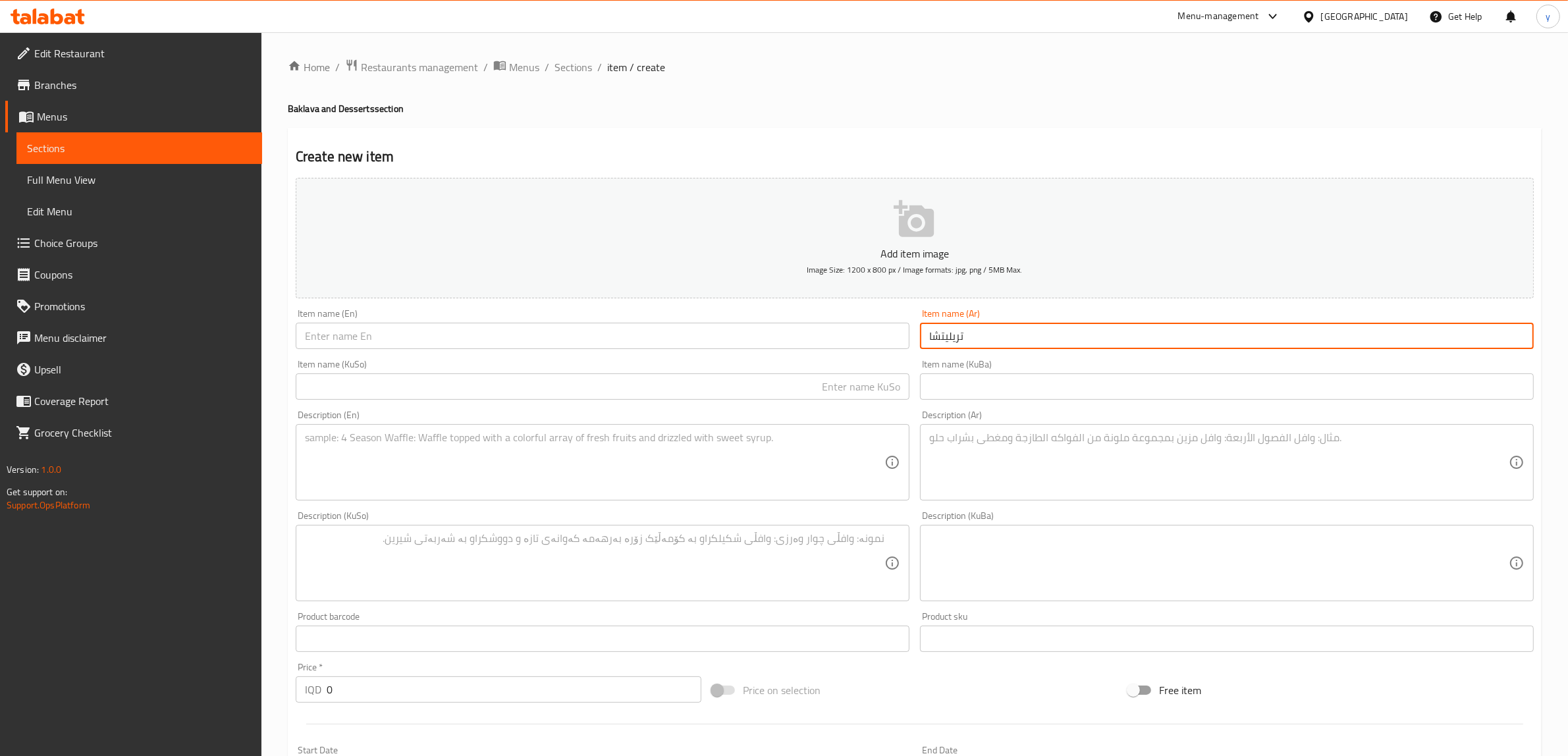
paste input "ترالیچە"
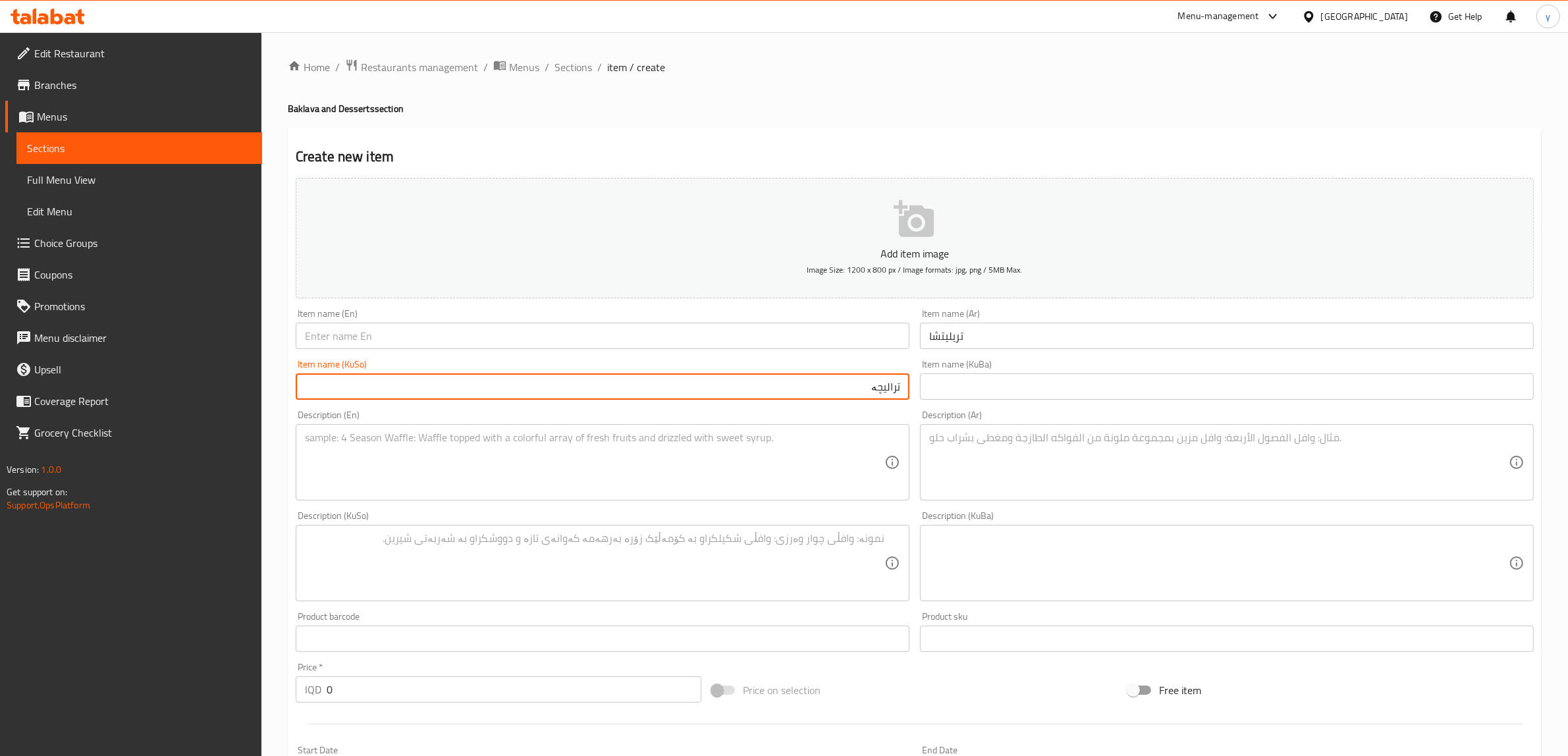
type input "ترالیچە"
click at [787, 348] on input "text" at bounding box center [602, 336] width 614 height 26
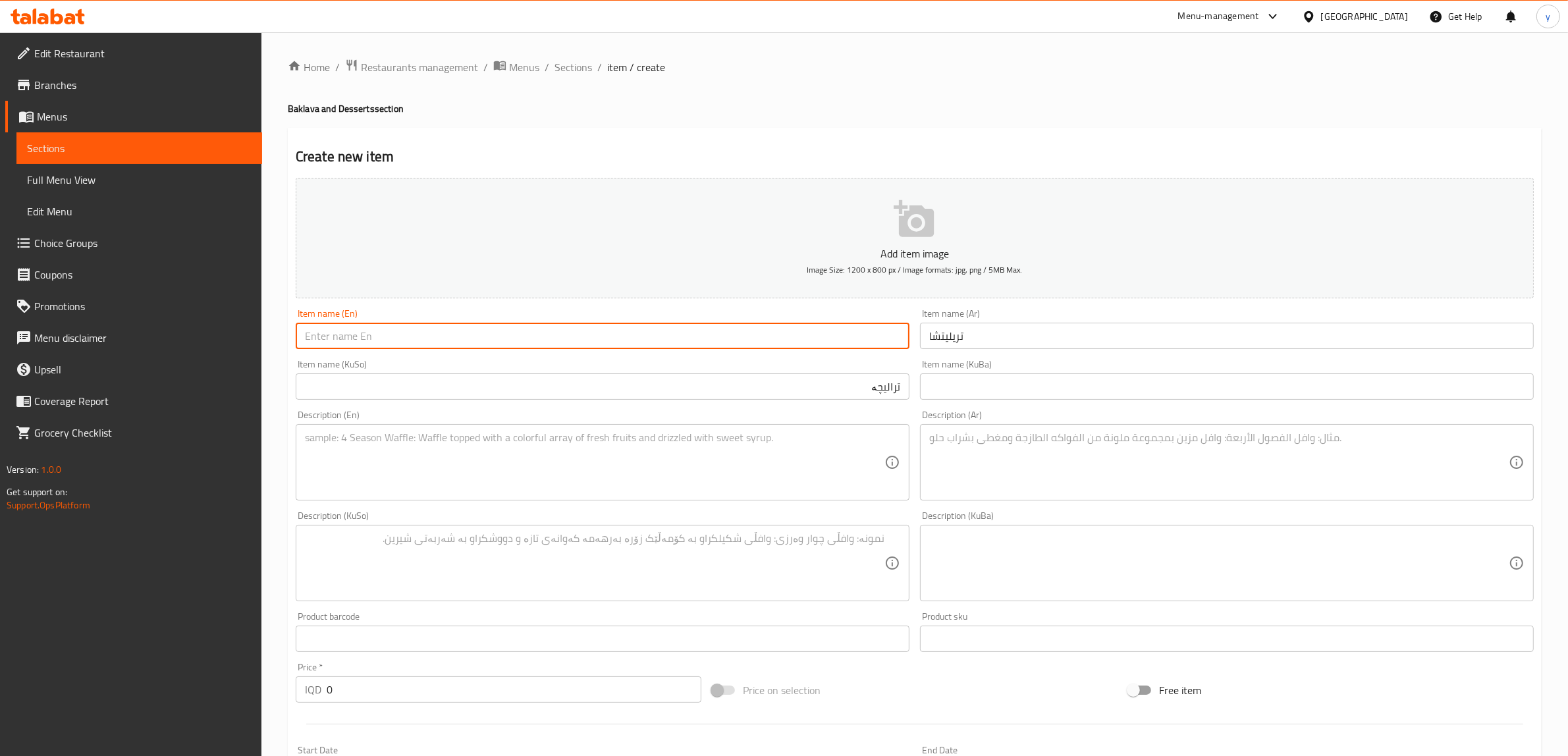
paste input "Trilece"
type input "Trilece"
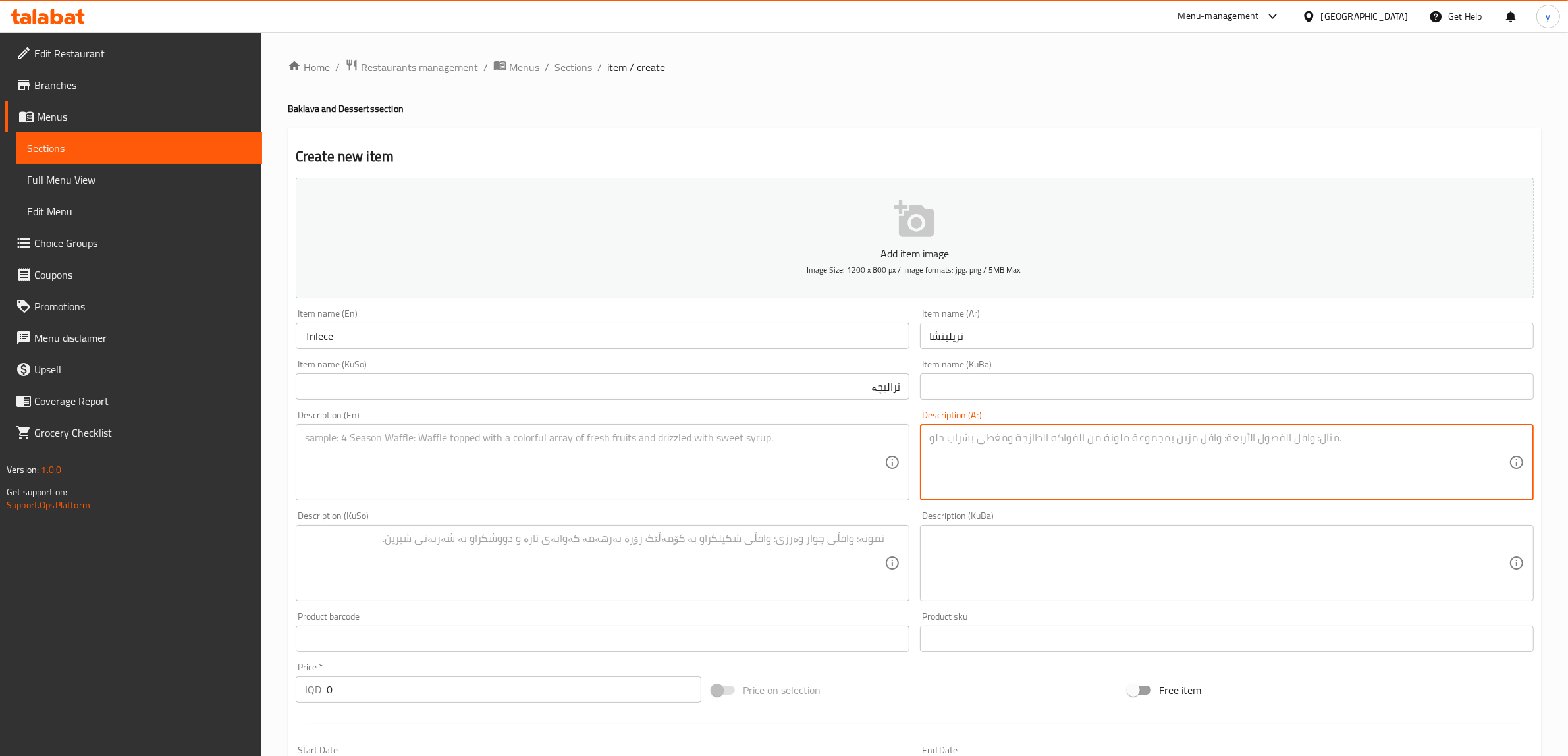
click at [1009, 453] on textarea at bounding box center [1219, 463] width 580 height 62
paste textarea "كيك إسفنجي، ثلاثة أنواع من حليب مبخر، مكثف وكريمة"
type textarea "كيك إسفنجي، ثلاثة أنواع من حليب مبخر، مكثف وكريمة"
click at [762, 466] on textarea at bounding box center [595, 463] width 580 height 62
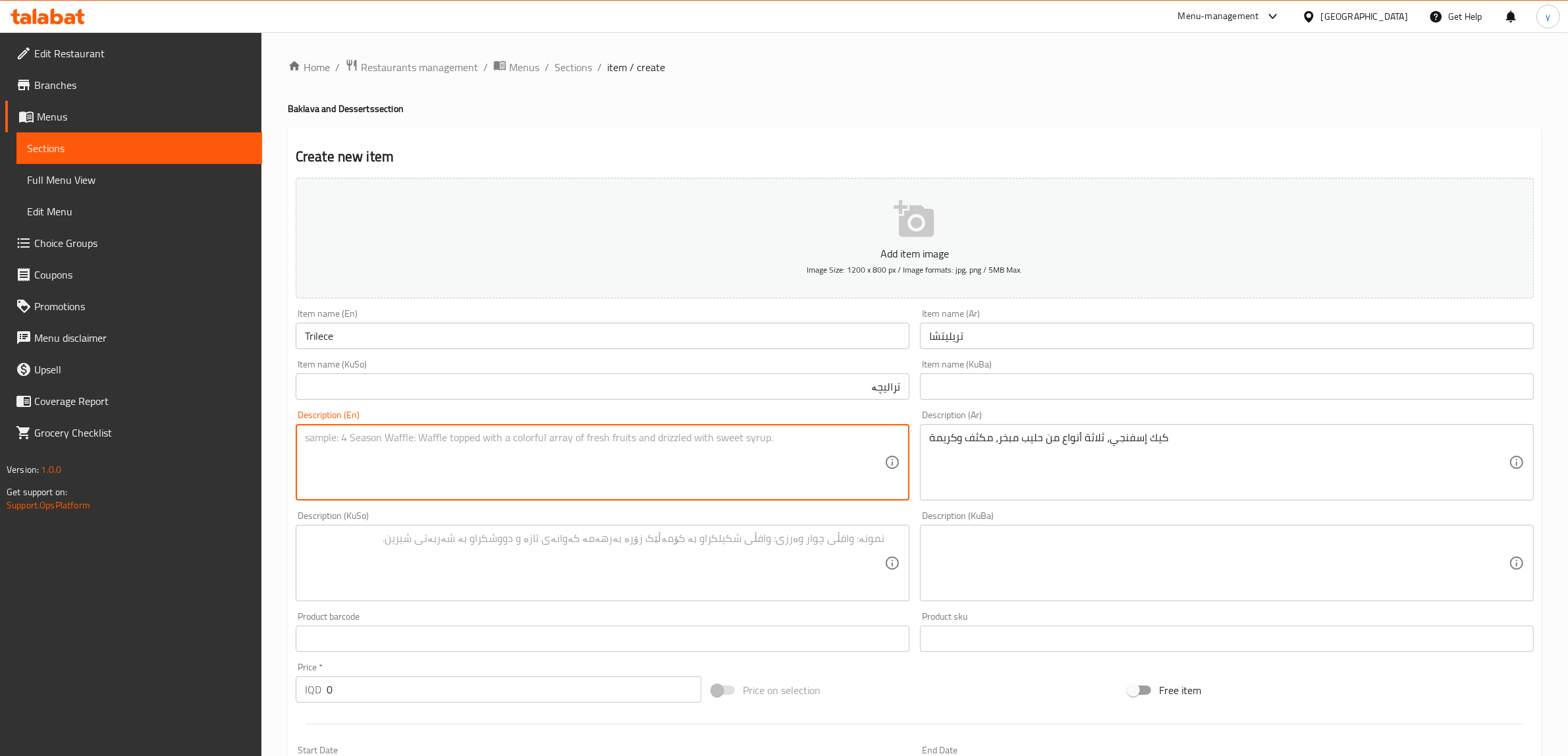
paste textarea "Sponge cake, three types of milk evaporated, condensed and cream"
type textarea "Sponge cake, three types of milk evaporated, condensed and cream"
click at [660, 567] on textarea at bounding box center [595, 564] width 580 height 62
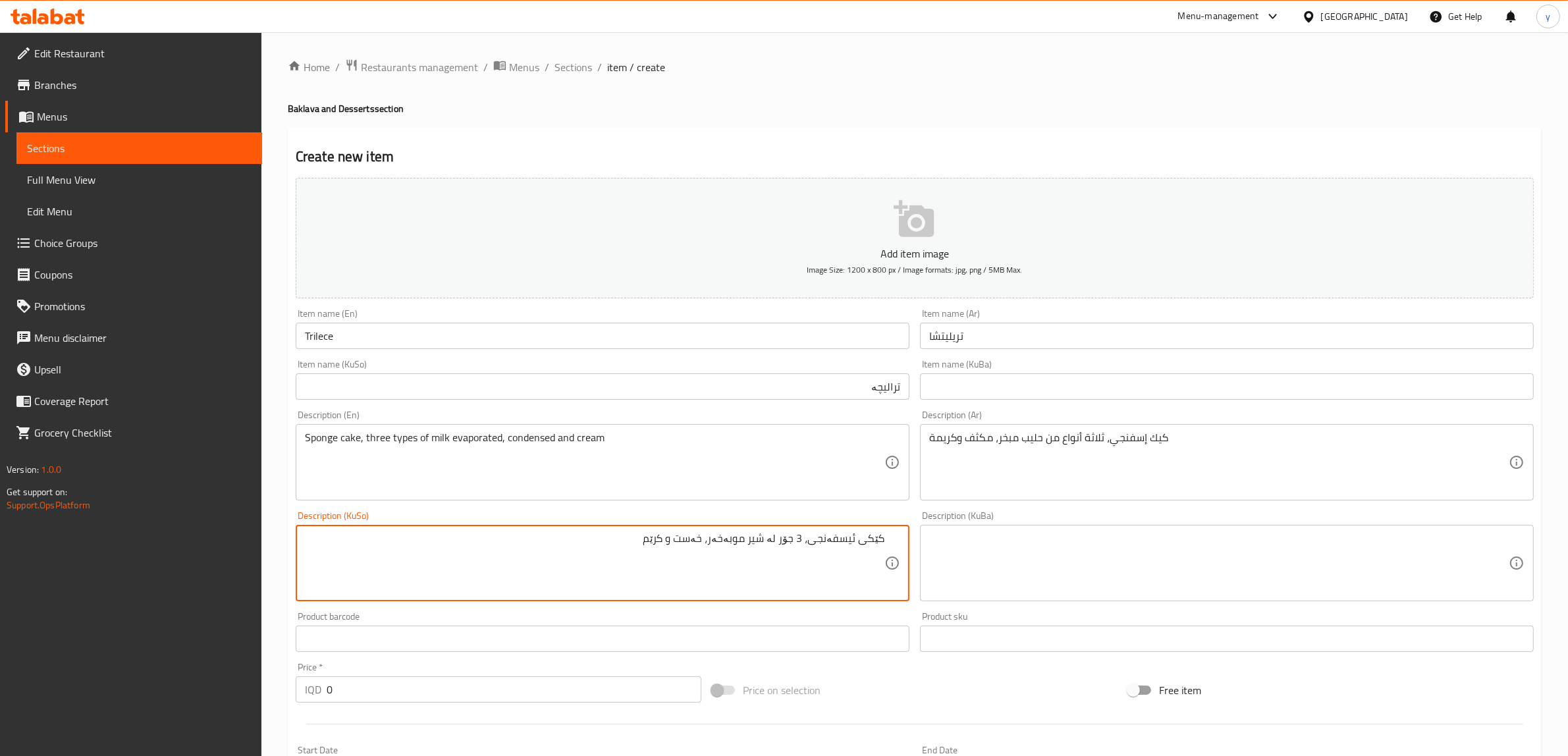
click at [699, 547] on textarea "کێکی ئیسفەنجی، 3 جۆر لە شیر موبەخەر، خەست و کرێم" at bounding box center [595, 564] width 580 height 62
type textarea "کێکی ئیسفەنجی، 3 جۆر لە شیر موبەخەر، خەست و کرێم"
click at [1031, 598] on div "Description (KuBa)" at bounding box center [1227, 564] width 614 height 76
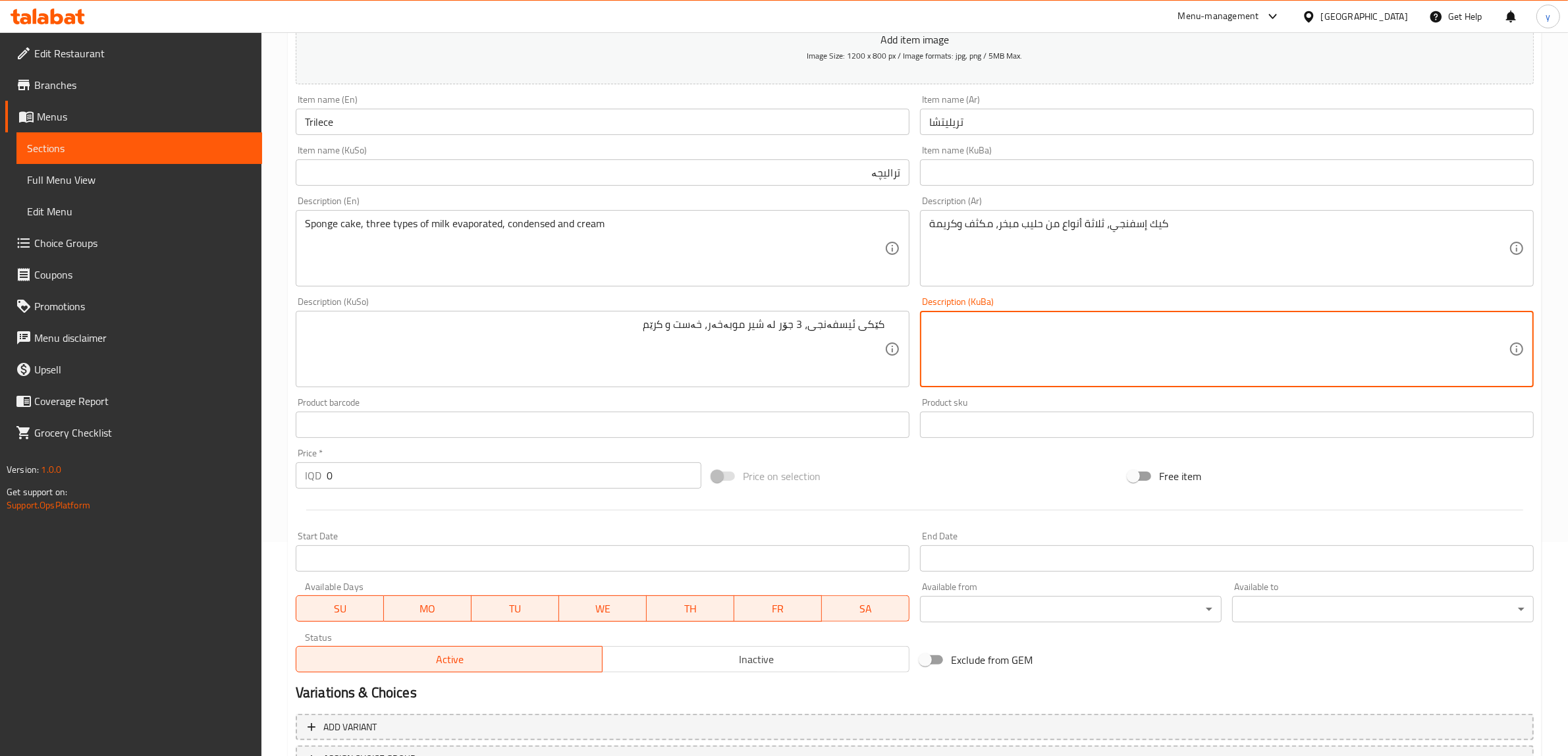
scroll to position [323, 0]
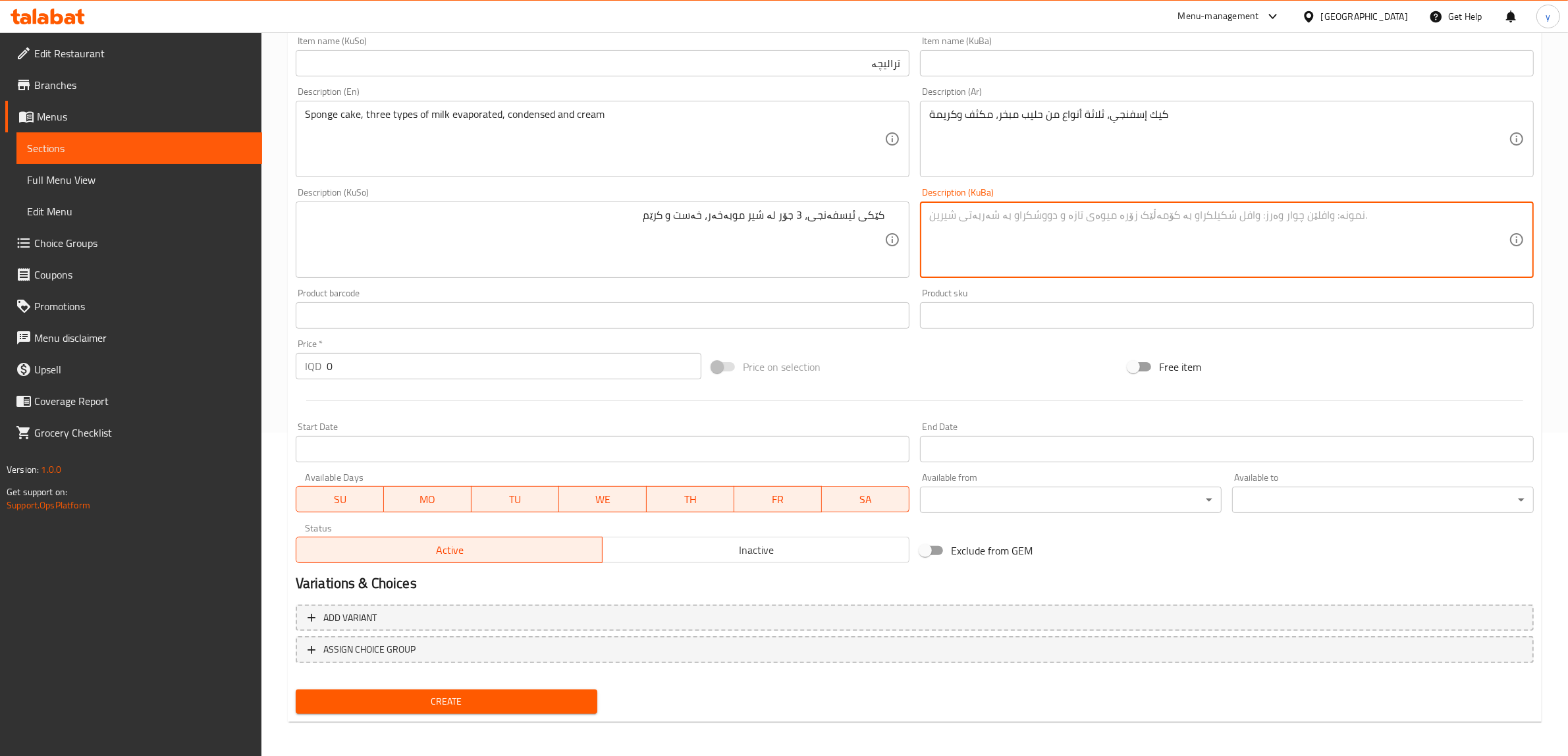
click at [494, 699] on span "Create" at bounding box center [446, 701] width 281 height 16
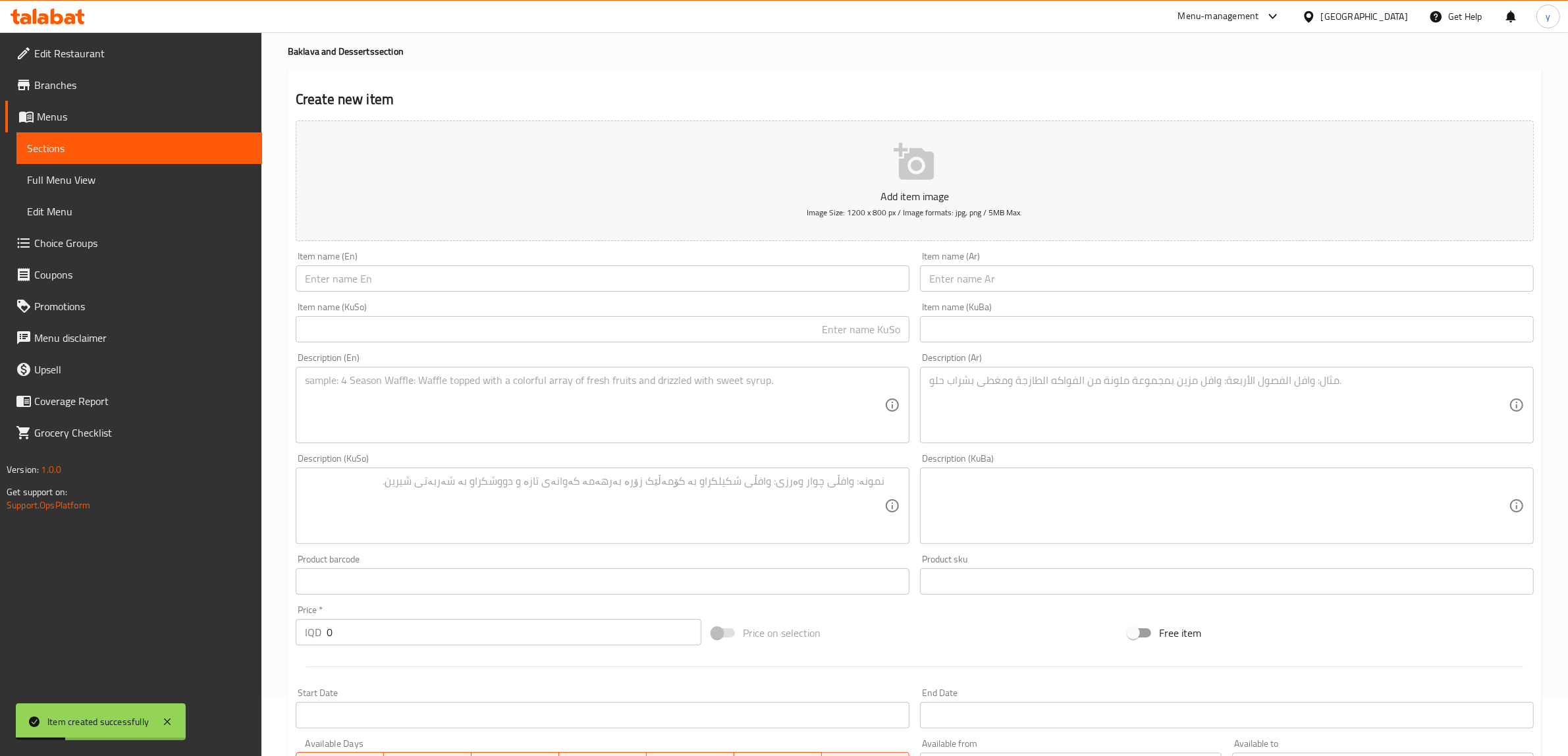
scroll to position [0, 0]
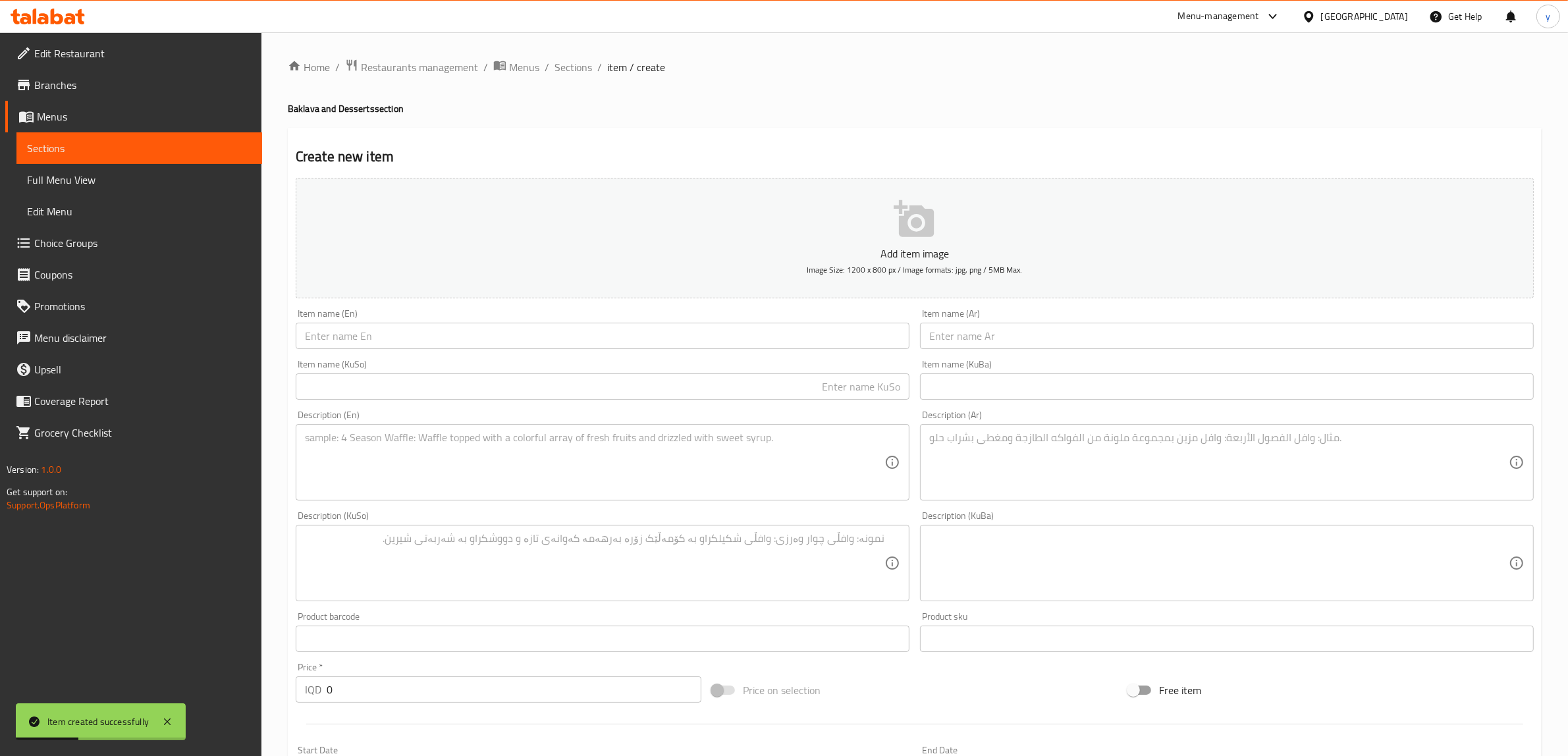
click at [97, 235] on span "Choice Groups" at bounding box center [143, 243] width 218 height 16
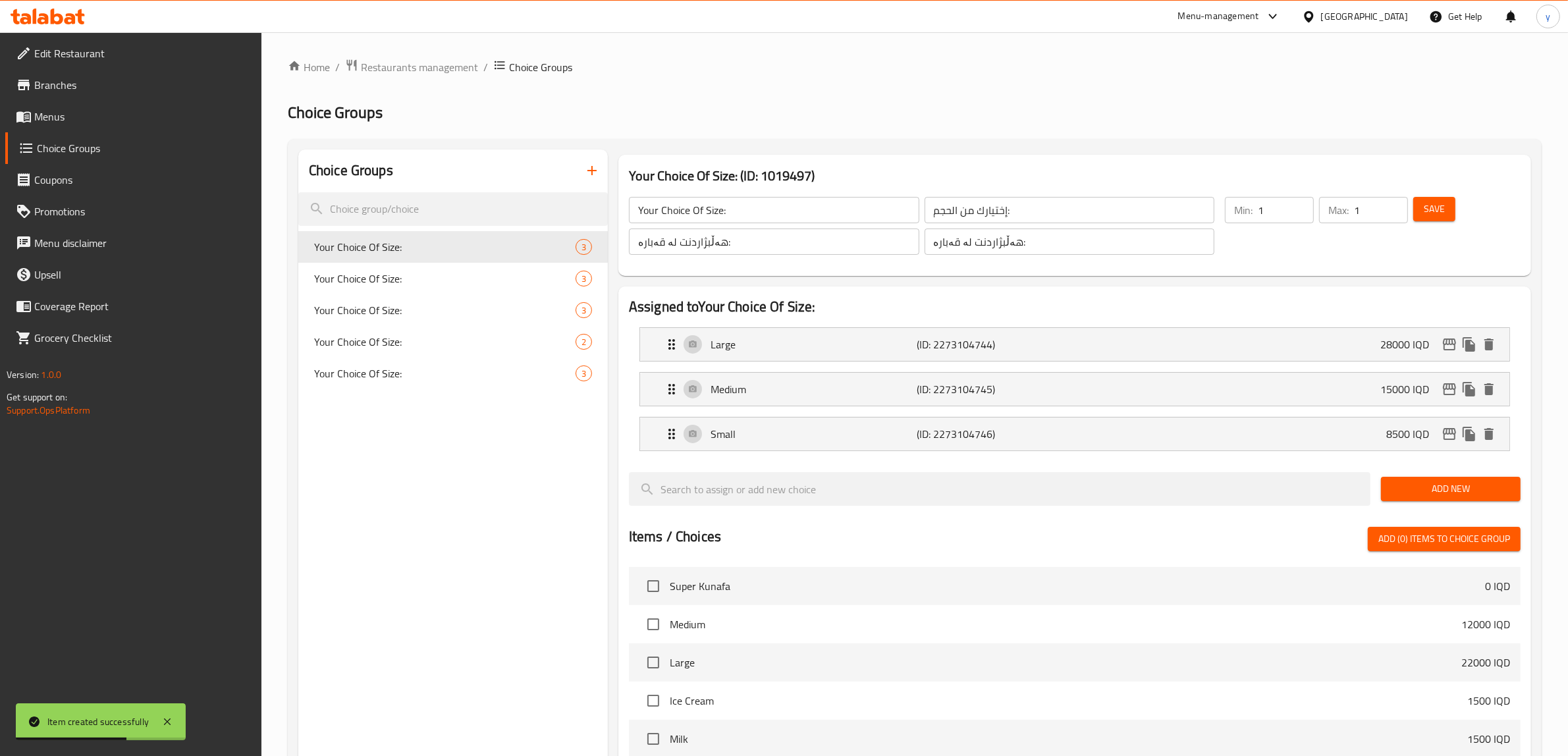
click at [587, 183] on button "button" at bounding box center [592, 171] width 31 height 31
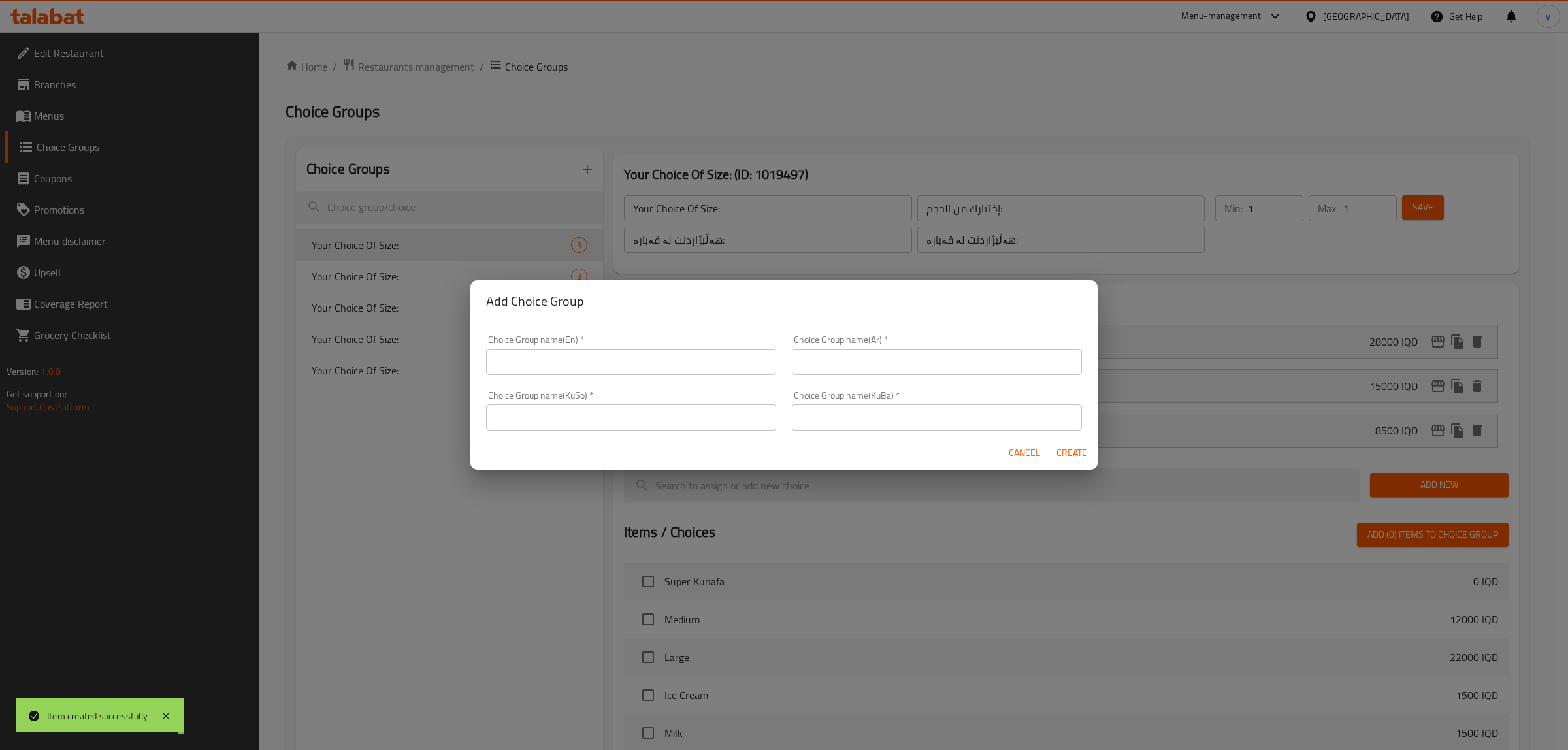
click at [920, 427] on input "text" at bounding box center [936, 417] width 290 height 26
paste input "هەڵبژاردنت لە:"
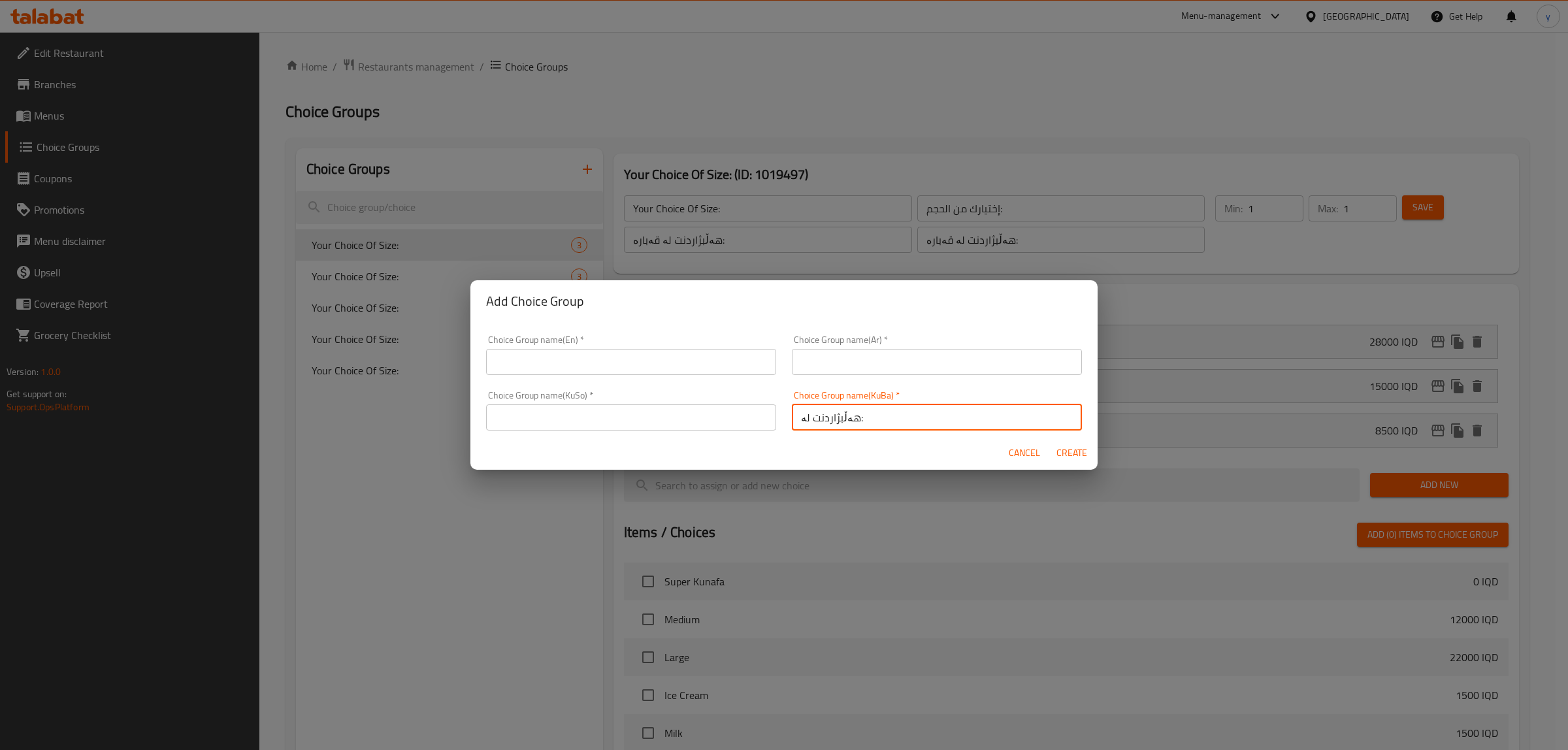
type input "هەڵبژاردنت لە:"
drag, startPoint x: 716, startPoint y: 417, endPoint x: 750, endPoint y: 397, distance: 39.4
click at [716, 417] on input "text" at bounding box center [630, 417] width 290 height 26
paste input "هەڵبژاردنت لە:"
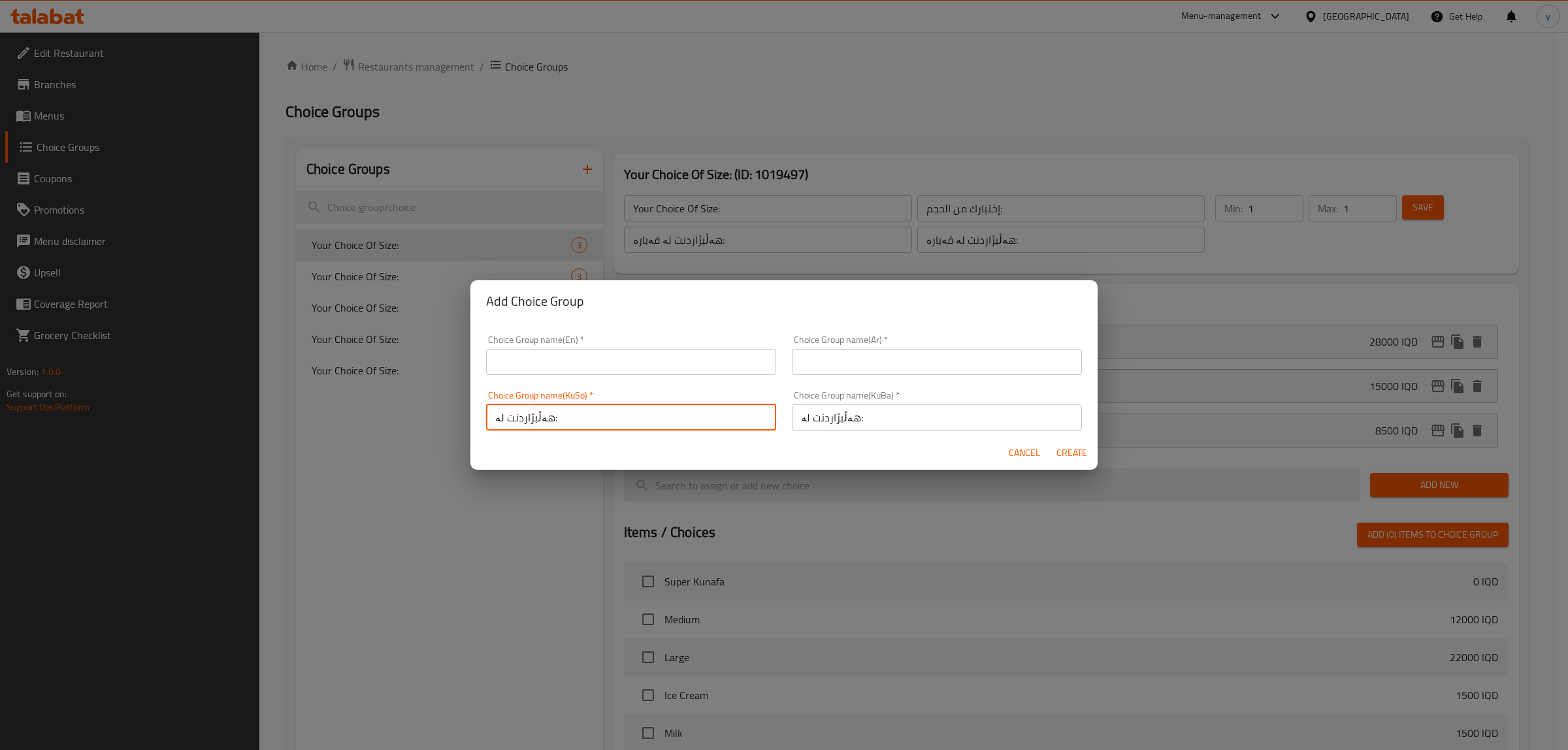
type input "هەڵبژاردنت لە:"
click at [862, 341] on div "Choice Group name(Ar)   * Choice Group name(Ar) *" at bounding box center [936, 355] width 290 height 40
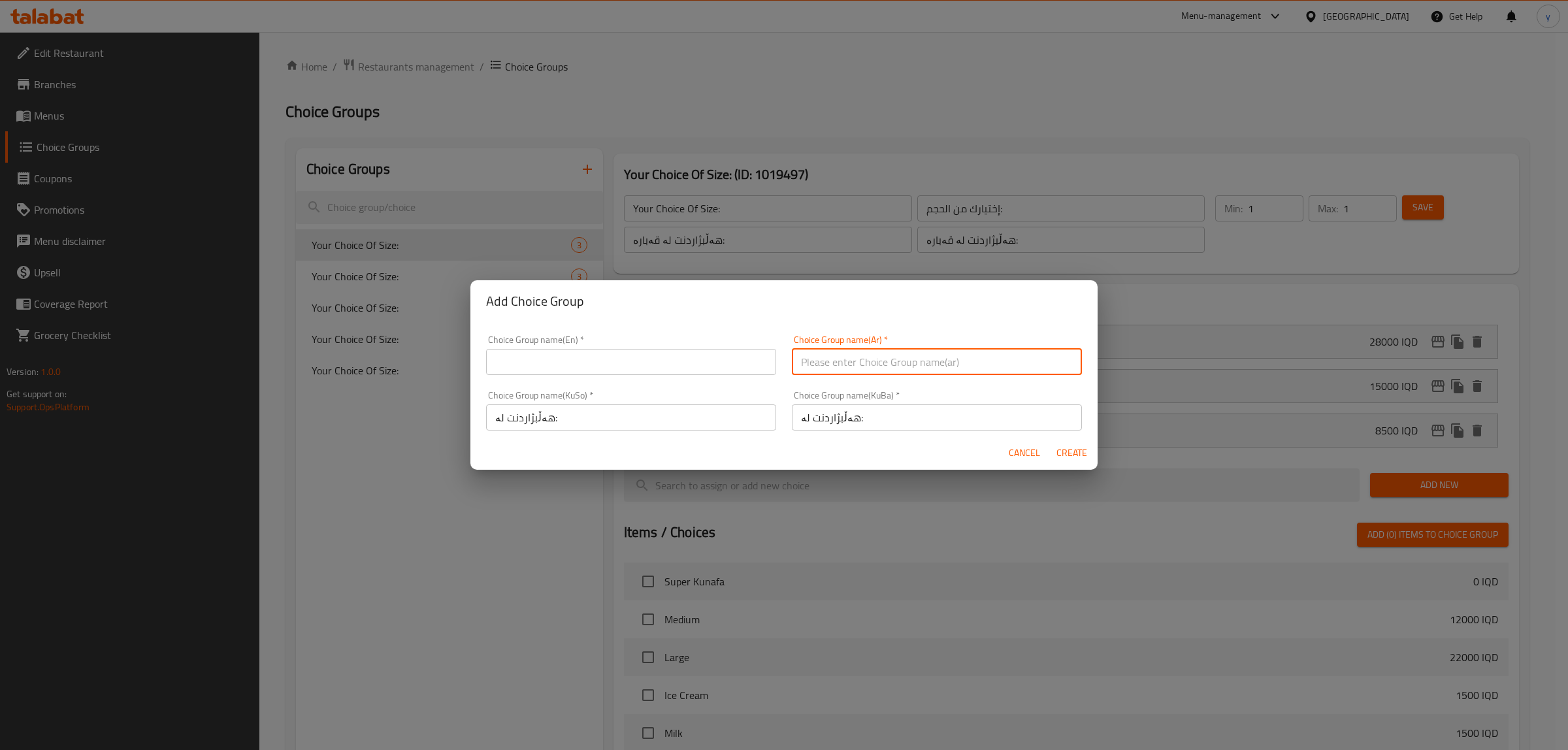
click at [864, 360] on input "text" at bounding box center [936, 362] width 290 height 26
paste input "زیادە:"
click at [666, 354] on input "text" at bounding box center [630, 362] width 290 height 26
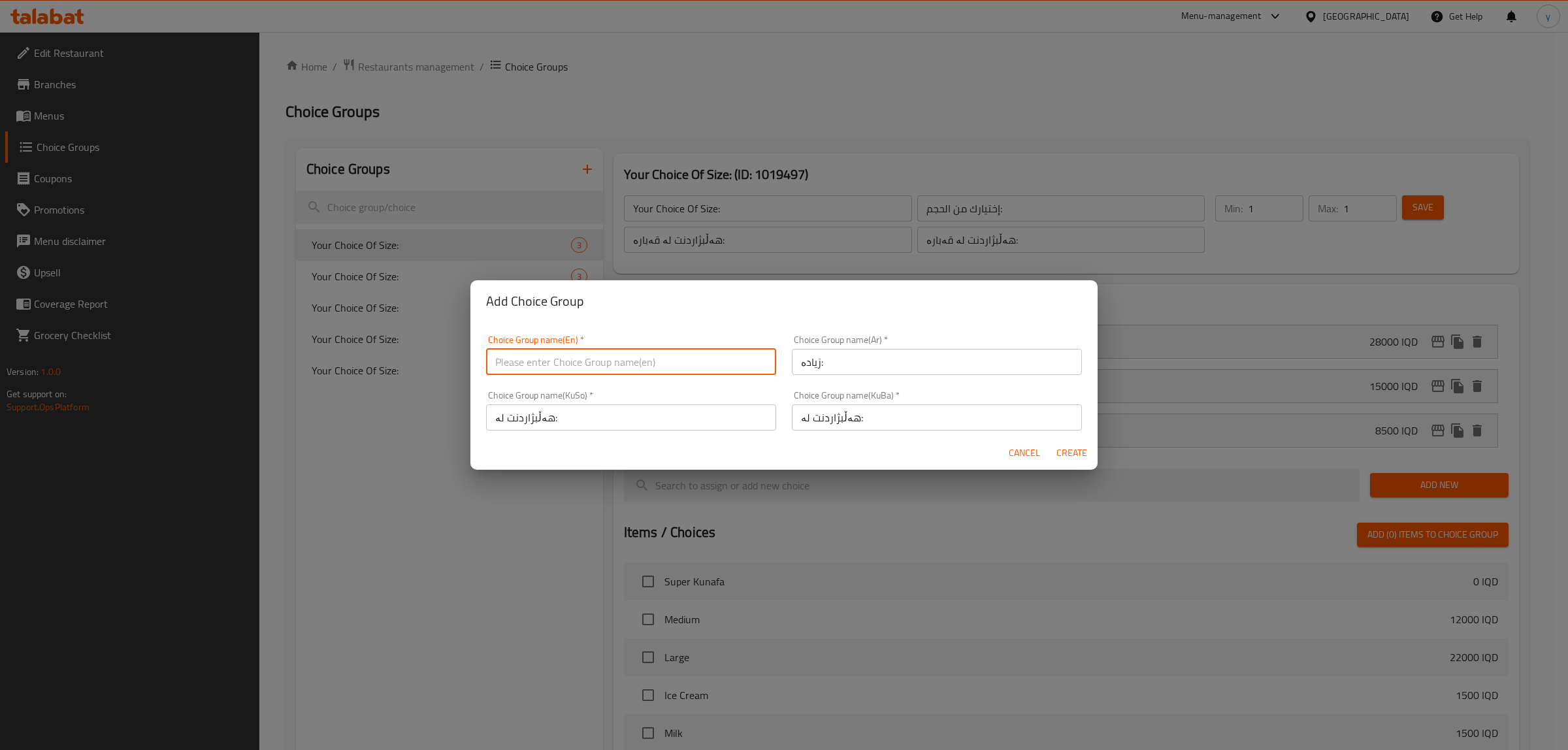
drag, startPoint x: 758, startPoint y: 366, endPoint x: 776, endPoint y: 366, distance: 18.0
click at [758, 366] on input "text" at bounding box center [630, 362] width 290 height 26
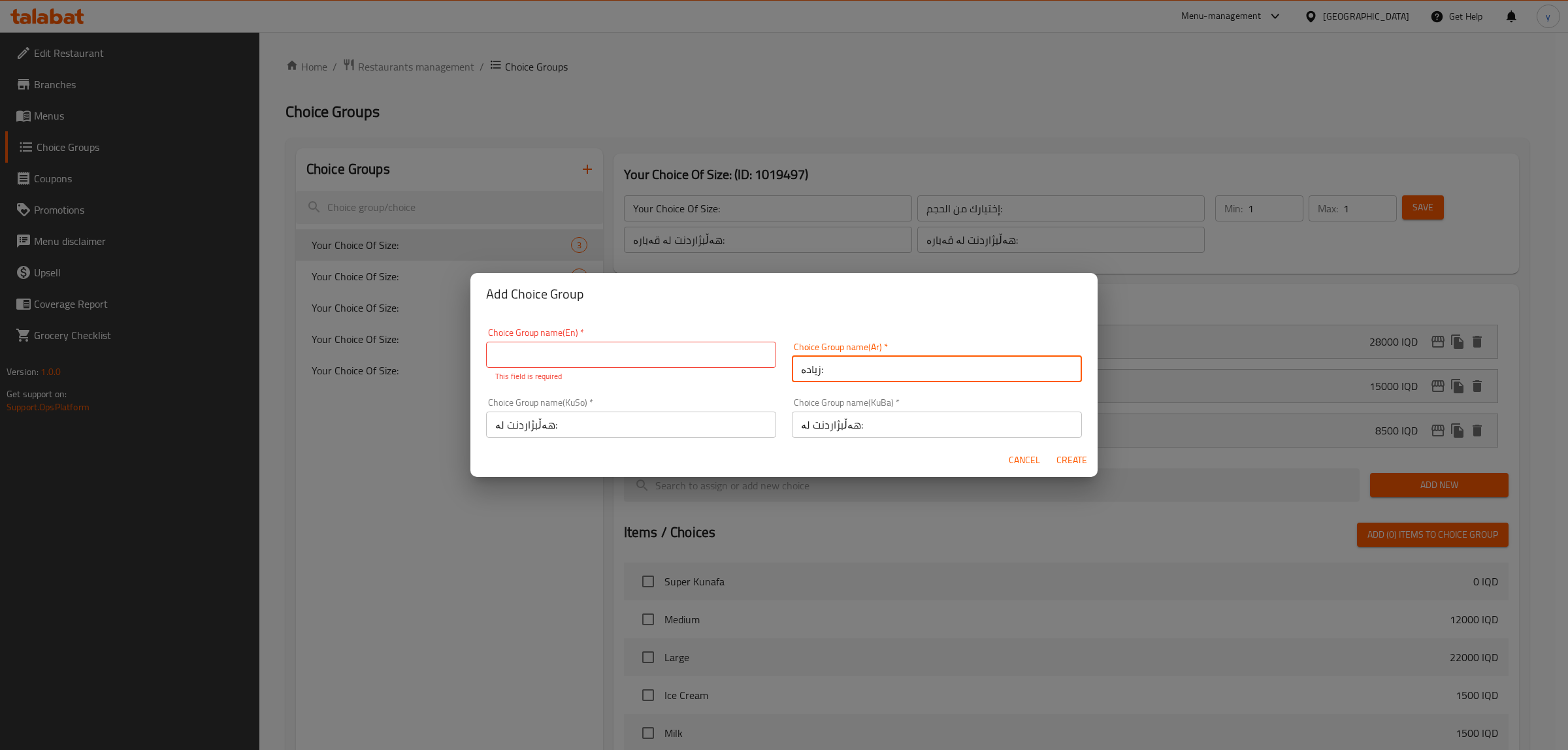
click at [821, 368] on input "زیادە:" at bounding box center [936, 369] width 290 height 26
paste input "ختيارك من"
type input "إختيارك من:"
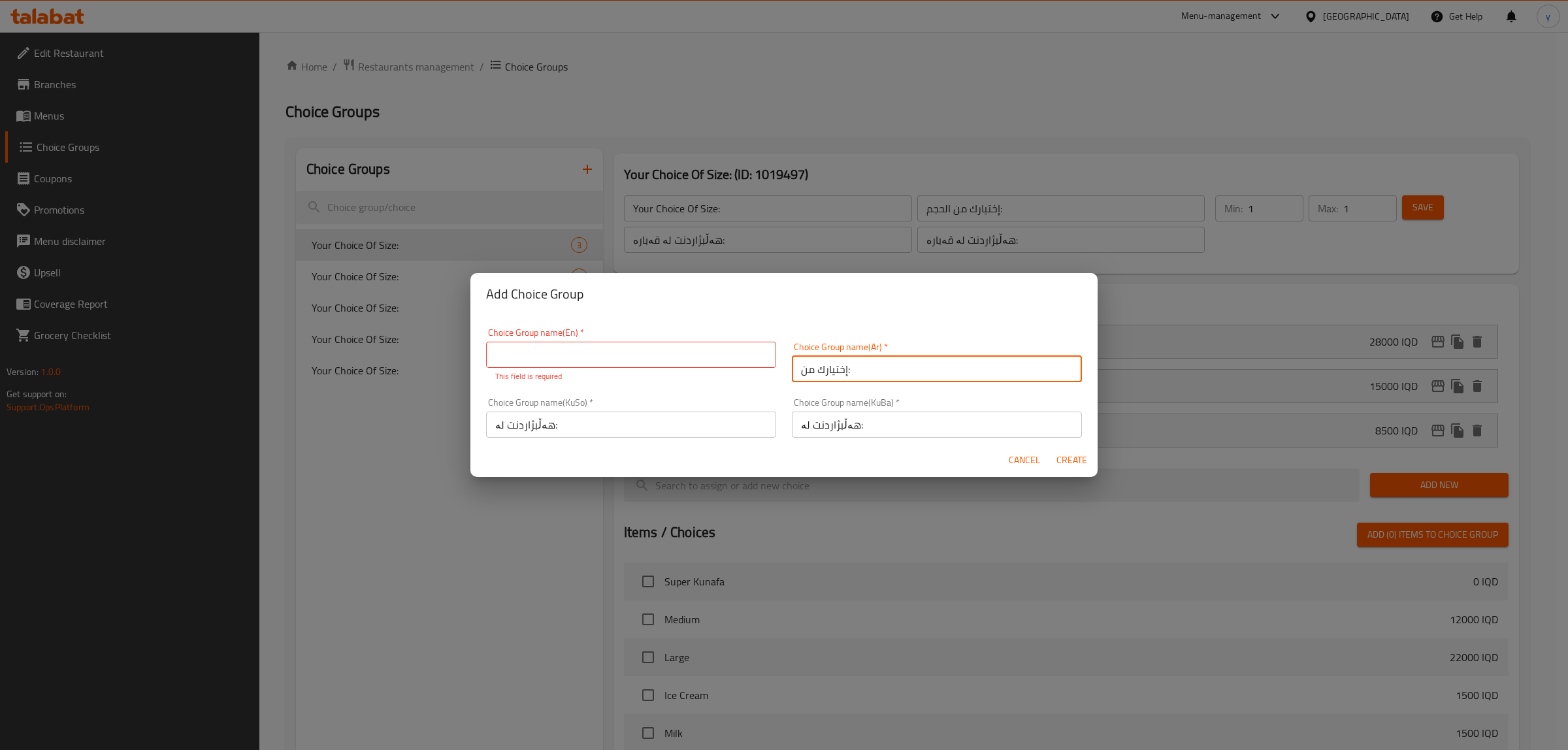
click at [704, 353] on input "text" at bounding box center [630, 354] width 290 height 26
paste input "Your Choice Of:"
type input "Your Choice Of:"
drag, startPoint x: 1053, startPoint y: 458, endPoint x: 502, endPoint y: 562, distance: 560.7
click at [1053, 458] on button "Create" at bounding box center [1071, 460] width 42 height 24
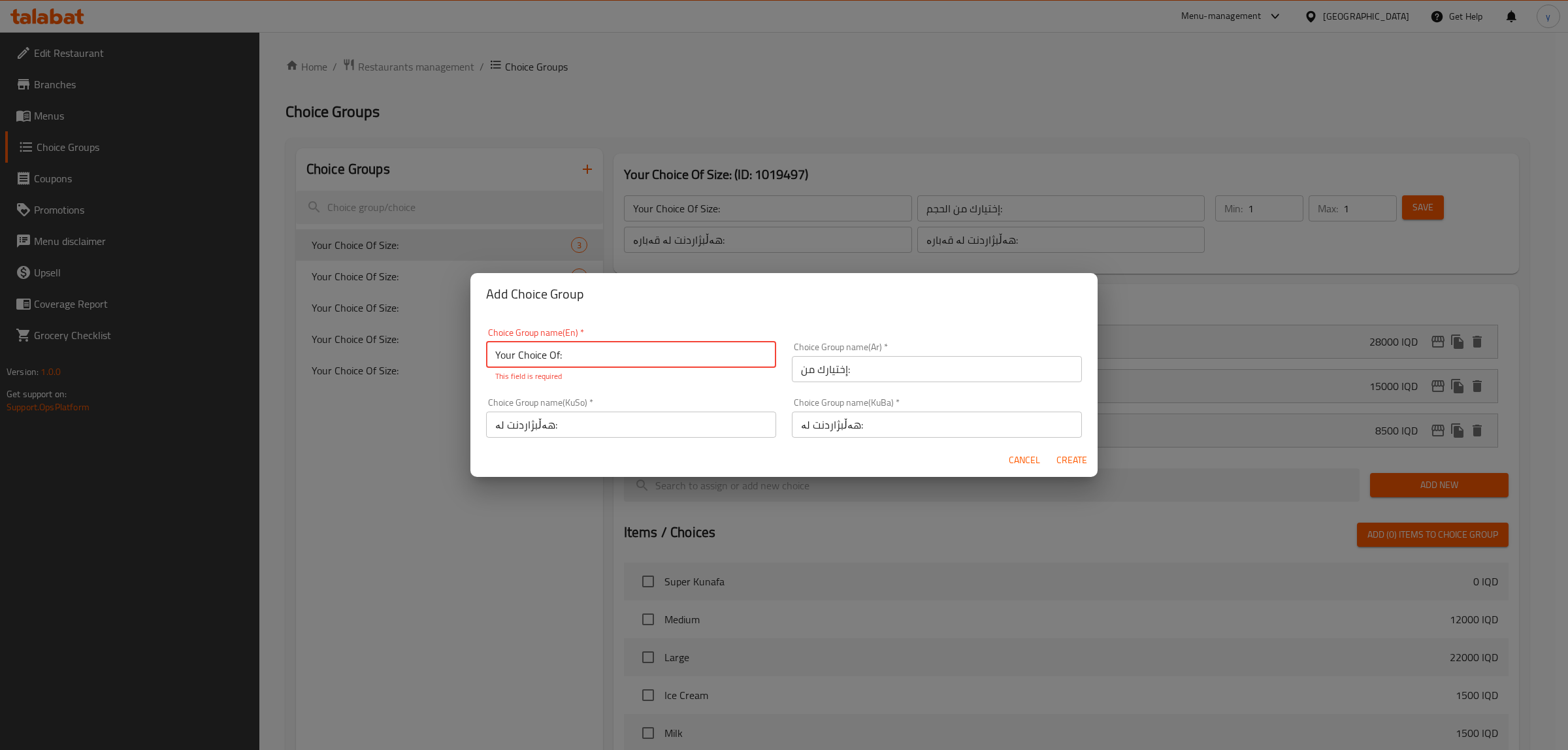
type input "Your Choice Of:"
type input "إختيارك من:"
type input "هەڵبژاردنت لە:"
type input "0"
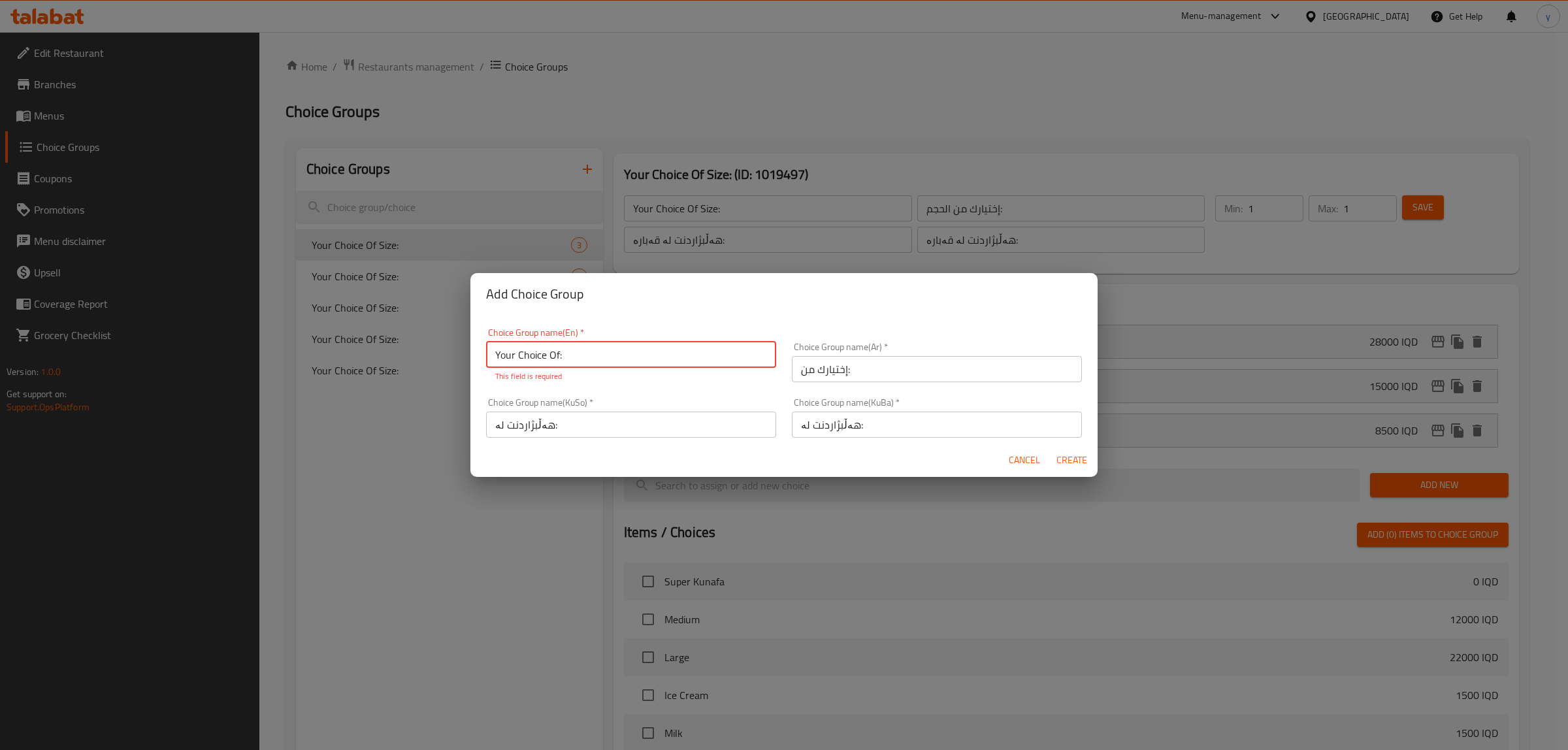
type input "0"
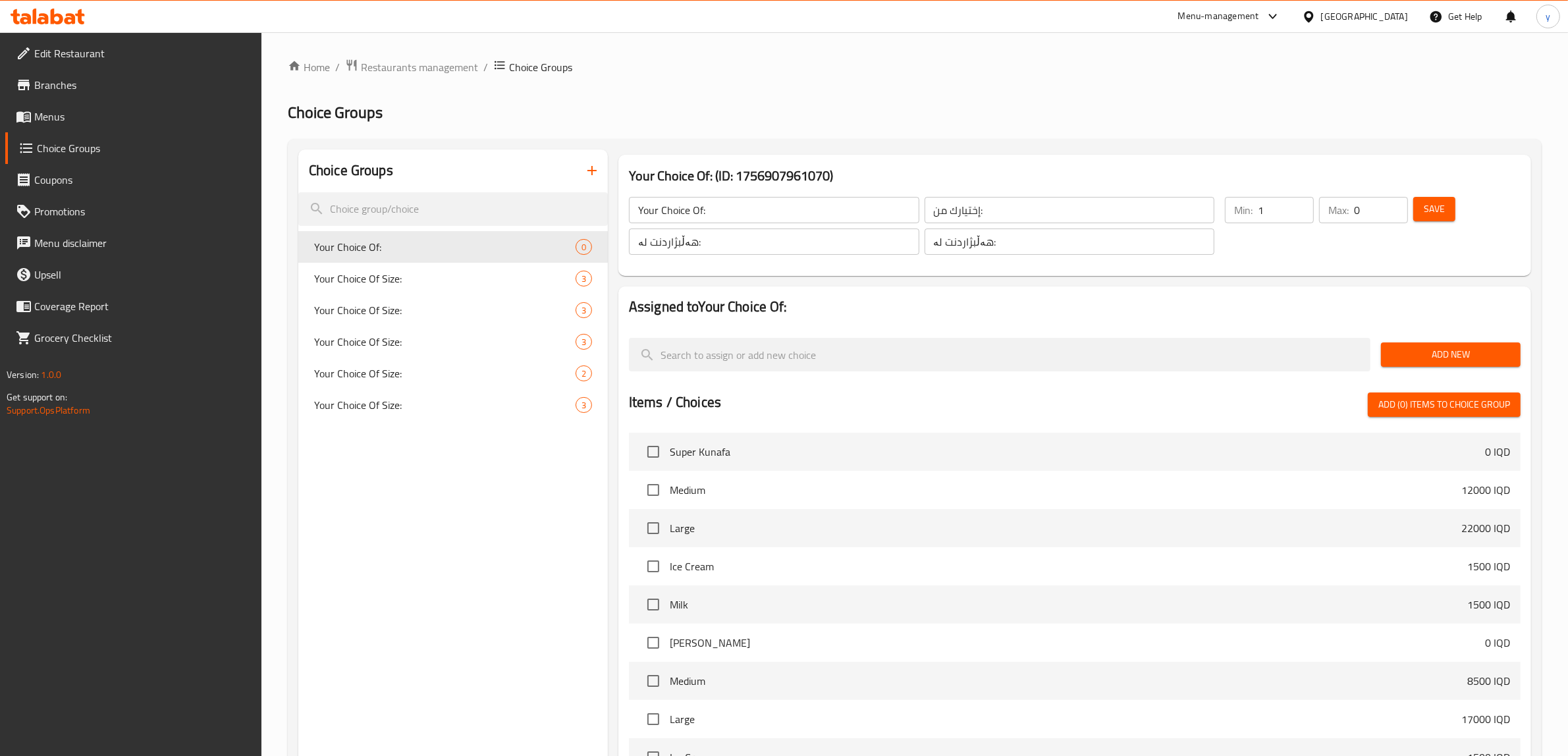
type input "1"
click at [1295, 202] on input "1" at bounding box center [1286, 210] width 56 height 26
click at [1387, 207] on input "0" at bounding box center [1381, 210] width 54 height 26
click at [1388, 207] on input "0" at bounding box center [1381, 210] width 54 height 26
type input "1"
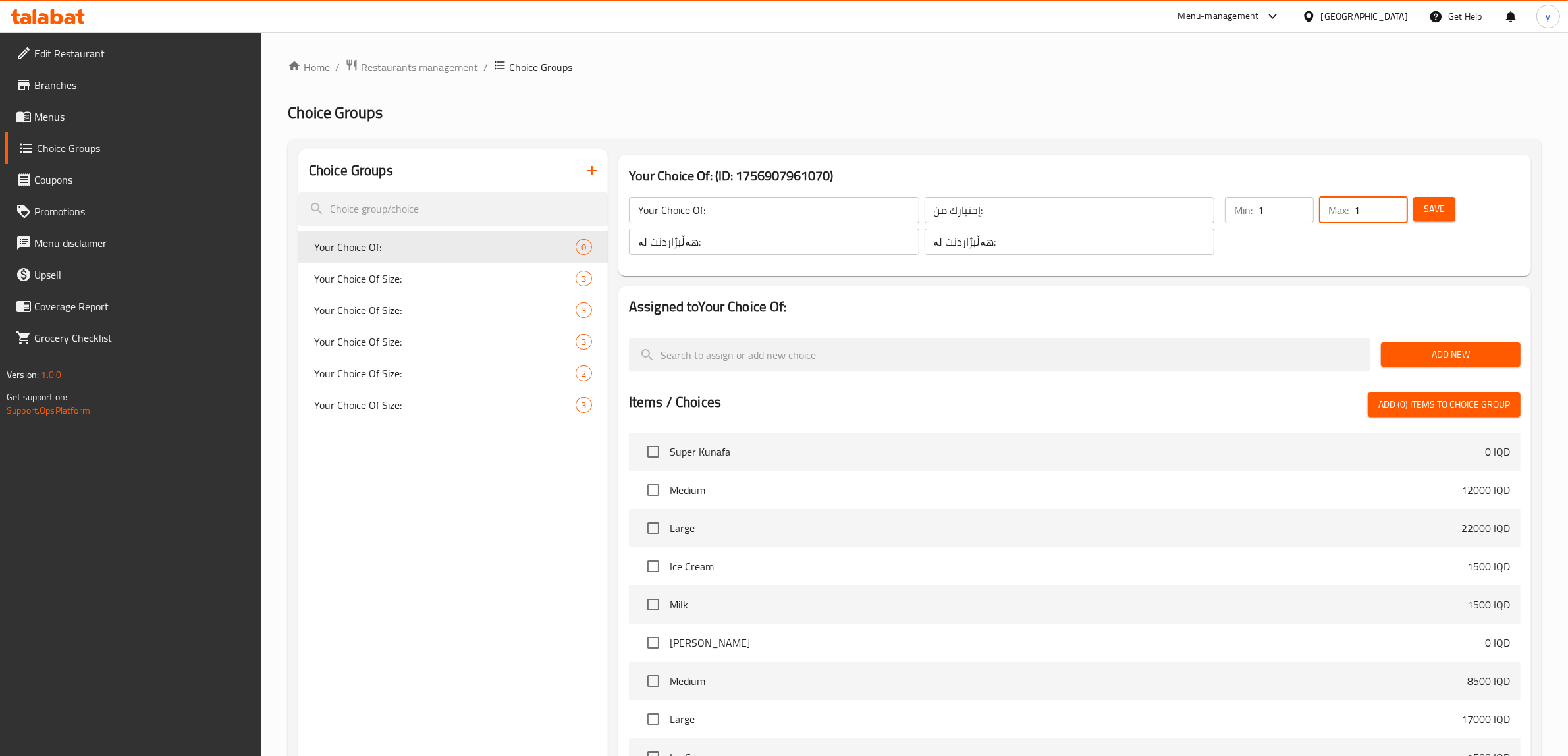
click at [1393, 207] on input "1" at bounding box center [1381, 210] width 54 height 26
click at [1430, 210] on span "Save" at bounding box center [1435, 209] width 21 height 16
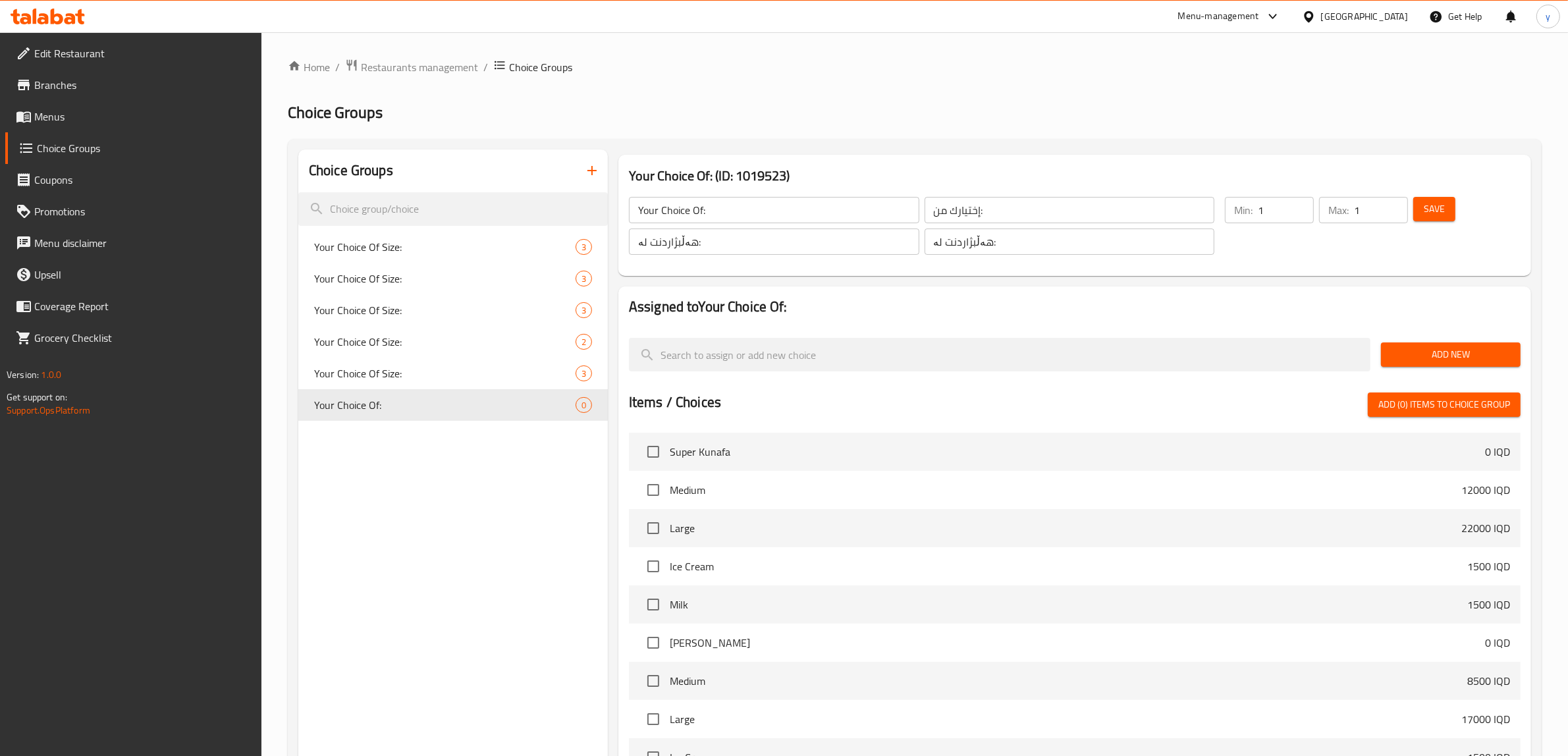
click at [1456, 367] on div "Add New" at bounding box center [1451, 355] width 150 height 44
click at [1456, 364] on button "Add New" at bounding box center [1451, 355] width 140 height 24
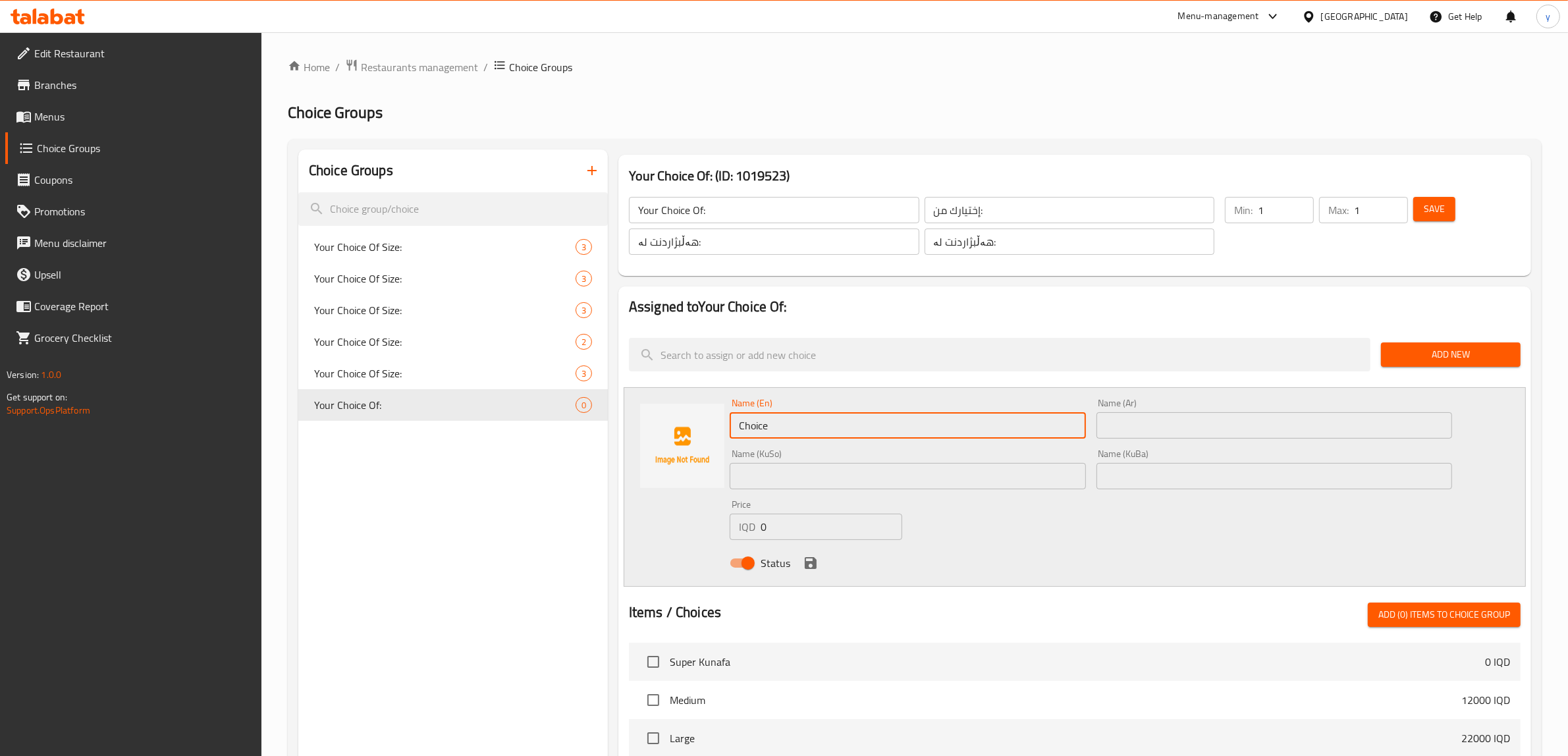
click at [855, 430] on input "Choice" at bounding box center [908, 426] width 356 height 26
type input "Kilo"
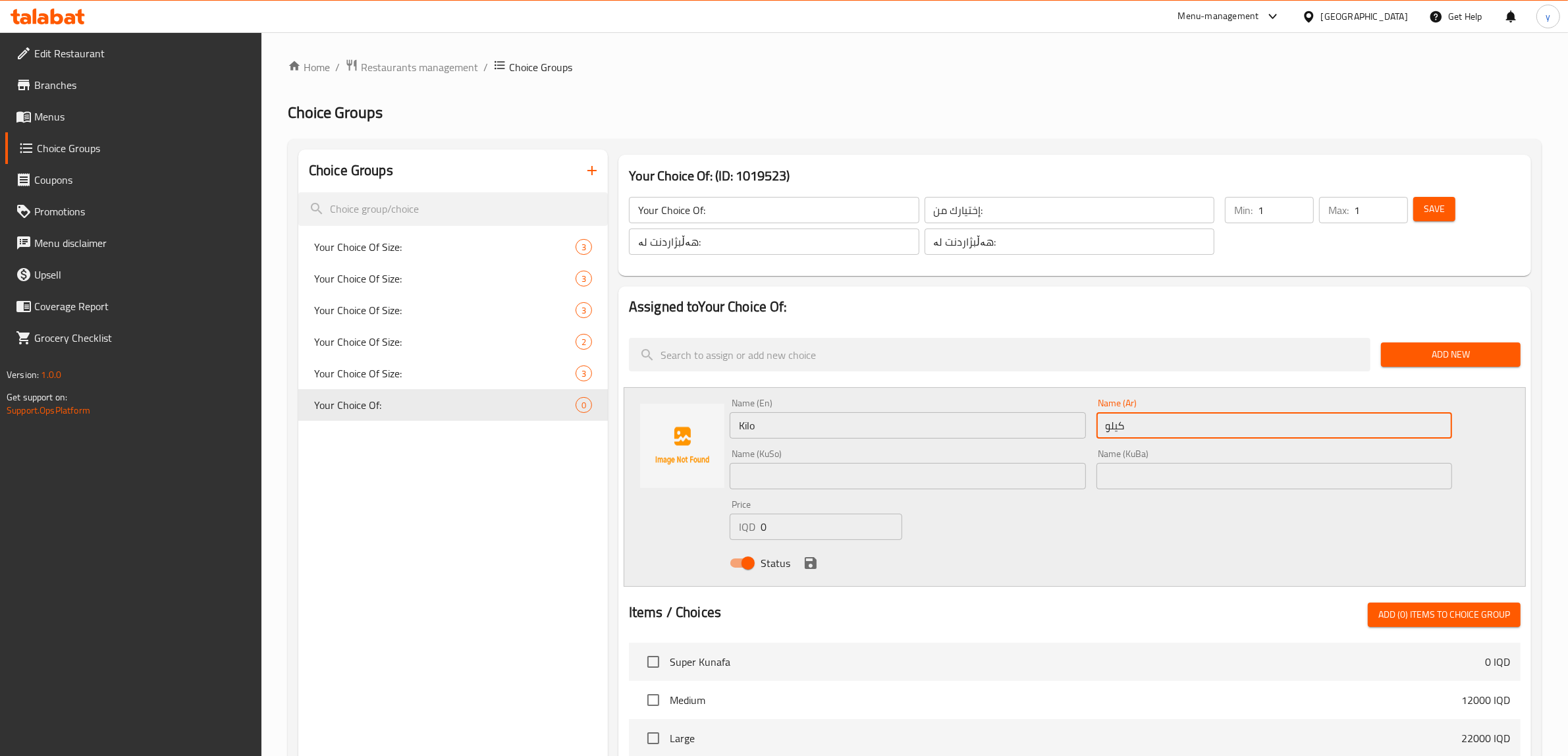
type input "كيلو"
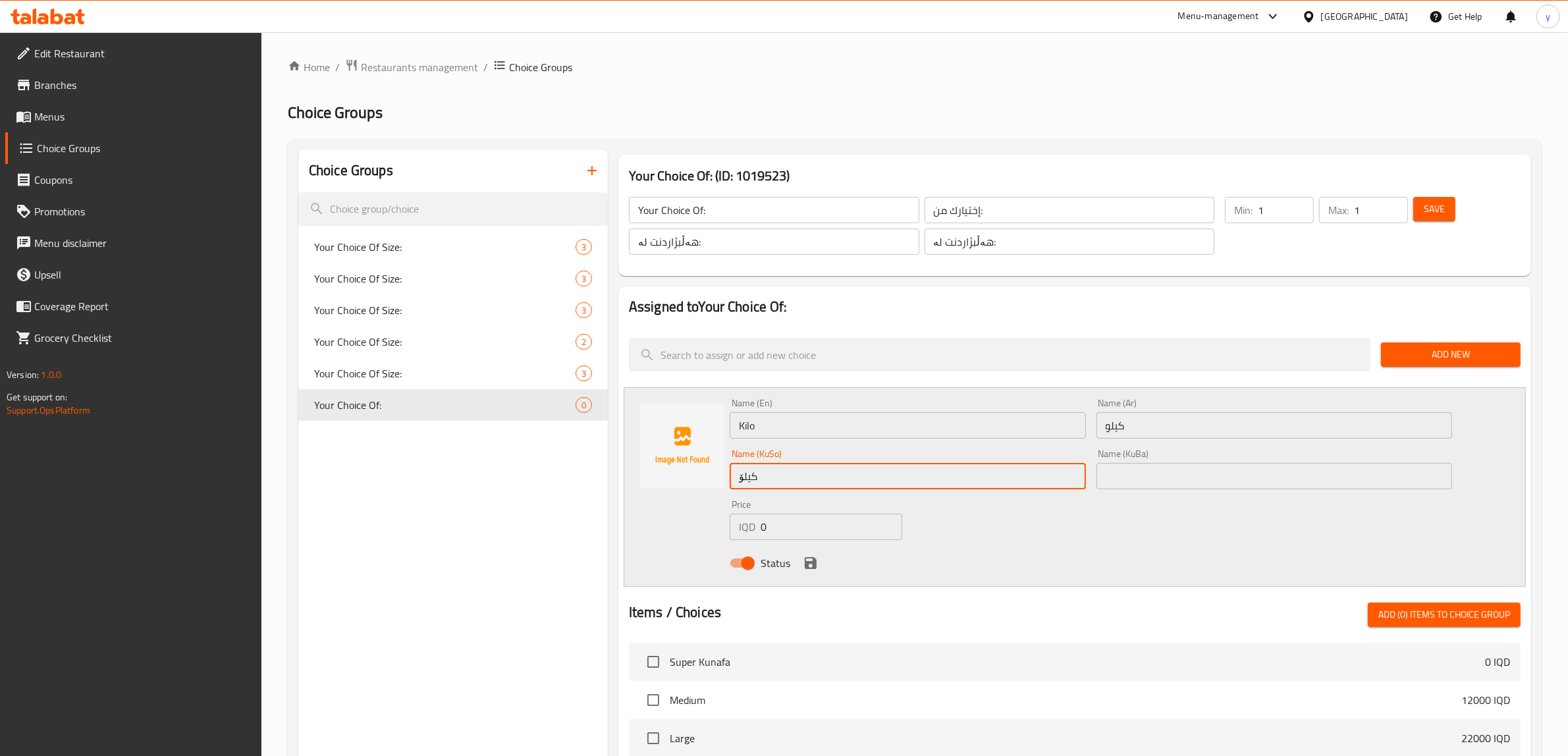
type input "کیلۆ"
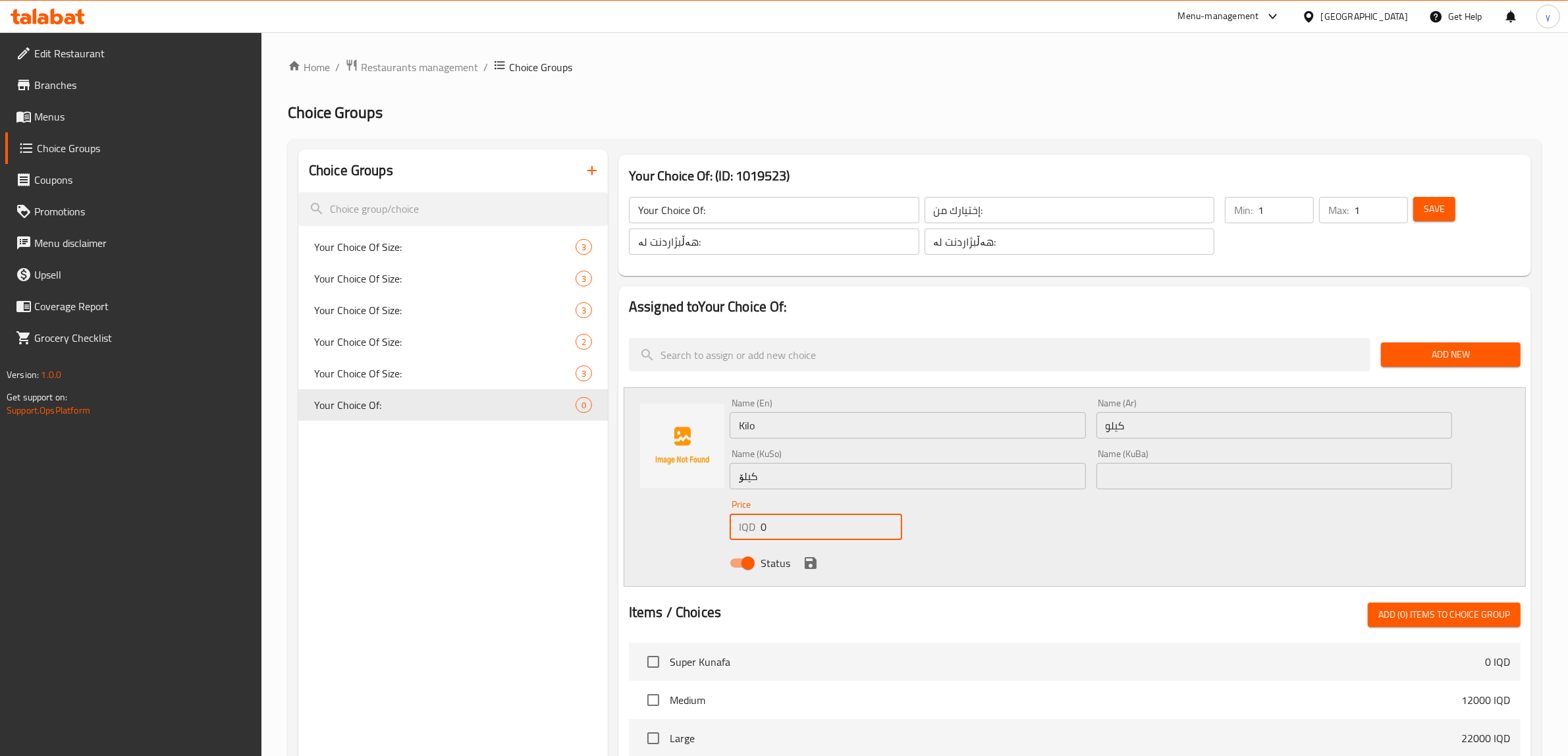
drag, startPoint x: 785, startPoint y: 524, endPoint x: 759, endPoint y: 531, distance: 26.9
click at [761, 531] on input "0" at bounding box center [831, 527] width 141 height 26
type input "35000"
click at [810, 558] on icon "save" at bounding box center [811, 564] width 12 height 12
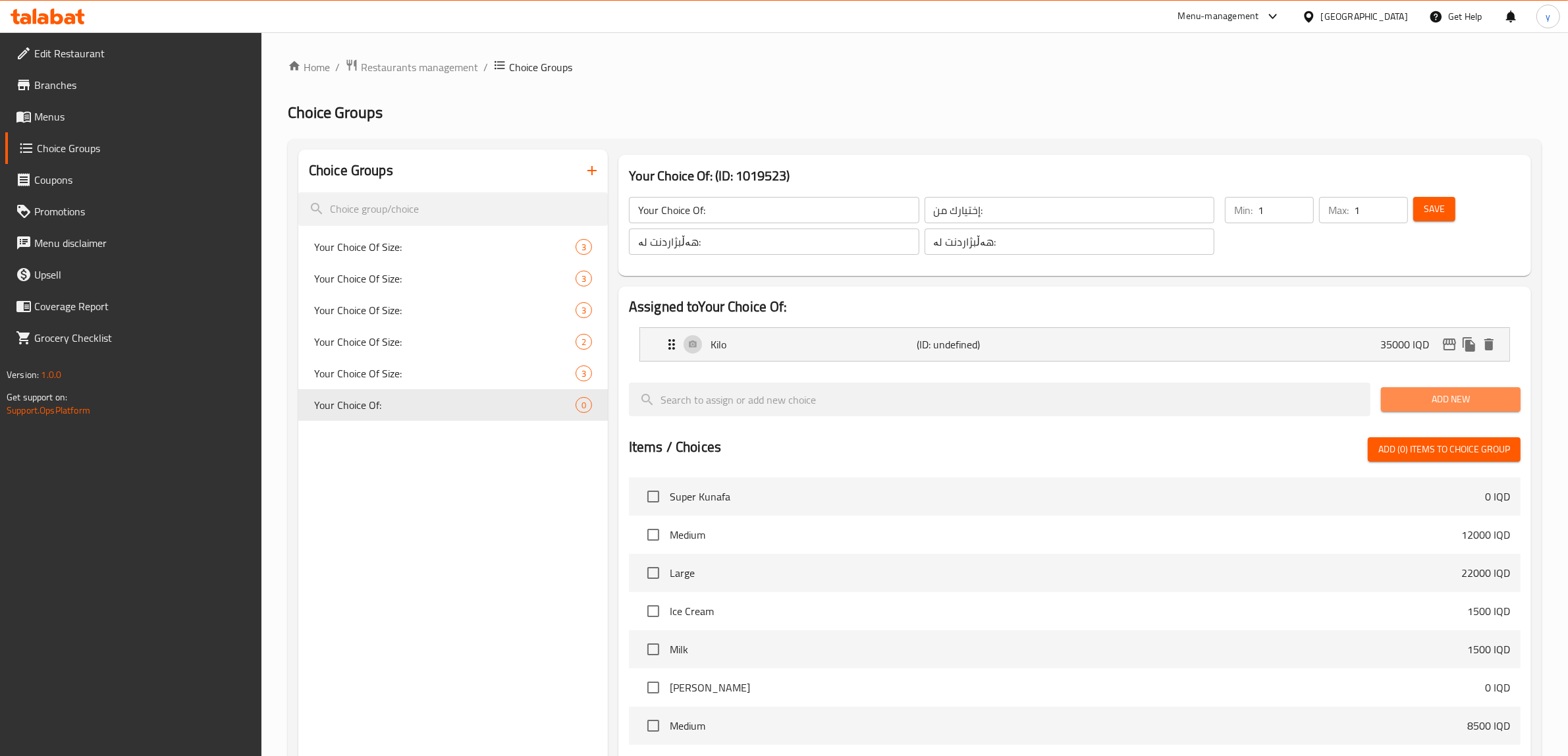
click at [1393, 401] on span "Add New" at bounding box center [1451, 399] width 119 height 16
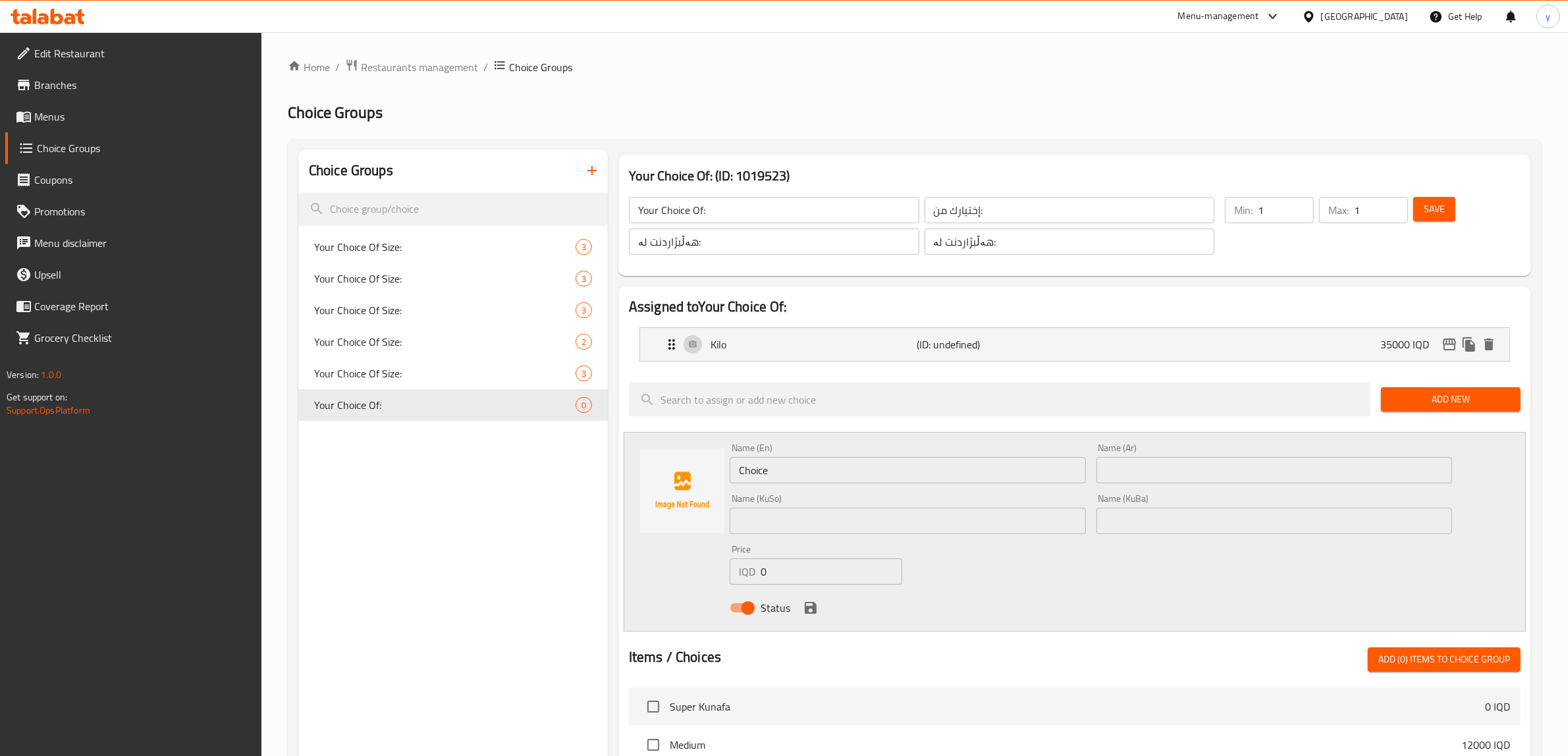
click at [1009, 475] on input "Choice" at bounding box center [908, 470] width 356 height 26
type input "Piece"
type input "قطعة"
type input "پارچە"
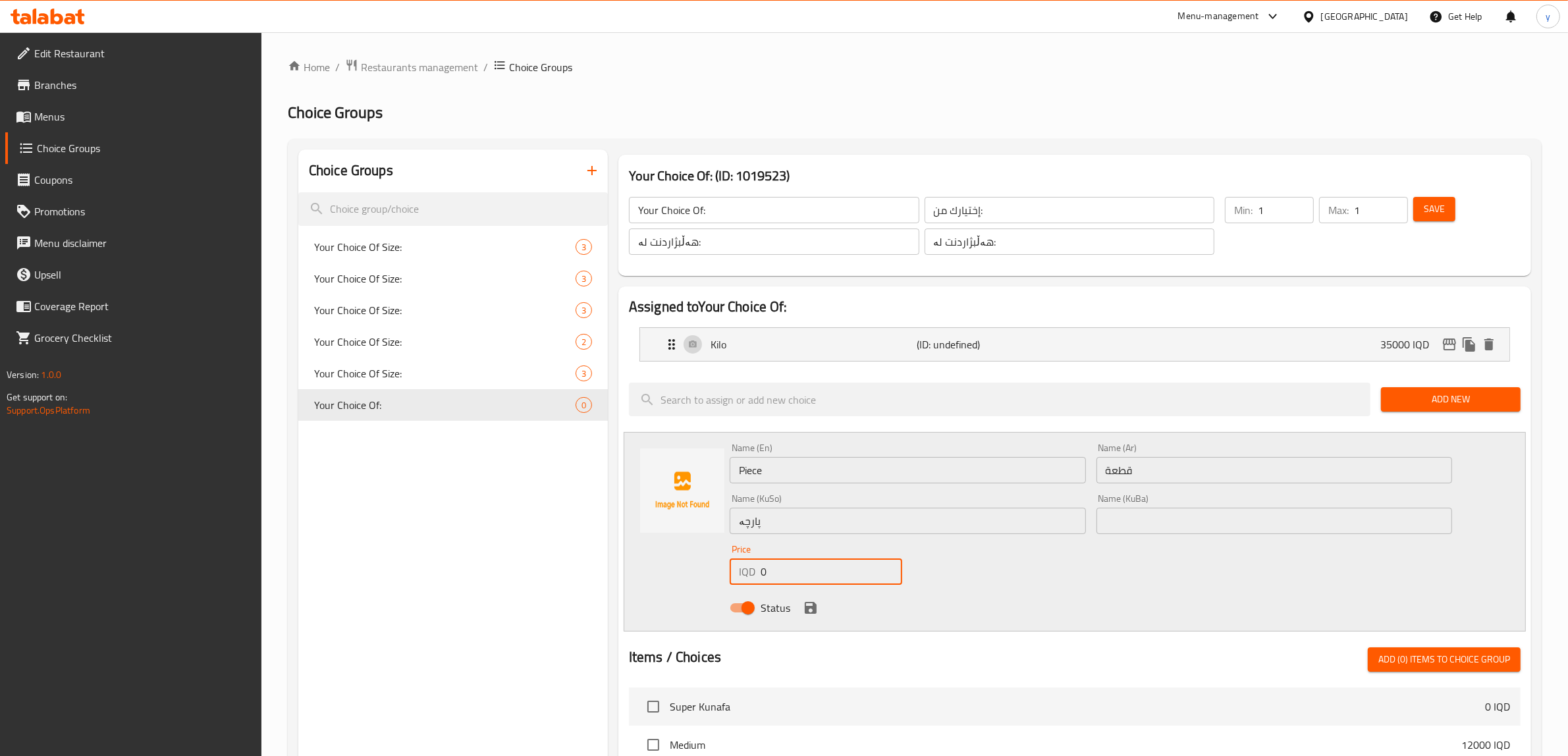
drag, startPoint x: 789, startPoint y: 581, endPoint x: 706, endPoint y: 624, distance: 93.5
click at [713, 614] on div "Name (En) Piece Name (En) Name (Ar) قطعة Name (Ar) Name (KuSo) پارچە Name (KuSo…" at bounding box center [1075, 532] width 902 height 199
type input "5000"
click at [812, 617] on button "save" at bounding box center [810, 608] width 20 height 20
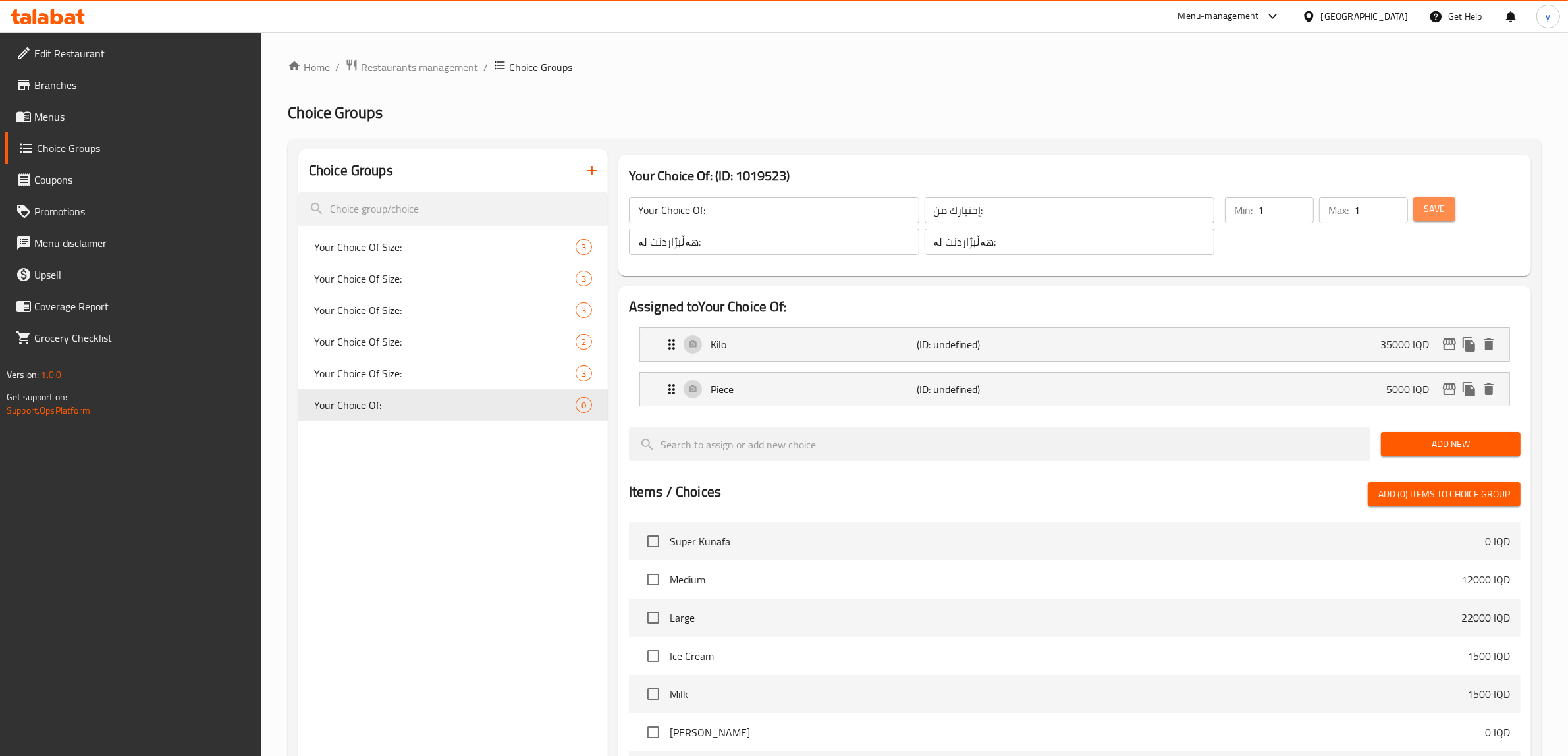
click at [1448, 214] on button "Save" at bounding box center [1435, 209] width 42 height 24
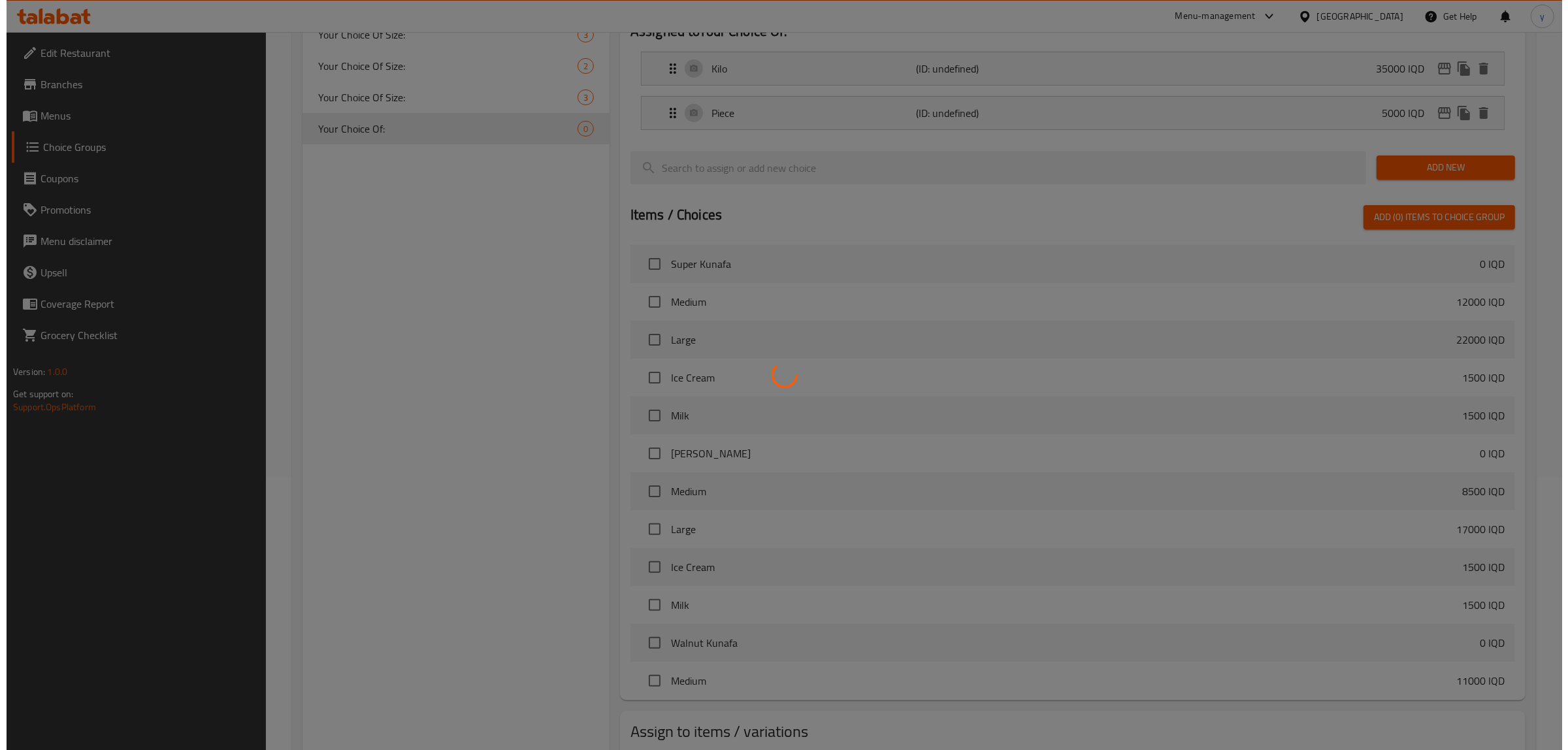
scroll to position [357, 0]
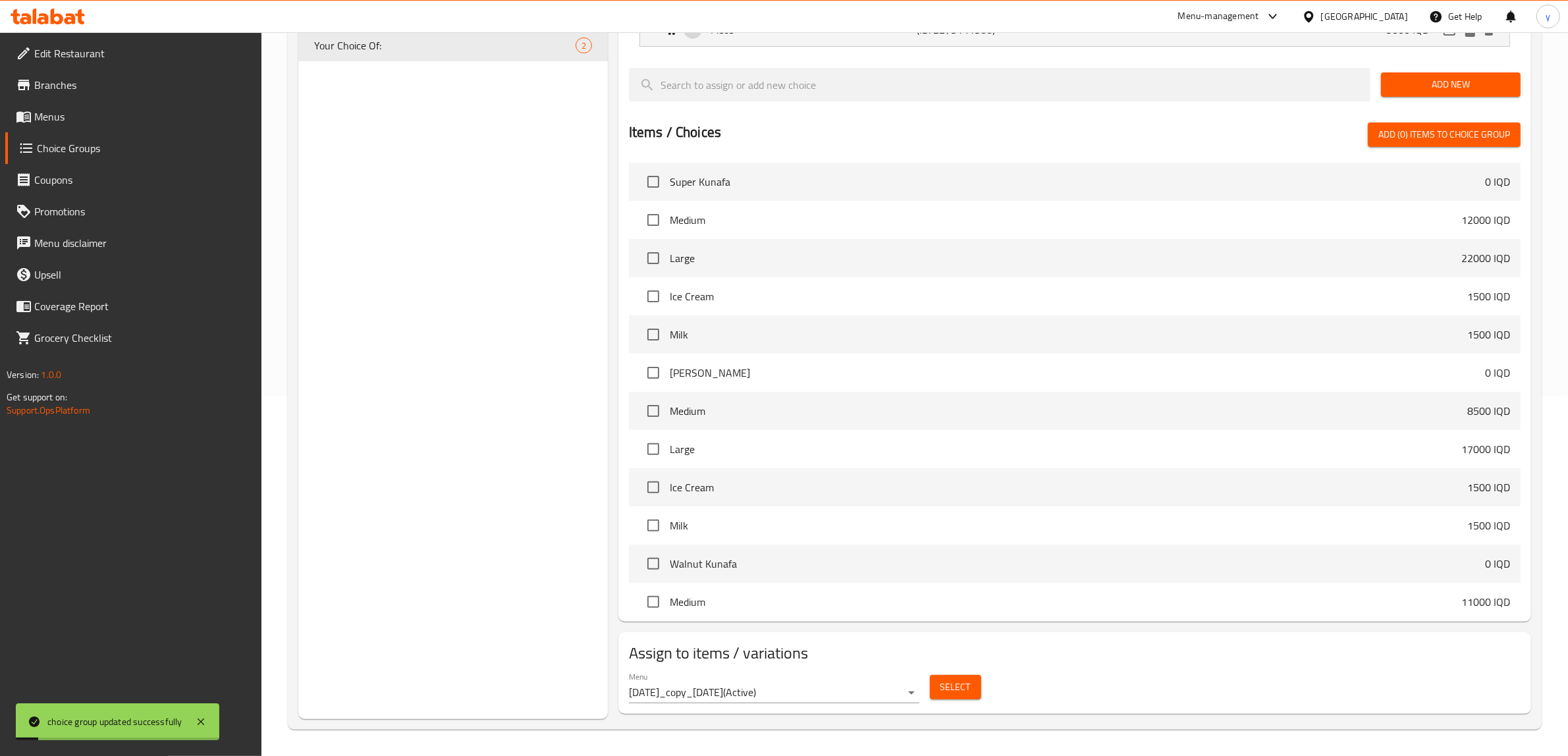
click at [894, 397] on body "choice group updated successfully ​ Menu-management [GEOGRAPHIC_DATA] Get Help …" at bounding box center [784, 34] width 1568 height 724
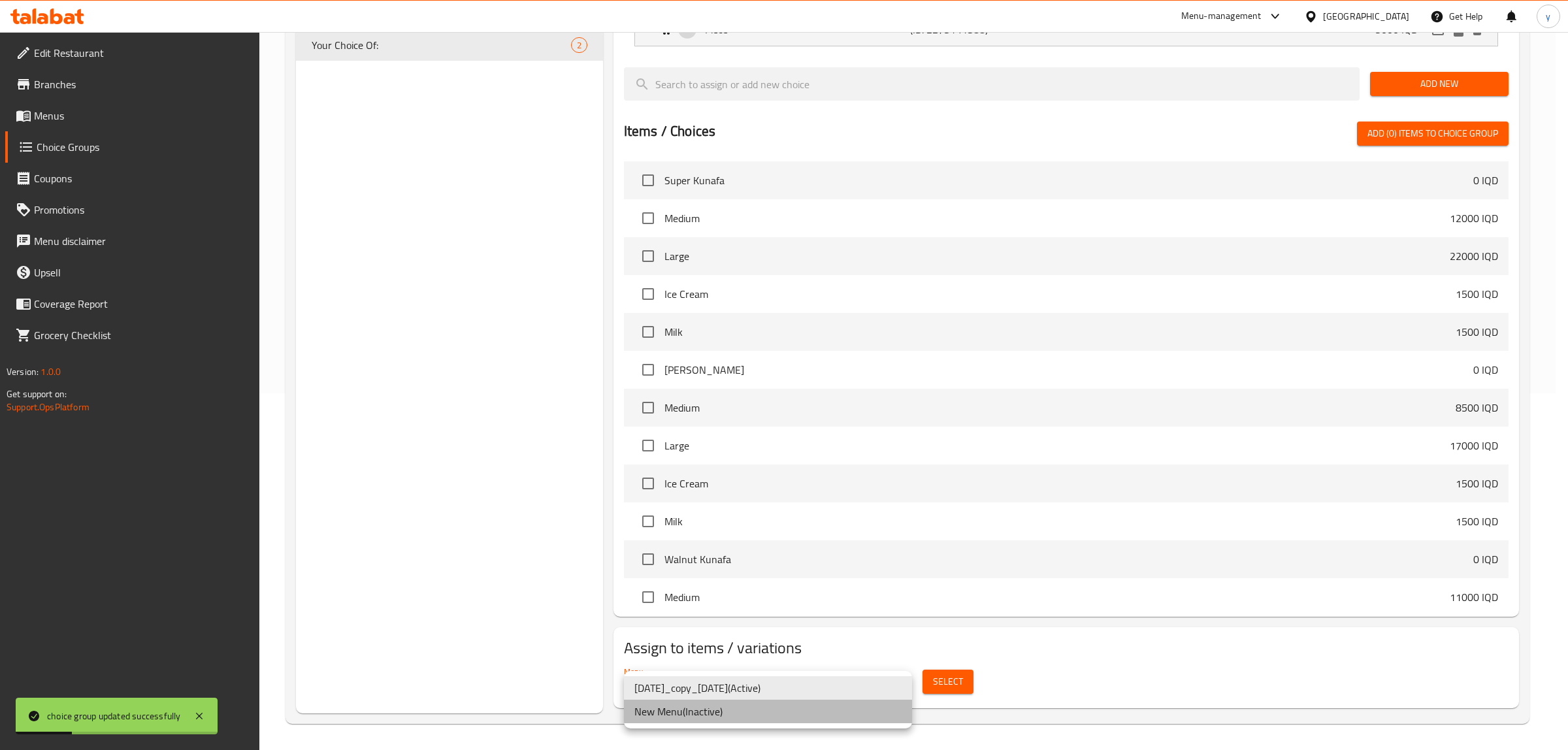
click at [808, 710] on li "New Menu ( Inactive )" at bounding box center [768, 711] width 288 height 23
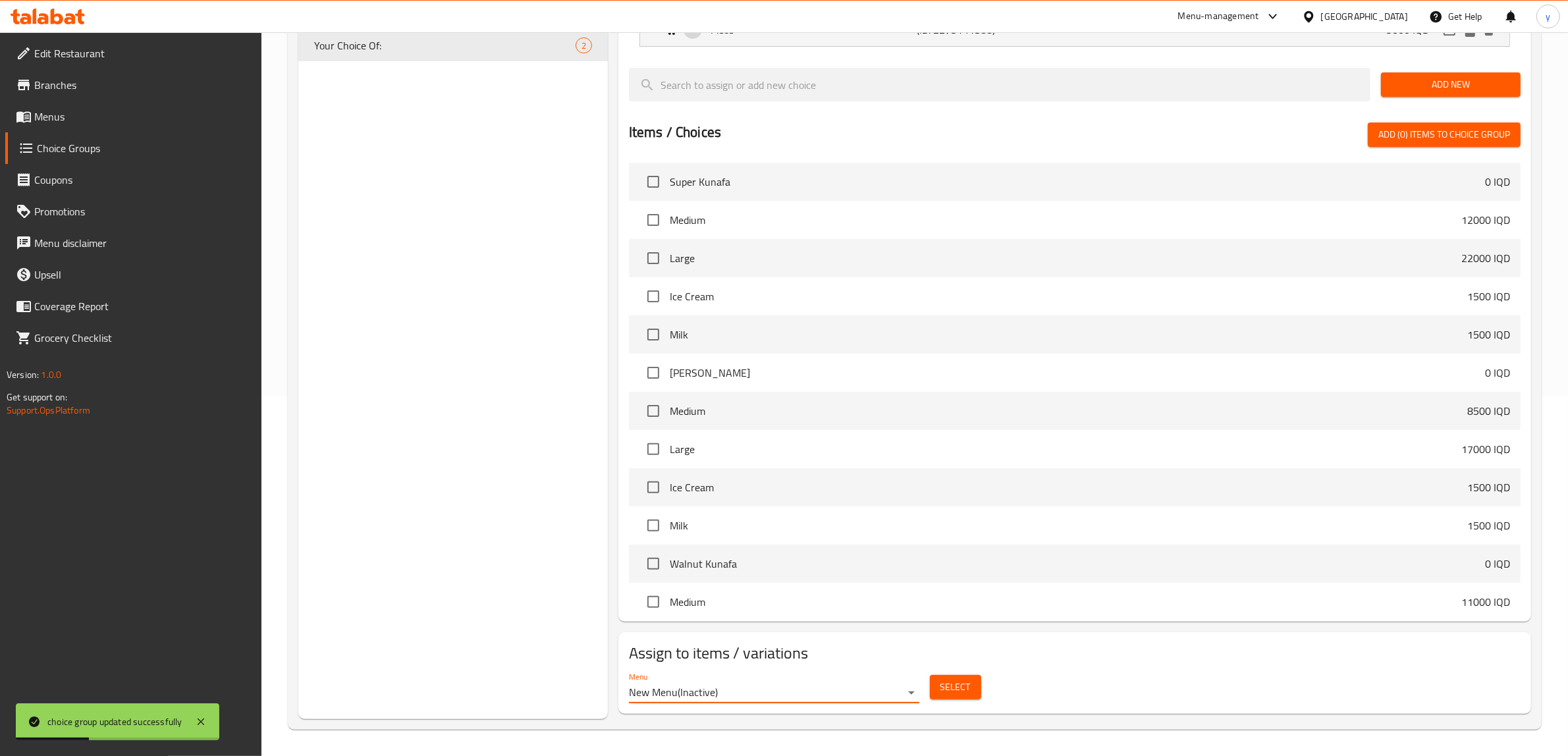
click at [960, 673] on div "Select" at bounding box center [955, 688] width 62 height 35
click at [960, 676] on button "Select" at bounding box center [955, 688] width 51 height 24
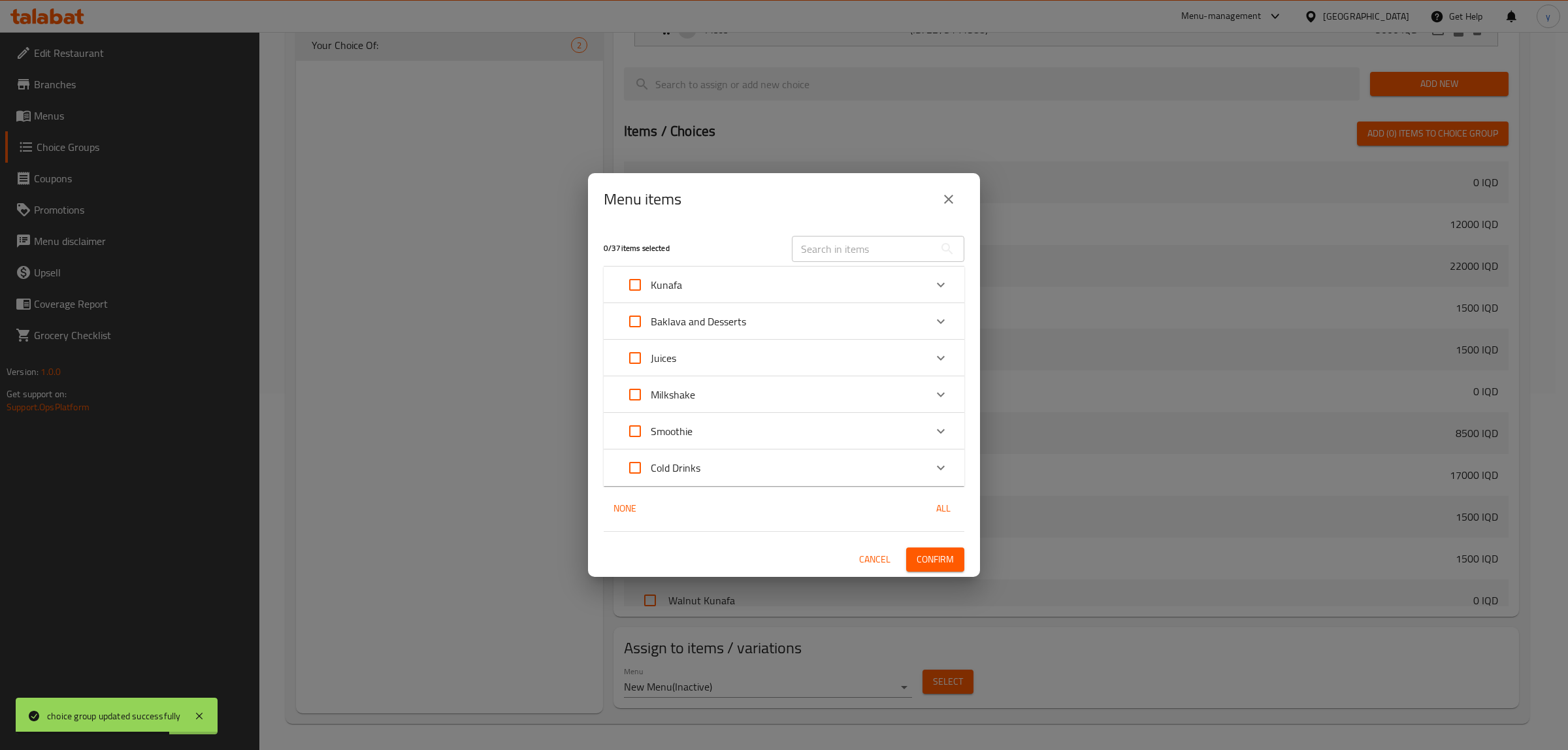
click at [748, 324] on div "Baklava and Desserts" at bounding box center [772, 322] width 306 height 31
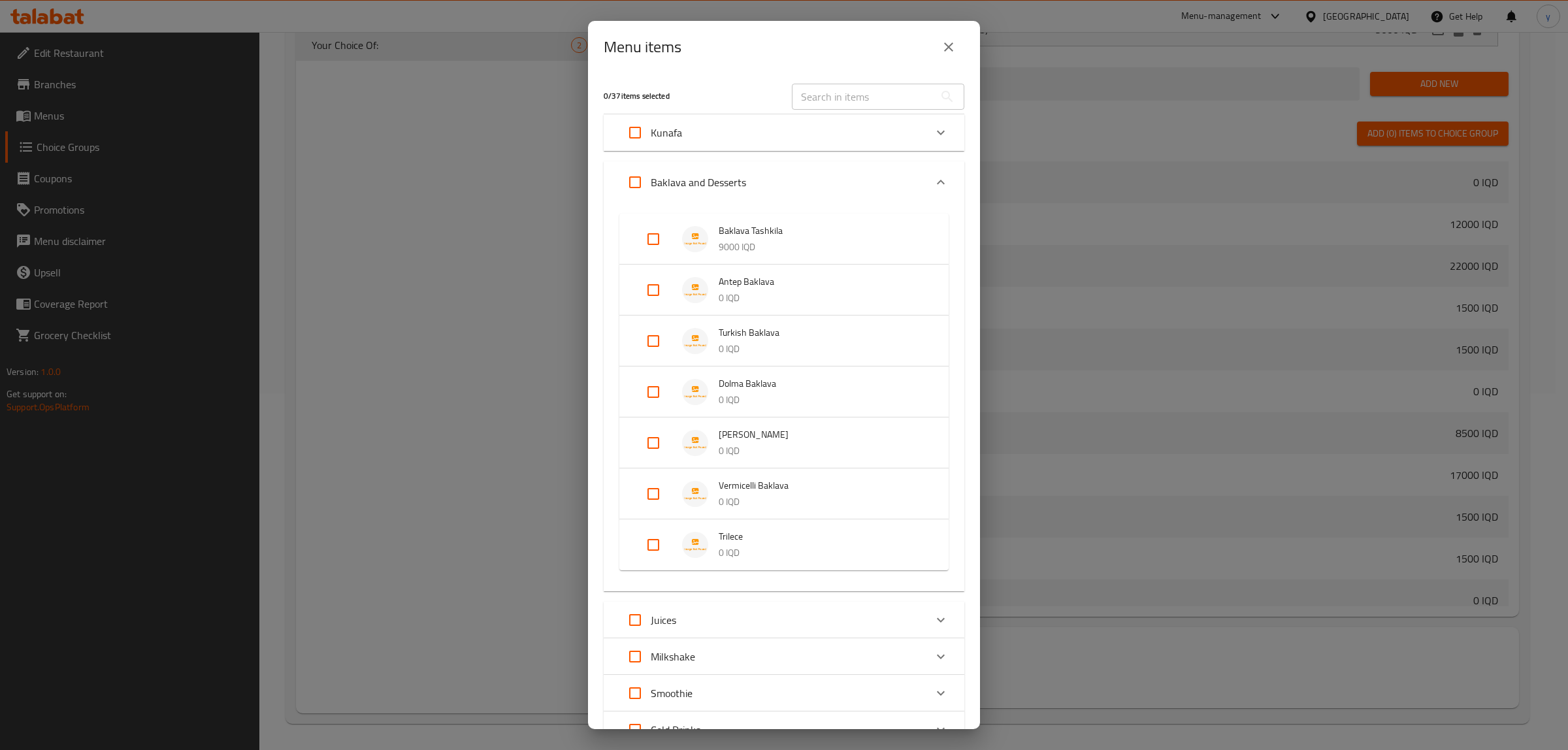
click at [654, 253] on input "Expand" at bounding box center [653, 239] width 31 height 31
click at [660, 249] on input "Expand" at bounding box center [653, 239] width 31 height 31
checkbox input "false"
click at [658, 286] on input "Expand" at bounding box center [653, 290] width 31 height 31
checkbox input "true"
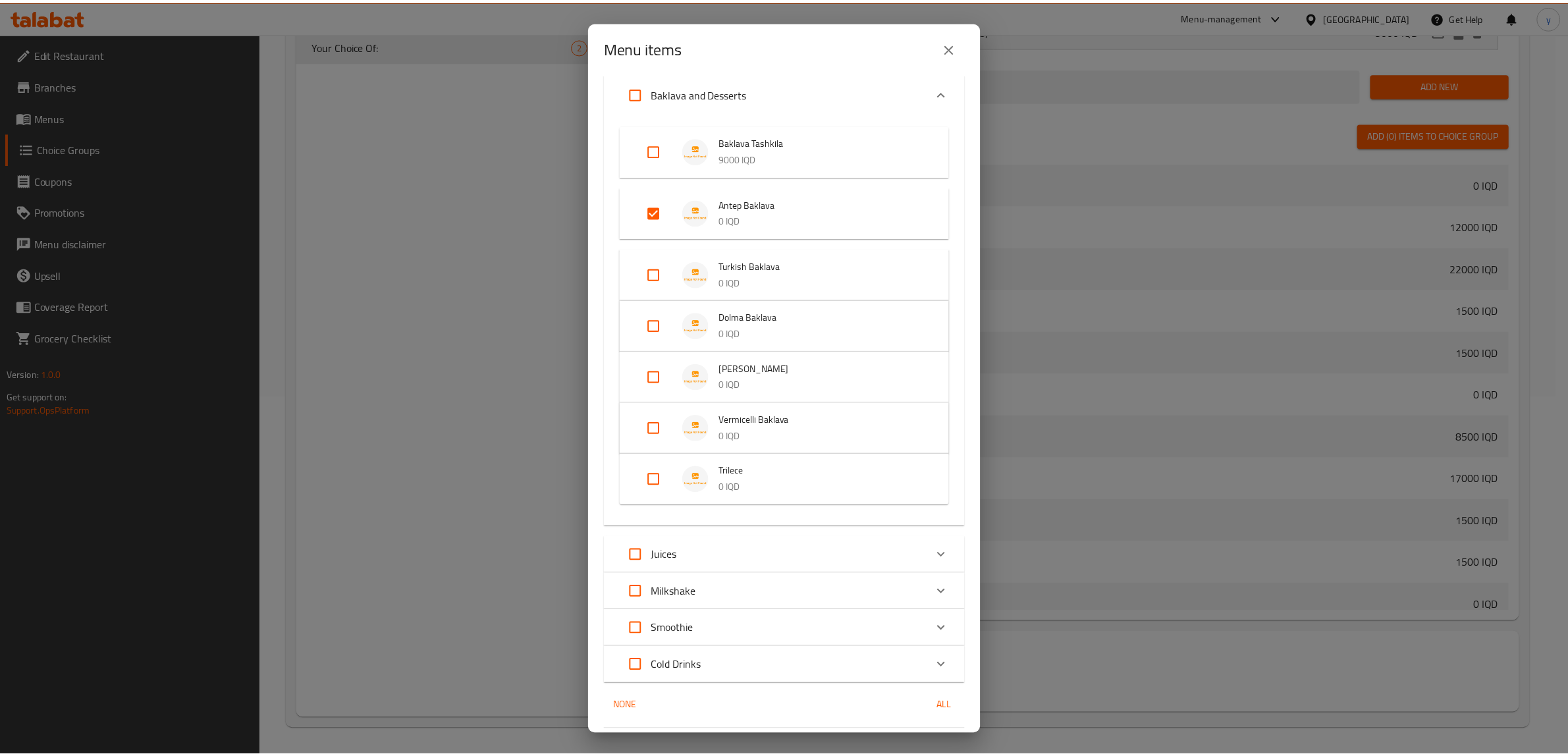
scroll to position [130, 0]
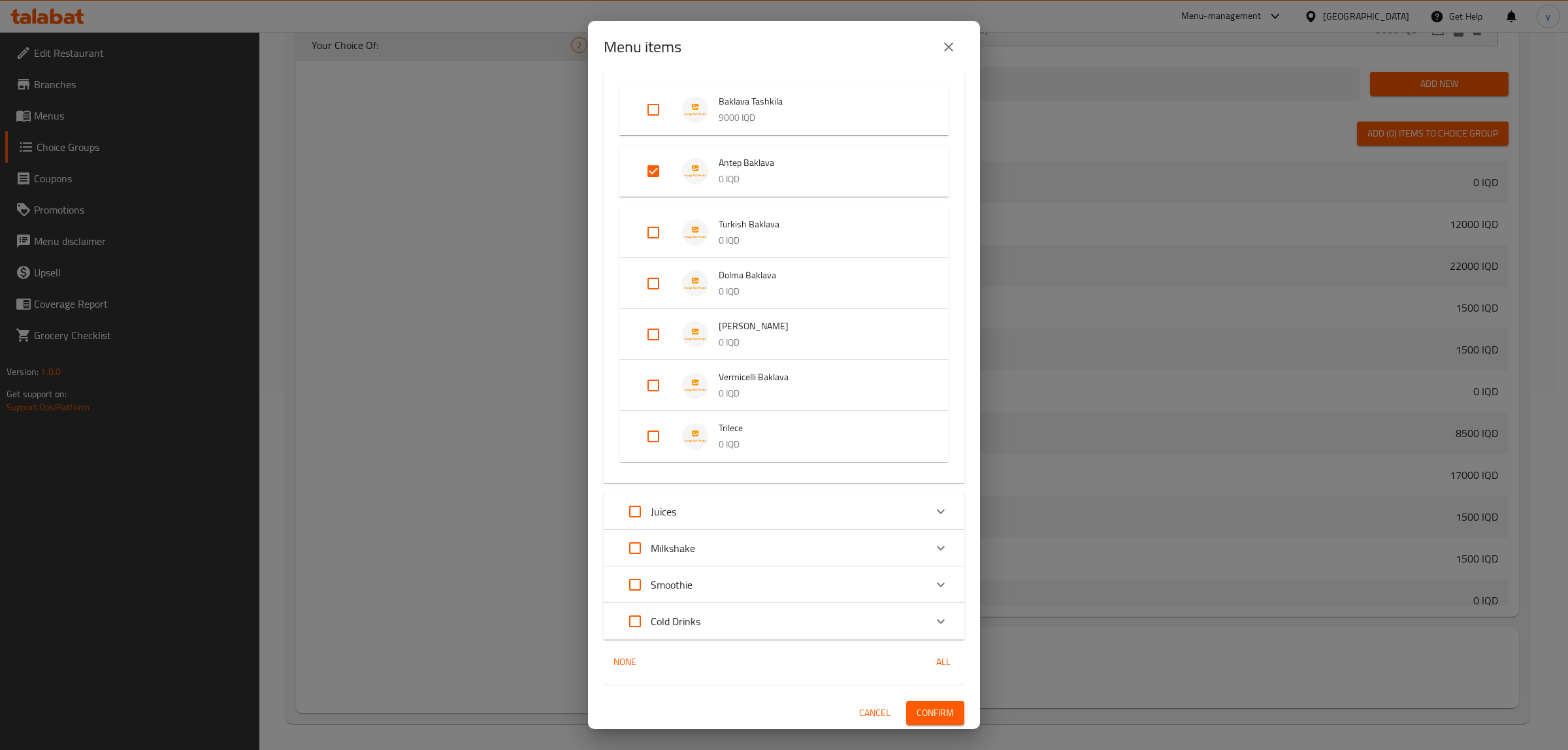
click at [916, 717] on span "Confirm" at bounding box center [934, 713] width 37 height 16
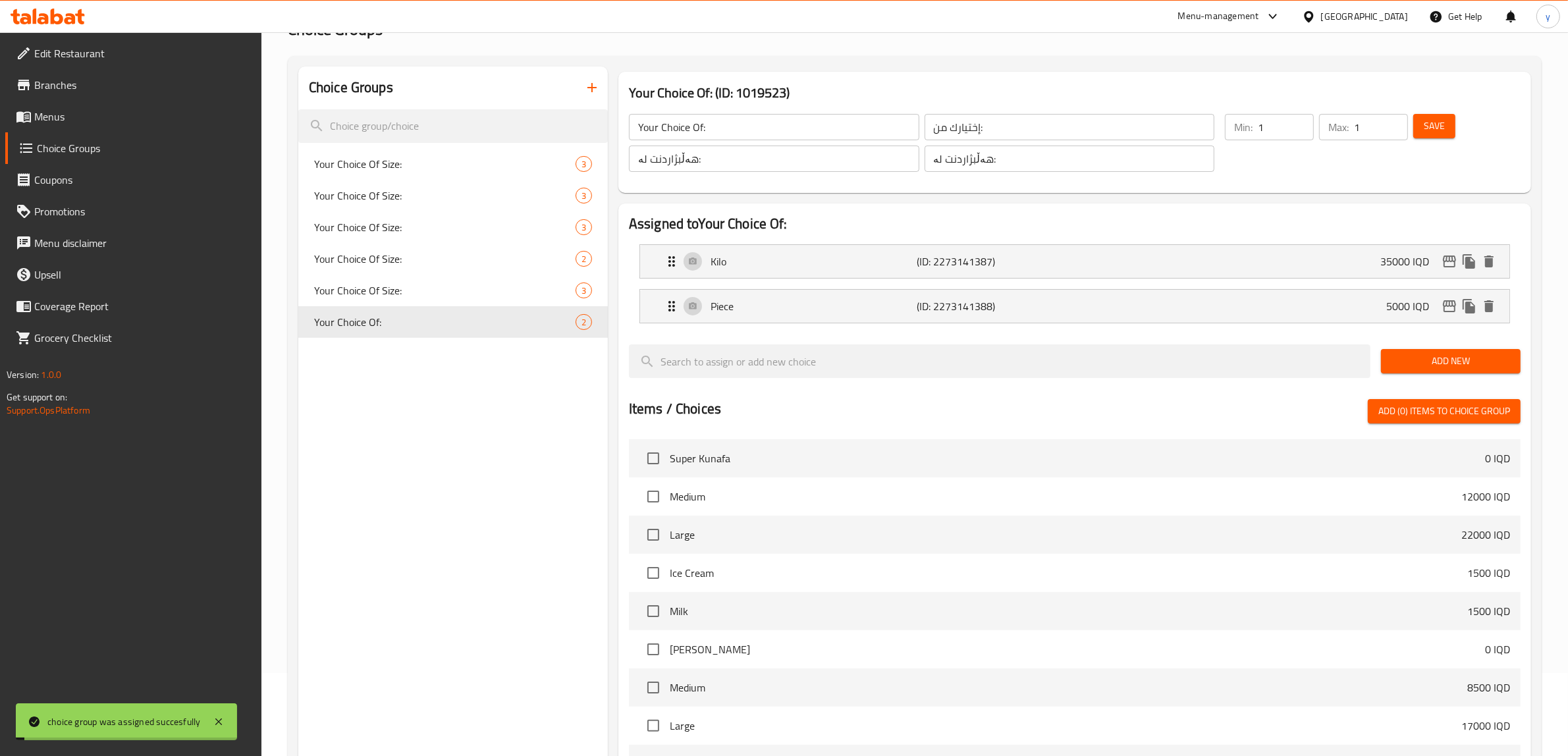
scroll to position [0, 0]
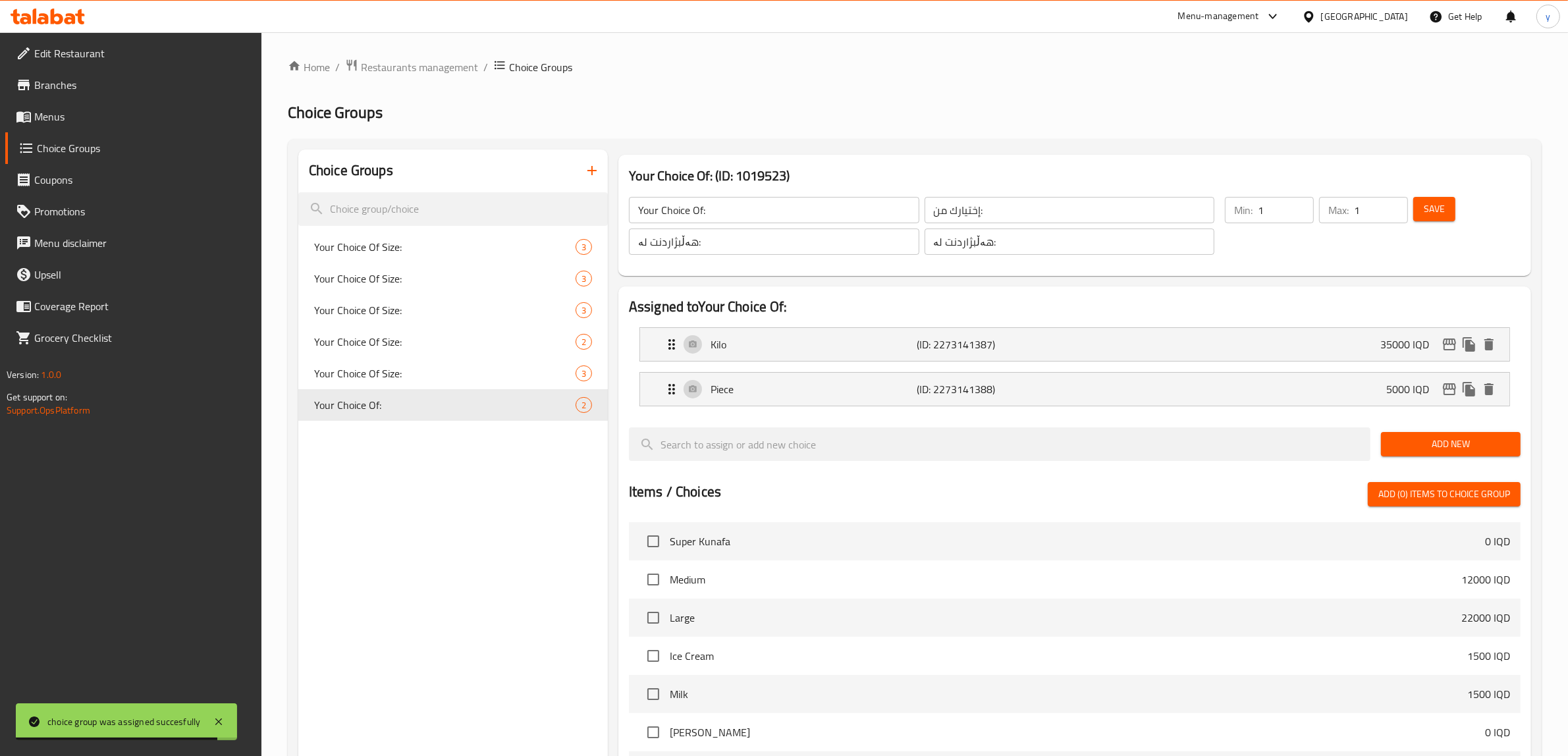
click at [595, 181] on button "button" at bounding box center [592, 171] width 31 height 31
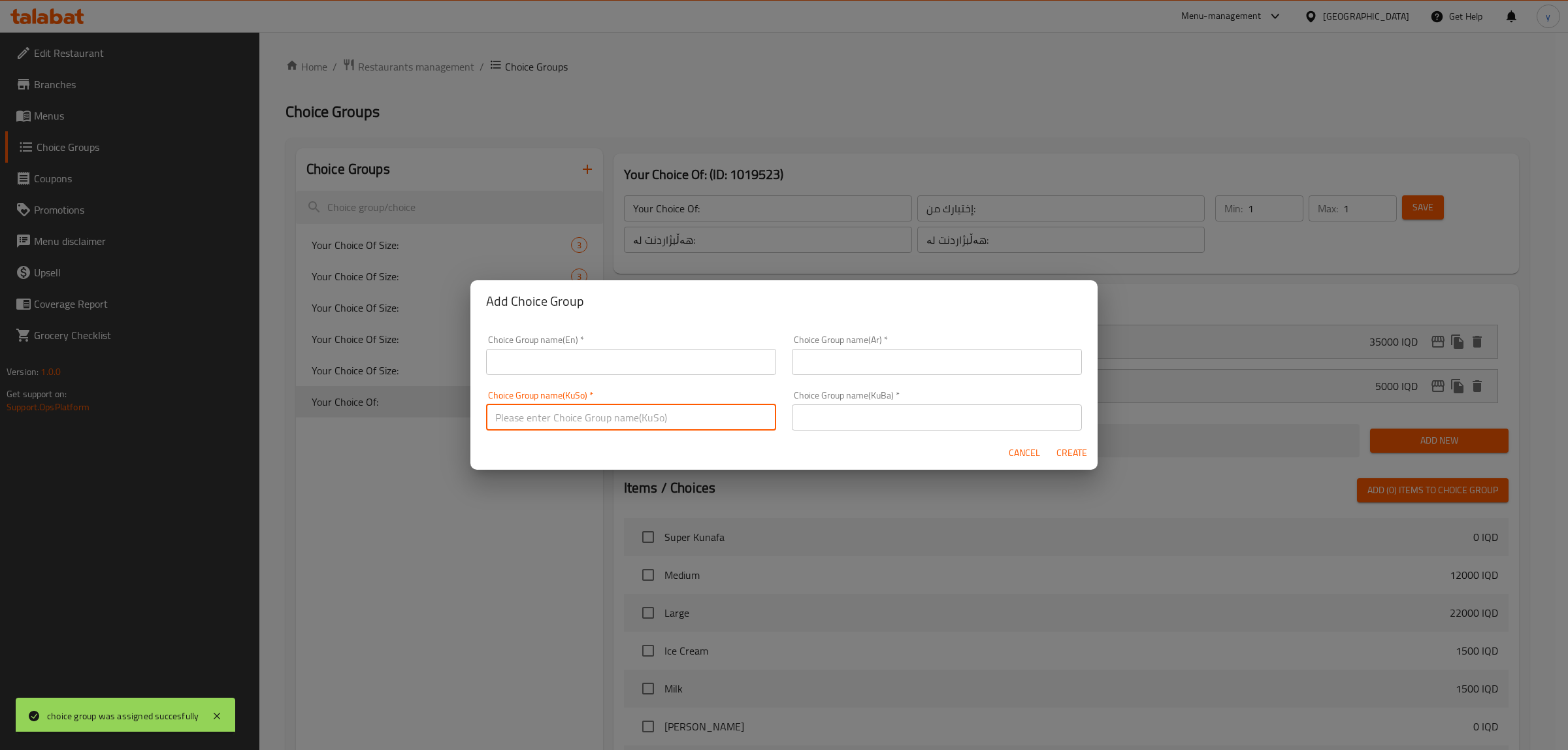
click at [658, 422] on input "text" at bounding box center [630, 417] width 290 height 26
paste input "هەڵبژاردنت لە کێش:"
type input "هەڵبژاردنت لە کێش:"
drag, startPoint x: 812, startPoint y: 413, endPoint x: 834, endPoint y: 343, distance: 73.4
click at [812, 413] on input "text" at bounding box center [936, 417] width 290 height 26
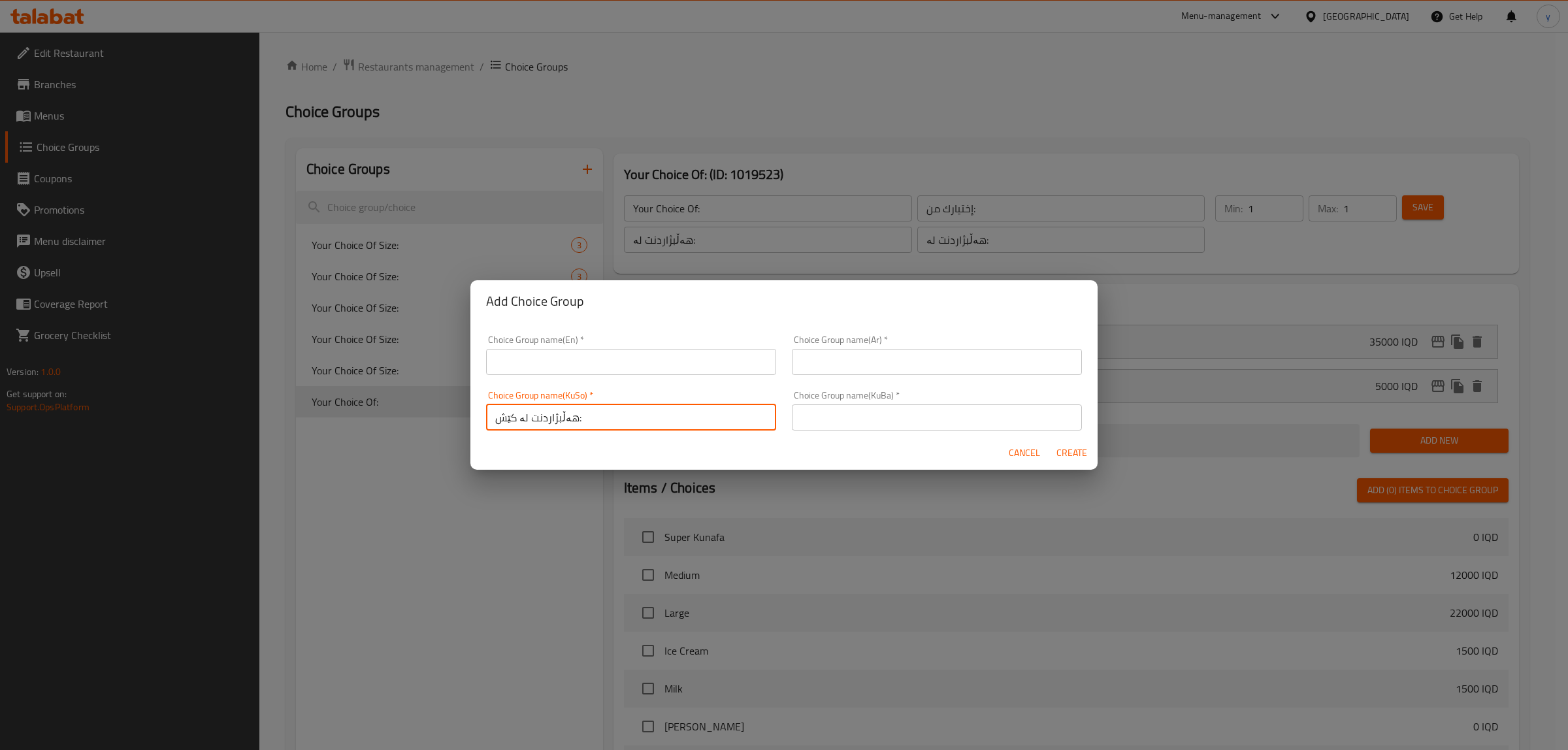
paste input "هەڵبژاردنت لە کێش:"
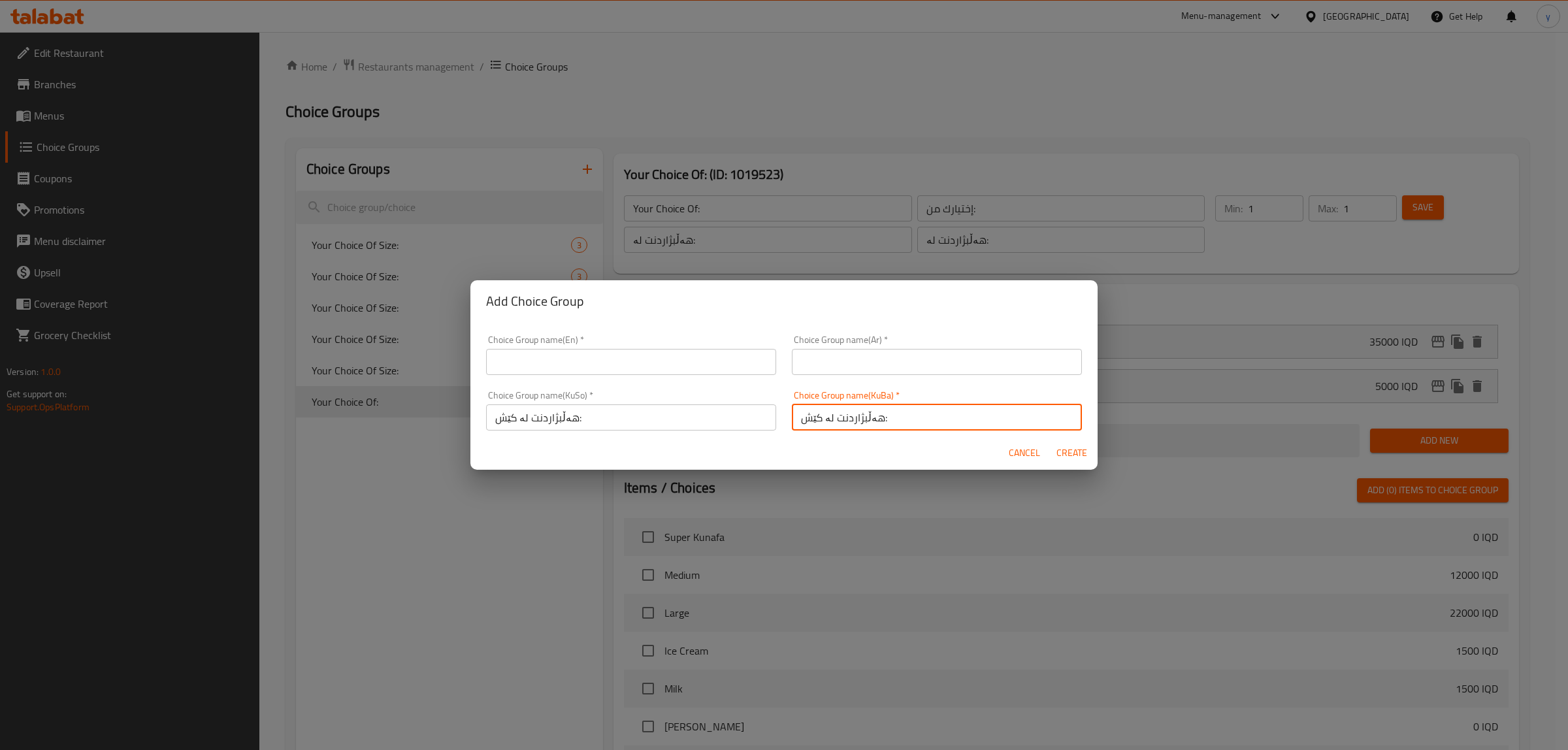
type input "هەڵبژاردنت لە کێش:"
click at [834, 339] on div "Choice Group name(Ar)   * Choice Group name(Ar) *" at bounding box center [936, 355] width 290 height 40
click at [831, 358] on input "text" at bounding box center [936, 362] width 290 height 26
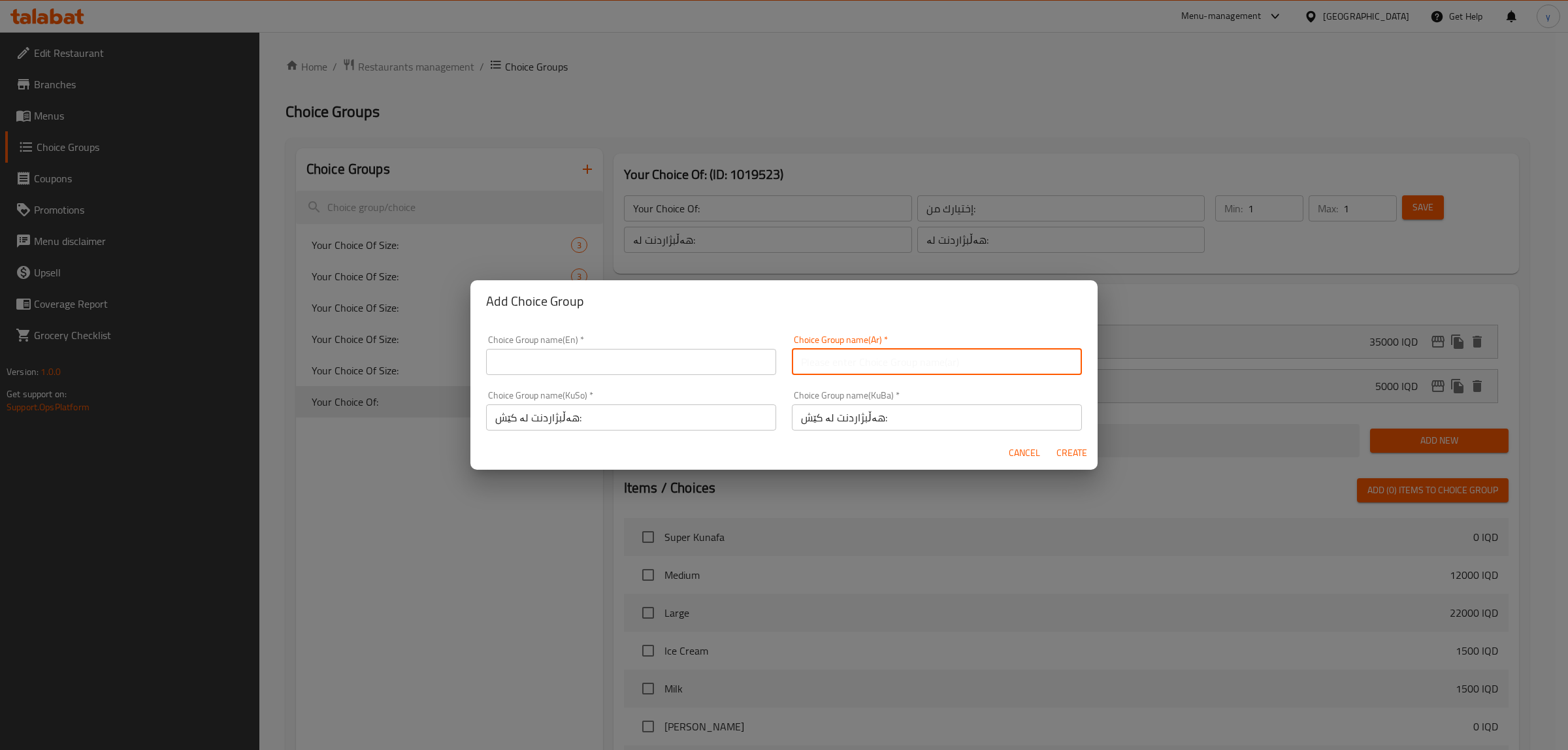
paste input "إختيارك من الوزن:"
type input "إختيارك من الوزن:"
click at [644, 376] on div "Choice Group name(En)   * Choice Group name(En) *" at bounding box center [631, 355] width 306 height 56
click at [631, 360] on input "text" at bounding box center [630, 362] width 290 height 26
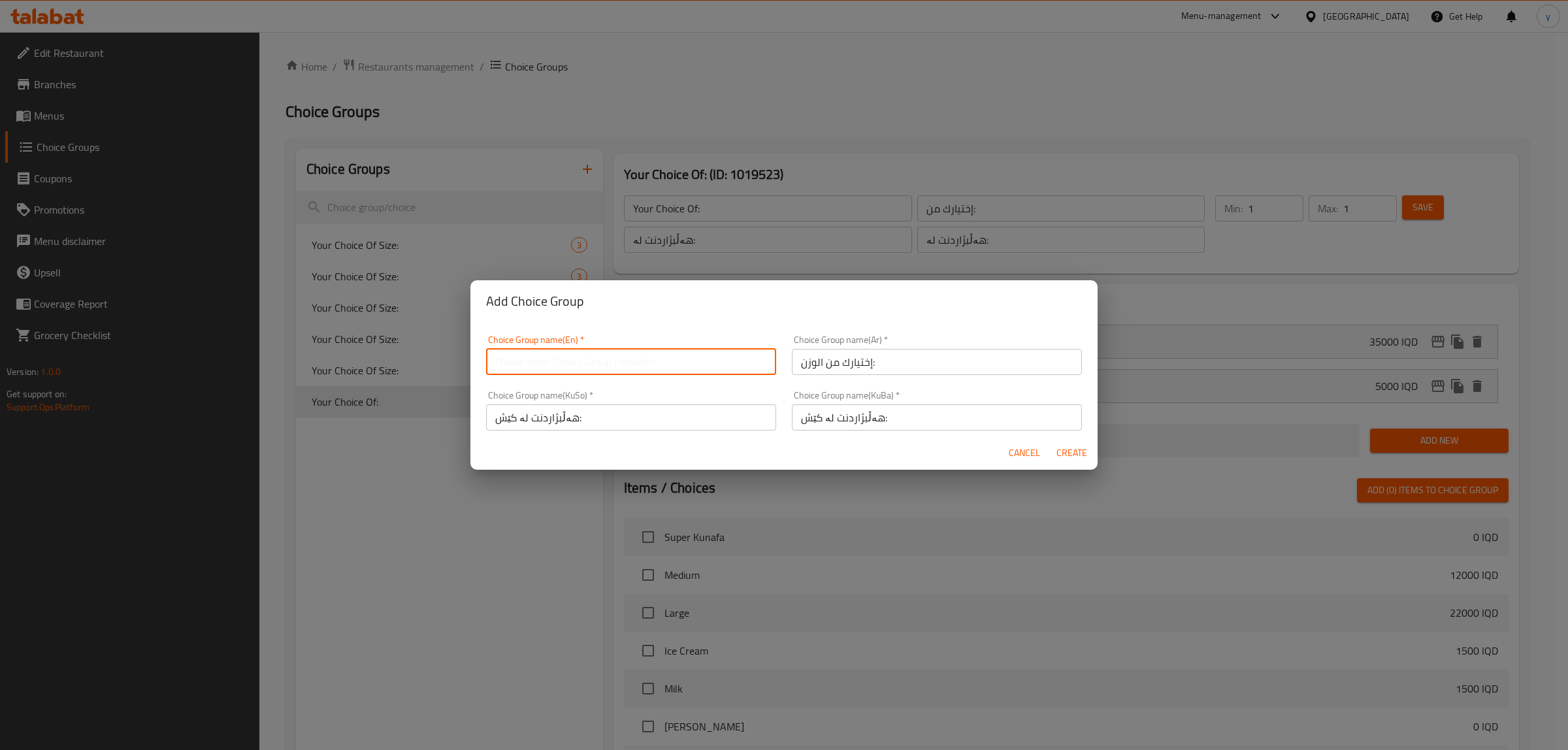
paste input "Your Choice Of Weight:"
type input "Your Choice Of Weight:"
drag, startPoint x: 1060, startPoint y: 448, endPoint x: 916, endPoint y: 472, distance: 146.0
click at [1060, 448] on span "Create" at bounding box center [1071, 453] width 31 height 16
type input "Your Choice Of Weight:"
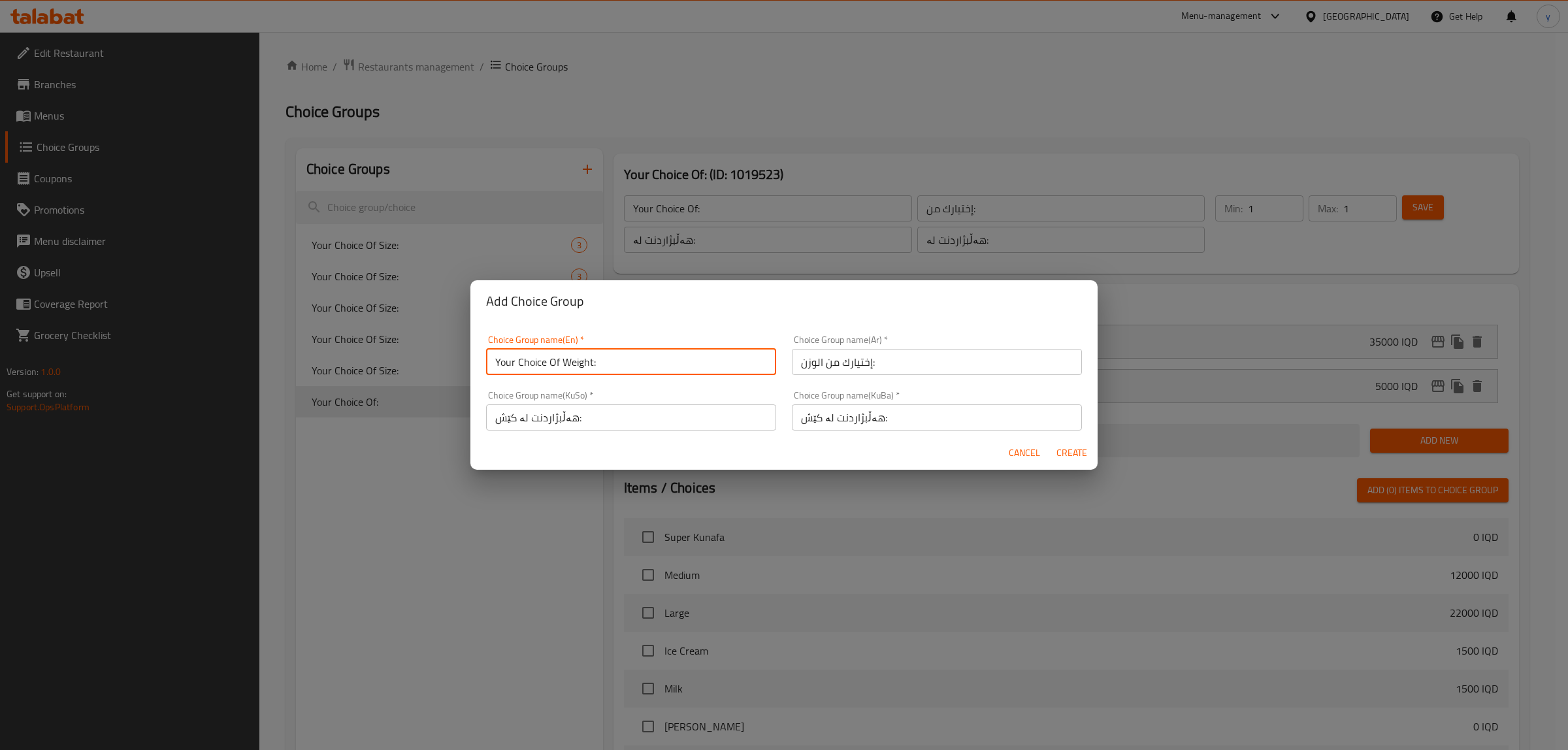
type input "إختيارك من الوزن:"
type input "هەڵبژاردنت لە کێش:"
type input "0"
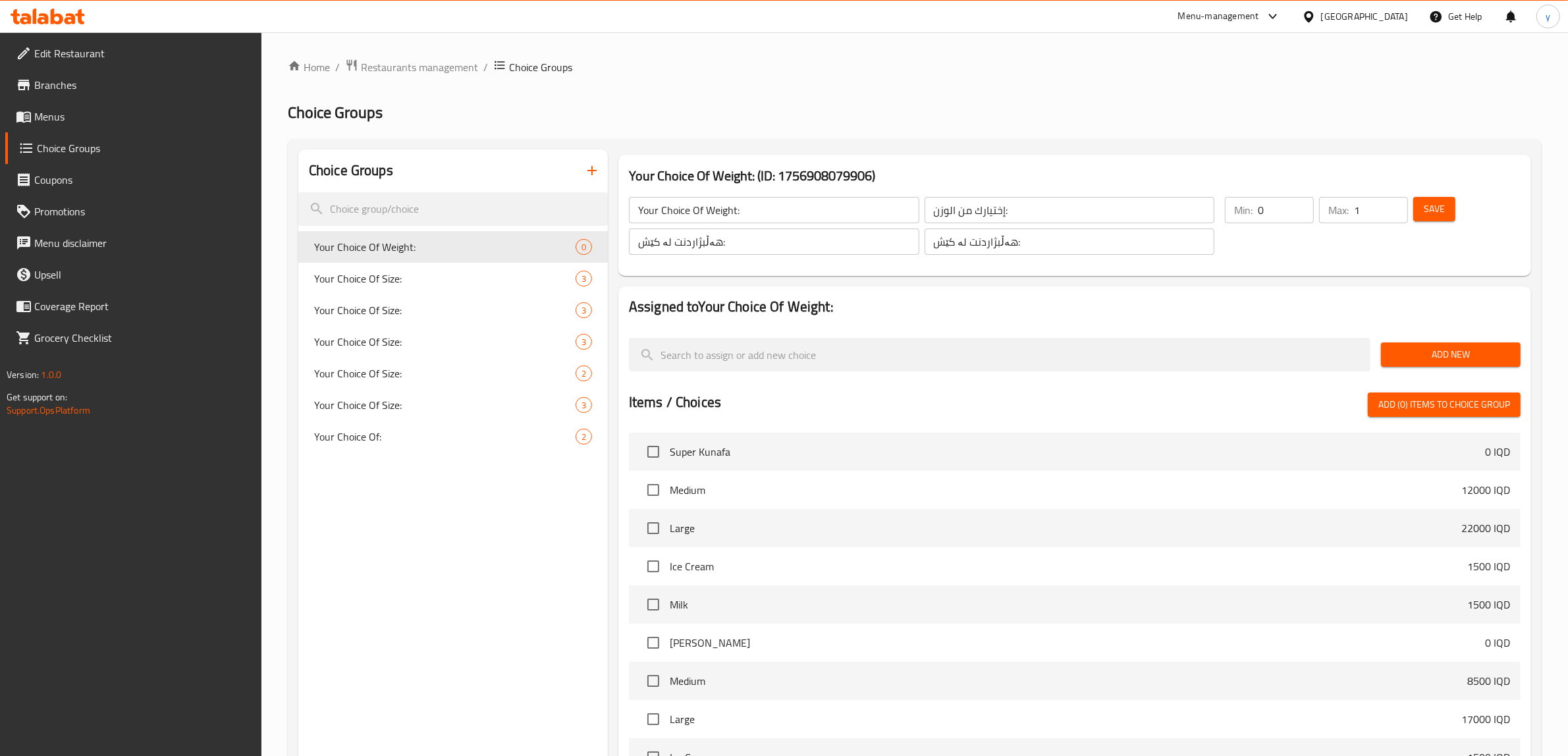
type input "1"
click at [1395, 205] on input "1" at bounding box center [1381, 210] width 54 height 26
type input "1"
click at [1298, 205] on input "1" at bounding box center [1286, 210] width 56 height 26
click at [1402, 205] on input "1" at bounding box center [1381, 210] width 54 height 26
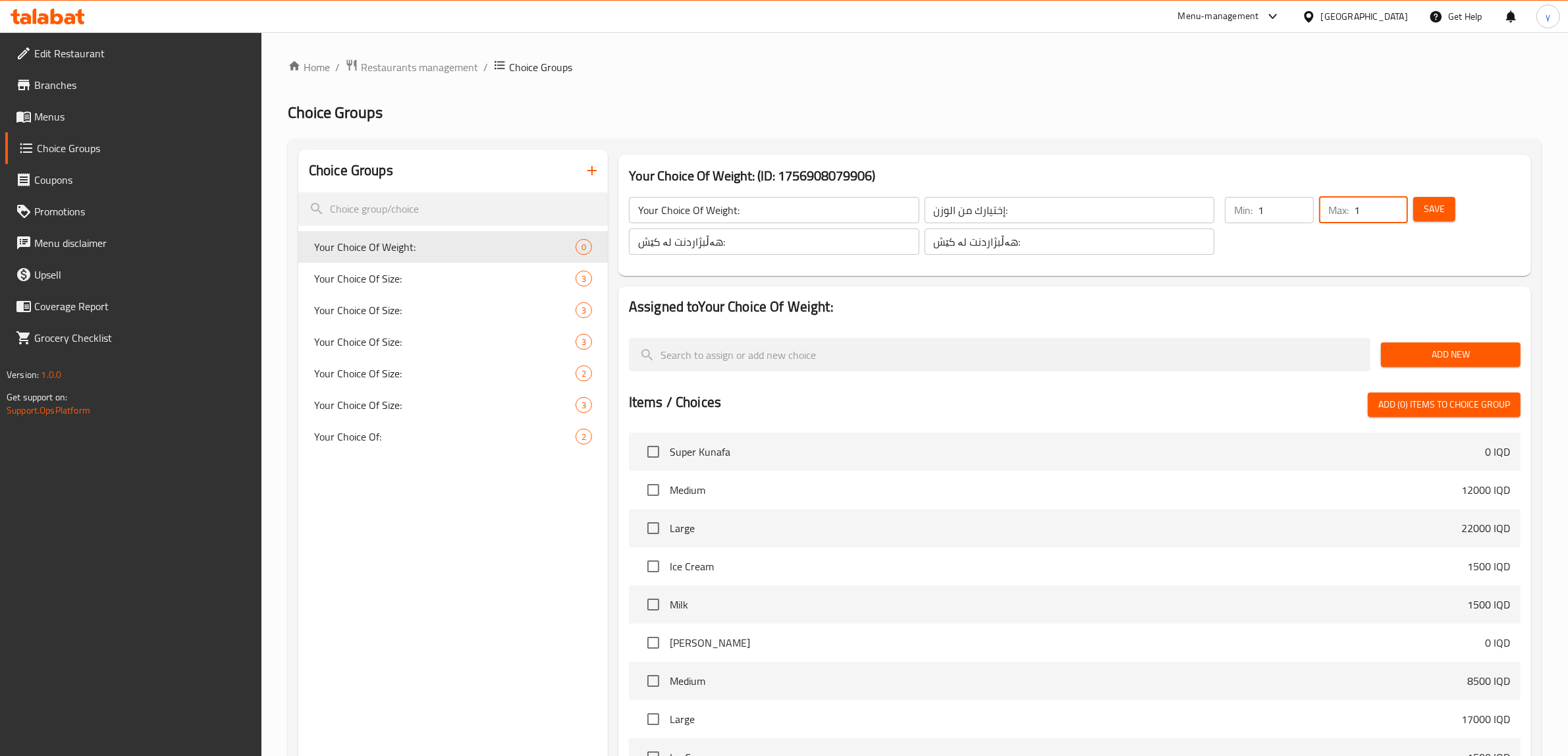
click at [1409, 205] on div "Max: 1 ​" at bounding box center [1363, 225] width 94 height 63
click at [1418, 205] on button "Save" at bounding box center [1435, 209] width 42 height 24
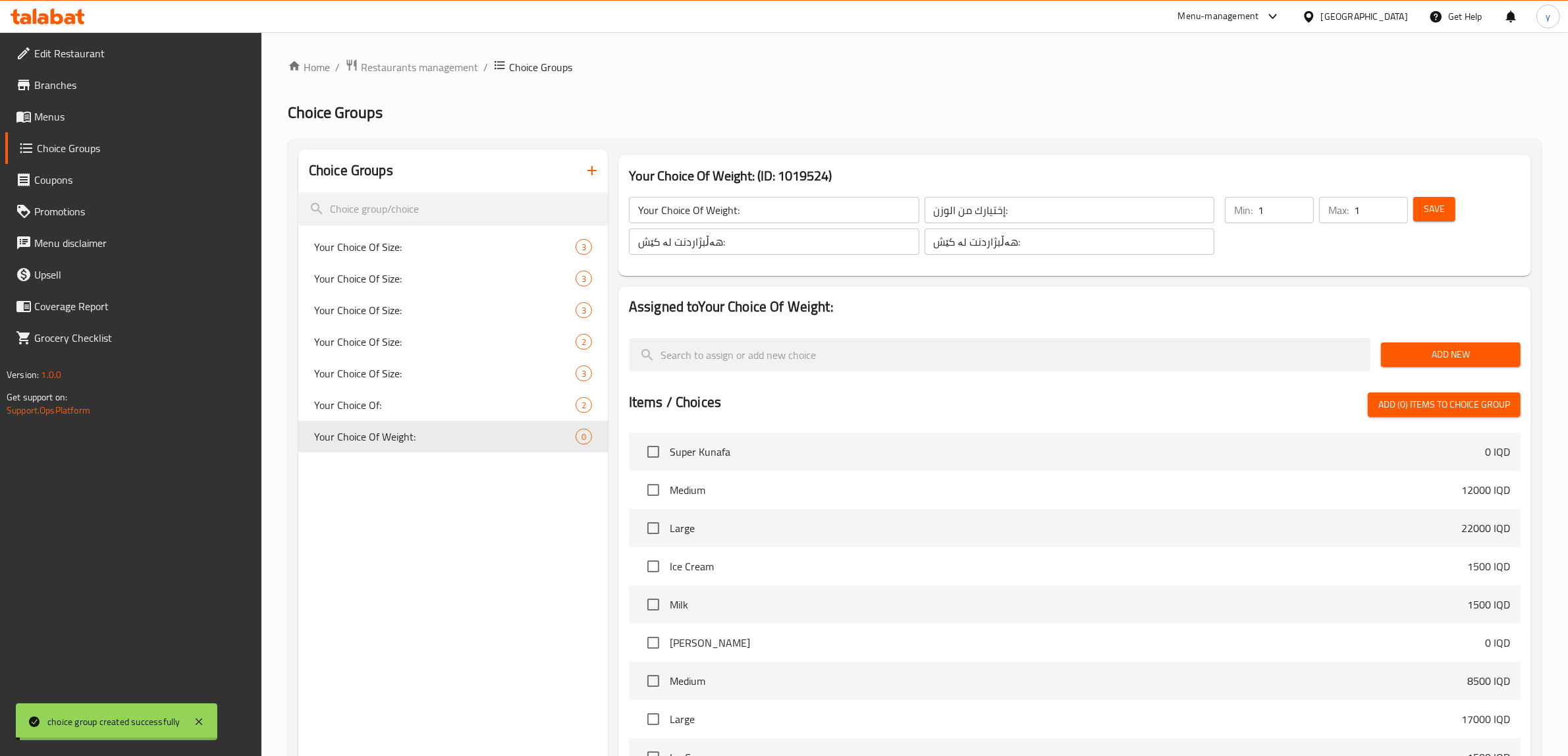
click at [1418, 357] on span "Add New" at bounding box center [1451, 355] width 119 height 16
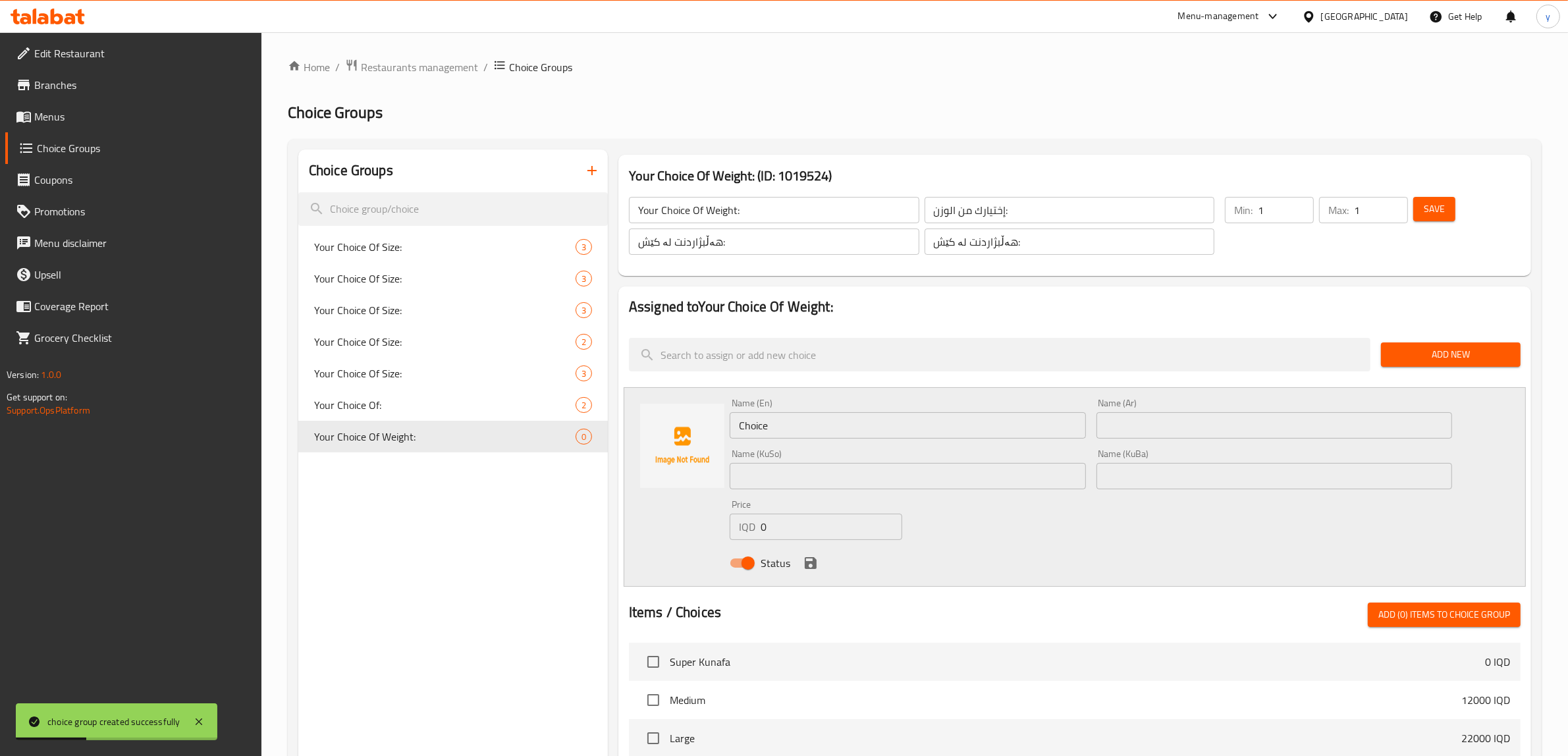
click at [855, 446] on div "Name (KuSo) Name ([PERSON_NAME])" at bounding box center [908, 469] width 367 height 51
click at [856, 428] on input "Choice" at bounding box center [908, 426] width 356 height 26
paste input "كيلو"
type input "Choice"
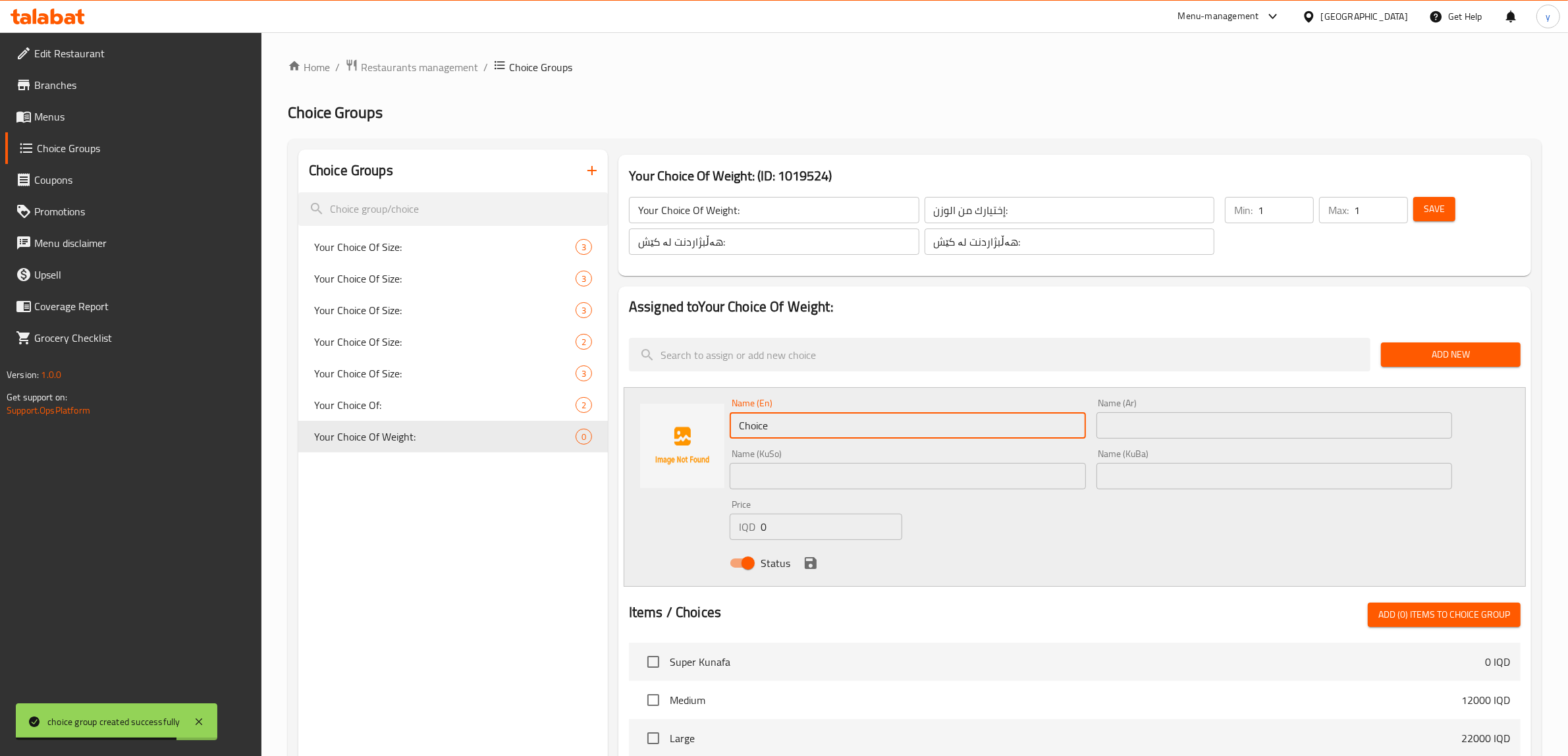
click at [1151, 428] on input "text" at bounding box center [1274, 426] width 356 height 26
paste input "كيلو"
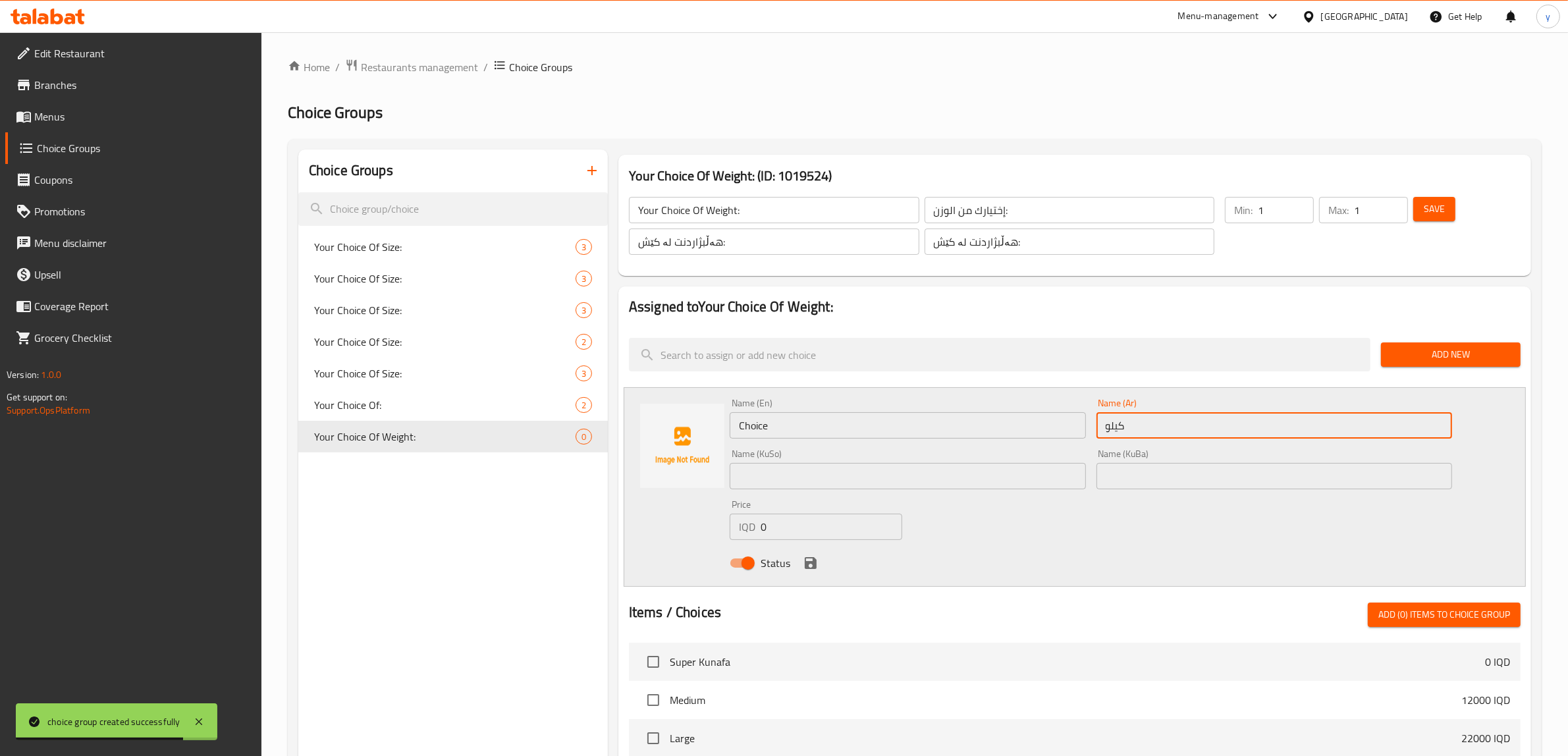
type input "كيلو"
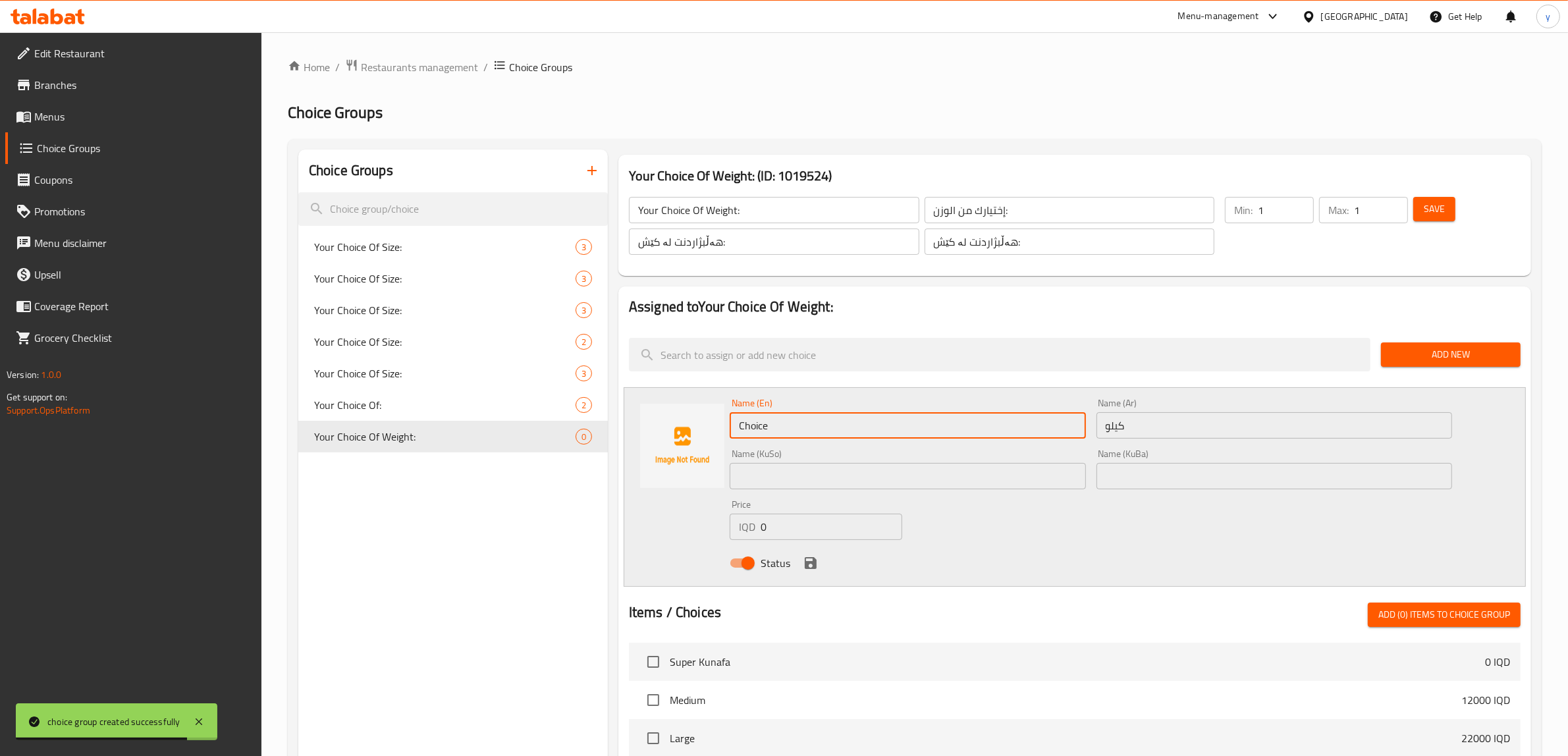
click at [1012, 428] on input "Choice" at bounding box center [908, 426] width 356 height 26
click at [1168, 422] on input "كيلو" at bounding box center [1274, 426] width 356 height 26
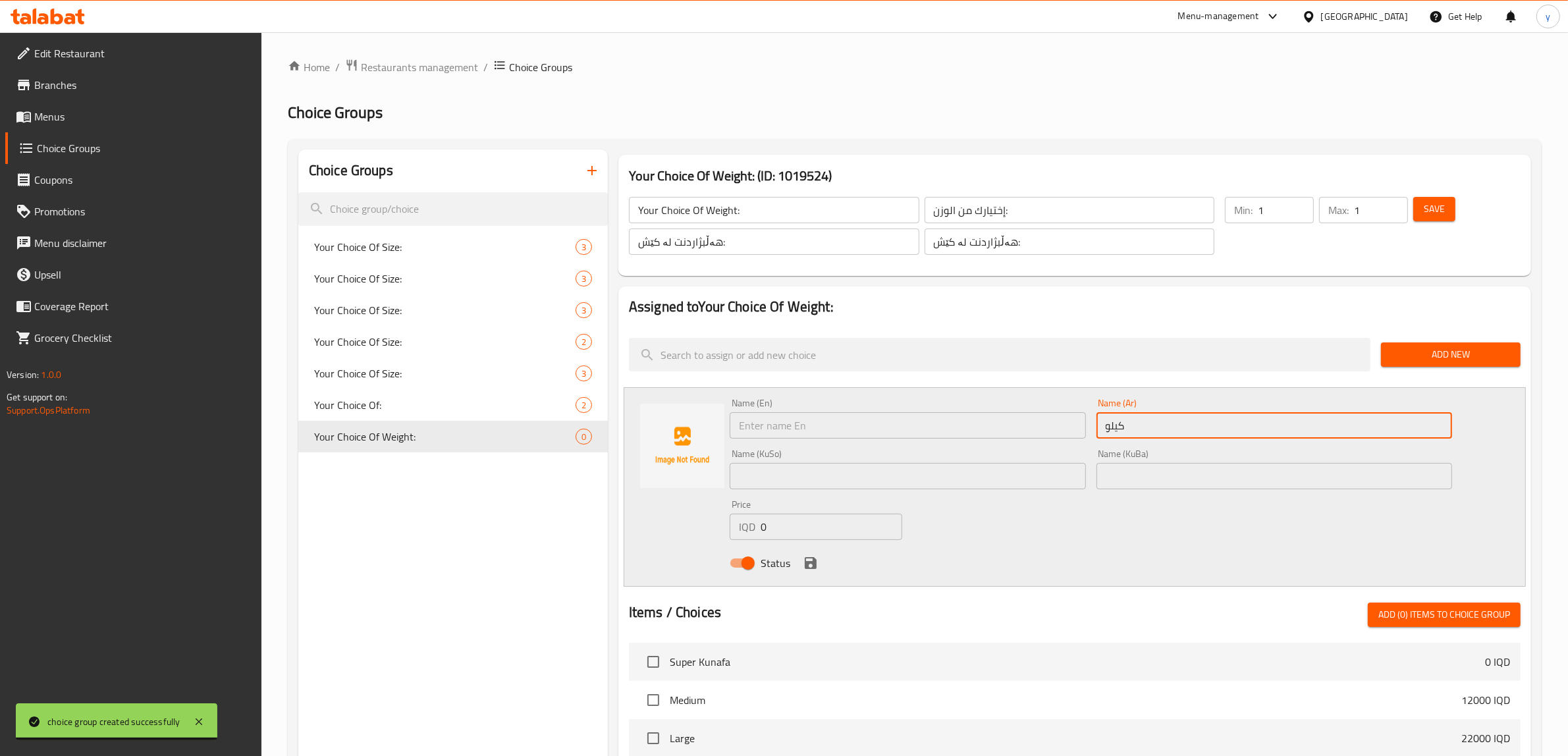
type input "كيلو"
click at [930, 442] on div "Name (En) Name (En)" at bounding box center [908, 419] width 367 height 51
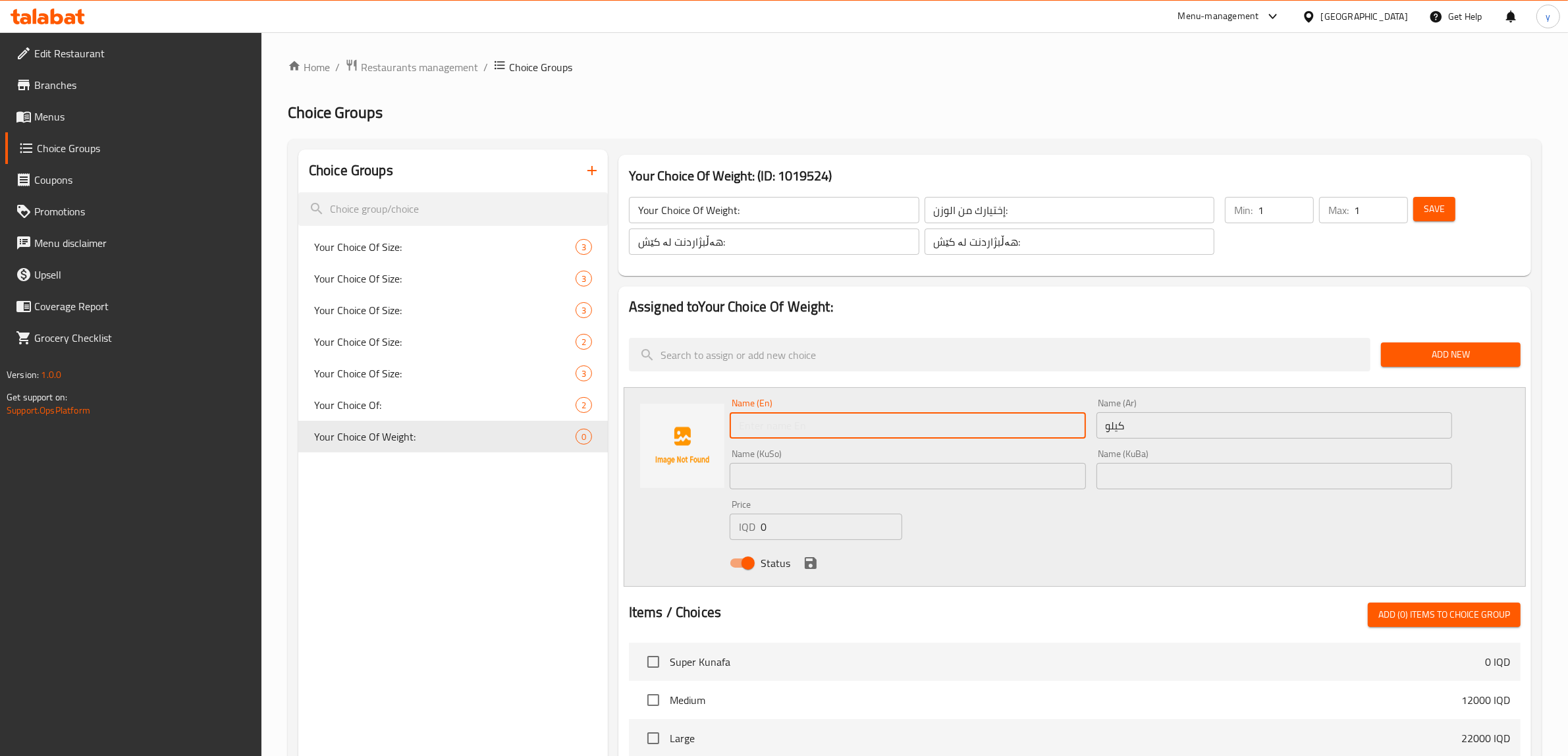
click at [930, 438] on input "text" at bounding box center [908, 426] width 356 height 26
click at [964, 487] on input "text" at bounding box center [908, 476] width 356 height 26
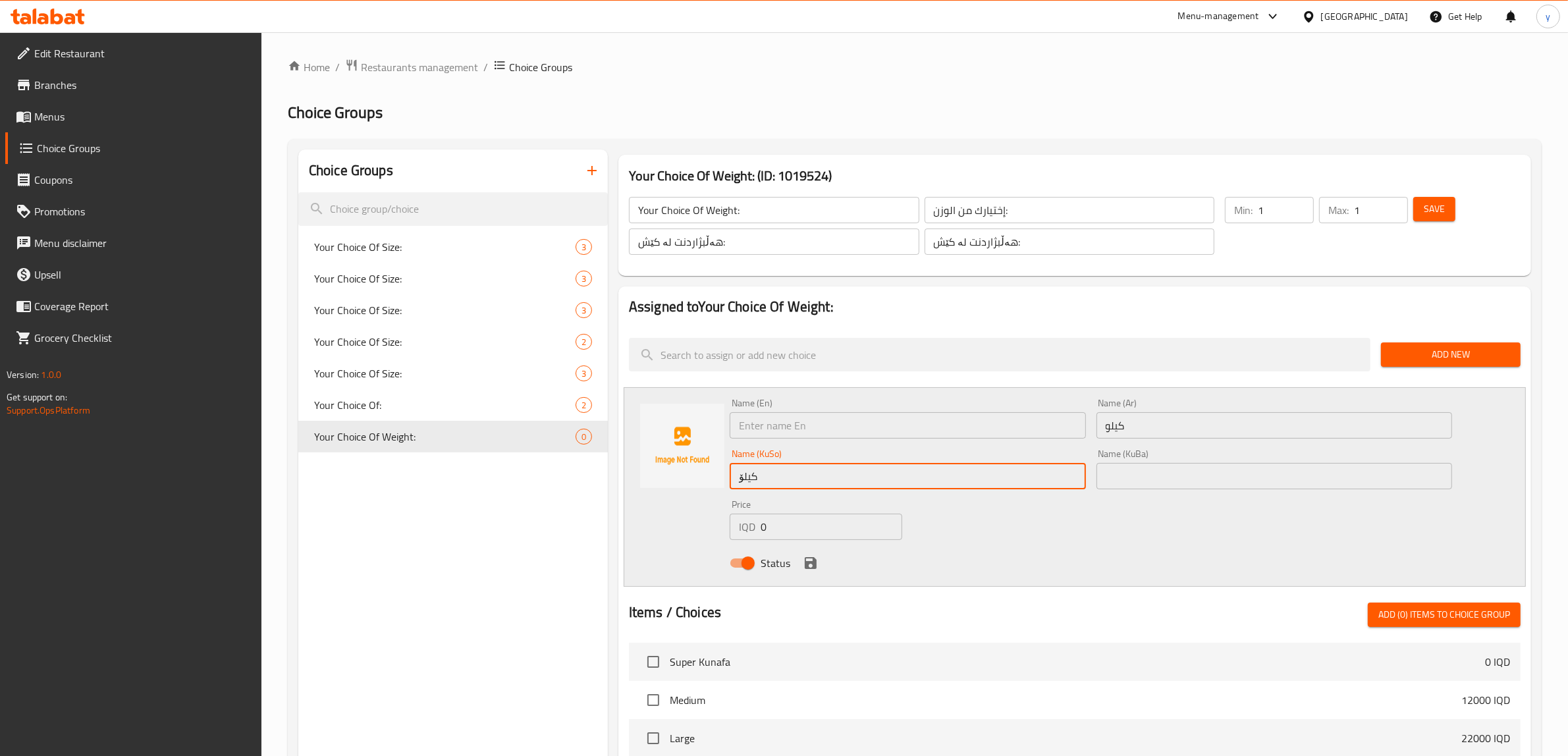
type input "کیلۆ"
click at [895, 436] on input "text" at bounding box center [908, 426] width 356 height 26
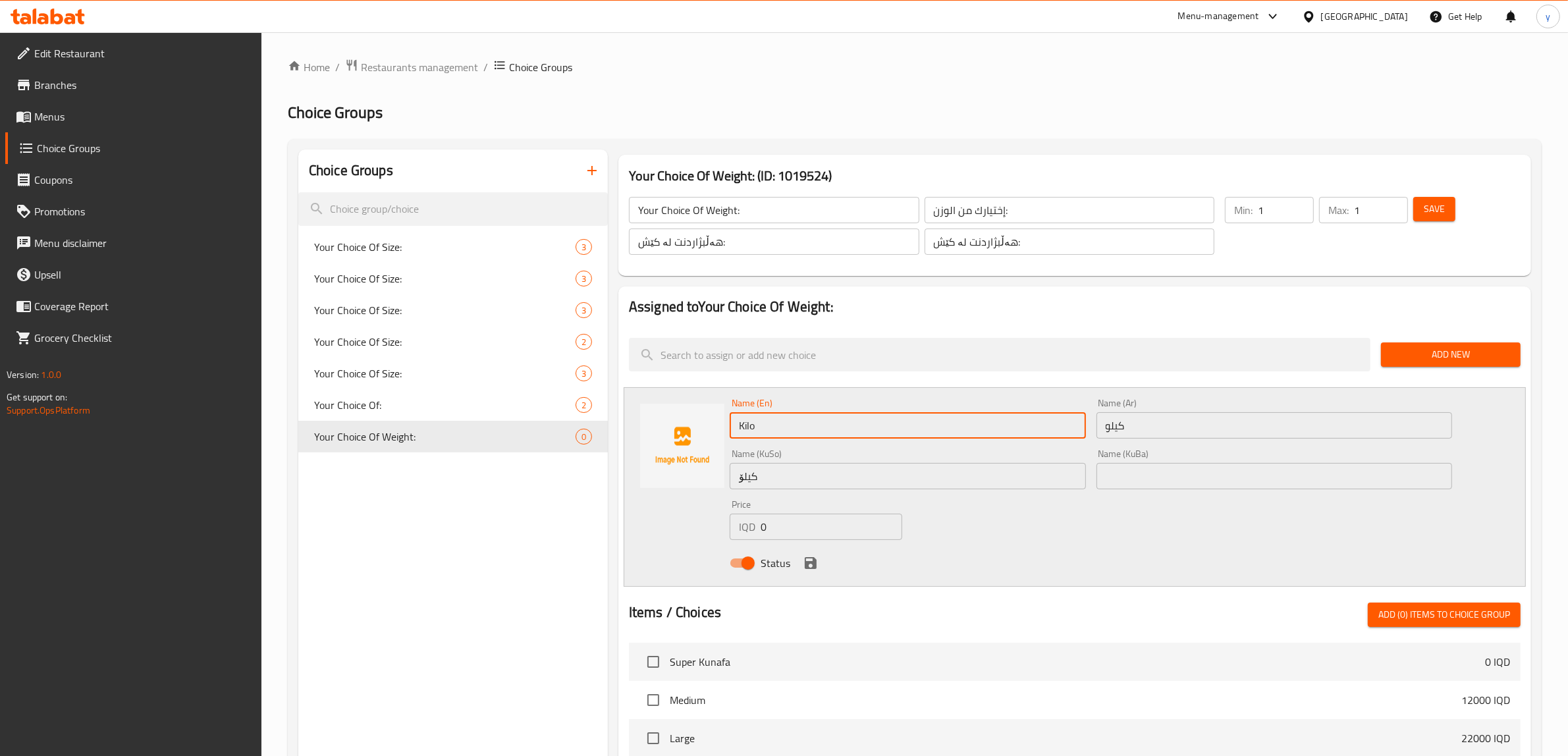
type input "Kilo"
drag, startPoint x: 1061, startPoint y: 548, endPoint x: 1031, endPoint y: 548, distance: 30.0
click at [1061, 548] on div "Status" at bounding box center [1091, 563] width 733 height 36
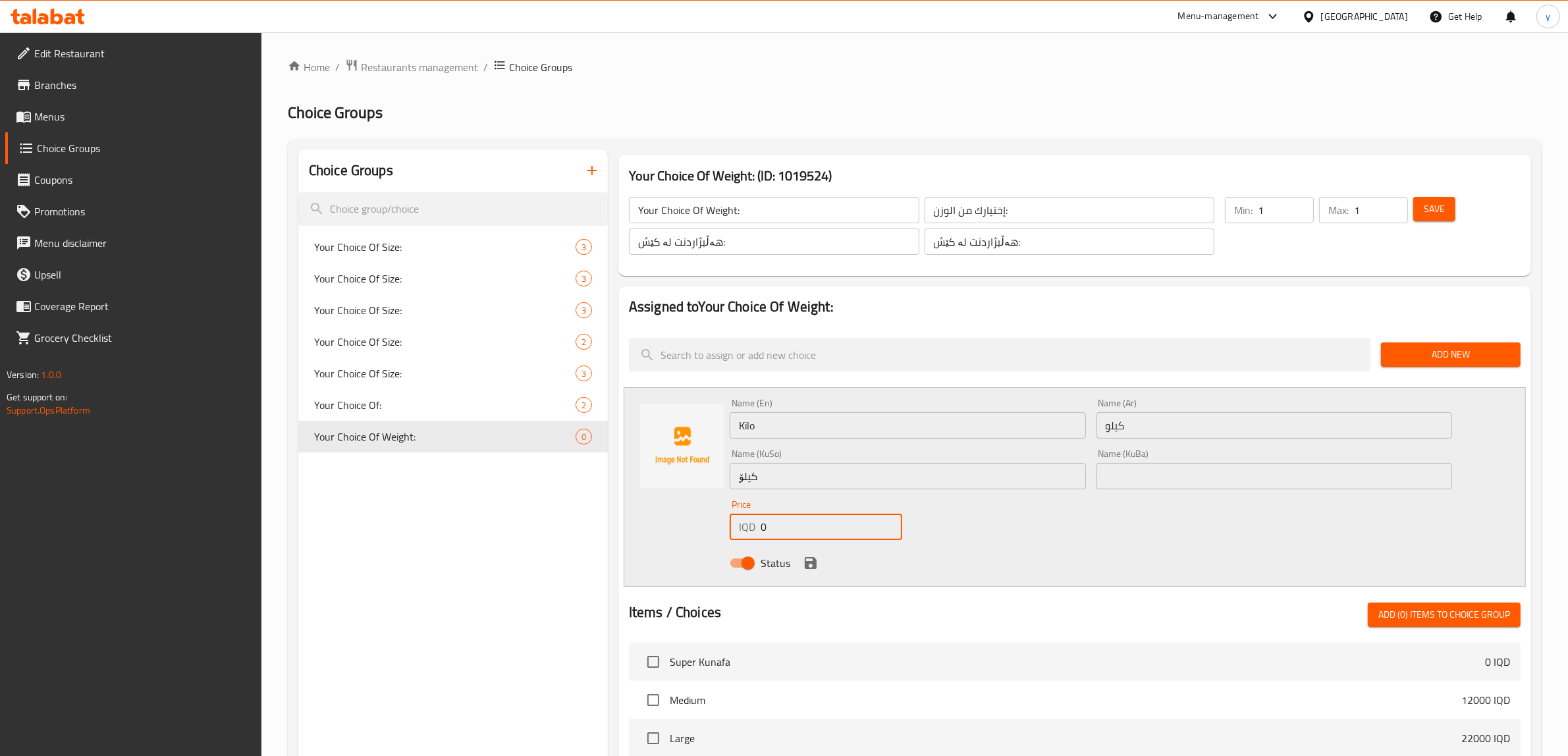
drag, startPoint x: 776, startPoint y: 522, endPoint x: 745, endPoint y: 541, distance: 36.4
click at [745, 540] on div "IQD 0 Price" at bounding box center [816, 527] width 172 height 26
drag, startPoint x: 771, startPoint y: 531, endPoint x: 764, endPoint y: 537, distance: 9.2
click at [764, 537] on input "38000" at bounding box center [831, 527] width 141 height 26
type input "35000"
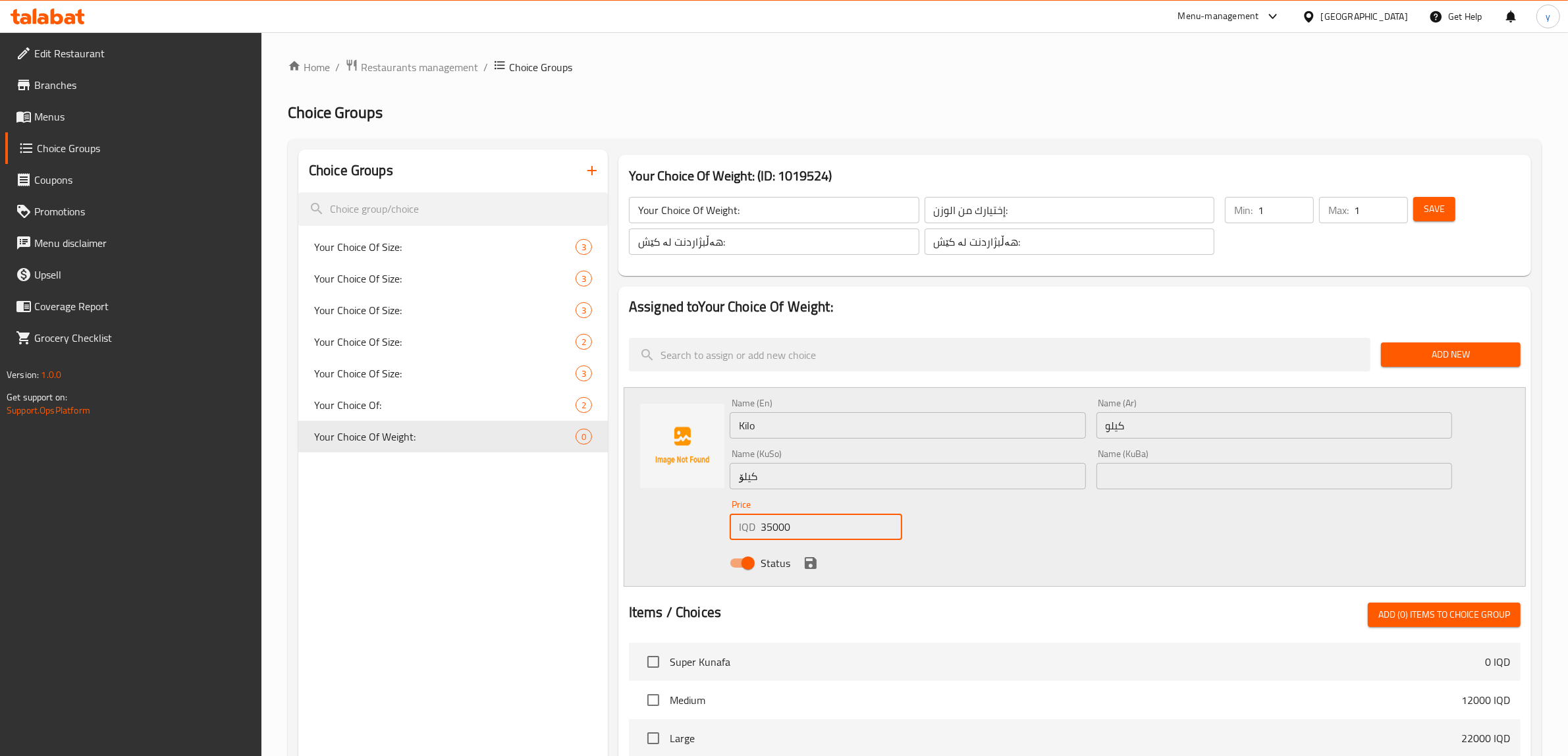
click at [808, 561] on icon "save" at bounding box center [810, 564] width 16 height 16
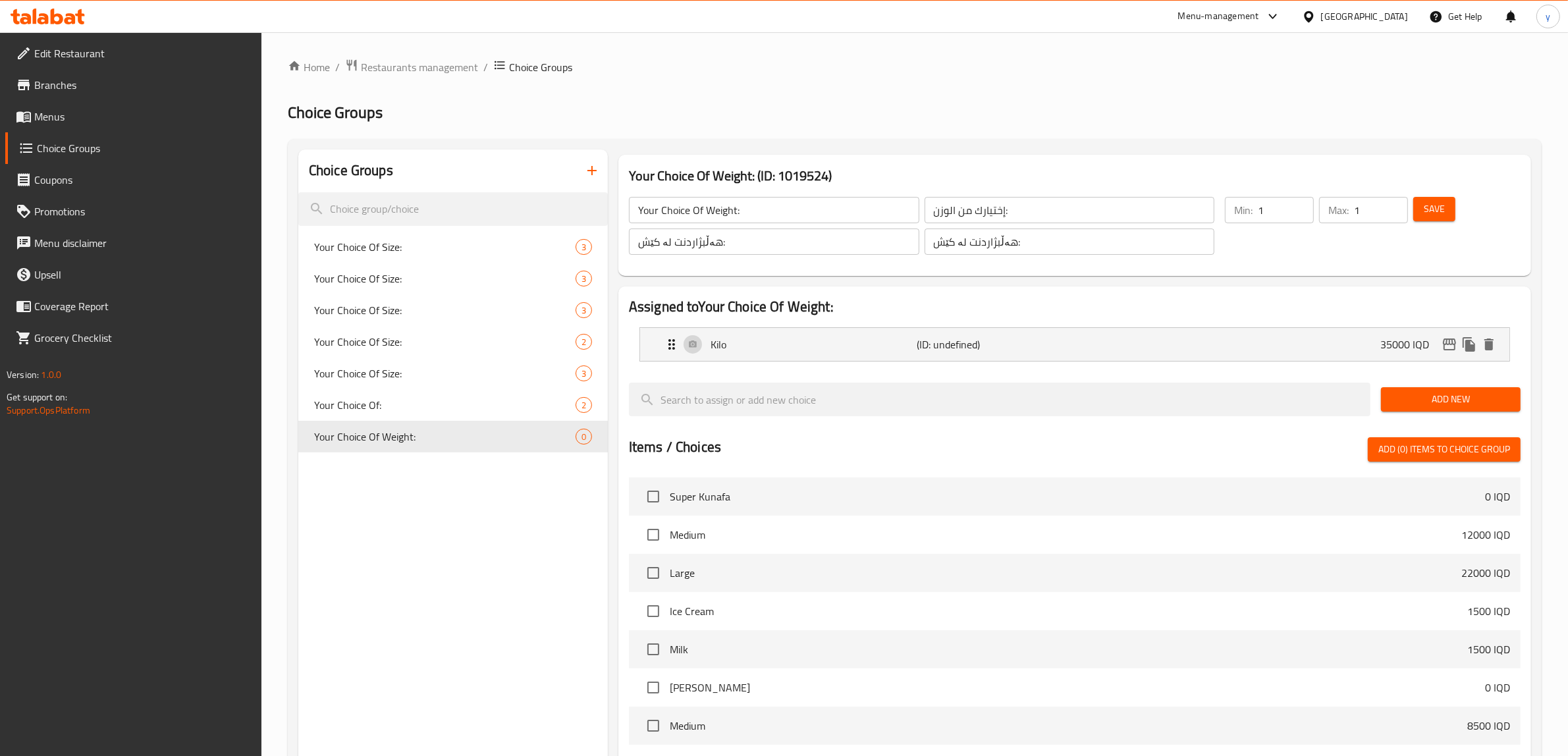
click at [1487, 374] on div at bounding box center [1075, 377] width 892 height 10
click at [1487, 381] on div "Add New" at bounding box center [1451, 399] width 150 height 44
click at [1469, 405] on span "Add New" at bounding box center [1451, 399] width 119 height 16
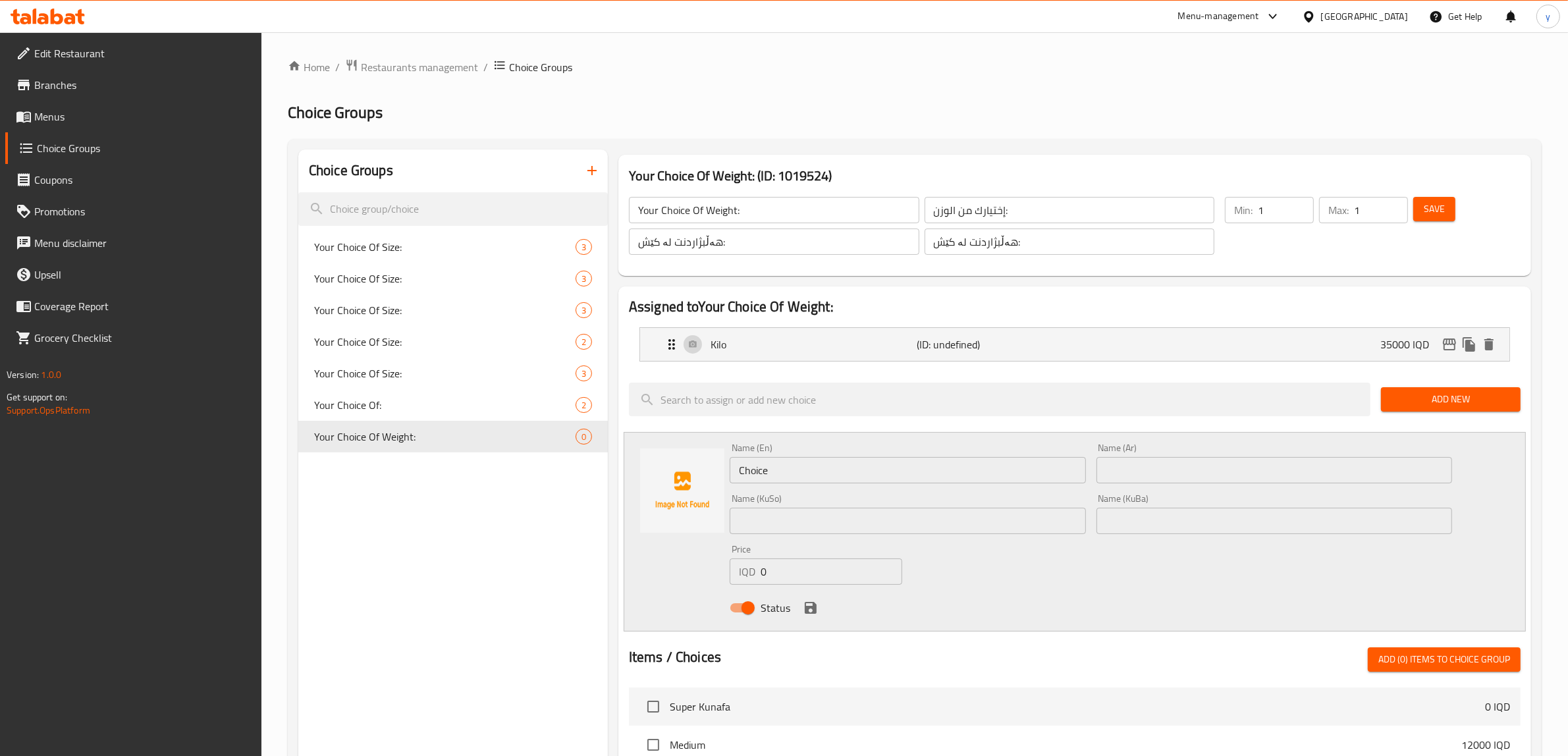
click at [1190, 450] on div "Name (Ar) Name (Ar)" at bounding box center [1274, 463] width 356 height 40
click at [1193, 459] on input "text" at bounding box center [1274, 470] width 356 height 26
paste input "نص كيلو"
type input "نص كيلو"
click at [1005, 466] on input "Choice" at bounding box center [908, 470] width 356 height 26
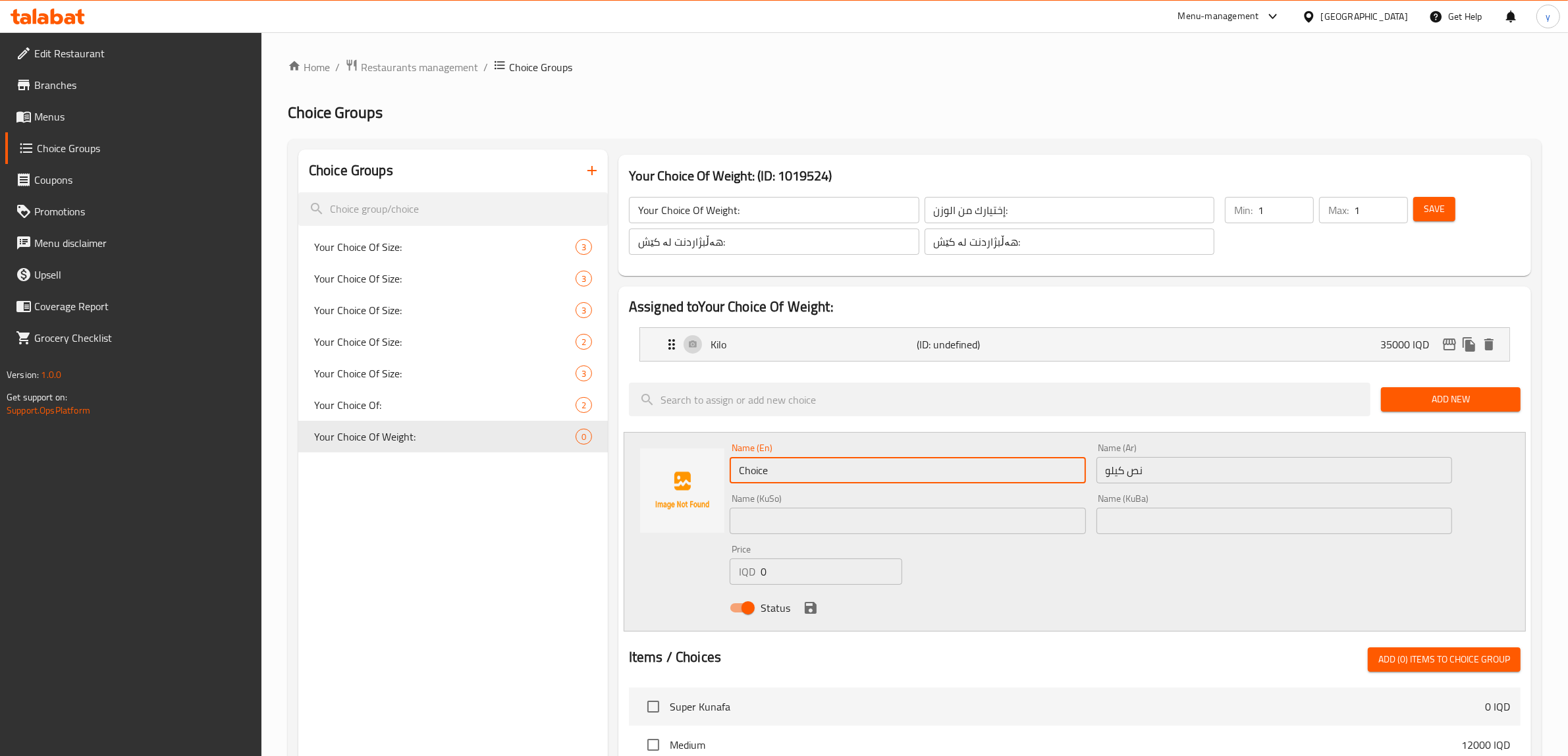
click at [1005, 466] on input "Choice" at bounding box center [908, 470] width 356 height 26
type input "Half Kilo"
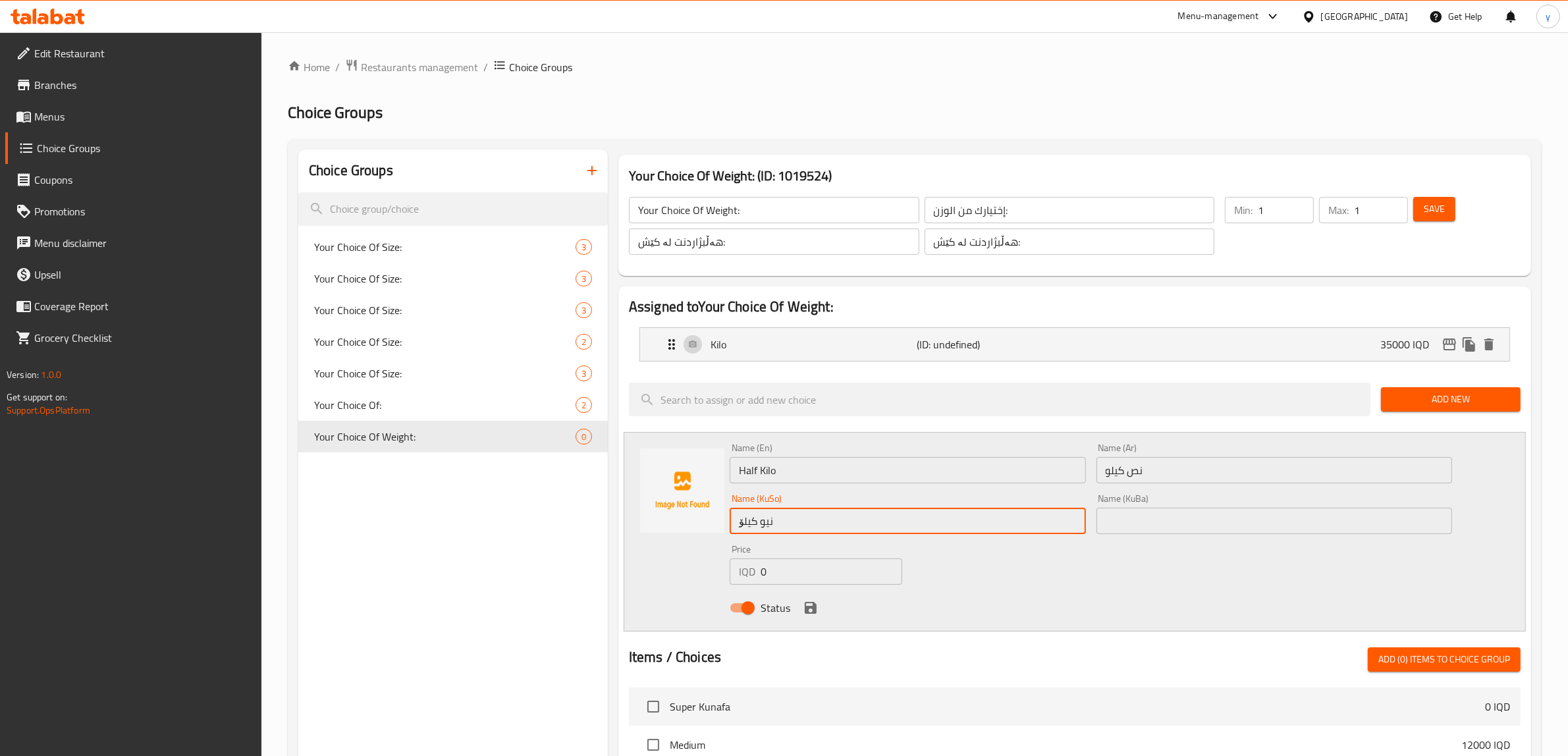
type input "نیو کیلۆ"
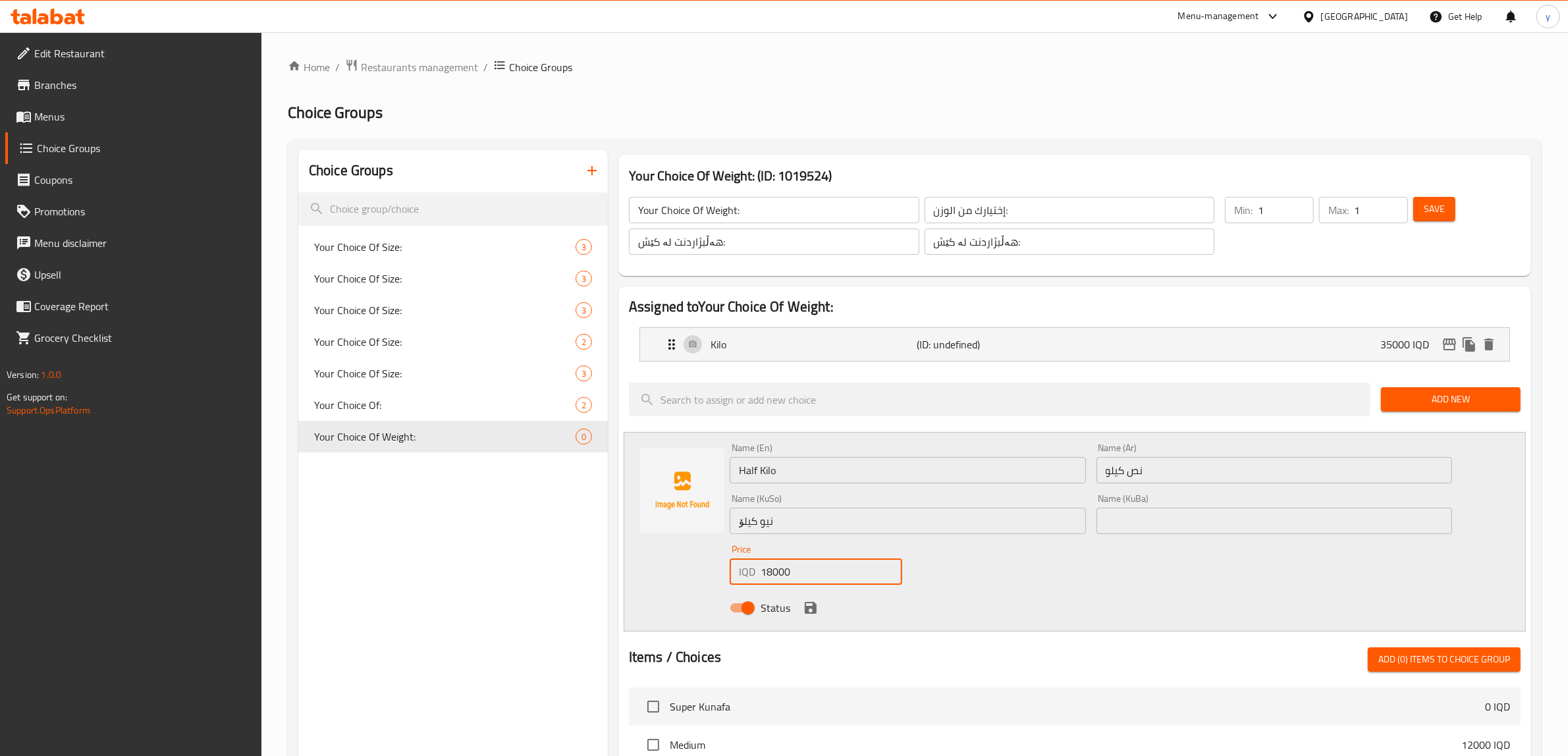
type input "18000"
click at [803, 608] on icon "save" at bounding box center [810, 608] width 16 height 16
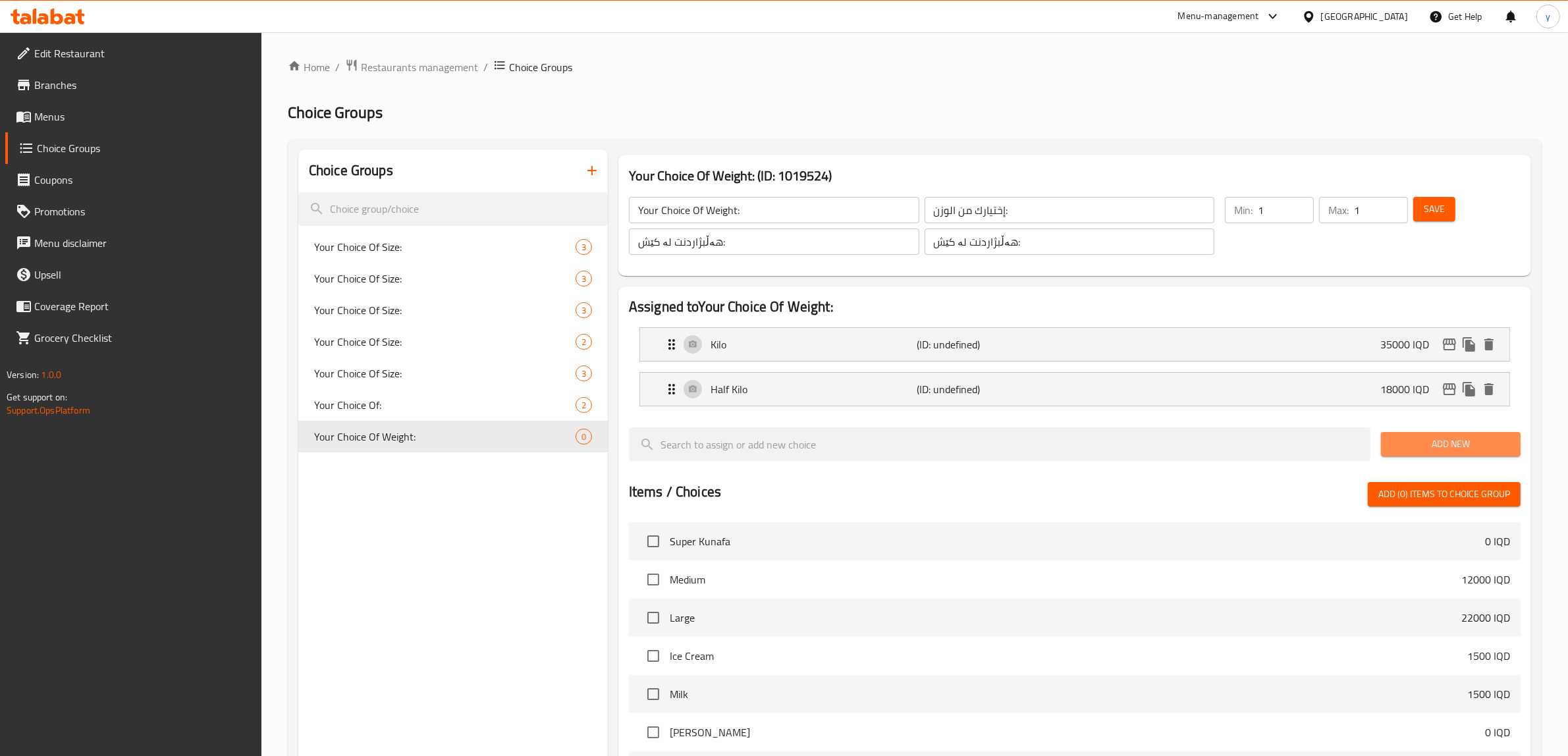
click at [1513, 445] on button "Add New" at bounding box center [1451, 445] width 140 height 24
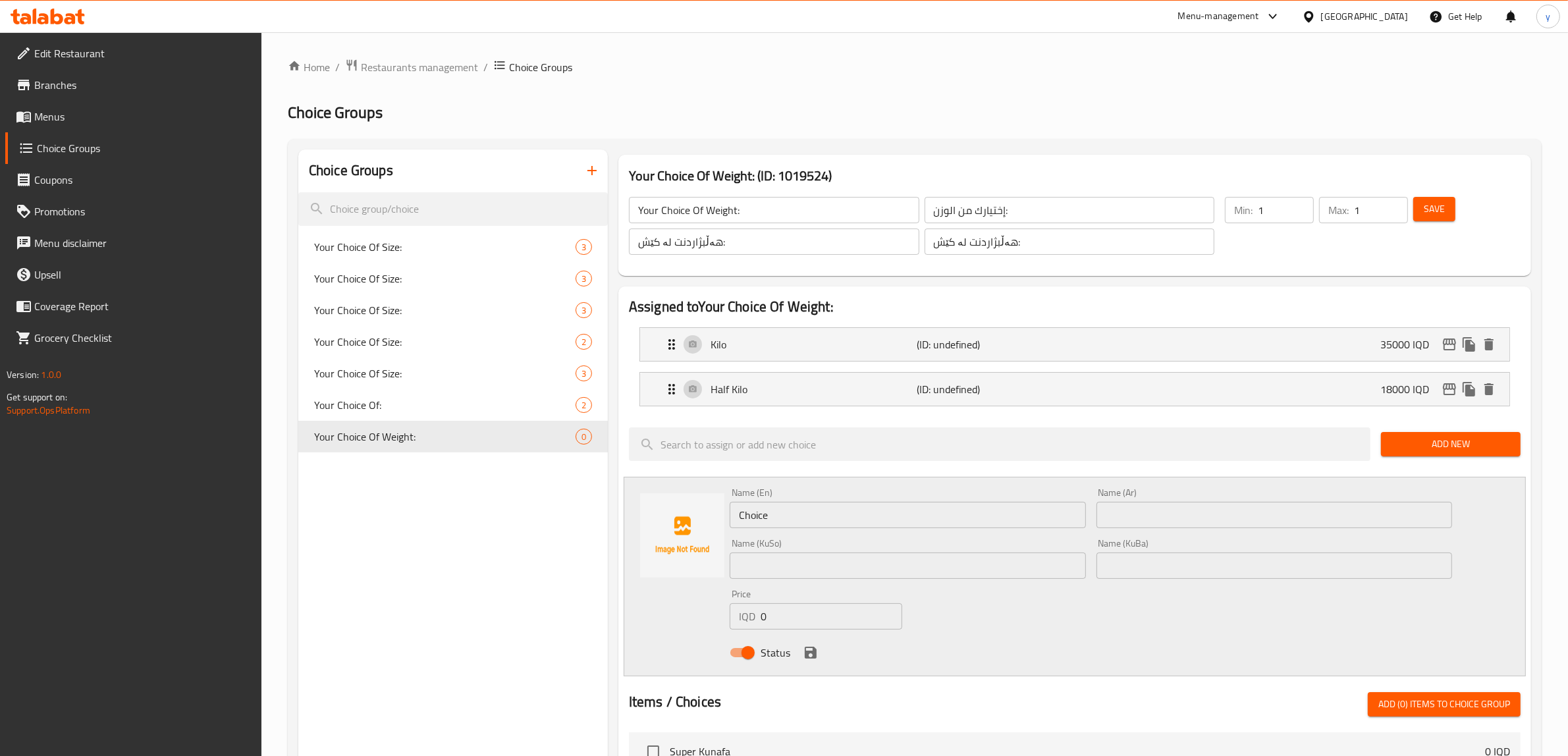
click at [1035, 577] on input "text" at bounding box center [908, 566] width 356 height 26
paste input "1/4 کیلۆ / کگم"
type input "1/4 کیلۆ / کگم"
click at [1099, 564] on input "text" at bounding box center [1274, 566] width 356 height 26
paste input "1/4 کیلۆ / کگم"
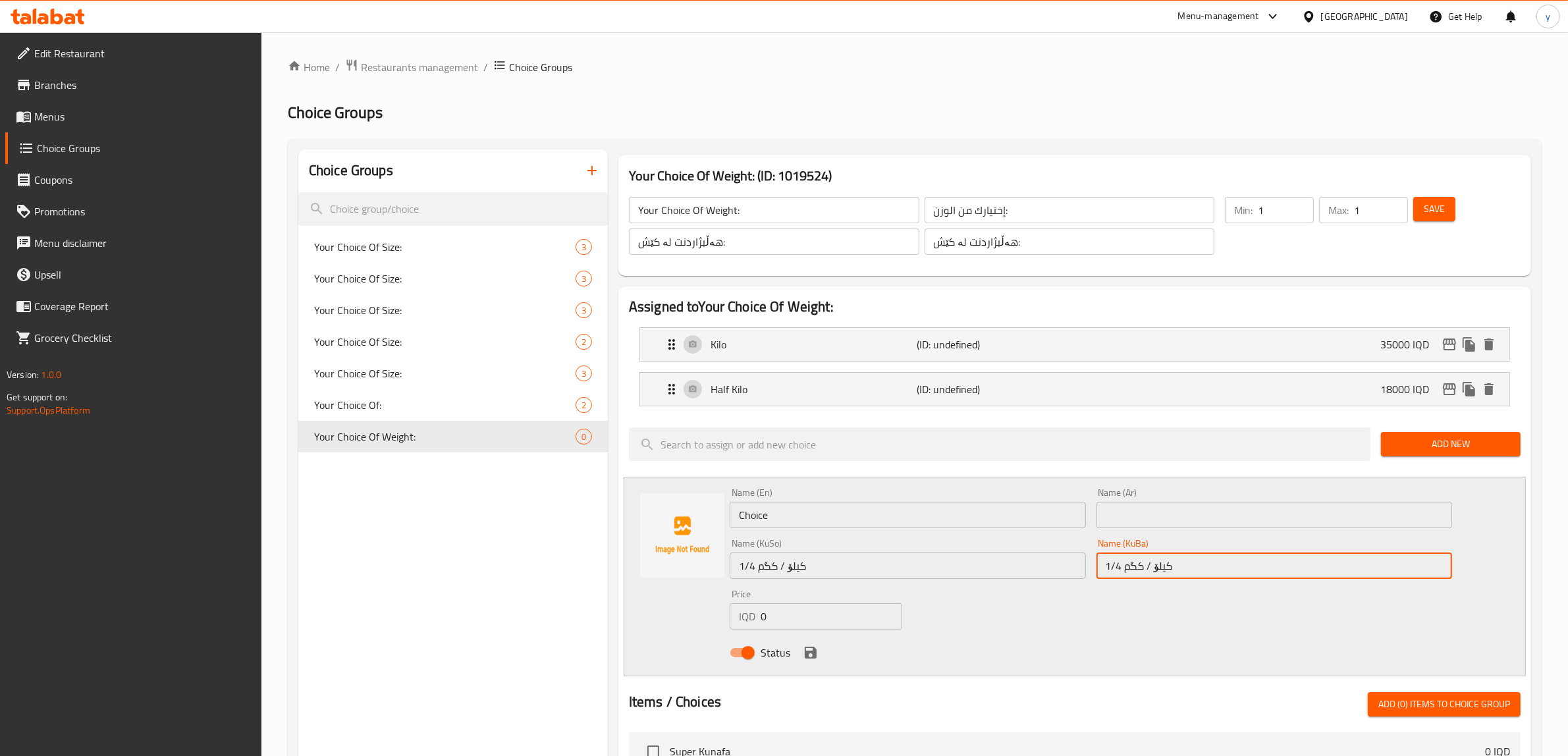
click at [1121, 558] on input "1/4 کیلۆ / کگم" at bounding box center [1274, 566] width 356 height 26
click at [1147, 578] on input "1/4 کیلۆ / کگم" at bounding box center [1274, 566] width 356 height 26
click at [1397, 570] on input "1/4 کیلۆ / کگم" at bounding box center [1274, 566] width 356 height 26
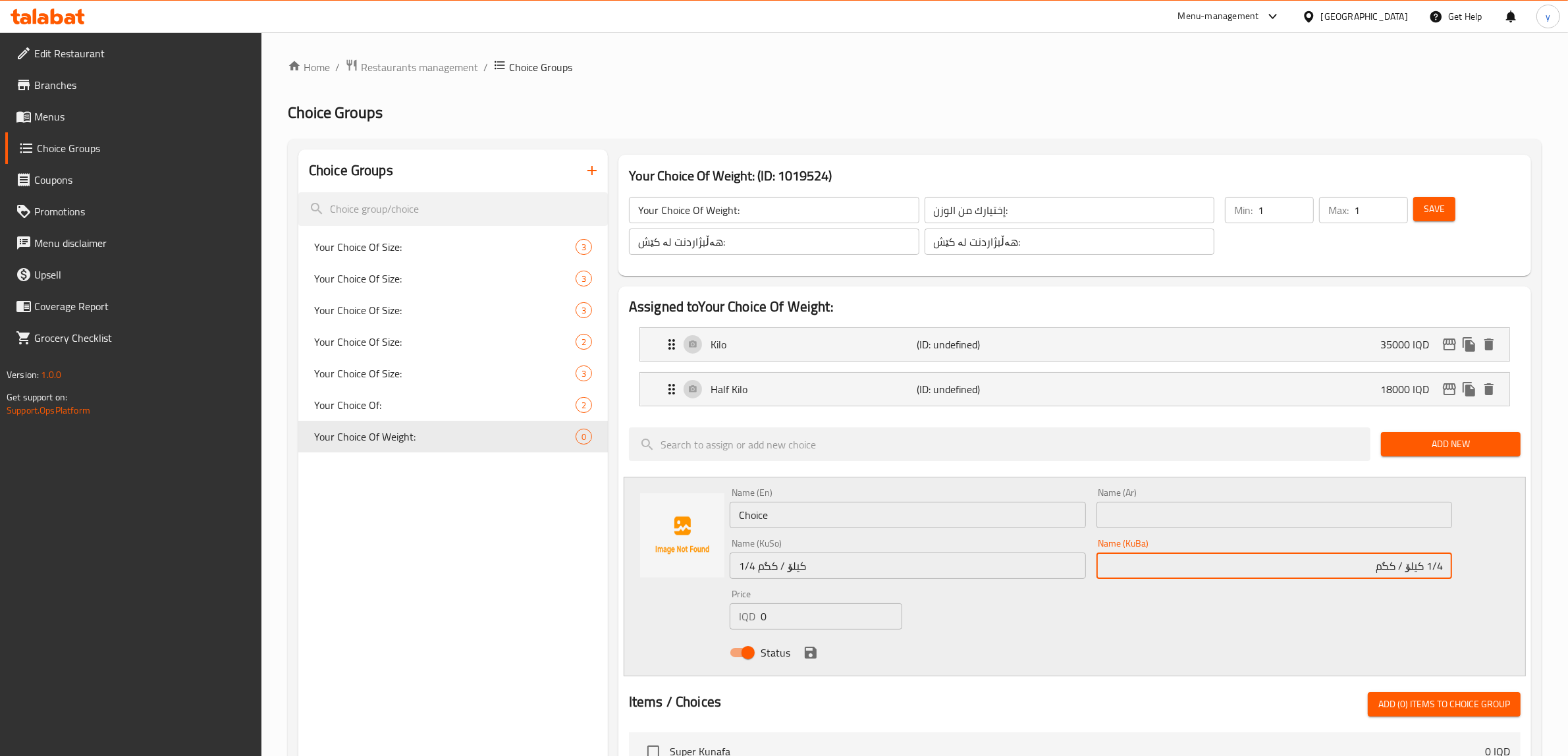
drag, startPoint x: 1407, startPoint y: 567, endPoint x: 1357, endPoint y: 573, distance: 50.4
click at [1357, 573] on input "1/4 کیلۆ / کگم" at bounding box center [1274, 566] width 356 height 26
type input "1/4 کیلۆ"
click at [847, 567] on input "1/4 کیلۆ / کگم" at bounding box center [908, 566] width 356 height 26
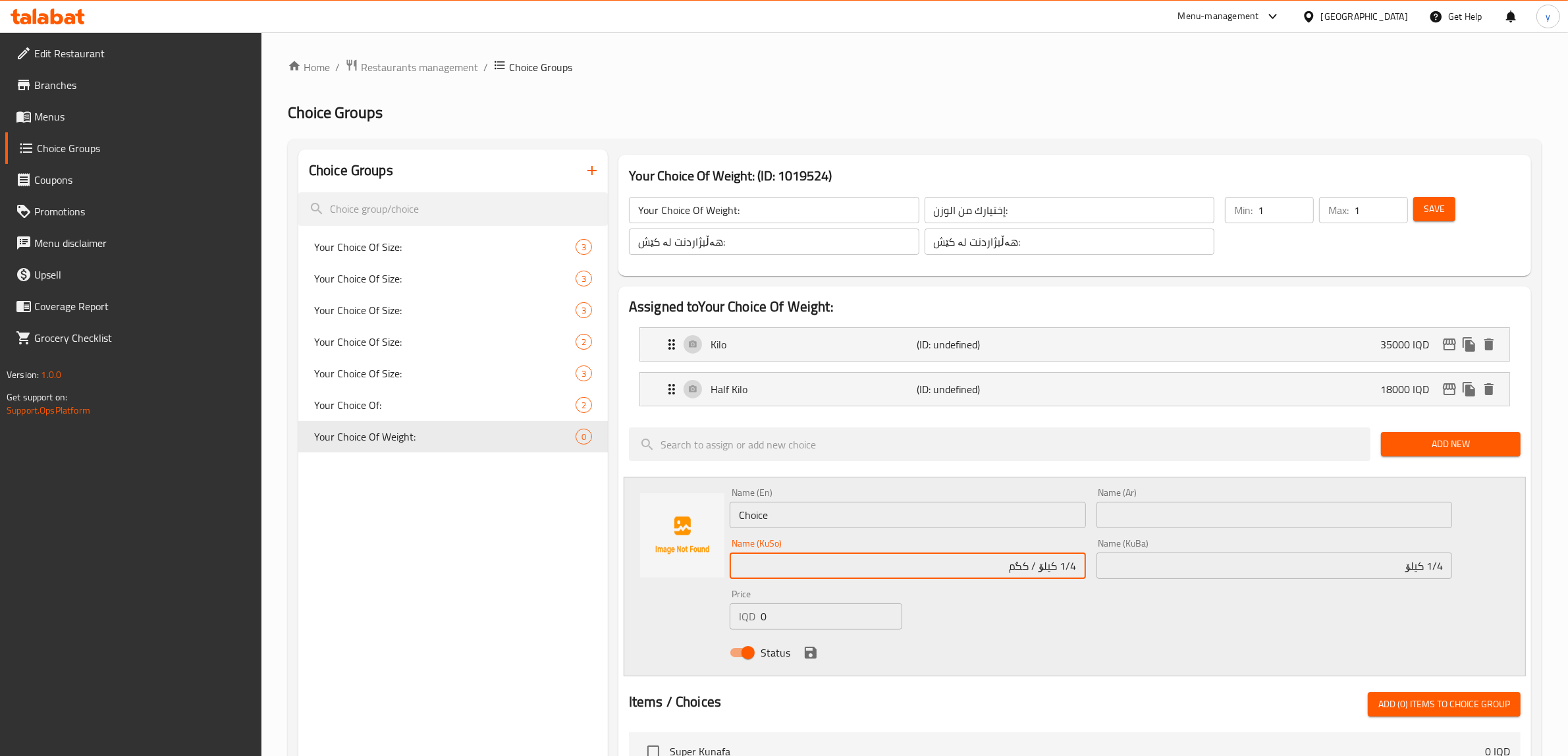
click at [1184, 564] on input "1/4 کیلۆ" at bounding box center [1274, 566] width 356 height 26
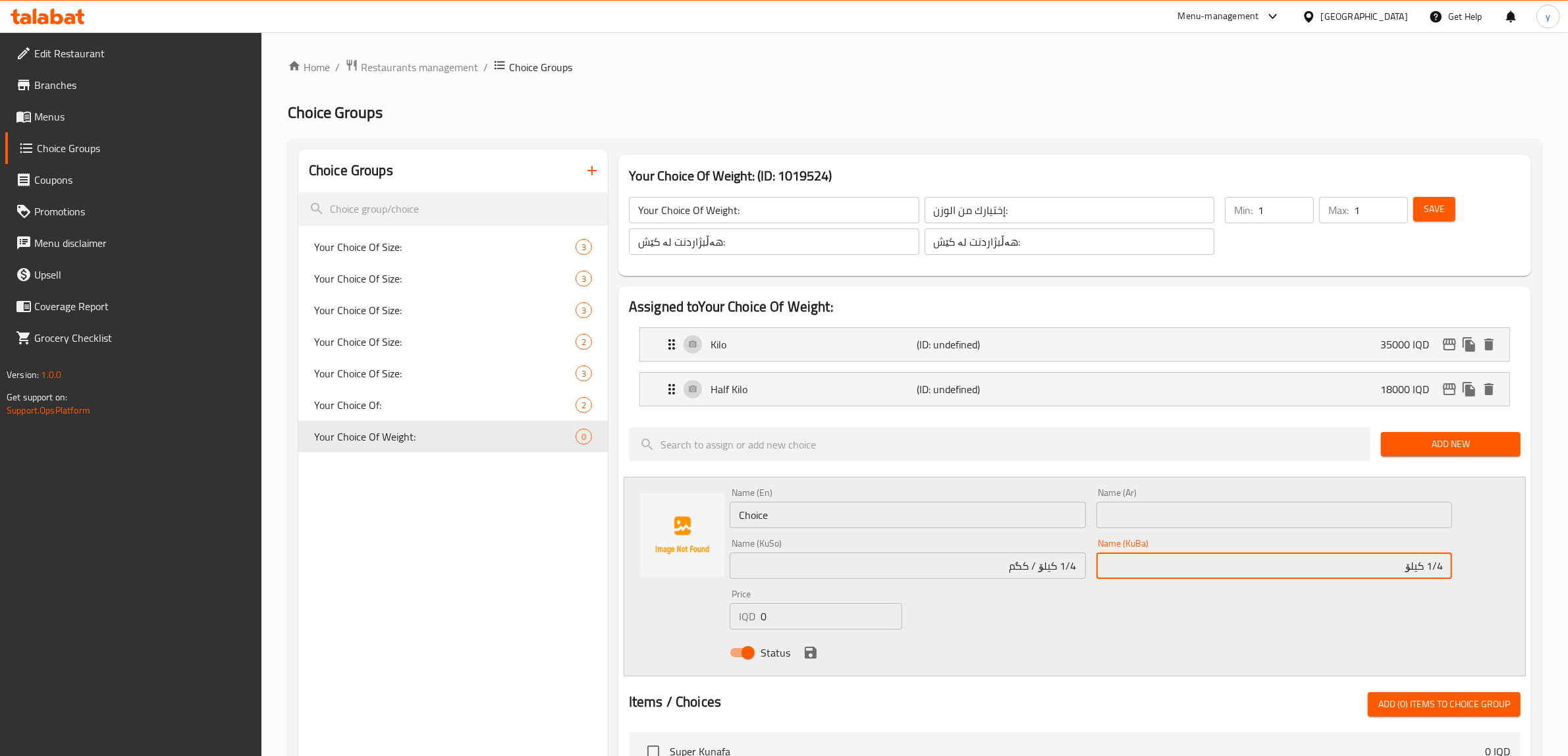
click at [1184, 564] on input "1/4 کیلۆ" at bounding box center [1274, 566] width 356 height 26
click at [1064, 571] on input "1/4 کیلۆ / کگم" at bounding box center [908, 566] width 356 height 26
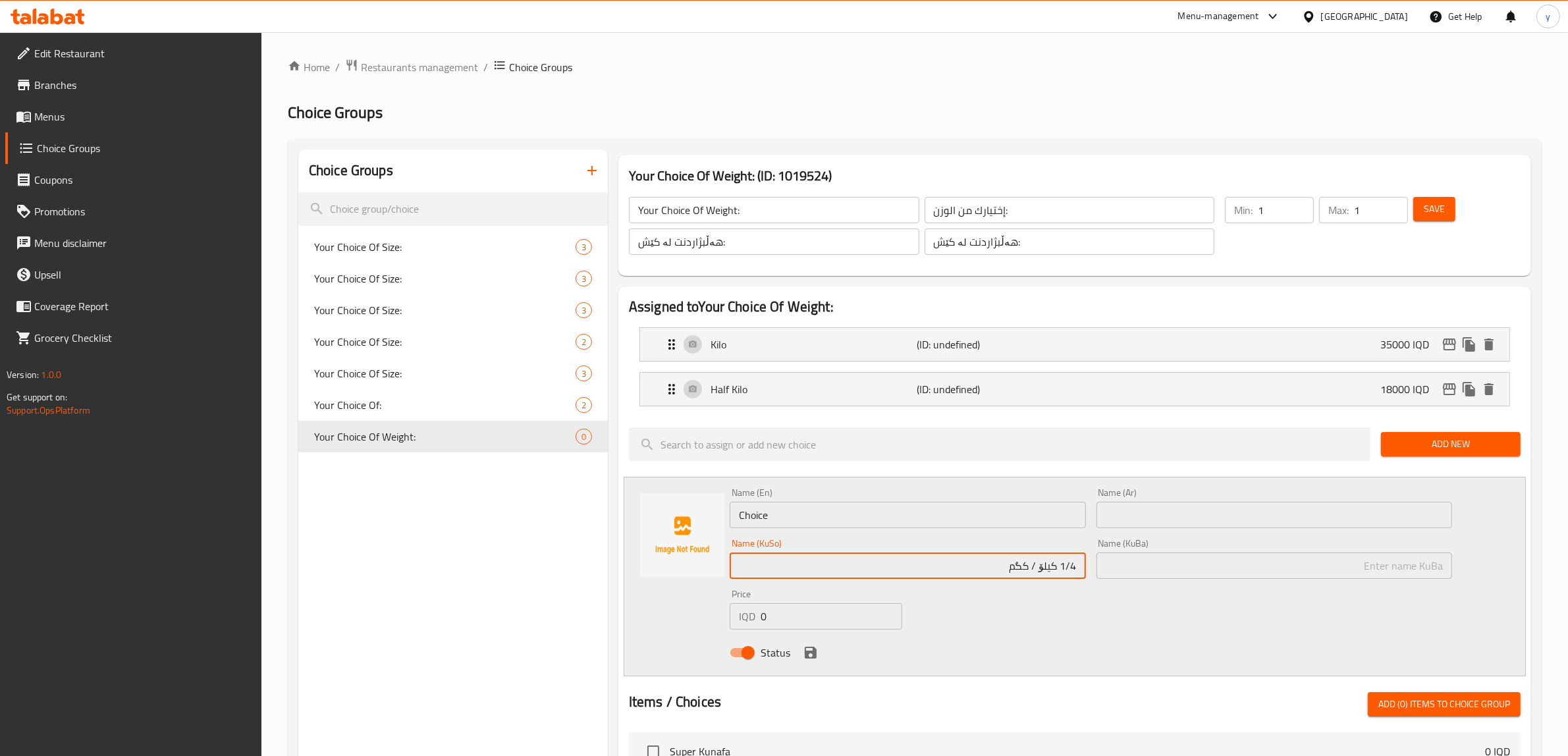
click at [1064, 571] on input "1/4 کیلۆ / کگم" at bounding box center [908, 566] width 356 height 26
paste input "text"
type input "1/4 کیلۆ"
click at [891, 525] on input "Choice" at bounding box center [908, 515] width 356 height 26
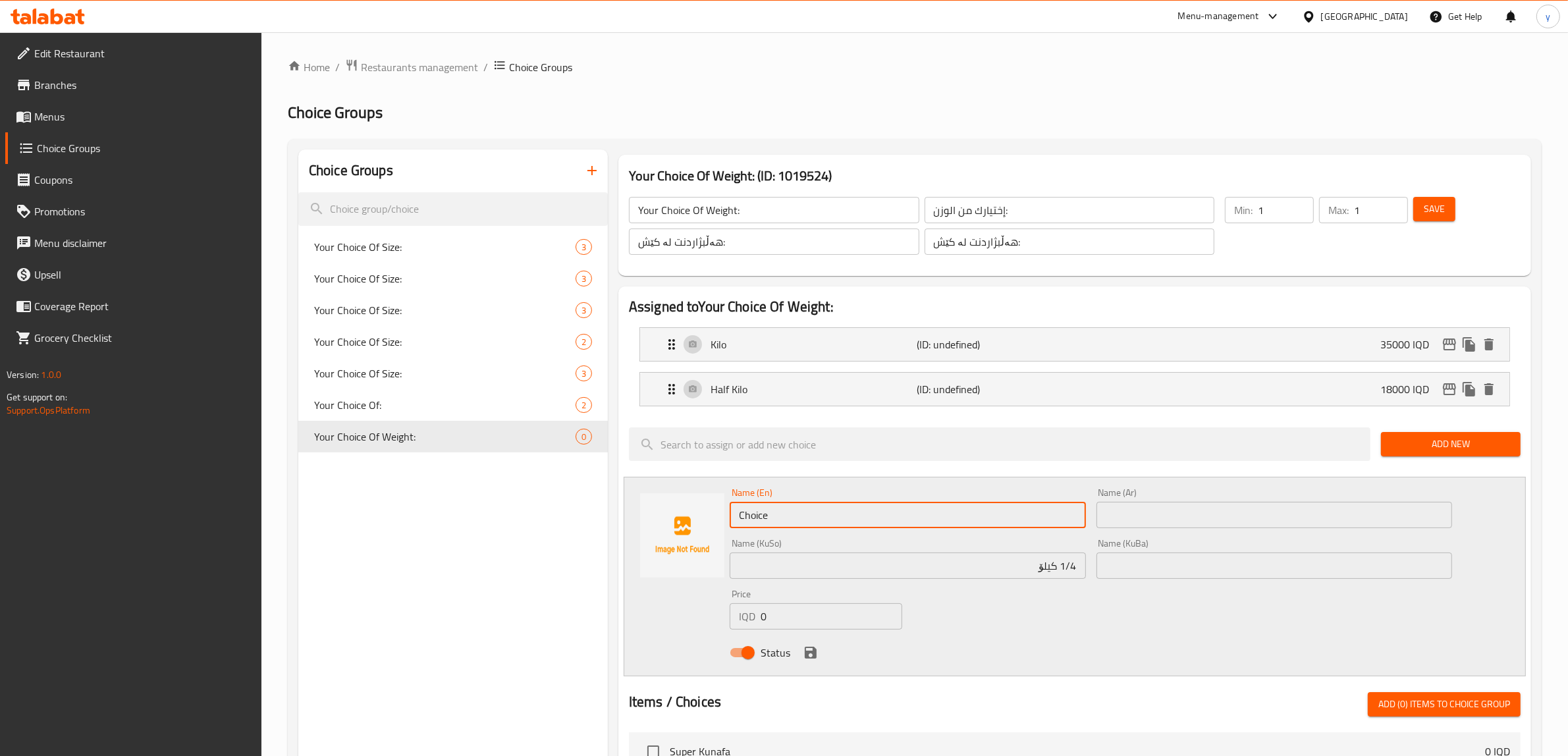
click at [891, 525] on input "Choice" at bounding box center [908, 515] width 356 height 26
paste input "1/4 Kilo / Kg"
drag, startPoint x: 772, startPoint y: 516, endPoint x: 867, endPoint y: 520, distance: 95.1
click at [867, 520] on input "1/4 Kilo / Kg" at bounding box center [908, 515] width 356 height 26
type input "1/4 Kilo"
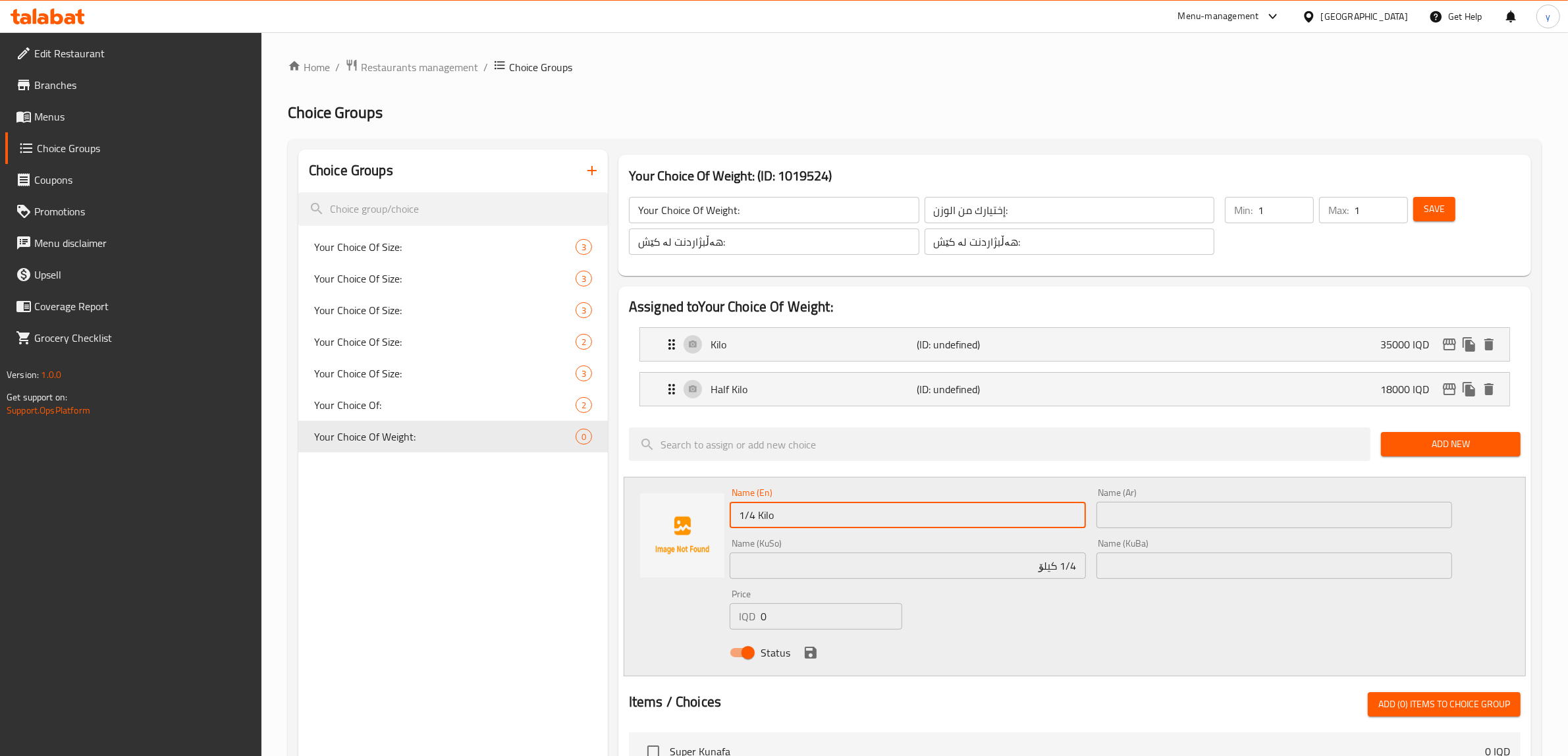
click at [1155, 499] on div "Name (Ar) Name (Ar)" at bounding box center [1274, 508] width 356 height 40
click at [1160, 514] on input "text" at bounding box center [1274, 515] width 356 height 26
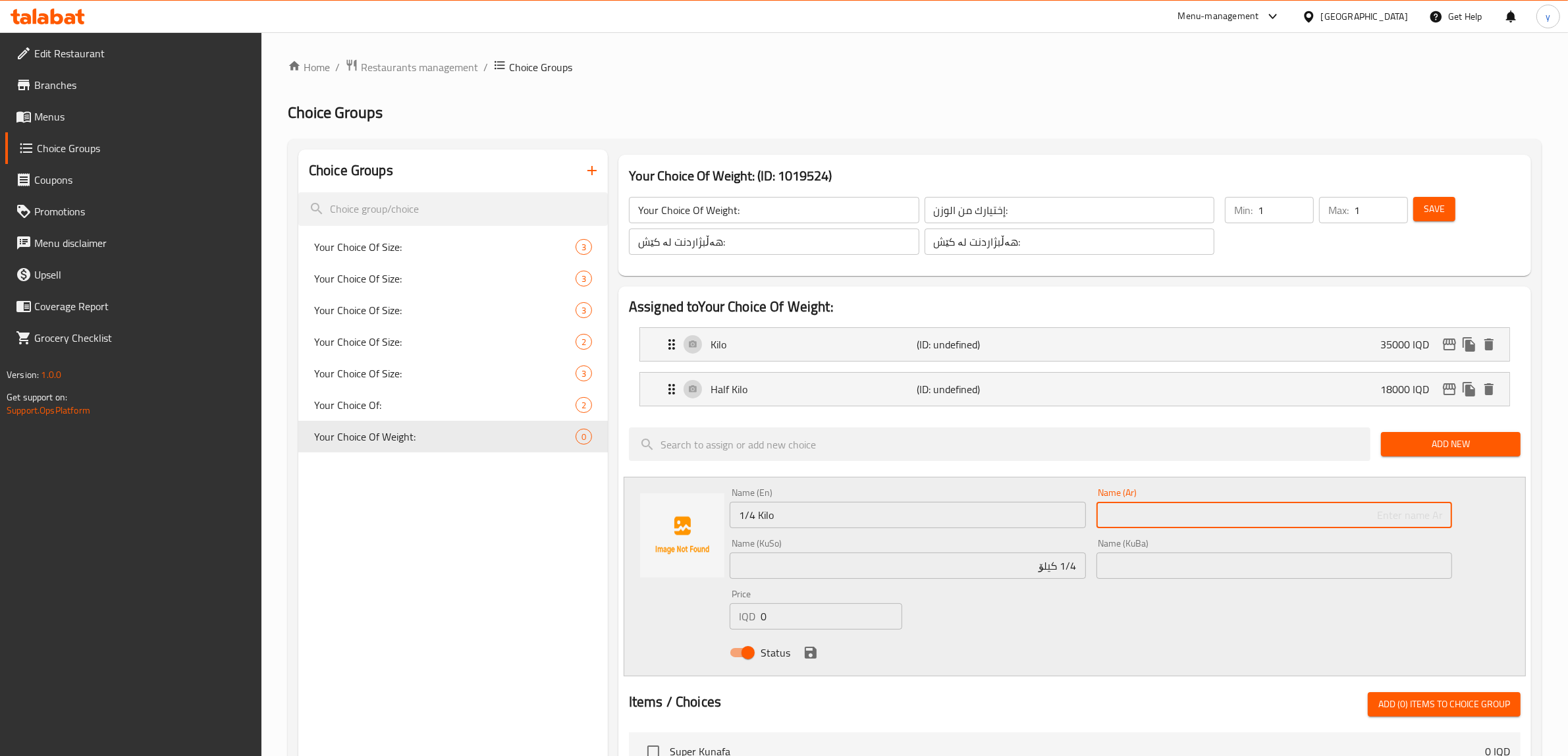
paste input "1/4 كيلو / كجم"
drag, startPoint x: 1409, startPoint y: 515, endPoint x: 1393, endPoint y: 520, distance: 16.8
click at [1393, 520] on input "1/4 كيلو / كجم" at bounding box center [1274, 515] width 356 height 26
click at [1418, 512] on input "1/4 كيلو / كجم" at bounding box center [1274, 515] width 356 height 26
drag, startPoint x: 1407, startPoint y: 521, endPoint x: 1349, endPoint y: 525, distance: 58.1
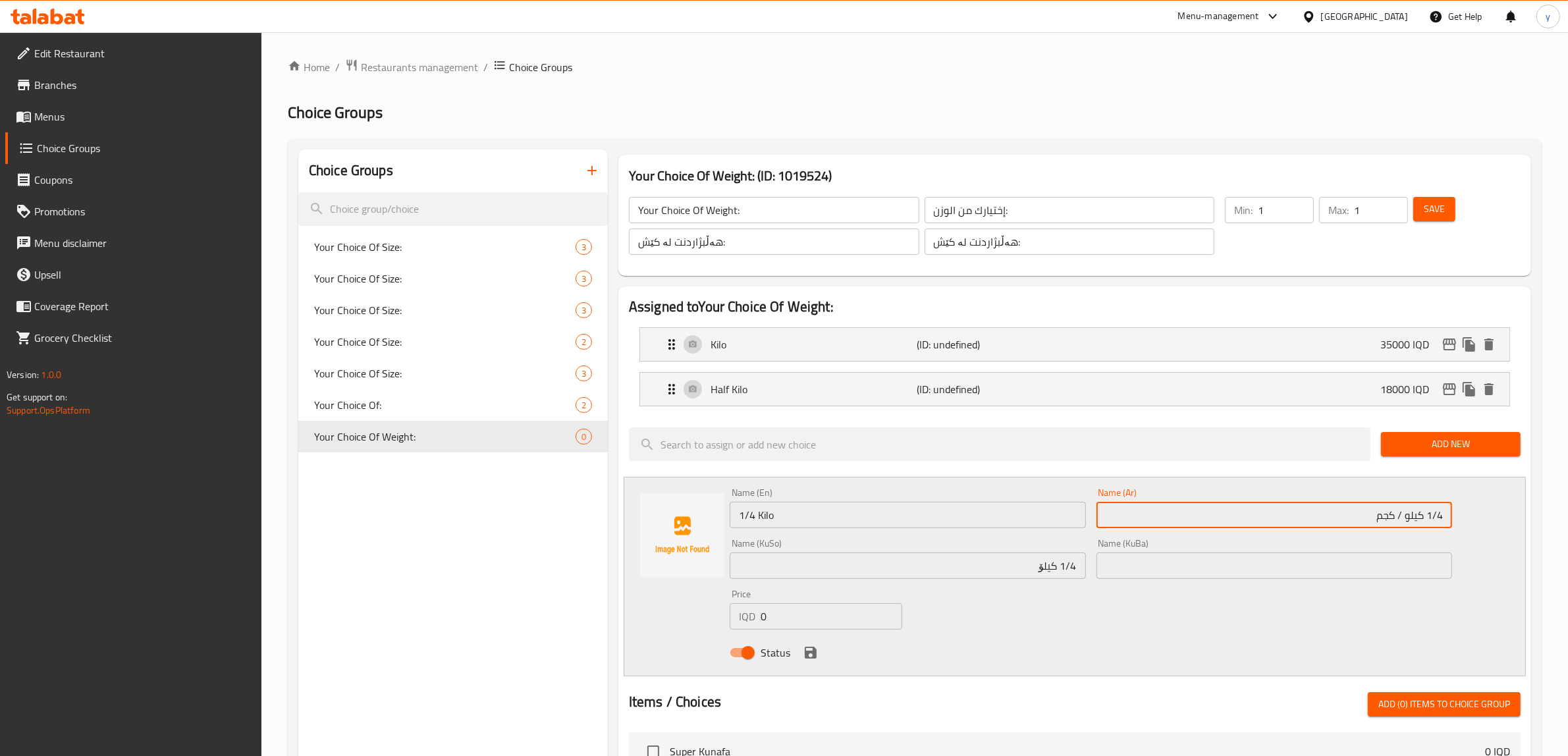
click at [1349, 525] on input "1/4 كيلو / كجم" at bounding box center [1274, 515] width 356 height 26
type input "1/4 كيلو"
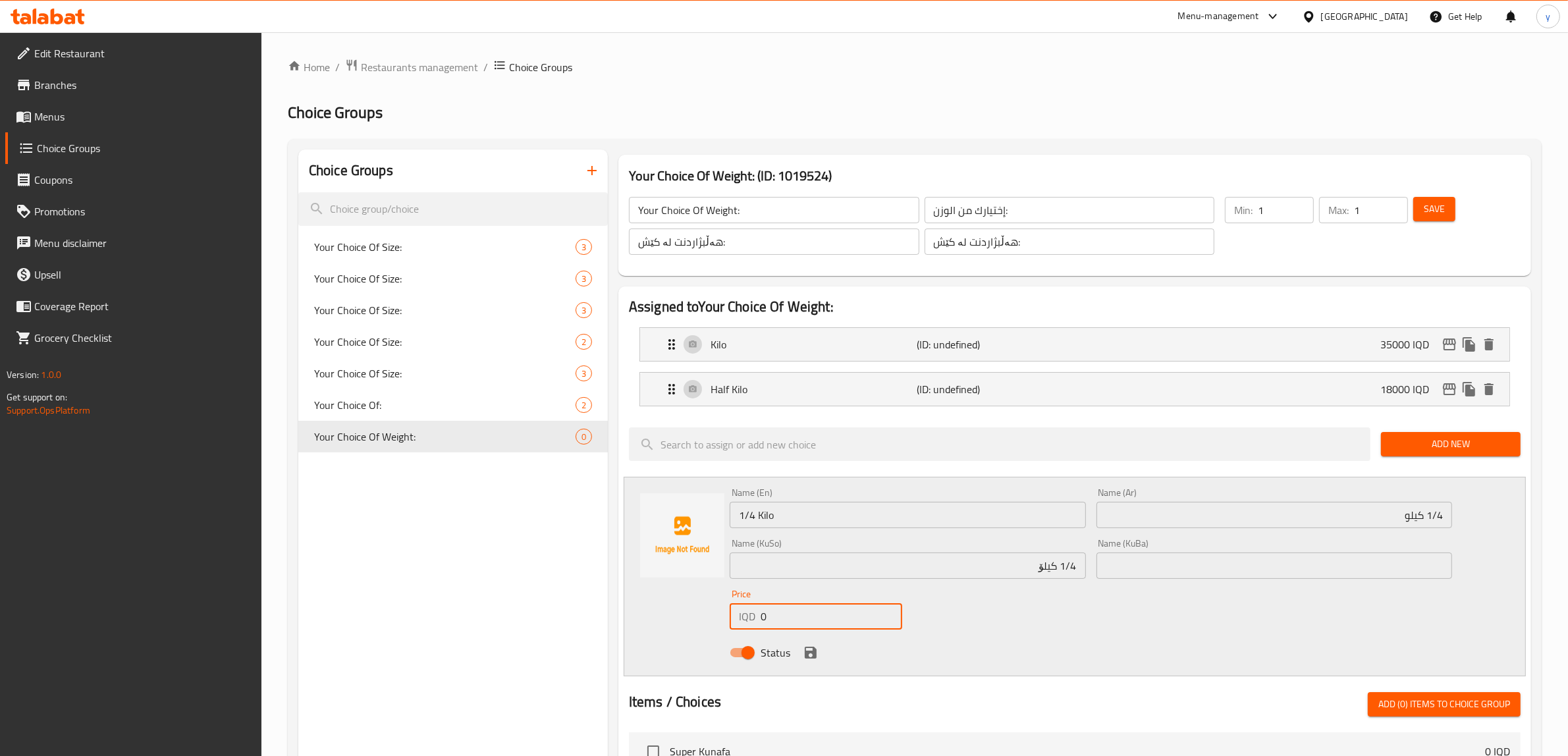
drag, startPoint x: 817, startPoint y: 617, endPoint x: 753, endPoint y: 618, distance: 64.0
click at [753, 618] on div "IQD 0 Price" at bounding box center [816, 616] width 172 height 26
type input "7"
type input "9000"
click at [811, 649] on icon "save" at bounding box center [811, 653] width 12 height 12
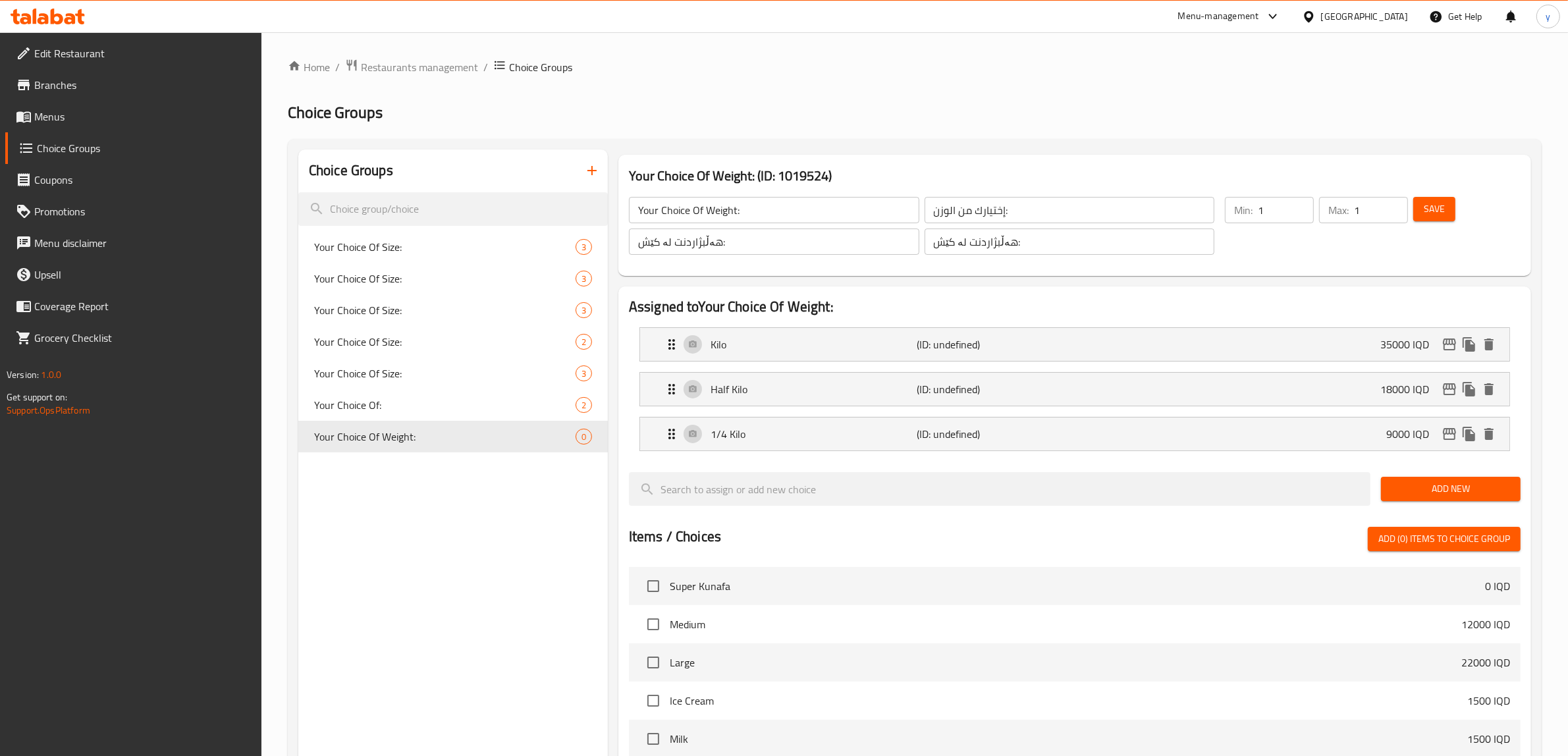
drag, startPoint x: 1424, startPoint y: 199, endPoint x: 1423, endPoint y: 214, distance: 15.0
click at [1426, 212] on button "Save" at bounding box center [1435, 209] width 42 height 24
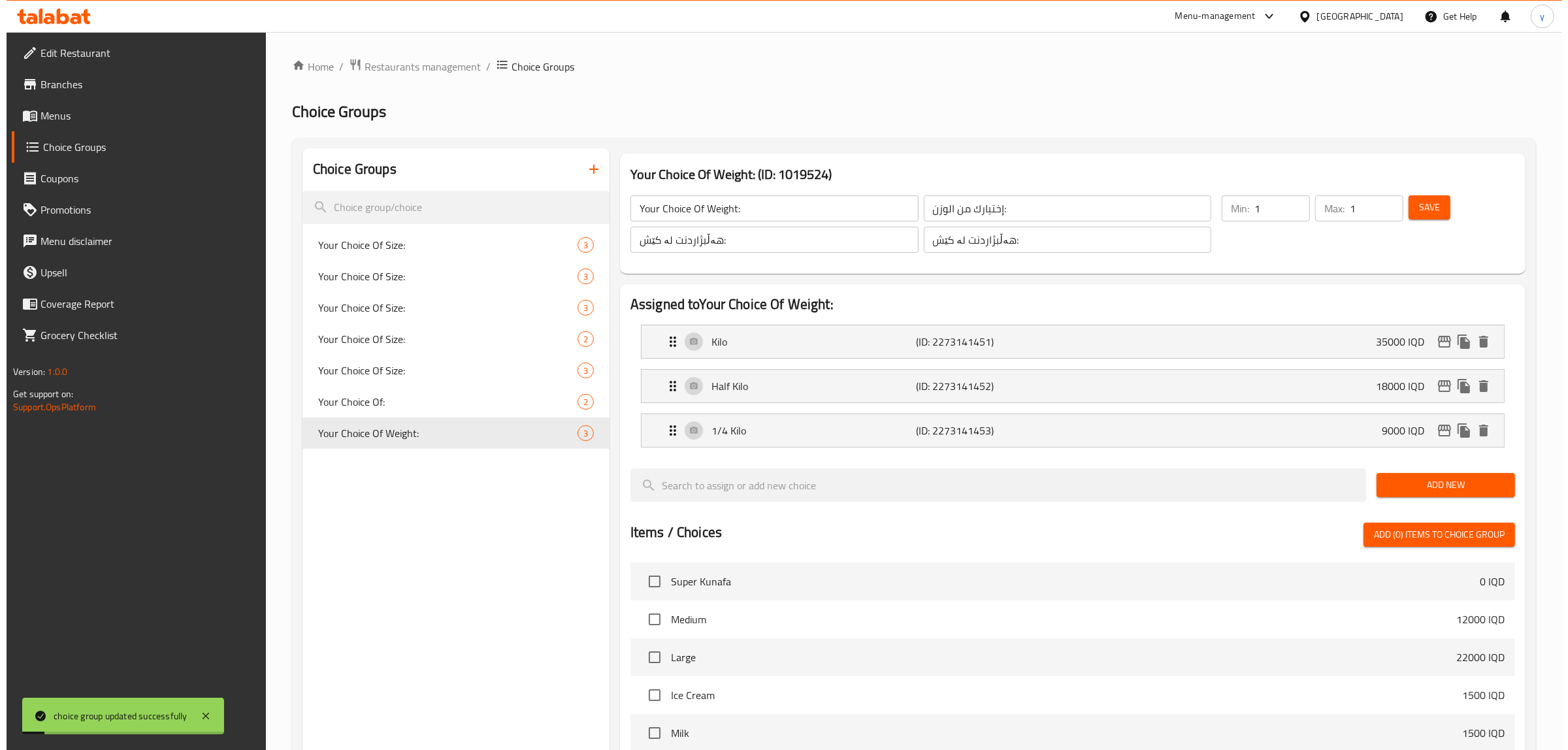
scroll to position [402, 0]
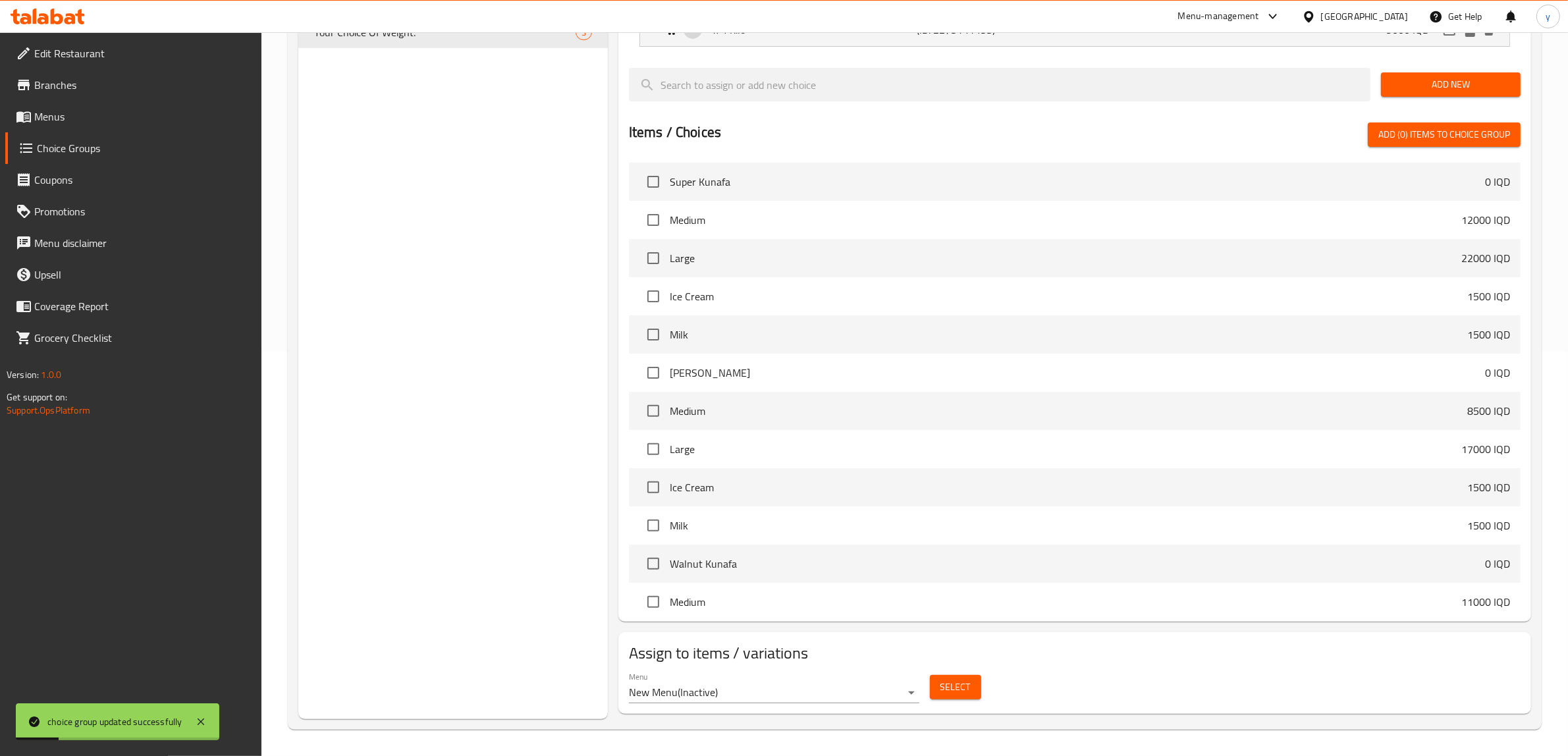
click at [948, 682] on span "Select" at bounding box center [955, 688] width 30 height 16
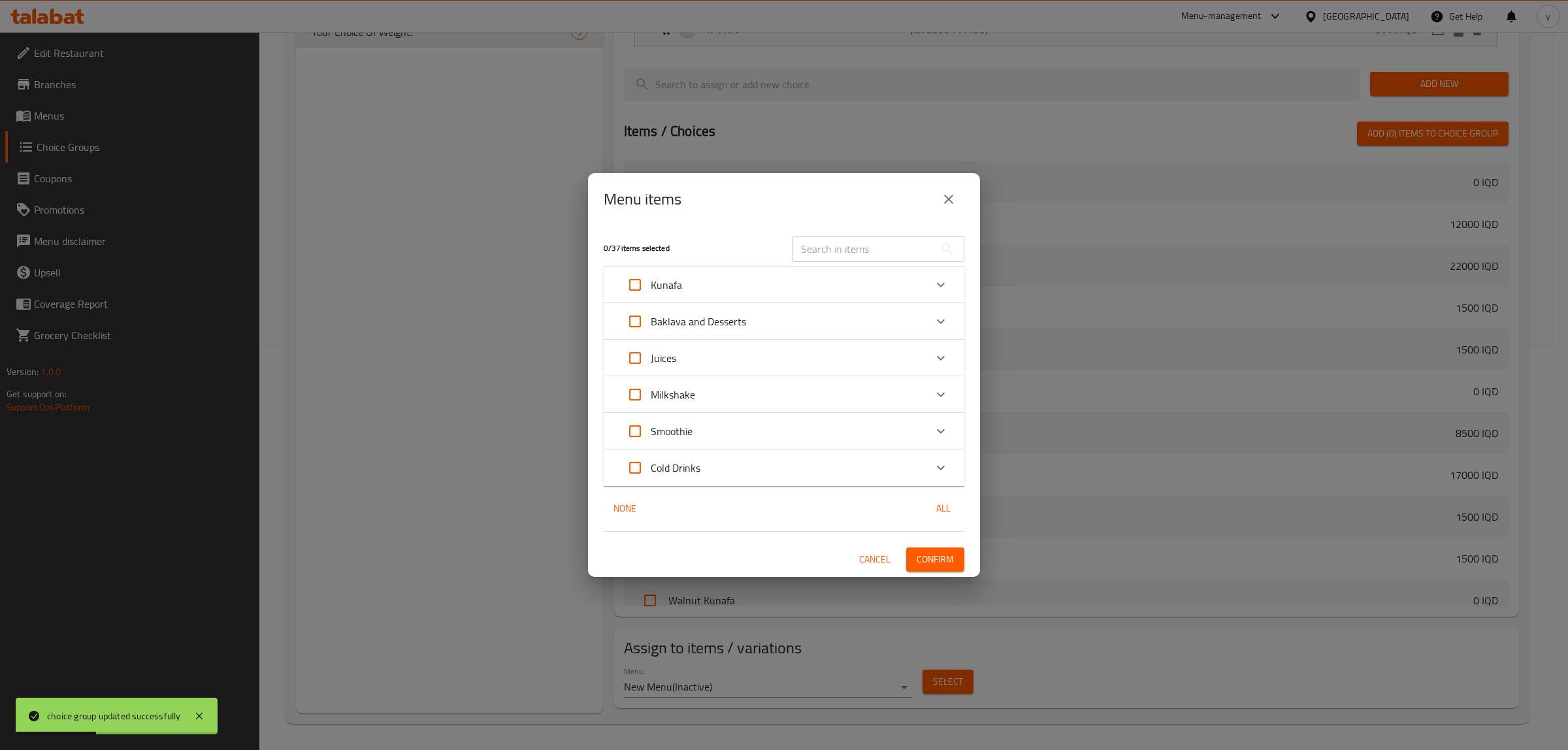
click at [736, 323] on p "Baklava and Desserts" at bounding box center [698, 322] width 95 height 15
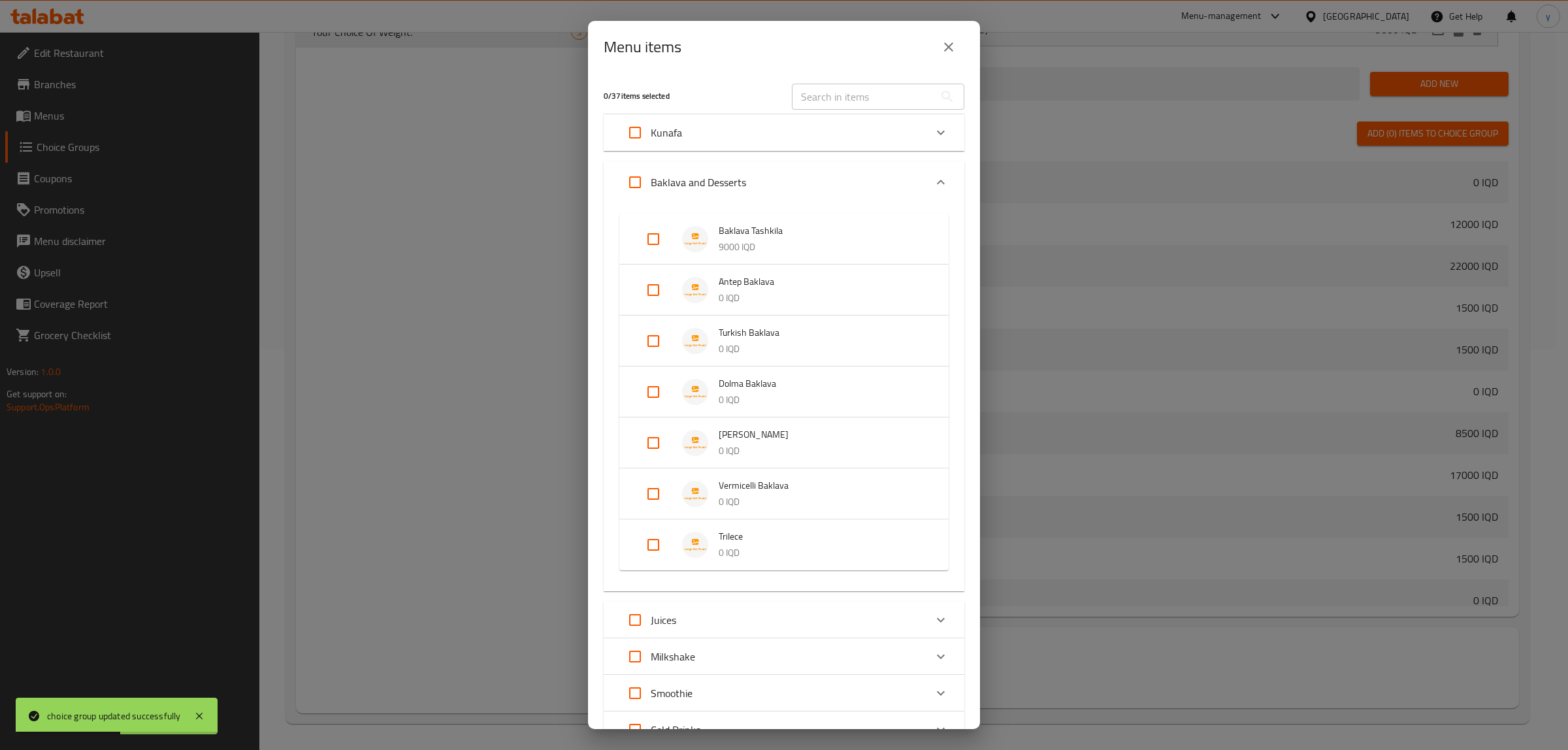
click at [654, 341] on input "Expand" at bounding box center [653, 341] width 31 height 31
checkbox input "true"
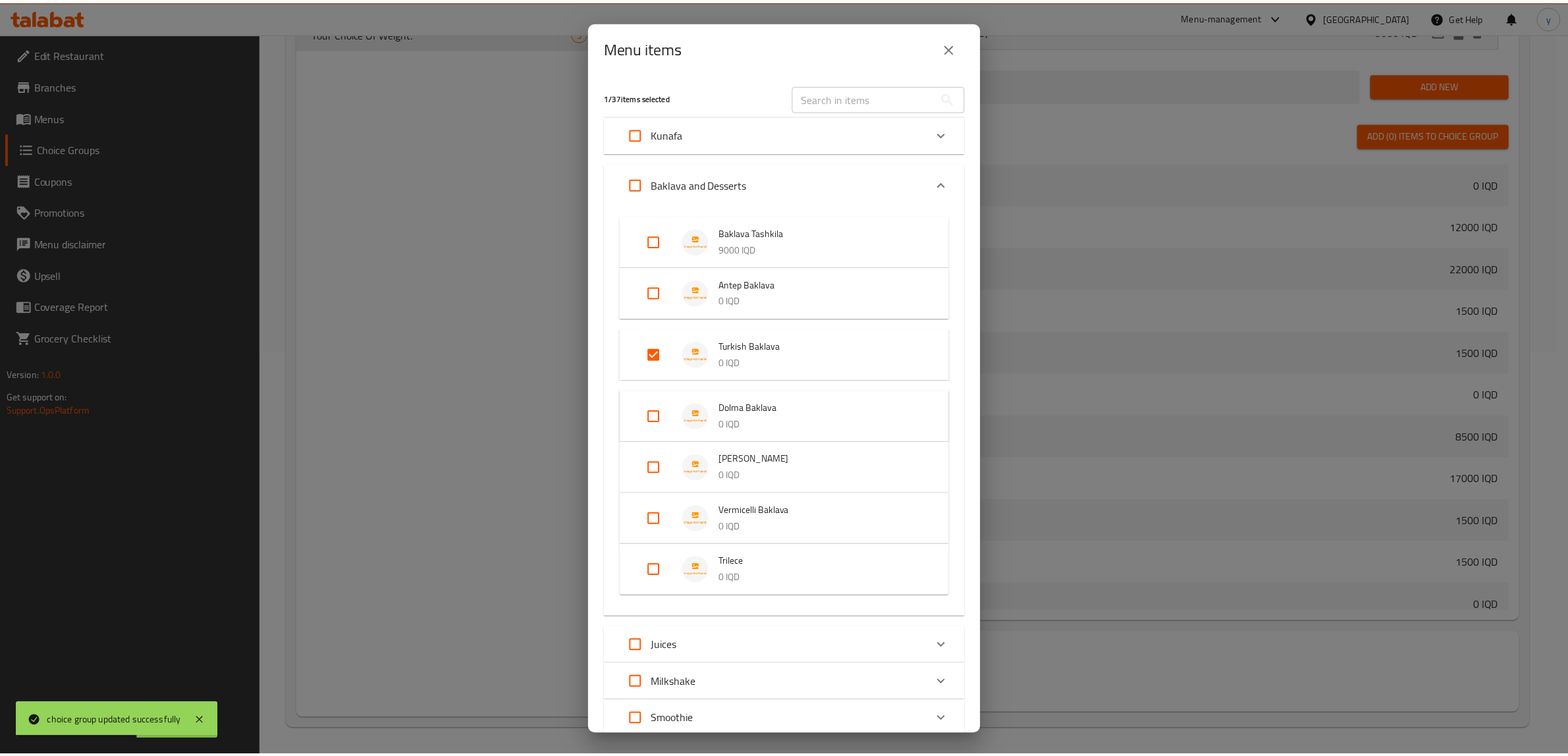
scroll to position [130, 0]
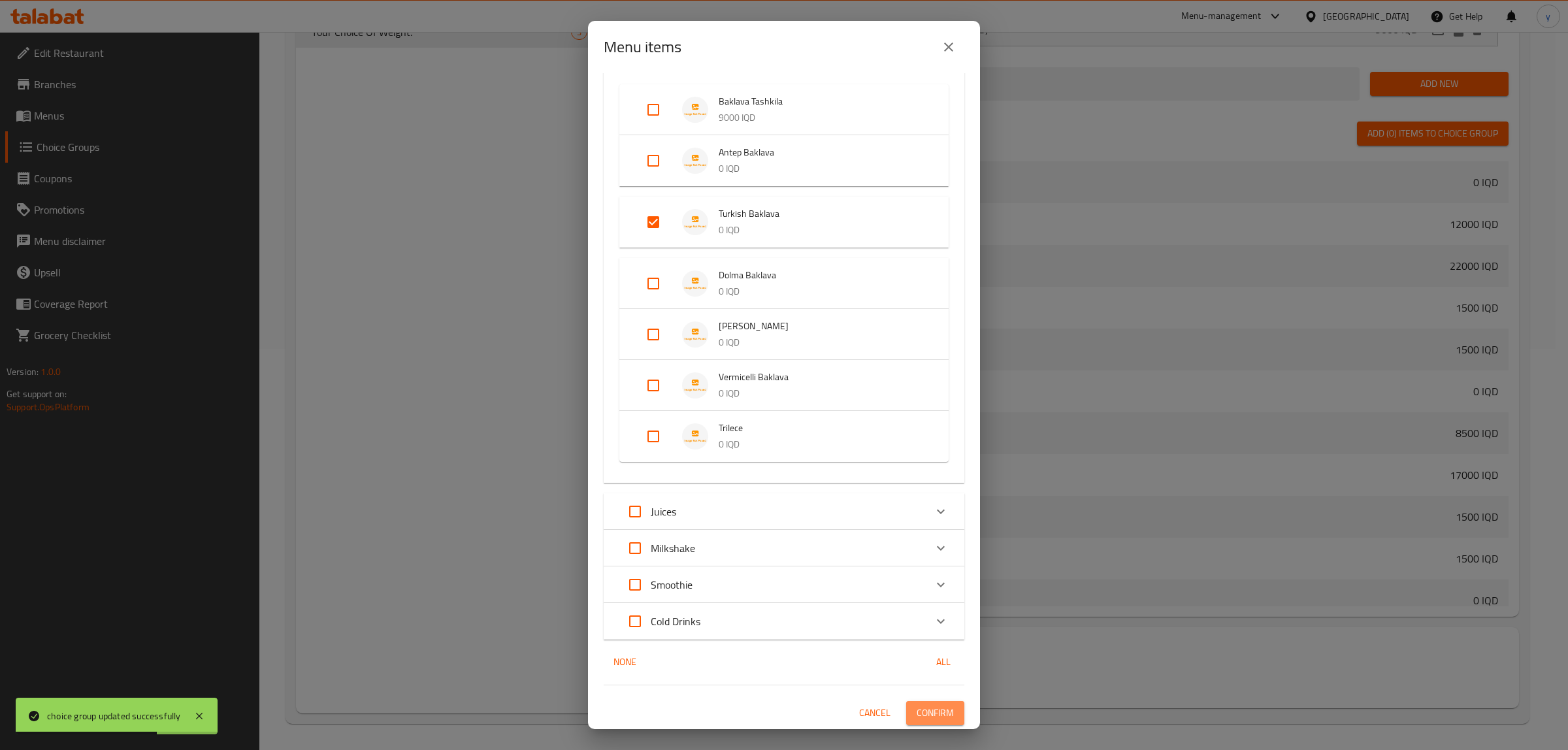
click at [916, 711] on span "Confirm" at bounding box center [934, 713] width 37 height 16
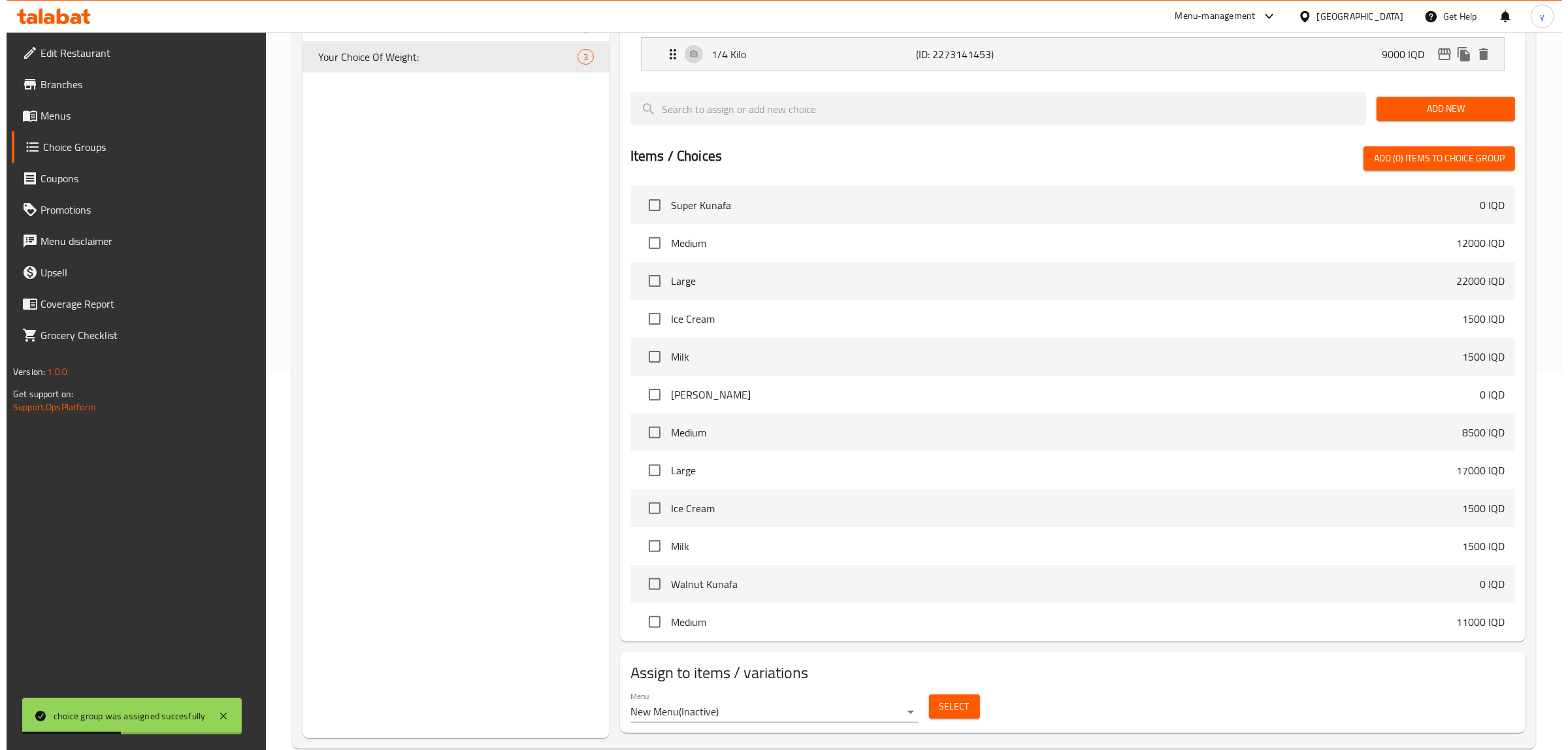
scroll to position [402, 0]
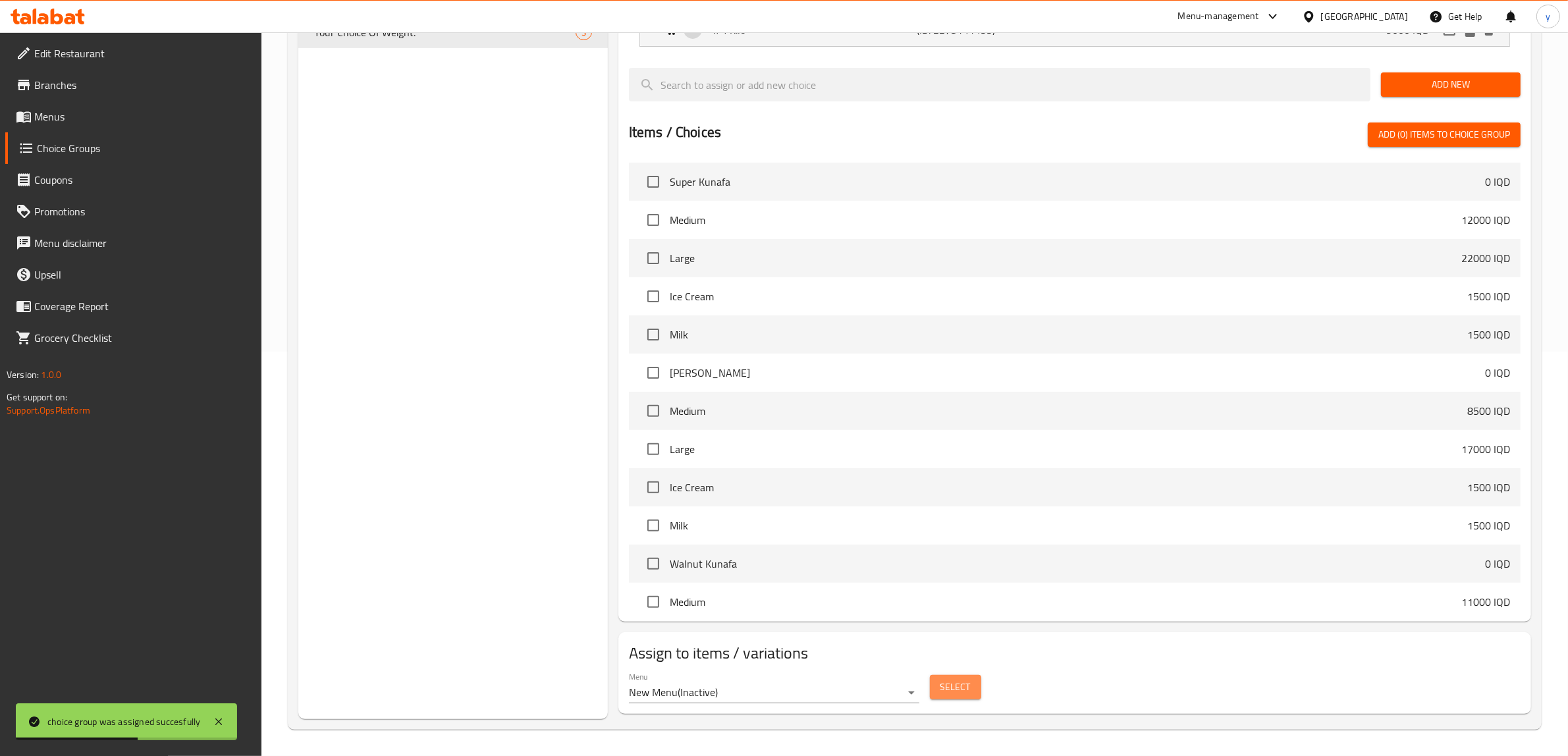
click at [973, 677] on button "Select" at bounding box center [955, 688] width 51 height 24
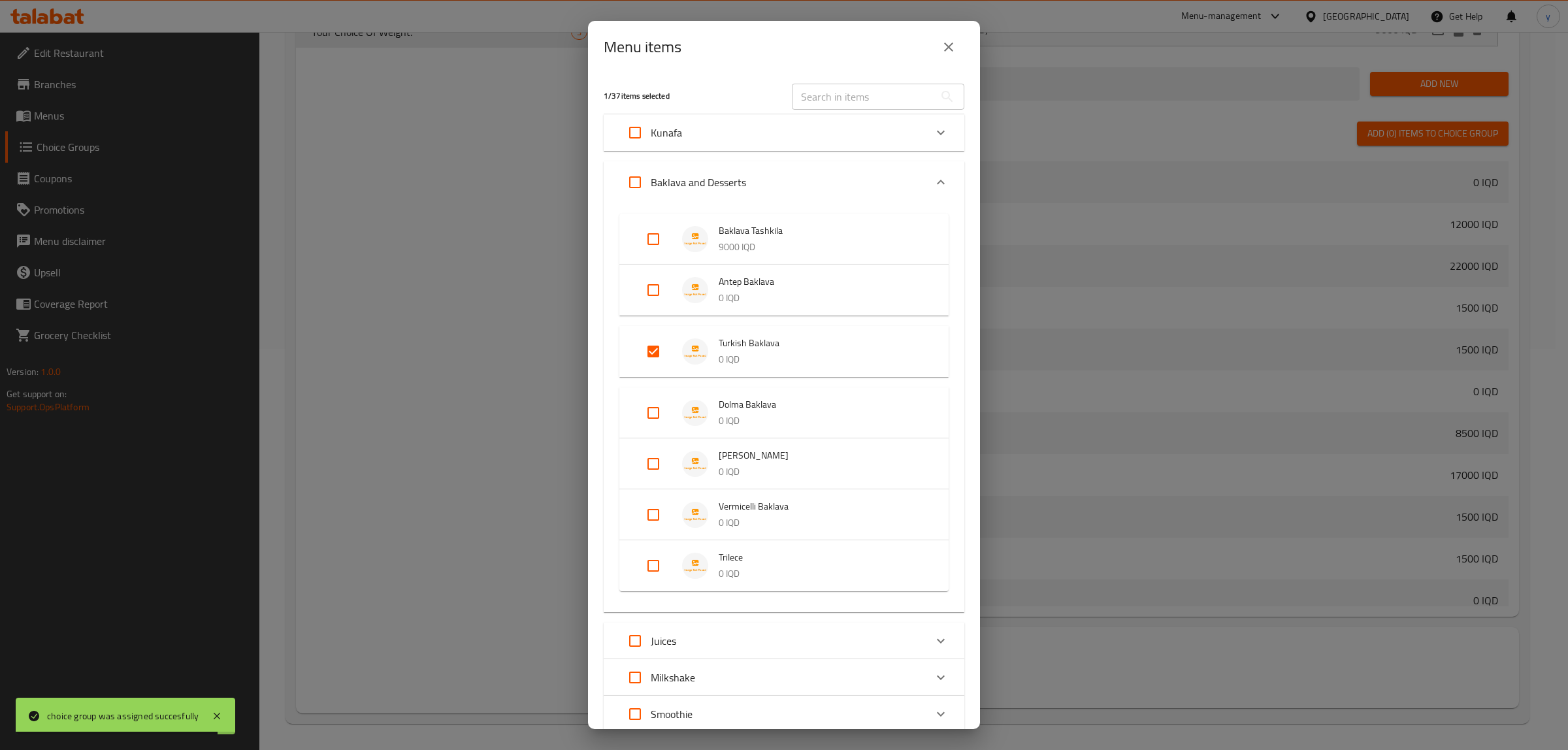
click at [662, 416] on input "Expand" at bounding box center [653, 413] width 31 height 31
checkbox input "true"
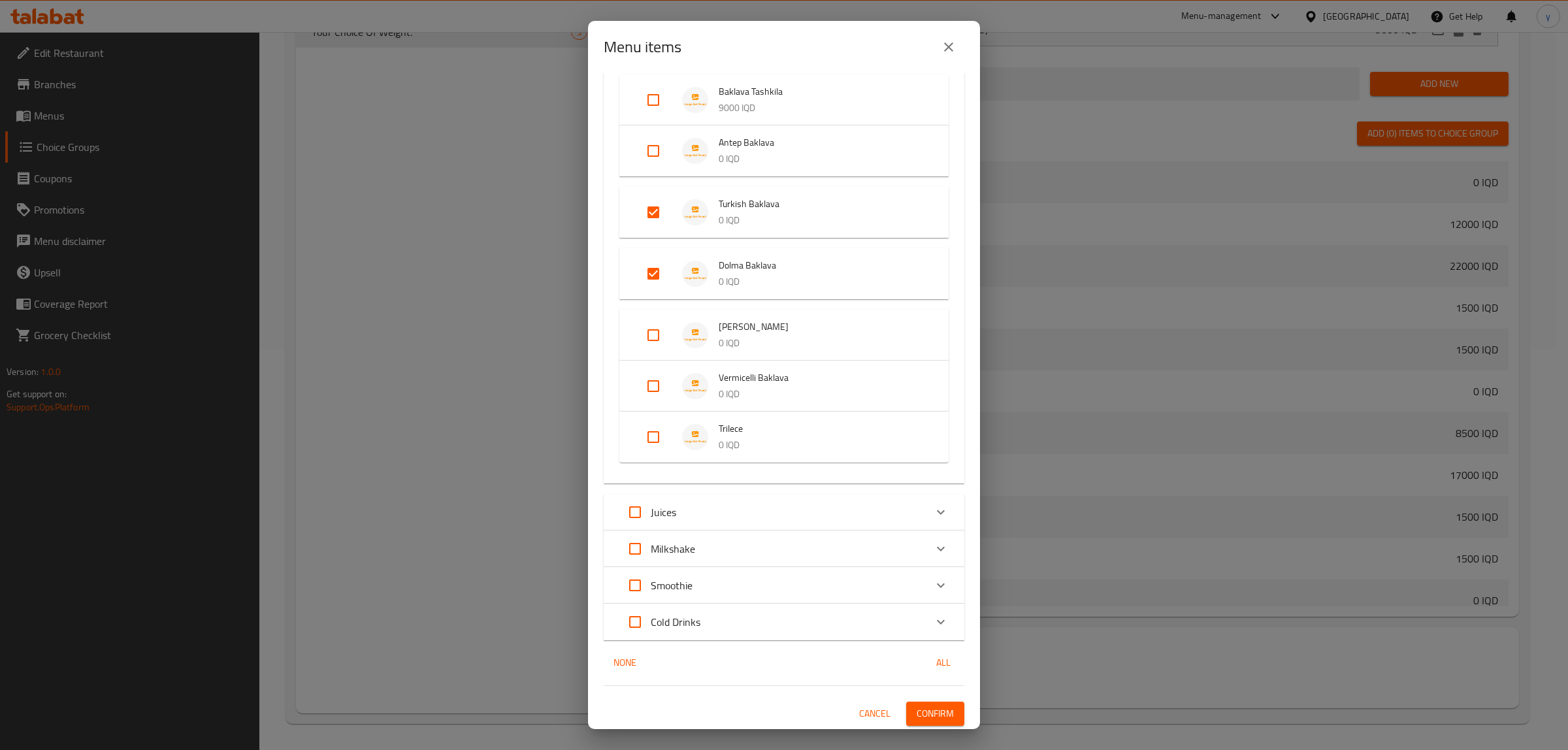
click at [941, 710] on span "Confirm" at bounding box center [934, 714] width 37 height 16
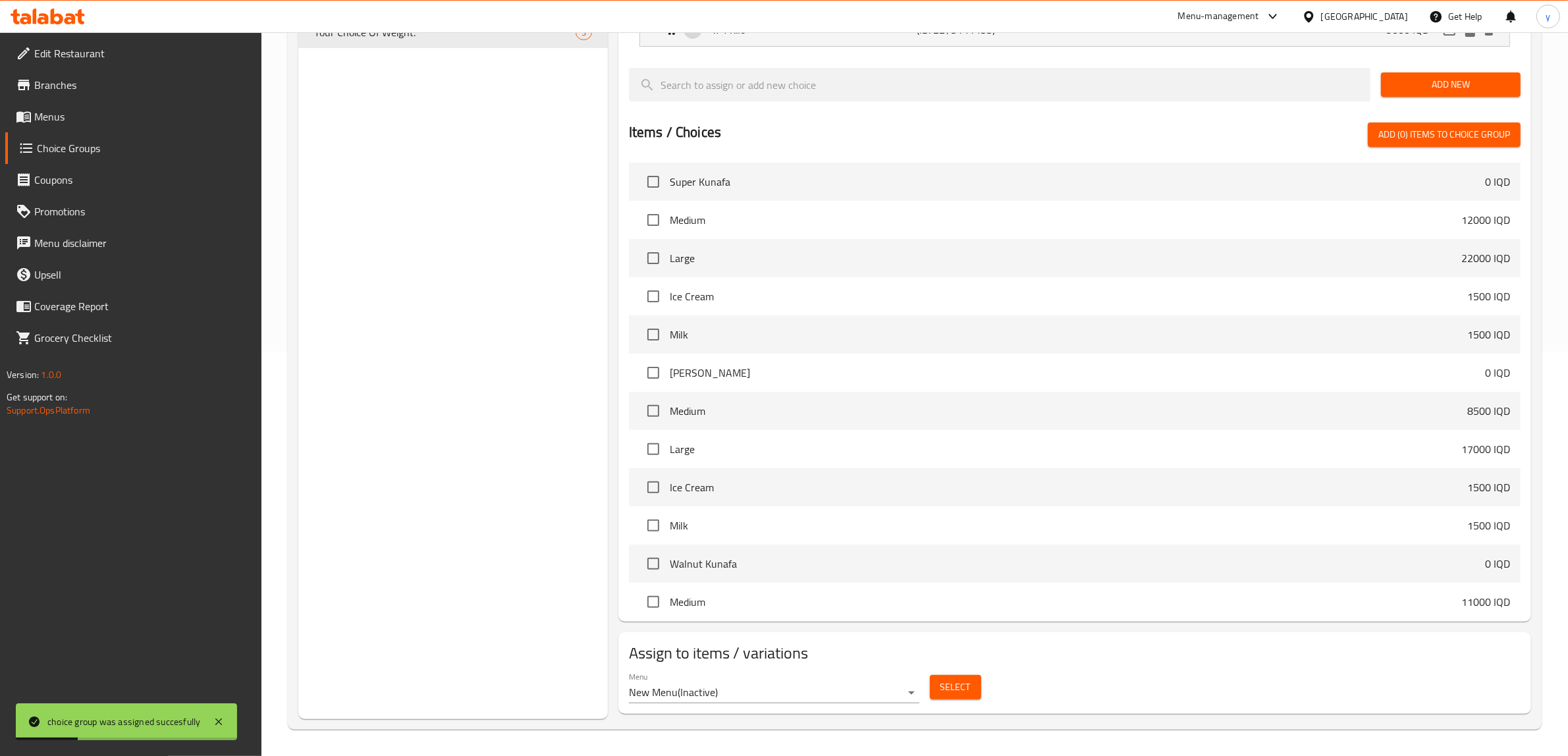
click at [973, 682] on button "Select" at bounding box center [955, 688] width 51 height 24
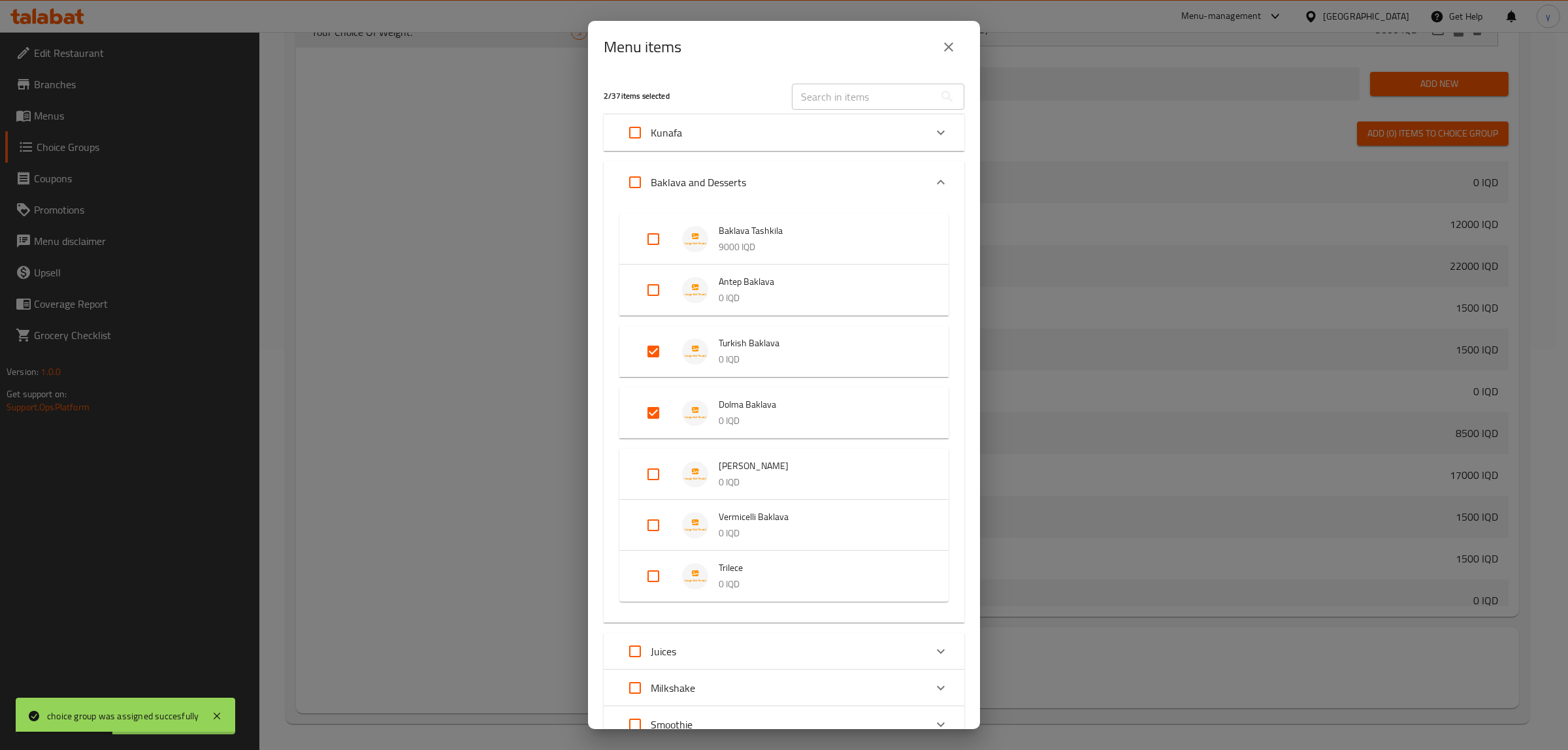
click at [640, 483] on input "Expand" at bounding box center [653, 474] width 31 height 31
click at [653, 486] on input "Expand" at bounding box center [653, 474] width 31 height 31
checkbox input "true"
click at [644, 540] on input "Expand" at bounding box center [653, 536] width 31 height 31
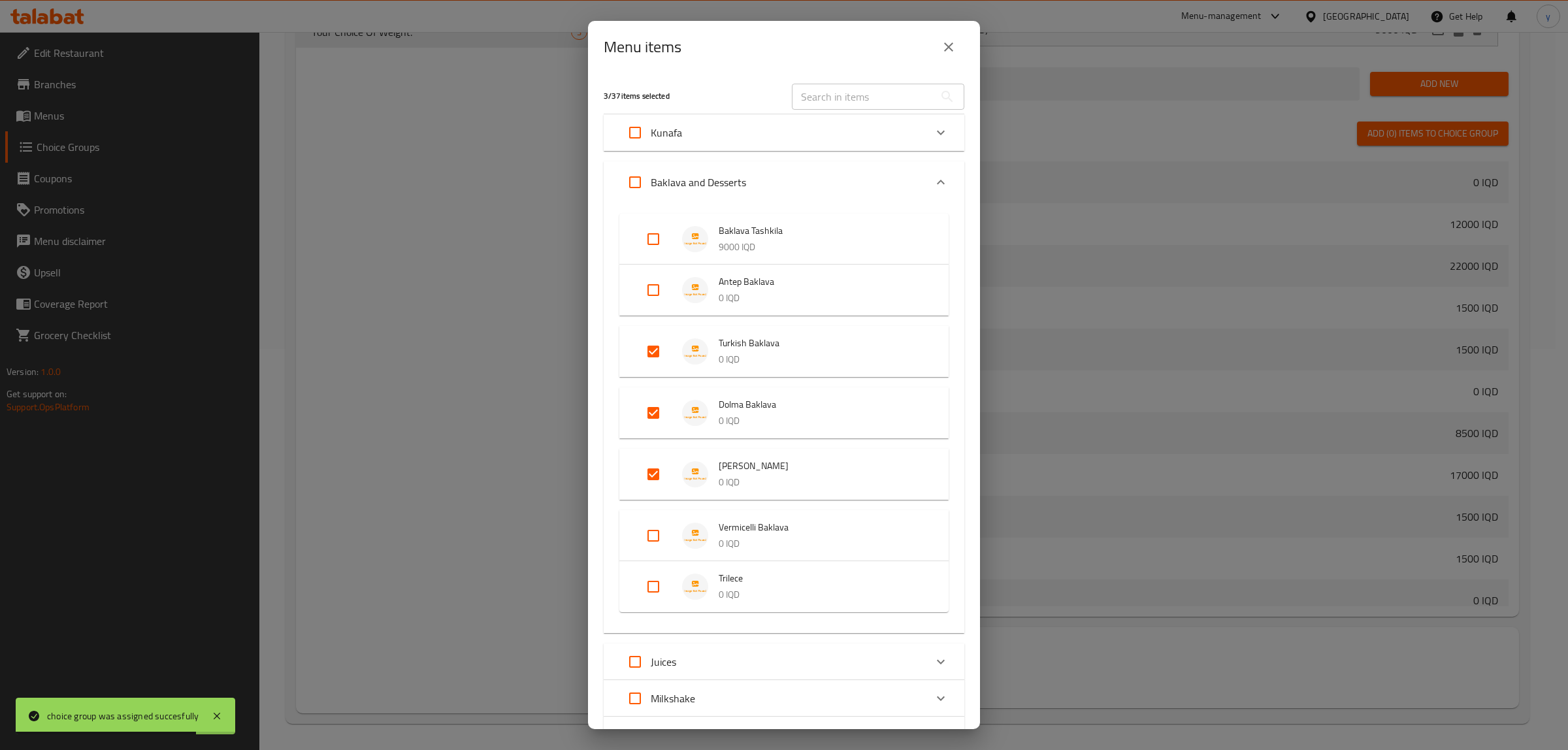
checkbox input "true"
click at [658, 599] on input "Expand" at bounding box center [653, 597] width 31 height 31
checkbox input "true"
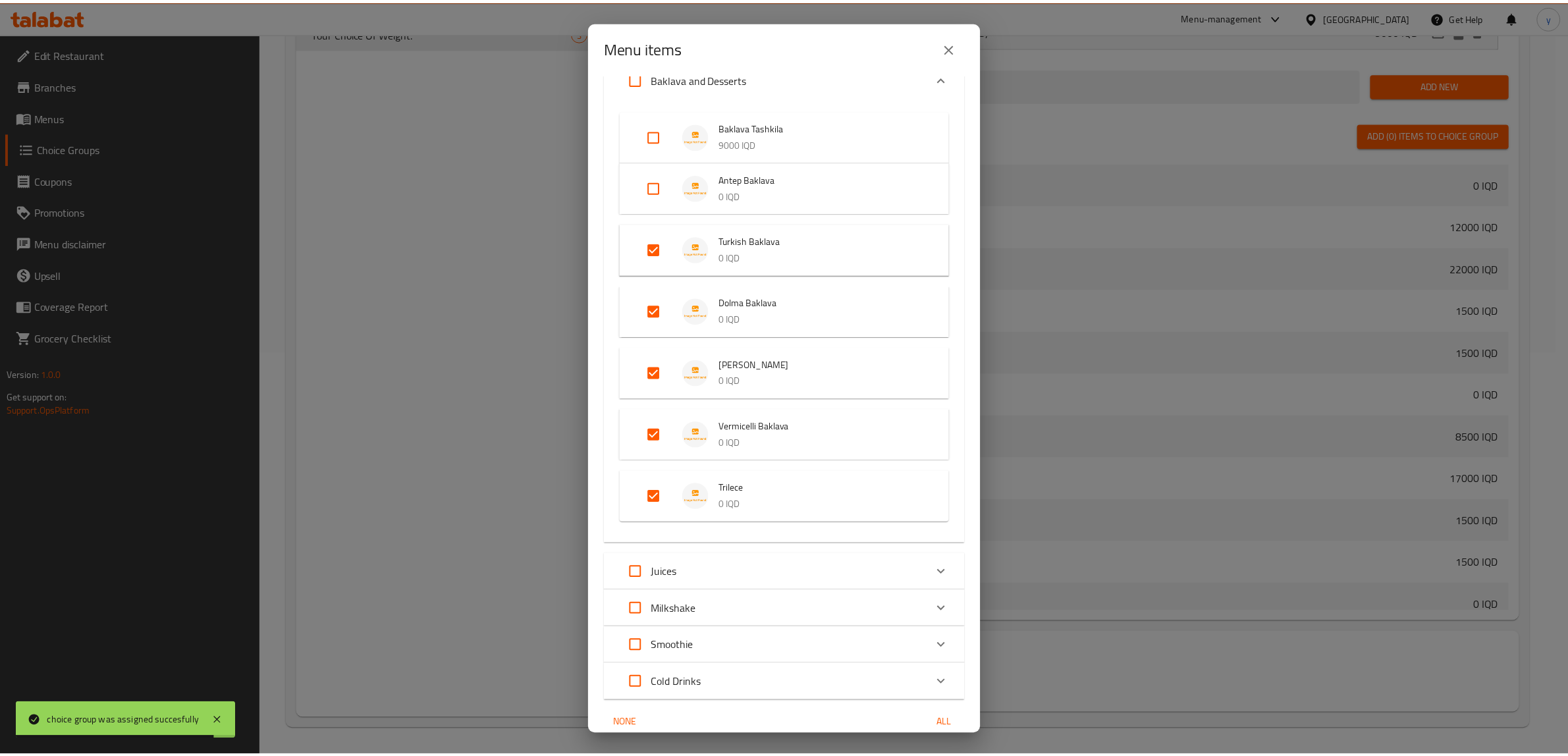
scroll to position [162, 0]
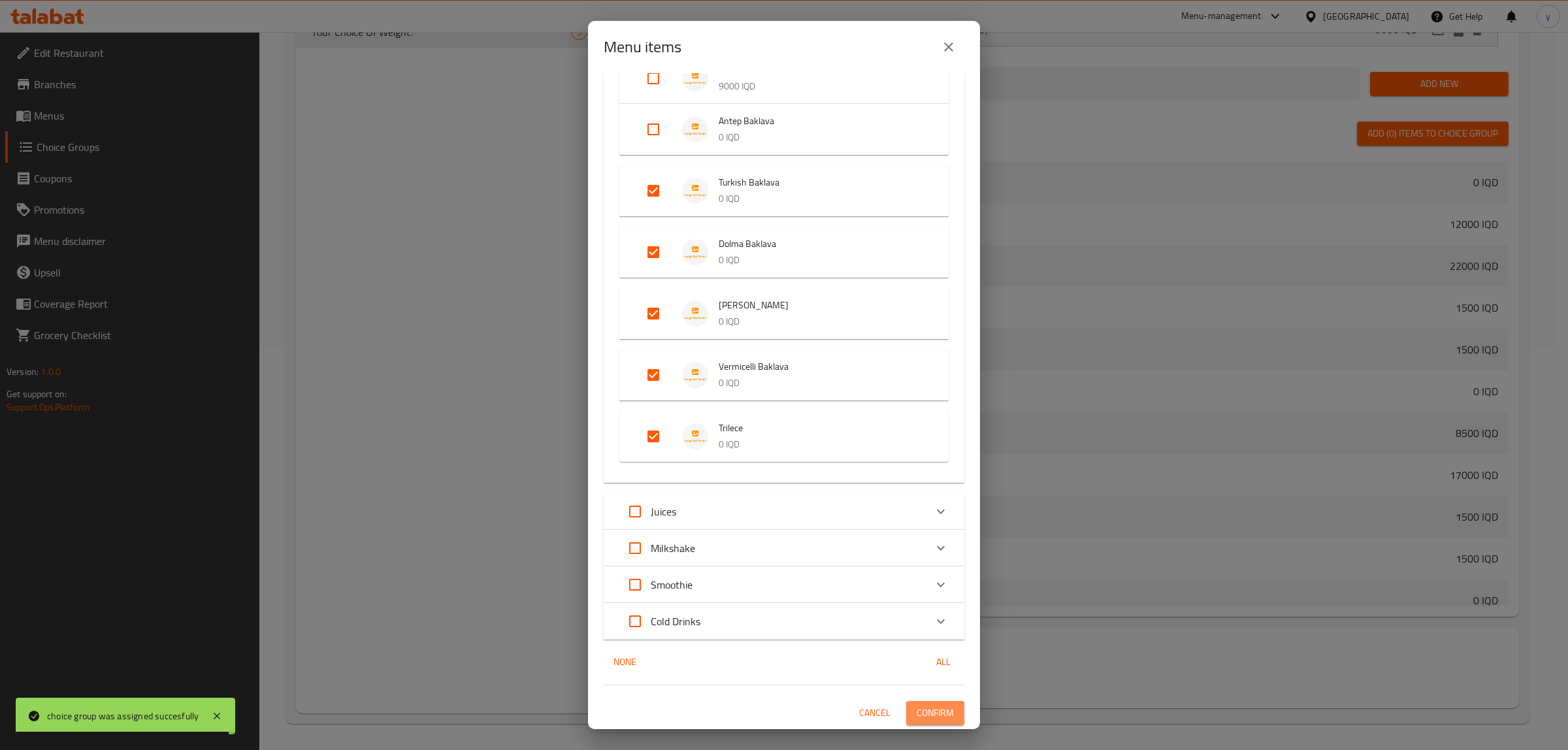
click at [928, 707] on span "Confirm" at bounding box center [934, 713] width 37 height 16
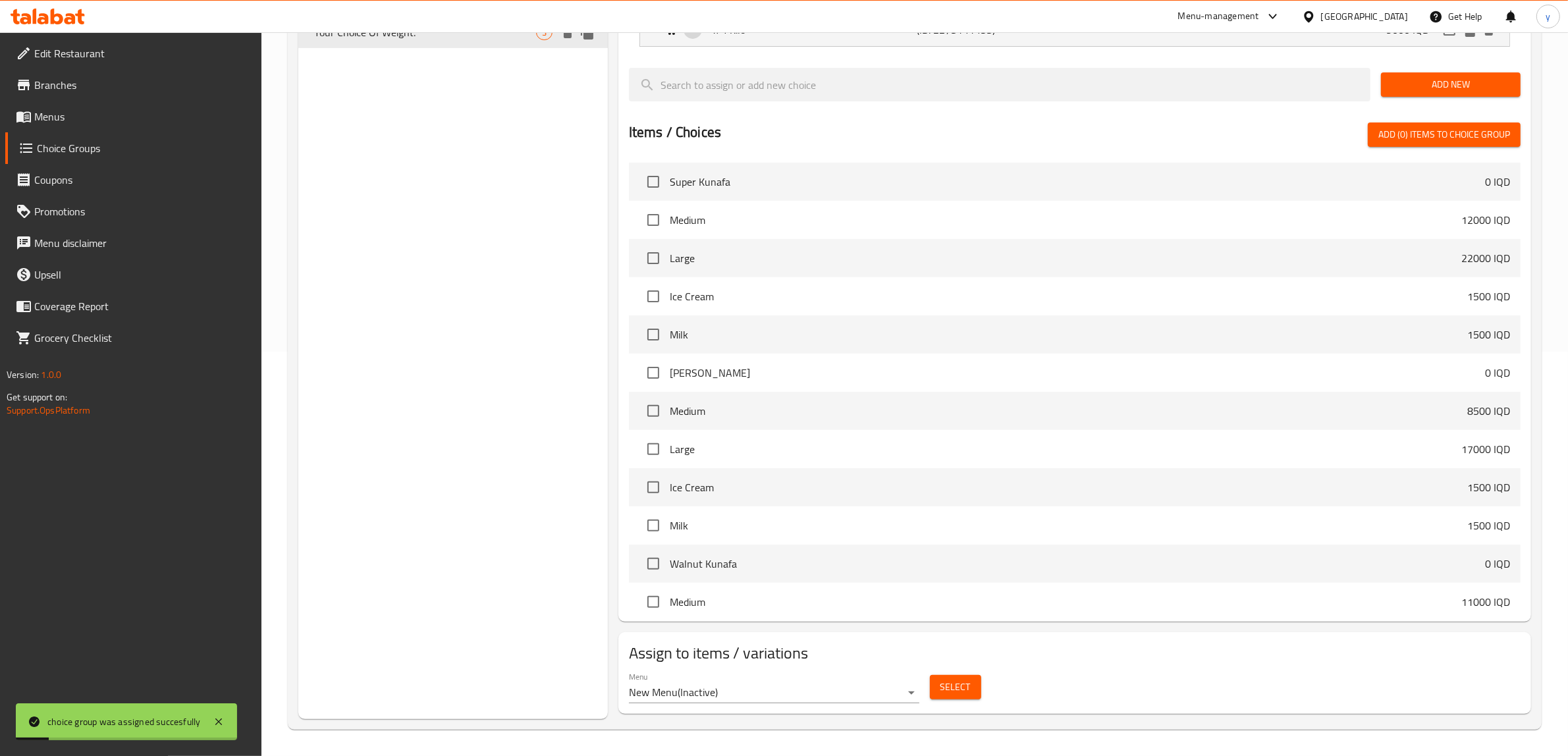
scroll to position [0, 0]
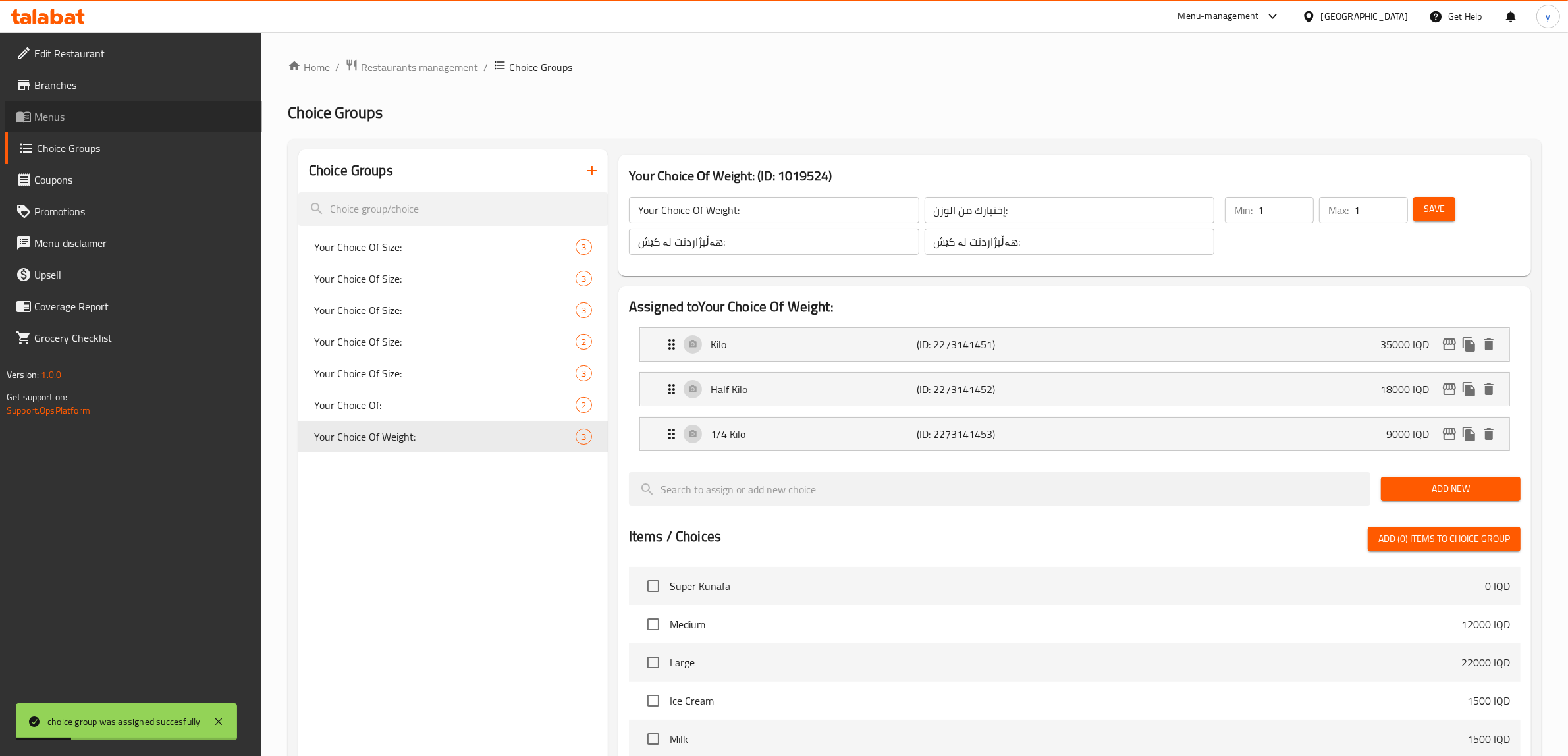
click at [100, 126] on link "Menus" at bounding box center [133, 116] width 257 height 31
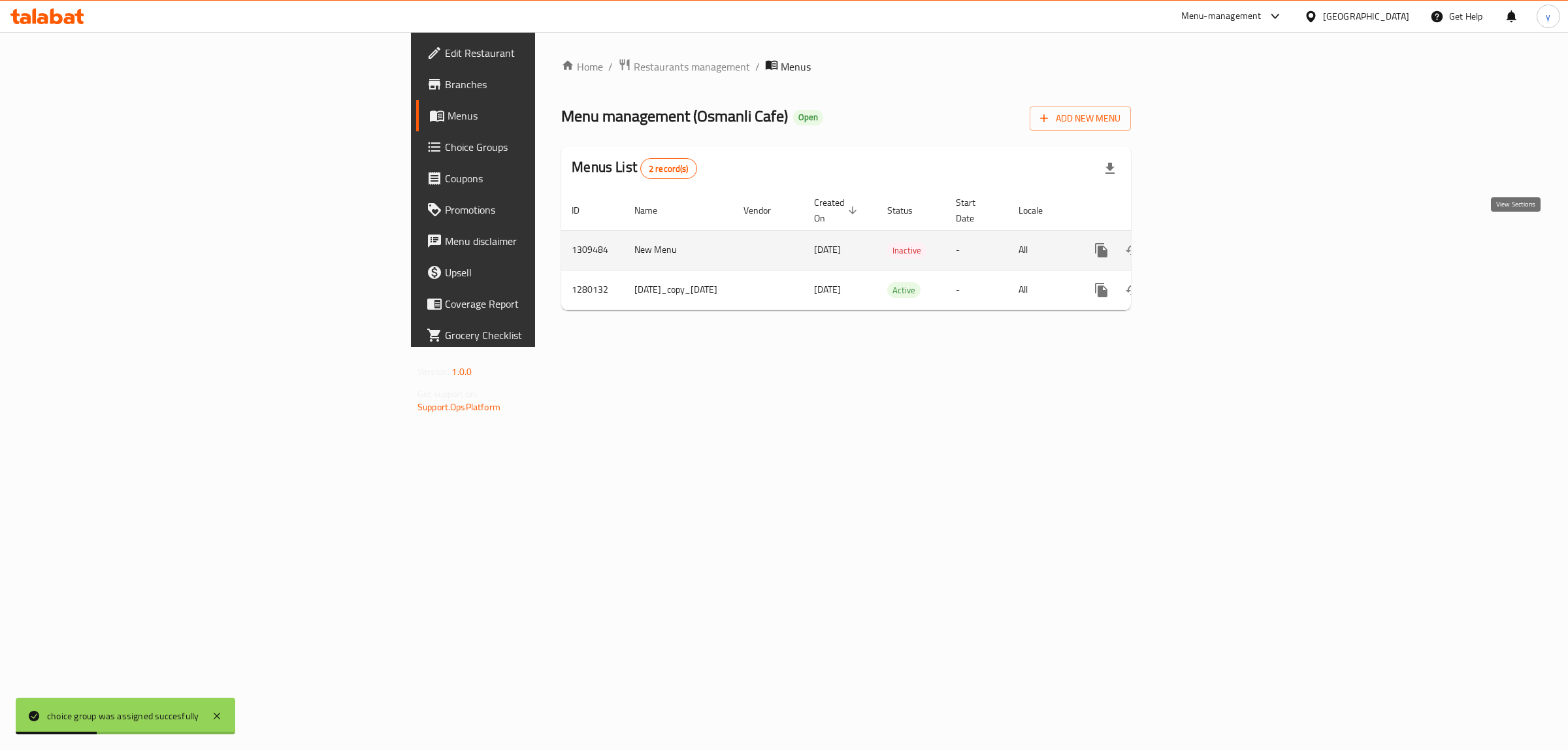
click at [1211, 245] on link "enhanced table" at bounding box center [1196, 250] width 31 height 31
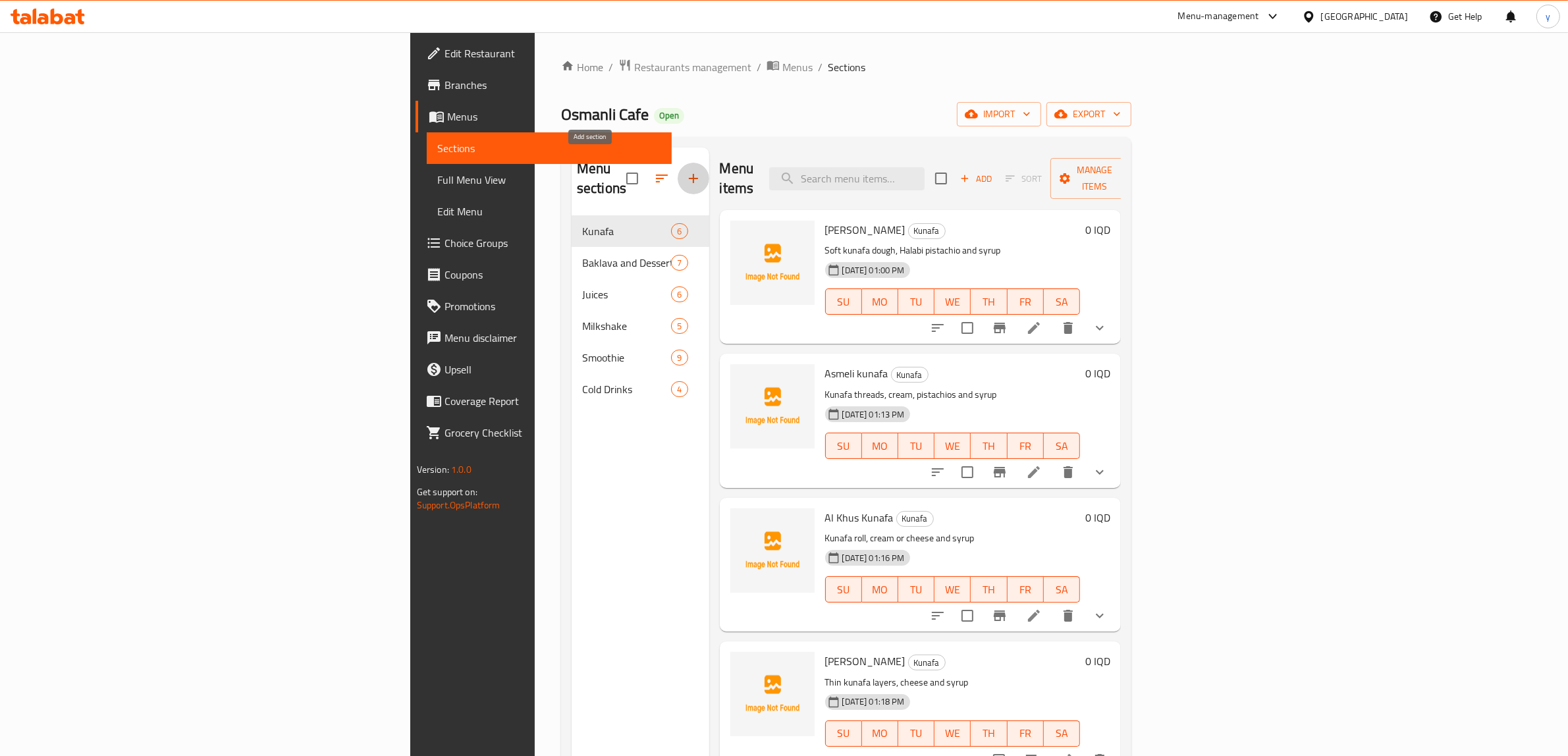
click at [678, 179] on button "button" at bounding box center [693, 179] width 31 height 31
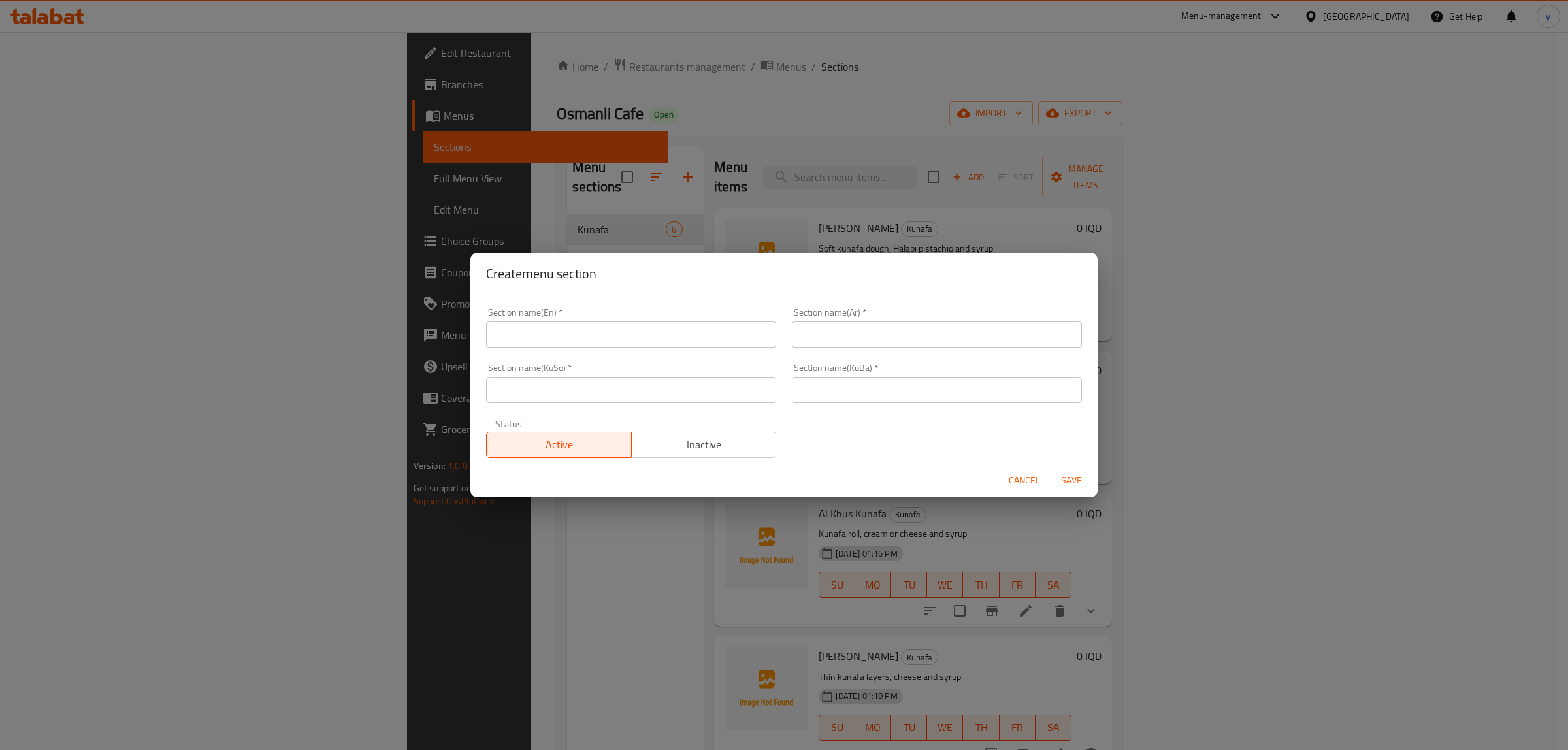
click at [926, 325] on input "text" at bounding box center [936, 335] width 290 height 26
type input "موهيتو"
type input "مۆهیتۆ"
click at [903, 399] on input "text" at bounding box center [936, 390] width 290 height 26
paste input "مۆهیتۆ"
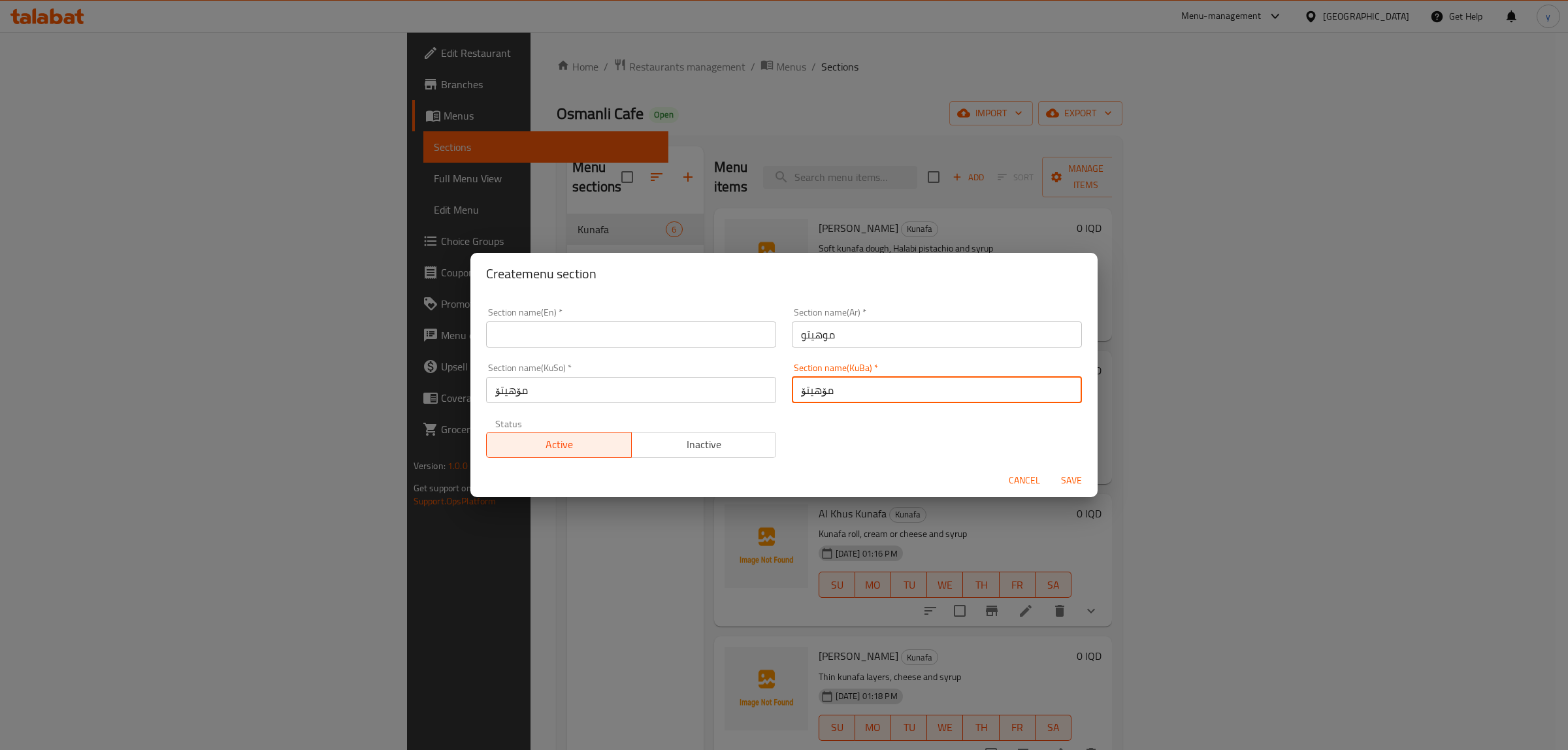
type input "مۆهیتۆ"
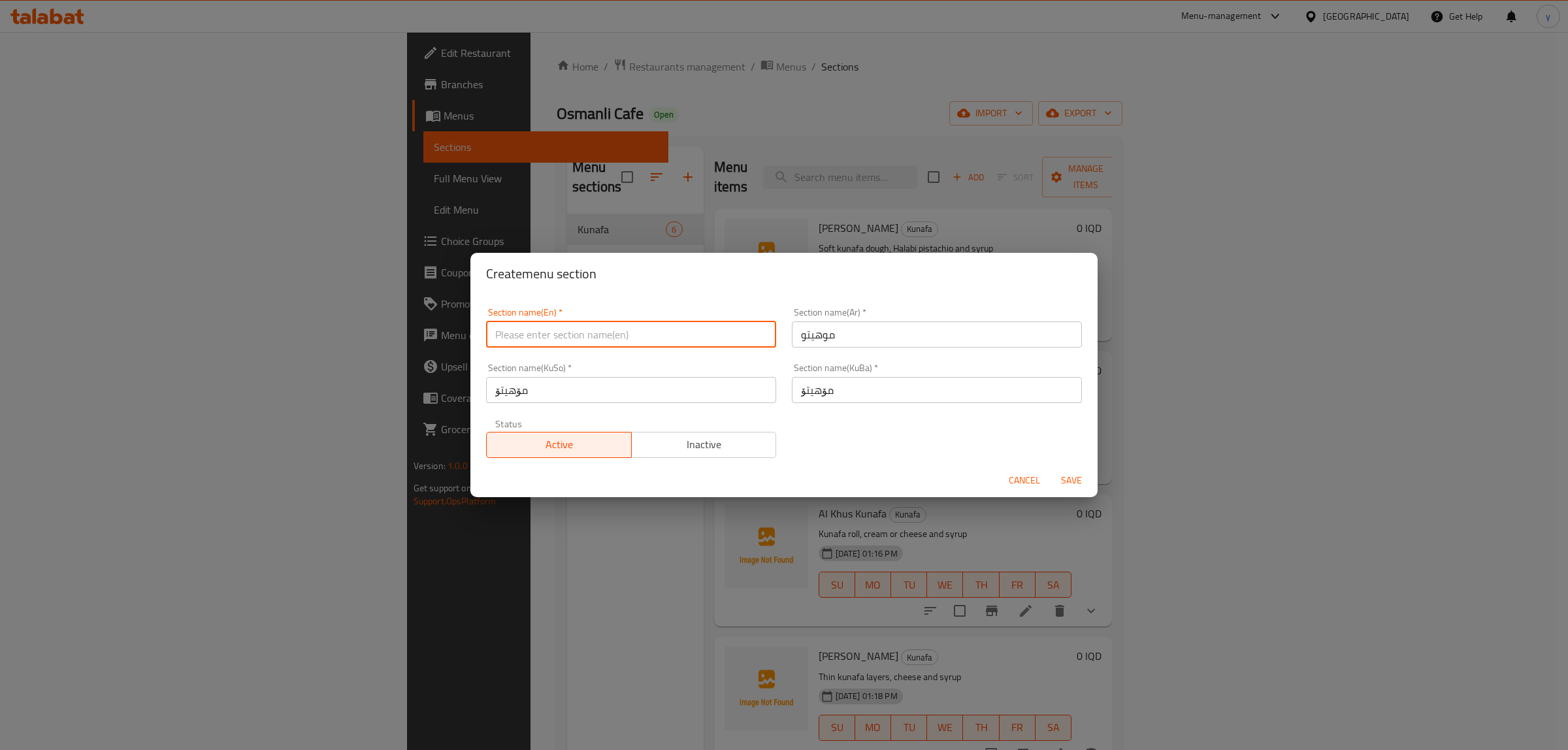
click at [699, 329] on input "text" at bounding box center [630, 335] width 290 height 26
type input "Mojito"
click at [1099, 487] on div "Create menu section Section name(En)   * Mojito Section name(En) * Section name…" at bounding box center [784, 375] width 1568 height 750
click at [1079, 481] on span "Save" at bounding box center [1071, 480] width 31 height 16
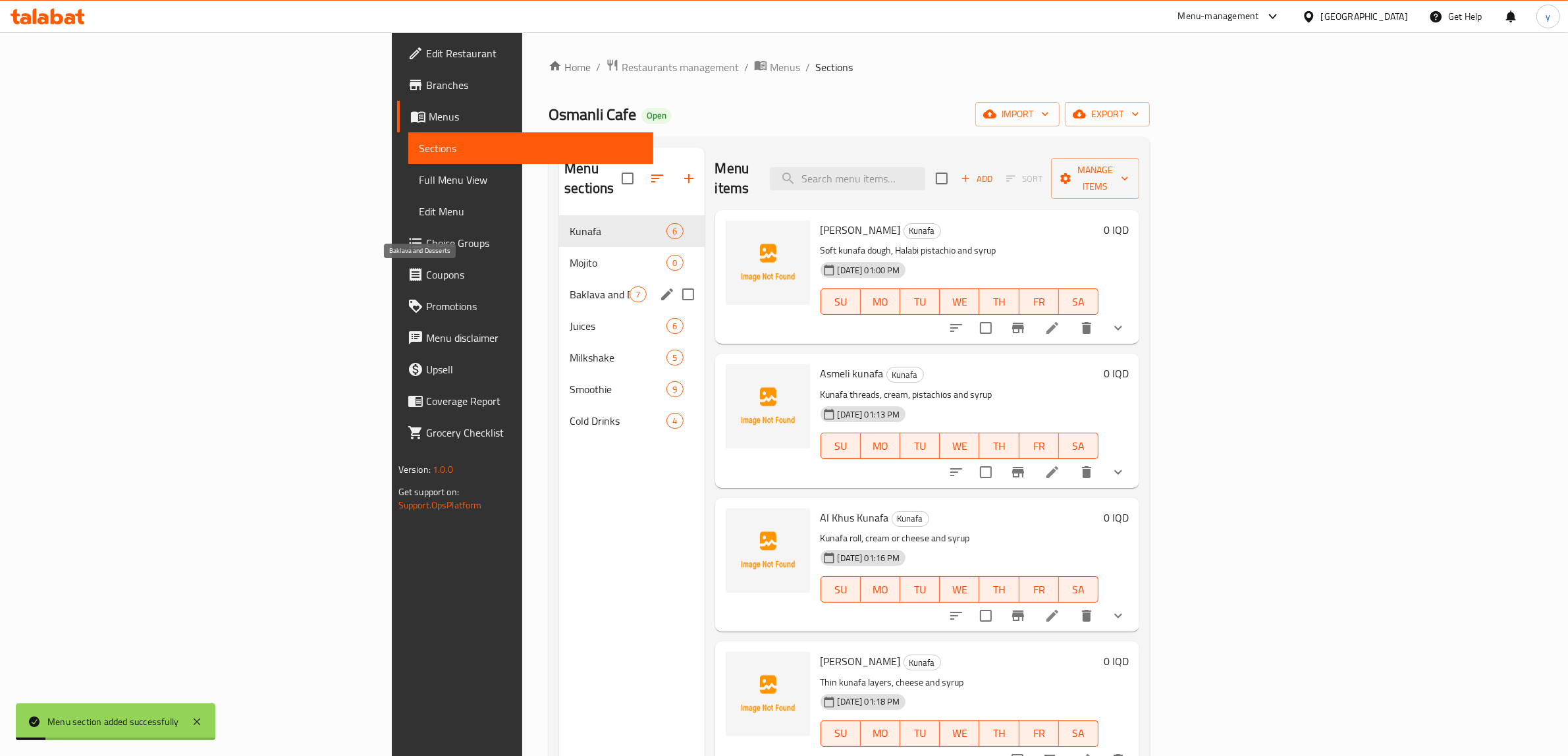
click at [559, 278] on div "Baklava and Desserts 7" at bounding box center [631, 294] width 145 height 31
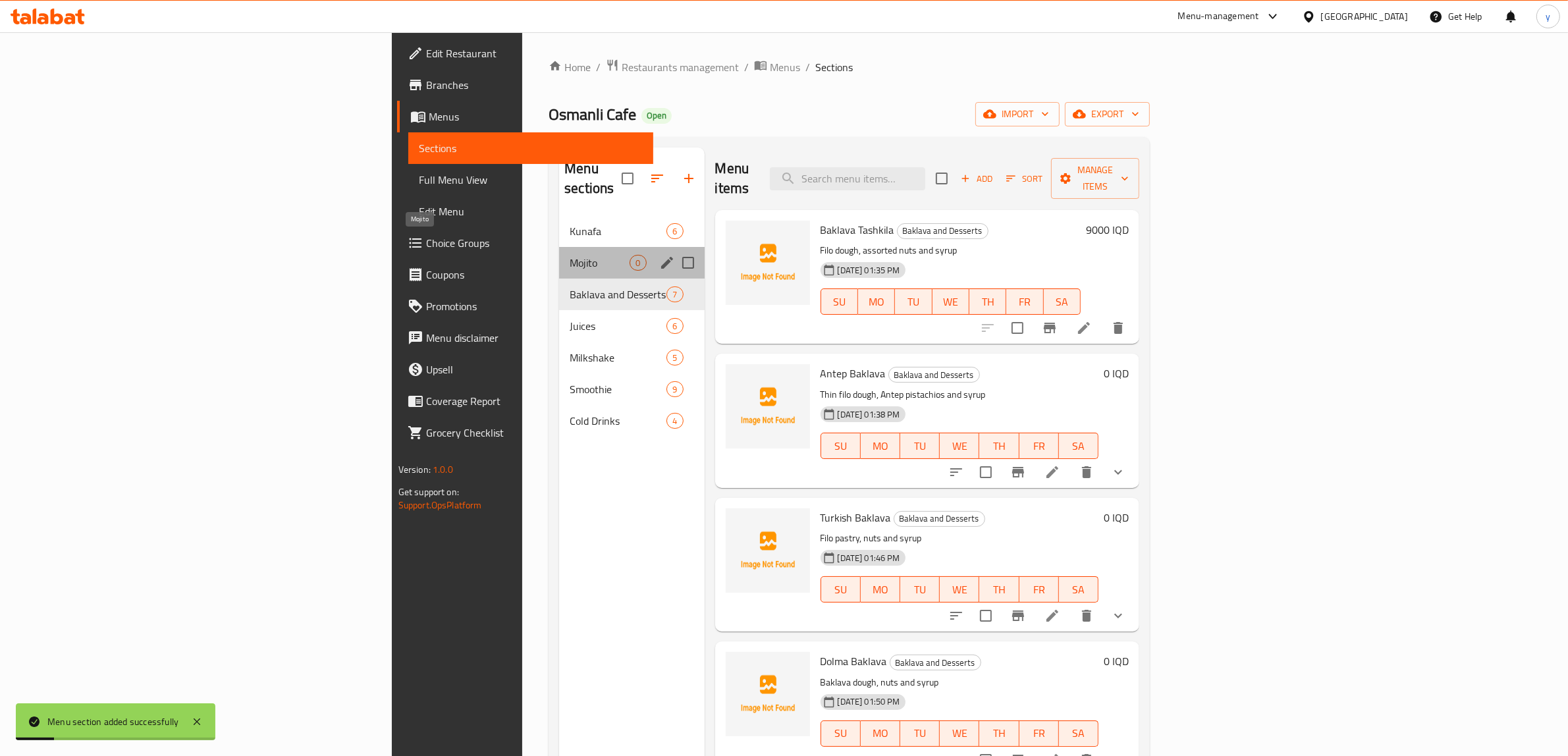
click at [569, 255] on span "Mojito" at bounding box center [599, 263] width 60 height 16
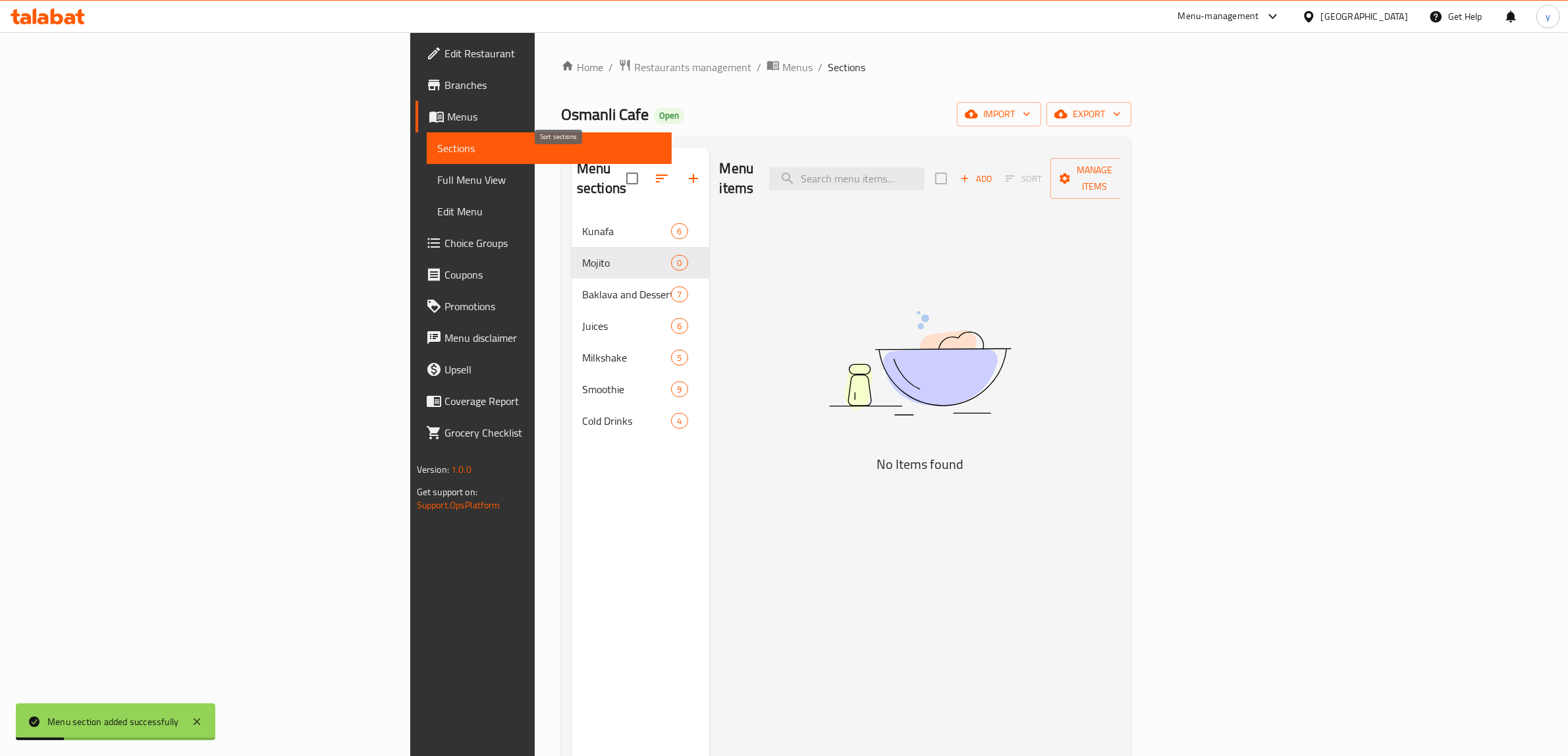
click at [647, 163] on button "button" at bounding box center [662, 179] width 31 height 31
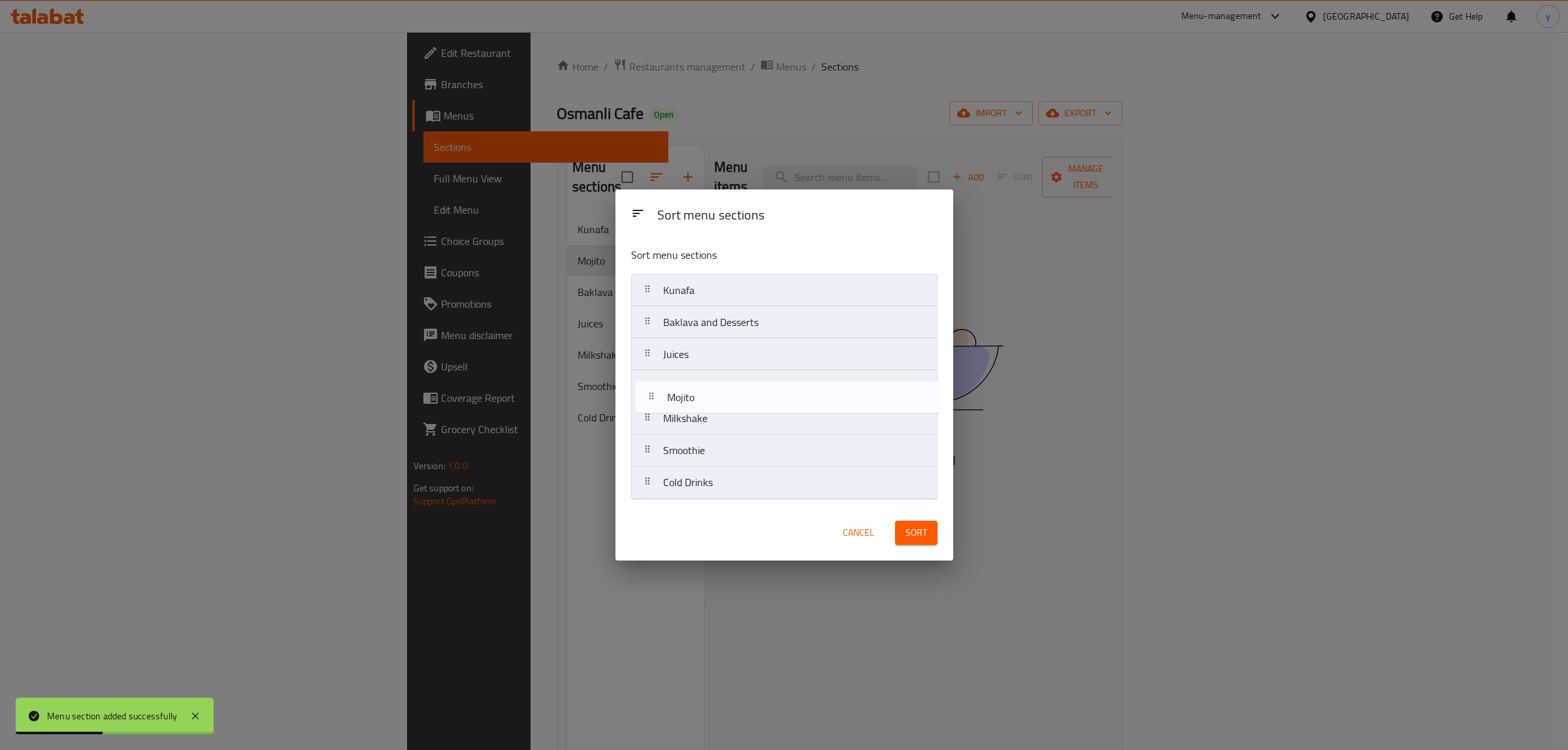
drag, startPoint x: 684, startPoint y: 321, endPoint x: 691, endPoint y: 397, distance: 76.3
click at [689, 402] on nav "[PERSON_NAME] and Desserts Juices Milkshake Smoothie Cold Drinks" at bounding box center [784, 386] width 306 height 225
drag, startPoint x: 694, startPoint y: 360, endPoint x: 690, endPoint y: 464, distance: 104.1
click at [690, 464] on nav "[PERSON_NAME] and Desserts Juices Mojito Milkshake Smoothie Cold Drinks" at bounding box center [784, 386] width 306 height 225
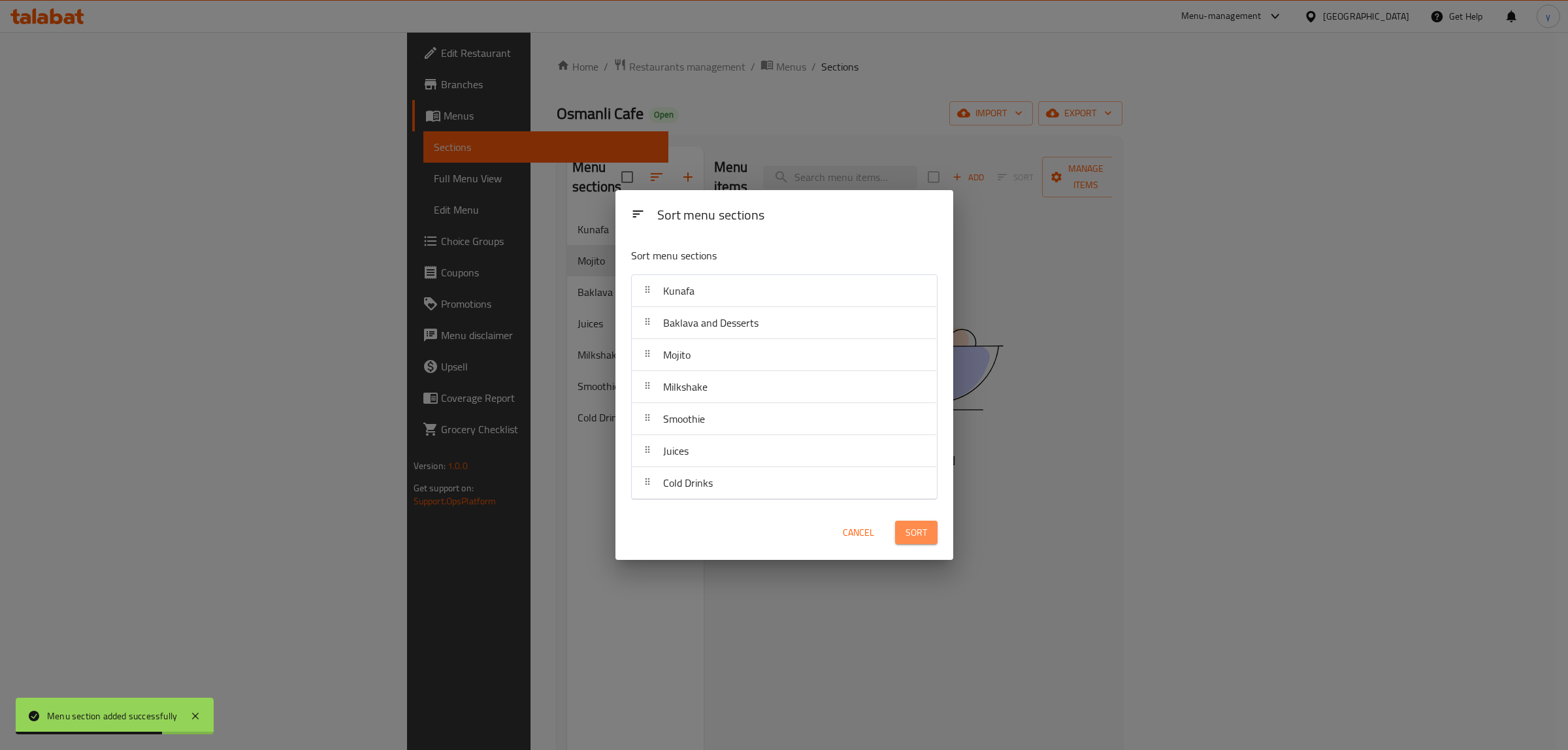
click at [907, 526] on span "Sort" at bounding box center [916, 532] width 21 height 16
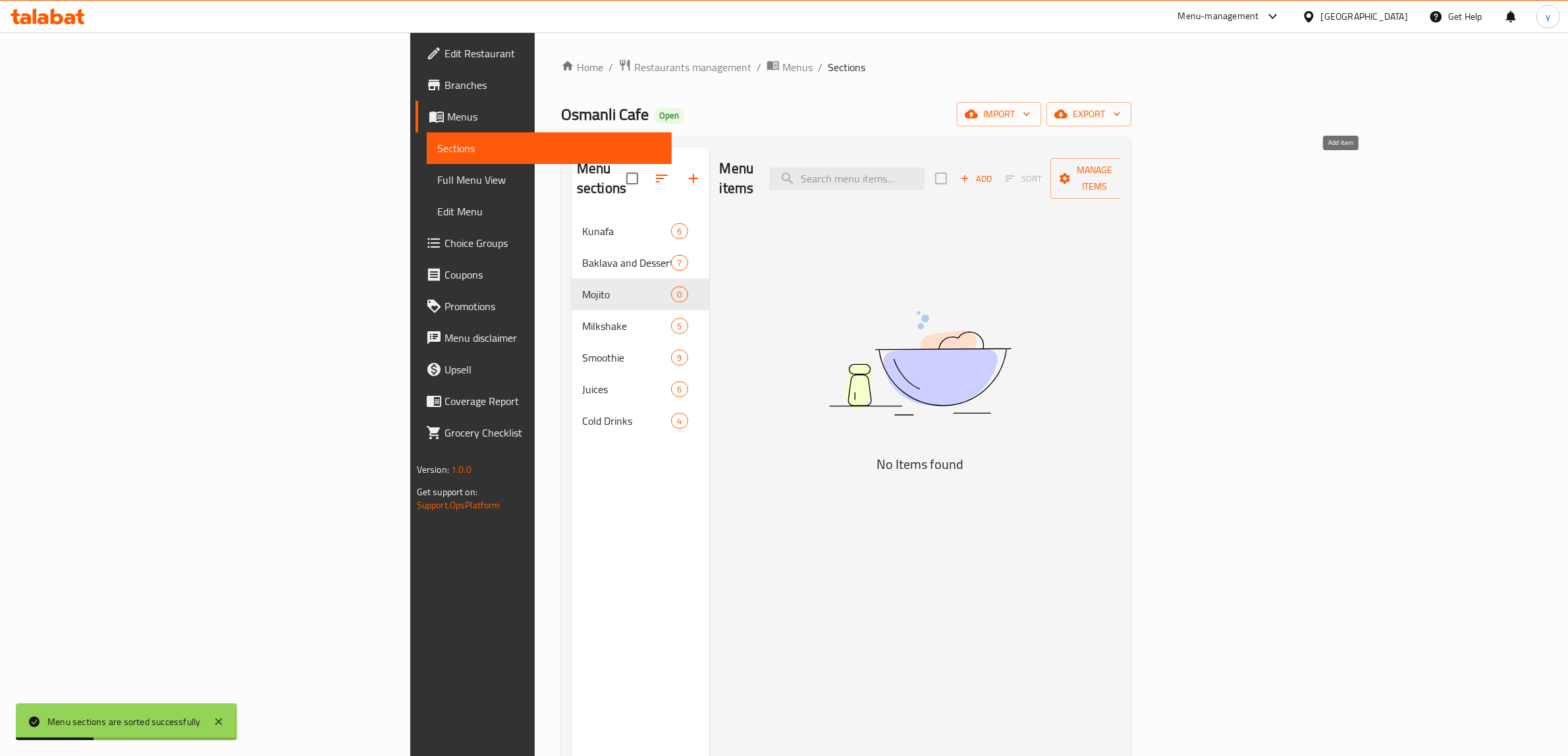
click at [971, 174] on icon "button" at bounding box center [966, 179] width 12 height 12
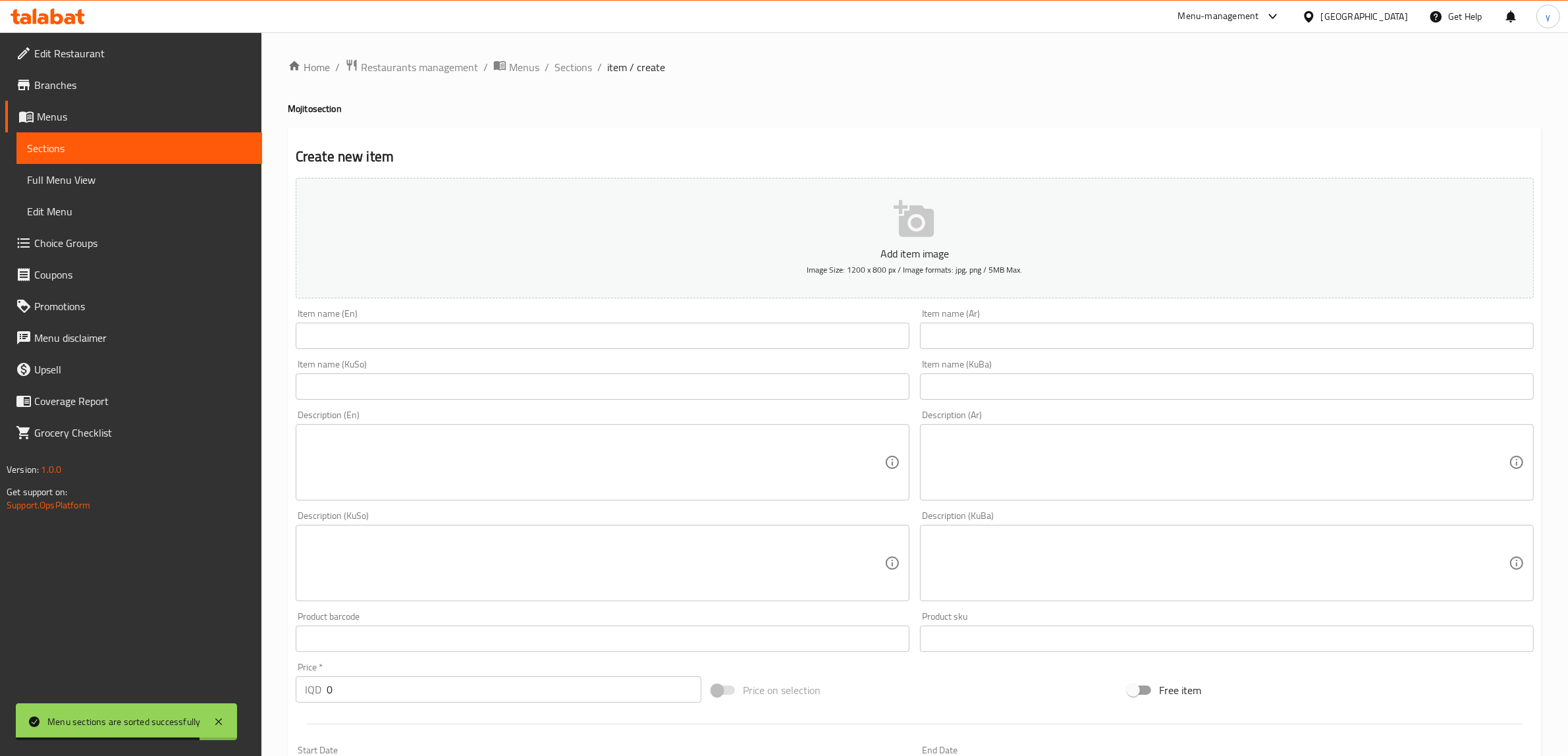
click at [937, 328] on input "text" at bounding box center [1227, 336] width 614 height 26
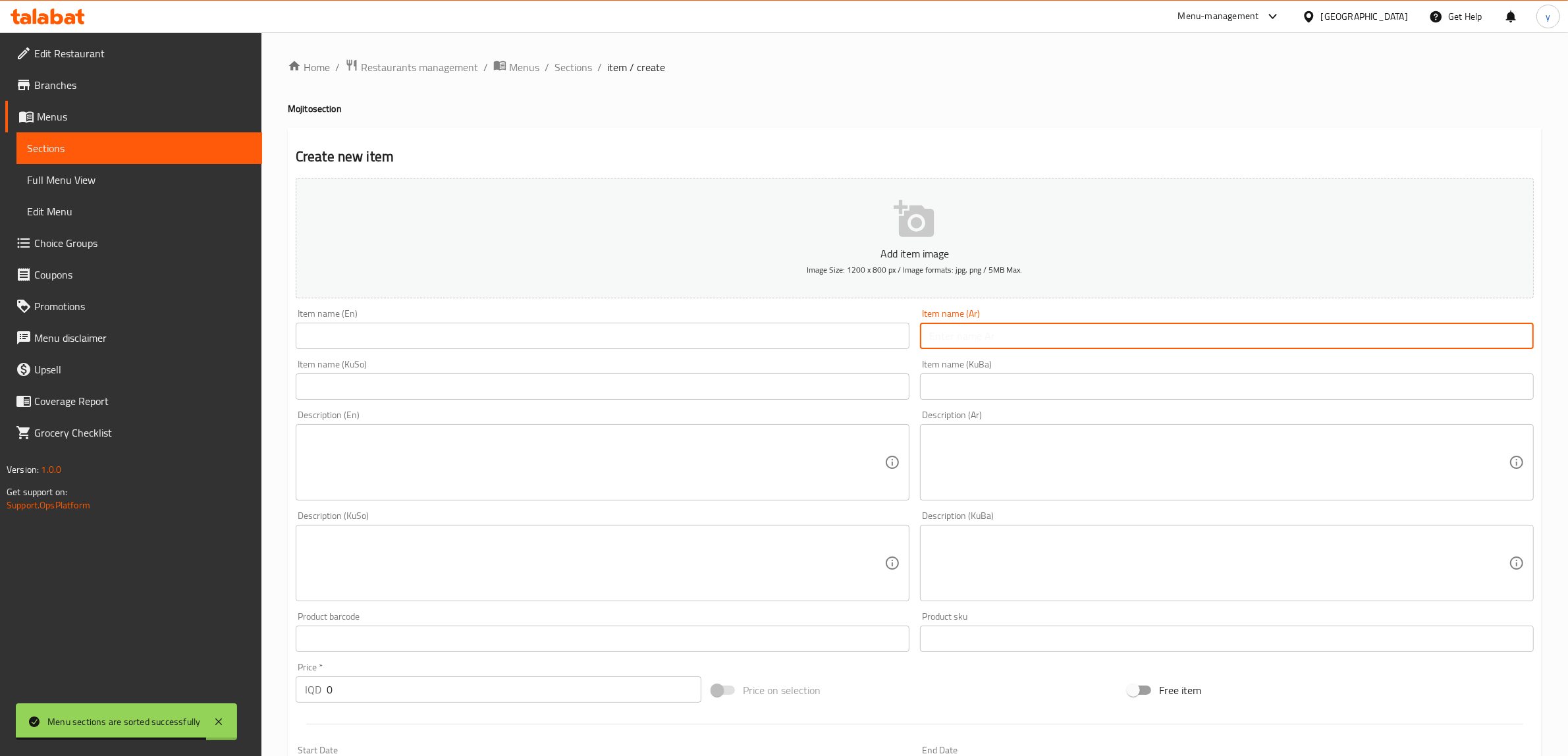
paste input "موهيتو (جميع النكهات)"
click at [992, 338] on input "موهيتو (جميع النكهات)" at bounding box center [1227, 336] width 614 height 26
click at [1332, 331] on input "موهيتو جميع النكهات)" at bounding box center [1227, 336] width 614 height 26
click at [1484, 339] on input "موهيتو جميع النكهات" at bounding box center [1227, 336] width 614 height 26
click at [1456, 337] on input "موهيتو جميع النكهات" at bounding box center [1227, 336] width 614 height 26
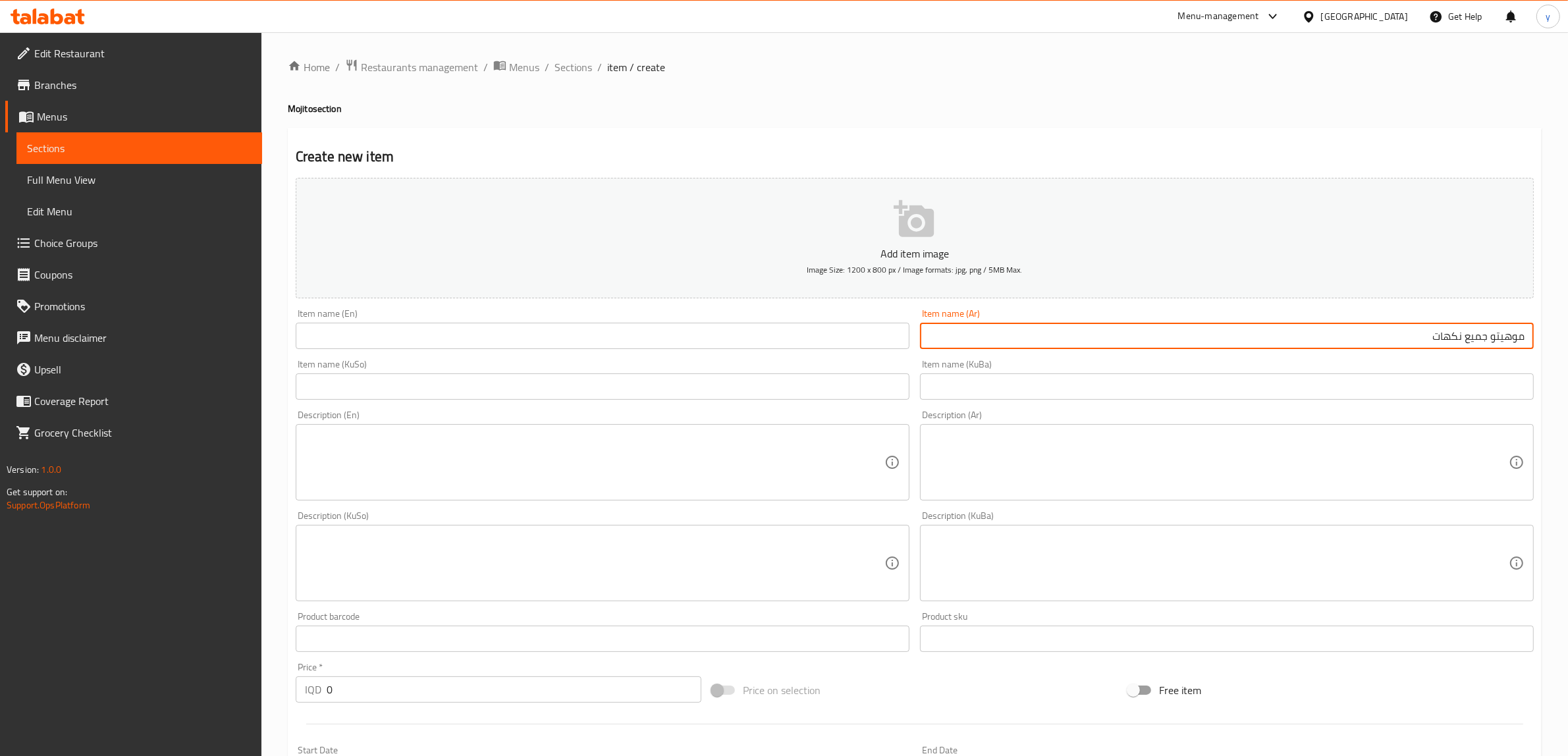
click at [1477, 344] on input "موهيتو جميع نكهات" at bounding box center [1227, 336] width 614 height 26
type input "موهيتو بالنكهات"
click at [775, 334] on input "text" at bounding box center [602, 336] width 614 height 26
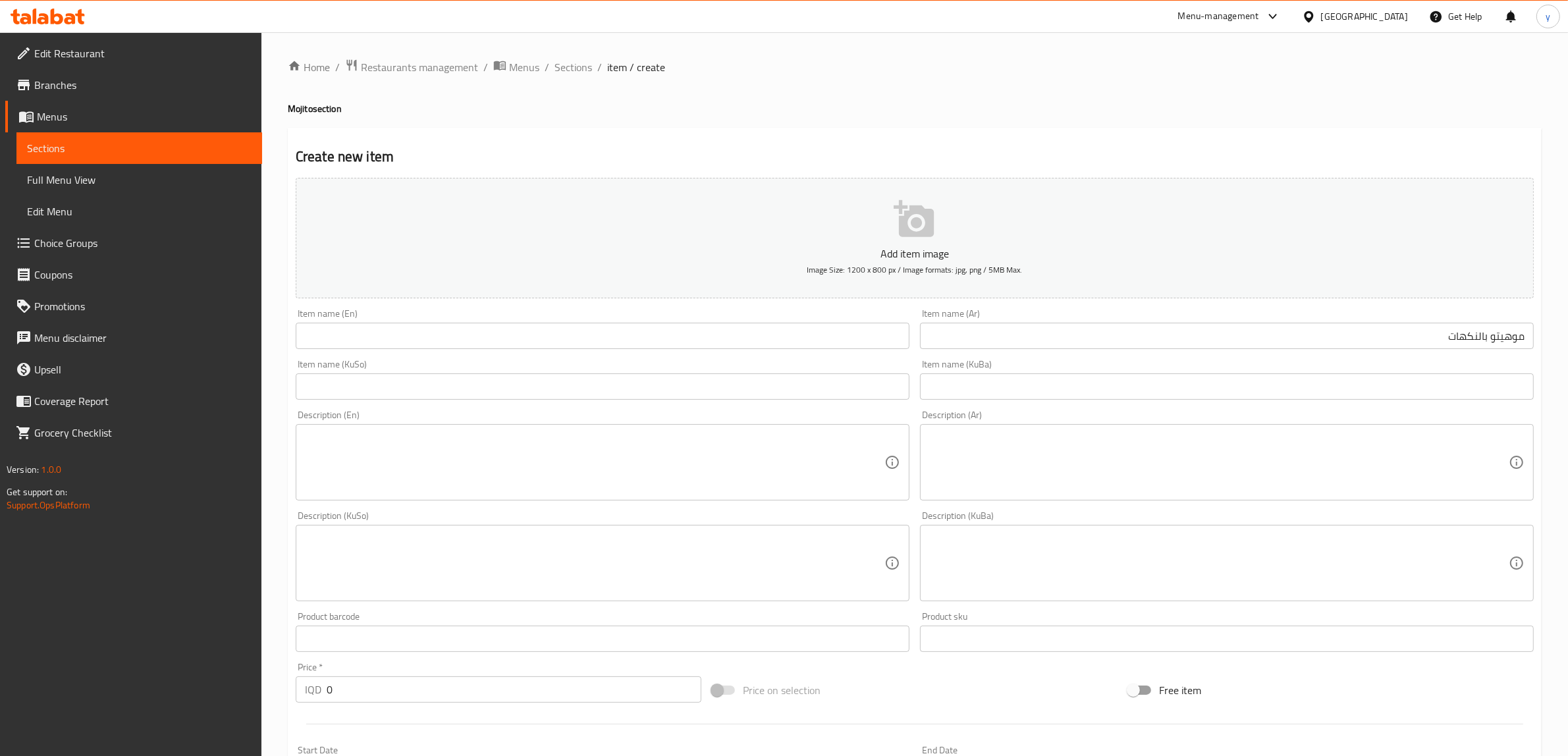
click at [738, 372] on div "Item name (KuSo) Item name (KuSo)" at bounding box center [602, 380] width 614 height 40
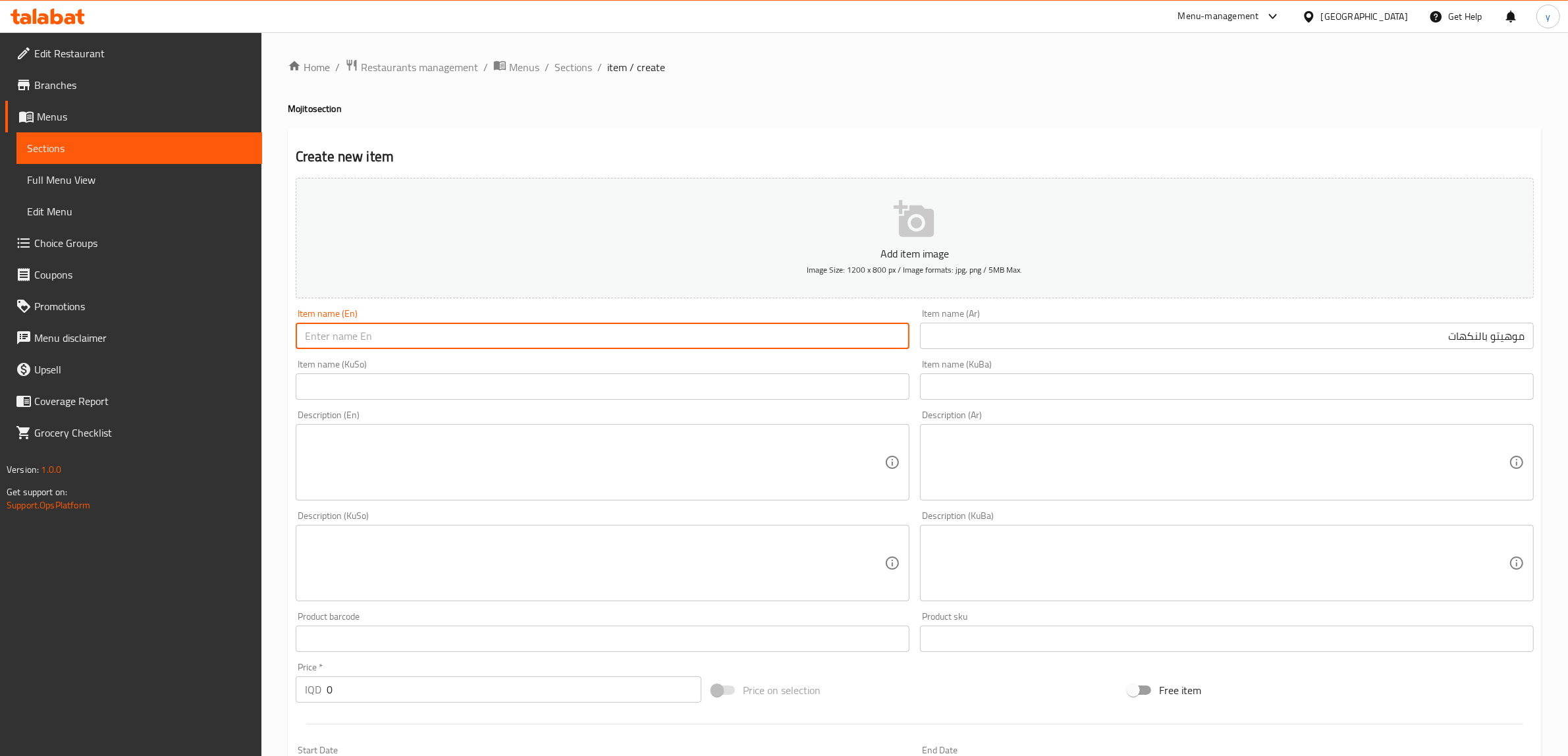
click at [725, 348] on input "text" at bounding box center [602, 336] width 614 height 26
drag, startPoint x: 361, startPoint y: 339, endPoint x: 350, endPoint y: 339, distance: 11.0
click at [350, 339] on input "Mojito with flavors" at bounding box center [602, 336] width 614 height 26
click at [367, 335] on input "Mojito with flavors" at bounding box center [602, 336] width 614 height 26
click at [361, 337] on input "Mojito with flavors" at bounding box center [602, 336] width 614 height 26
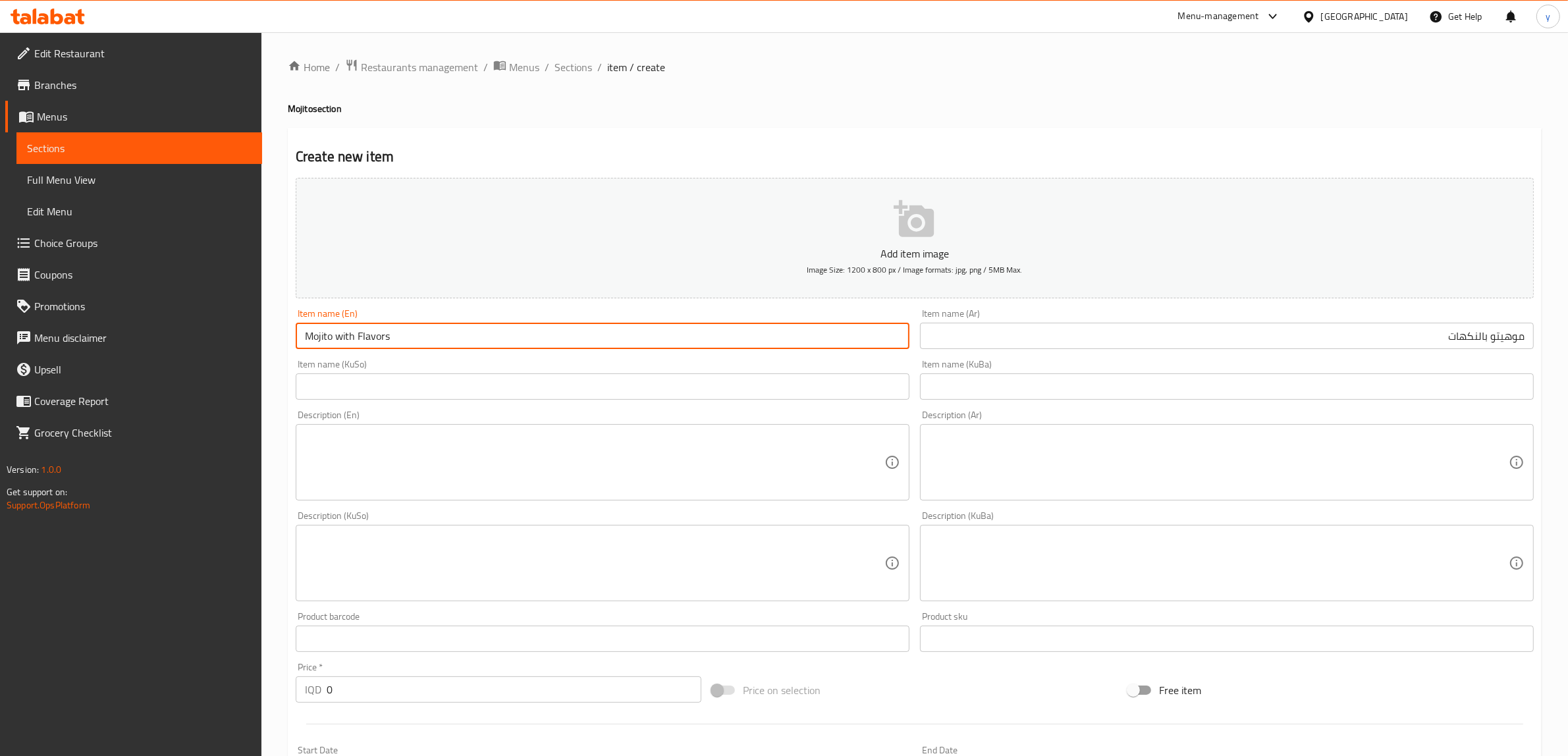
type input "Mojito with Flavors"
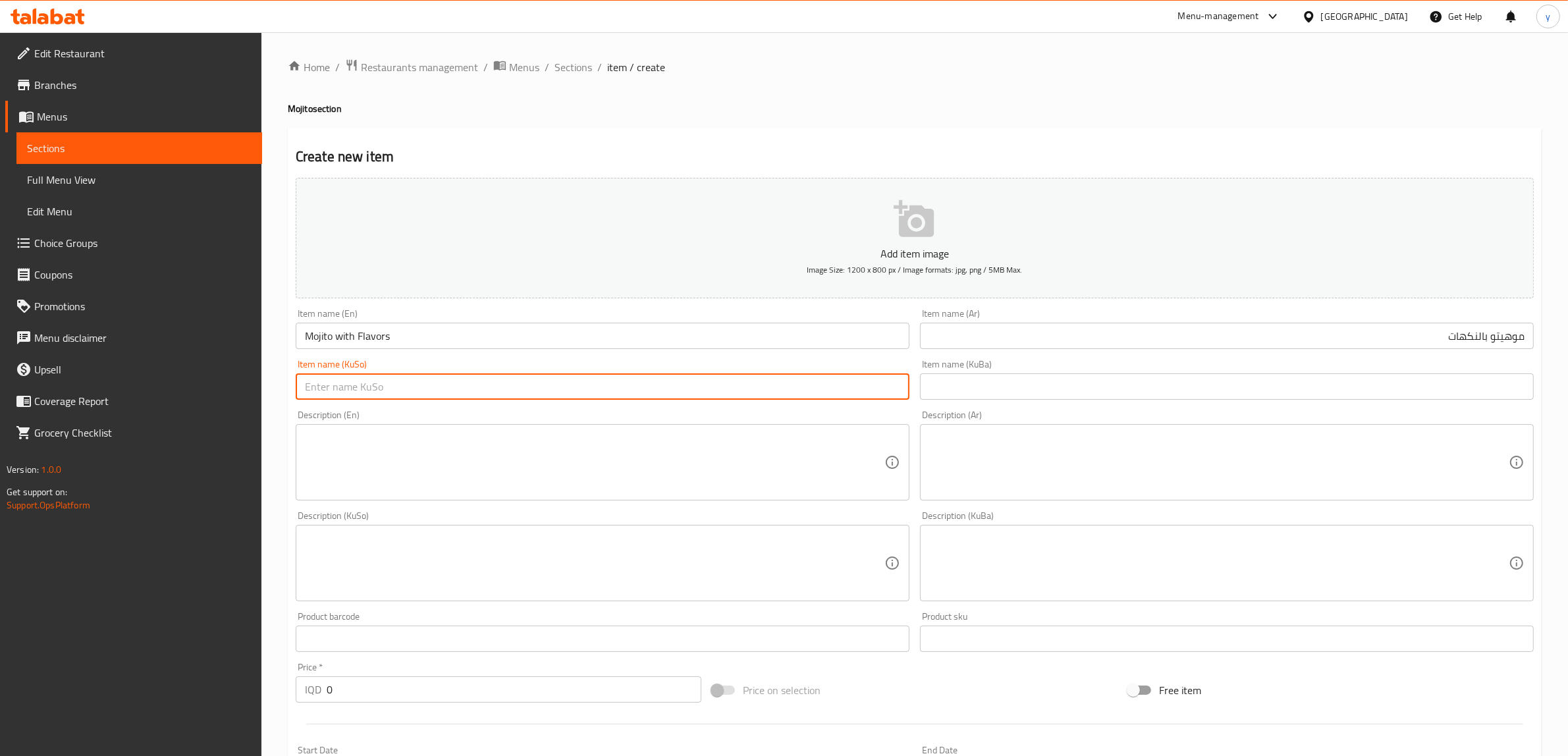
click at [424, 386] on input "text" at bounding box center [602, 387] width 614 height 26
click at [642, 386] on input "text" at bounding box center [602, 387] width 614 height 26
click at [840, 394] on input "مۆهیتۆ بە تام" at bounding box center [602, 387] width 614 height 26
type input "مۆهیتۆ بە تام"
click at [836, 476] on textarea at bounding box center [595, 463] width 580 height 62
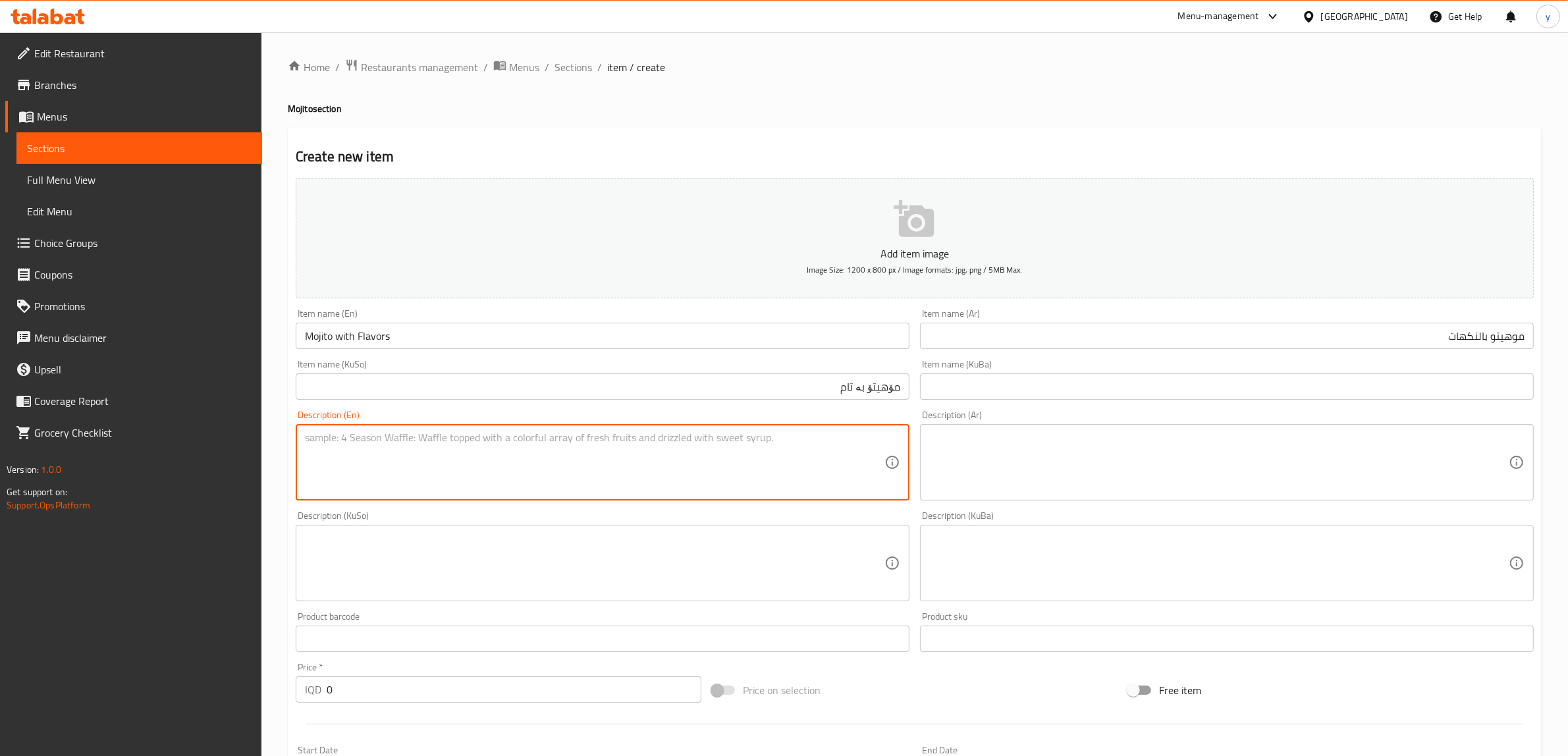
click at [828, 389] on input "مۆهیتۆ بە تام" at bounding box center [602, 387] width 614 height 26
click at [814, 462] on textarea at bounding box center [595, 463] width 580 height 62
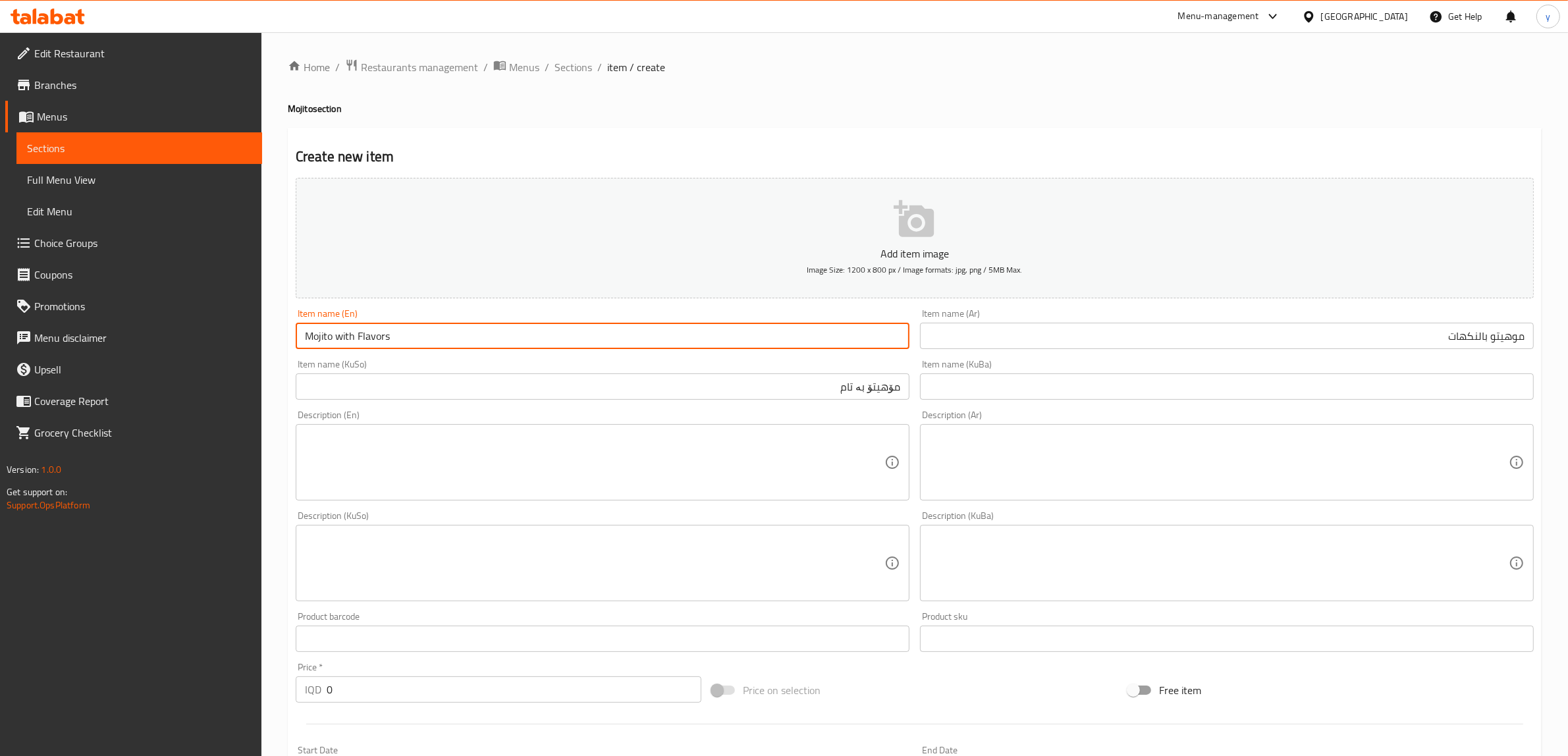
click at [498, 323] on input "Mojito with Flavors" at bounding box center [602, 336] width 614 height 26
click at [457, 341] on input "Mojito with" at bounding box center [602, 336] width 614 height 26
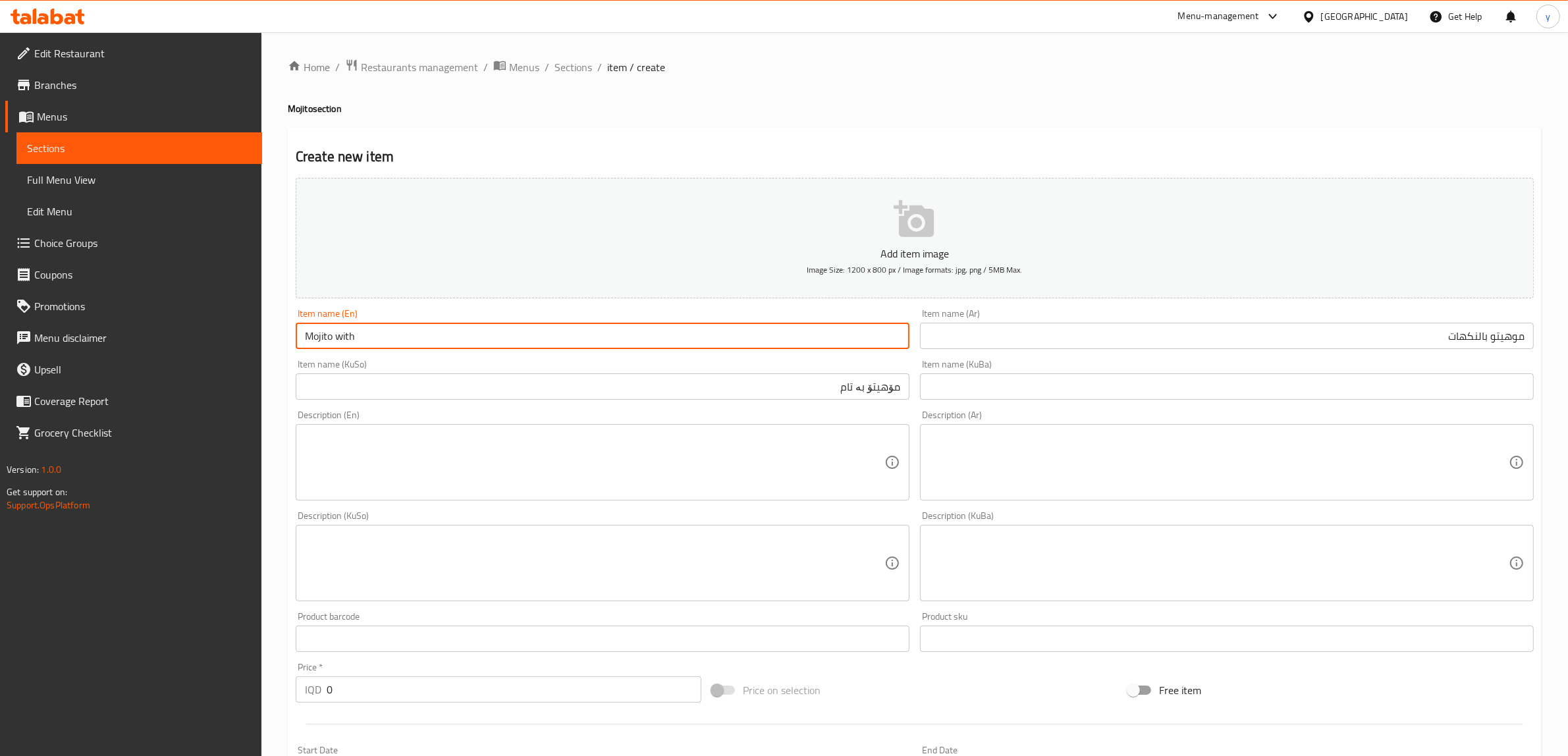
click at [386, 333] on input "Mojito with" at bounding box center [602, 336] width 614 height 26
drag, startPoint x: 334, startPoint y: 331, endPoint x: 353, endPoint y: 331, distance: 19.0
click at [353, 331] on input "Mojito with" at bounding box center [602, 336] width 614 height 26
type input "Mojito"
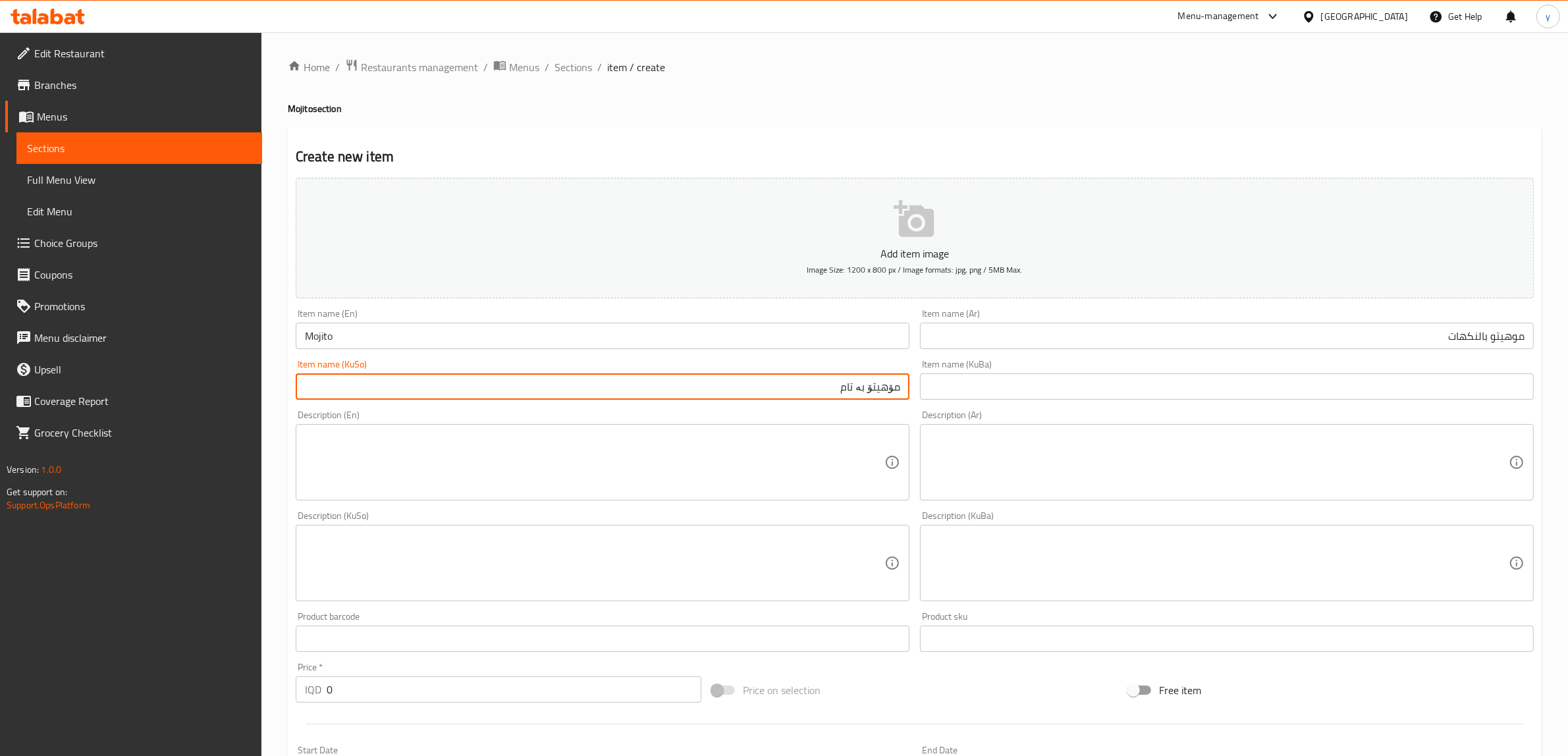
drag, startPoint x: 869, startPoint y: 393, endPoint x: 838, endPoint y: 400, distance: 31.8
click at [838, 400] on input "مۆهیتۆ بە تام" at bounding box center [602, 387] width 614 height 26
type input "مۆهیتۆ"
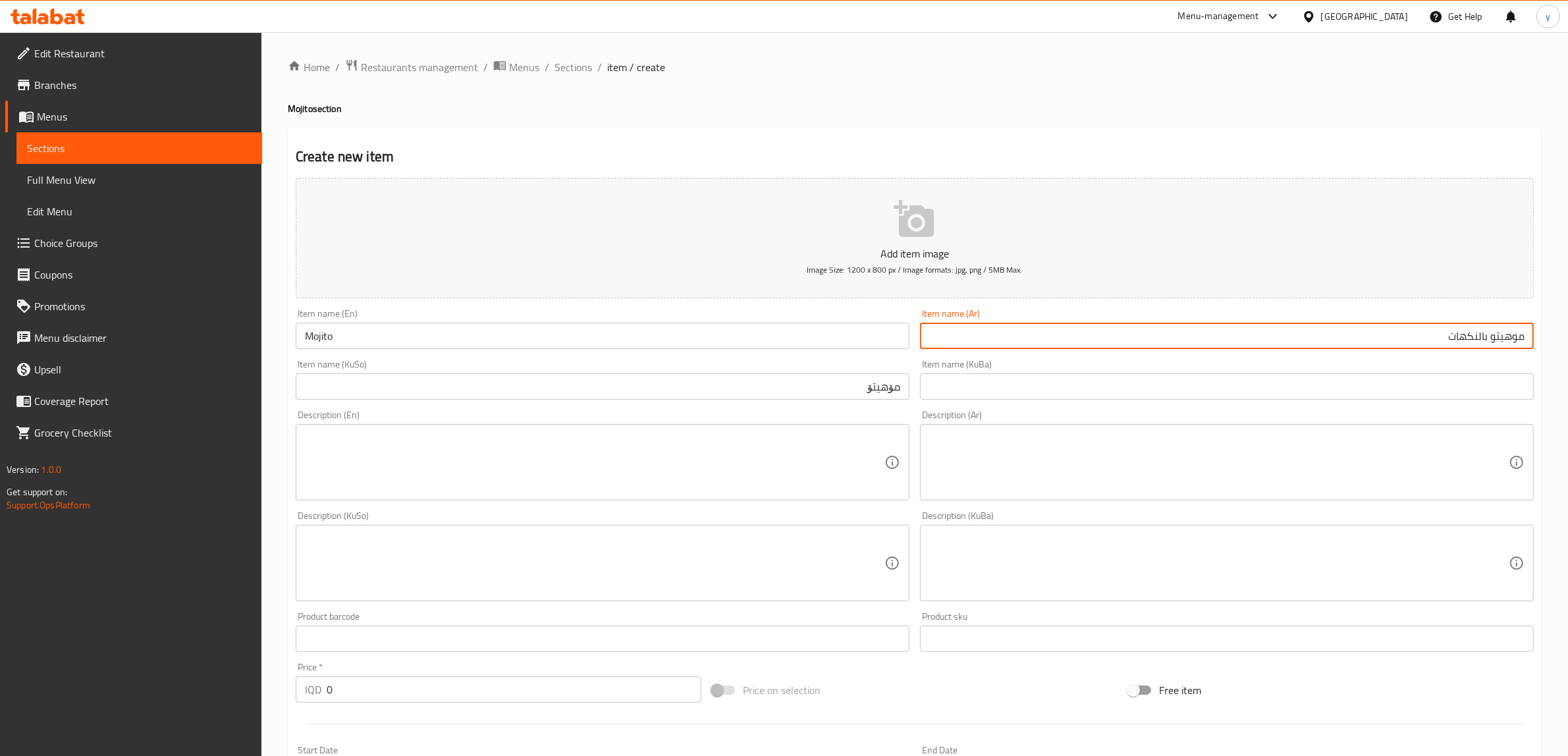
drag, startPoint x: 1489, startPoint y: 342, endPoint x: 1398, endPoint y: 346, distance: 91.1
click at [1398, 346] on input "موهيتو بالنكهات" at bounding box center [1227, 336] width 614 height 26
type input "موهيتو"
click at [838, 482] on textarea at bounding box center [595, 463] width 580 height 62
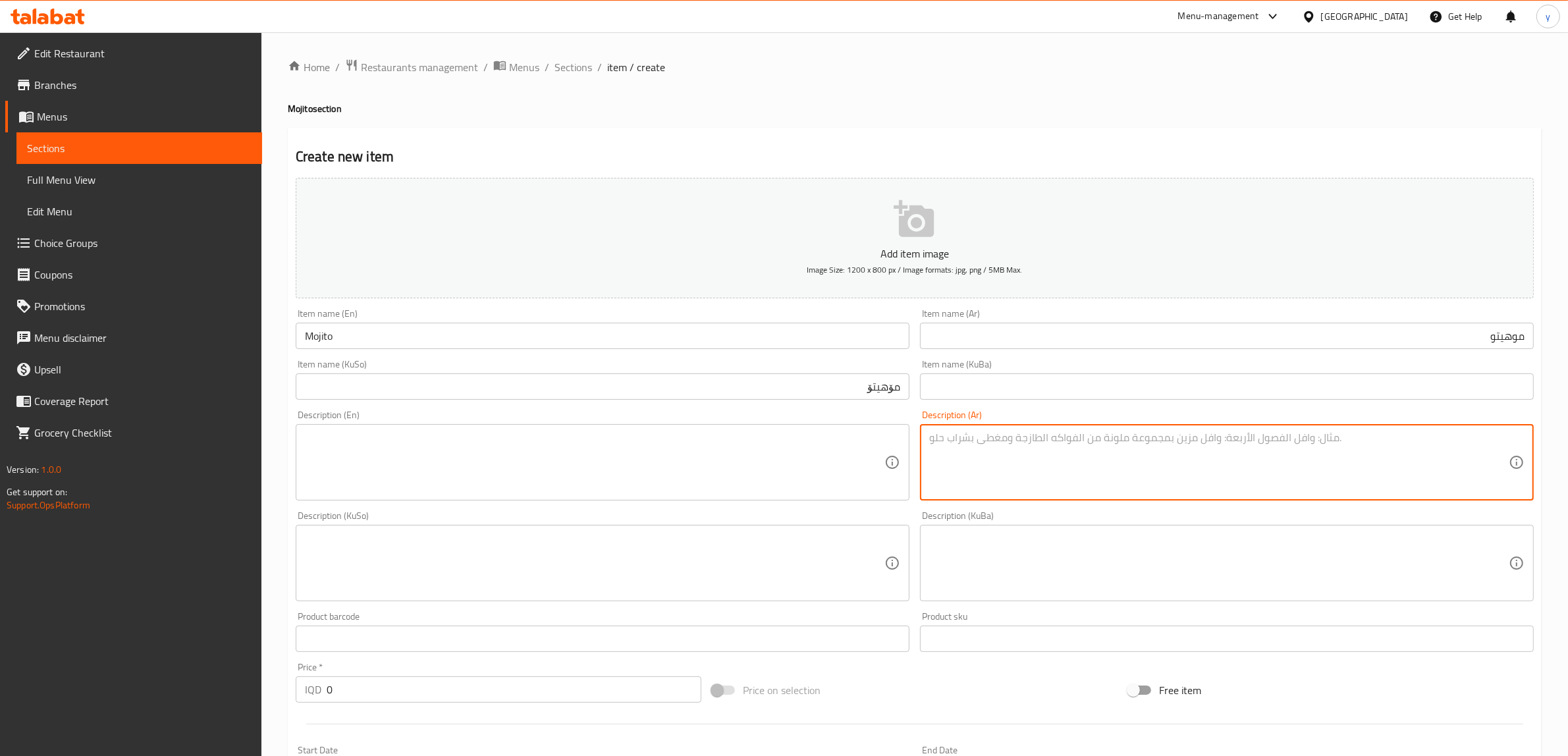
click at [1161, 456] on textarea at bounding box center [1219, 463] width 580 height 62
paste textarea "حسب الاختيار"
click at [1511, 437] on div "حسب الاختيار Description (Ar)" at bounding box center [1227, 462] width 614 height 76
click at [1507, 443] on textarea "حسب الاختيار" at bounding box center [1219, 463] width 580 height 62
paste textarea
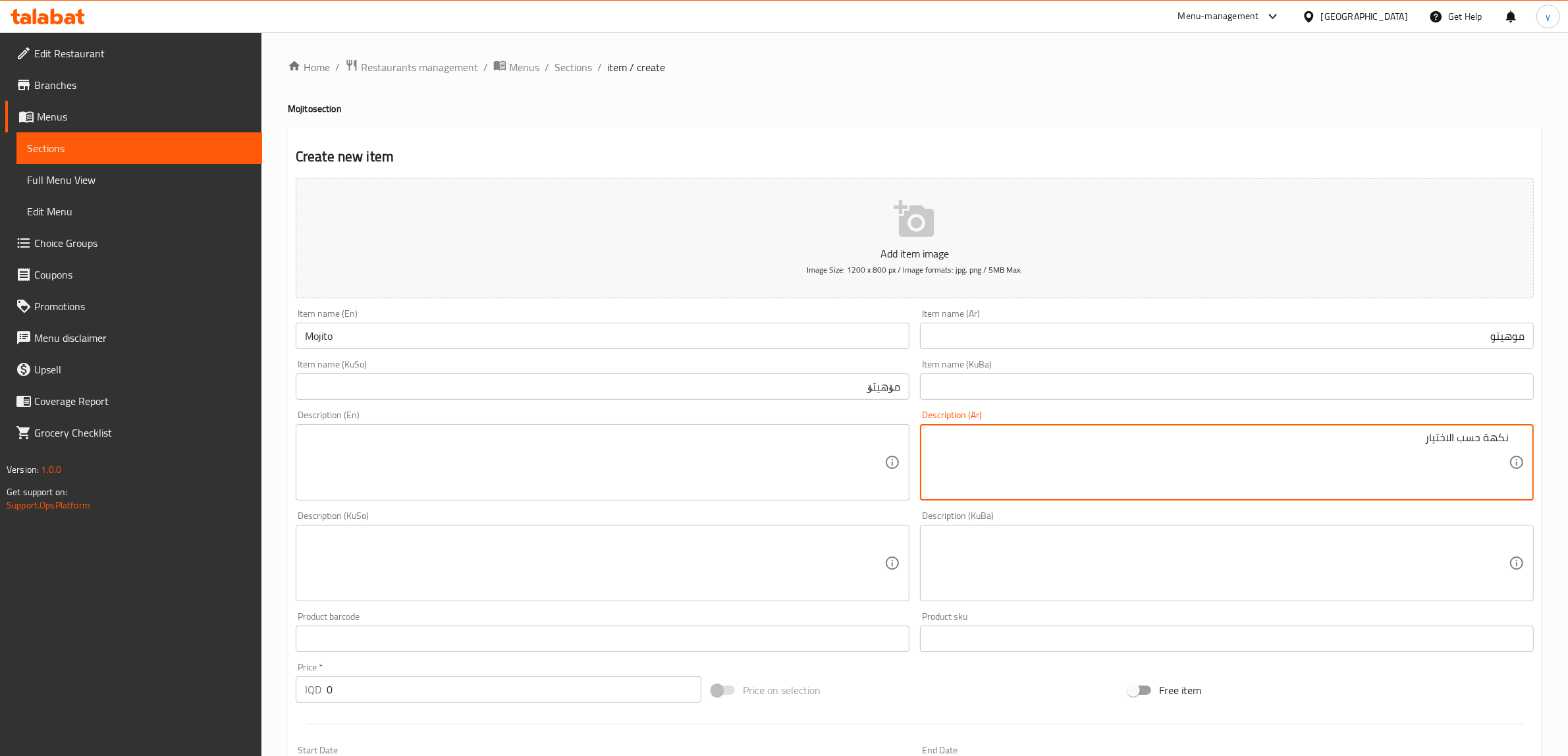
type textarea "نكهة حسب الاختيار"
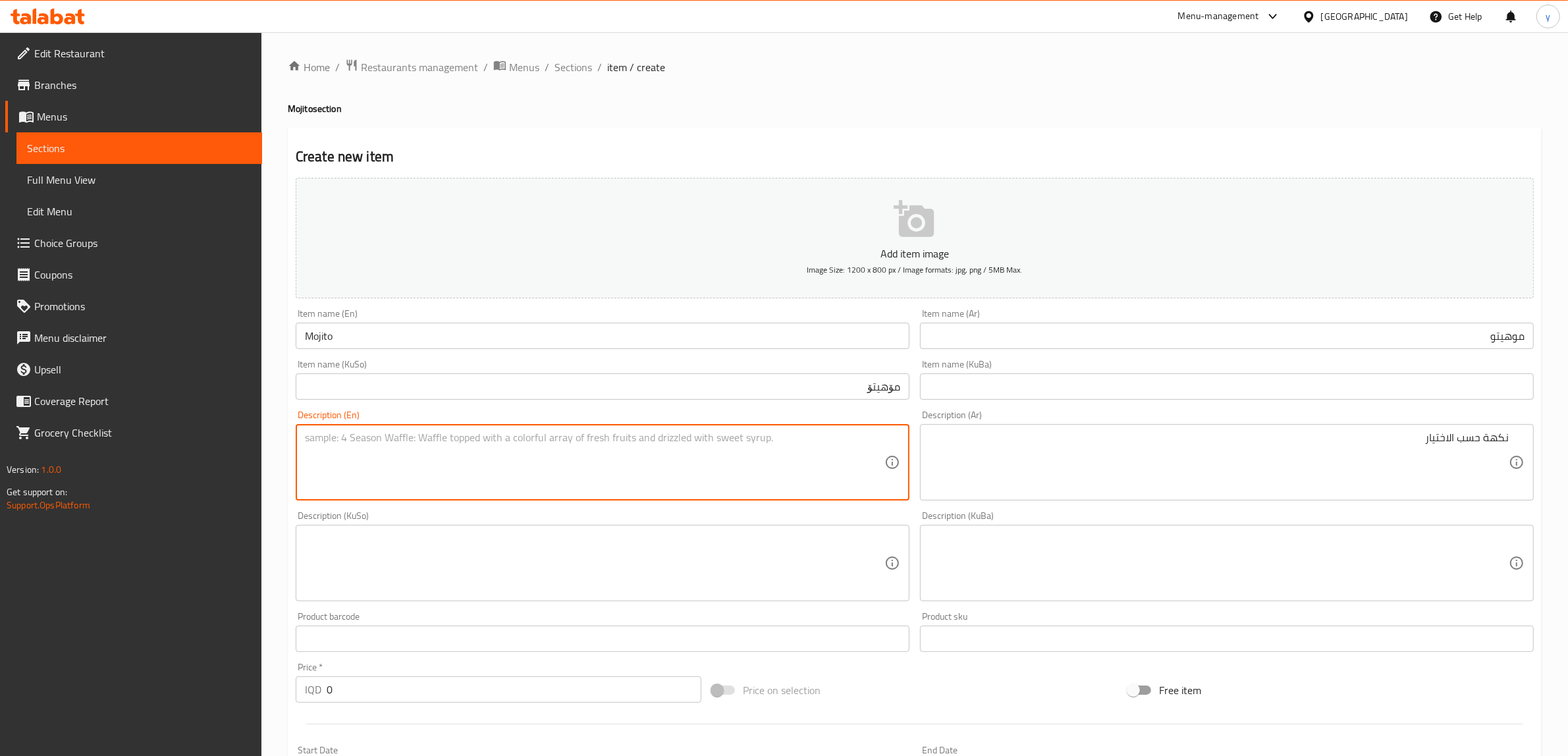
click at [796, 453] on textarea at bounding box center [595, 463] width 580 height 62
paste textarea "Flavor of your choice"
type textarea "Flavor of your choice"
click at [657, 574] on textarea at bounding box center [595, 564] width 580 height 62
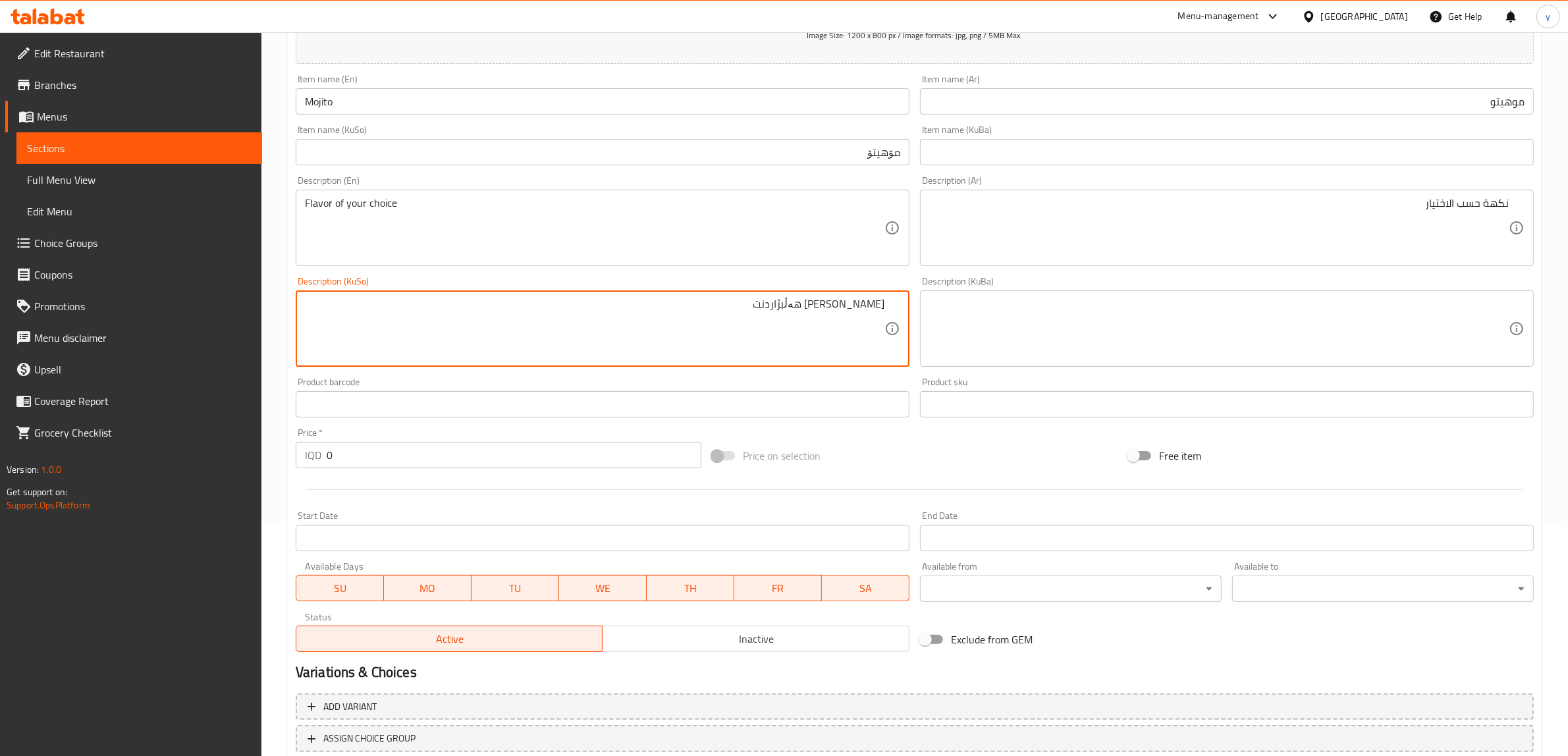
scroll to position [323, 0]
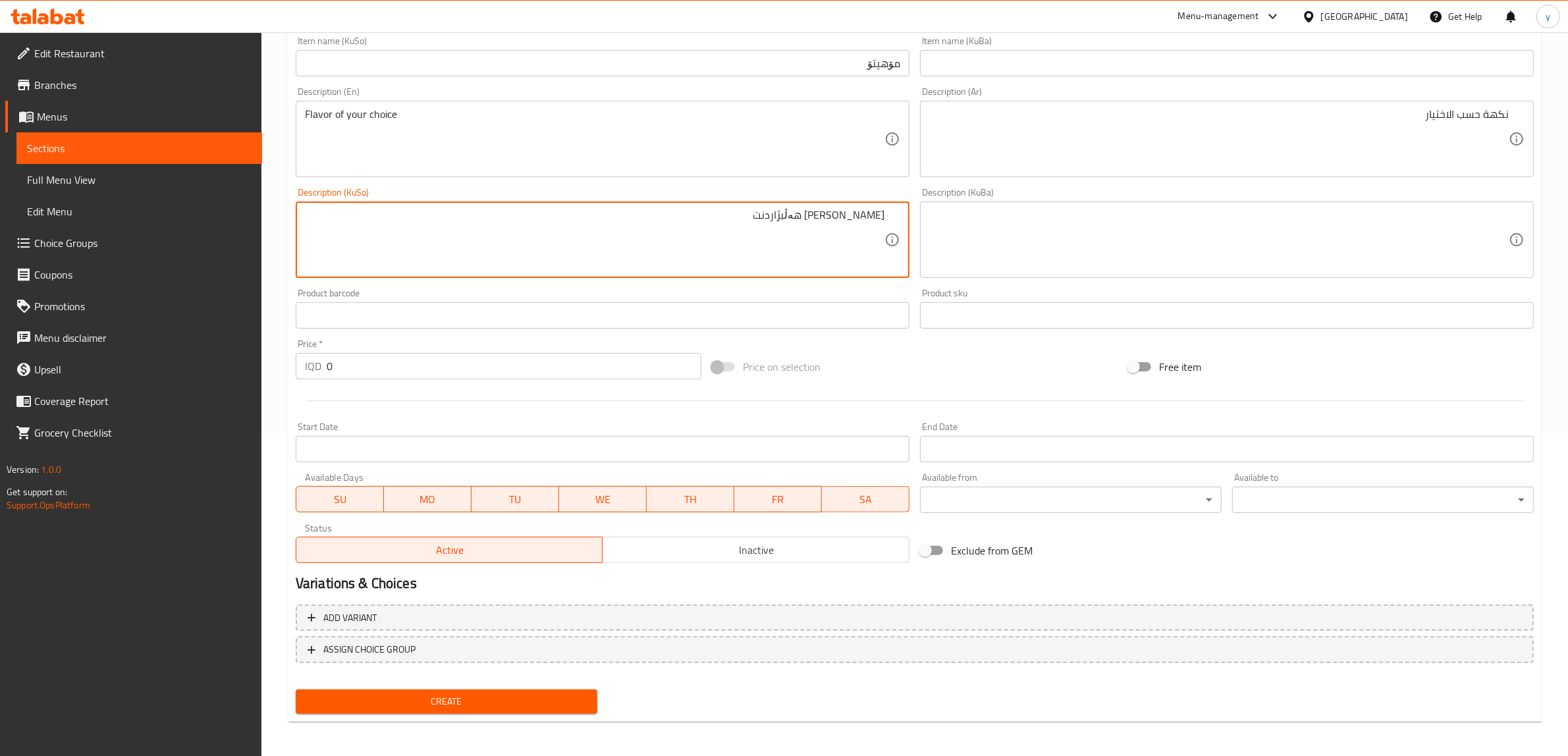
type textarea "[PERSON_NAME] هەڵبژاردنت"
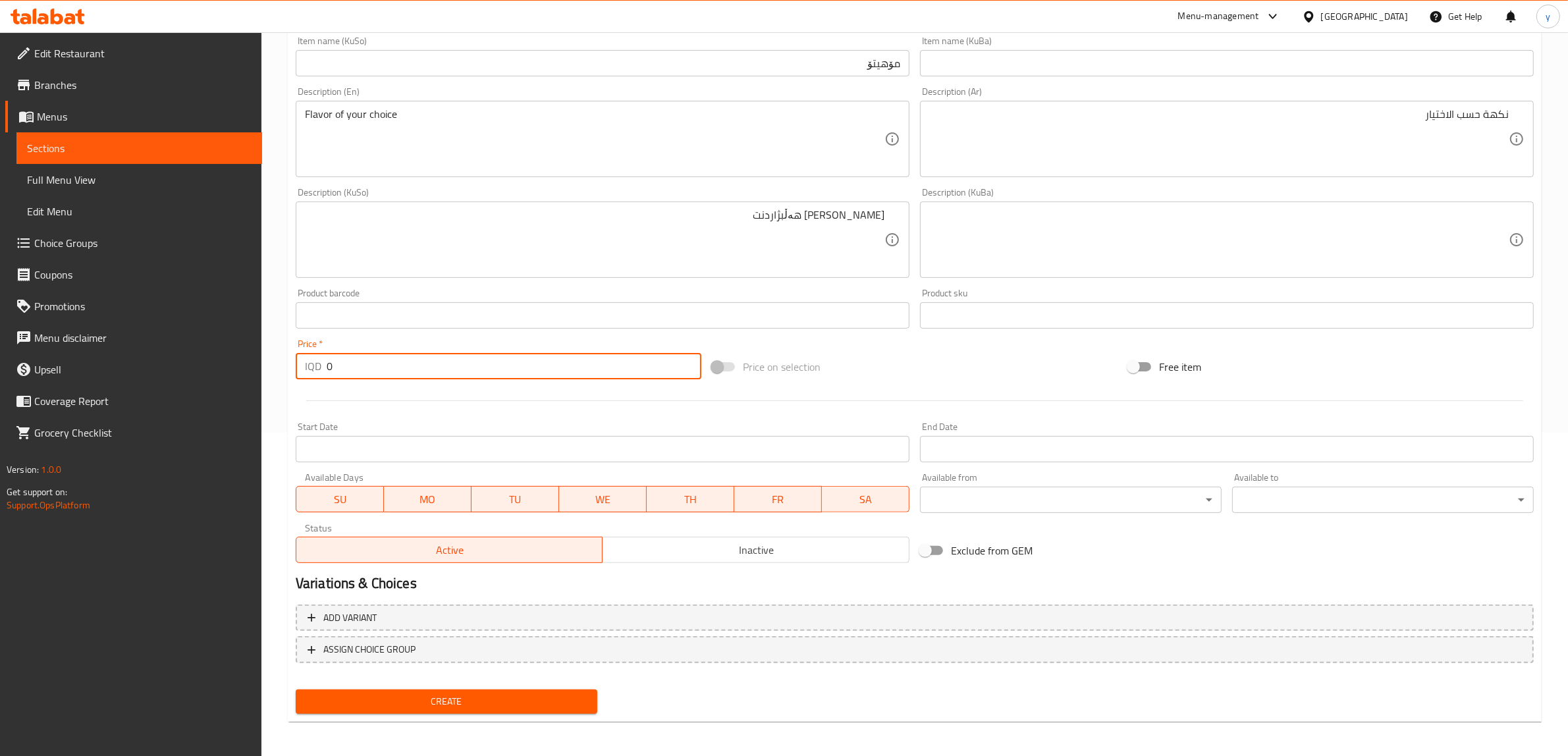
drag, startPoint x: 366, startPoint y: 357, endPoint x: 268, endPoint y: 410, distance: 111.4
click at [265, 390] on div "Home / Restaurants management / Menus / Sections / item / create Mojito section…" at bounding box center [915, 233] width 1307 height 1050
type input "5000"
click at [465, 696] on span "Create" at bounding box center [446, 701] width 281 height 16
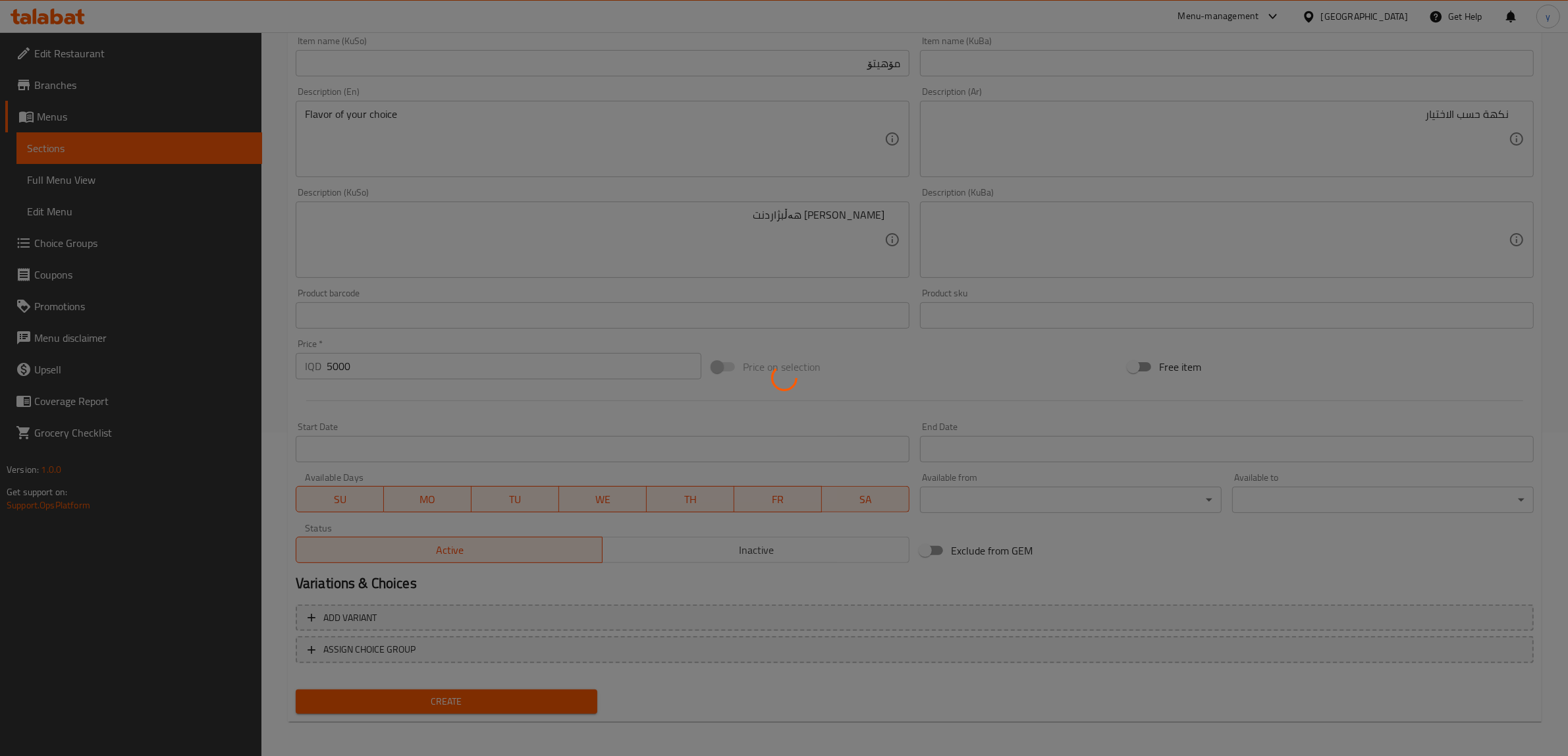
type input "0"
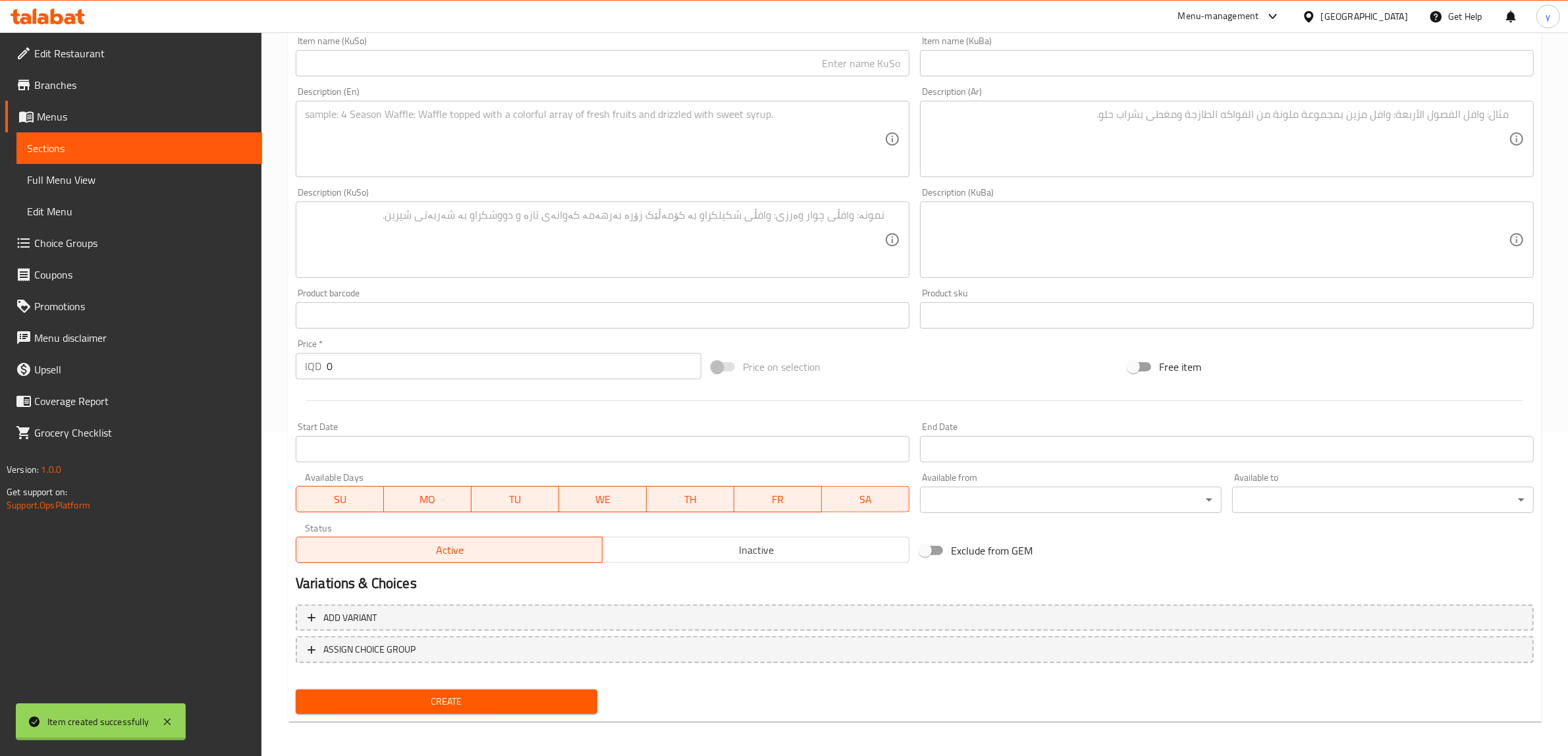
click at [130, 244] on div at bounding box center [784, 378] width 1568 height 756
click at [130, 244] on span "Choice Groups" at bounding box center [143, 243] width 218 height 16
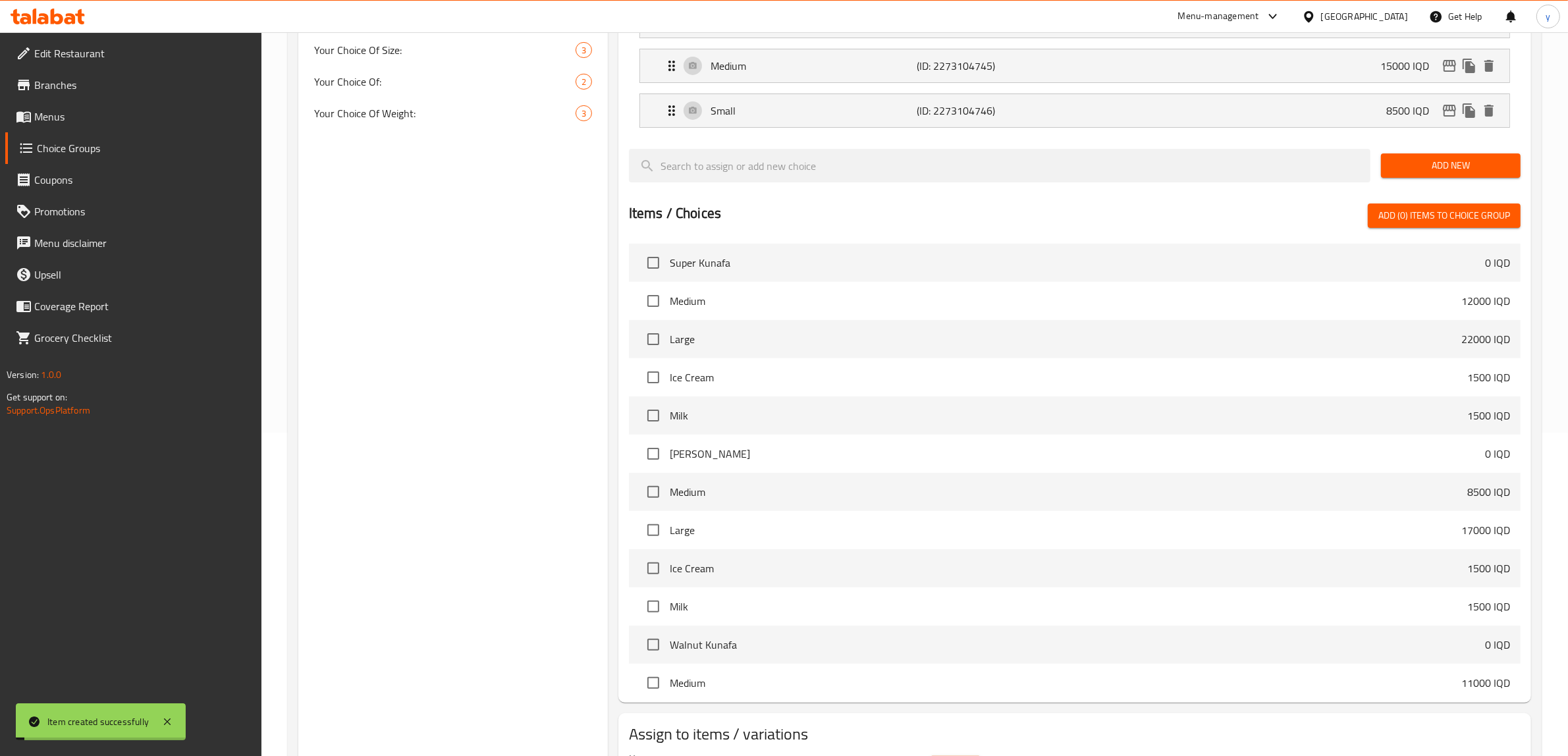
scroll to position [186, 0]
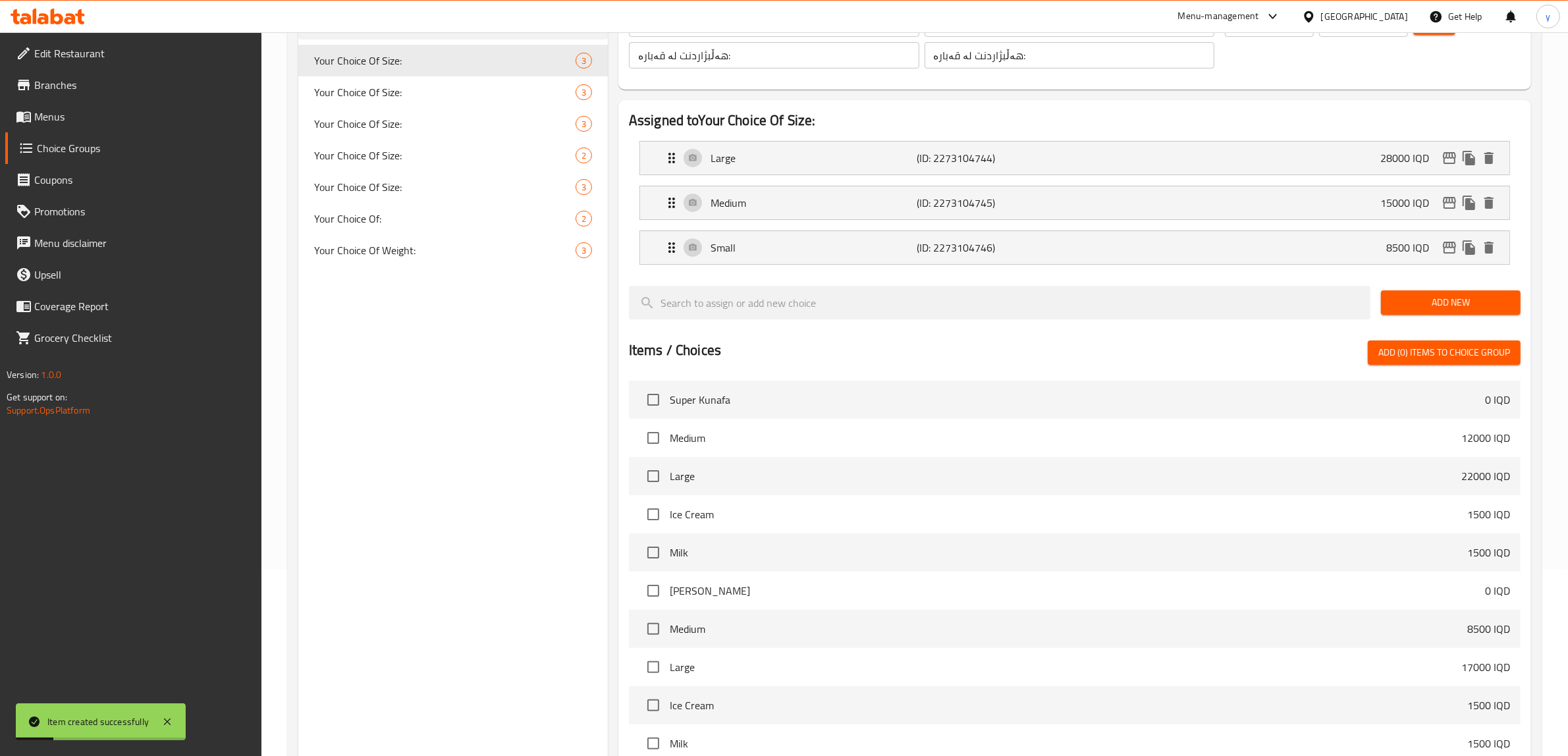
click at [1402, 297] on span "Add New" at bounding box center [1451, 303] width 119 height 16
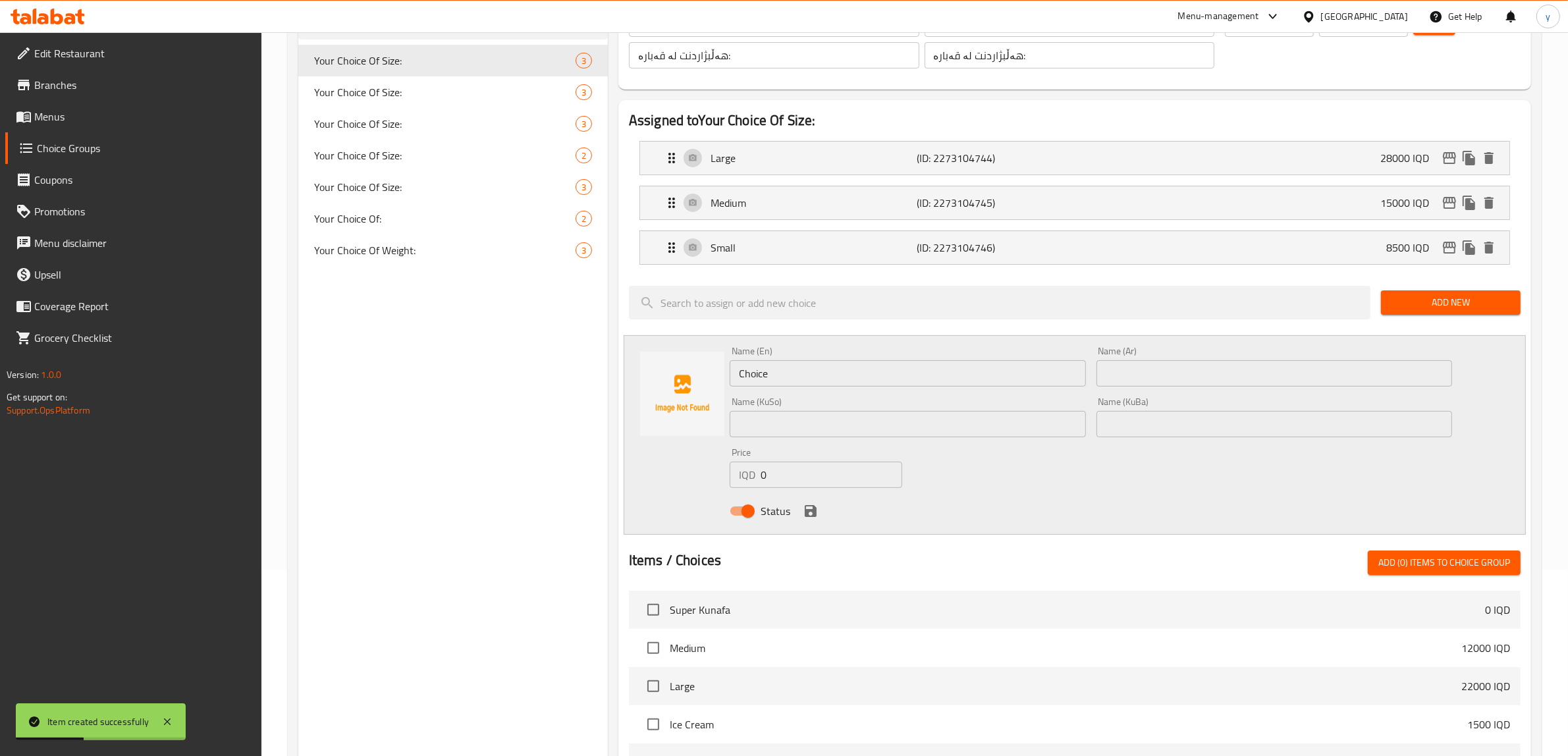
click at [1448, 297] on span "Add New" at bounding box center [1451, 303] width 119 height 16
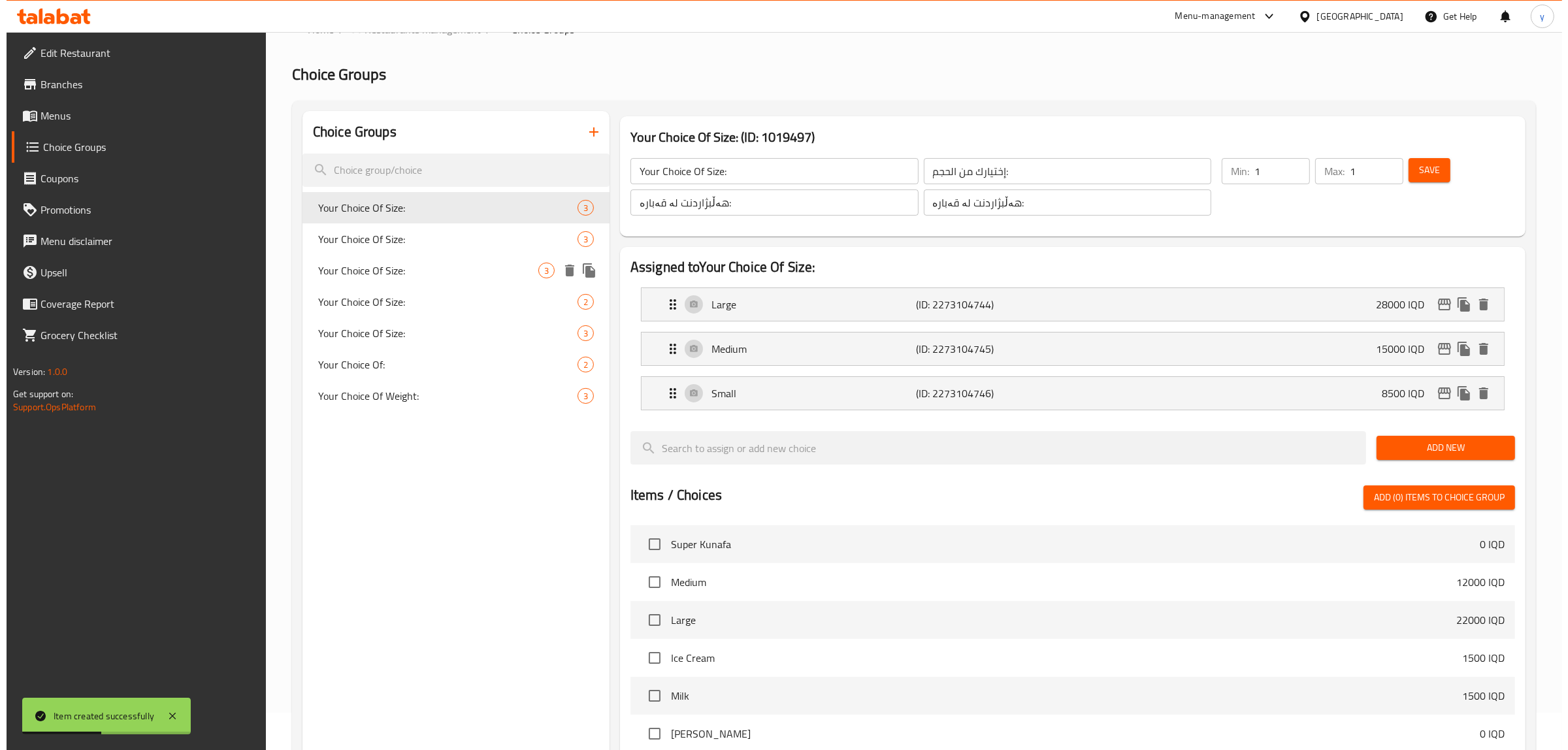
scroll to position [0, 0]
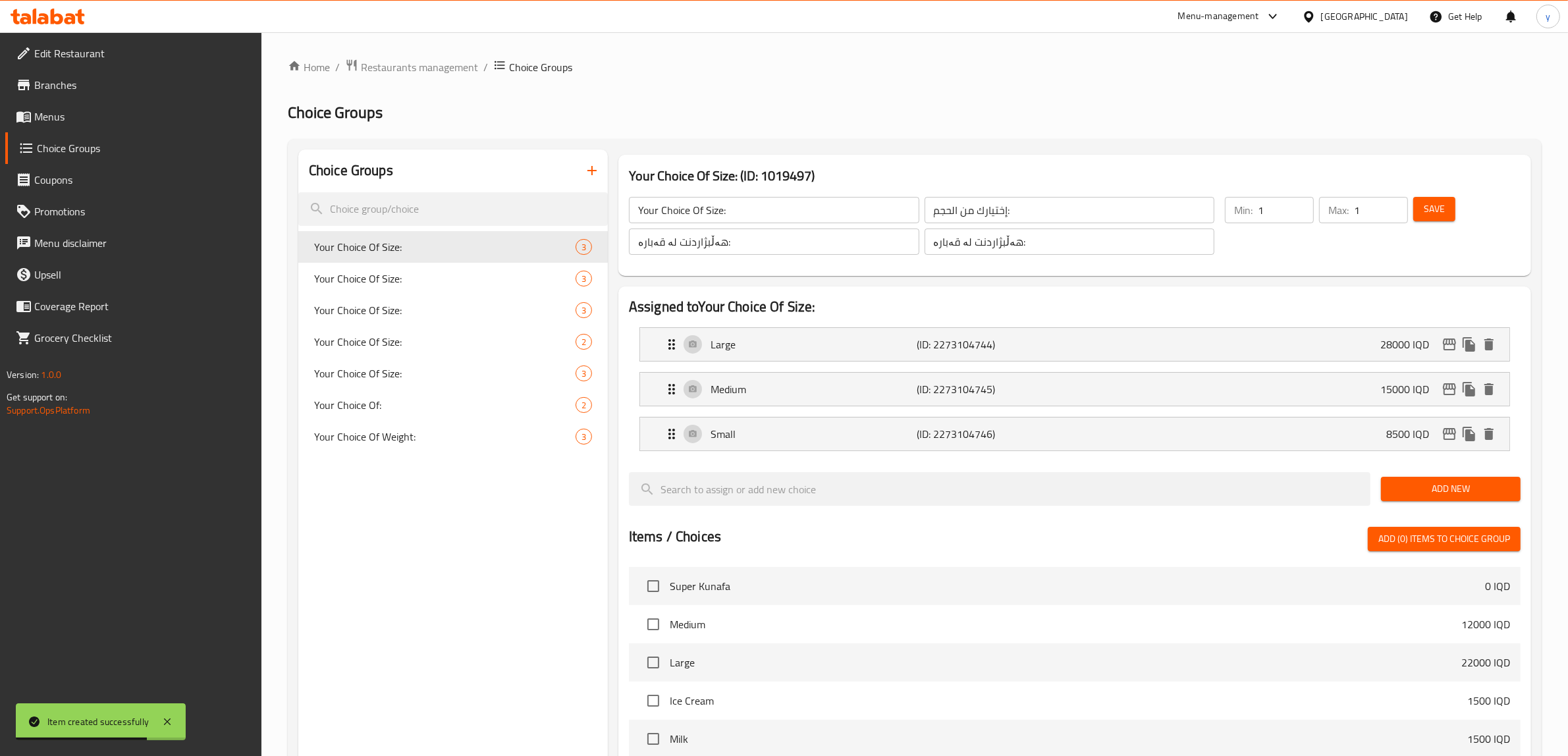
click at [607, 175] on button "button" at bounding box center [592, 171] width 31 height 31
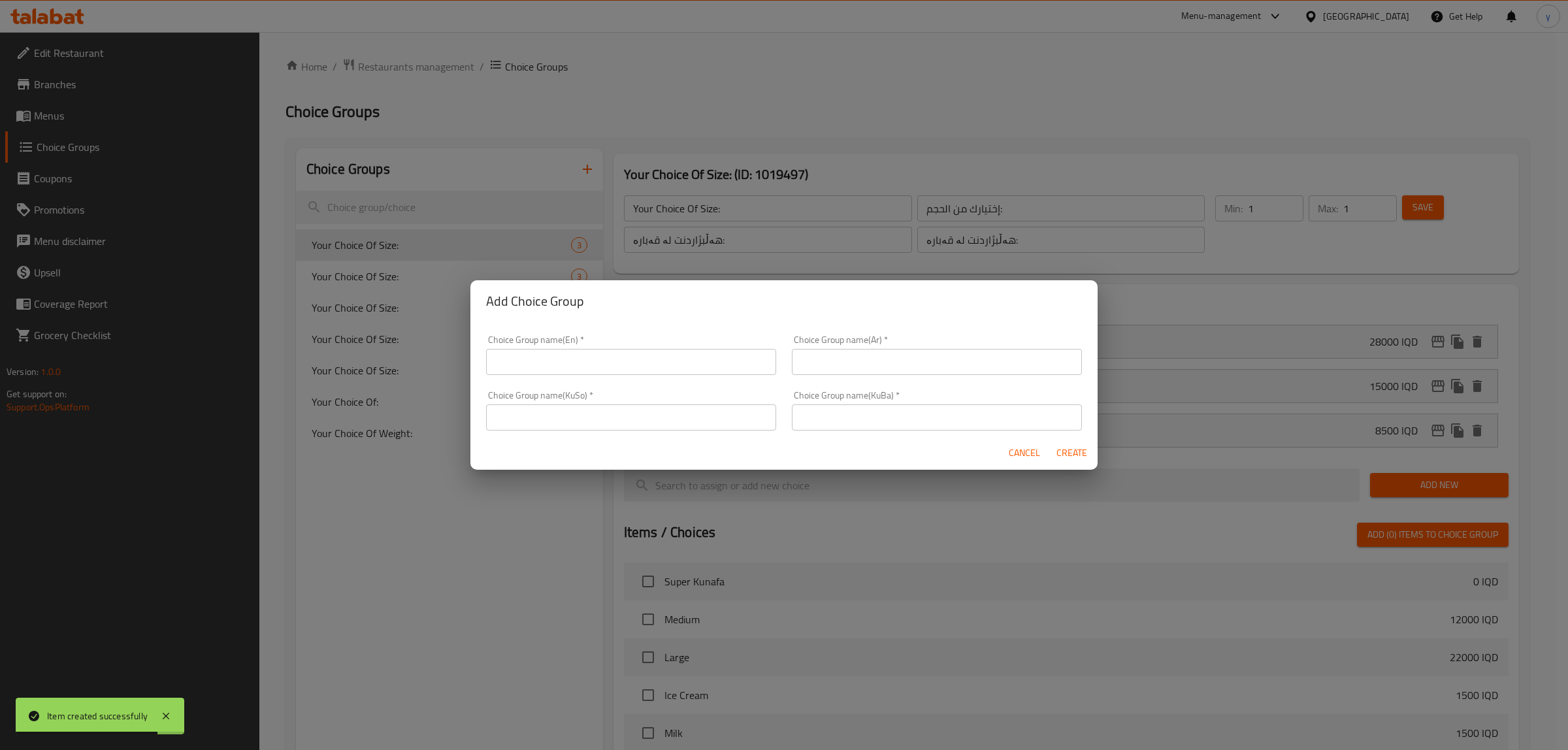
drag, startPoint x: 693, startPoint y: 434, endPoint x: 707, endPoint y: 414, distance: 24.4
click at [691, 428] on div "Choice Group name(KuSo)   * Choice Group name(KuSo) *" at bounding box center [631, 410] width 306 height 56
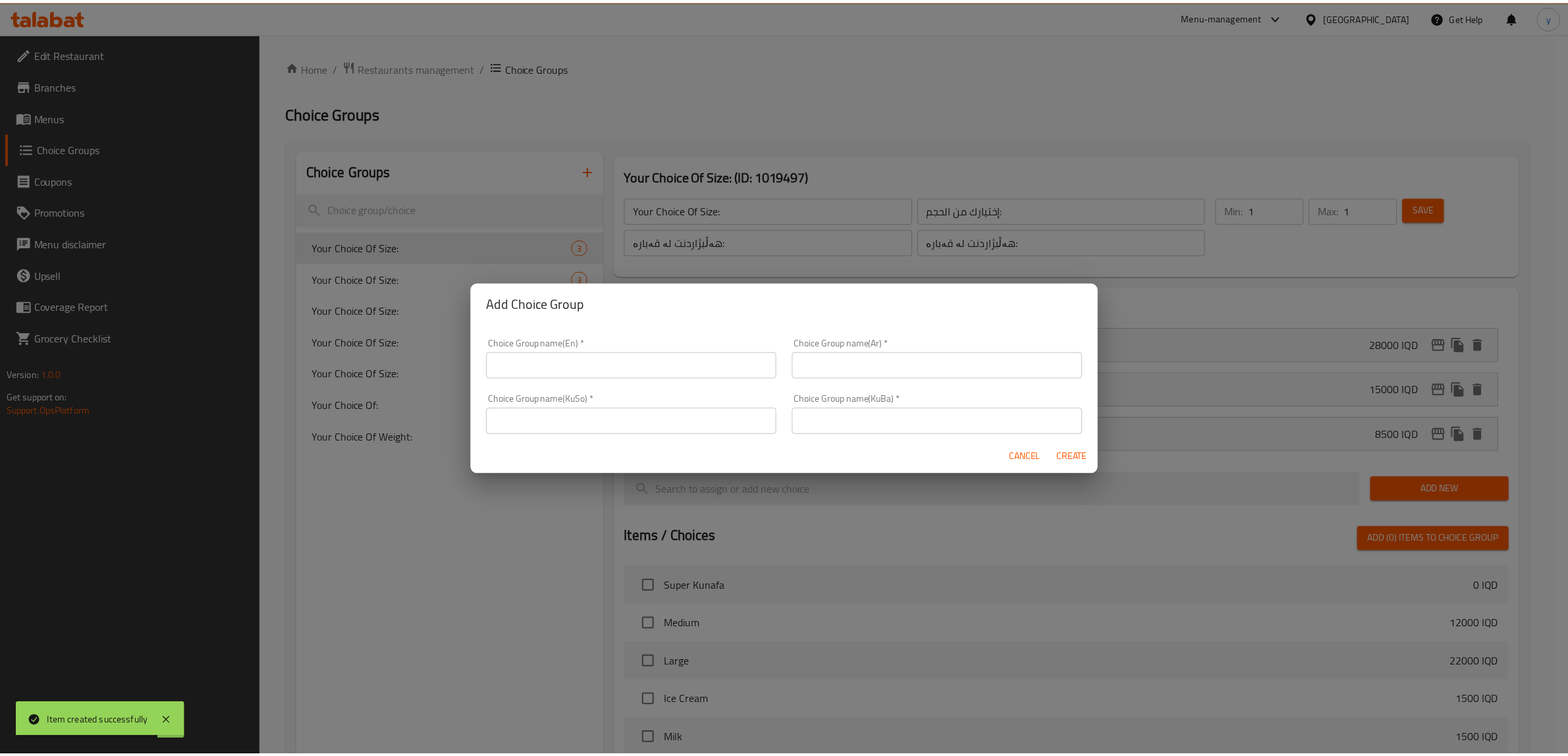
scroll to position [2, 0]
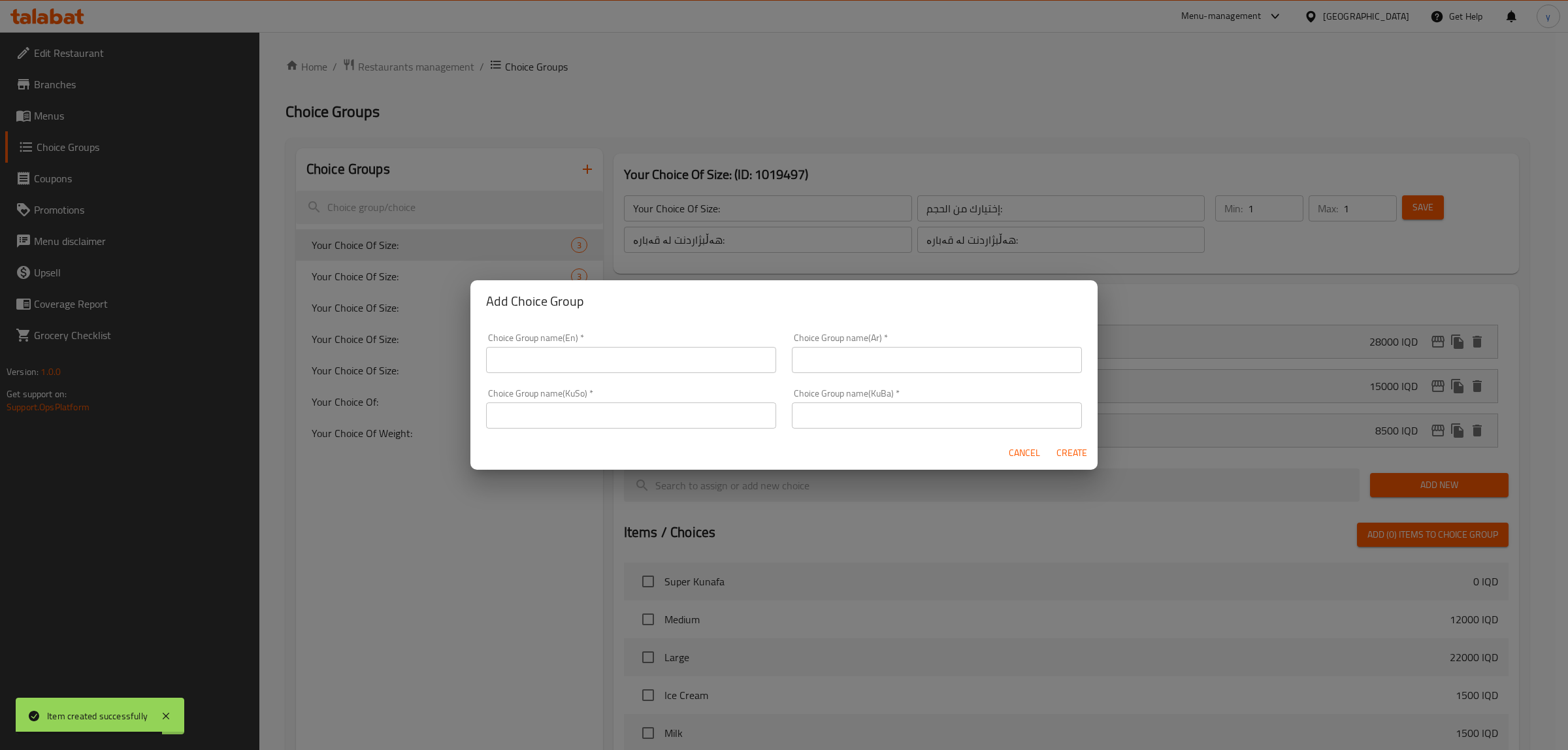
click at [707, 413] on input "text" at bounding box center [630, 415] width 290 height 26
paste input "هەڵبژاردنت لە تام:"
type input "هەڵبژاردنت لە تام:"
click at [848, 415] on input "text" at bounding box center [936, 415] width 290 height 26
paste input "هەڵبژاردنت لە تام:"
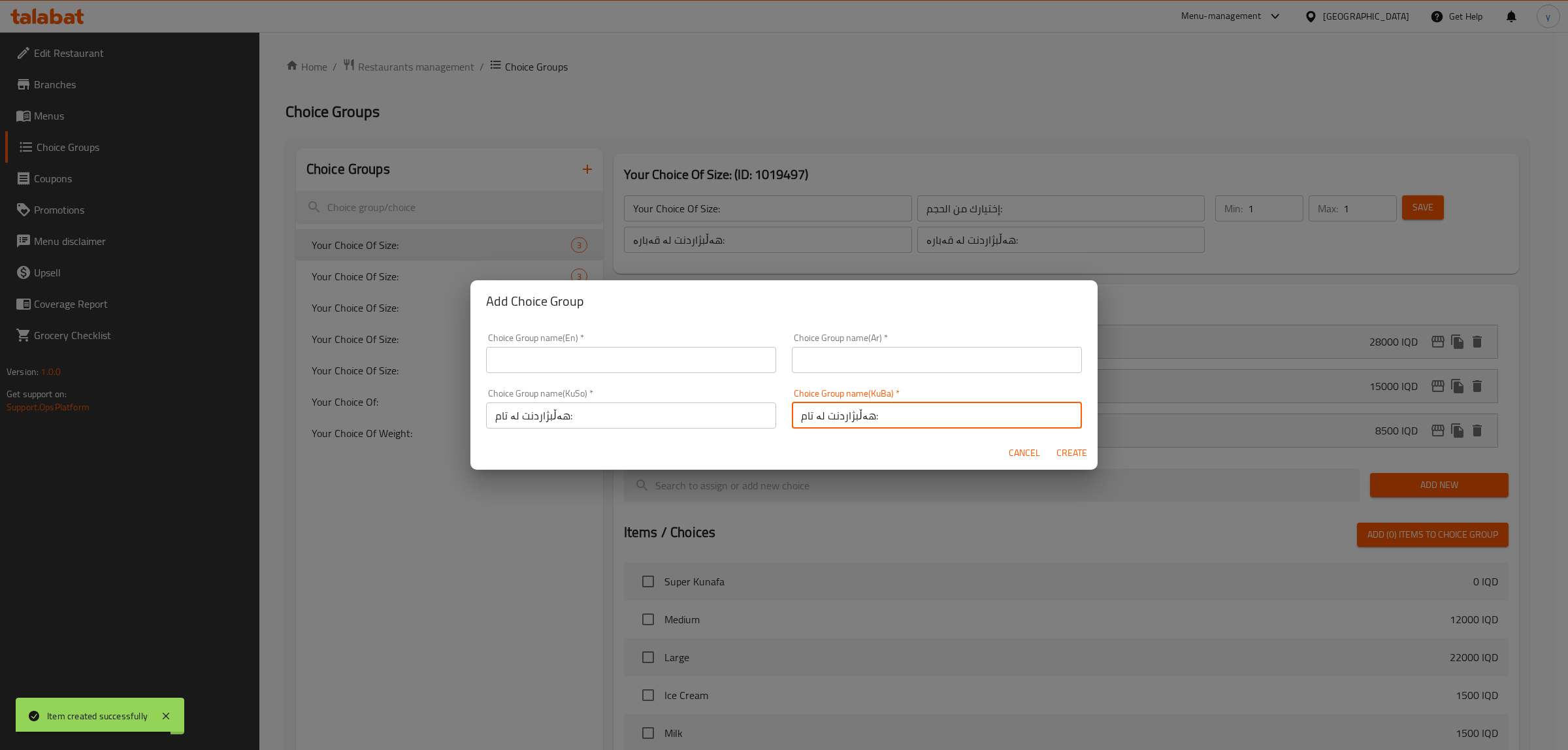
type input "هەڵبژاردنت لە تام:"
click at [857, 328] on div "Choice Group name(Ar)   * Choice Group name(Ar) *" at bounding box center [937, 353] width 306 height 56
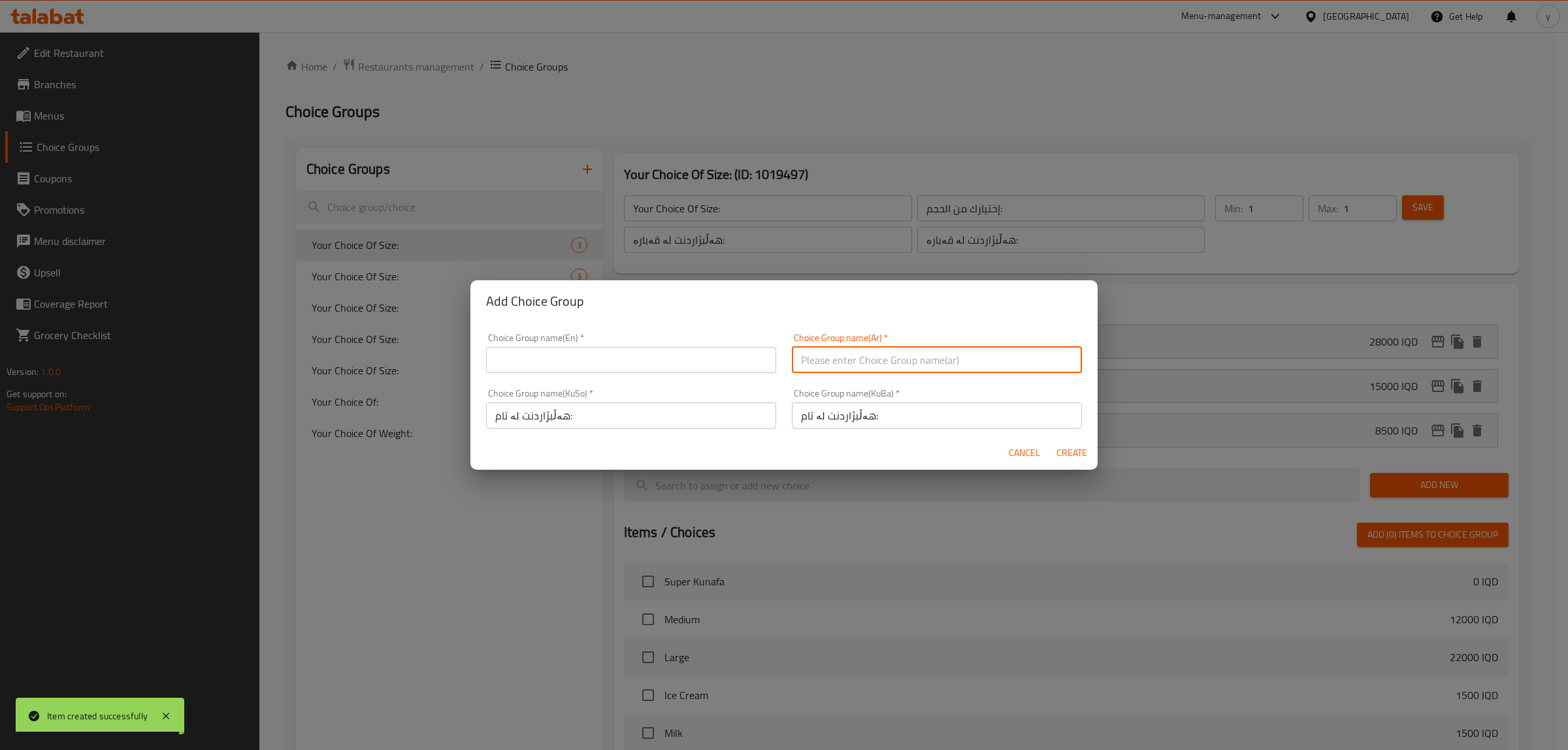
click at [856, 353] on input "text" at bounding box center [936, 360] width 290 height 26
paste input "إختيارك من النكهة:"
type input "إختيارك من النكهة:"
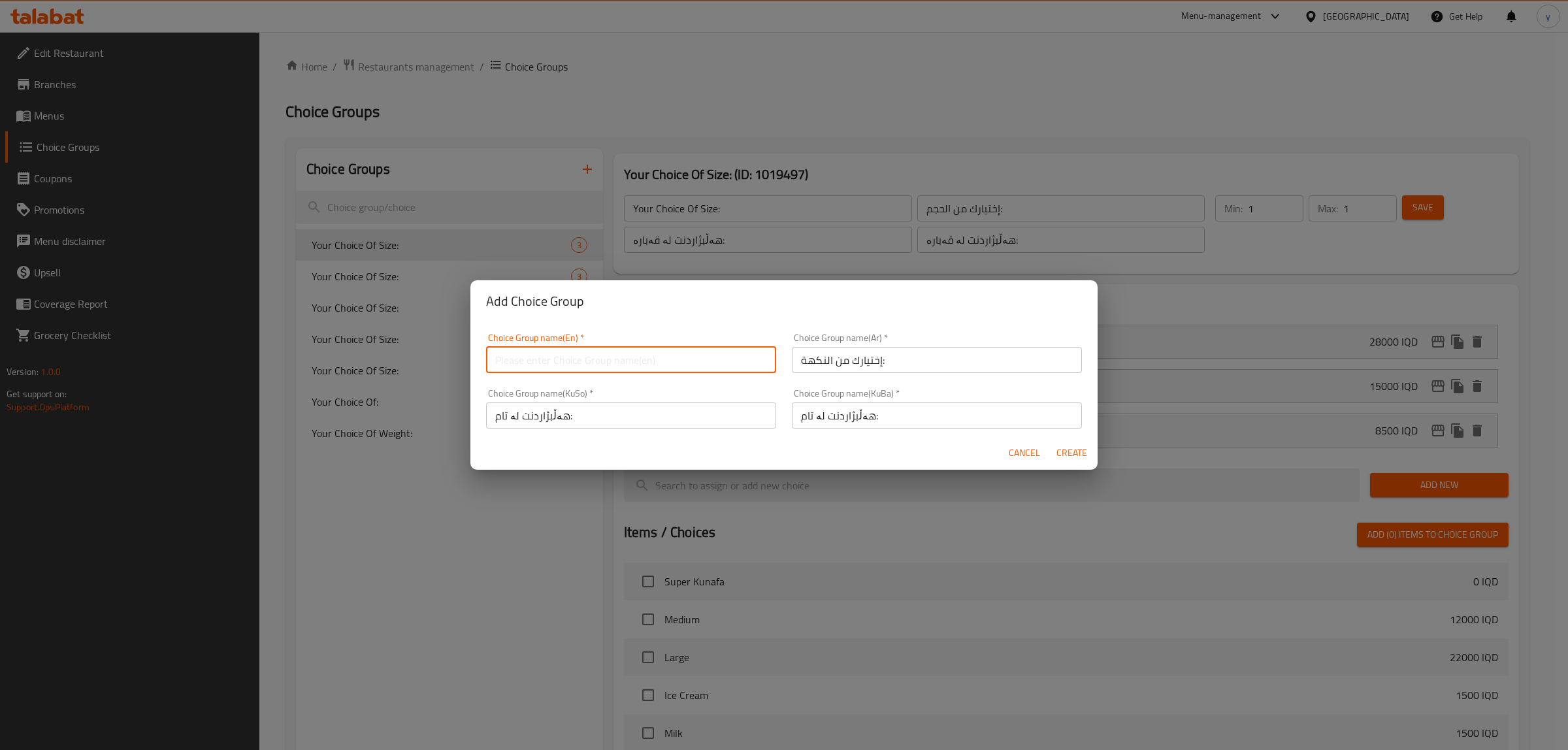
drag, startPoint x: 695, startPoint y: 353, endPoint x: 670, endPoint y: 370, distance: 30.2
click at [695, 353] on input "text" at bounding box center [630, 360] width 290 height 26
paste input "Your Choice Of Flavor:"
type input "Your Choice Of Flavor:"
drag, startPoint x: 1074, startPoint y: 453, endPoint x: 938, endPoint y: 511, distance: 147.9
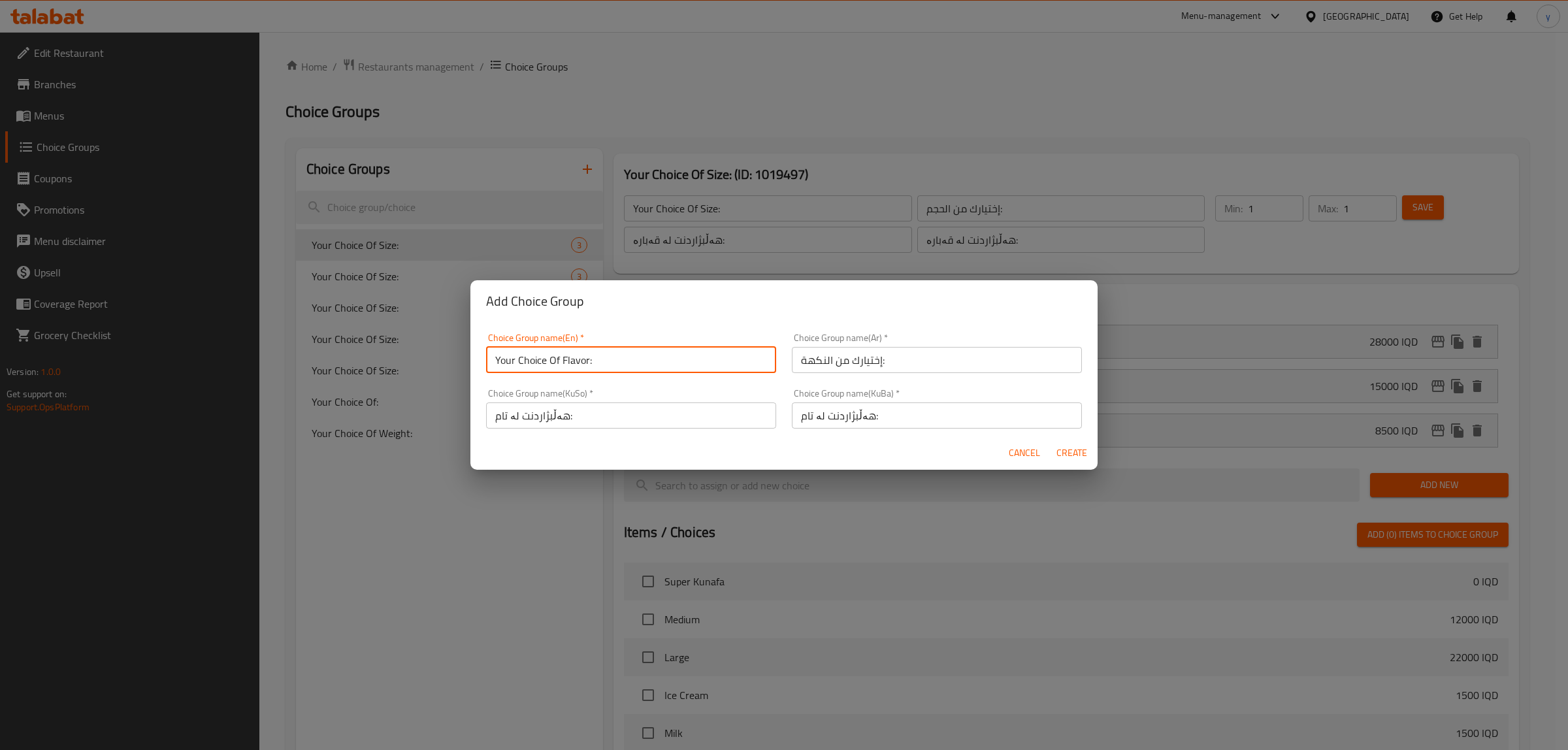
click at [1074, 453] on span "Create" at bounding box center [1071, 453] width 31 height 16
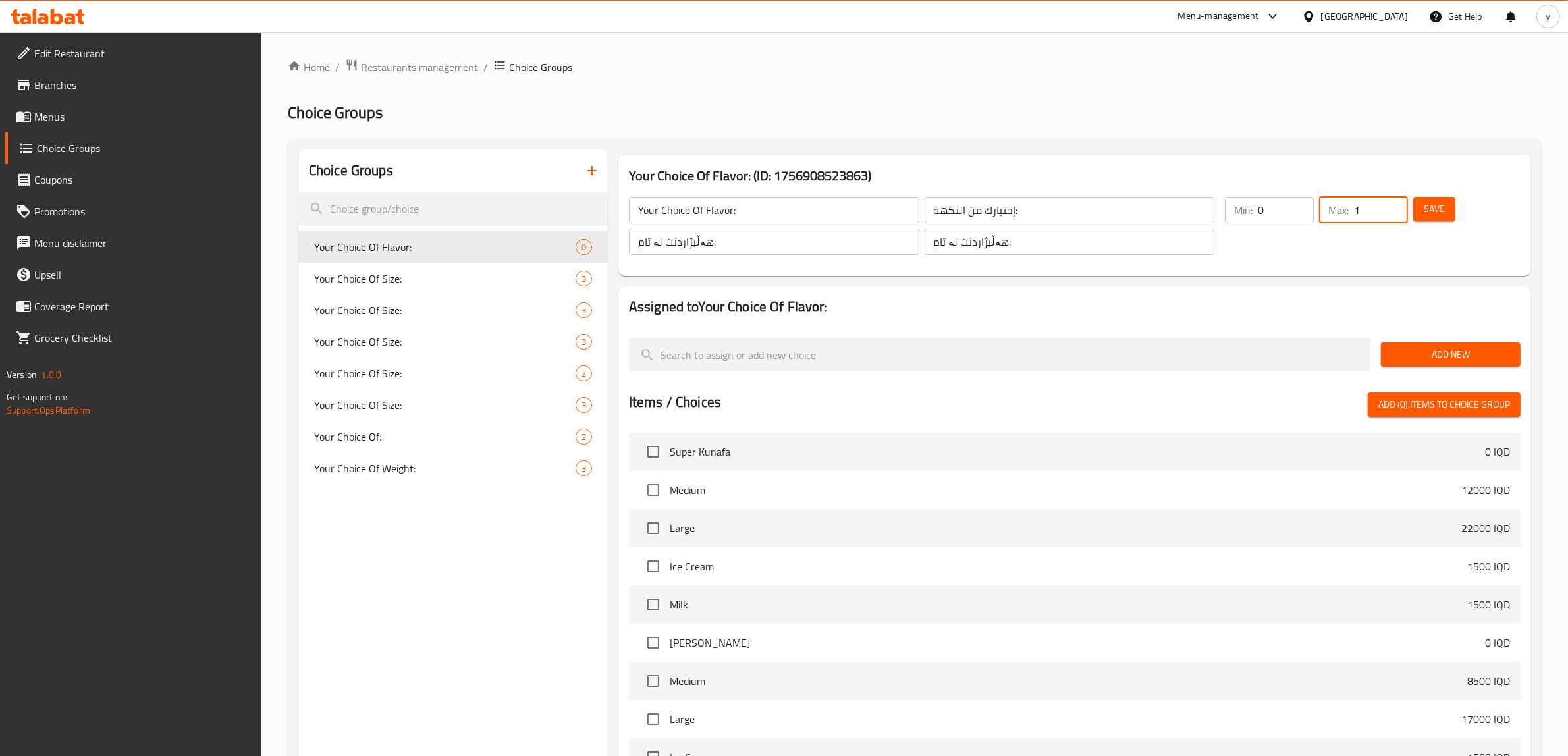
click at [1398, 205] on input "1" at bounding box center [1381, 210] width 54 height 26
click at [1304, 205] on input "1" at bounding box center [1286, 210] width 56 height 26
click at [1426, 209] on span "Save" at bounding box center [1435, 209] width 21 height 16
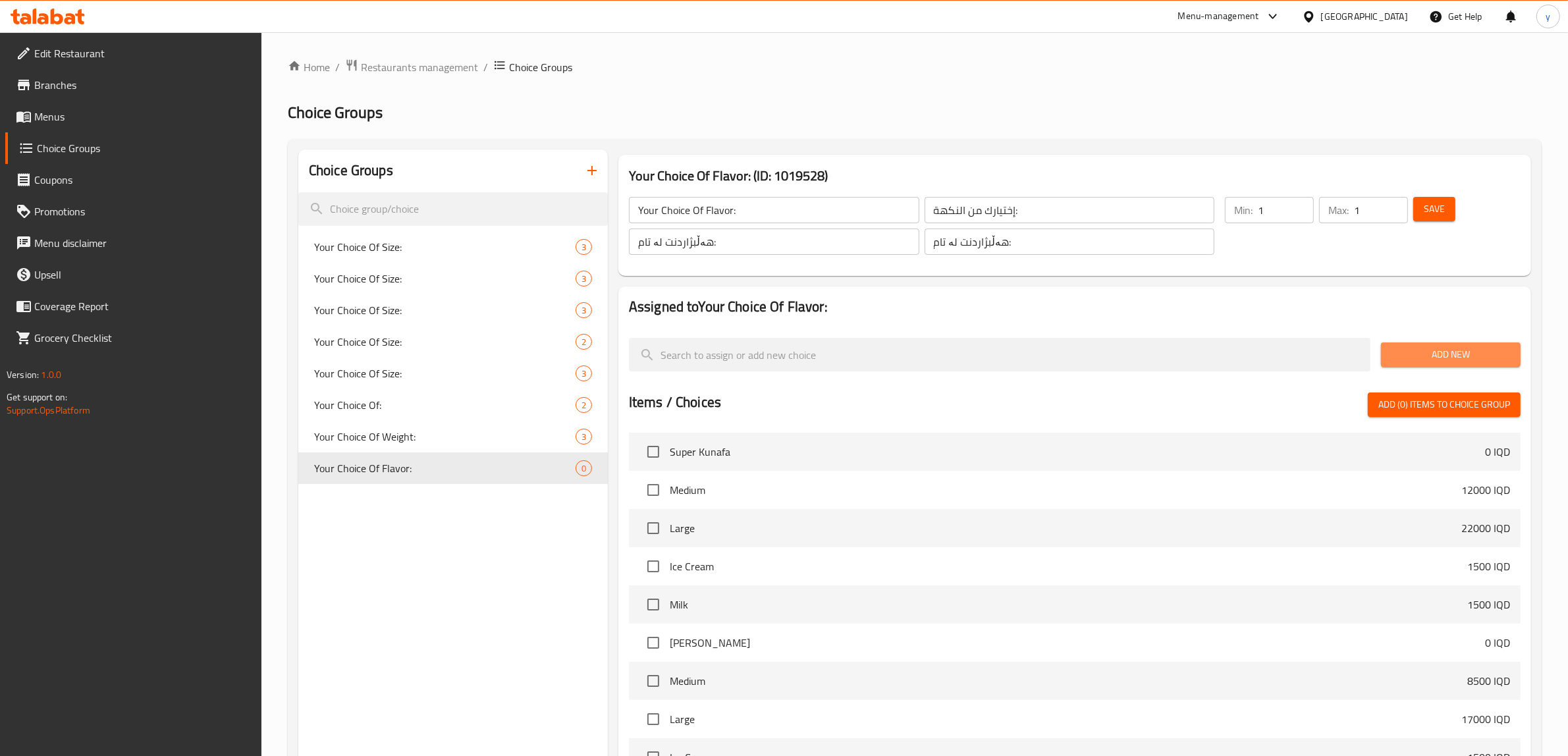
click at [1438, 366] on button "Add New" at bounding box center [1451, 355] width 140 height 24
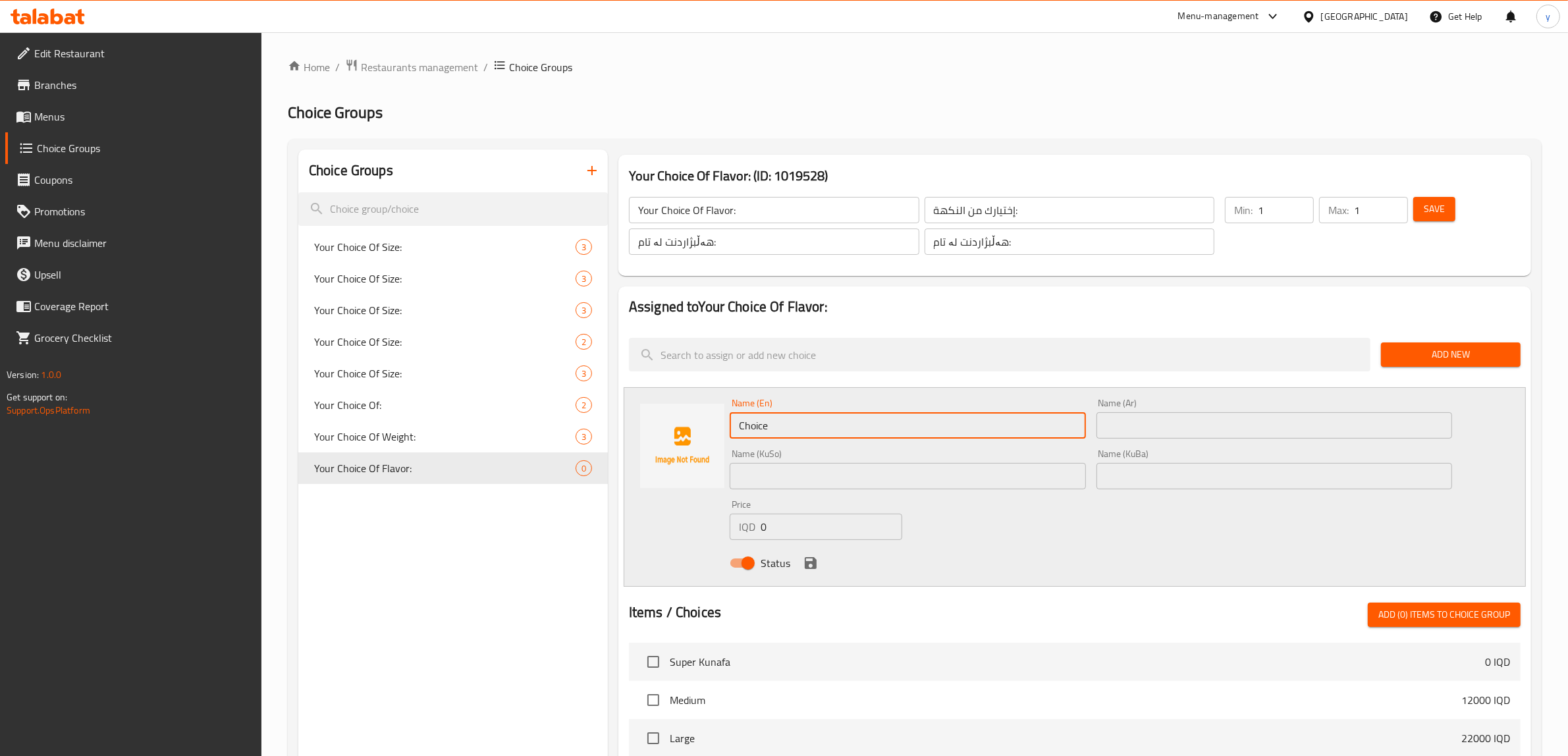
drag, startPoint x: 763, startPoint y: 430, endPoint x: 729, endPoint y: 435, distance: 34.4
click at [729, 435] on div "Name (En) Choice Name (En)" at bounding box center [908, 419] width 367 height 51
click at [781, 429] on input "Choice" at bounding box center [908, 426] width 356 height 26
drag, startPoint x: 781, startPoint y: 429, endPoint x: 732, endPoint y: 439, distance: 50.0
click at [732, 439] on input "Choice" at bounding box center [908, 426] width 356 height 26
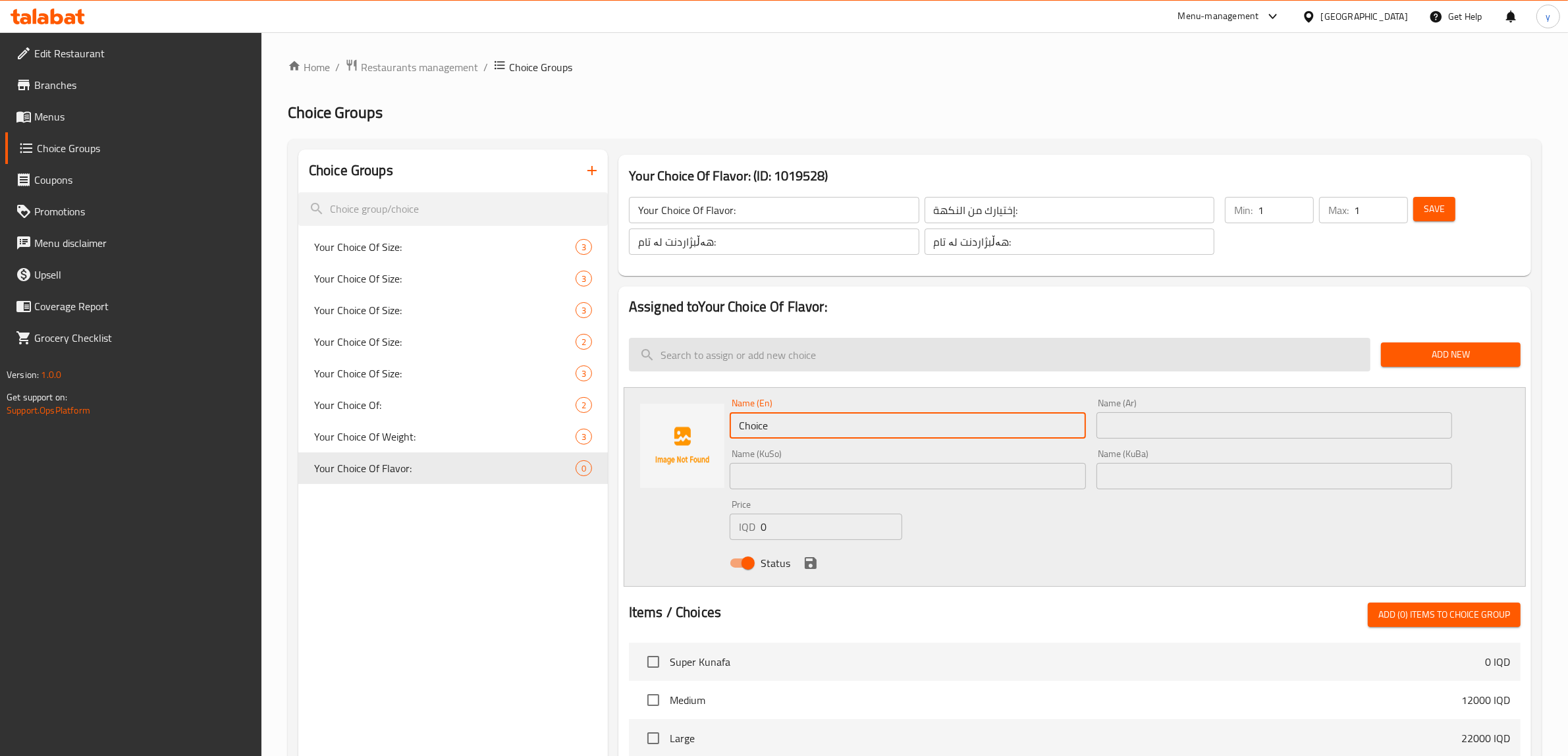
paste input "soda"
click at [1113, 417] on input "text" at bounding box center [1274, 426] width 356 height 26
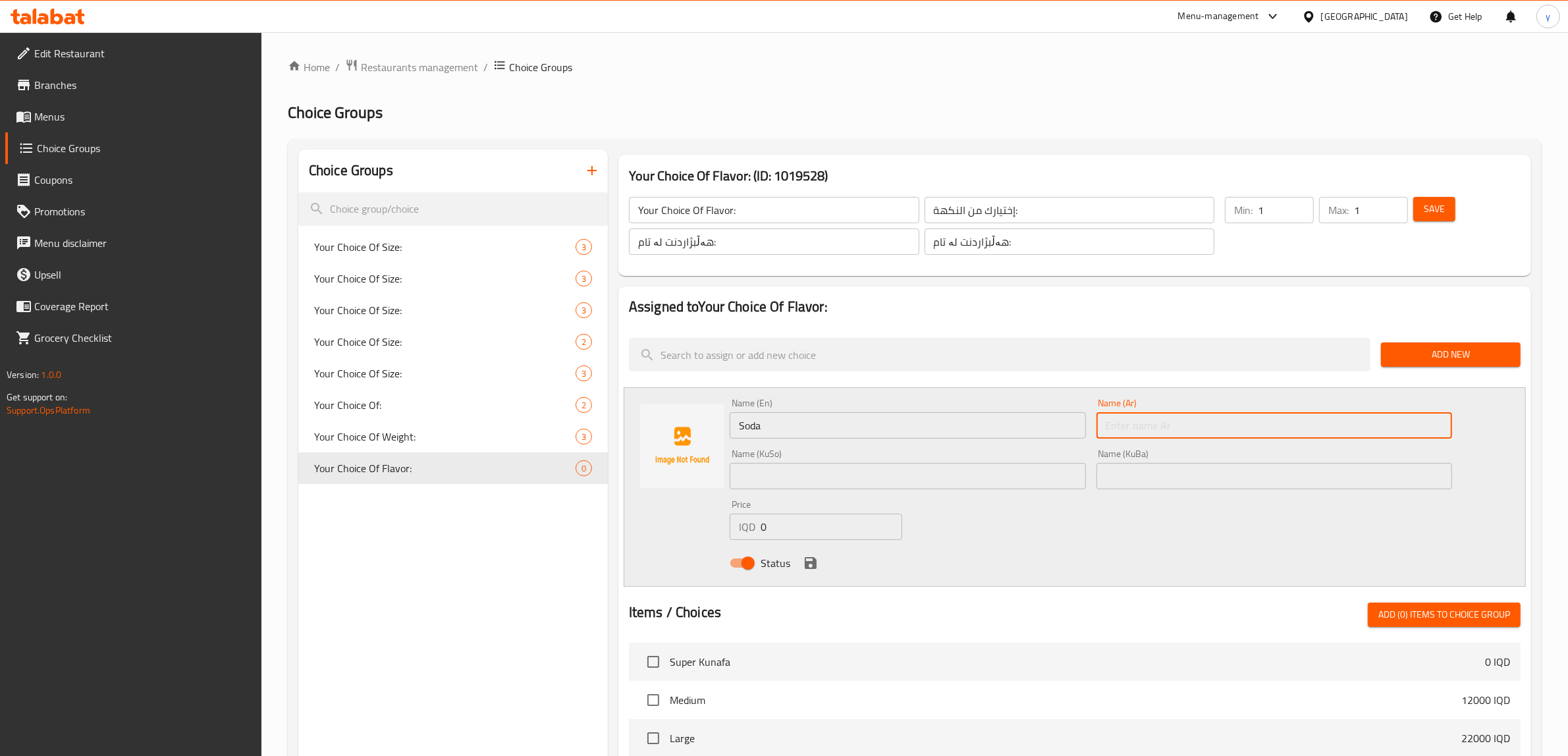
paste input "صودا"
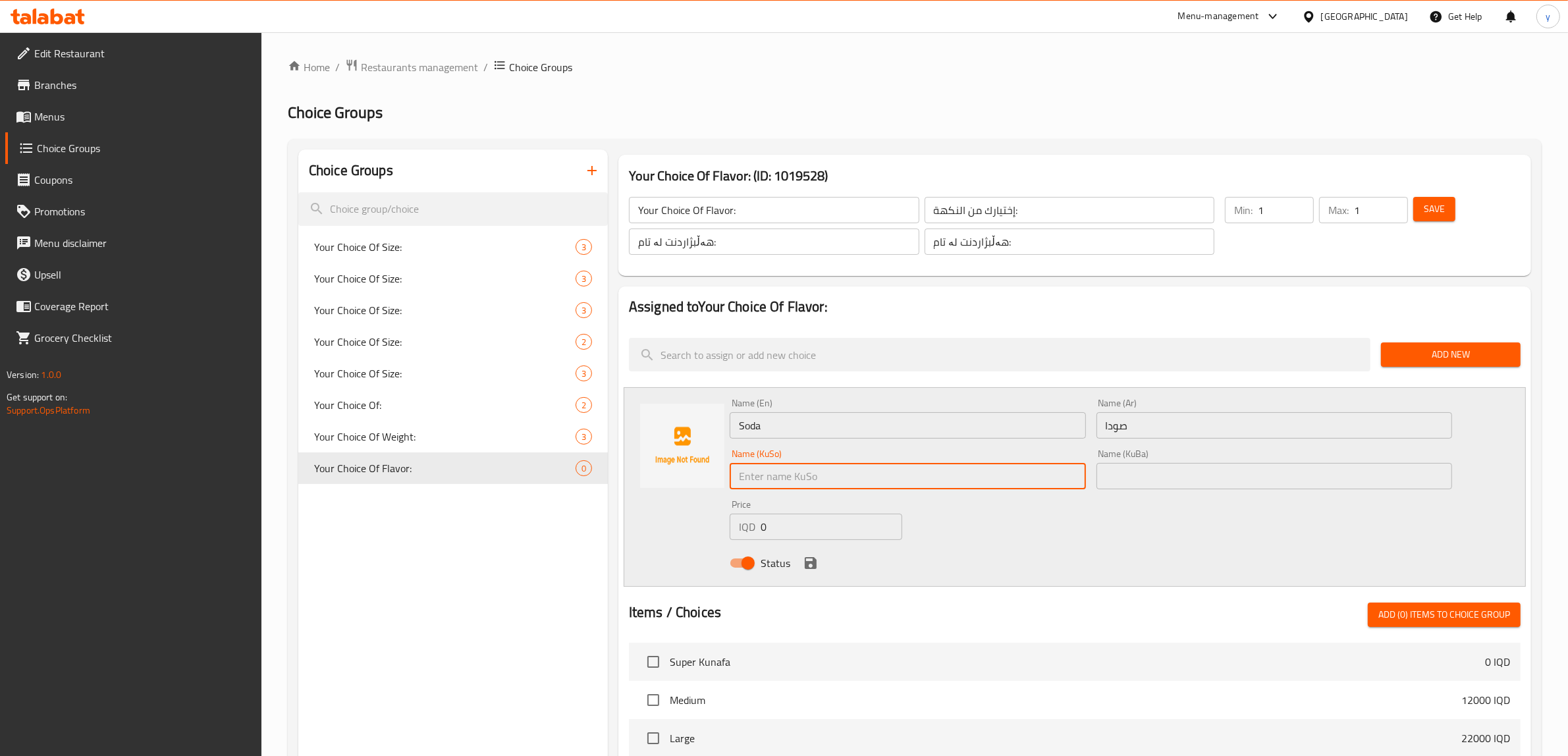
click at [1038, 486] on input "text" at bounding box center [908, 476] width 356 height 26
paste input "سۆدە"
click at [817, 558] on icon "save" at bounding box center [810, 564] width 16 height 16
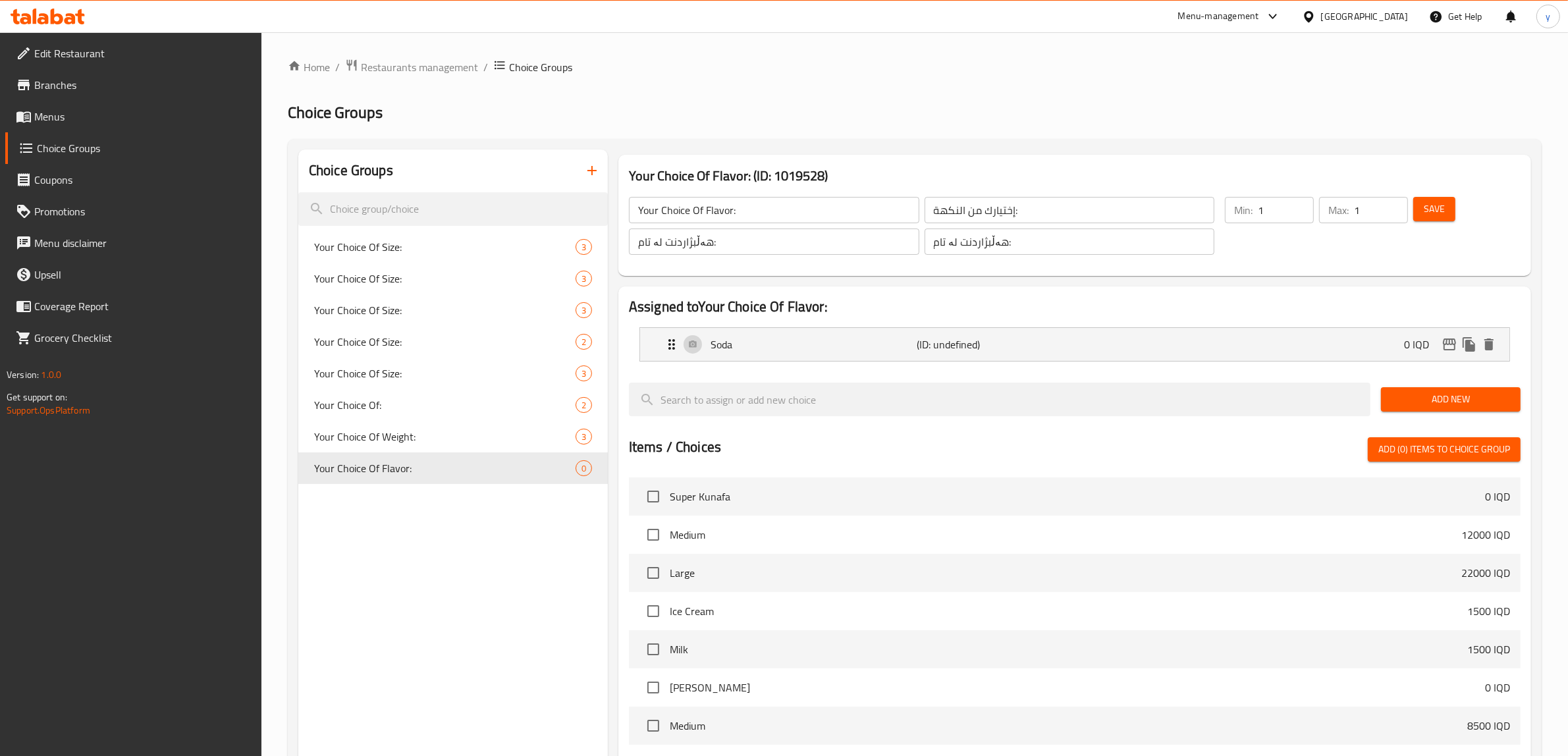
click at [1497, 390] on button "Add New" at bounding box center [1451, 400] width 140 height 24
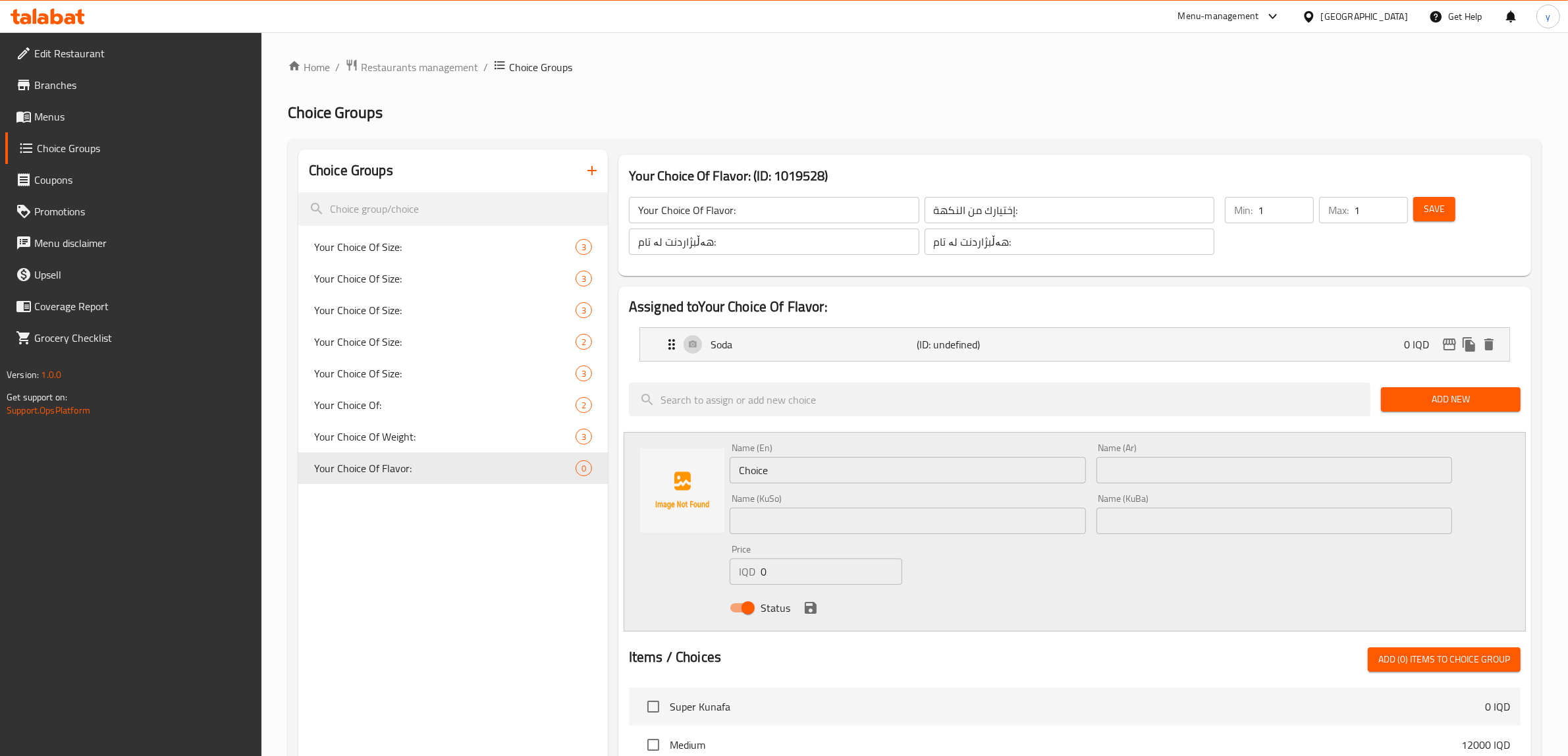
drag, startPoint x: 986, startPoint y: 511, endPoint x: 1009, endPoint y: 511, distance: 23.0
click at [986, 511] on input "text" at bounding box center [908, 521] width 356 height 26
paste input "لیمۆ"
click at [1097, 512] on input "text" at bounding box center [1274, 521] width 356 height 26
click at [1099, 483] on input "text" at bounding box center [1274, 470] width 356 height 26
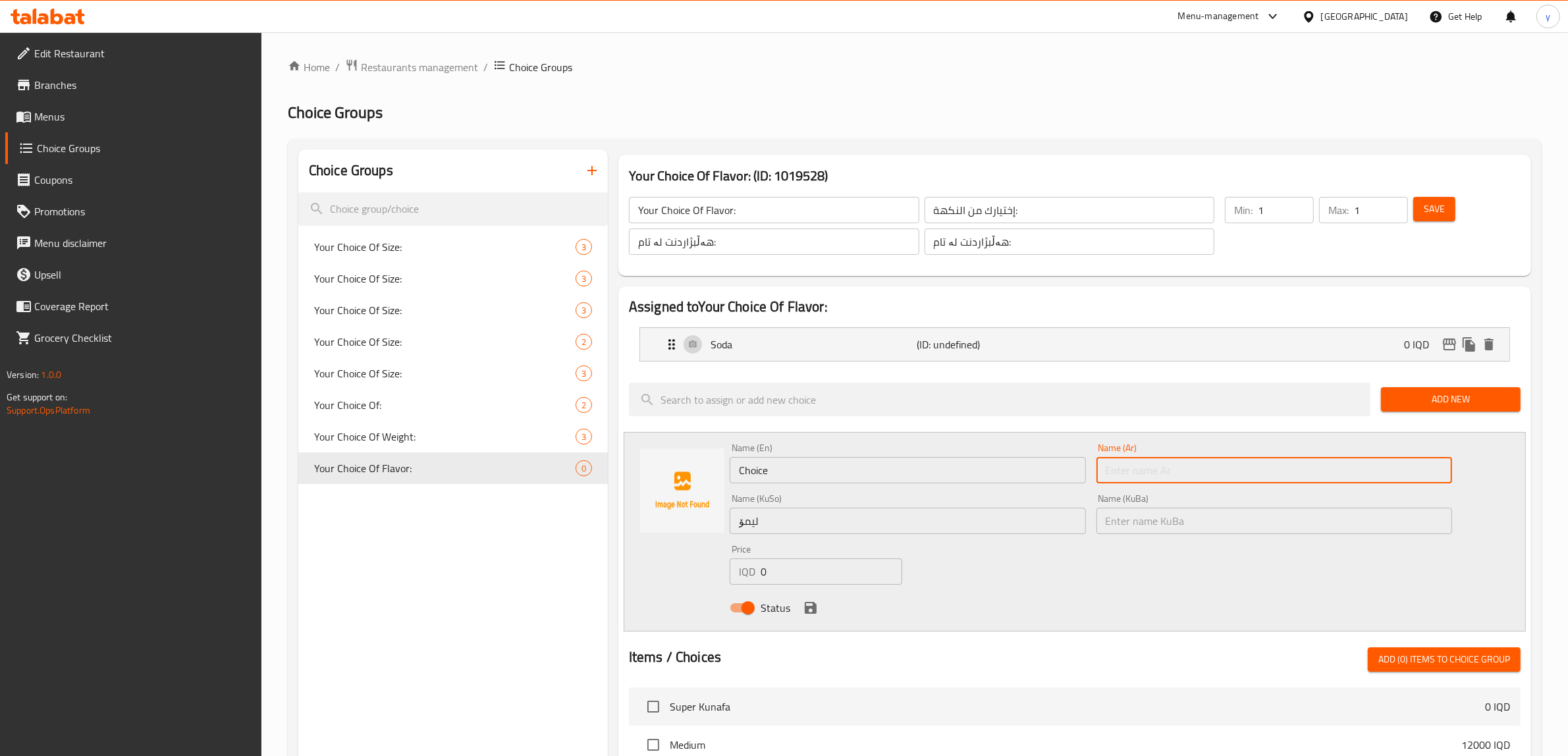
paste input "ليمون"
click at [980, 470] on input "Choice" at bounding box center [908, 470] width 356 height 26
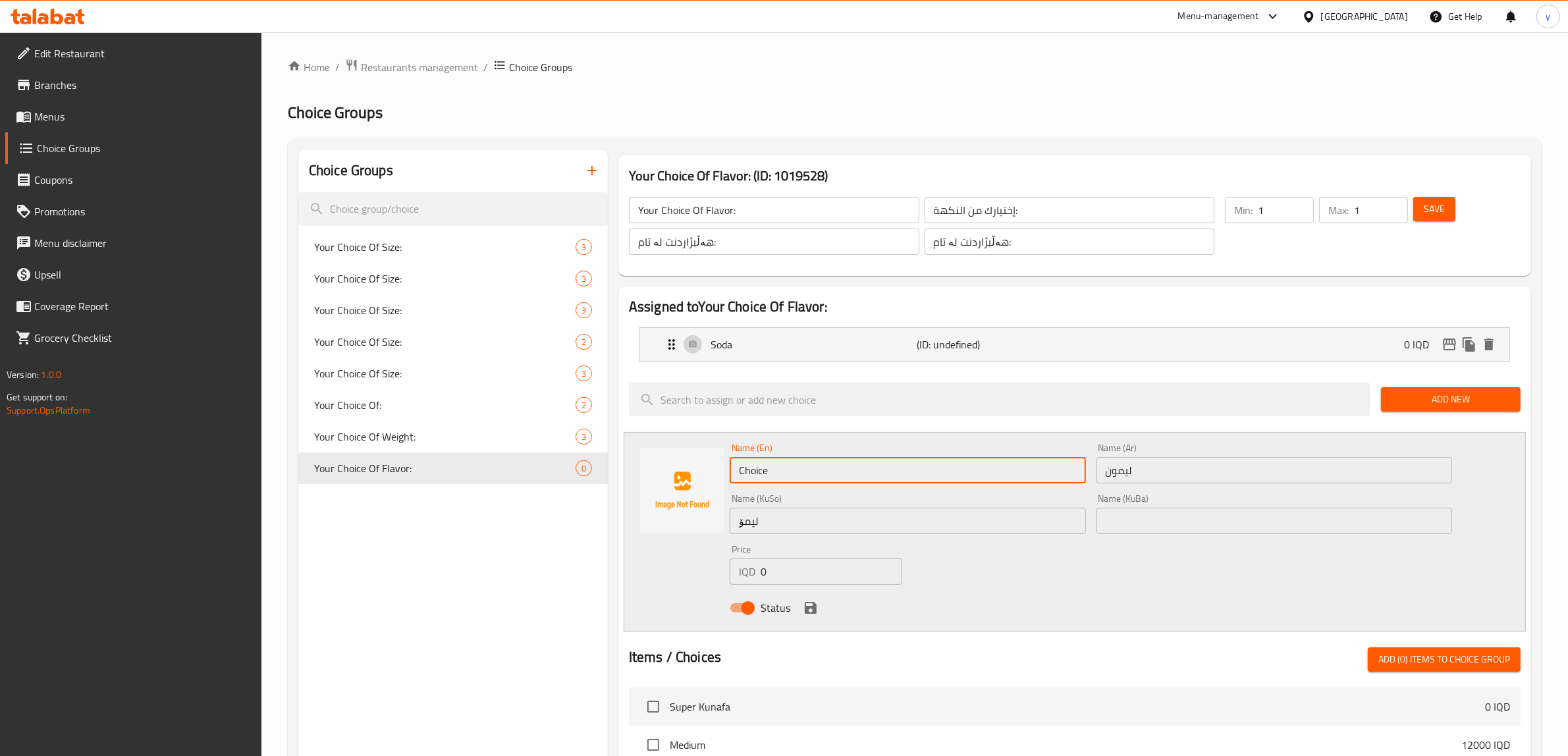
click at [980, 470] on input "Choice" at bounding box center [908, 470] width 356 height 26
paste input "lemon"
click at [799, 603] on div "Status" at bounding box center [1091, 608] width 733 height 36
click at [809, 602] on icon "save" at bounding box center [810, 608] width 16 height 16
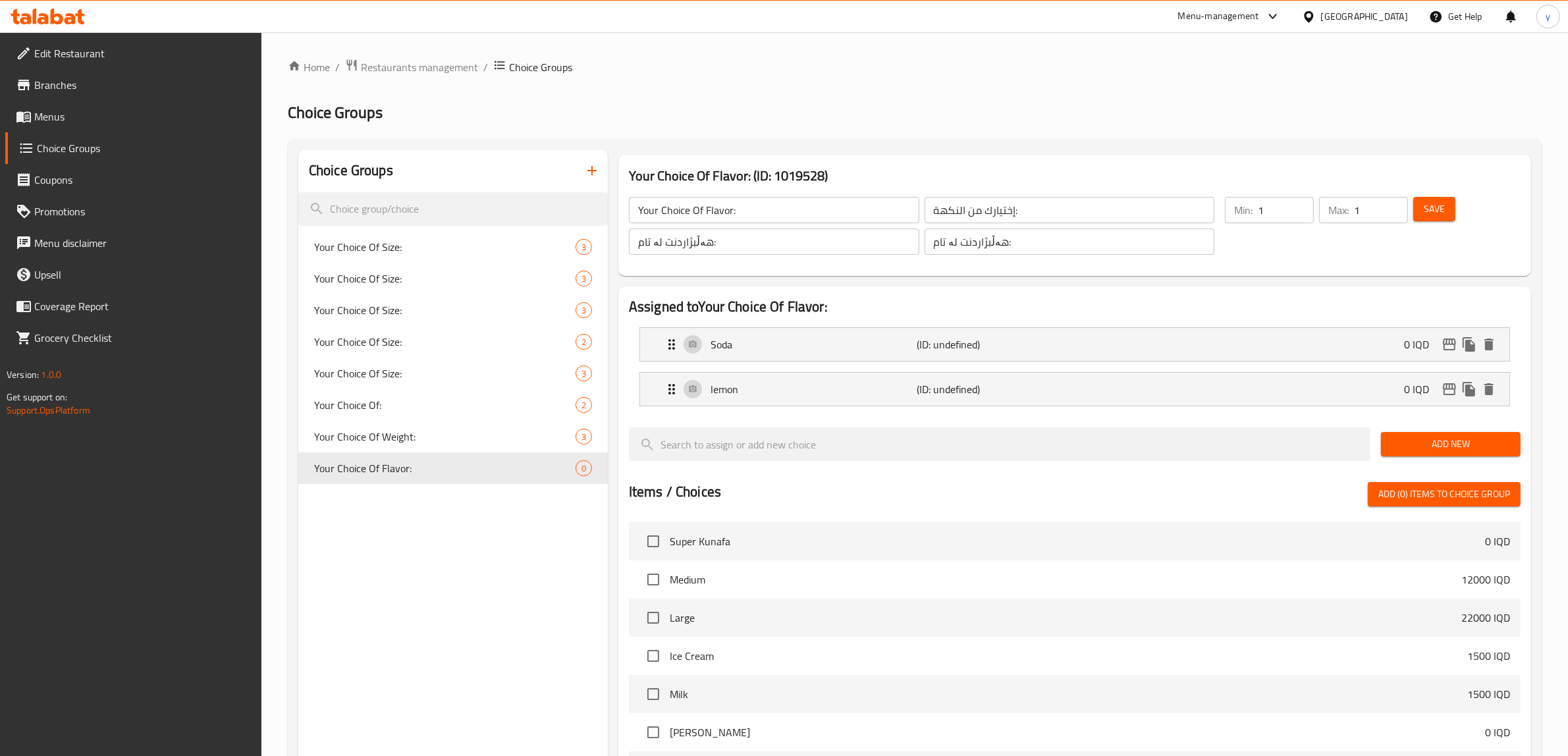
click at [1384, 459] on div "Add New" at bounding box center [1451, 444] width 150 height 44
click at [1380, 450] on div "Add New" at bounding box center [1451, 444] width 150 height 44
click at [1382, 441] on button "Add New" at bounding box center [1451, 445] width 140 height 24
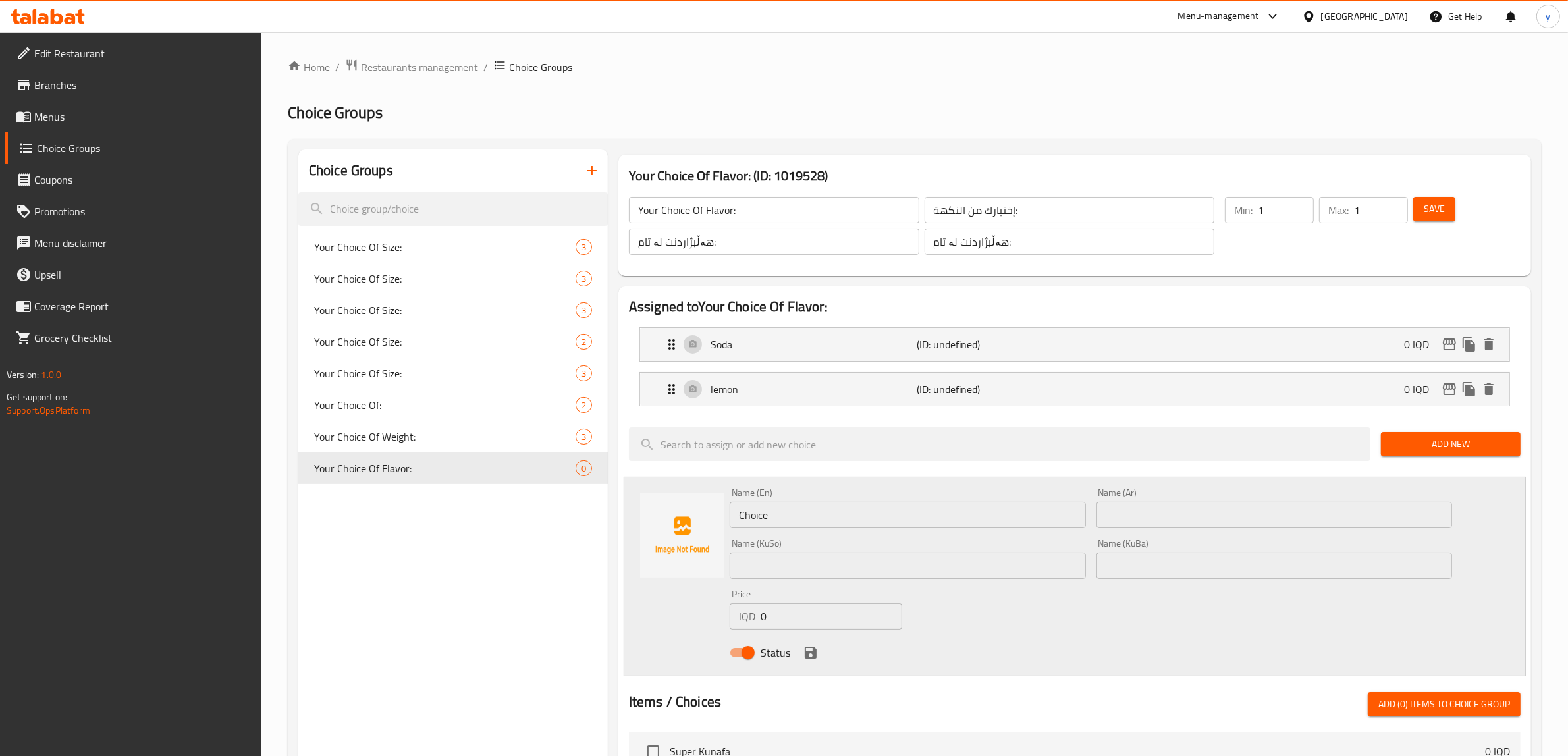
click at [794, 498] on div "Name (En) Choice Name (En)" at bounding box center [908, 508] width 356 height 40
click at [794, 499] on div "Name (En) Choice Name (En)" at bounding box center [908, 508] width 356 height 40
click at [791, 512] on div "Name (En) Choice Name (En)" at bounding box center [908, 508] width 356 height 40
click at [791, 512] on input "Choice" at bounding box center [908, 515] width 356 height 26
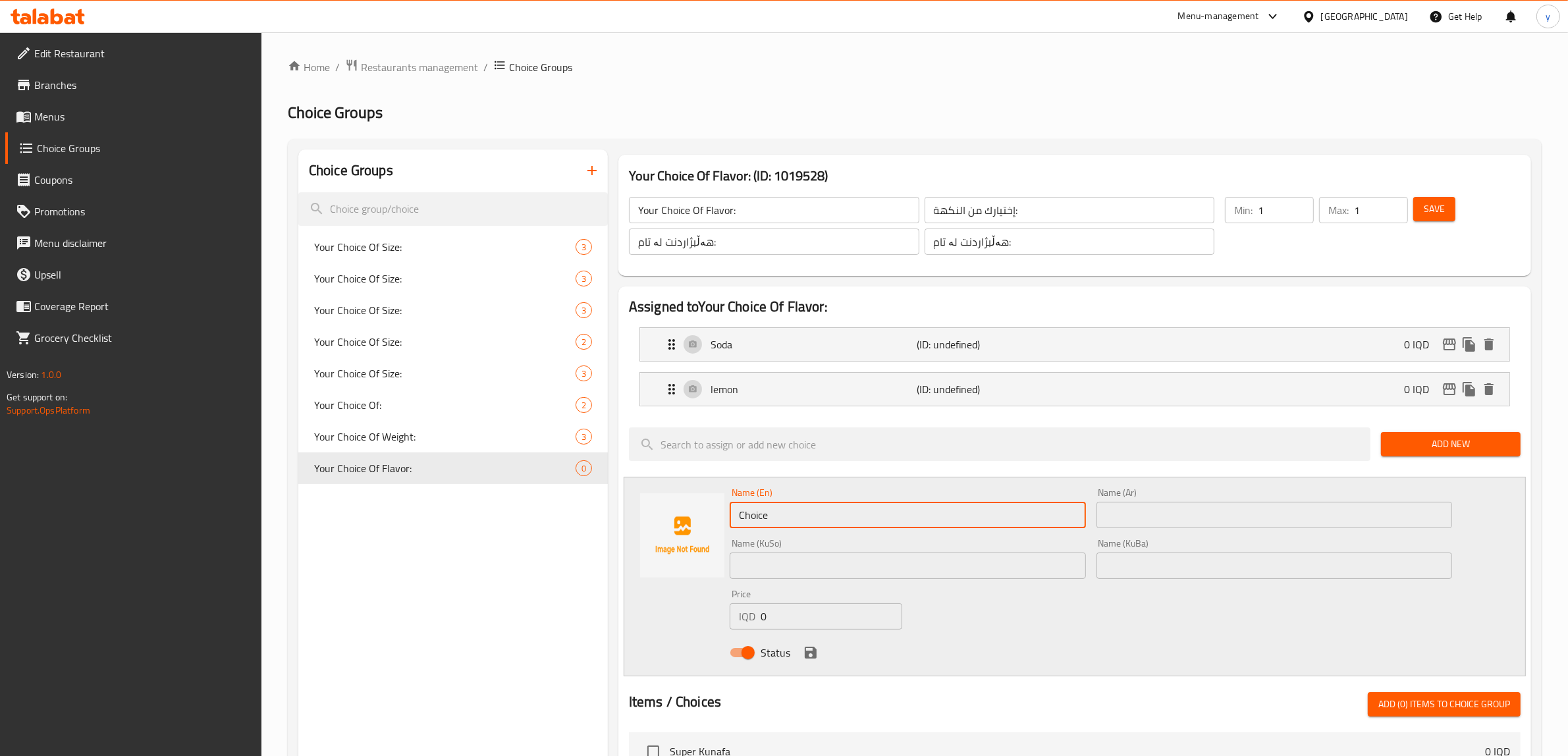
paste input "mint"
click at [758, 520] on input "mint" at bounding box center [908, 515] width 356 height 26
drag, startPoint x: 761, startPoint y: 518, endPoint x: 890, endPoint y: 515, distance: 129.0
click at [890, 515] on input "Mint Swiss Chocolate" at bounding box center [908, 515] width 356 height 26
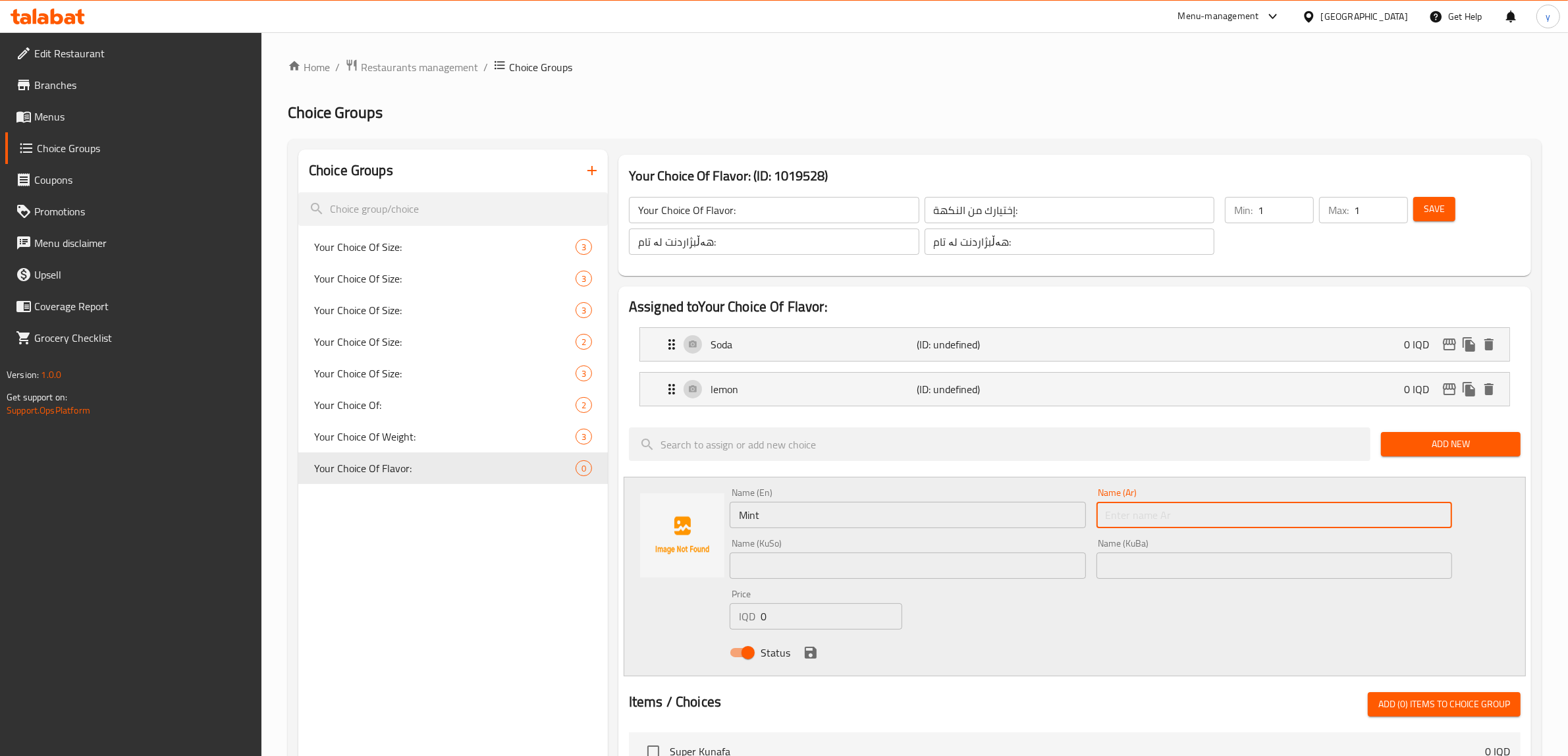
click at [1198, 518] on input "text" at bounding box center [1274, 515] width 356 height 26
paste input "نعناع"
click at [1021, 551] on div "Name (KuSo) Name ([PERSON_NAME])" at bounding box center [908, 559] width 356 height 40
click at [1021, 560] on input "text" at bounding box center [908, 566] width 356 height 26
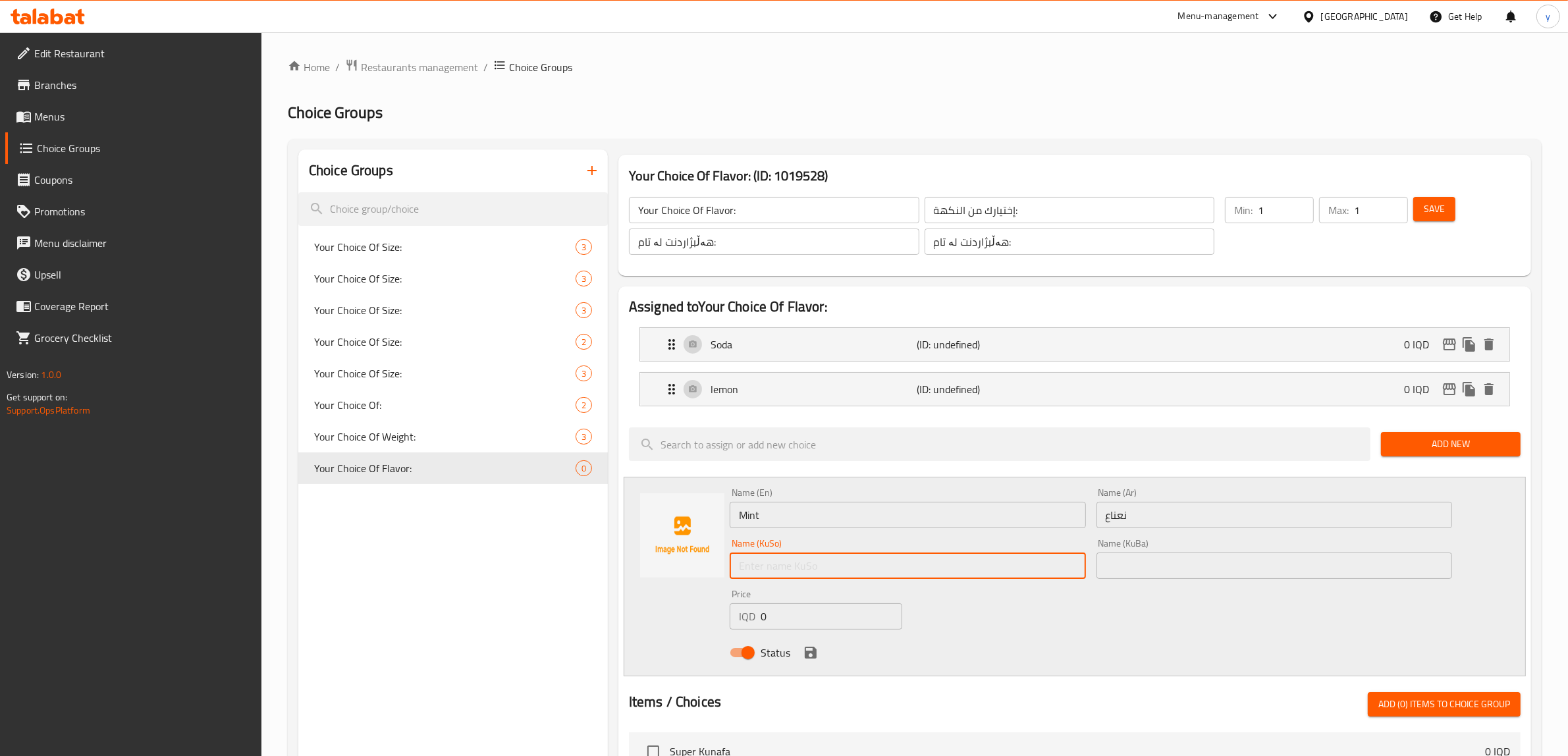
paste input "نەعنا"
click at [811, 649] on icon "save" at bounding box center [811, 653] width 12 height 12
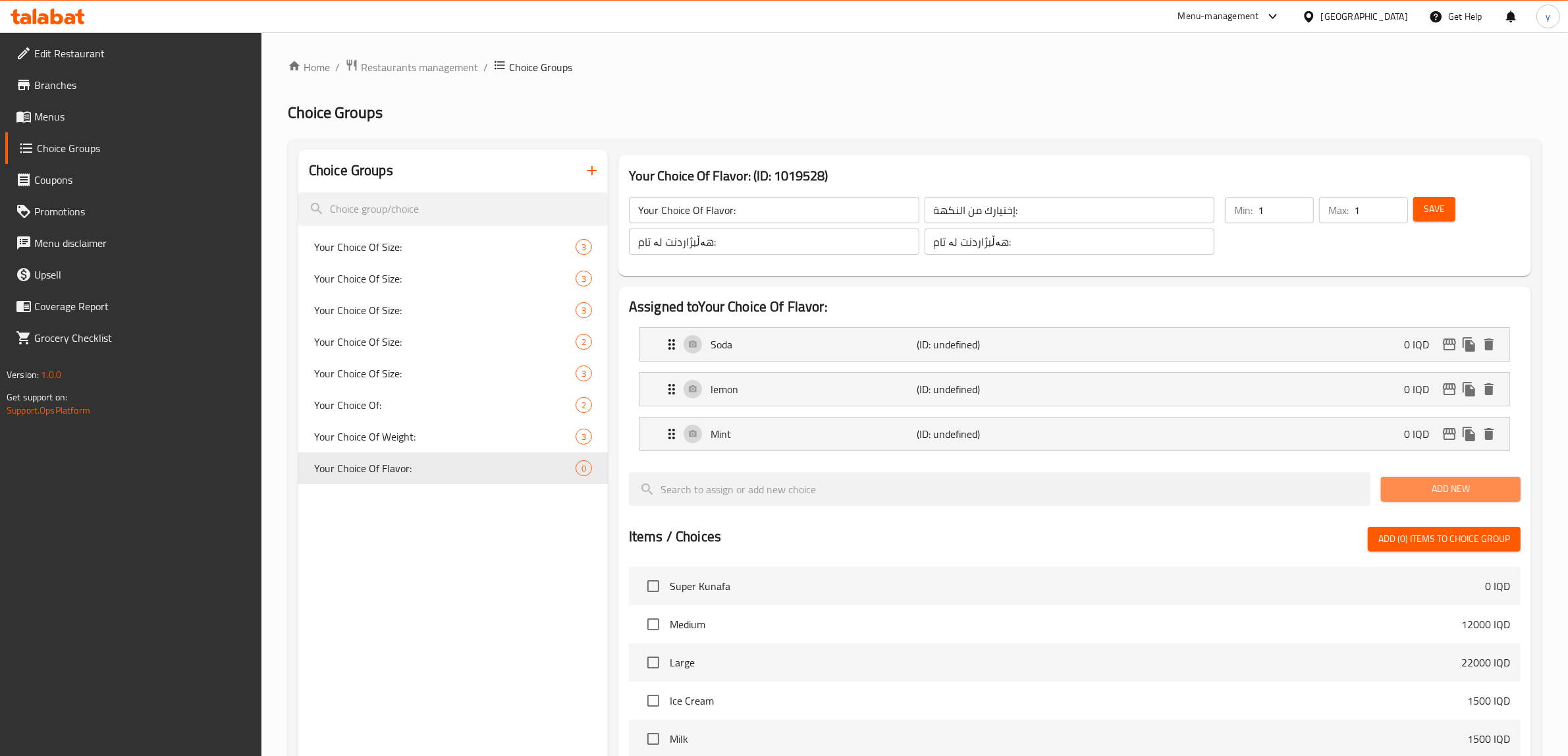
click at [1467, 479] on button "Add New" at bounding box center [1451, 489] width 140 height 24
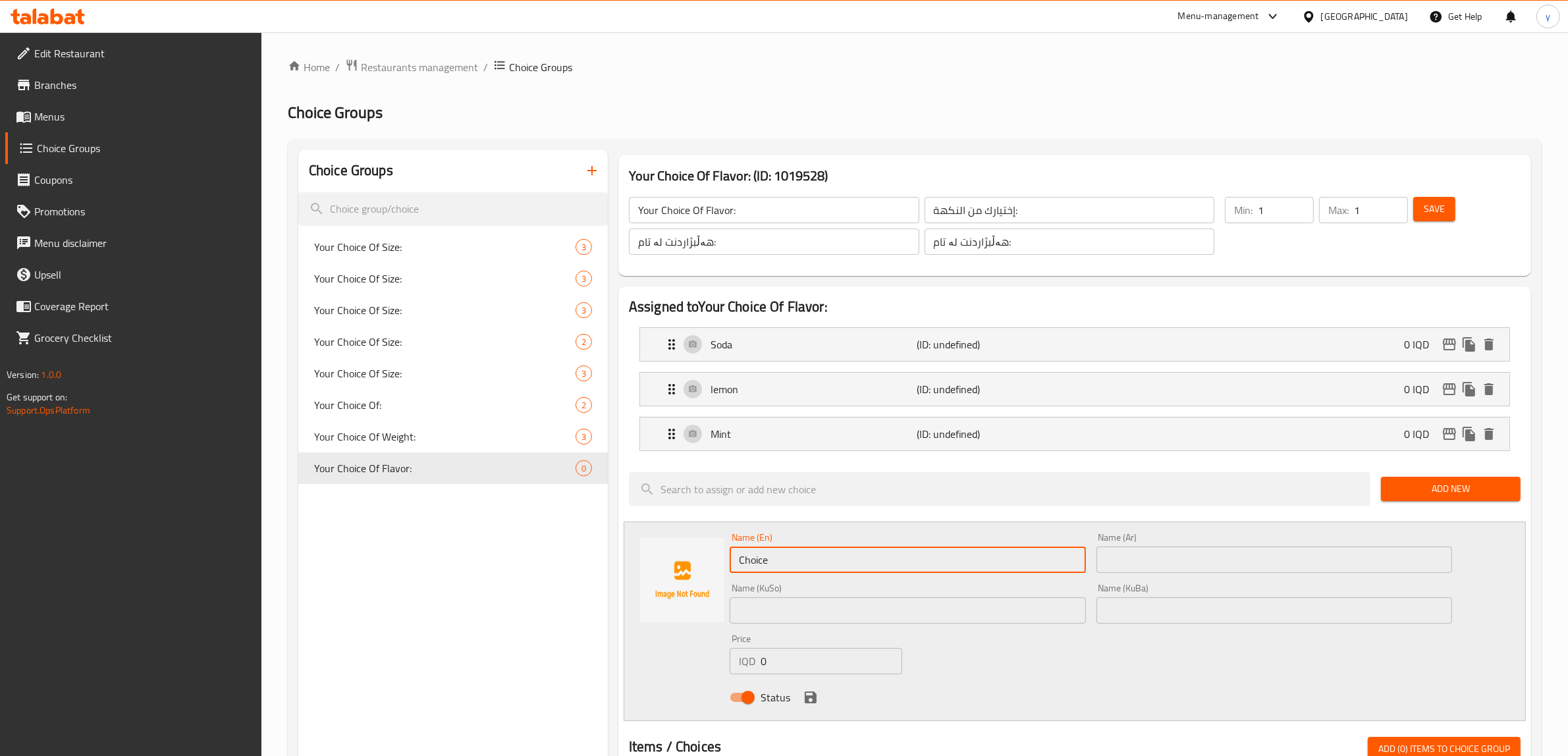
click at [784, 564] on input "Choice" at bounding box center [908, 560] width 356 height 26
paste input "الفاكهة"
drag, startPoint x: 1070, startPoint y: 567, endPoint x: 1122, endPoint y: 571, distance: 52.2
click at [1122, 569] on div "Name (En) الفاكهة Name (En) Name (Ar) Name (Ar) Name (KuSo) Name (KuSo) Name (K…" at bounding box center [1091, 622] width 733 height 188
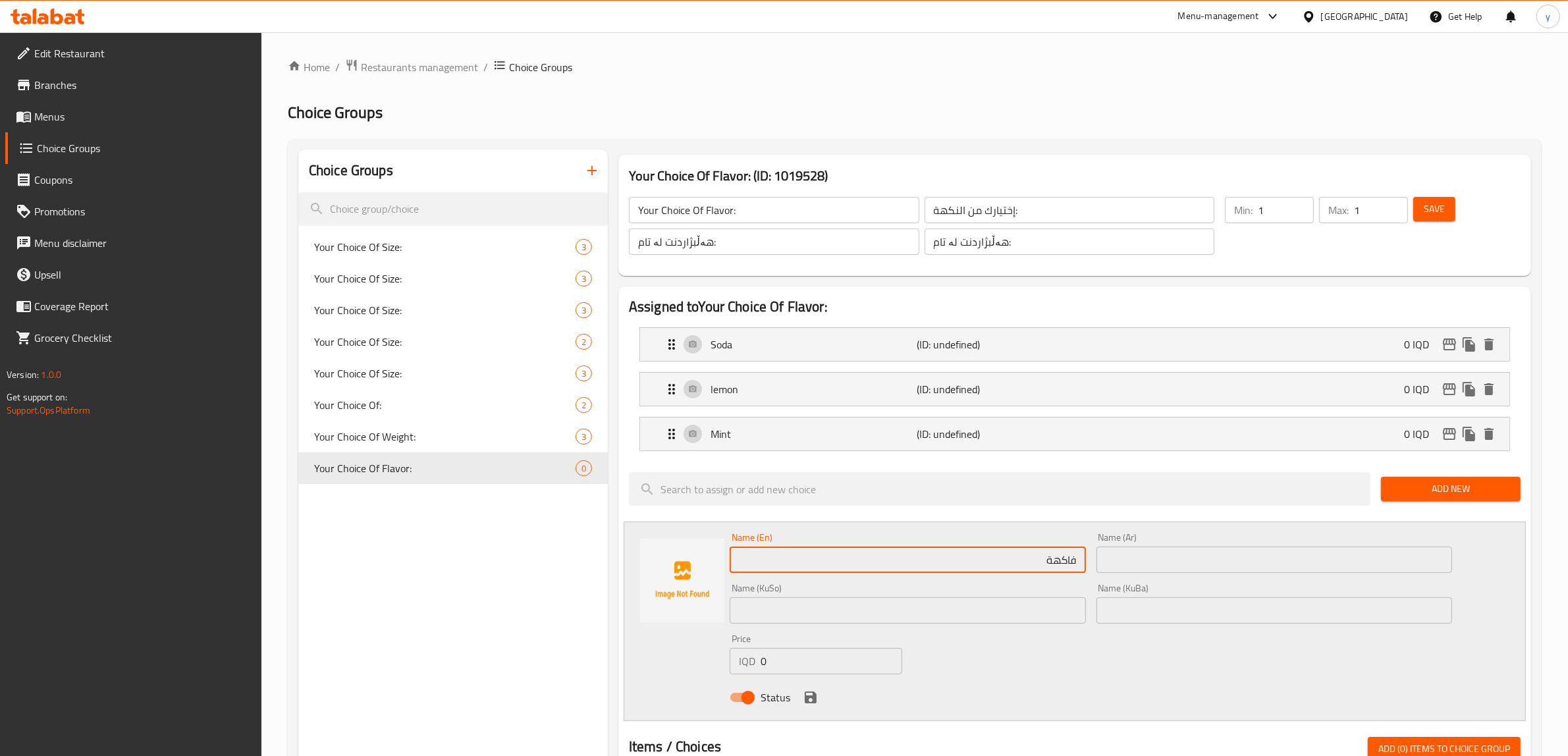
click at [1001, 569] on input "فاكهة" at bounding box center [908, 560] width 356 height 26
drag, startPoint x: 1005, startPoint y: 569, endPoint x: 1129, endPoint y: 577, distance: 124.3
click at [1129, 577] on div "Name (En) فاكهة Name (En) Name (Ar) Name (Ar) Name (KuSo) Name (KuSo) Name (KuB…" at bounding box center [1091, 622] width 733 height 188
click at [1149, 551] on input "text" at bounding box center [1274, 560] width 356 height 26
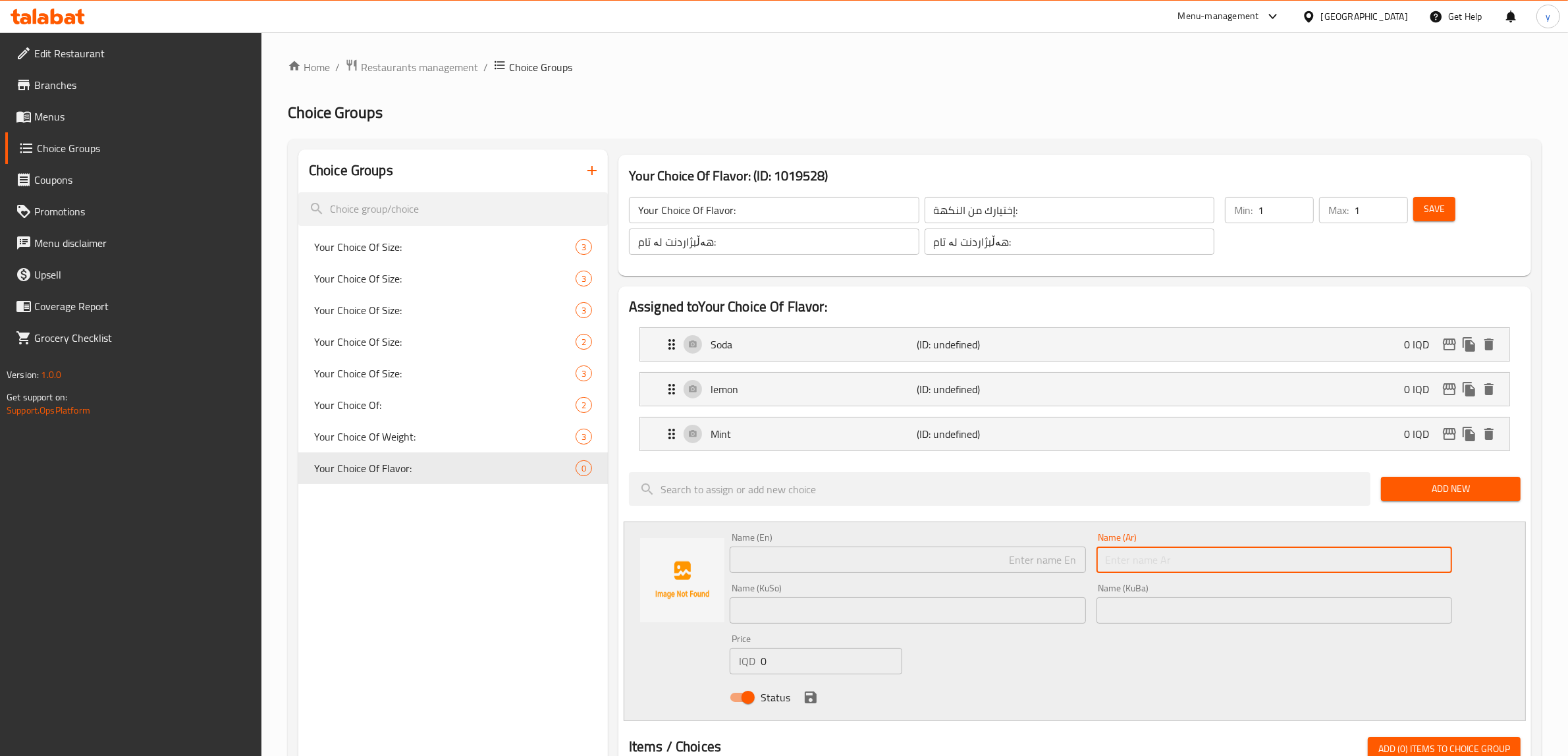
paste input "فاكهة"
drag, startPoint x: 804, startPoint y: 561, endPoint x: 776, endPoint y: 594, distance: 43.3
click at [804, 561] on input "text" at bounding box center [908, 560] width 356 height 26
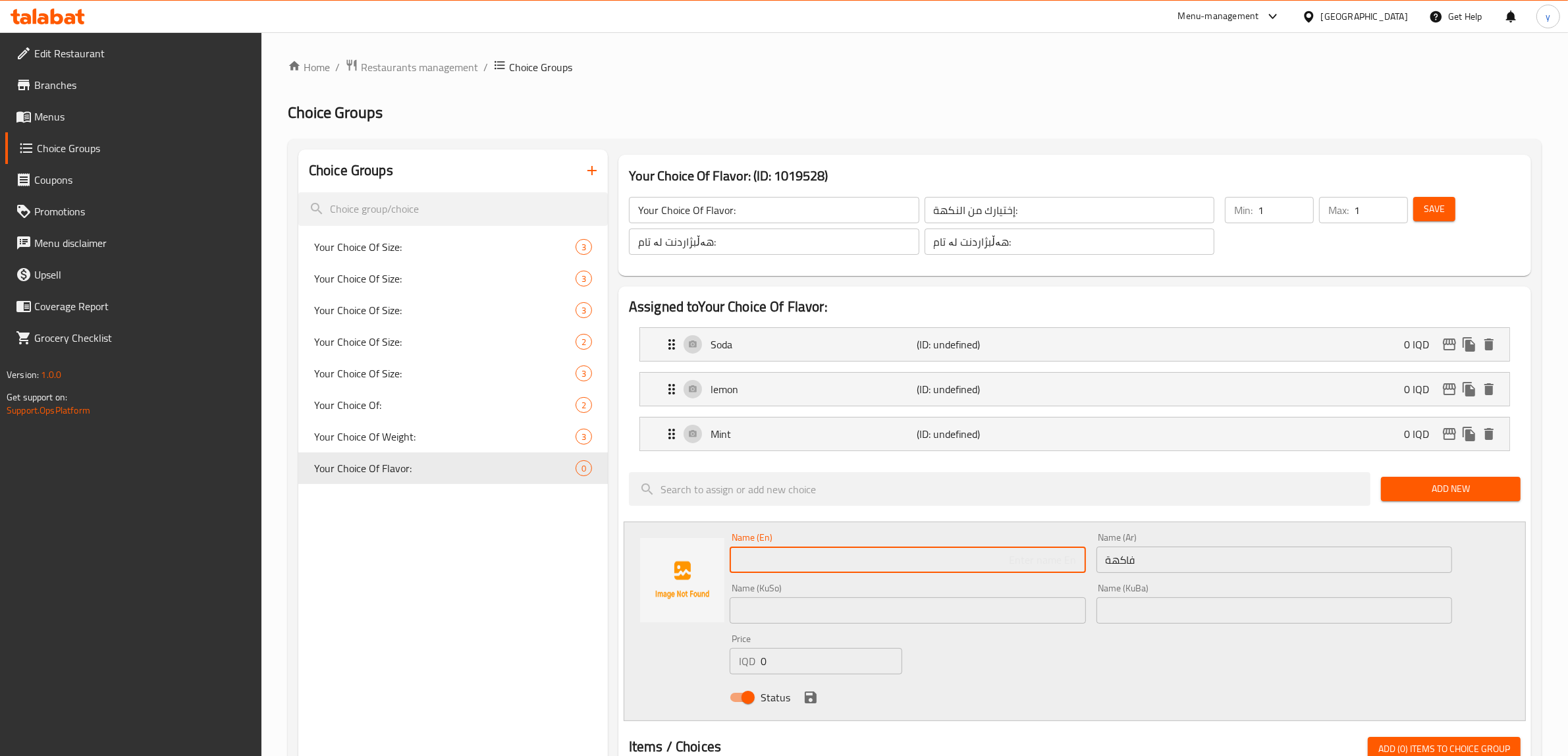
paste input "Fruit"
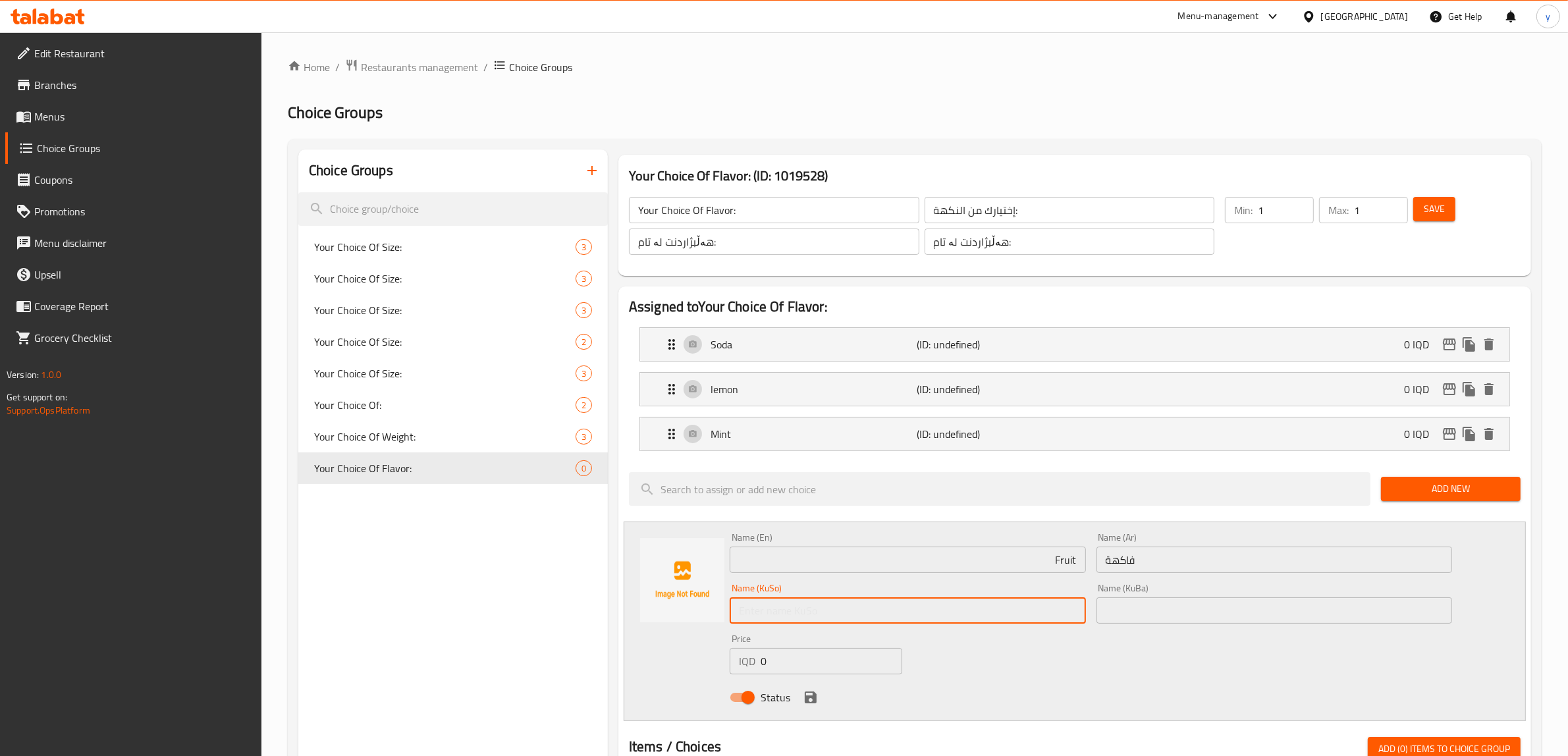
click at [775, 602] on input "text" at bounding box center [908, 610] width 356 height 26
click at [1216, 696] on div "Status" at bounding box center [1091, 697] width 733 height 36
click at [811, 704] on icon "save" at bounding box center [811, 698] width 12 height 12
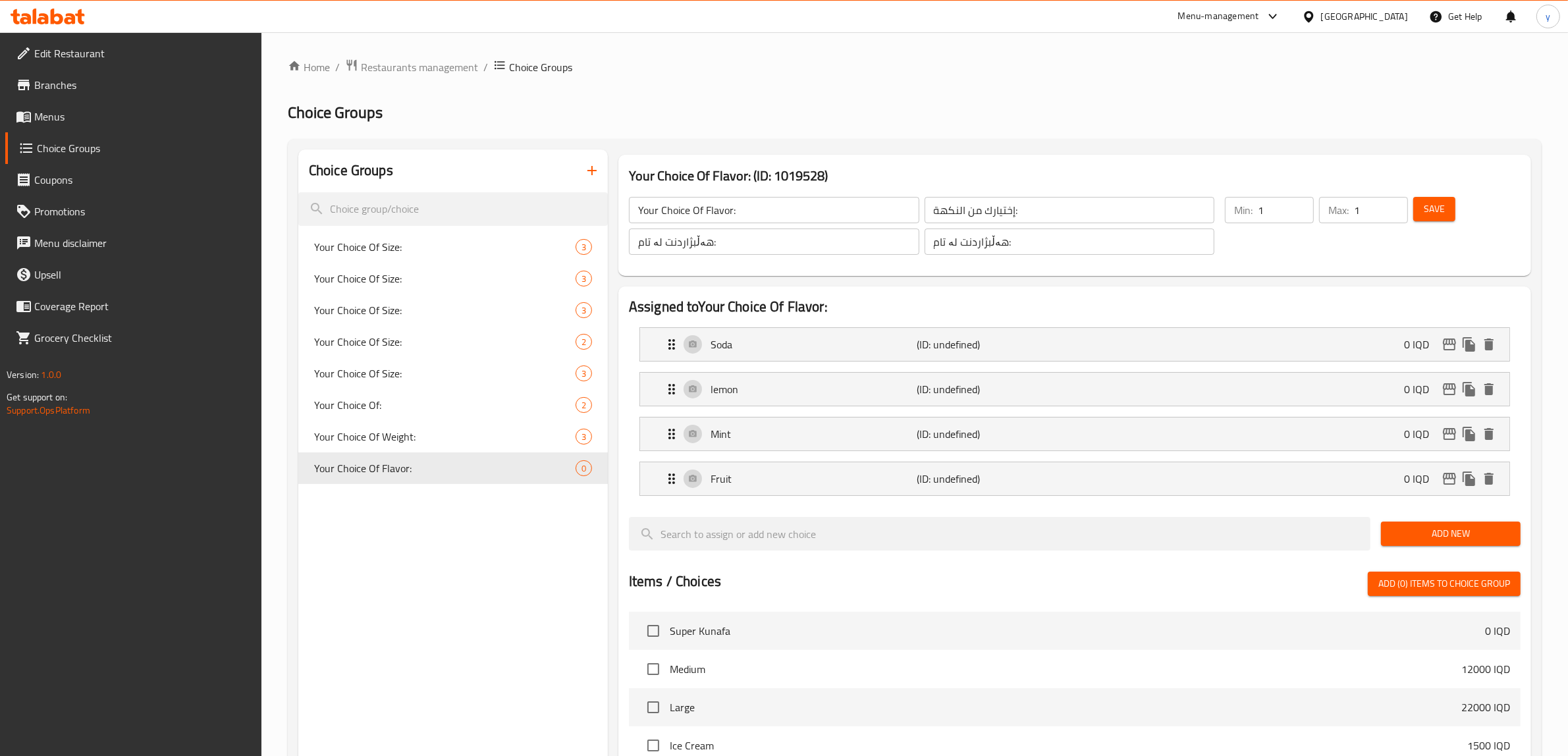
click at [1420, 207] on button "Save" at bounding box center [1435, 209] width 42 height 24
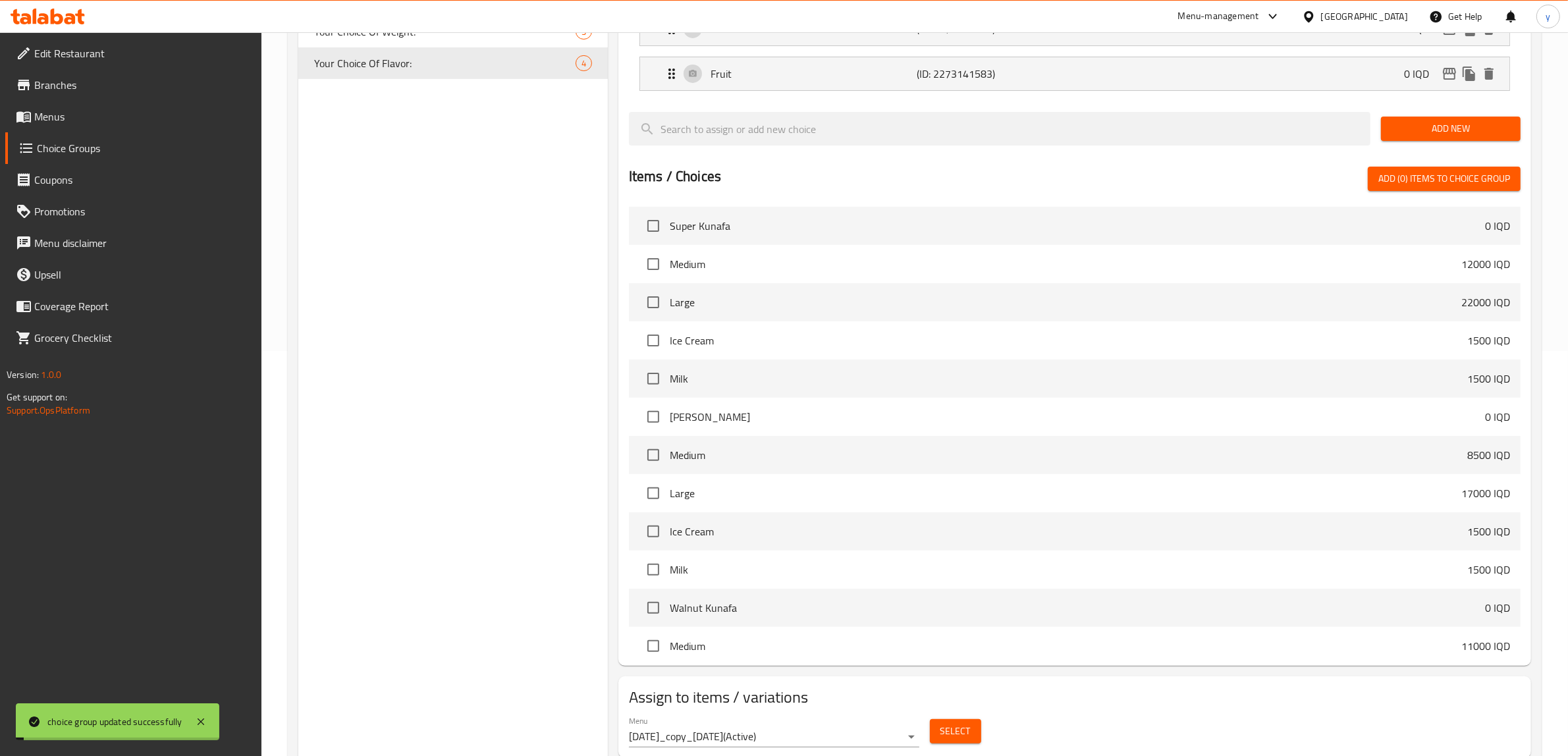
scroll to position [450, 0]
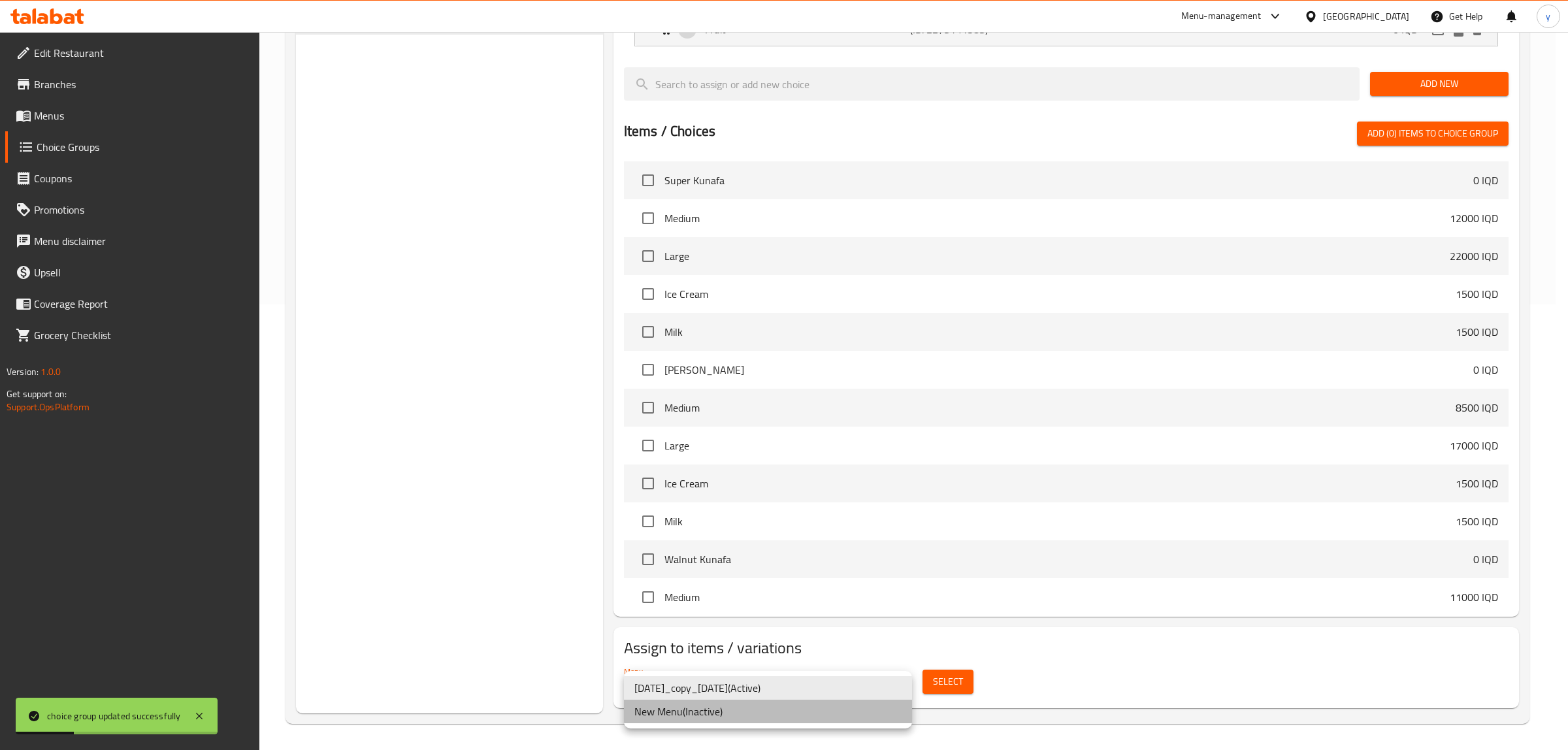
click at [846, 715] on li "New Menu ( Inactive )" at bounding box center [768, 711] width 288 height 23
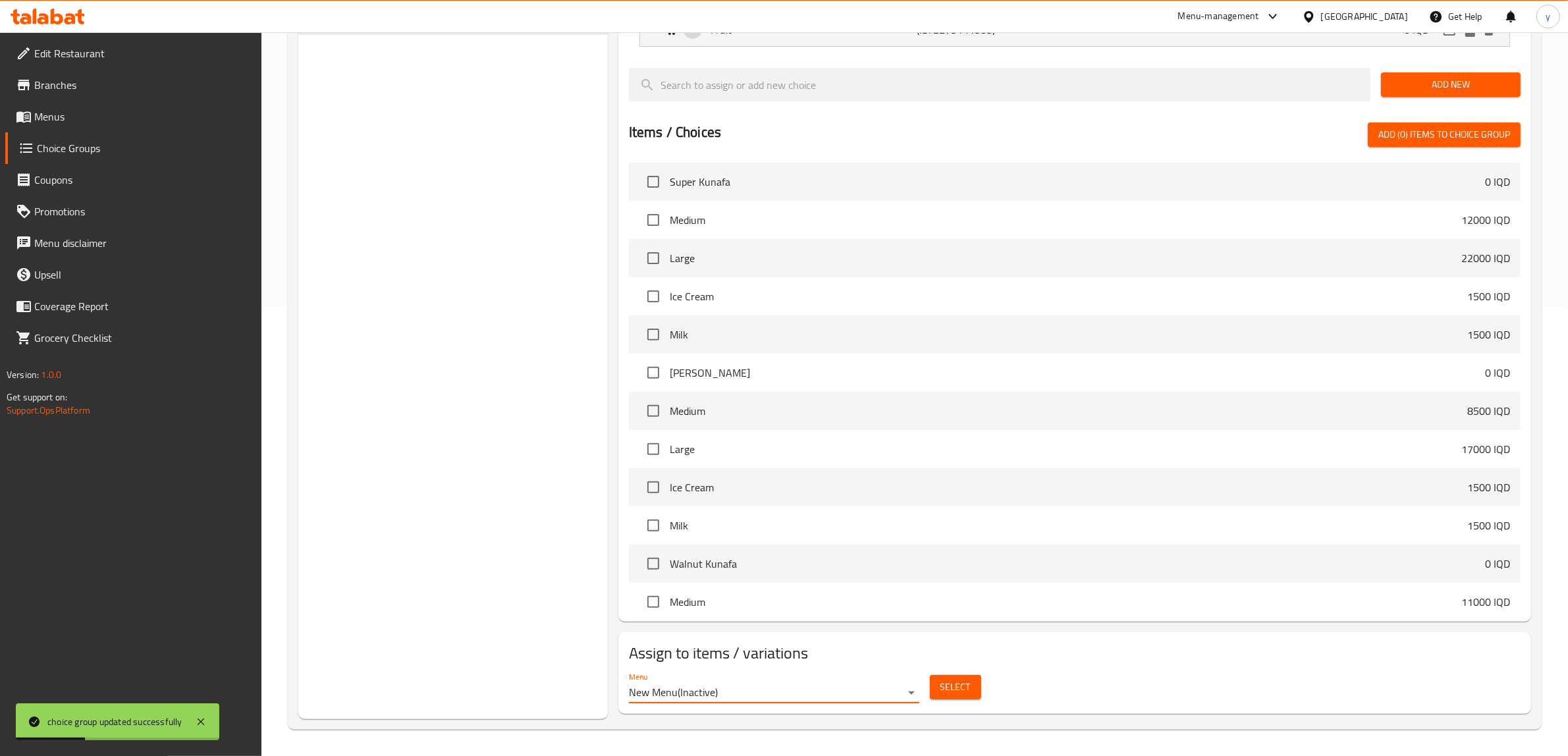
click at [952, 680] on span "Select" at bounding box center [955, 688] width 30 height 16
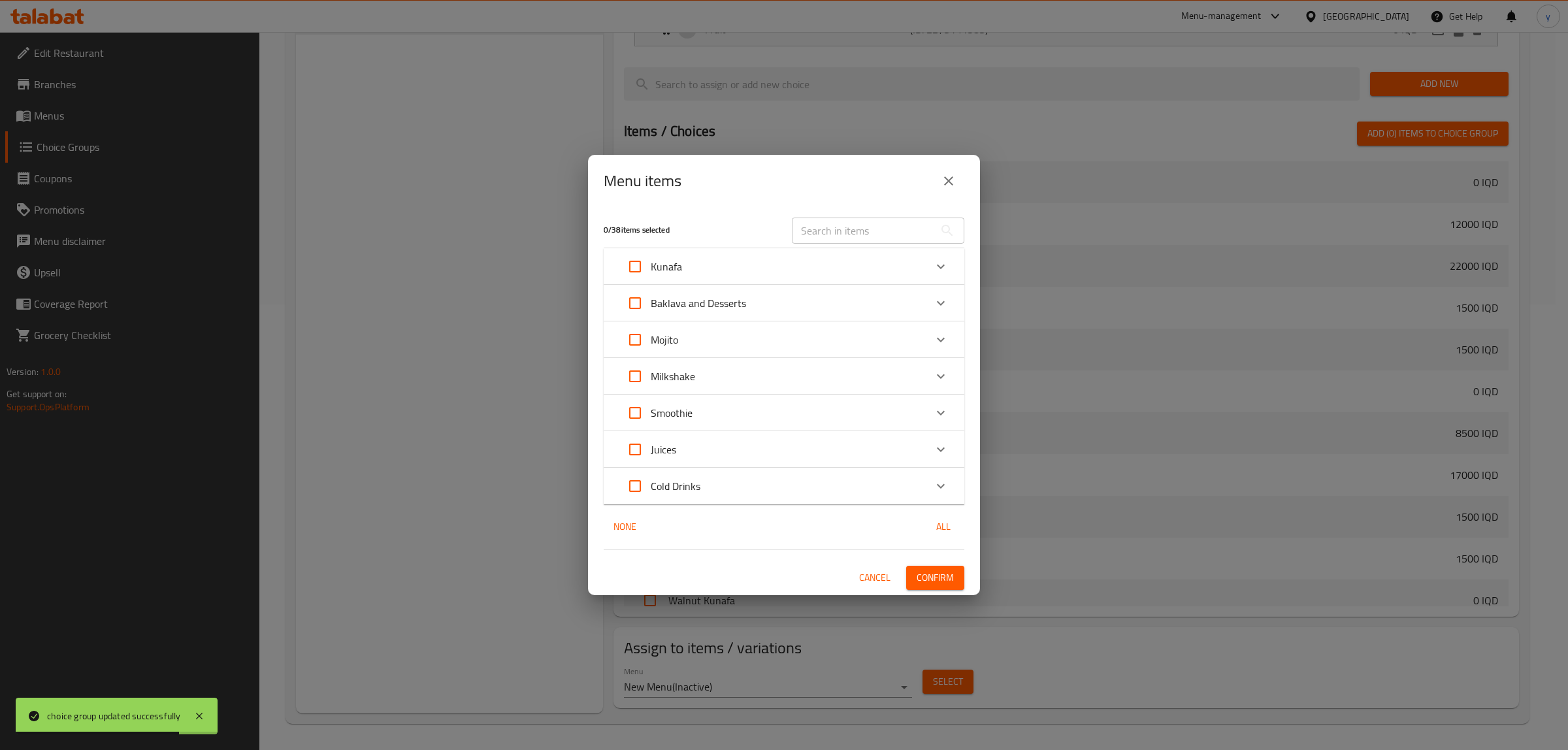
click at [726, 334] on div "Mojito" at bounding box center [772, 340] width 306 height 31
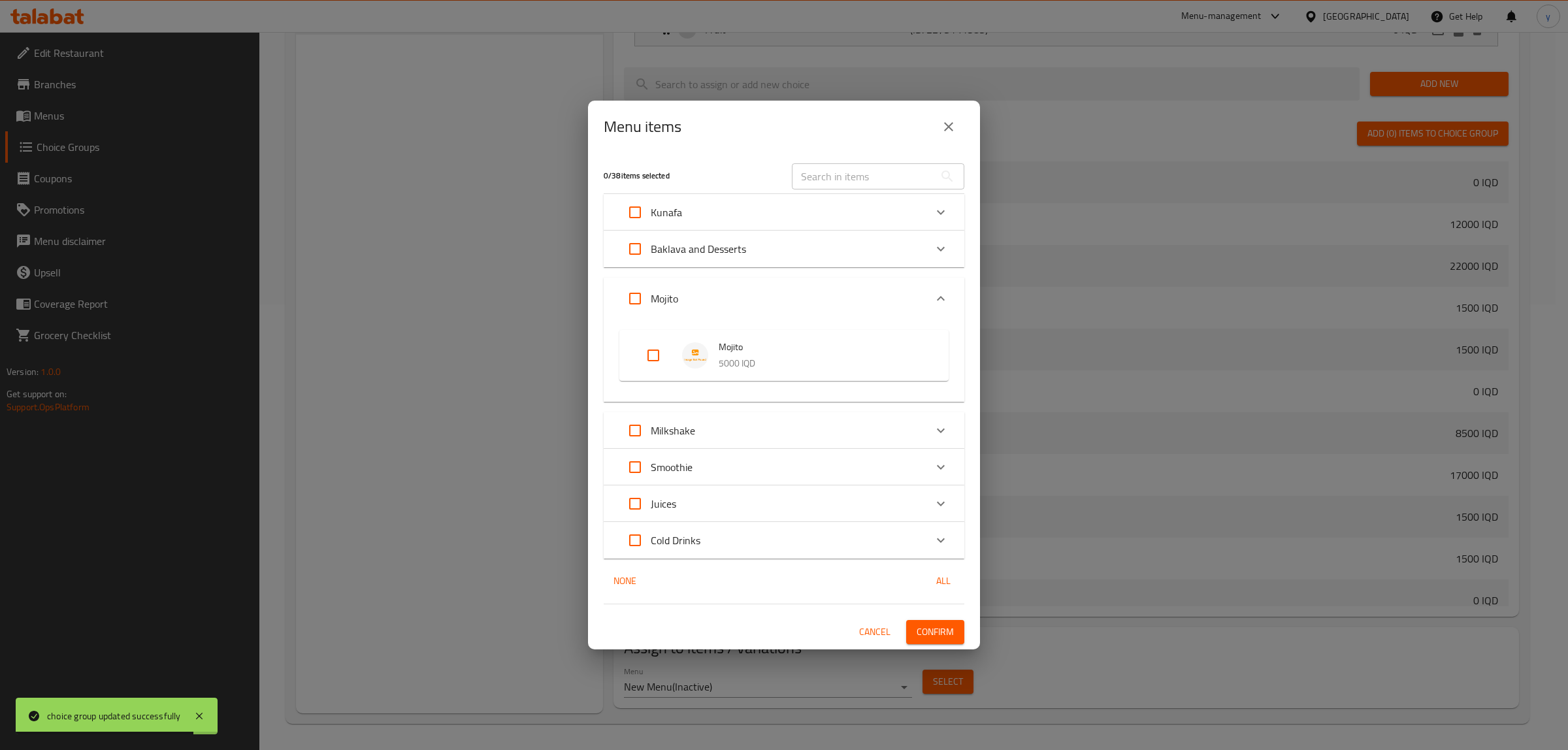
click at [644, 348] on input "Expand" at bounding box center [653, 355] width 31 height 31
click at [952, 634] on span "Confirm" at bounding box center [934, 632] width 37 height 16
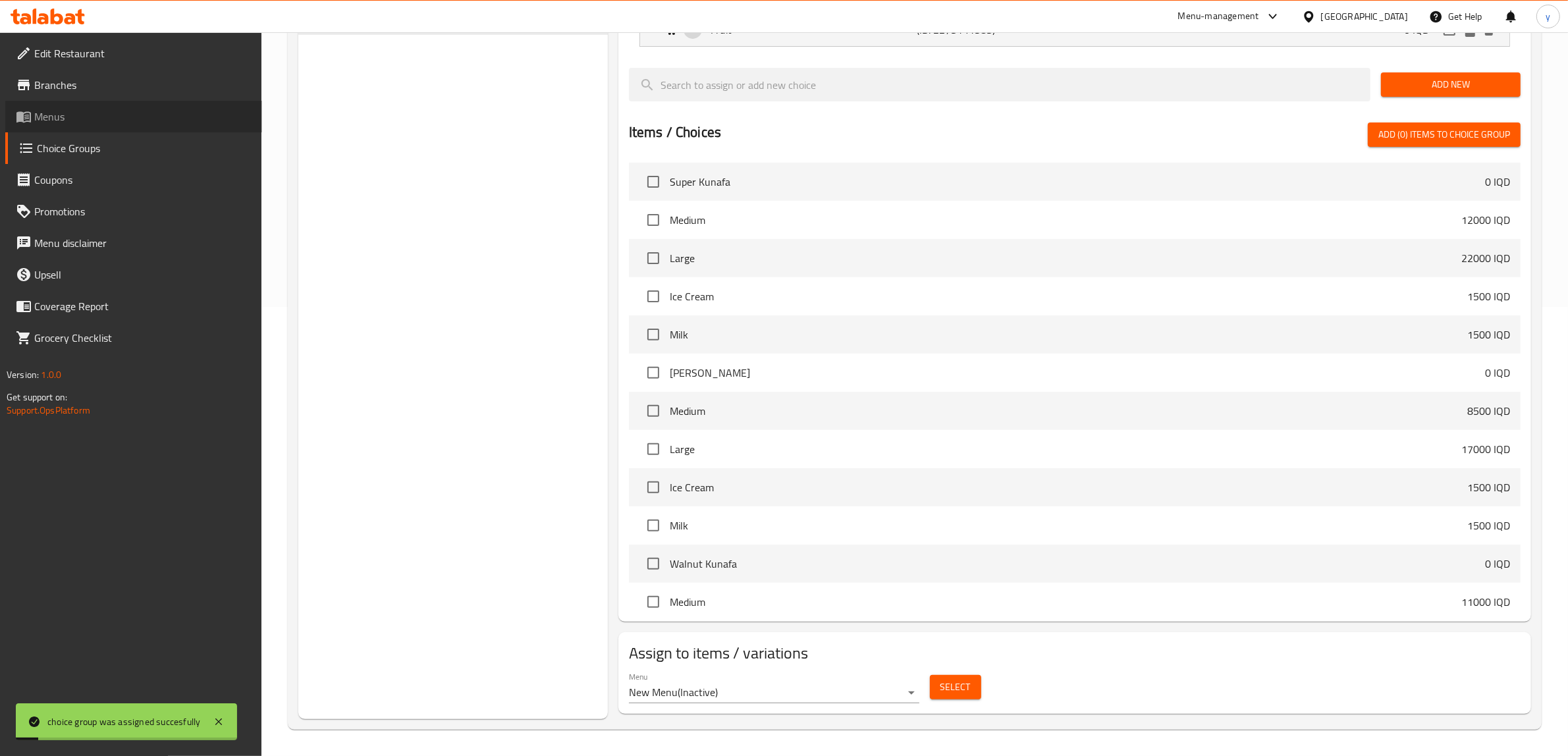
click at [146, 109] on span "Menus" at bounding box center [143, 116] width 218 height 16
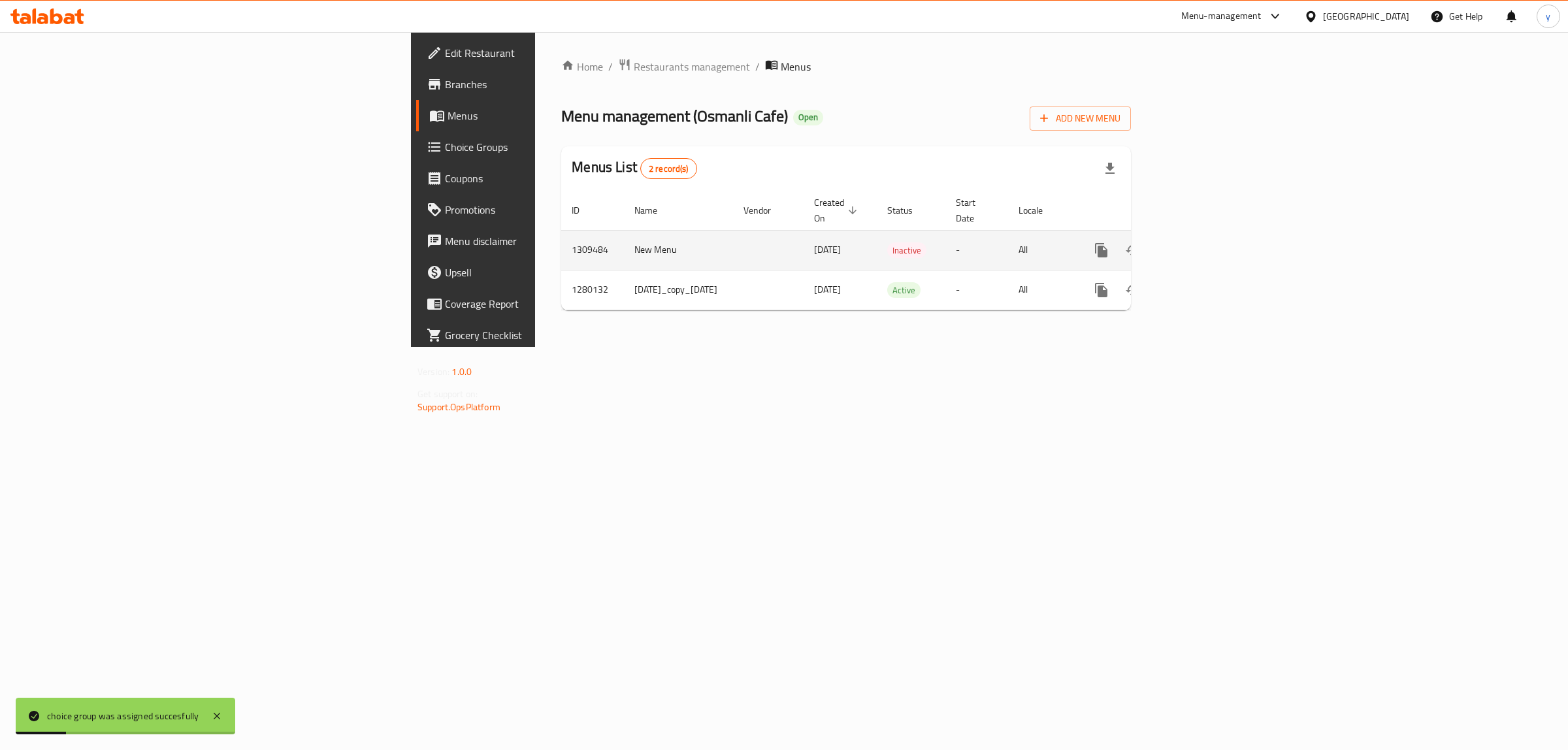
click at [1204, 243] on icon "enhanced table" at bounding box center [1196, 250] width 15 height 15
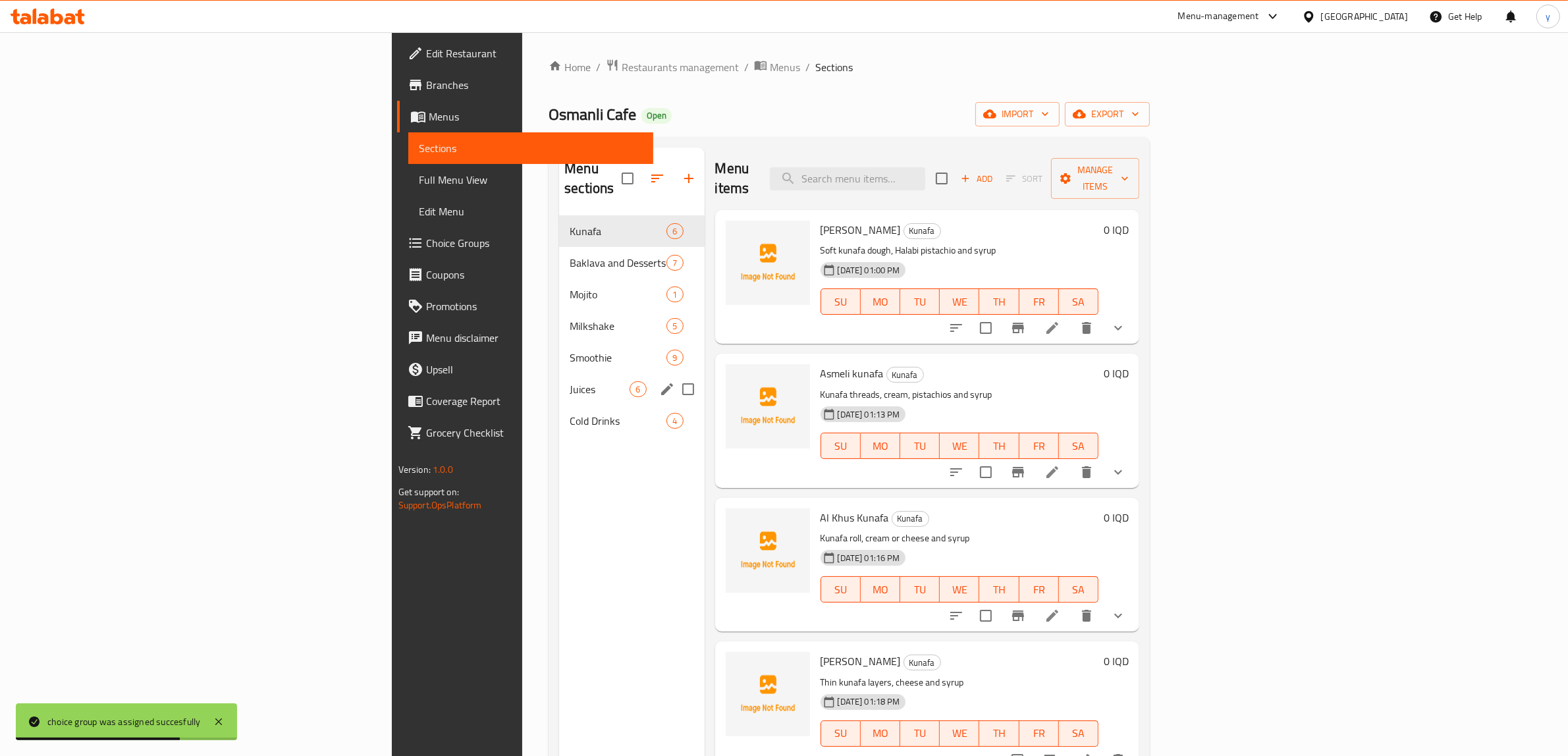
click at [559, 381] on div "Juices 6" at bounding box center [631, 389] width 145 height 31
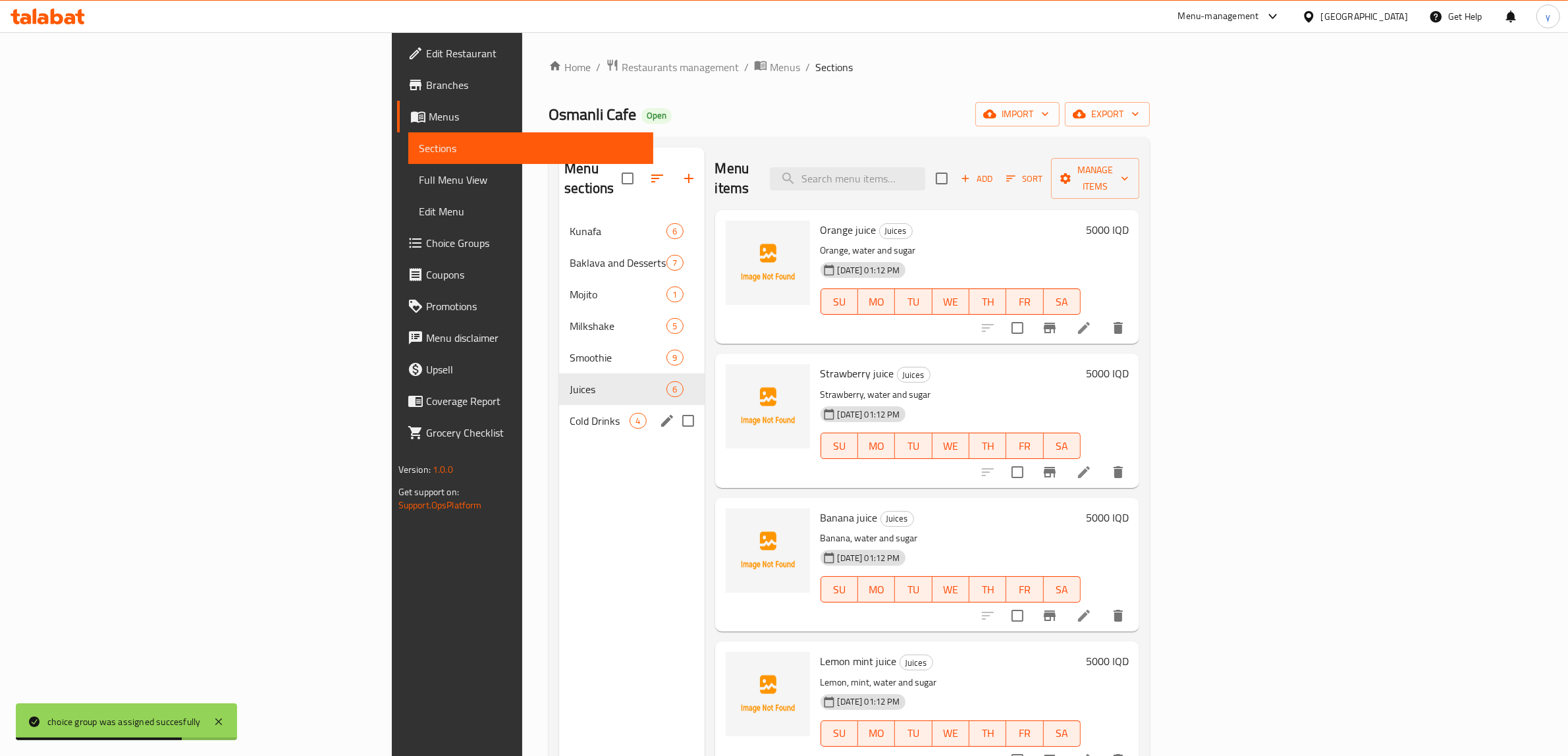
click at [569, 414] on span "Cold Drinks" at bounding box center [599, 421] width 60 height 16
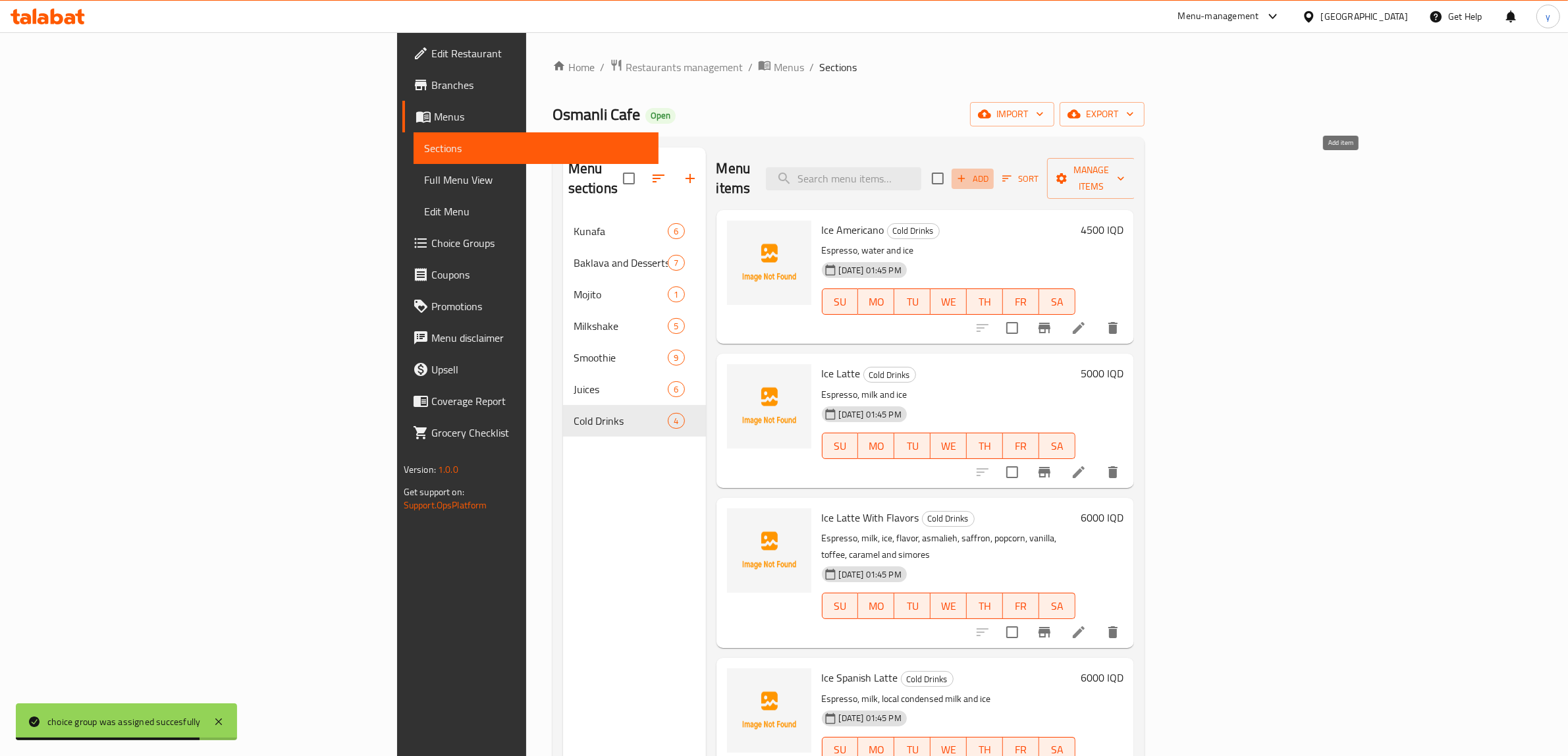
click at [991, 172] on span "Add" at bounding box center [973, 179] width 36 height 15
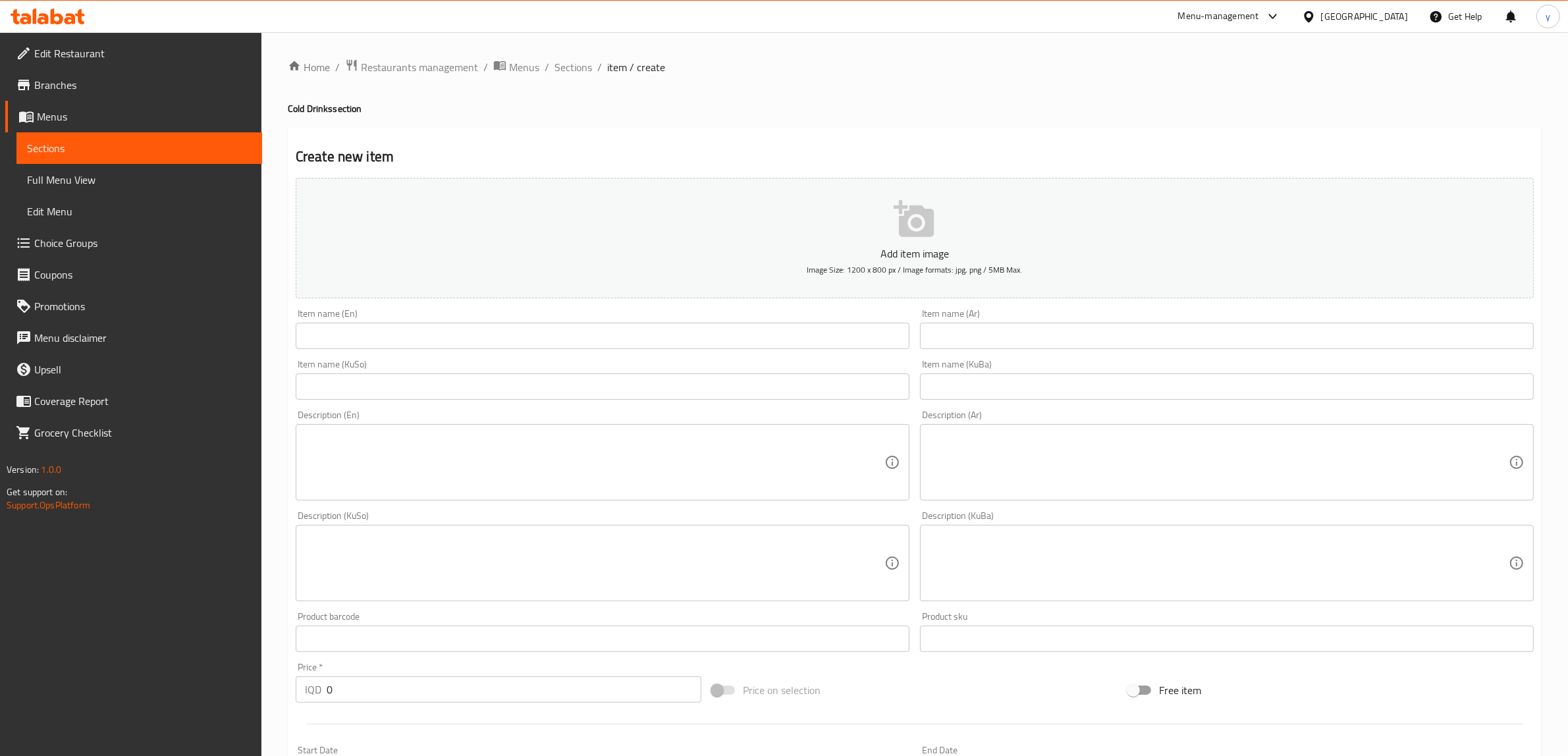
click at [1041, 438] on textarea at bounding box center [1219, 463] width 580 height 62
paste textarea "قهوة V60 مُحضرة بالتقطير، ثلج"
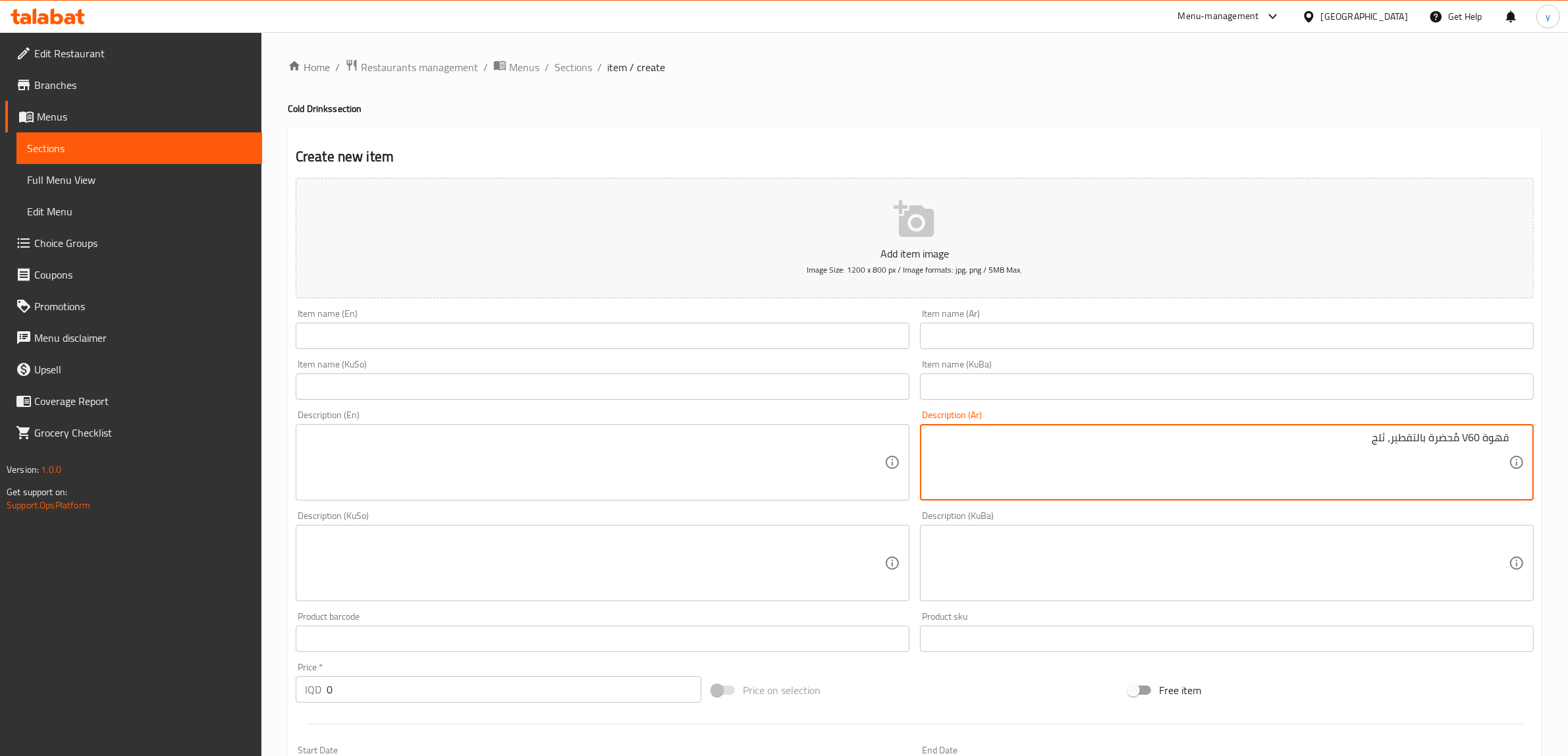
click at [1454, 436] on textarea "قهوة V60 مُحضرة بالتقطير، ثلج" at bounding box center [1219, 463] width 580 height 62
click at [1470, 436] on textarea "قهوة V60 محضرة بالتقطير، ثلج" at bounding box center [1219, 463] width 580 height 62
drag, startPoint x: 1378, startPoint y: 441, endPoint x: 1374, endPoint y: 462, distance: 21.4
click at [1374, 462] on textarea "قهوة في 60 محضرة بالتقطير، ثلج" at bounding box center [1219, 463] width 580 height 62
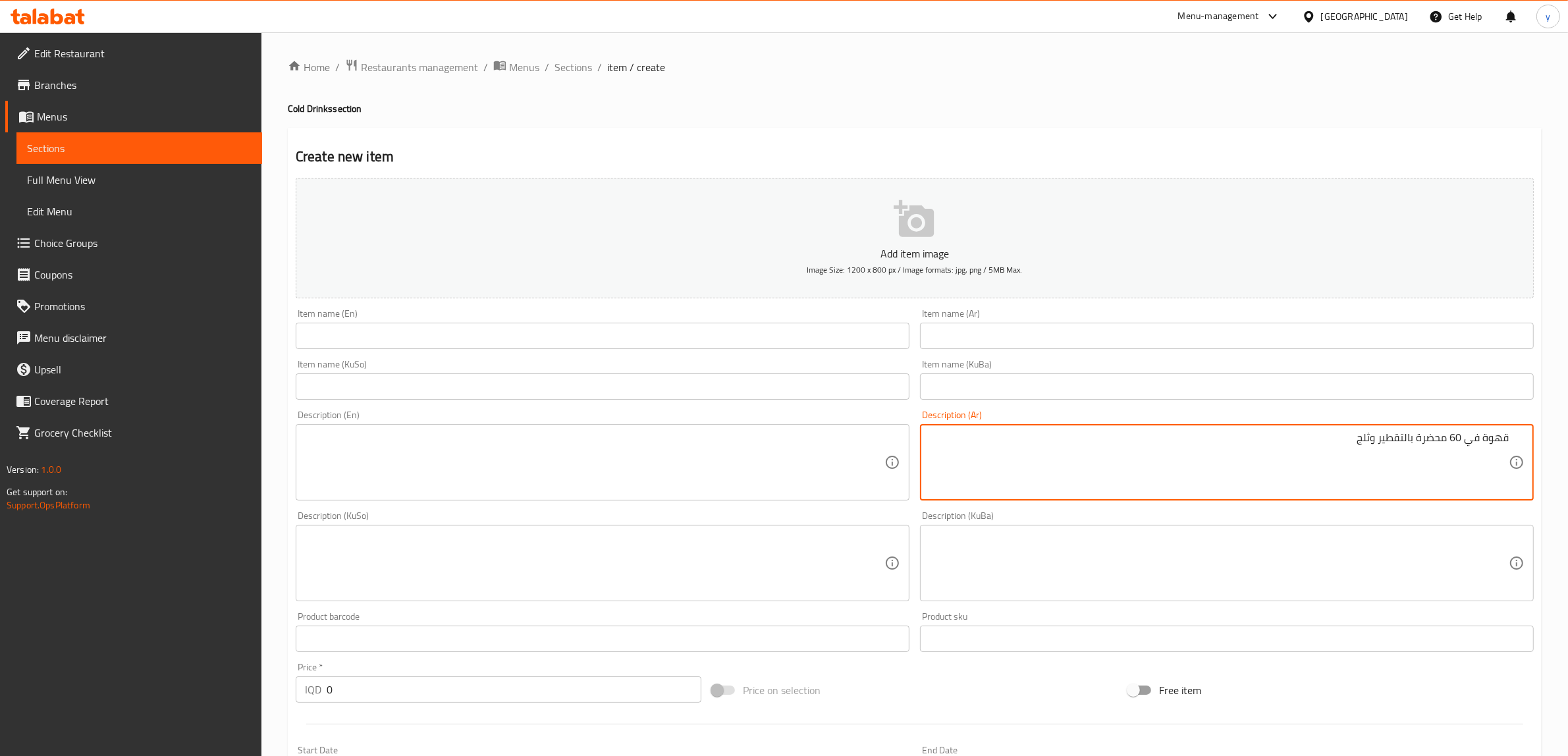
click at [1365, 479] on textarea "قهوة في 60 محضرة بالتقطير وثلج" at bounding box center [1219, 463] width 580 height 62
drag, startPoint x: 709, startPoint y: 459, endPoint x: 639, endPoint y: 472, distance: 71.2
click at [708, 459] on textarea at bounding box center [595, 463] width 580 height 62
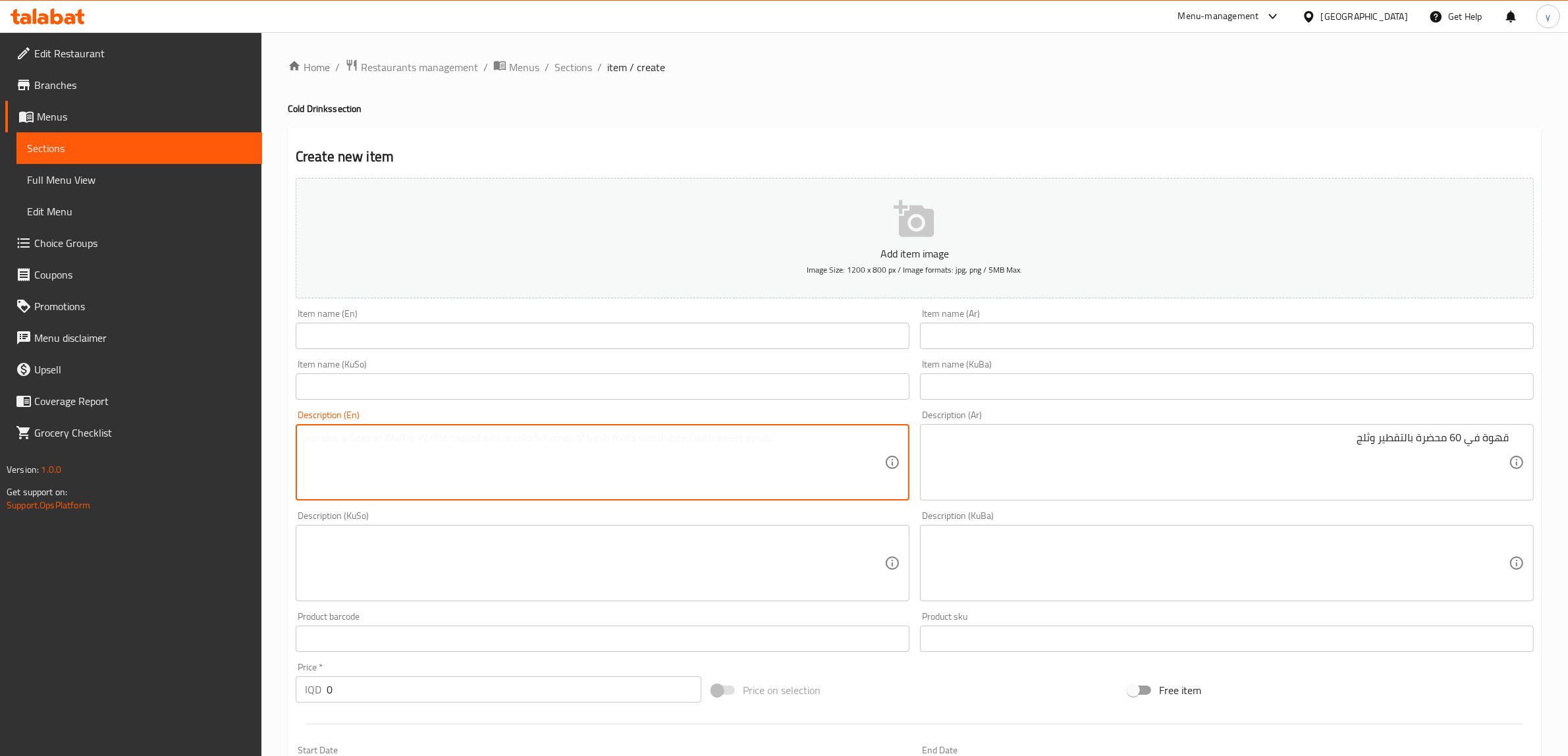
paste textarea "قهوة في 60 محضرة بالتقطير وثلج"
click at [470, 453] on textarea "قهوة في 60 محضرة بالتقطير وثلج" at bounding box center [595, 463] width 580 height 62
paste textarea "V60 coffee made with drip and ice"
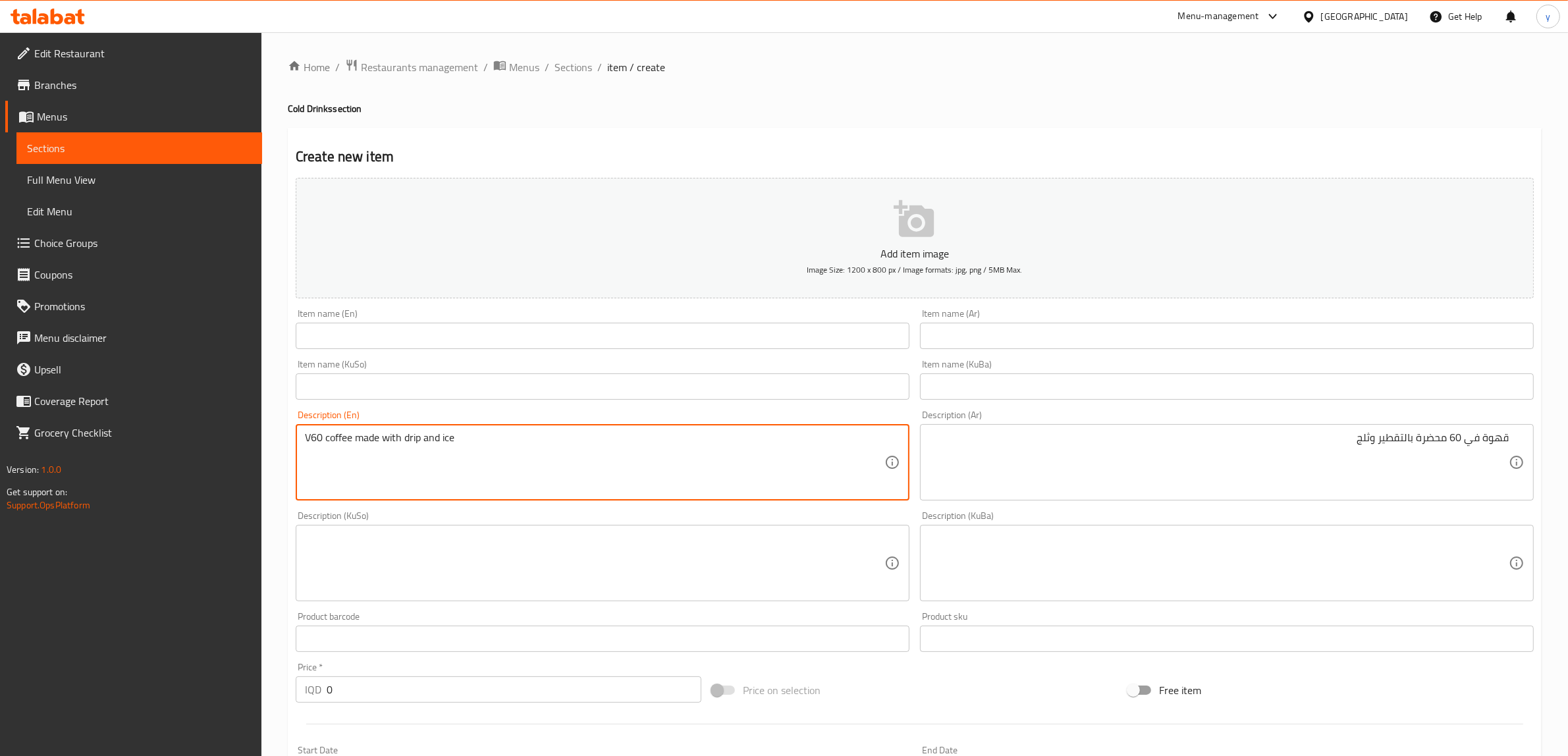
click at [828, 353] on div "Item name (En) Item name (En)" at bounding box center [602, 329] width 624 height 51
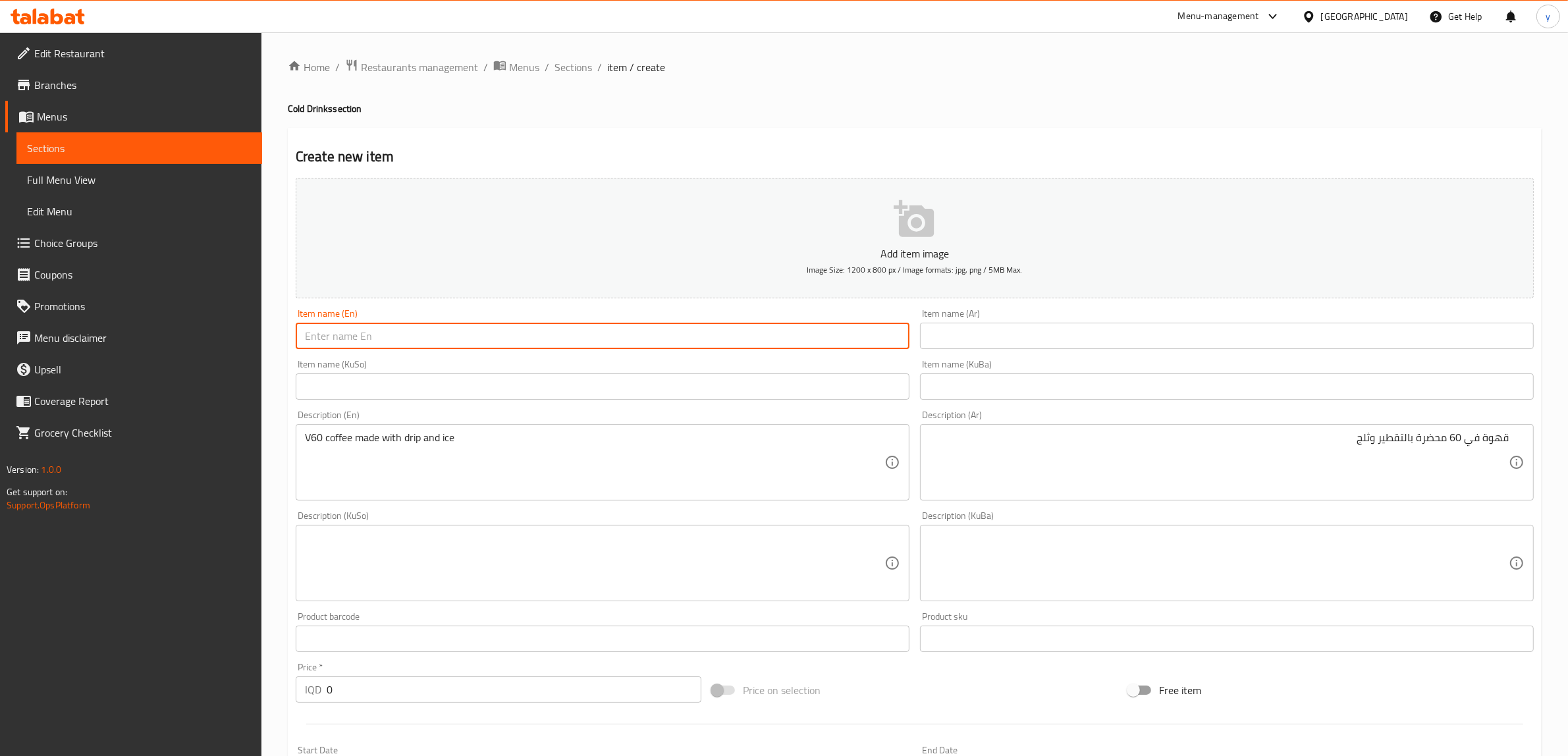
click at [604, 344] on input "text" at bounding box center [602, 336] width 614 height 26
paste input "V60"
click at [310, 337] on input "V60" at bounding box center [602, 336] width 614 height 26
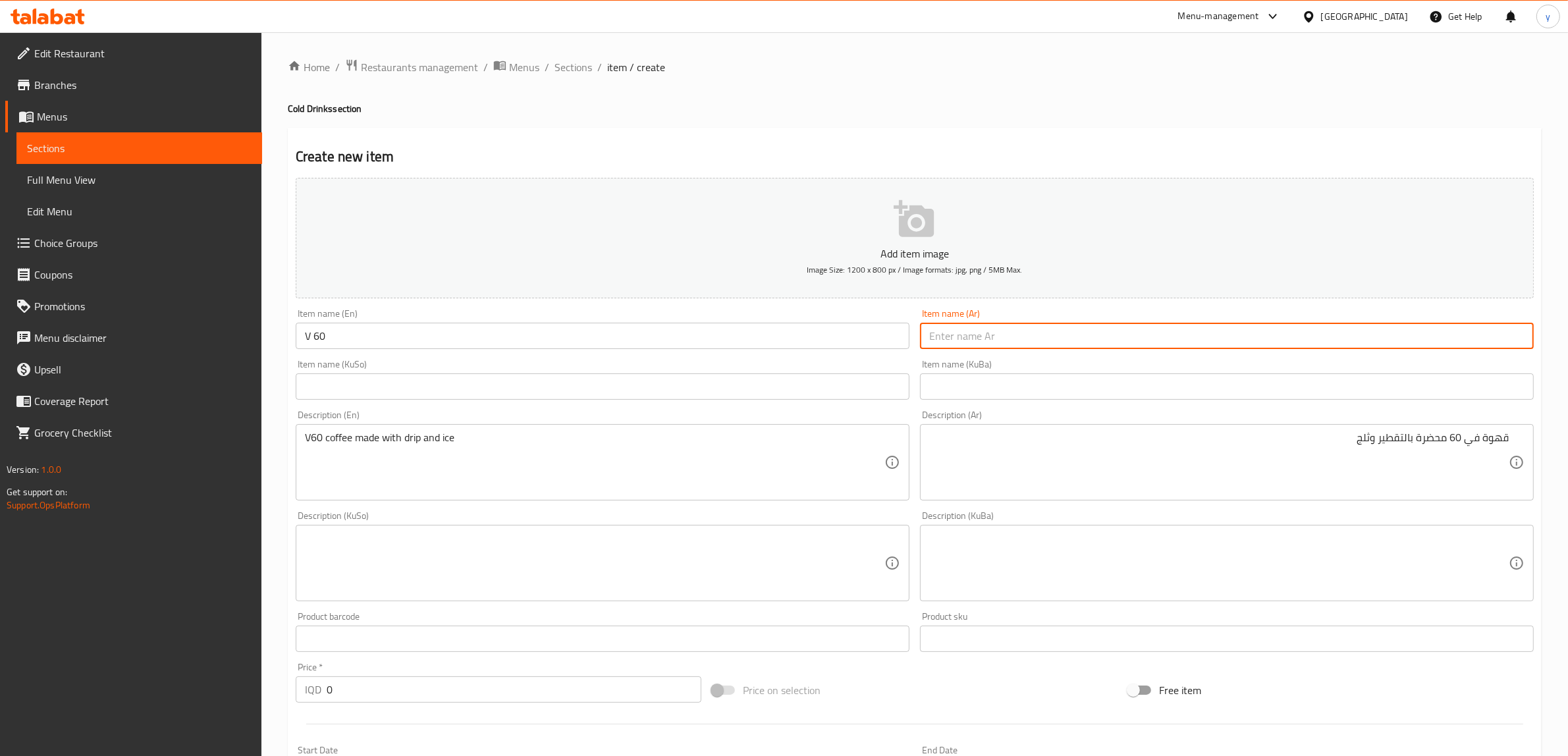
click at [1018, 328] on input "text" at bounding box center [1227, 336] width 614 height 26
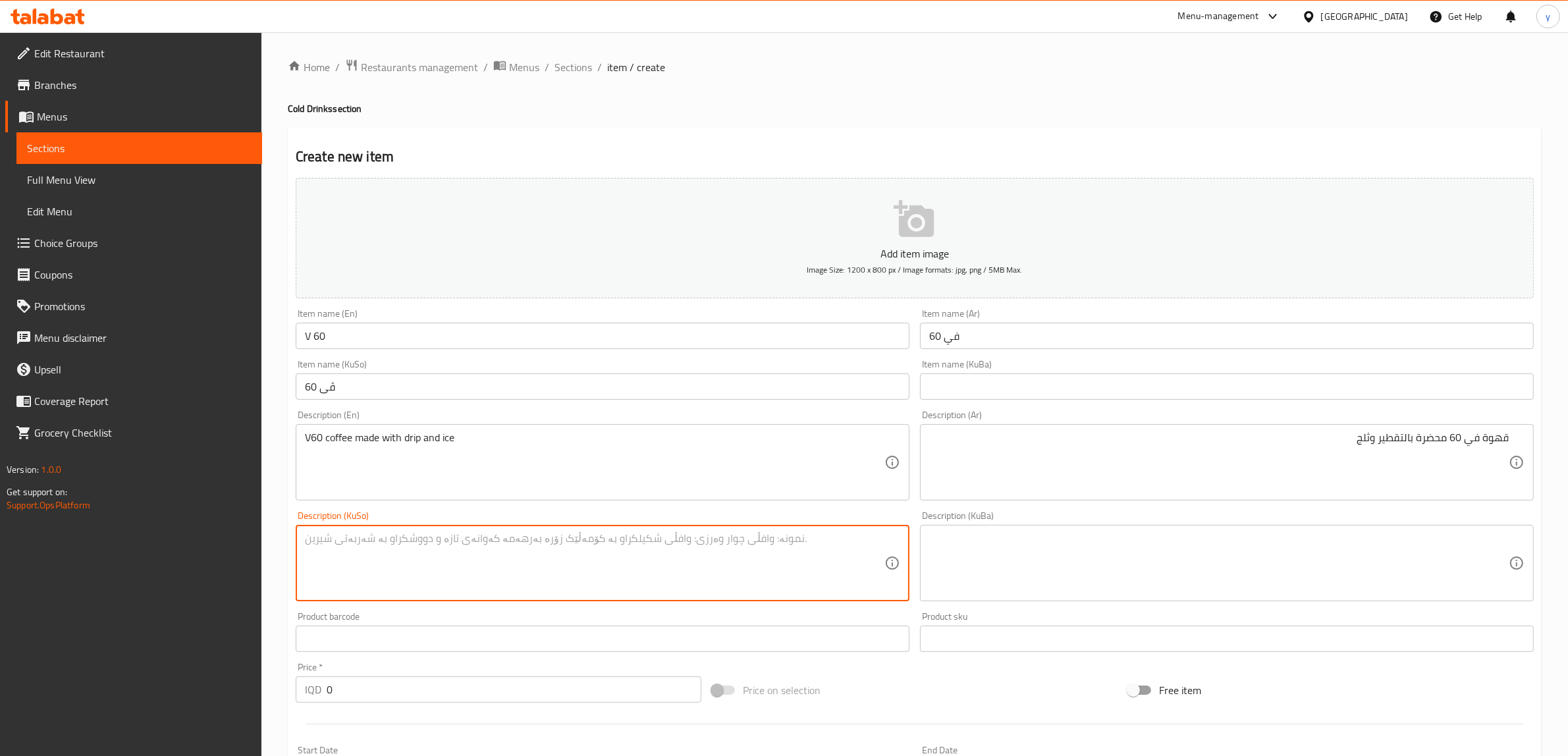
click at [472, 551] on textarea at bounding box center [595, 564] width 580 height 62
click at [832, 573] on textarea "قاوە ڤی 60 ئامدەکراوە بە فریپ و سەهوڵ" at bounding box center [595, 564] width 580 height 62
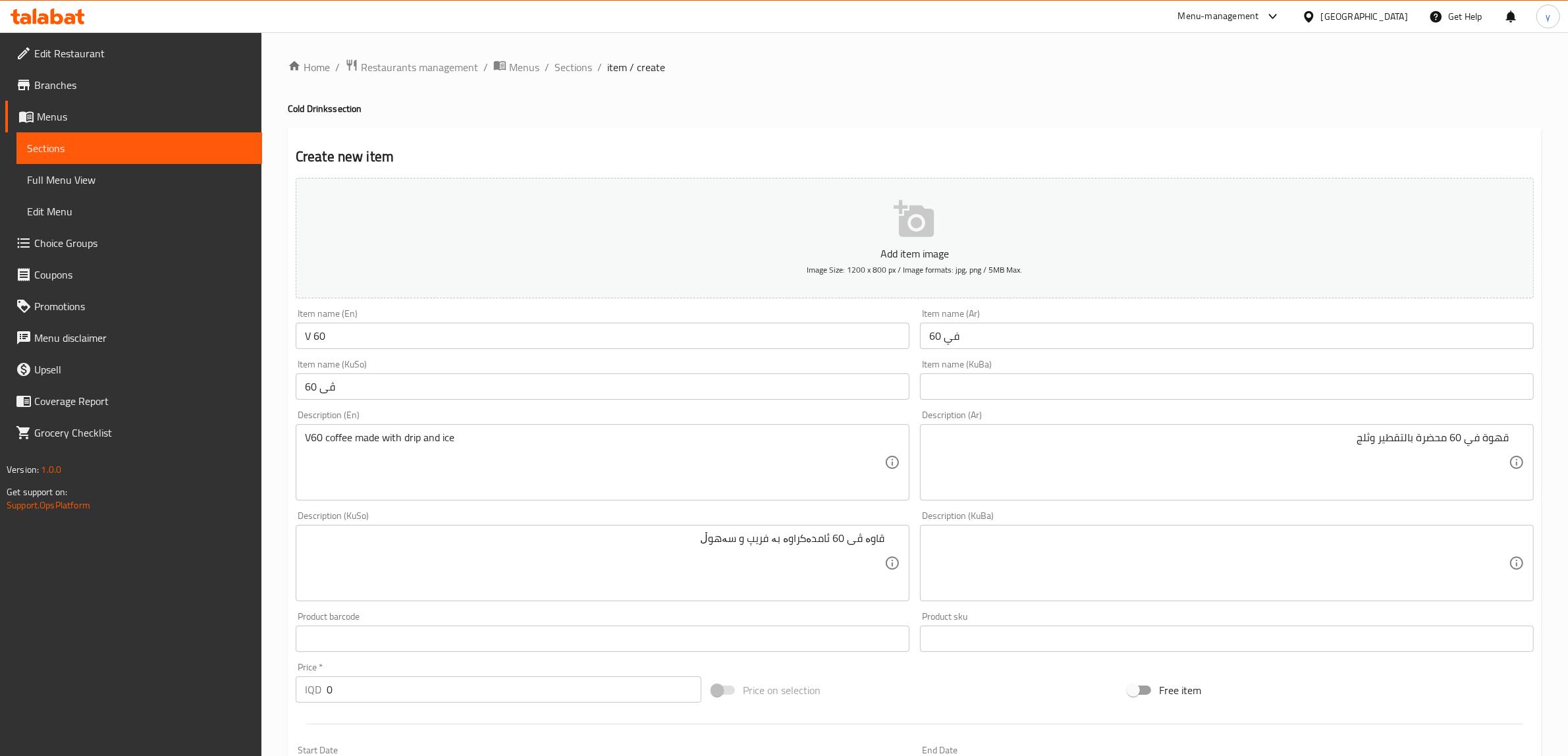
click at [677, 512] on div "Description (KuSo) قاوە ڤی 60 ئامدەکراوە بە فریپ و سەهوڵ Description (KuSo)" at bounding box center [602, 557] width 614 height 90
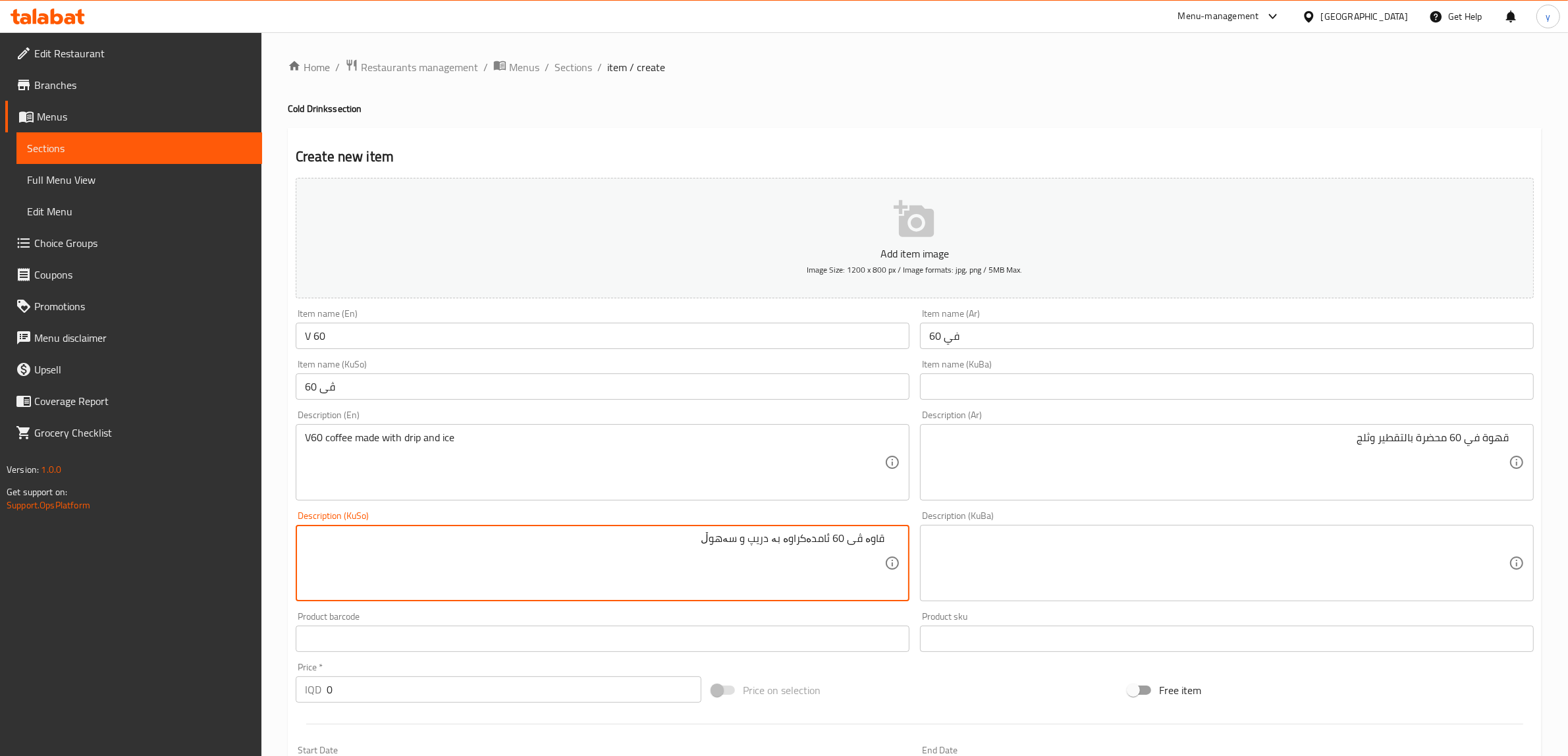
click at [762, 549] on textarea "قاوە ڤی 60 ئامدەکراوە بە دریپ و سەهوڵ" at bounding box center [595, 564] width 580 height 62
click at [1005, 542] on textarea at bounding box center [1219, 564] width 580 height 62
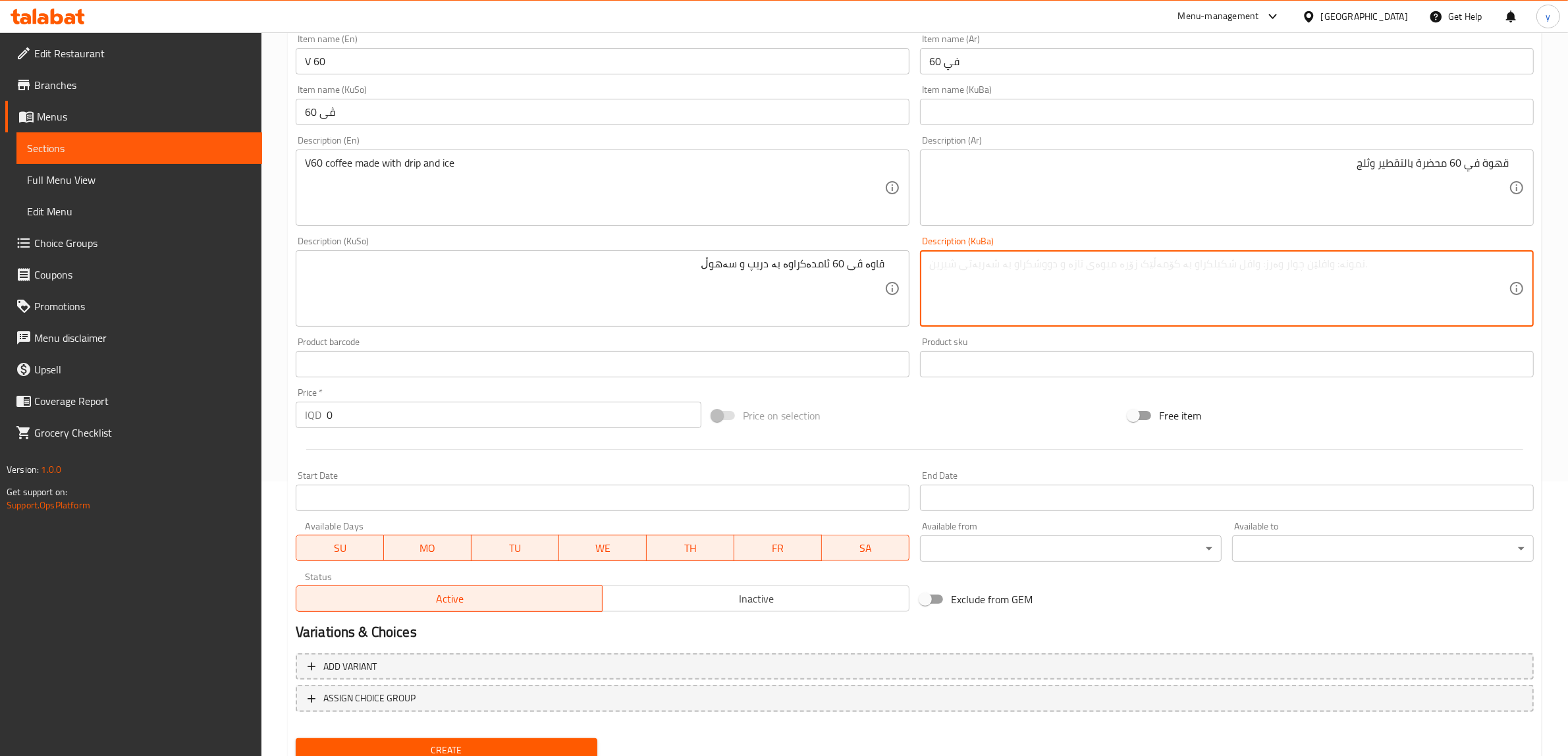
scroll to position [323, 0]
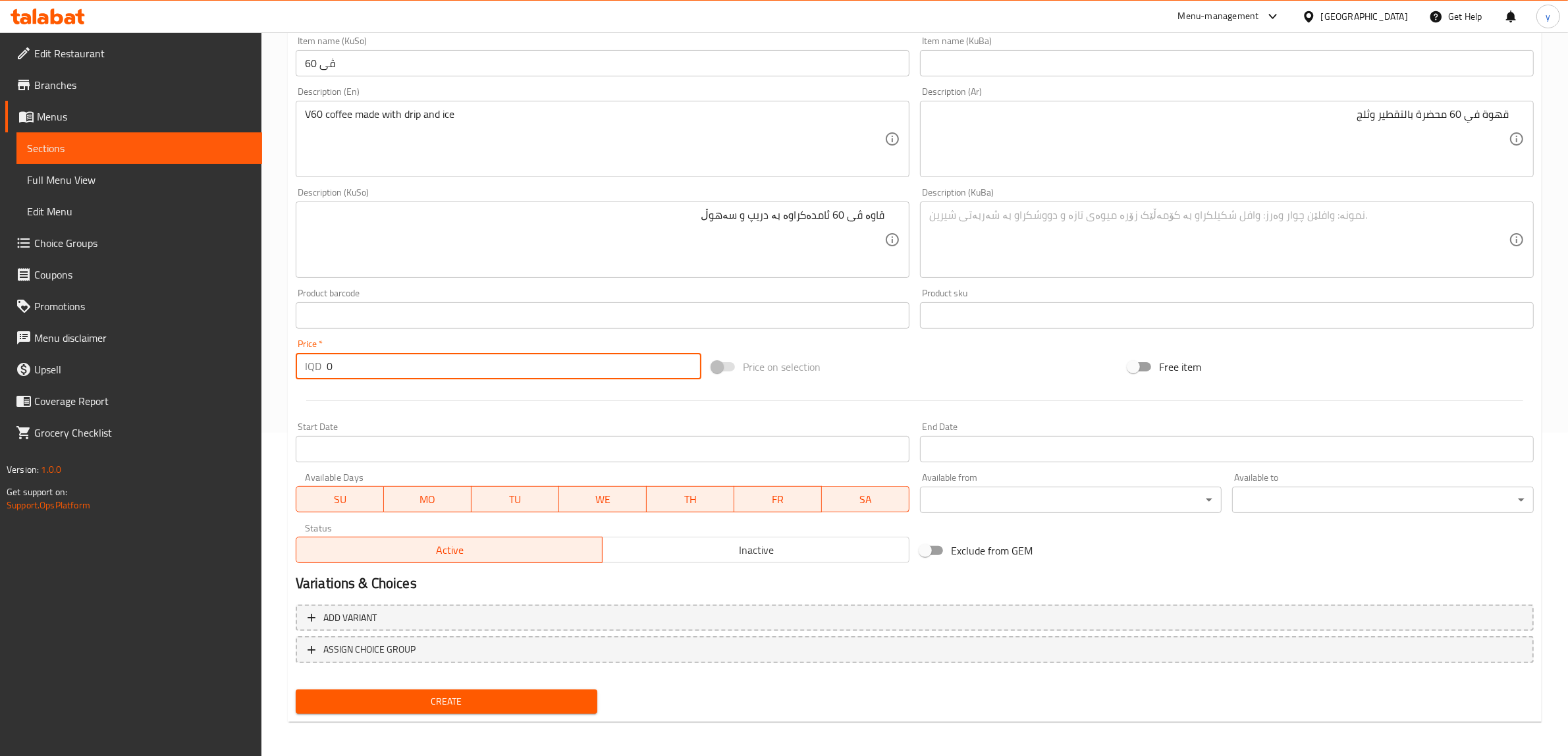
drag, startPoint x: 342, startPoint y: 372, endPoint x: 322, endPoint y: 377, distance: 20.6
click at [322, 377] on div "IQD 0 Price *" at bounding box center [498, 366] width 406 height 26
paste input "600"
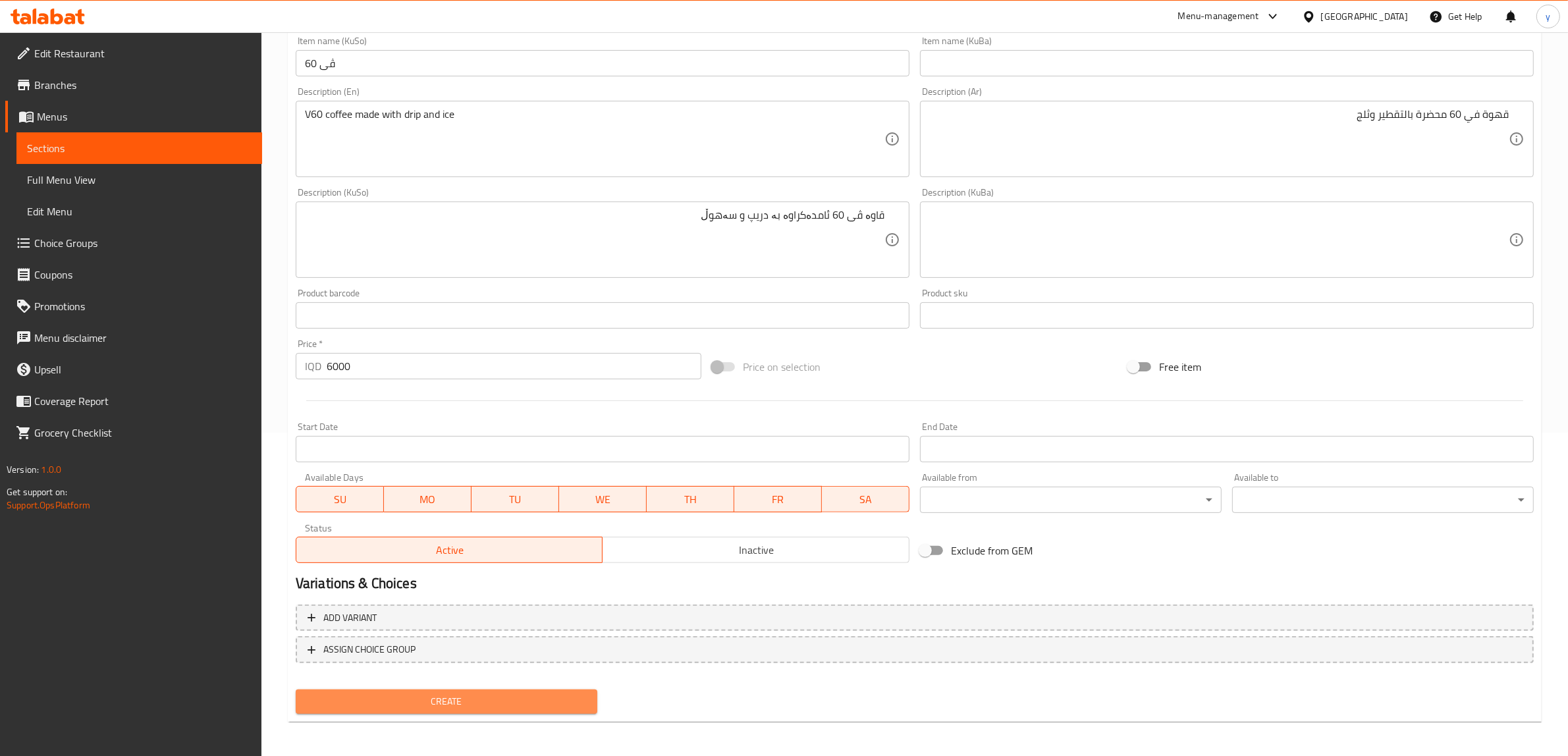
click at [456, 703] on span "Create" at bounding box center [446, 701] width 281 height 16
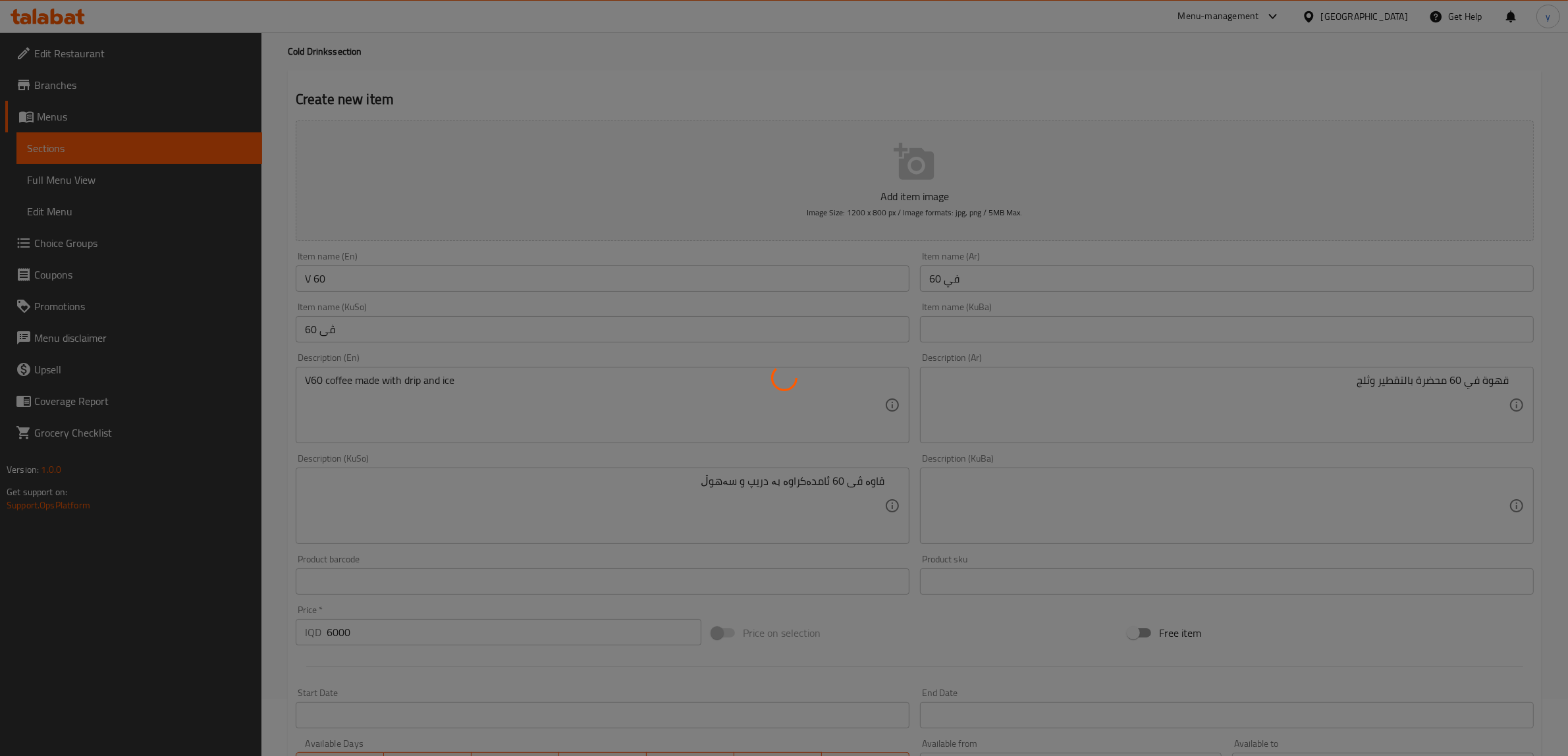
scroll to position [0, 0]
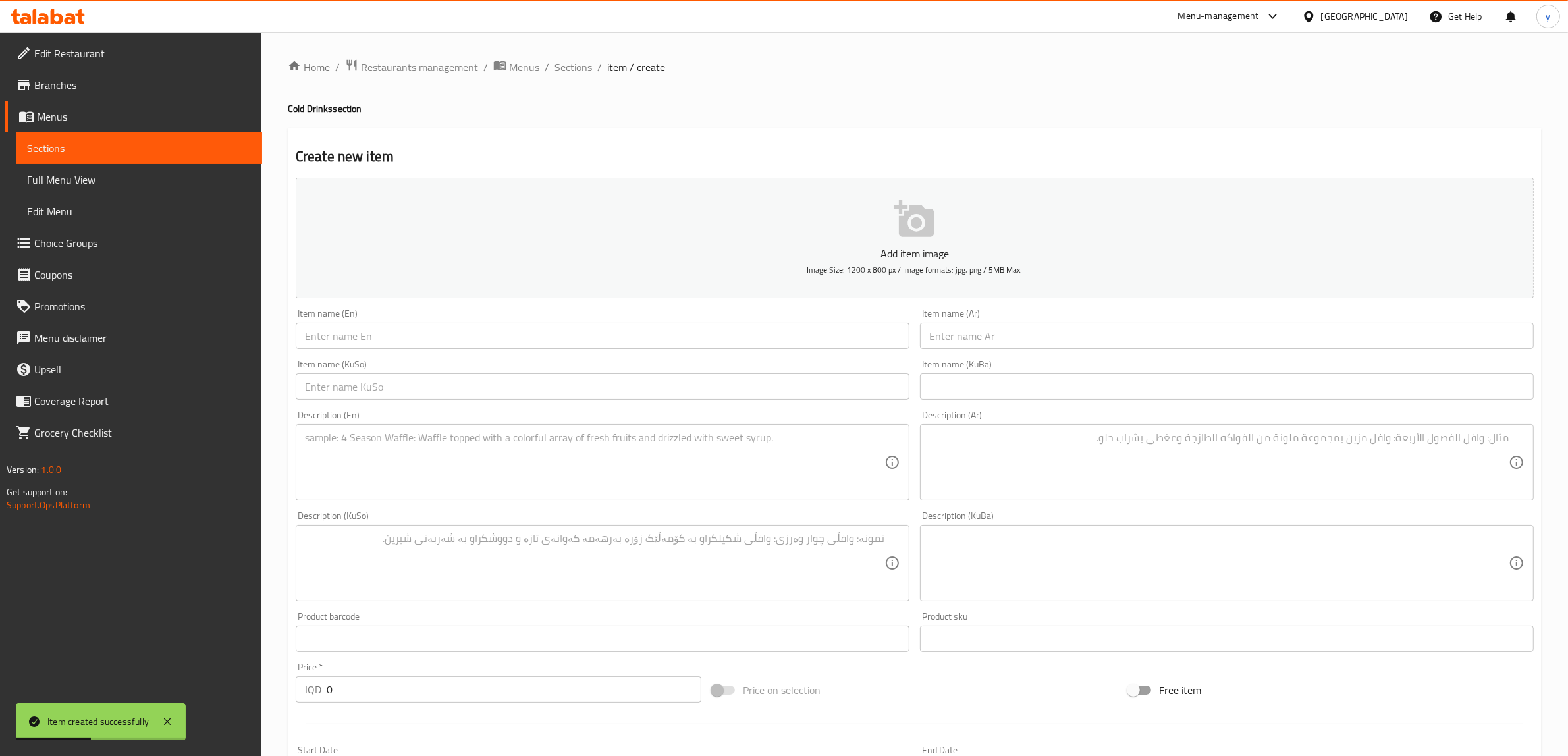
click at [577, 359] on div "Item name (KuSo) Item name (KuSo)" at bounding box center [602, 380] width 624 height 51
click at [561, 350] on div "Item name (En) Item name (En)" at bounding box center [602, 329] width 624 height 51
click at [528, 325] on input "text" at bounding box center [602, 336] width 614 height 26
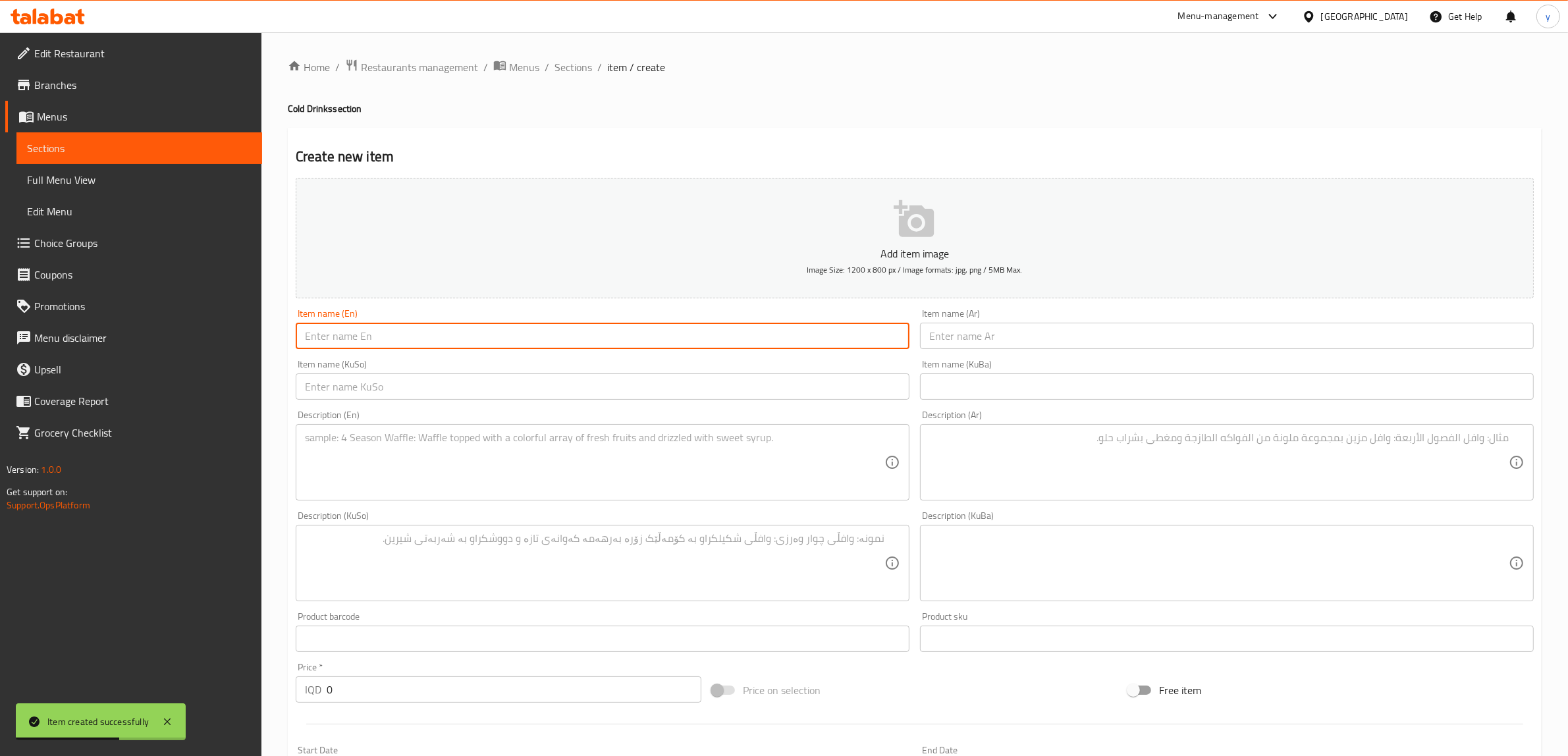
click at [1042, 331] on input "text" at bounding box center [1227, 336] width 614 height 26
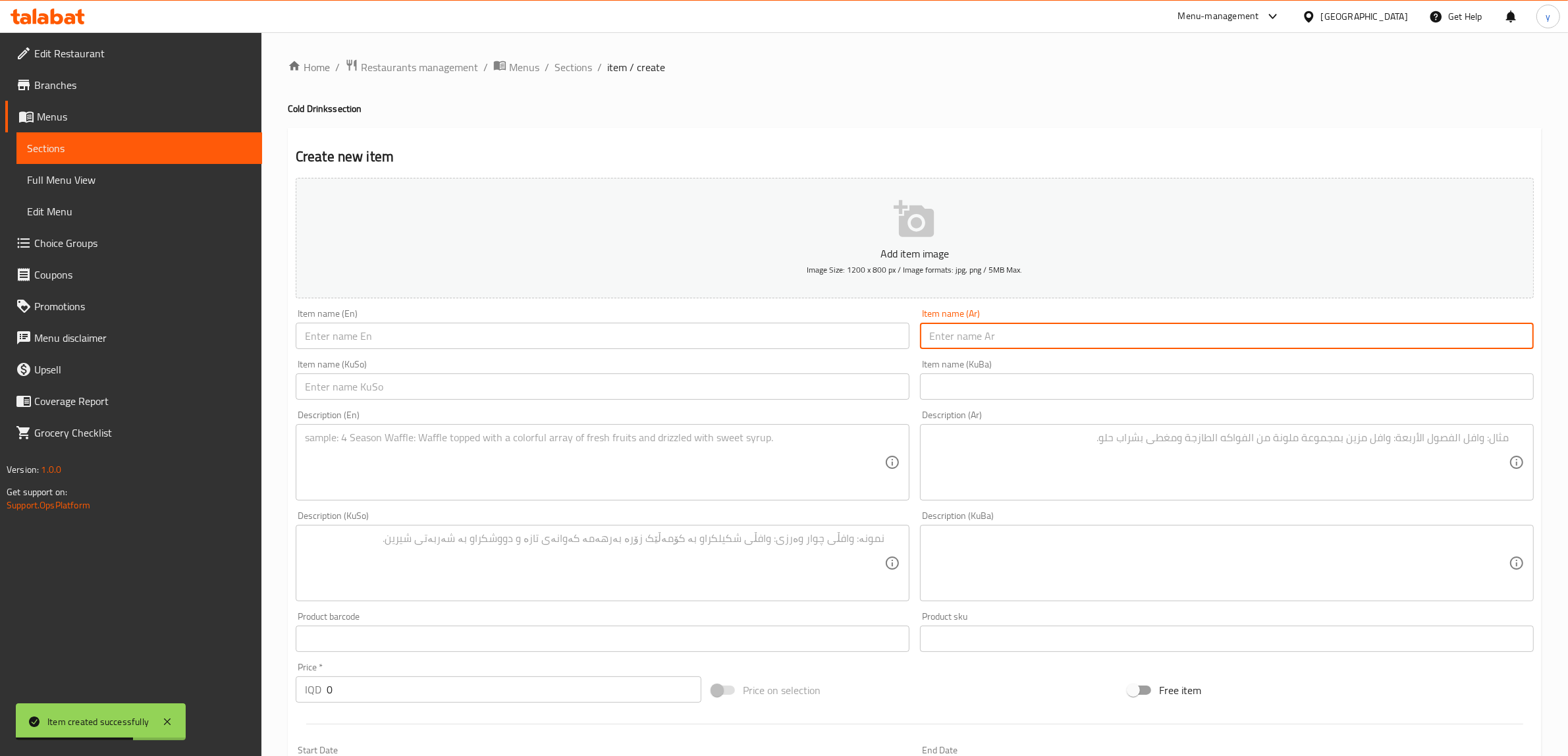
paste input "آيس تي (جميع النكهات)"
drag, startPoint x: 998, startPoint y: 338, endPoint x: 927, endPoint y: 341, distance: 71.1
click at [927, 341] on input "آيس تي (جميع النكهات)" at bounding box center [1227, 336] width 614 height 26
click at [1110, 435] on textarea at bounding box center [1219, 463] width 580 height 62
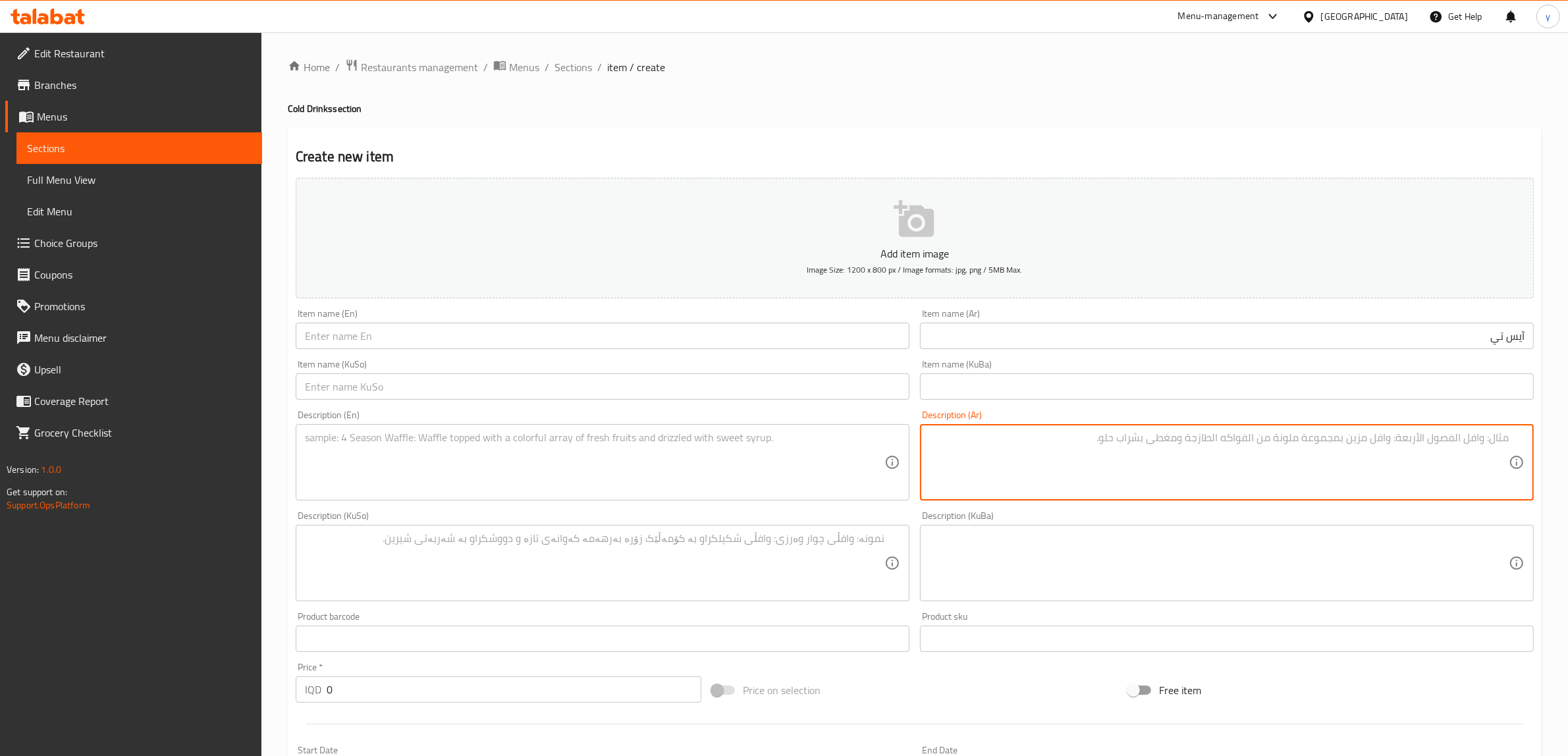
click at [591, 328] on input "text" at bounding box center [602, 336] width 614 height 26
paste textarea "شاي مثلج، نكهة الفاكهة (خوخ، باشن فروت، توت أحمر)"
drag, startPoint x: 1464, startPoint y: 436, endPoint x: 1247, endPoint y: 421, distance: 217.5
click at [1247, 421] on div "Description (Ar) شاي مثلج، نكهة الفاكهة (خوخ، باشن فروت، توت أحمر) Description …" at bounding box center [1227, 455] width 614 height 90
click at [574, 499] on div "Description (En)" at bounding box center [602, 462] width 614 height 76
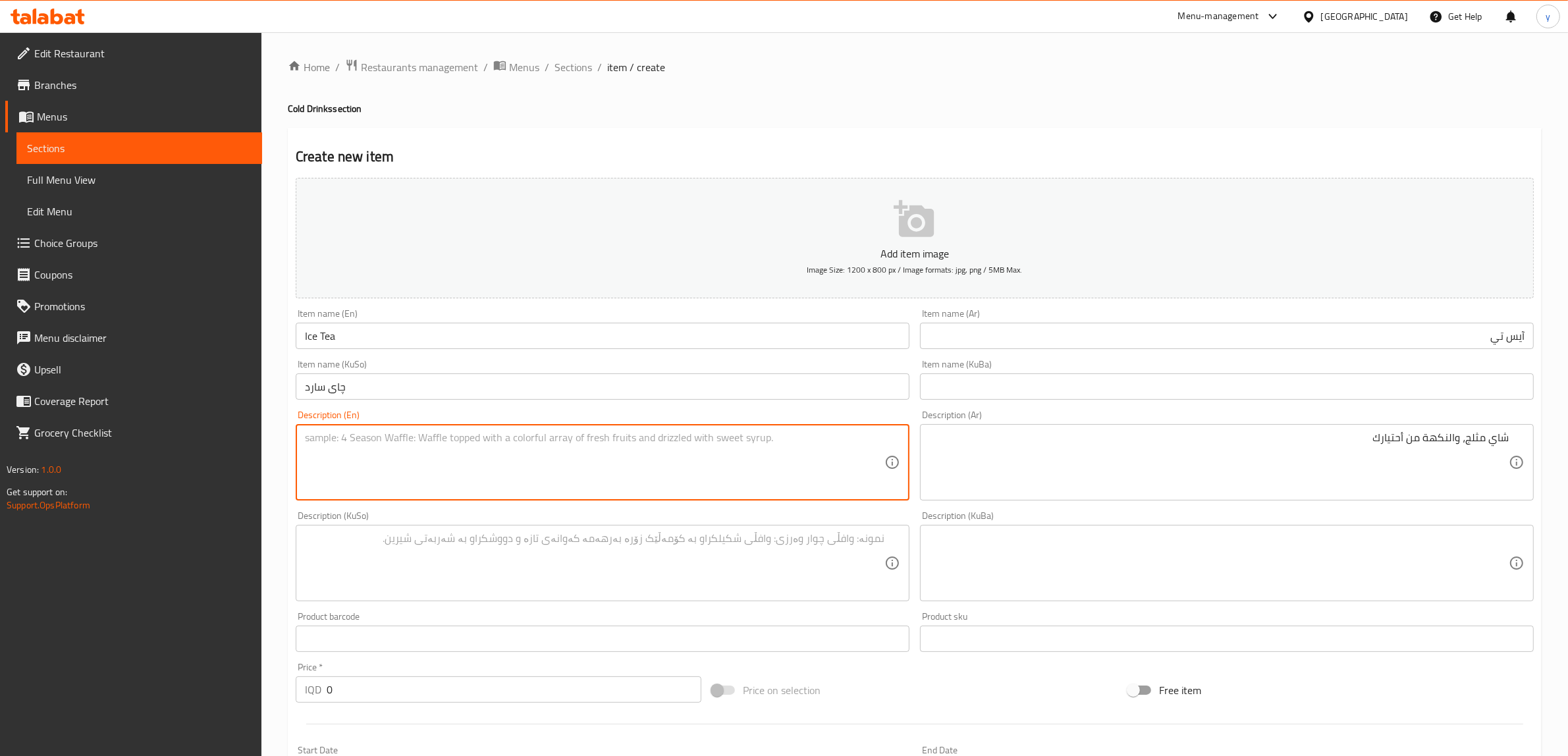
click at [525, 285] on button "Add item image Image Size: 1200 x 800 px / Image formats: jpg, png / 5MB Max." at bounding box center [914, 238] width 1239 height 121
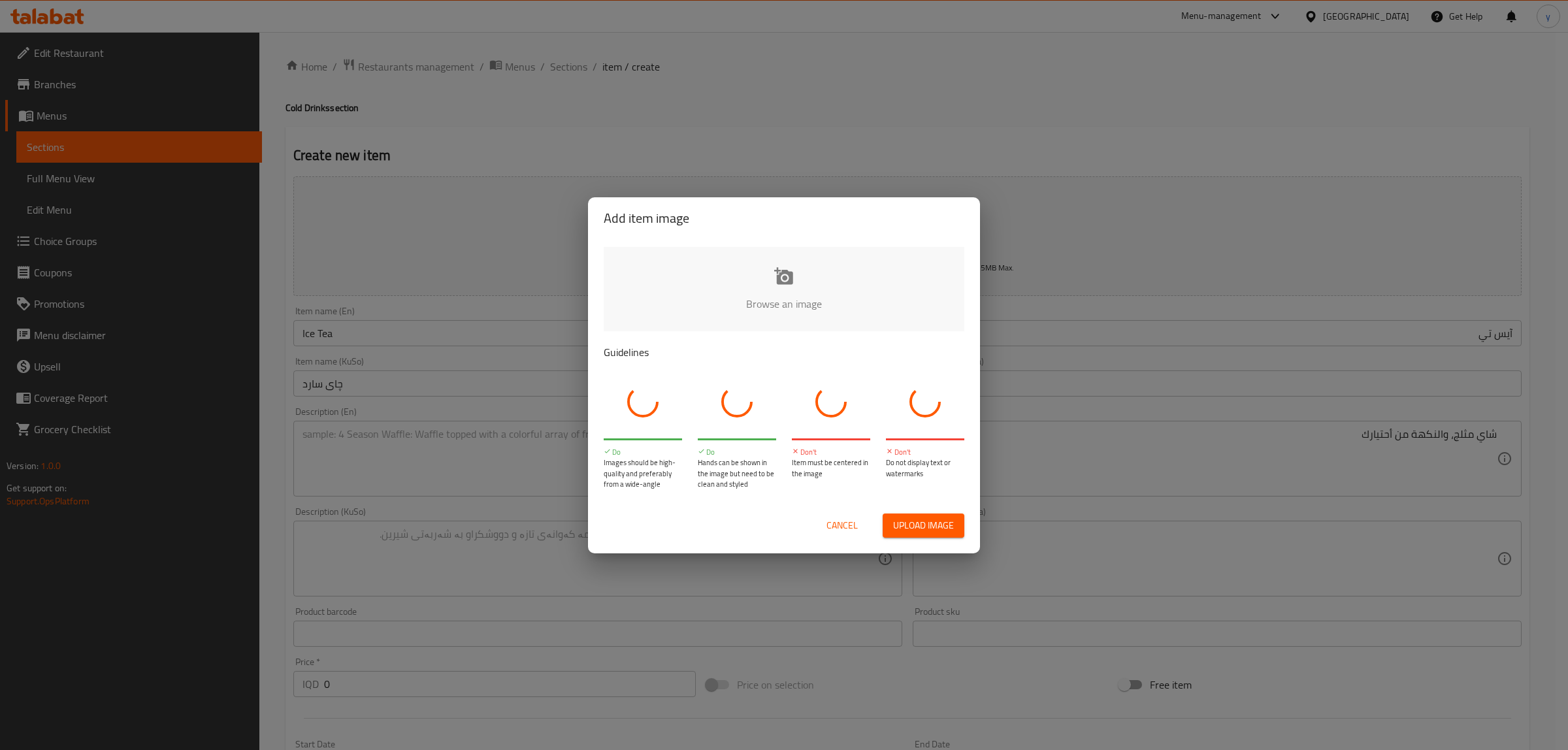
click at [515, 341] on div "Add item image Browse an image Guidelines Do Images should be high-quality and …" at bounding box center [784, 375] width 1568 height 750
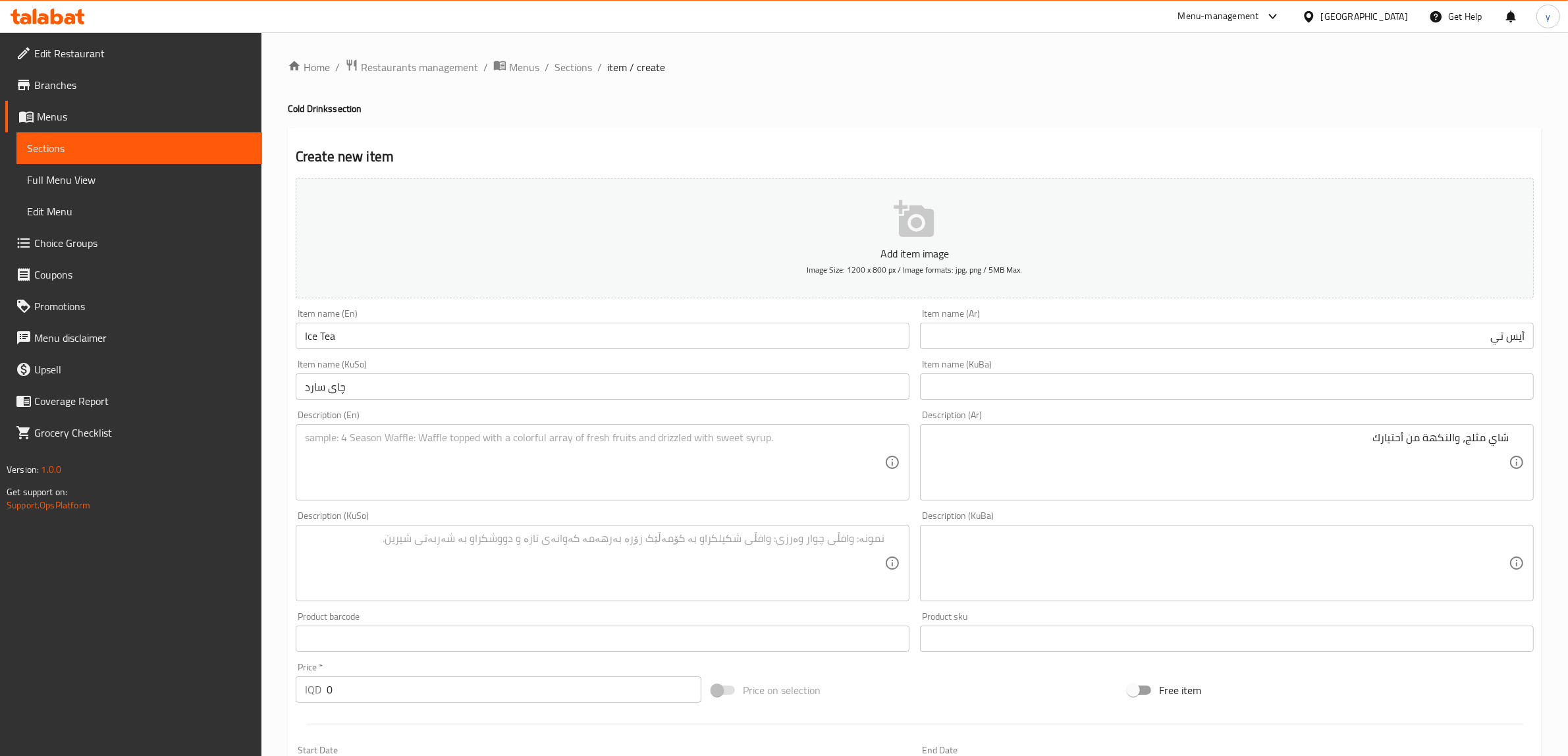
click at [472, 321] on div "Item name (En) Ice Tea Item name (En)" at bounding box center [602, 329] width 614 height 40
click at [465, 348] on input "Ice Tea" at bounding box center [602, 336] width 614 height 26
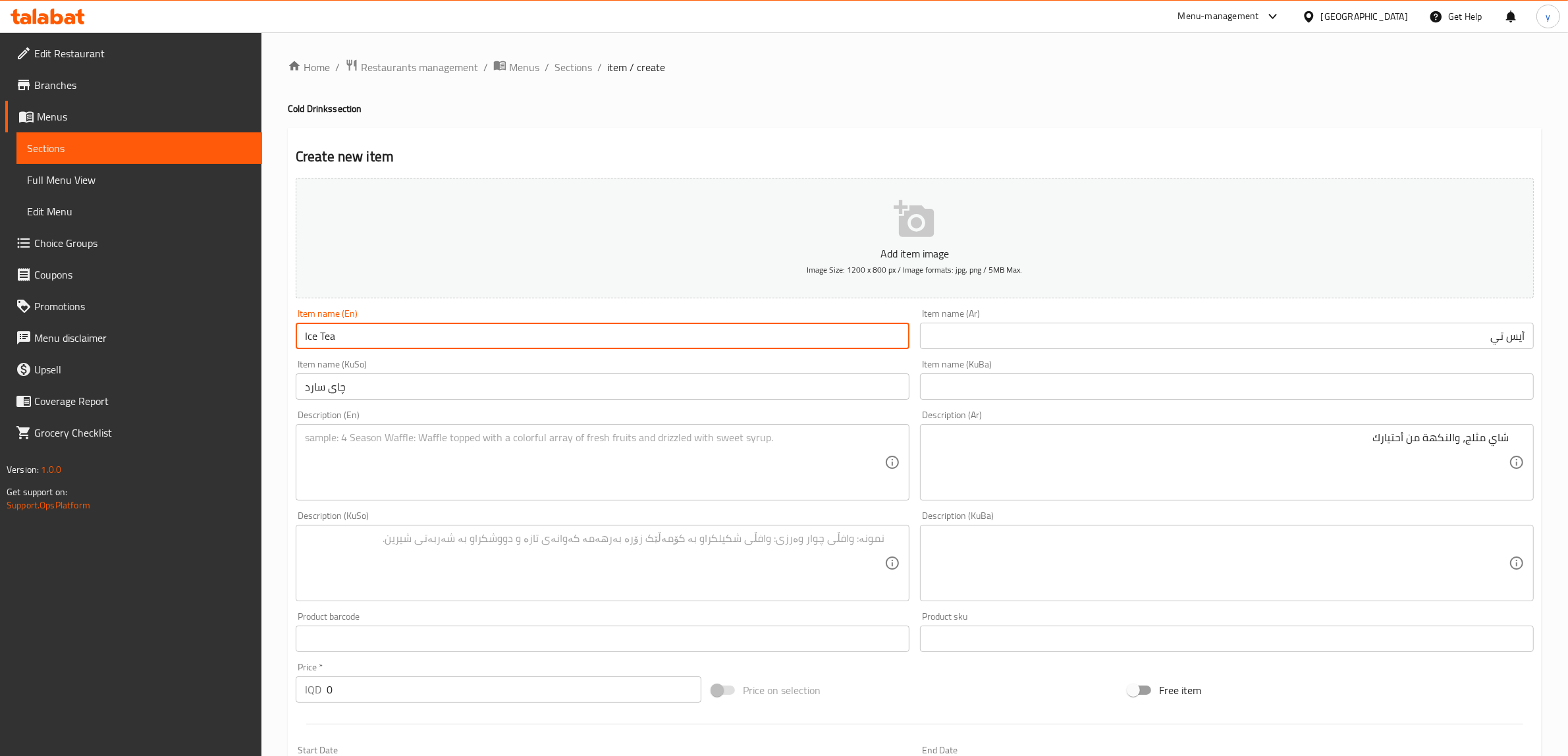
click at [465, 348] on input "Ice Tea" at bounding box center [602, 336] width 614 height 26
click at [472, 471] on textarea at bounding box center [595, 463] width 580 height 62
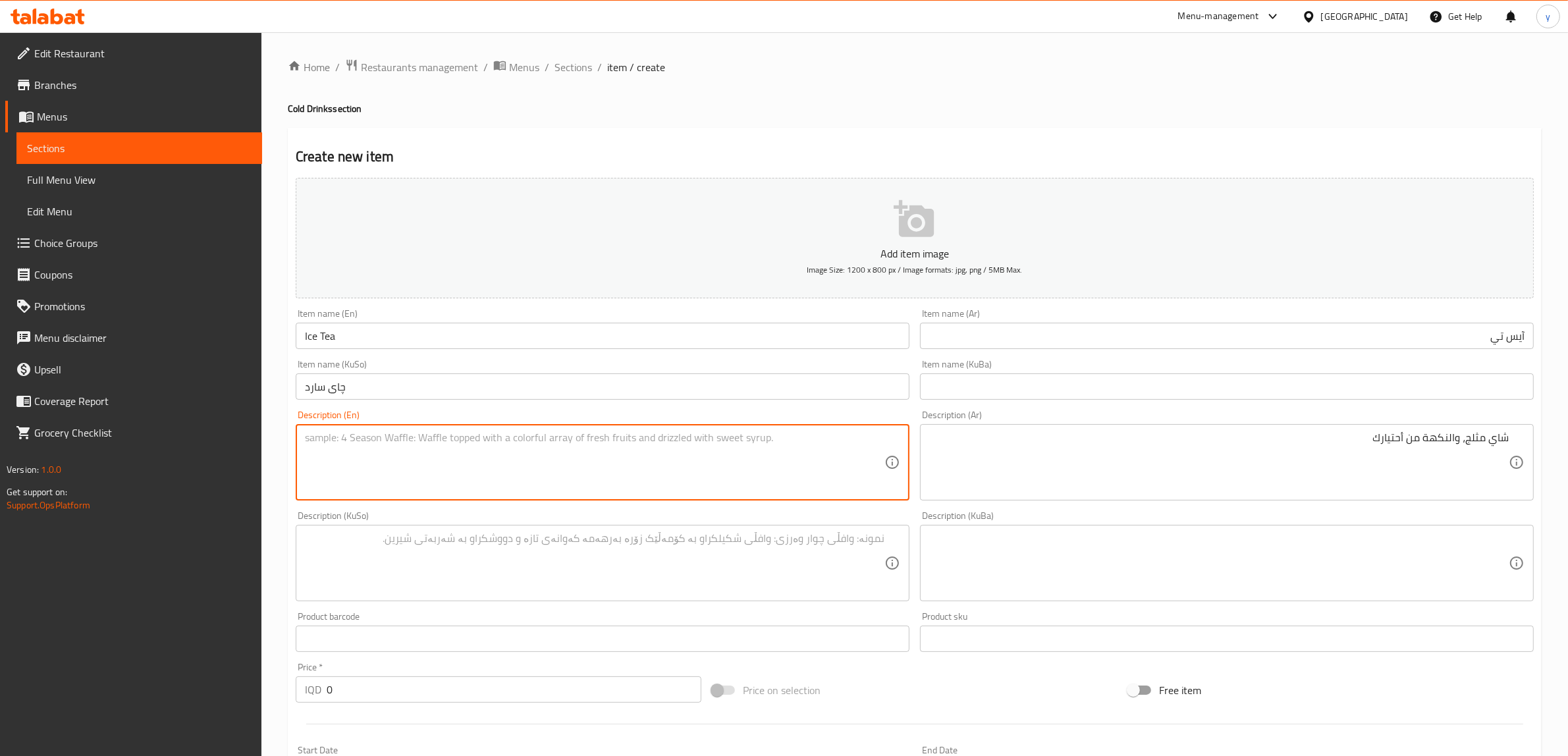
paste textarea "Ice Tea"
click at [321, 436] on textarea "Ice Tea" at bounding box center [595, 463] width 580 height 62
click at [386, 446] on textarea "Ice tea" at bounding box center [595, 463] width 580 height 62
click at [837, 541] on textarea at bounding box center [595, 564] width 580 height 62
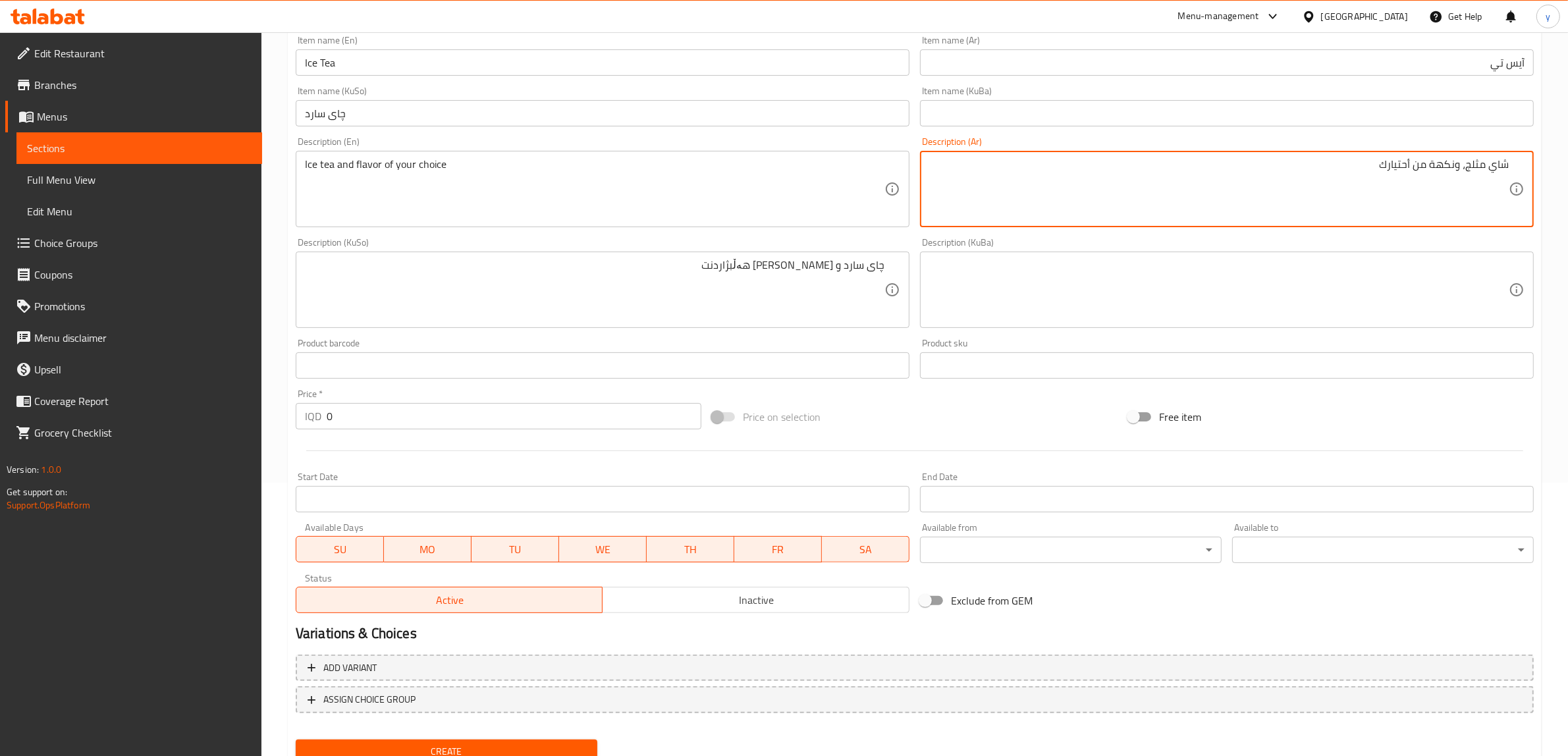
scroll to position [323, 0]
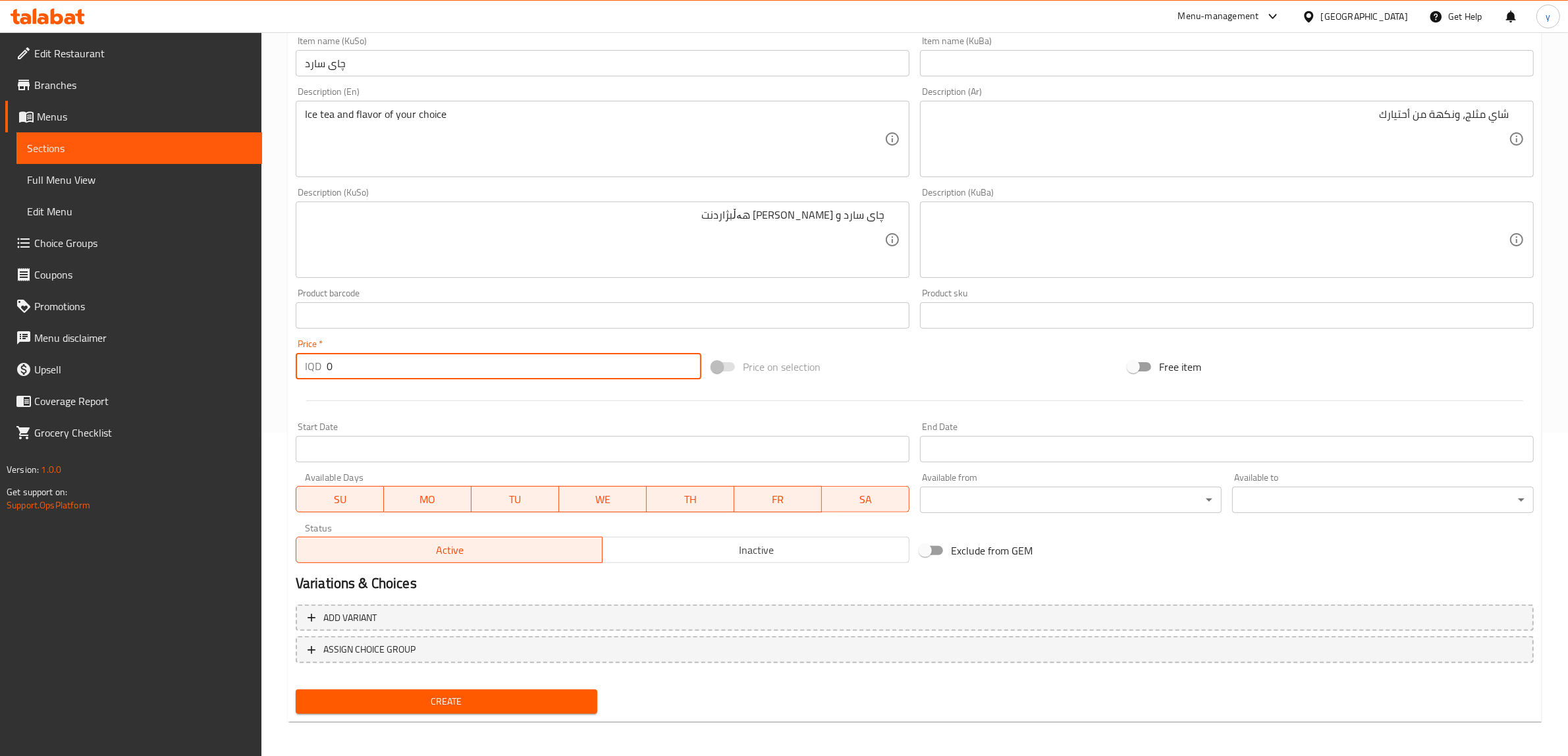
drag, startPoint x: 338, startPoint y: 366, endPoint x: 323, endPoint y: 369, distance: 15.3
click at [323, 369] on div "IQD 0 Price *" at bounding box center [498, 366] width 406 height 26
paste input "500"
click at [391, 704] on span "Create" at bounding box center [446, 701] width 281 height 16
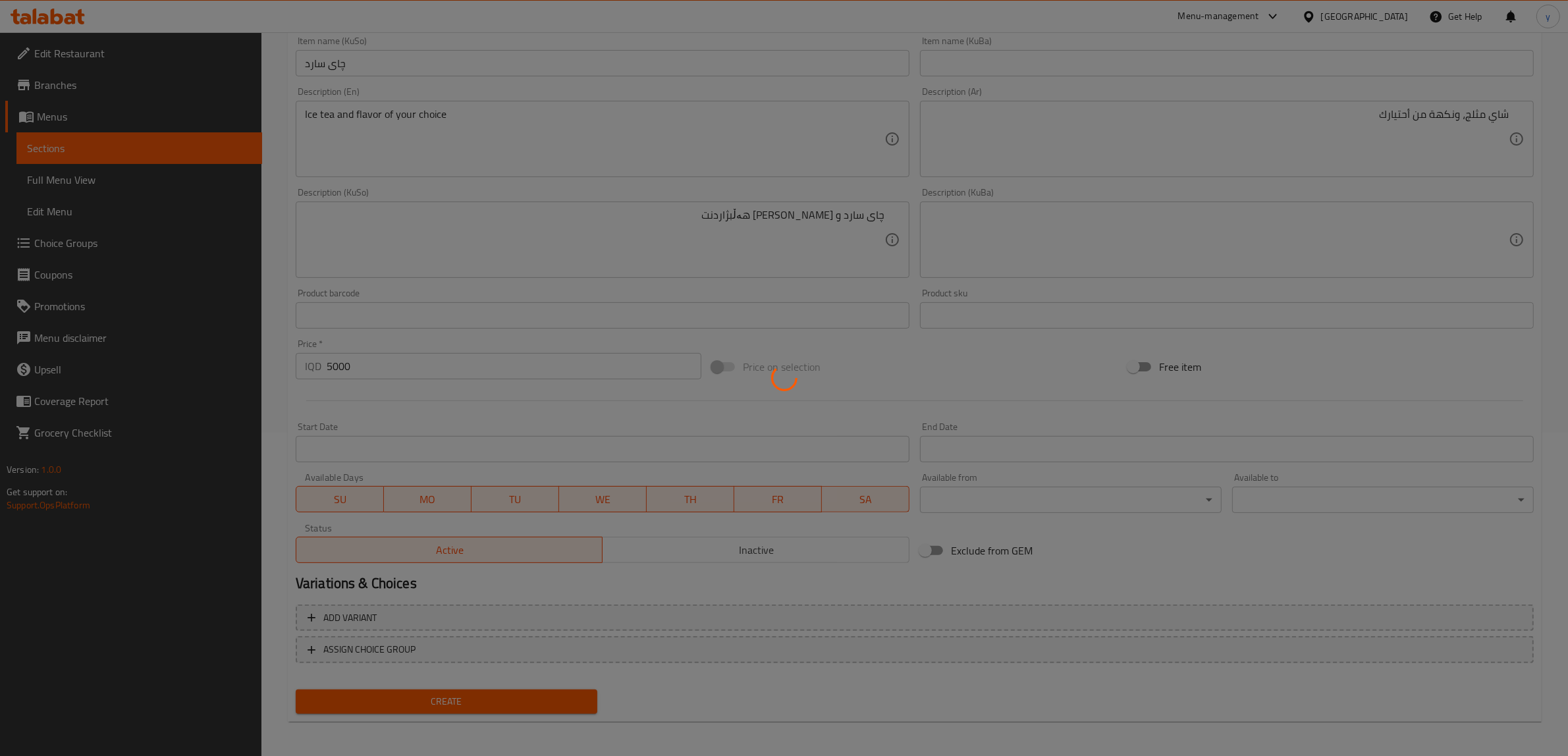
drag, startPoint x: 602, startPoint y: 560, endPoint x: 607, endPoint y: 529, distance: 31.4
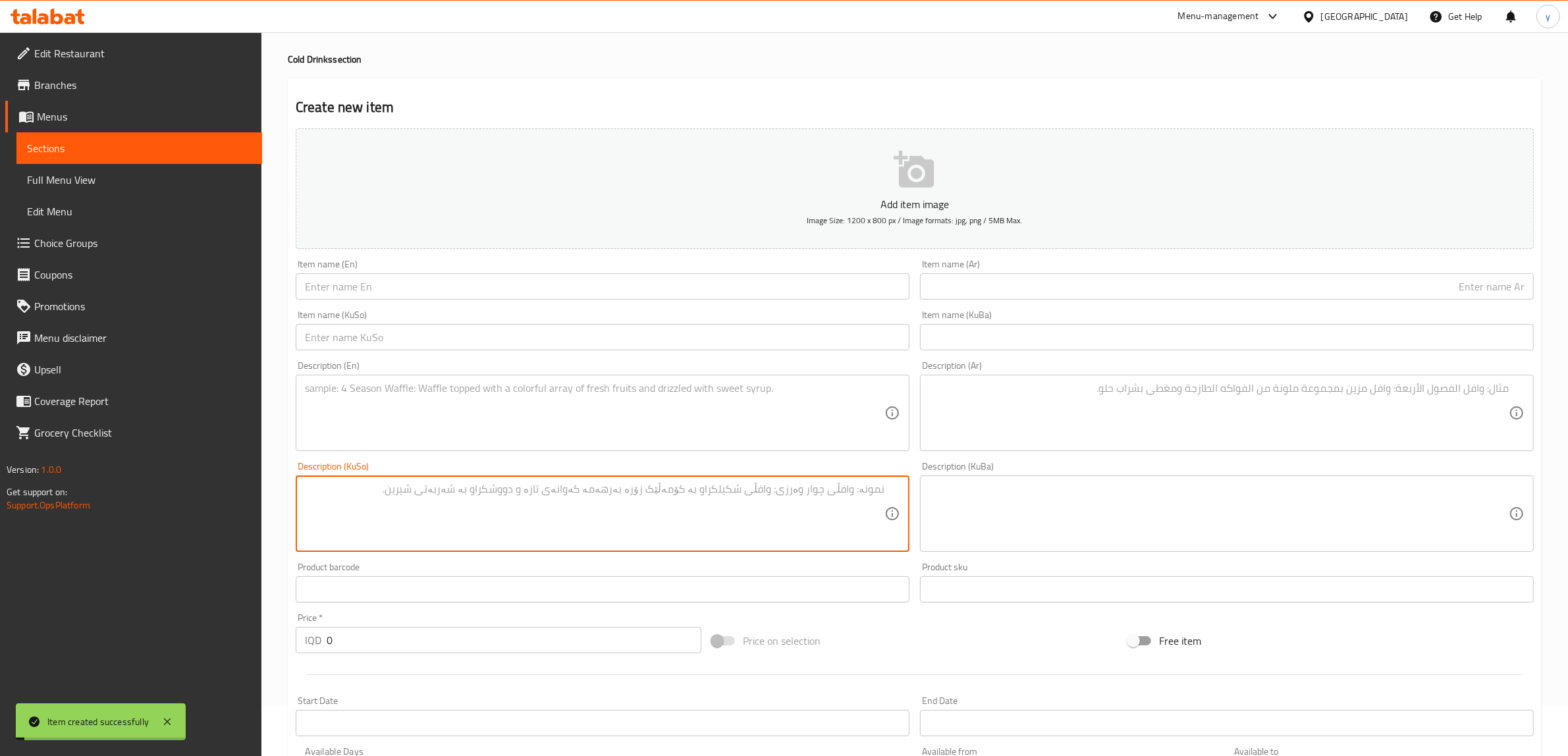
scroll to position [0, 0]
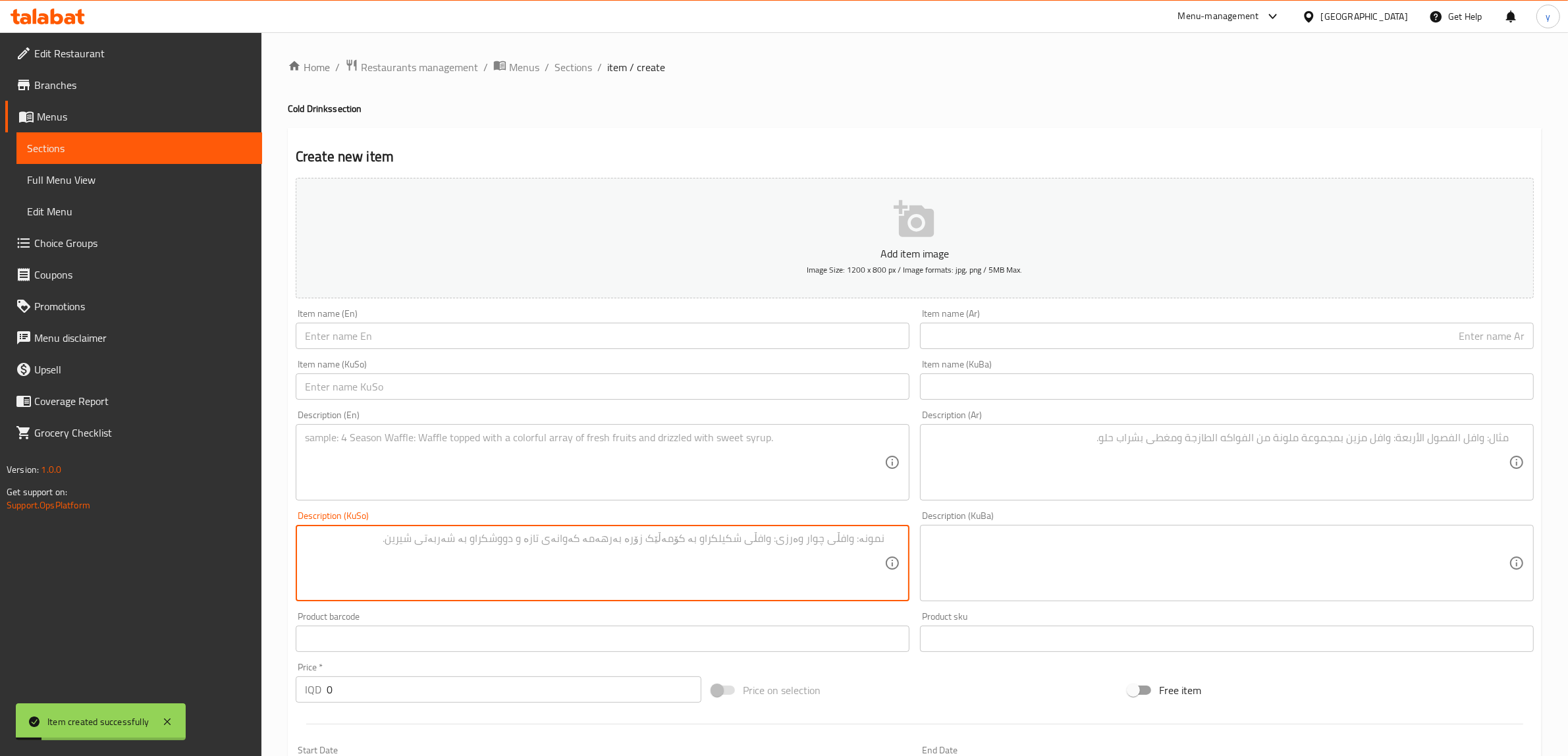
click at [568, 76] on div "Home / Restaurants management / Menus / Sections / item / create Cold Drinks se…" at bounding box center [914, 557] width 1254 height 998
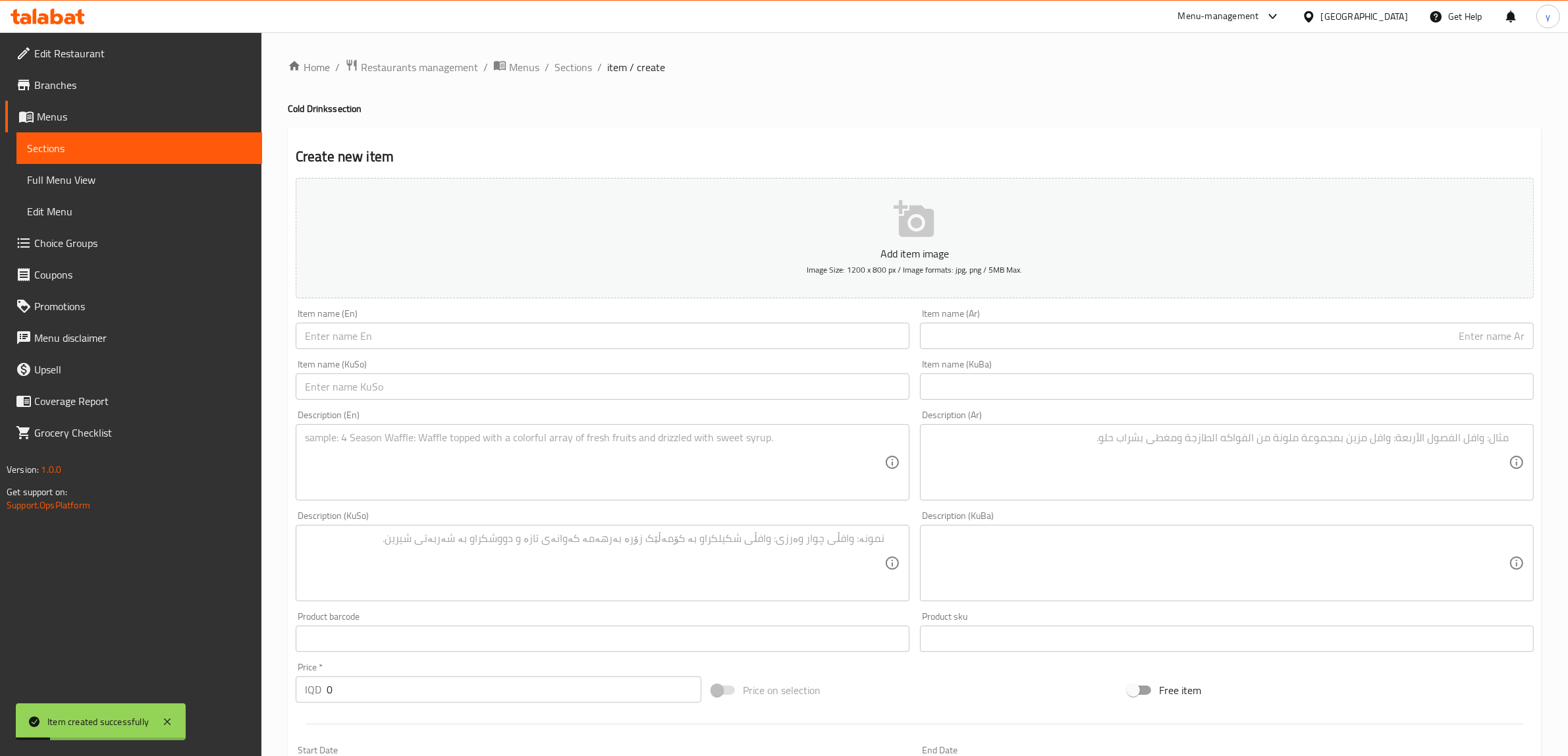
click at [584, 83] on div "Home / Restaurants management / Menus / Sections / item / create Cold Drinks se…" at bounding box center [914, 557] width 1254 height 998
click at [574, 68] on span "Sections" at bounding box center [573, 67] width 37 height 16
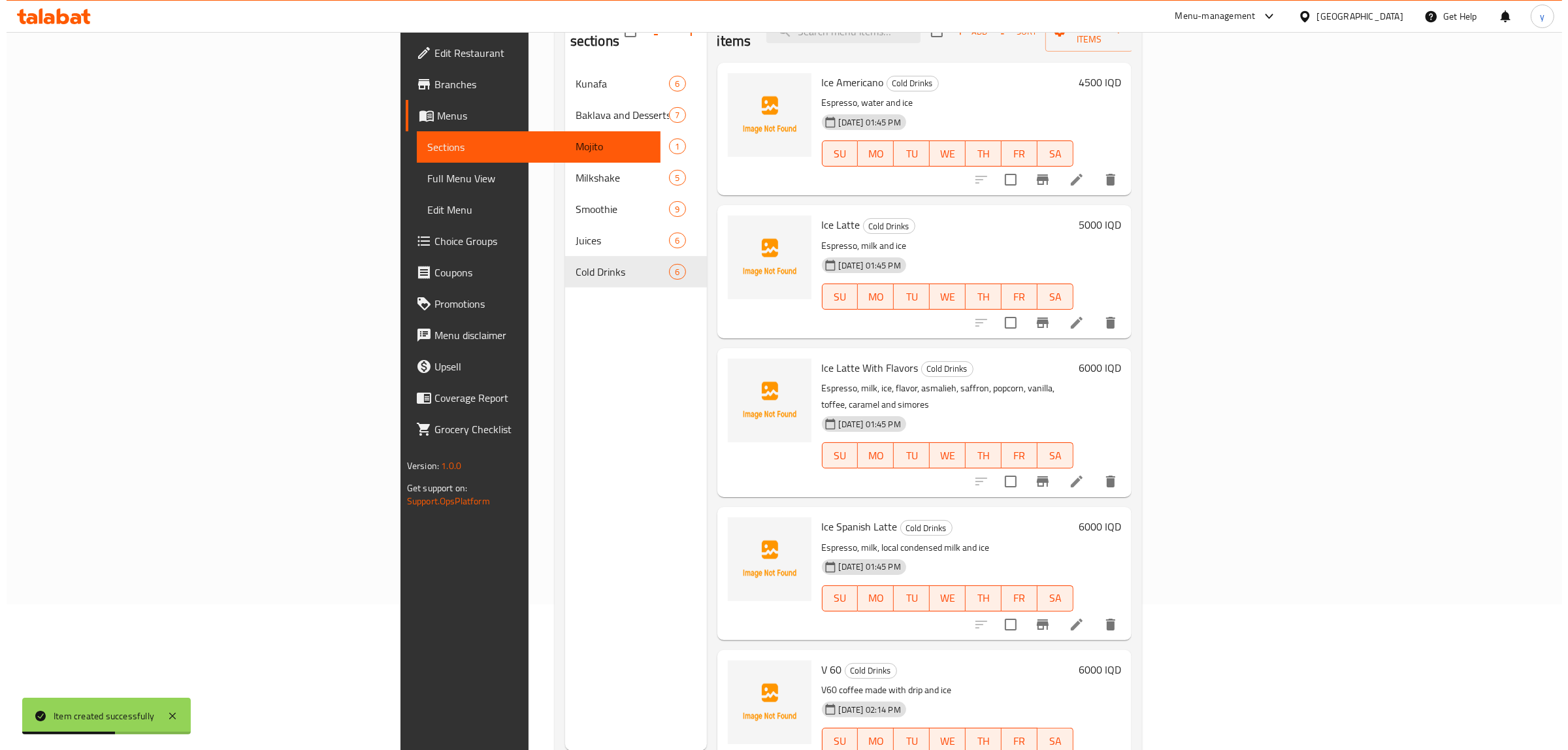
scroll to position [184, 0]
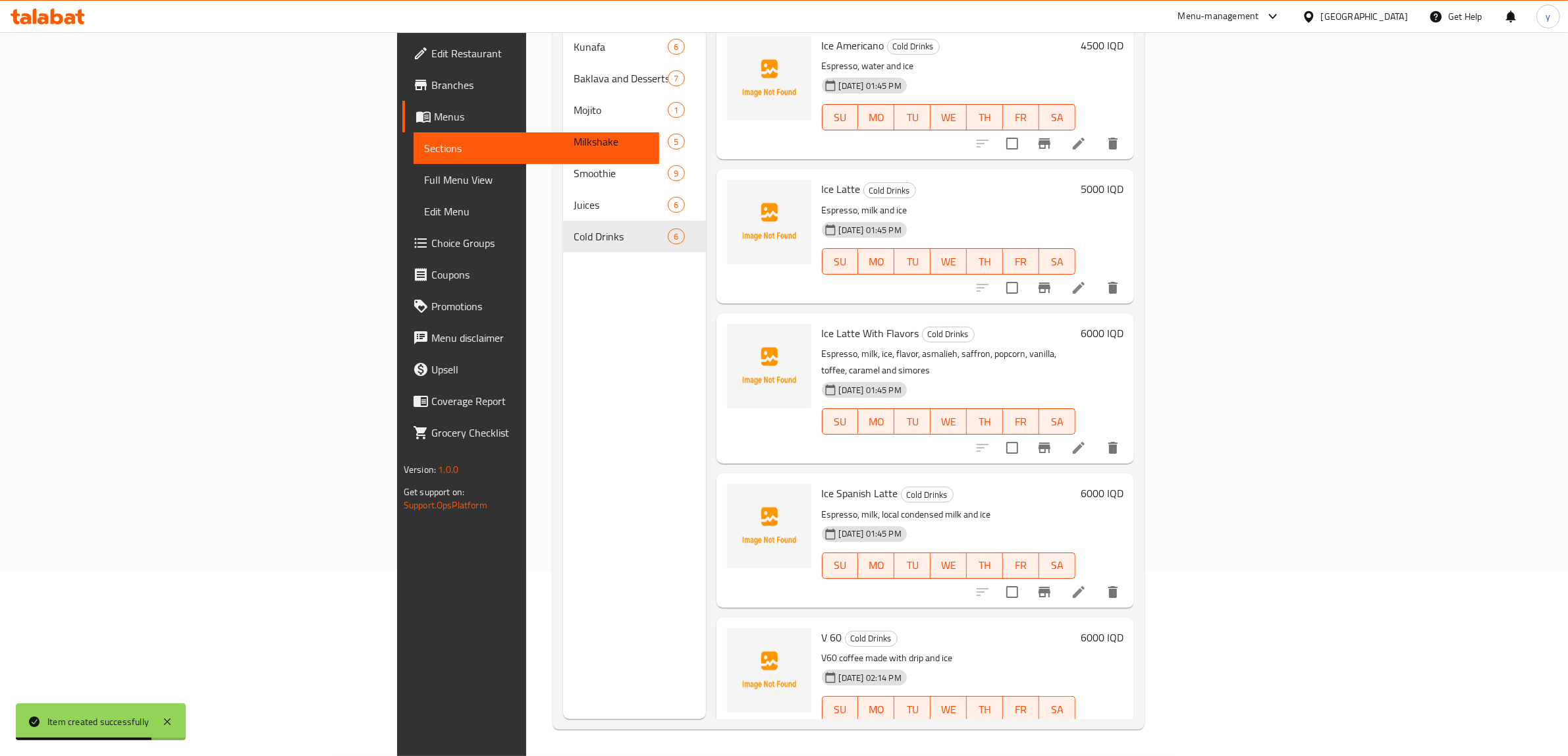
click at [432, 244] on span "Choice Groups" at bounding box center [540, 243] width 218 height 16
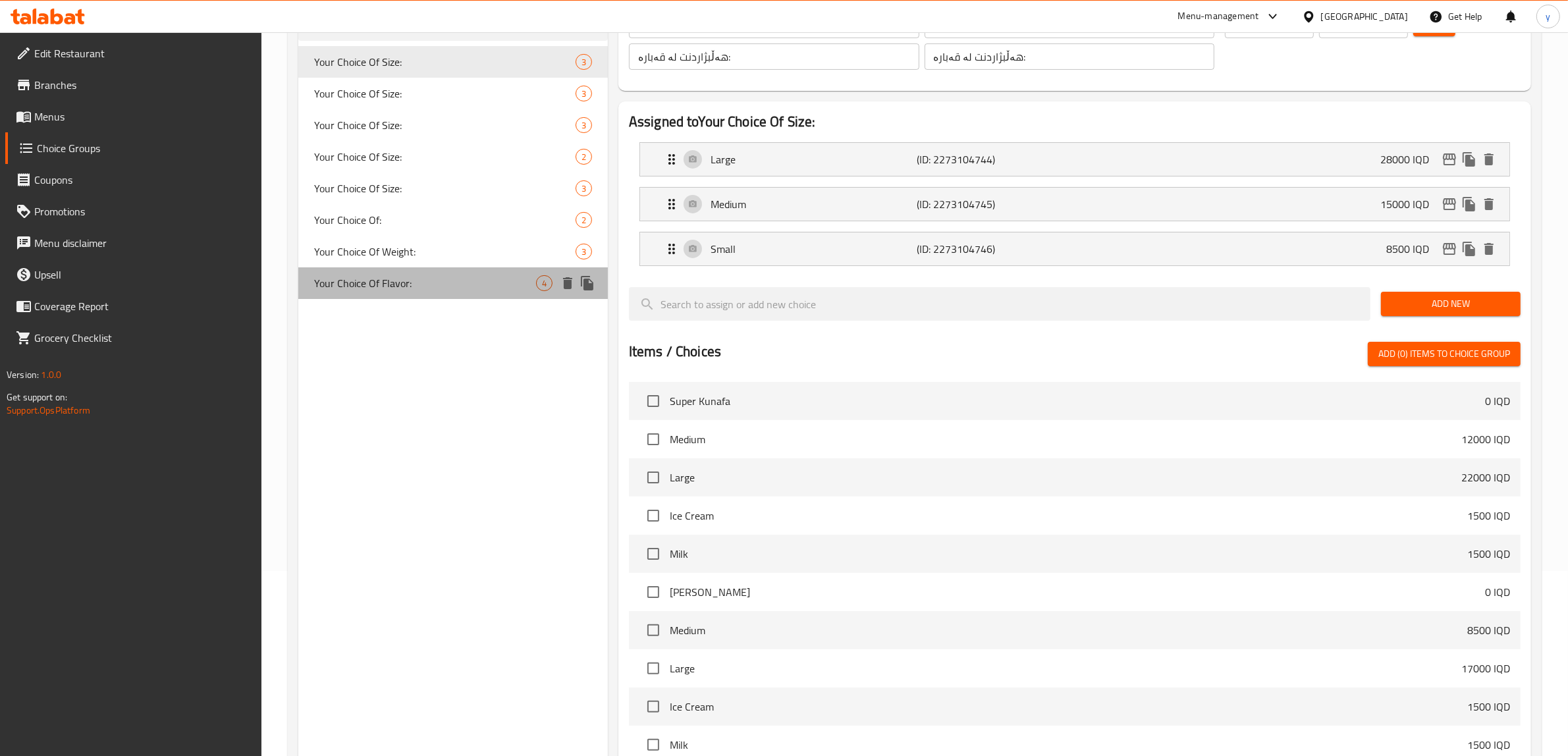
click at [433, 284] on span "Your Choice Of Flavor:" at bounding box center [426, 284] width 222 height 16
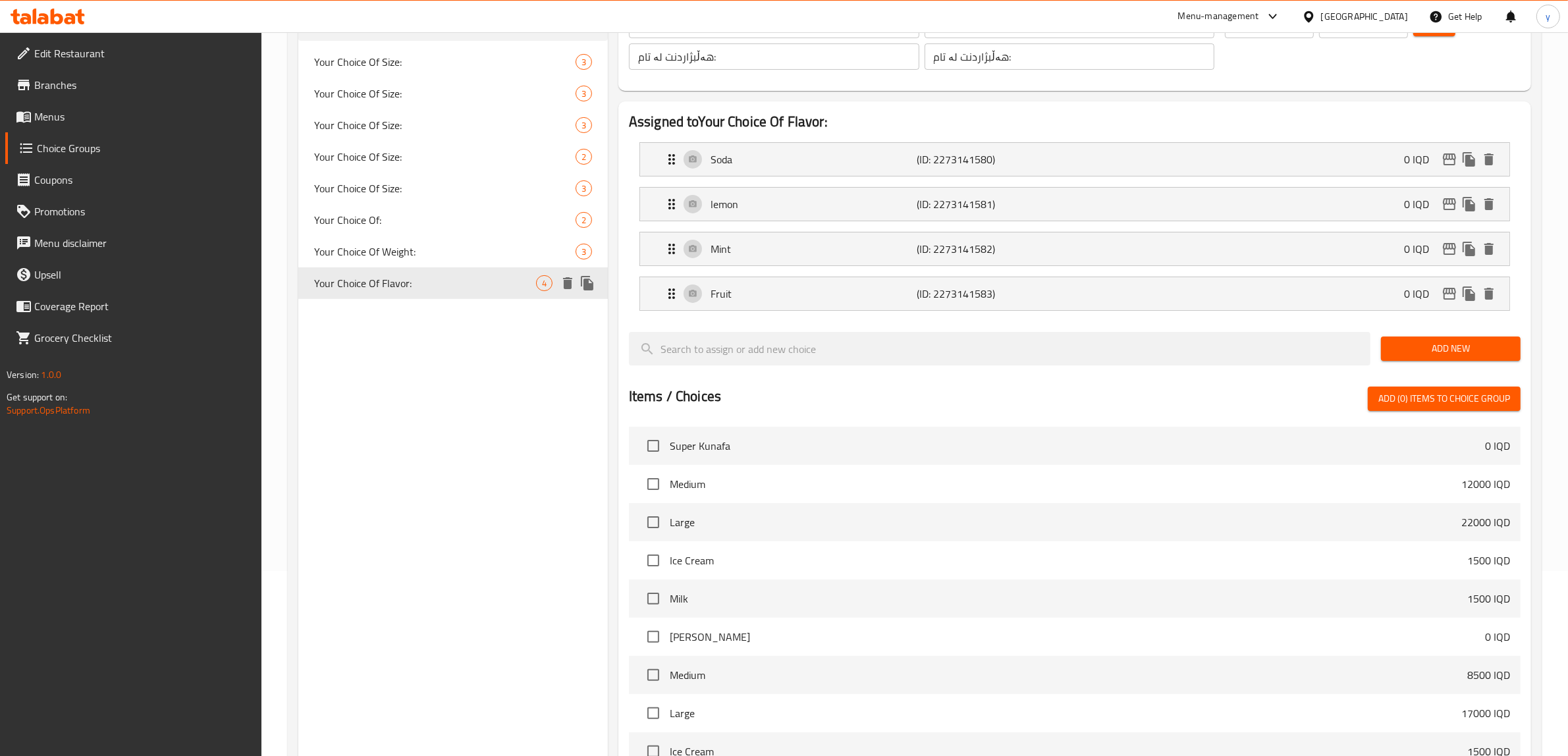
click at [588, 277] on icon "duplicate" at bounding box center [588, 284] width 16 height 16
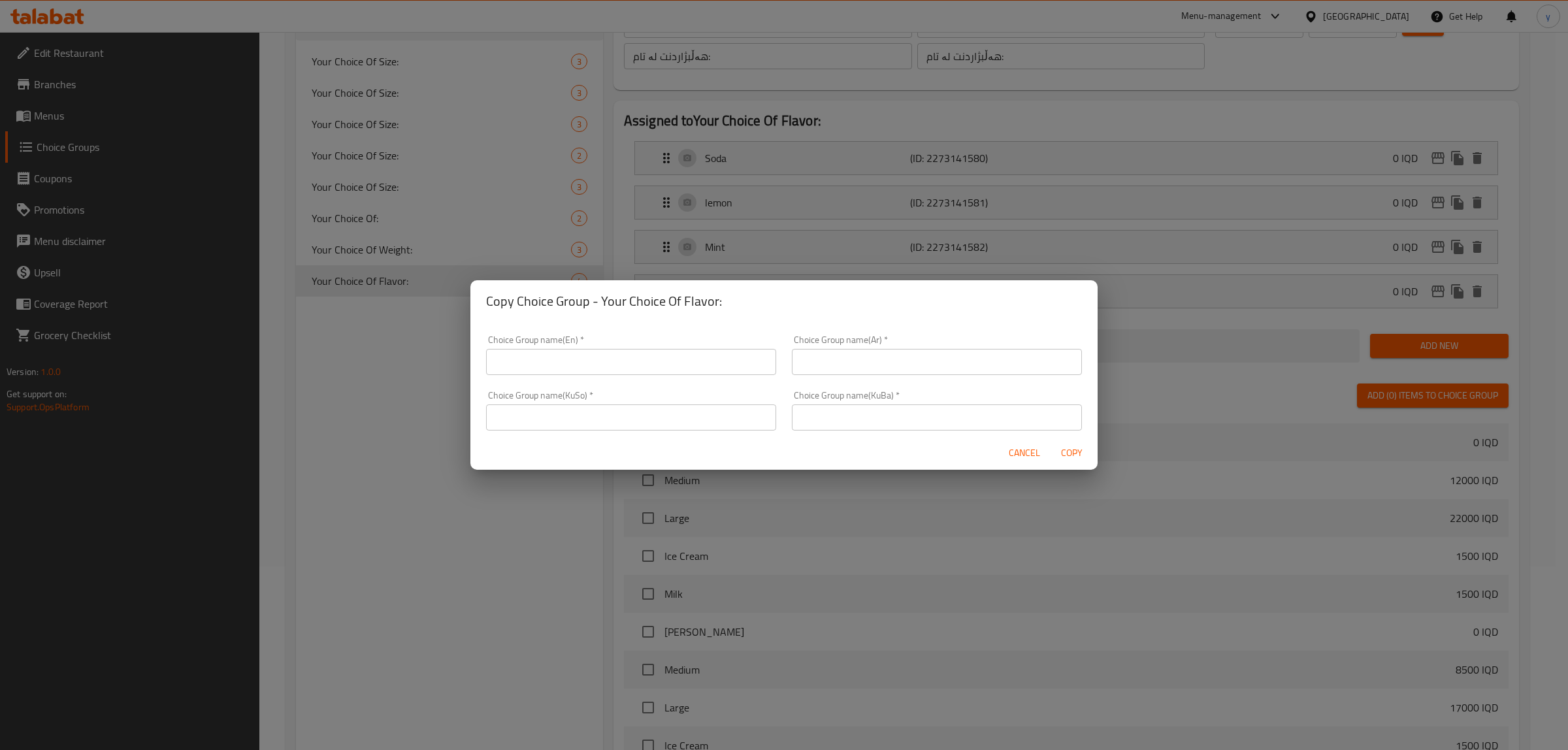
click at [1013, 443] on button "Cancel" at bounding box center [1024, 453] width 42 height 24
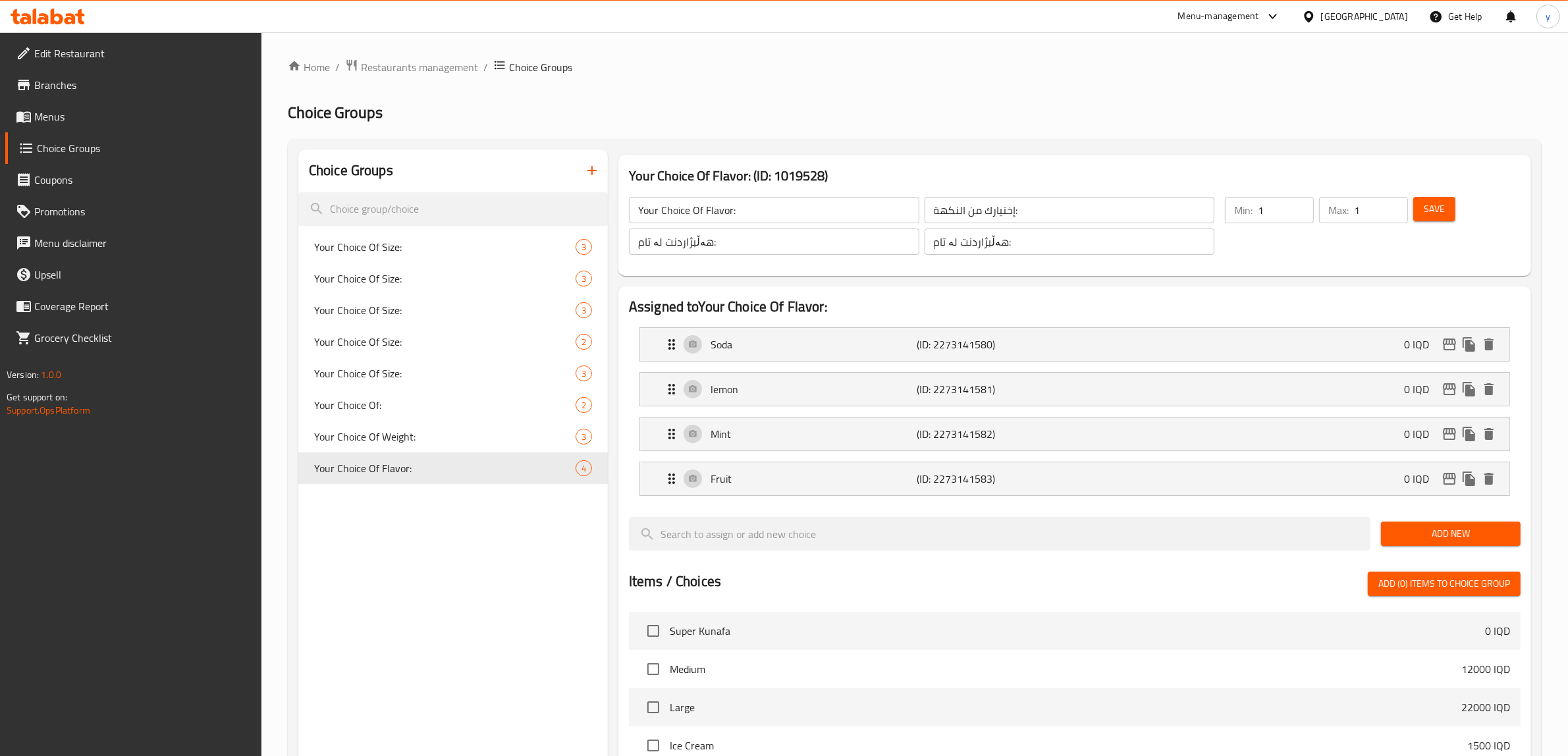
click at [751, 212] on input "Your Choice Of Flavor:" at bounding box center [774, 210] width 290 height 26
click at [1005, 206] on input "إختيارك من النكهة:" at bounding box center [1070, 210] width 290 height 26
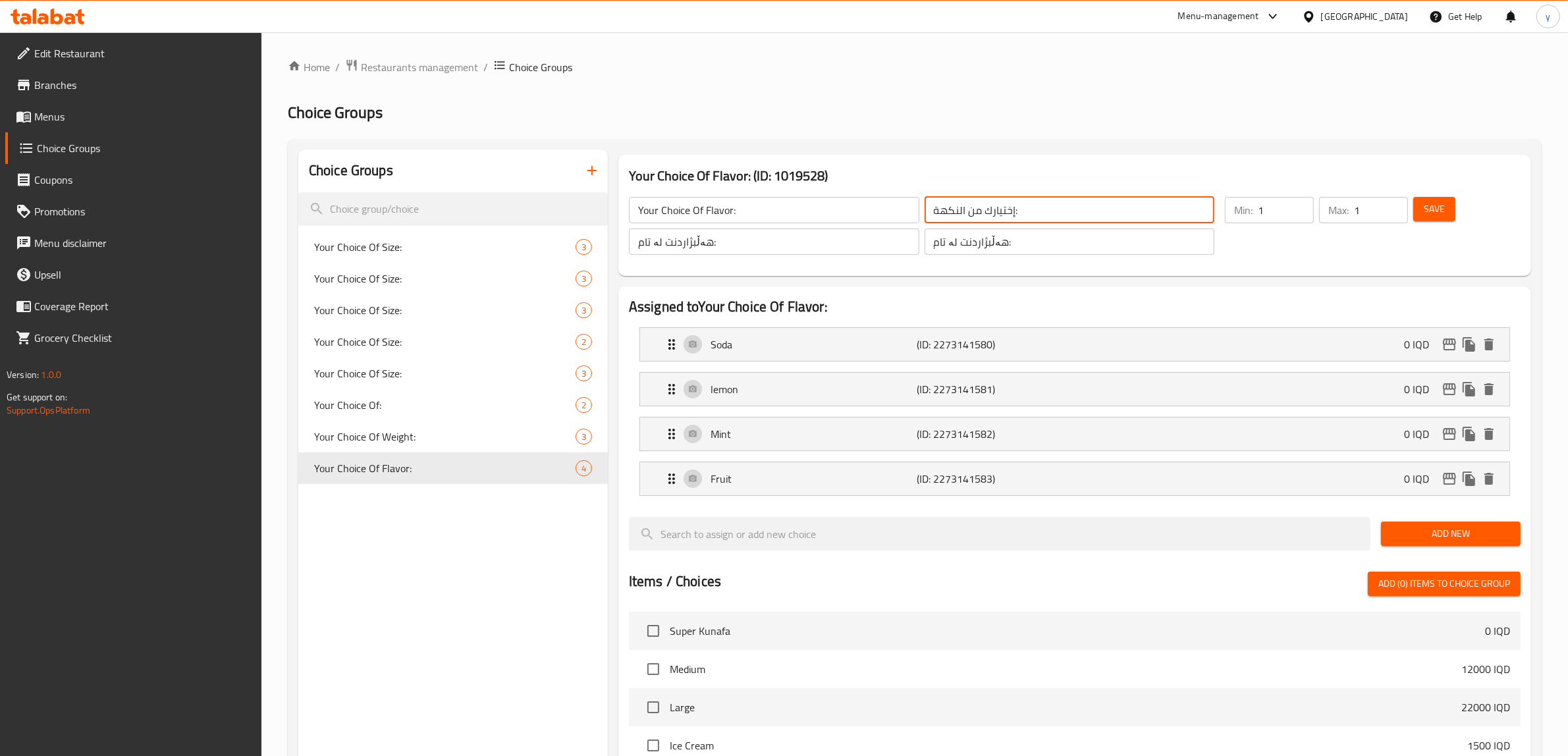
click at [1005, 206] on input "إختيارك من النكهة:" at bounding box center [1070, 210] width 290 height 26
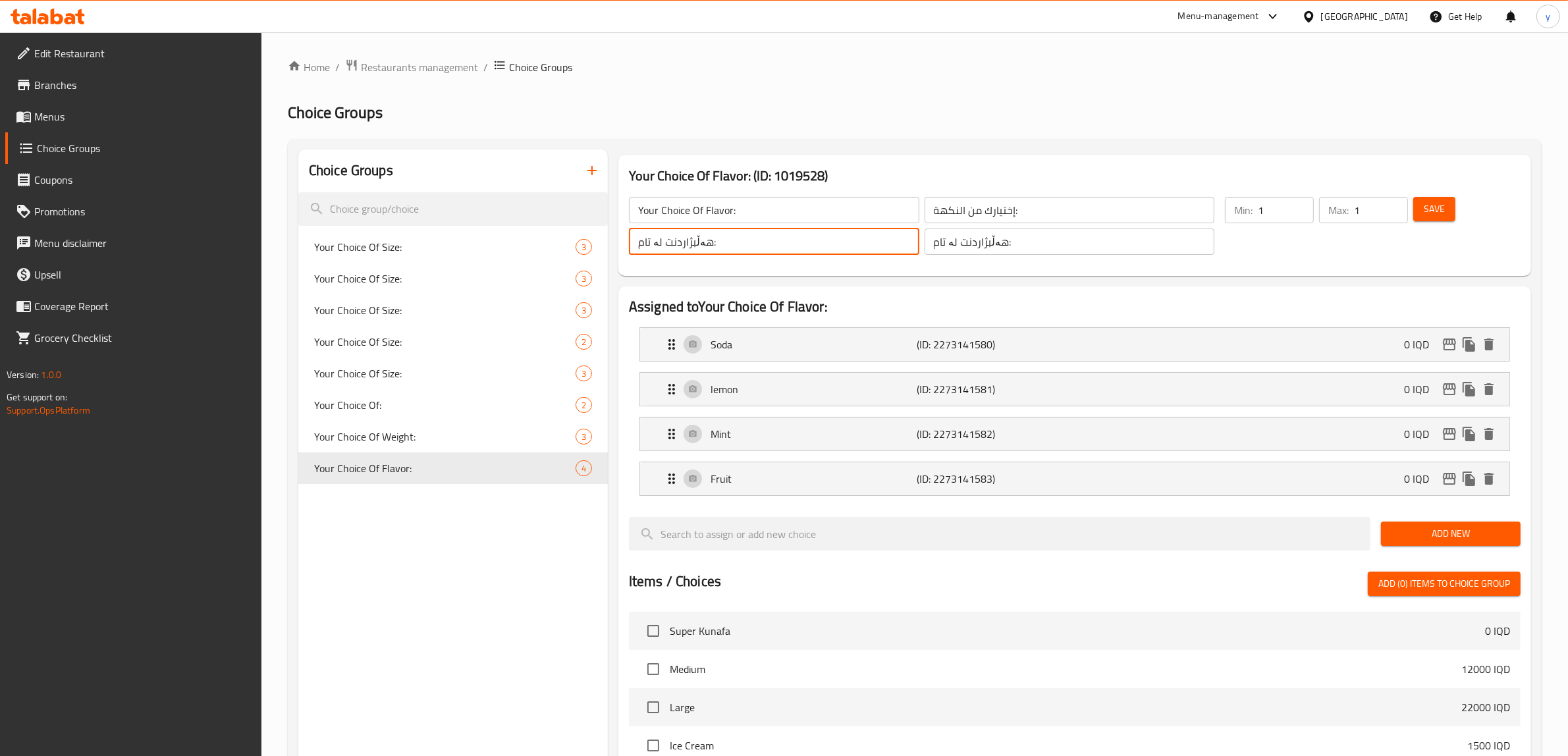
click at [794, 238] on input "هەڵبژاردنت لە تام:" at bounding box center [774, 242] width 290 height 26
click at [591, 471] on icon "duplicate" at bounding box center [587, 468] width 12 height 15
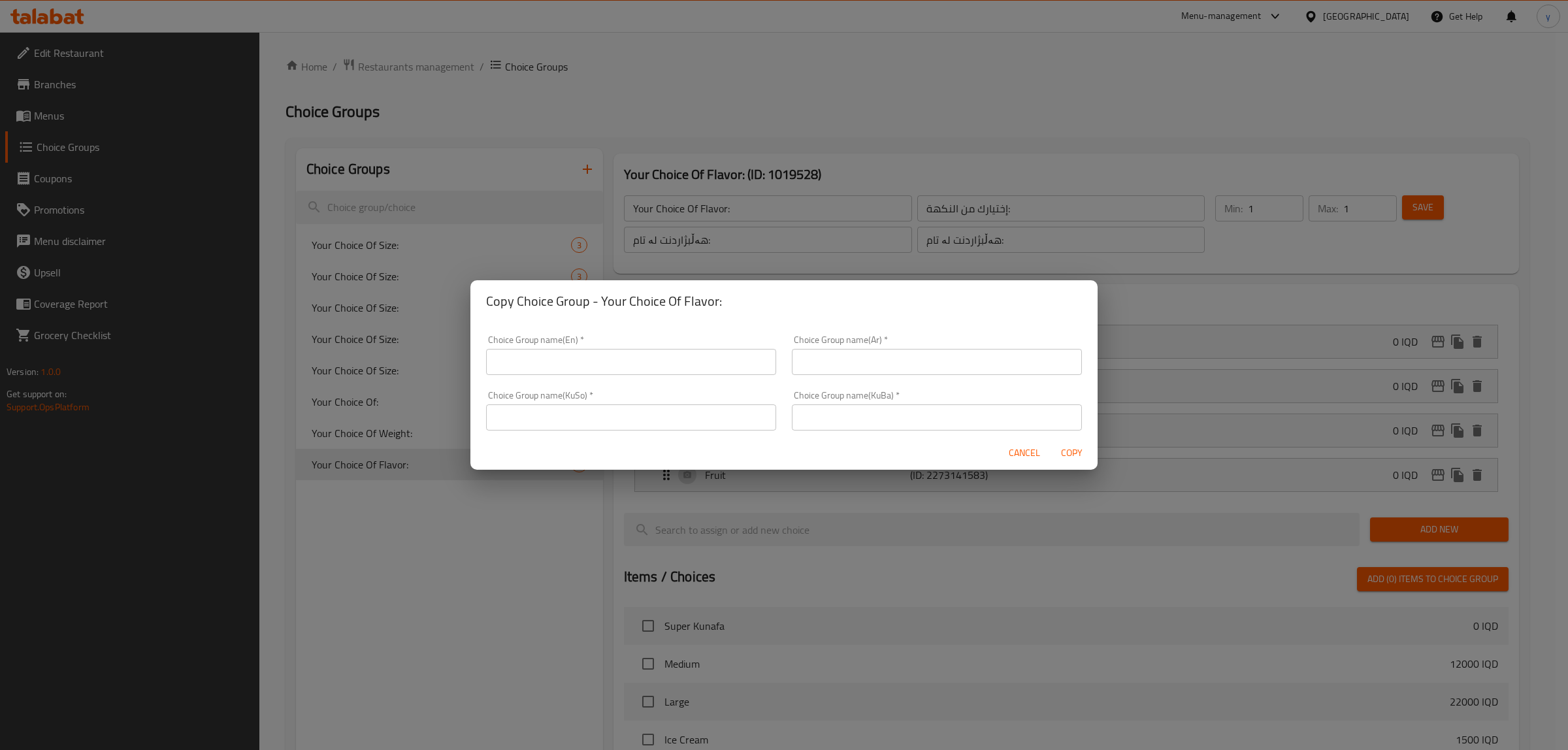
click at [689, 433] on div "Choice Group name(KuSo)   * Choice Group name(KuSo) *" at bounding box center [631, 410] width 306 height 56
drag, startPoint x: 693, startPoint y: 421, endPoint x: 874, endPoint y: 433, distance: 181.4
click at [693, 421] on input "text" at bounding box center [630, 417] width 290 height 26
paste input "هەڵبژاردنت لە تام:"
drag, startPoint x: 880, startPoint y: 430, endPoint x: 874, endPoint y: 412, distance: 19.0
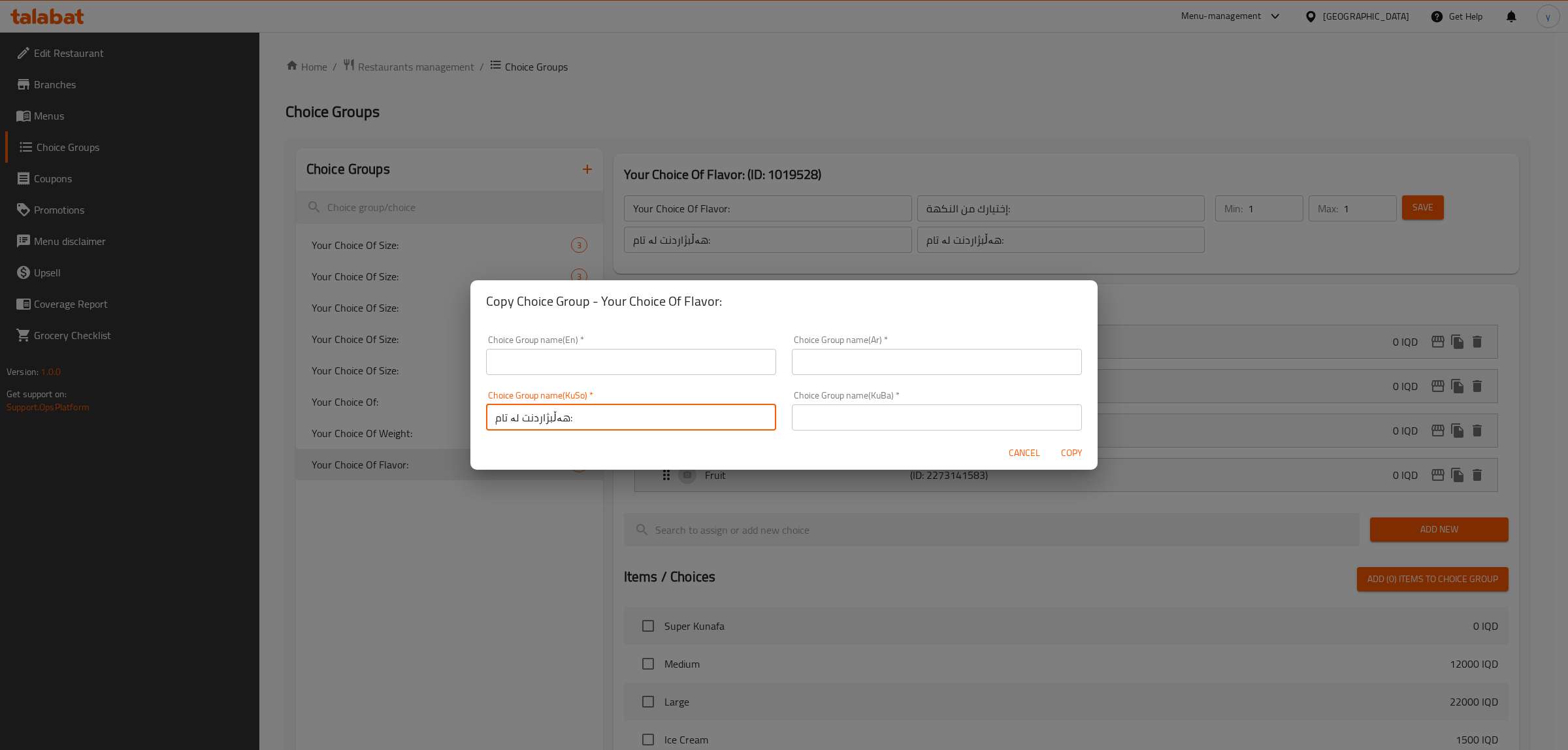
click at [880, 430] on input "text" at bounding box center [936, 417] width 290 height 26
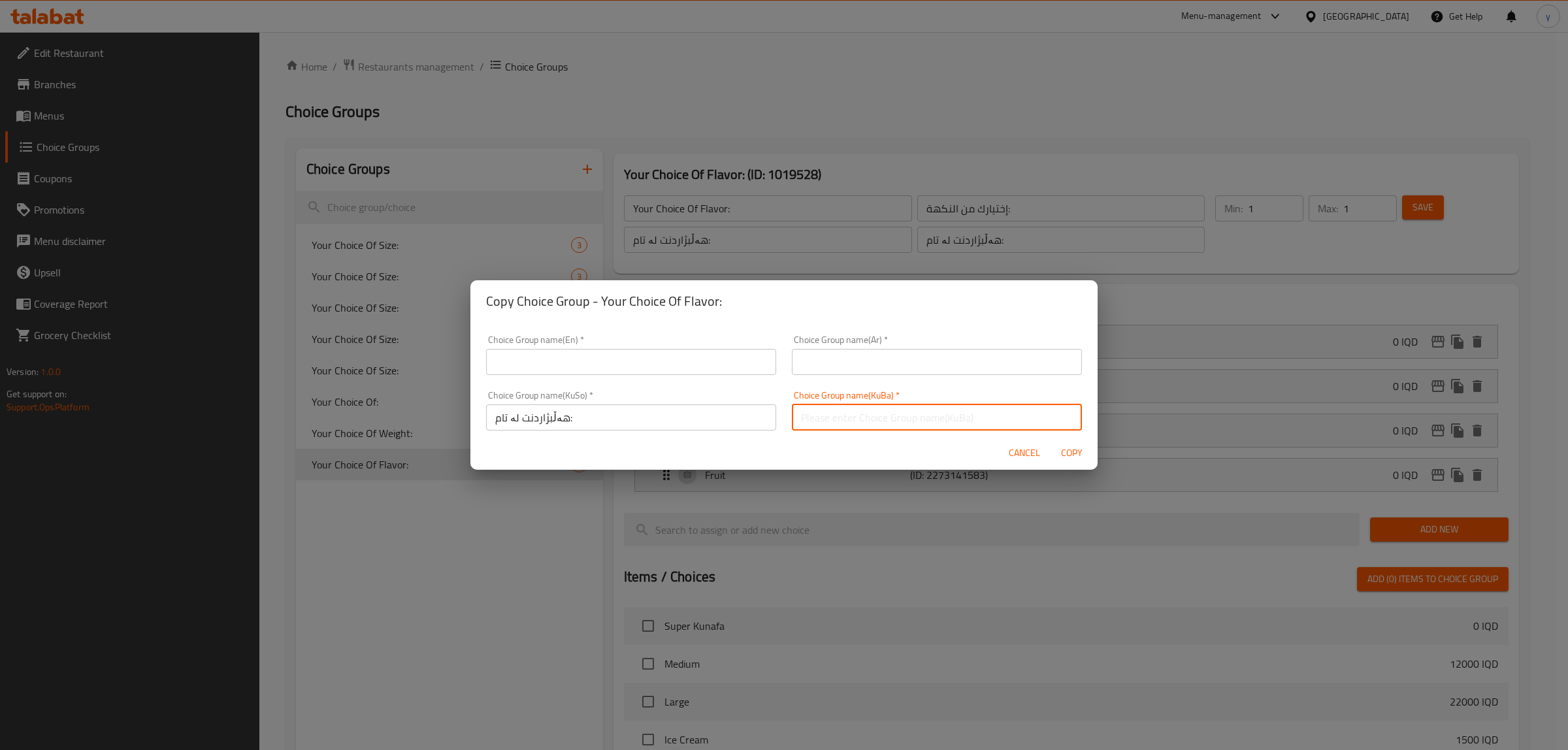
paste input "هەڵبژاردنت لە تام:"
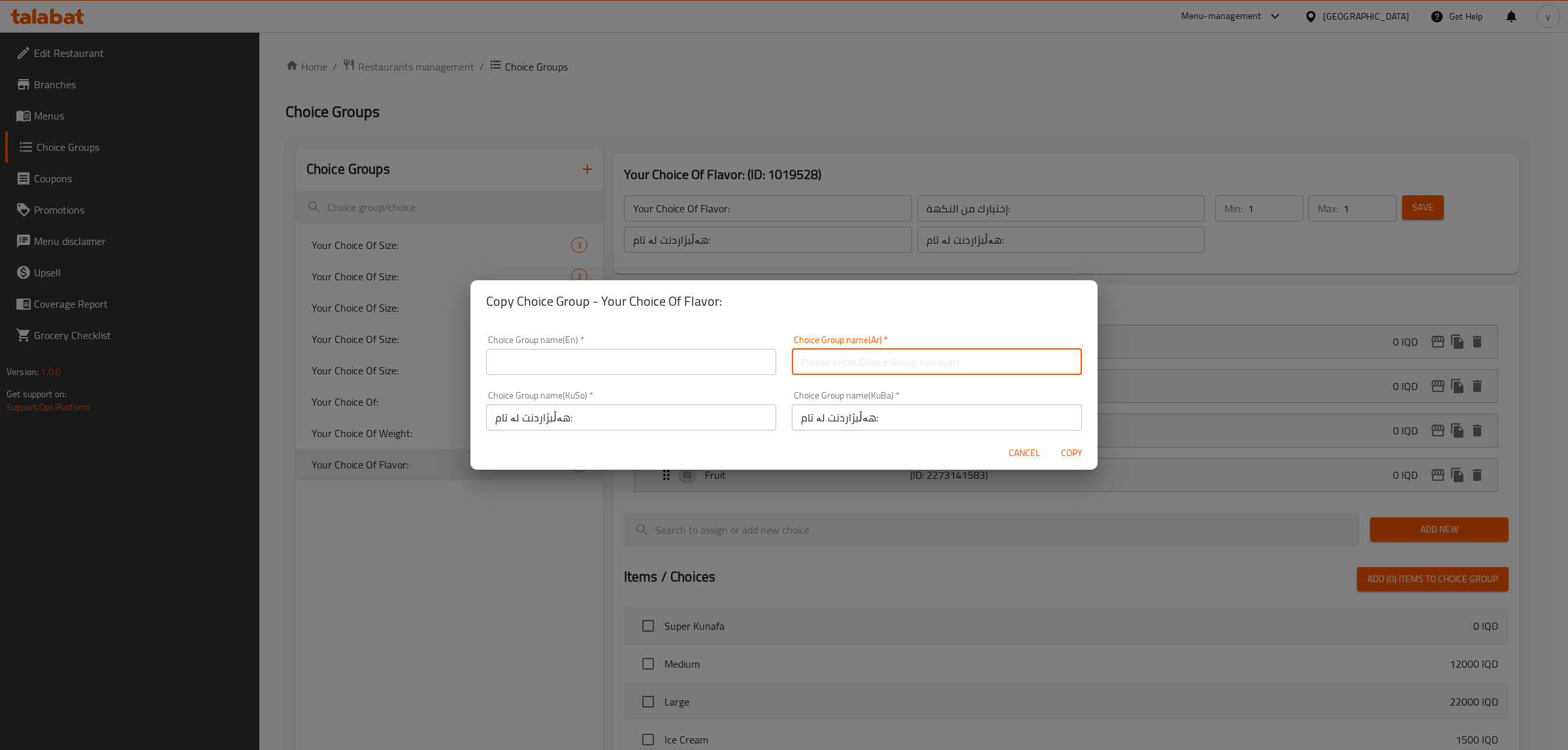
click at [861, 374] on input "text" at bounding box center [936, 362] width 290 height 26
paste input "إختيارك من النكهة:"
drag, startPoint x: 589, startPoint y: 364, endPoint x: 589, endPoint y: 373, distance: 9.0
click at [589, 364] on input "text" at bounding box center [630, 362] width 290 height 26
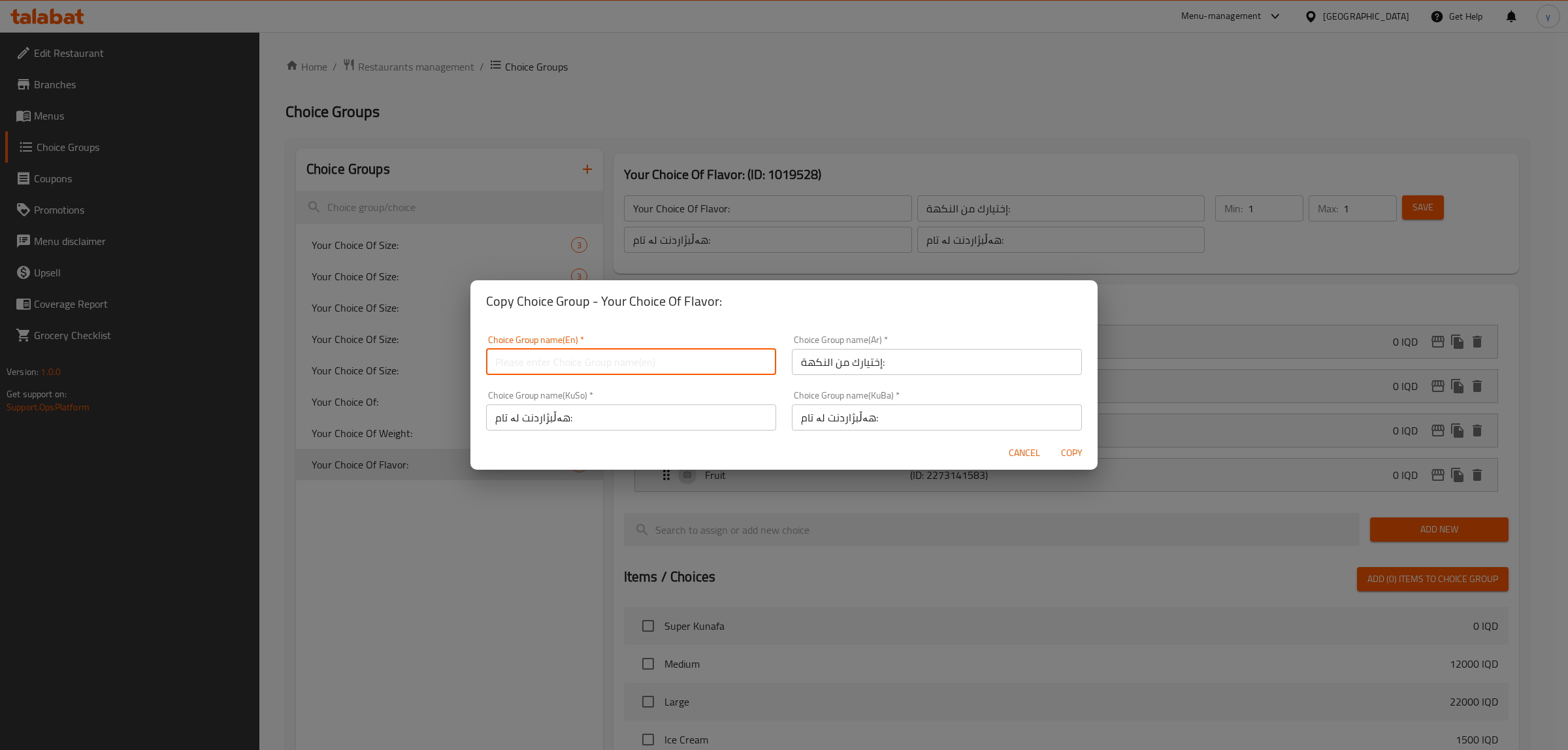
paste input "Your Choice Of Flavor:"
click at [1087, 451] on span "Copy" at bounding box center [1071, 453] width 31 height 16
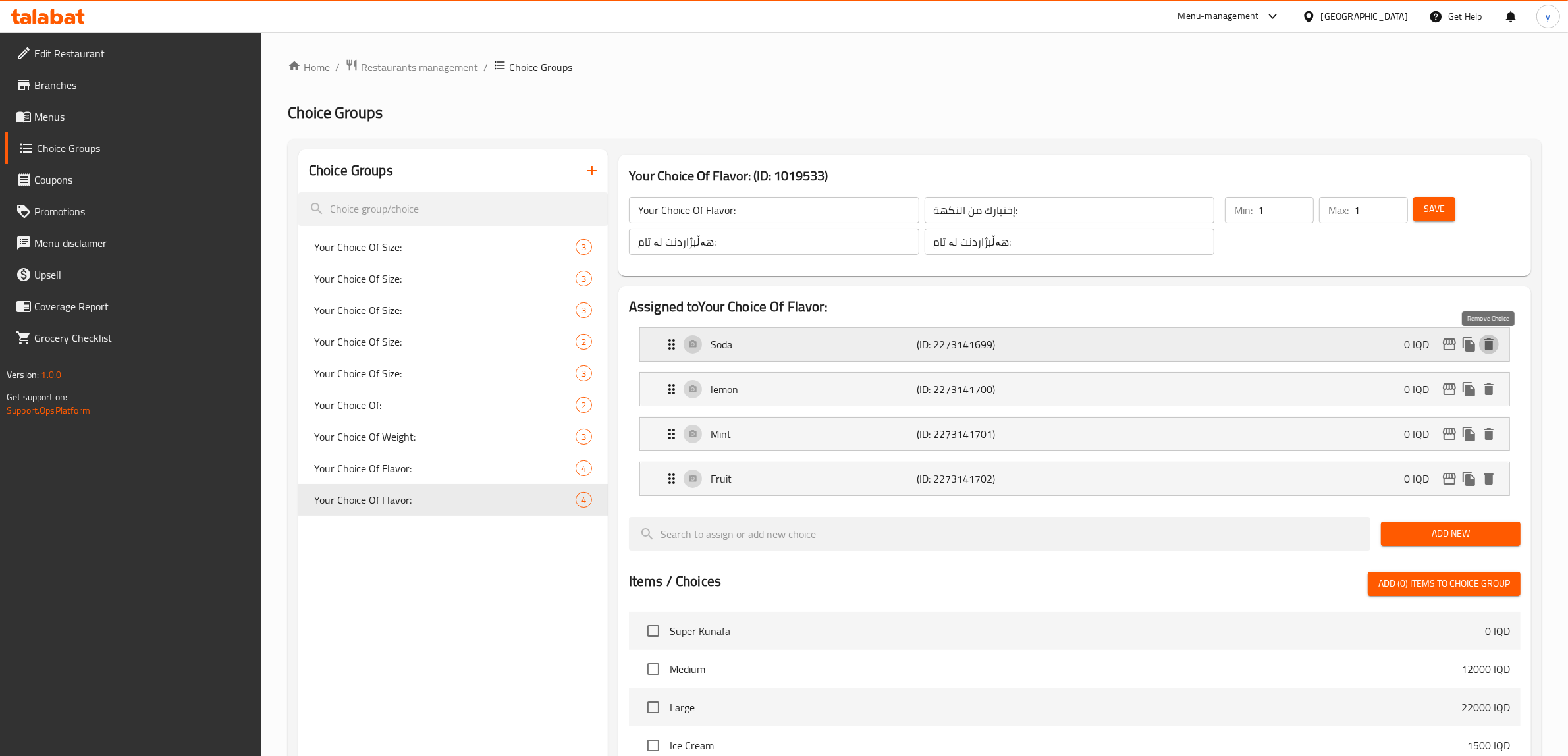
click at [1495, 347] on icon "delete" at bounding box center [1489, 344] width 16 height 16
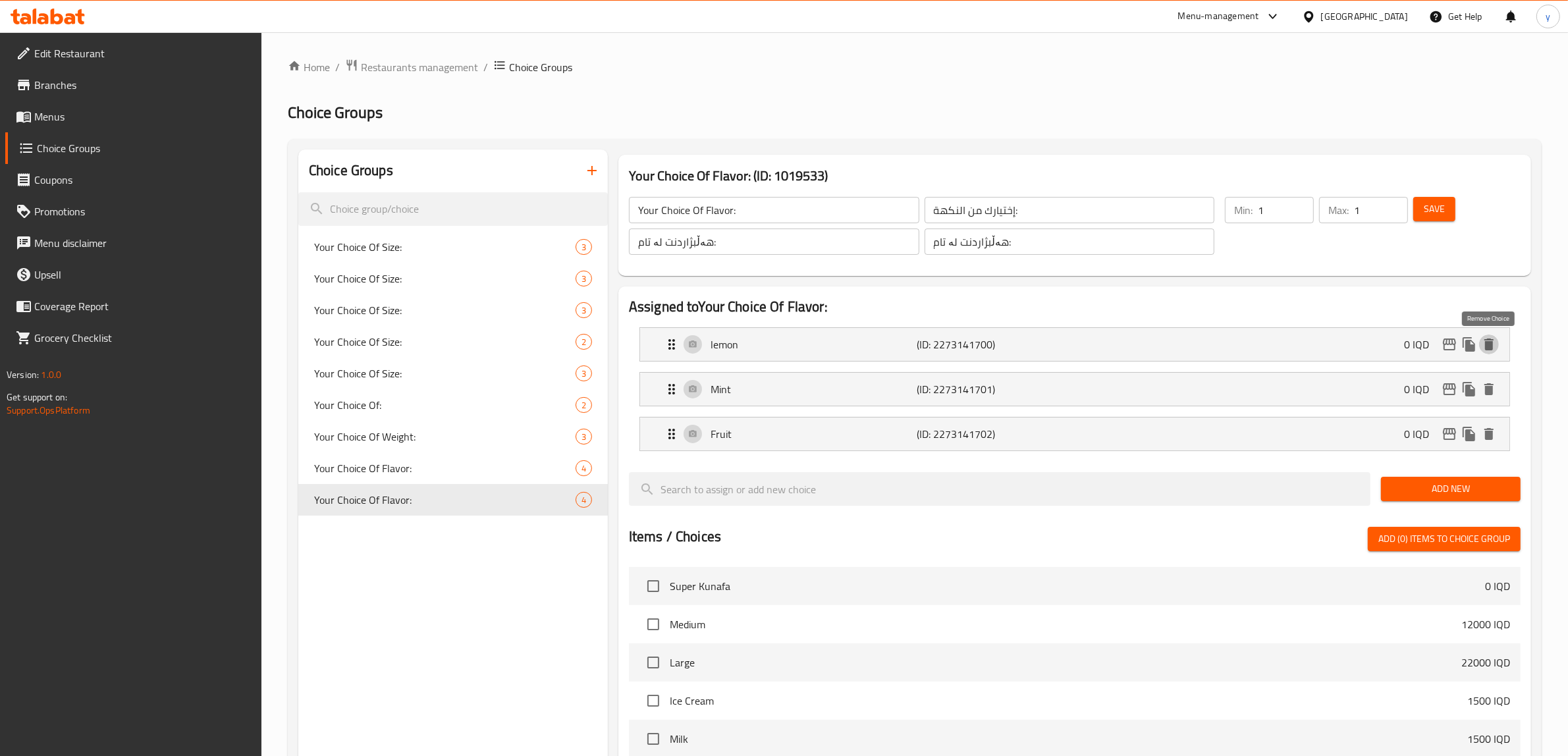
click at [1495, 347] on icon "delete" at bounding box center [1489, 344] width 16 height 16
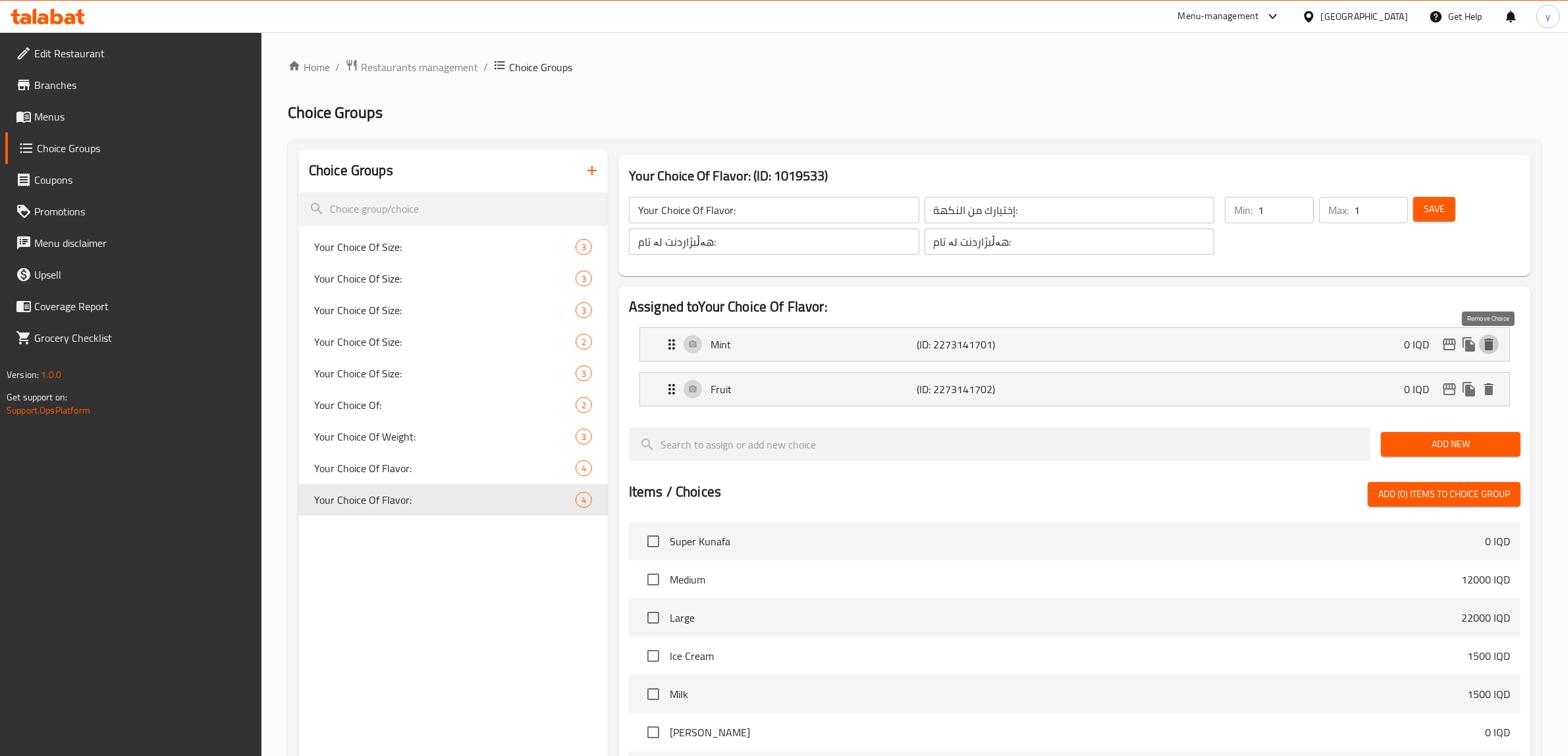
click at [1495, 347] on icon "delete" at bounding box center [1489, 344] width 16 height 16
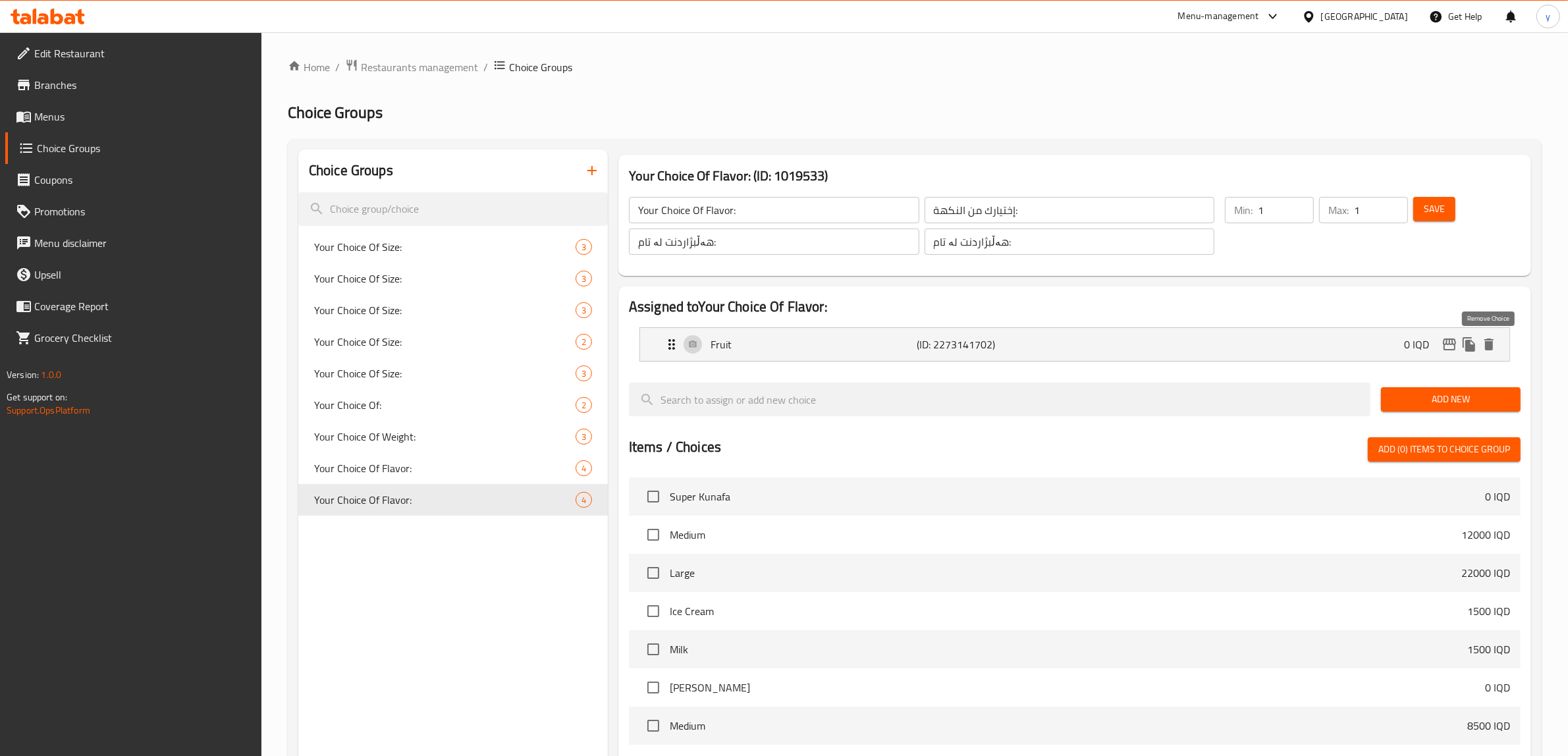
click at [1495, 347] on icon "delete" at bounding box center [1489, 344] width 16 height 16
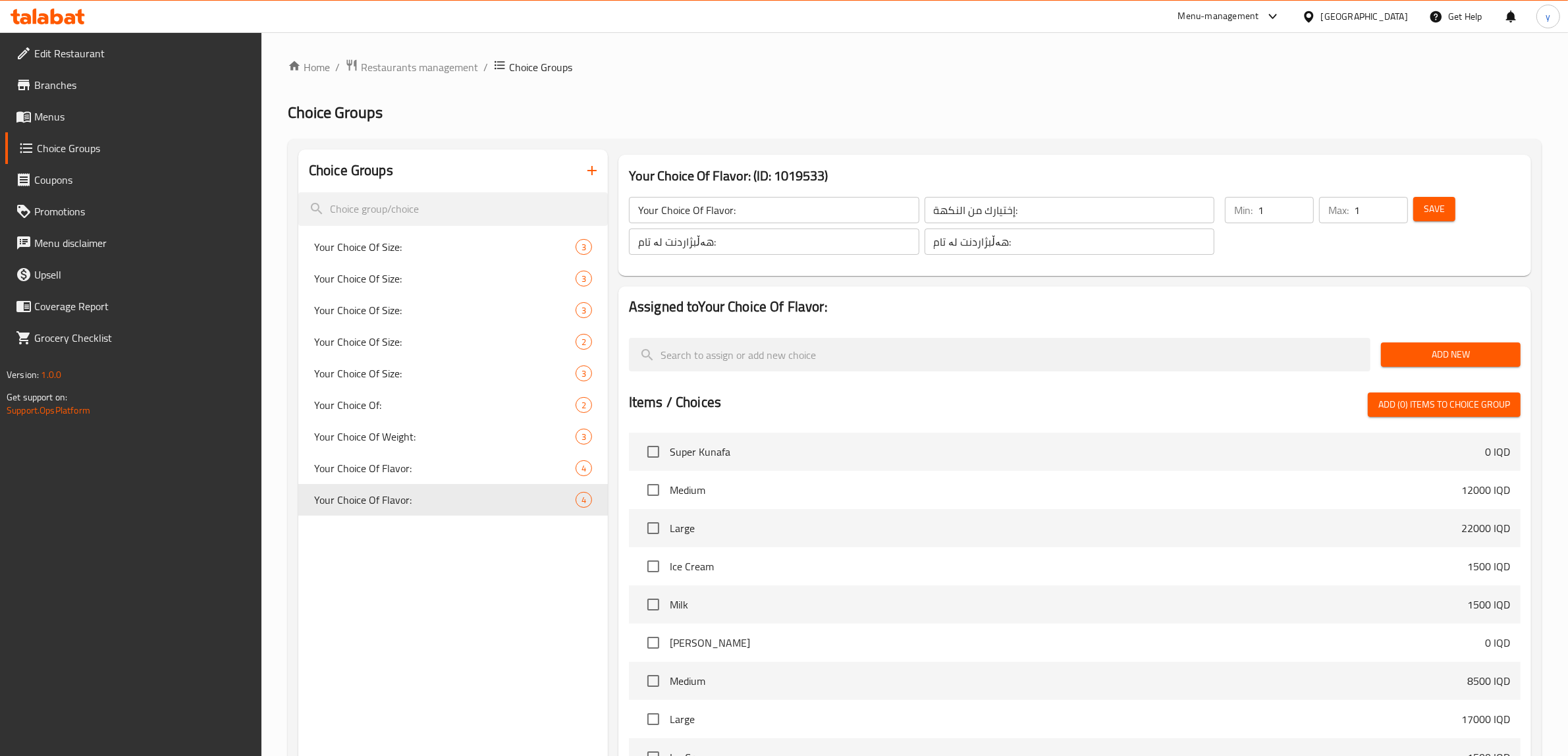
click at [1471, 353] on span "Add New" at bounding box center [1451, 355] width 119 height 16
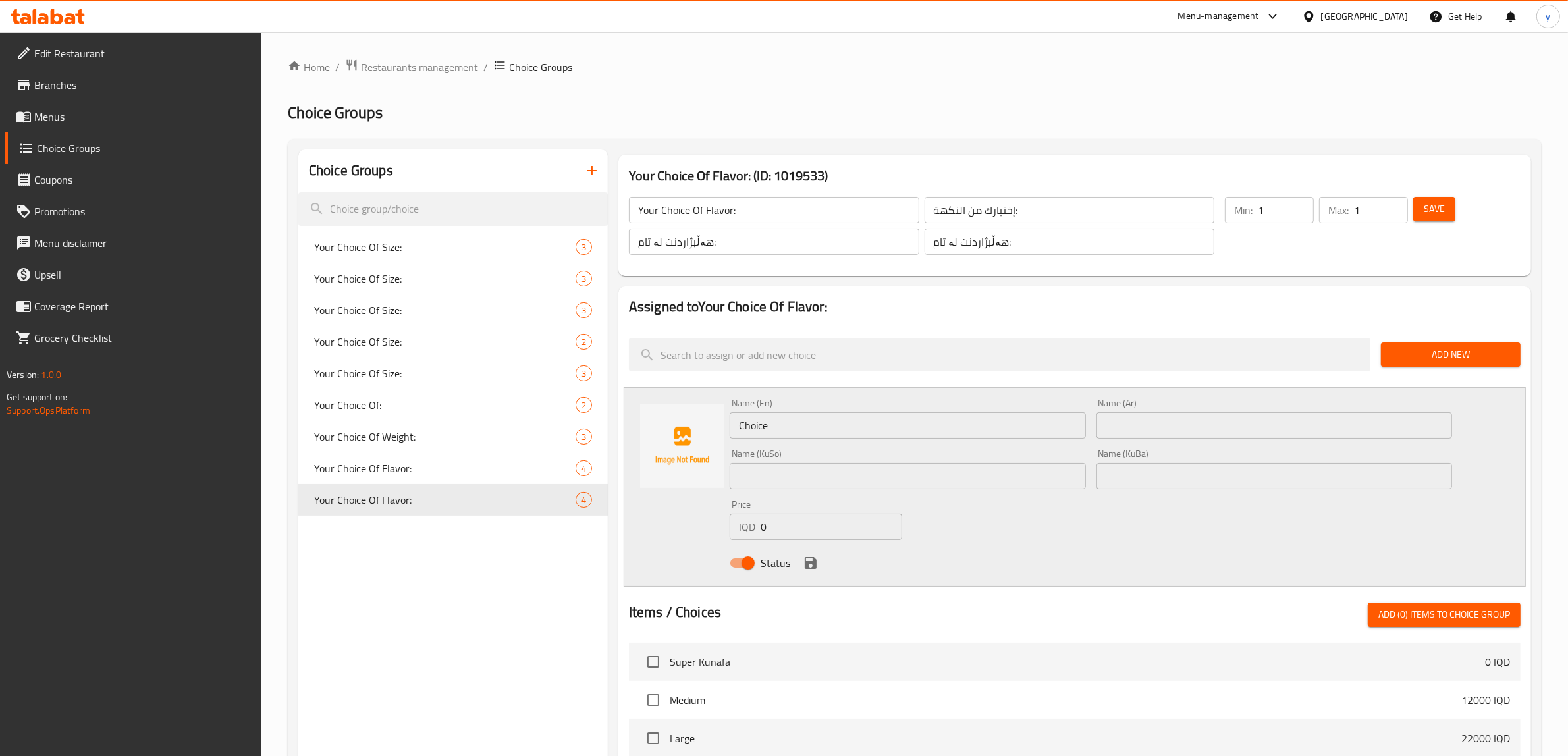
click at [783, 433] on input "Choice" at bounding box center [908, 426] width 356 height 26
click at [1174, 416] on input "text" at bounding box center [1274, 426] width 356 height 26
paste input "خوخ"
click at [770, 422] on input "Choice" at bounding box center [908, 426] width 356 height 26
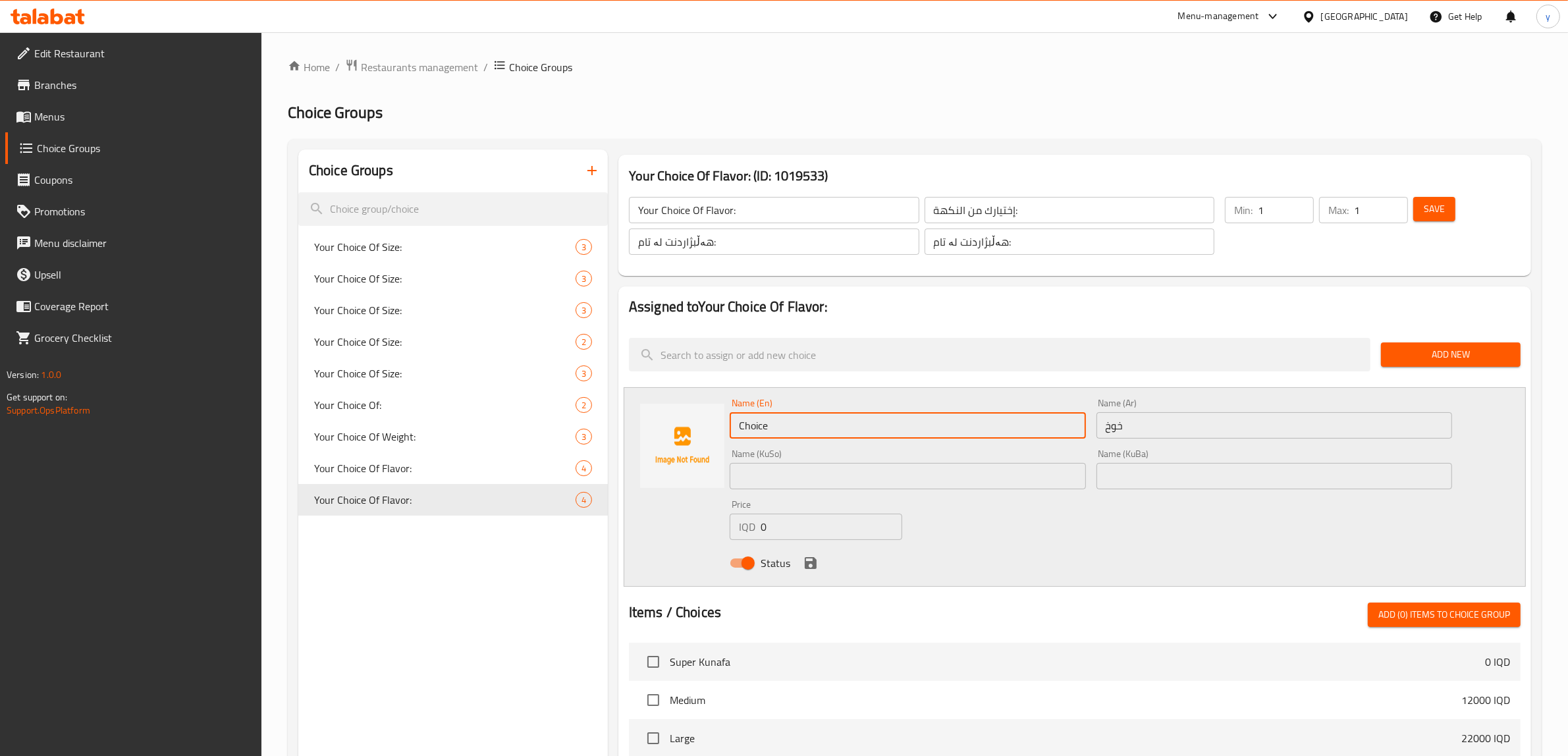
click at [770, 422] on input "Choice" at bounding box center [908, 426] width 356 height 26
click at [805, 561] on icon "save" at bounding box center [810, 564] width 16 height 16
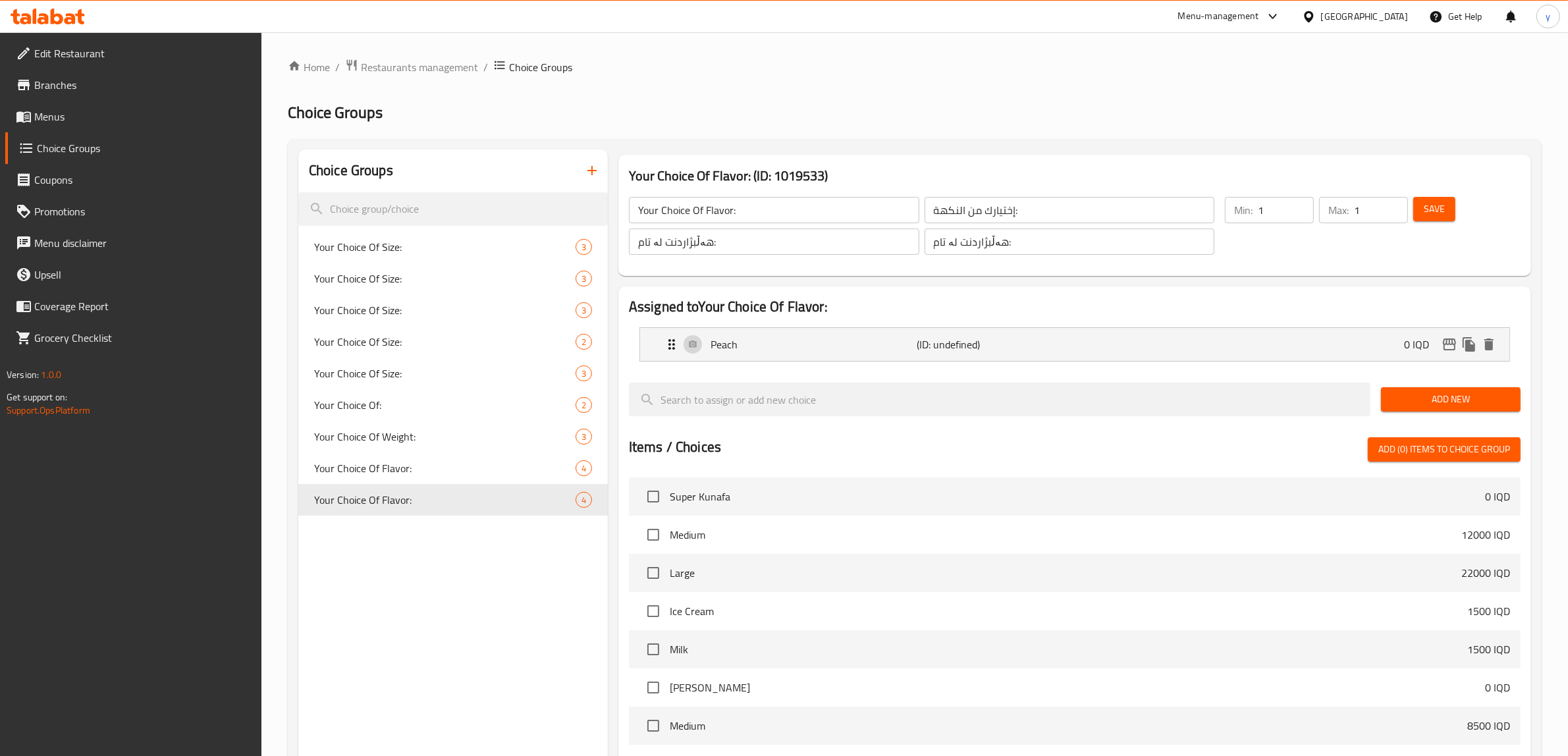
click at [1412, 407] on span "Add New" at bounding box center [1451, 399] width 119 height 16
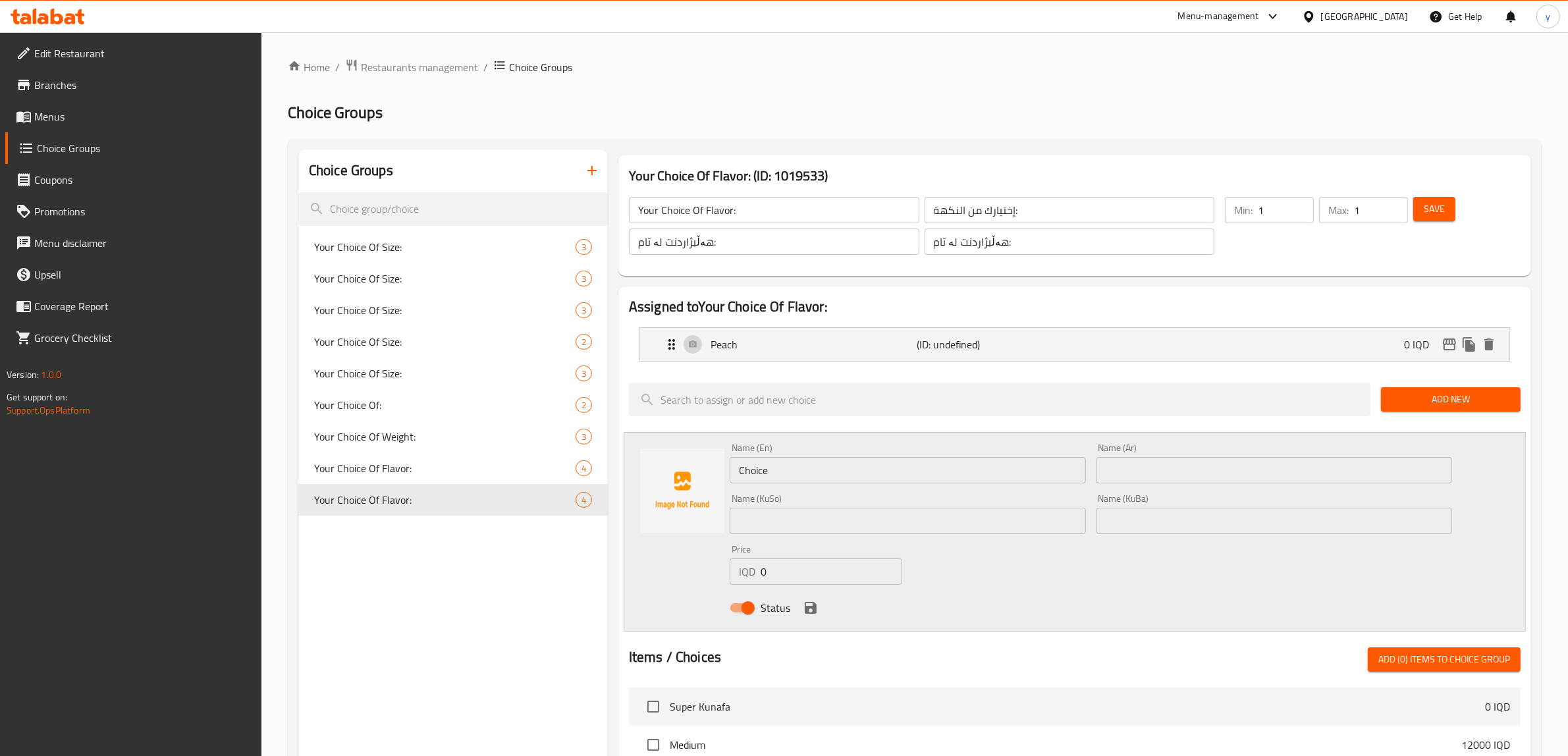
click at [802, 475] on input "Choice" at bounding box center [908, 470] width 356 height 26
drag, startPoint x: 1187, startPoint y: 458, endPoint x: 1182, endPoint y: 468, distance: 11.2
click at [1184, 468] on input "text" at bounding box center [1274, 470] width 356 height 26
paste input "توت أحمر"
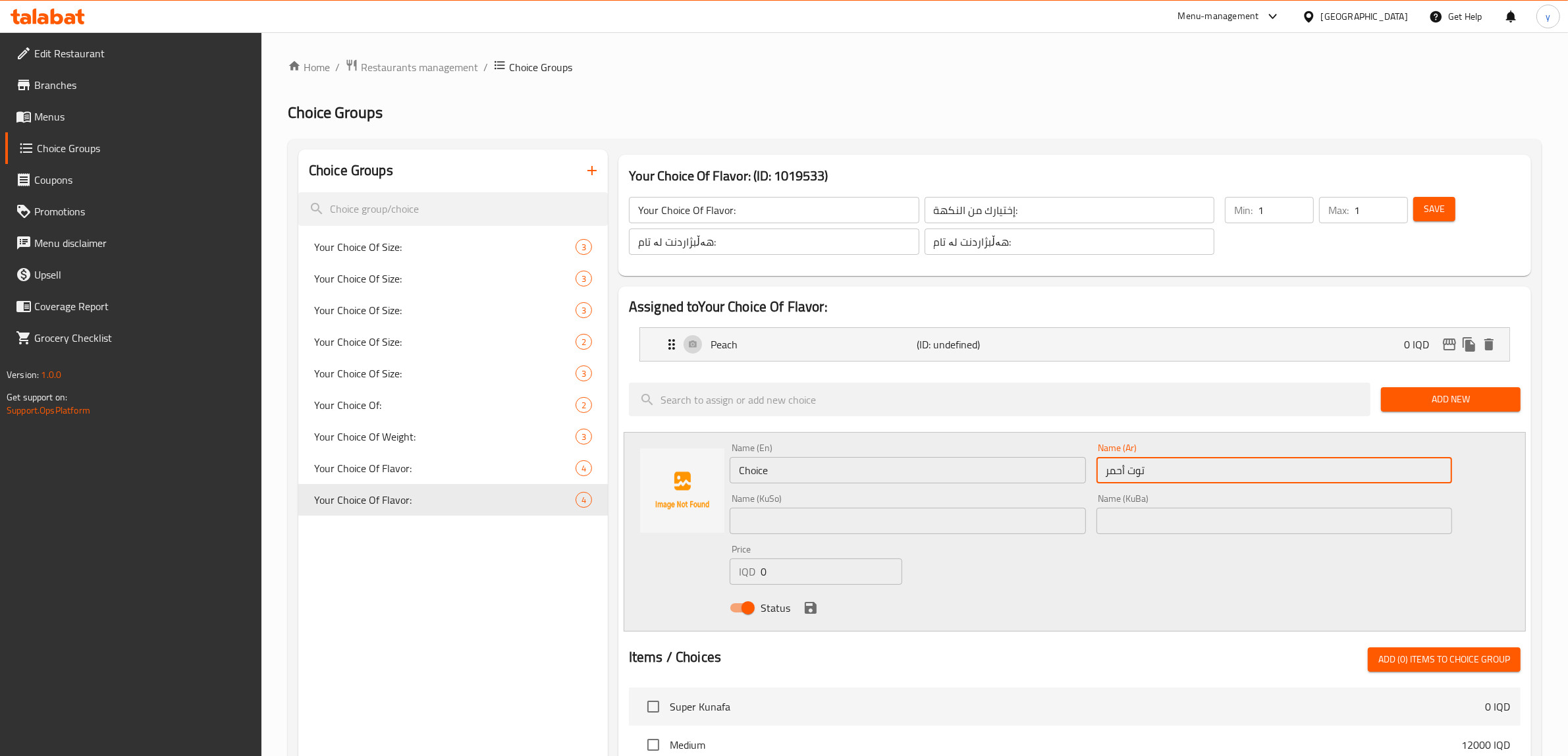
click at [937, 482] on input "Choice" at bounding box center [908, 470] width 356 height 26
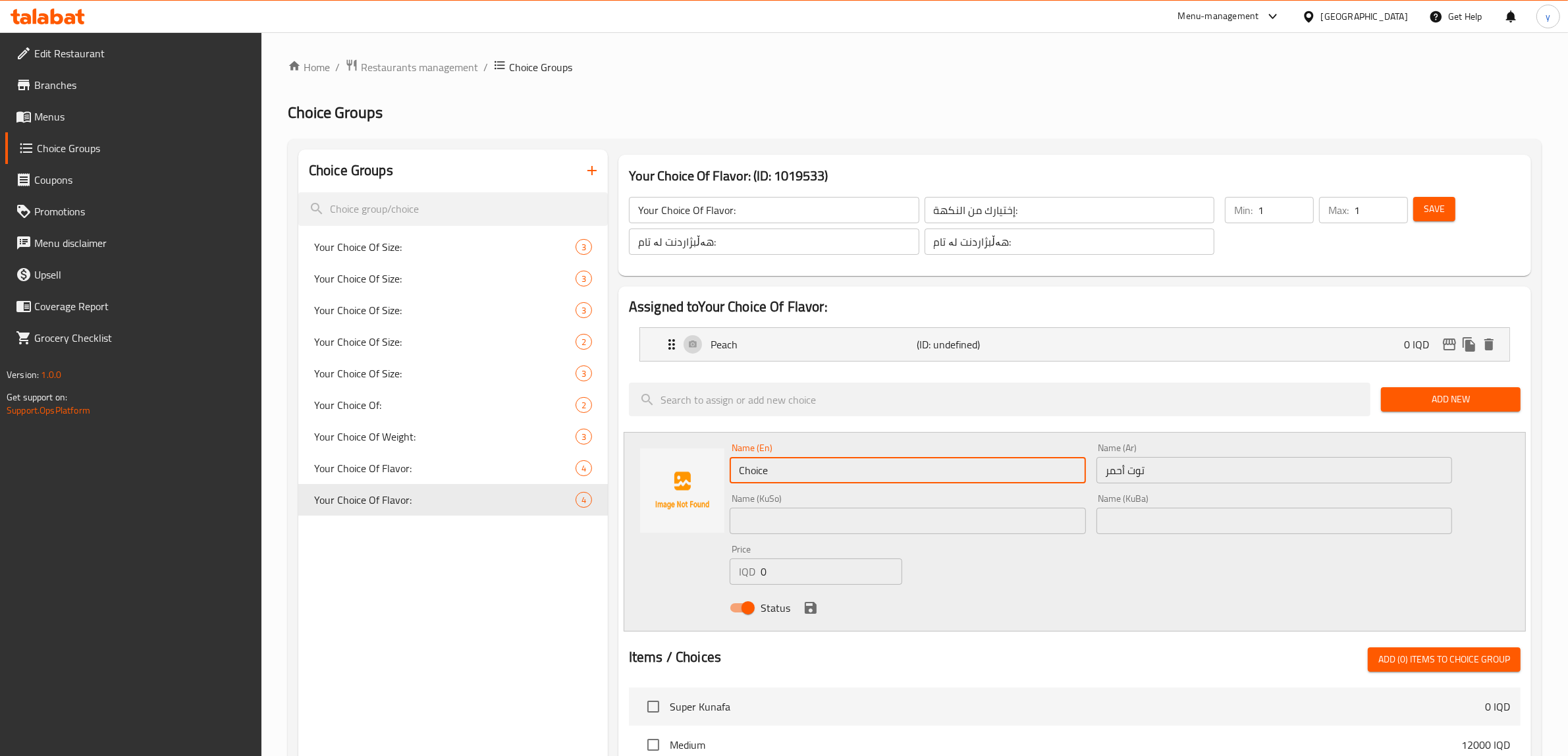
click at [937, 482] on input "Choice" at bounding box center [908, 470] width 356 height 26
click at [801, 610] on button "save" at bounding box center [810, 608] width 20 height 20
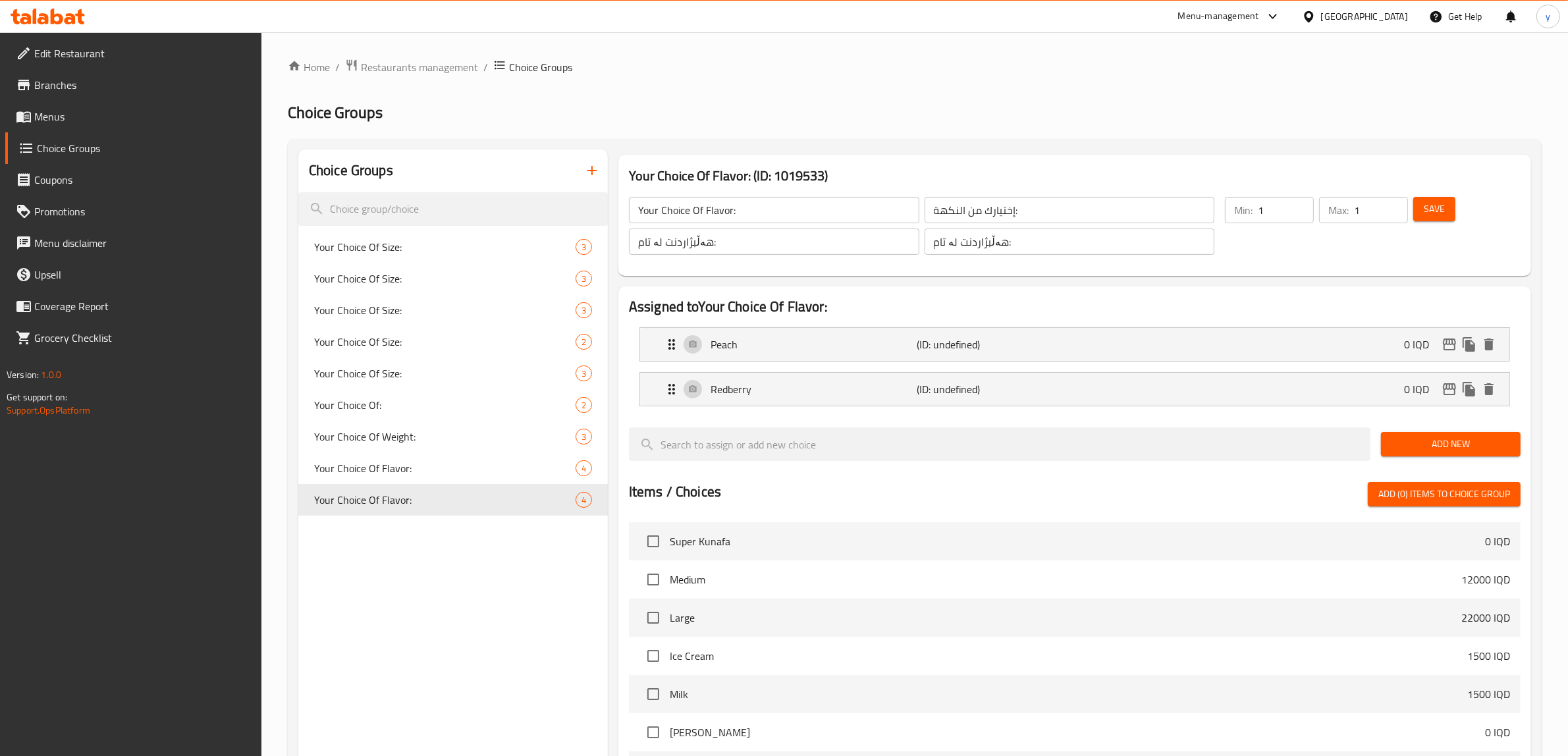
click at [1448, 458] on div "Add New" at bounding box center [1451, 444] width 150 height 44
click at [1387, 440] on button "Add New" at bounding box center [1451, 445] width 140 height 24
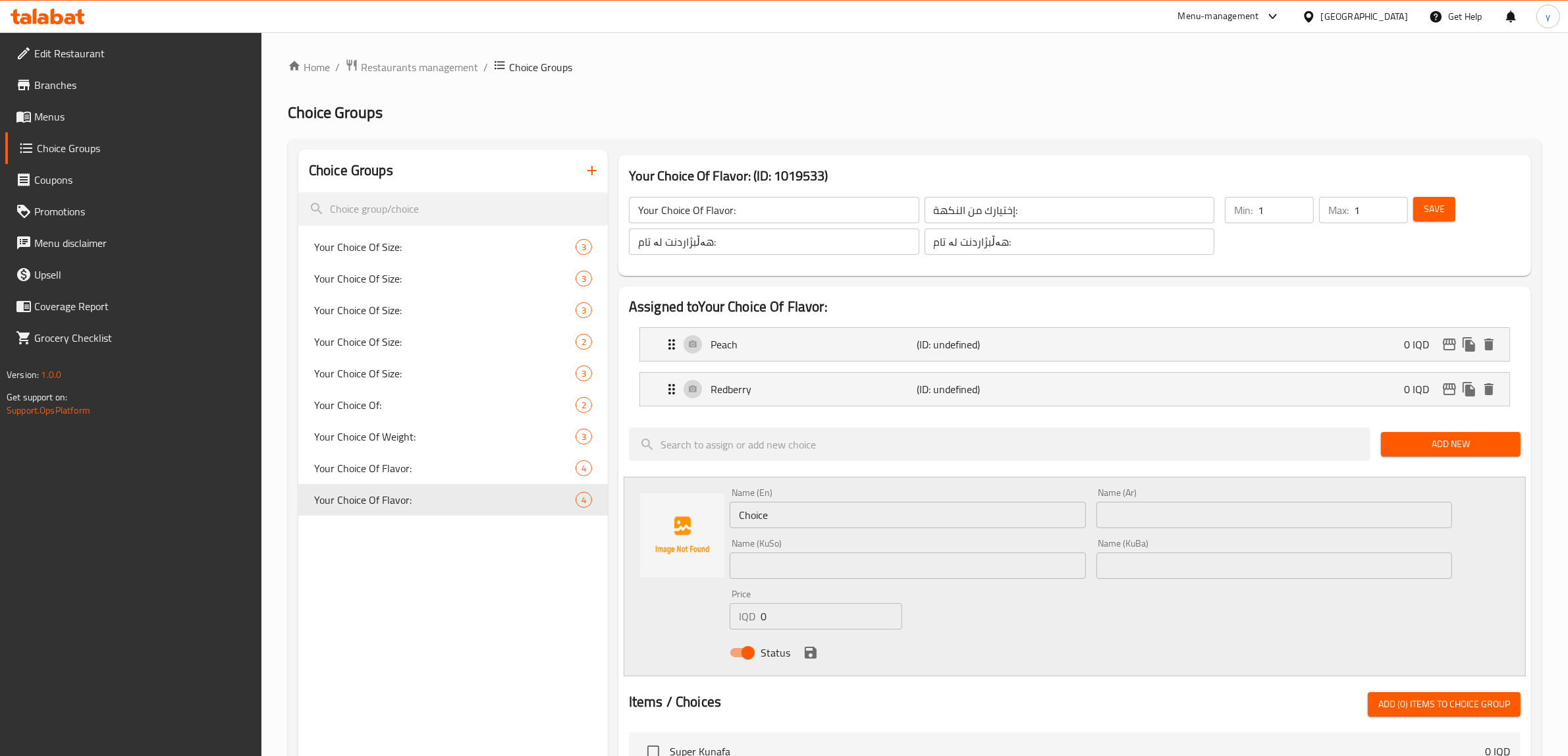
click at [1193, 512] on input "text" at bounding box center [1274, 515] width 356 height 26
paste input "اشن فروت"
click at [1289, 515] on input "اشن فروت" at bounding box center [1274, 515] width 356 height 26
click at [1443, 515] on input "اشن فروت" at bounding box center [1274, 515] width 356 height 26
click at [967, 512] on input "Choice" at bounding box center [908, 515] width 356 height 26
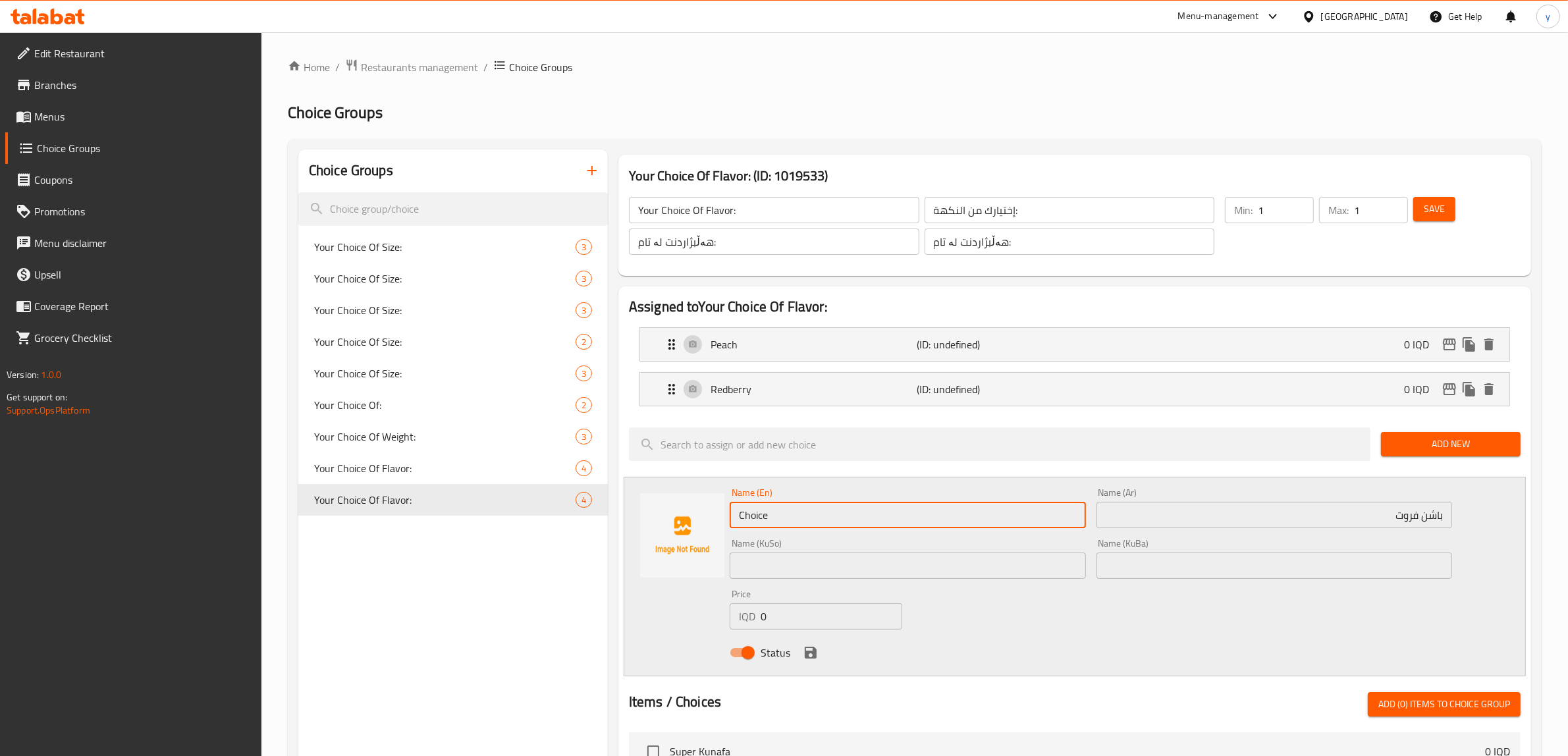
click at [967, 512] on input "Choice" at bounding box center [908, 515] width 356 height 26
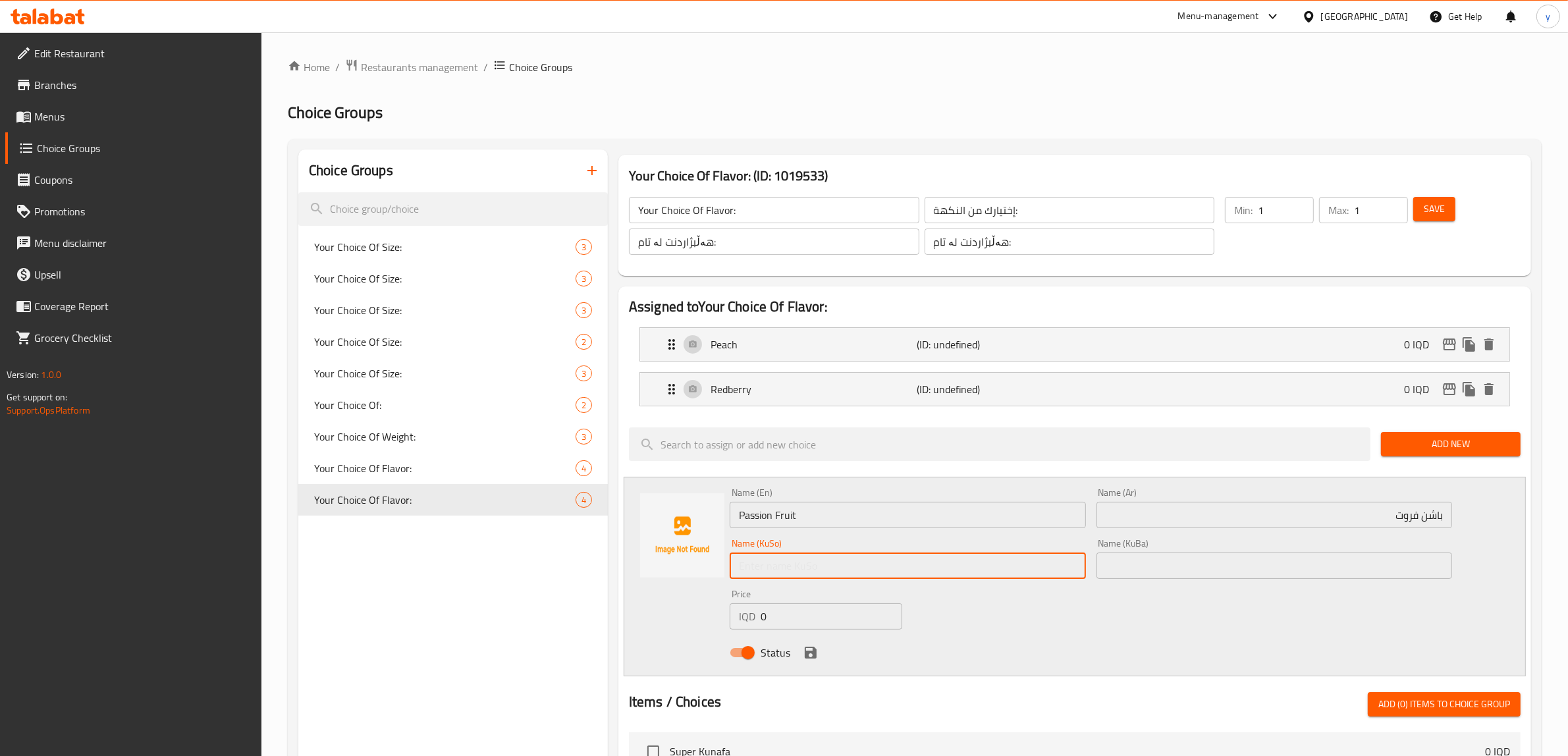
click at [948, 553] on input "text" at bounding box center [908, 566] width 356 height 26
click at [1070, 626] on div "Name (En) Passion Fruit Name (En) Name (Ar) باشن فروت Name (Ar) Name (KuSo) پاش…" at bounding box center [1091, 577] width 733 height 188
click at [808, 654] on icon "save" at bounding box center [811, 653] width 12 height 12
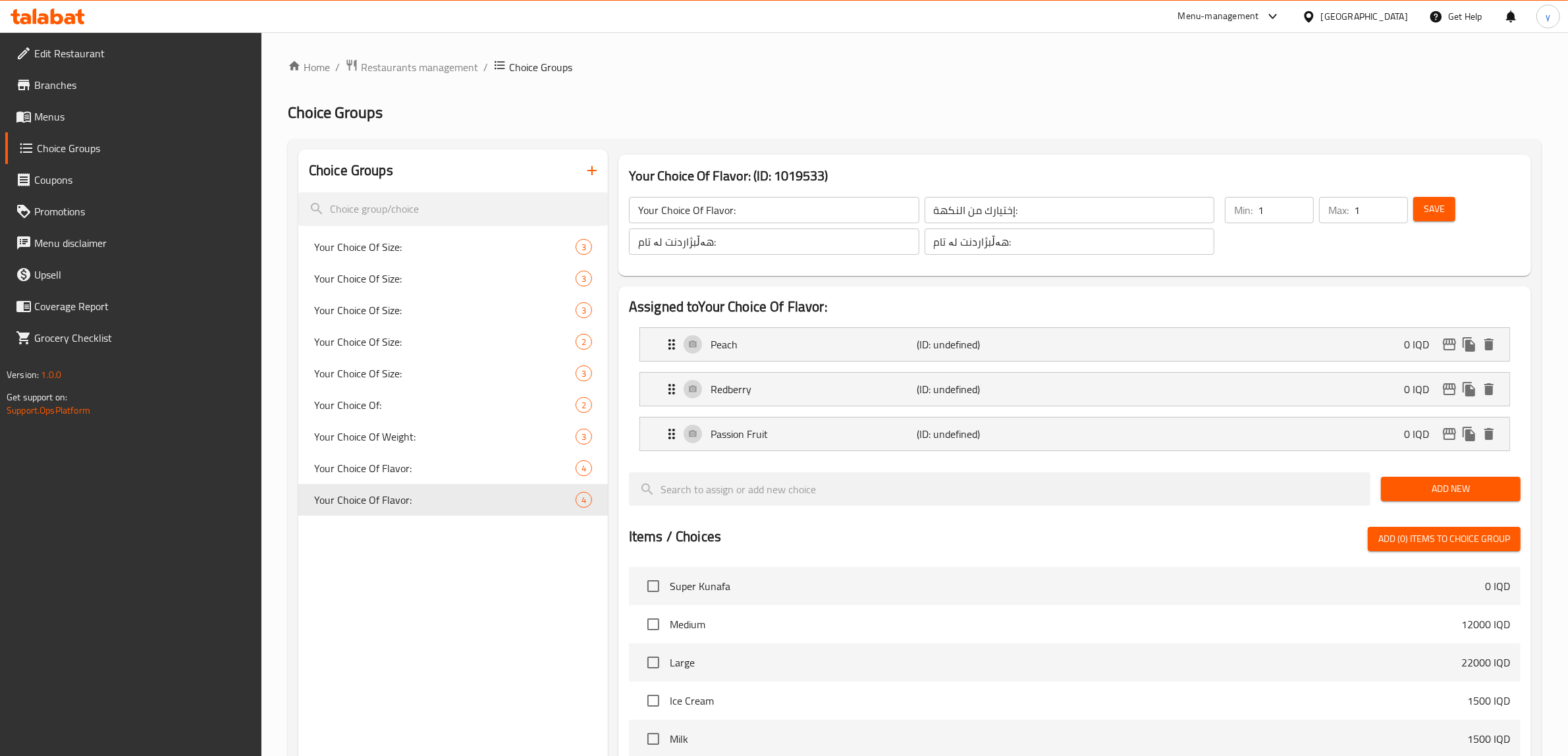
click at [1423, 216] on button "Save" at bounding box center [1435, 209] width 42 height 24
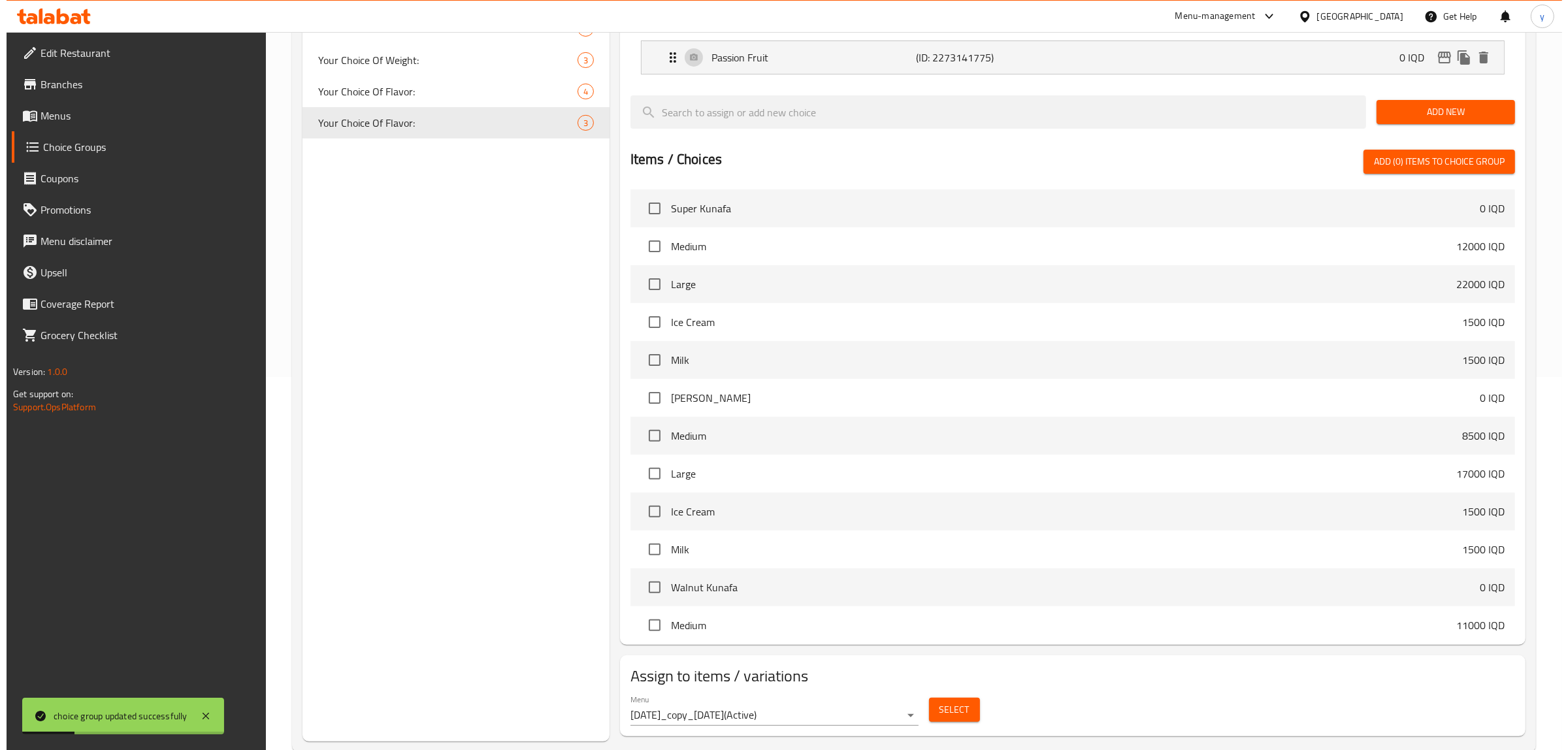
scroll to position [402, 0]
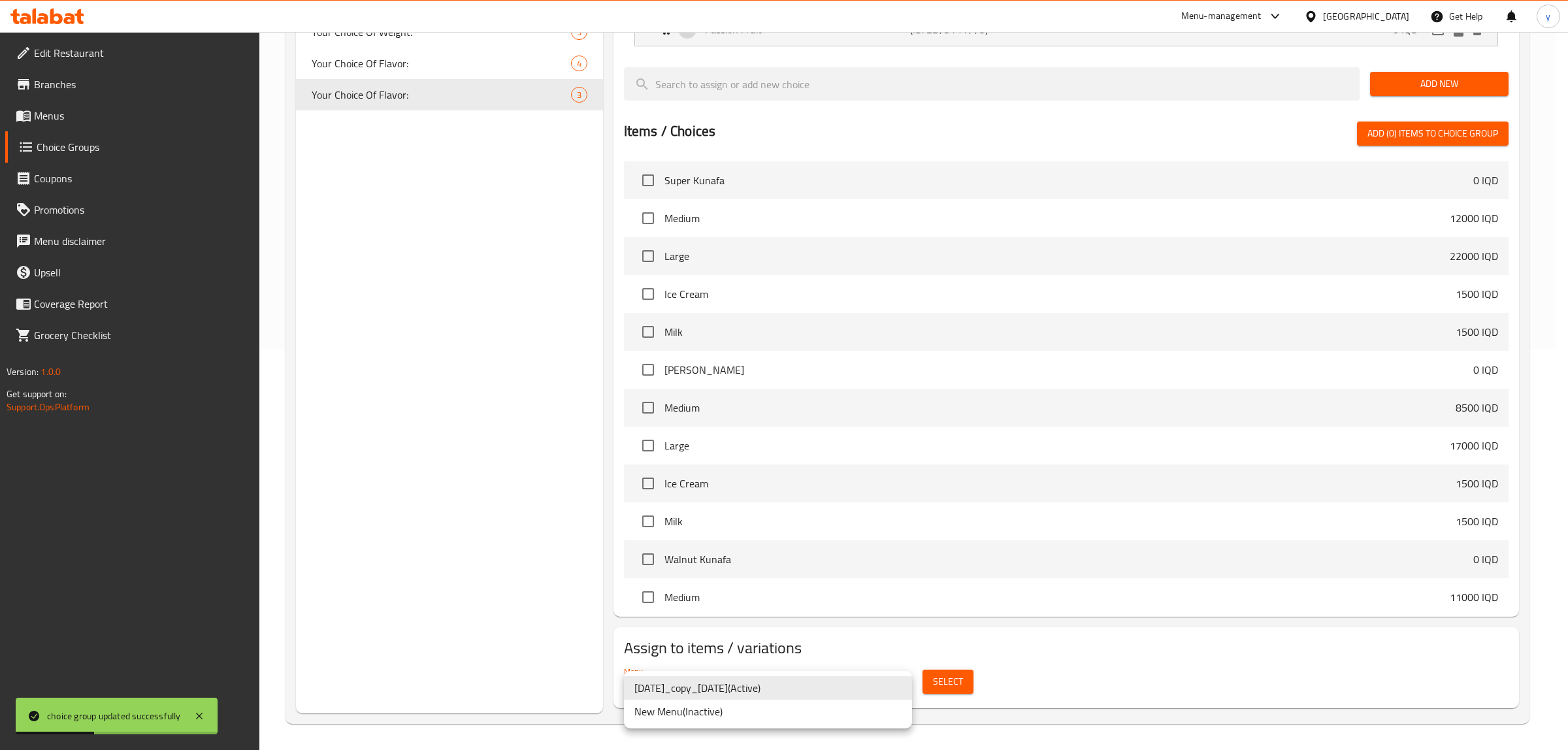
click at [775, 716] on li "New Menu ( Inactive )" at bounding box center [768, 711] width 288 height 23
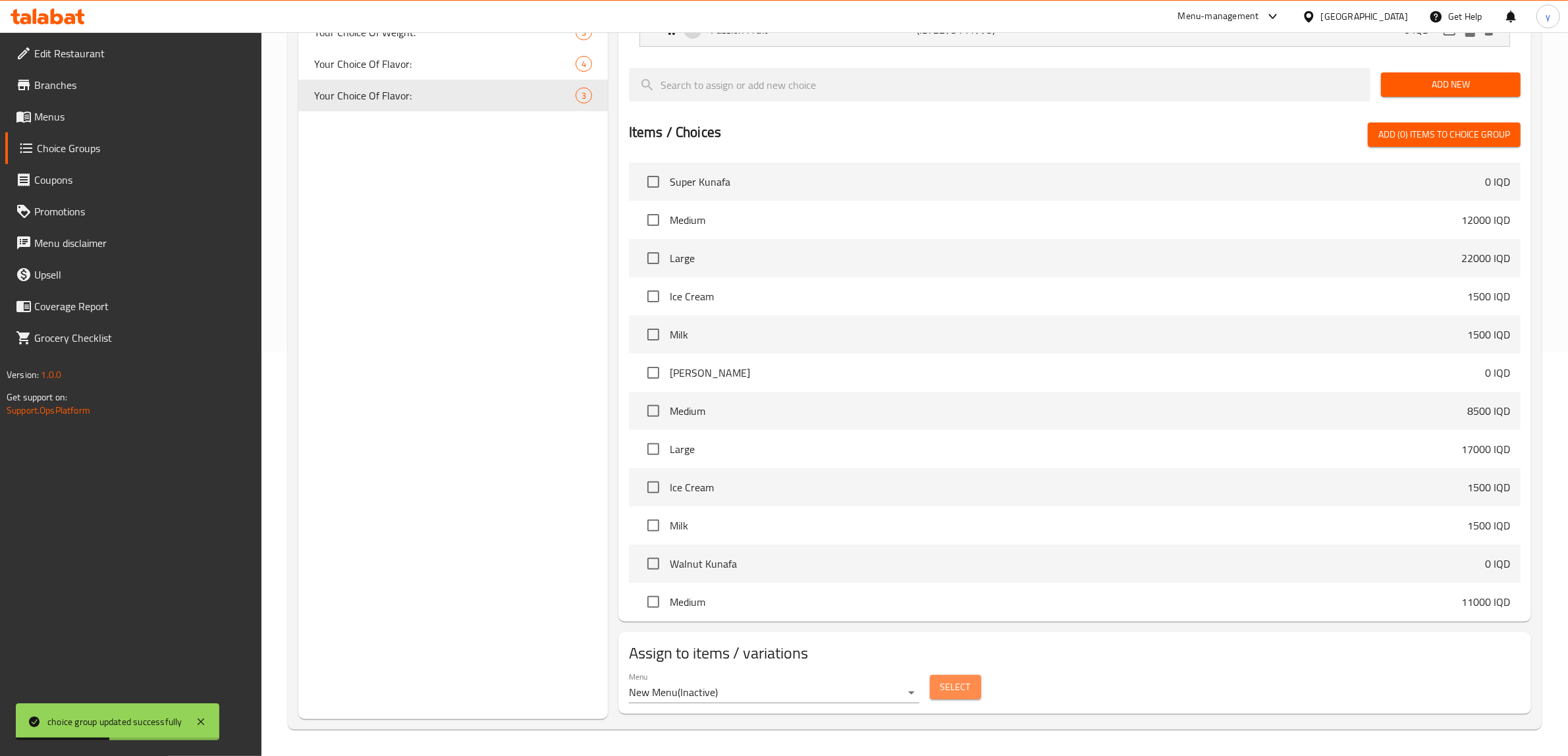
click at [951, 688] on span "Select" at bounding box center [955, 688] width 30 height 16
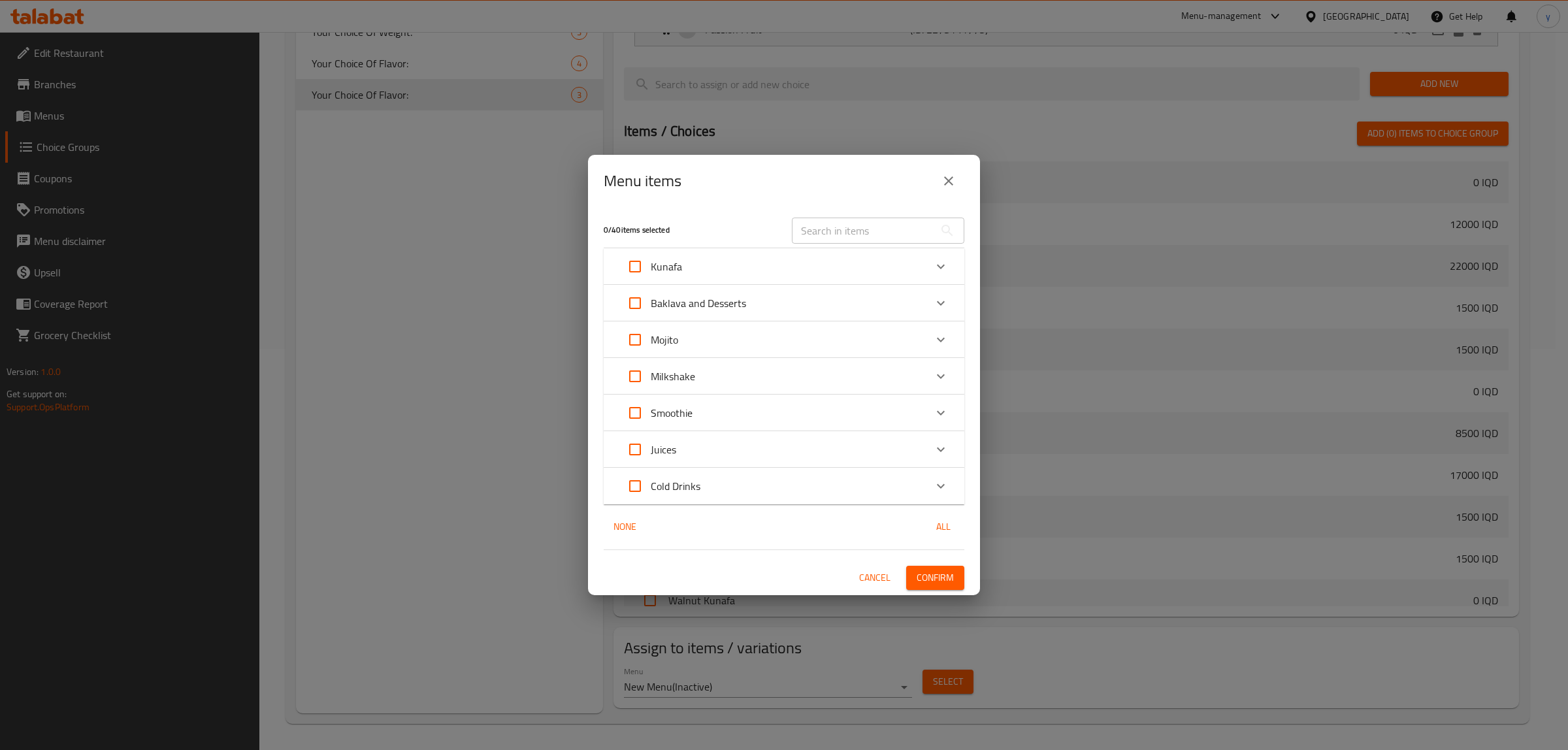
click at [691, 490] on p "Cold Drinks" at bounding box center [676, 486] width 50 height 15
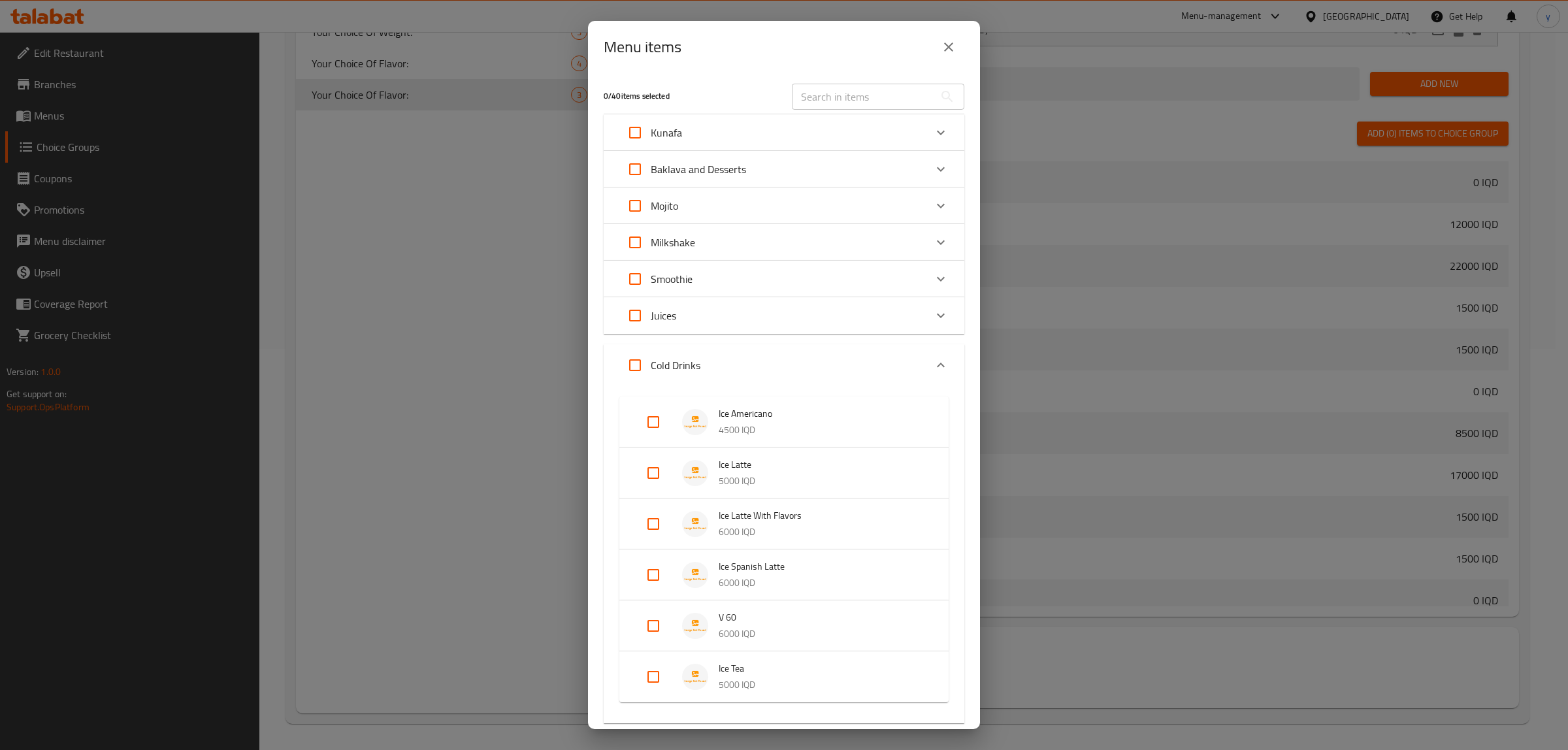
click at [646, 684] on input "Expand" at bounding box center [653, 677] width 31 height 31
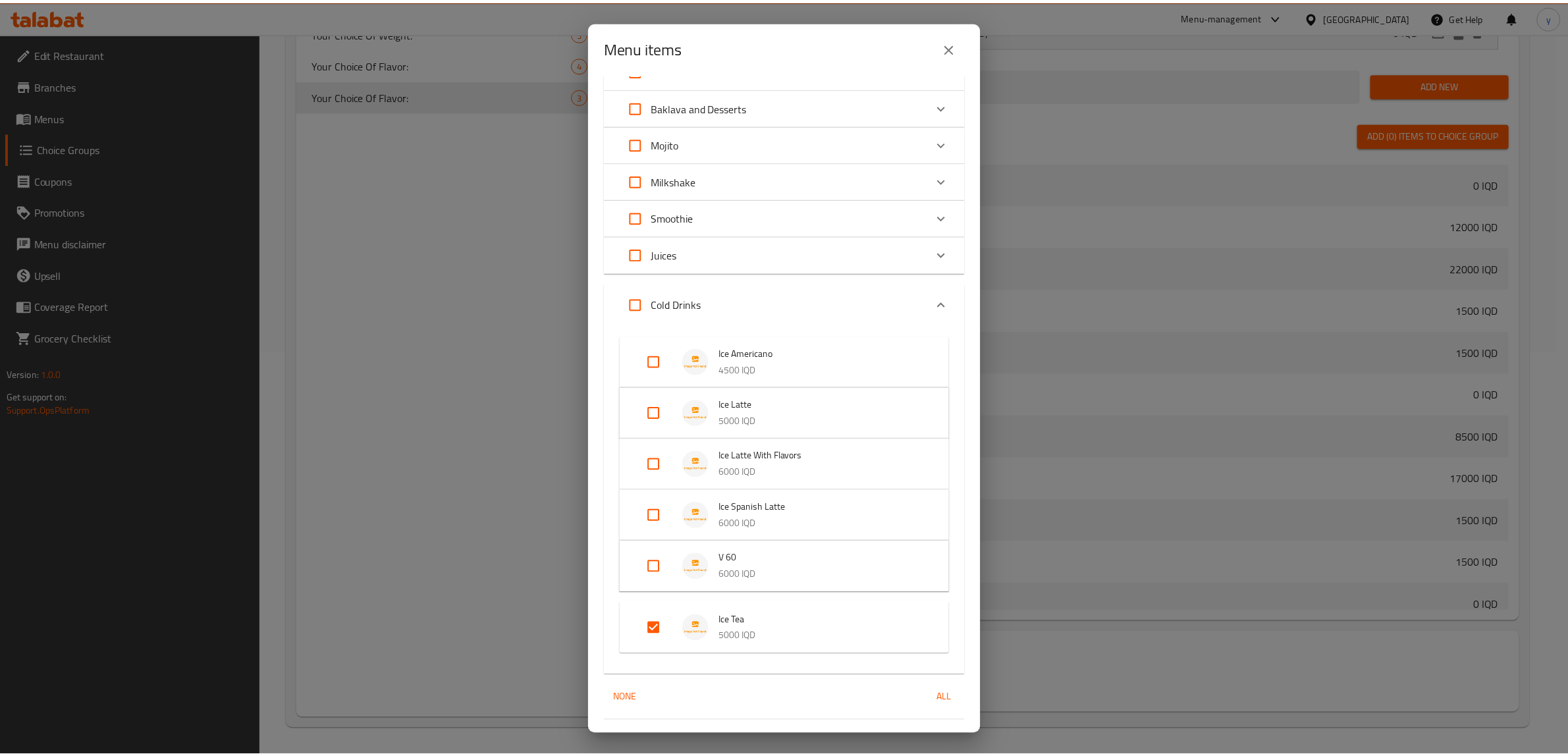
scroll to position [94, 0]
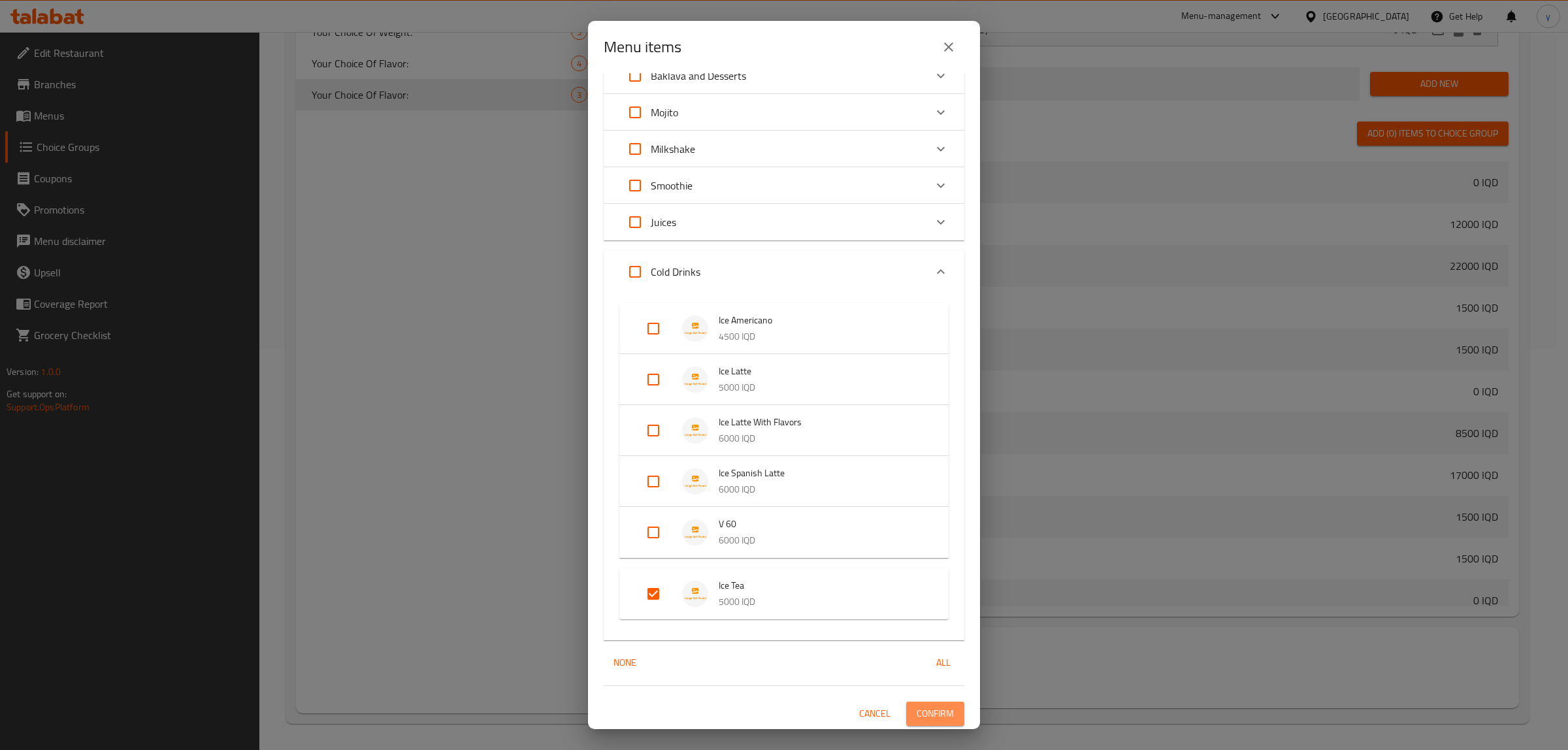
click at [916, 706] on span "Confirm" at bounding box center [934, 714] width 37 height 16
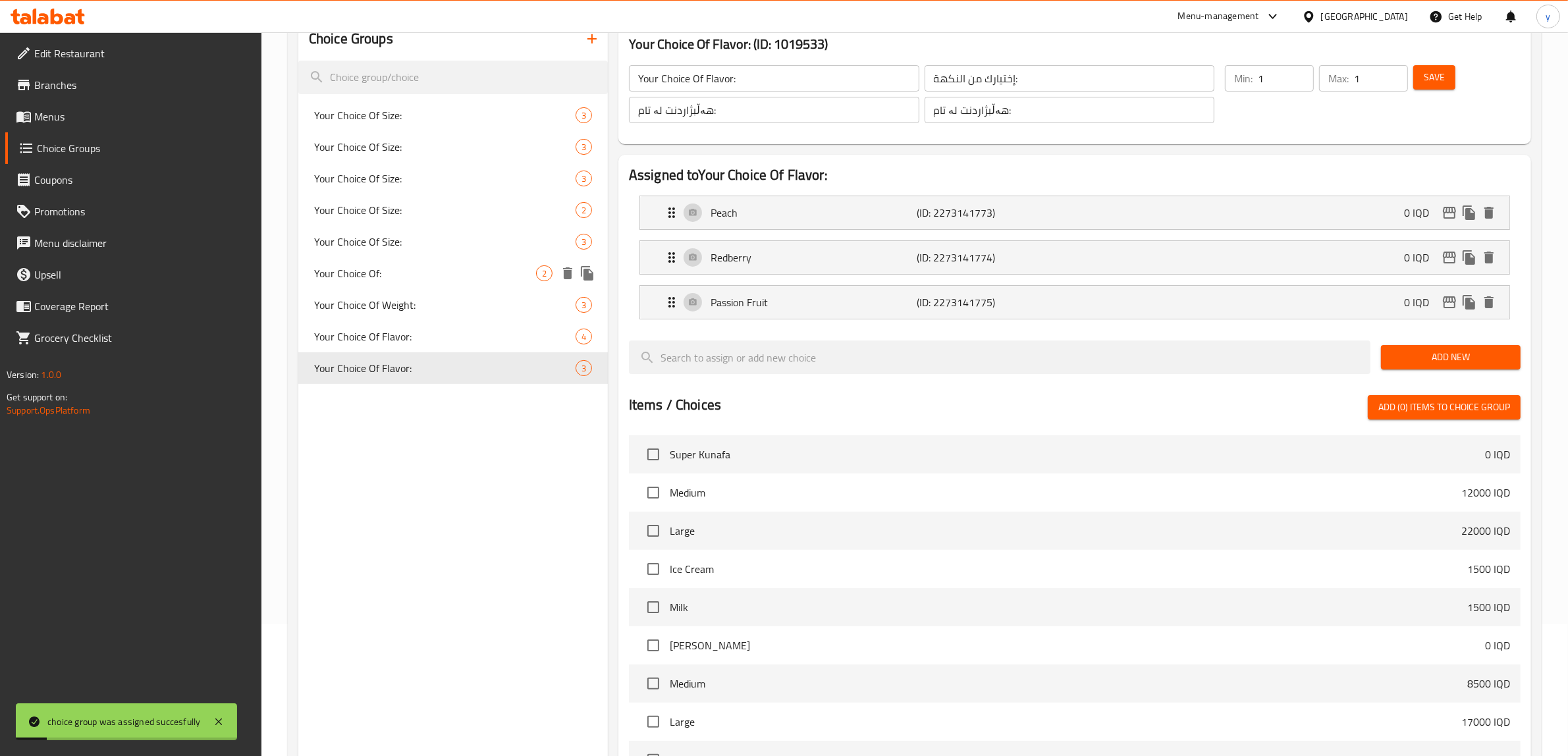
scroll to position [130, 0]
click at [86, 122] on span "Menus" at bounding box center [143, 116] width 218 height 16
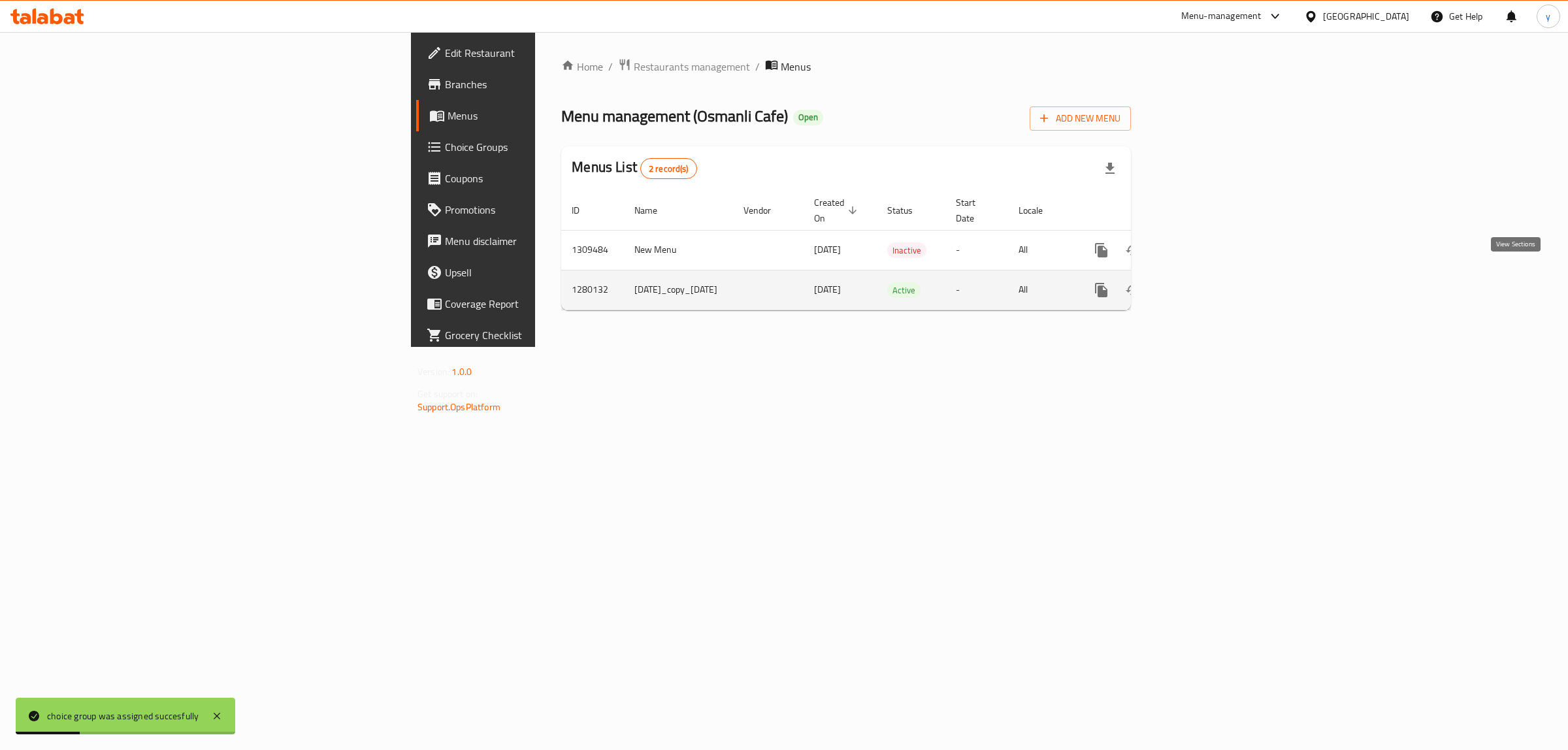
click at [1202, 285] on icon "enhanced table" at bounding box center [1196, 291] width 12 height 12
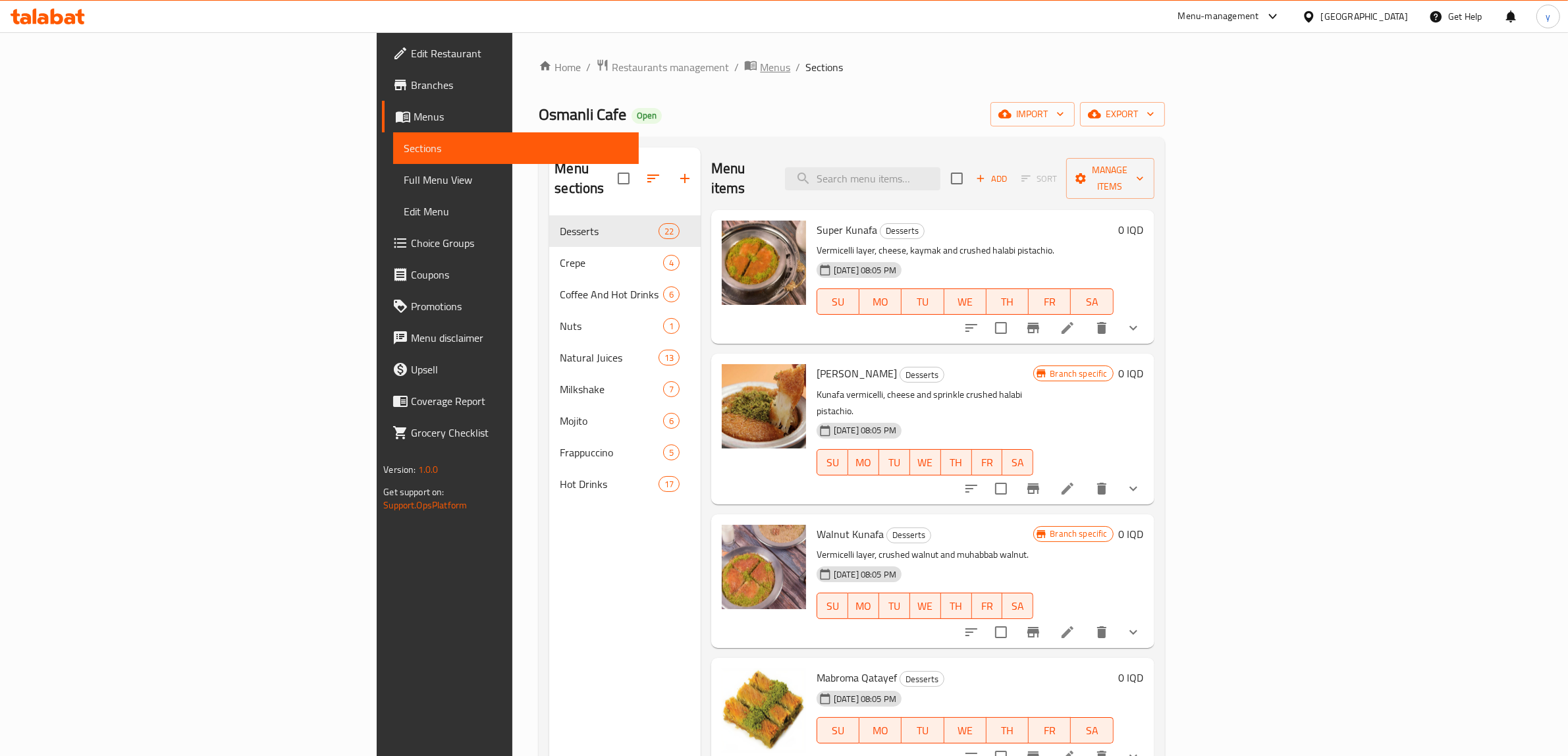
click at [760, 75] on span "Menus" at bounding box center [775, 67] width 30 height 16
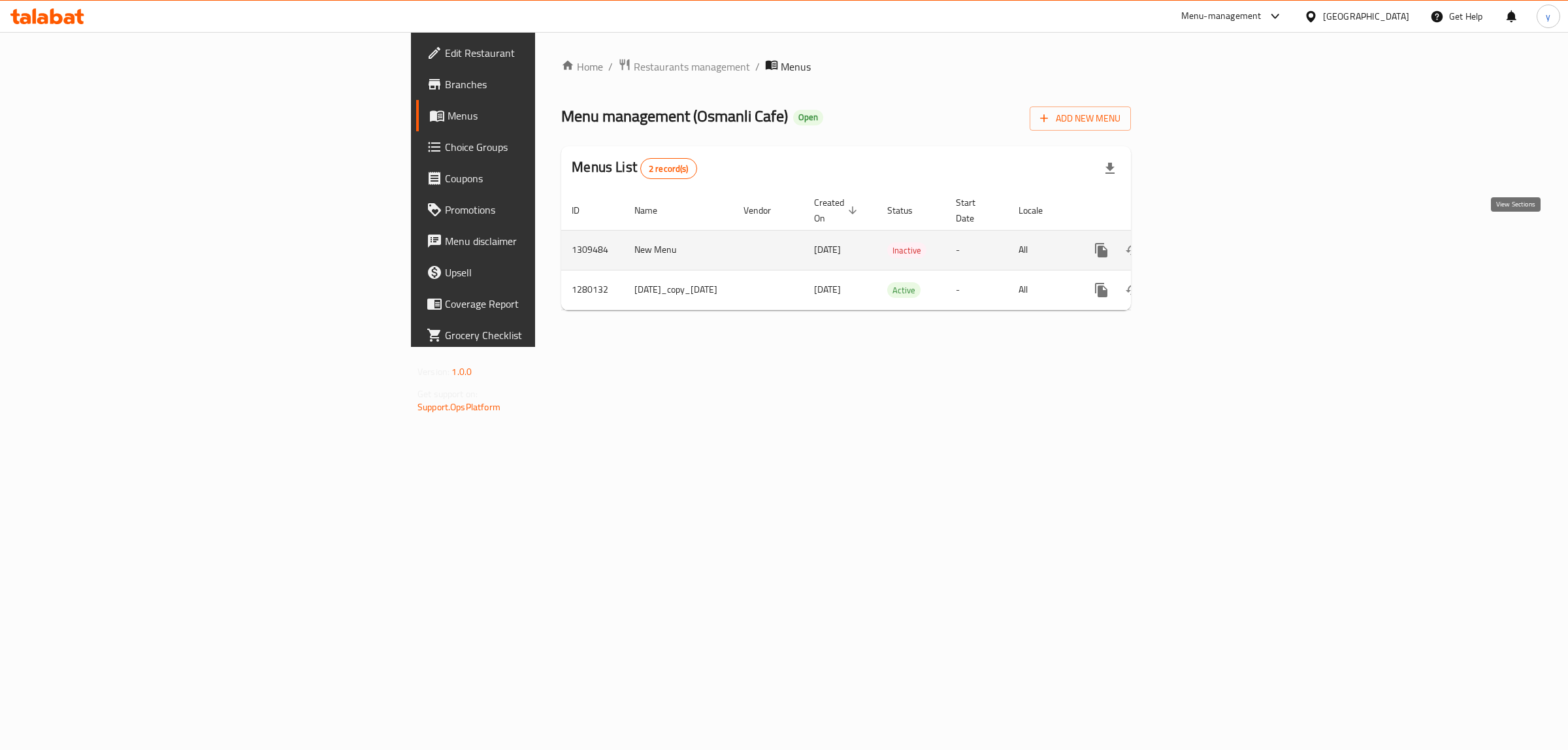
click at [1211, 239] on link "enhanced table" at bounding box center [1196, 250] width 31 height 31
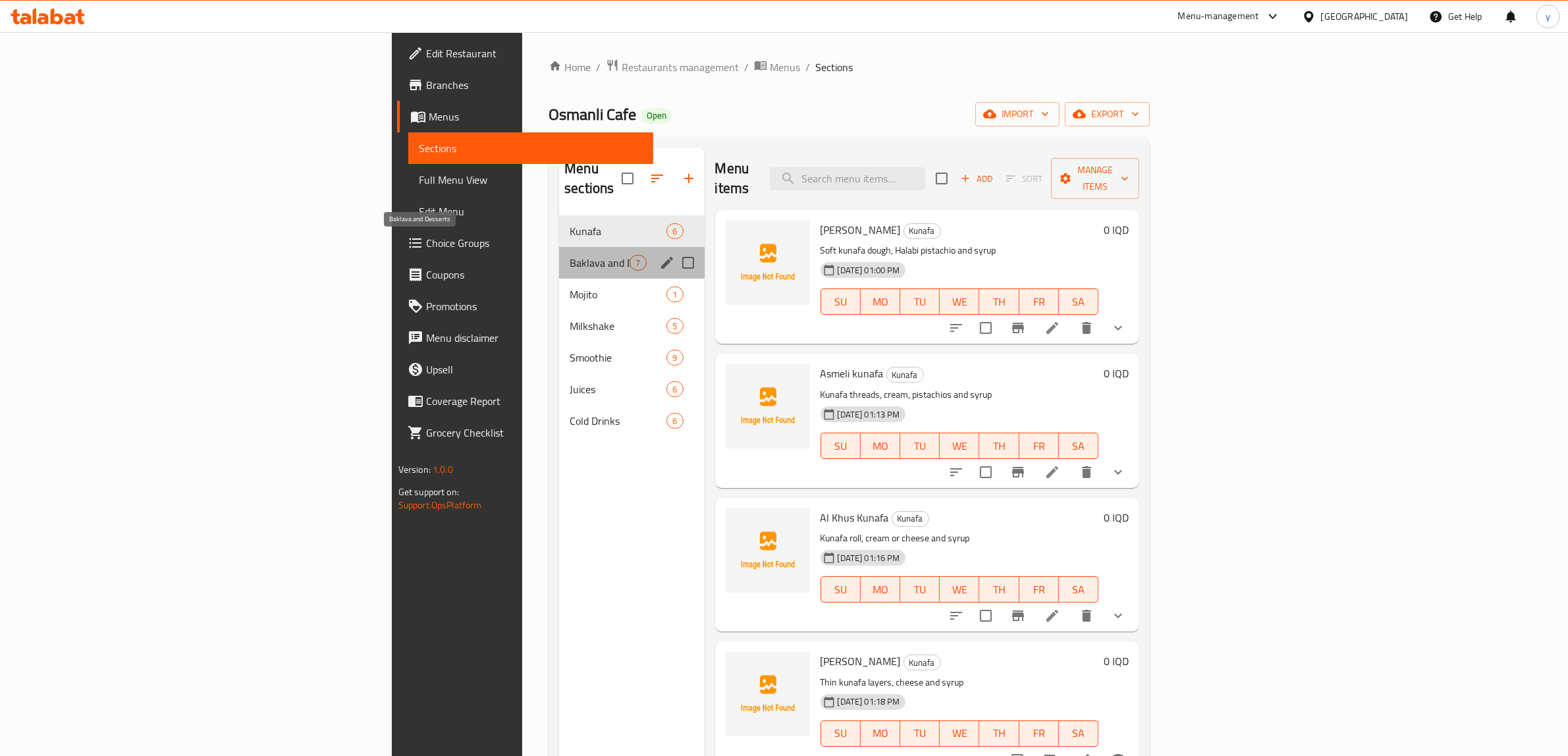
click at [569, 255] on span "Baklava and Desserts" at bounding box center [599, 263] width 60 height 16
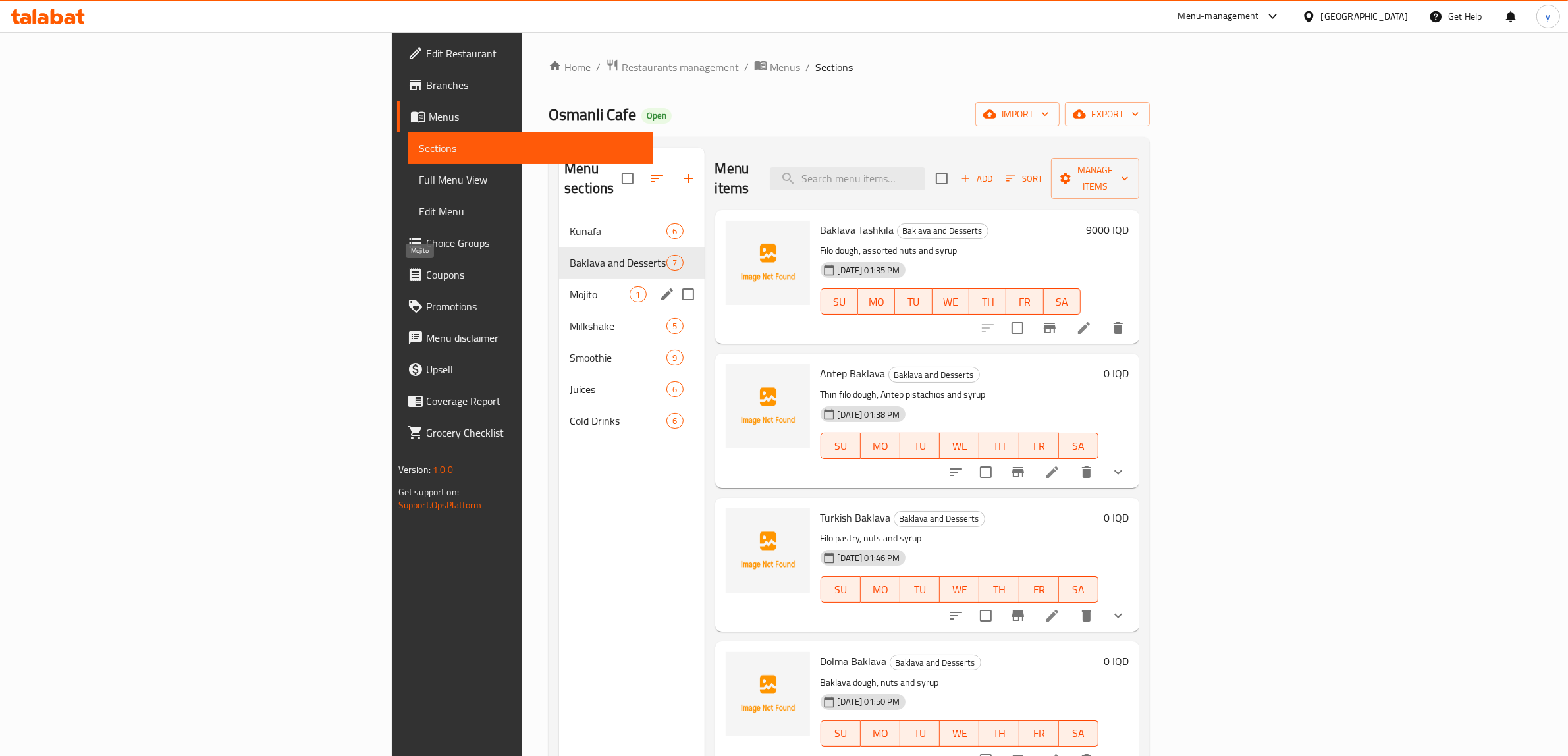
click at [569, 287] on span "Mojito" at bounding box center [599, 295] width 60 height 16
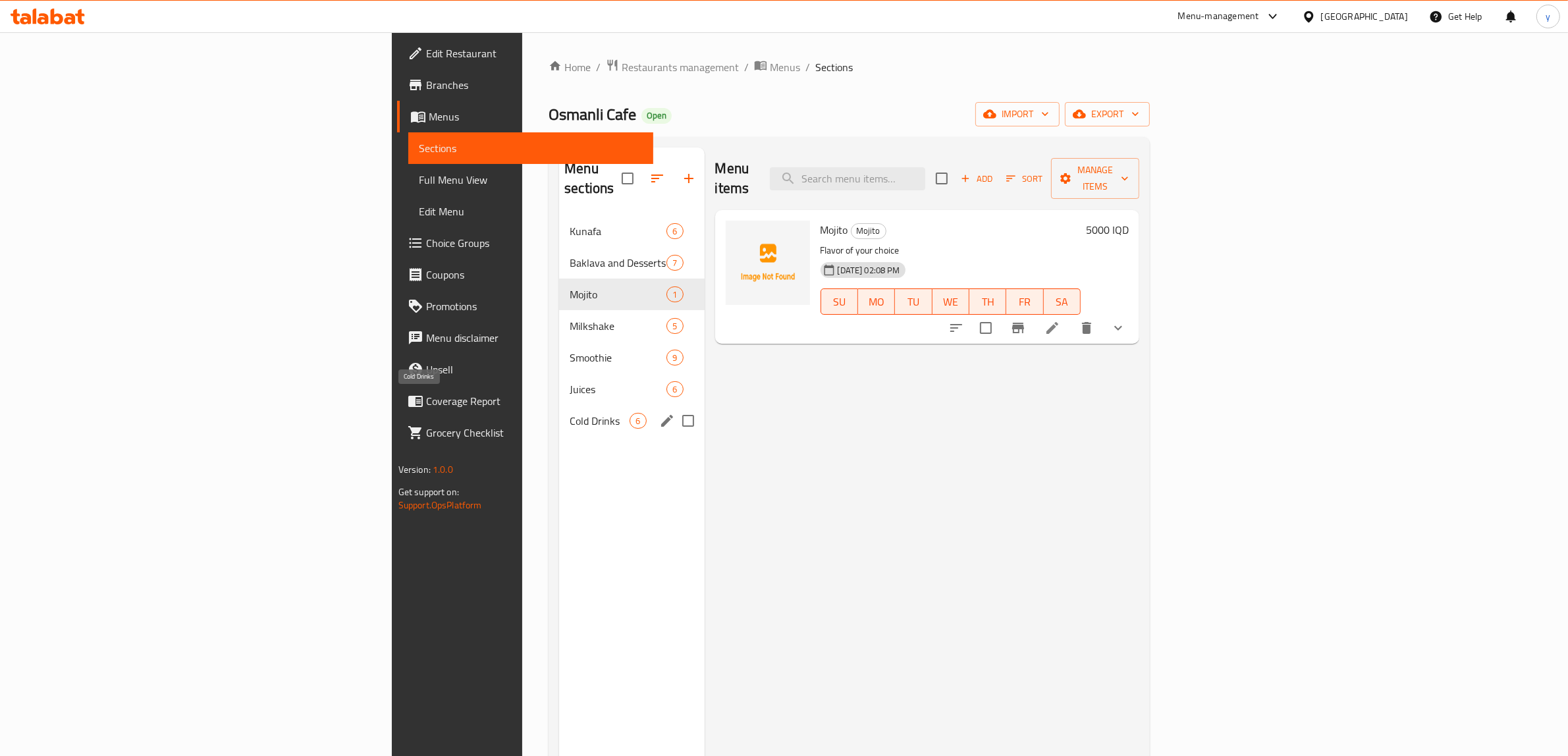
click at [569, 414] on span "Cold Drinks" at bounding box center [599, 421] width 60 height 16
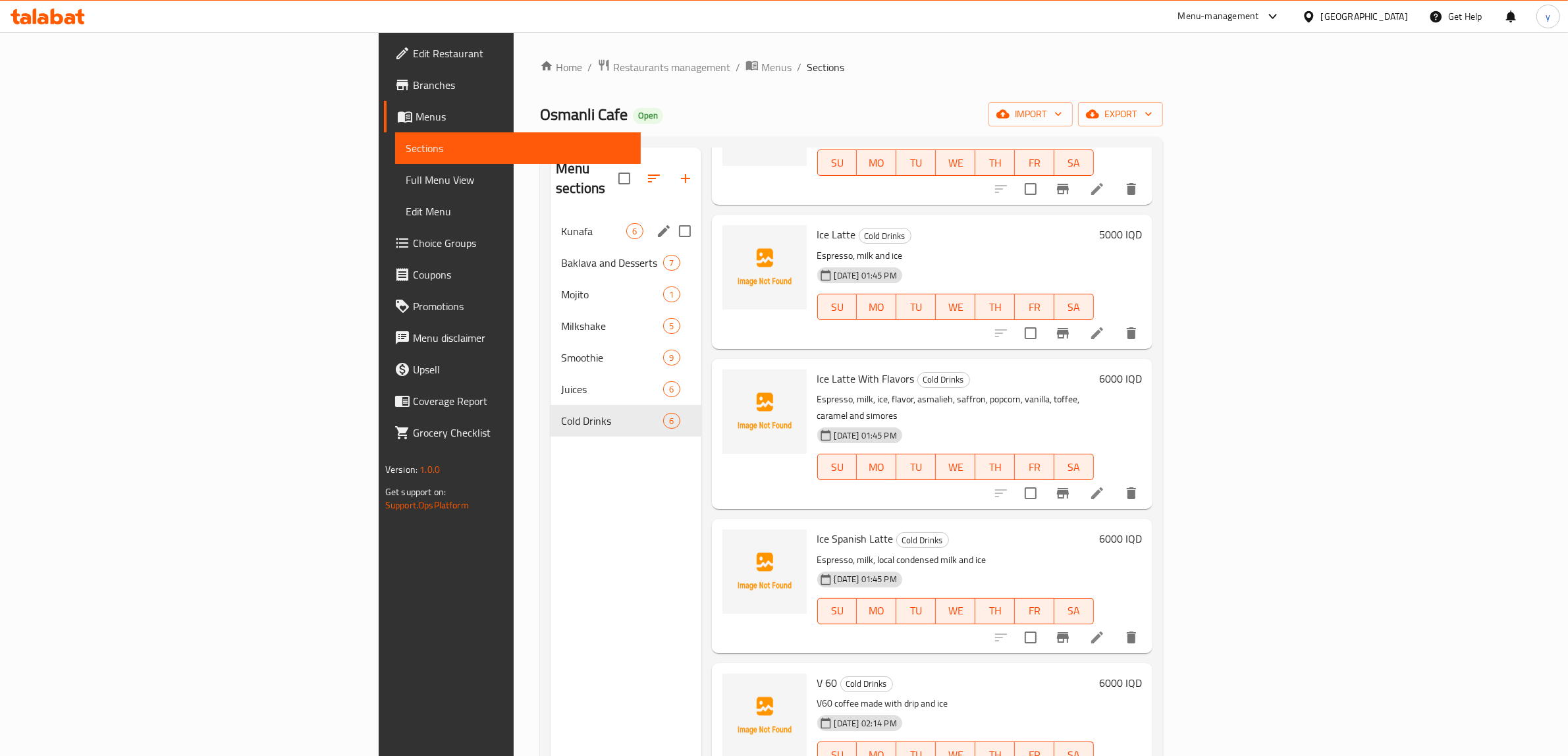
click at [550, 226] on div "Kunafa 6" at bounding box center [625, 231] width 150 height 31
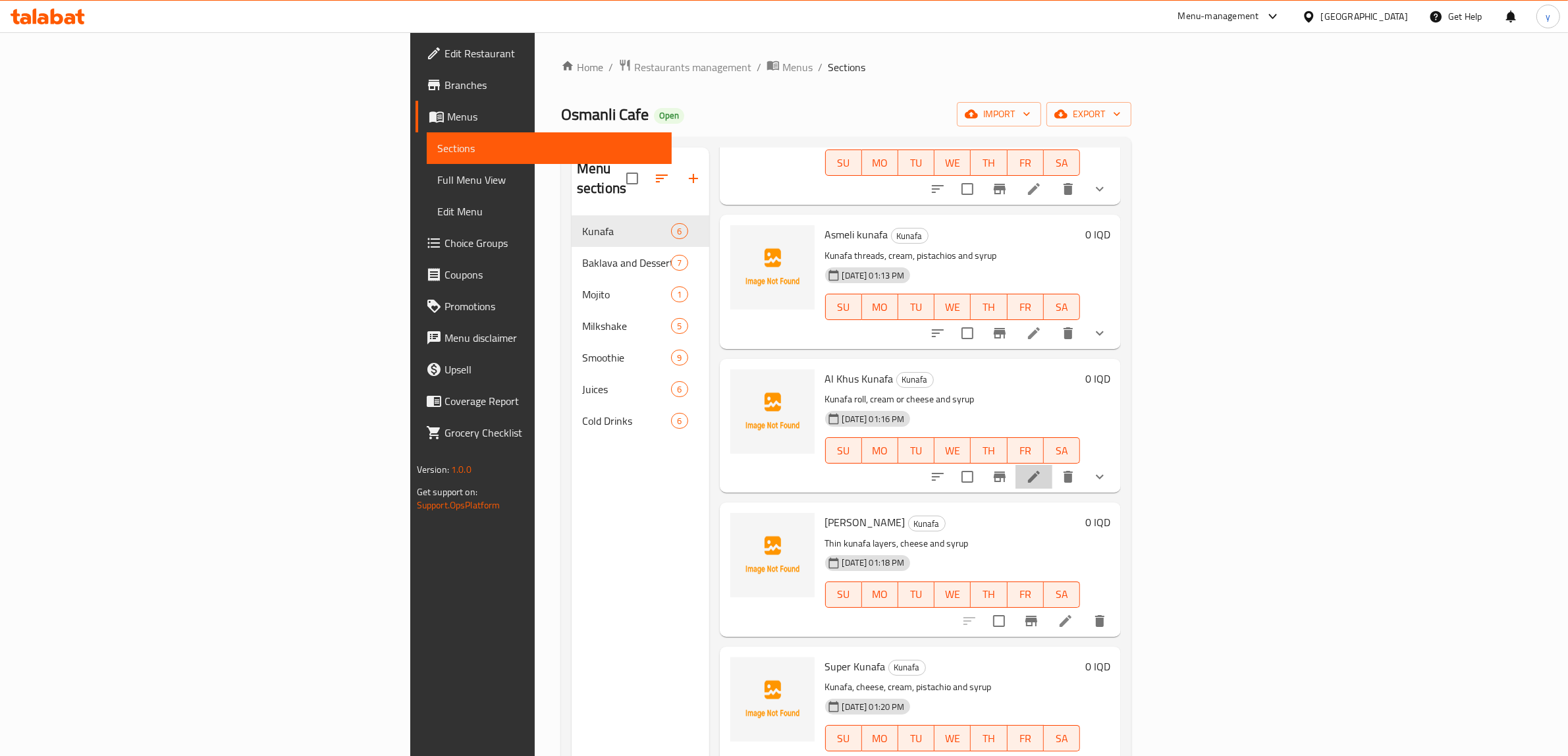
click at [1052, 466] on li at bounding box center [1034, 477] width 37 height 23
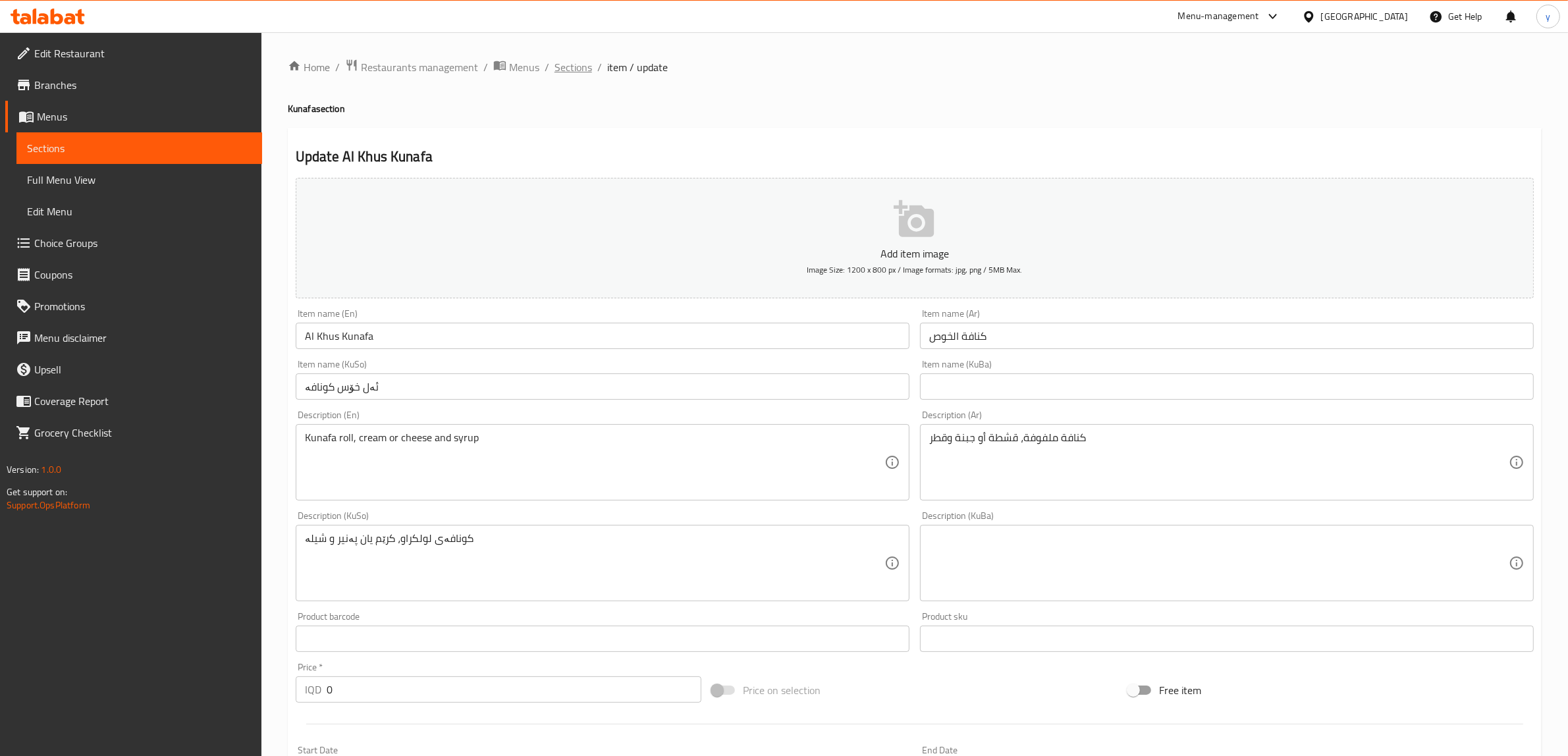
click at [572, 75] on span "Sections" at bounding box center [573, 67] width 37 height 16
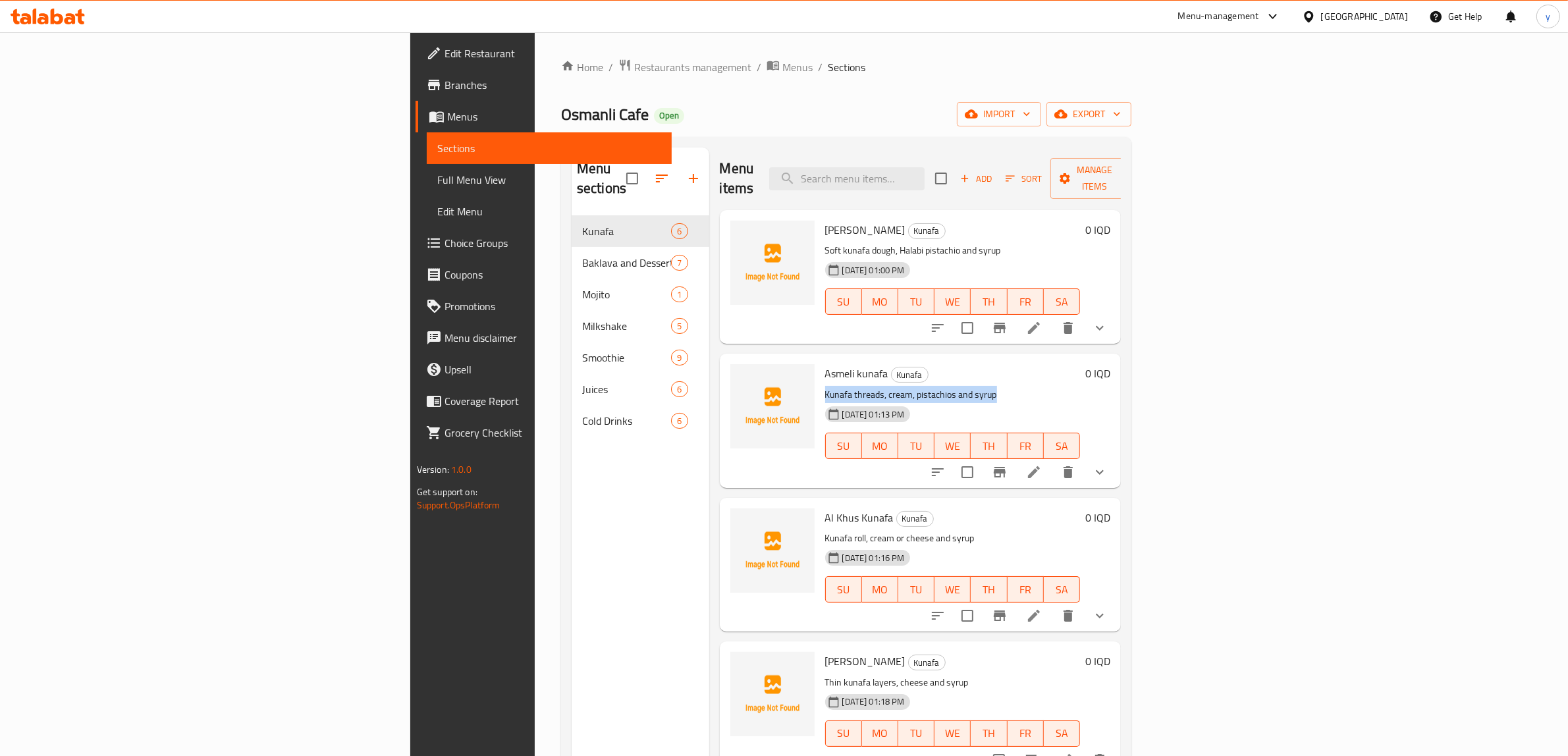
drag, startPoint x: 897, startPoint y: 377, endPoint x: 722, endPoint y: 376, distance: 175.0
click at [825, 387] on p "Kunafa threads, cream, pistachios and syrup" at bounding box center [953, 394] width 256 height 16
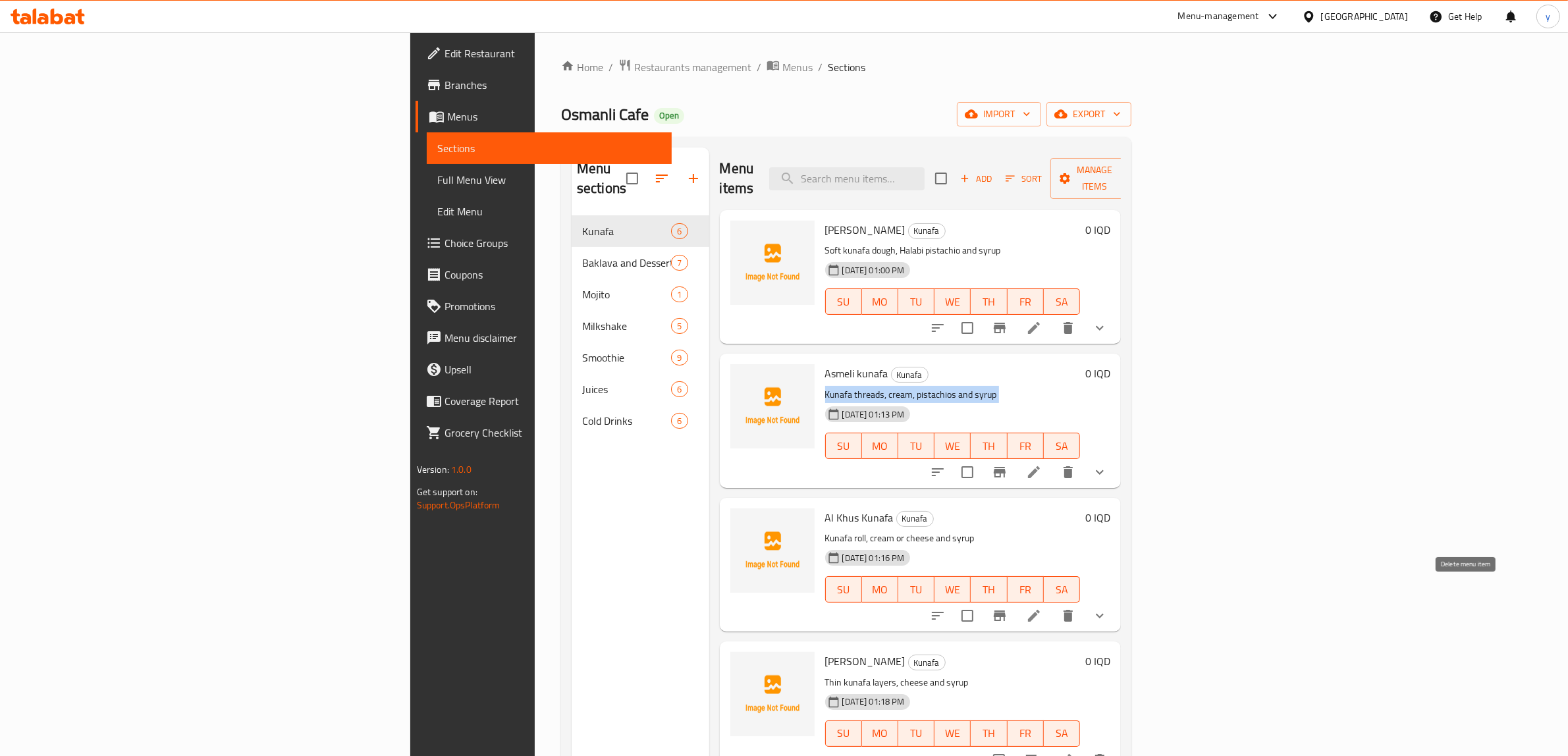
click at [1084, 600] on button "delete" at bounding box center [1068, 616] width 31 height 31
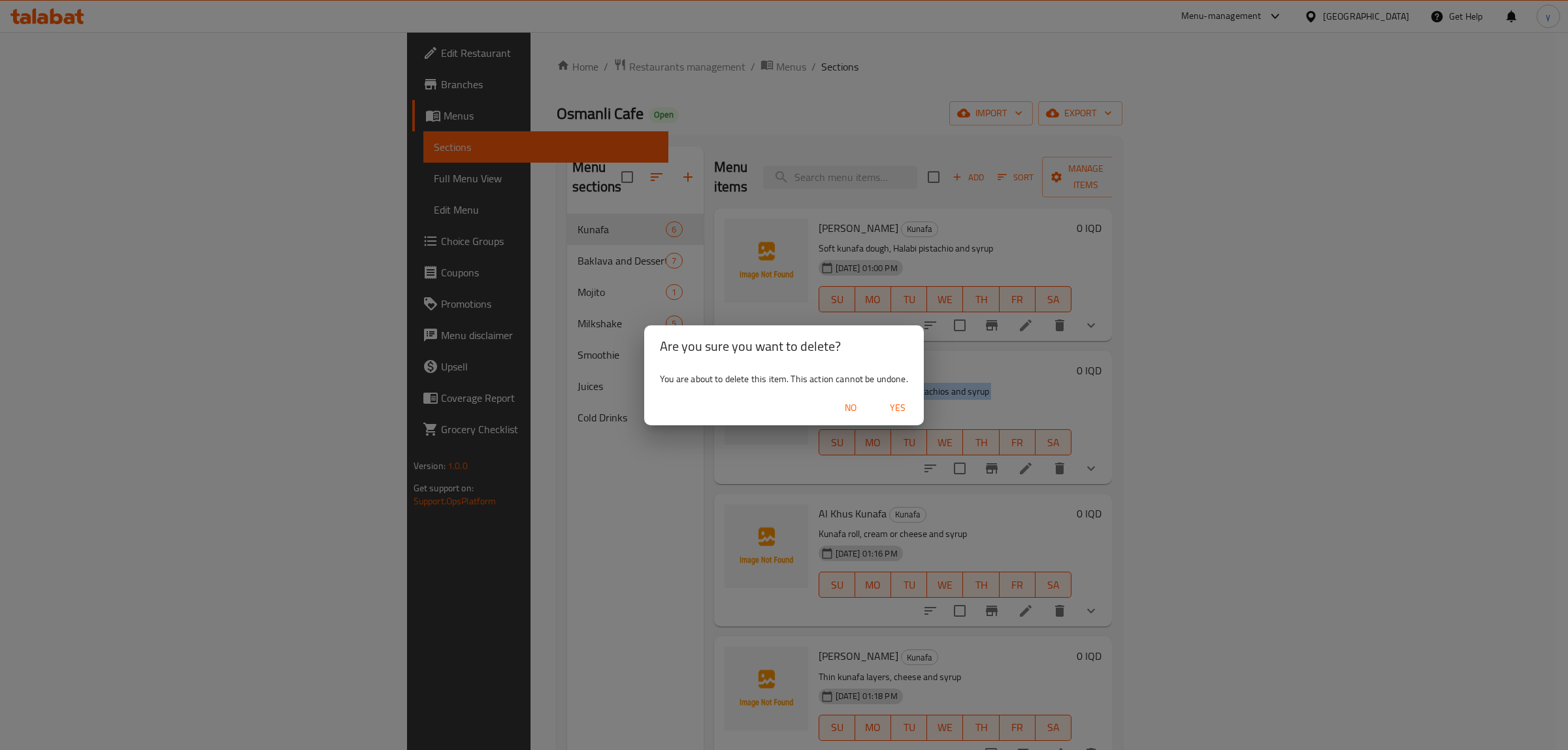
click at [905, 407] on span "Yes" at bounding box center [897, 408] width 31 height 16
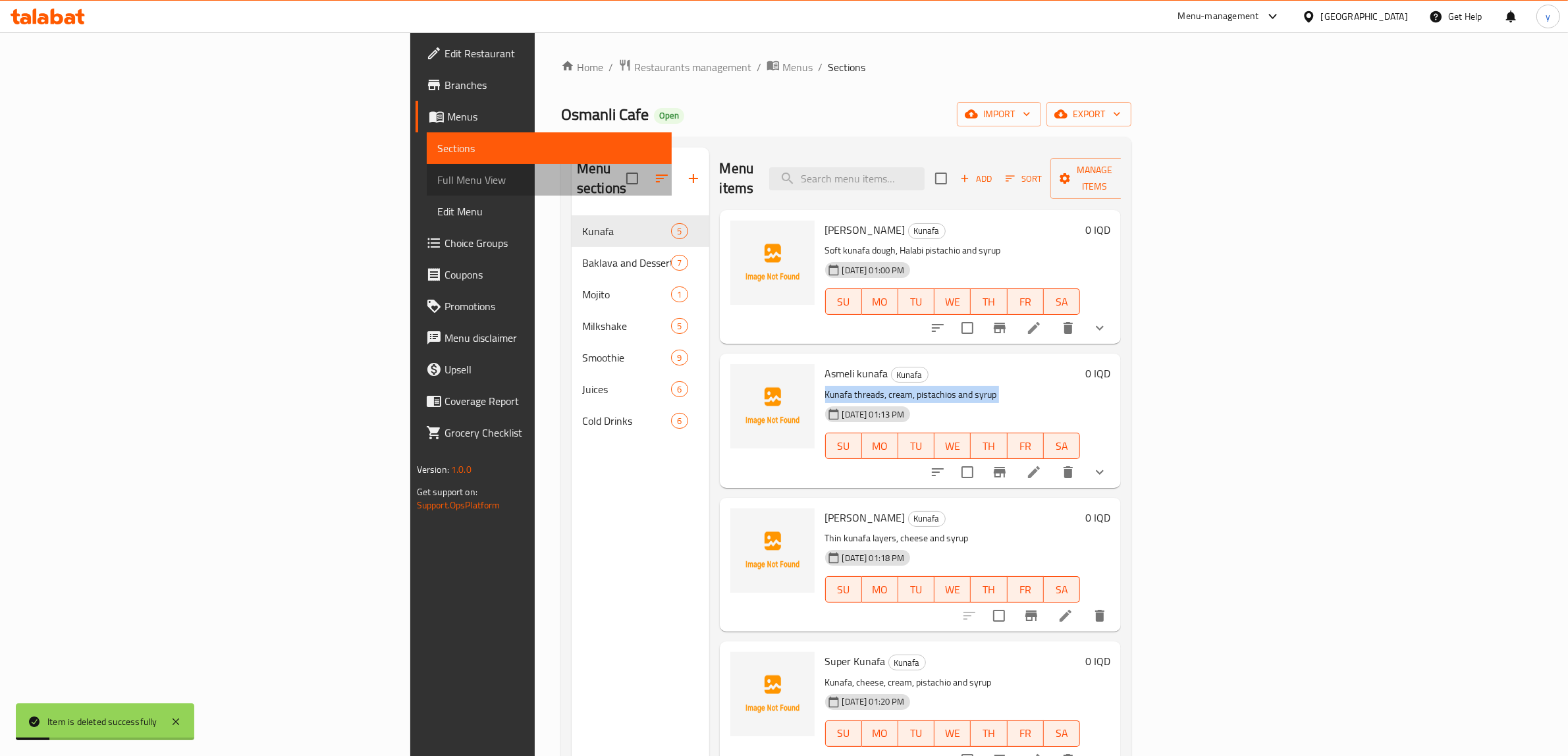
click at [438, 176] on span "Full Menu View" at bounding box center [550, 179] width 224 height 16
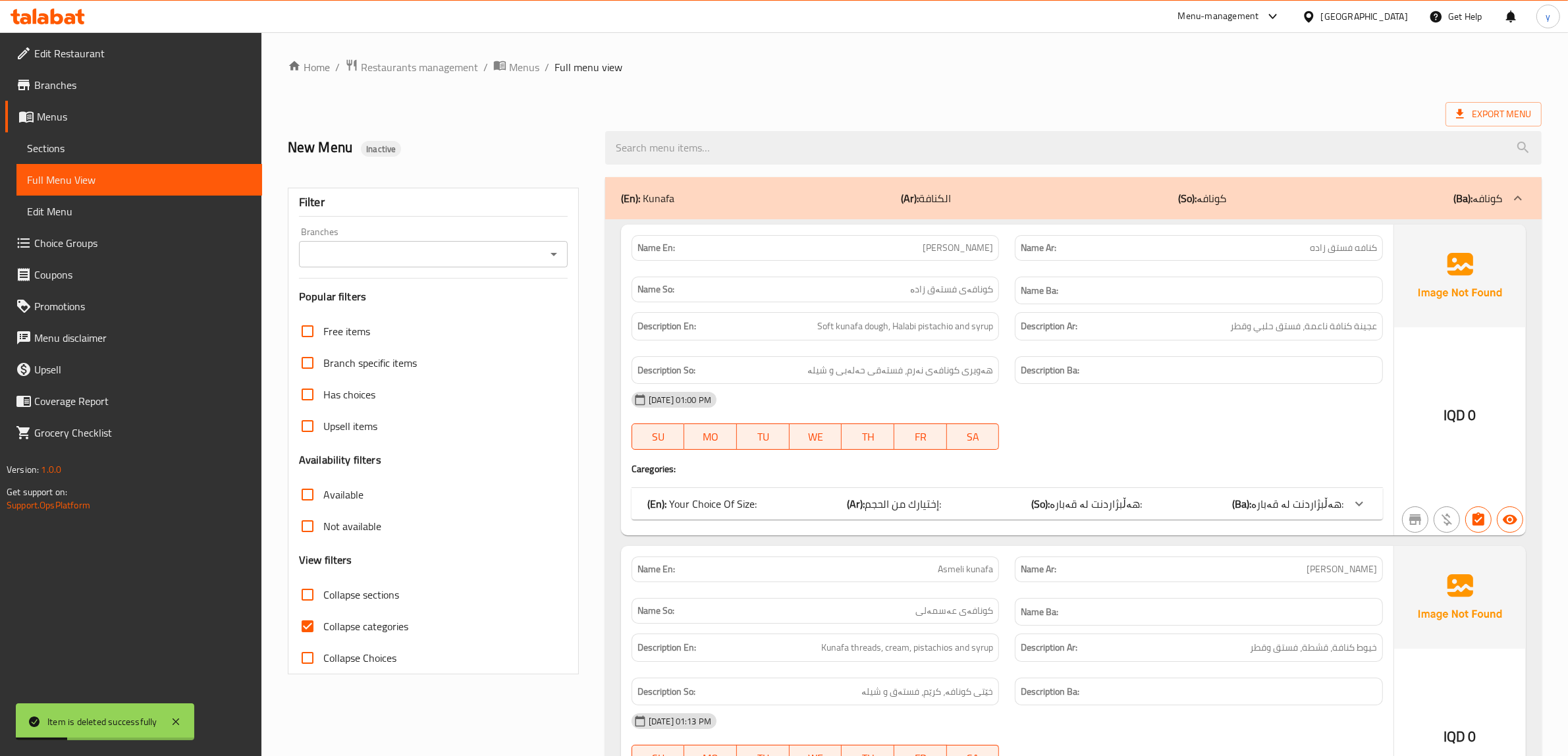
click at [550, 242] on div "Branches" at bounding box center [433, 254] width 269 height 26
click at [556, 271] on div "Filter Branches Branches Popular filters Free items Branch specific items Has c…" at bounding box center [433, 432] width 291 height 487
click at [553, 254] on icon "Open" at bounding box center [554, 255] width 7 height 3
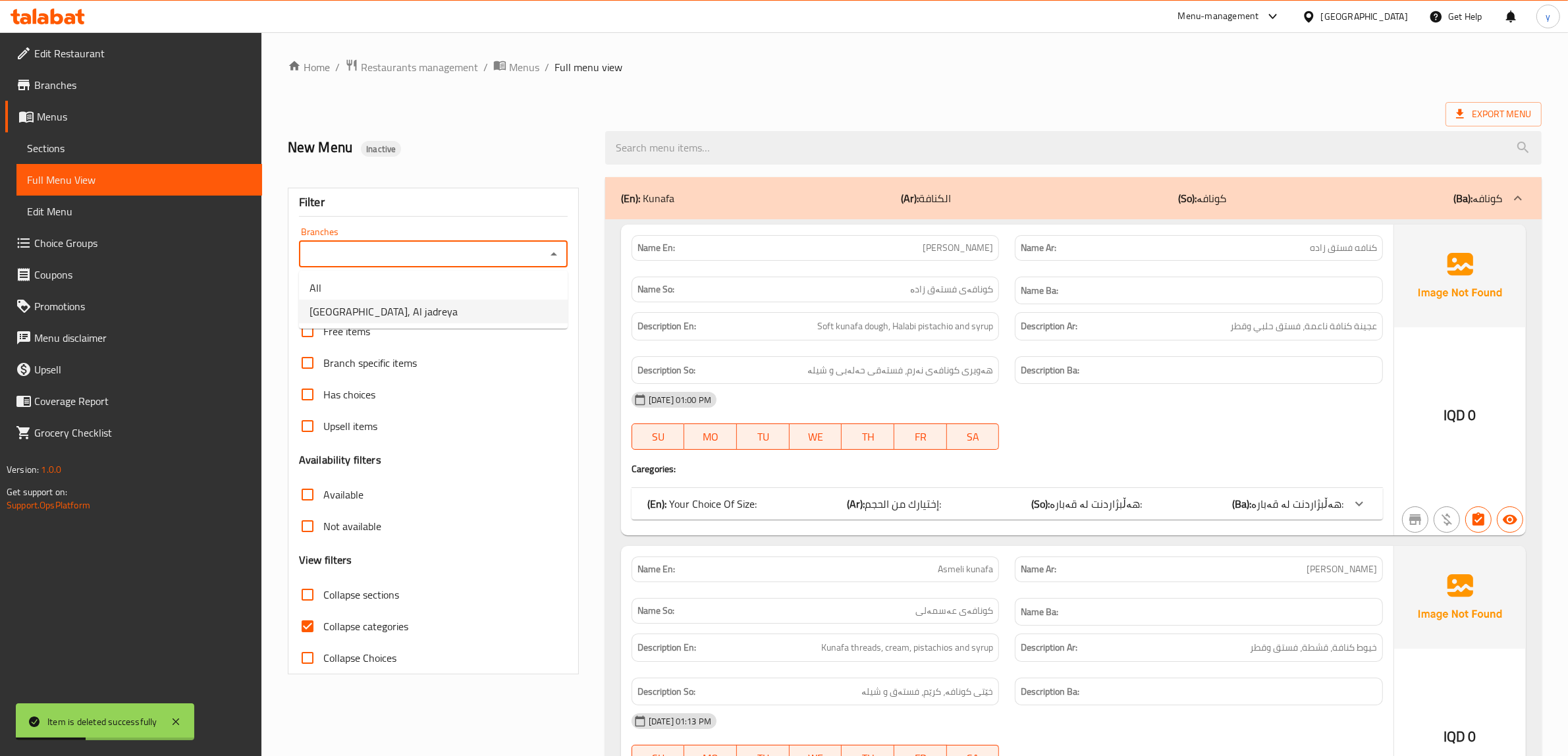
click at [498, 315] on li "[GEOGRAPHIC_DATA], Al jadreya" at bounding box center [433, 311] width 269 height 23
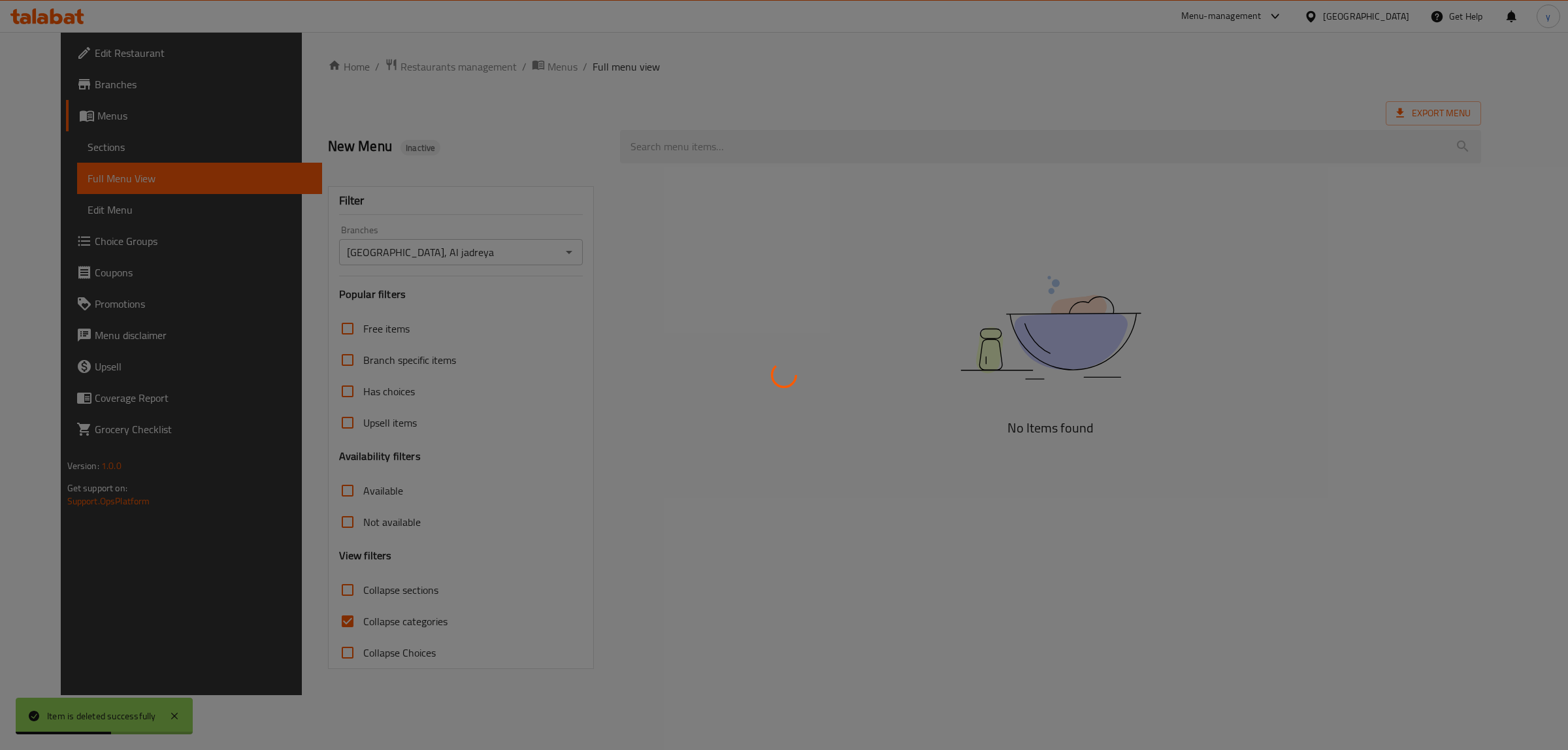
click at [309, 626] on div at bounding box center [784, 375] width 1568 height 750
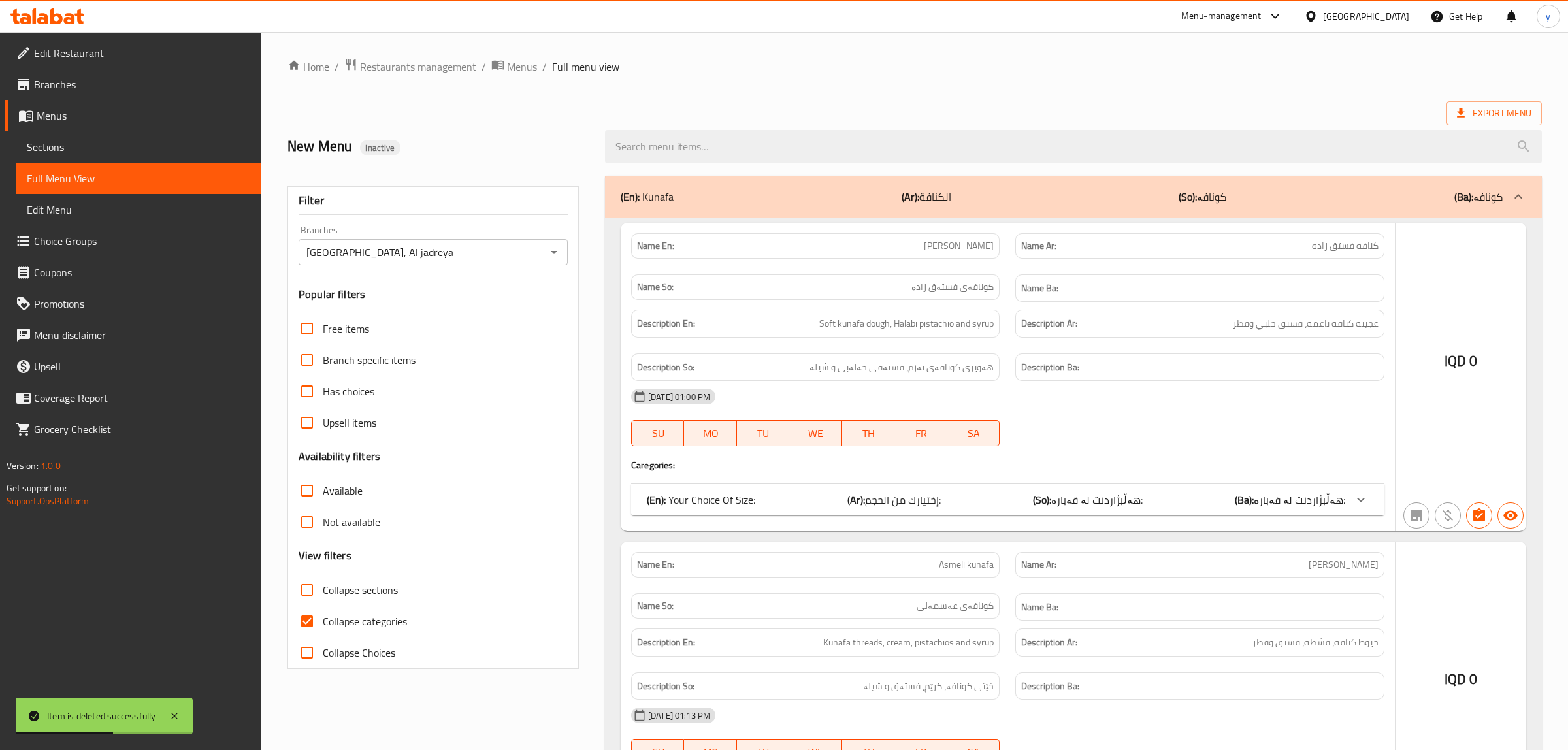
click at [309, 626] on div at bounding box center [784, 375] width 1568 height 750
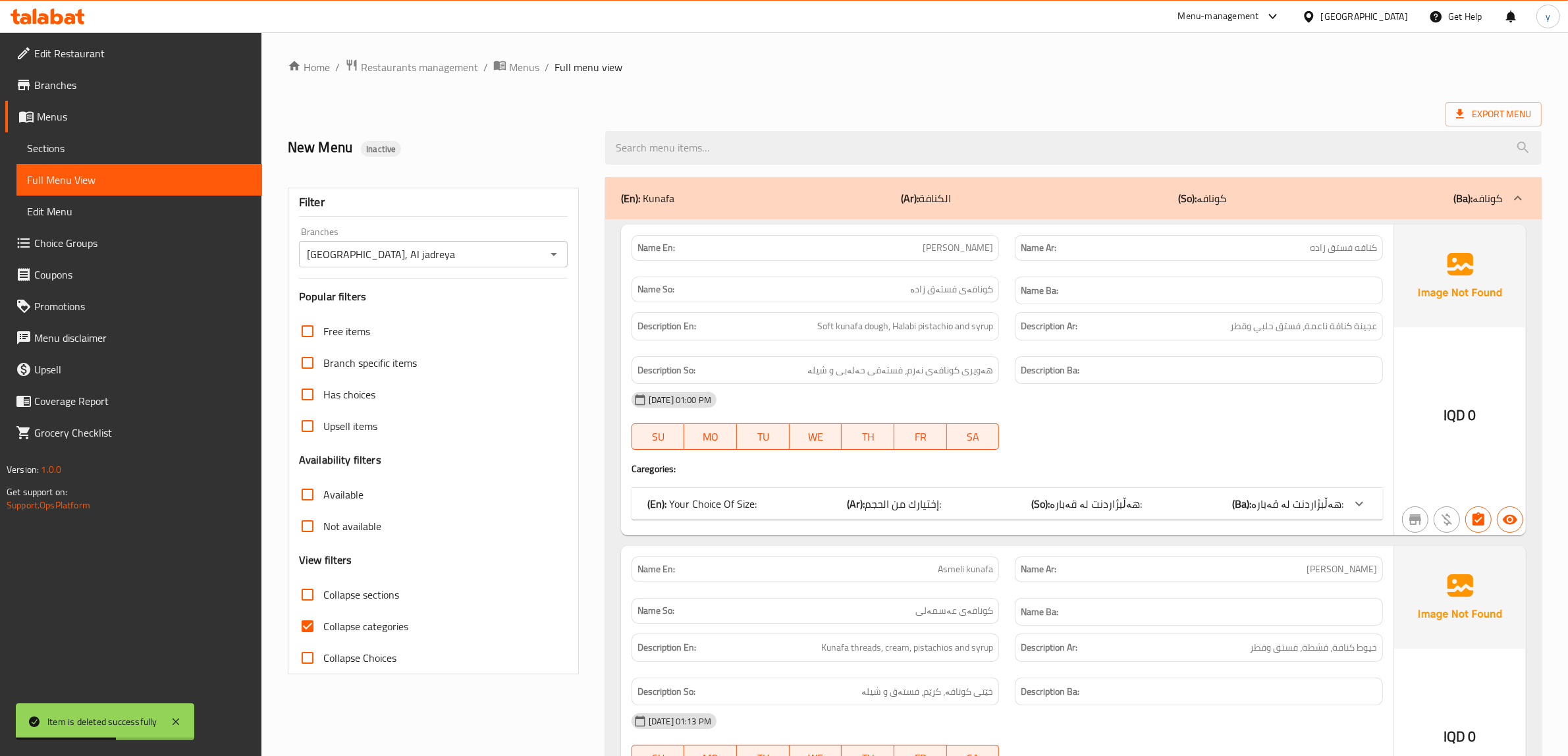
click at [311, 631] on input "Collapse categories" at bounding box center [308, 626] width 31 height 31
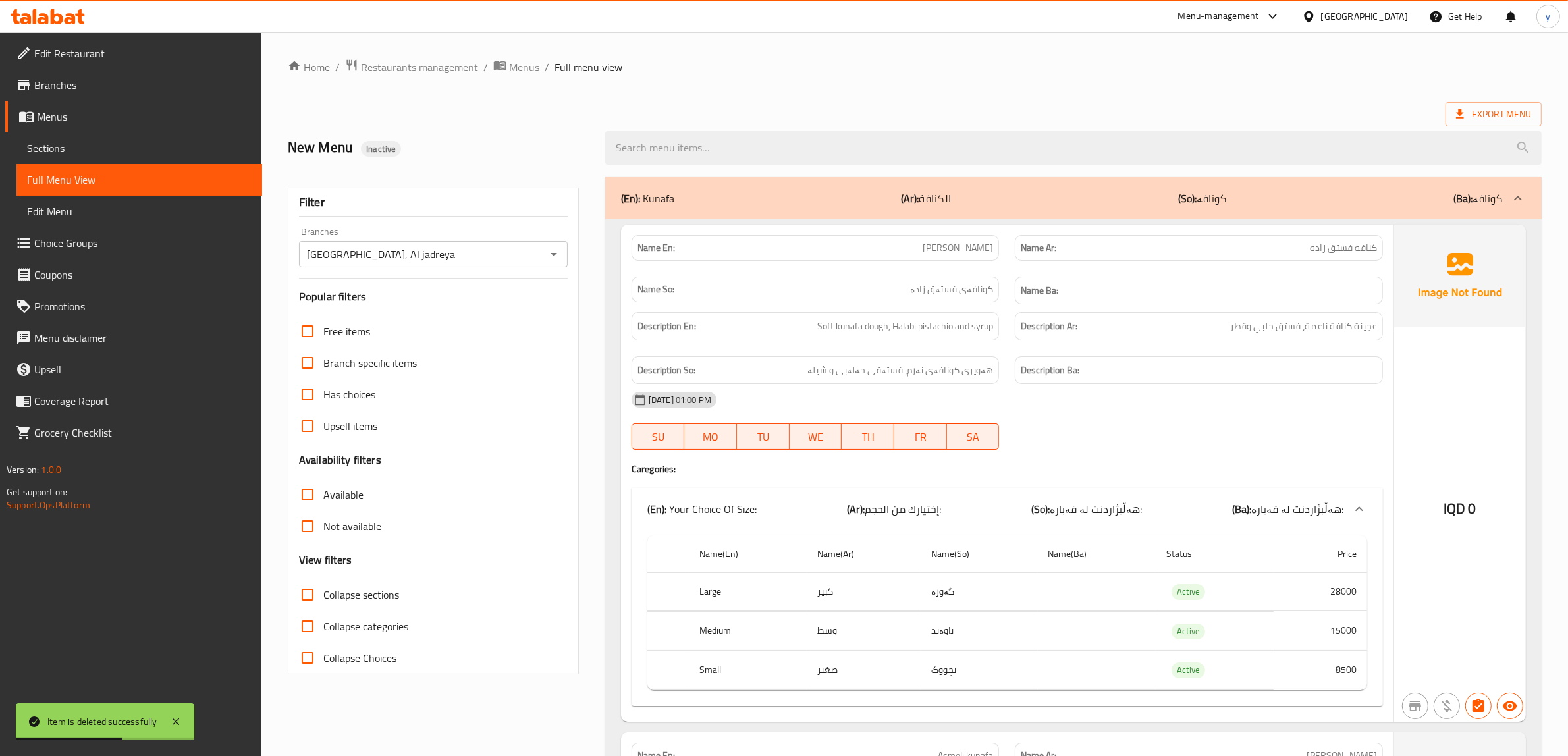
click at [309, 610] on input "Collapse sections" at bounding box center [308, 595] width 31 height 31
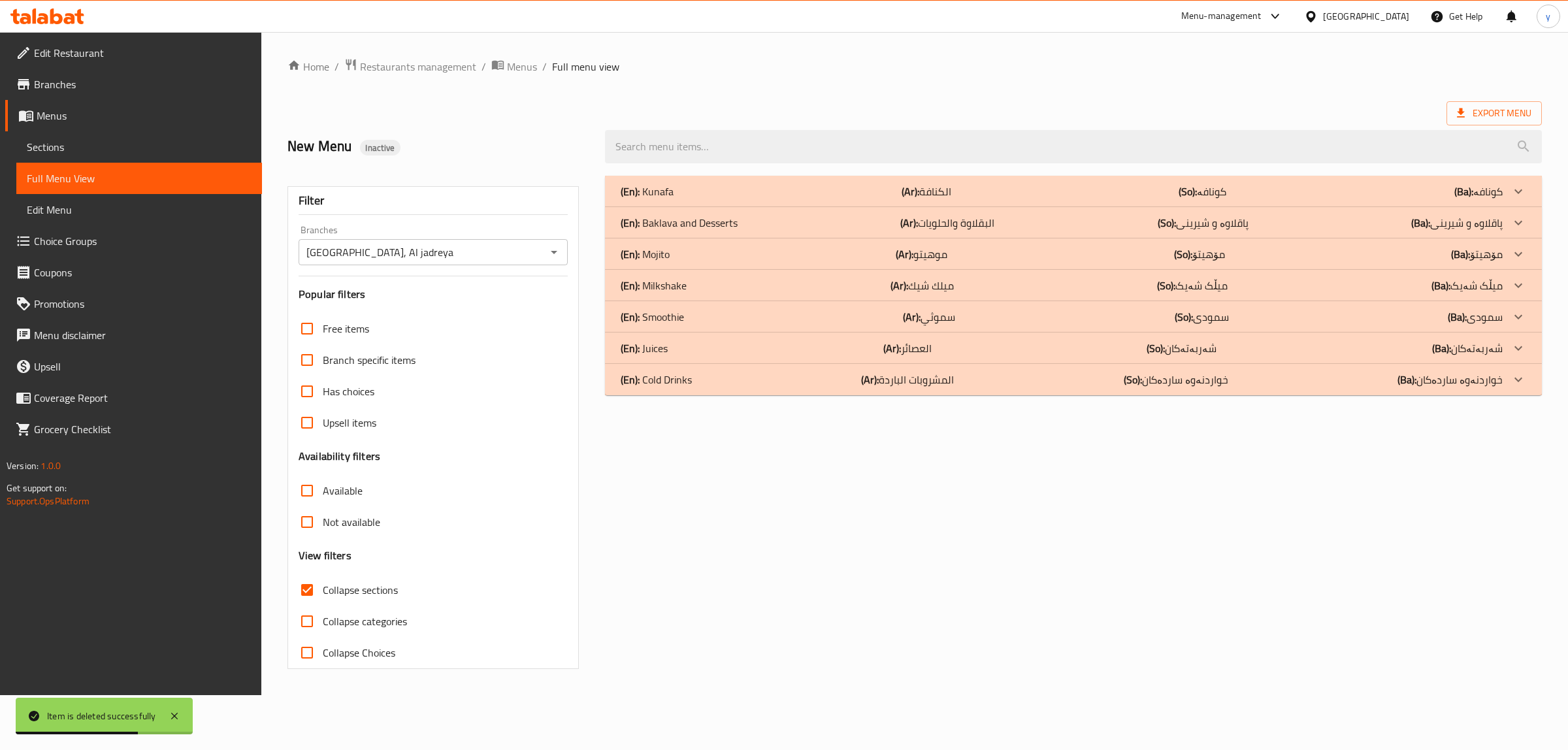
click at [306, 606] on input "Collapse sections" at bounding box center [307, 590] width 31 height 31
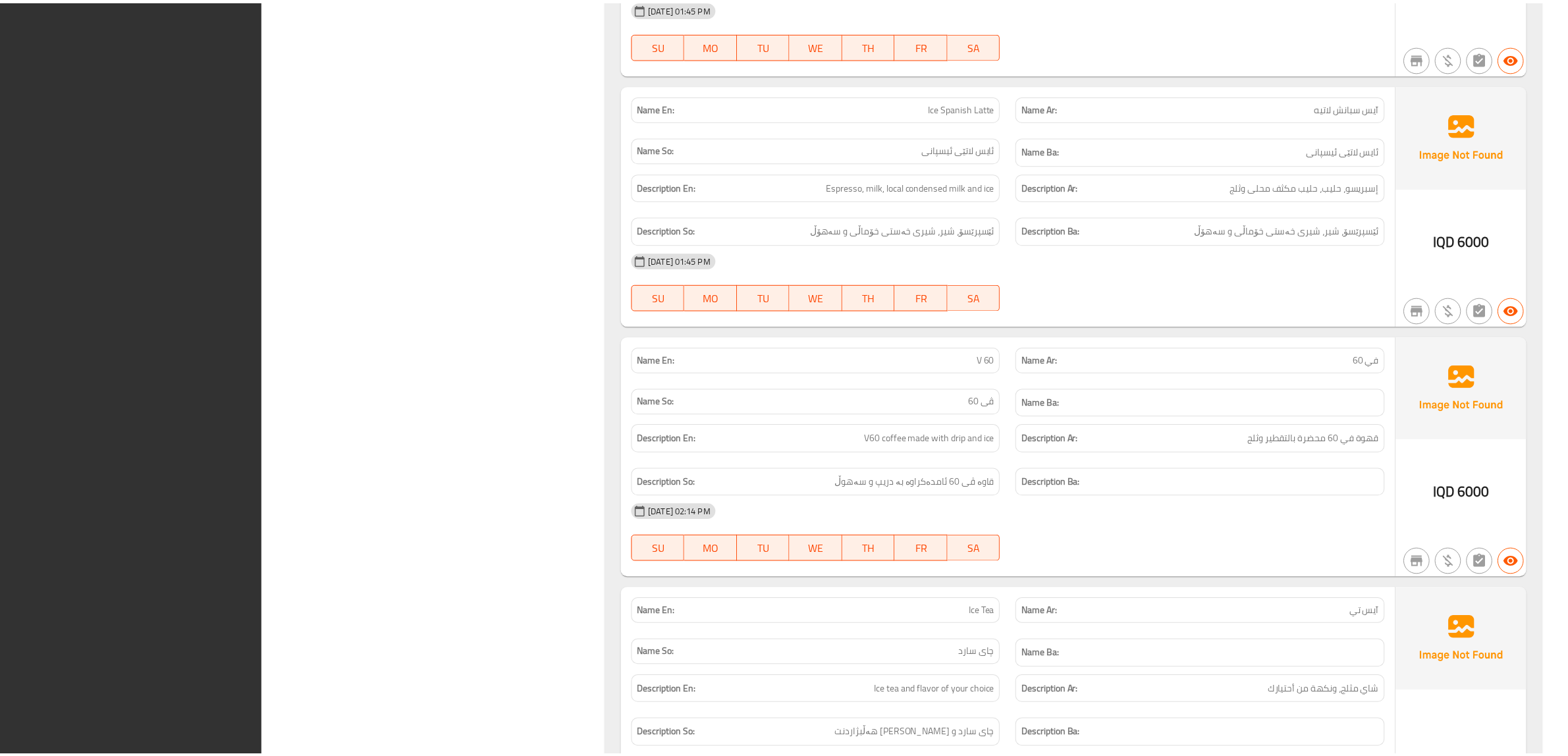
scroll to position [12919, 0]
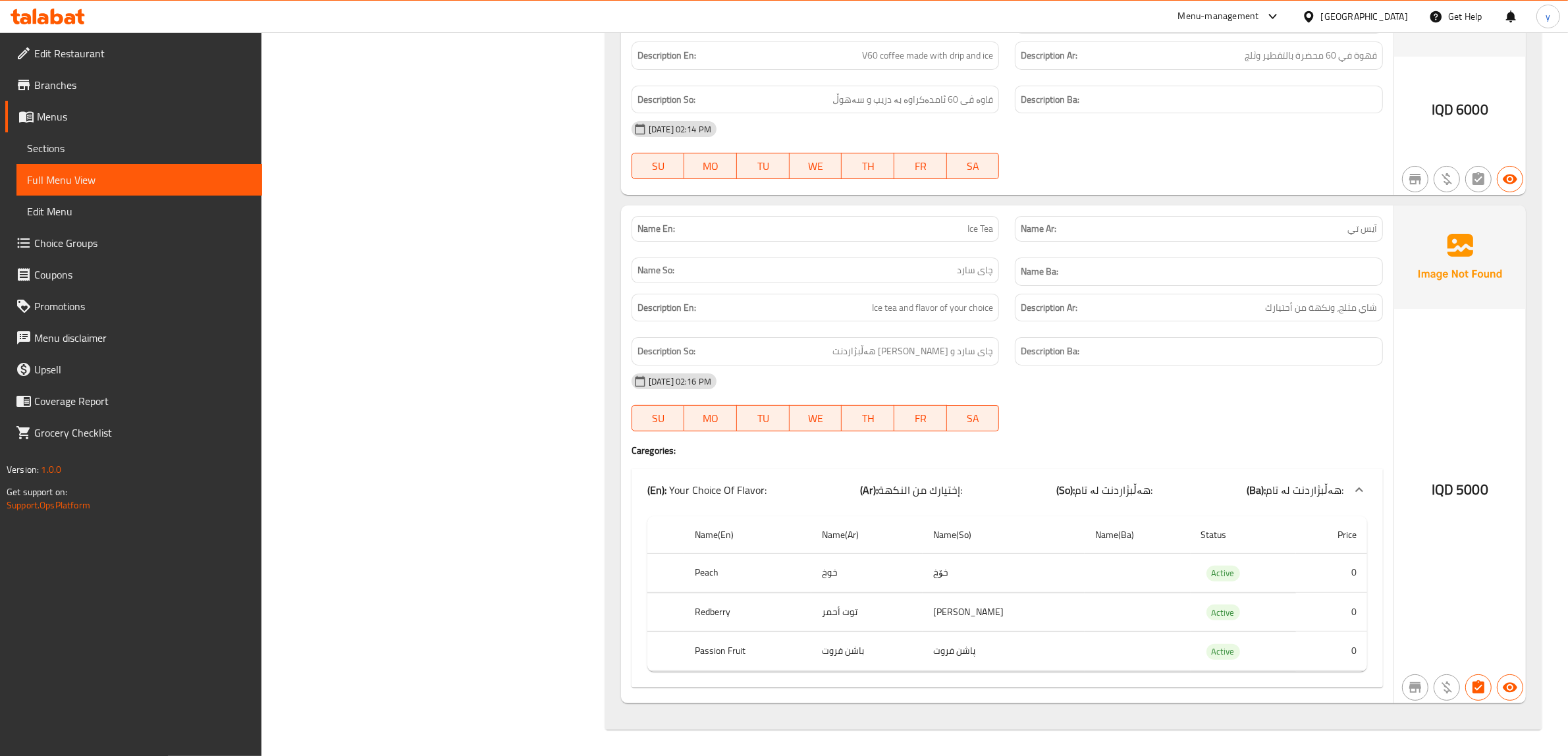
click at [103, 125] on link "Menus" at bounding box center [133, 116] width 257 height 31
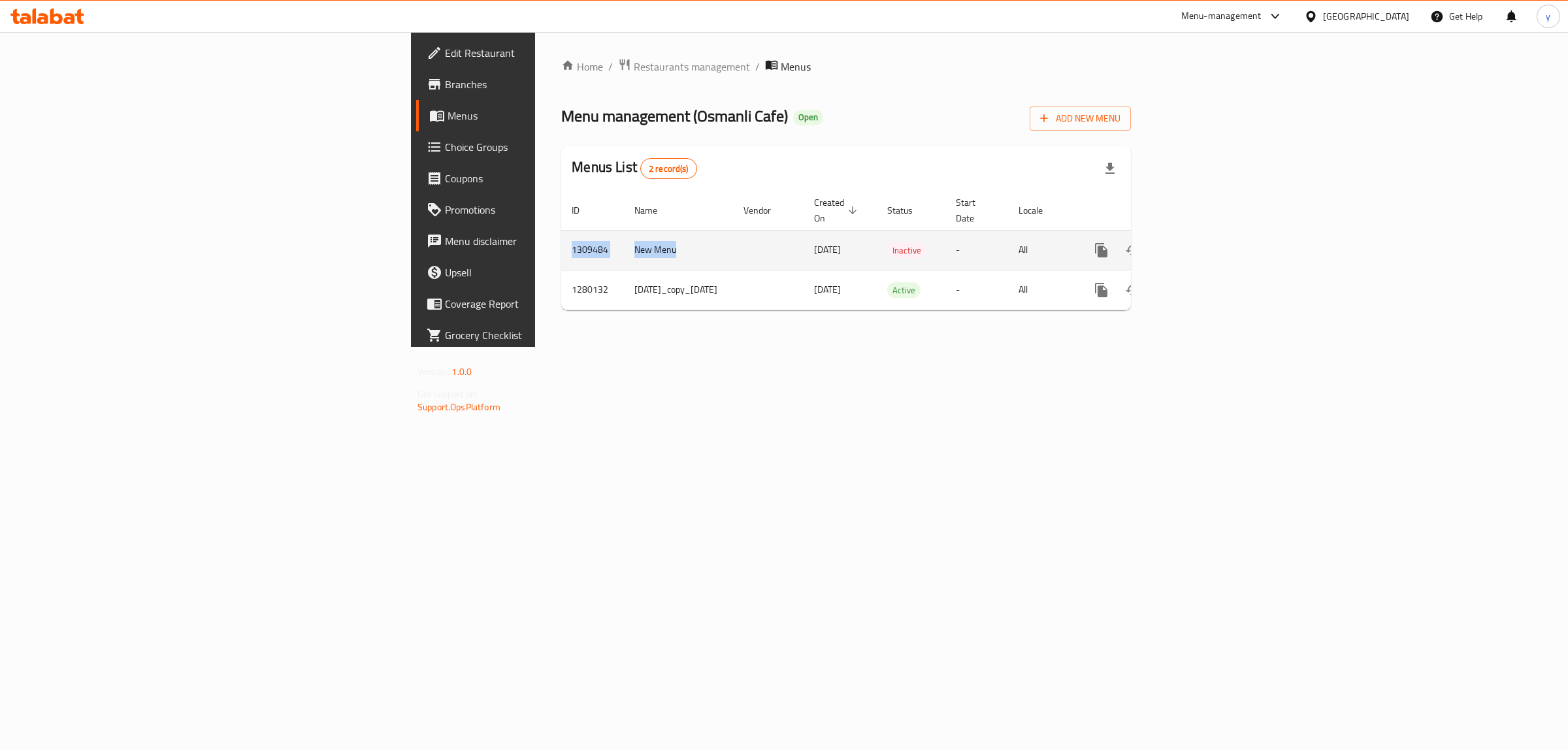
drag, startPoint x: 410, startPoint y: 233, endPoint x: 296, endPoint y: 225, distance: 114.3
click at [561, 231] on tr "1309484 New Menu [DATE] Inactive - All" at bounding box center [891, 250] width 660 height 40
copy tr "1309484 New Menu"
click at [1211, 237] on link "enhanced table" at bounding box center [1196, 250] width 31 height 31
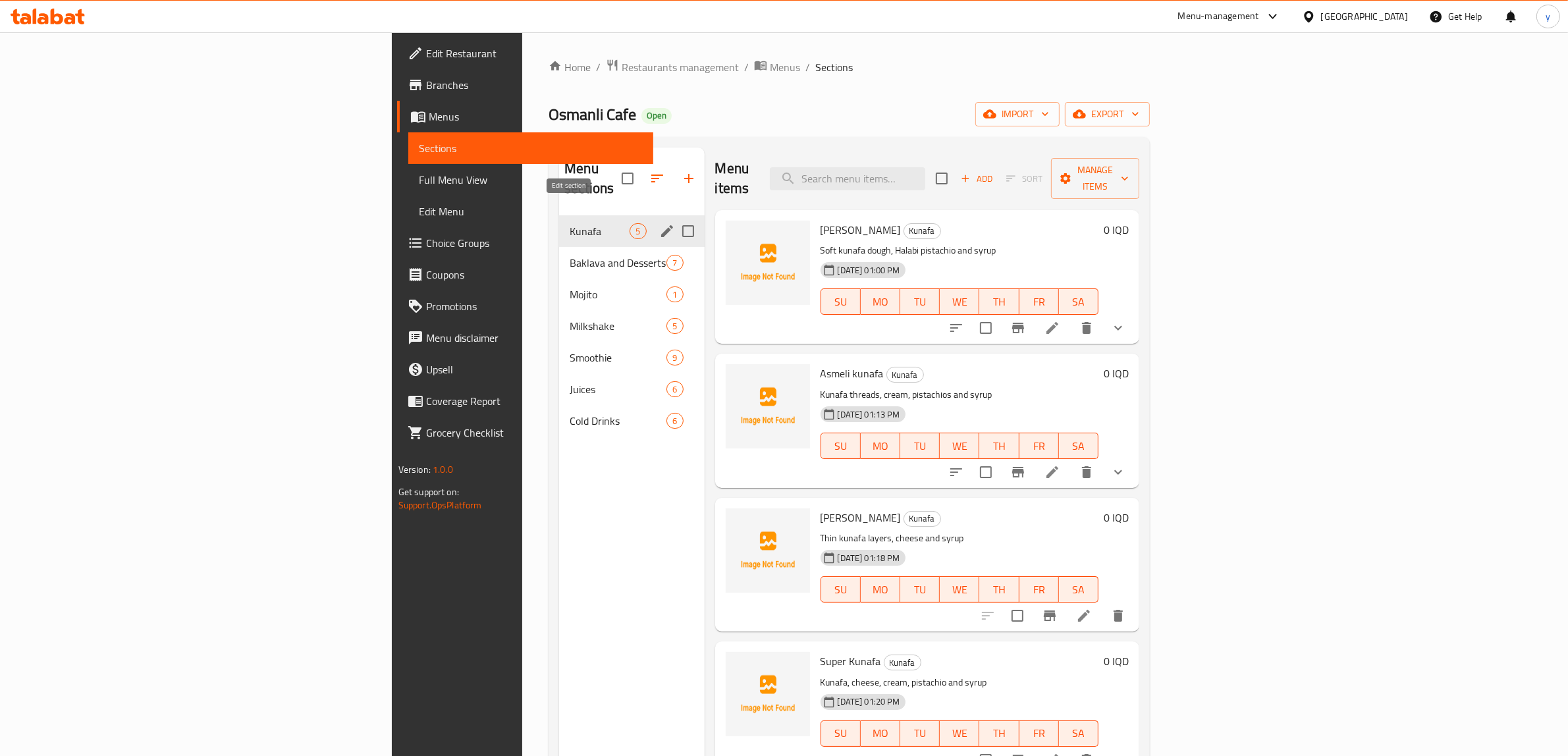
click at [660, 224] on icon "edit" at bounding box center [667, 231] width 16 height 16
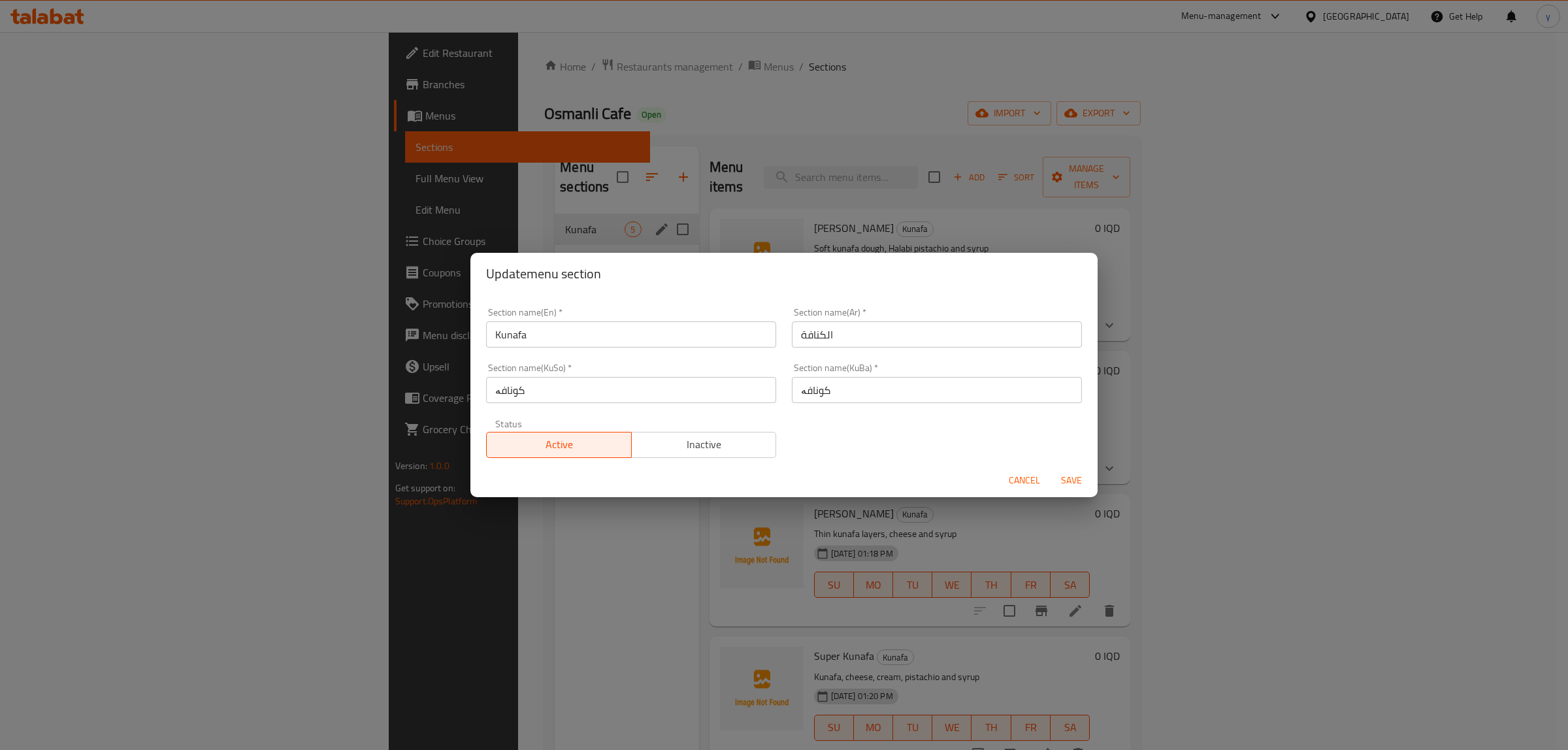
click at [521, 340] on input "Kunafa" at bounding box center [630, 335] width 290 height 26
click at [1008, 472] on span "Cancel" at bounding box center [1024, 480] width 31 height 16
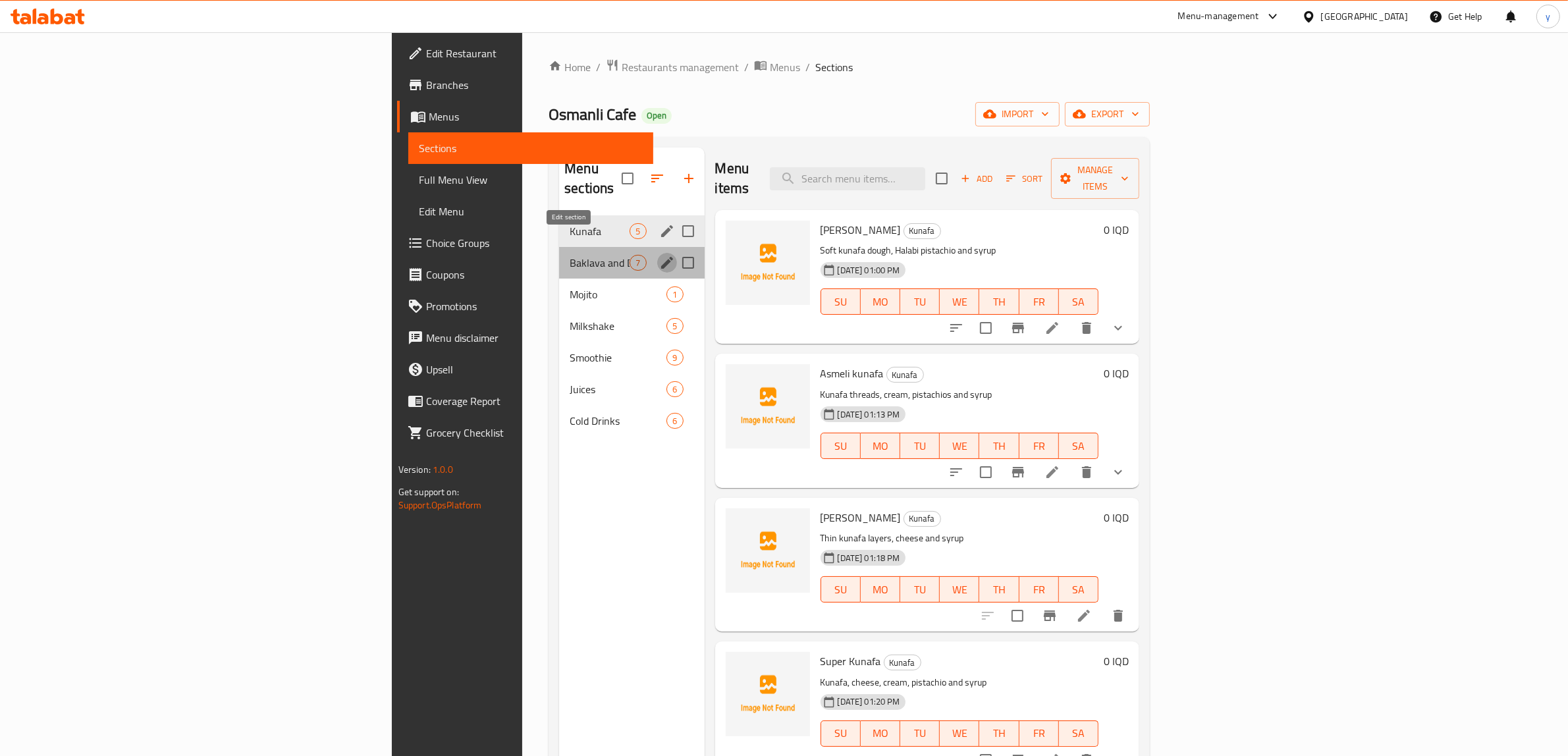
click at [660, 255] on icon "edit" at bounding box center [667, 263] width 16 height 16
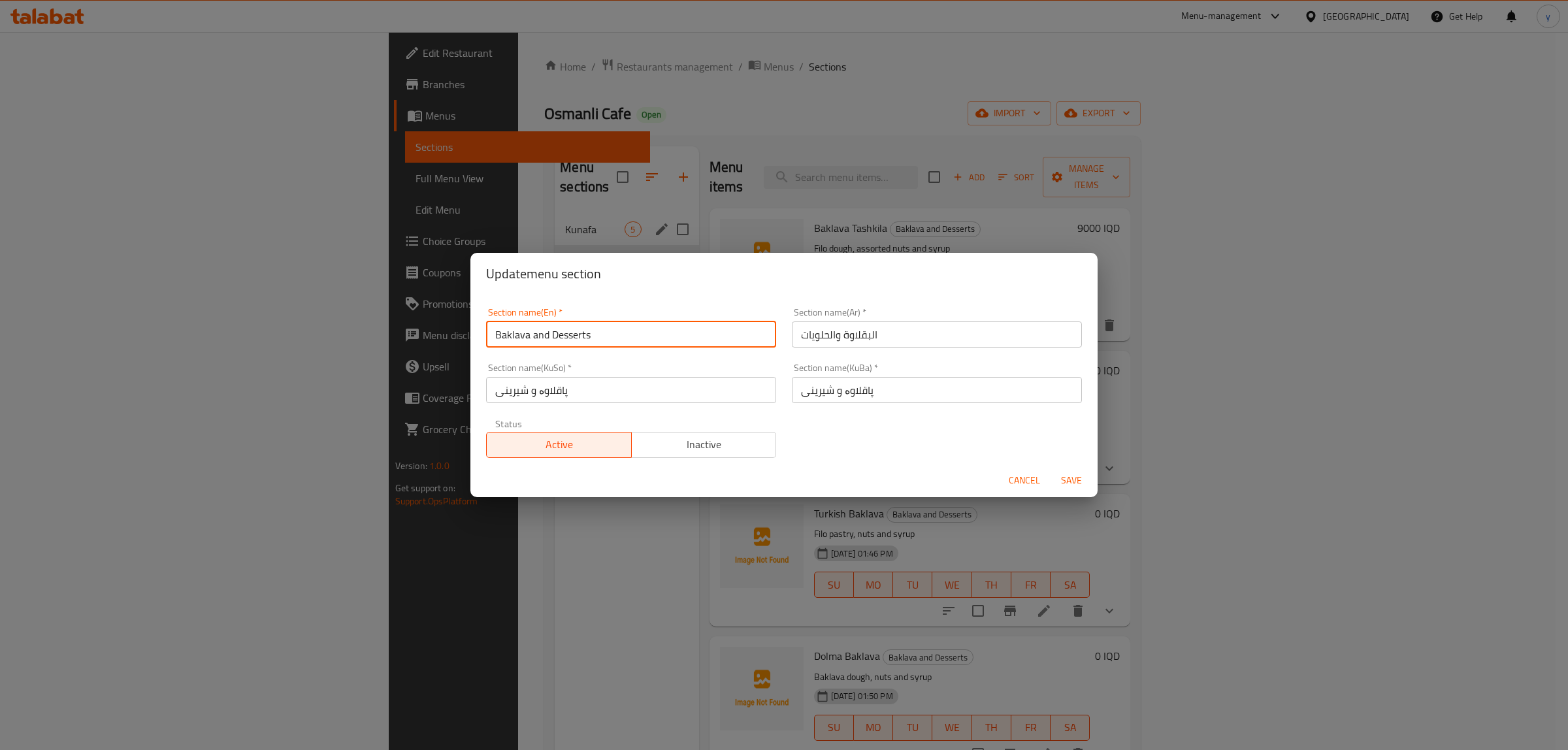
click at [546, 331] on input "Baklava and Desserts" at bounding box center [630, 335] width 290 height 26
click at [1014, 478] on span "Cancel" at bounding box center [1024, 480] width 31 height 16
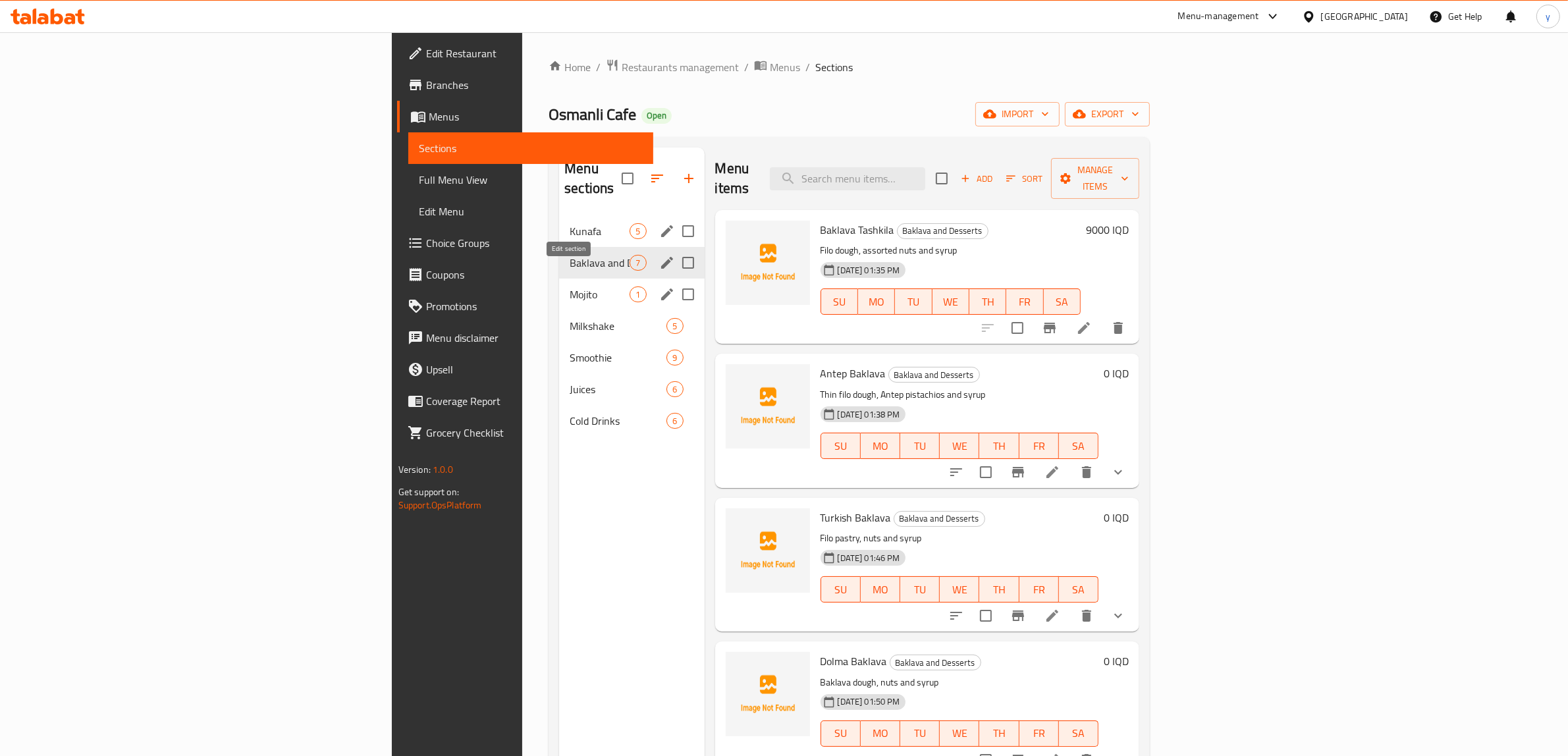
click at [660, 287] on icon "edit" at bounding box center [667, 295] width 16 height 16
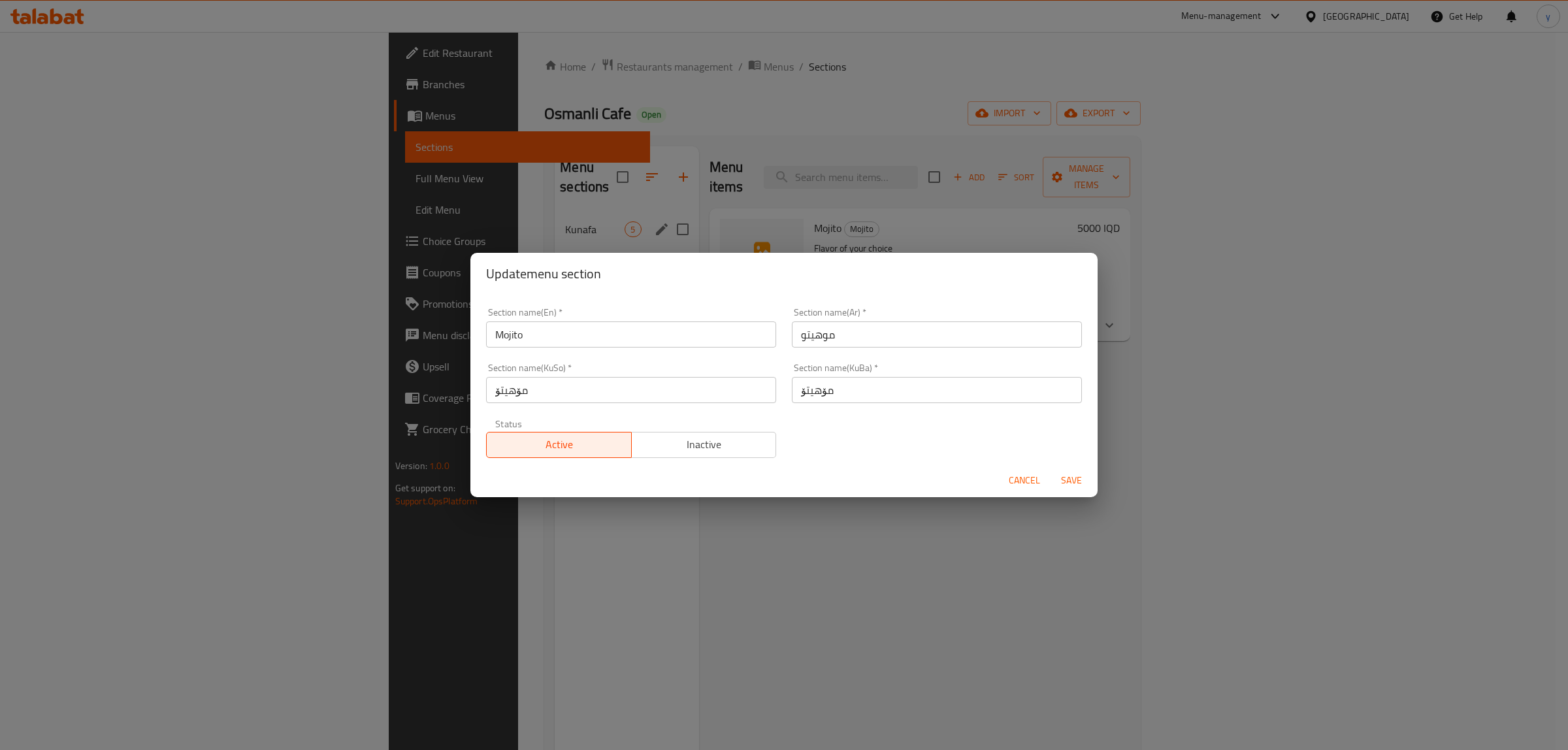
click at [534, 329] on input "Mojito" at bounding box center [630, 335] width 290 height 26
click at [1027, 478] on span "Cancel" at bounding box center [1024, 480] width 31 height 16
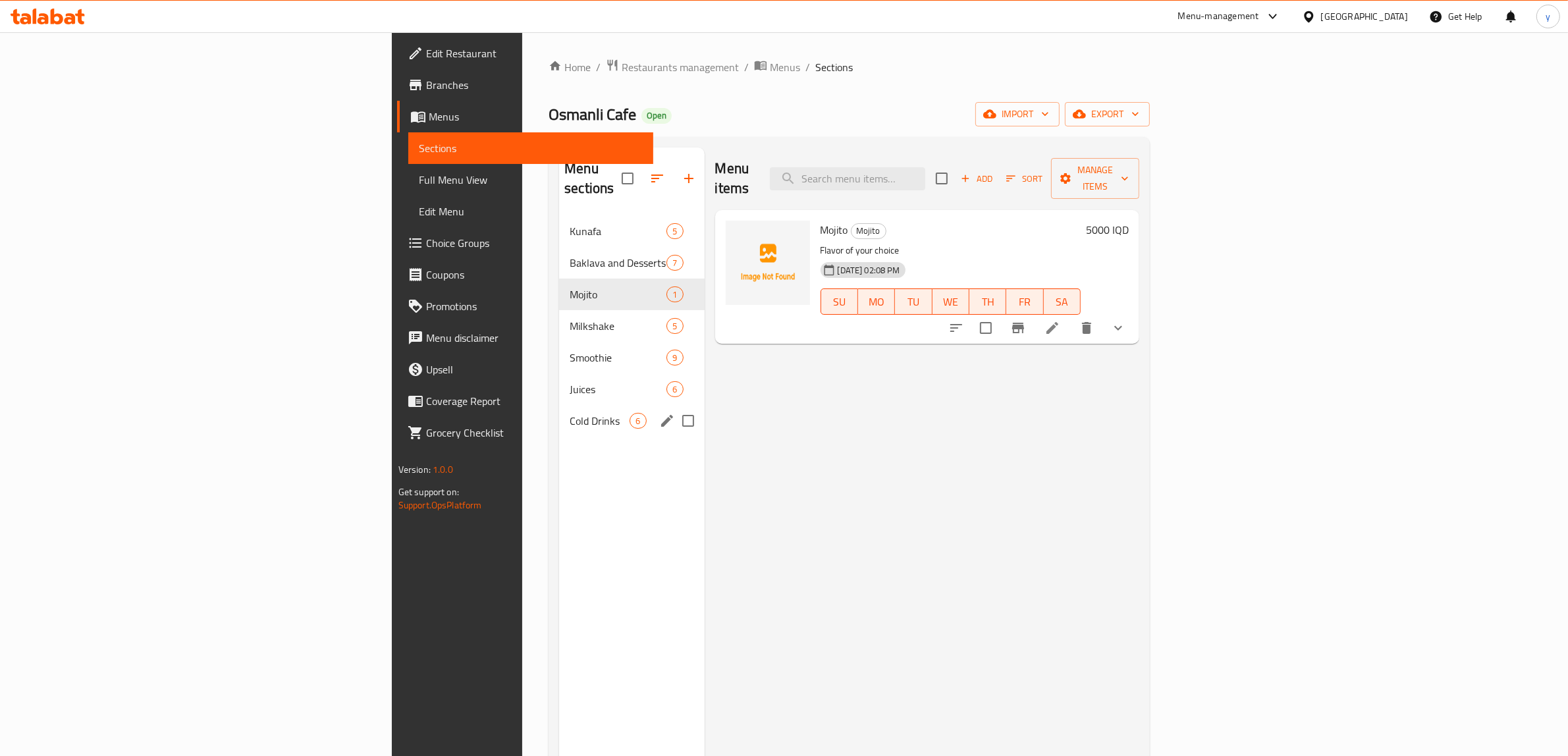
click at [559, 405] on div "Cold Drinks 6" at bounding box center [631, 420] width 145 height 31
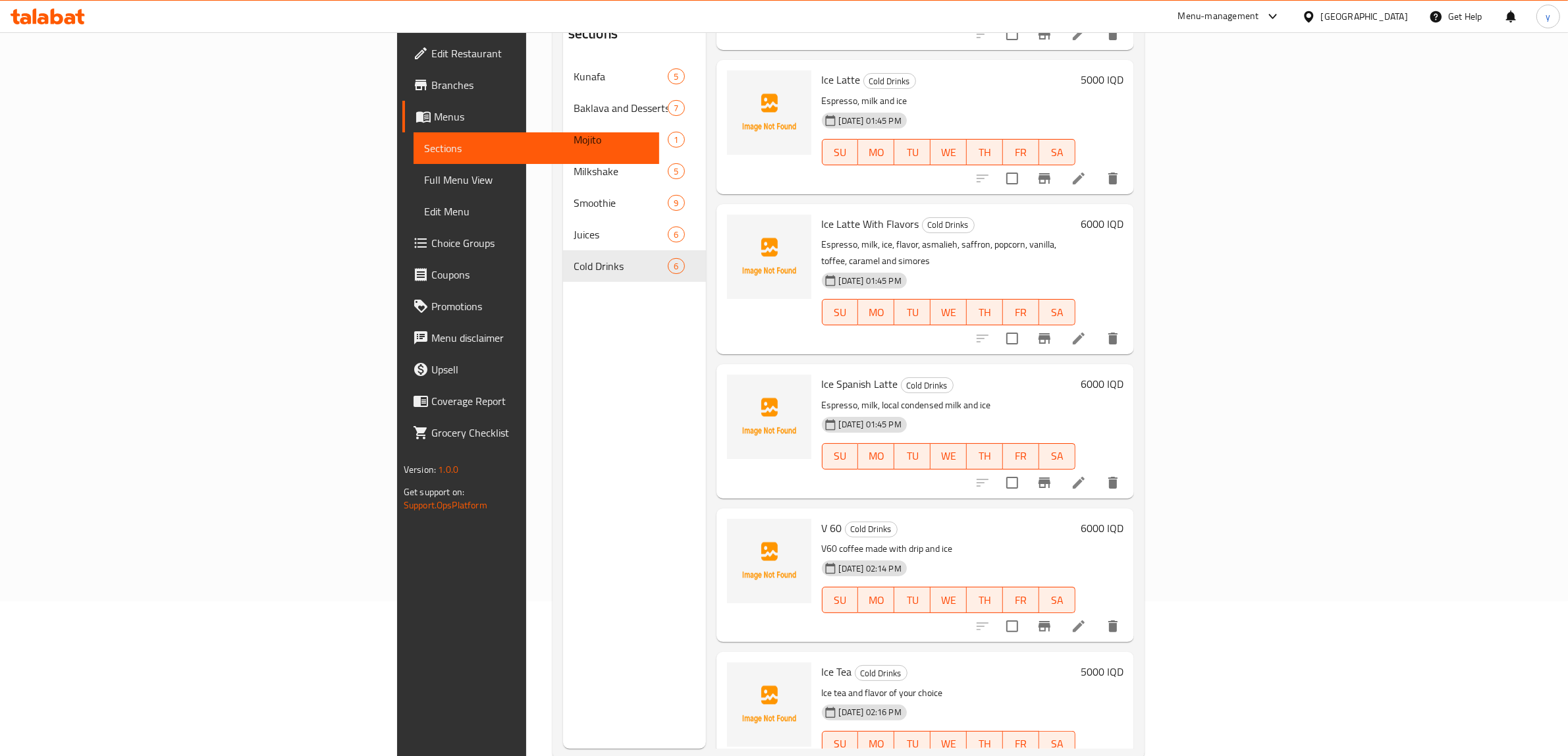
scroll to position [186, 0]
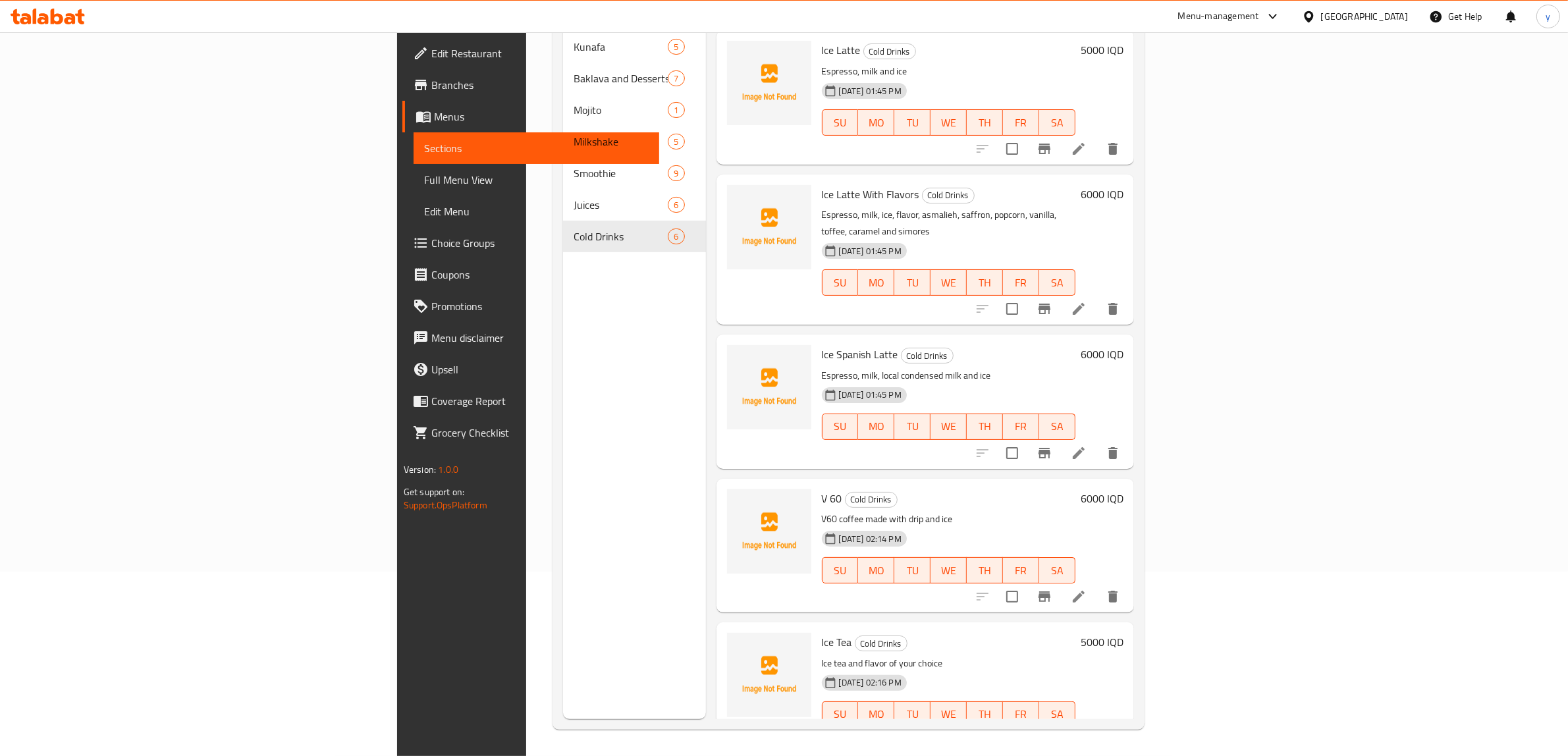
click at [822, 633] on span "Ice Tea" at bounding box center [836, 642] width 30 height 20
copy h6 "Ice Tea"
click at [822, 489] on span "V 60" at bounding box center [832, 499] width 21 height 20
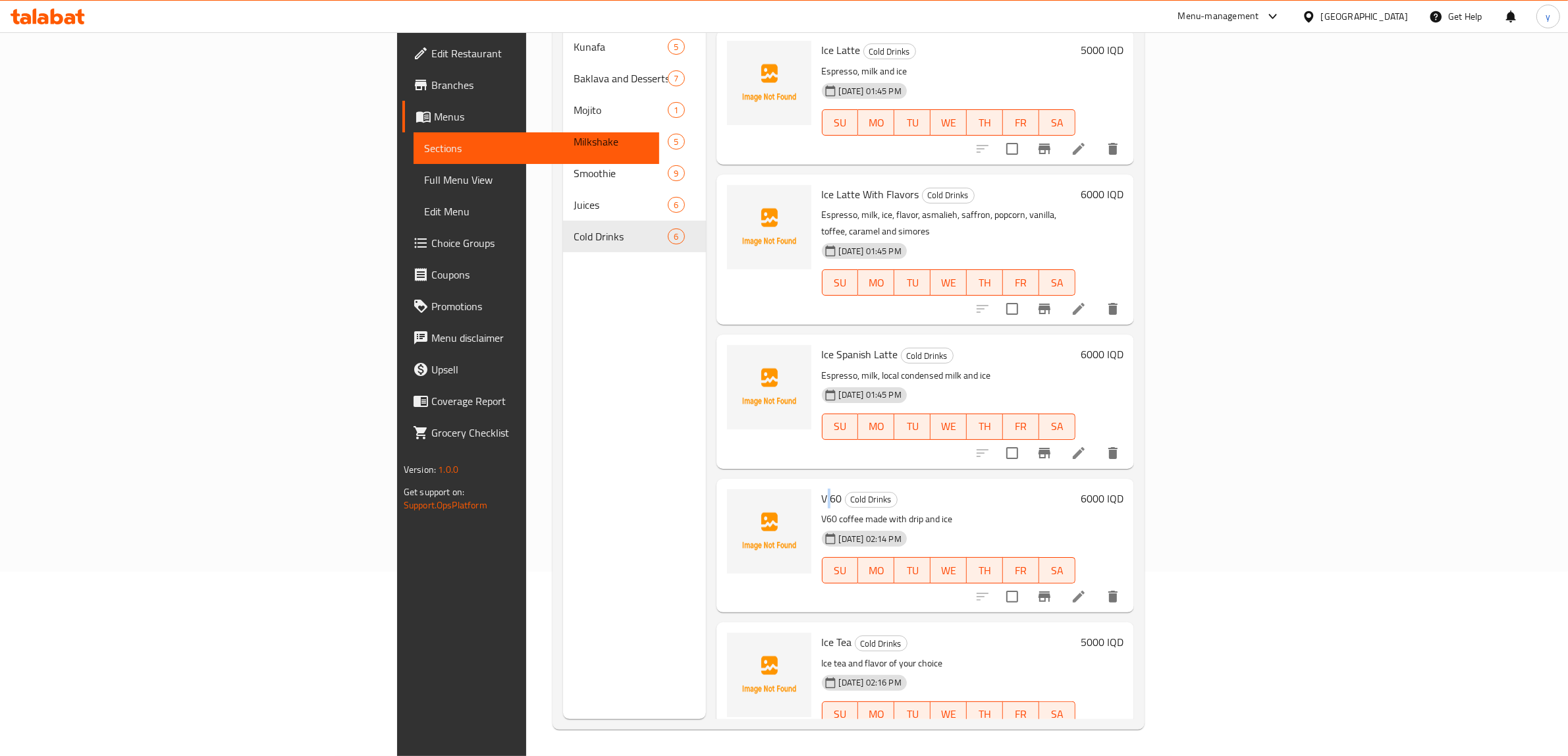
click at [822, 489] on span "V 60" at bounding box center [832, 499] width 21 height 20
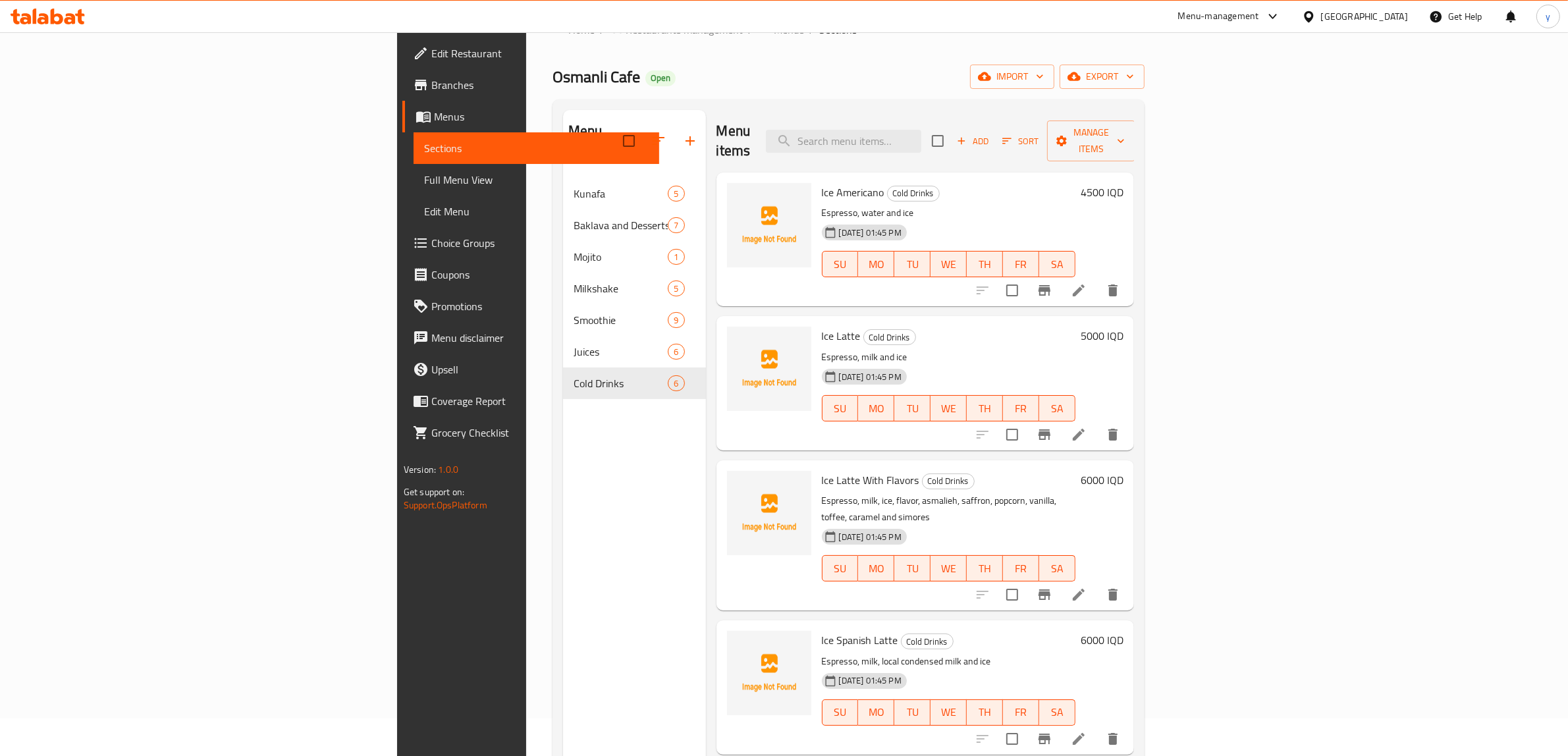
scroll to position [0, 0]
